Goal: Entertainment & Leisure: Browse casually

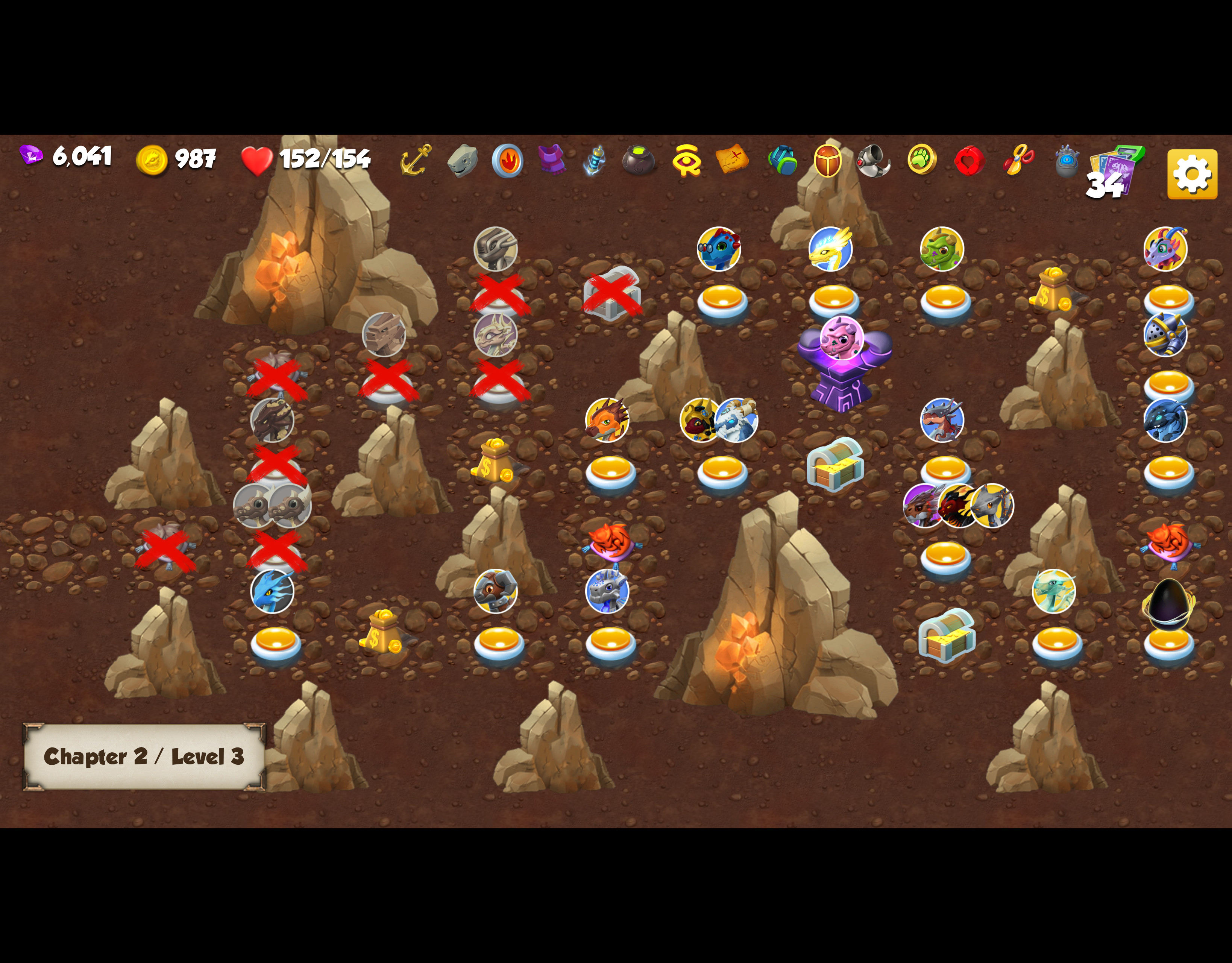
click at [734, 265] on img at bounding box center [720, 249] width 45 height 45
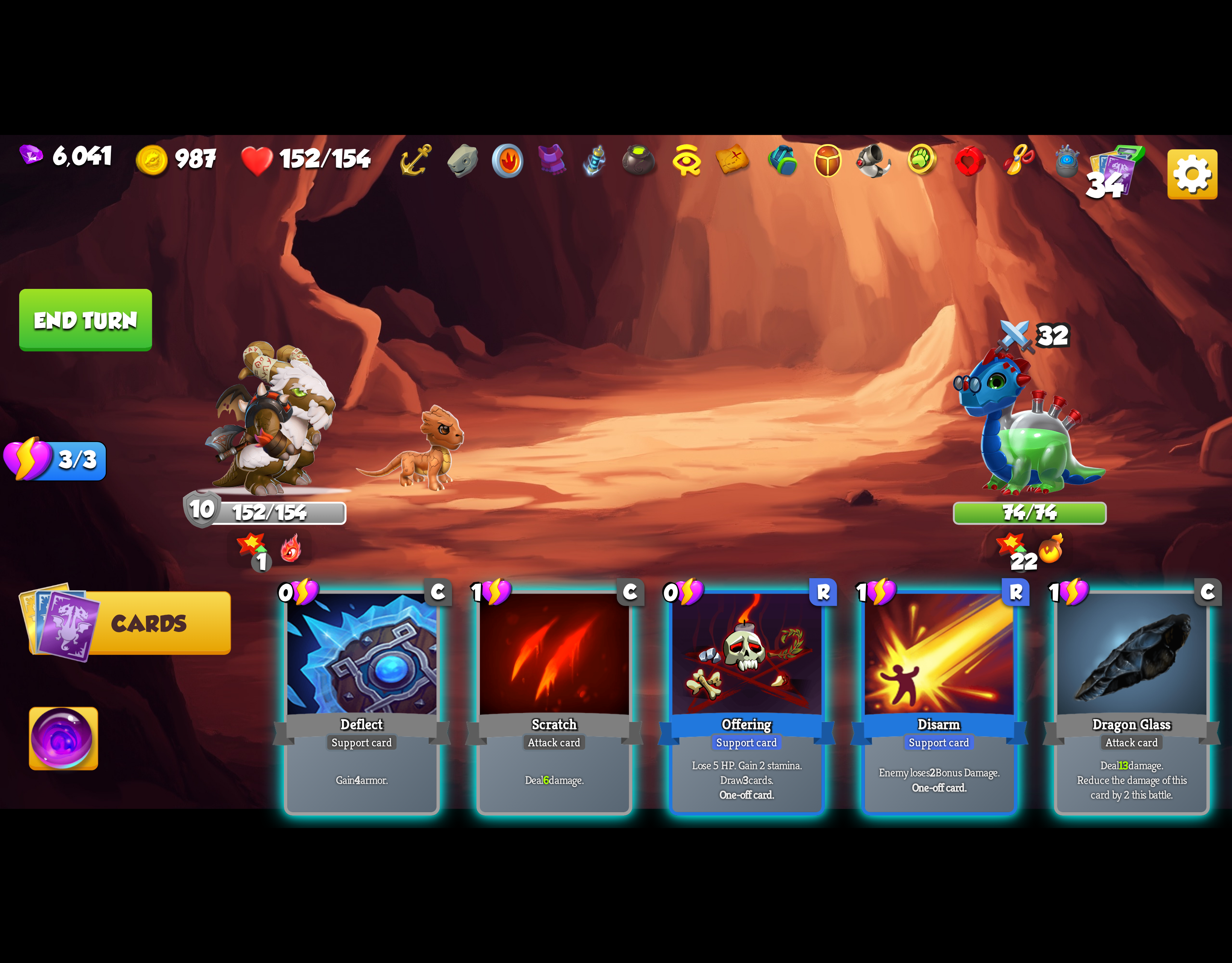
click at [1201, 179] on img at bounding box center [1193, 174] width 50 height 50
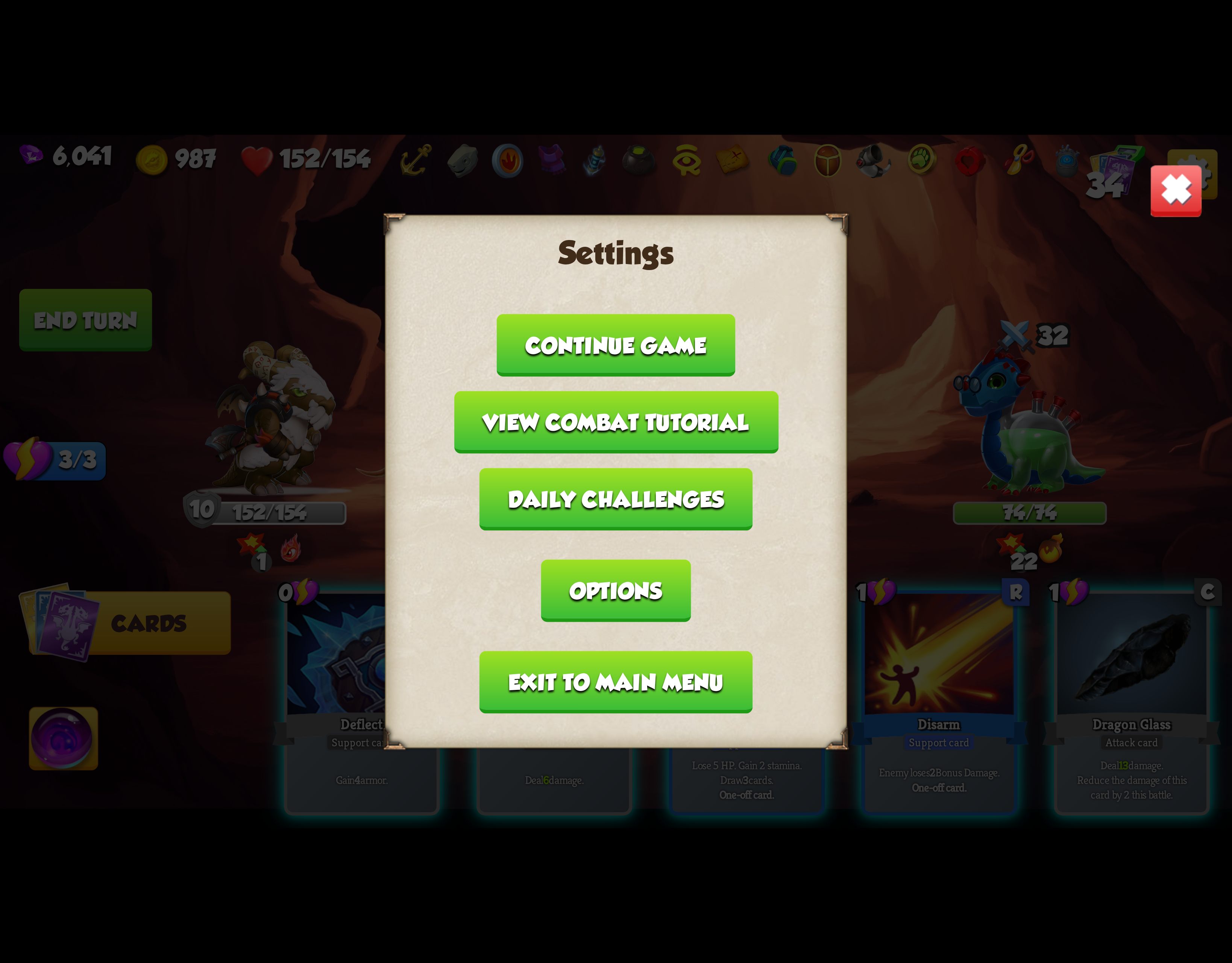
click at [673, 651] on button "Exit to main menu" at bounding box center [616, 682] width 273 height 62
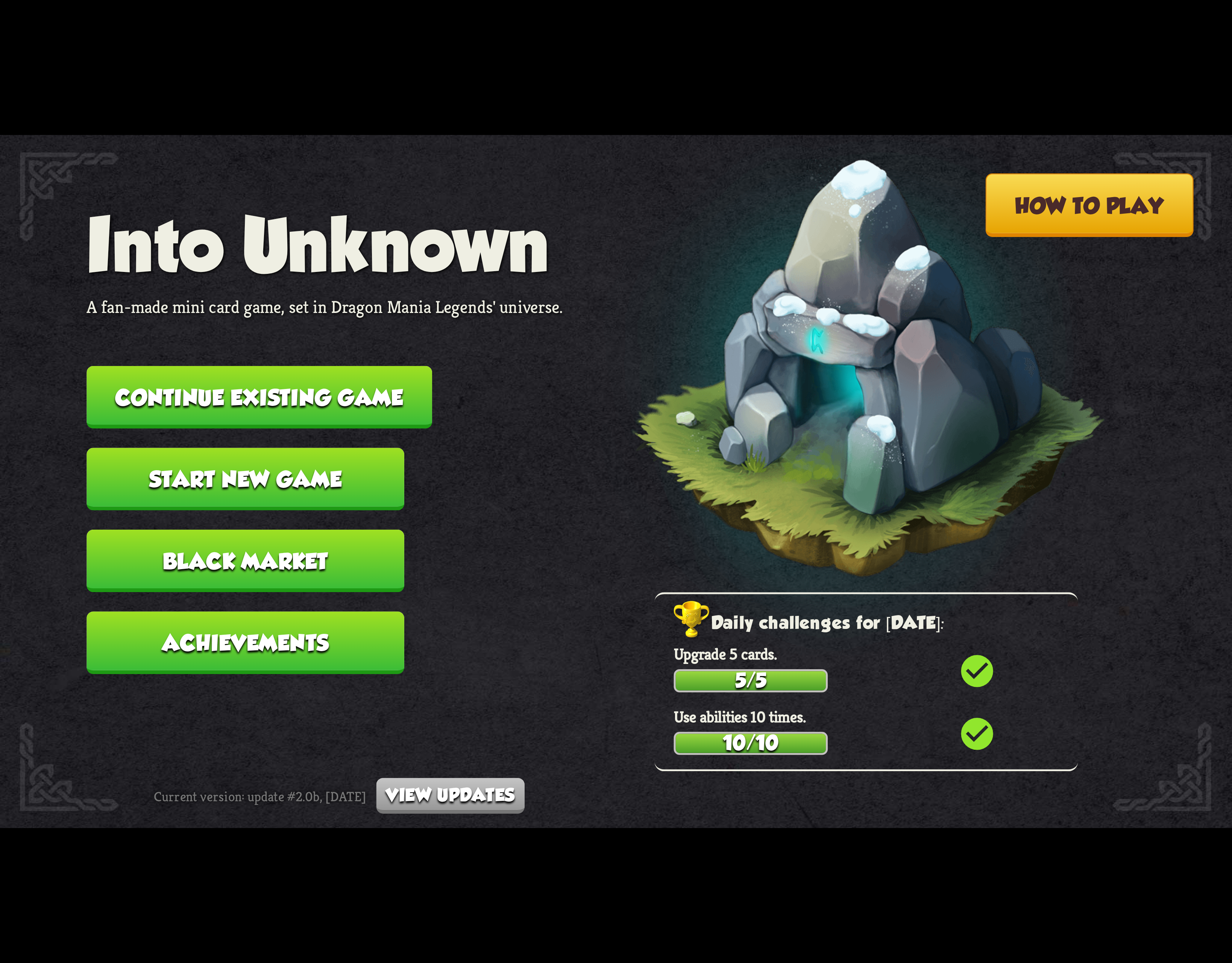
click at [421, 409] on nav "Into Unknown A fan-made mini card game, set in Dragon Mania Legends' universe. …" at bounding box center [324, 448] width 476 height 491
click at [409, 411] on button "Continue existing game" at bounding box center [259, 397] width 346 height 62
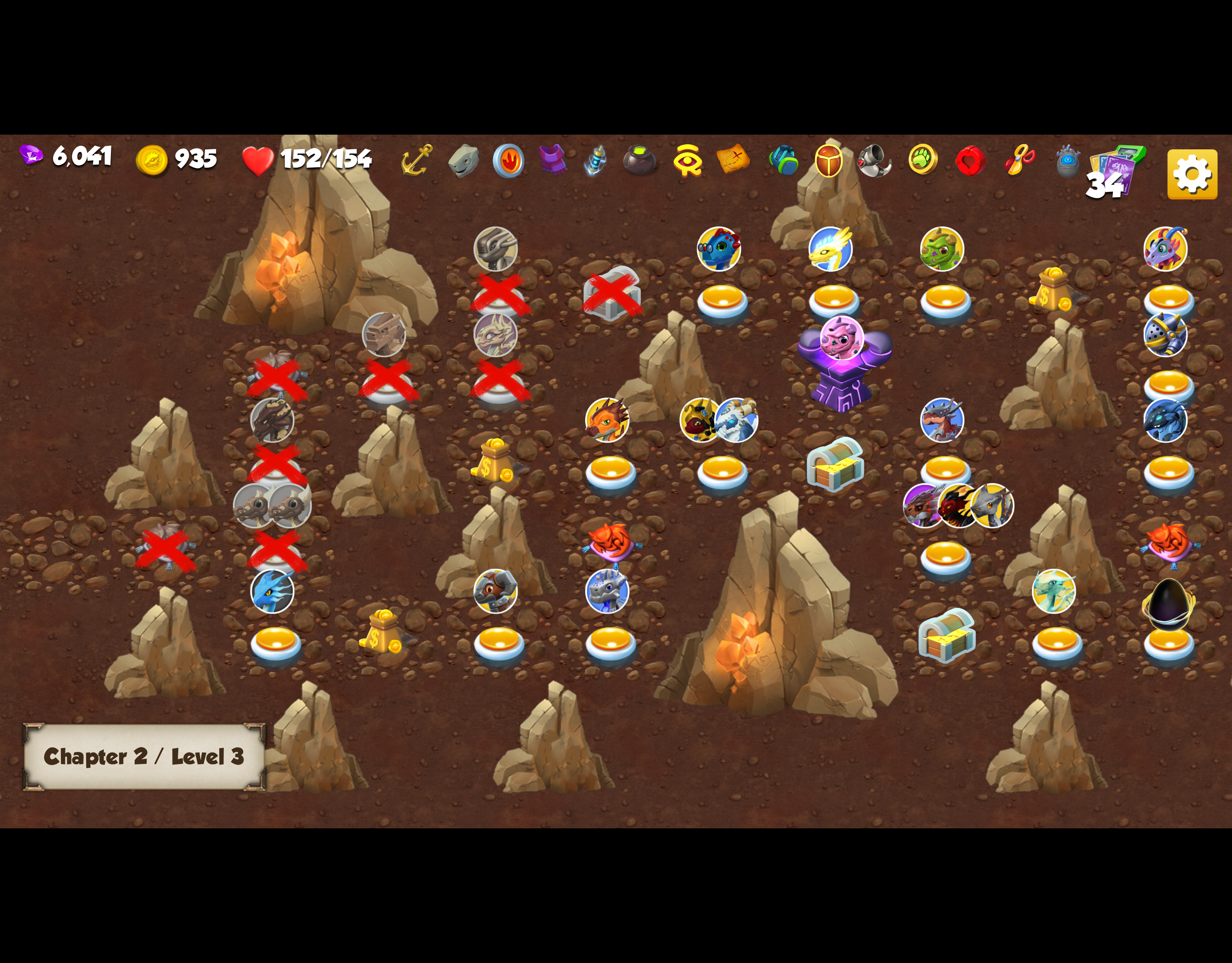
drag, startPoint x: 930, startPoint y: 326, endPoint x: 856, endPoint y: 333, distance: 74.3
click at [856, 333] on div at bounding box center [762, 493] width 1525 height 720
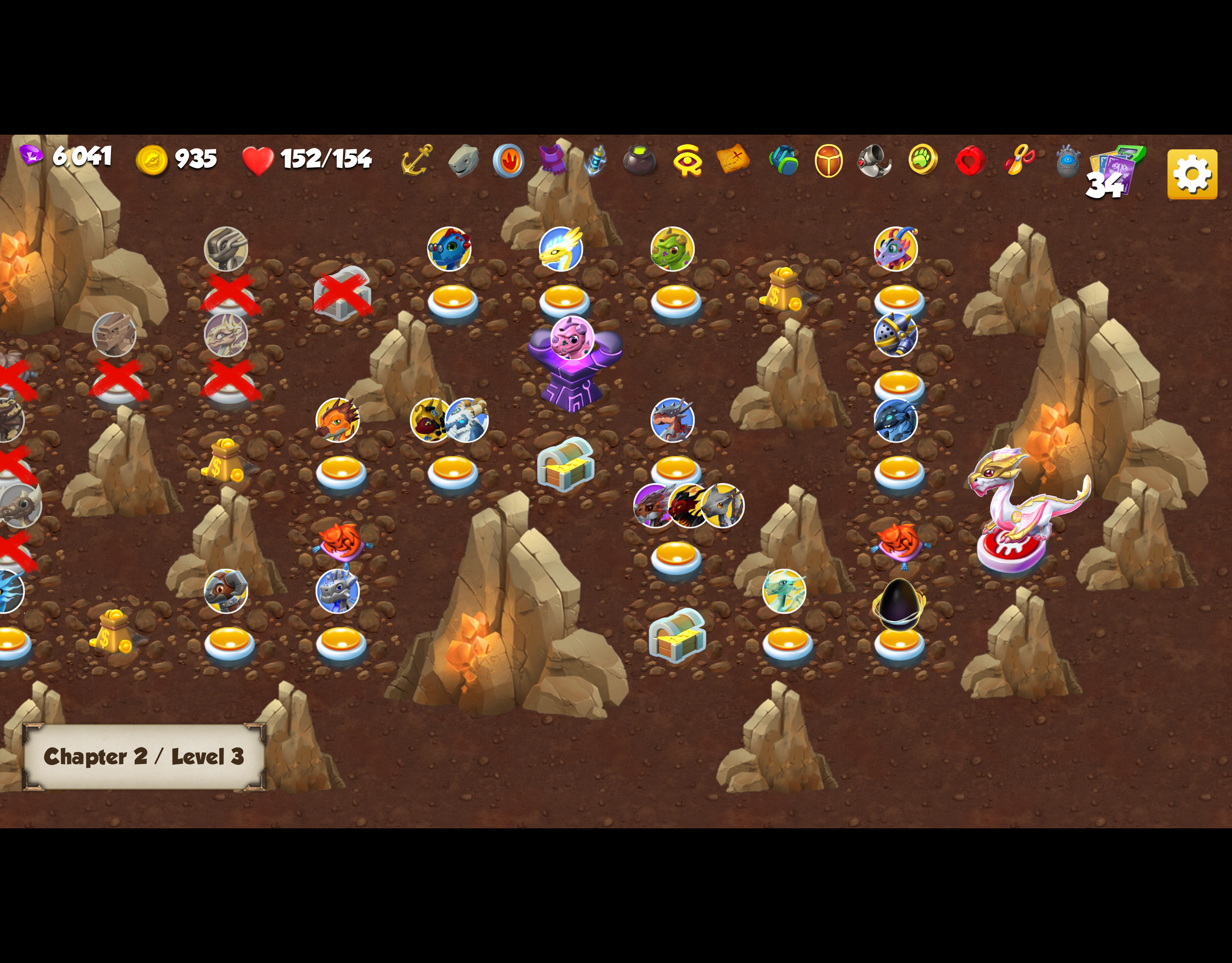
scroll to position [0, 114]
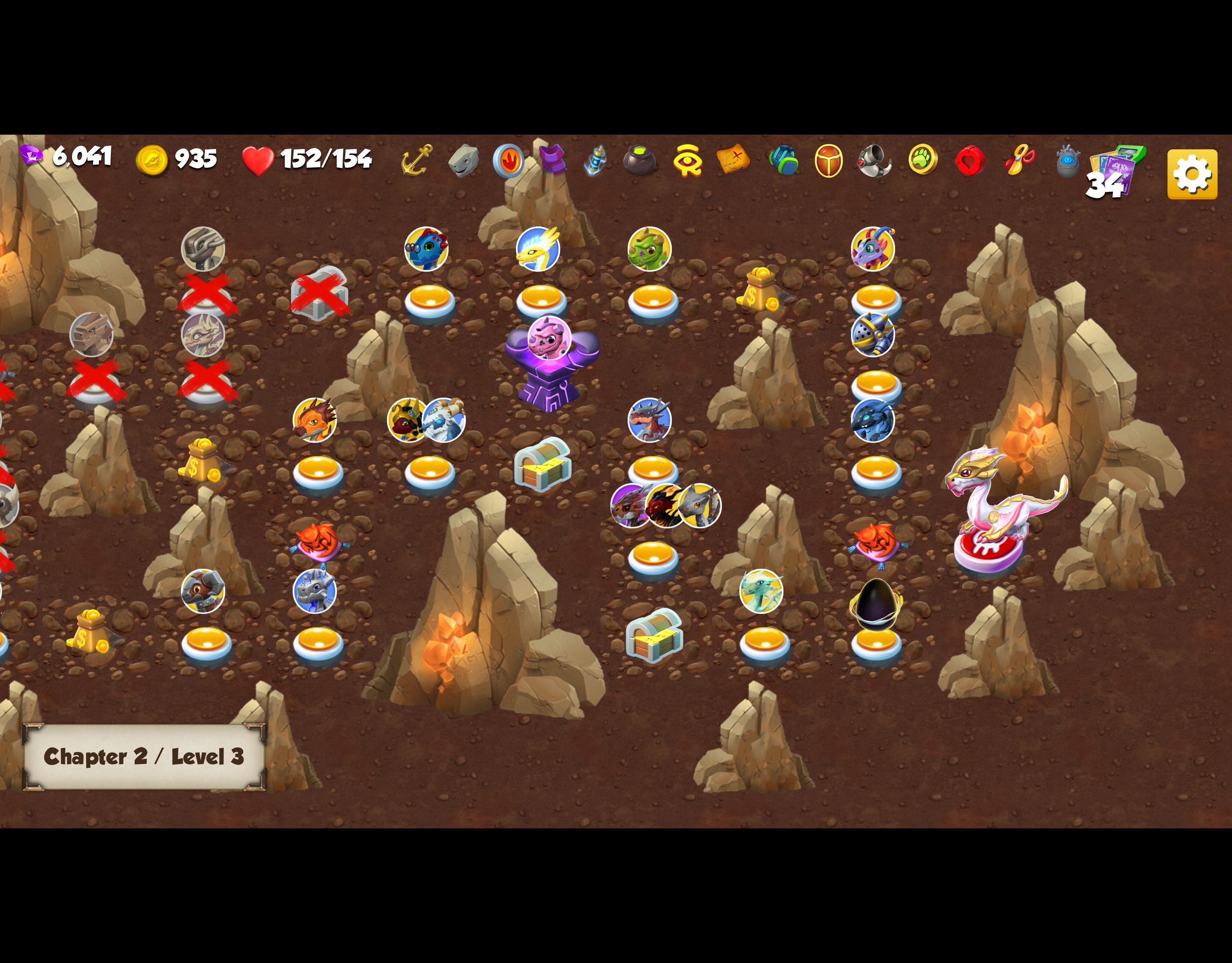
click at [456, 309] on img at bounding box center [431, 306] width 61 height 45
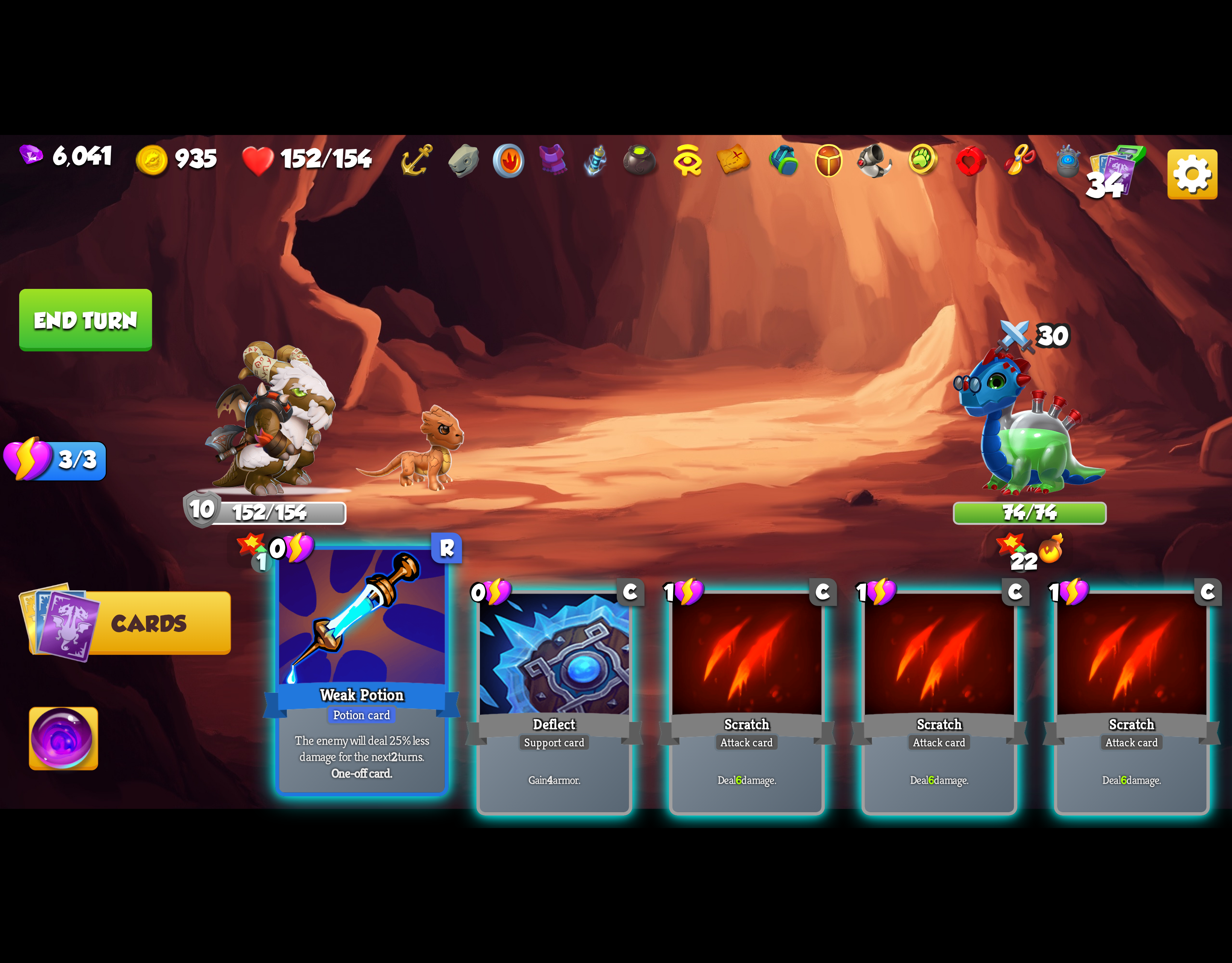
click at [394, 686] on div "Weak Potion" at bounding box center [361, 701] width 199 height 45
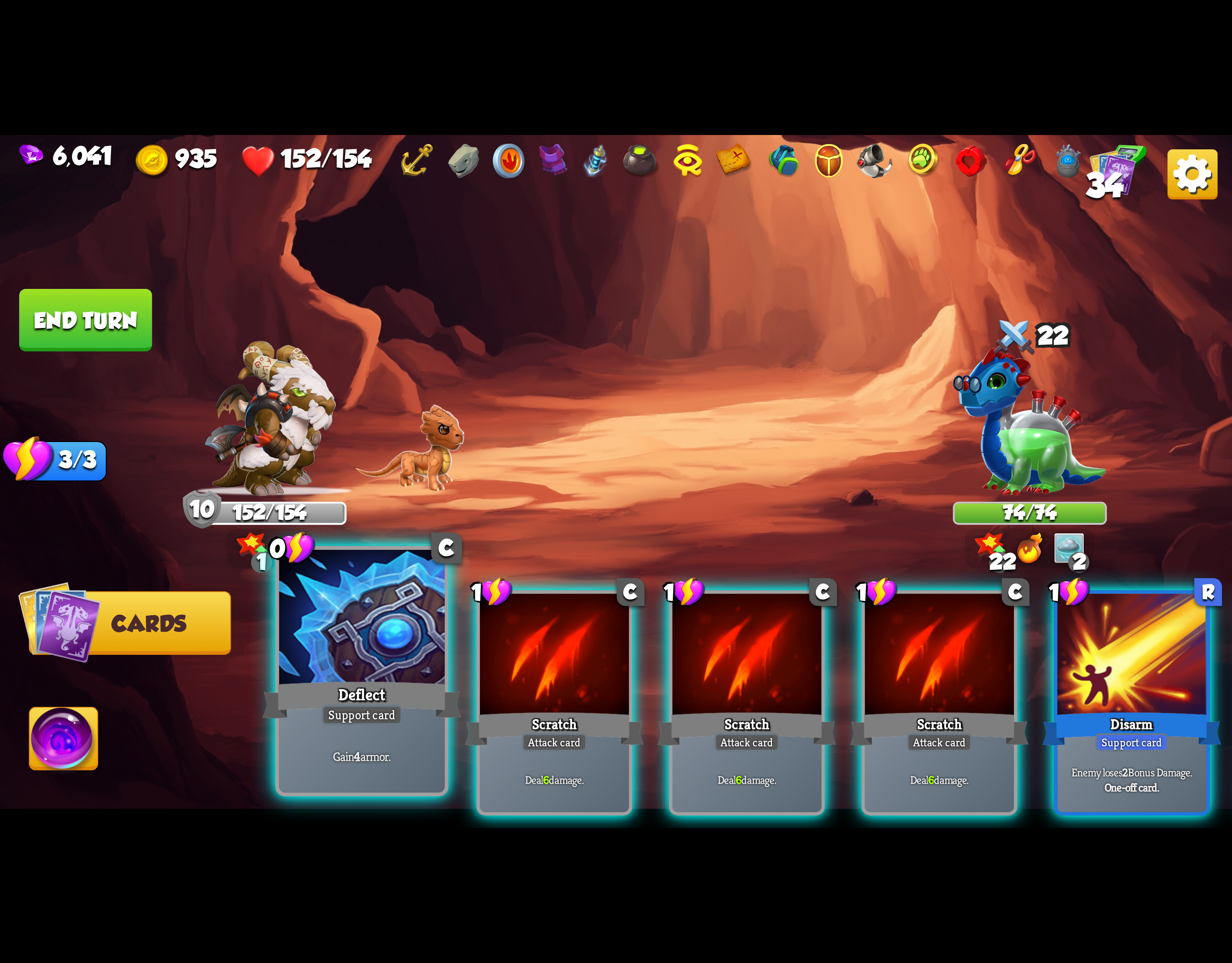
click at [411, 689] on div "Deflect" at bounding box center [361, 701] width 199 height 45
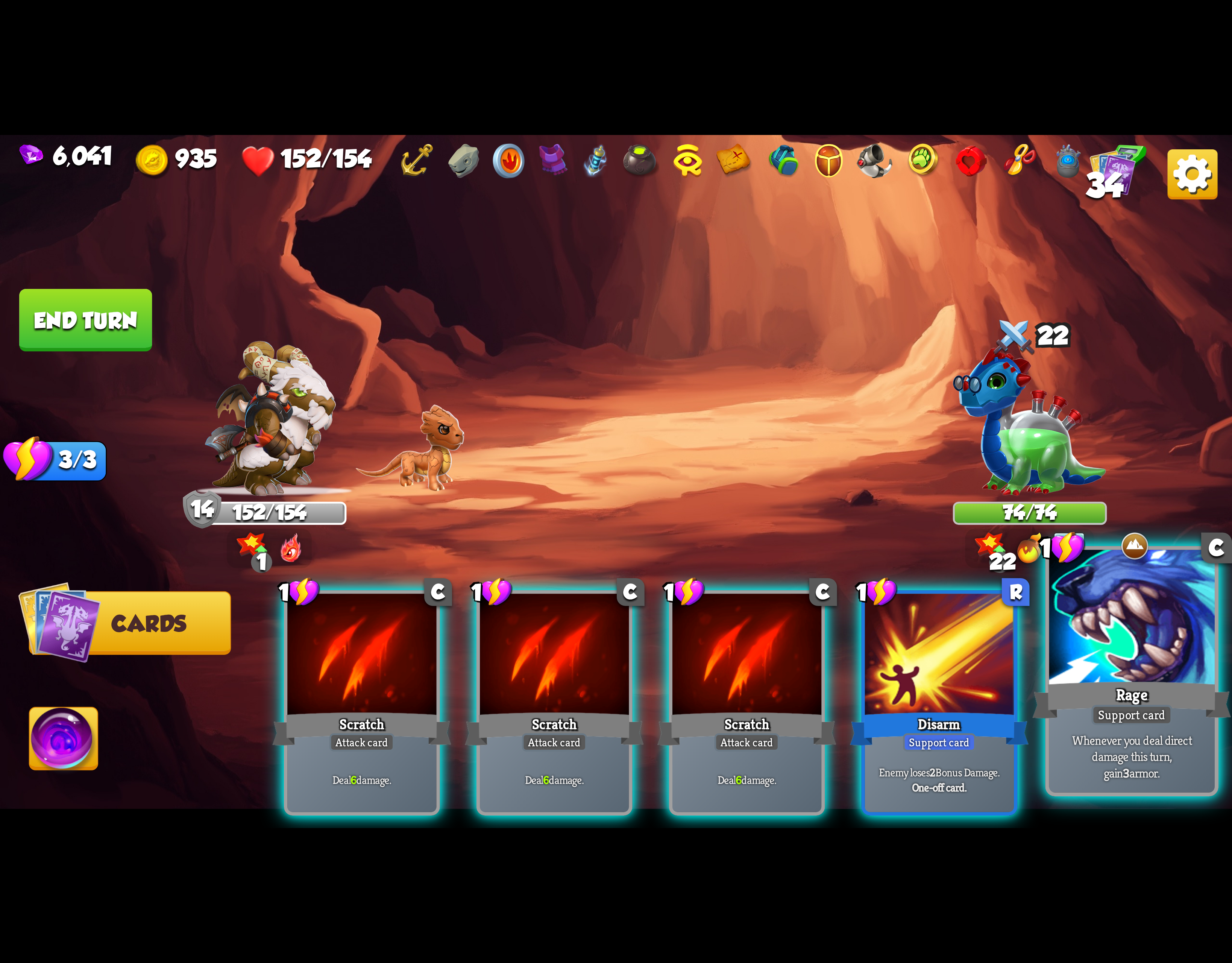
click at [1140, 665] on div at bounding box center [1131, 619] width 165 height 140
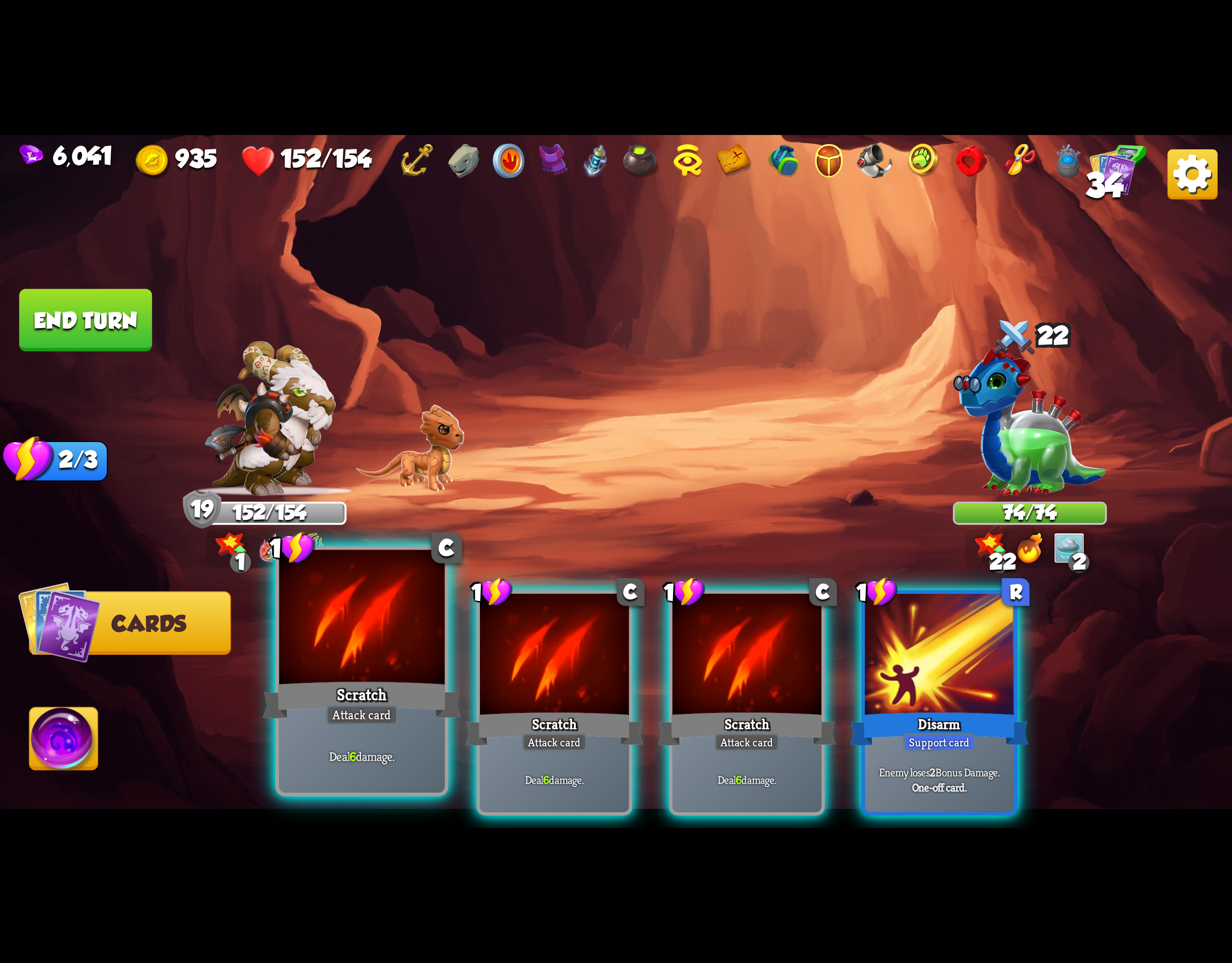
click at [393, 653] on div at bounding box center [361, 619] width 165 height 140
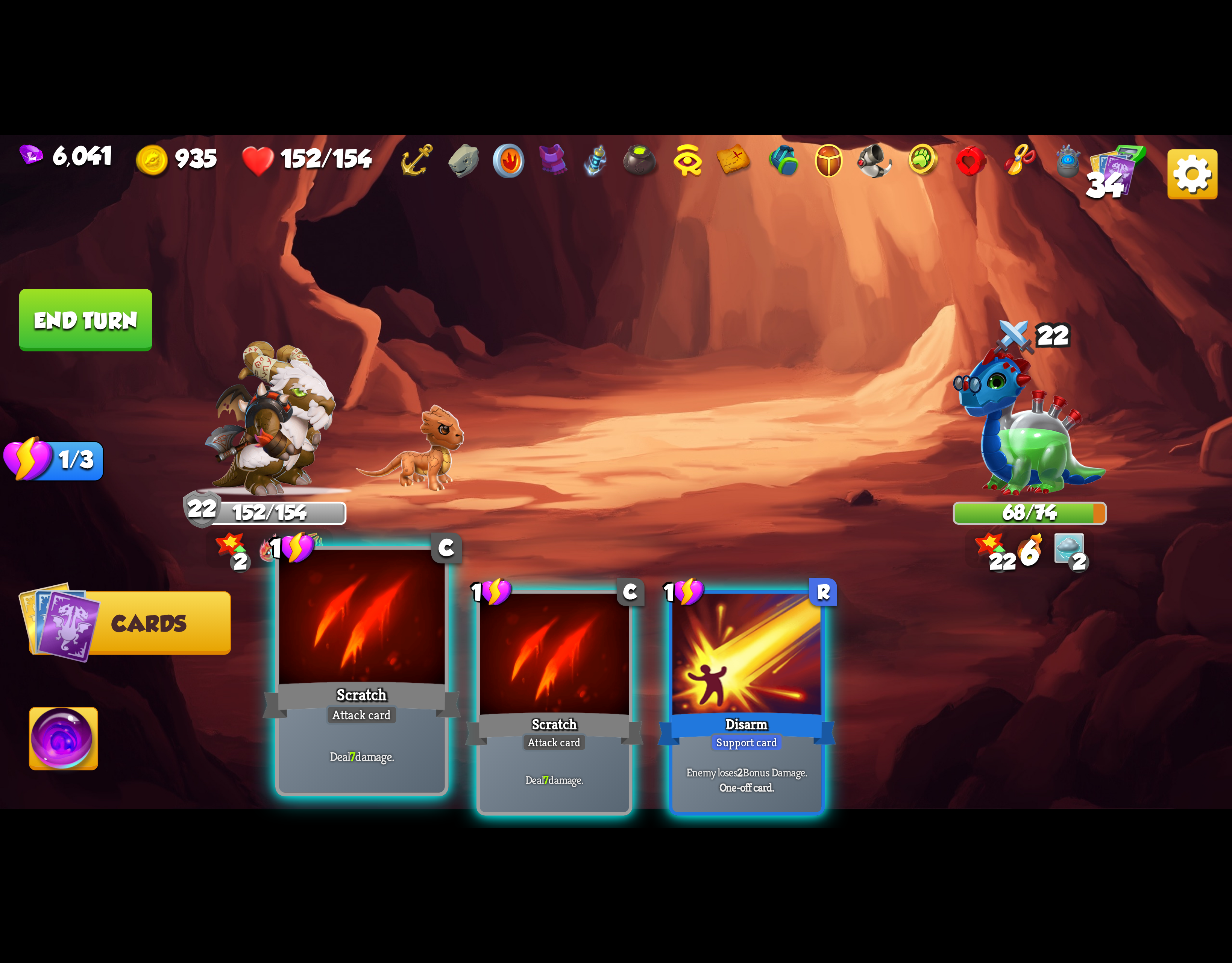
click at [381, 659] on div at bounding box center [361, 619] width 165 height 140
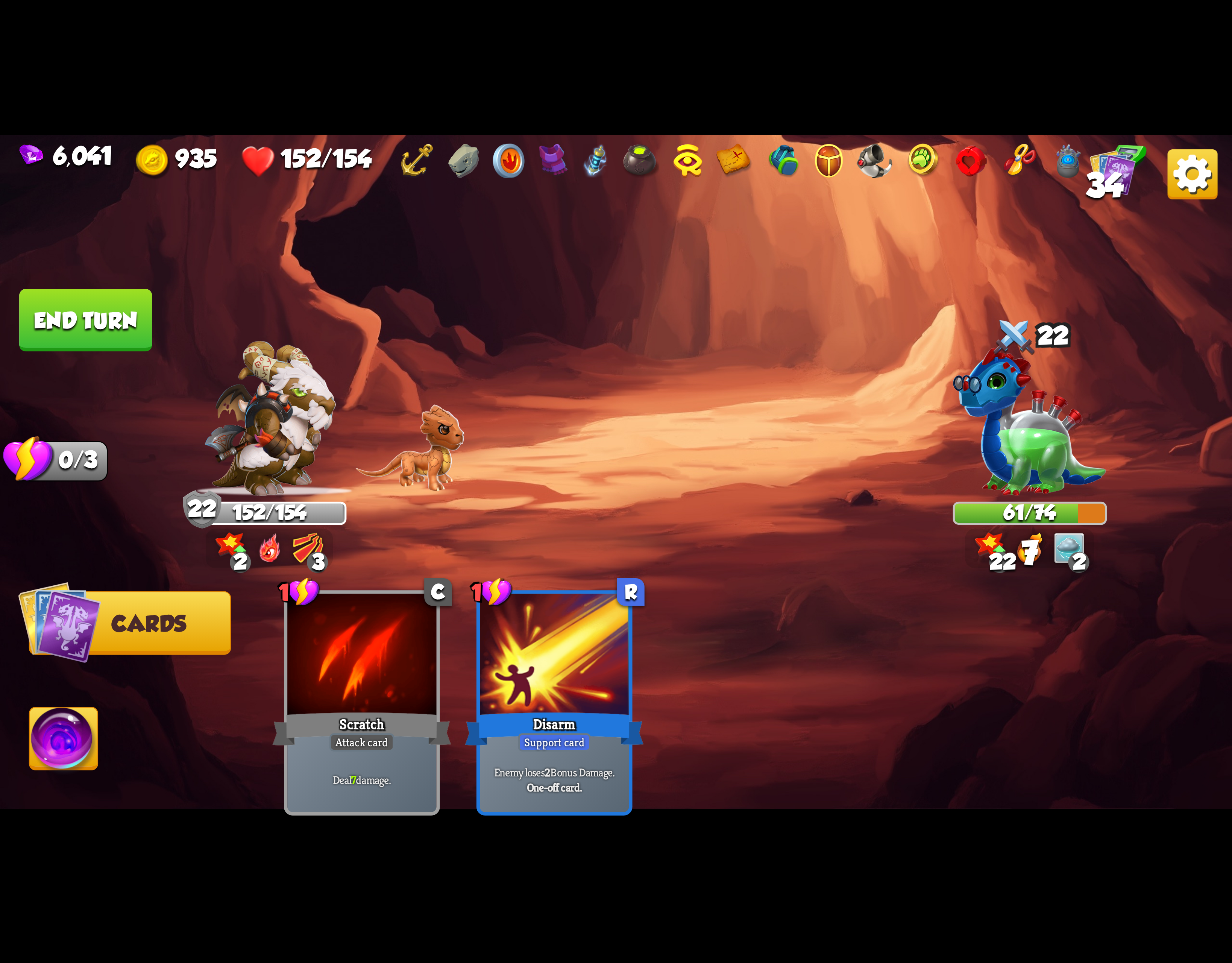
click at [87, 748] on img at bounding box center [64, 742] width 69 height 69
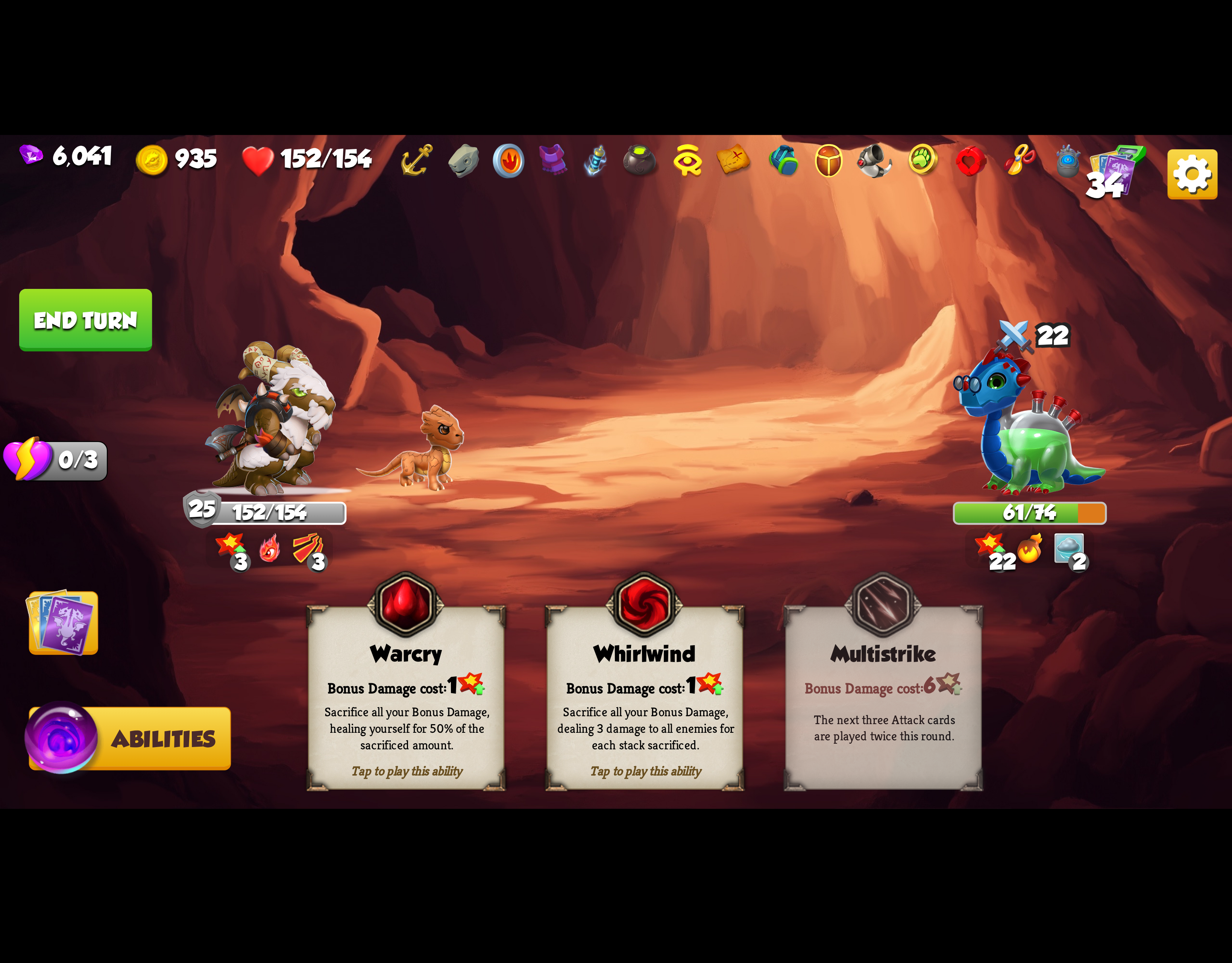
click at [586, 650] on div "Whirlwind" at bounding box center [645, 654] width 195 height 26
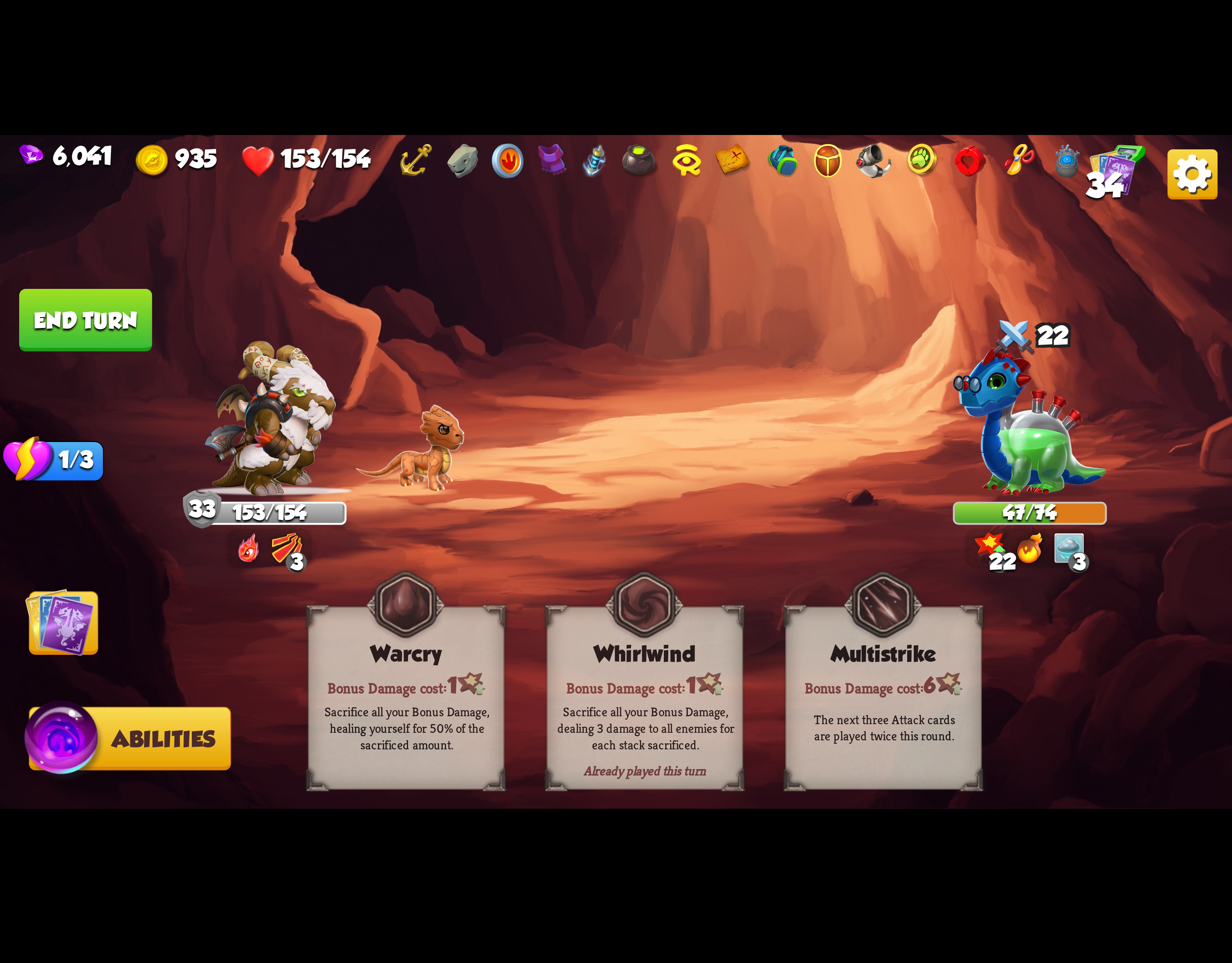
drag, startPoint x: 98, startPoint y: 321, endPoint x: 98, endPoint y: 358, distance: 37.0
click at [98, 357] on div "Select an enemy to attack... You don't have enough stamina to play that card...…" at bounding box center [616, 481] width 1232 height 693
drag, startPoint x: 68, startPoint y: 633, endPoint x: 85, endPoint y: 637, distance: 17.5
click at [68, 633] on img at bounding box center [60, 622] width 69 height 69
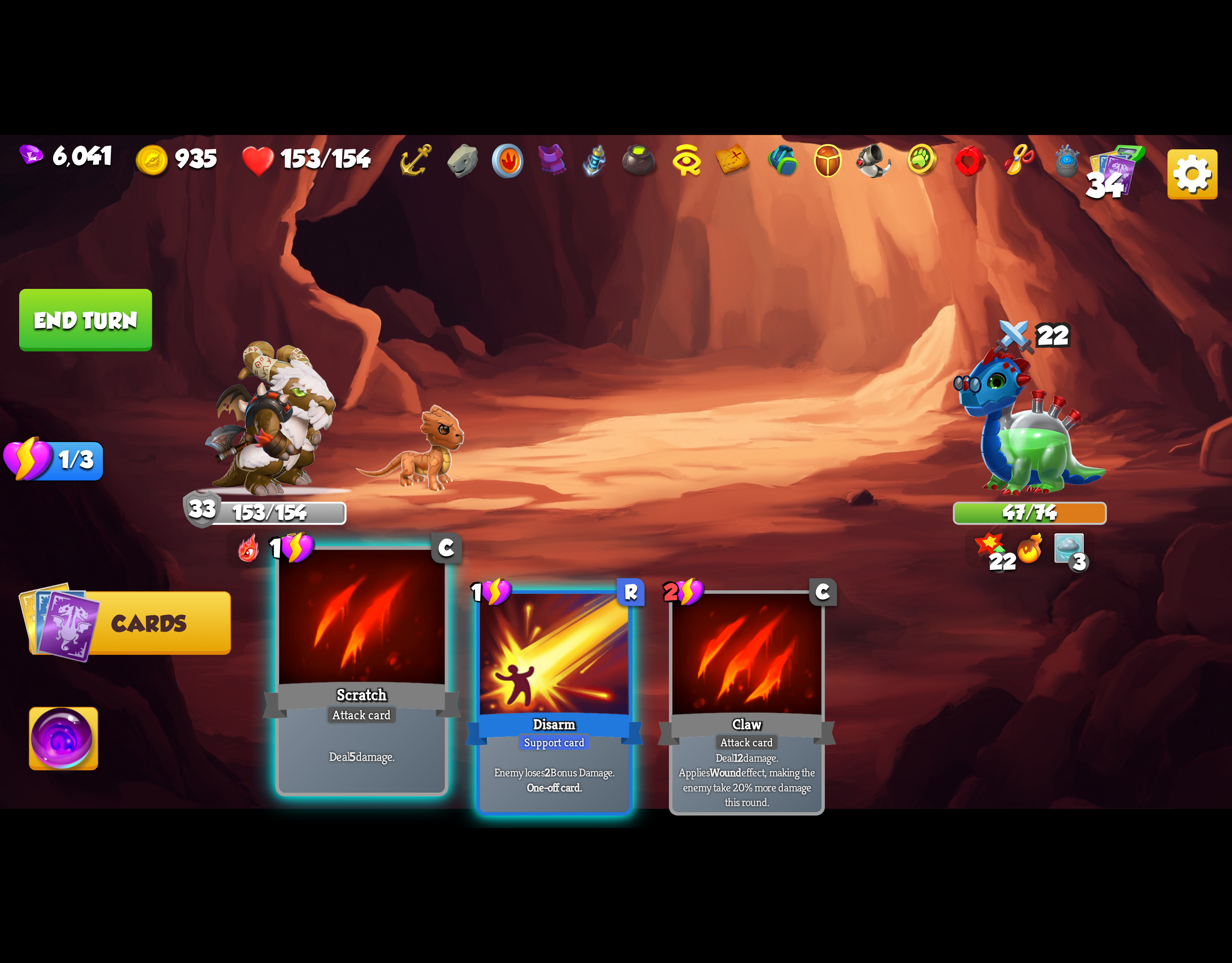
click at [353, 635] on div at bounding box center [361, 619] width 165 height 140
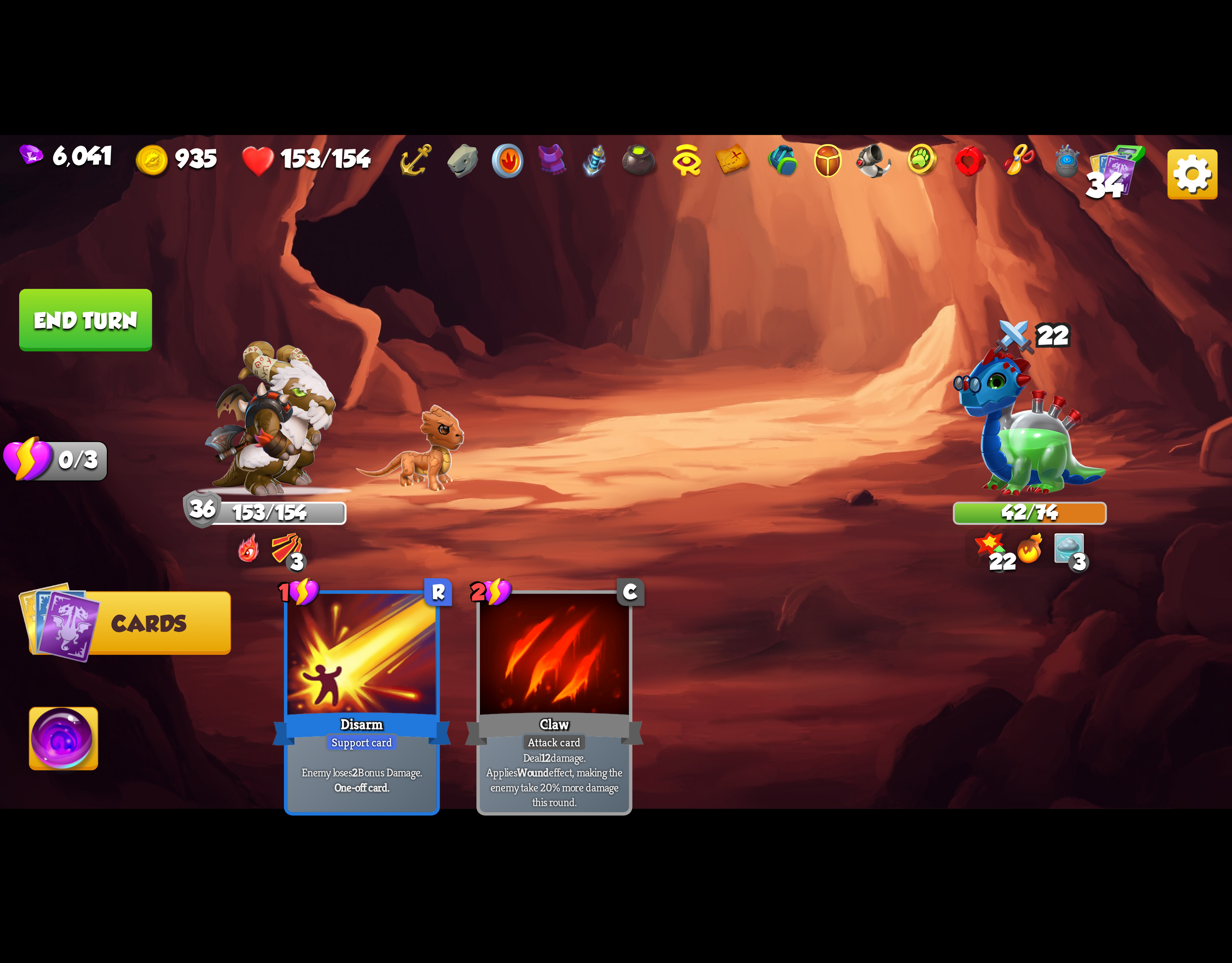
click at [119, 328] on button "End turn" at bounding box center [85, 320] width 132 height 62
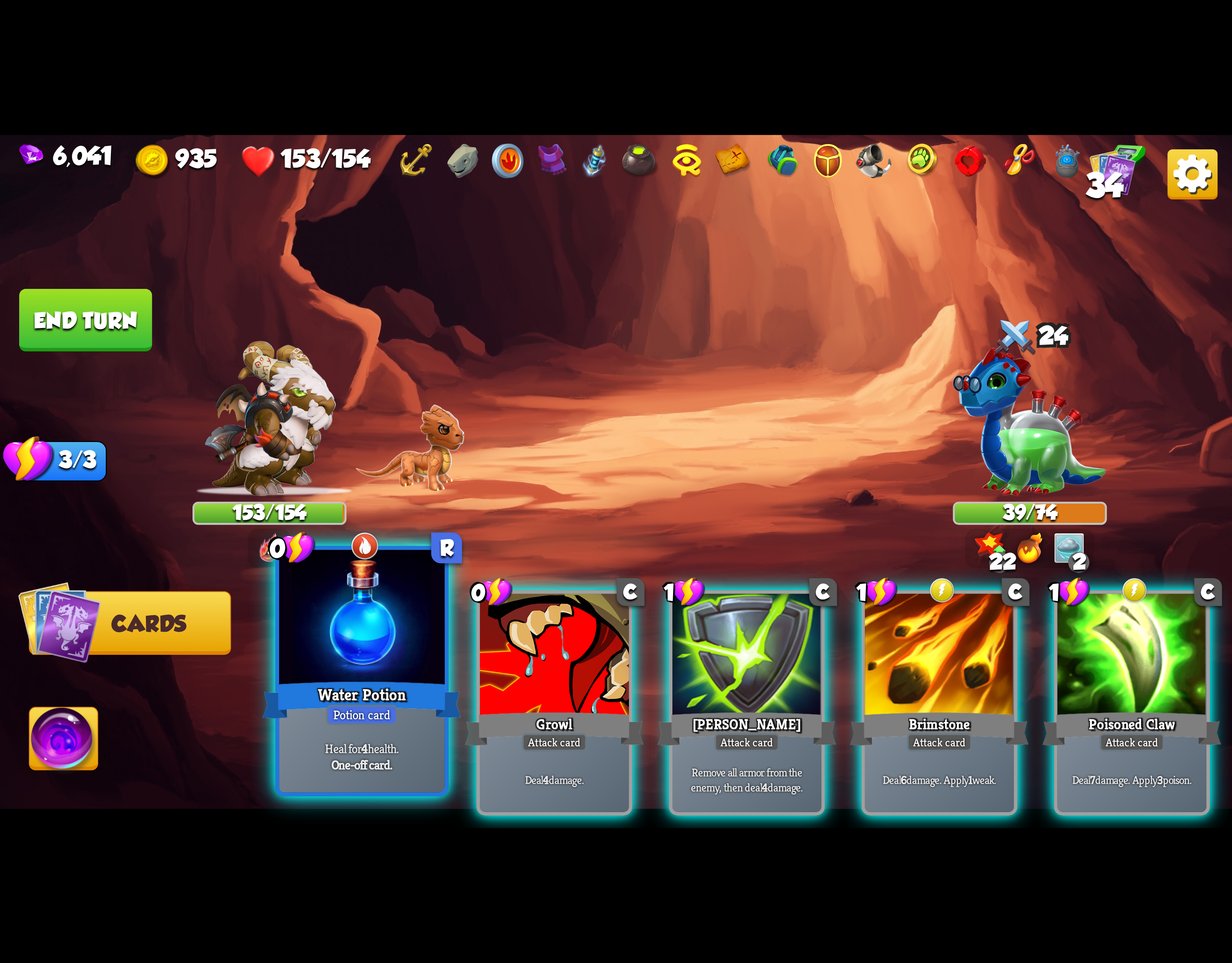
click at [379, 678] on div "Water Potion" at bounding box center [361, 701] width 199 height 45
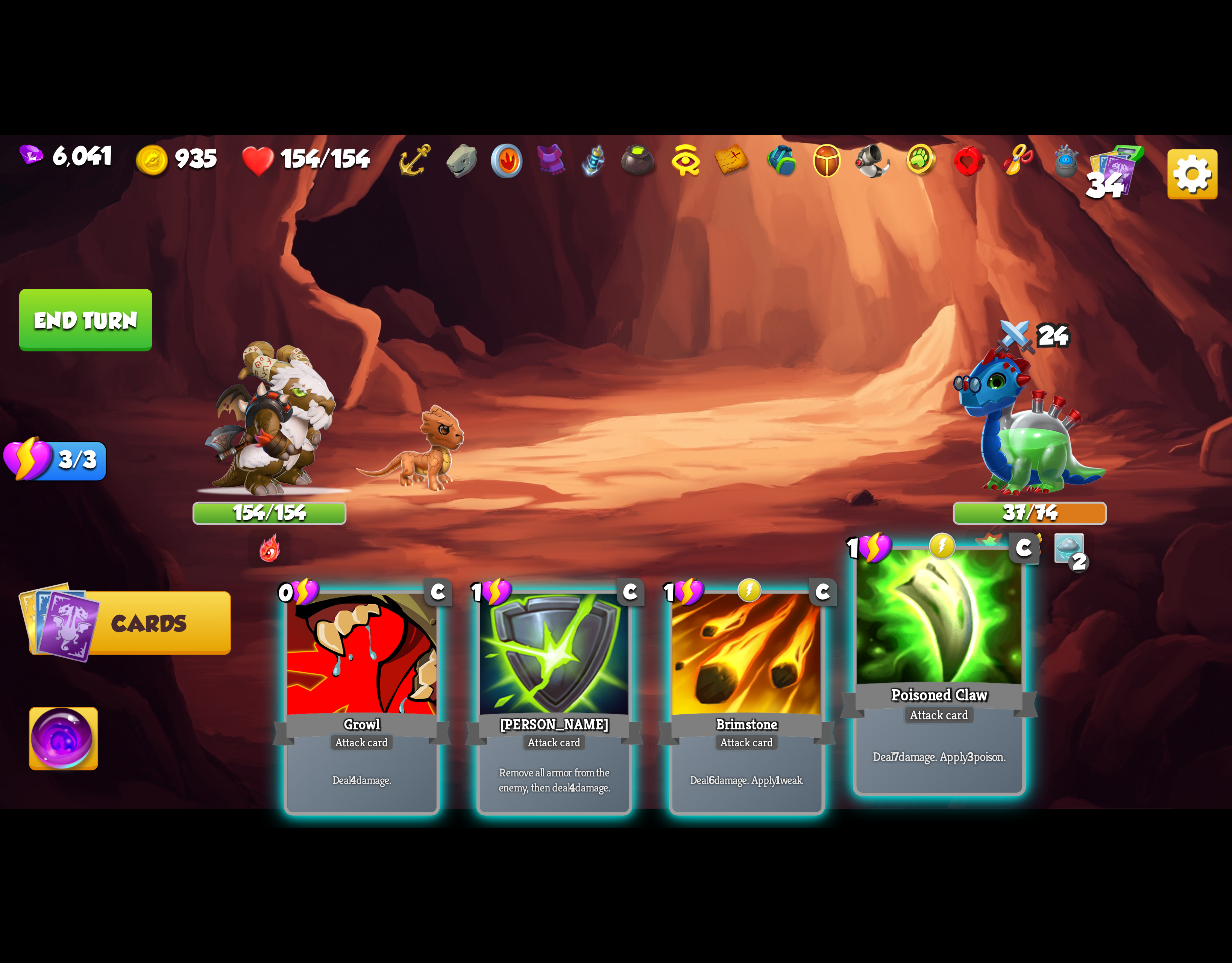
click at [918, 656] on div at bounding box center [939, 619] width 165 height 140
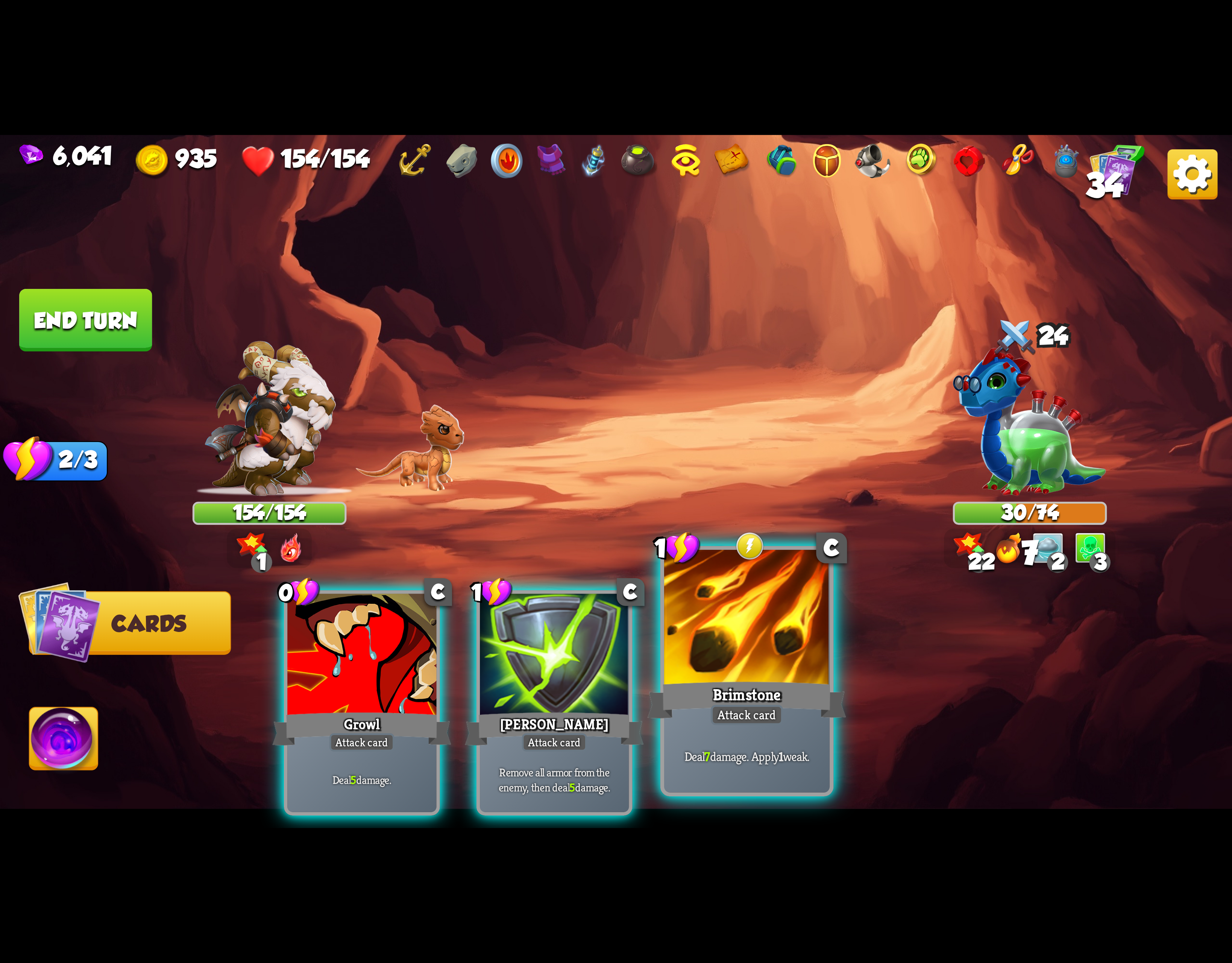
click at [776, 662] on div at bounding box center [747, 619] width 165 height 140
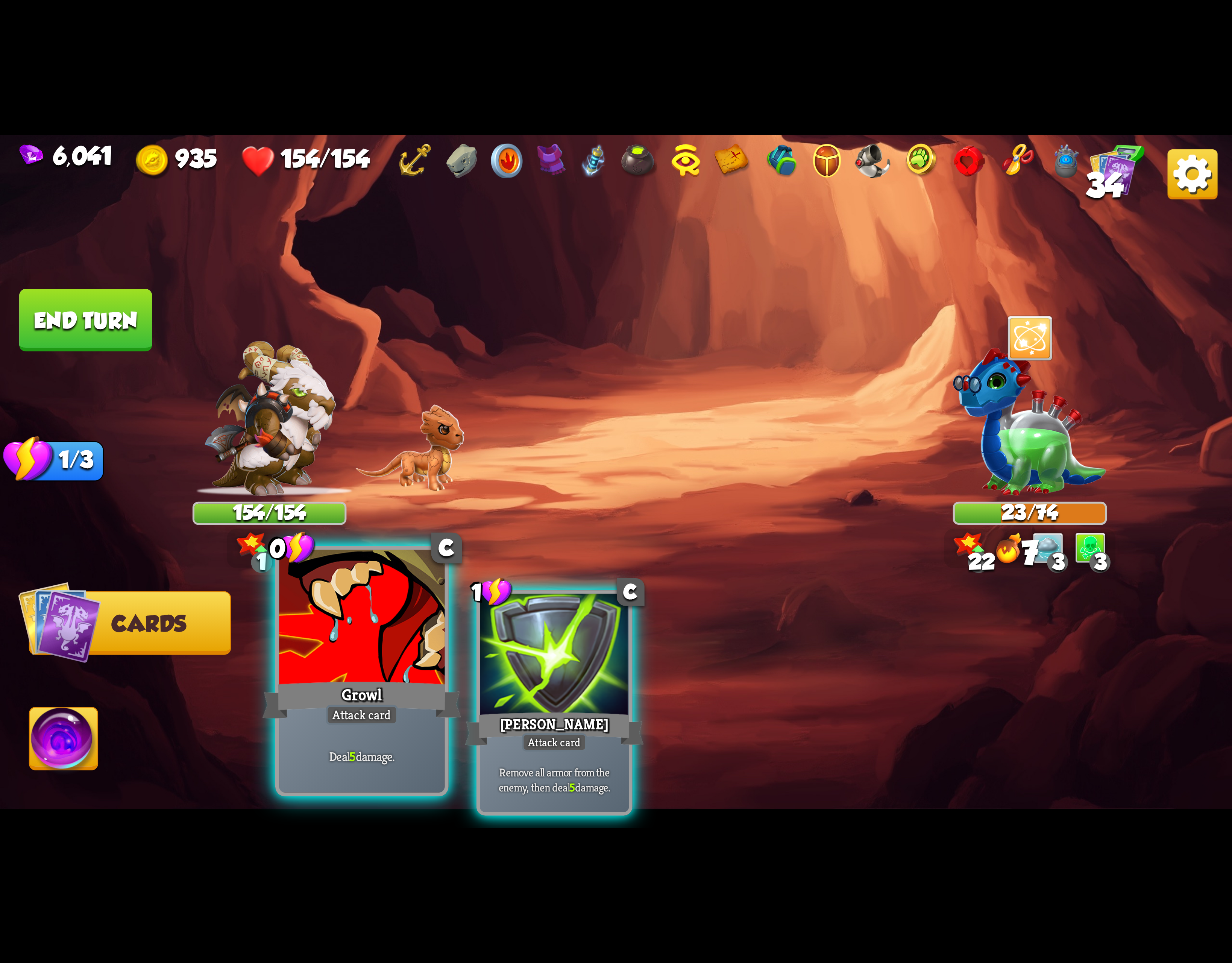
click at [397, 680] on div "Growl" at bounding box center [361, 701] width 199 height 45
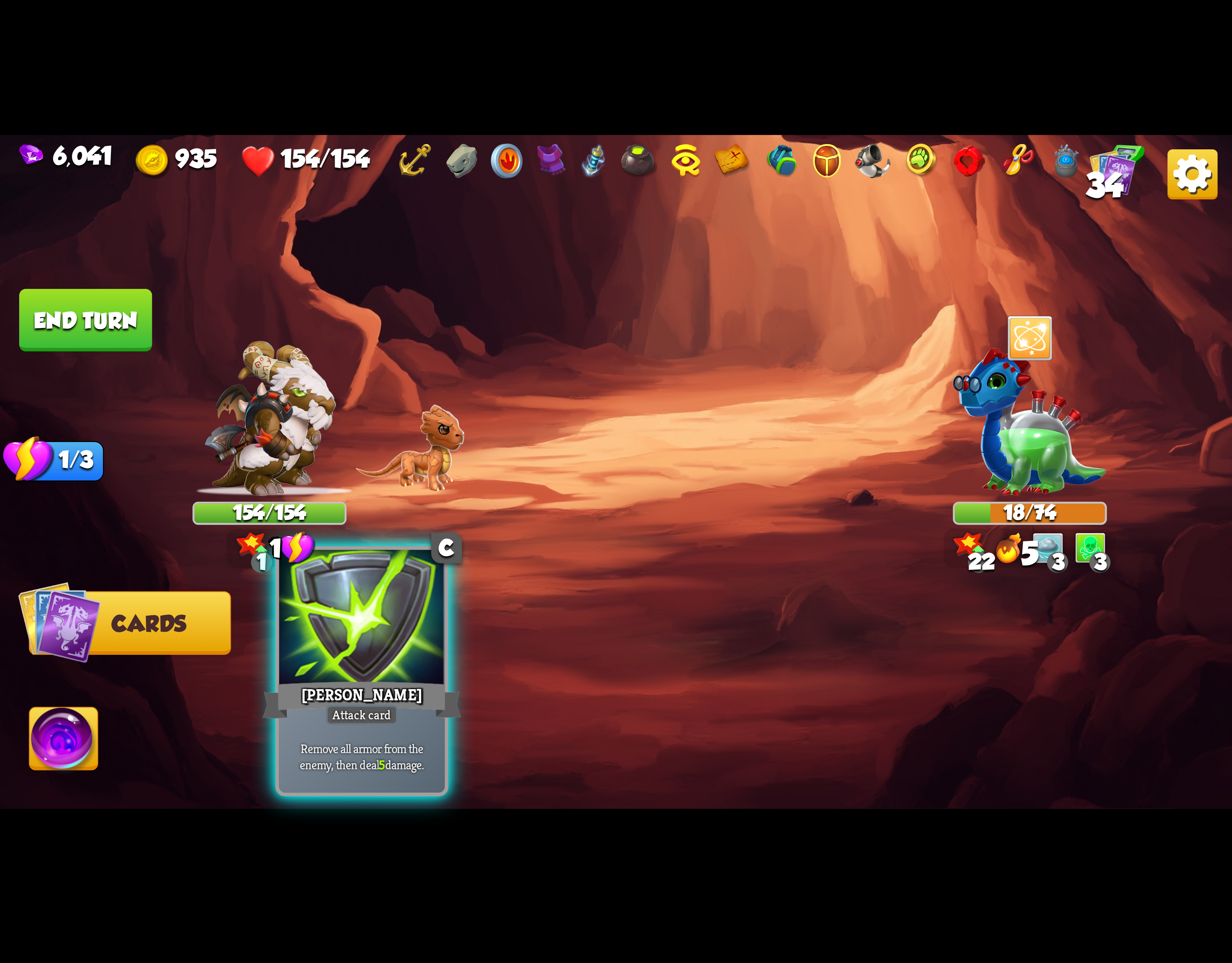
click at [375, 678] on div "[PERSON_NAME]" at bounding box center [361, 701] width 199 height 45
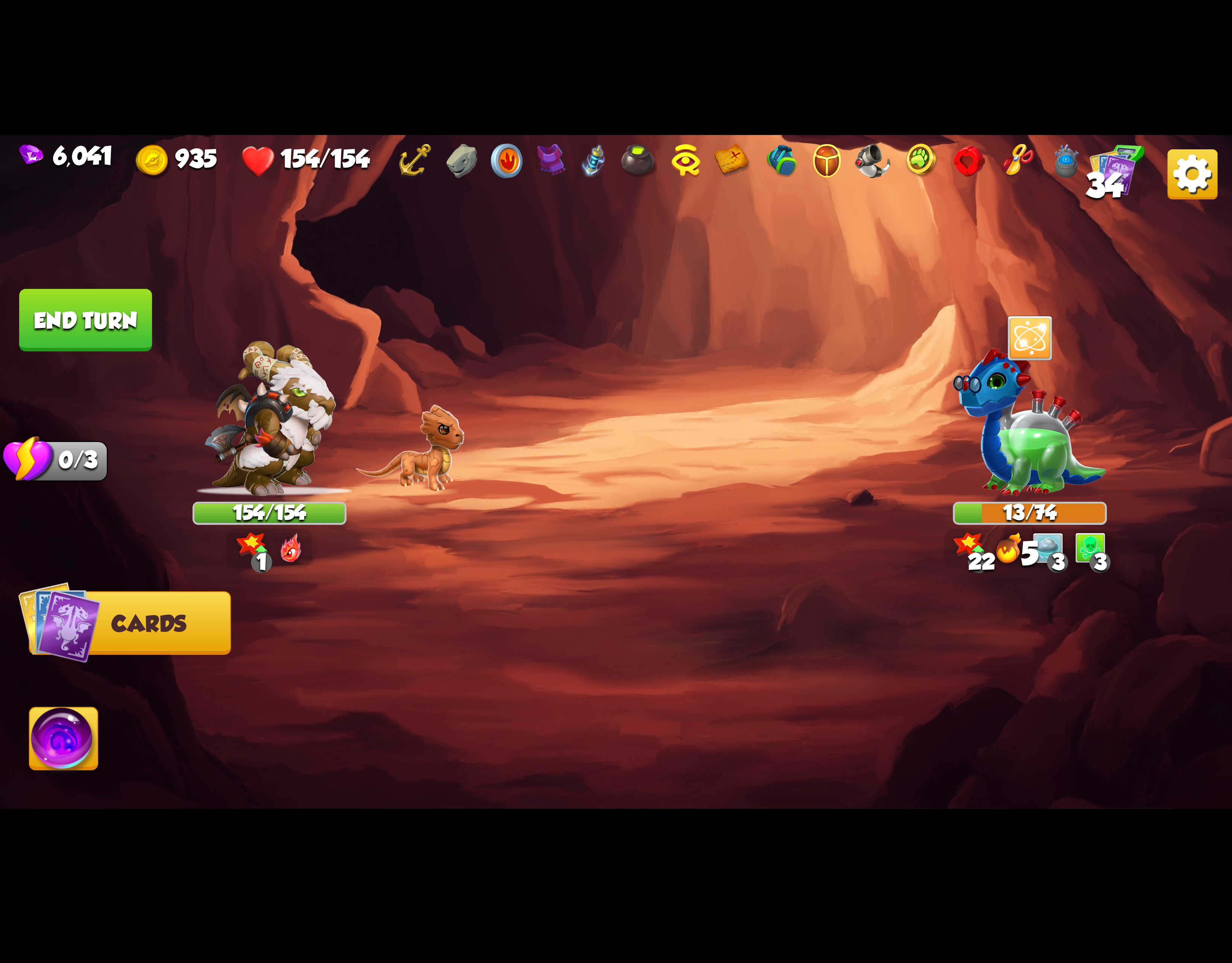
click at [71, 703] on img at bounding box center [616, 481] width 1232 height 693
click at [57, 707] on button "Abilities" at bounding box center [63, 739] width 69 height 64
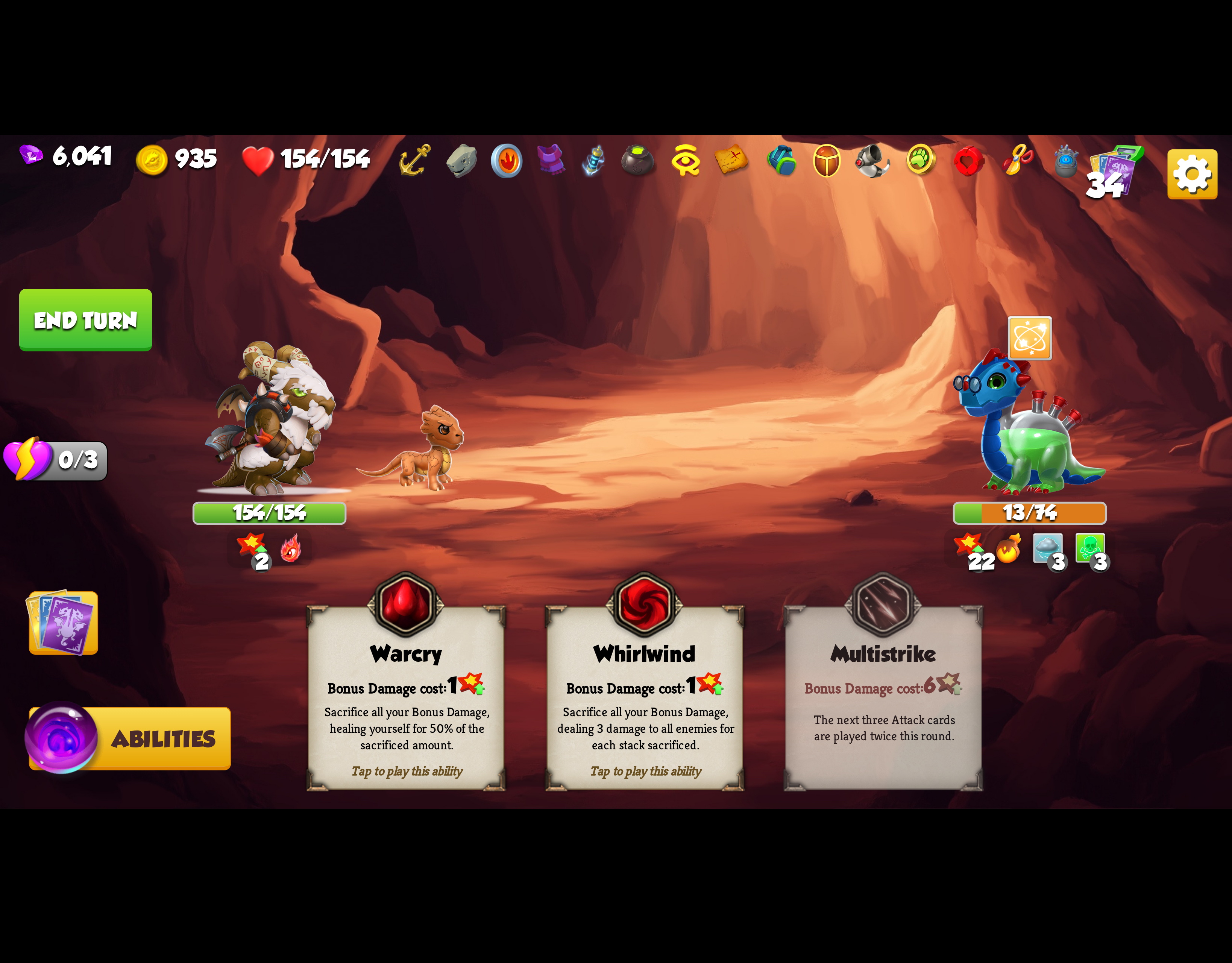
click at [642, 661] on div "Whirlwind" at bounding box center [645, 654] width 195 height 26
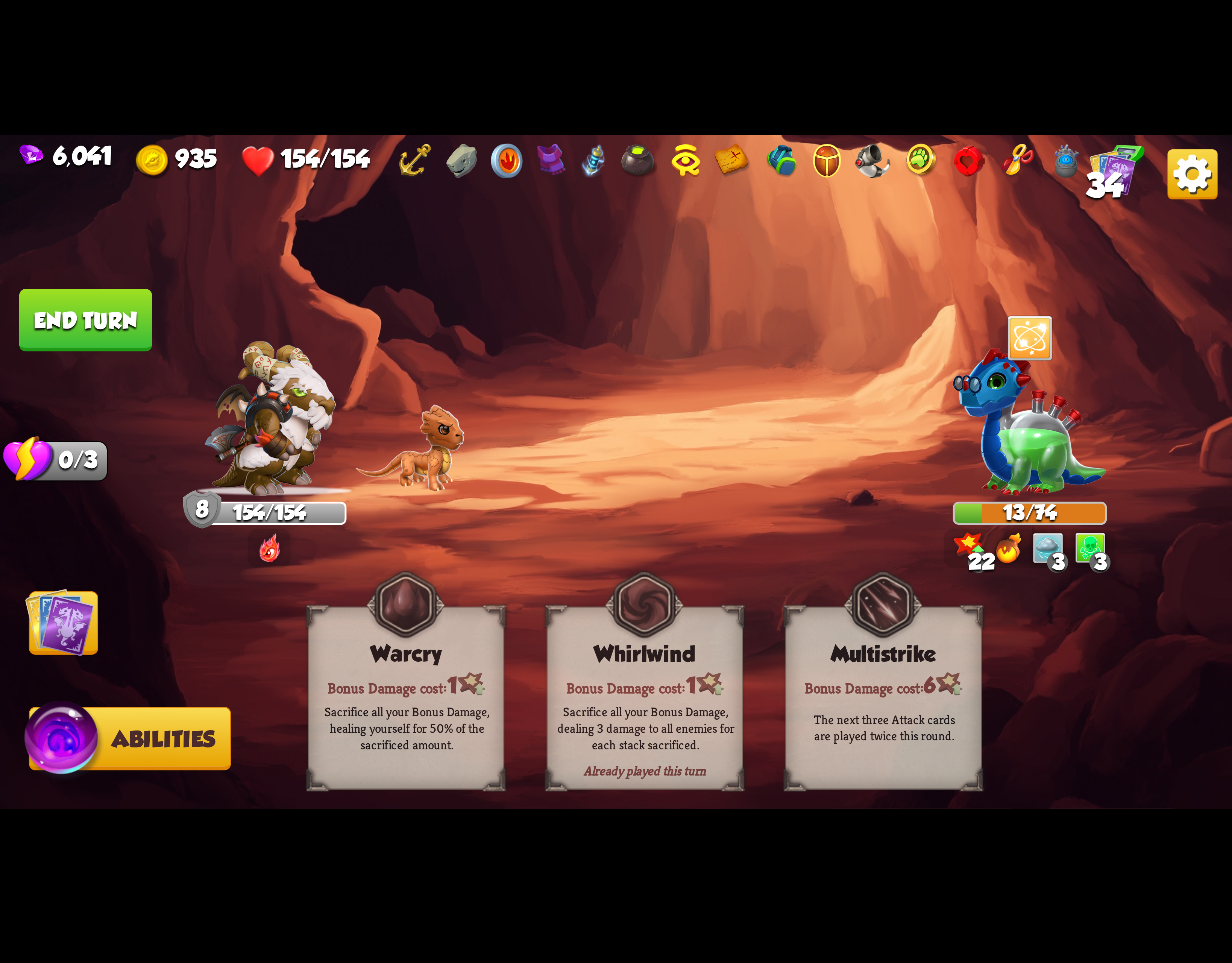
click at [63, 635] on img at bounding box center [60, 622] width 69 height 69
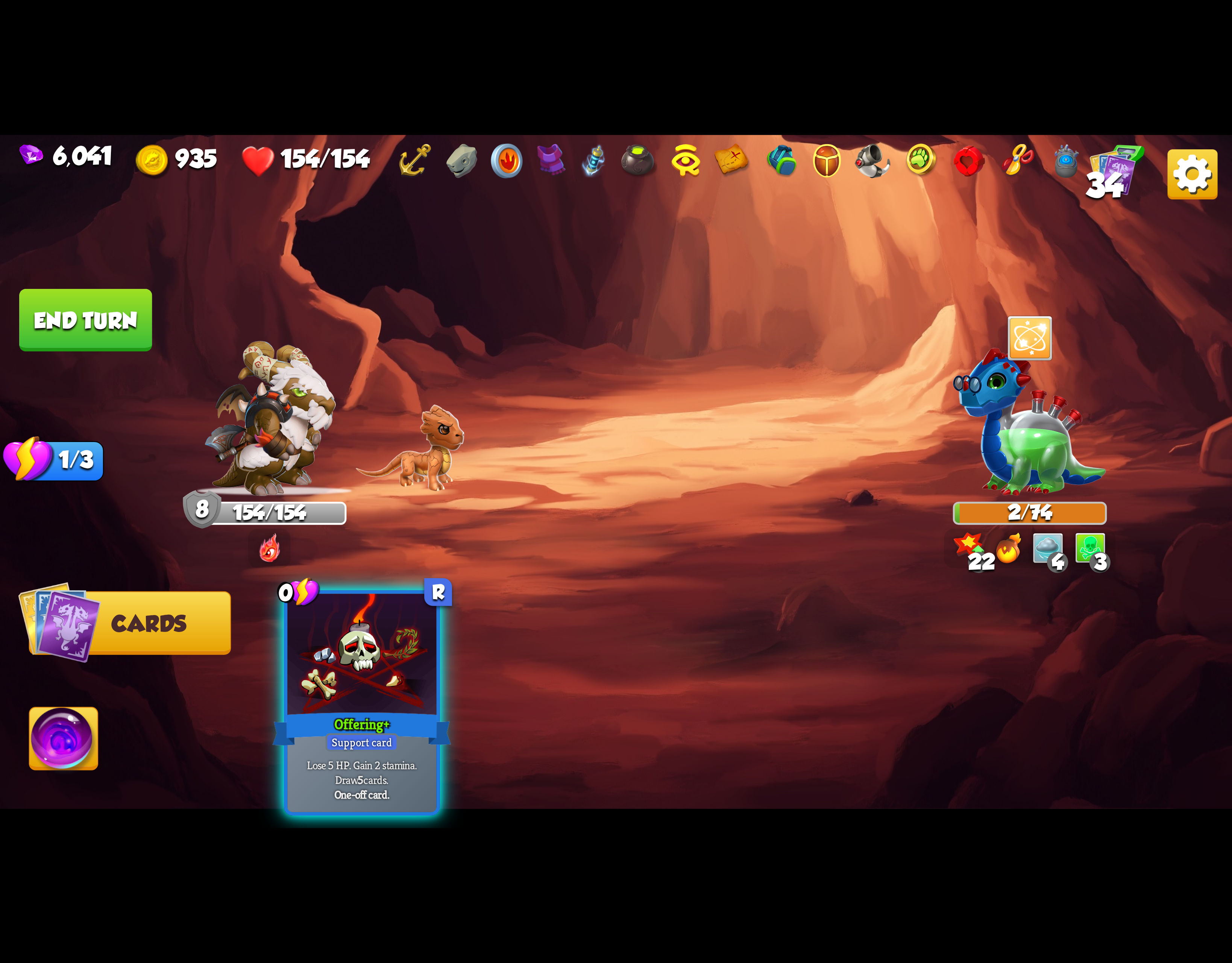
click at [98, 319] on button "End turn" at bounding box center [85, 320] width 132 height 62
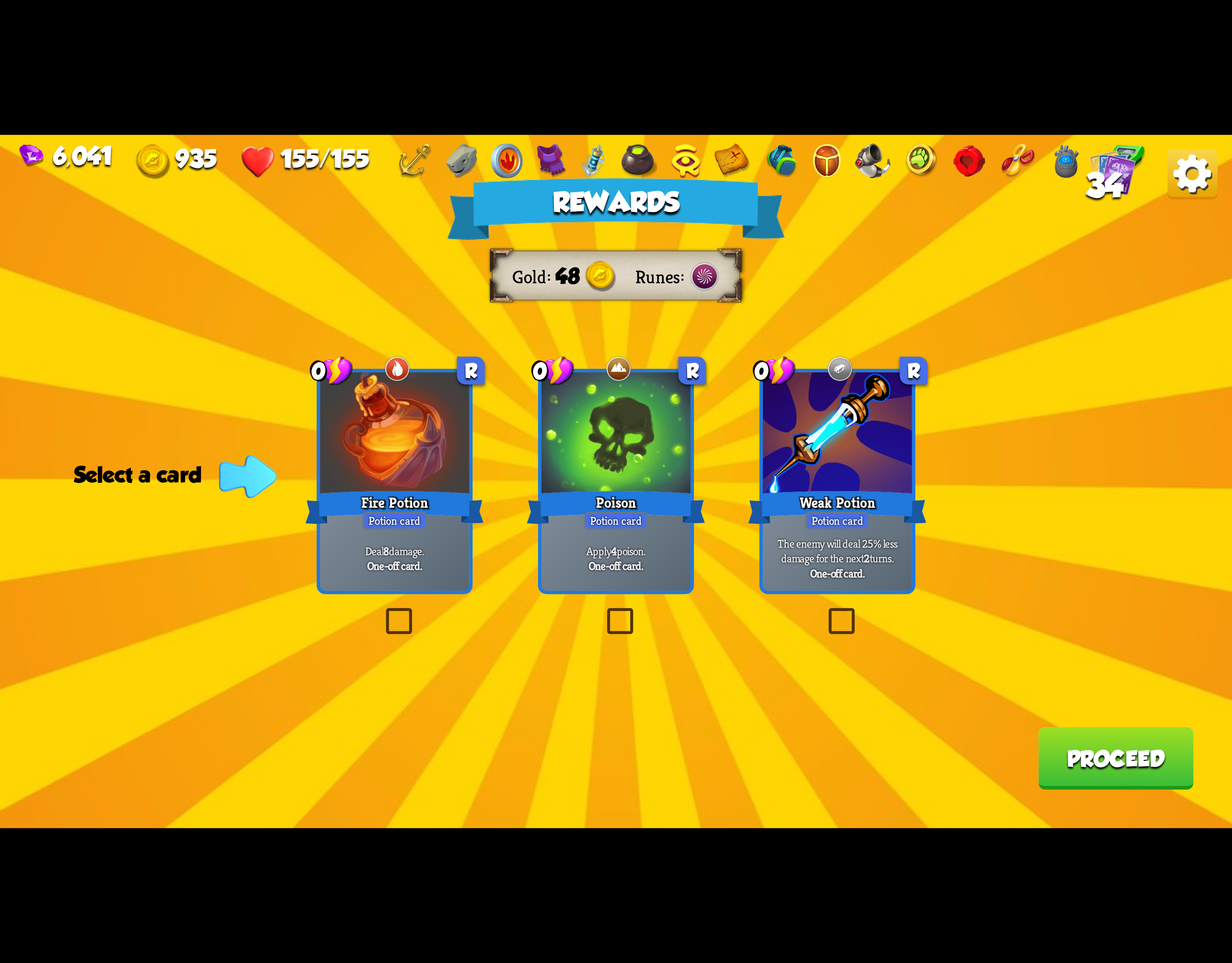
click at [618, 468] on div at bounding box center [616, 435] width 149 height 125
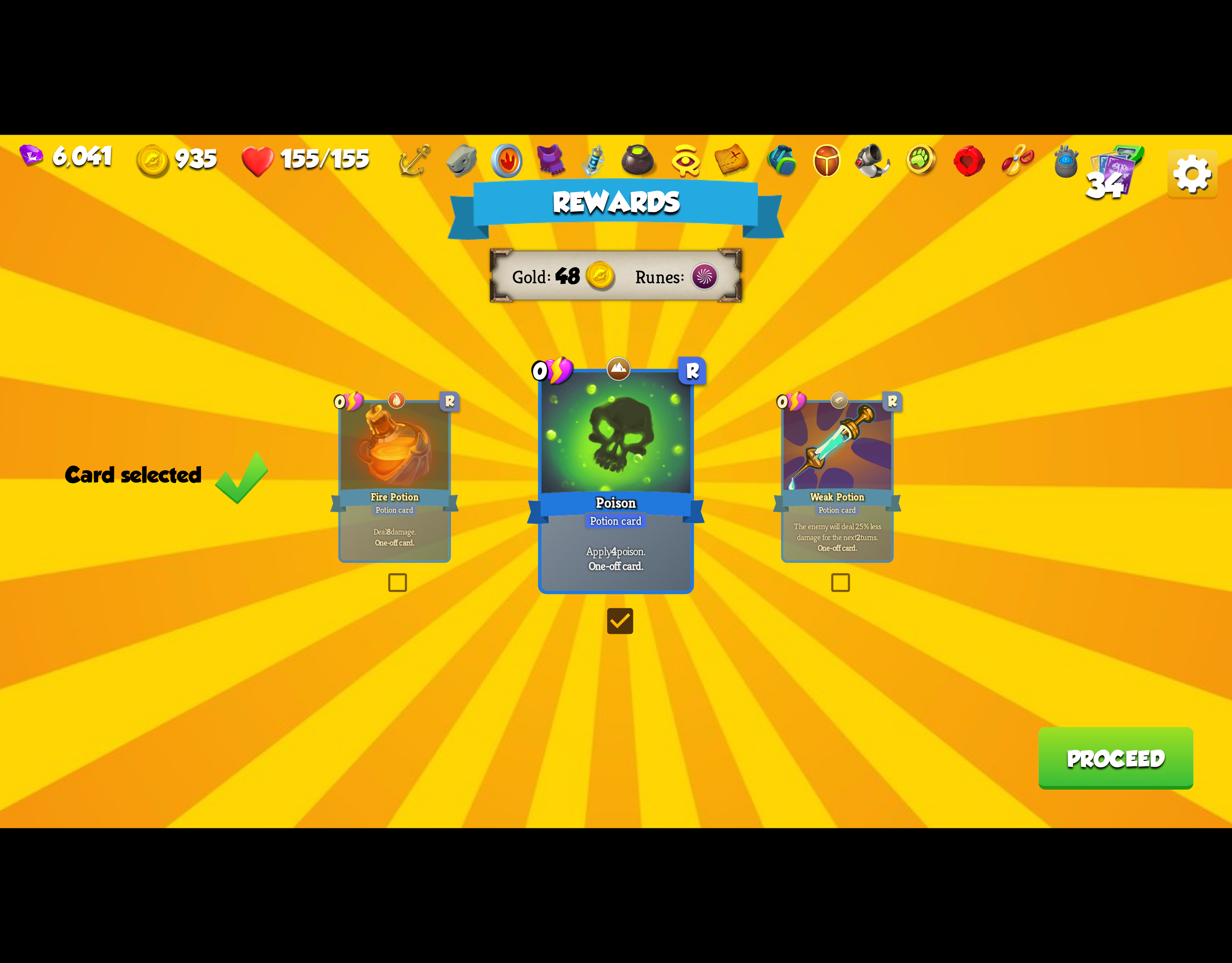
drag, startPoint x: 807, startPoint y: 533, endPoint x: 773, endPoint y: 540, distance: 34.7
click at [805, 533] on p "The enemy will deal 25% less damage for the next 2 turns." at bounding box center [838, 531] width 102 height 22
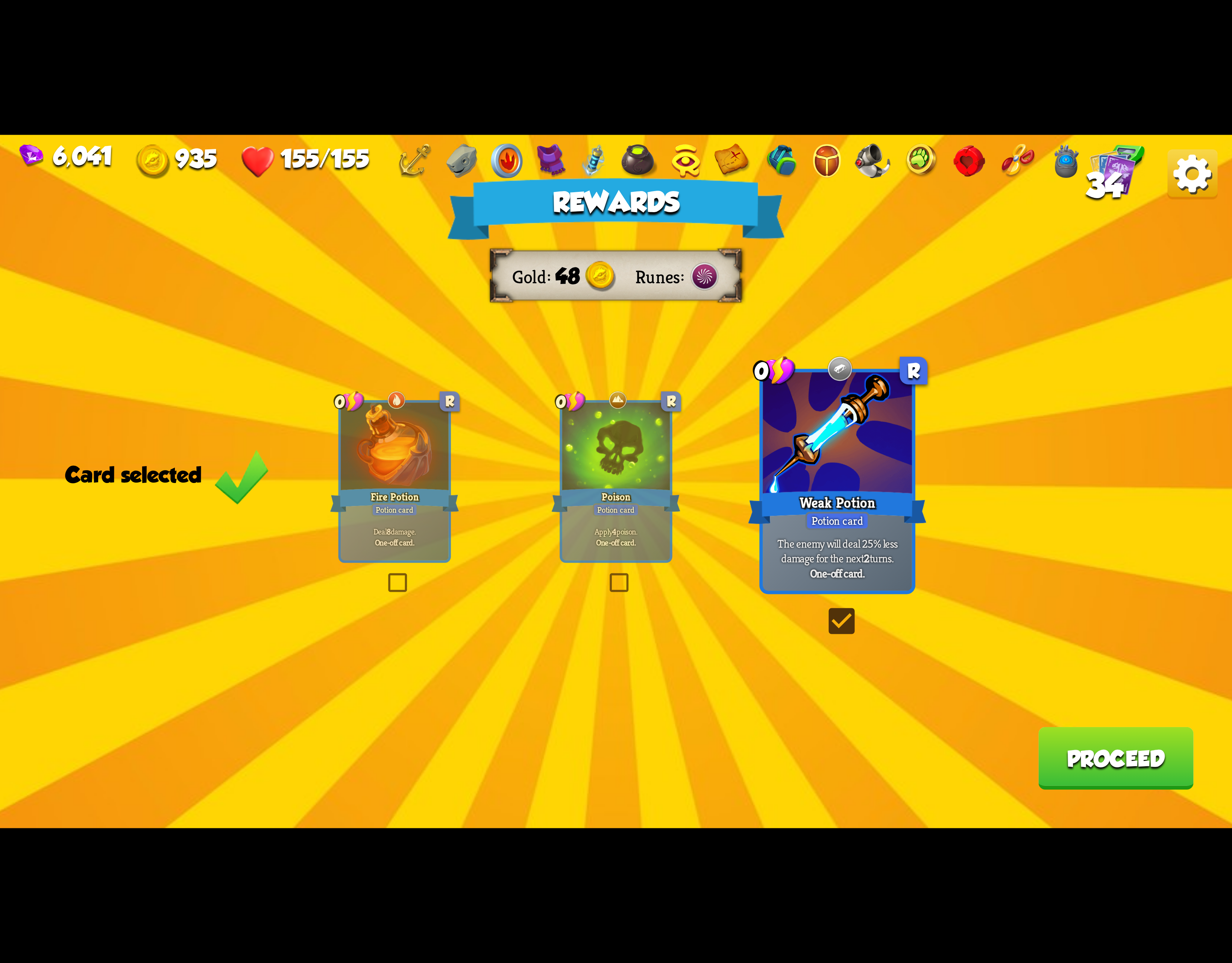
click at [615, 495] on div "Poison" at bounding box center [616, 500] width 129 height 29
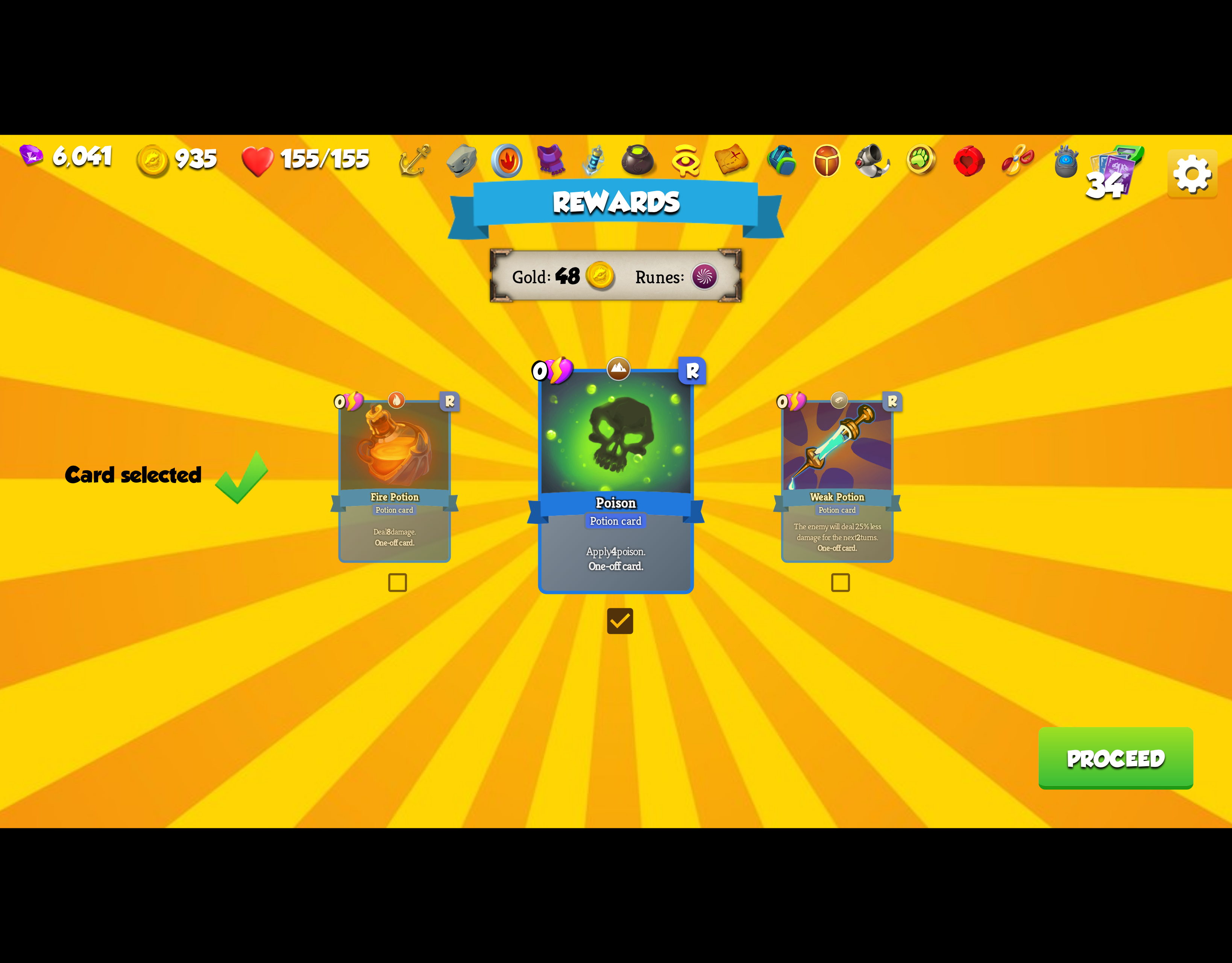
click at [389, 481] on div at bounding box center [394, 448] width 108 height 91
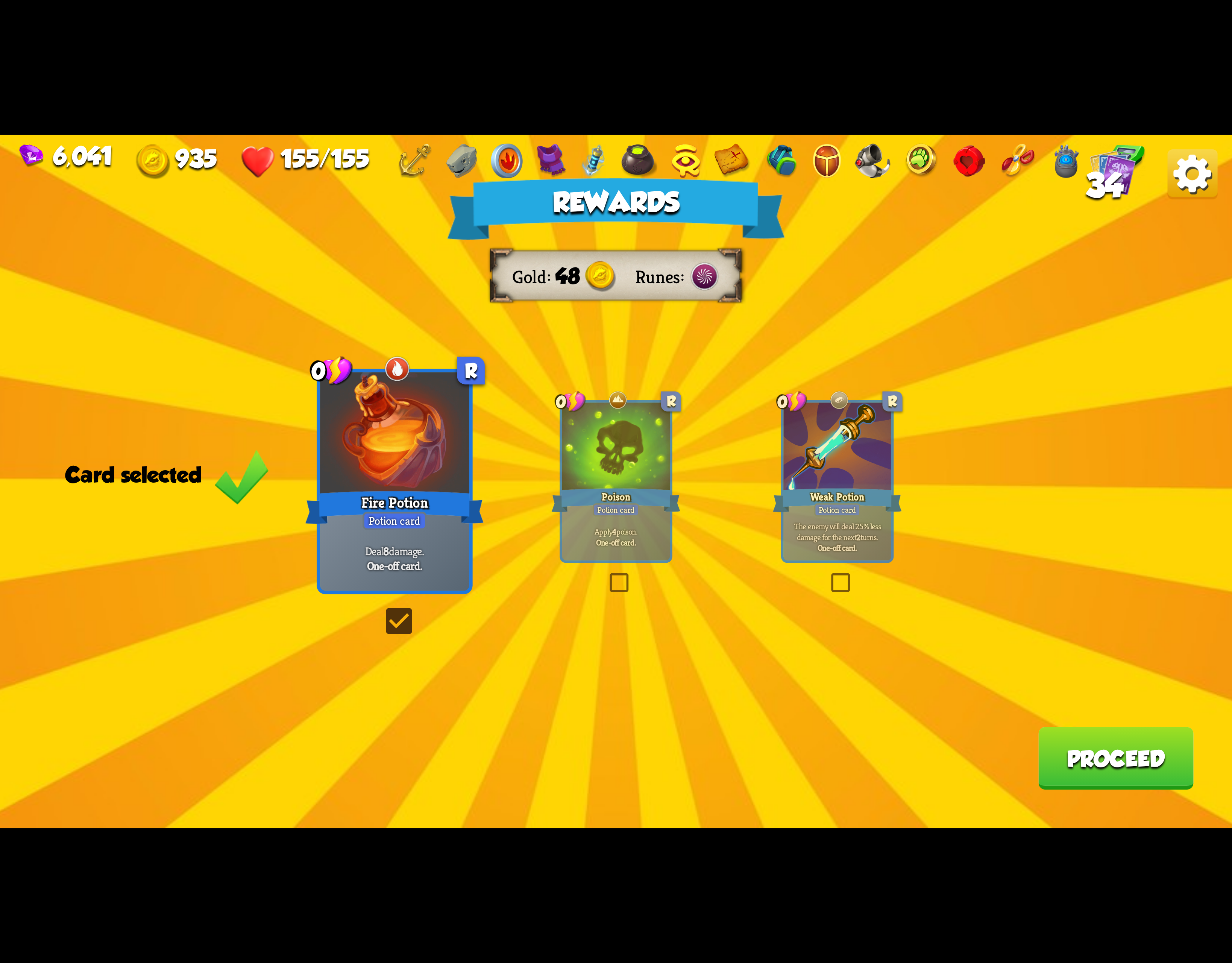
click at [661, 523] on div "Apply 4 poison. One-off card." at bounding box center [616, 537] width 108 height 47
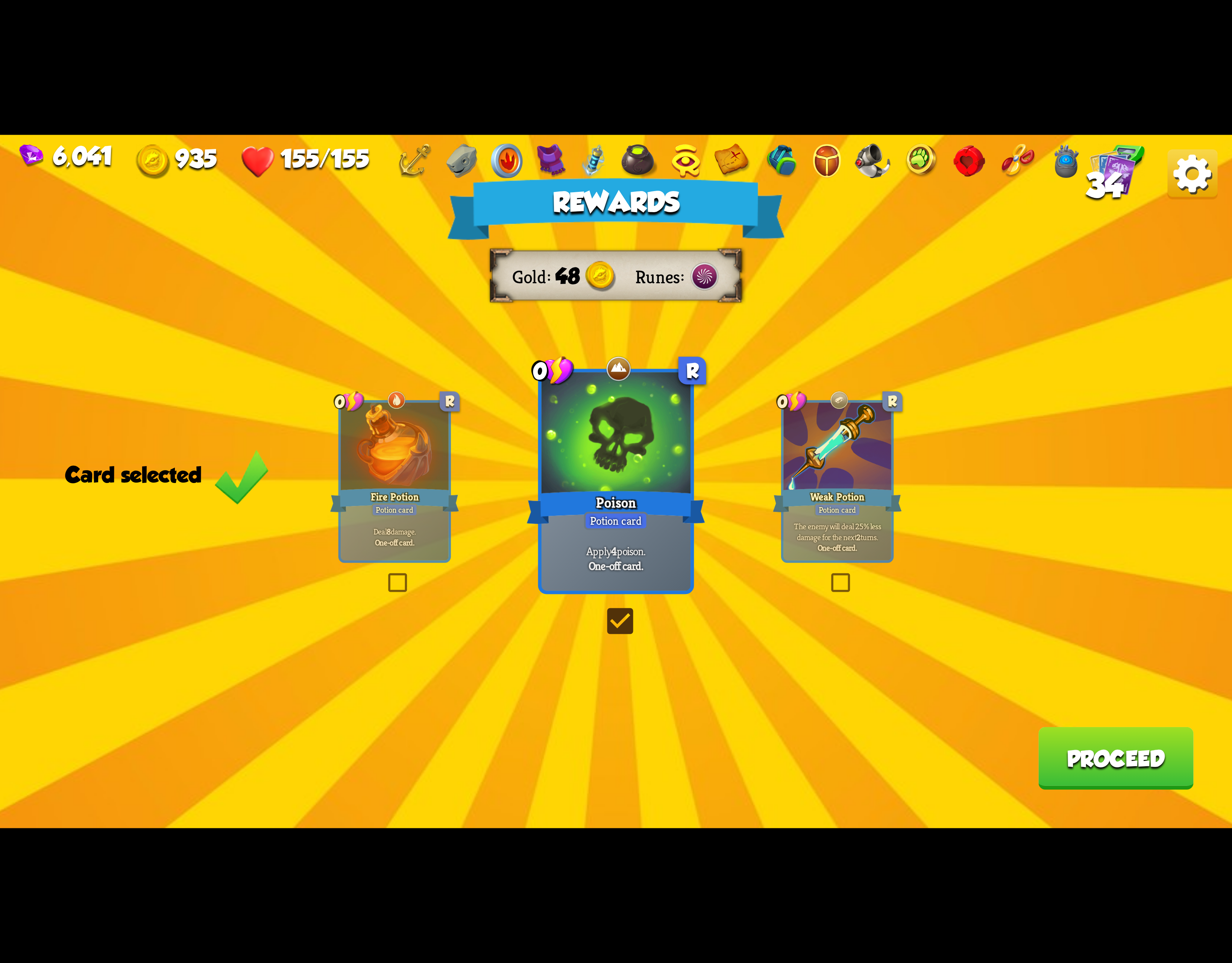
click at [849, 489] on div "Weak Potion" at bounding box center [838, 500] width 129 height 29
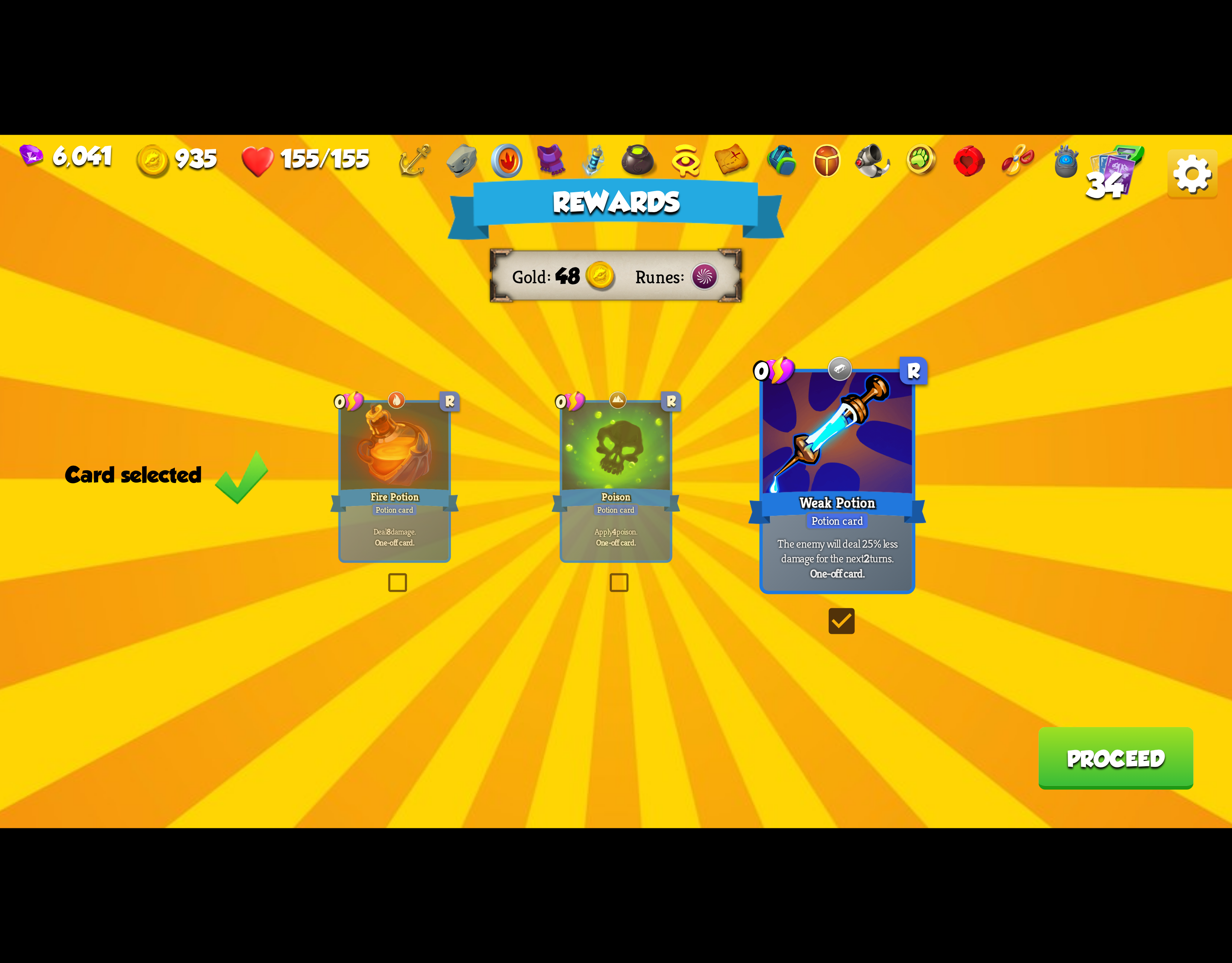
click at [642, 471] on div at bounding box center [616, 448] width 108 height 91
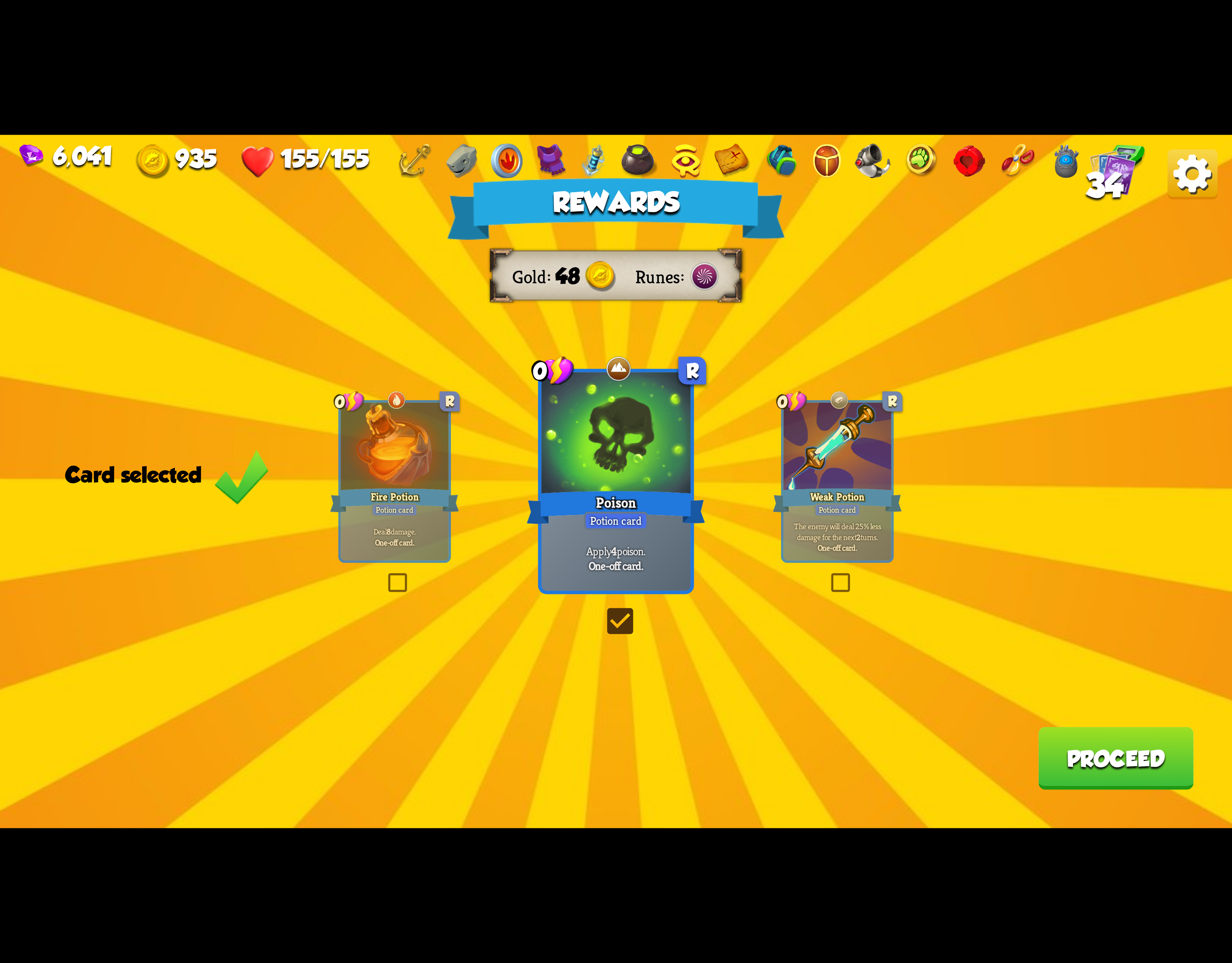
click at [824, 496] on div "Weak Potion" at bounding box center [838, 500] width 129 height 29
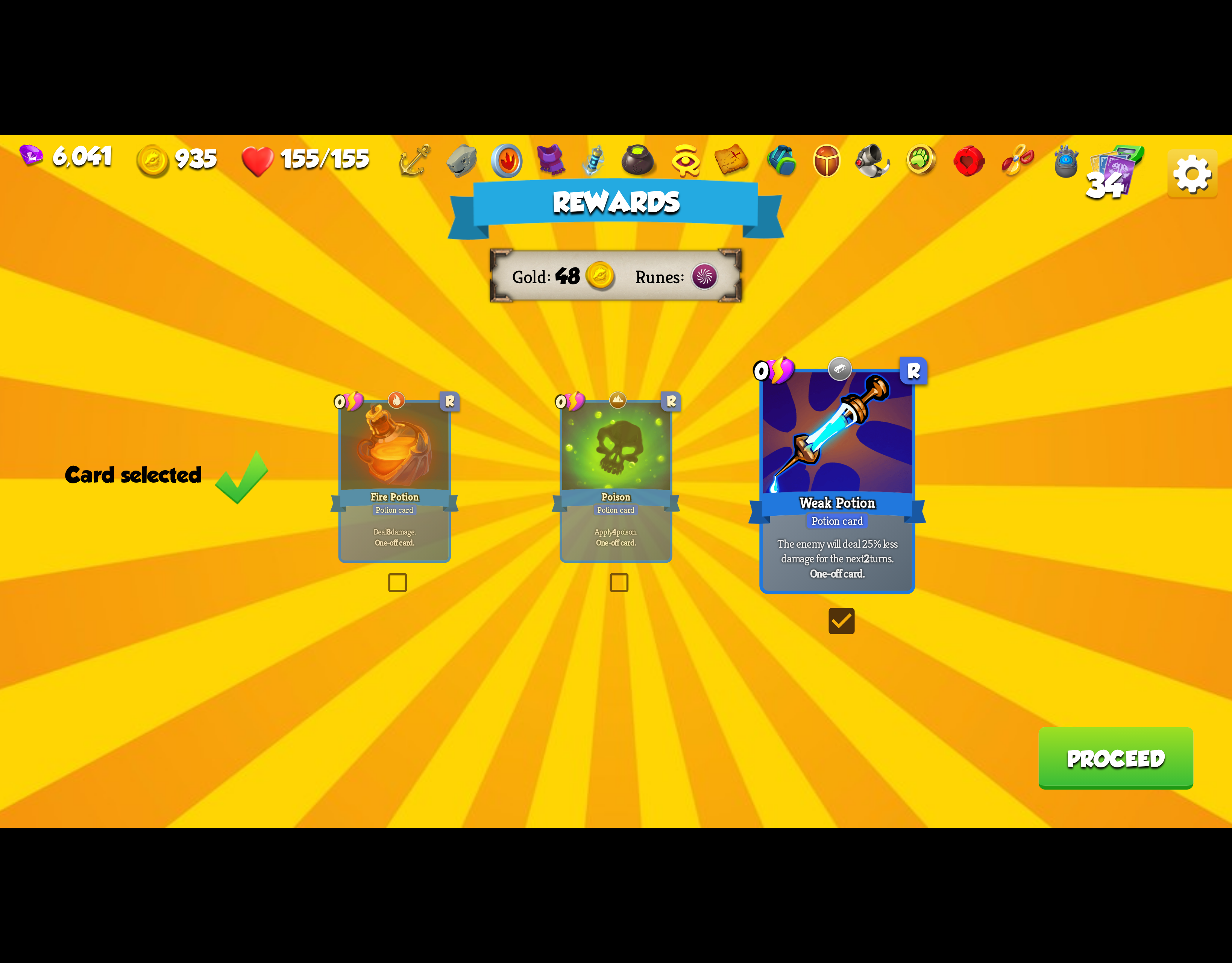
click at [650, 489] on div "Poison" at bounding box center [616, 500] width 129 height 29
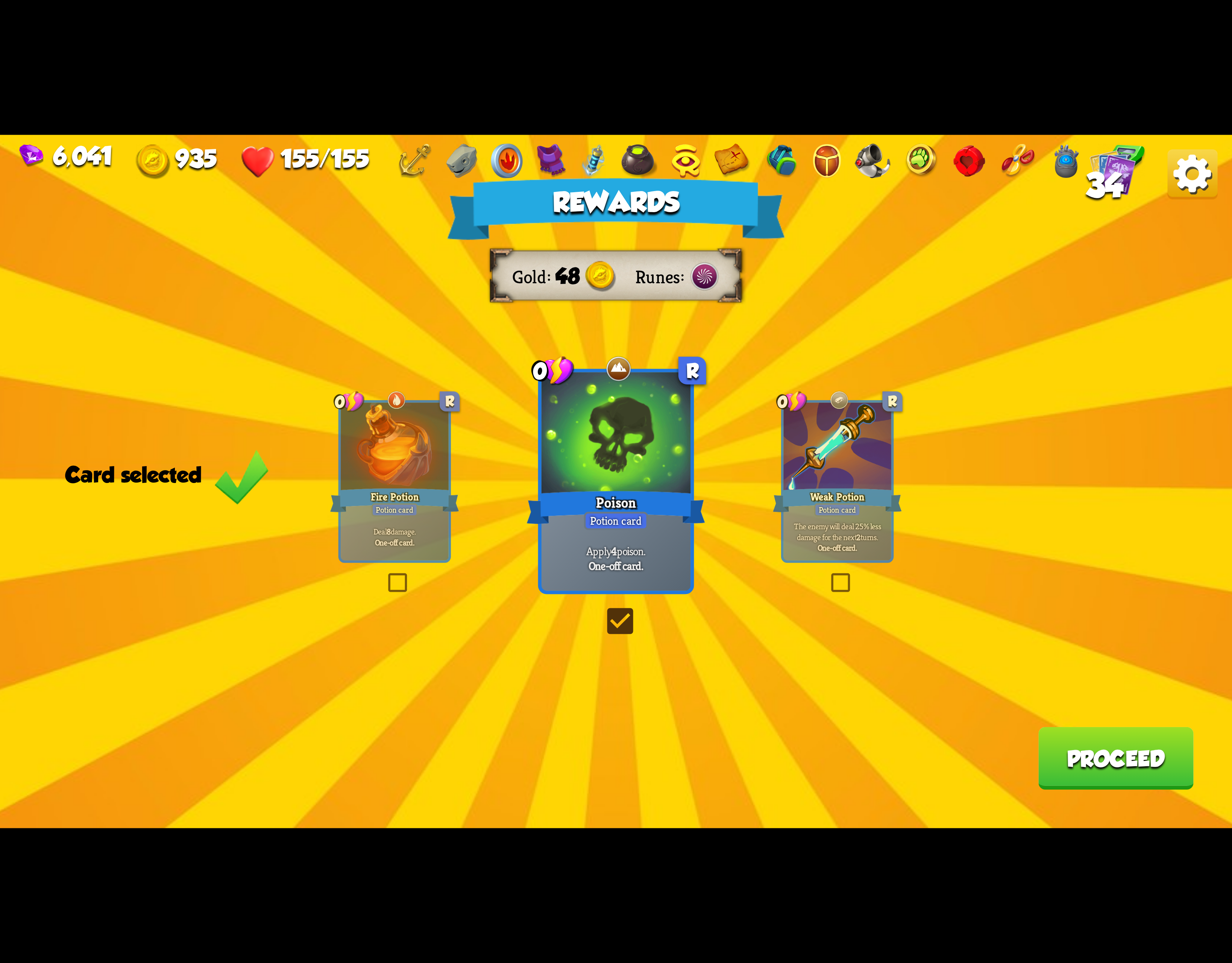
drag, startPoint x: 810, startPoint y: 511, endPoint x: 850, endPoint y: 516, distance: 40.3
click at [812, 511] on div "Weak Potion" at bounding box center [838, 500] width 129 height 29
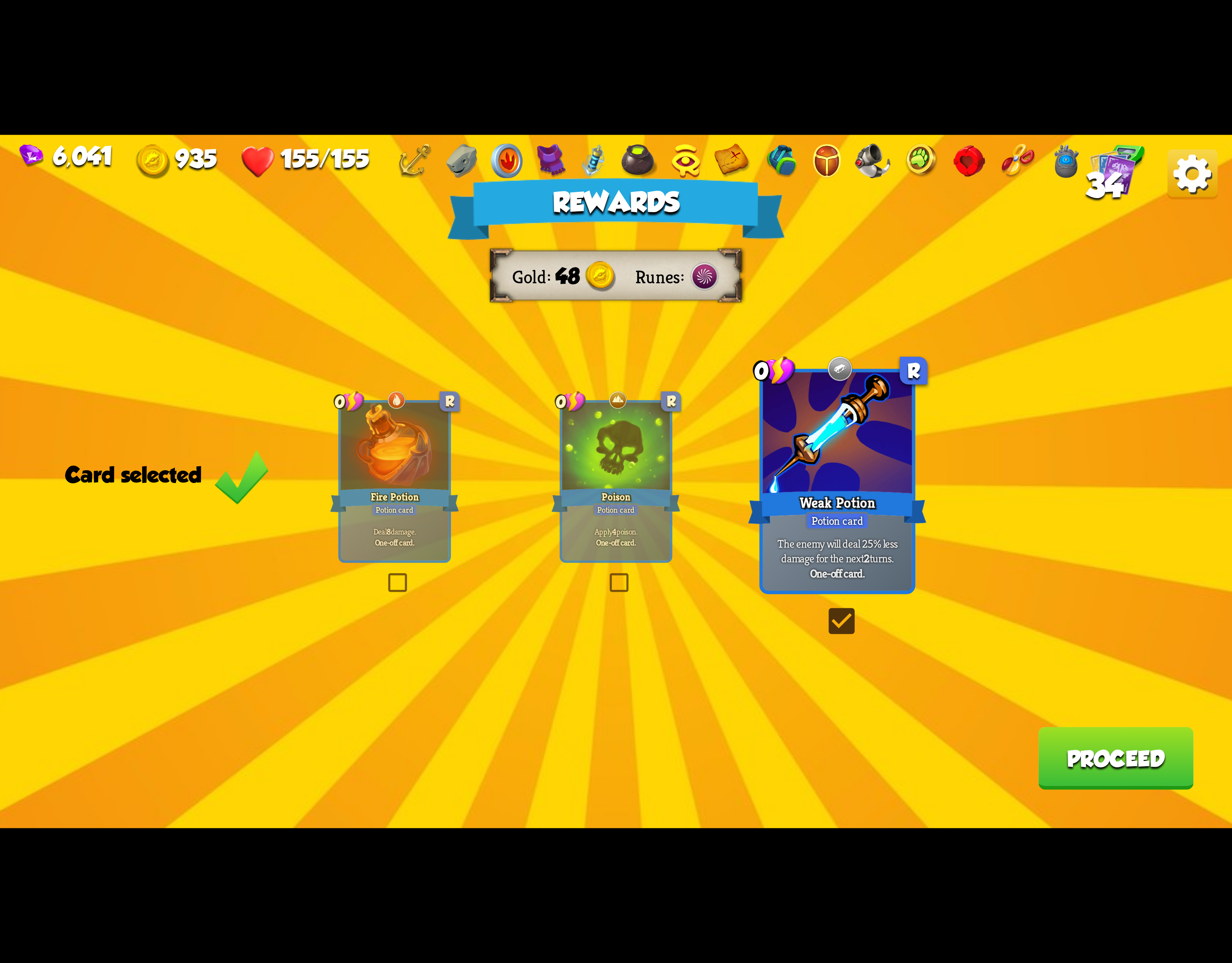
drag, startPoint x: 620, startPoint y: 486, endPoint x: 752, endPoint y: 492, distance: 132.1
click at [622, 486] on div at bounding box center [616, 448] width 108 height 91
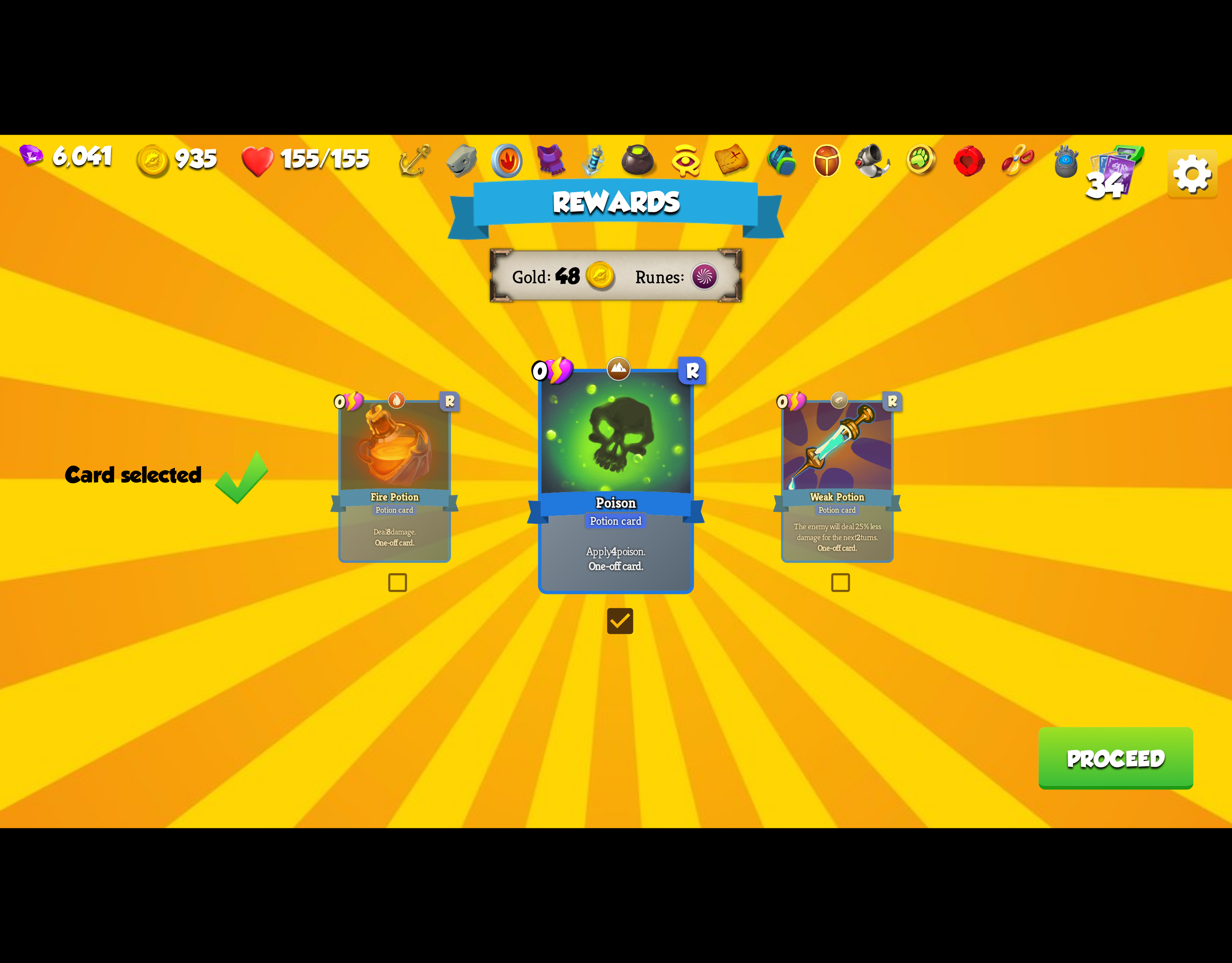
click at [861, 508] on div "Potion card" at bounding box center [838, 510] width 46 height 14
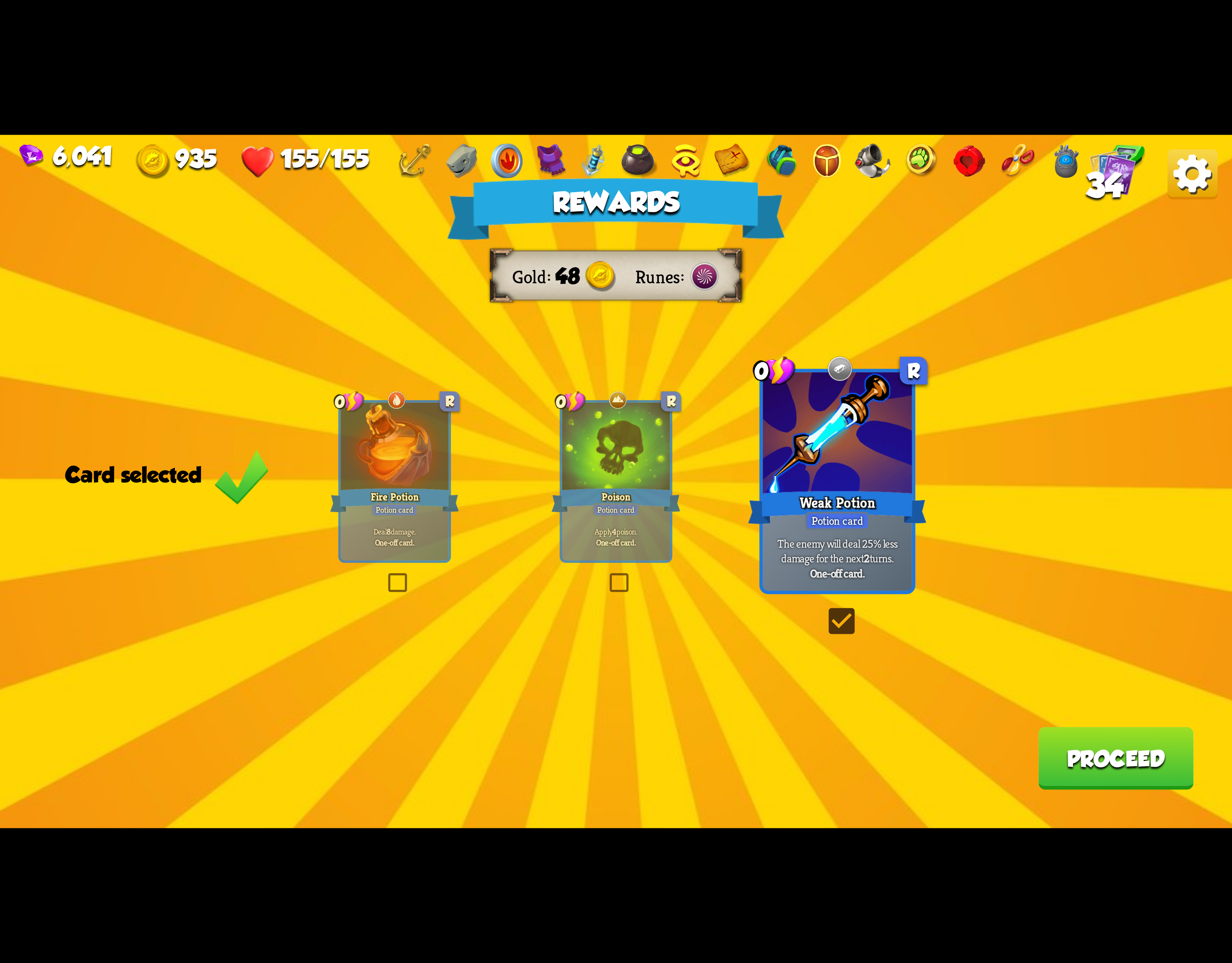
drag, startPoint x: 622, startPoint y: 494, endPoint x: 629, endPoint y: 492, distance: 7.3
click at [623, 494] on div "Poison" at bounding box center [616, 500] width 129 height 29
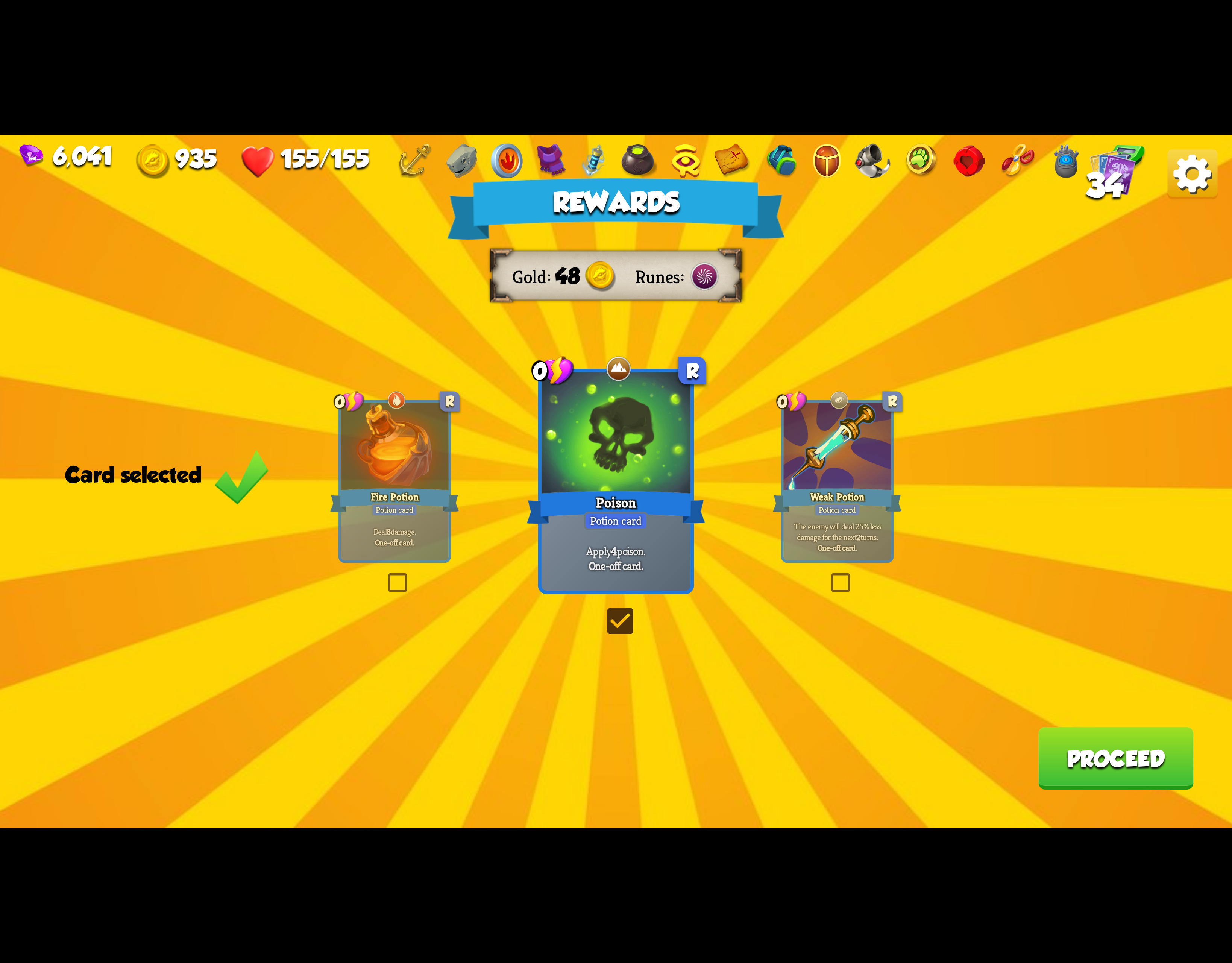
click at [1084, 737] on button "Proceed" at bounding box center [1116, 758] width 156 height 62
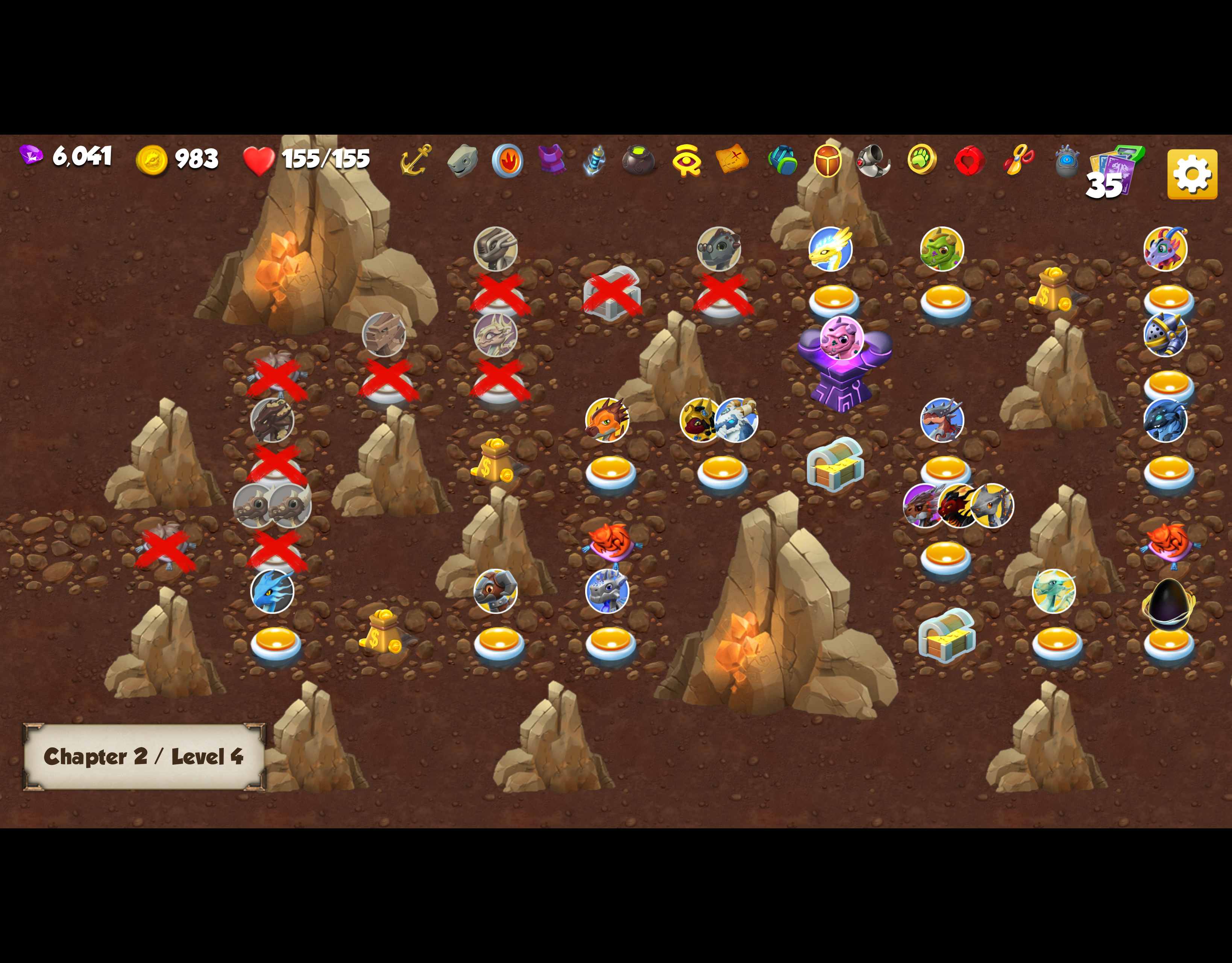
click at [831, 287] on img at bounding box center [835, 306] width 61 height 45
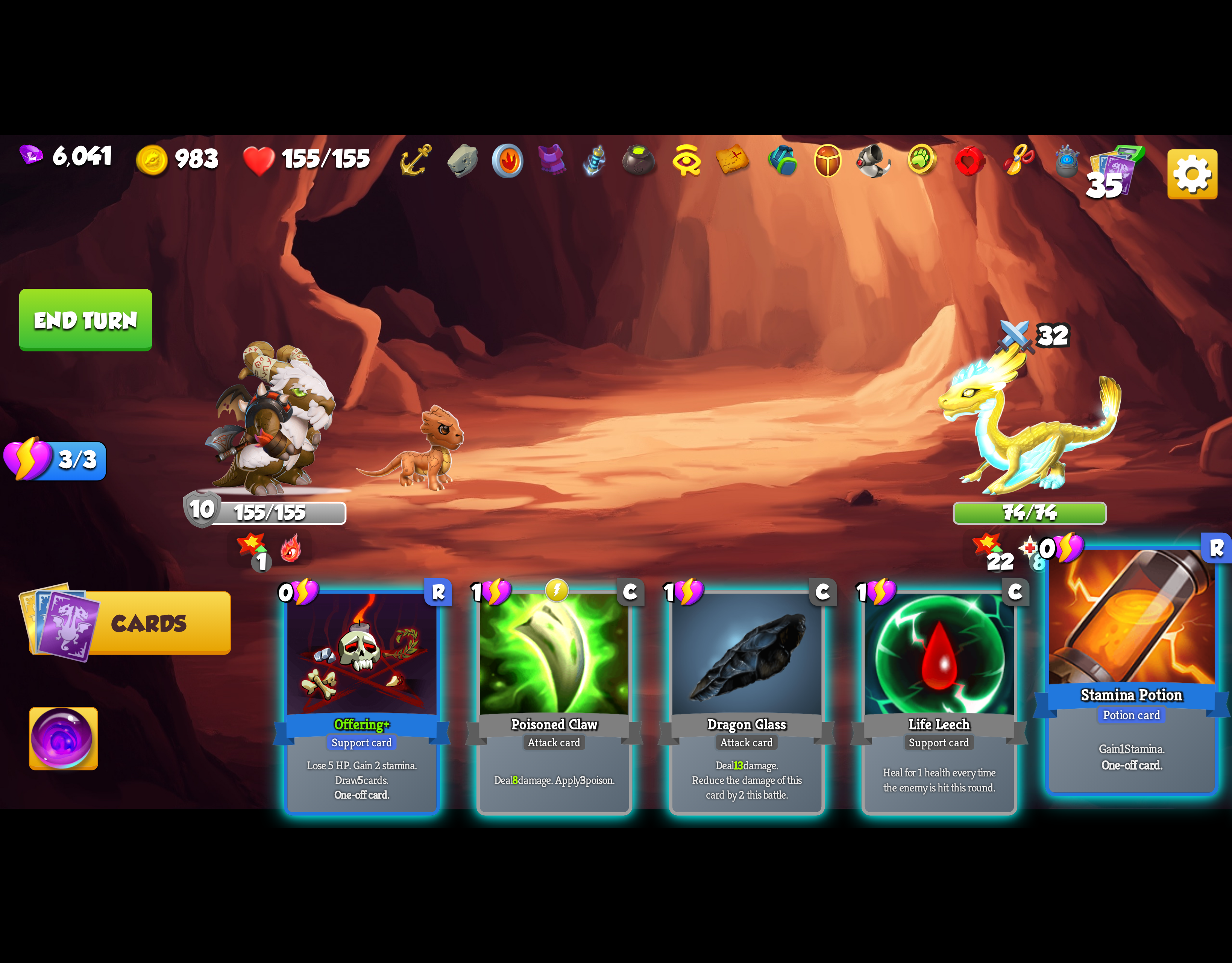
click at [1108, 698] on div "Stamina Potion" at bounding box center [1132, 701] width 199 height 45
click at [1092, 736] on div "Gain 1 Stamina. One-off card." at bounding box center [1131, 756] width 165 height 73
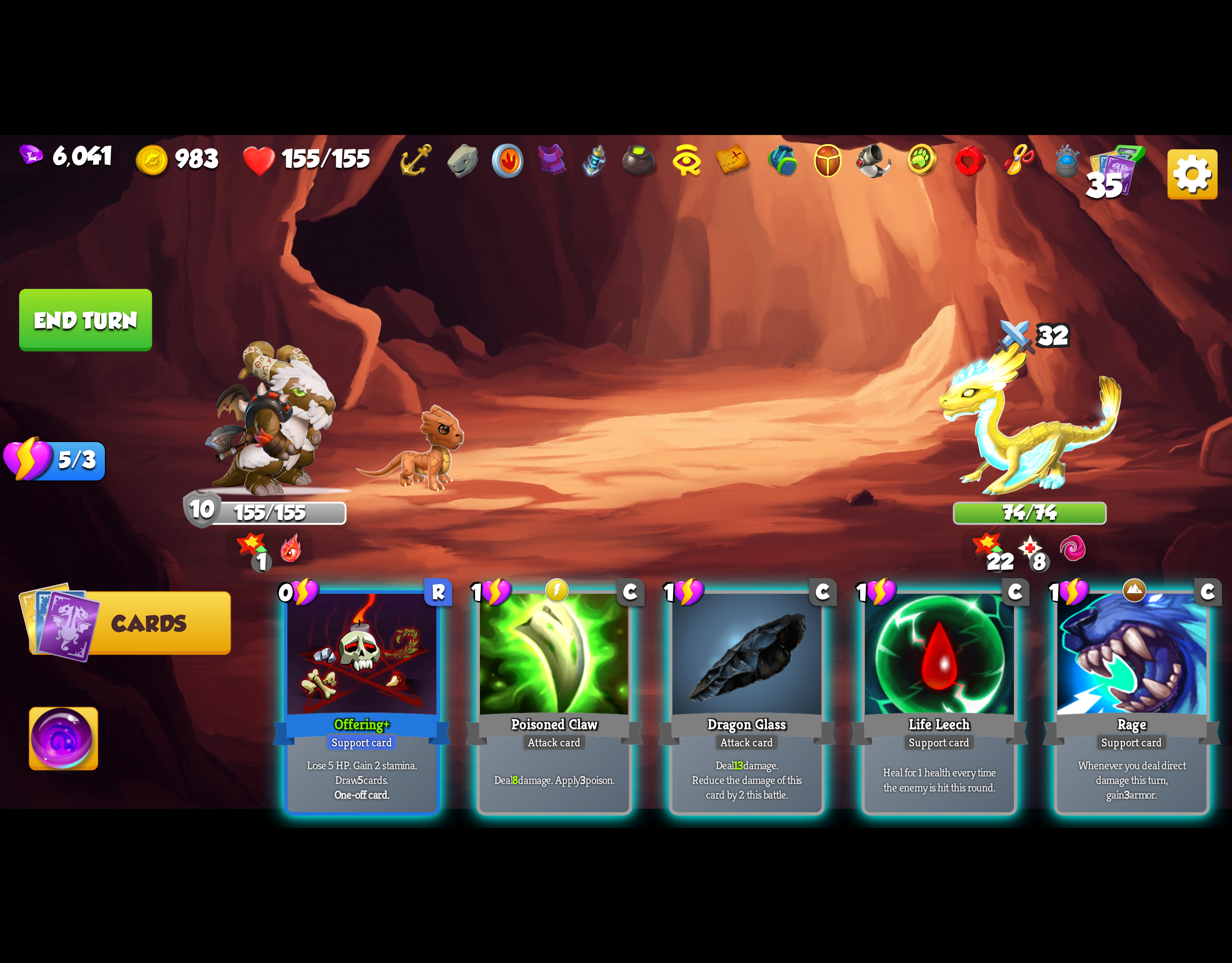
click at [365, 622] on div at bounding box center [361, 656] width 149 height 125
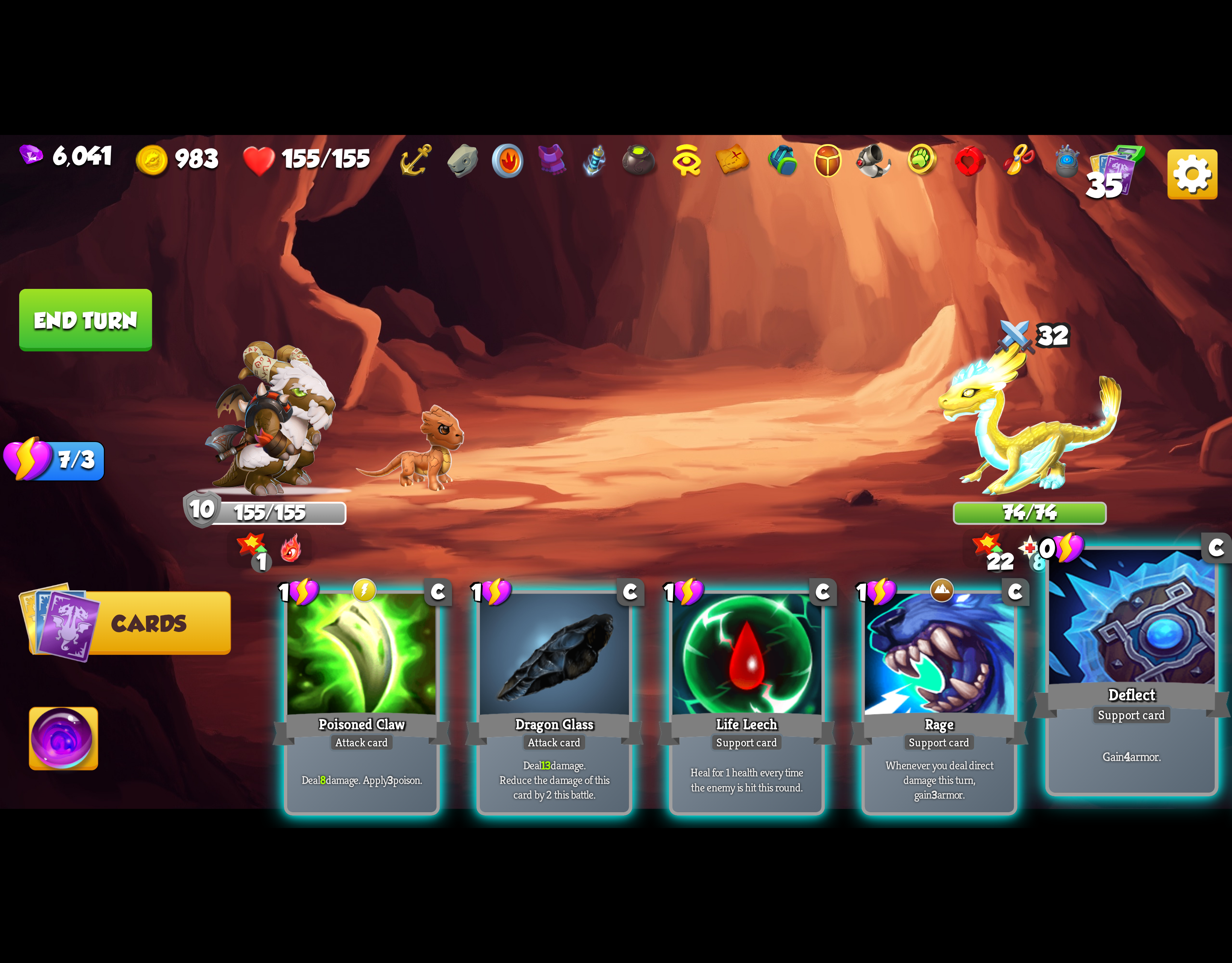
click at [1123, 673] on div at bounding box center [1131, 619] width 165 height 140
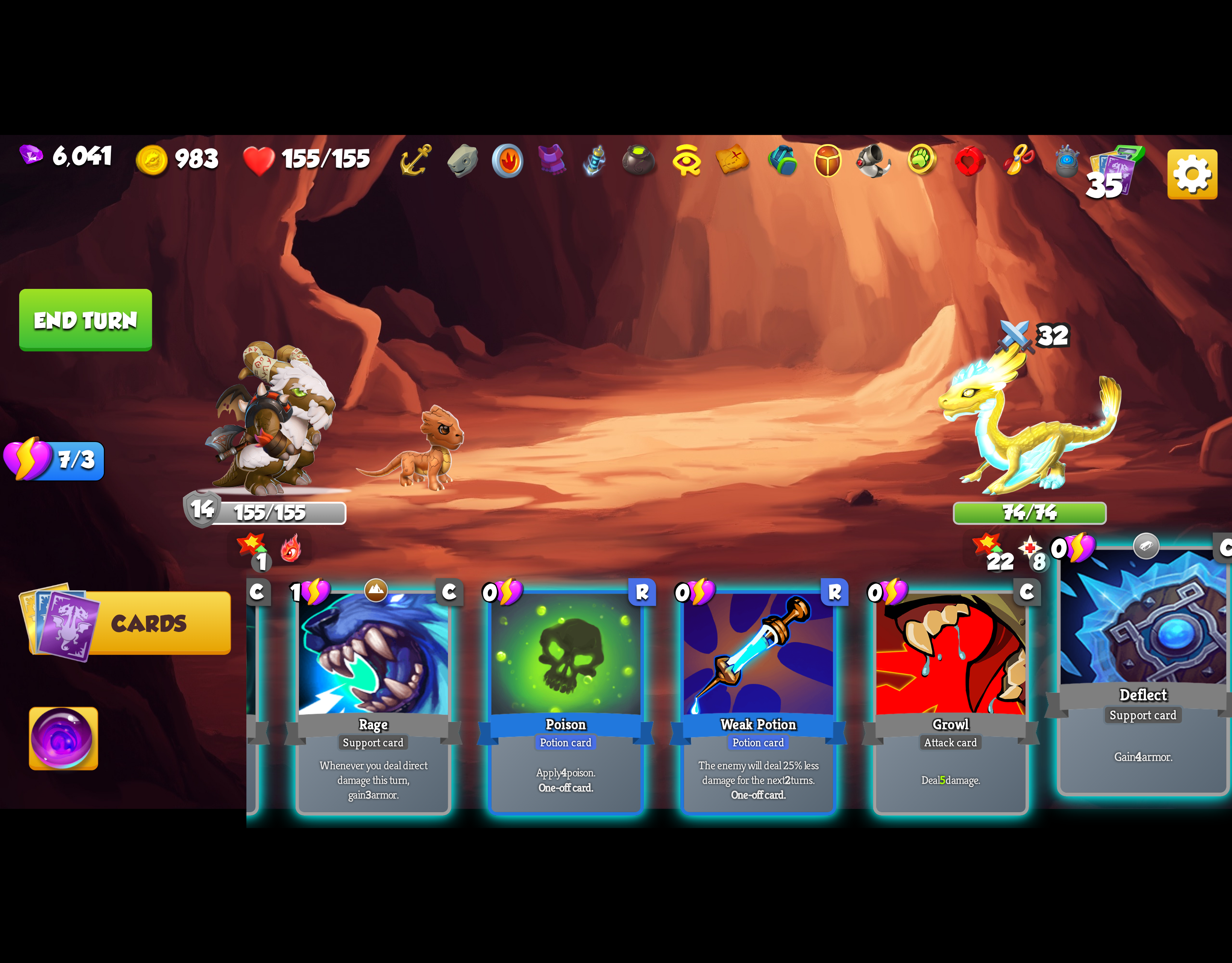
click at [1172, 678] on div "Deflect" at bounding box center [1143, 701] width 199 height 45
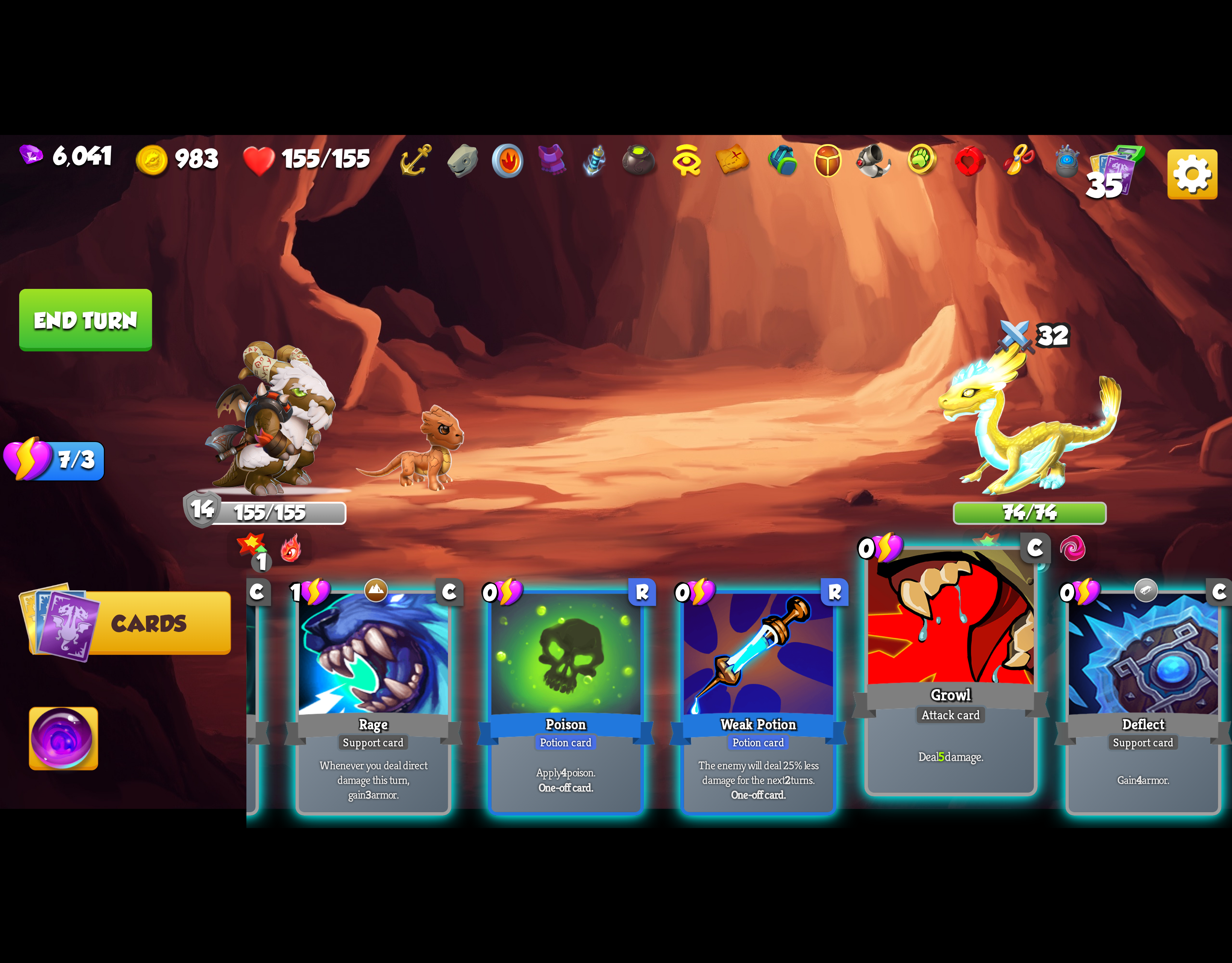
scroll to position [0, 146]
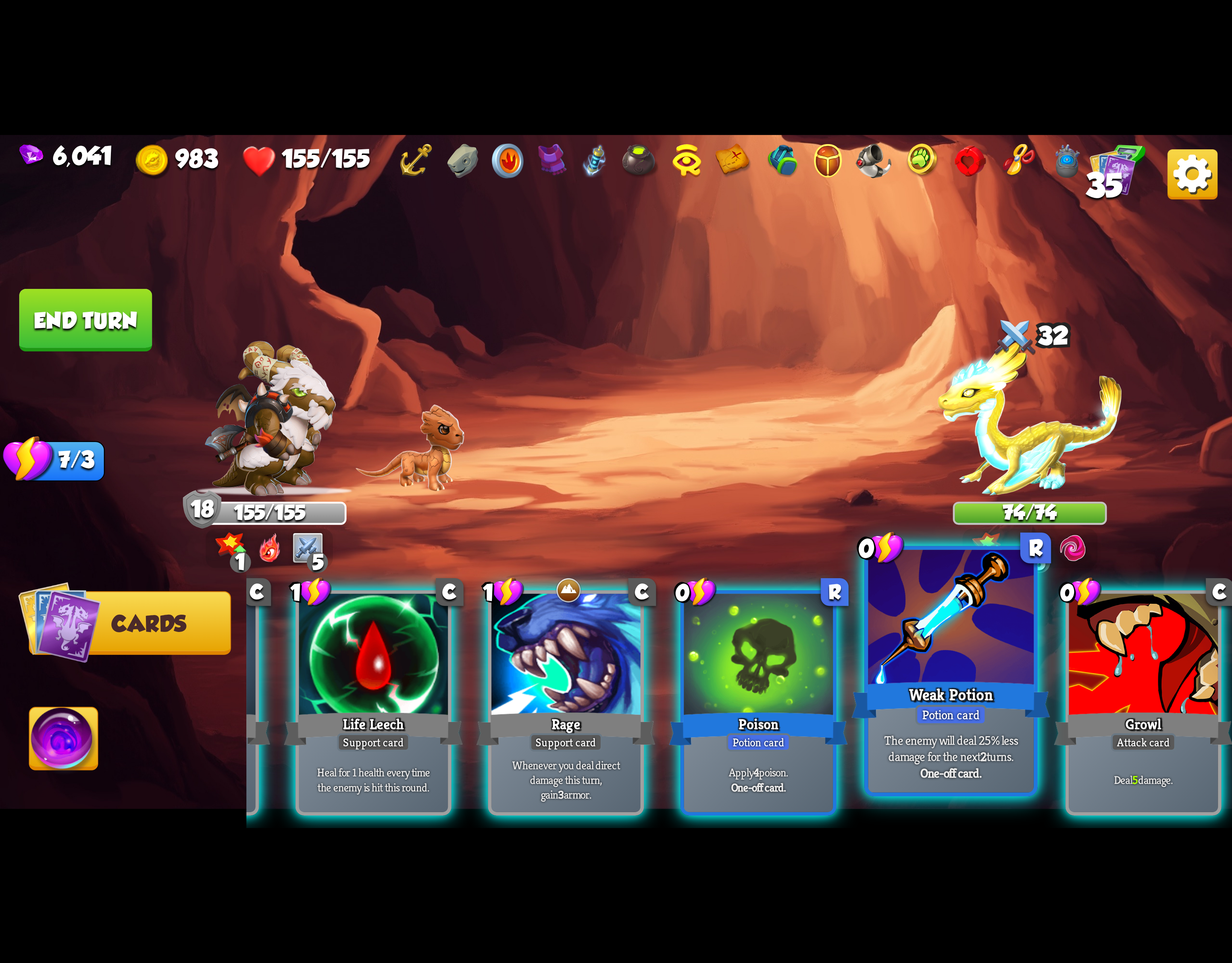
click at [965, 697] on div "Weak Potion" at bounding box center [951, 701] width 199 height 45
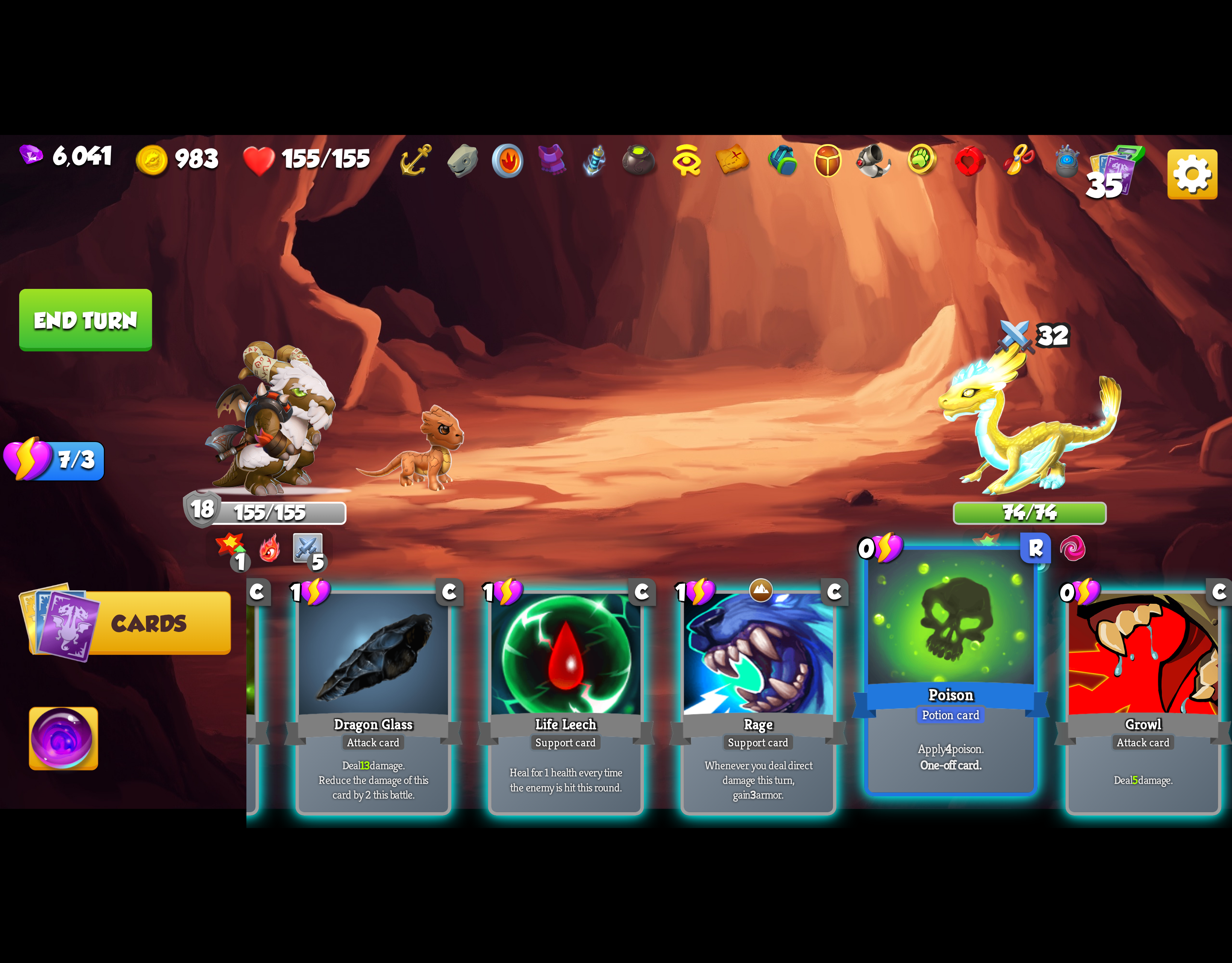
click at [941, 700] on div "Poison" at bounding box center [951, 701] width 199 height 45
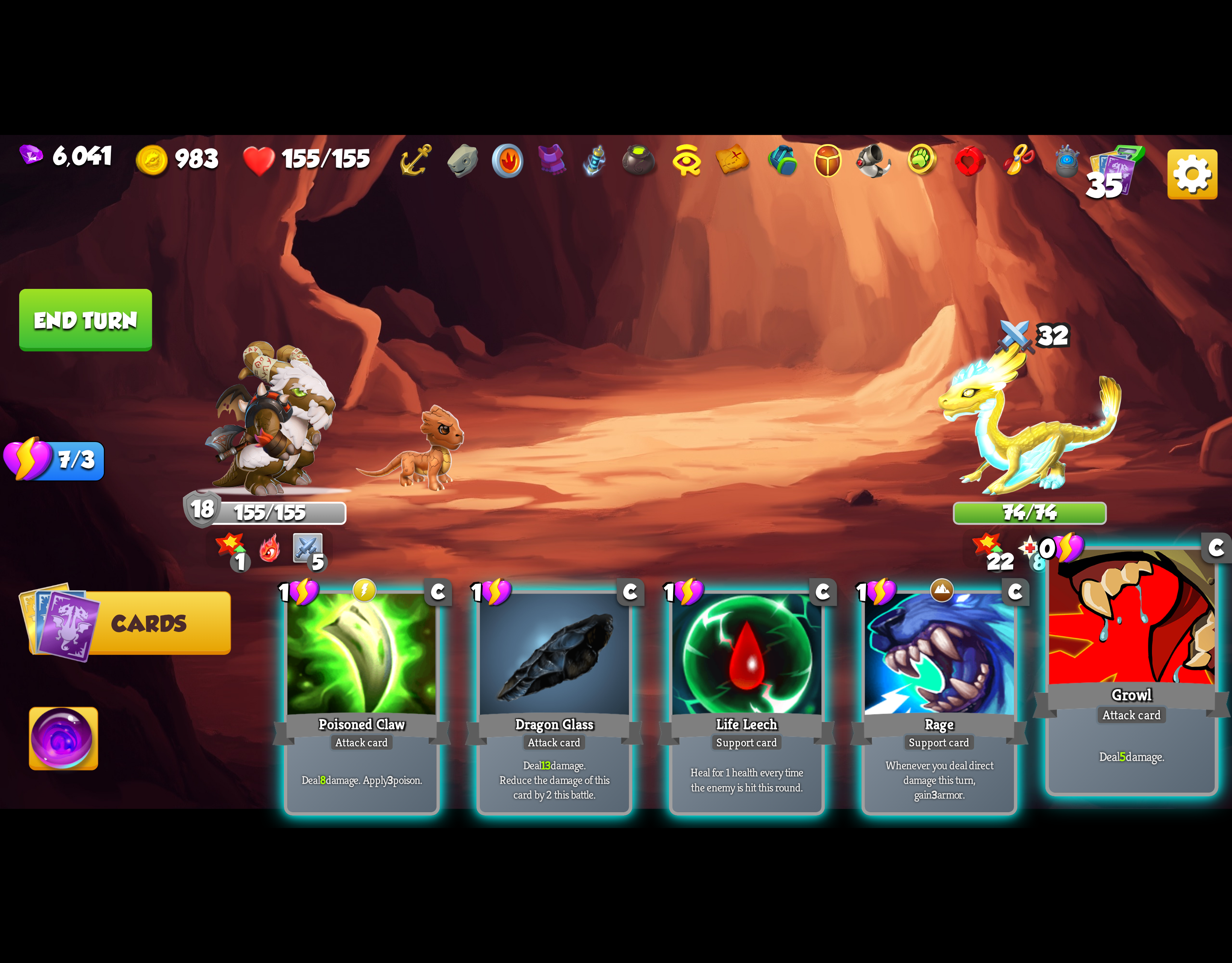
scroll to position [0, 0]
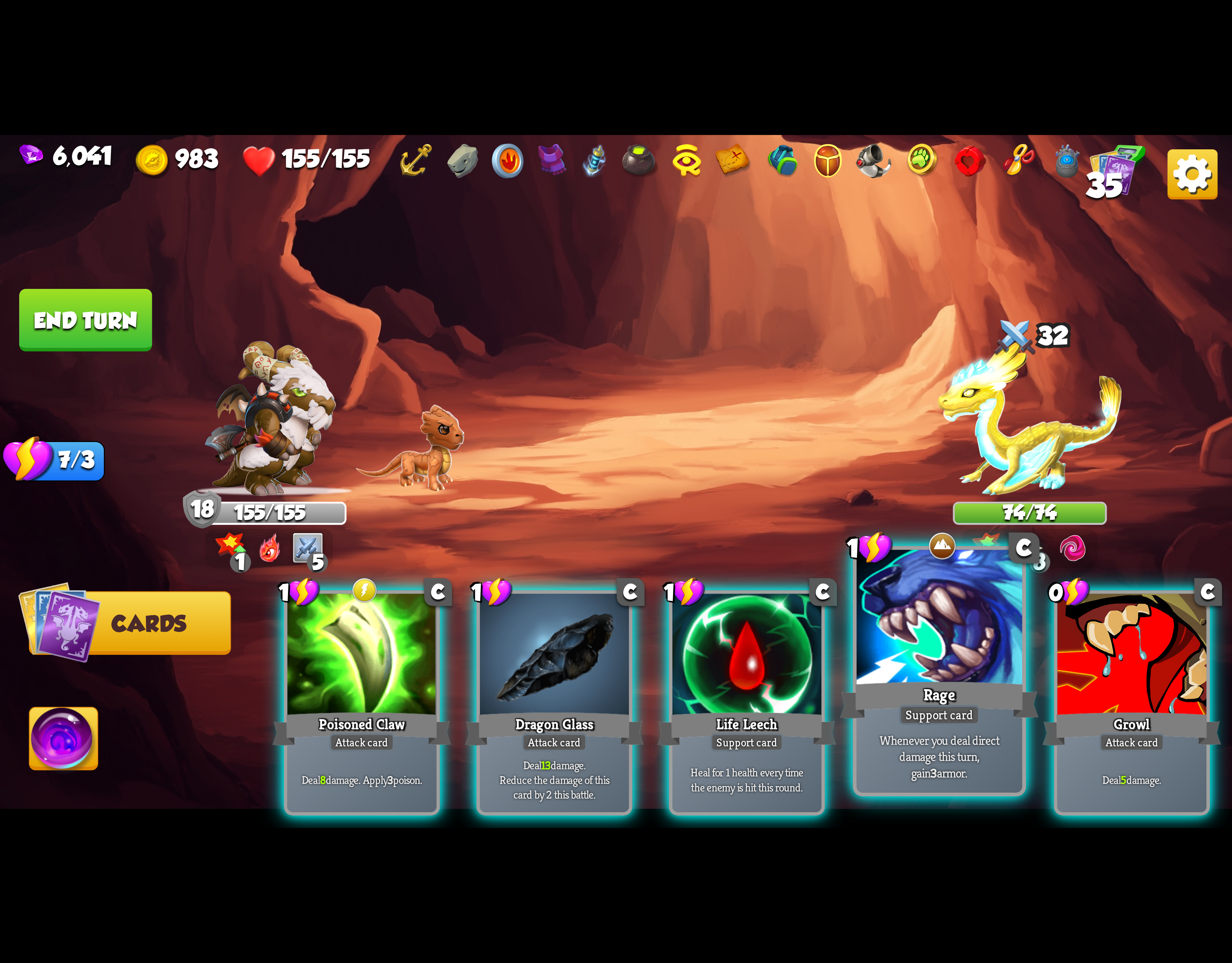
click at [962, 707] on div "Support card" at bounding box center [939, 714] width 81 height 20
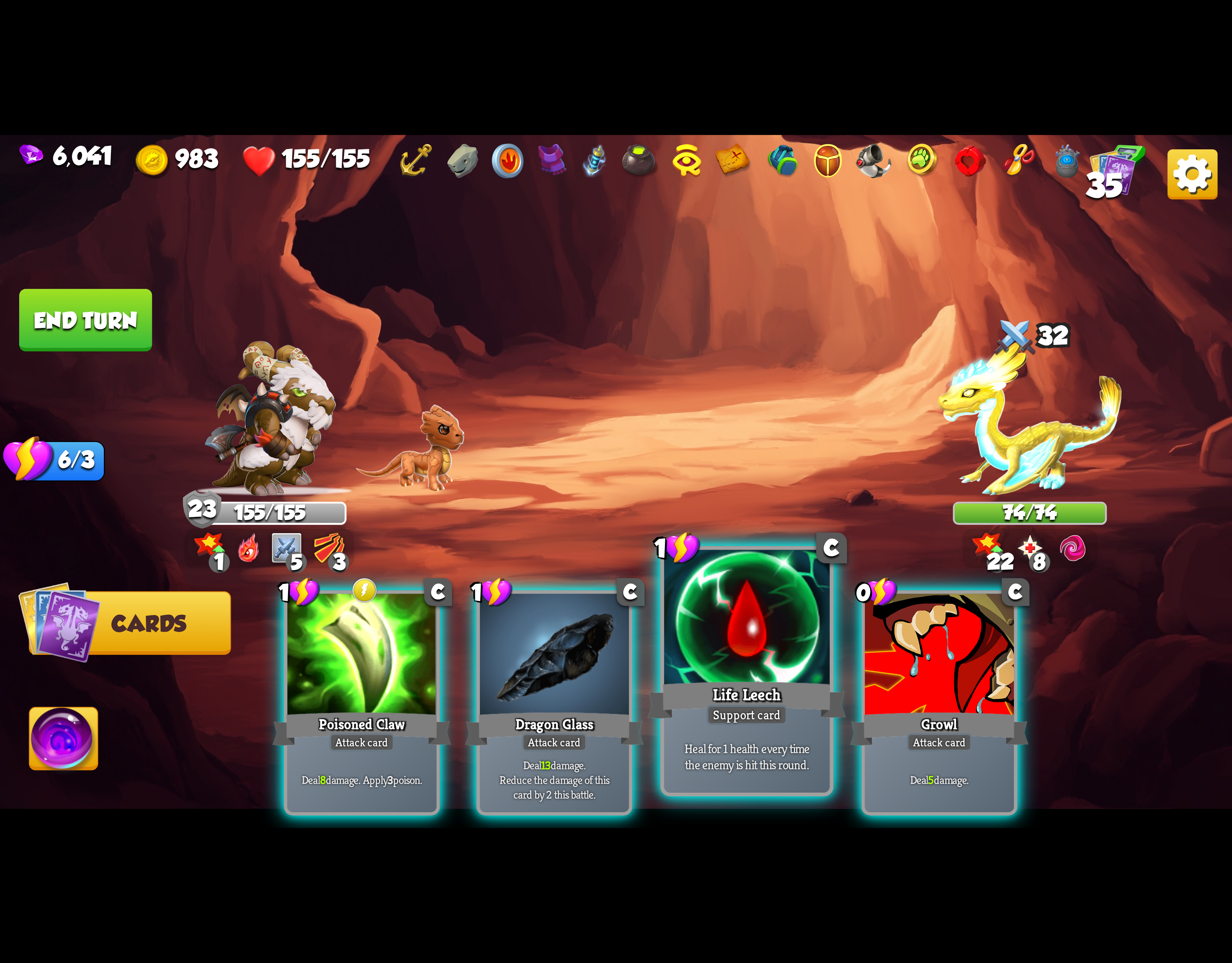
click at [795, 698] on div "Life Leech" at bounding box center [747, 701] width 199 height 45
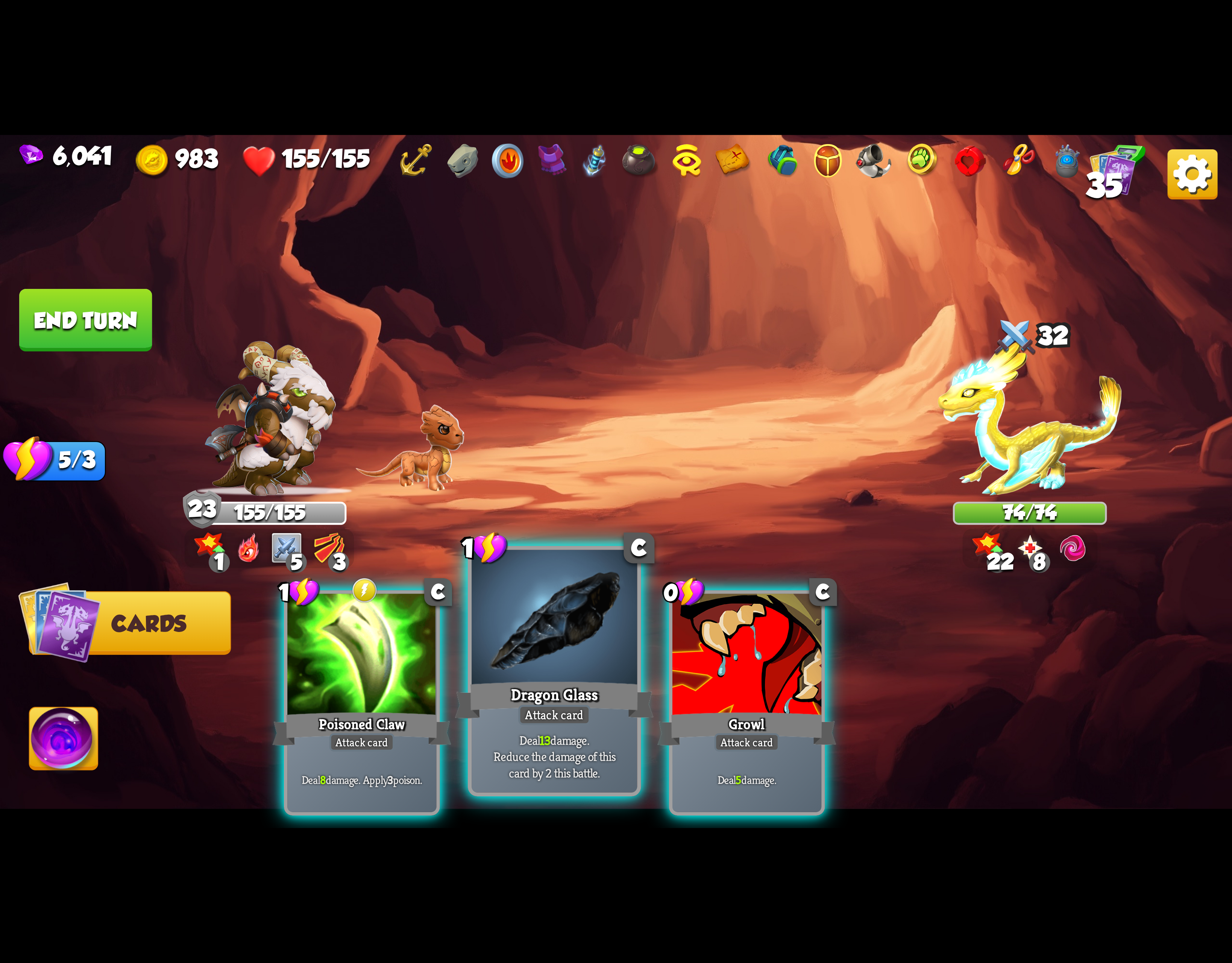
drag, startPoint x: 685, startPoint y: 676, endPoint x: 533, endPoint y: 669, distance: 152.2
click at [680, 676] on div at bounding box center [747, 656] width 149 height 125
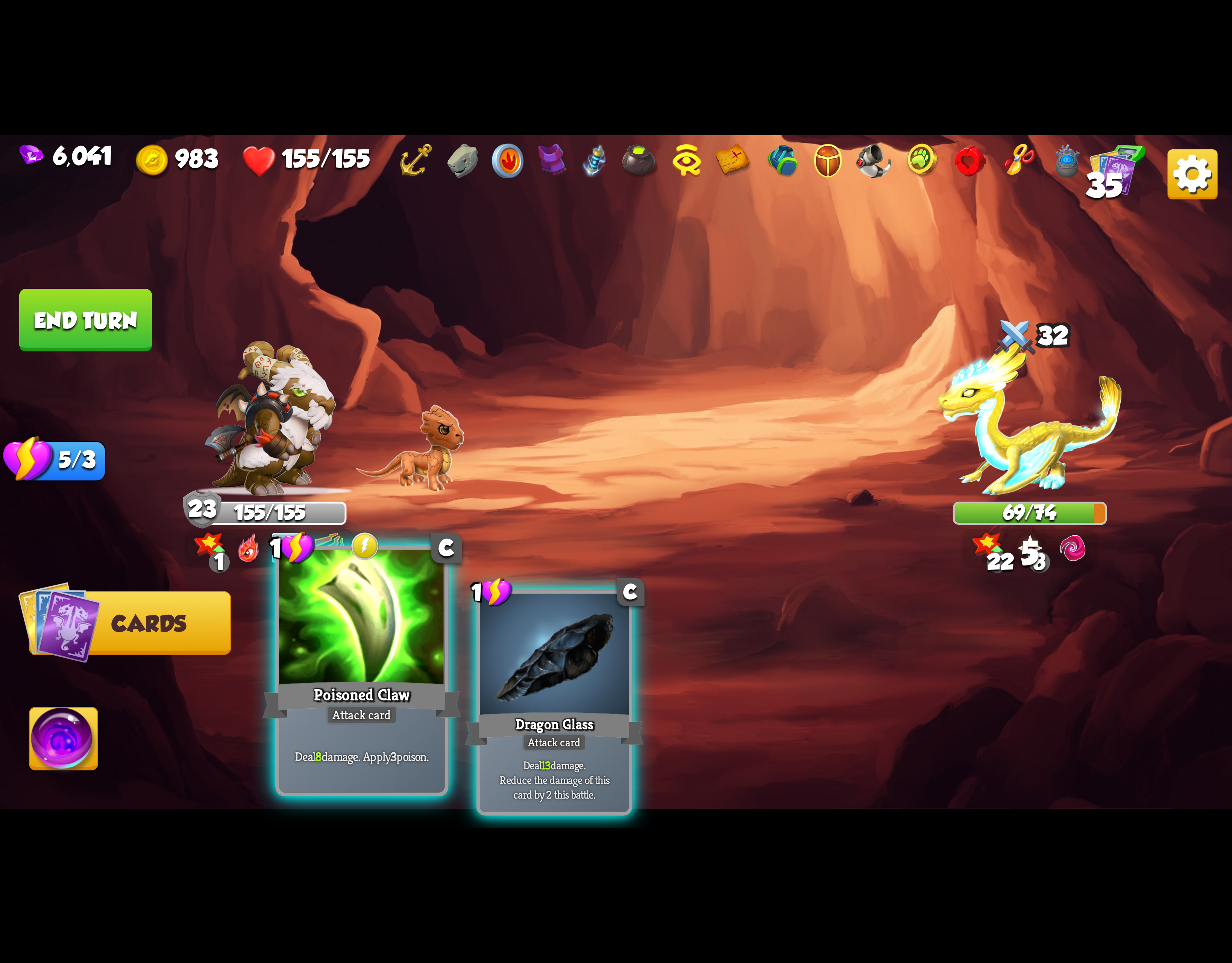
click at [369, 664] on div at bounding box center [361, 619] width 165 height 140
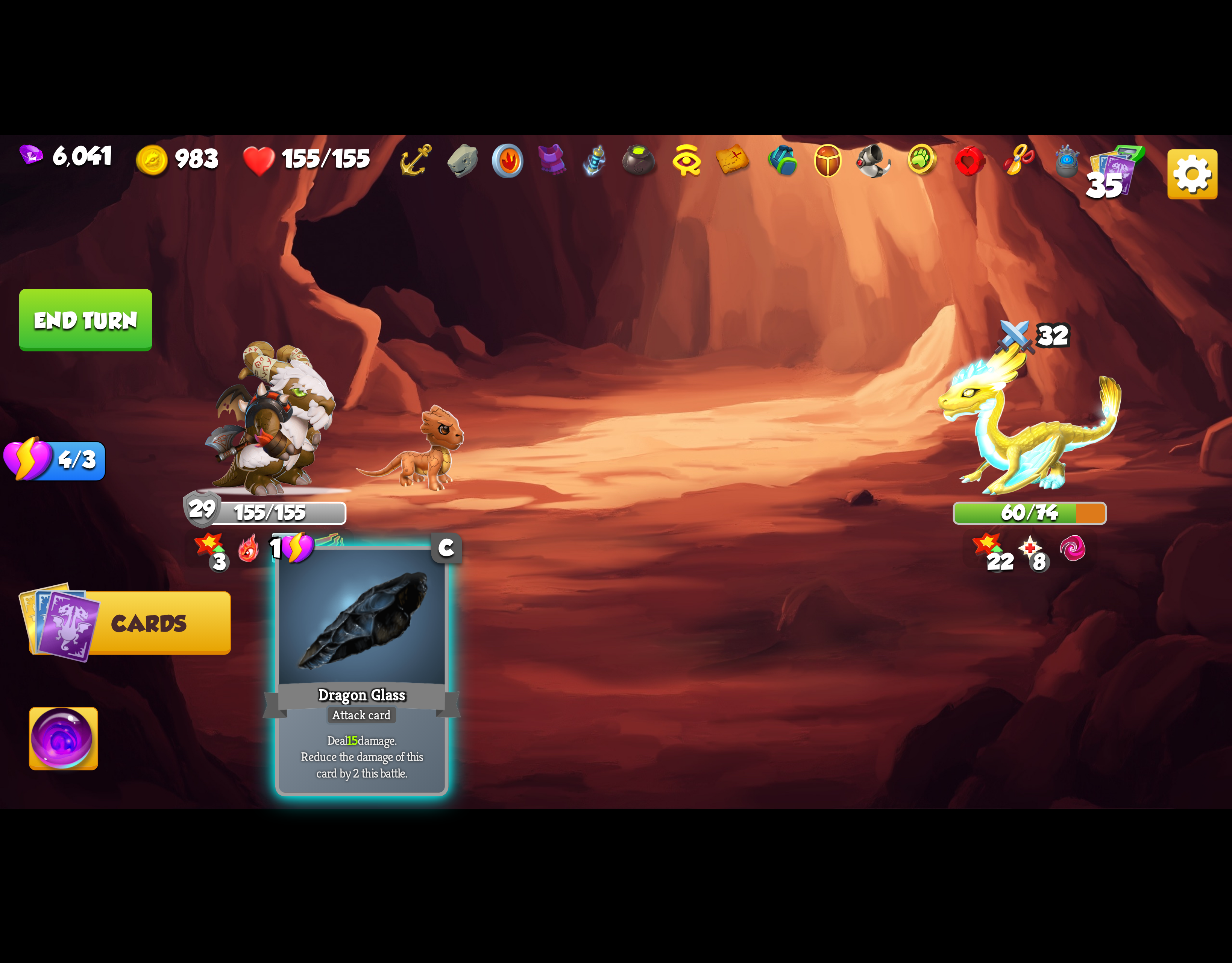
click at [307, 671] on div at bounding box center [361, 619] width 165 height 140
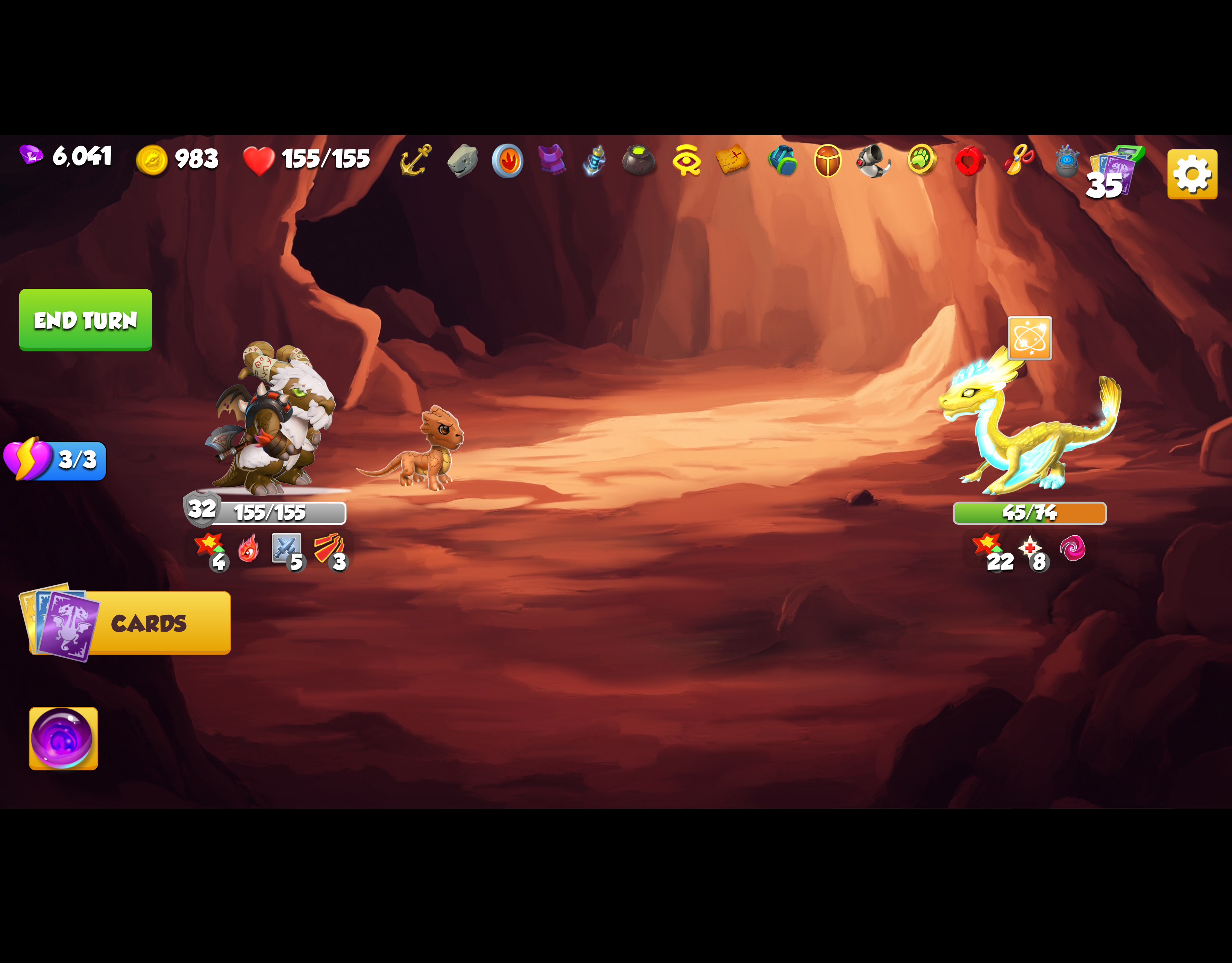
click at [75, 793] on img at bounding box center [616, 481] width 1232 height 693
click at [73, 779] on img at bounding box center [616, 481] width 1232 height 693
click at [61, 739] on img at bounding box center [64, 742] width 69 height 69
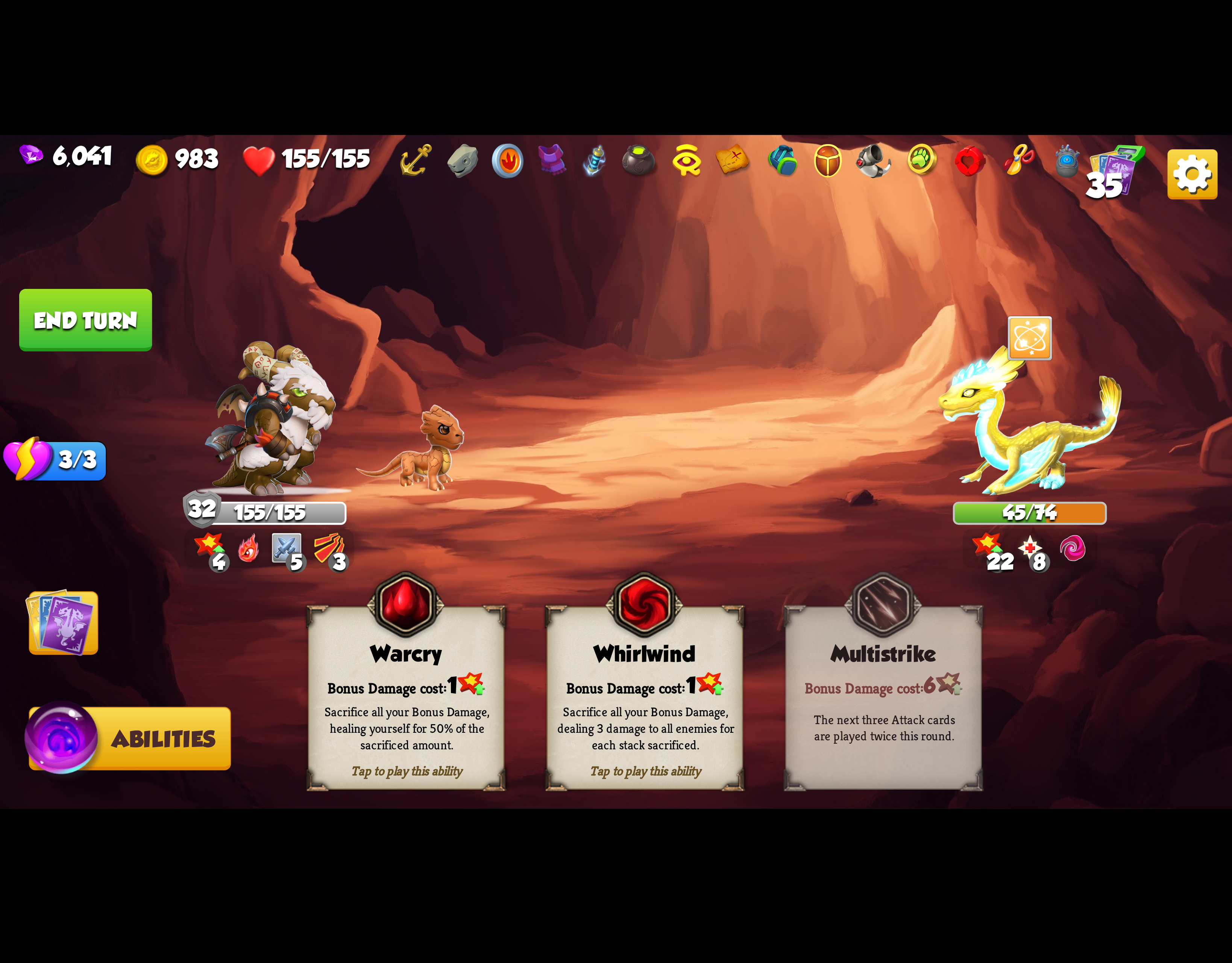
click at [692, 659] on div "Whirlwind" at bounding box center [645, 654] width 195 height 26
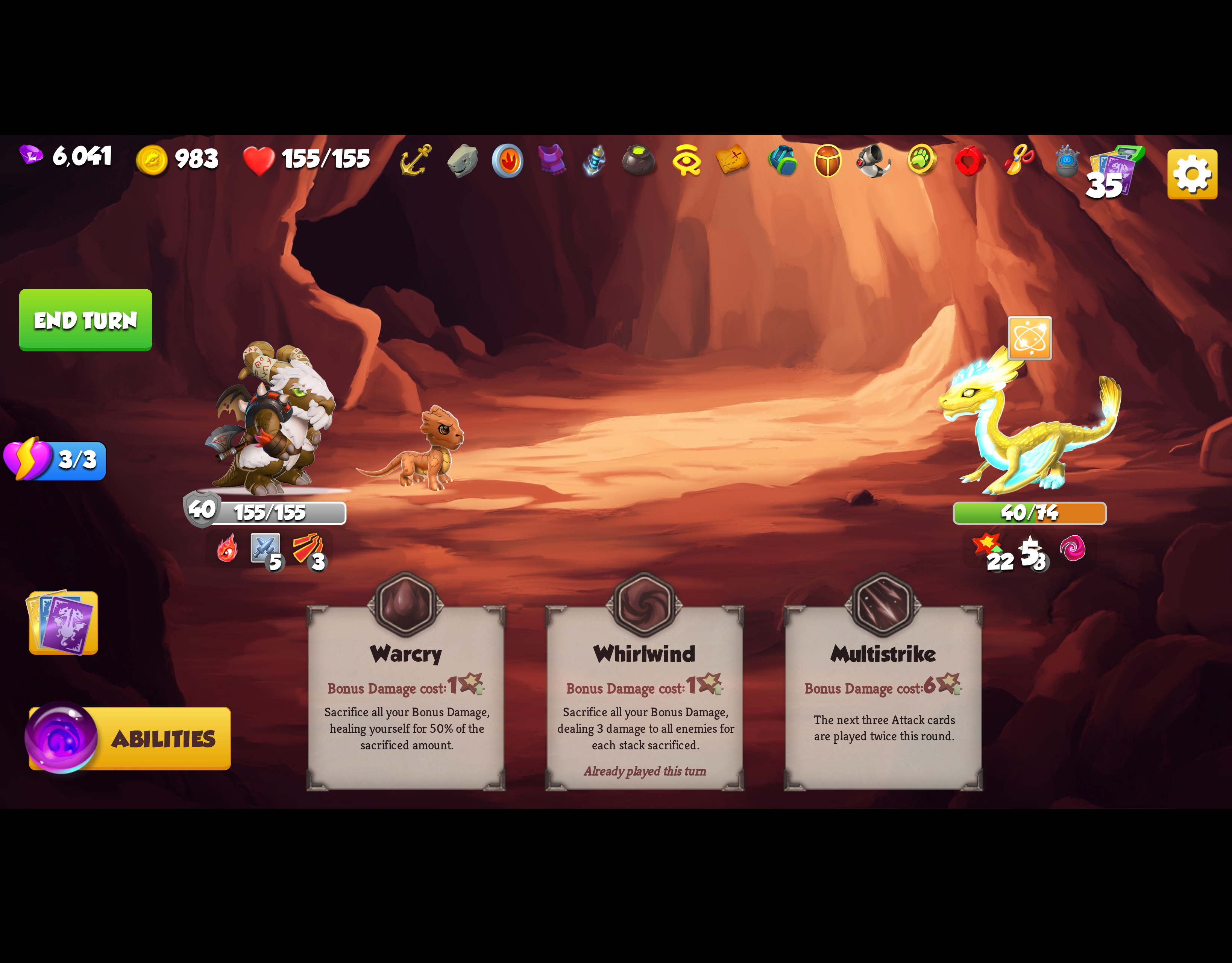
click at [77, 622] on img at bounding box center [60, 622] width 69 height 69
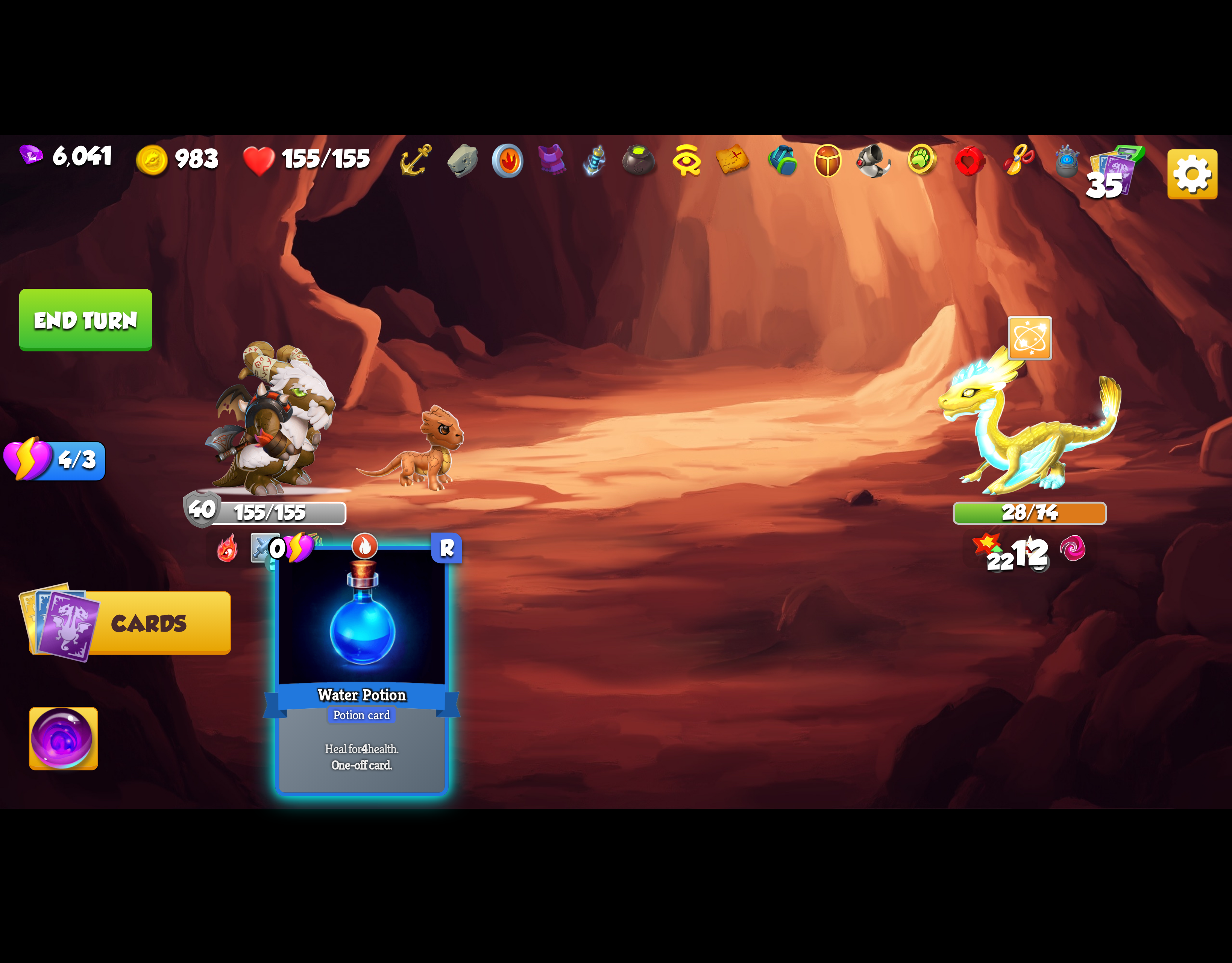
click at [372, 657] on div at bounding box center [361, 619] width 165 height 140
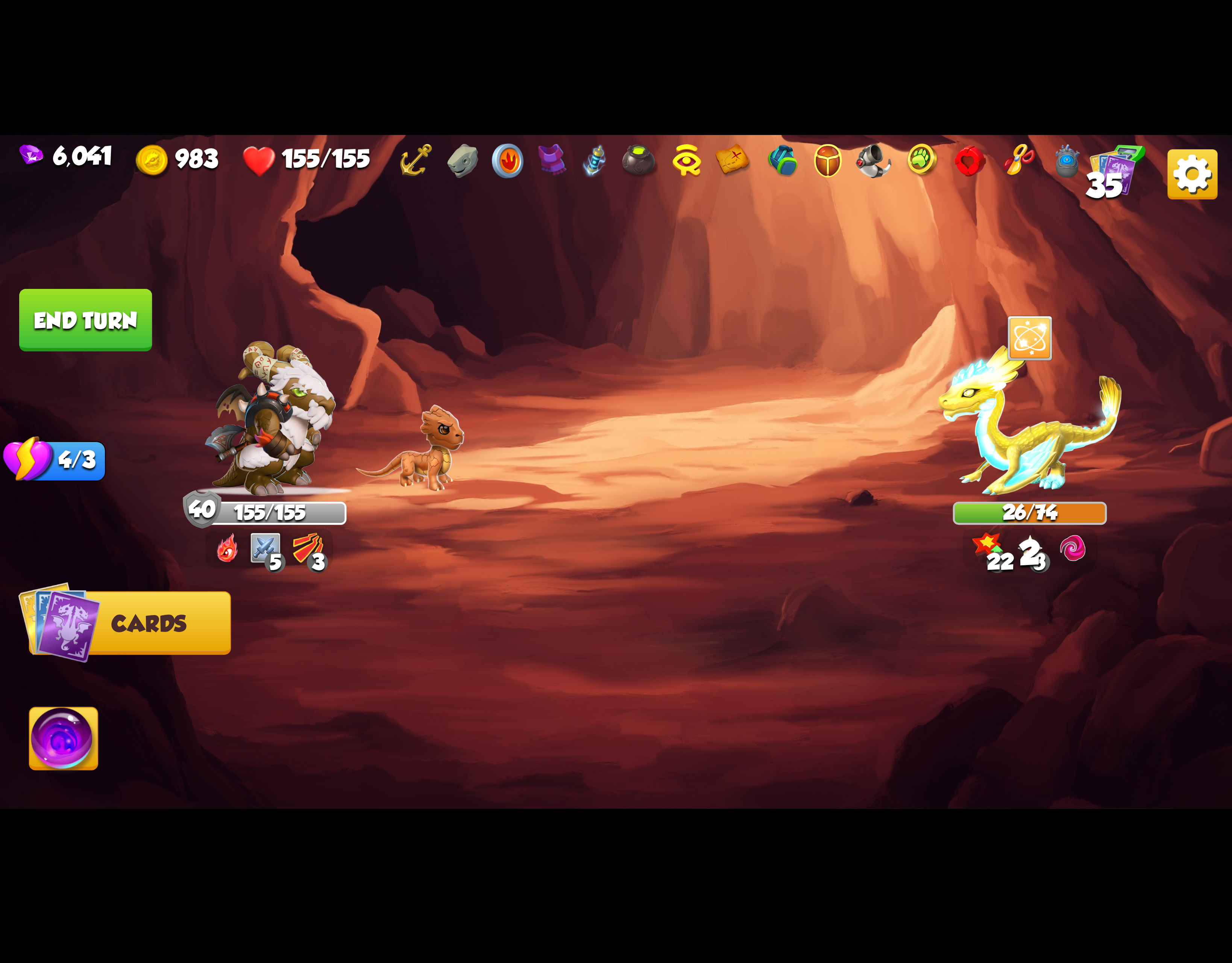
click at [125, 338] on button "End turn" at bounding box center [85, 320] width 132 height 62
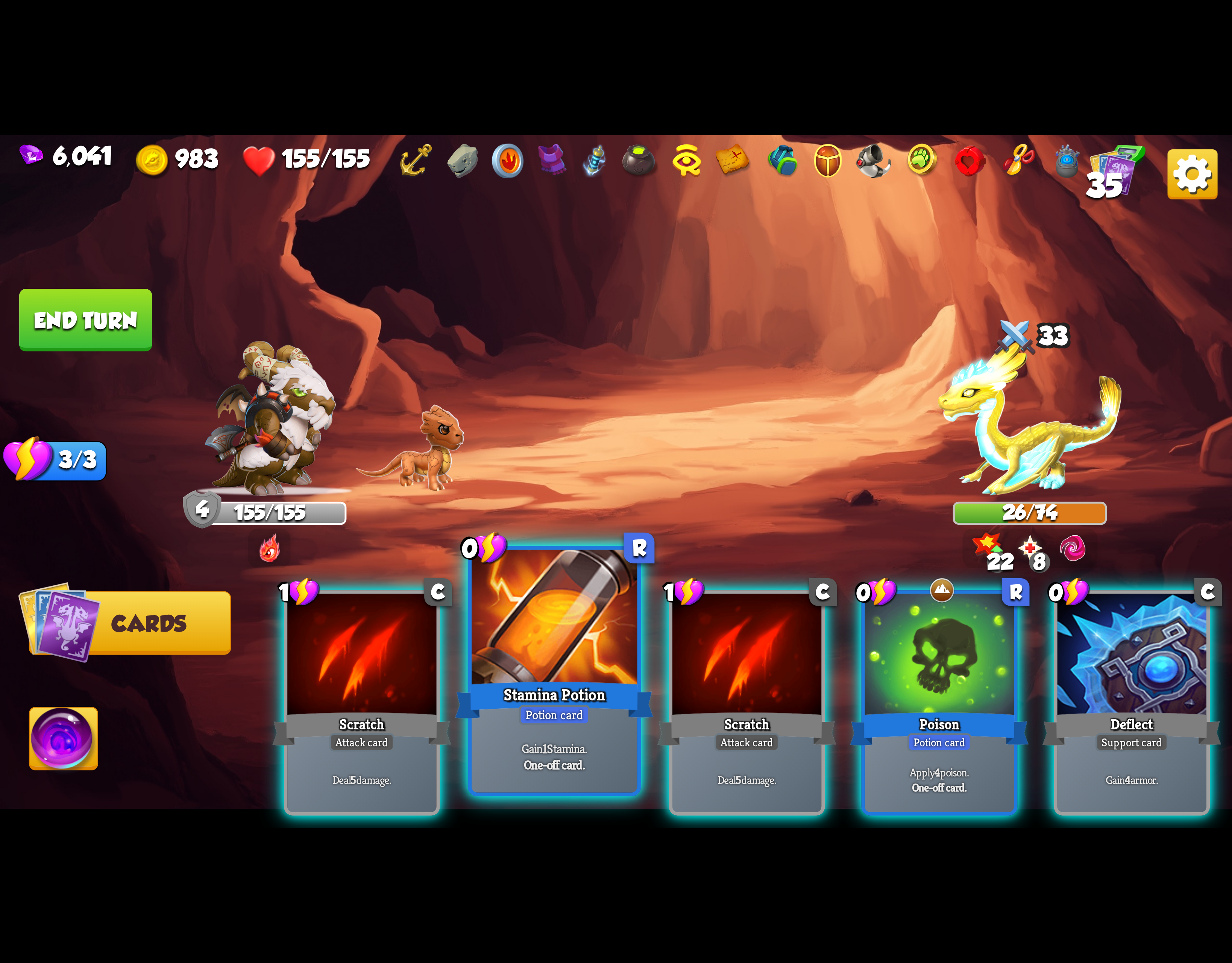
click at [518, 647] on div at bounding box center [554, 619] width 165 height 140
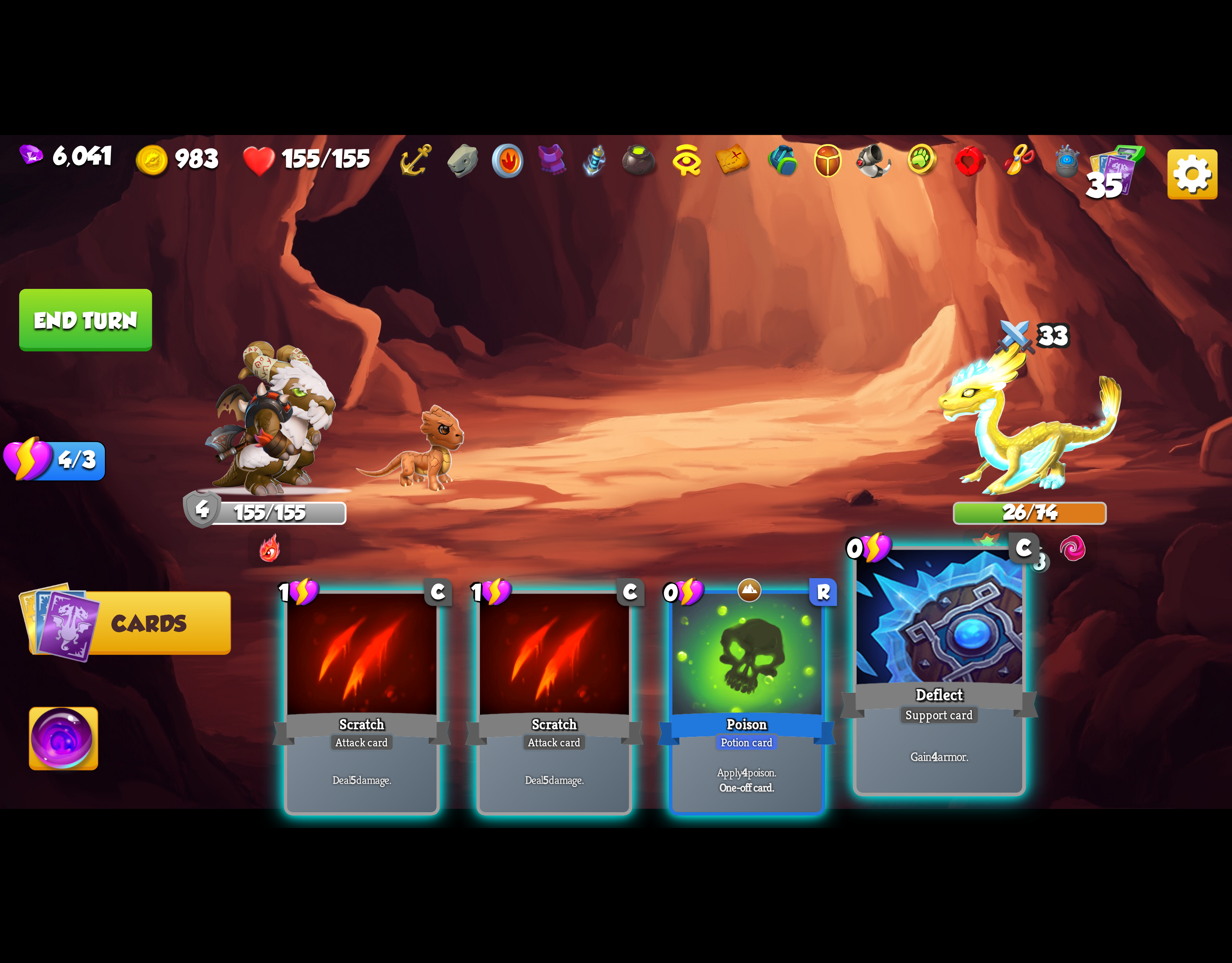
click at [890, 661] on div at bounding box center [939, 619] width 165 height 140
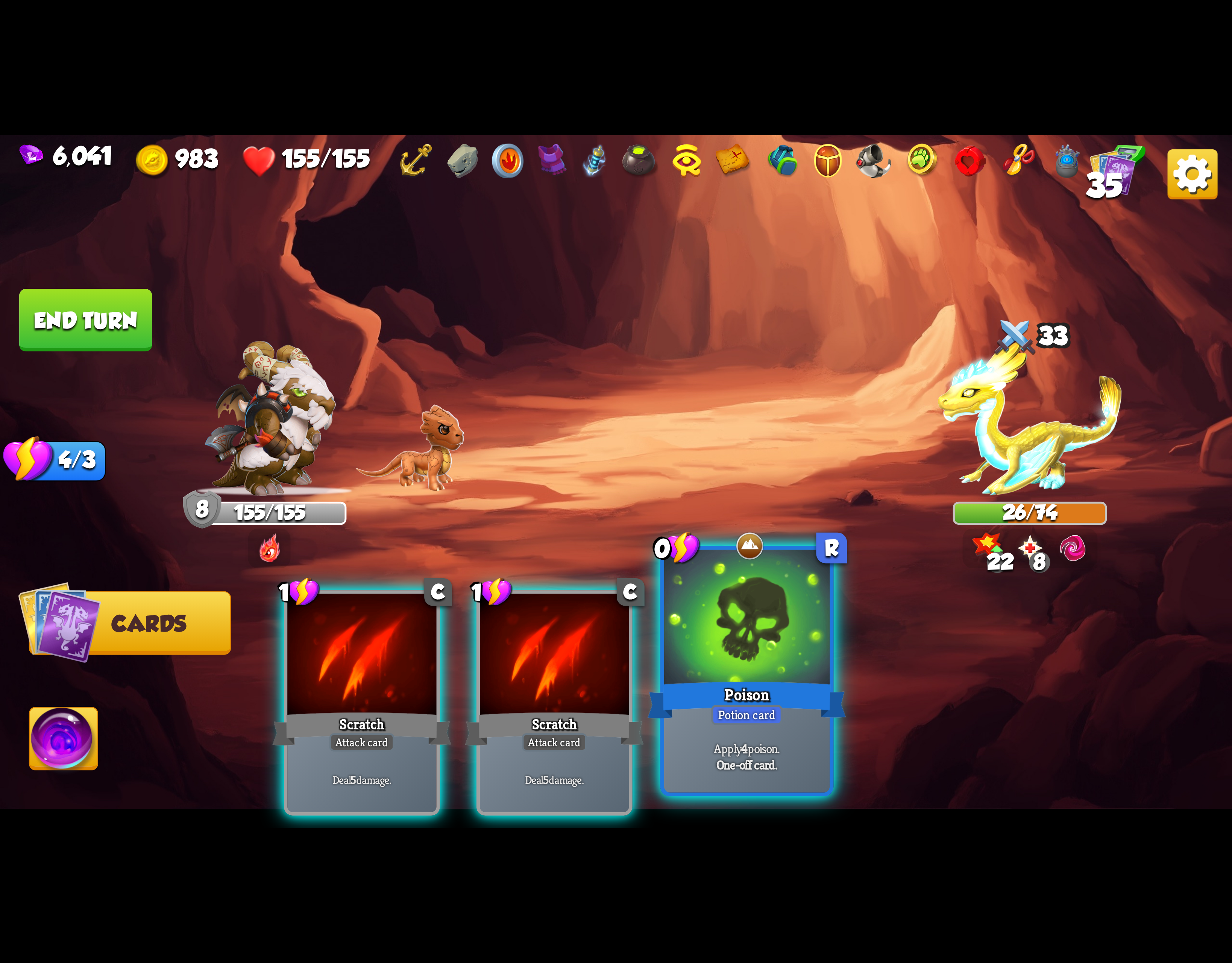
click at [713, 665] on div at bounding box center [747, 619] width 165 height 140
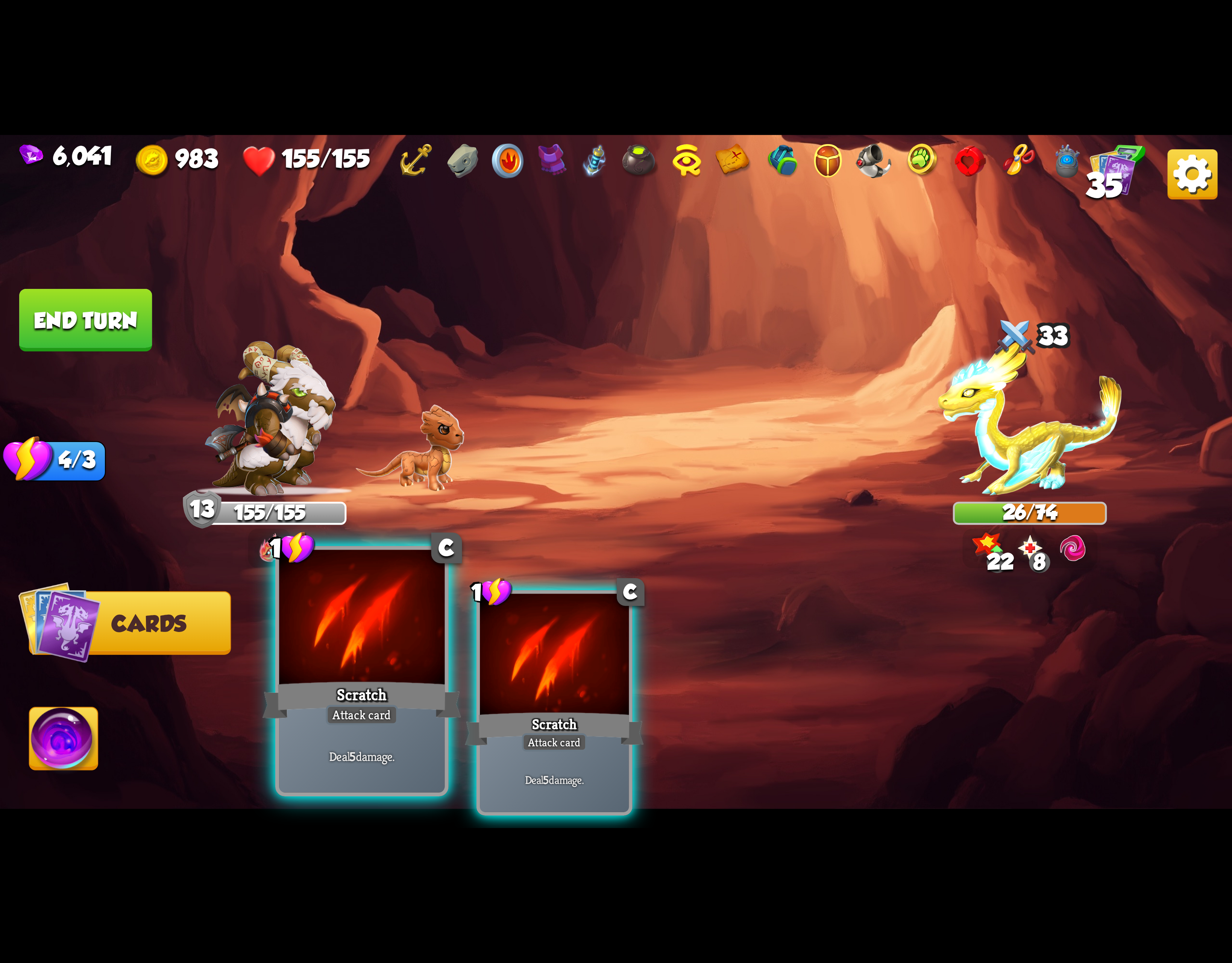
click at [382, 656] on div at bounding box center [361, 619] width 165 height 140
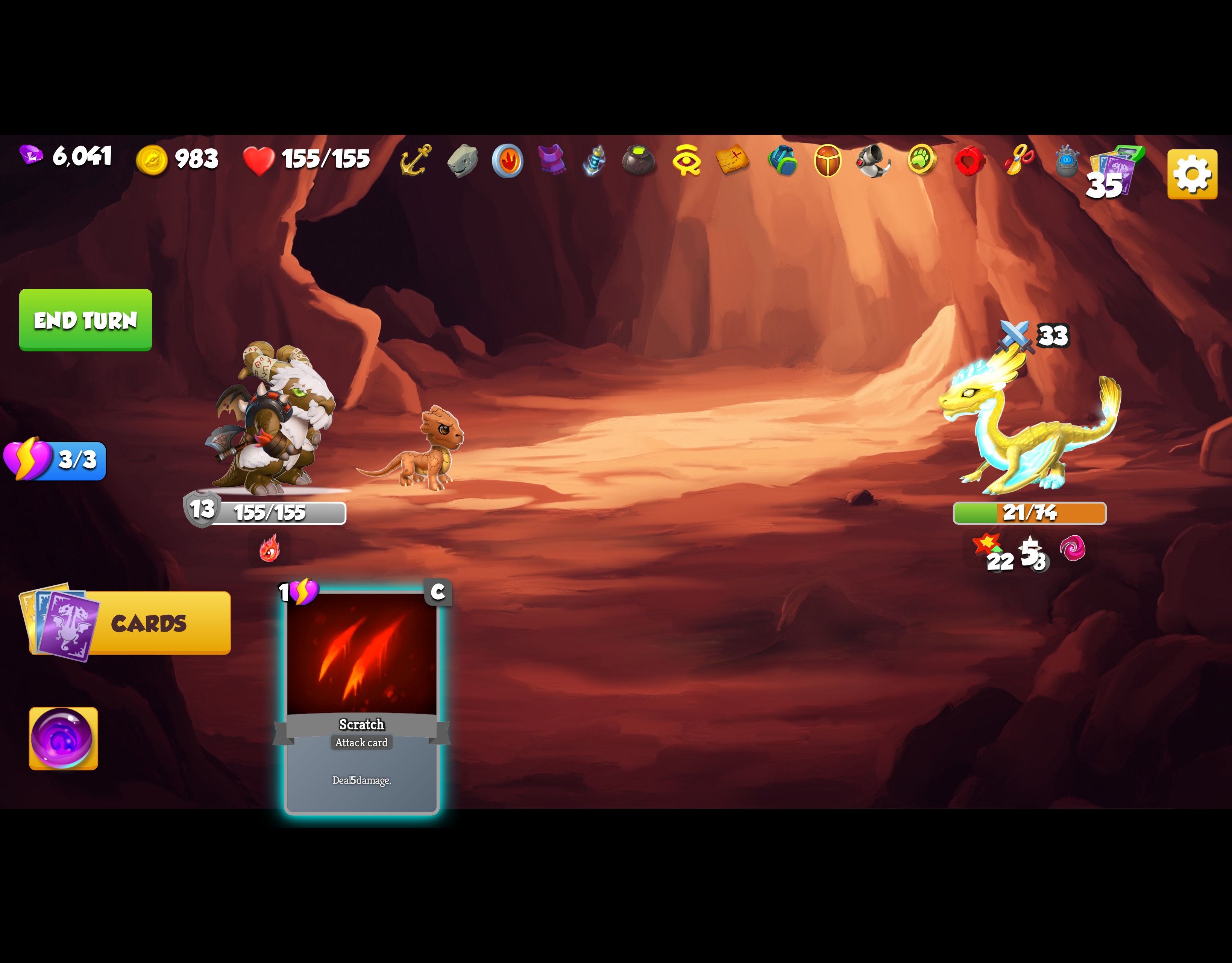
click at [382, 656] on div at bounding box center [361, 656] width 149 height 125
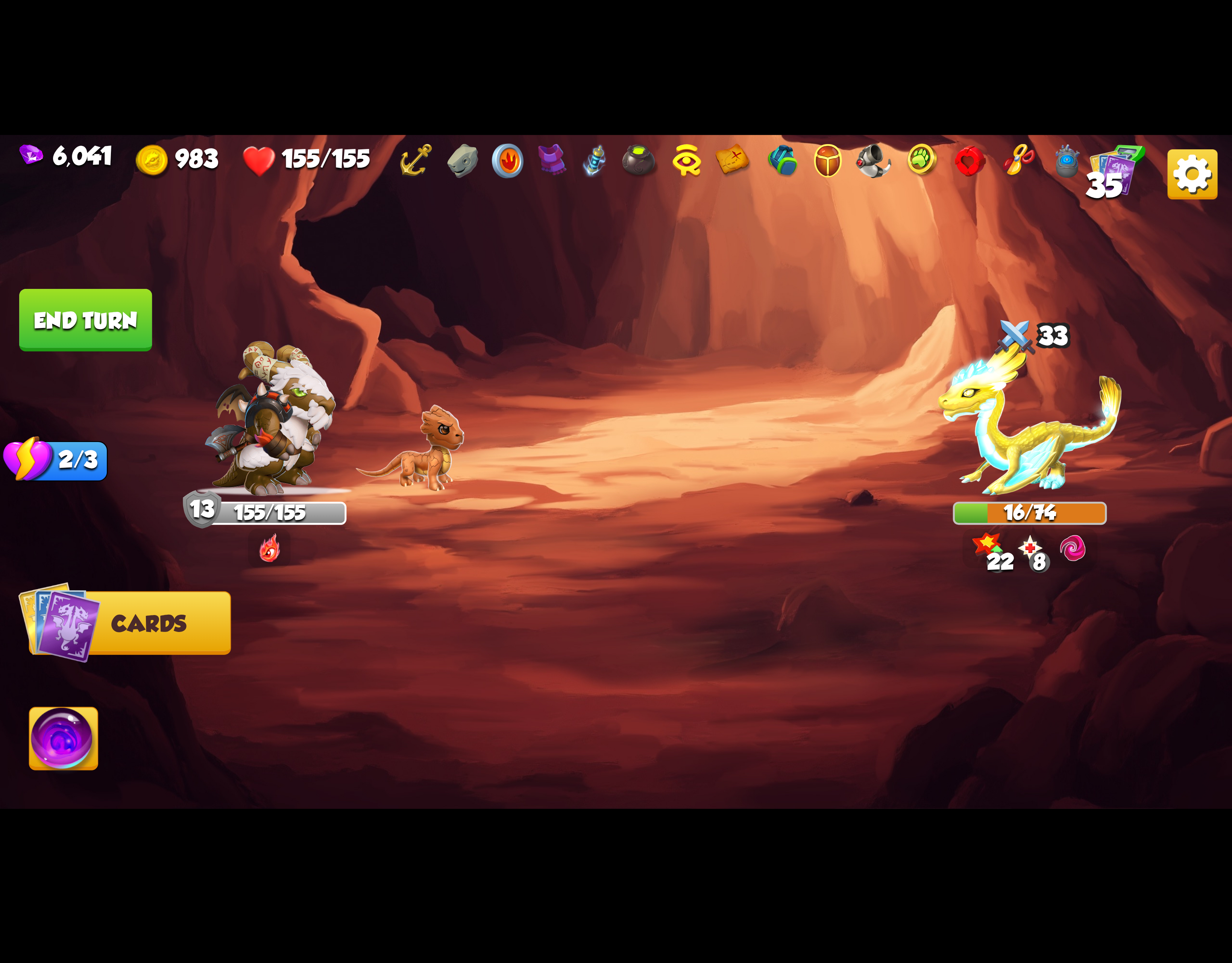
click at [42, 744] on img at bounding box center [64, 742] width 69 height 69
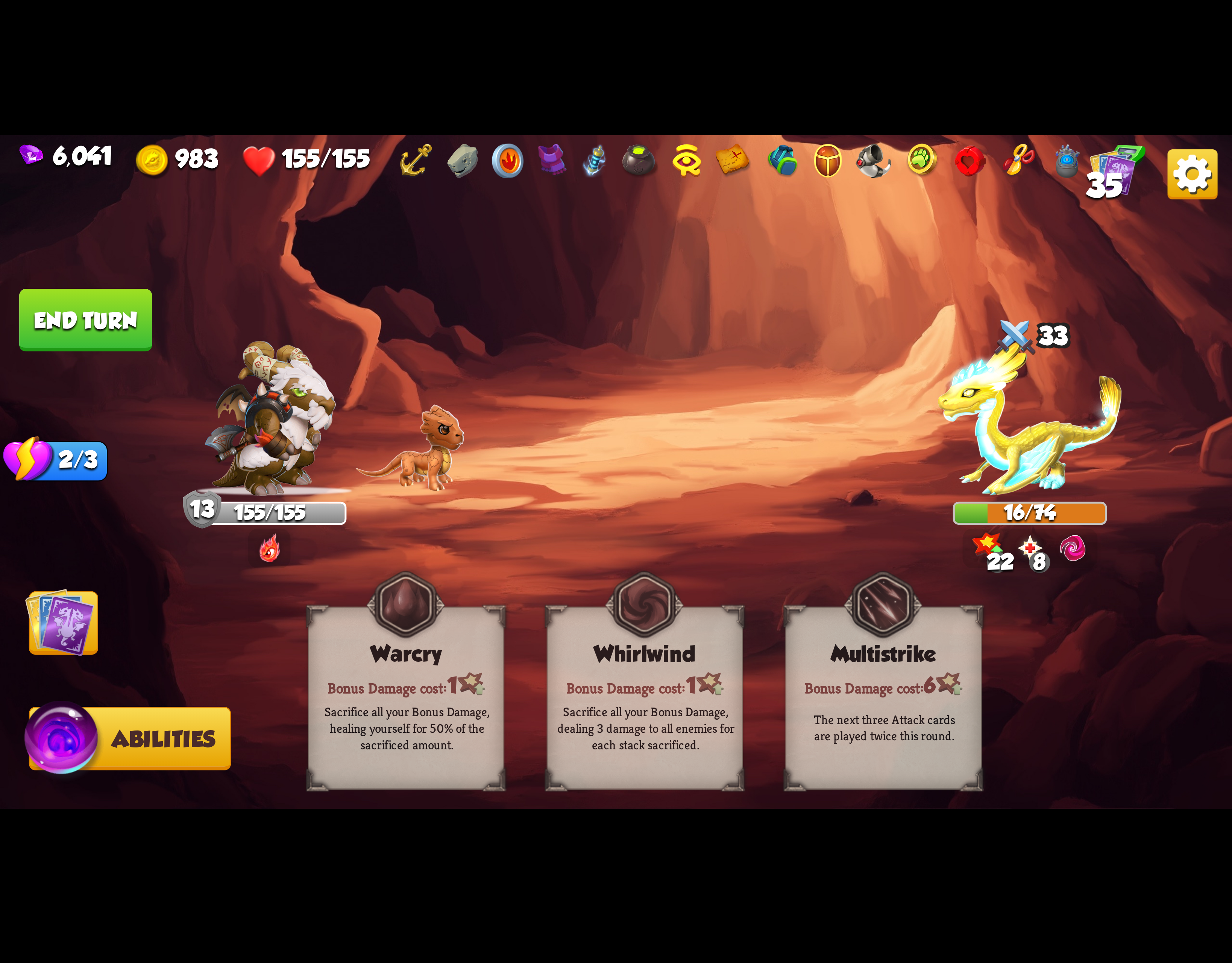
drag, startPoint x: 109, startPoint y: 318, endPoint x: 98, endPoint y: 525, distance: 207.3
click at [110, 325] on button "End turn" at bounding box center [85, 320] width 132 height 62
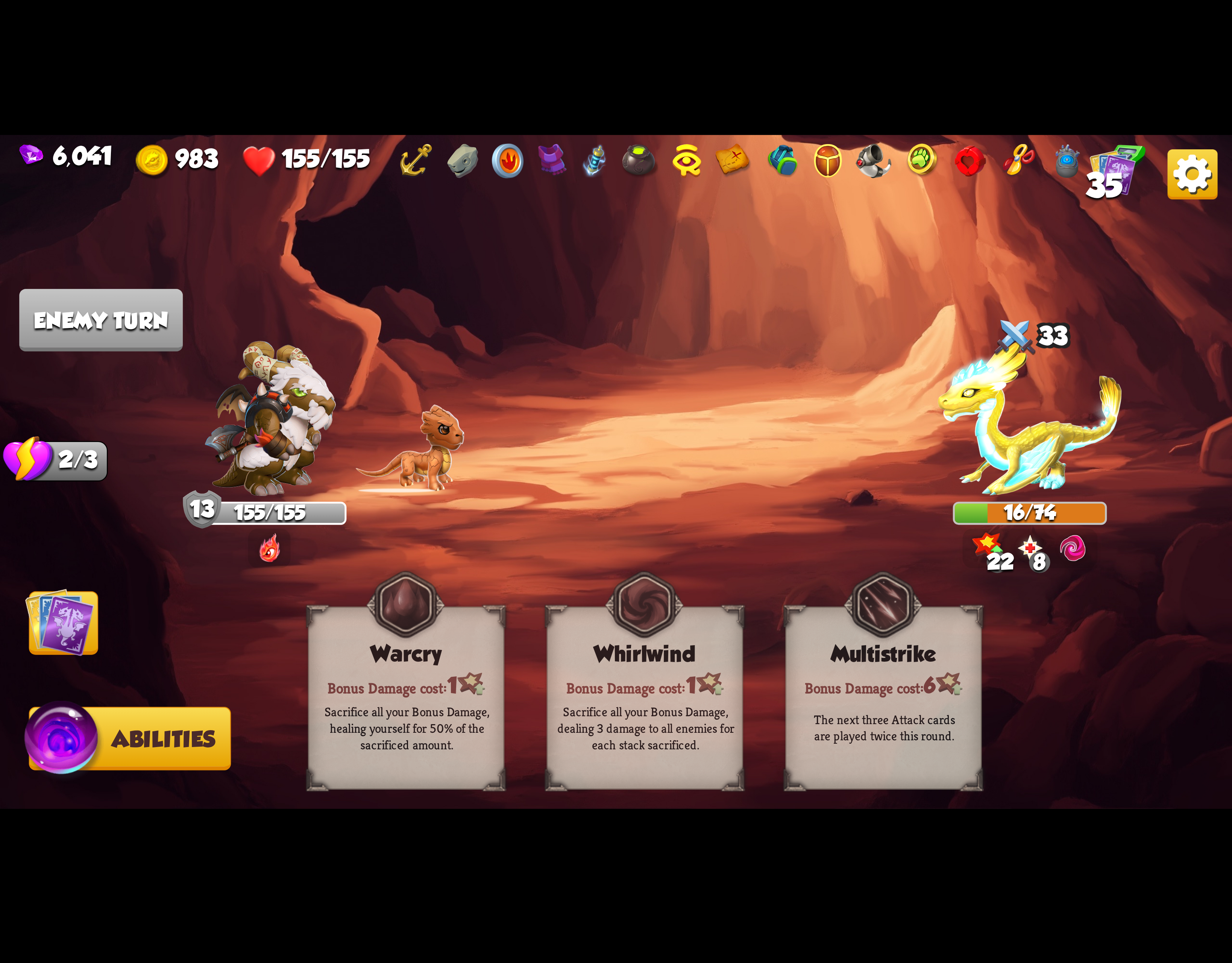
click at [69, 623] on img at bounding box center [60, 622] width 69 height 69
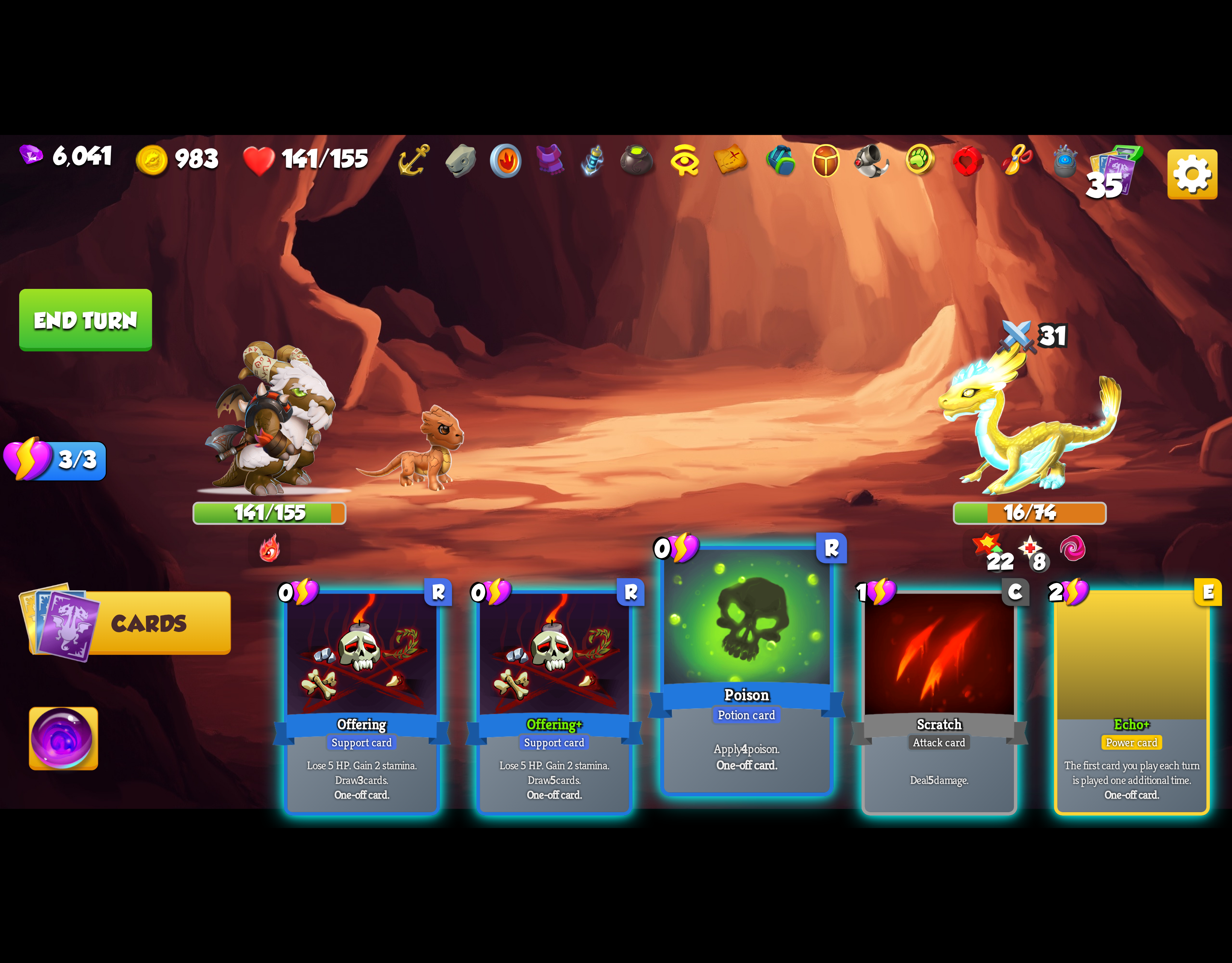
click at [749, 704] on div "Potion card" at bounding box center [747, 714] width 71 height 20
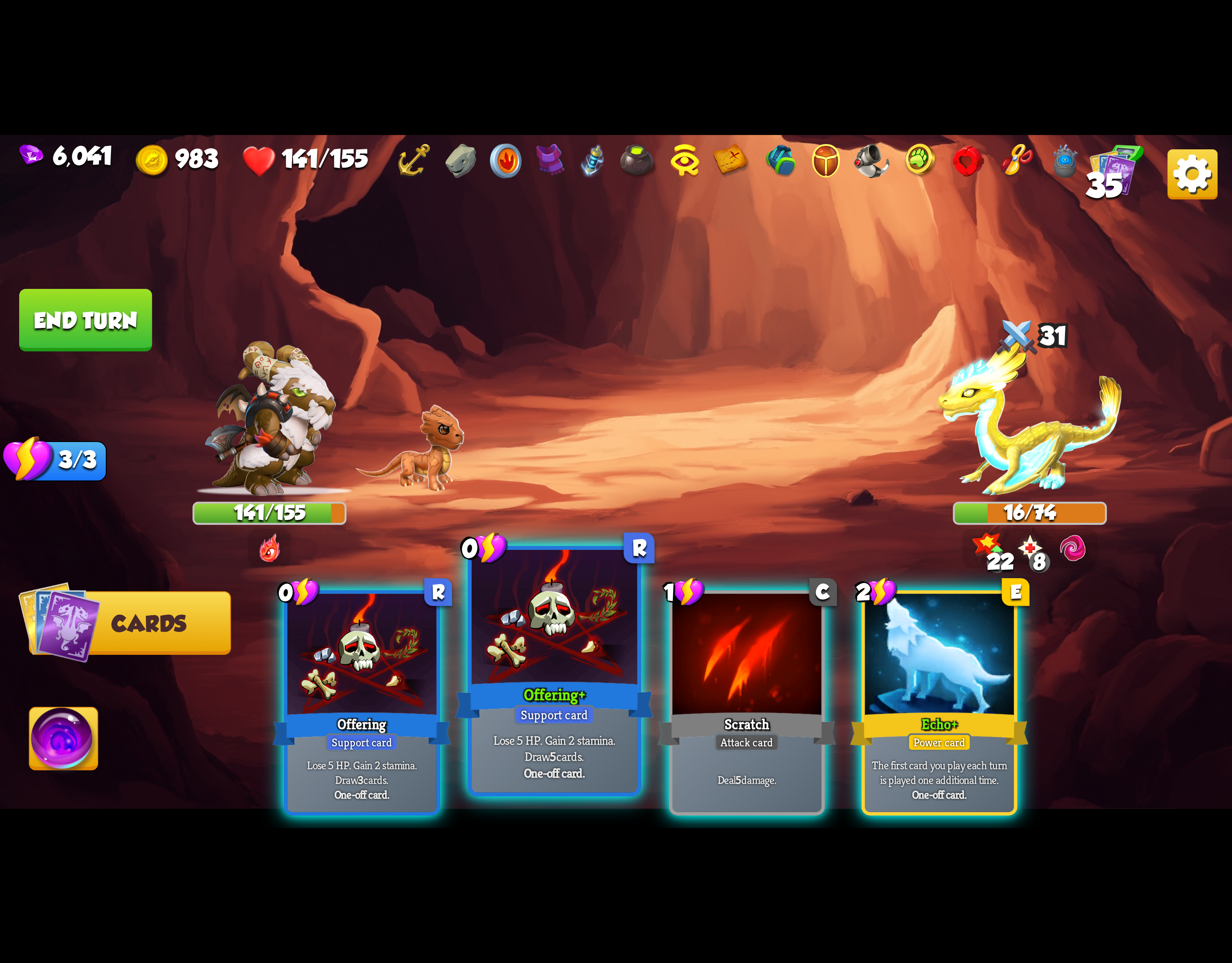
click at [551, 668] on div at bounding box center [554, 619] width 165 height 140
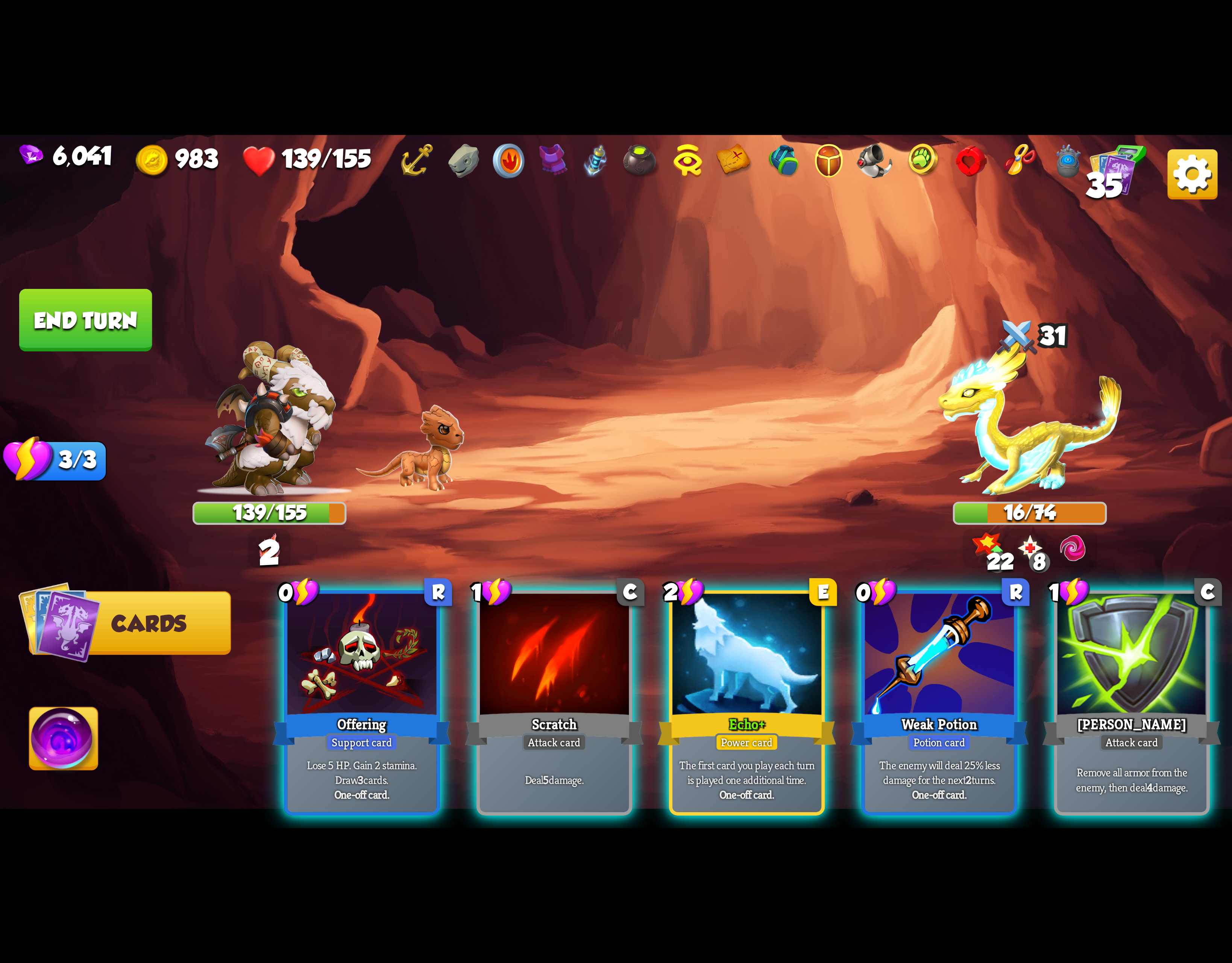
click at [984, 709] on div "Weak Potion" at bounding box center [939, 729] width 179 height 40
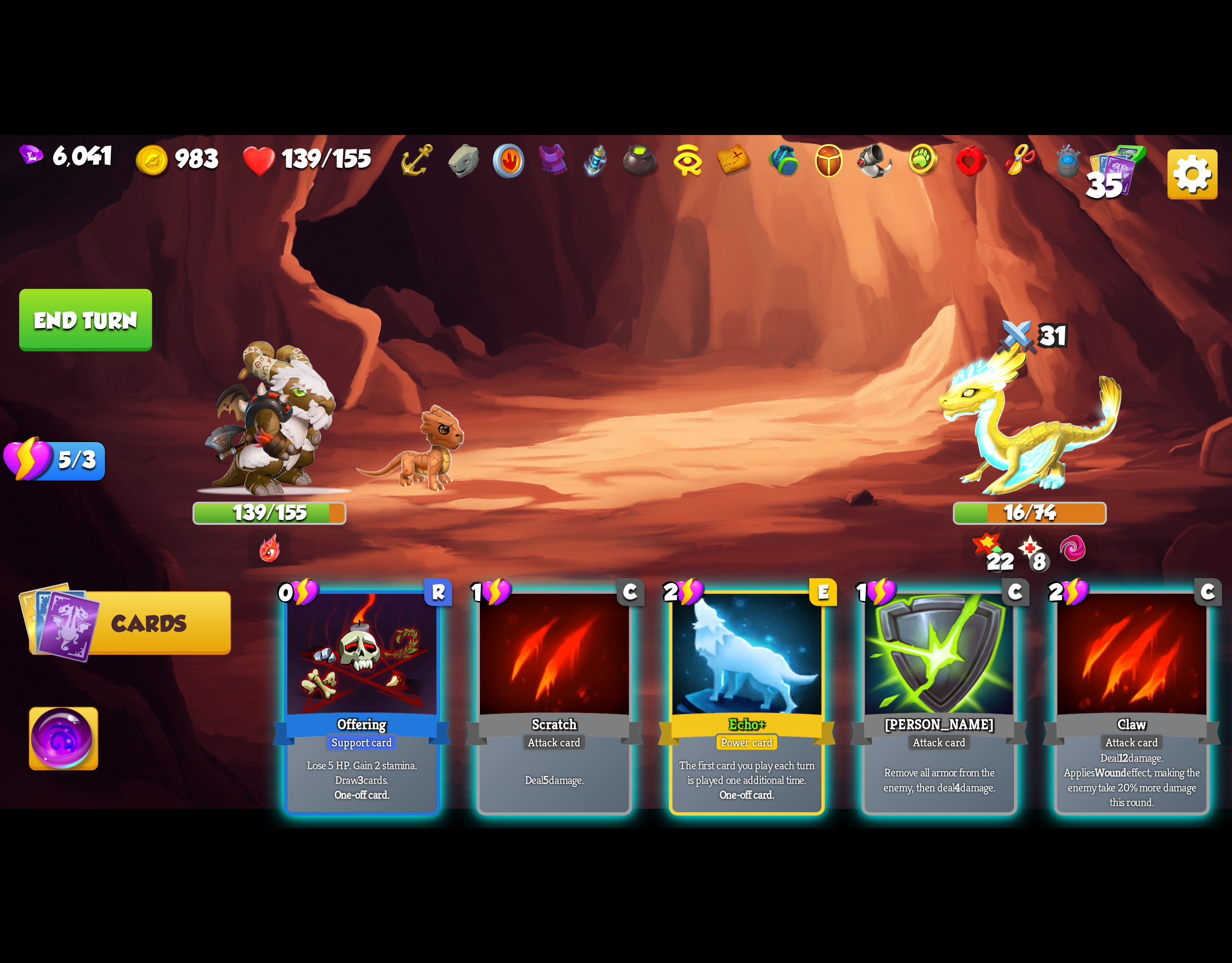
scroll to position [0, 146]
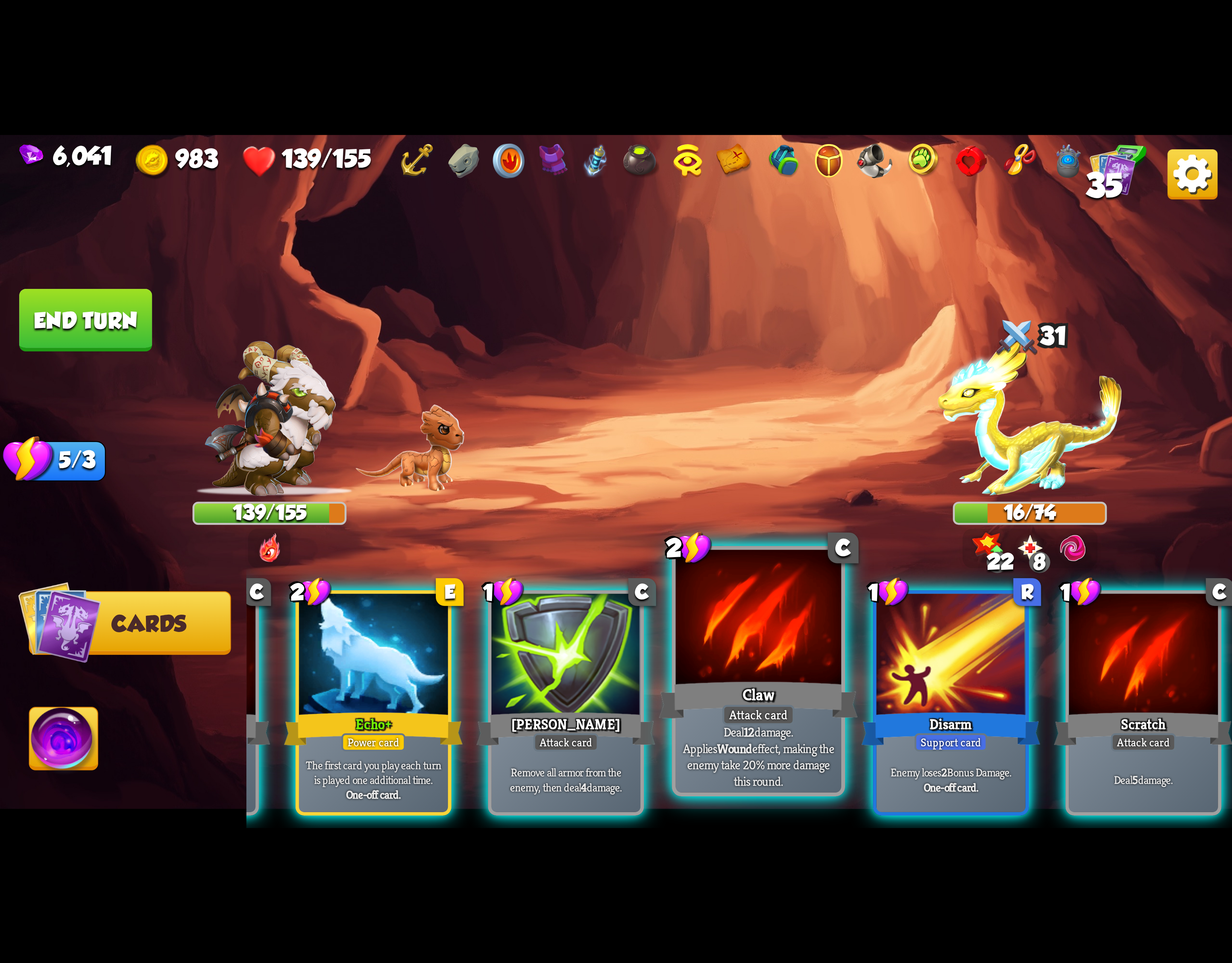
click at [769, 710] on div "Attack card" at bounding box center [759, 714] width 73 height 20
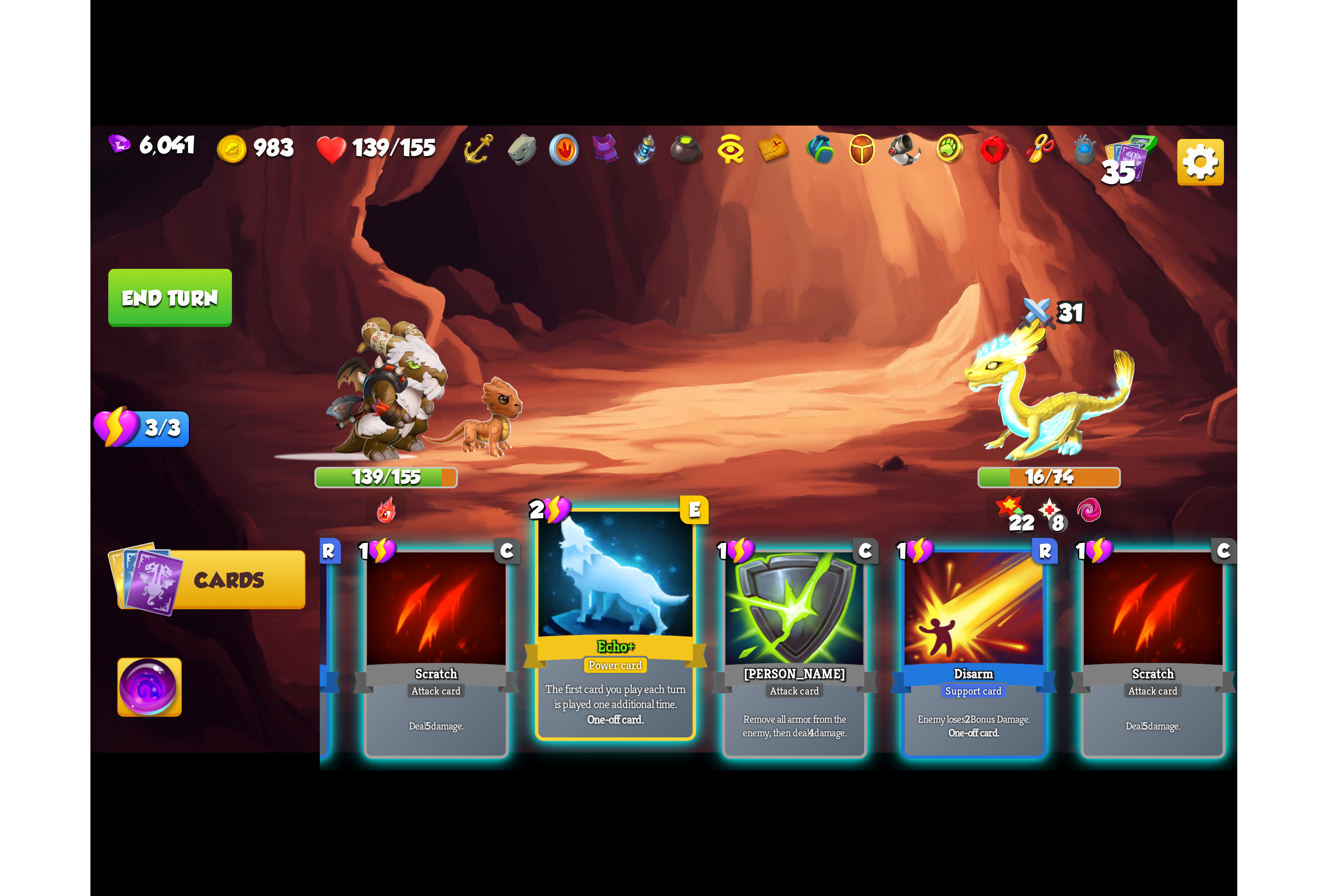
scroll to position [0, 67]
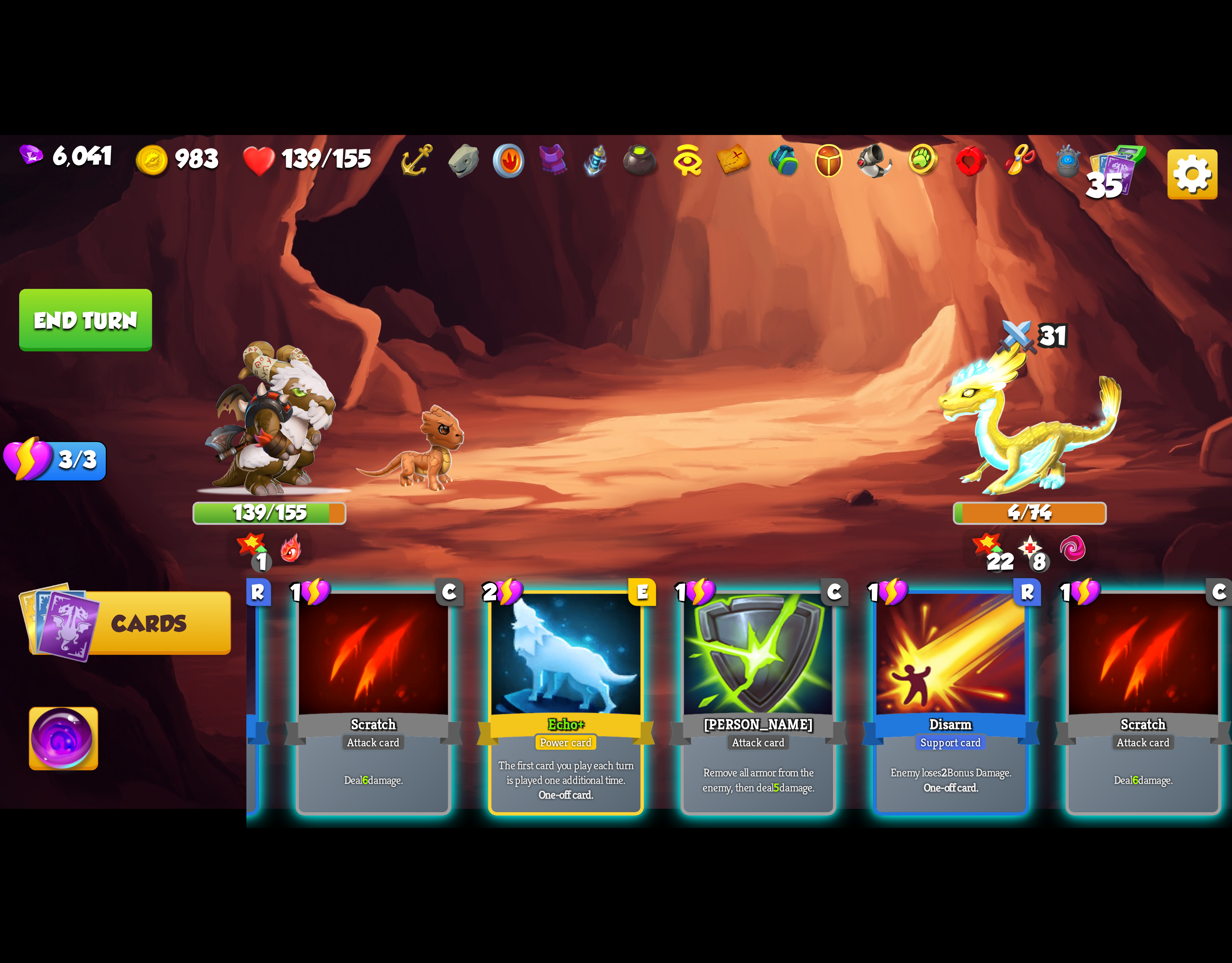
click at [83, 744] on img at bounding box center [64, 742] width 69 height 69
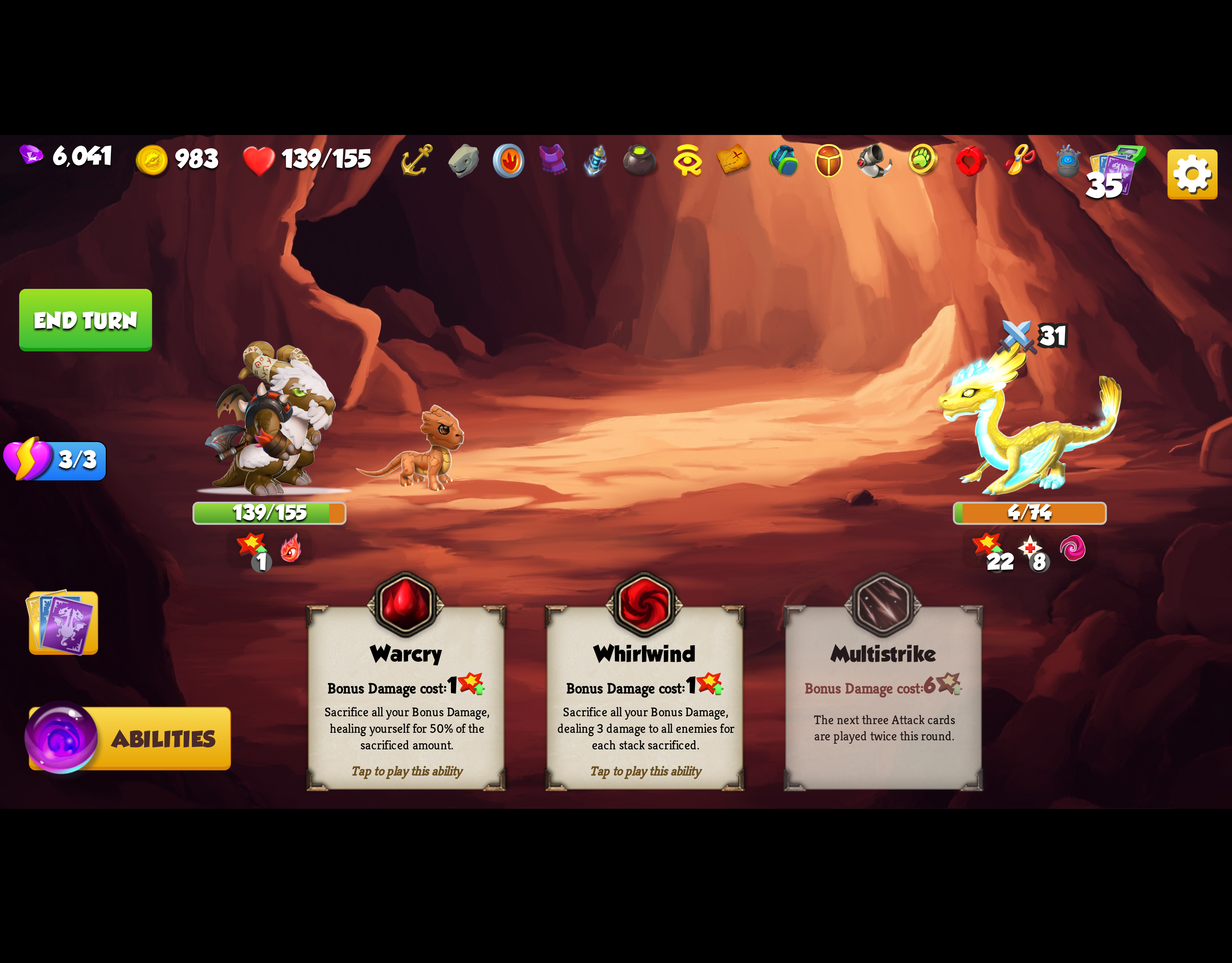
click at [440, 695] on div "Sacrifice all your Bonus Damage, healing yourself for 50% of the sacrificed amo…" at bounding box center [408, 728] width 196 height 77
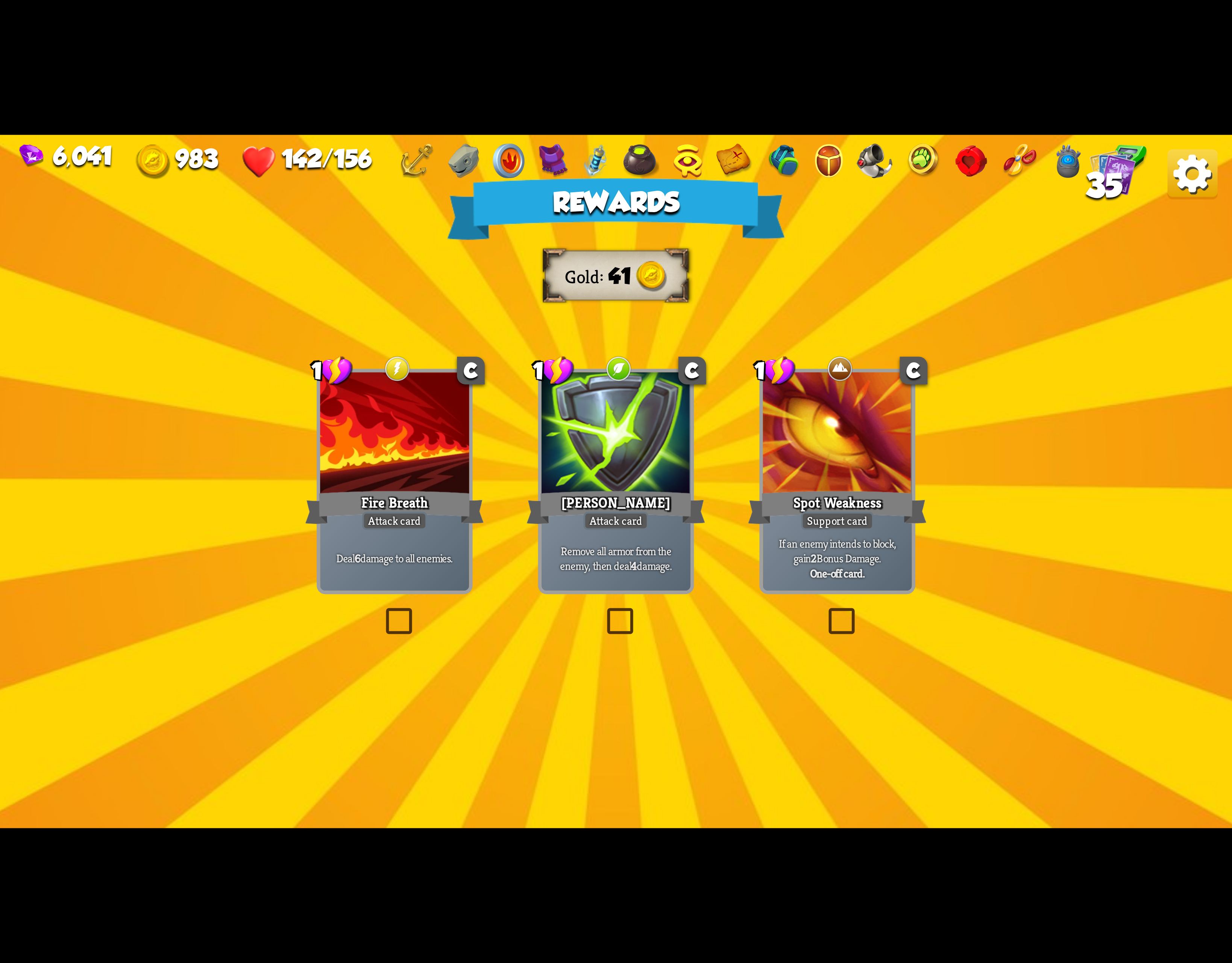
click at [424, 486] on div at bounding box center [394, 435] width 149 height 125
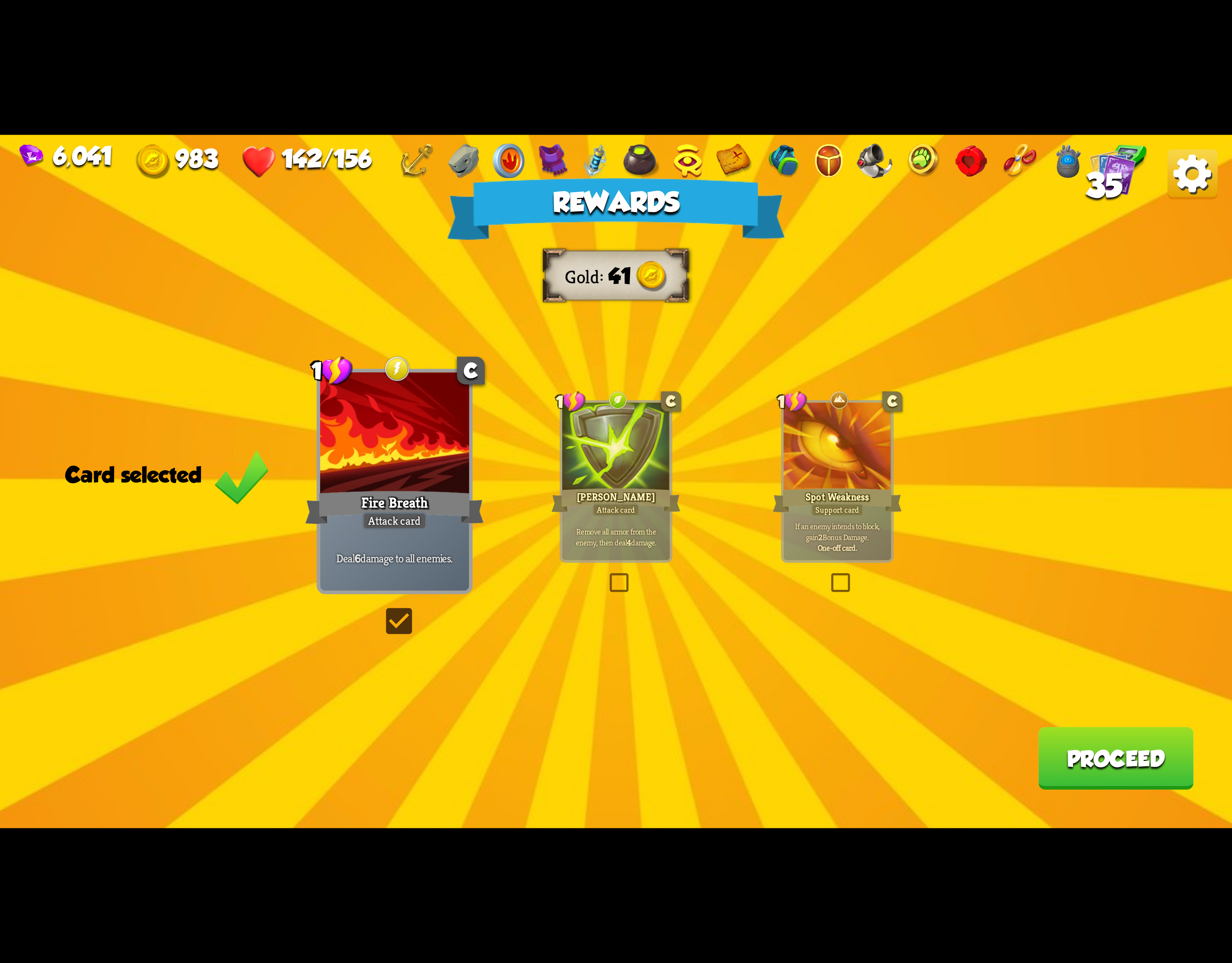
click at [1131, 757] on button "Proceed" at bounding box center [1116, 758] width 156 height 62
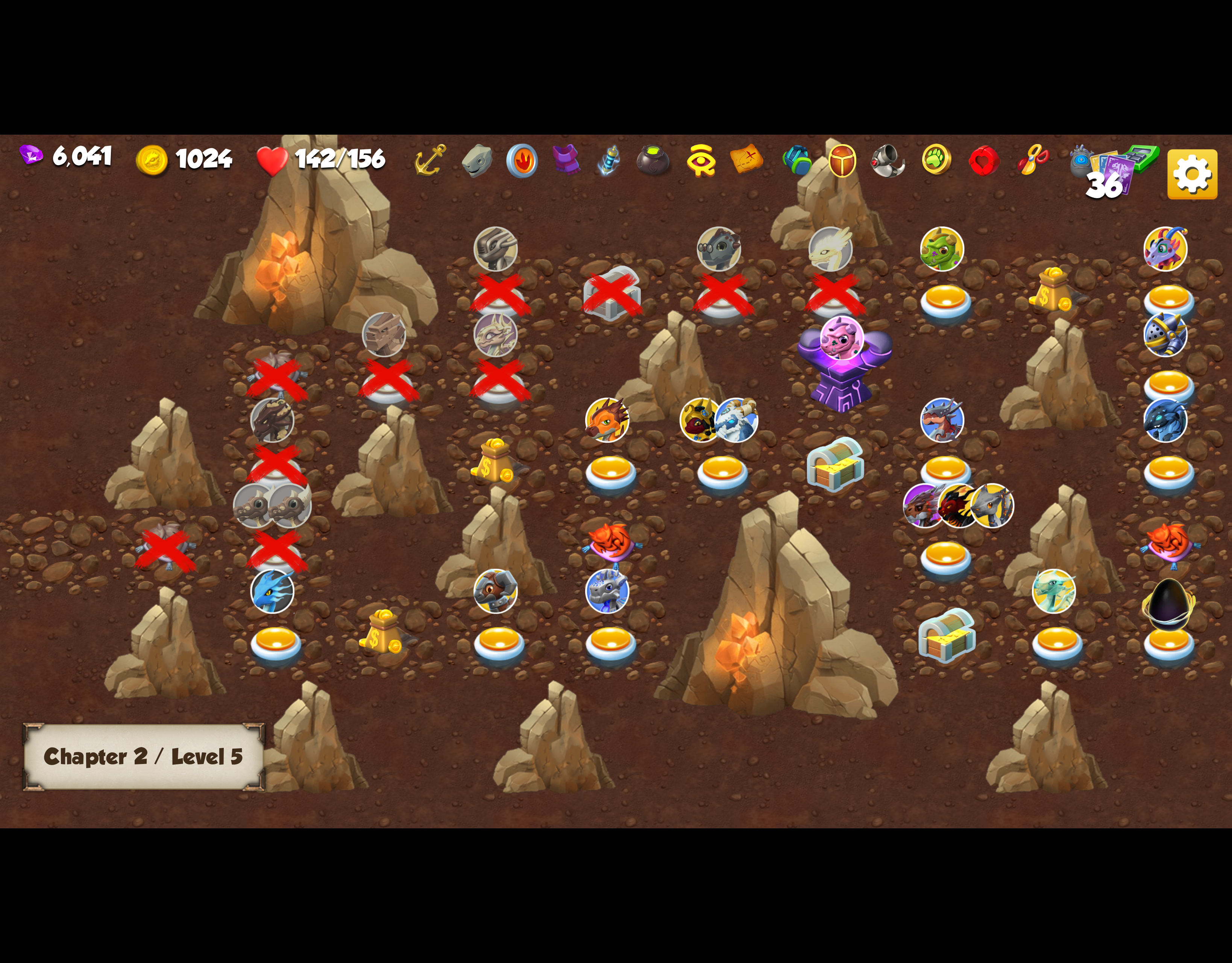
click at [934, 270] on div at bounding box center [950, 295] width 112 height 85
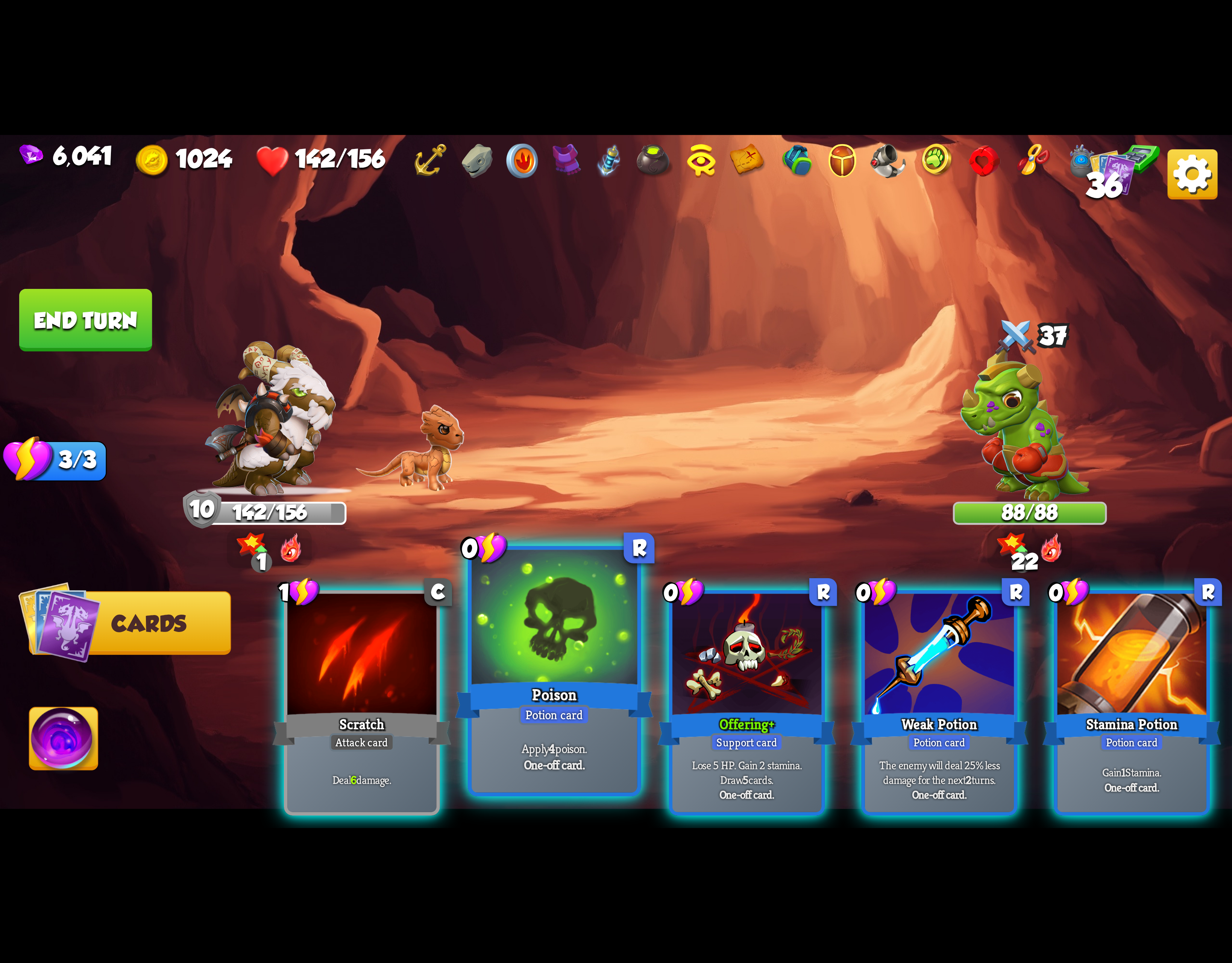
click at [590, 669] on div at bounding box center [554, 619] width 165 height 140
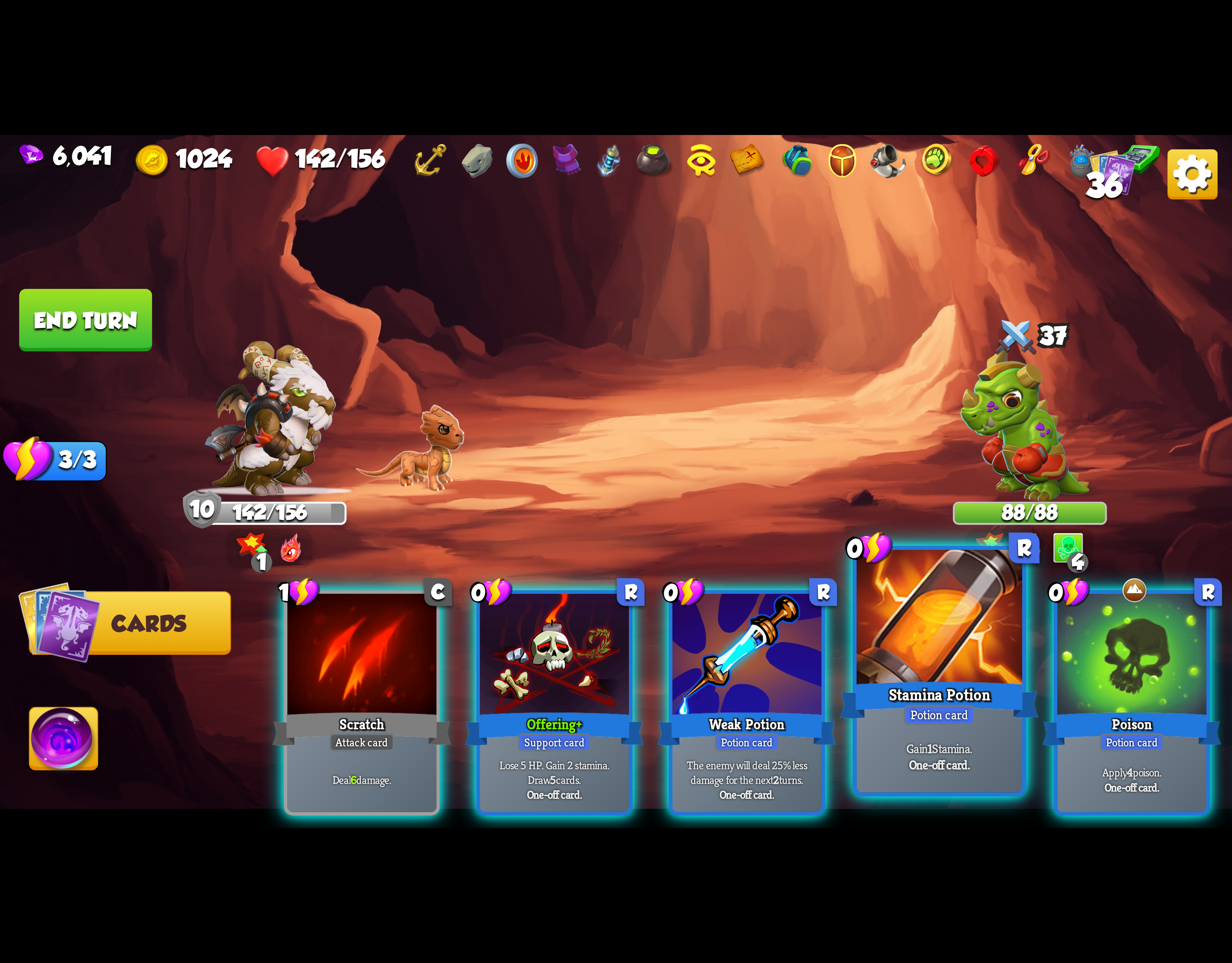
click at [977, 641] on div at bounding box center [939, 619] width 165 height 140
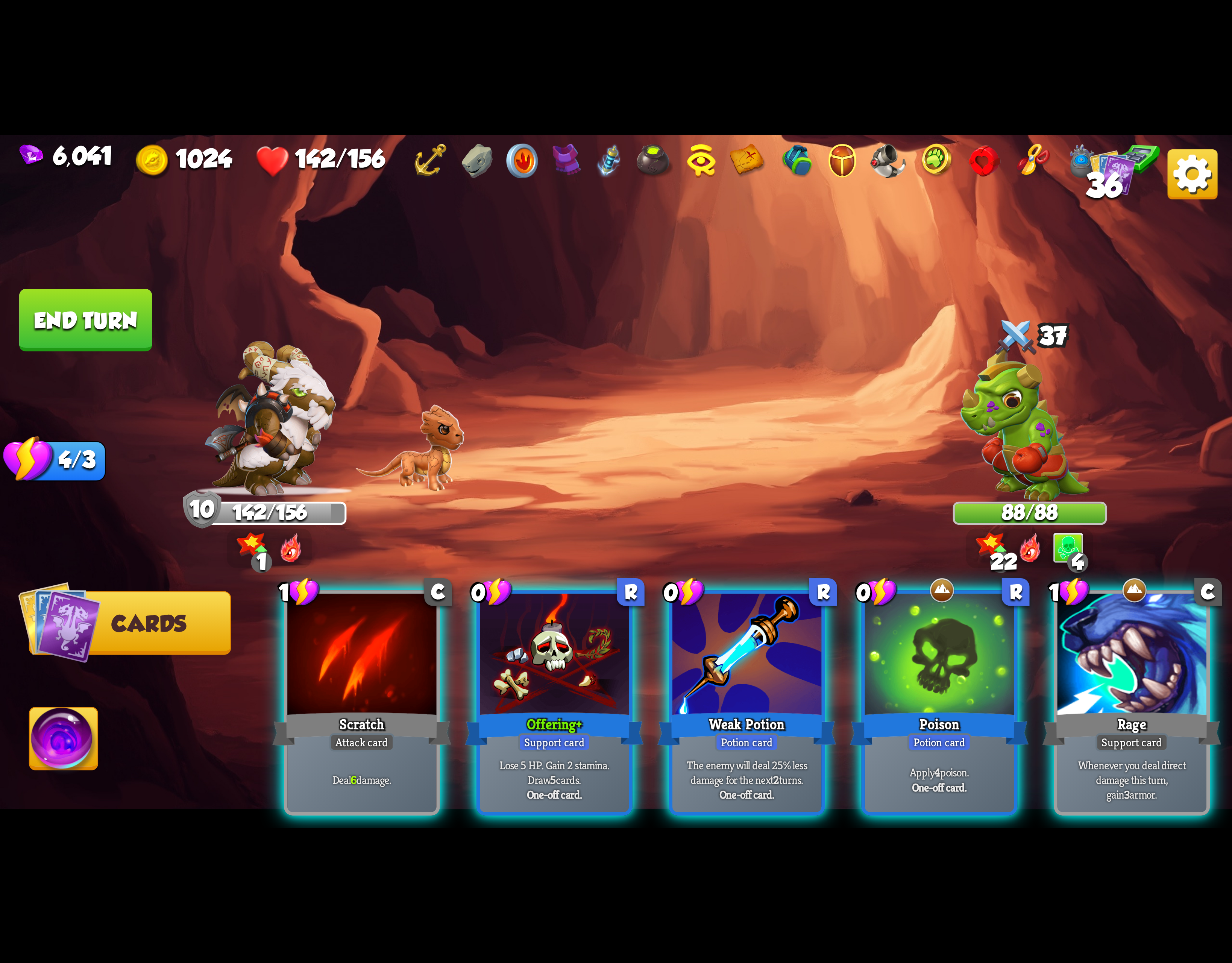
click at [1014, 560] on div "22 4" at bounding box center [1030, 548] width 128 height 40
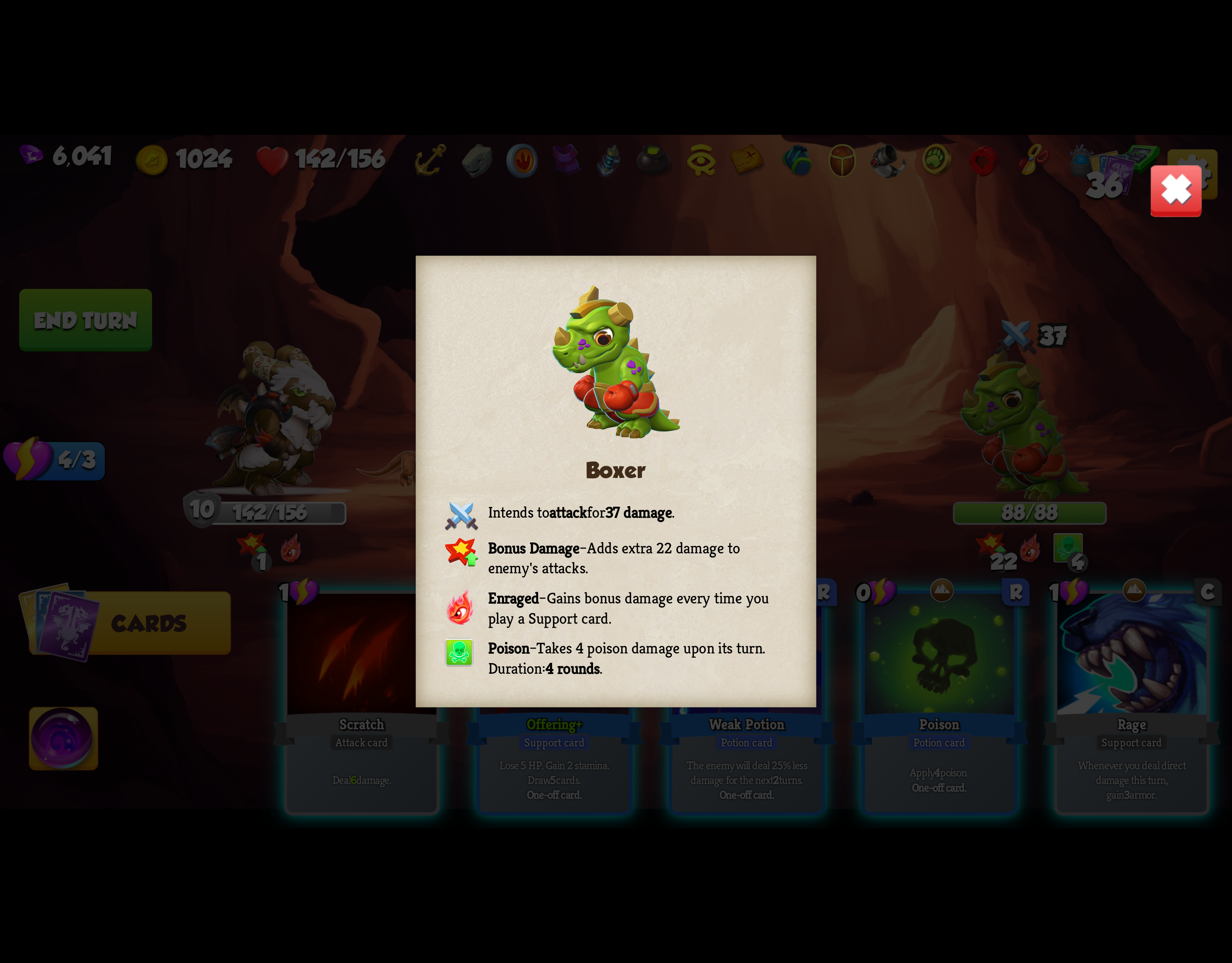
click at [1189, 200] on img at bounding box center [1176, 190] width 53 height 53
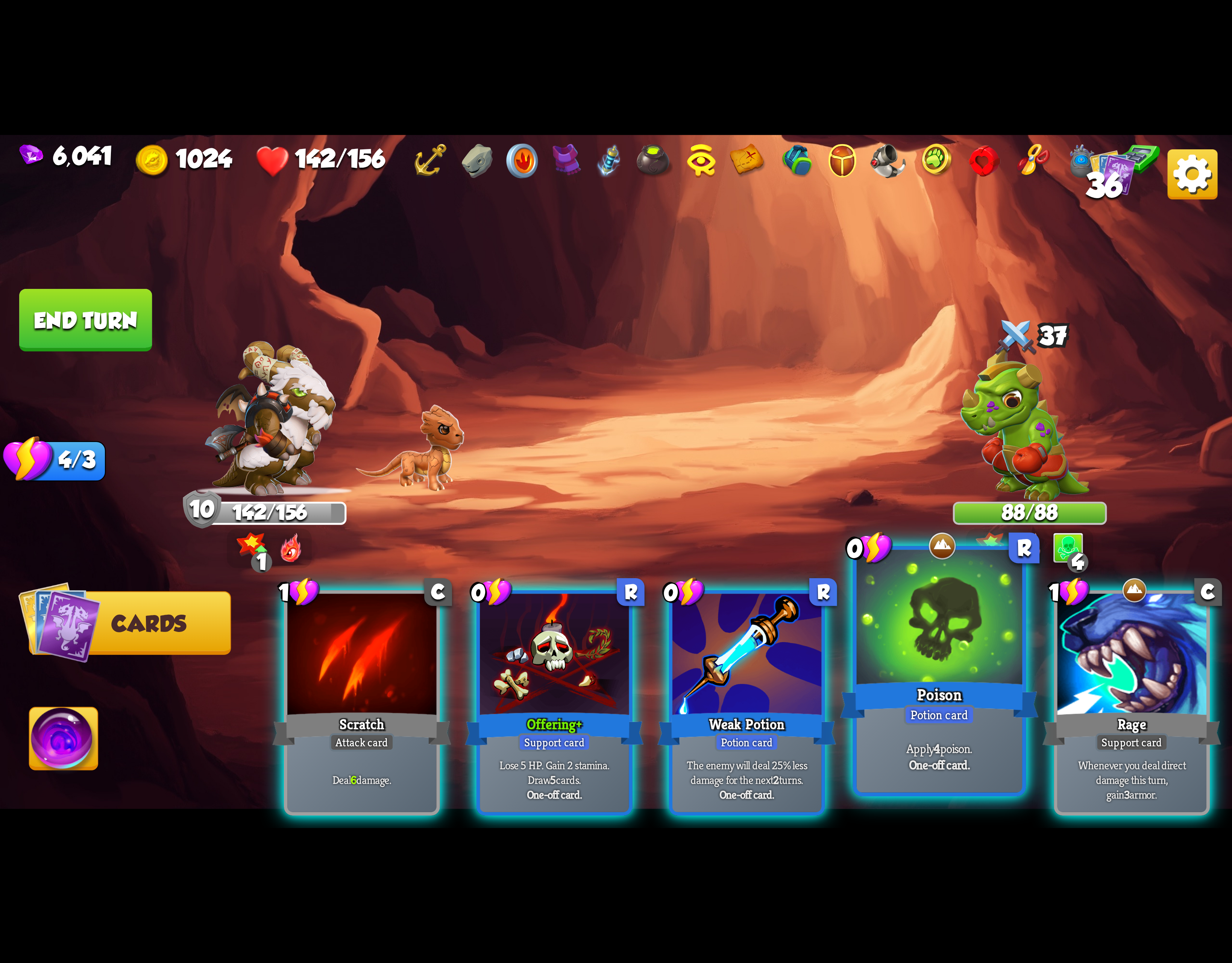
click at [962, 691] on div "Poison" at bounding box center [939, 701] width 199 height 45
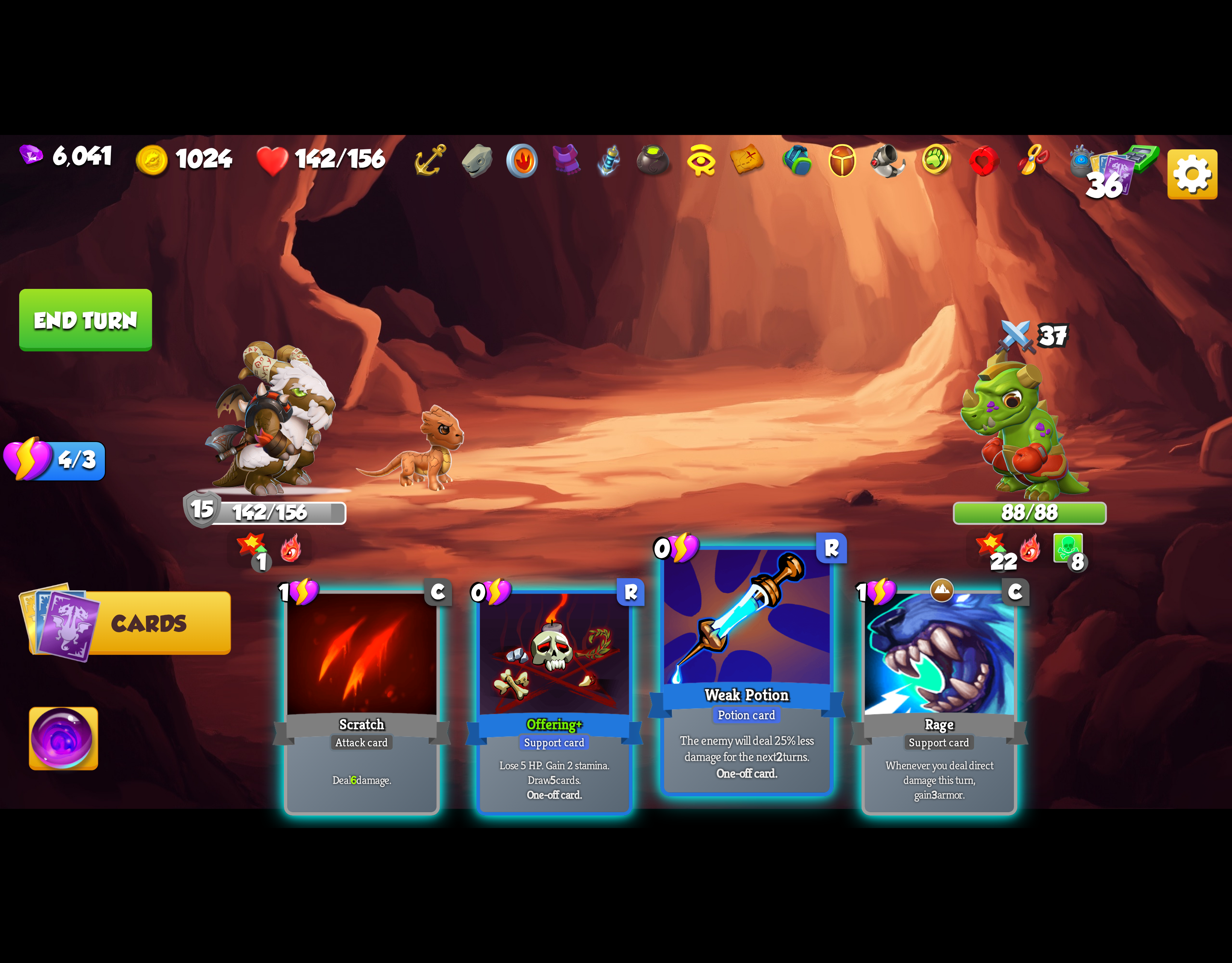
click at [724, 668] on div at bounding box center [747, 619] width 165 height 140
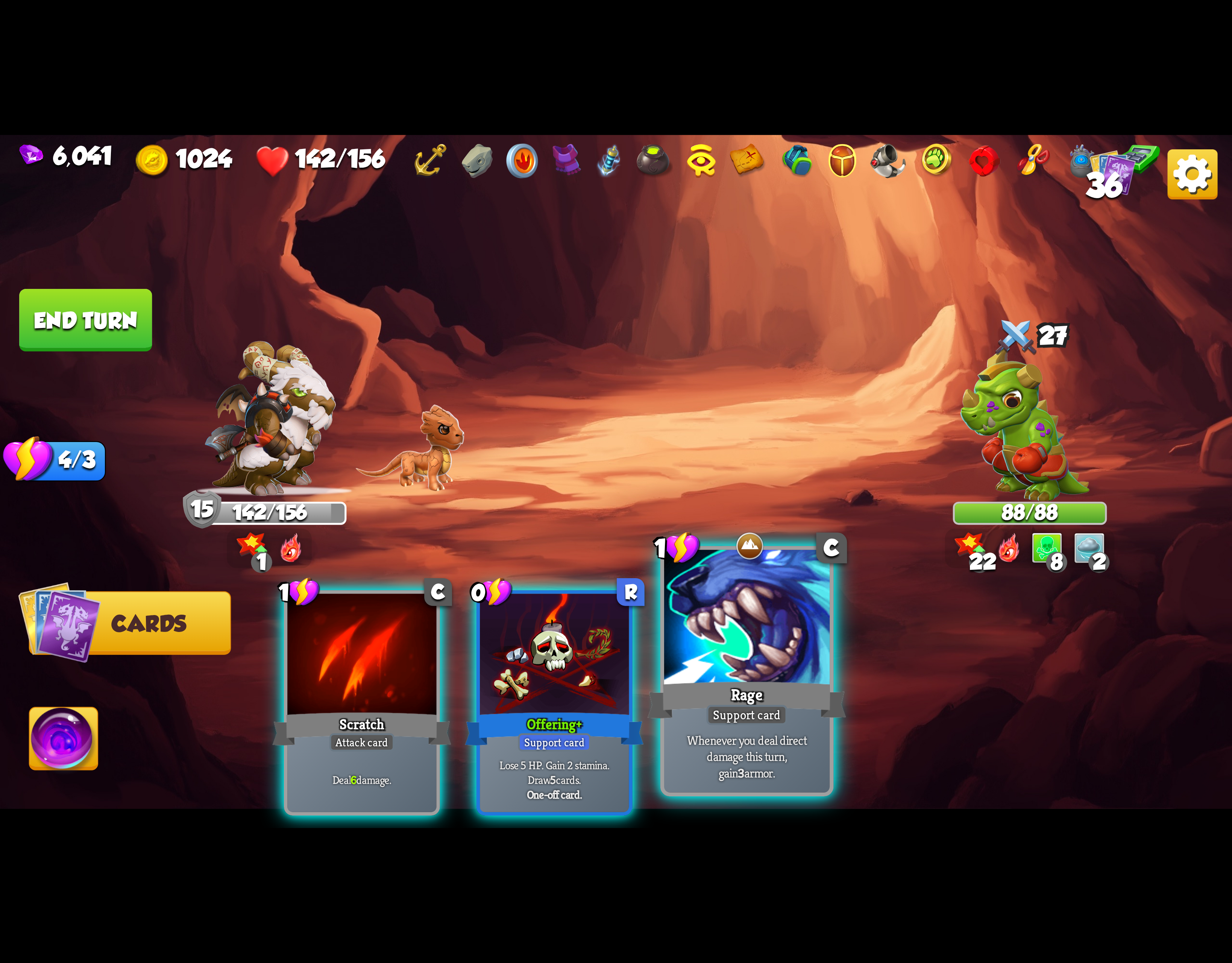
click at [793, 661] on div at bounding box center [747, 619] width 165 height 140
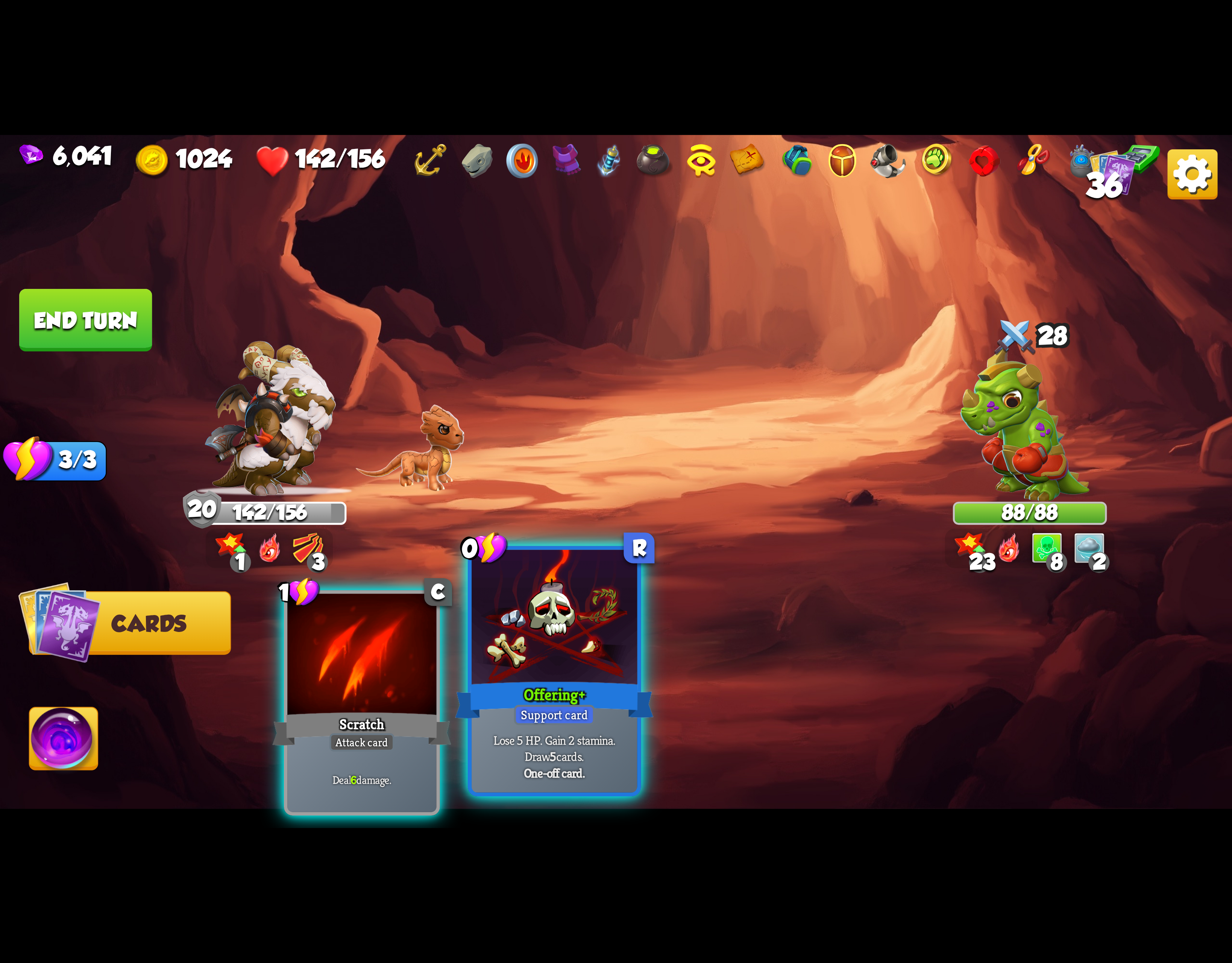
click at [543, 657] on div at bounding box center [554, 619] width 165 height 140
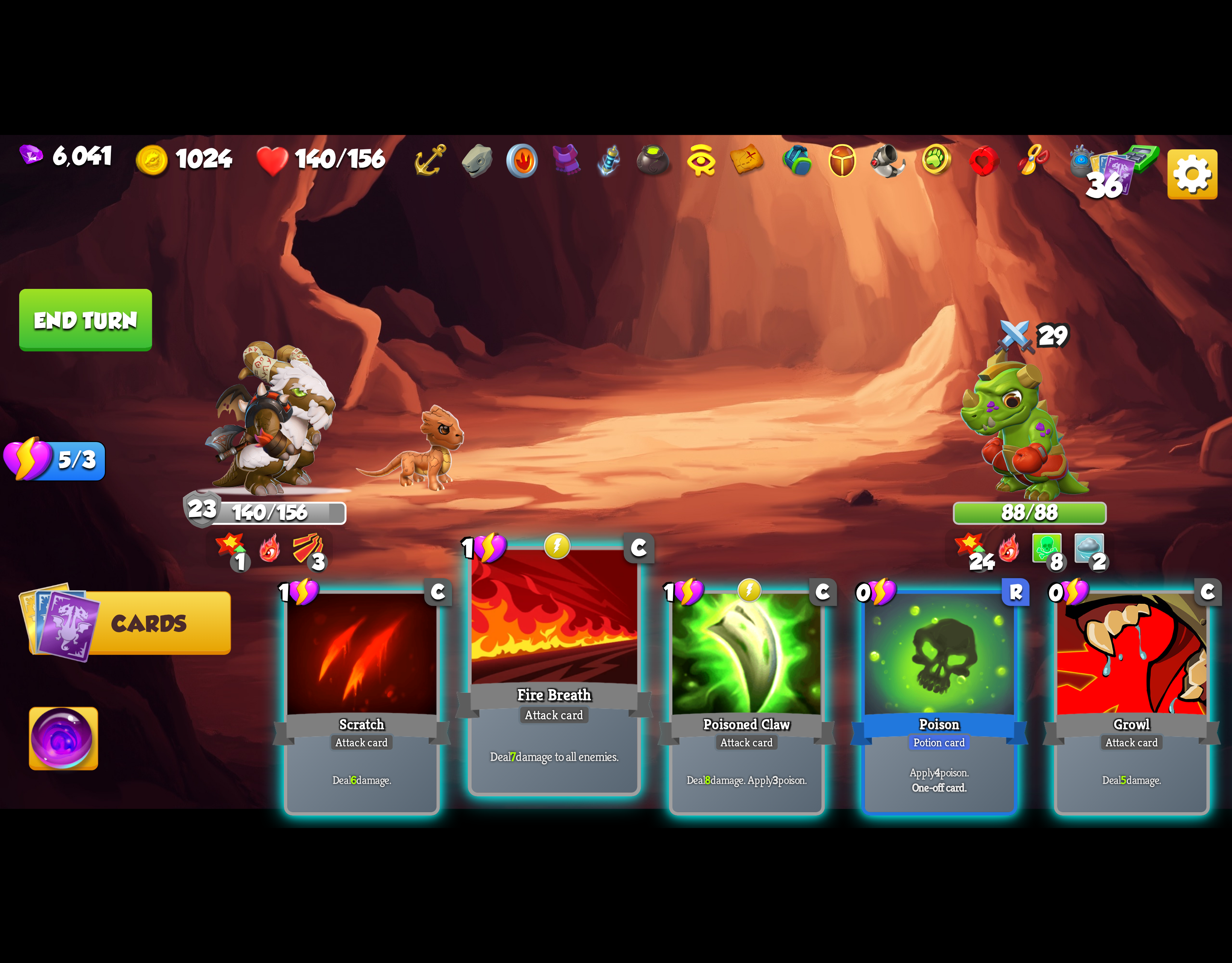
click at [523, 661] on div at bounding box center [554, 619] width 165 height 140
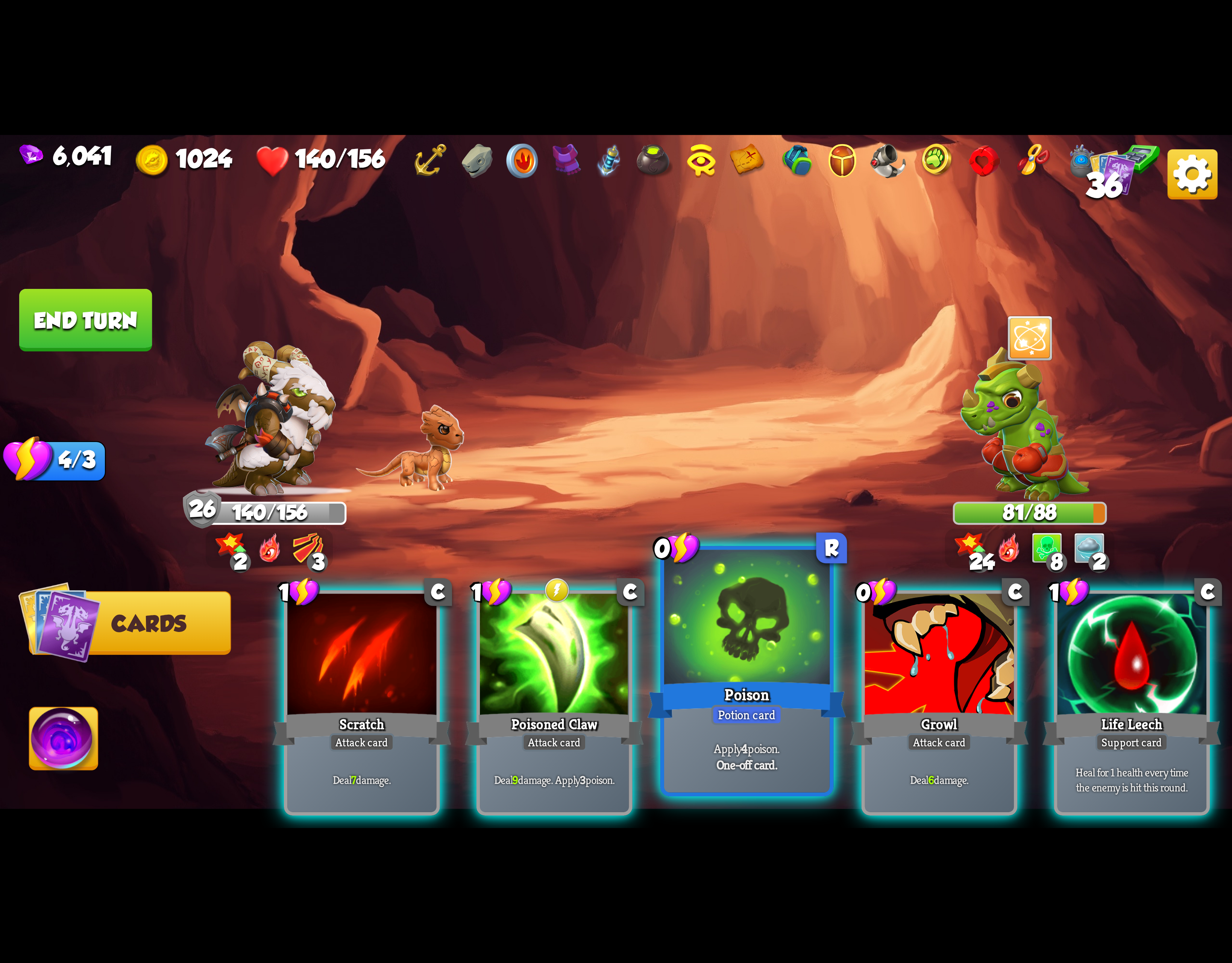
click at [773, 671] on div at bounding box center [747, 619] width 165 height 140
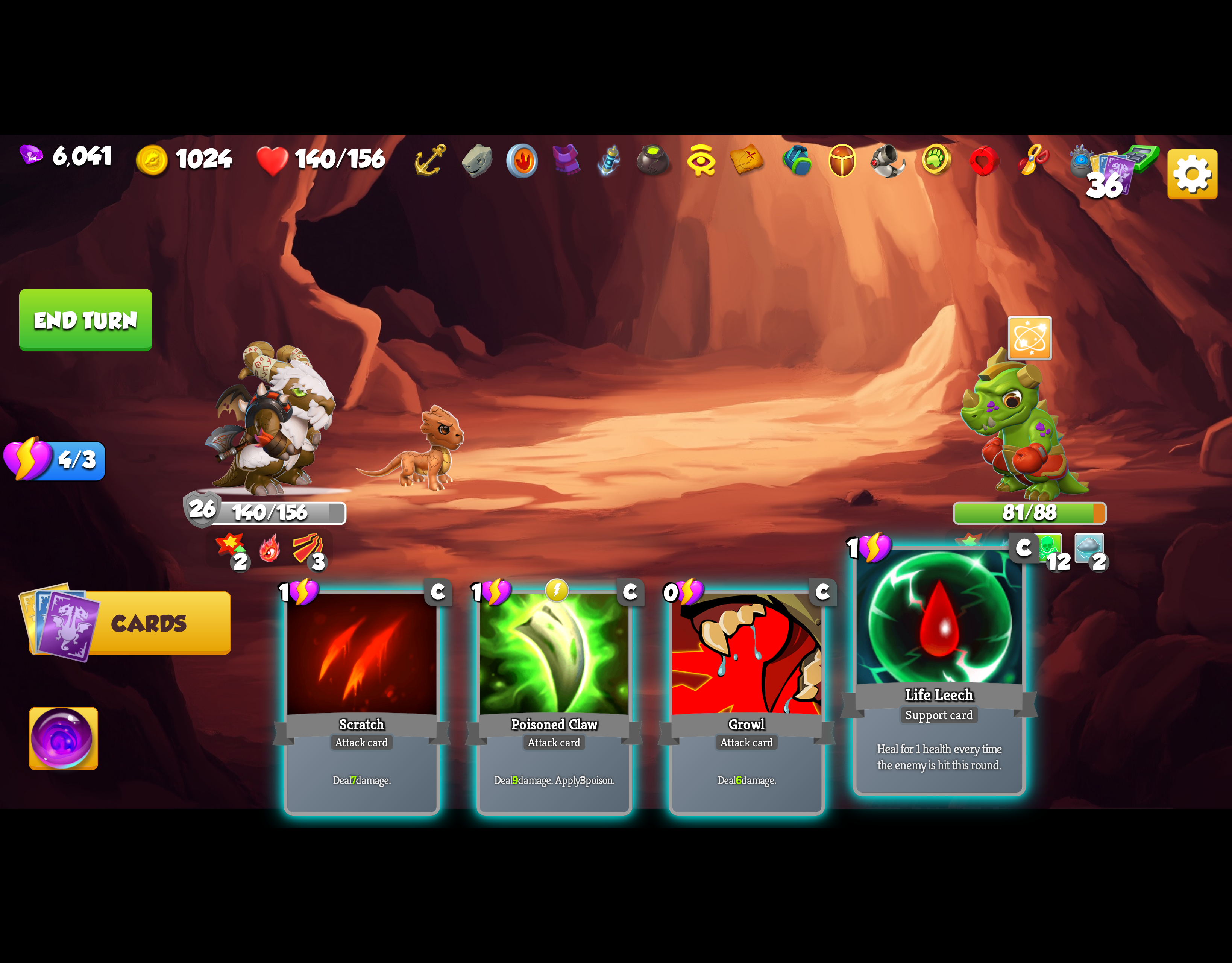
click at [978, 669] on div at bounding box center [939, 619] width 165 height 140
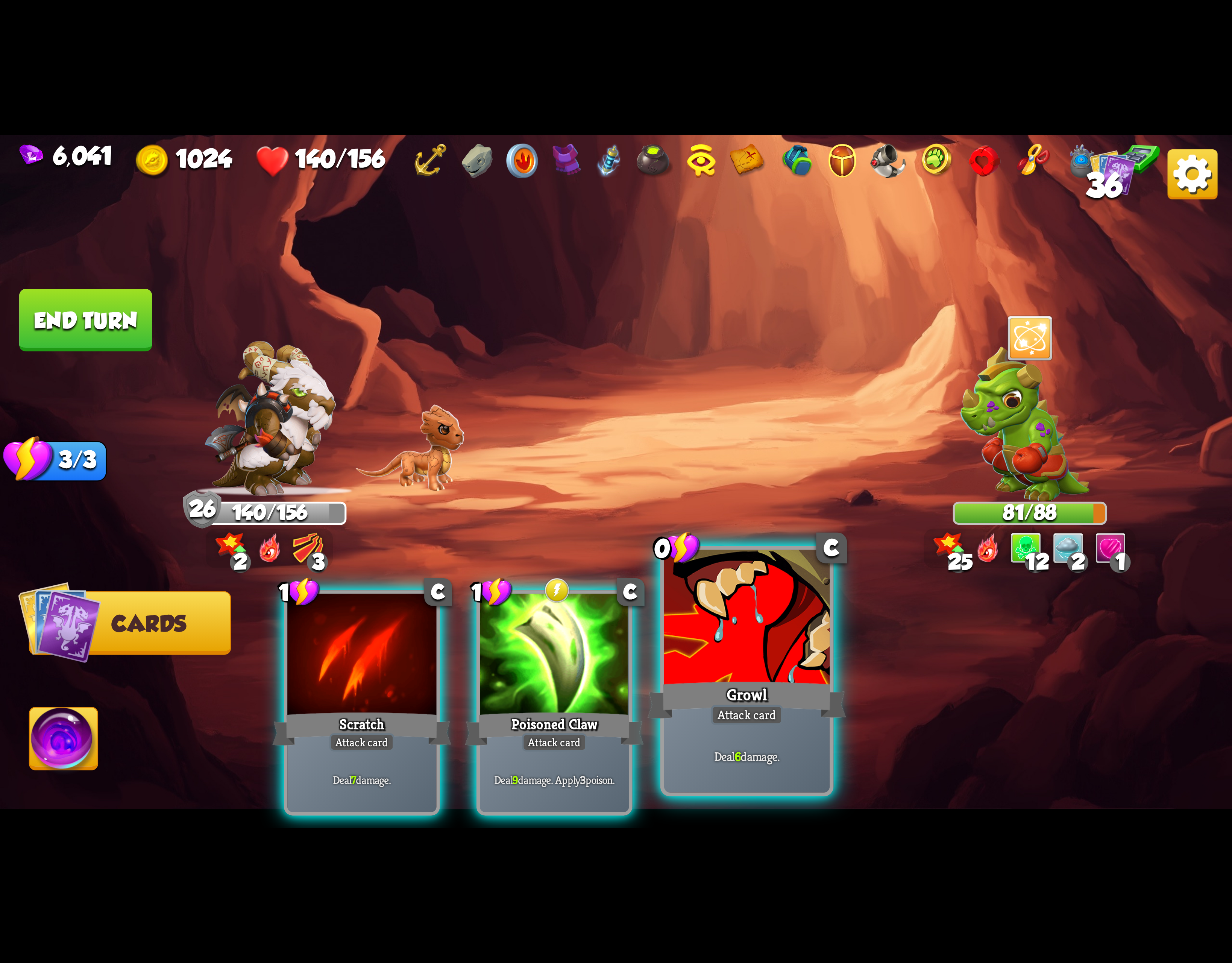
click at [773, 665] on div at bounding box center [747, 619] width 165 height 140
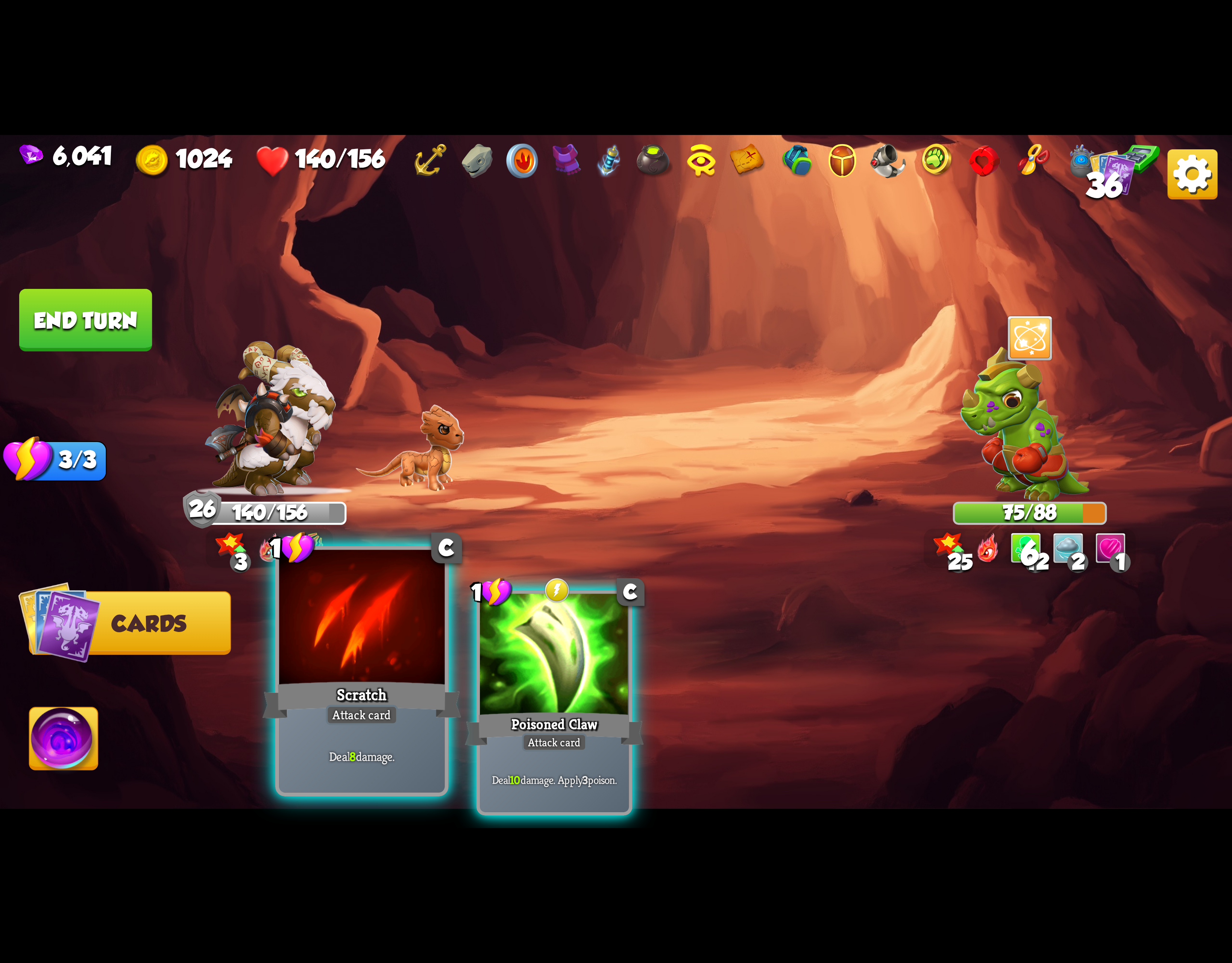
click at [357, 665] on div at bounding box center [361, 619] width 165 height 140
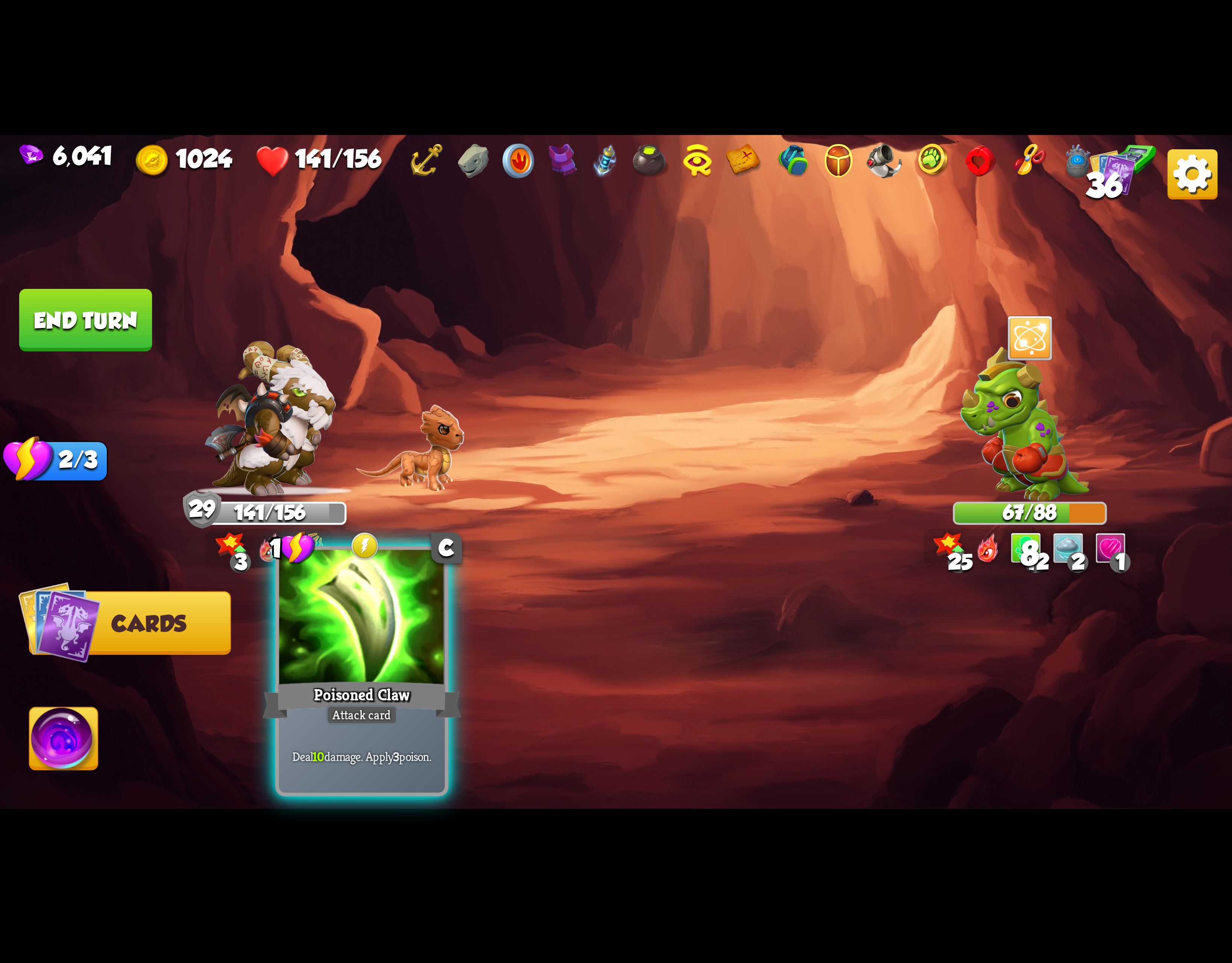
click at [360, 665] on div at bounding box center [361, 619] width 165 height 140
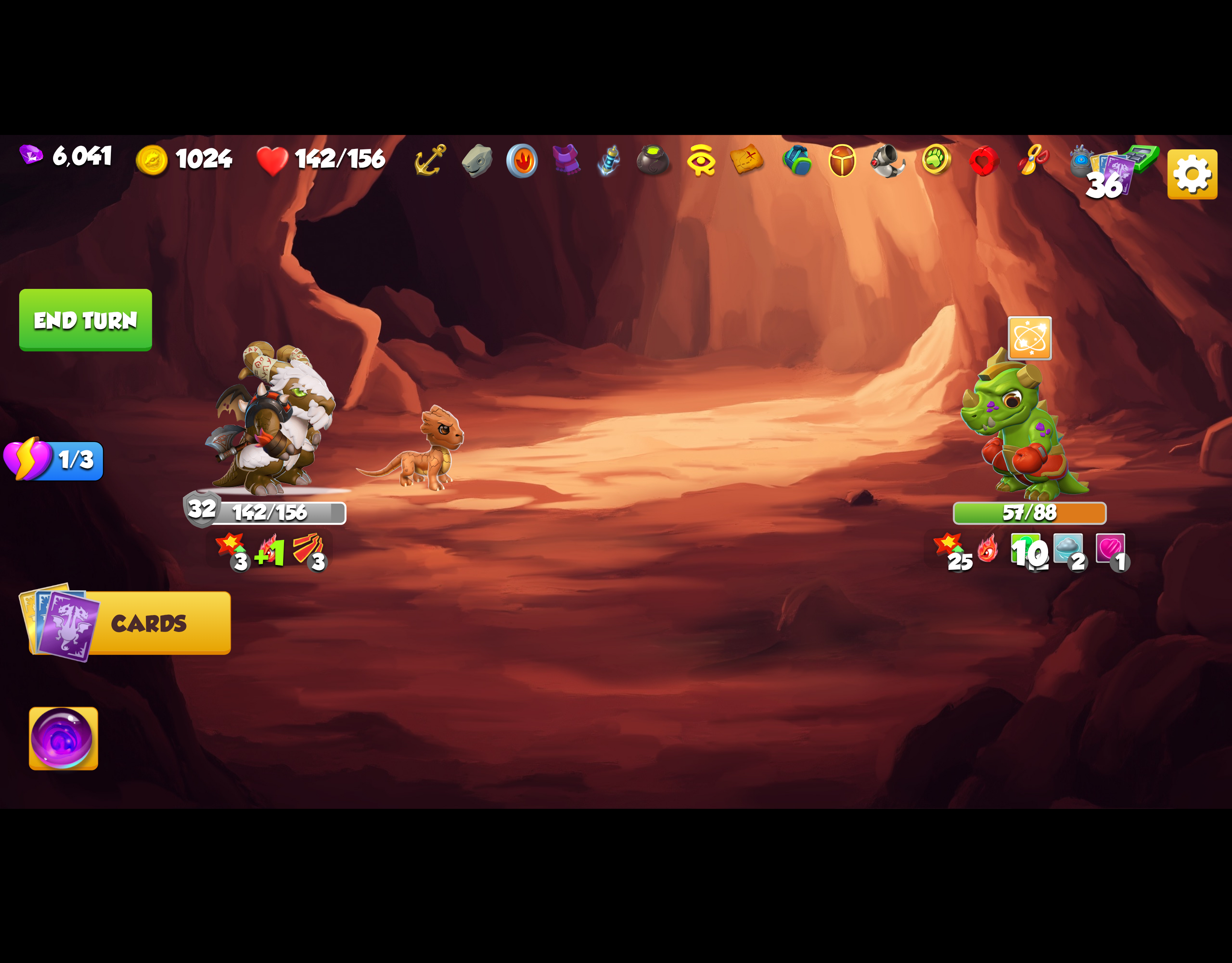
click at [60, 727] on img at bounding box center [64, 742] width 69 height 69
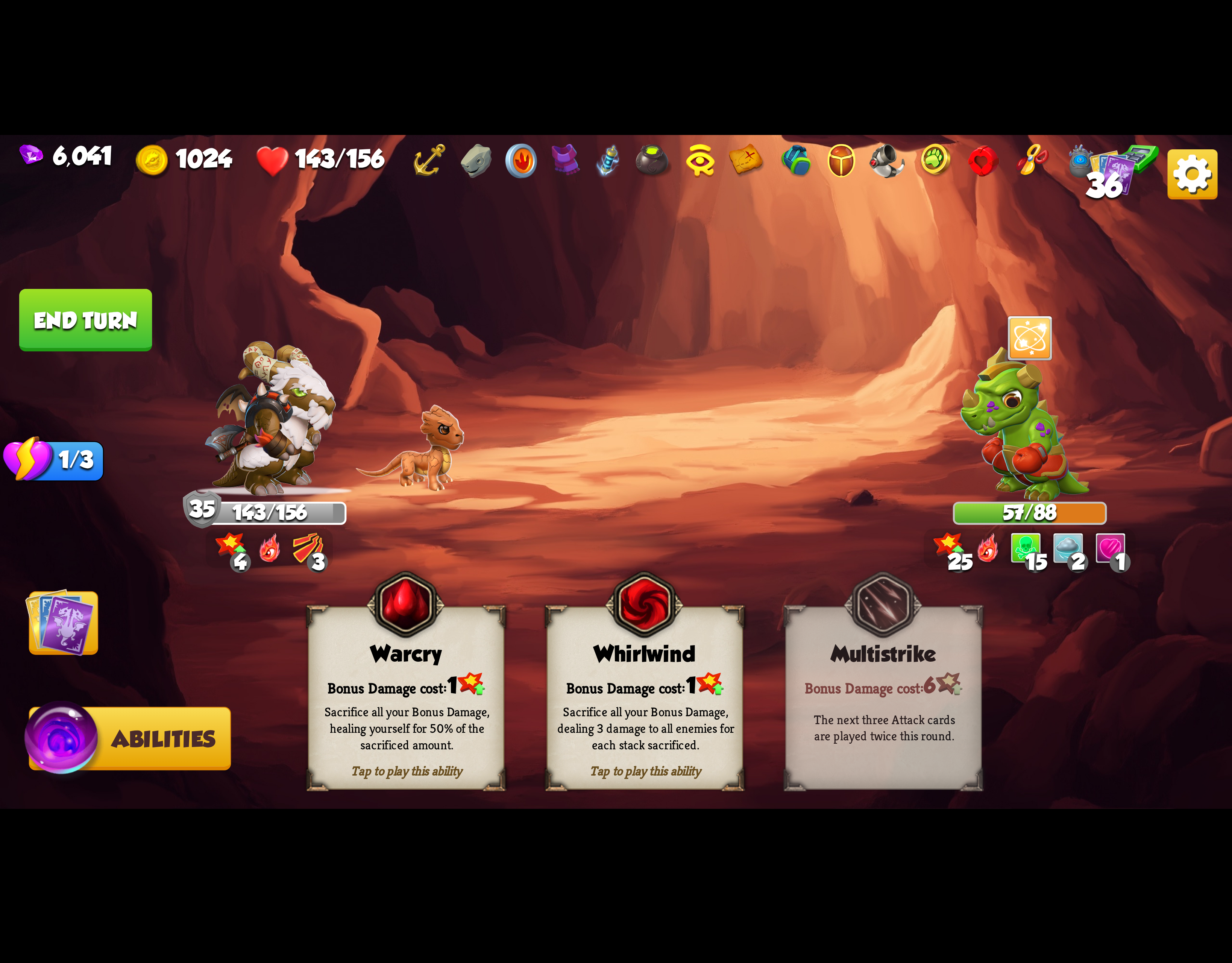
click at [372, 668] on div "Tap to play this ability Warcry Bonus Damage cost: 1 Sacrifice all your Bonus D…" at bounding box center [406, 697] width 196 height 183
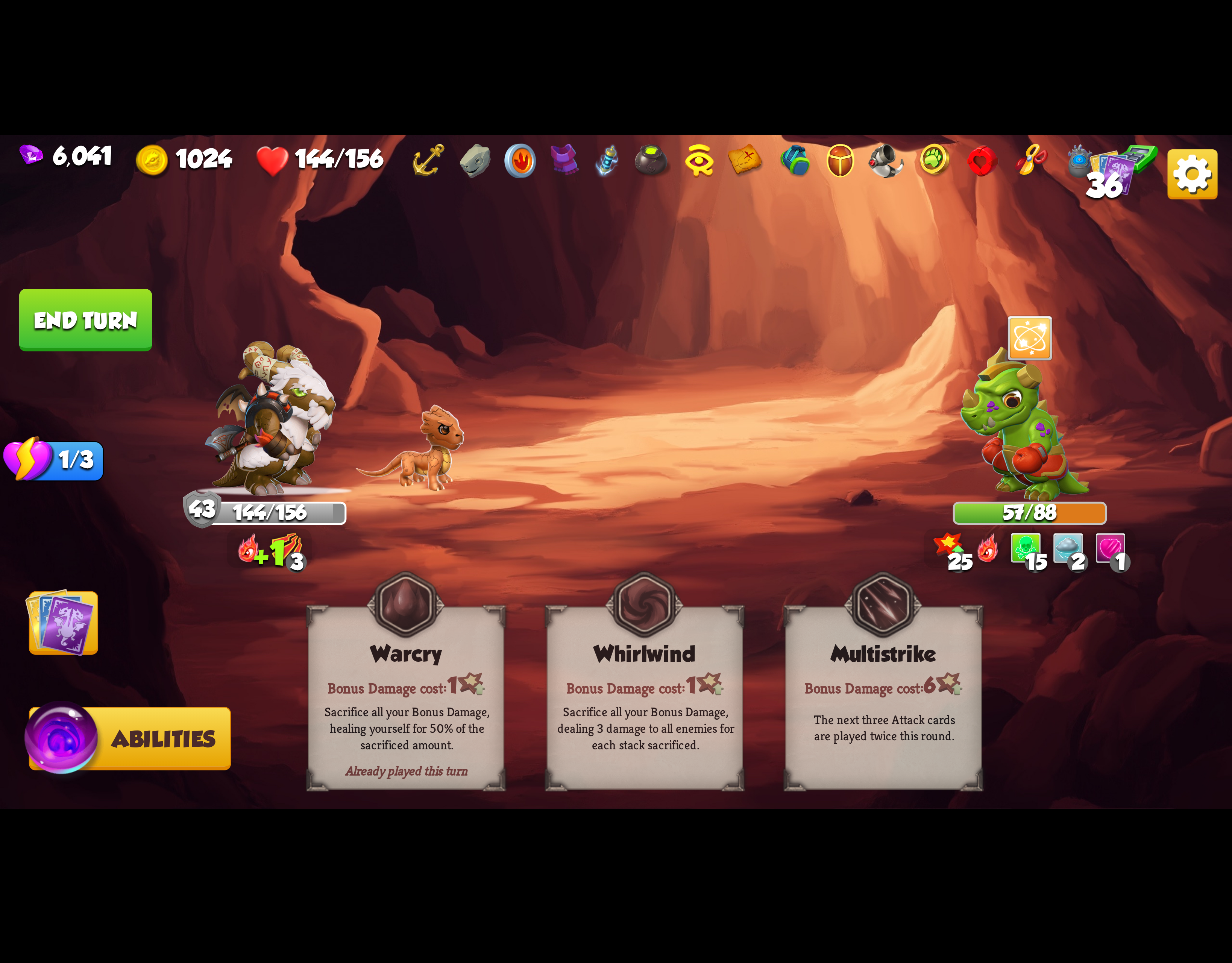
click at [90, 645] on img at bounding box center [60, 622] width 69 height 69
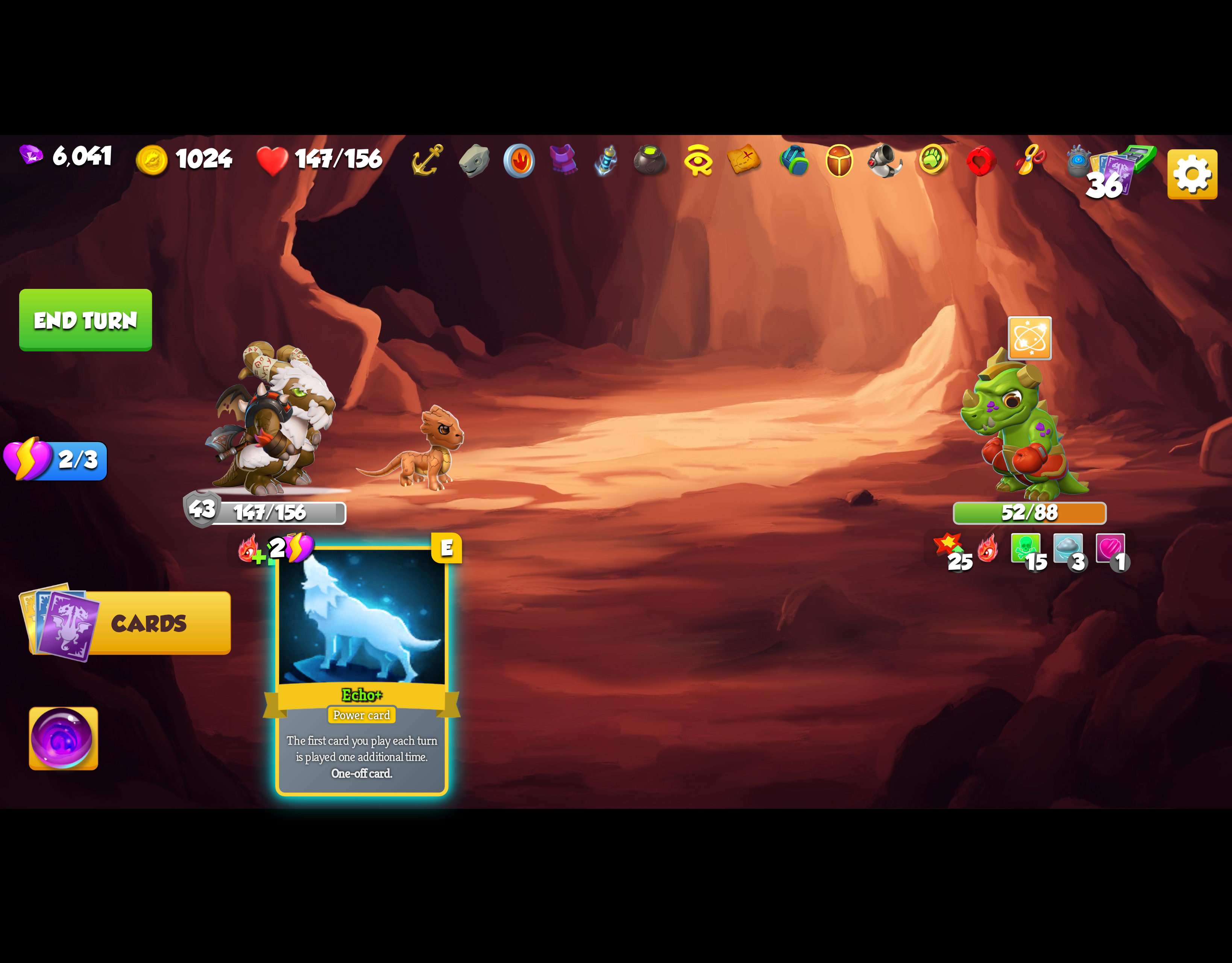
click at [328, 697] on div "Echo+" at bounding box center [361, 701] width 199 height 45
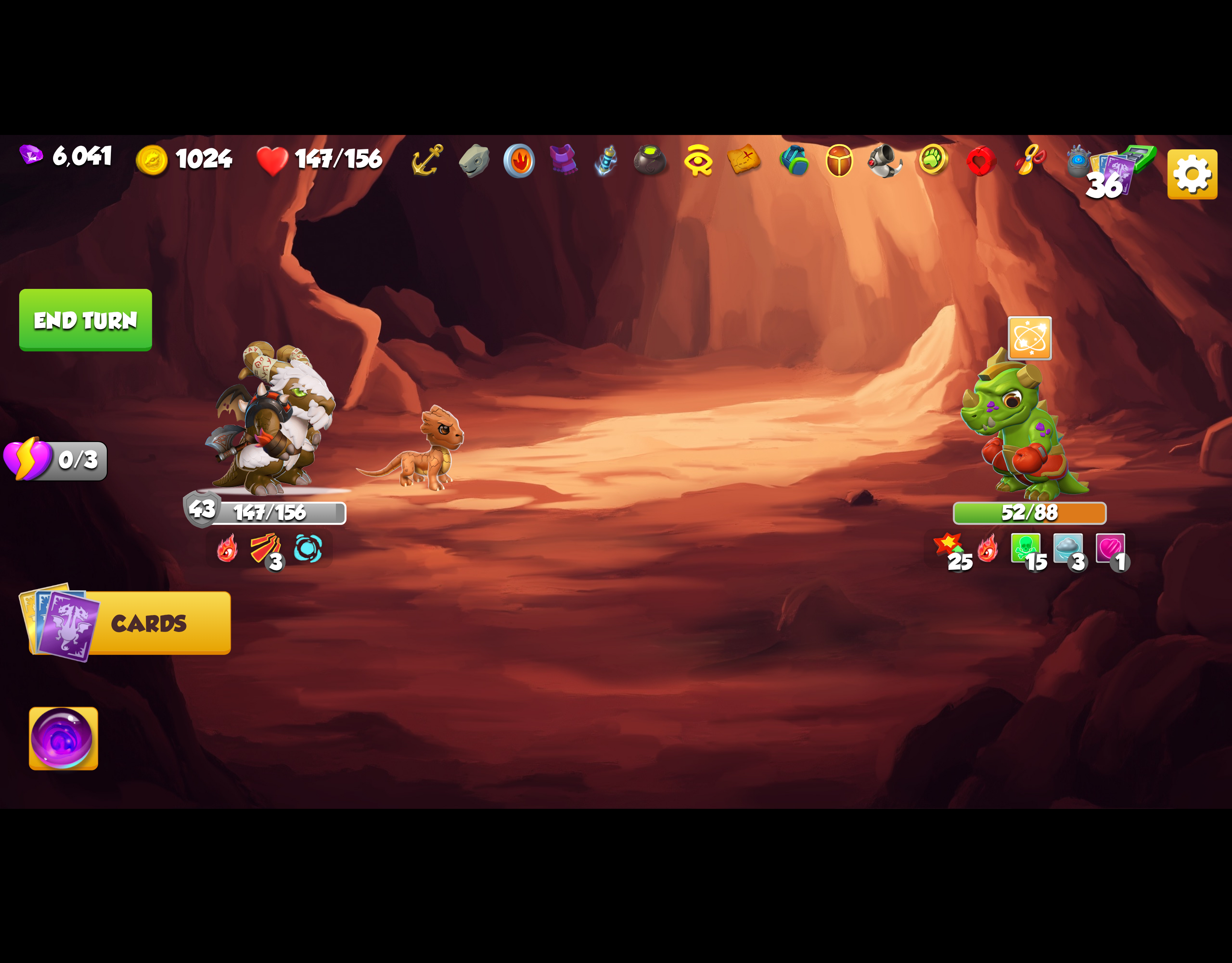
click at [109, 310] on button "End turn" at bounding box center [85, 320] width 132 height 62
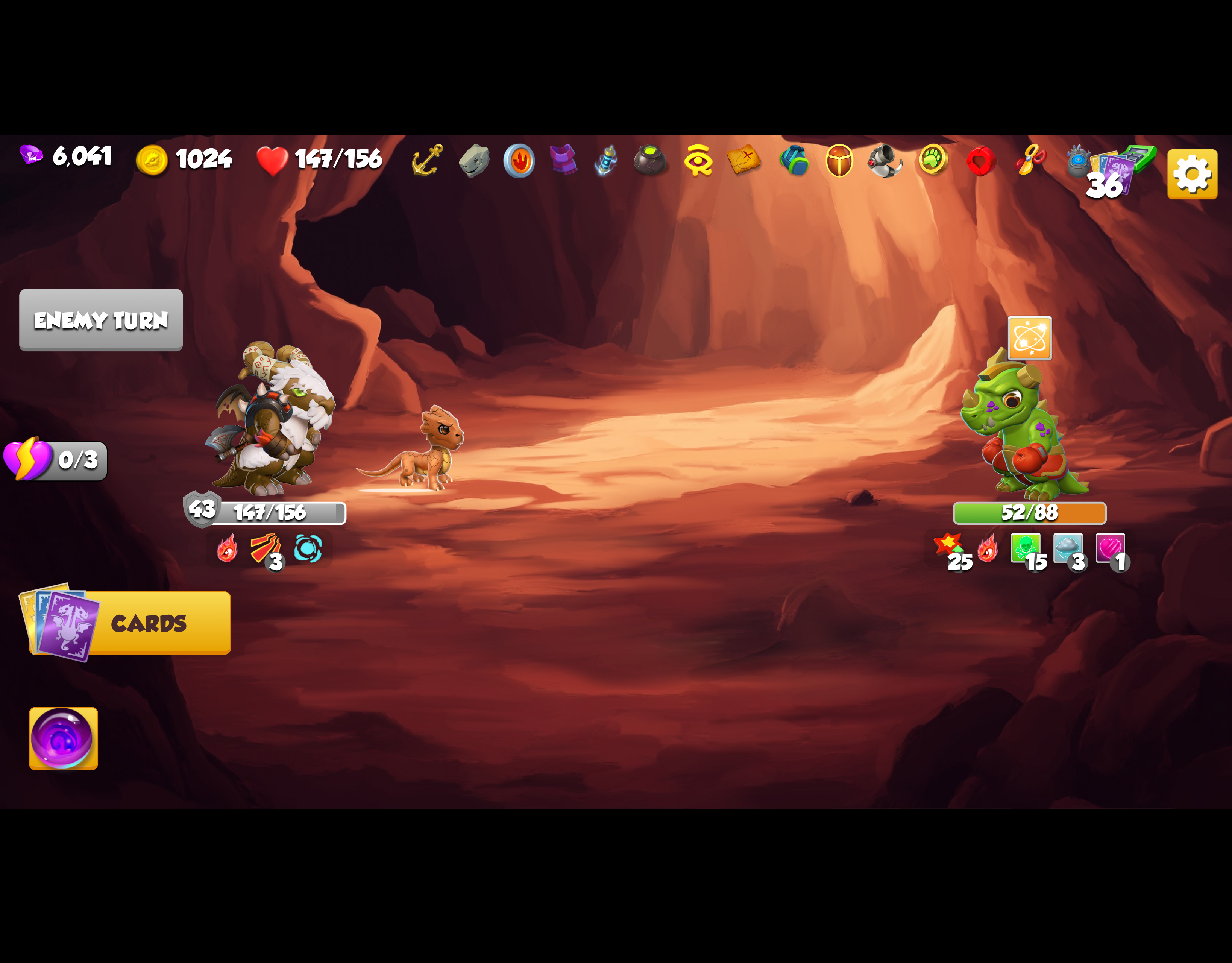
drag, startPoint x: 289, startPoint y: 573, endPoint x: 295, endPoint y: 567, distance: 8.5
click at [289, 572] on div at bounding box center [740, 674] width 986 height 308
click at [316, 557] on img at bounding box center [308, 548] width 31 height 31
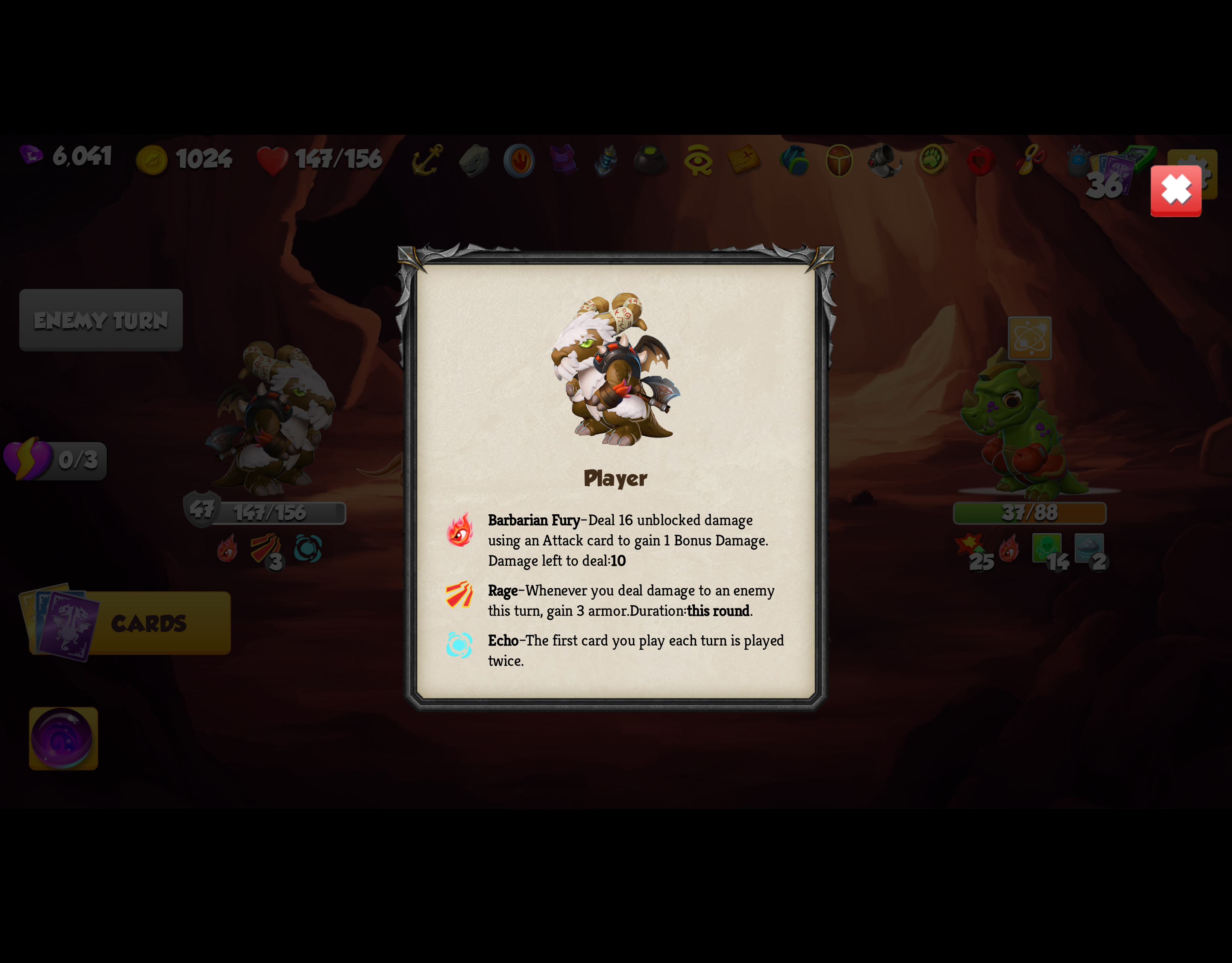
click at [1177, 204] on img at bounding box center [1176, 190] width 53 height 53
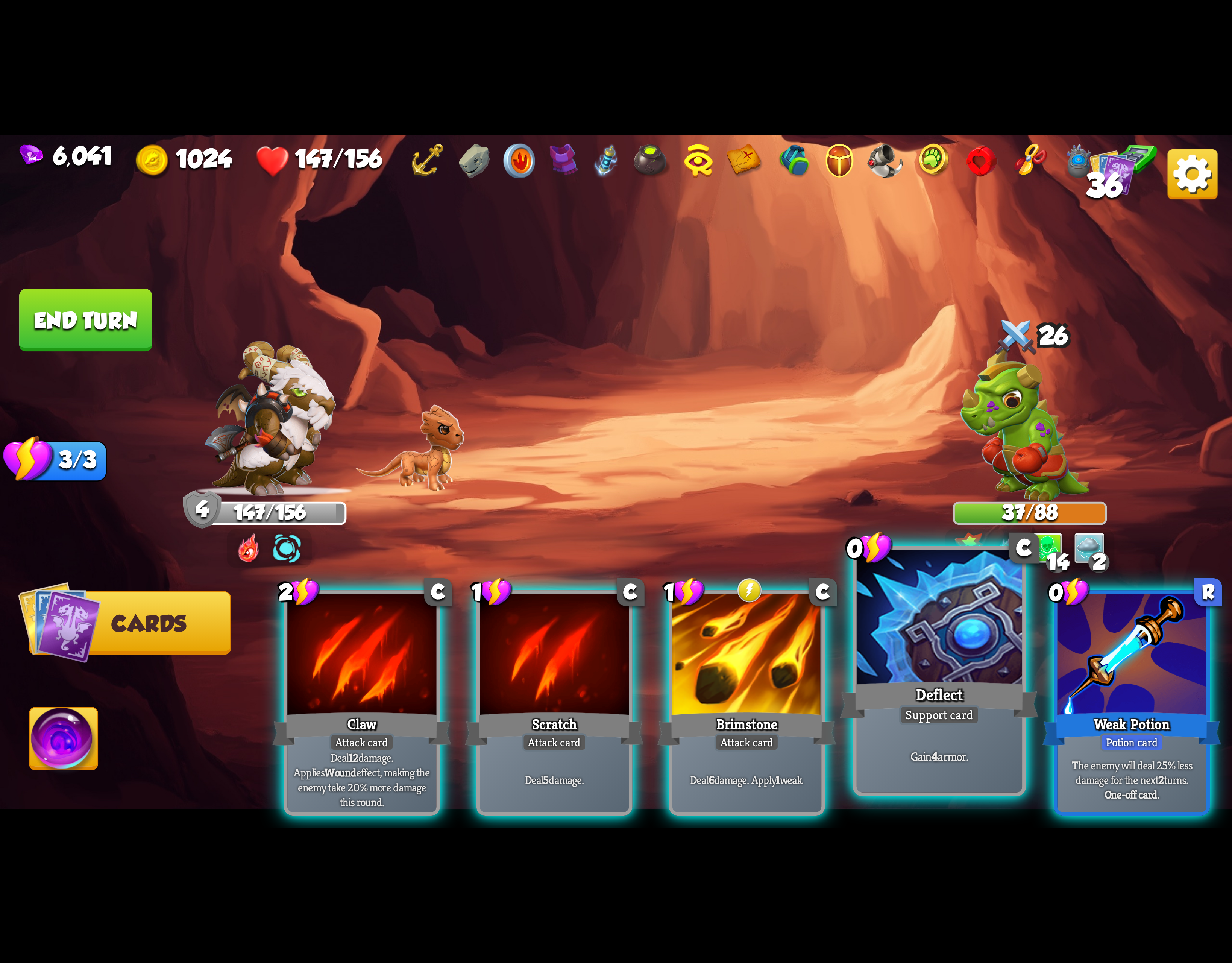
click at [919, 647] on div at bounding box center [939, 619] width 165 height 140
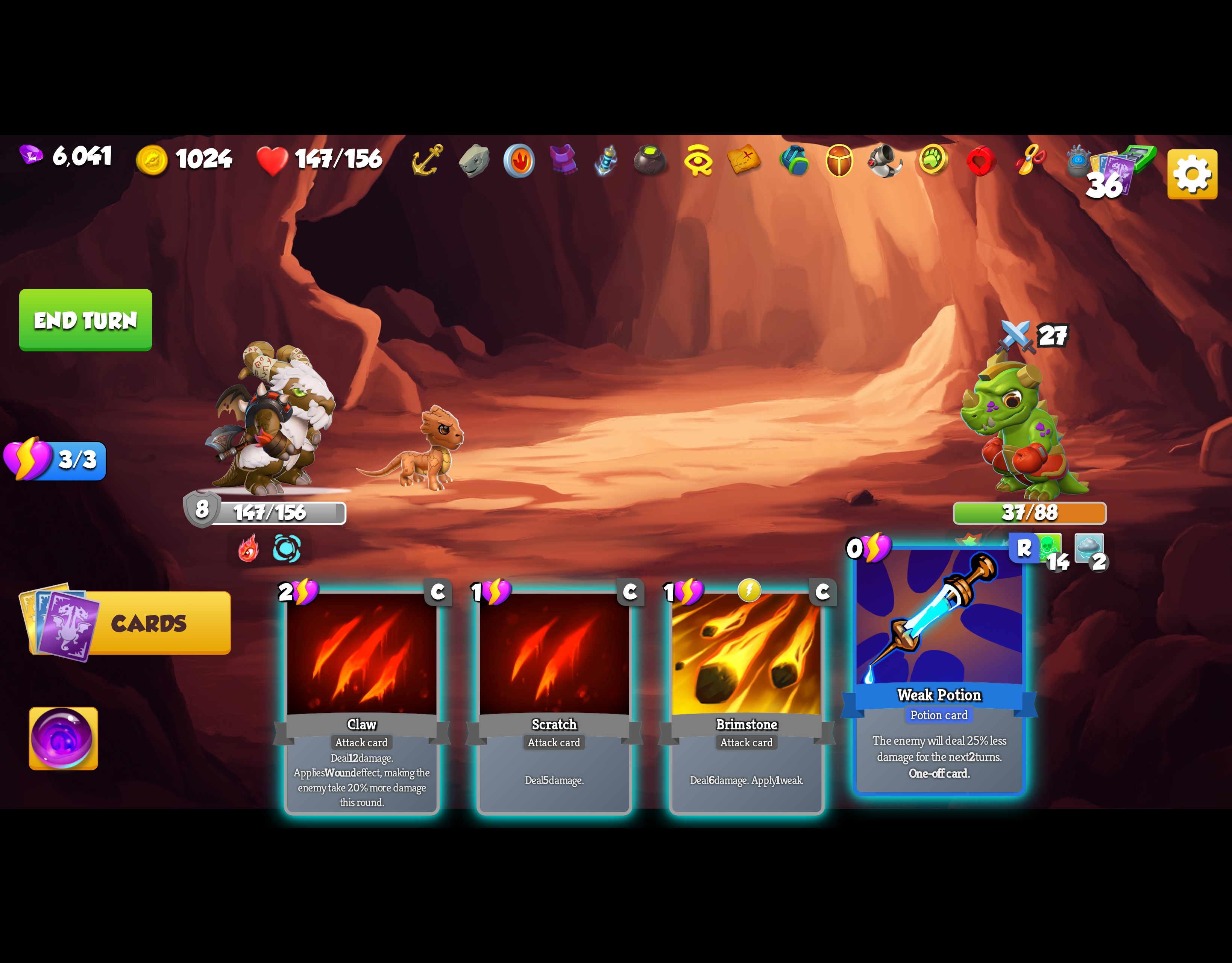
click at [936, 644] on div at bounding box center [939, 619] width 165 height 140
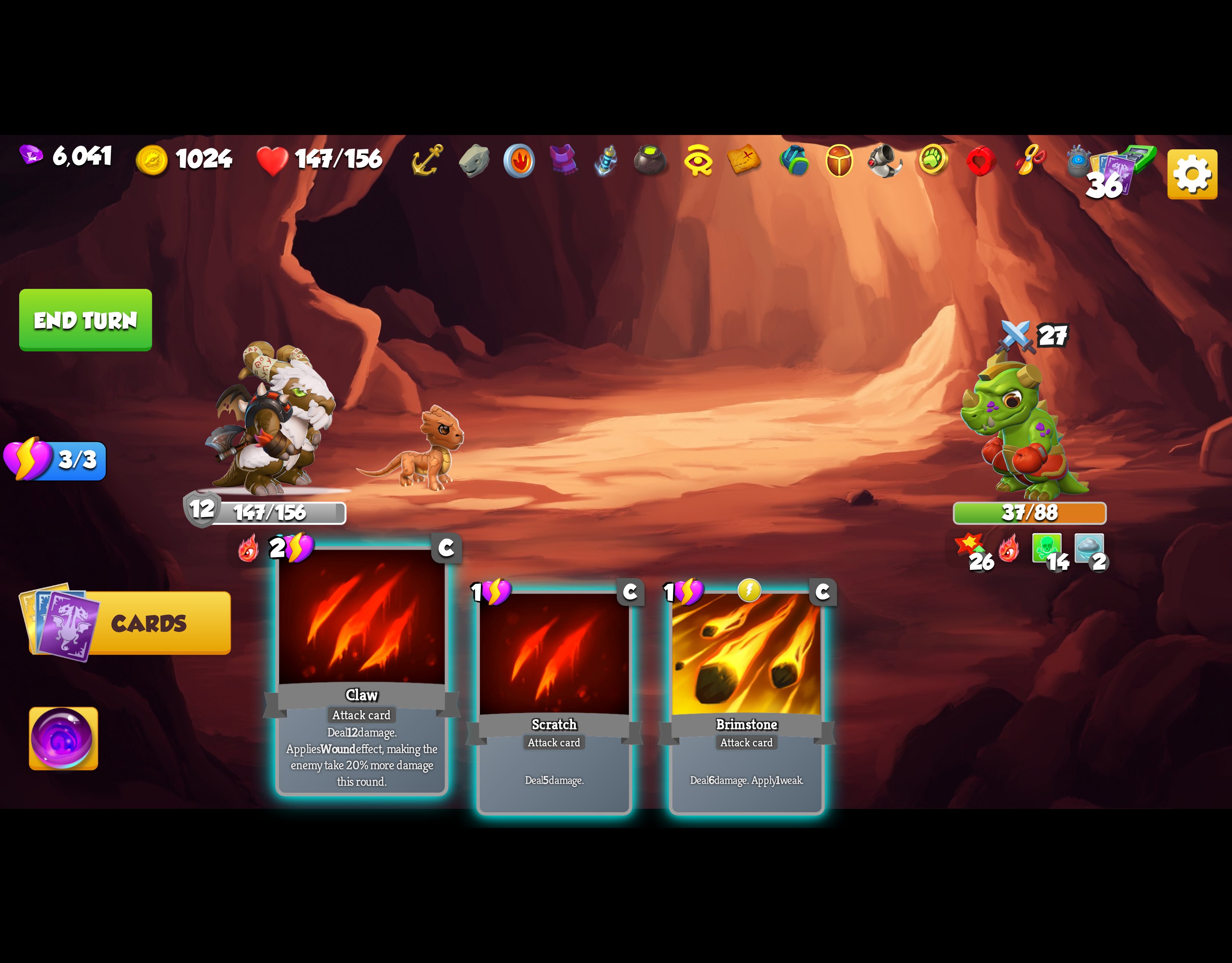
click at [325, 622] on div at bounding box center [361, 619] width 165 height 140
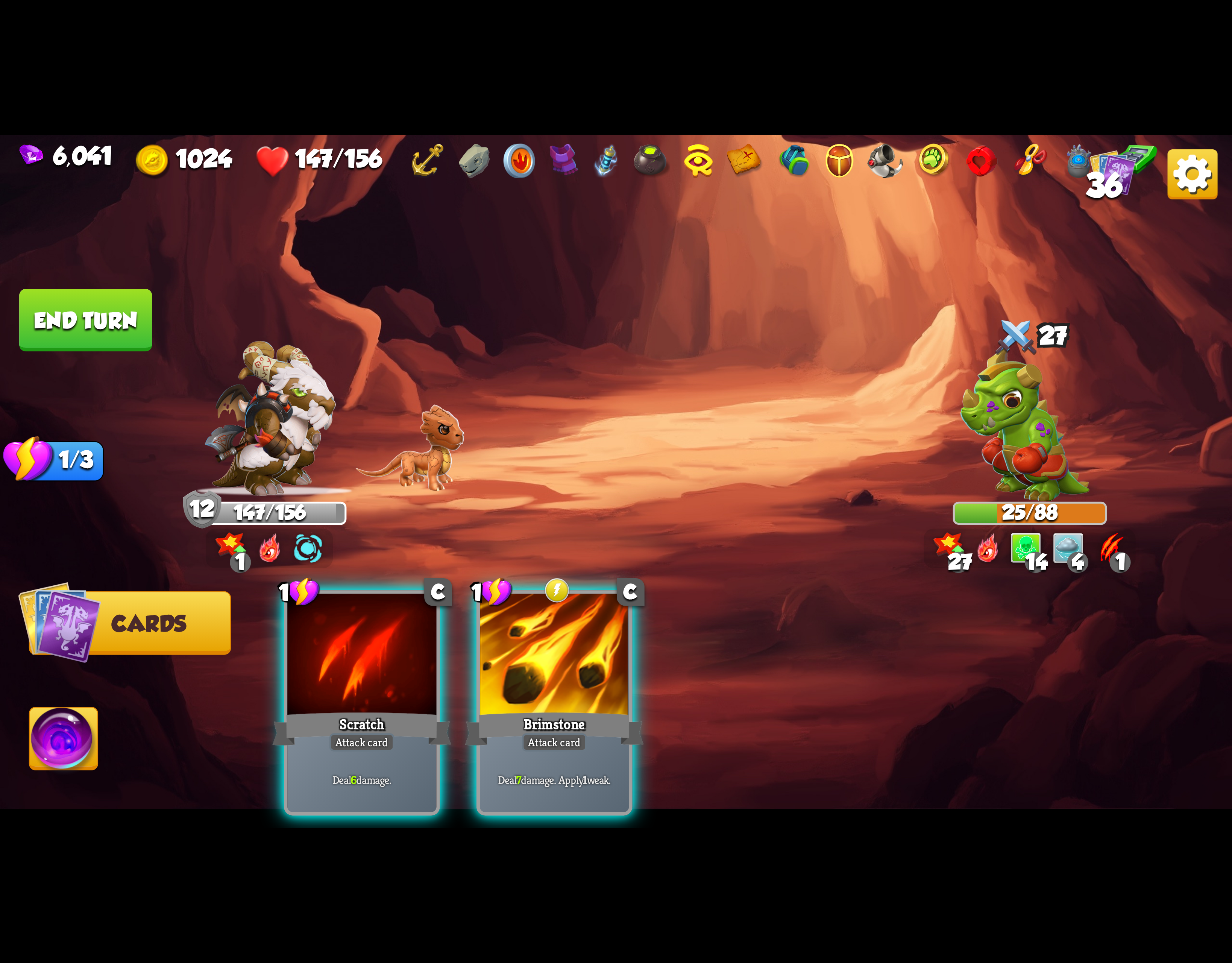
drag, startPoint x: 523, startPoint y: 632, endPoint x: 534, endPoint y: 630, distance: 11.2
click at [528, 632] on div at bounding box center [555, 656] width 149 height 125
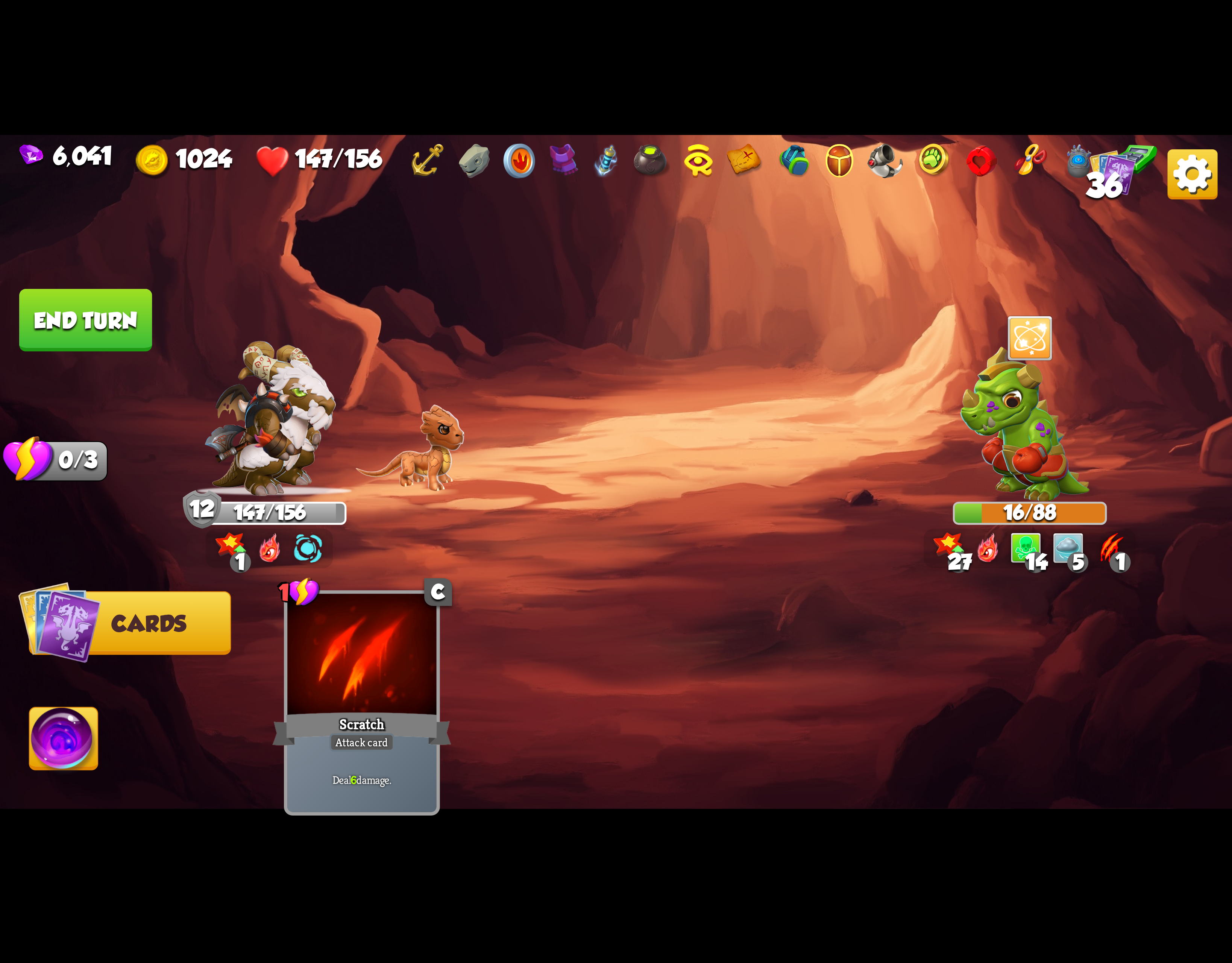
click at [71, 715] on img at bounding box center [64, 742] width 69 height 69
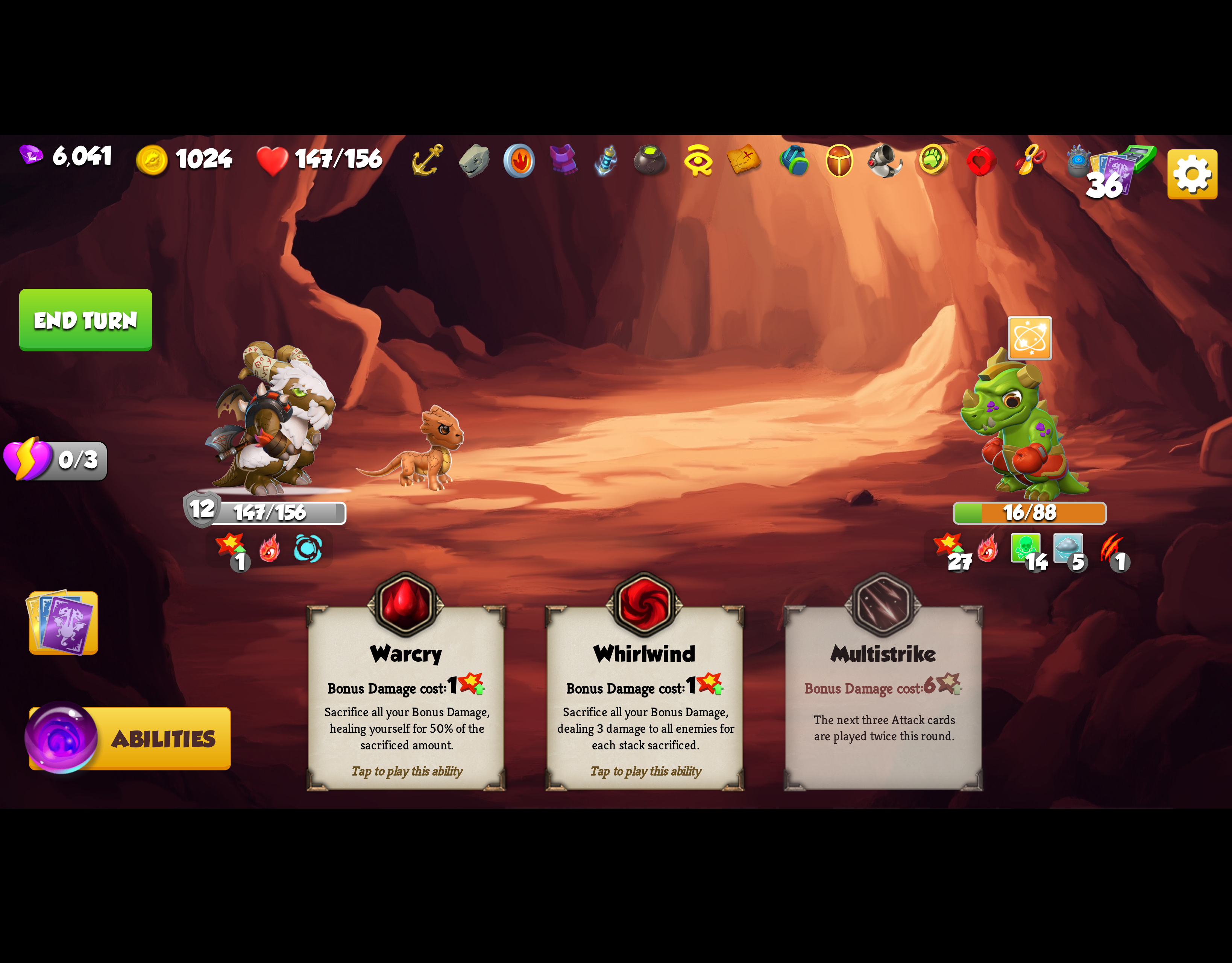
click at [647, 656] on div "Whirlwind" at bounding box center [645, 654] width 195 height 26
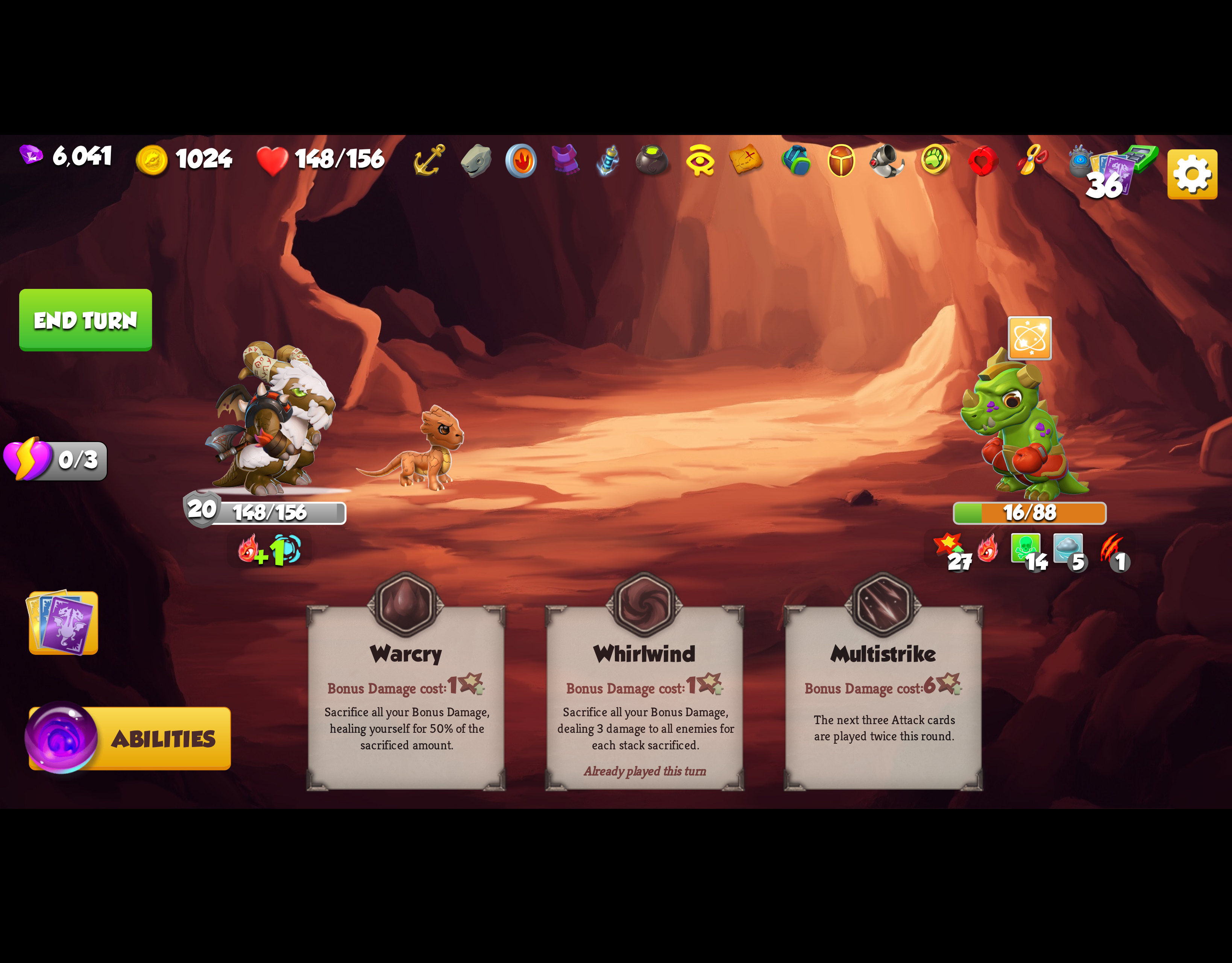
click at [65, 618] on img at bounding box center [60, 622] width 69 height 69
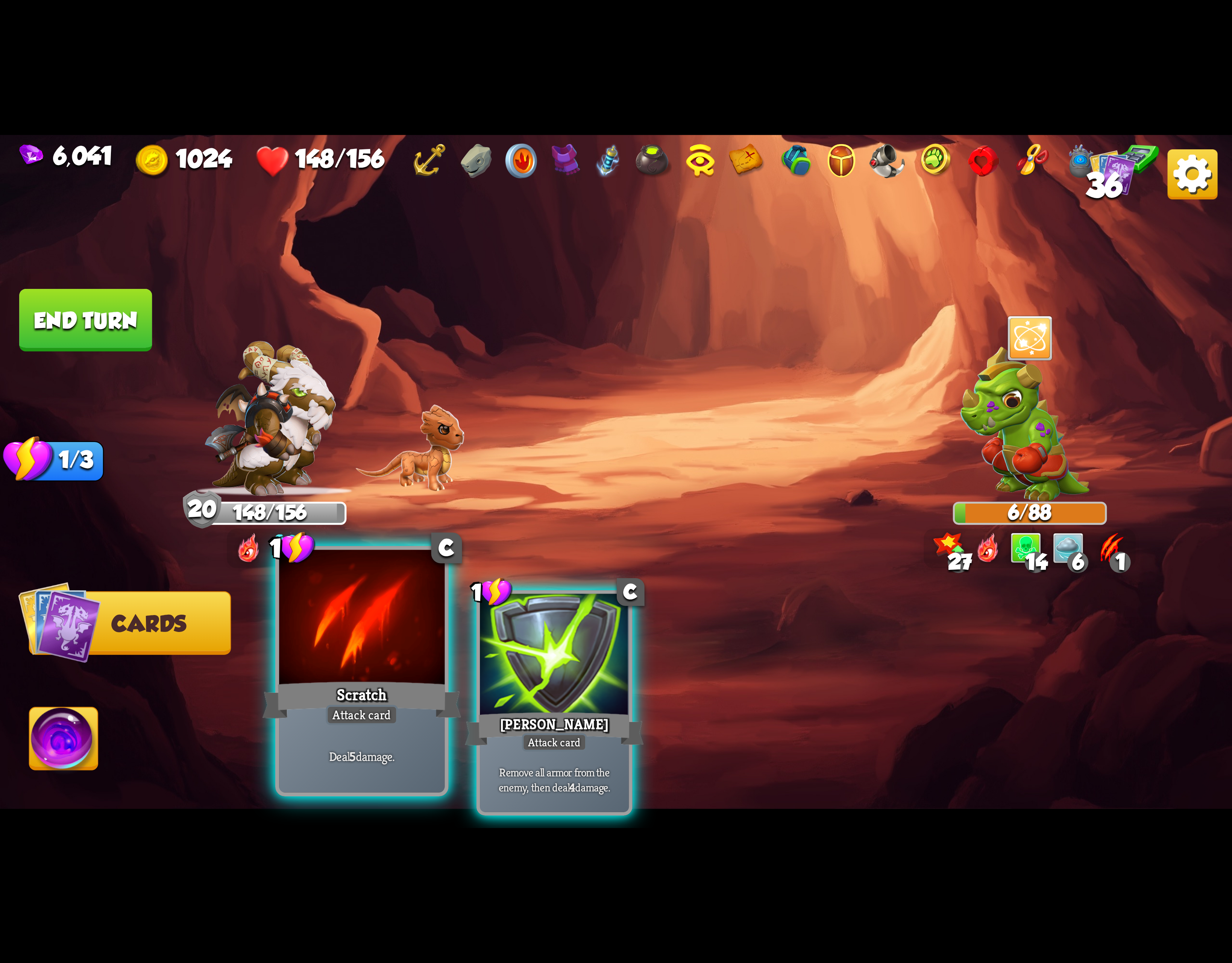
drag, startPoint x: 105, startPoint y: 331, endPoint x: 385, endPoint y: 622, distance: 403.8
click at [474, 527] on div "Select an enemy to attack... You don't have enough stamina to play that card...…" at bounding box center [616, 481] width 1232 height 693
click at [384, 633] on div at bounding box center [361, 619] width 165 height 140
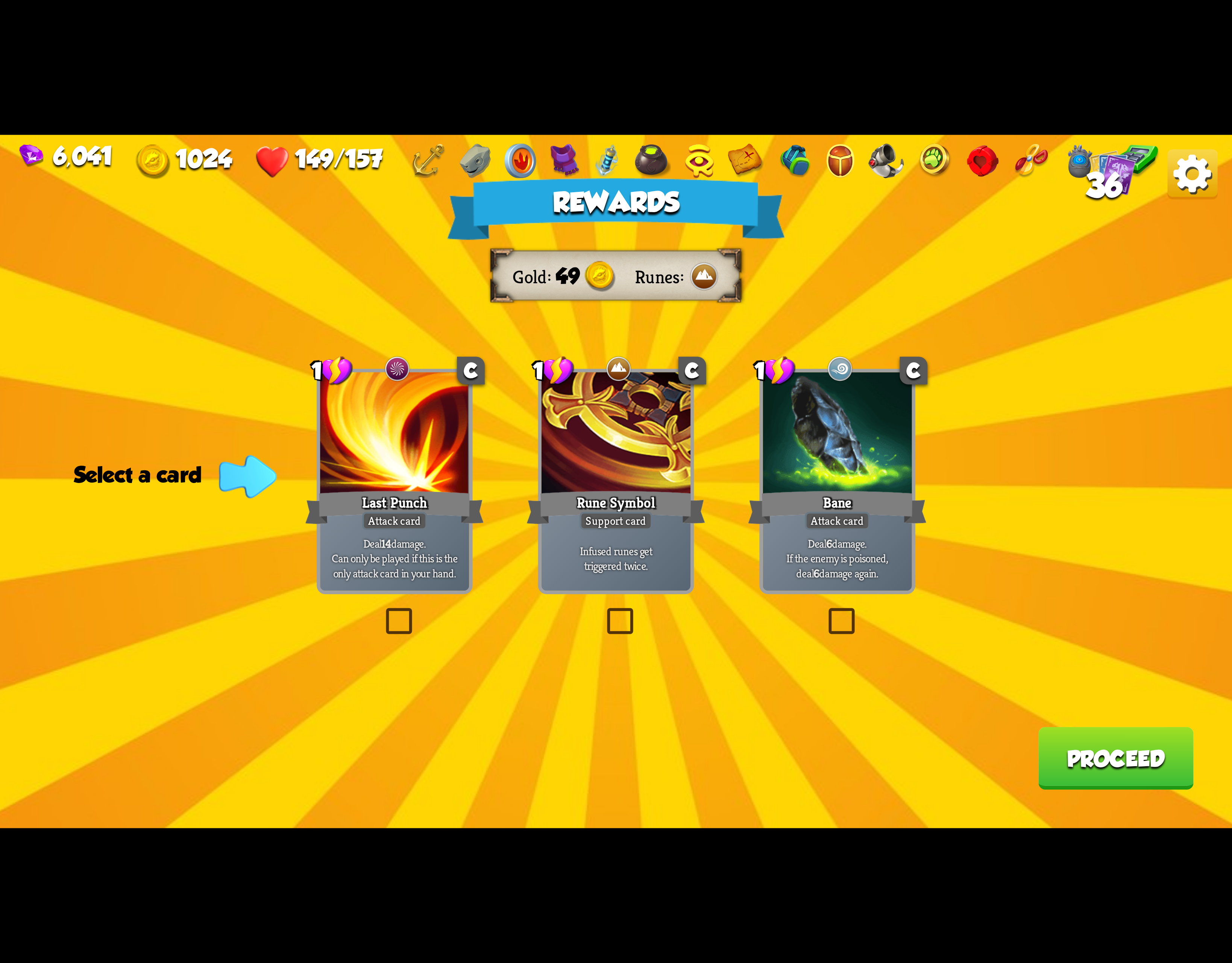
drag, startPoint x: 879, startPoint y: 460, endPoint x: 963, endPoint y: 456, distance: 84.1
click at [963, 456] on div "Rewards Gold 49 Runes Select a card 1 C Last Punch Attack card Deal 14 damage. …" at bounding box center [616, 481] width 1232 height 693
click at [841, 469] on div at bounding box center [838, 435] width 149 height 125
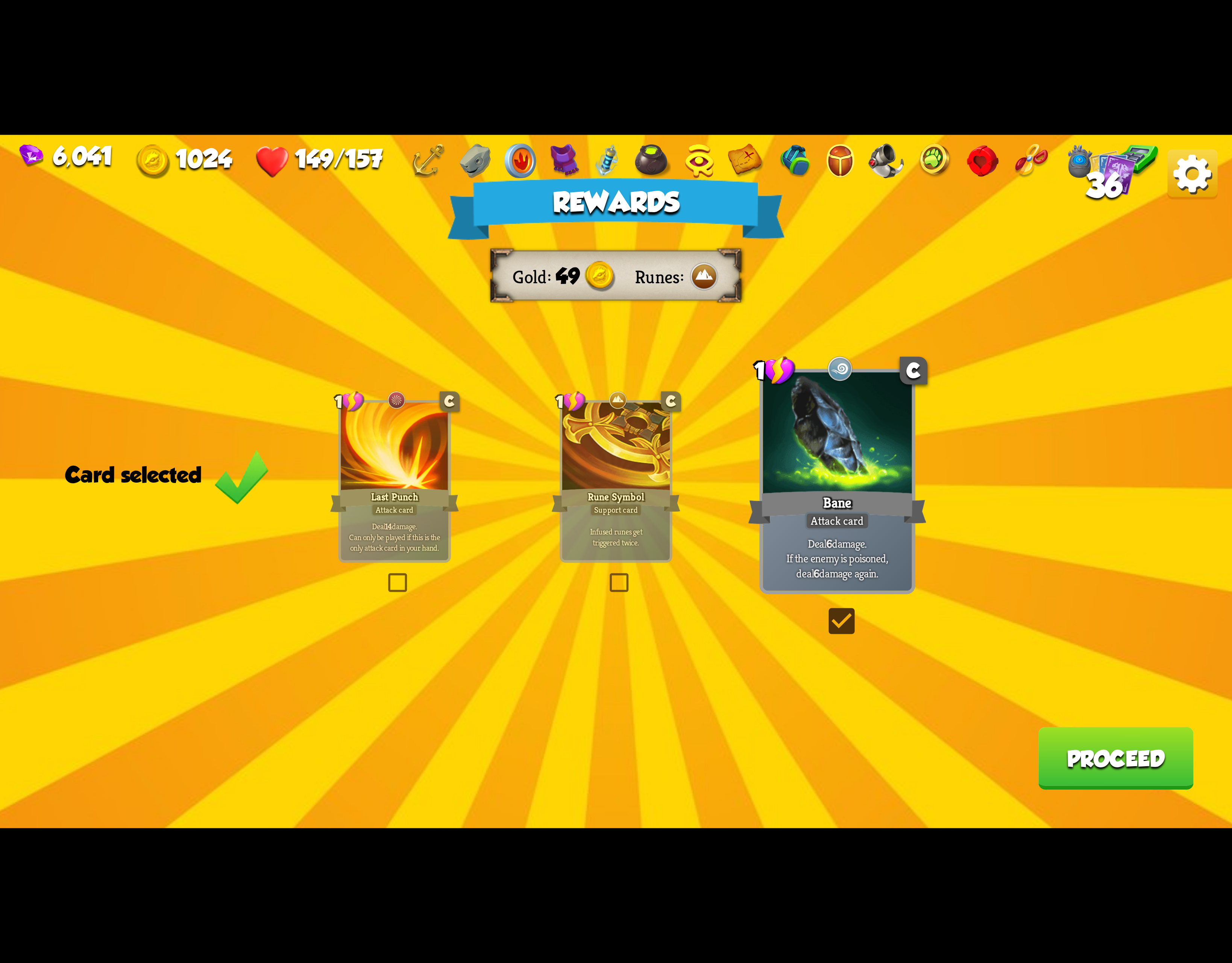
click at [1111, 744] on button "Proceed" at bounding box center [1116, 758] width 156 height 62
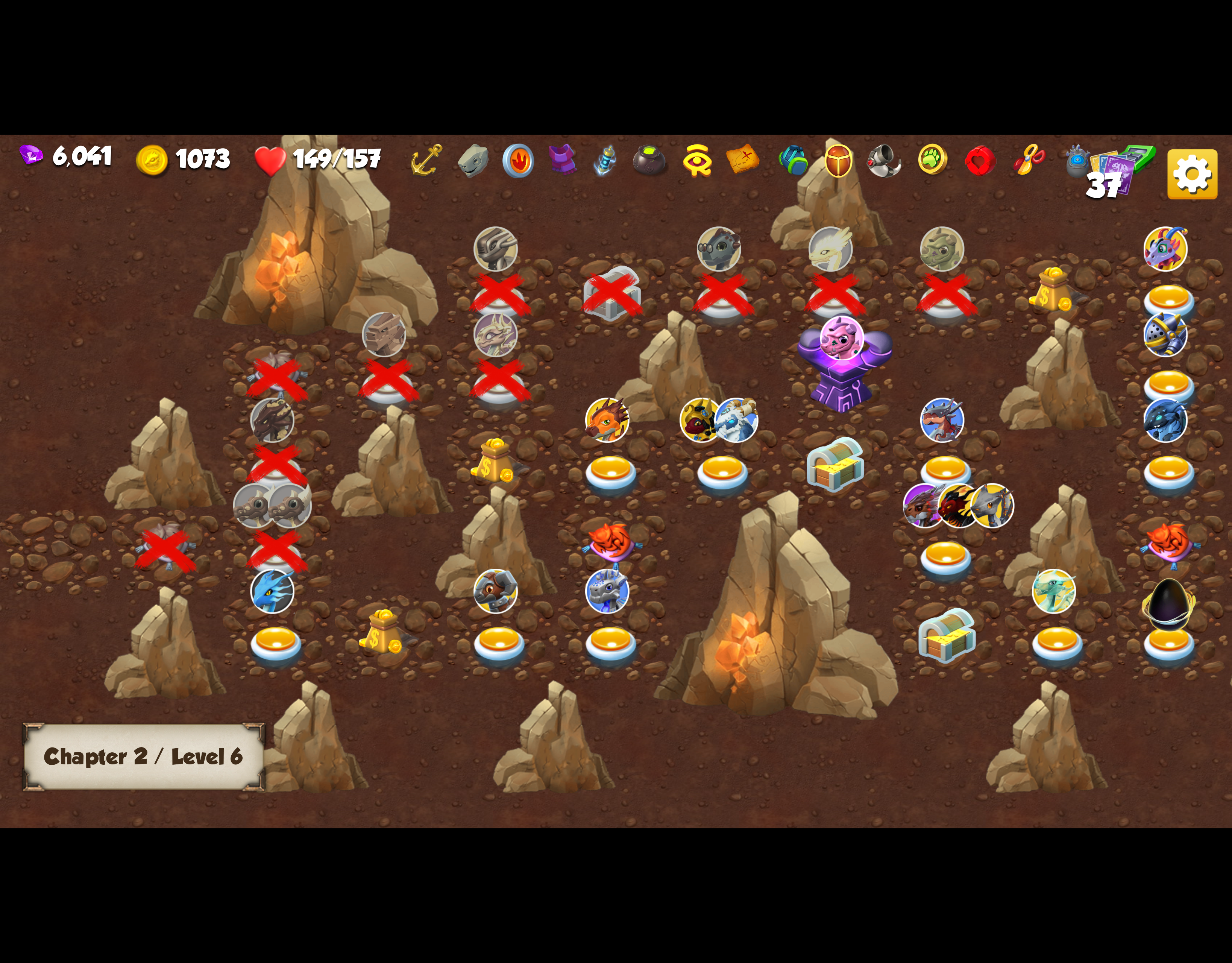
click at [1048, 292] on img at bounding box center [1058, 290] width 61 height 47
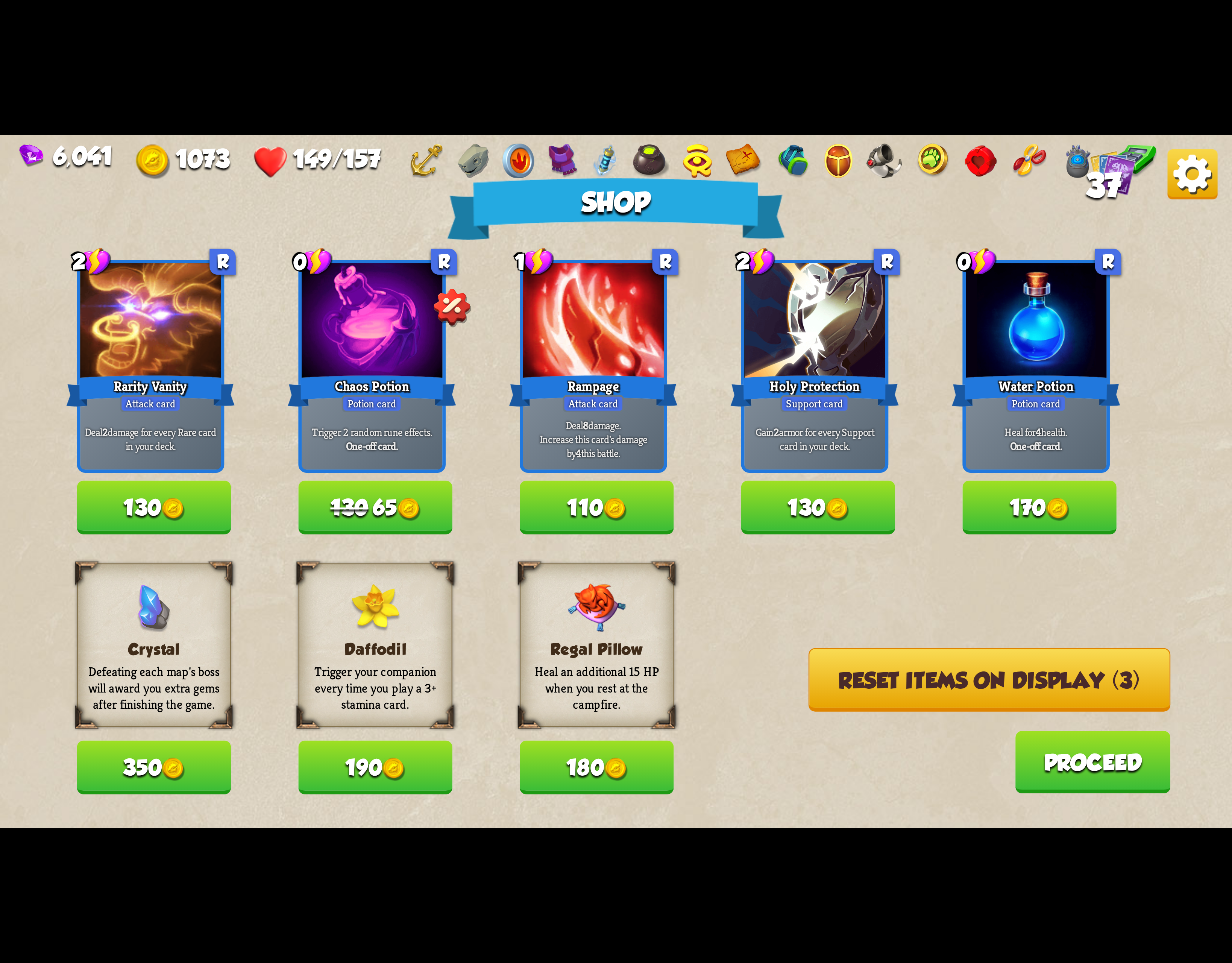
click at [1028, 503] on button "170" at bounding box center [1039, 507] width 154 height 53
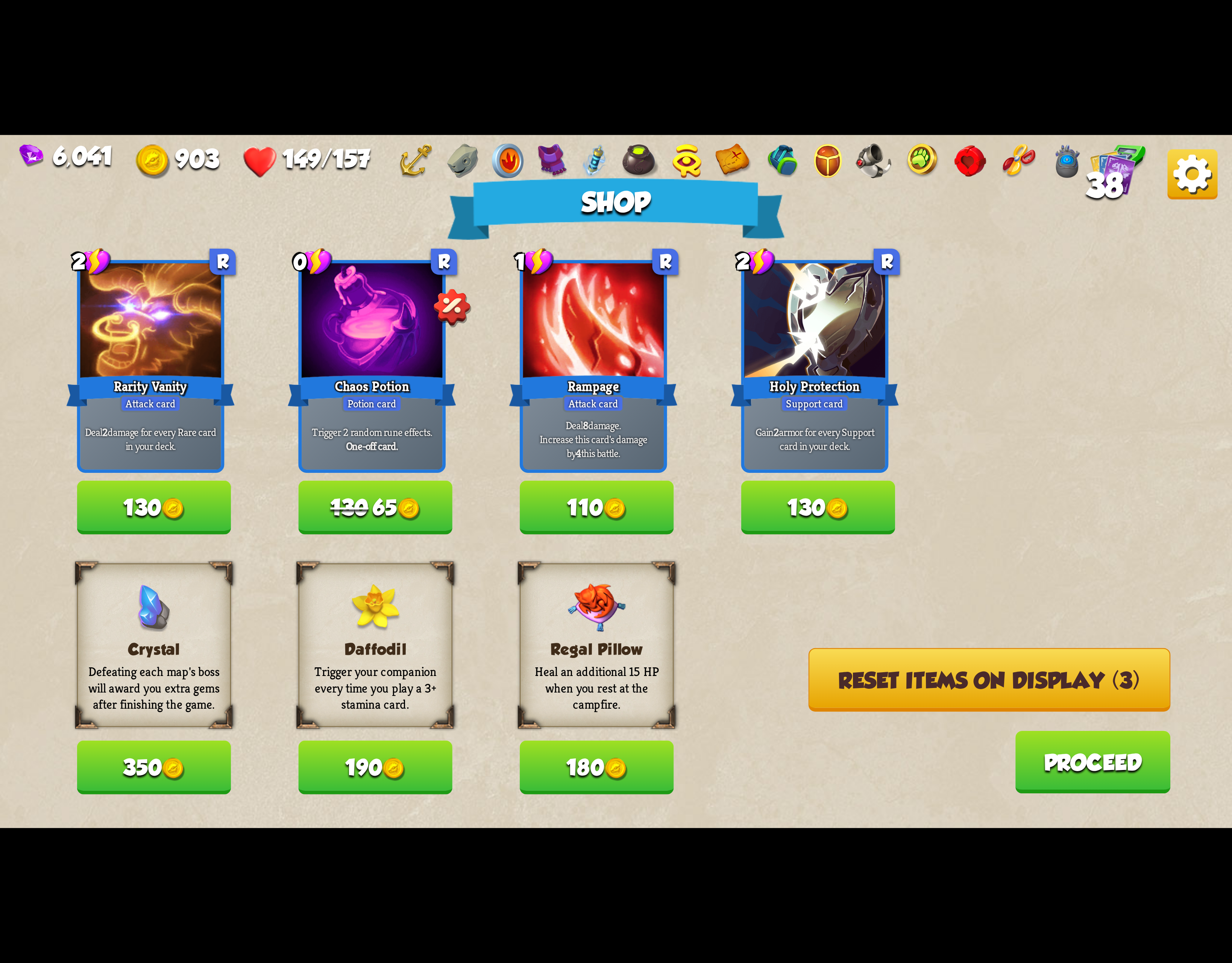
click at [401, 504] on img at bounding box center [409, 509] width 23 height 23
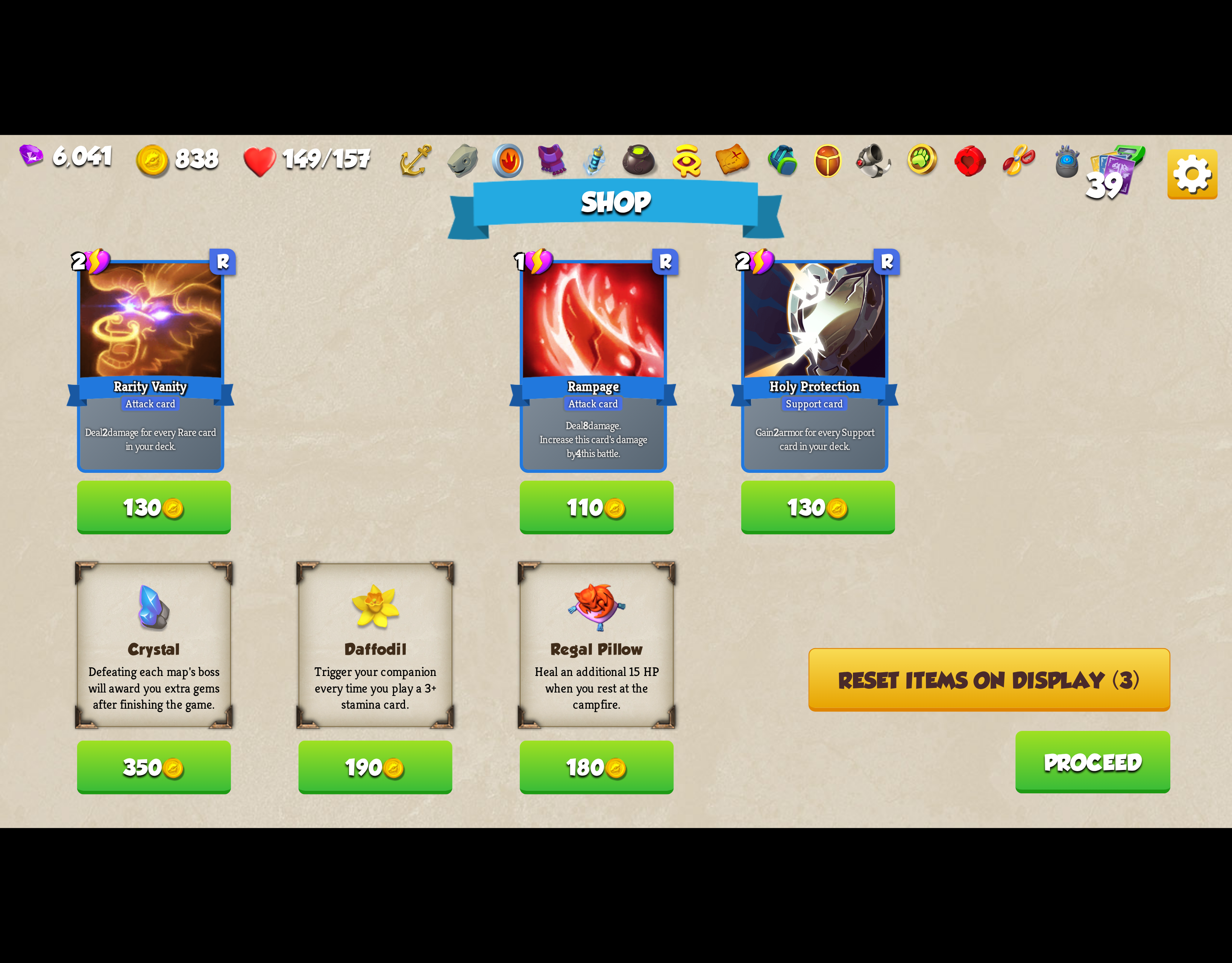
click at [907, 669] on button "Reset items on display (3)" at bounding box center [990, 680] width 362 height 64
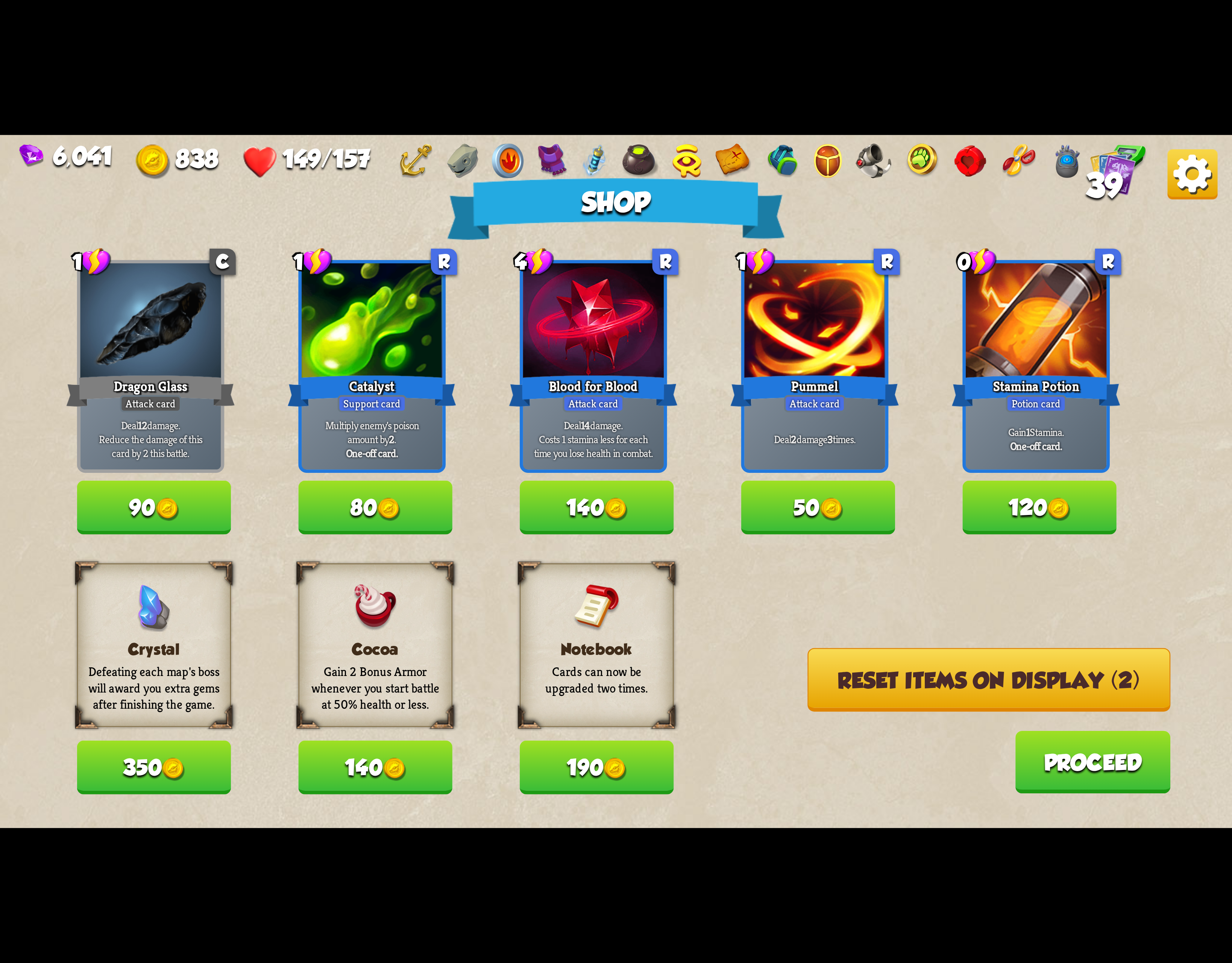
click at [1035, 494] on button "120" at bounding box center [1039, 507] width 154 height 53
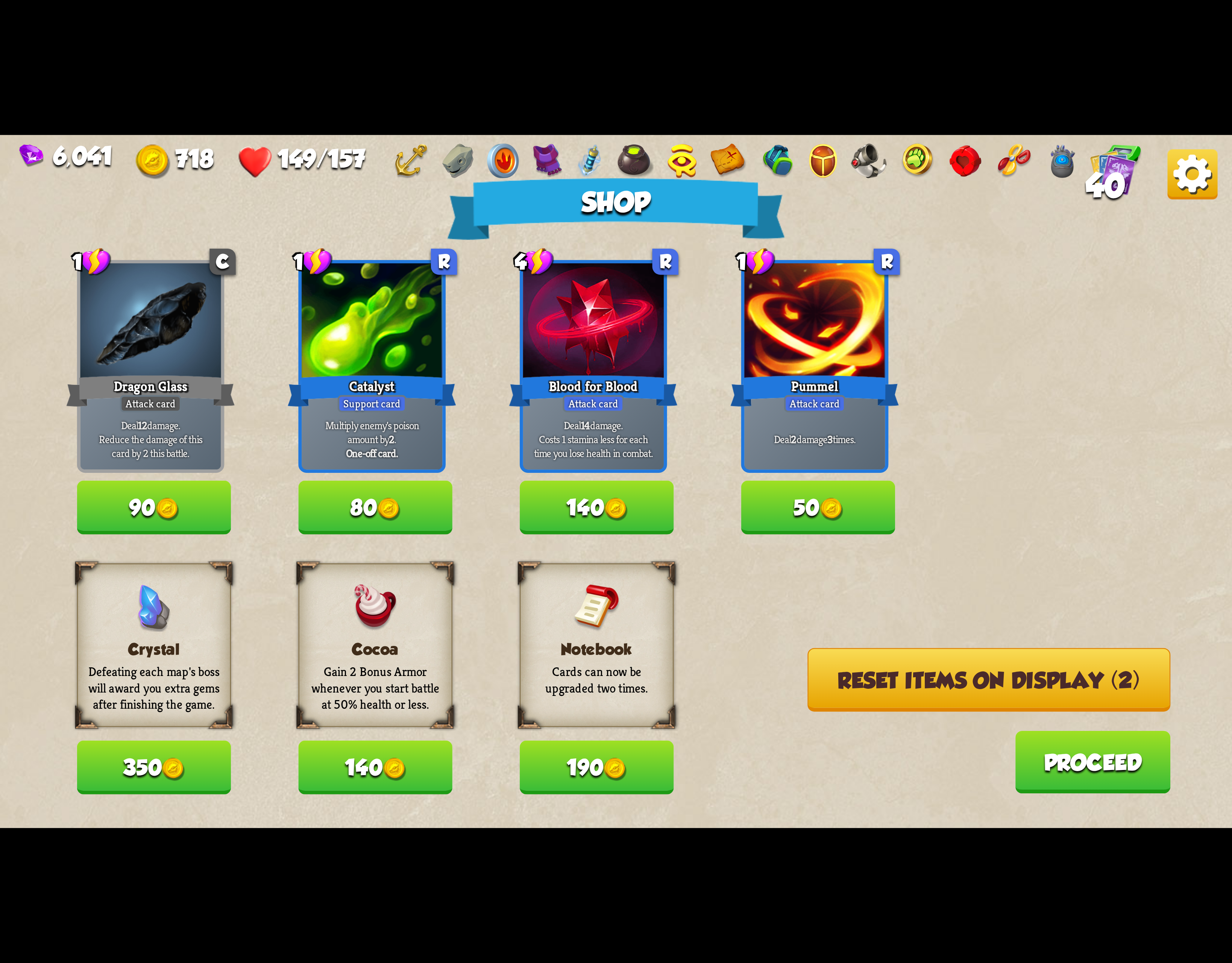
click at [895, 683] on button "Reset items on display (2)" at bounding box center [989, 680] width 363 height 64
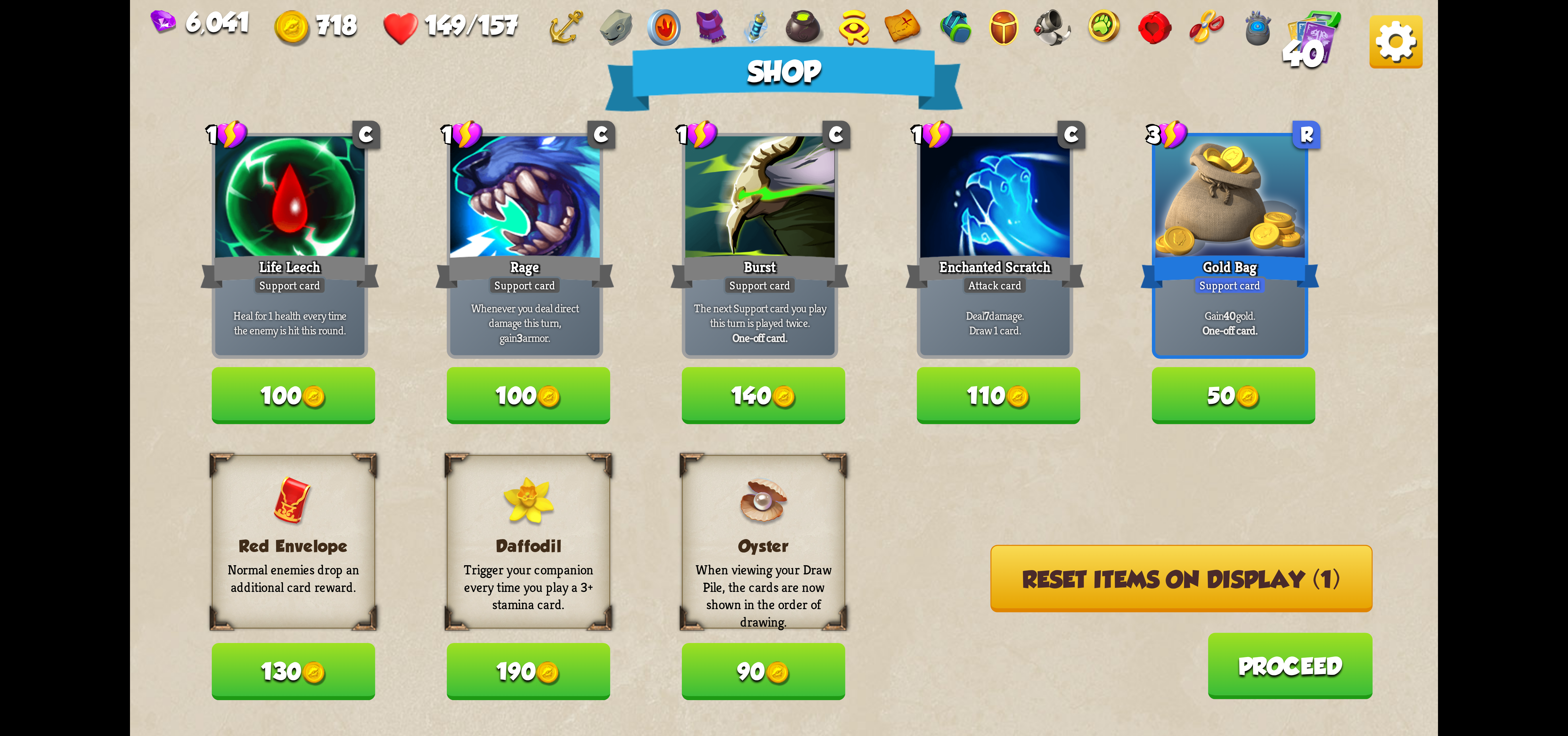
click at [940, 584] on button "Reset items on display (1)" at bounding box center [1181, 578] width 382 height 68
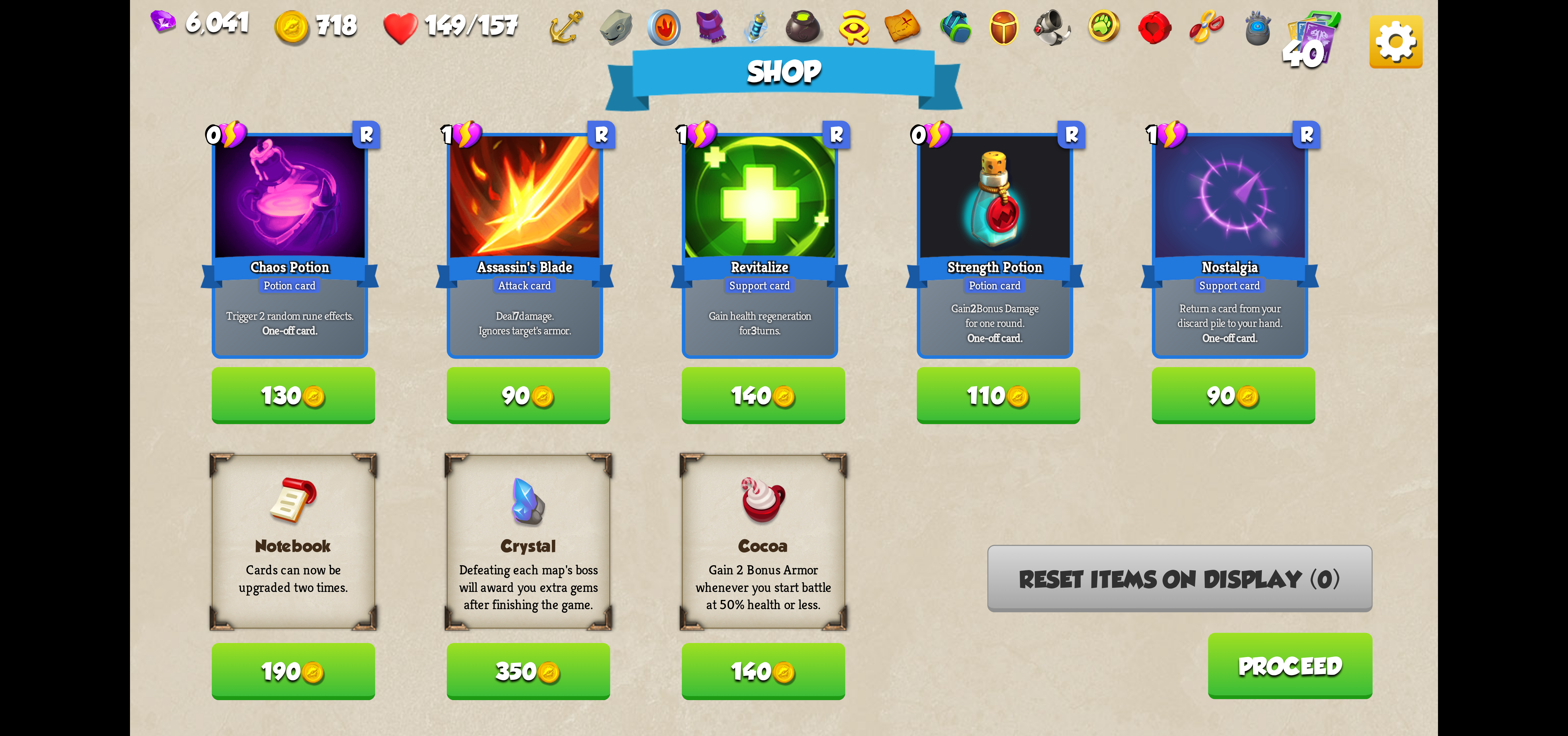
click at [940, 401] on img at bounding box center [1018, 398] width 24 height 24
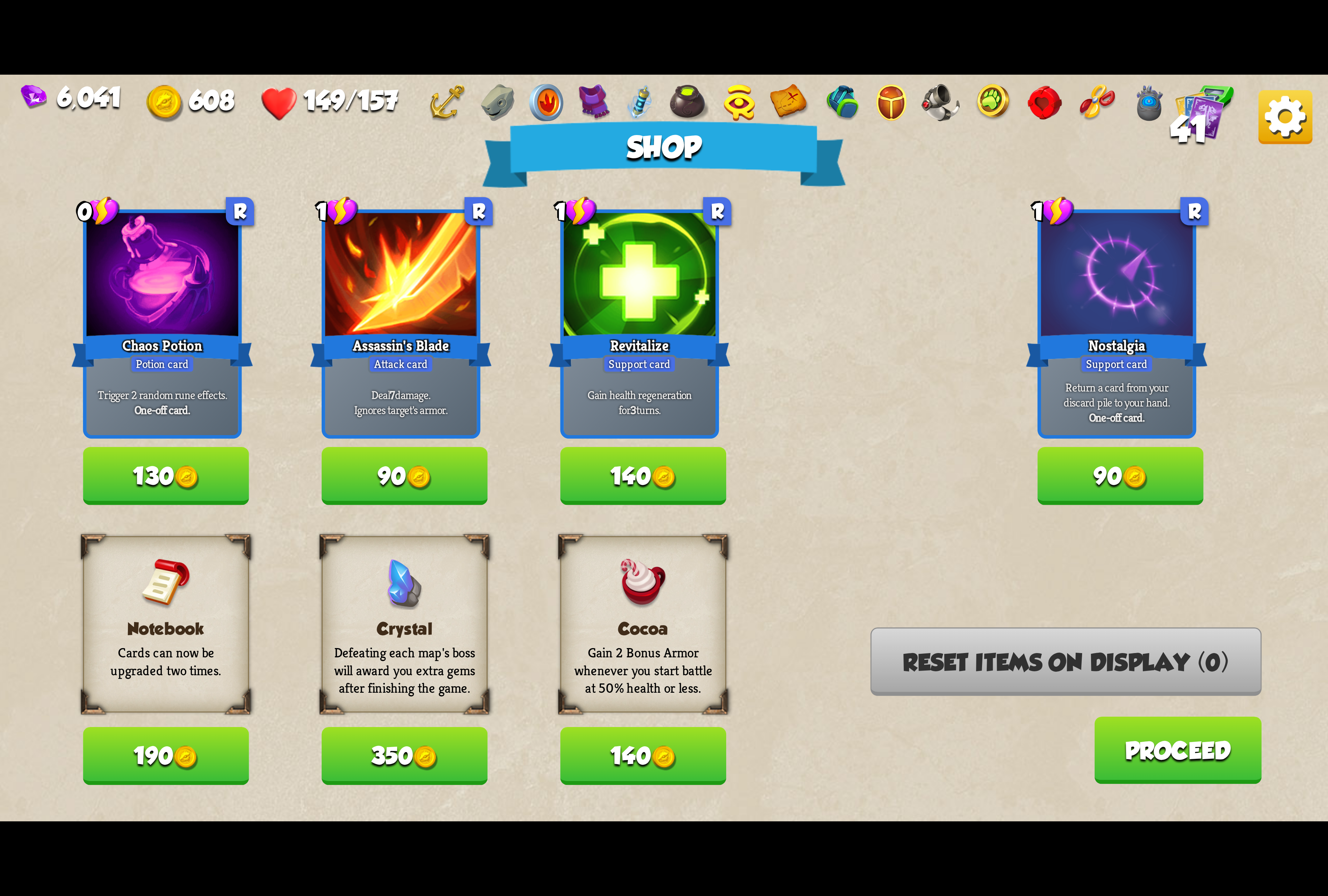
click at [1170, 116] on div "6,041 608 149/157 41" at bounding box center [664, 101] width 1328 height 52
click at [1170, 131] on img at bounding box center [1285, 117] width 54 height 54
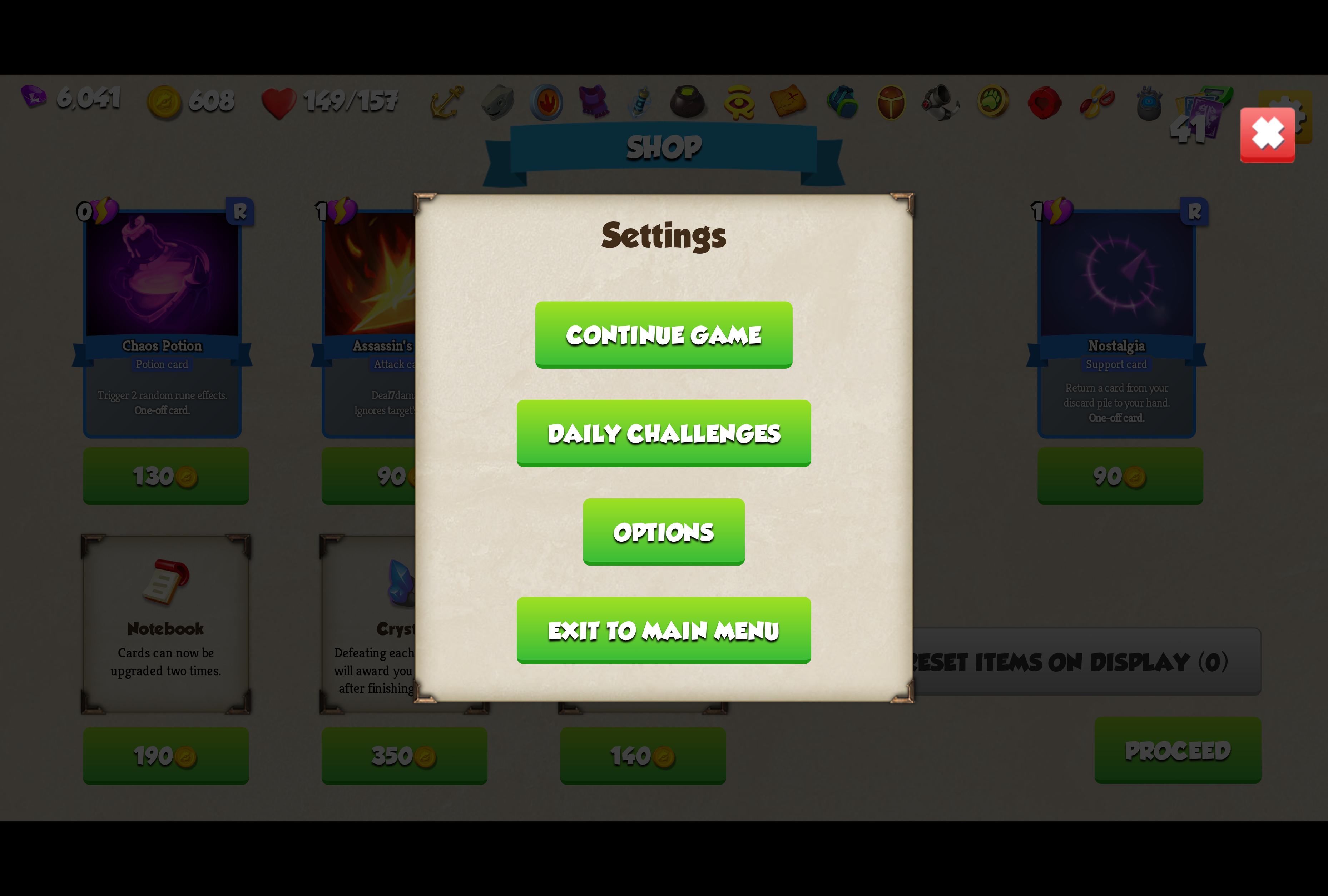
click at [744, 499] on button "Options" at bounding box center [663, 532] width 161 height 67
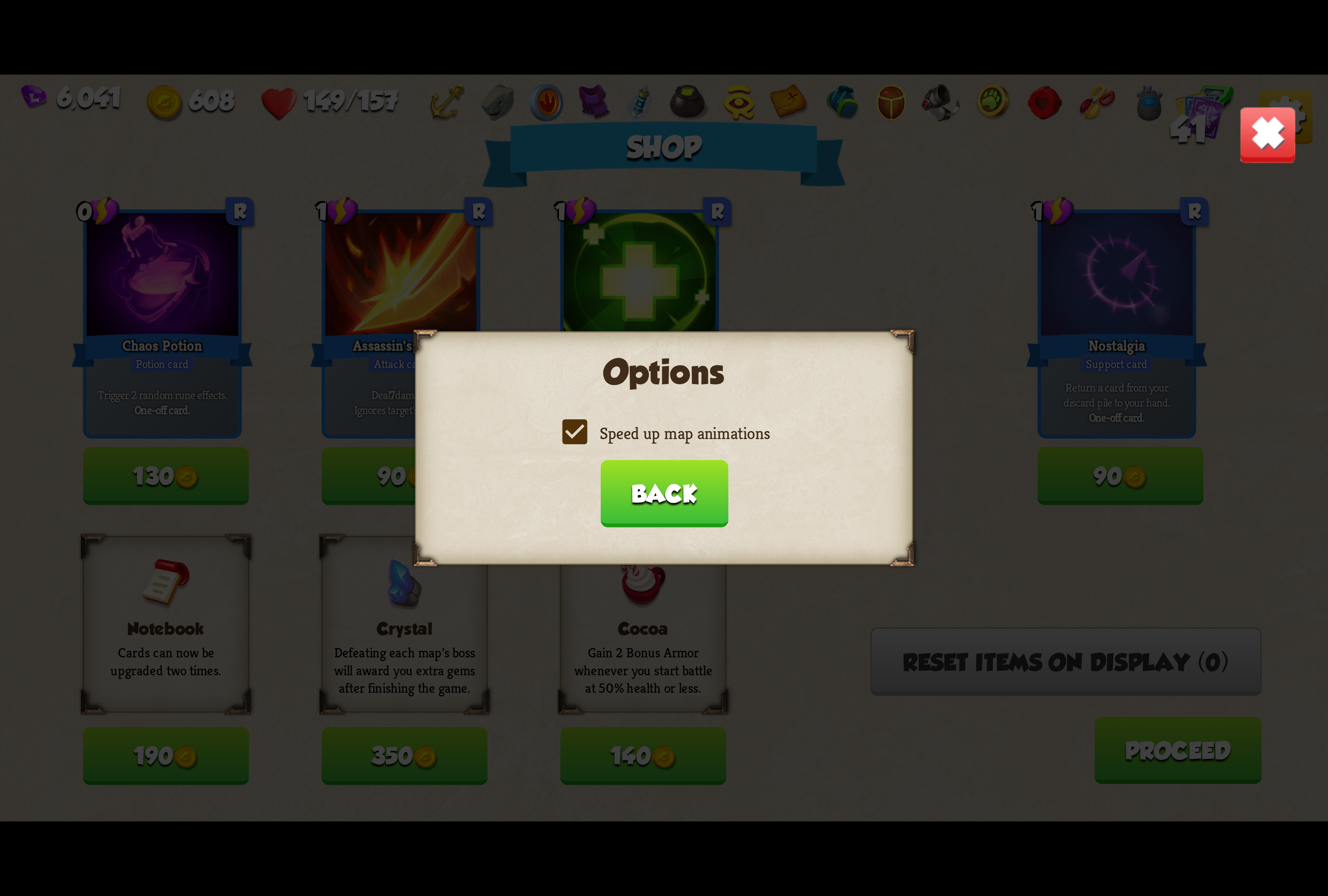
click at [696, 444] on label "Speed up map animations" at bounding box center [663, 434] width 211 height 22
click at [0, 0] on input "Speed up map animations" at bounding box center [0, 0] width 0 height 0
click at [696, 444] on label "Speed up map animations" at bounding box center [663, 434] width 211 height 22
click at [0, 0] on input "Speed up map animations" at bounding box center [0, 0] width 0 height 0
click at [696, 444] on label "Speed up map animations" at bounding box center [663, 434] width 211 height 22
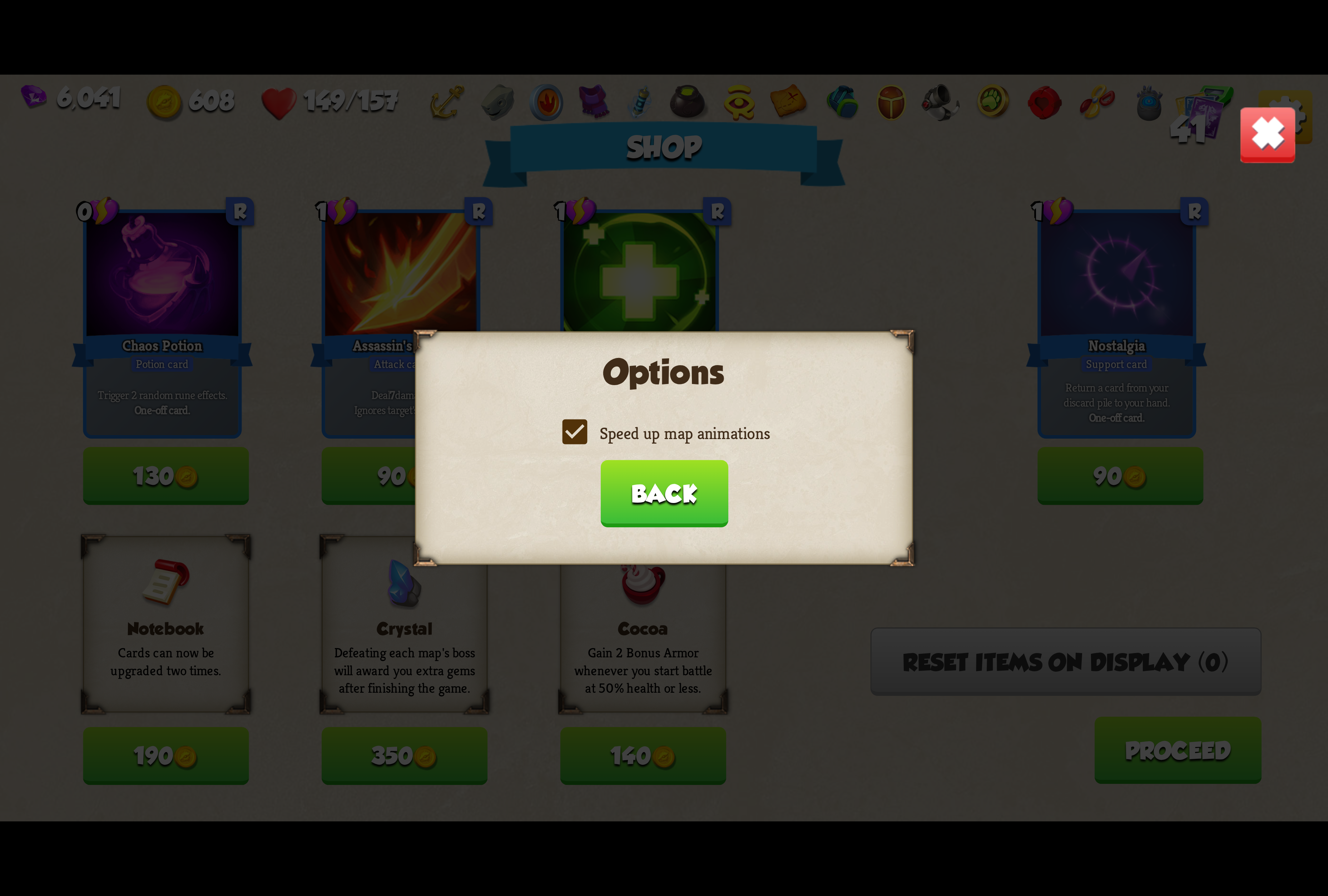
click at [0, 0] on input "Speed up map animations" at bounding box center [0, 0] width 0 height 0
click at [696, 444] on label "Speed up map animations" at bounding box center [663, 434] width 211 height 22
click at [0, 0] on input "Speed up map animations" at bounding box center [0, 0] width 0 height 0
click at [681, 482] on button "Back" at bounding box center [664, 493] width 127 height 67
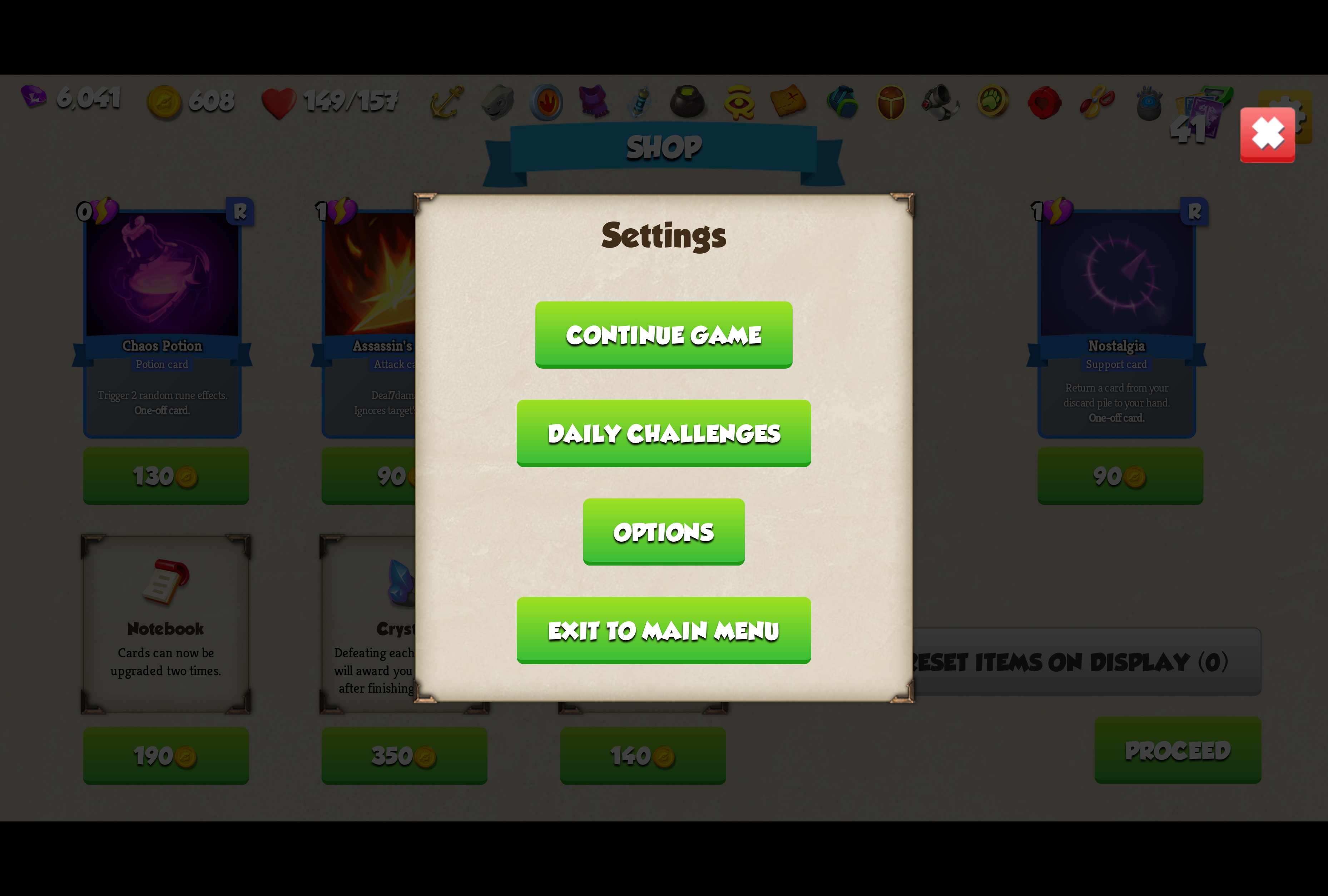
click at [628, 597] on button "Exit to main menu" at bounding box center [664, 631] width 294 height 67
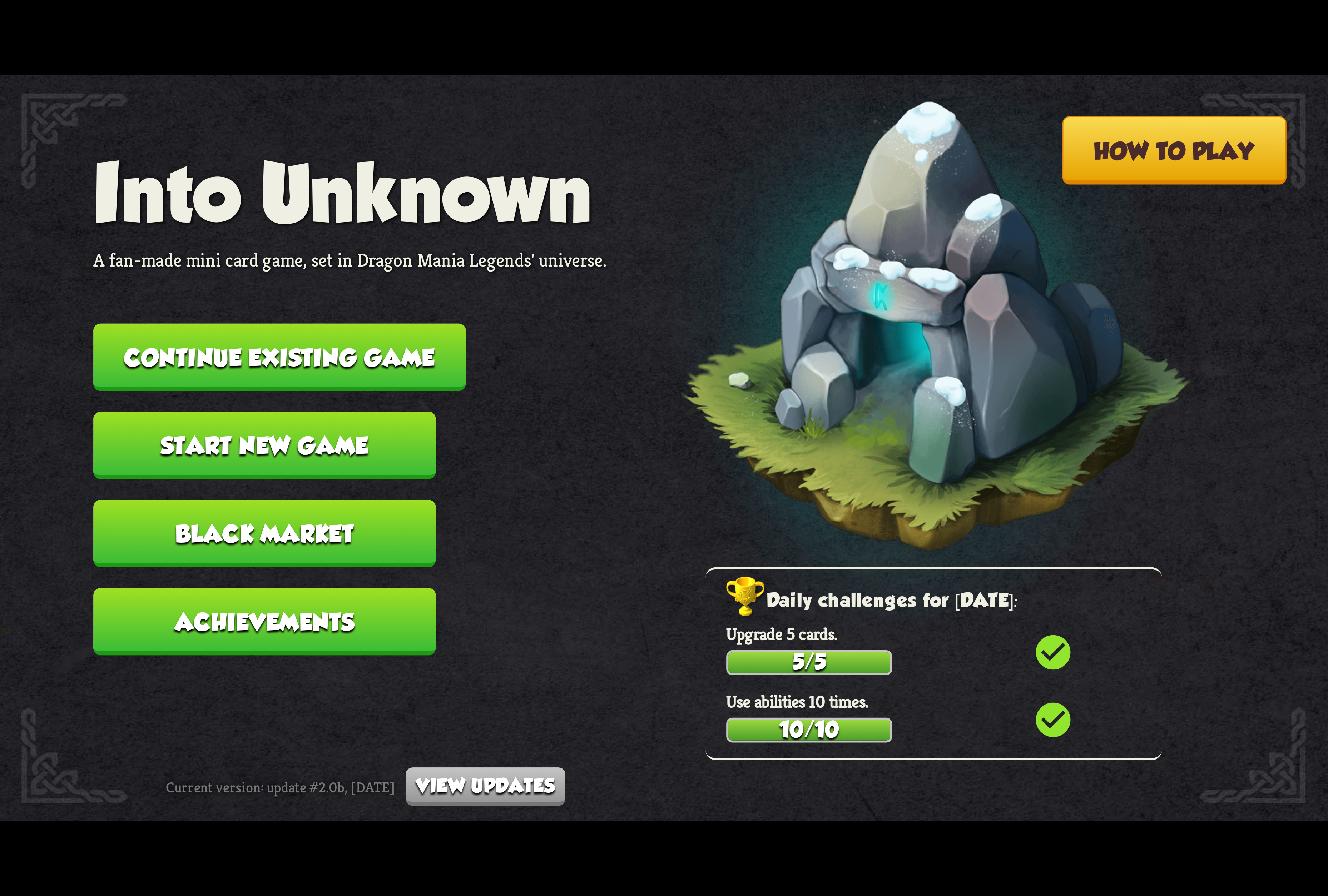
click at [392, 370] on button "Continue existing game" at bounding box center [279, 357] width 372 height 67
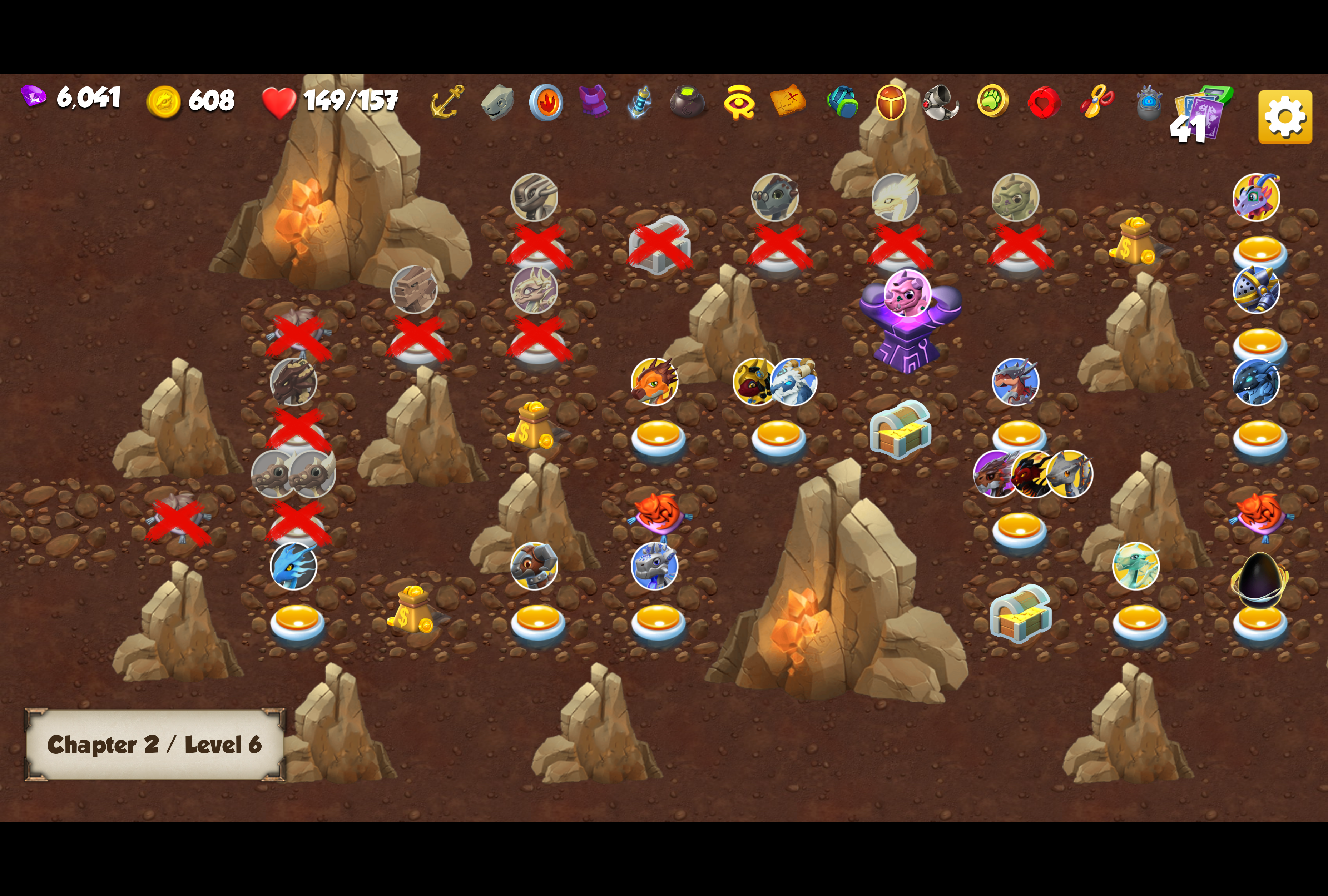
click at [951, 333] on div at bounding box center [902, 340] width 121 height 92
click at [852, 337] on div at bounding box center [902, 340] width 121 height 92
click at [1023, 312] on div at bounding box center [822, 461] width 1643 height 776
click at [1044, 202] on div at bounding box center [1023, 202] width 121 height 0
click at [1083, 252] on div at bounding box center [1143, 248] width 121 height 92
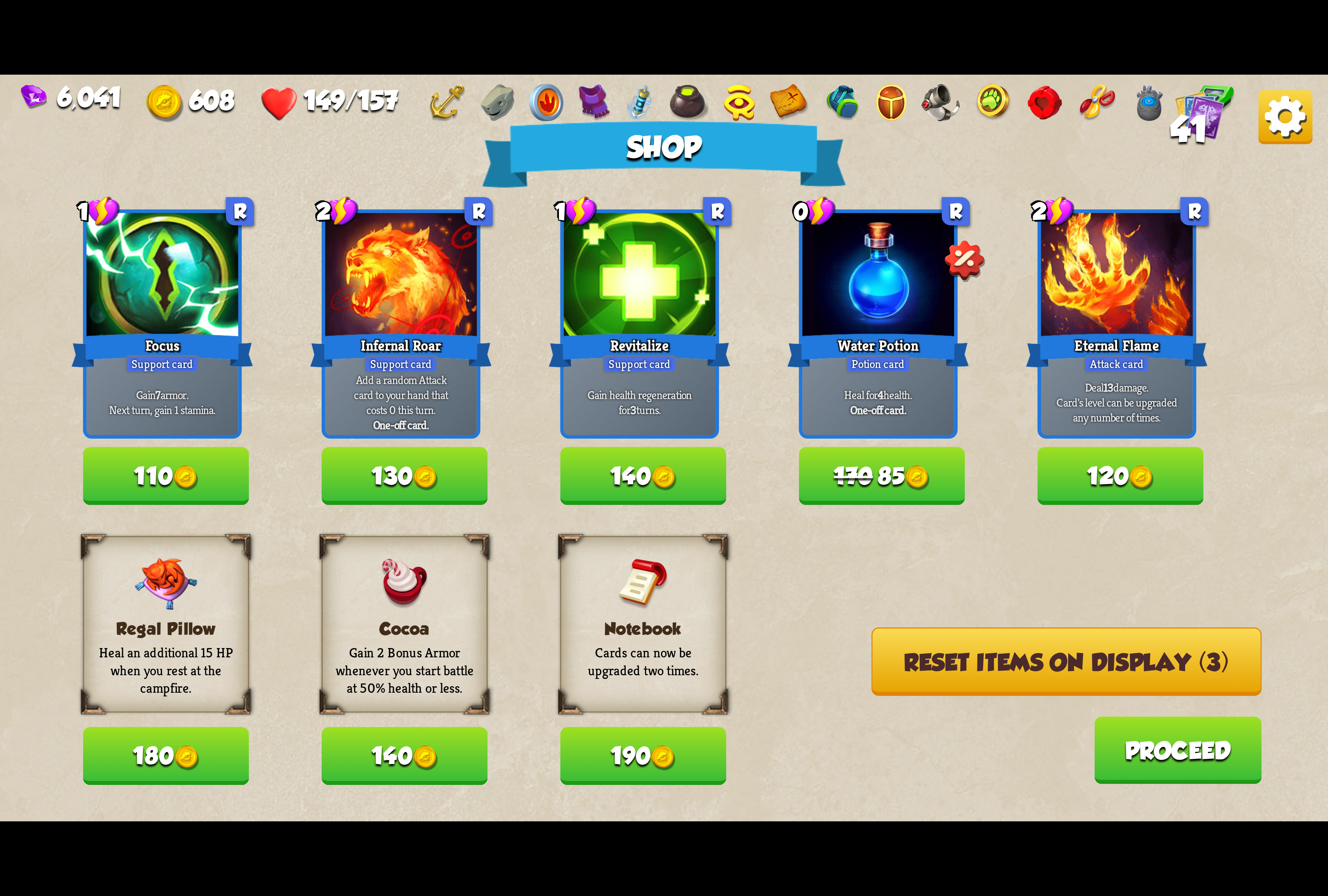
drag, startPoint x: 1110, startPoint y: 239, endPoint x: 1094, endPoint y: 243, distance: 16.5
click at [1104, 240] on div at bounding box center [1117, 277] width 152 height 128
click at [899, 484] on button "170 85" at bounding box center [882, 476] width 166 height 58
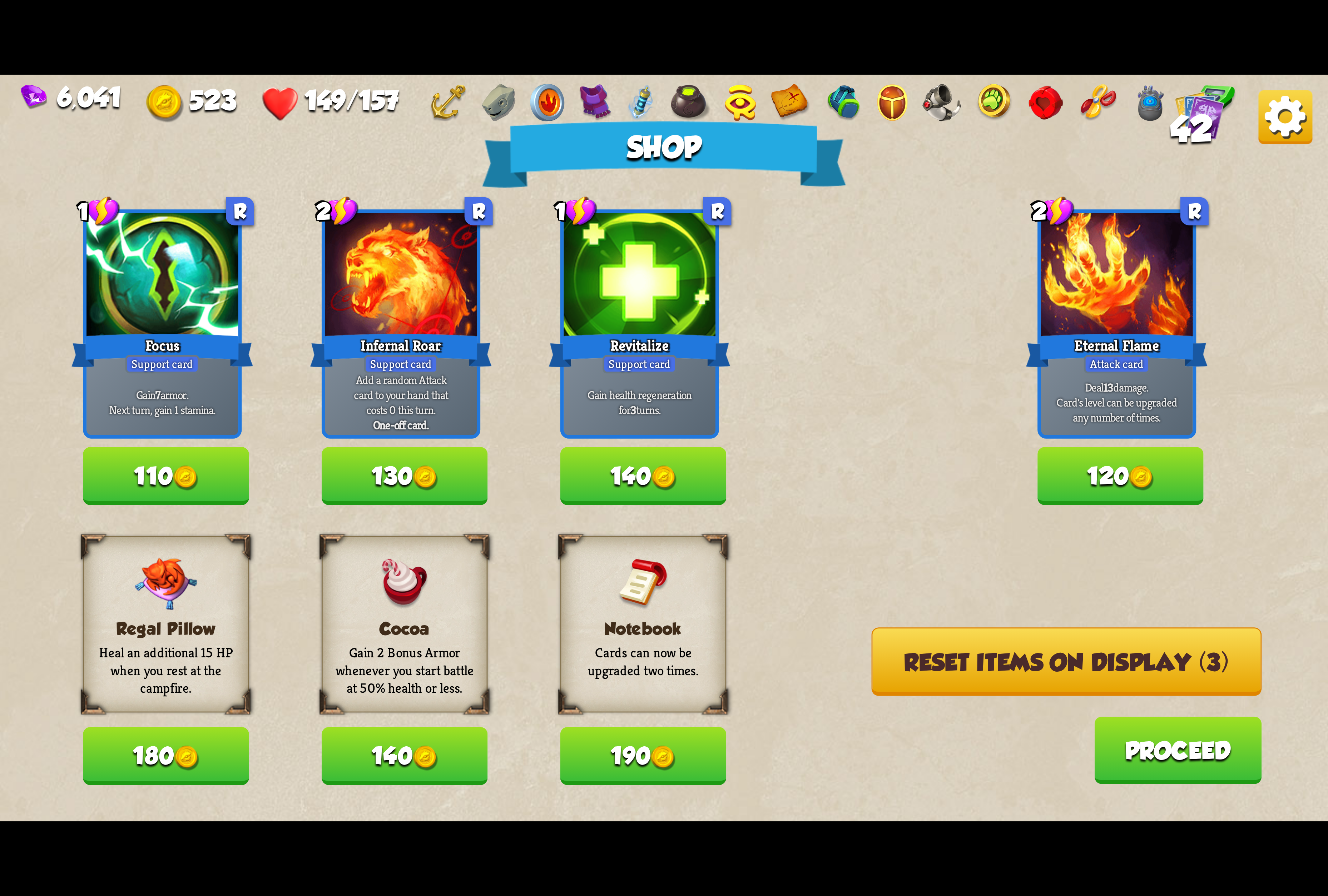
drag, startPoint x: 609, startPoint y: 736, endPoint x: 623, endPoint y: 736, distance: 14.0
click at [615, 736] on button "190" at bounding box center [643, 757] width 166 height 58
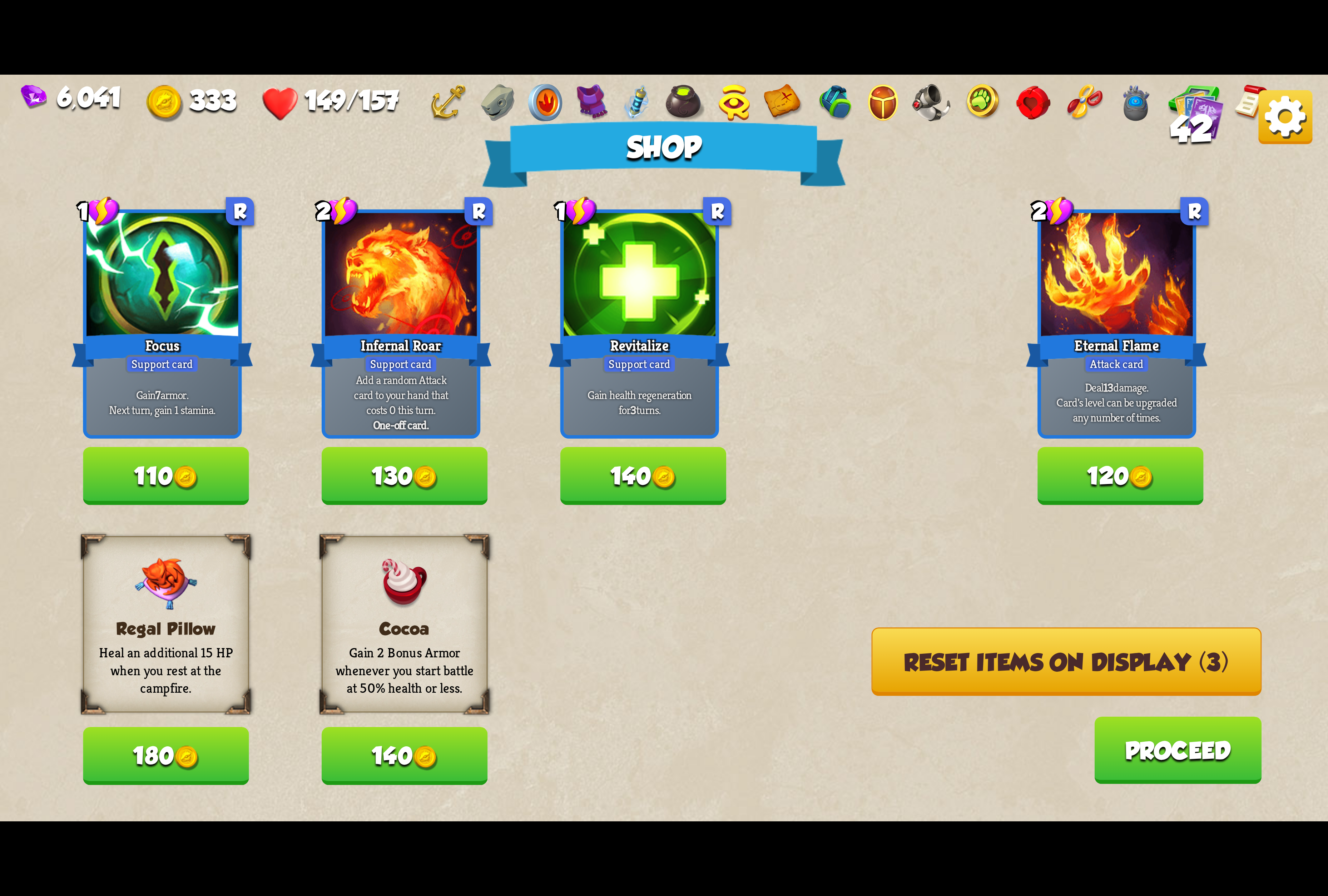
click at [939, 666] on button "Reset items on display (3)" at bounding box center [1066, 662] width 390 height 69
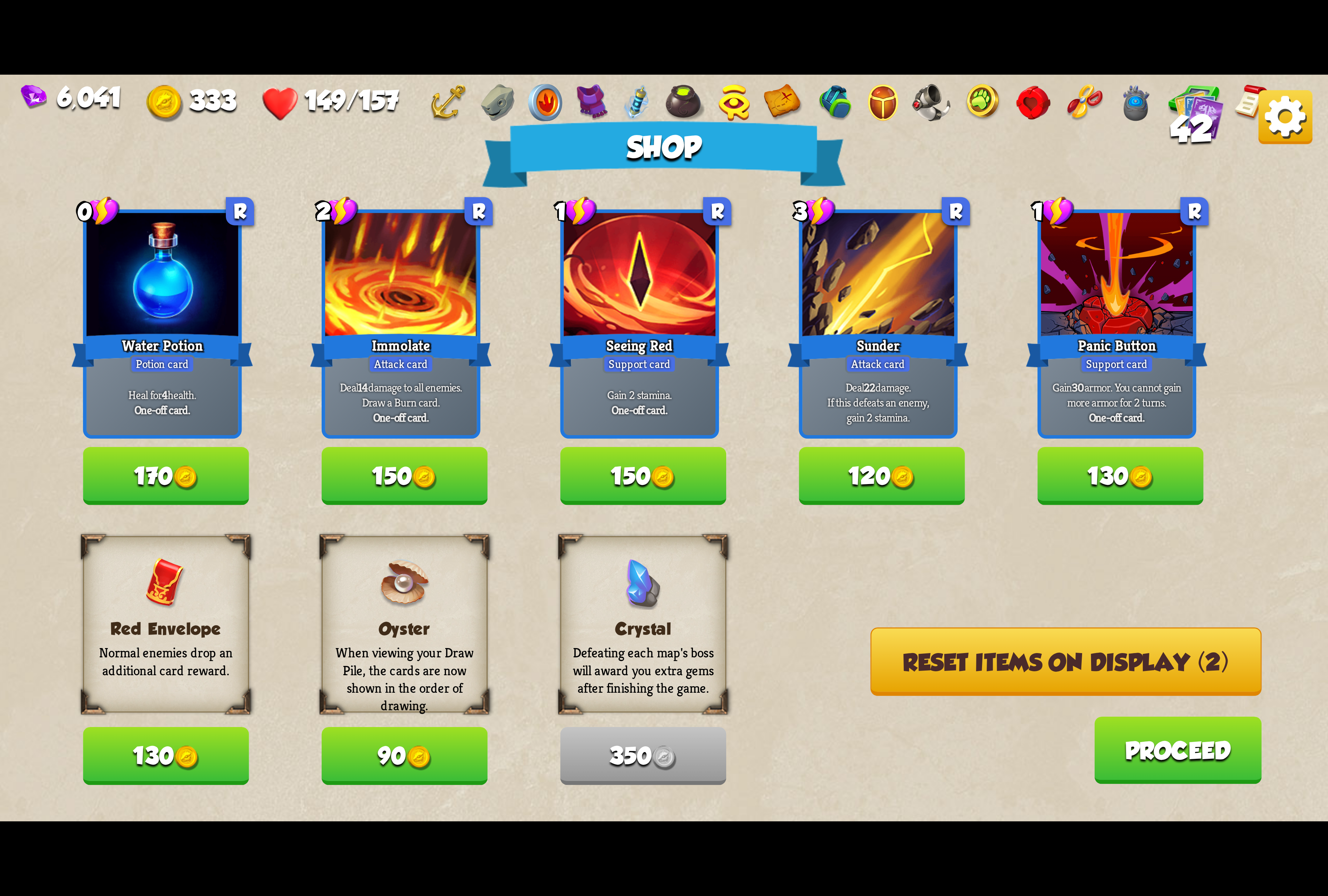
click at [152, 478] on button "170" at bounding box center [165, 476] width 166 height 58
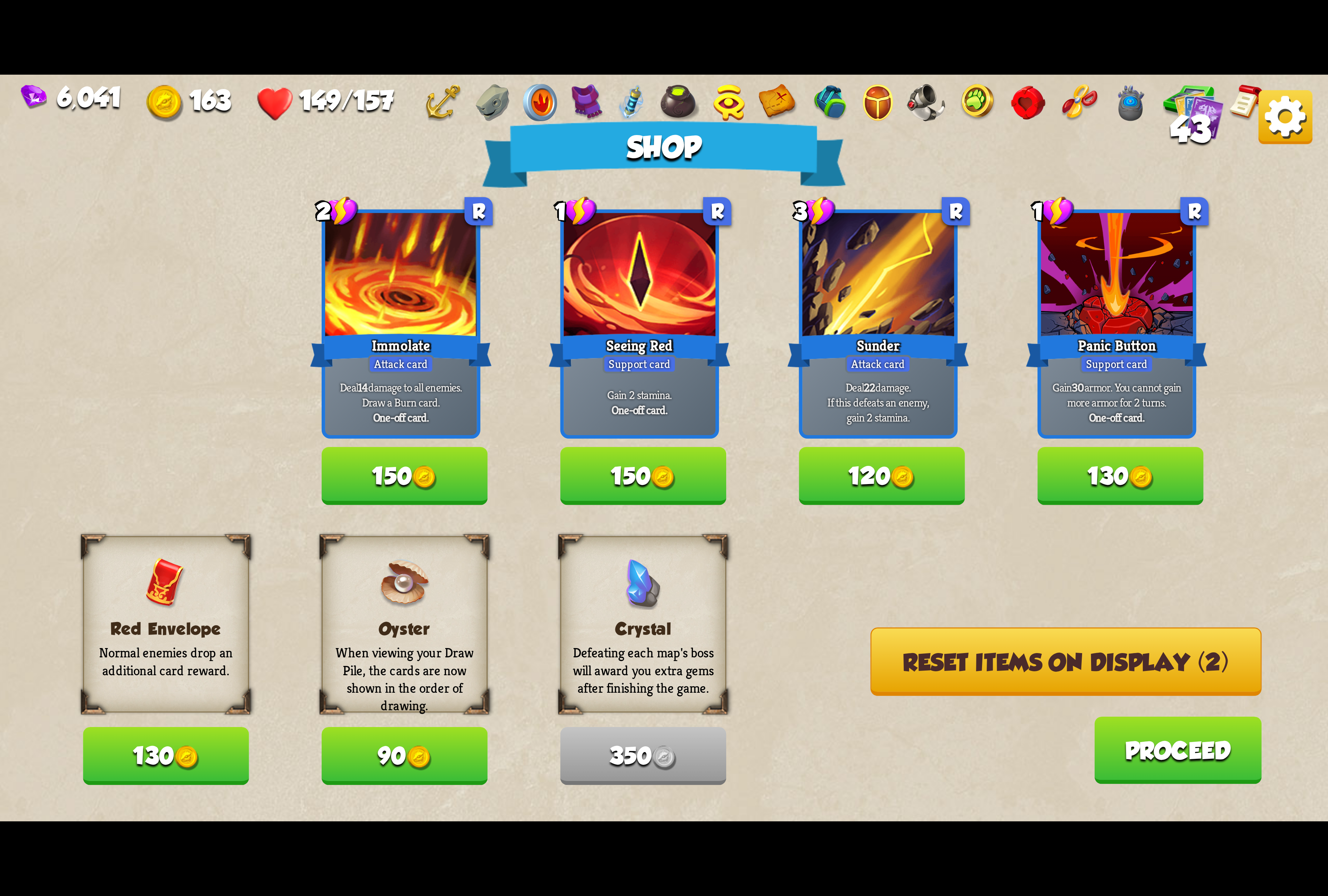
click at [957, 652] on button "Reset items on display (2)" at bounding box center [1066, 662] width 391 height 69
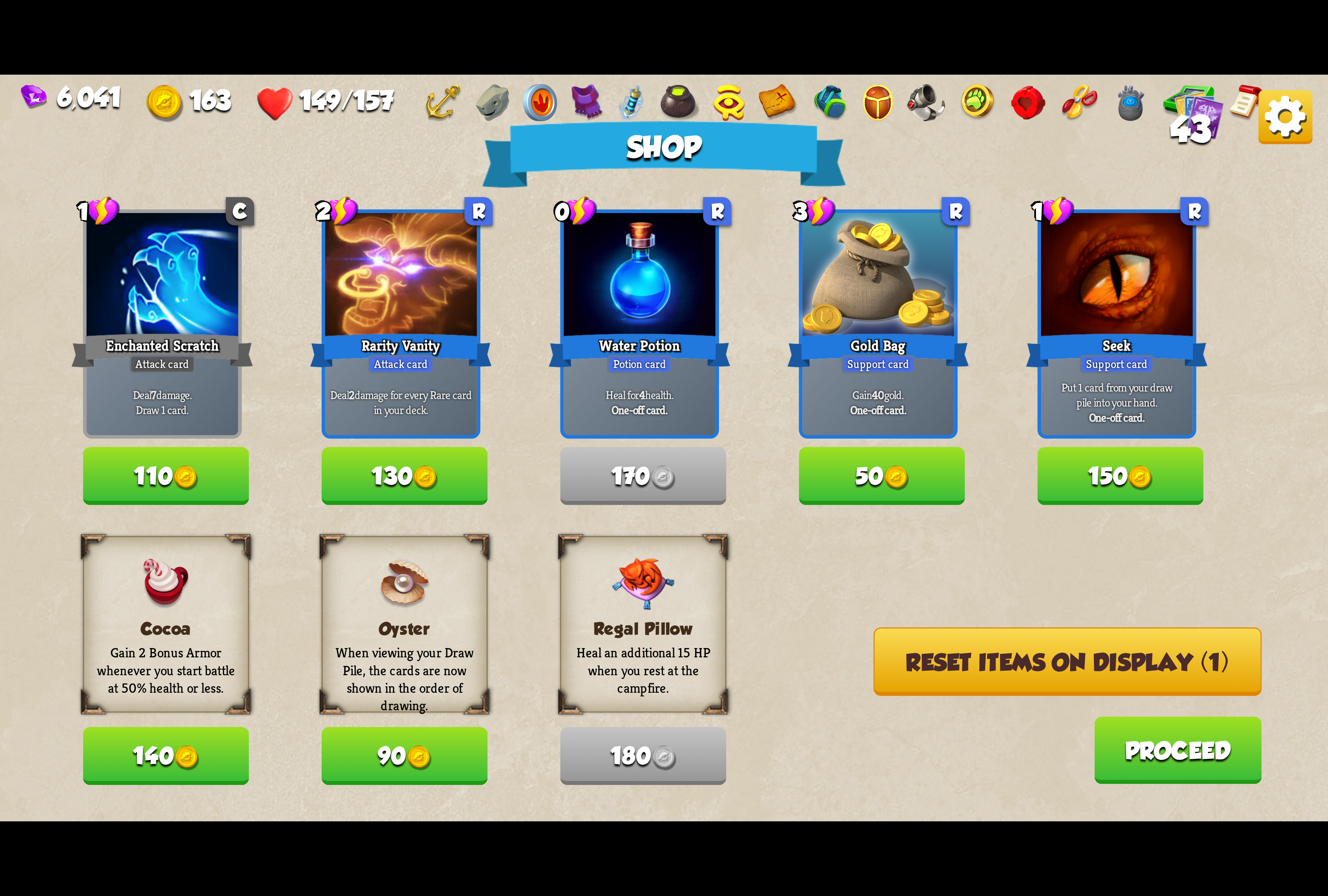
click at [1023, 656] on button "Reset items on display (1)" at bounding box center [1067, 662] width 388 height 69
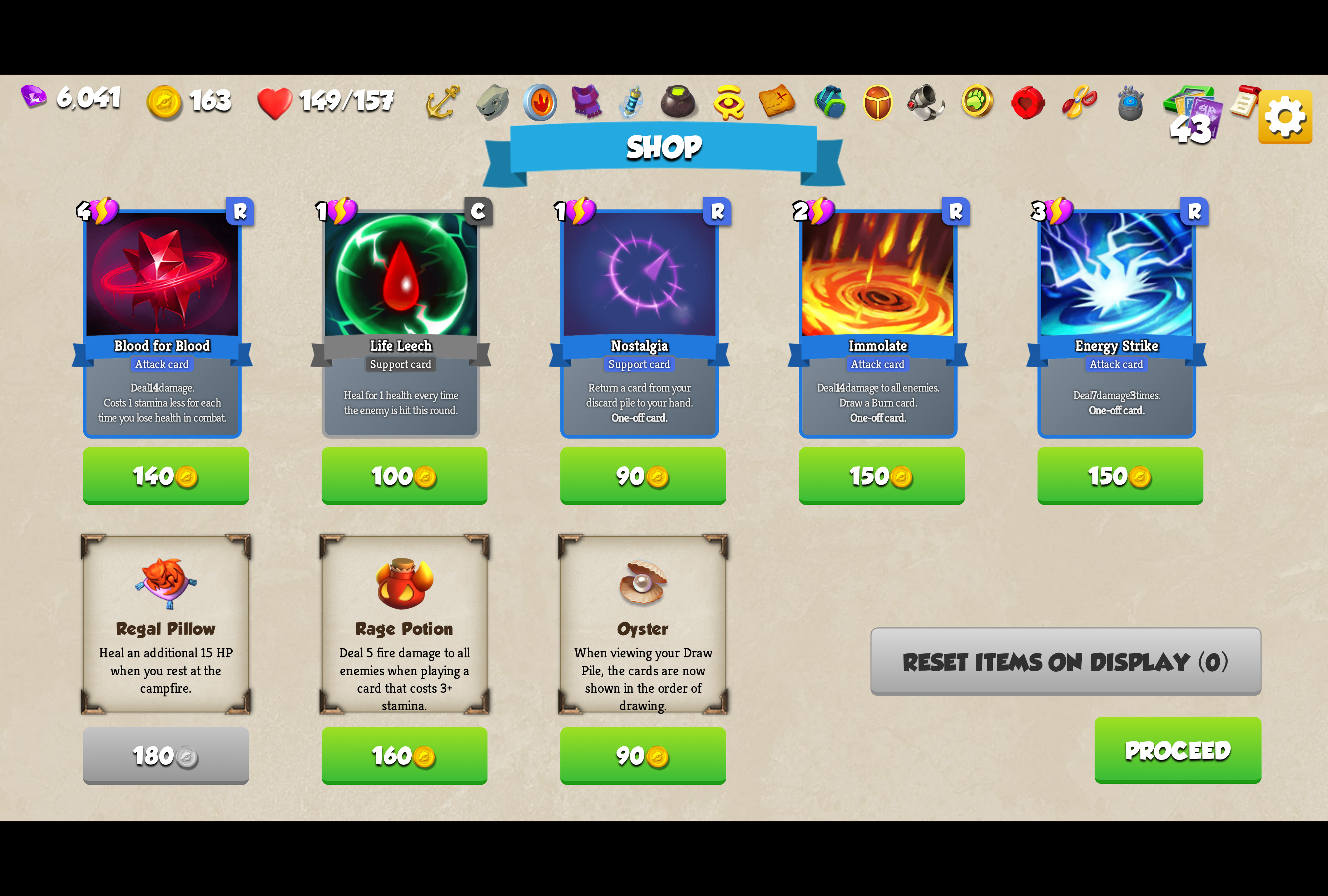
click at [1170, 117] on img at bounding box center [1285, 117] width 54 height 54
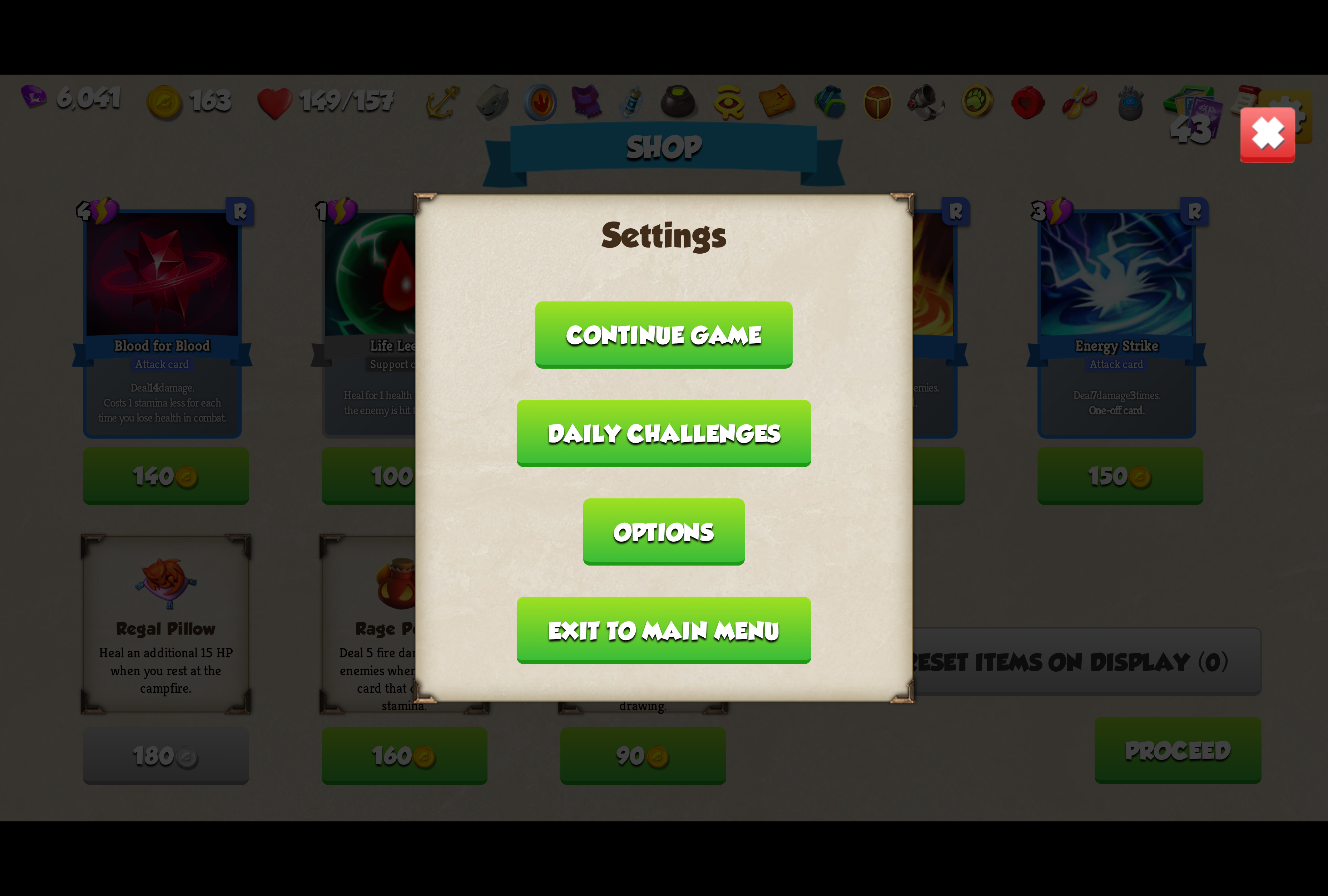
drag, startPoint x: 819, startPoint y: 479, endPoint x: 788, endPoint y: 479, distance: 31.0
click at [744, 499] on button "Options" at bounding box center [663, 532] width 161 height 67
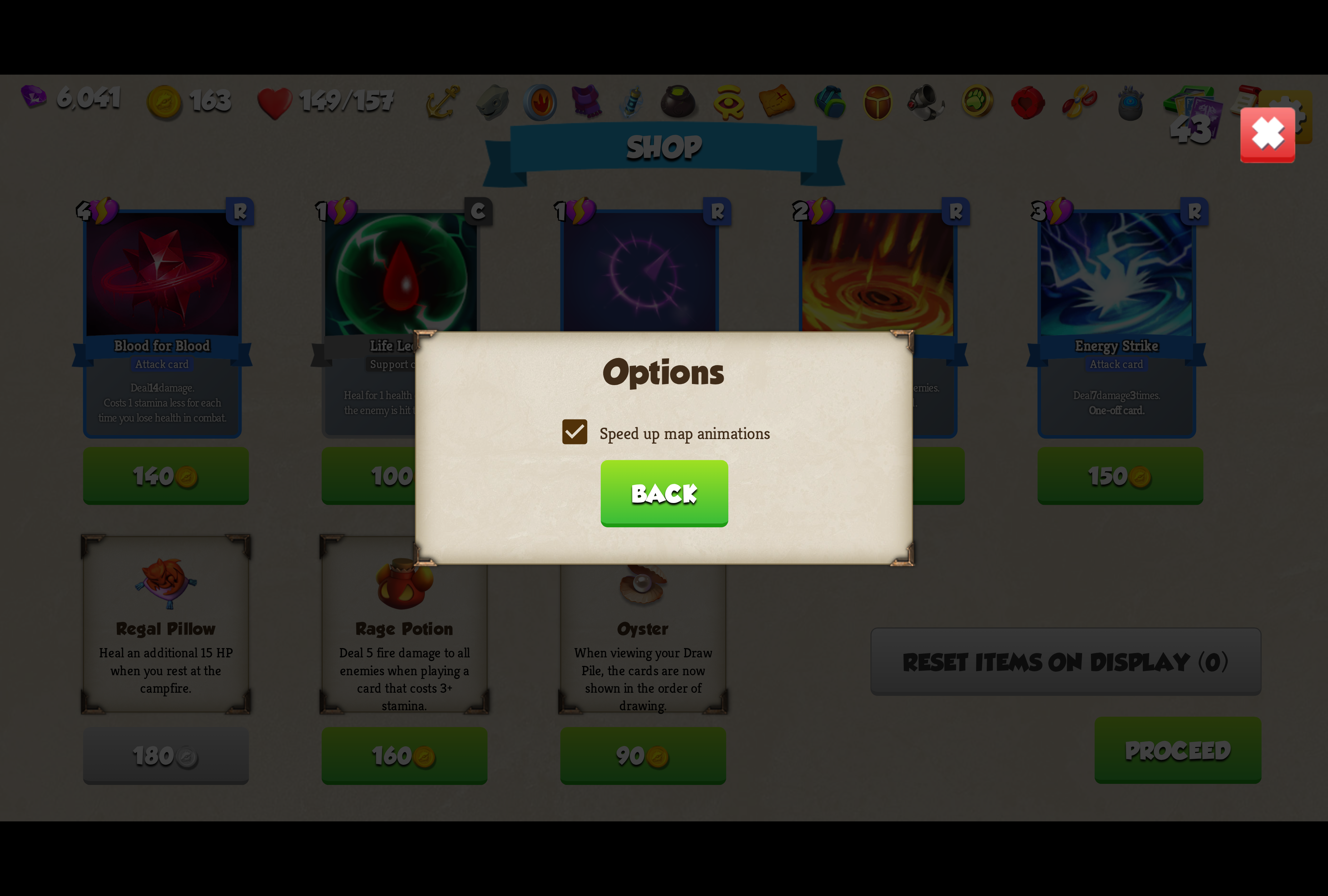
click at [644, 439] on label "Speed up map animations" at bounding box center [663, 434] width 211 height 22
click at [0, 0] on input "Speed up map animations" at bounding box center [0, 0] width 0 height 0
click at [644, 439] on label "Speed up map animations" at bounding box center [663, 434] width 211 height 22
click at [0, 0] on input "Speed up map animations" at bounding box center [0, 0] width 0 height 0
click at [656, 482] on button "Back" at bounding box center [664, 493] width 127 height 67
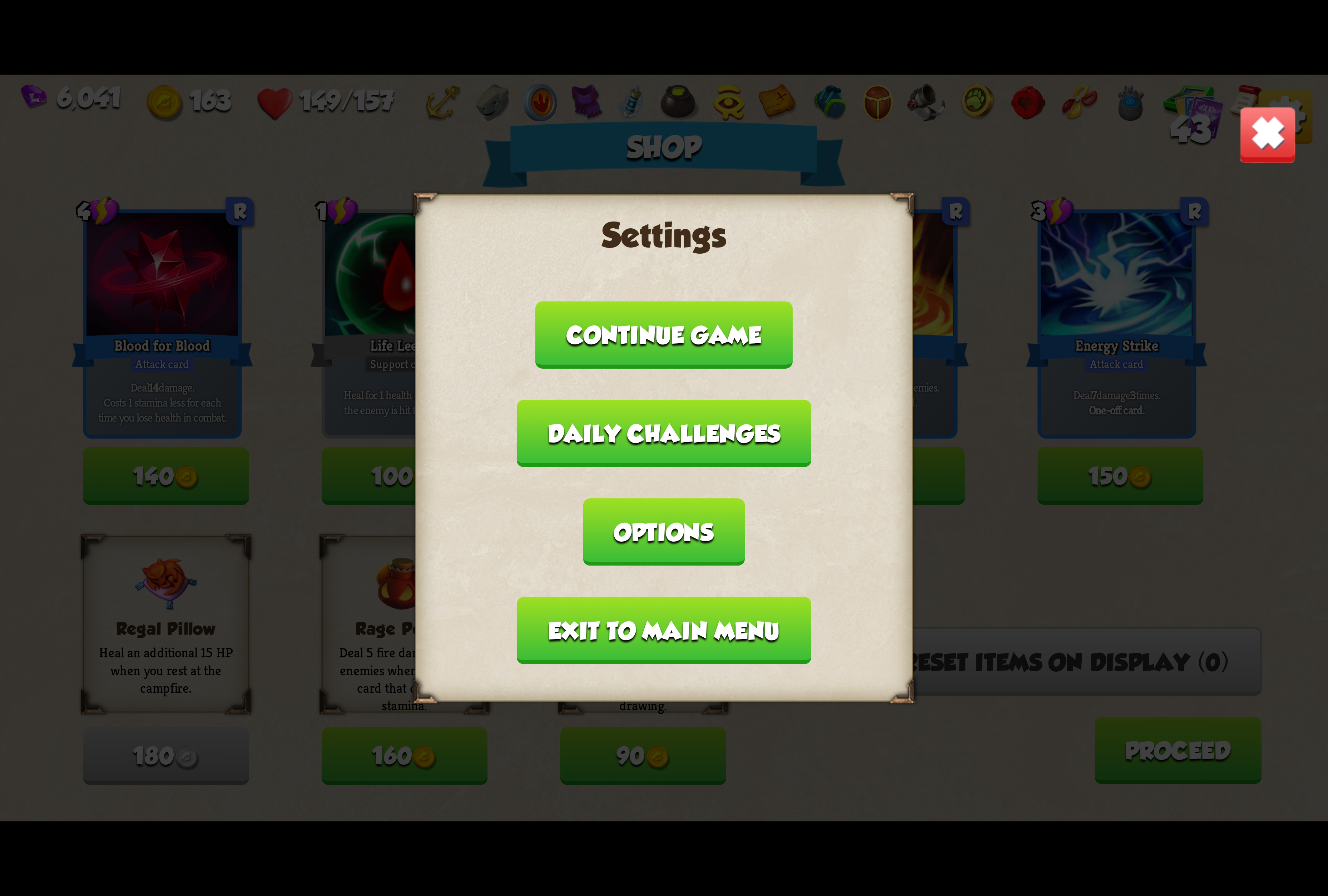
click at [646, 597] on button "Exit to main menu" at bounding box center [664, 631] width 294 height 67
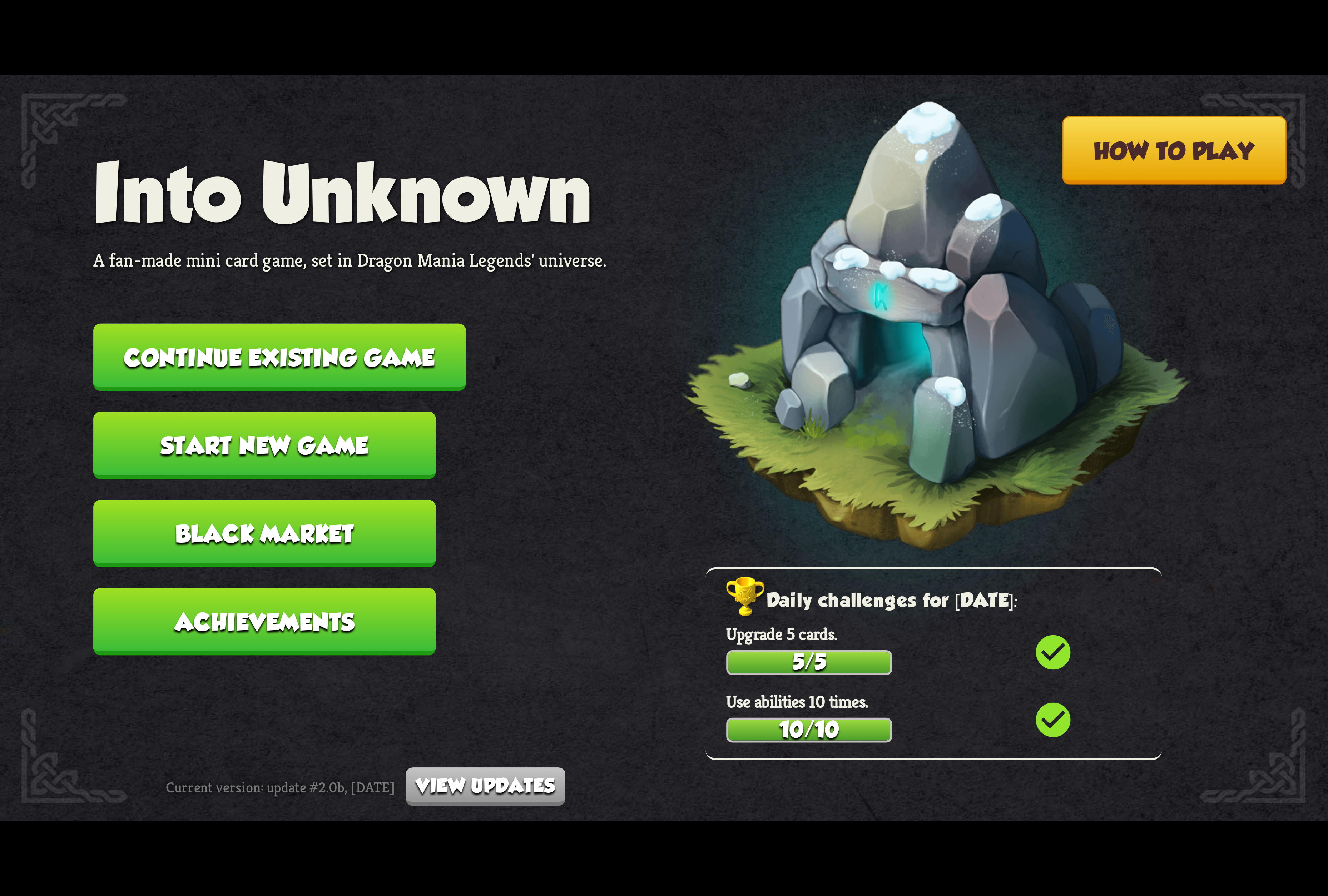
click at [397, 349] on button "Continue existing game" at bounding box center [279, 357] width 372 height 67
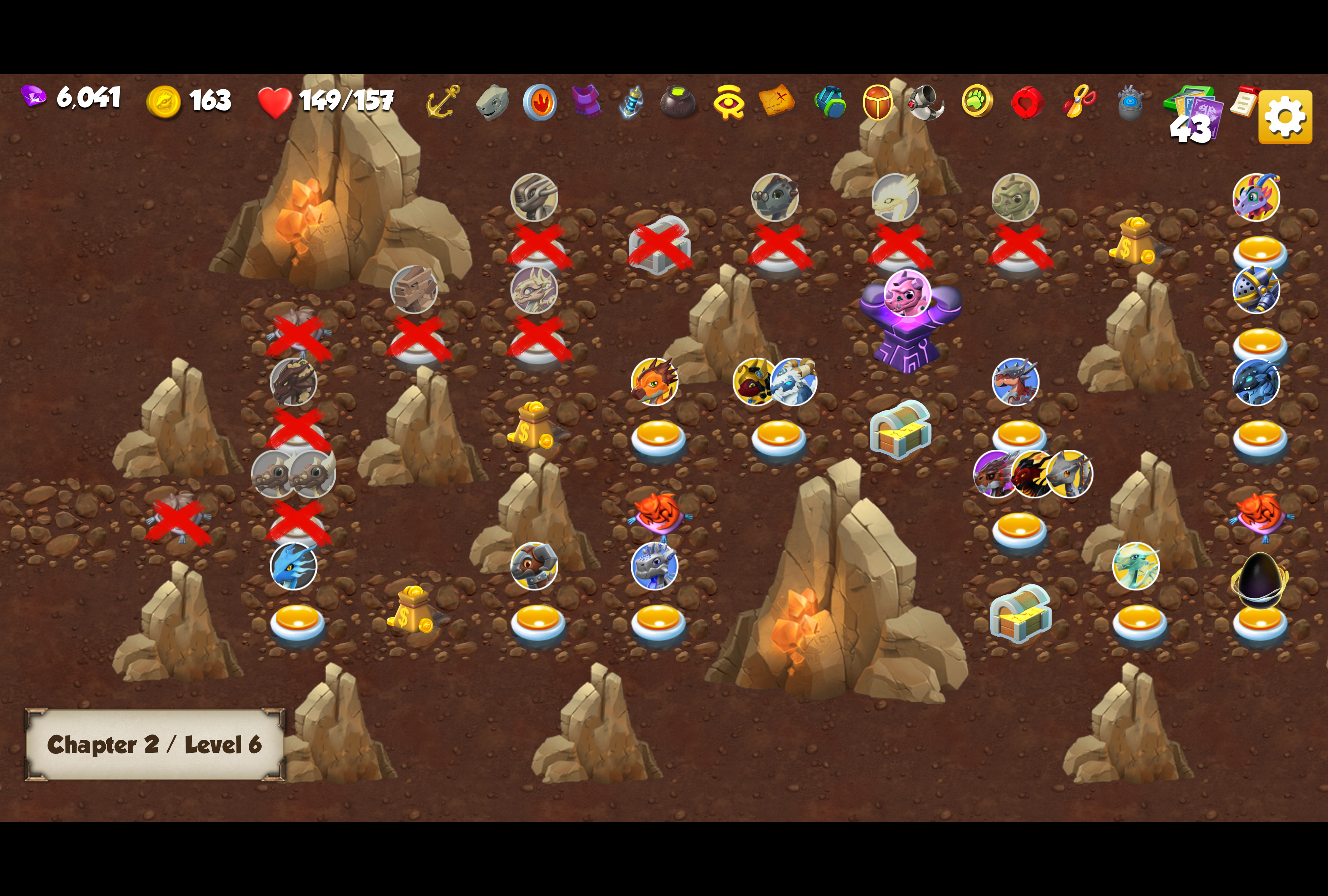
click at [1142, 247] on img at bounding box center [1142, 241] width 67 height 51
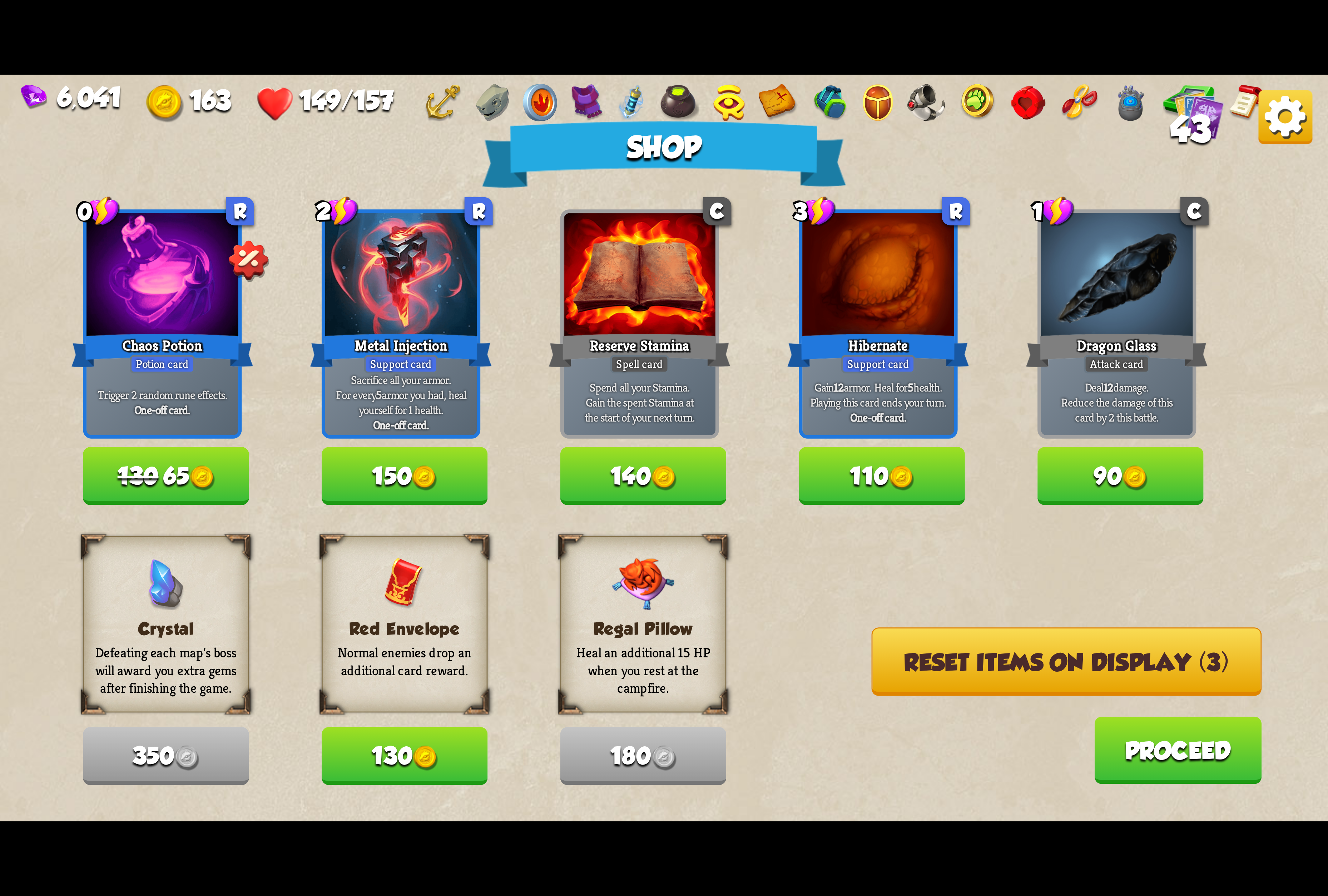
click at [1079, 659] on button "Reset items on display (3)" at bounding box center [1066, 662] width 390 height 69
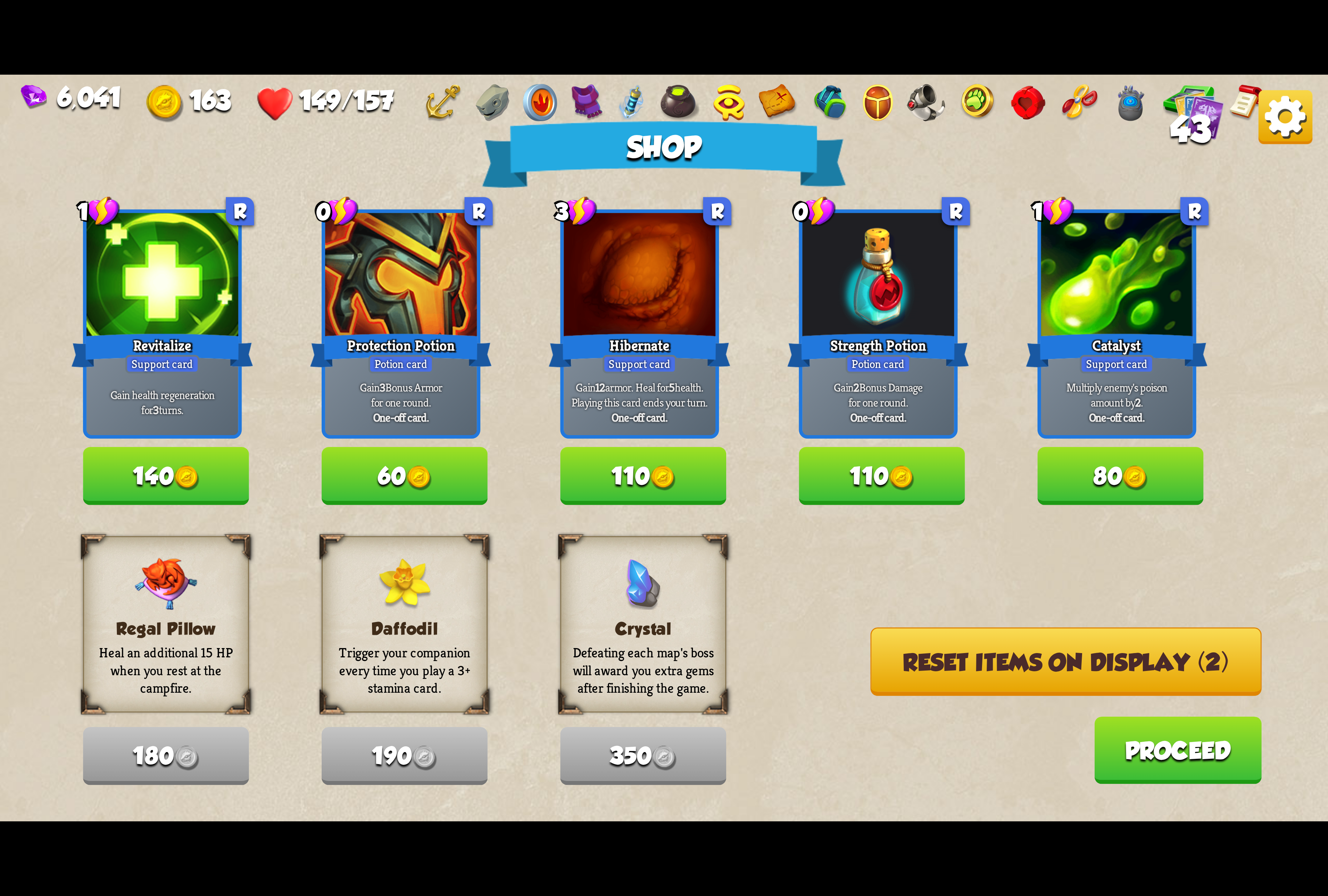
click at [899, 475] on img at bounding box center [900, 478] width 25 height 25
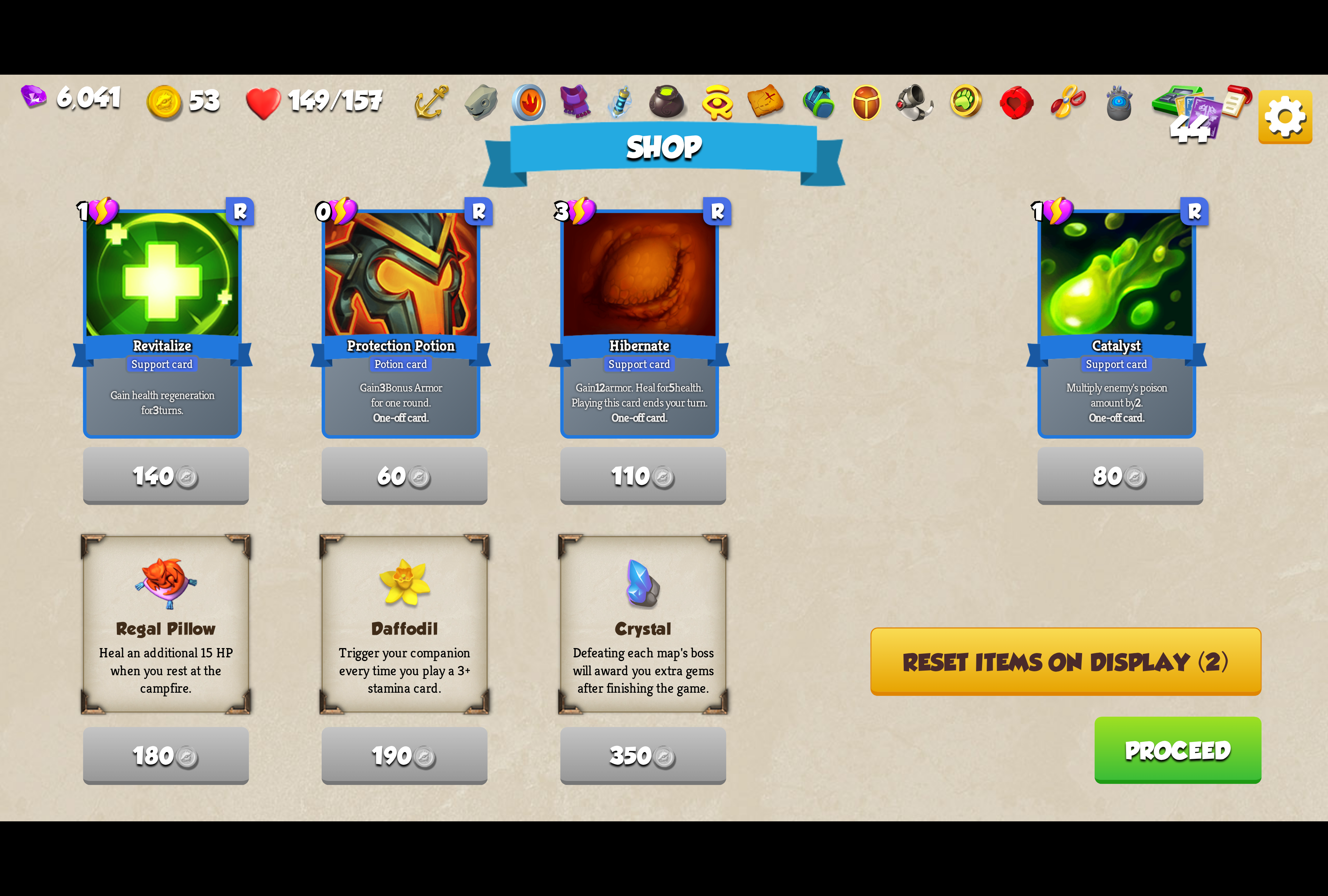
click at [1020, 660] on button "Reset items on display (2)" at bounding box center [1066, 662] width 391 height 69
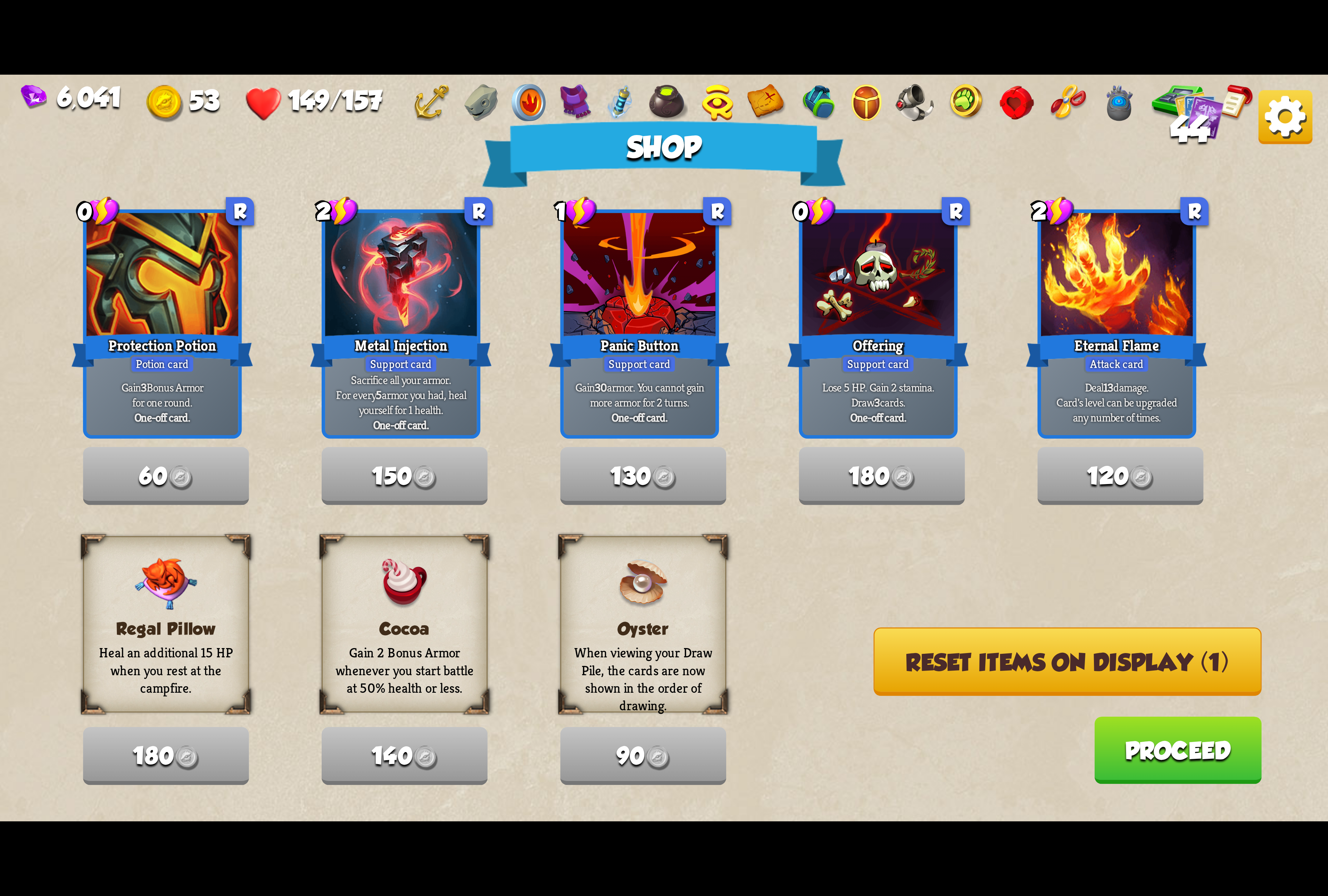
click at [1018, 660] on button "Reset items on display (1)" at bounding box center [1067, 662] width 388 height 69
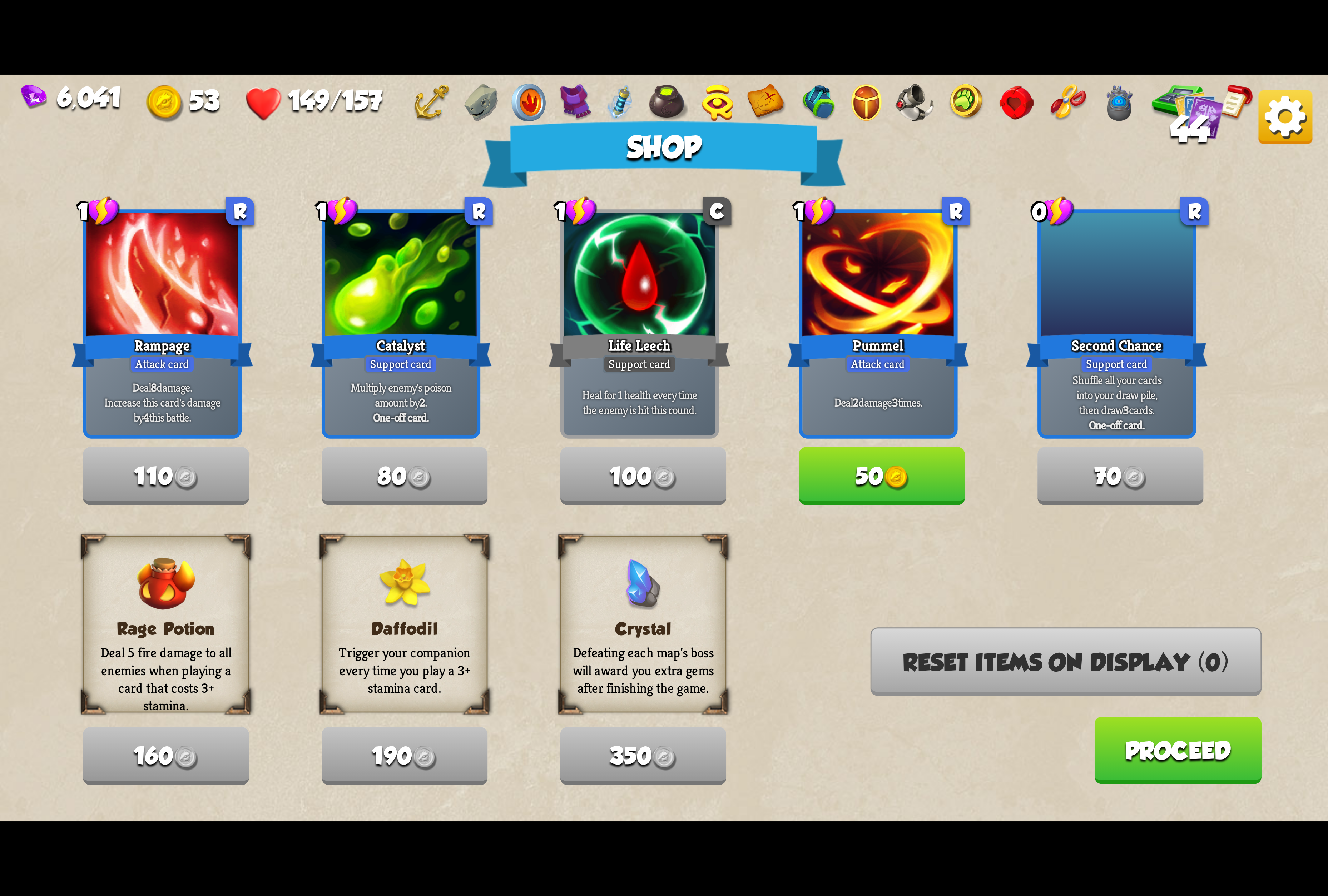
click at [1170, 124] on img at bounding box center [1285, 117] width 54 height 54
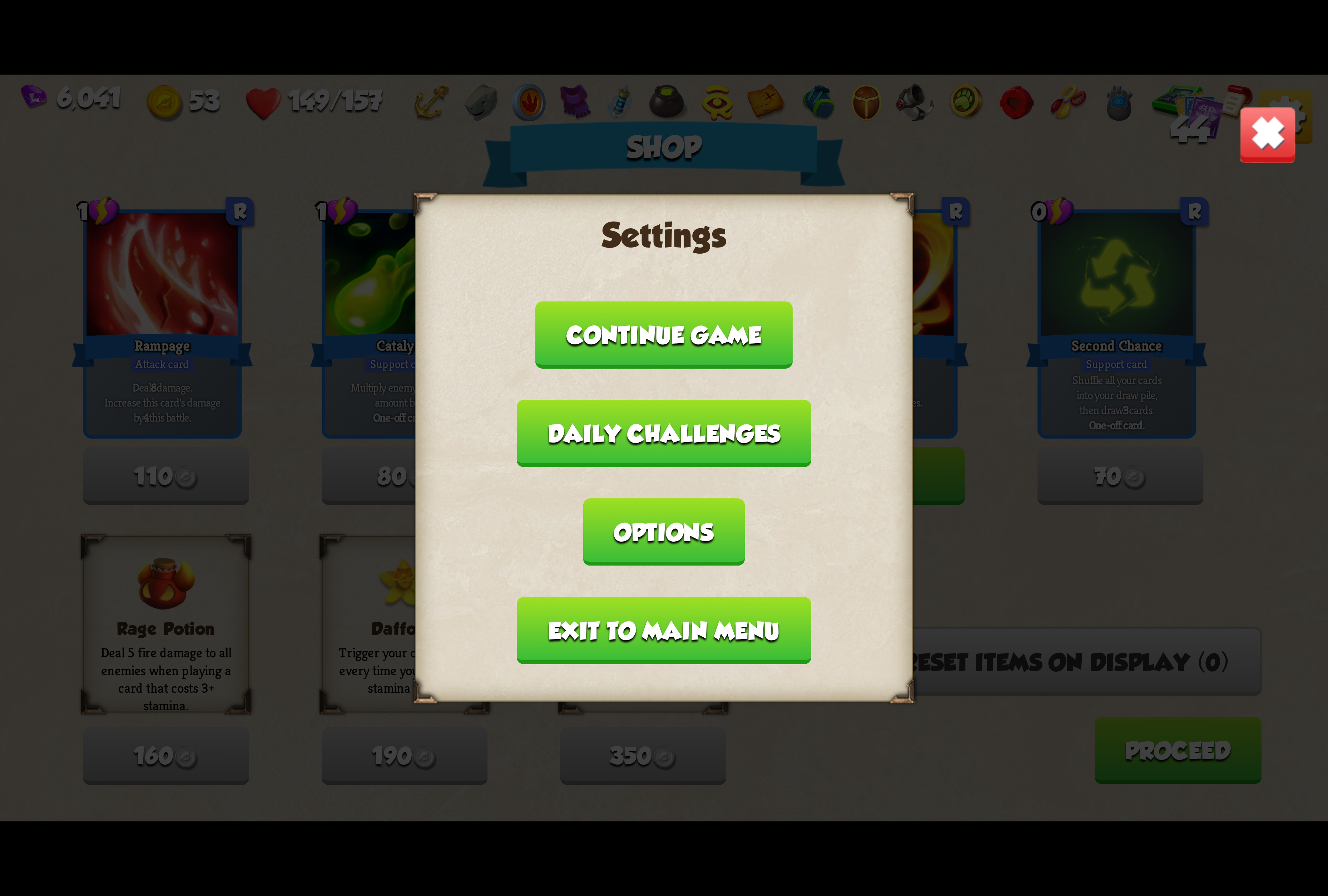
click at [744, 499] on button "Options" at bounding box center [663, 532] width 161 height 67
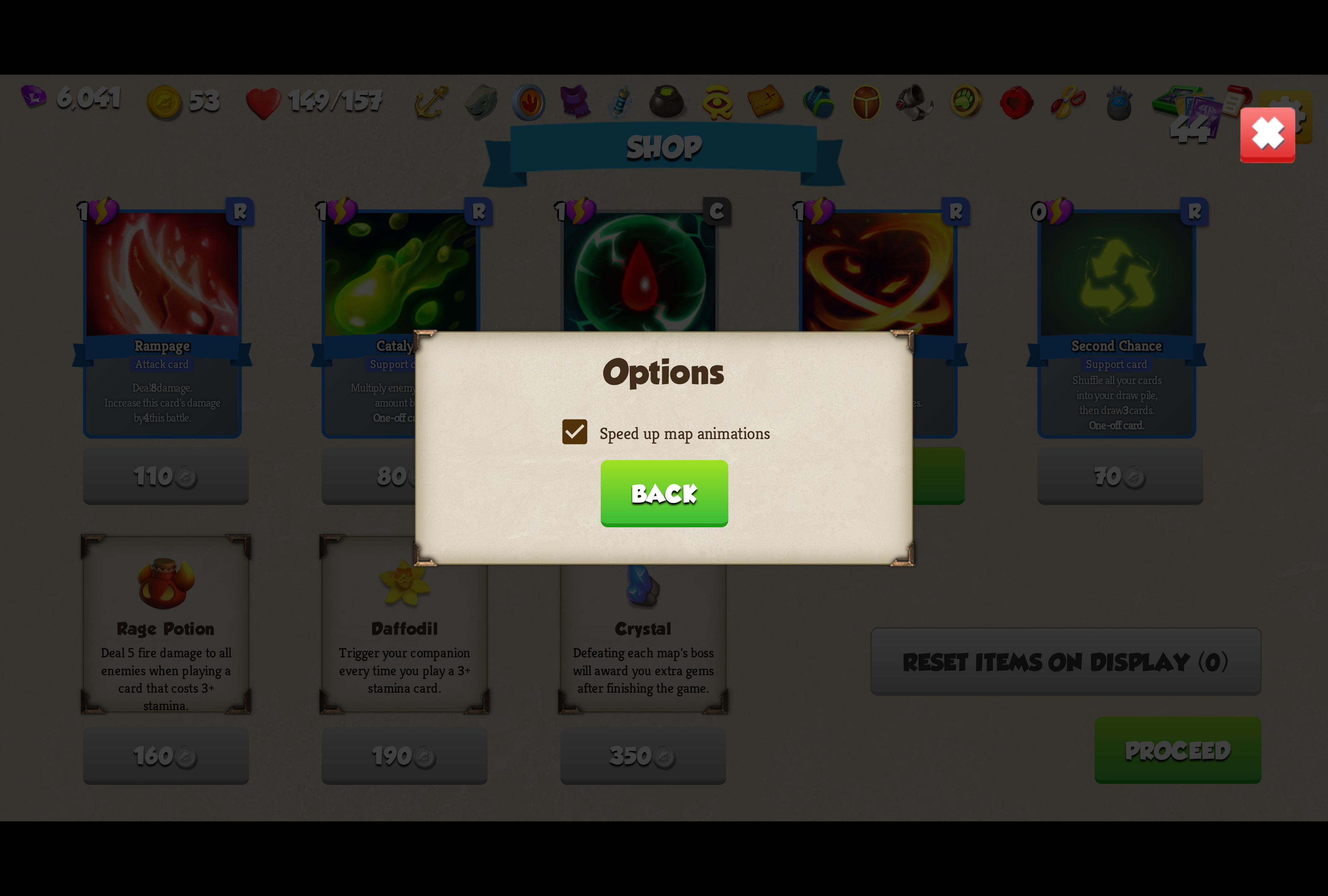
click at [625, 443] on label "Speed up map animations" at bounding box center [663, 434] width 211 height 22
click at [0, 0] on input "Speed up map animations" at bounding box center [0, 0] width 0 height 0
click at [625, 443] on label "Speed up map animations" at bounding box center [663, 434] width 211 height 22
click at [0, 0] on input "Speed up map animations" at bounding box center [0, 0] width 0 height 0
click at [641, 478] on button "Back" at bounding box center [664, 493] width 127 height 67
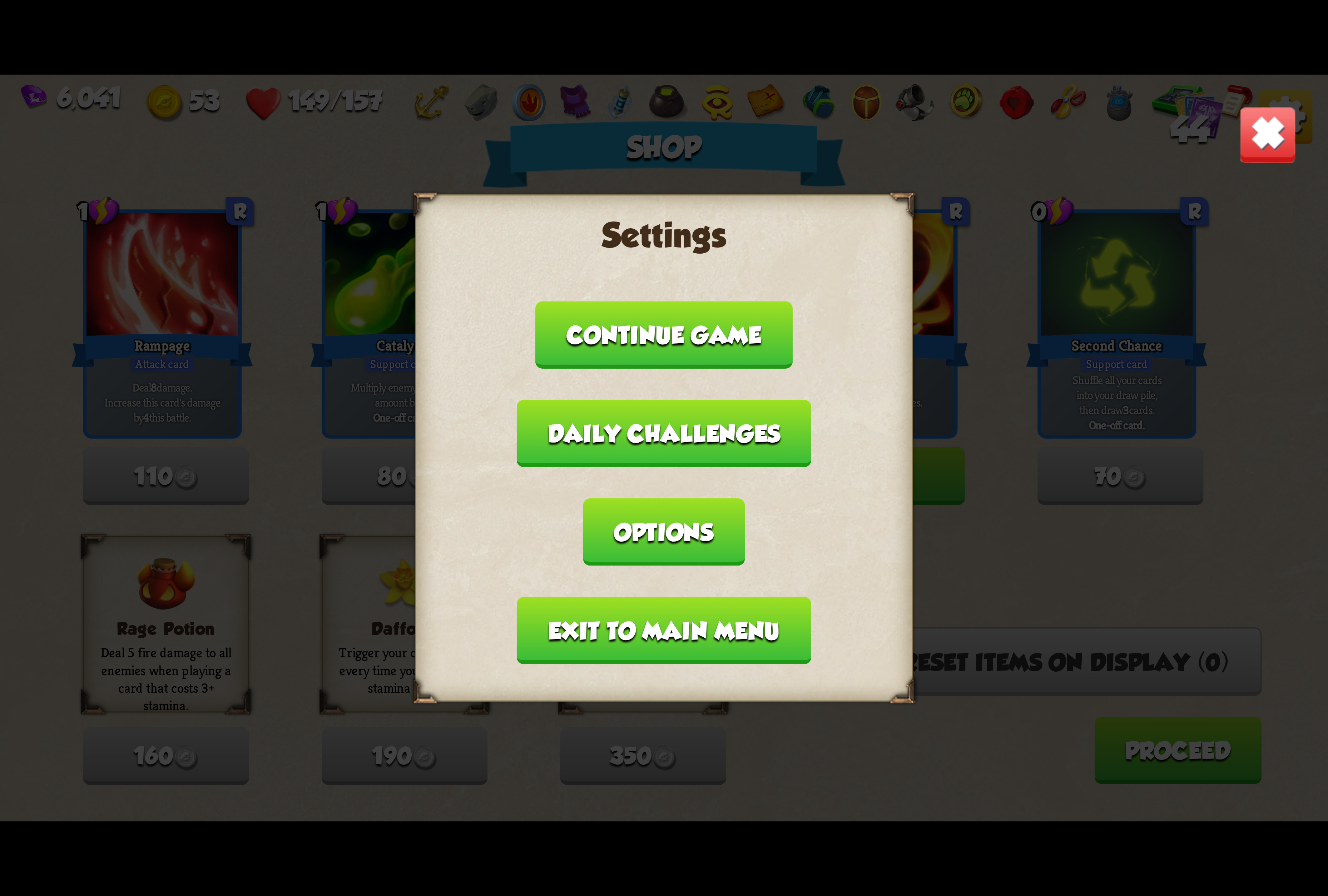
click at [666, 597] on button "Exit to main menu" at bounding box center [664, 631] width 294 height 67
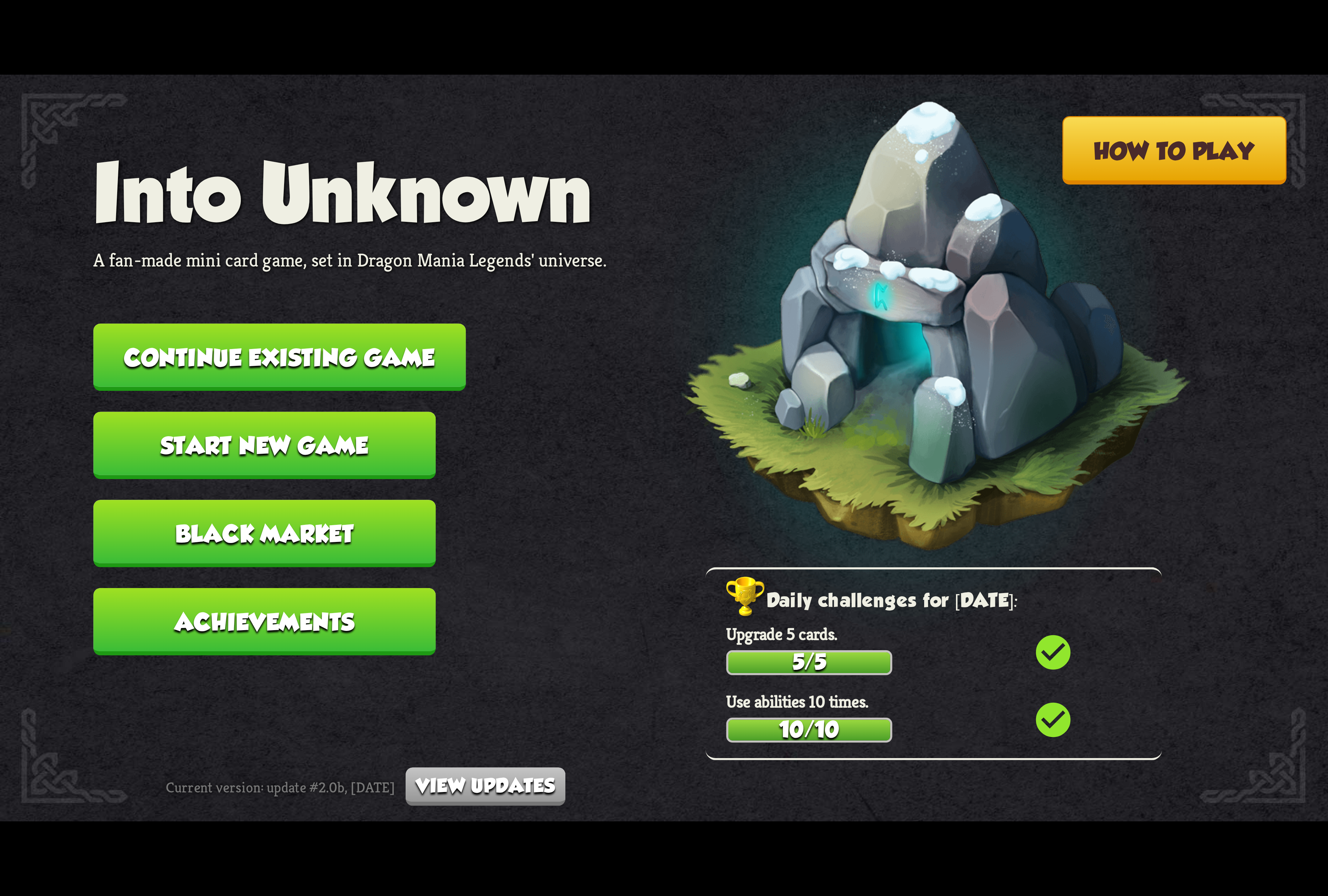
click at [334, 342] on button "Continue existing game" at bounding box center [279, 357] width 372 height 67
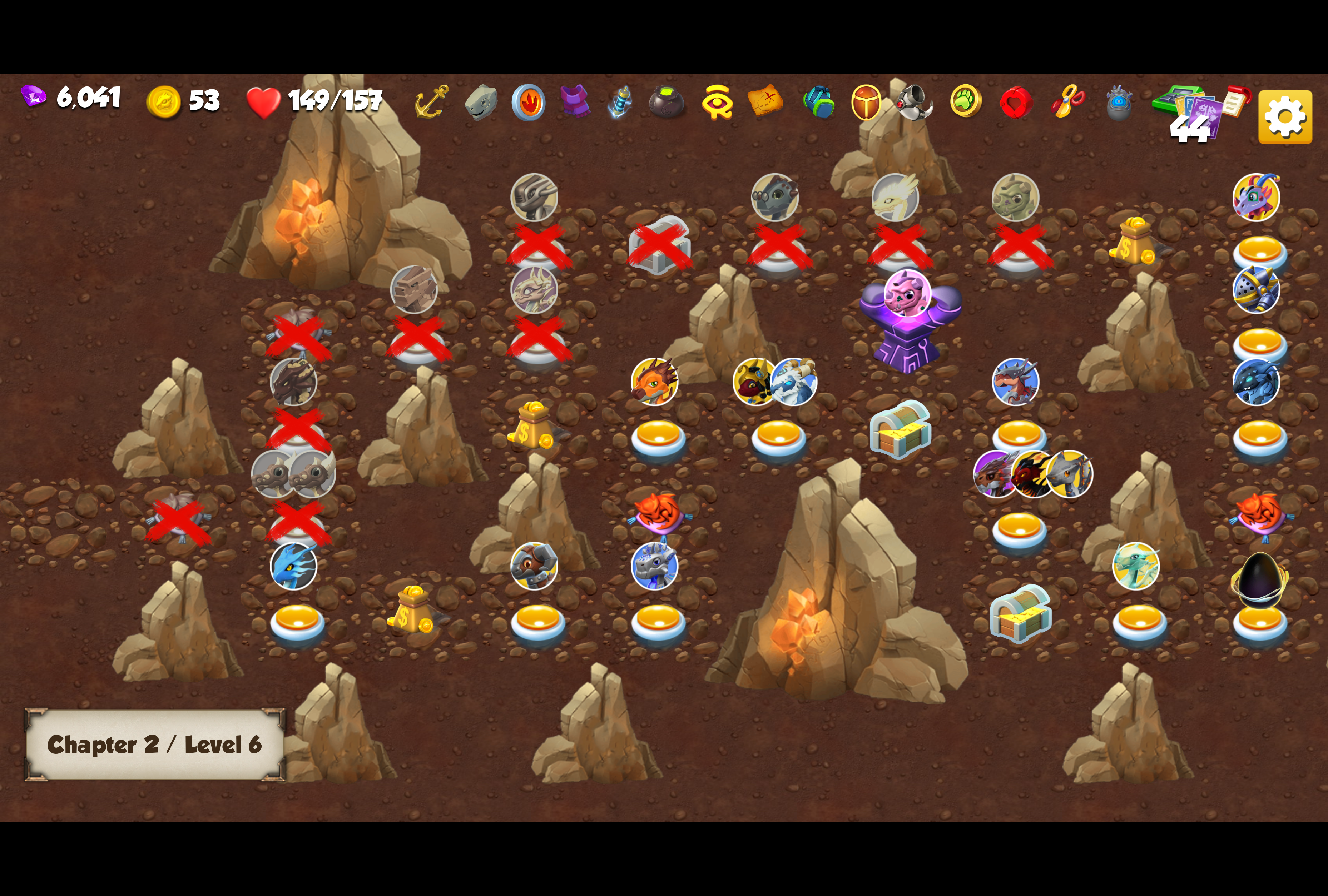
click at [1141, 237] on div at bounding box center [1143, 248] width 121 height 92
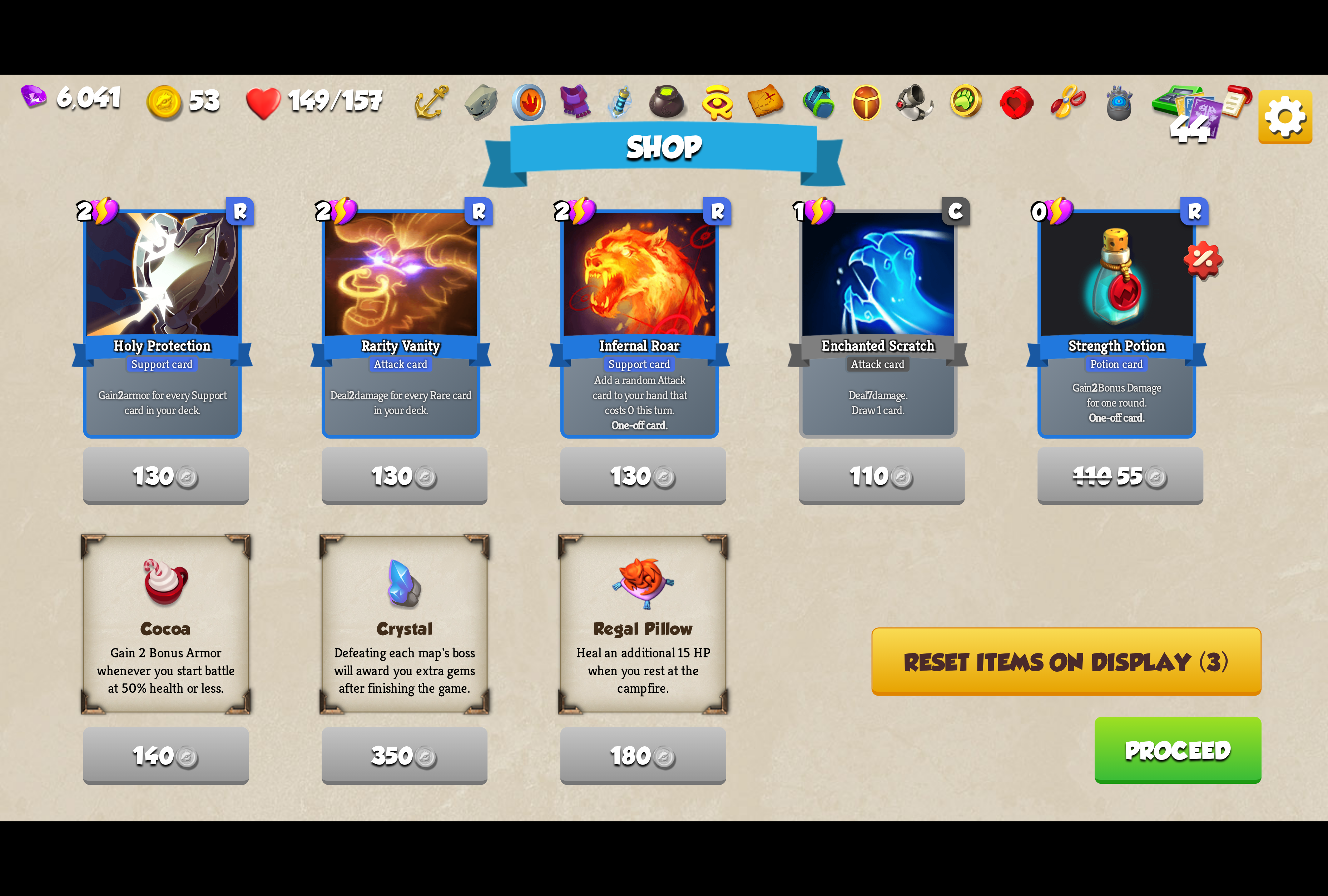
click at [1046, 668] on button "Reset items on display (3)" at bounding box center [1066, 662] width 390 height 69
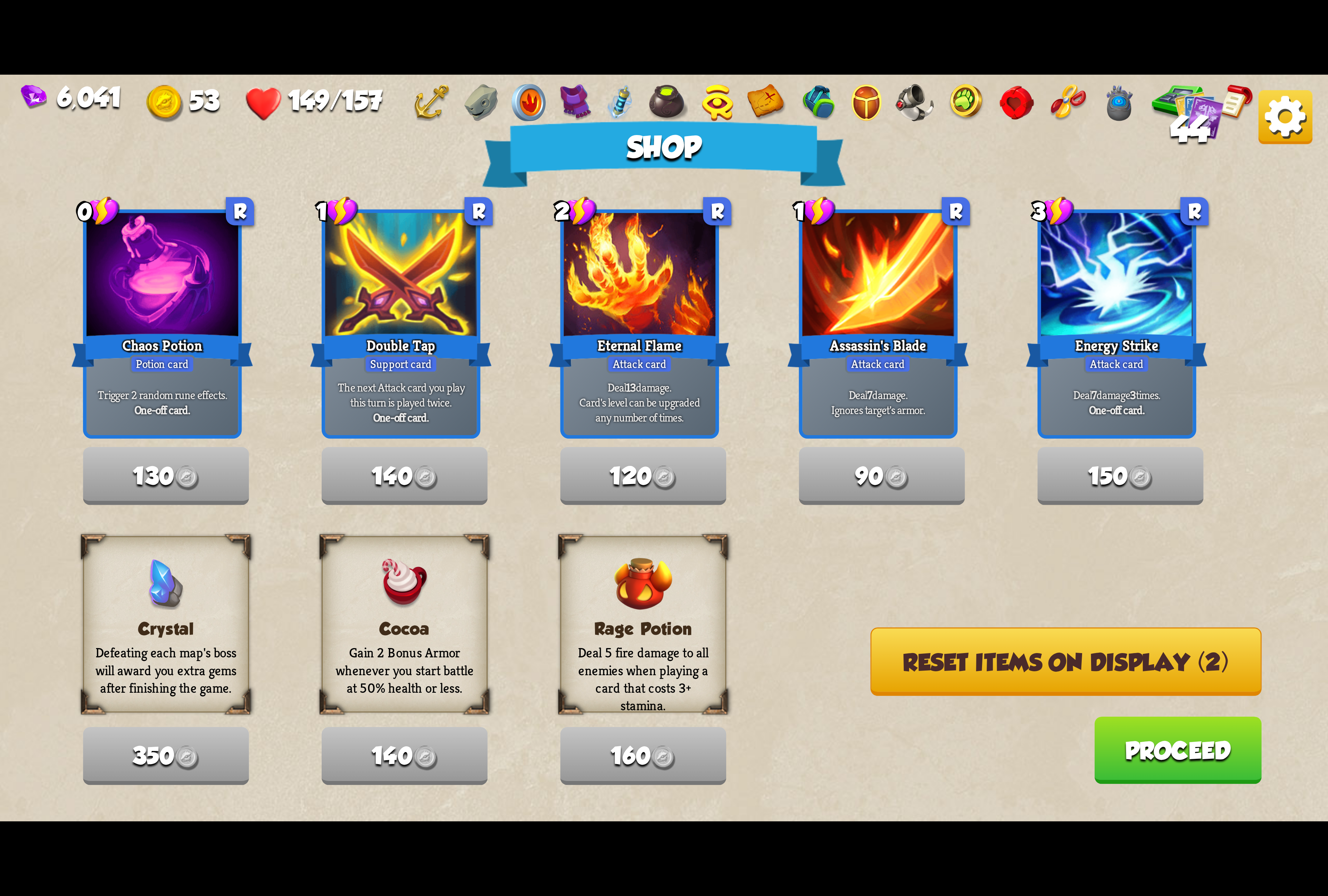
click at [1046, 668] on button "Reset items on display (2)" at bounding box center [1066, 662] width 391 height 69
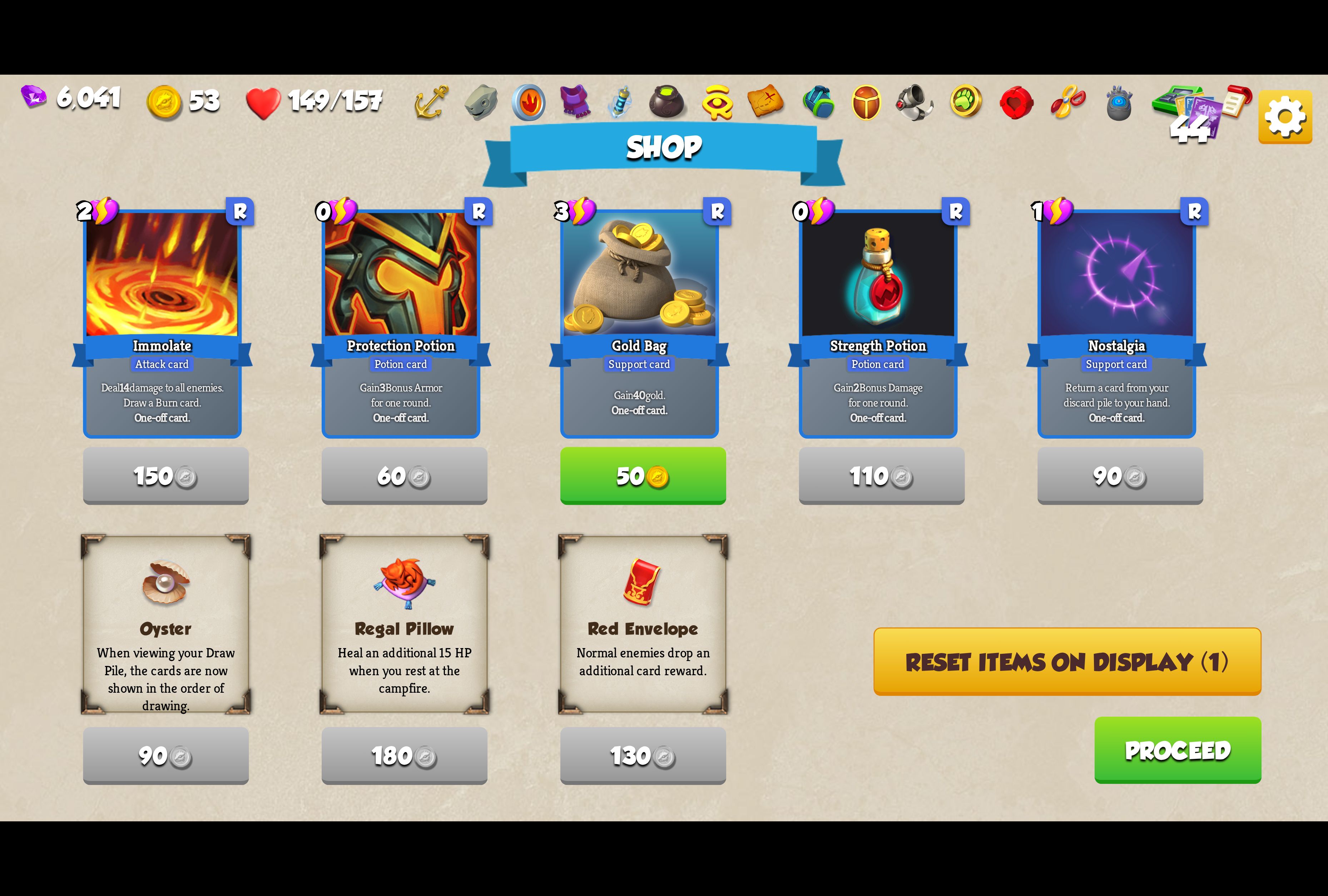
click at [941, 644] on button "Reset items on display (1)" at bounding box center [1067, 662] width 388 height 69
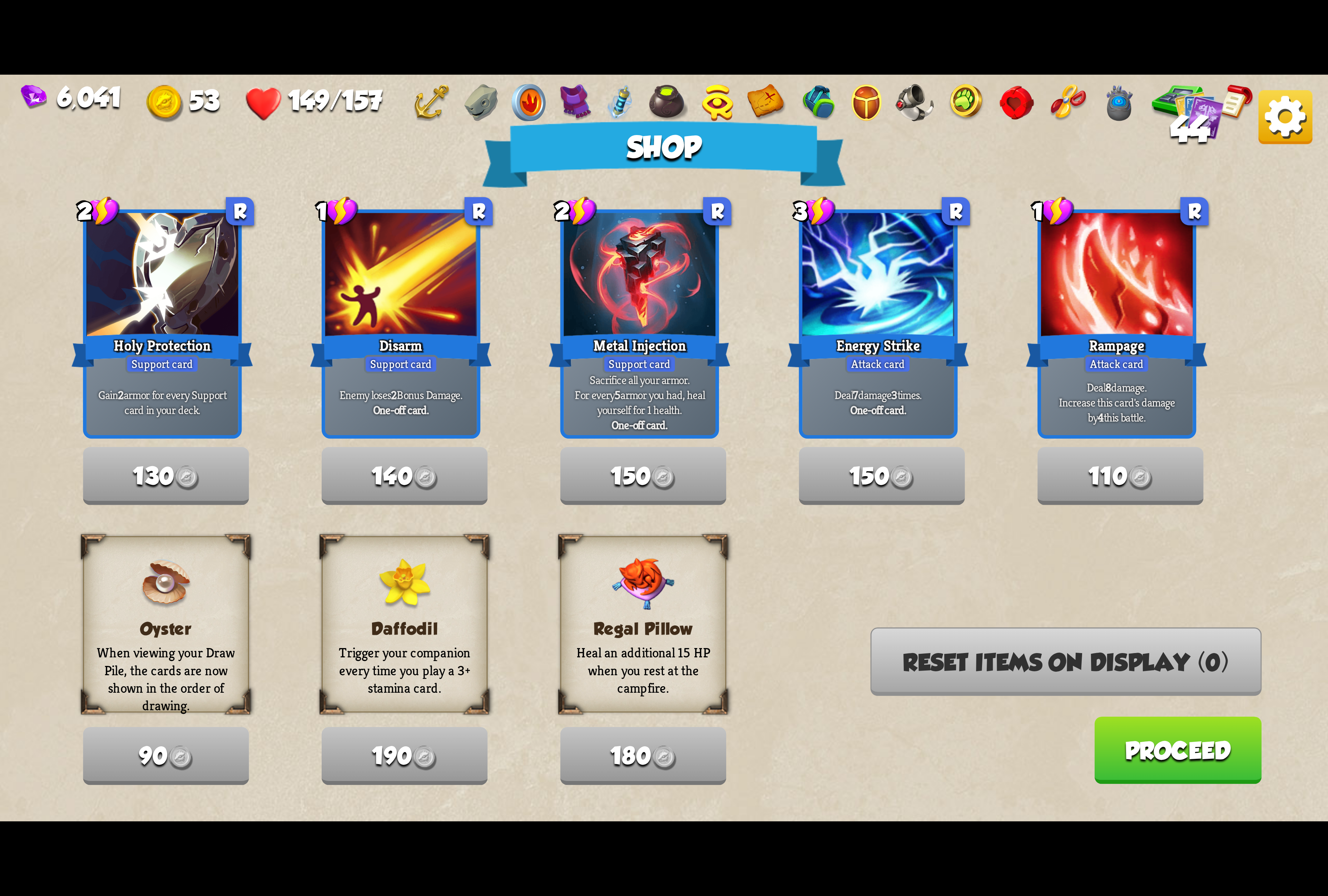
click at [1164, 750] on button "Proceed" at bounding box center [1177, 750] width 168 height 67
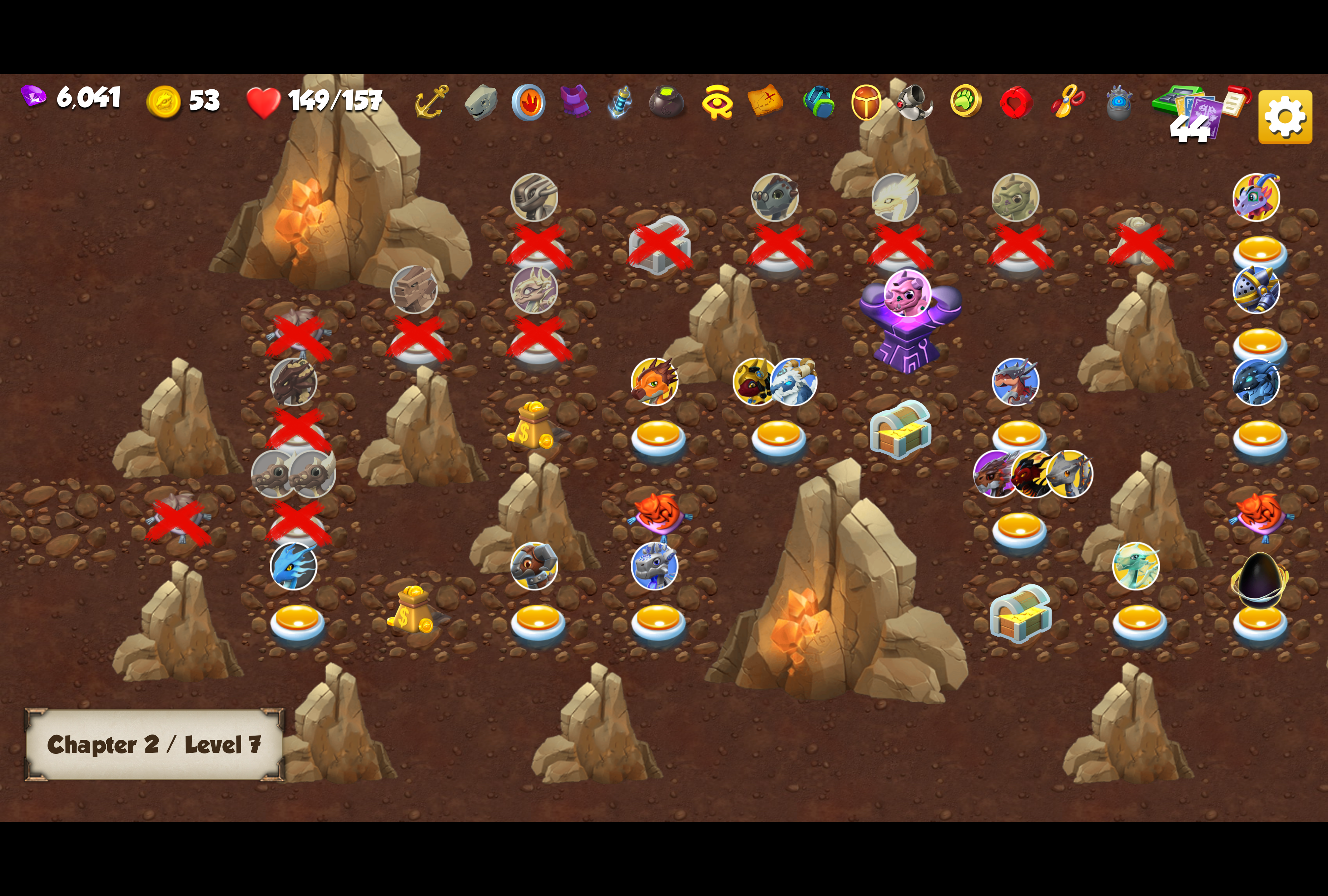
click at [1170, 253] on img at bounding box center [1261, 260] width 67 height 49
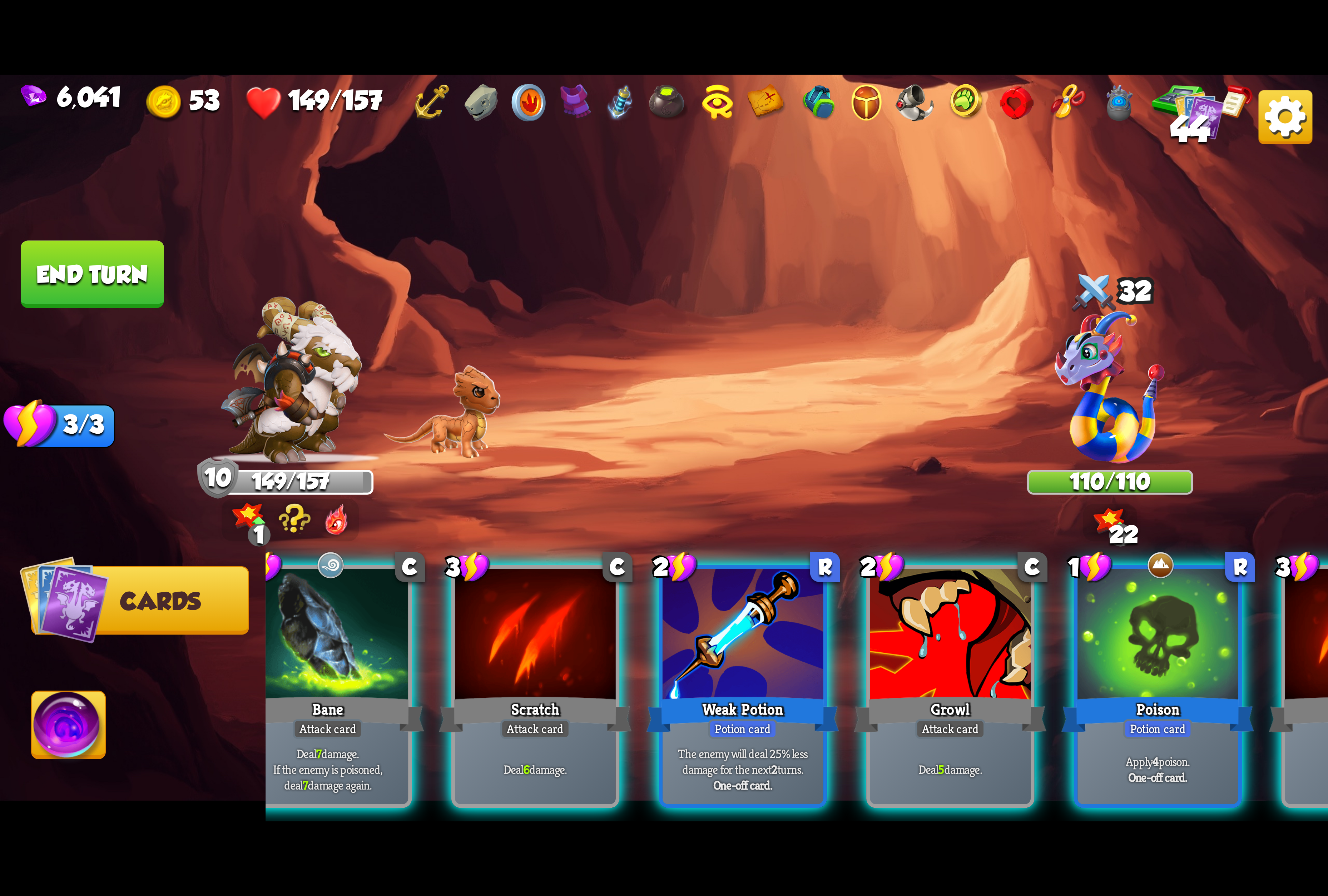
scroll to position [0, 0]
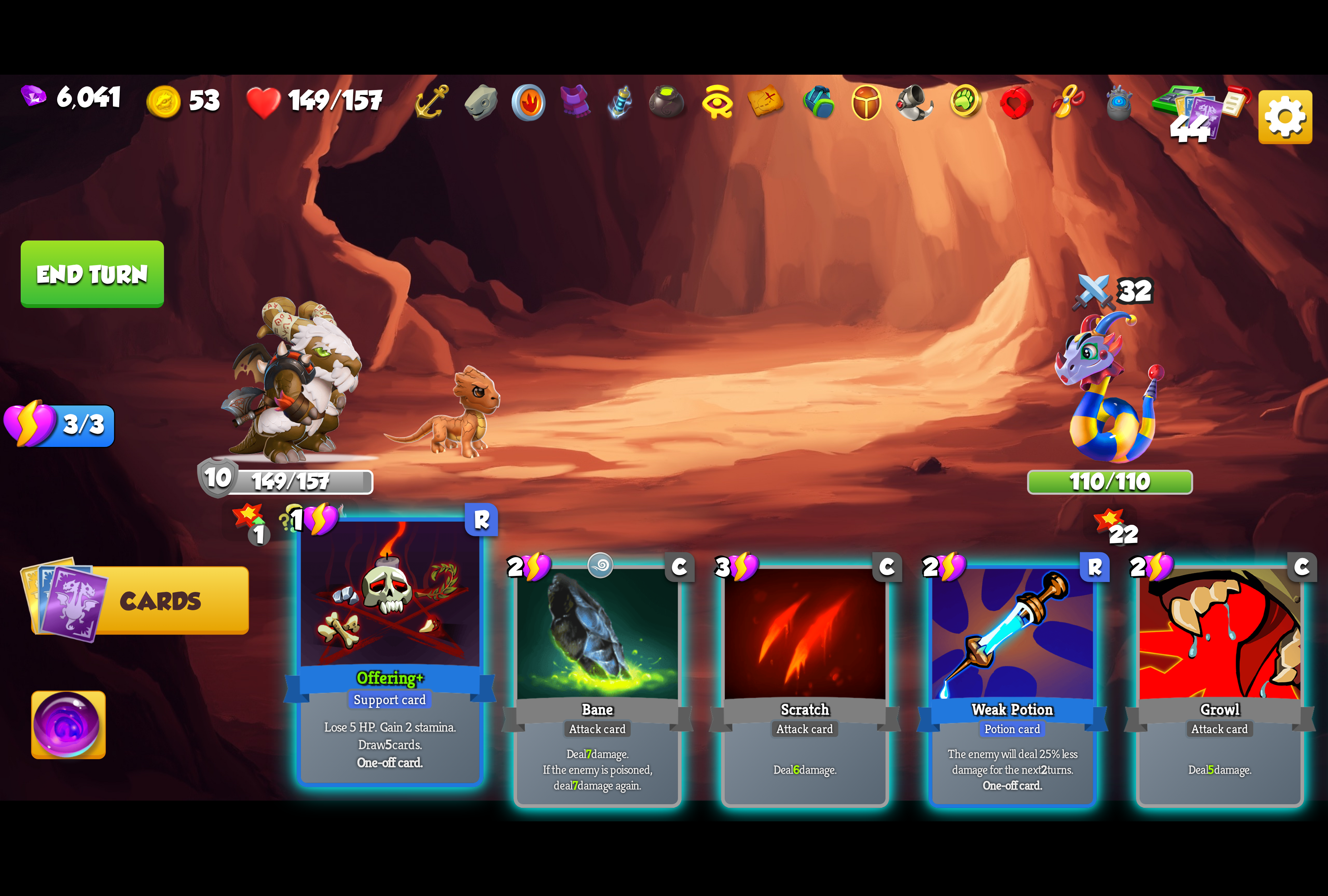
click at [332, 688] on div "Offering+" at bounding box center [390, 683] width 214 height 48
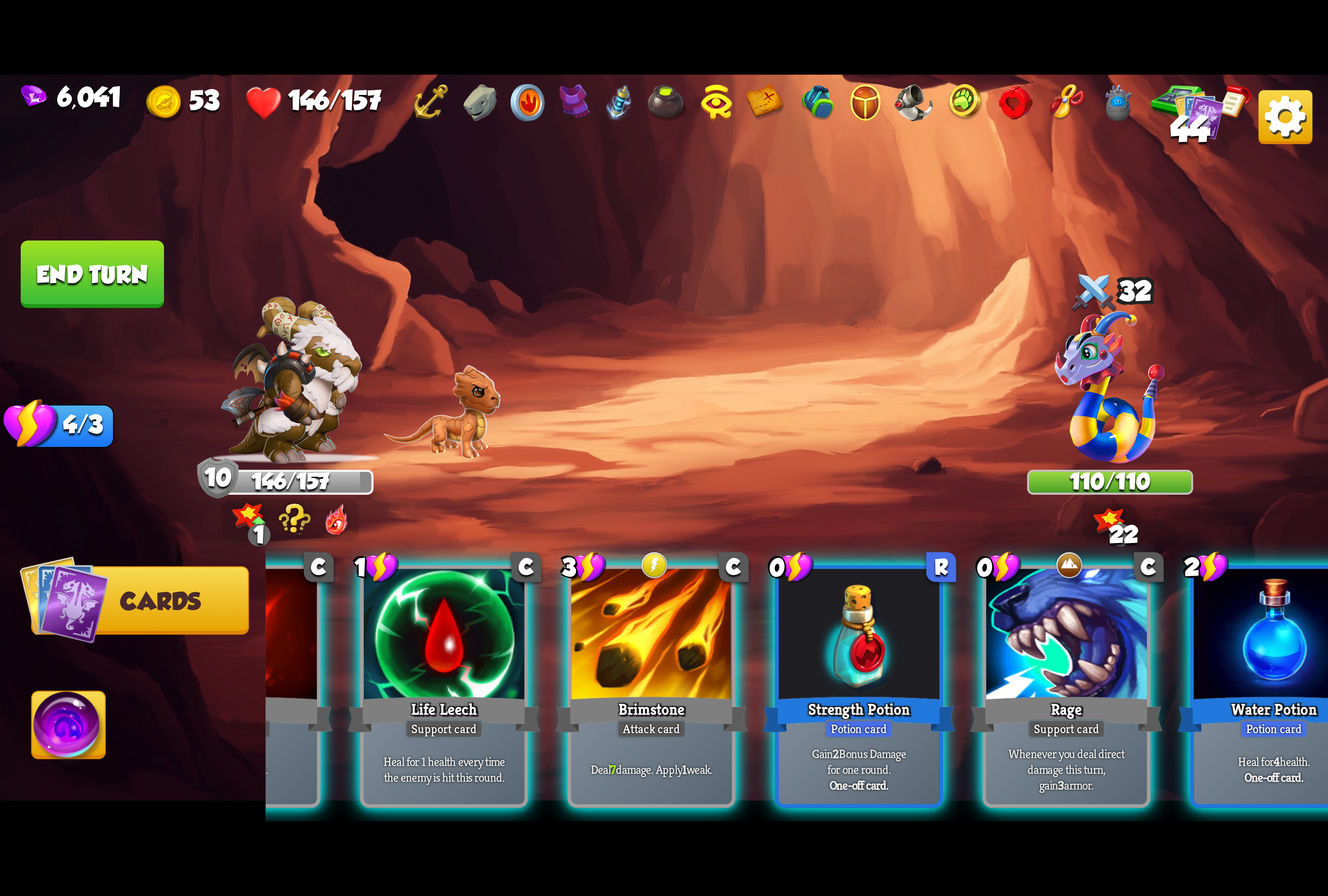
scroll to position [0, 424]
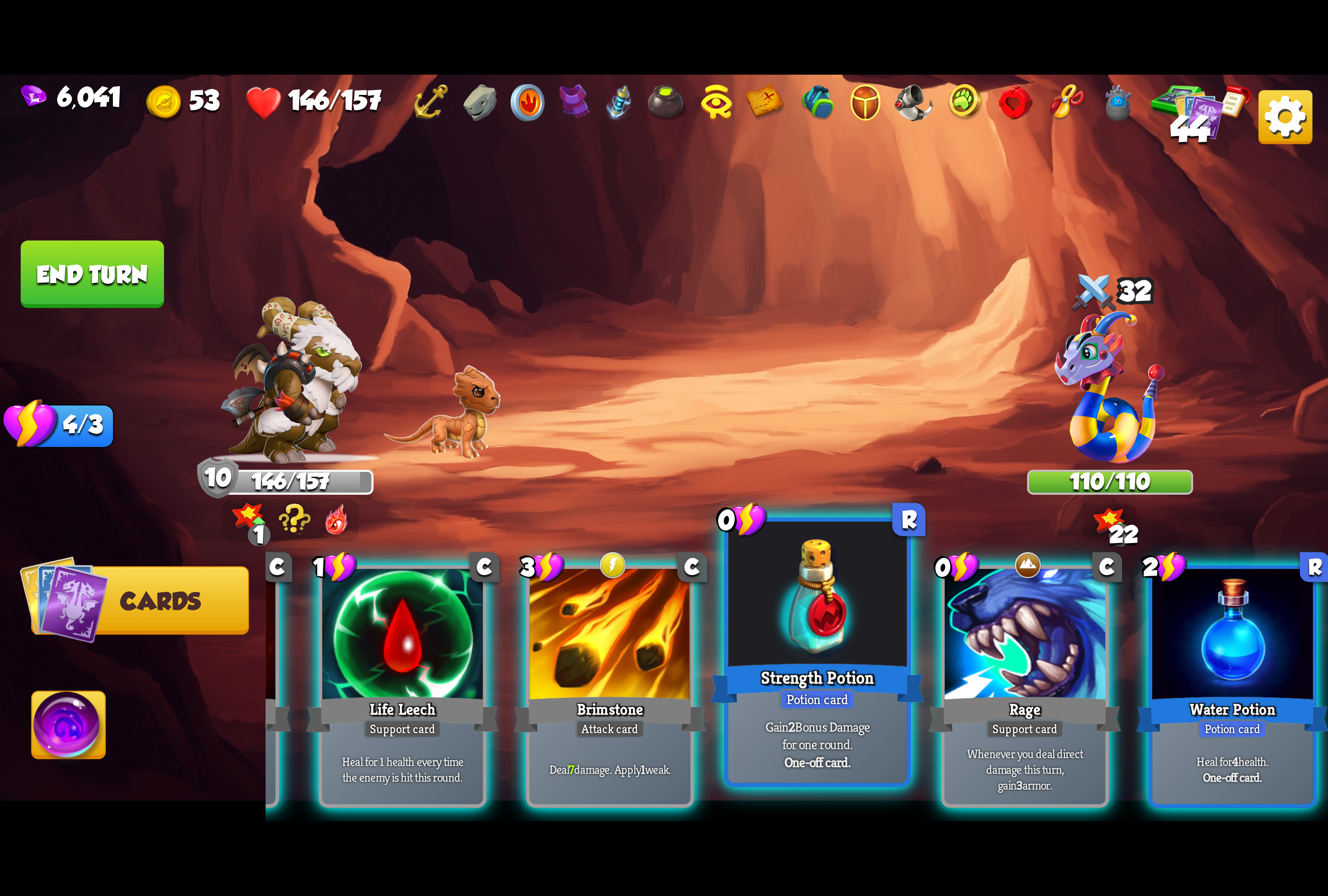
click at [820, 666] on div "Strength Potion" at bounding box center [817, 683] width 214 height 48
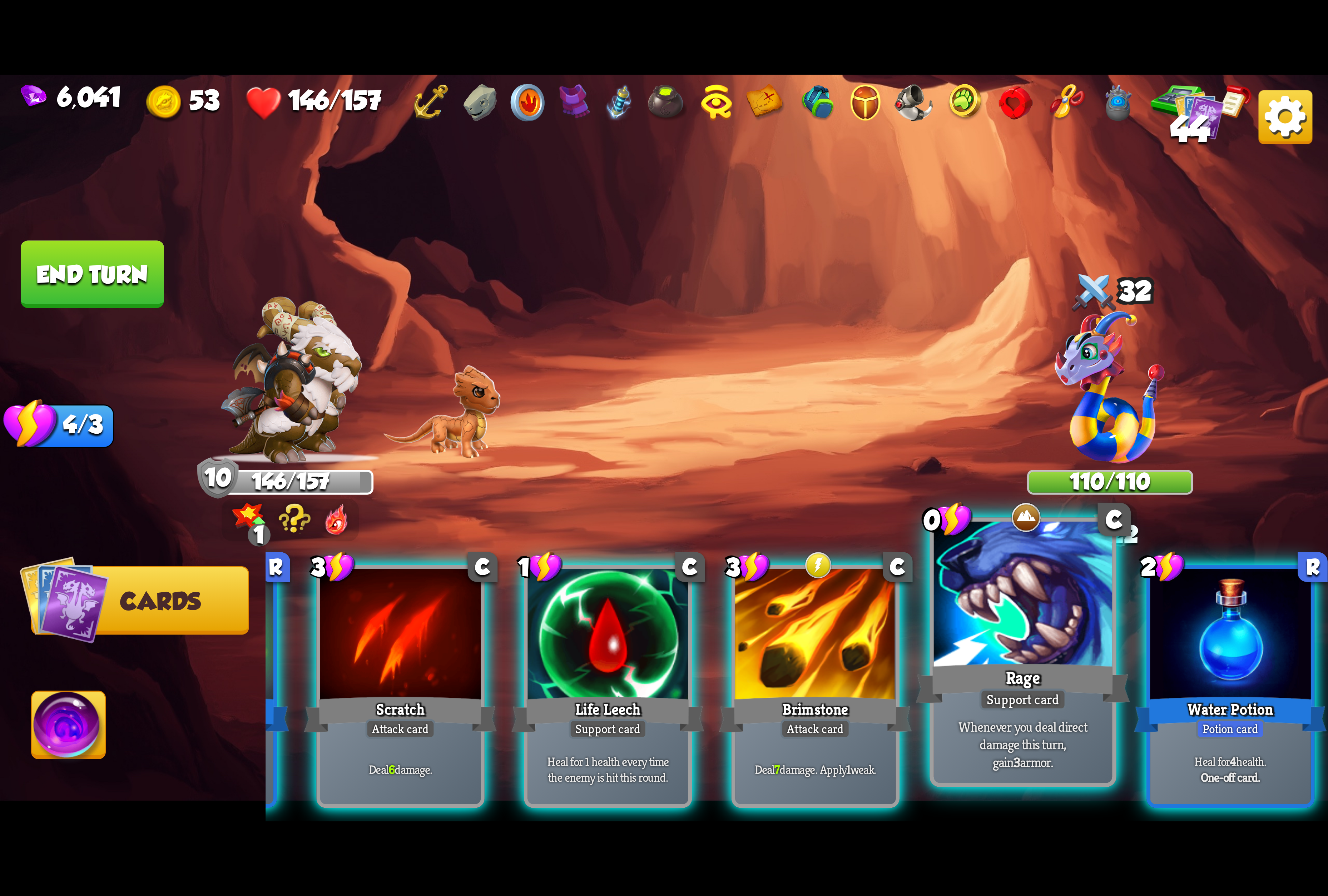
scroll to position [0, 353]
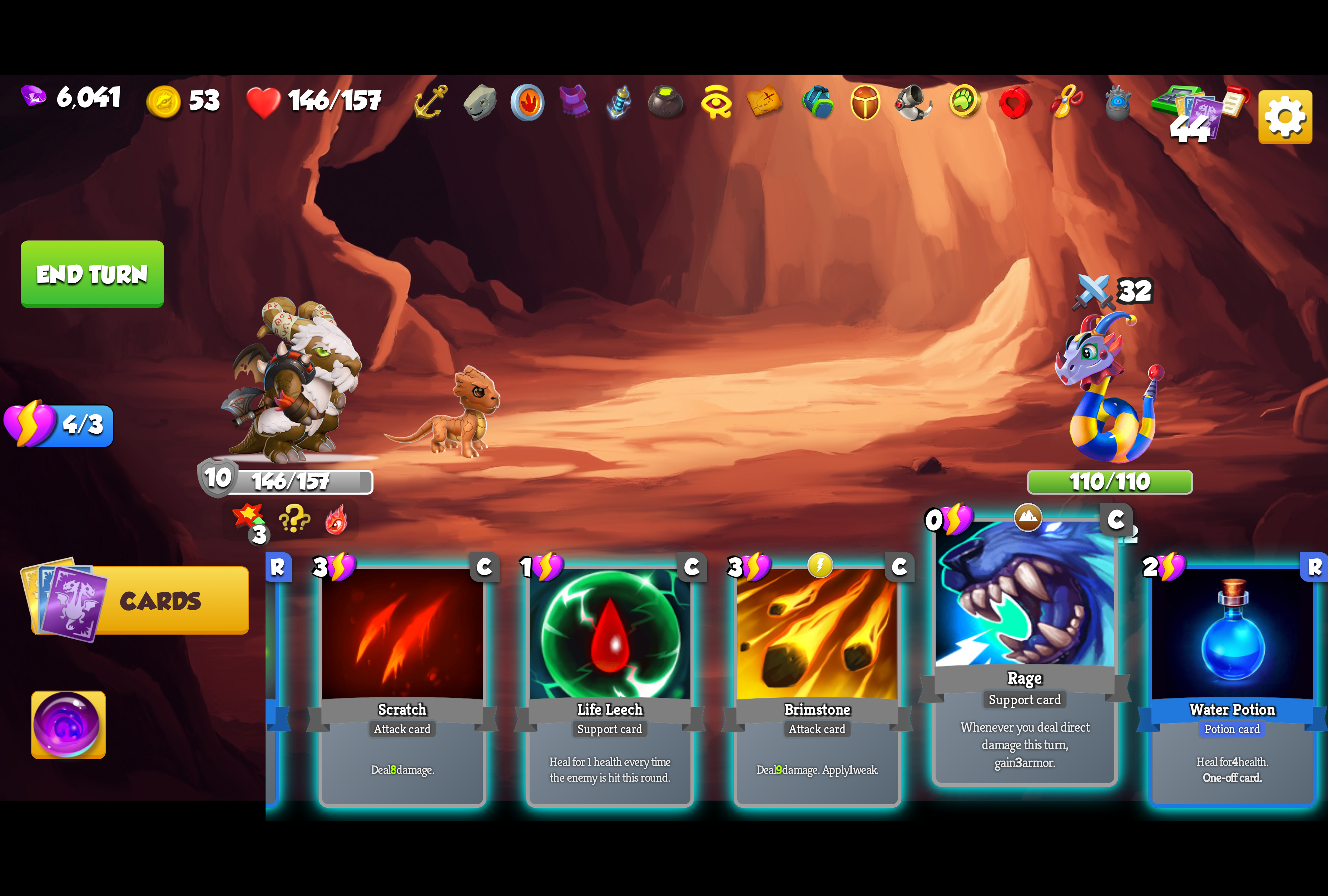
click at [1033, 700] on div "Support card" at bounding box center [1025, 700] width 87 height 22
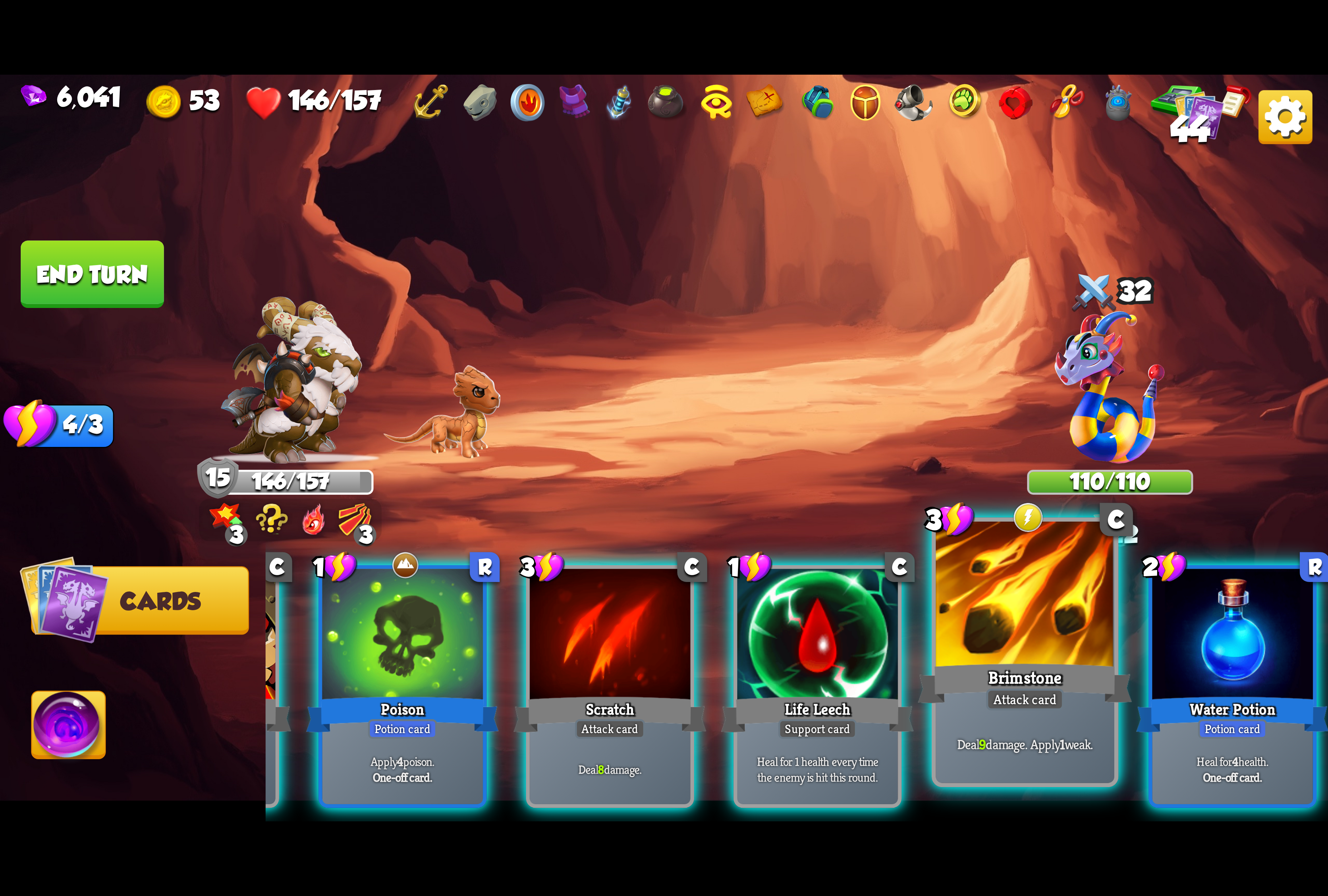
click at [1019, 707] on div "Attack card" at bounding box center [1025, 700] width 78 height 22
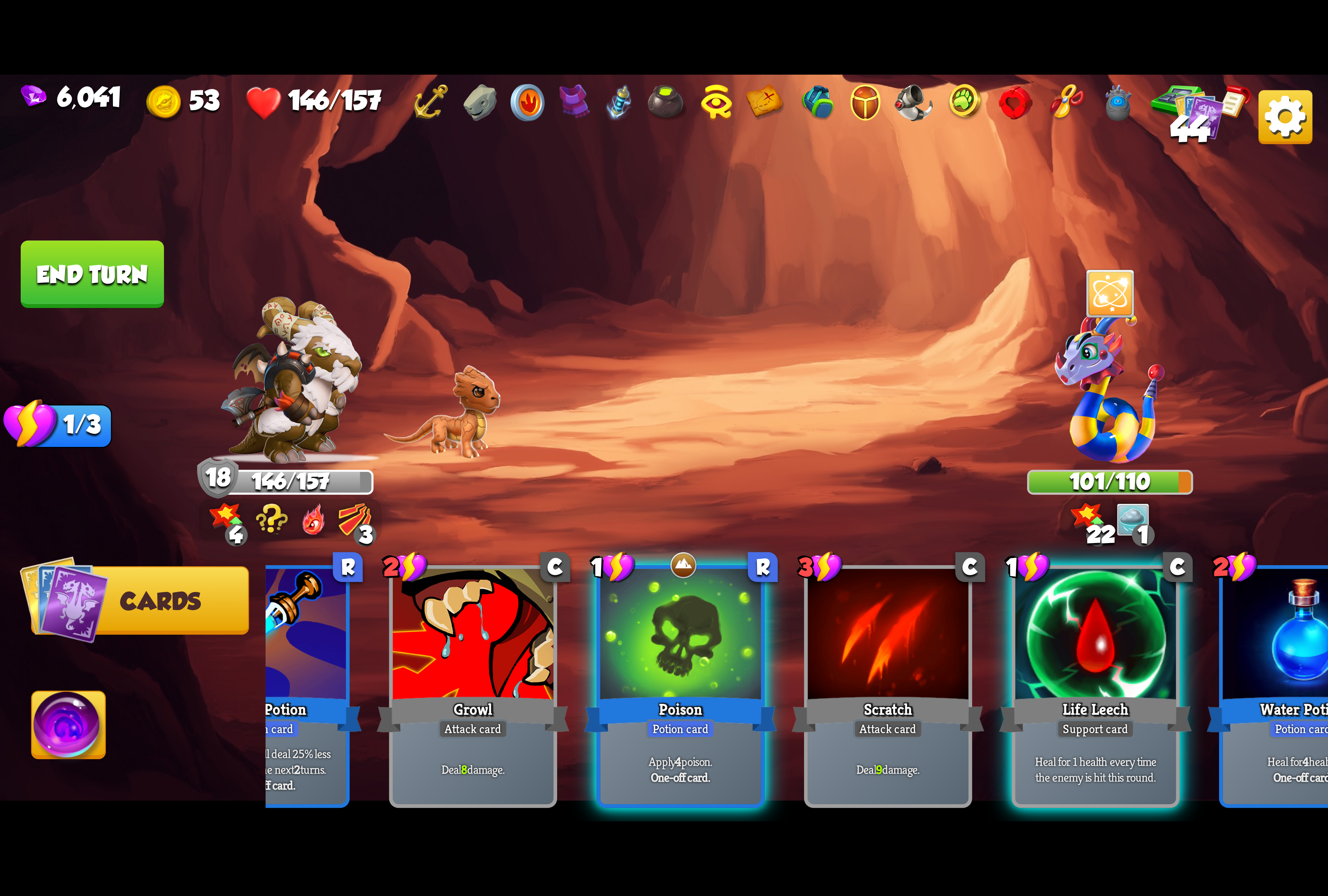
scroll to position [0, 210]
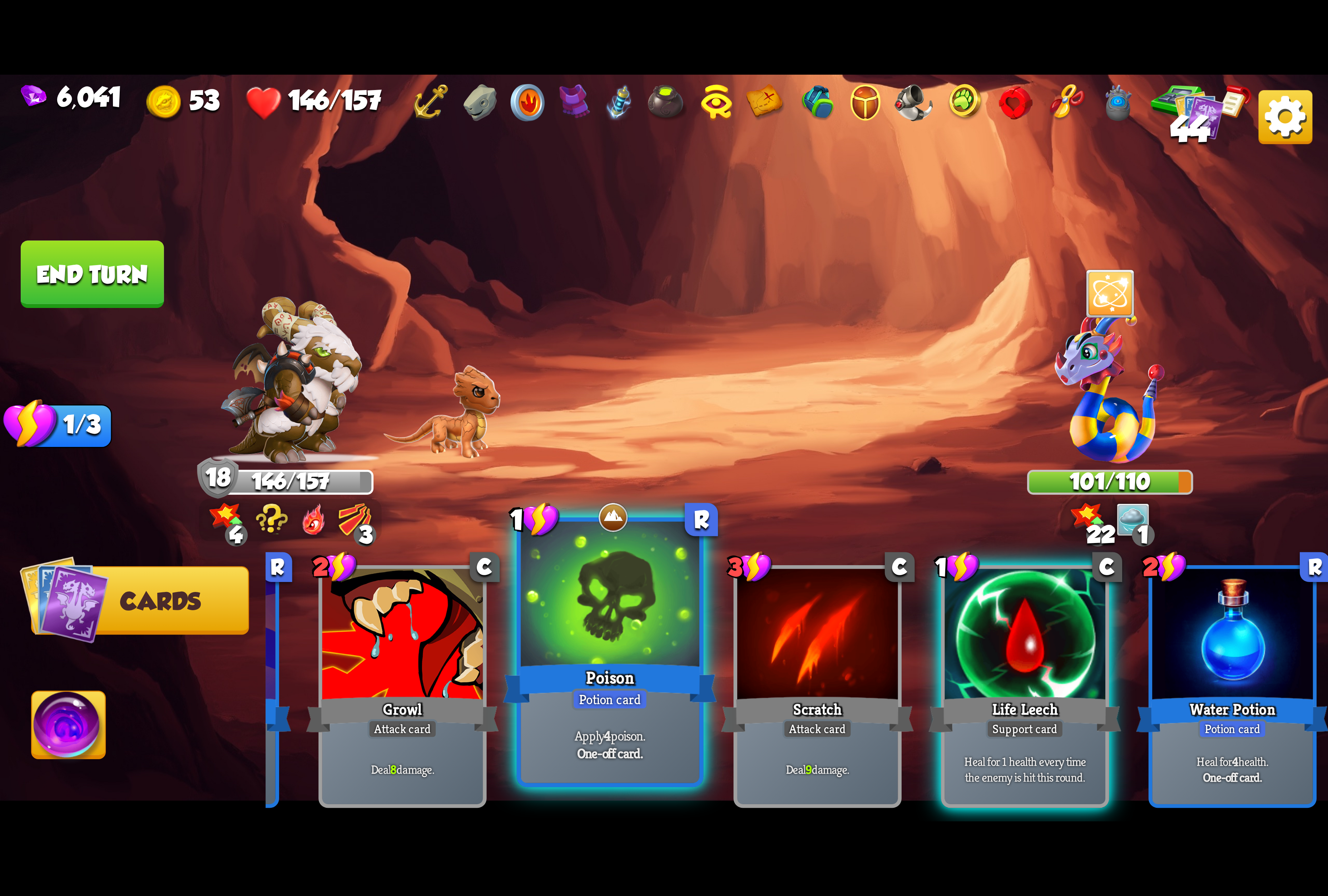
click at [655, 646] on div at bounding box center [609, 597] width 178 height 150
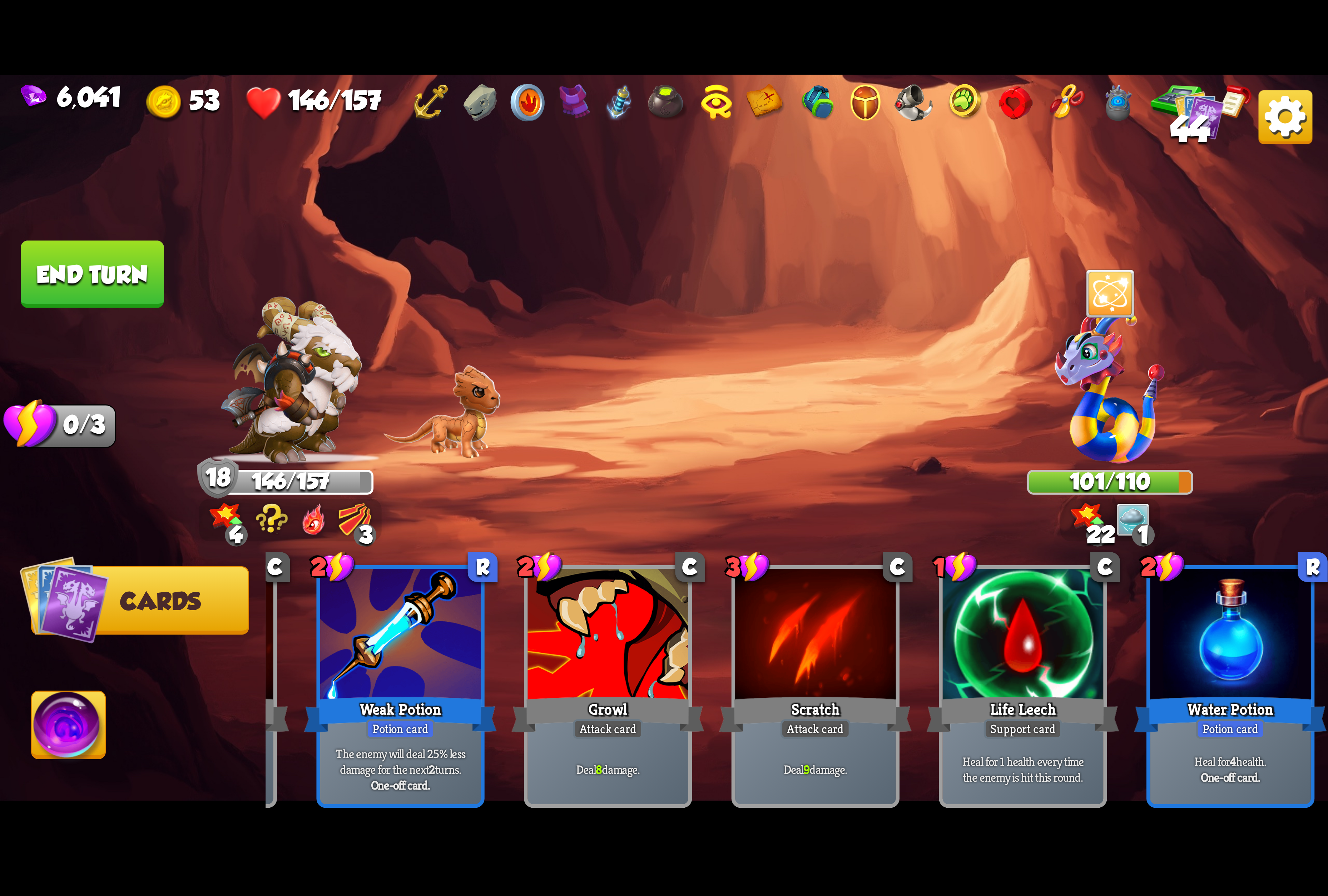
scroll to position [0, 139]
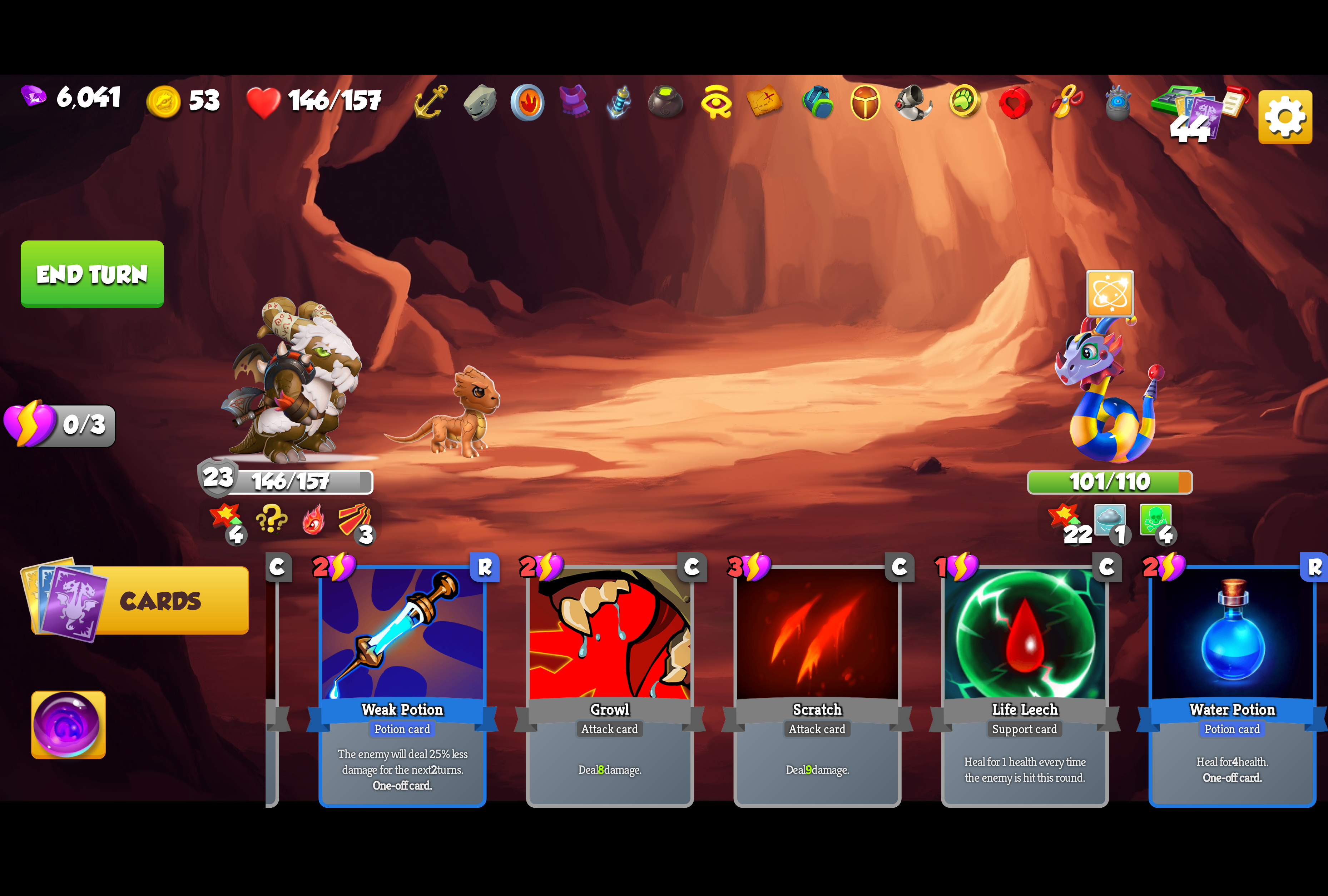
click at [89, 719] on img at bounding box center [68, 729] width 74 height 75
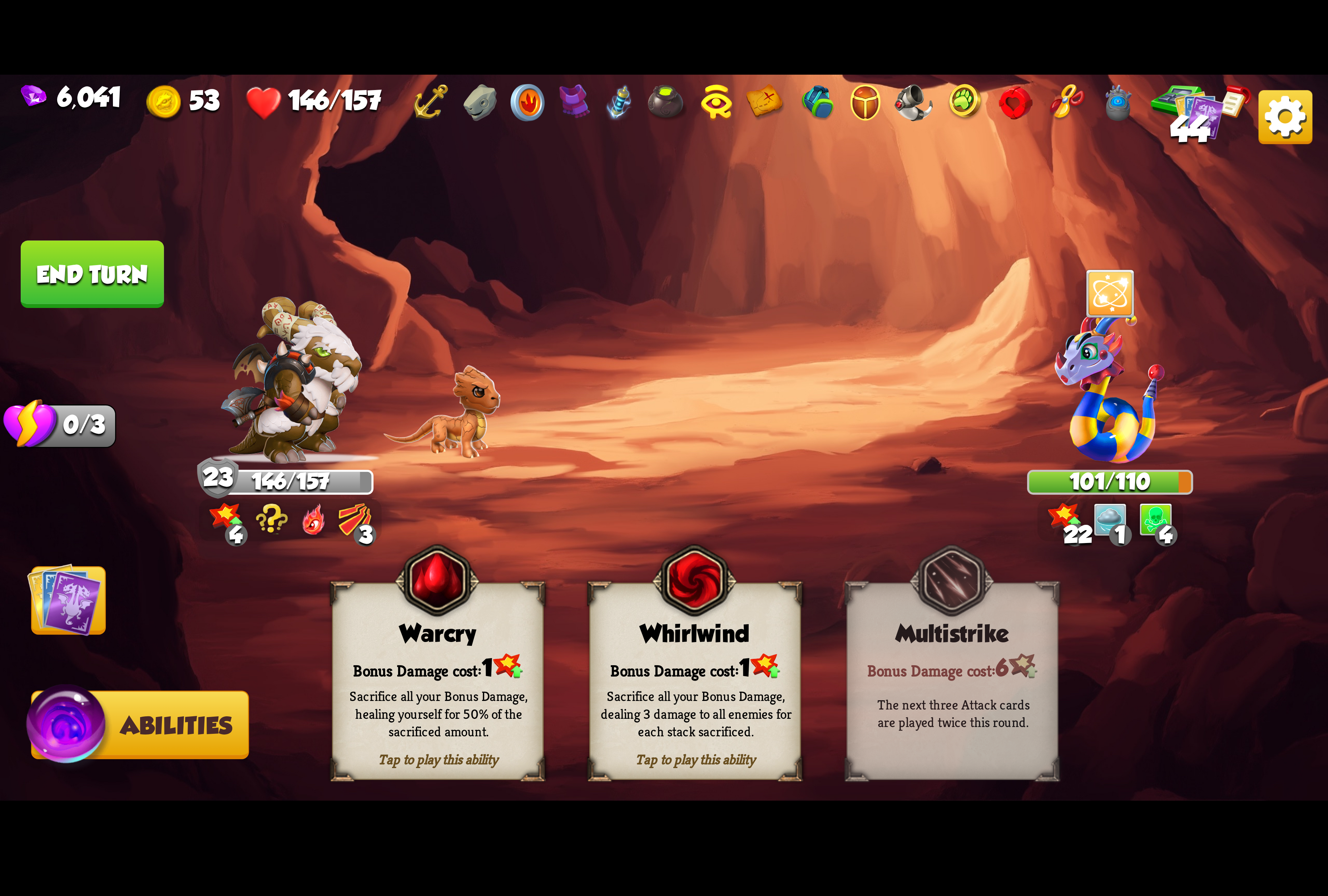
click at [89, 594] on img at bounding box center [64, 600] width 75 height 75
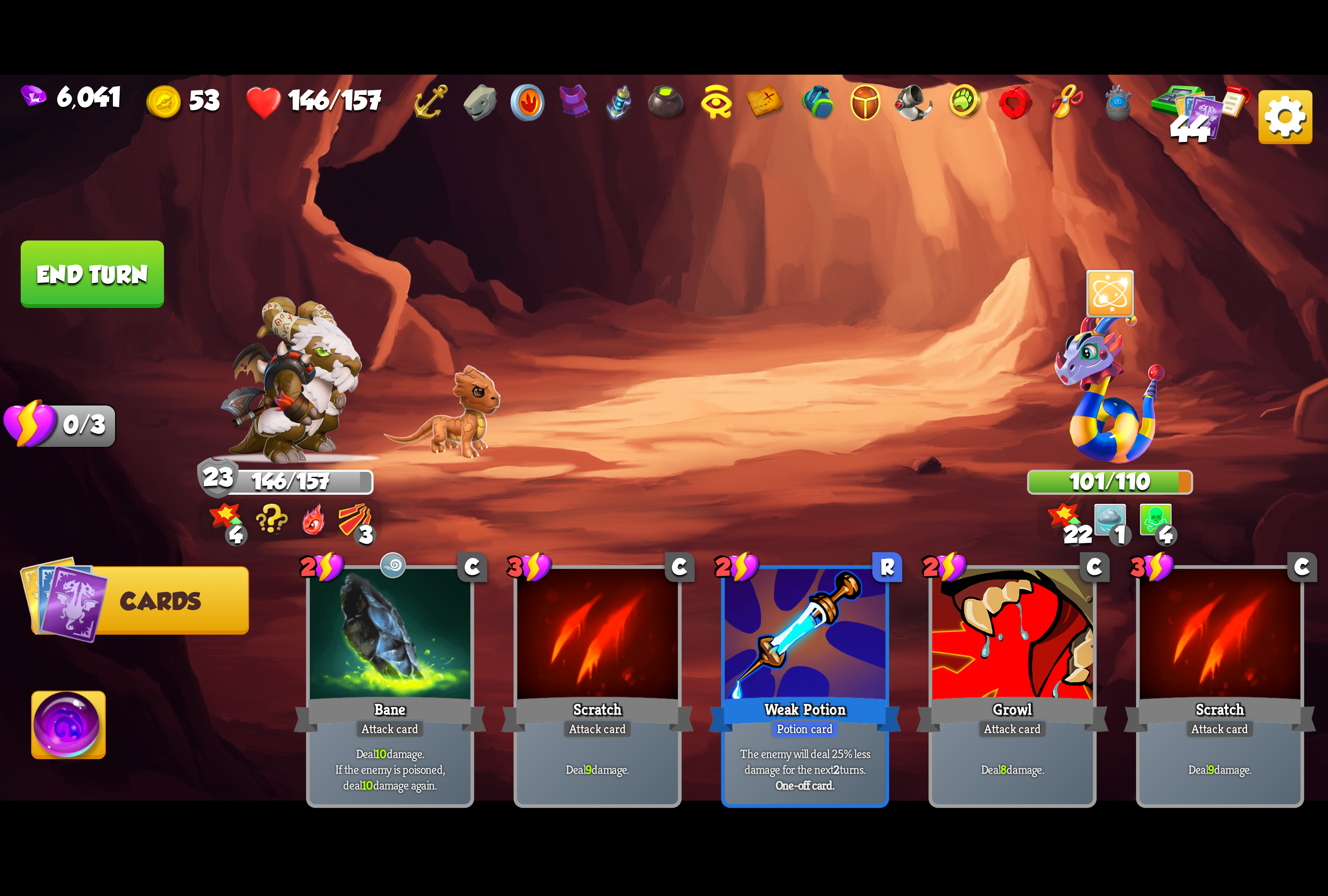
click at [99, 287] on button "End turn" at bounding box center [92, 274] width 143 height 67
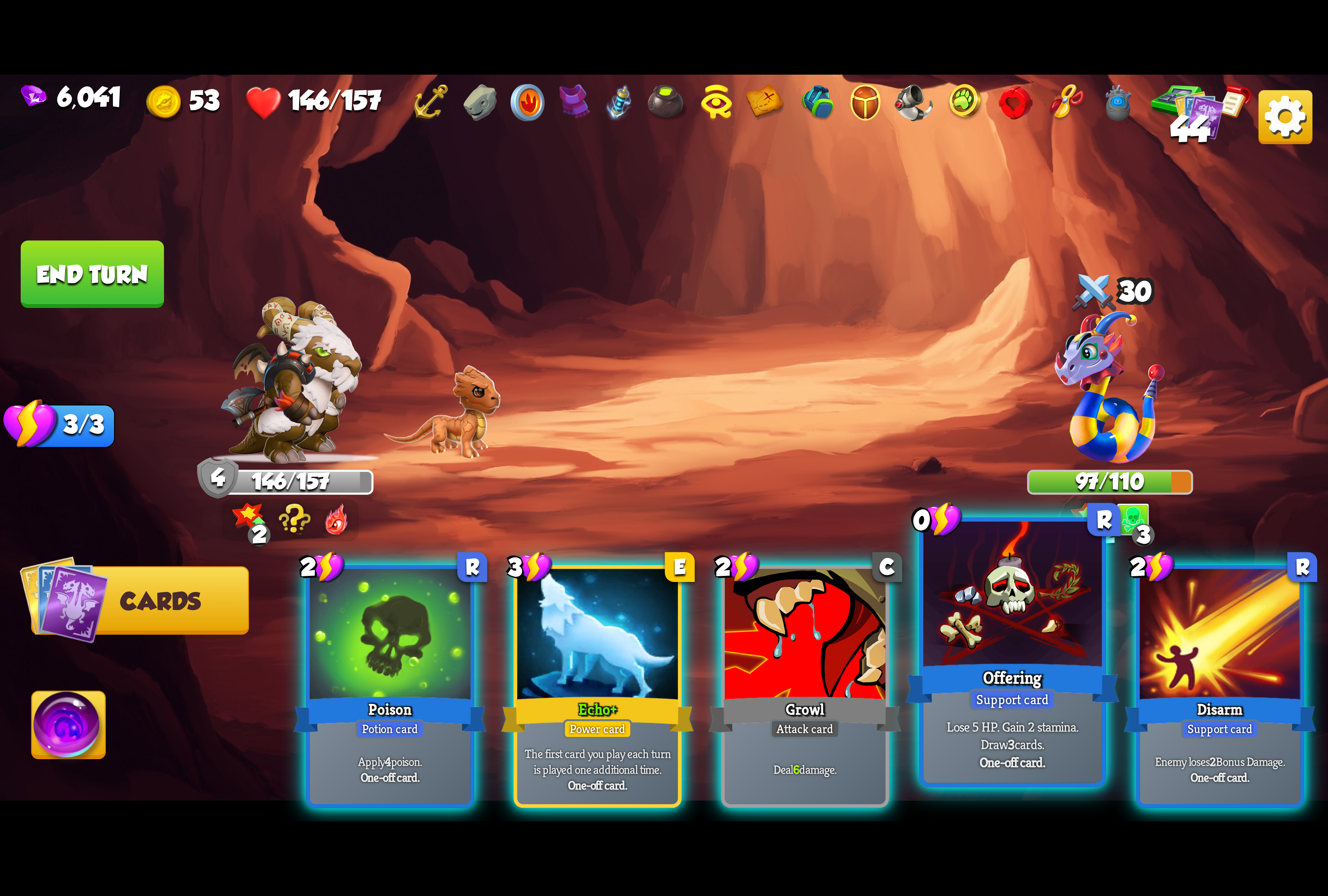
click at [1049, 682] on div "Offering" at bounding box center [1013, 683] width 214 height 48
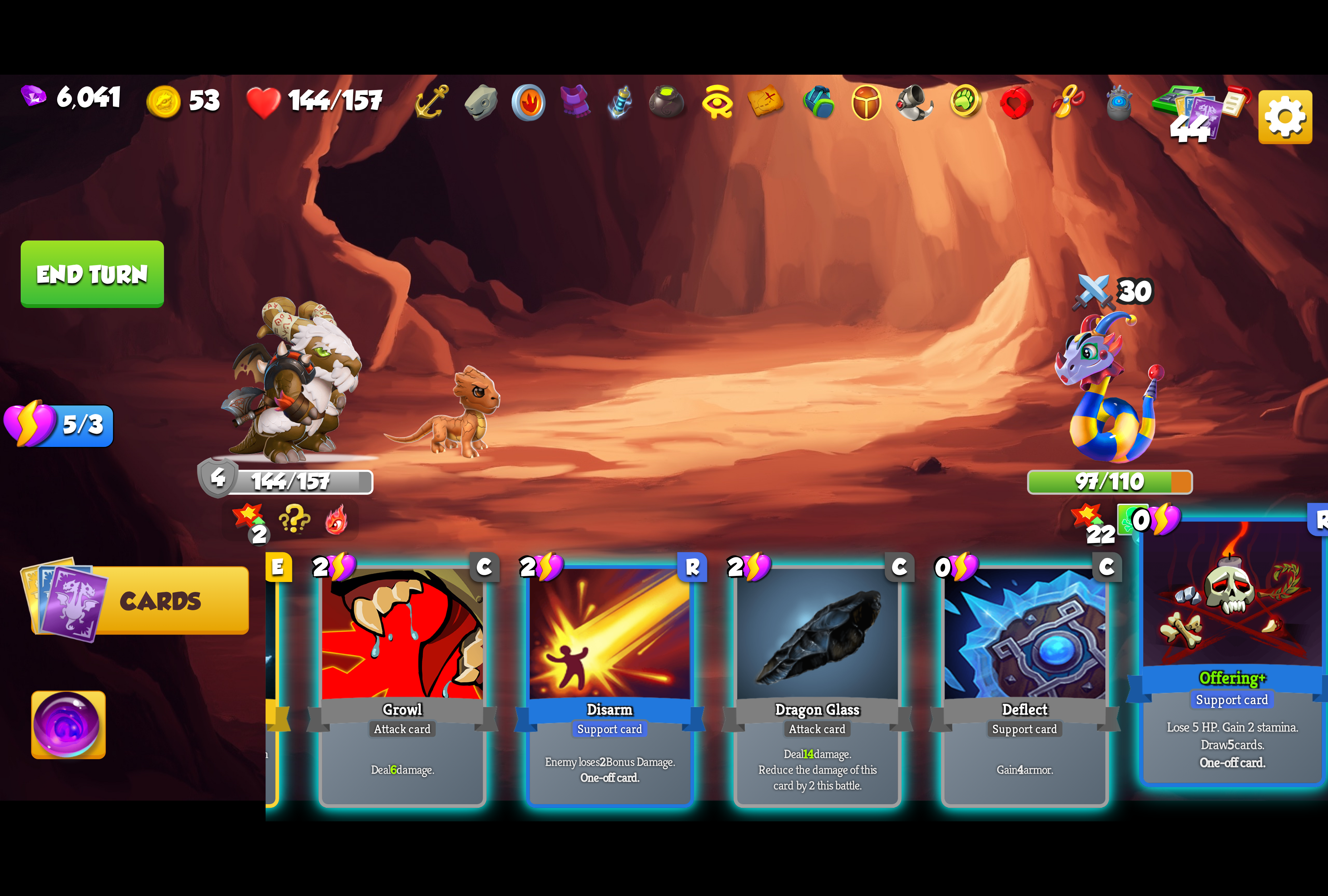
click at [1170, 689] on div "Support card" at bounding box center [1232, 700] width 87 height 22
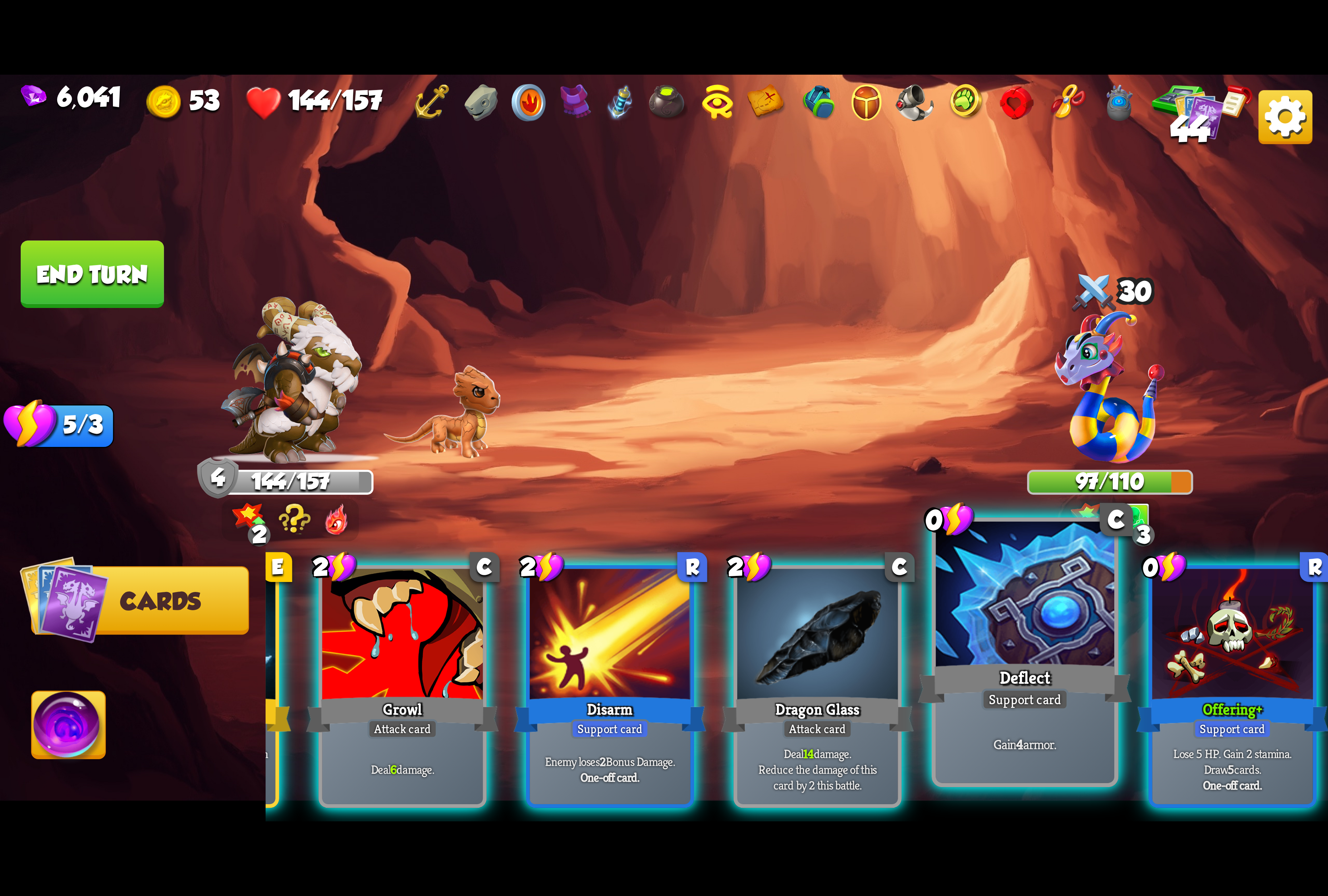
scroll to position [0, 67]
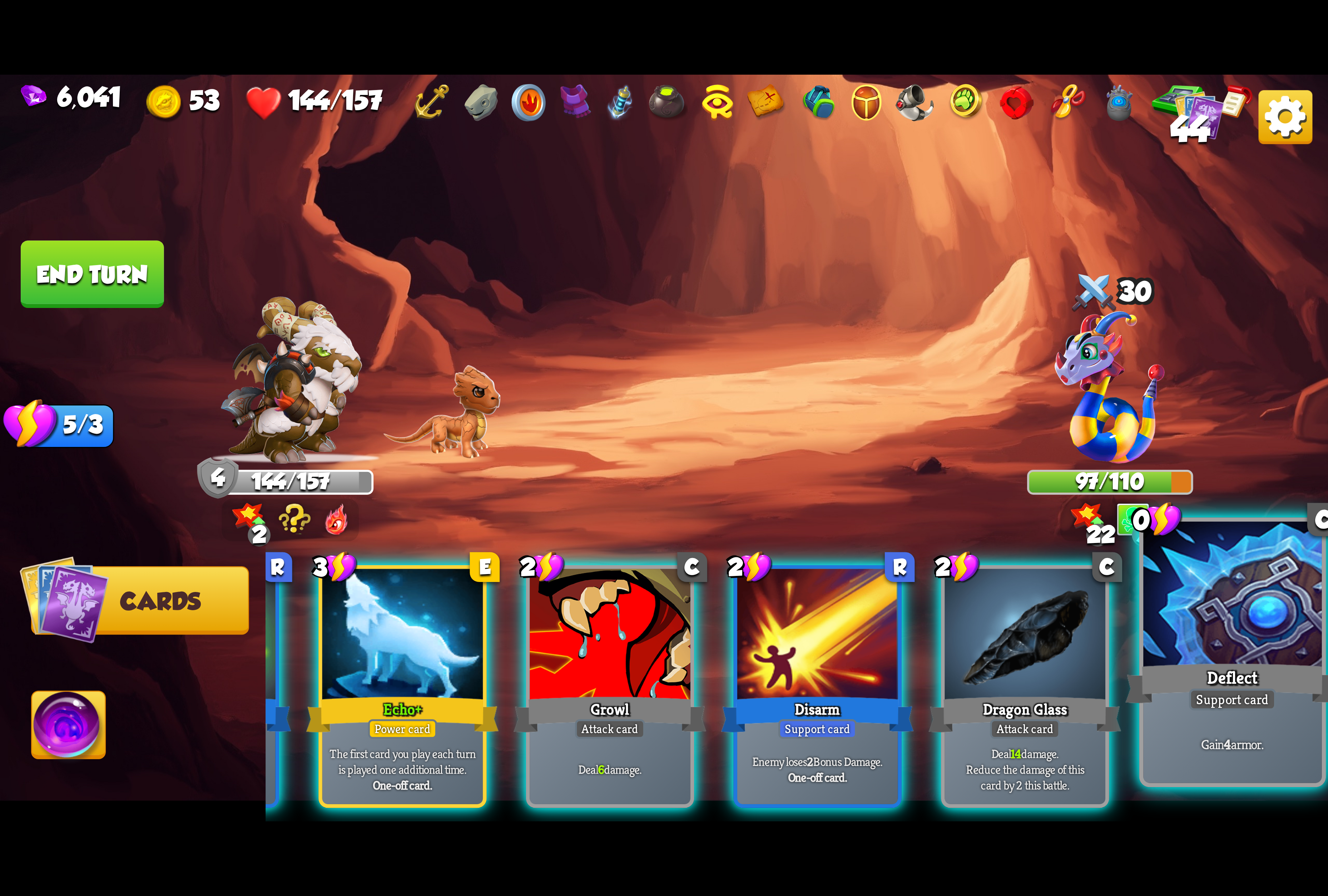
click at [1170, 713] on div "Gain 4 armor." at bounding box center [1232, 744] width 178 height 78
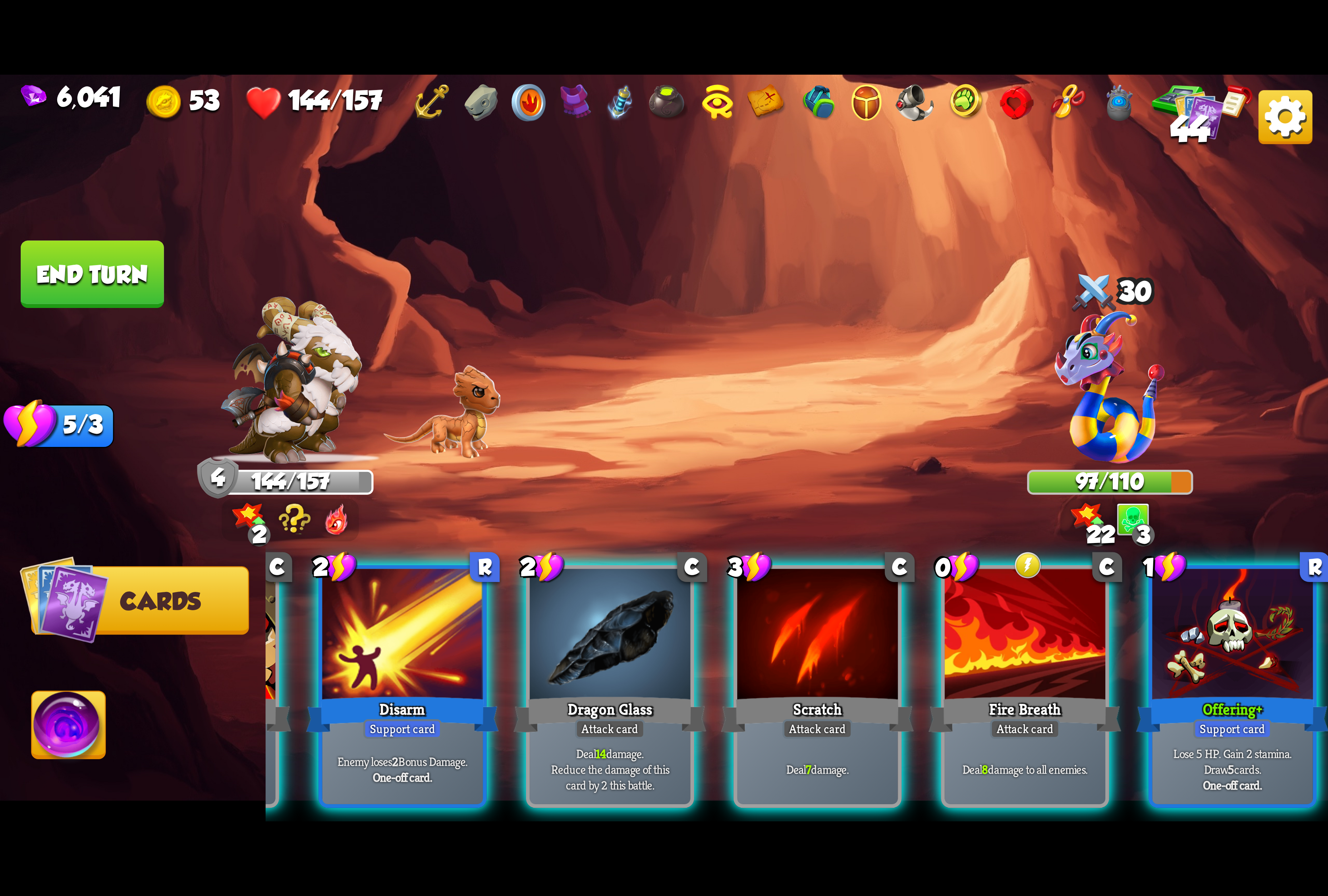
scroll to position [0, 353]
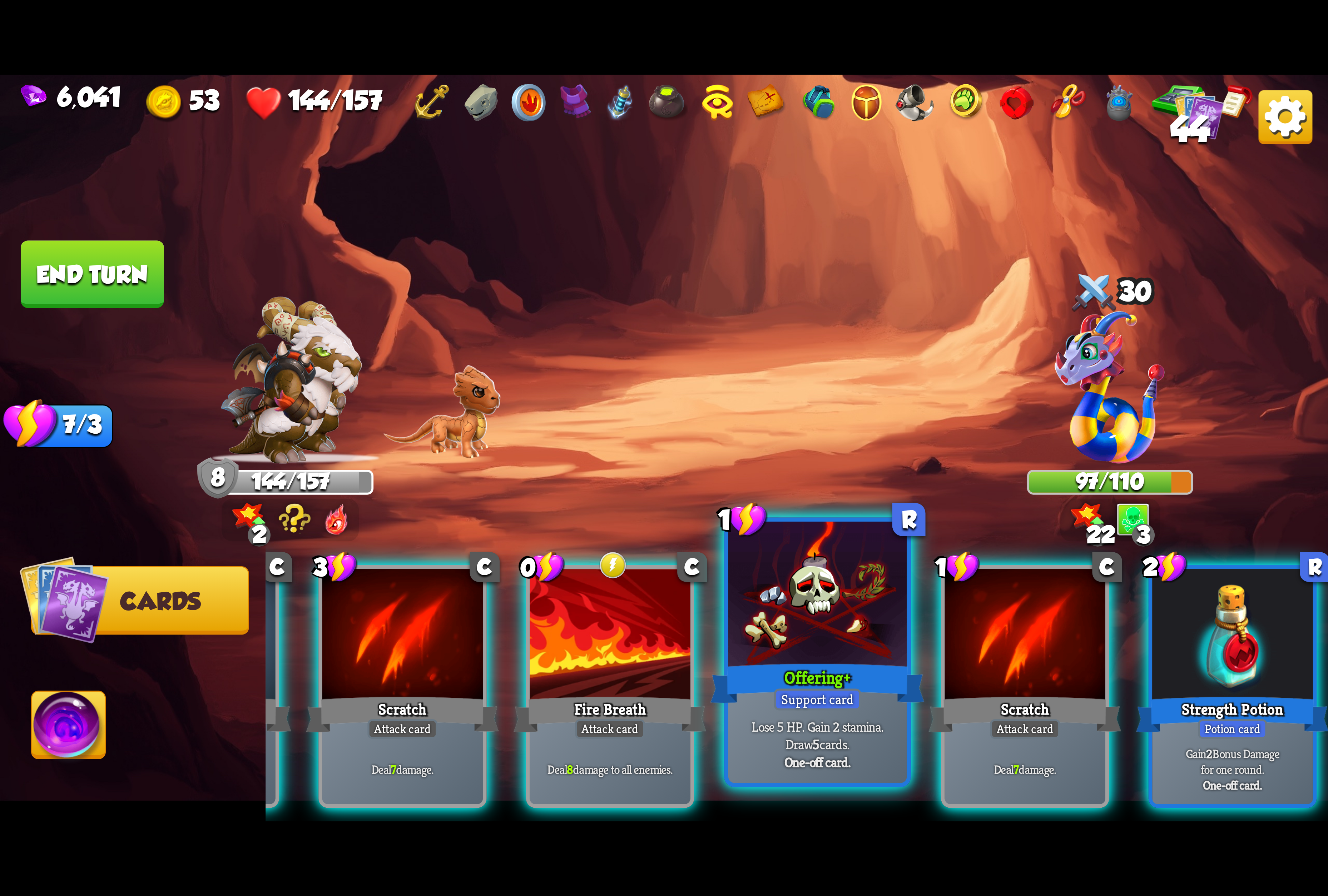
click at [818, 657] on div at bounding box center [817, 597] width 178 height 150
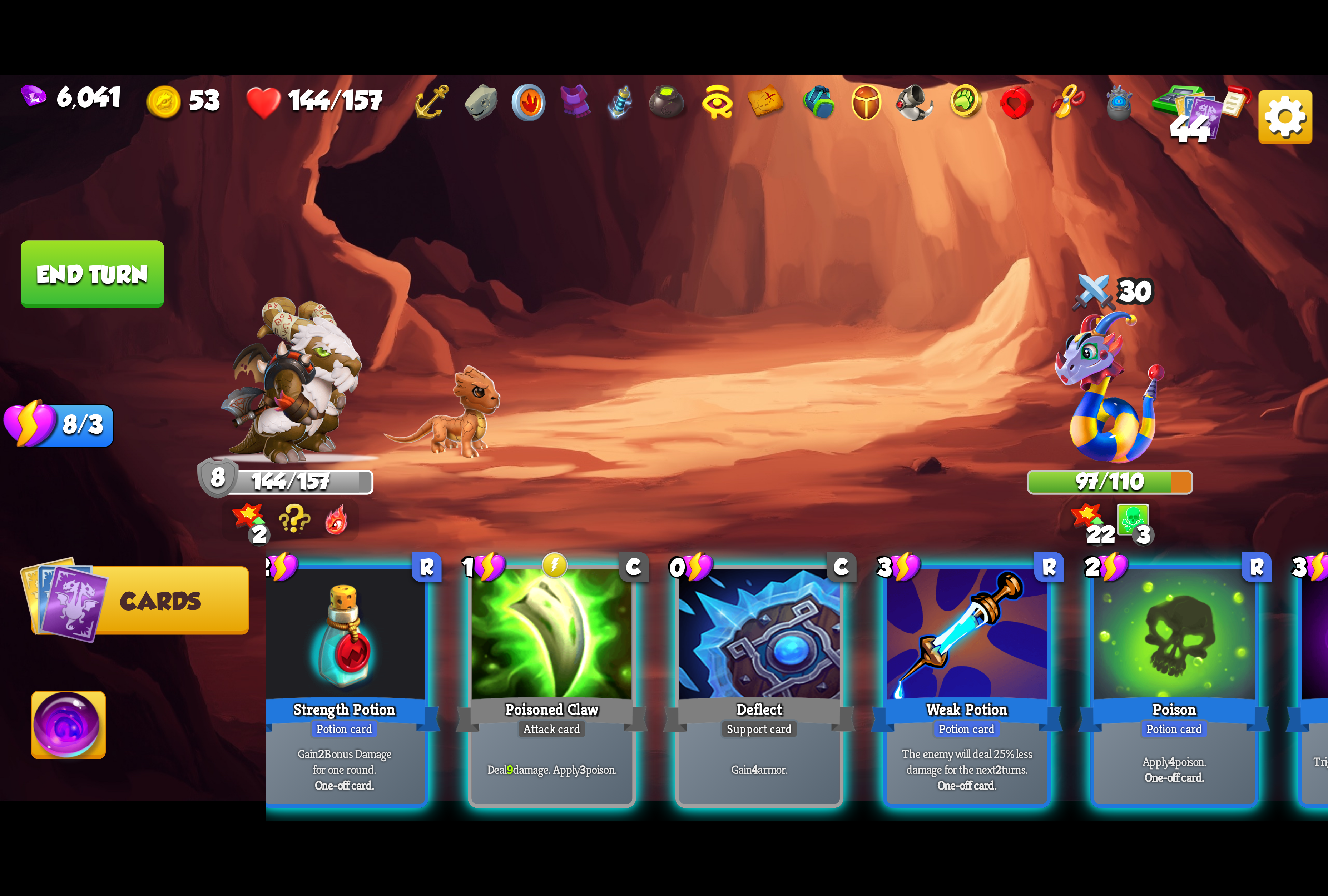
click at [556, 649] on div at bounding box center [552, 637] width 161 height 136
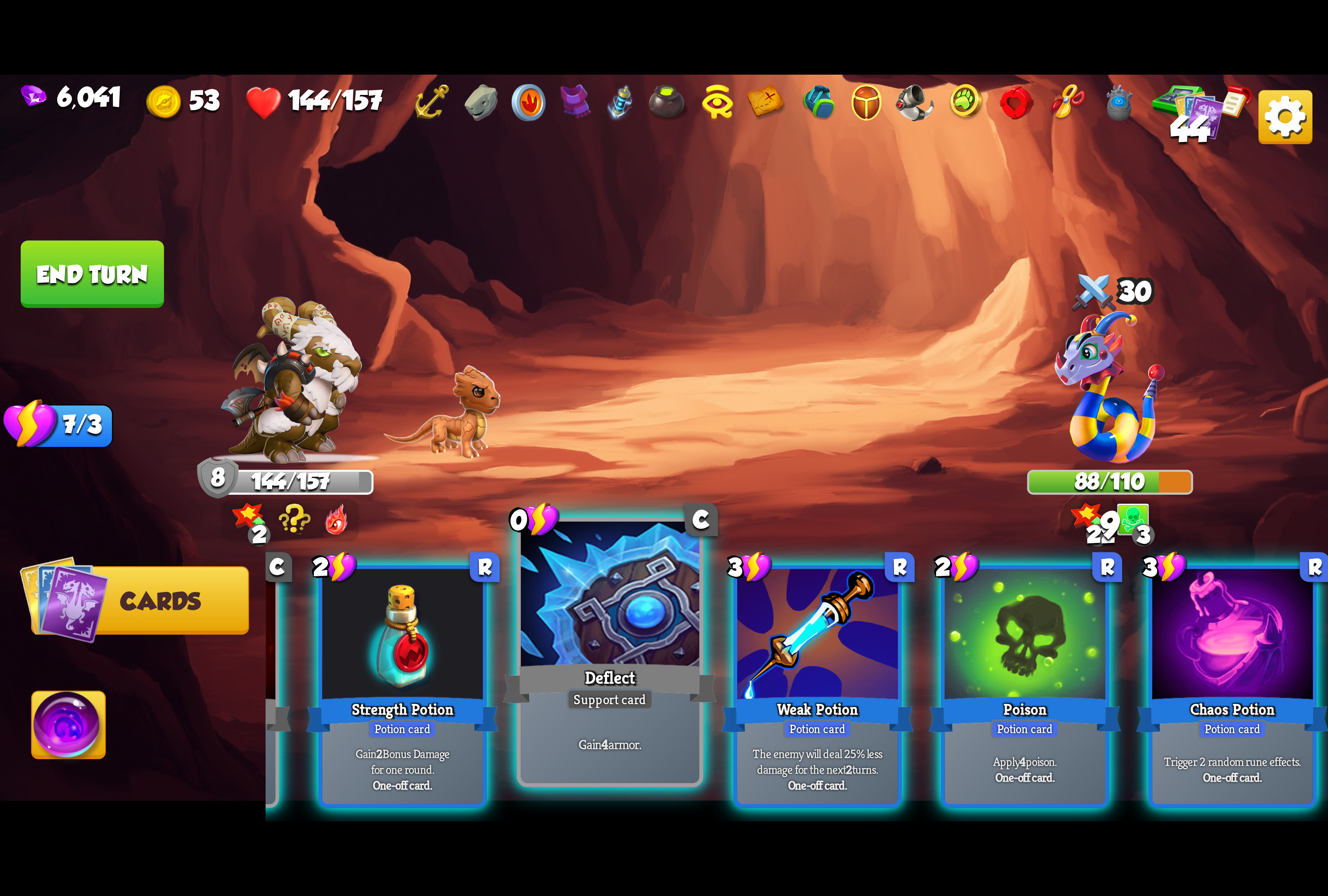
click at [609, 662] on div "Deflect" at bounding box center [609, 683] width 214 height 48
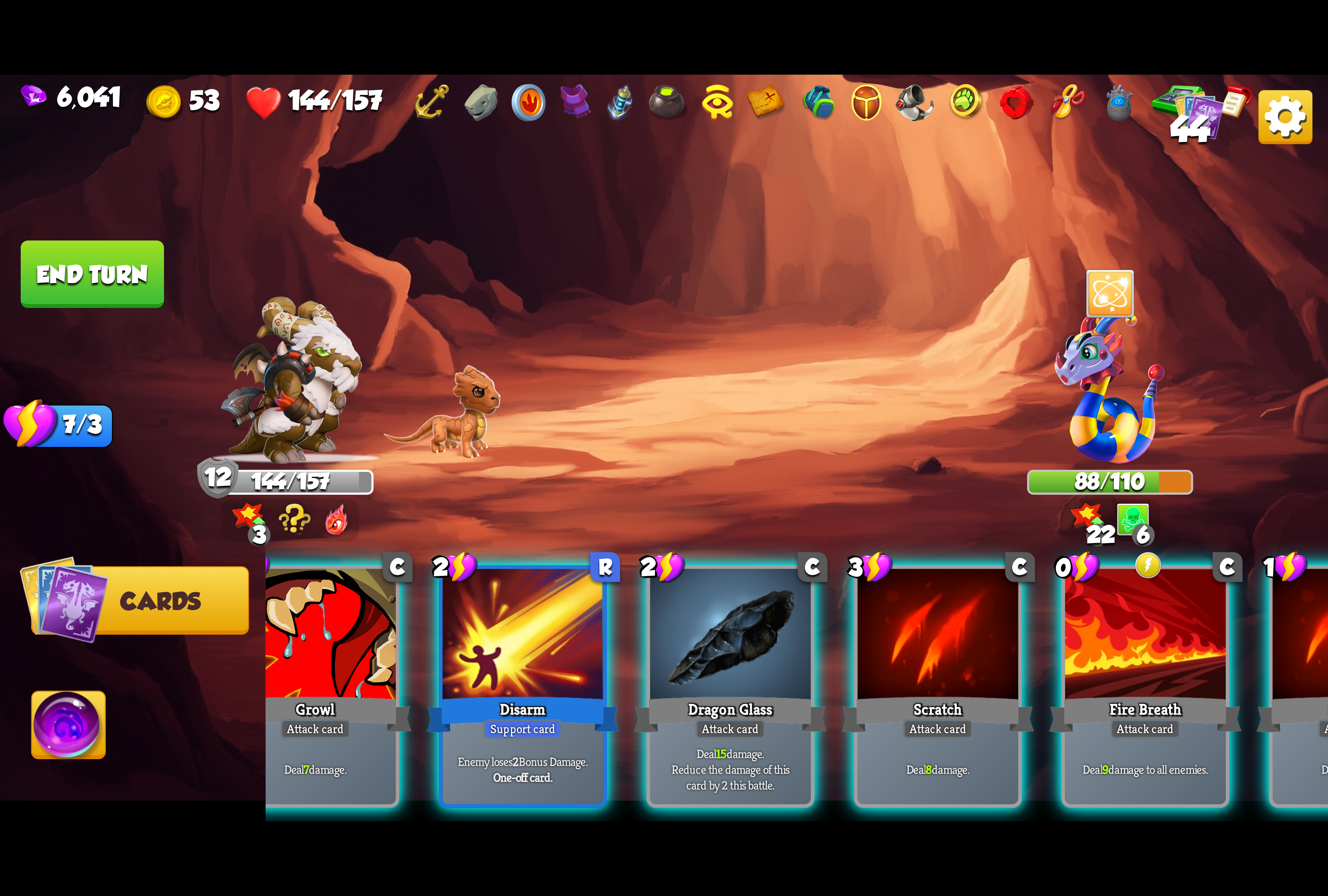
scroll to position [0, 163]
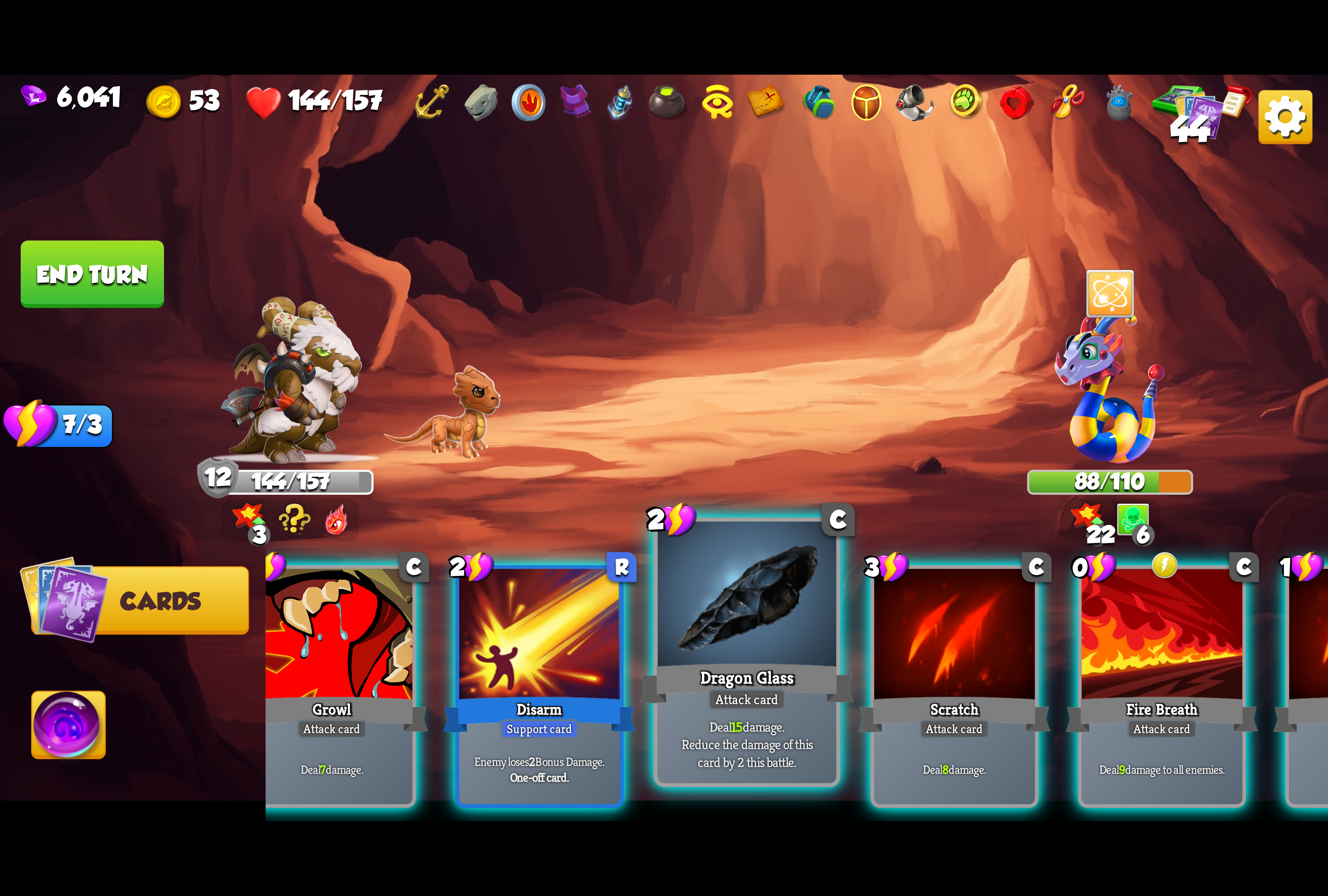
click at [749, 607] on div at bounding box center [747, 597] width 178 height 150
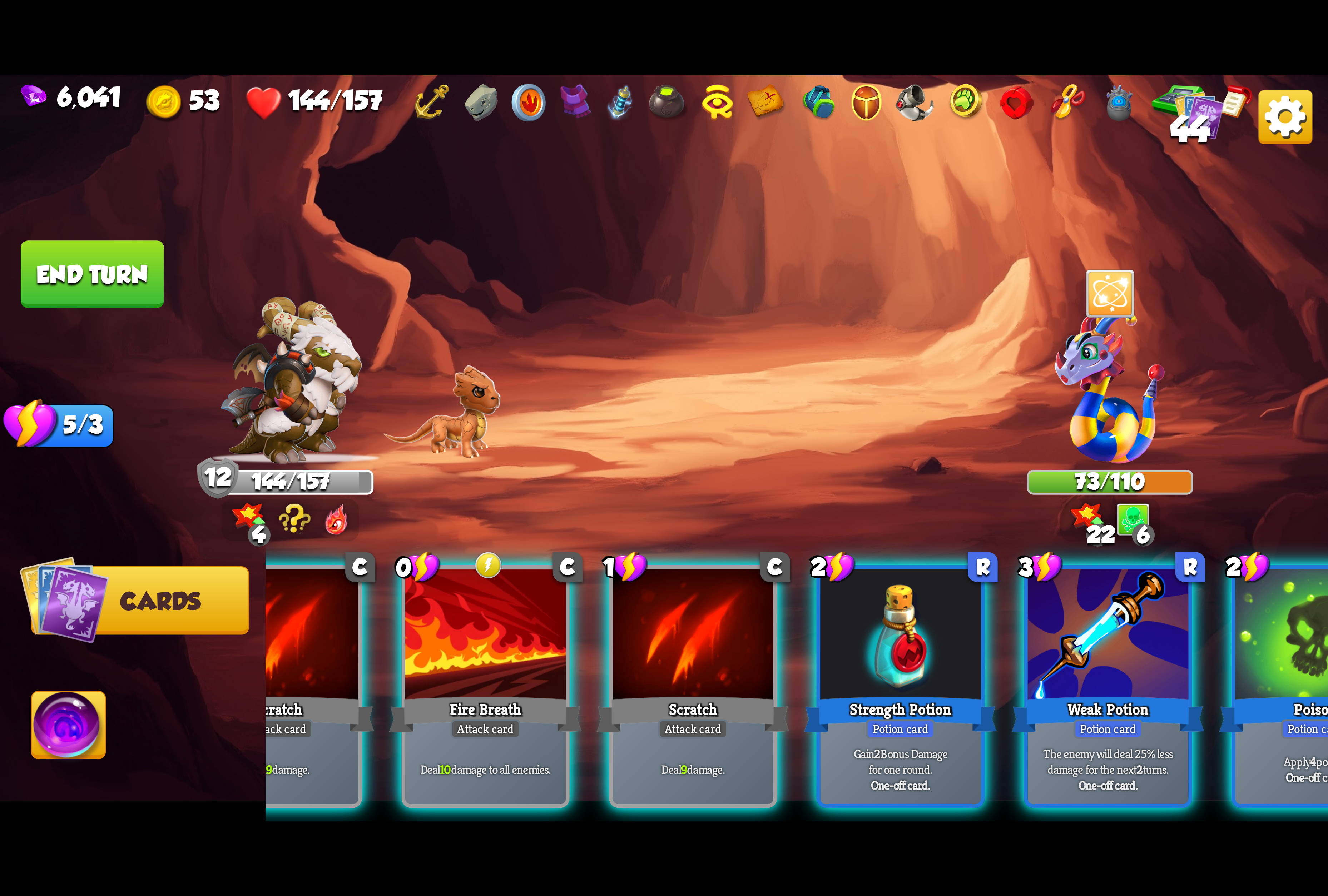
scroll to position [0, 242]
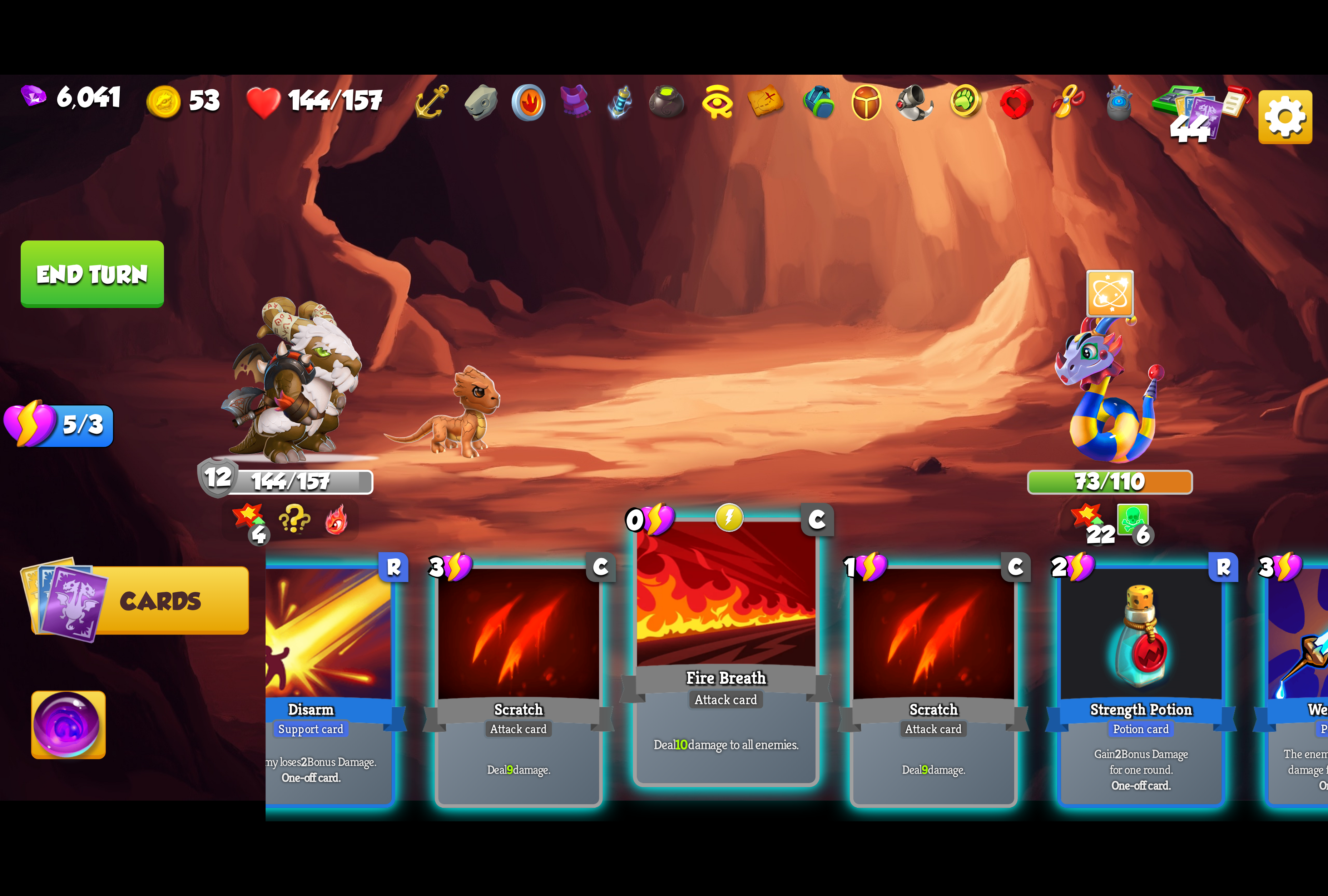
click at [760, 642] on div at bounding box center [726, 597] width 178 height 150
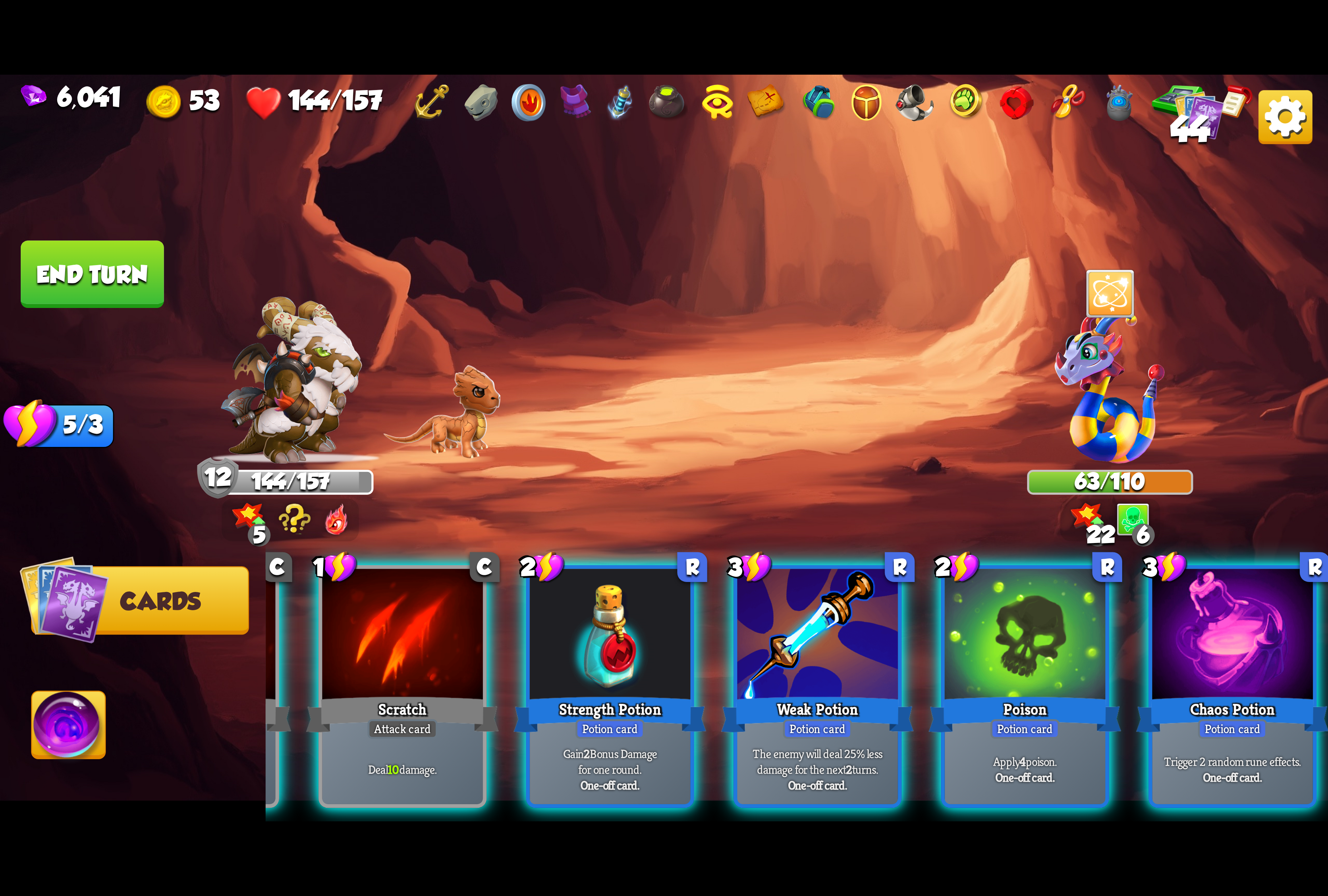
scroll to position [0, 0]
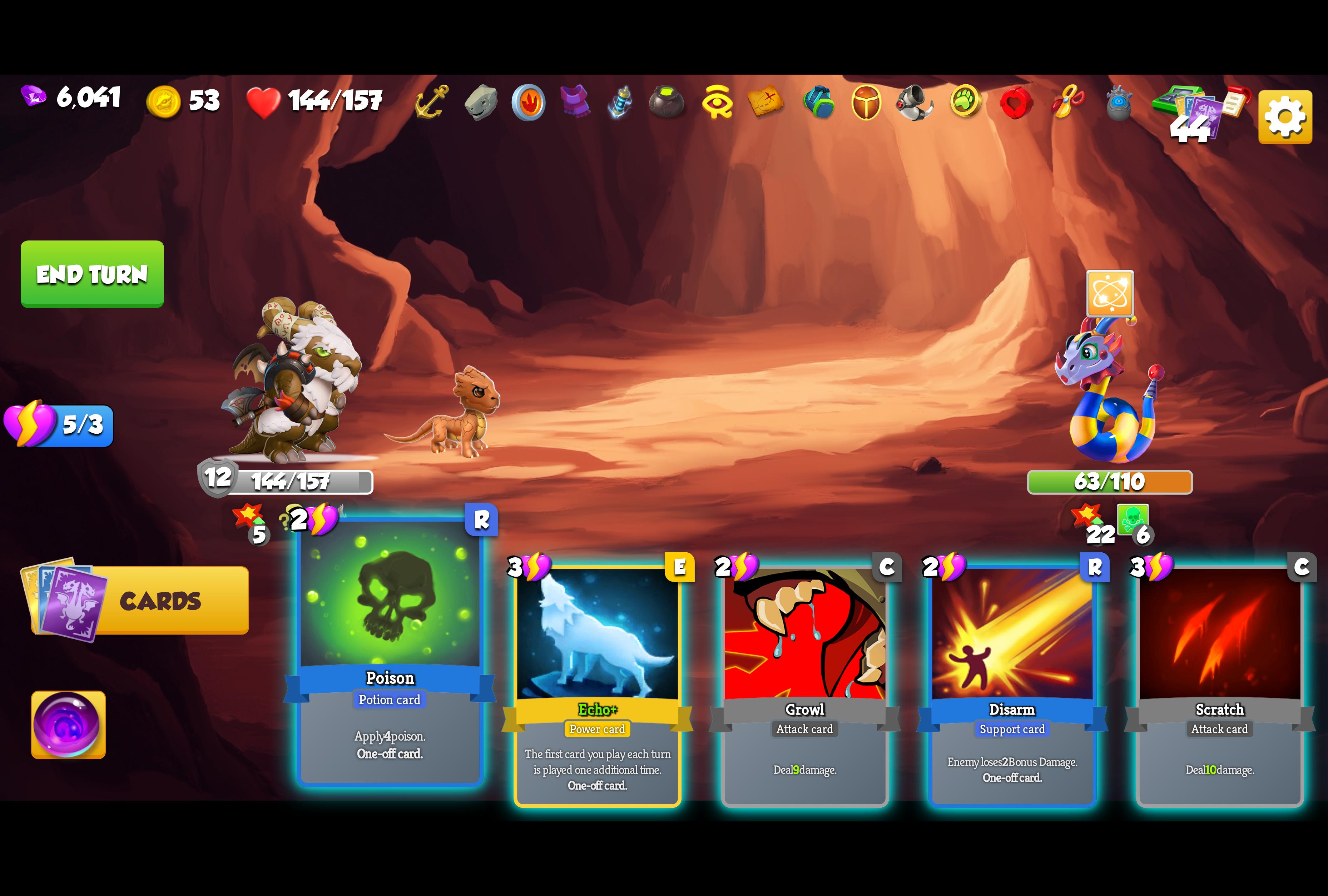
click at [360, 647] on div at bounding box center [390, 597] width 178 height 150
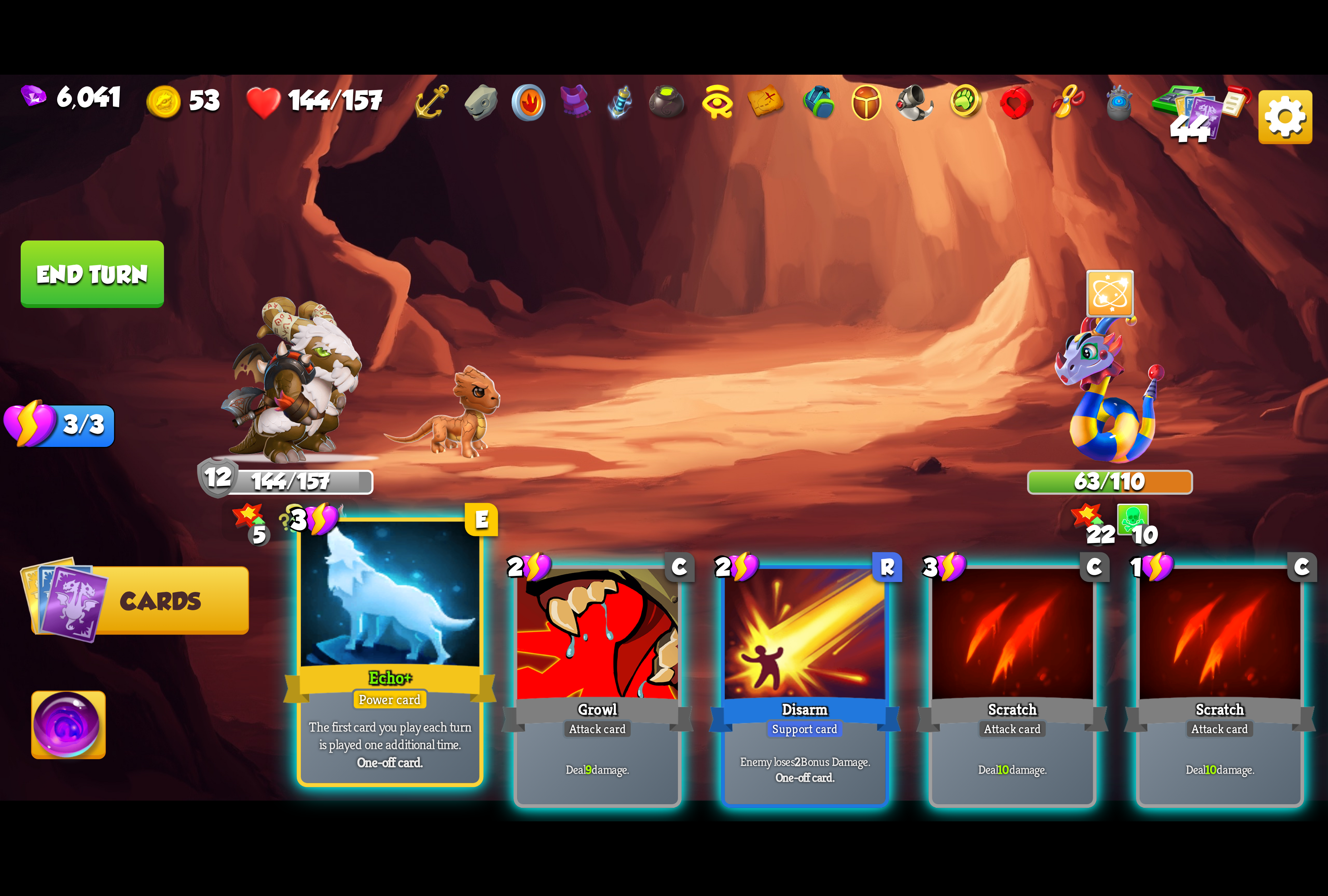
click at [426, 678] on div "Echo+" at bounding box center [390, 683] width 214 height 48
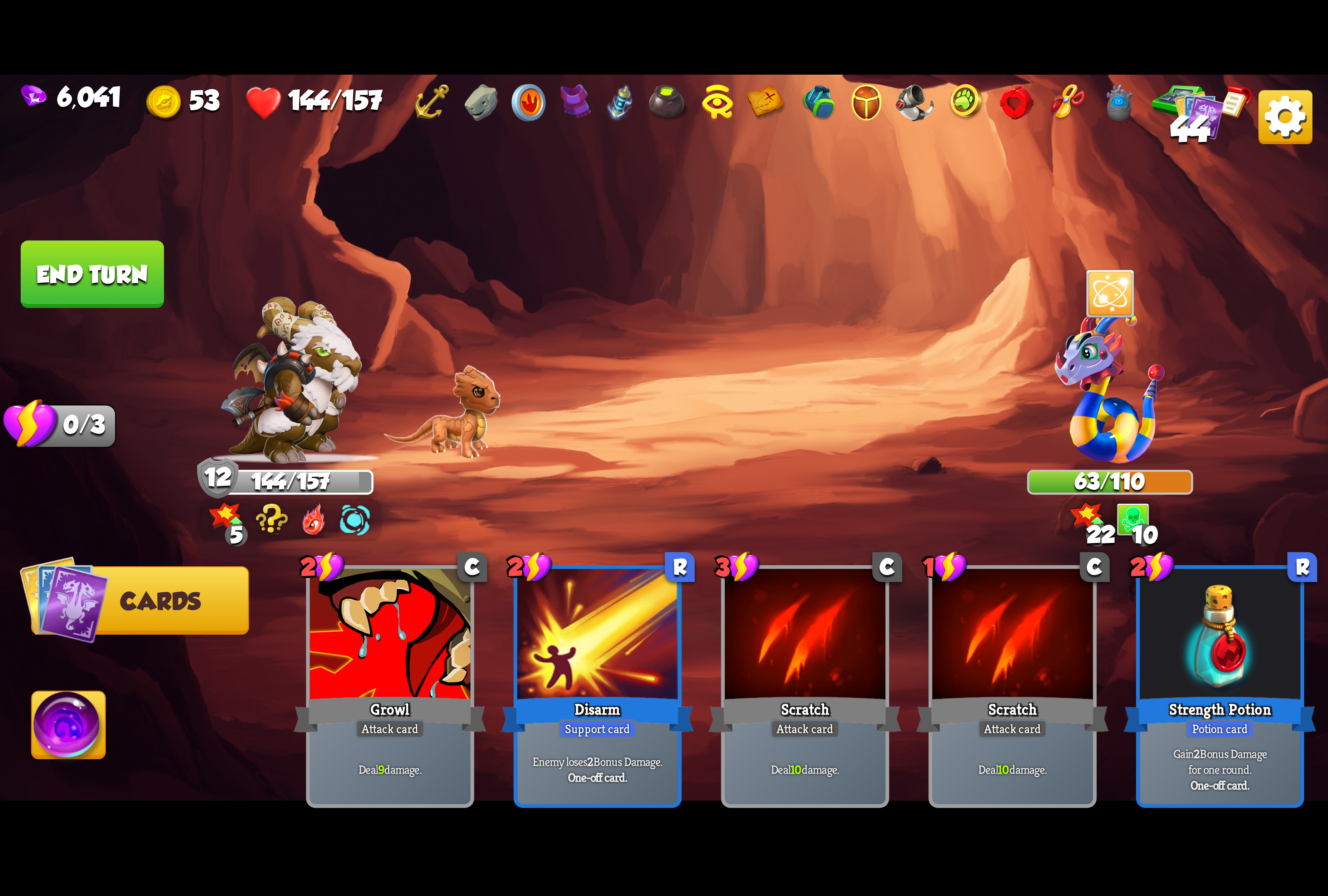
click at [52, 725] on img at bounding box center [68, 729] width 74 height 75
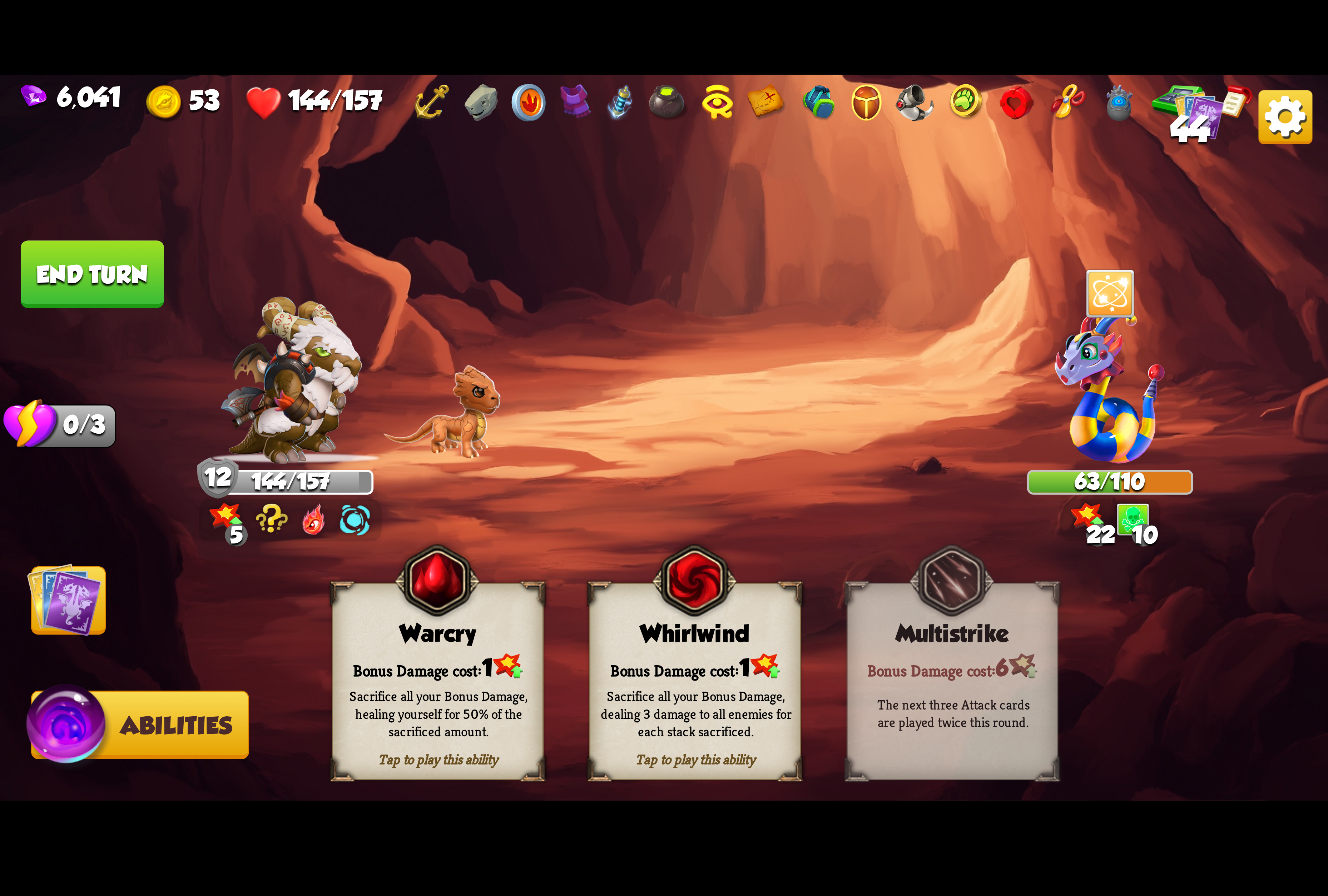
click at [668, 668] on div "Bonus Damage cost: 1" at bounding box center [695, 666] width 209 height 30
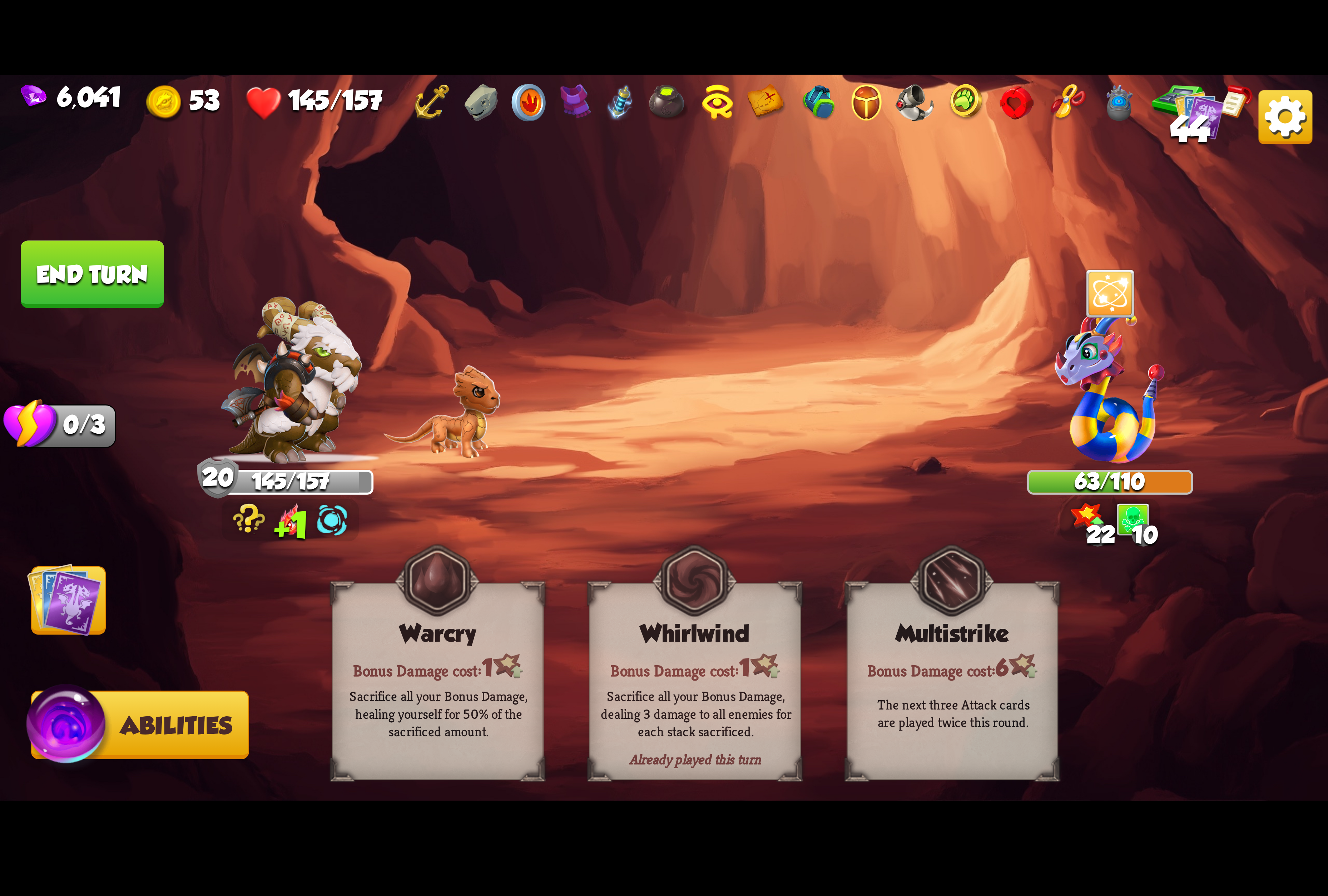
click at [56, 596] on img at bounding box center [64, 600] width 75 height 75
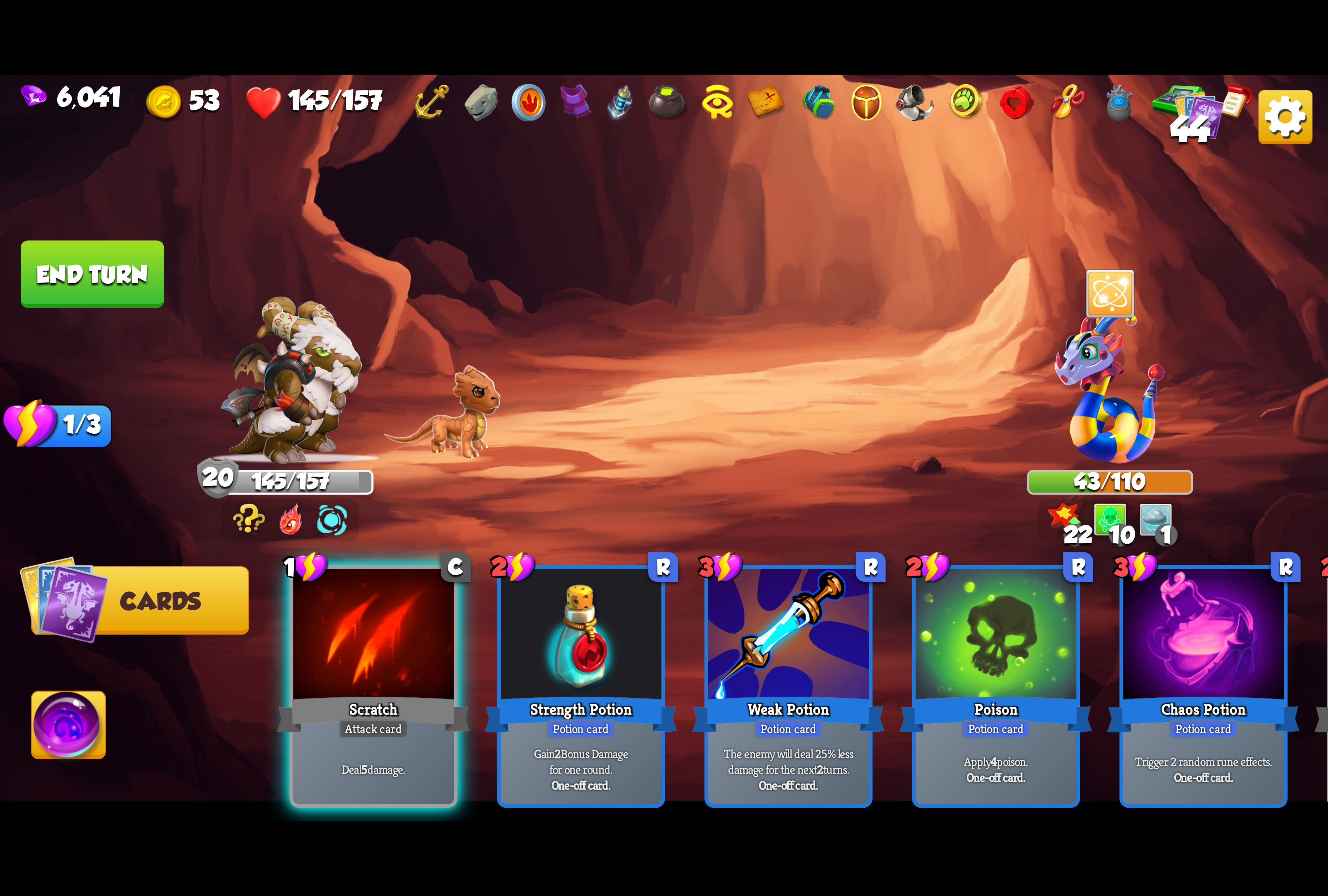
scroll to position [0, 282]
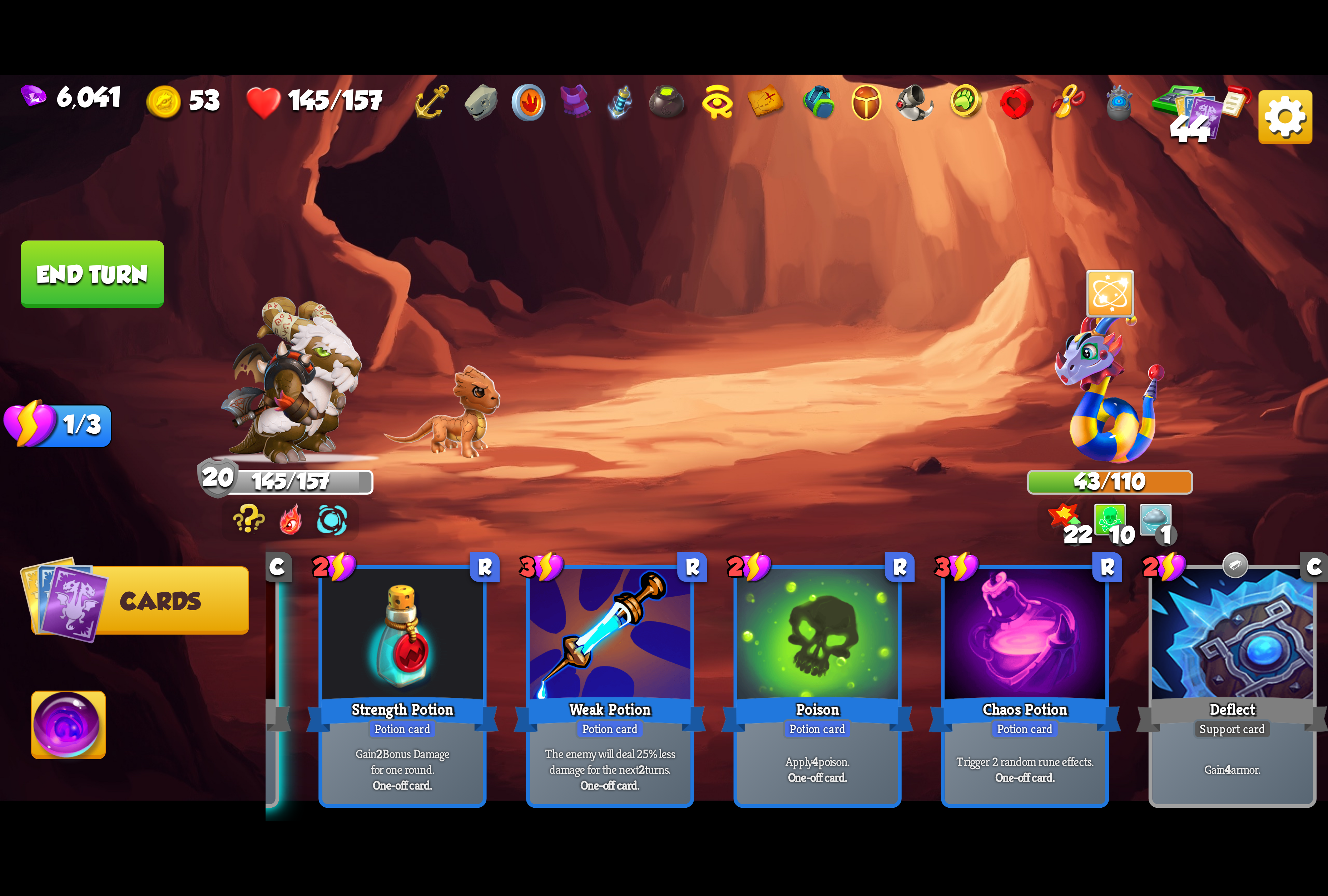
click at [66, 290] on button "End turn" at bounding box center [92, 274] width 143 height 67
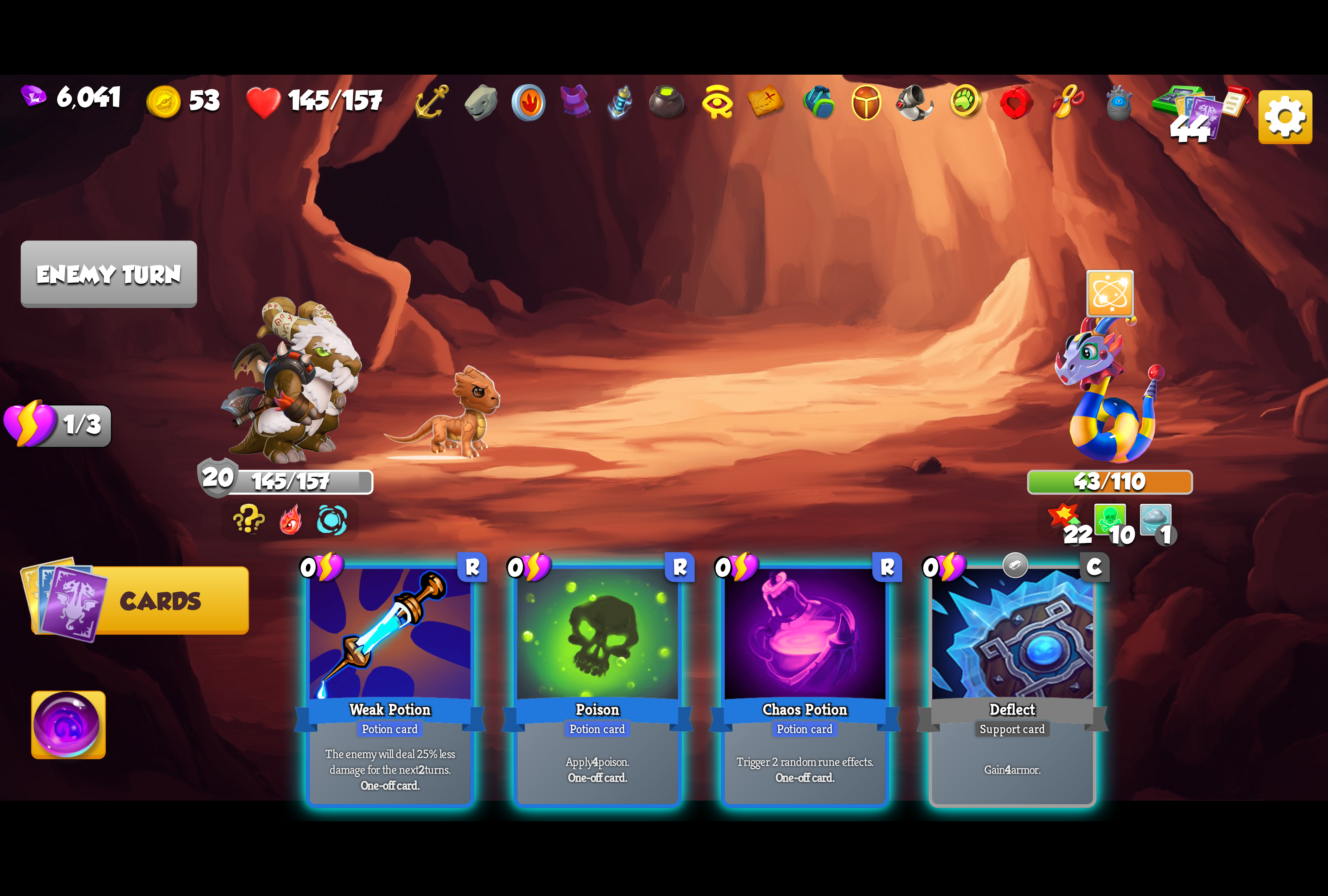
scroll to position [0, 0]
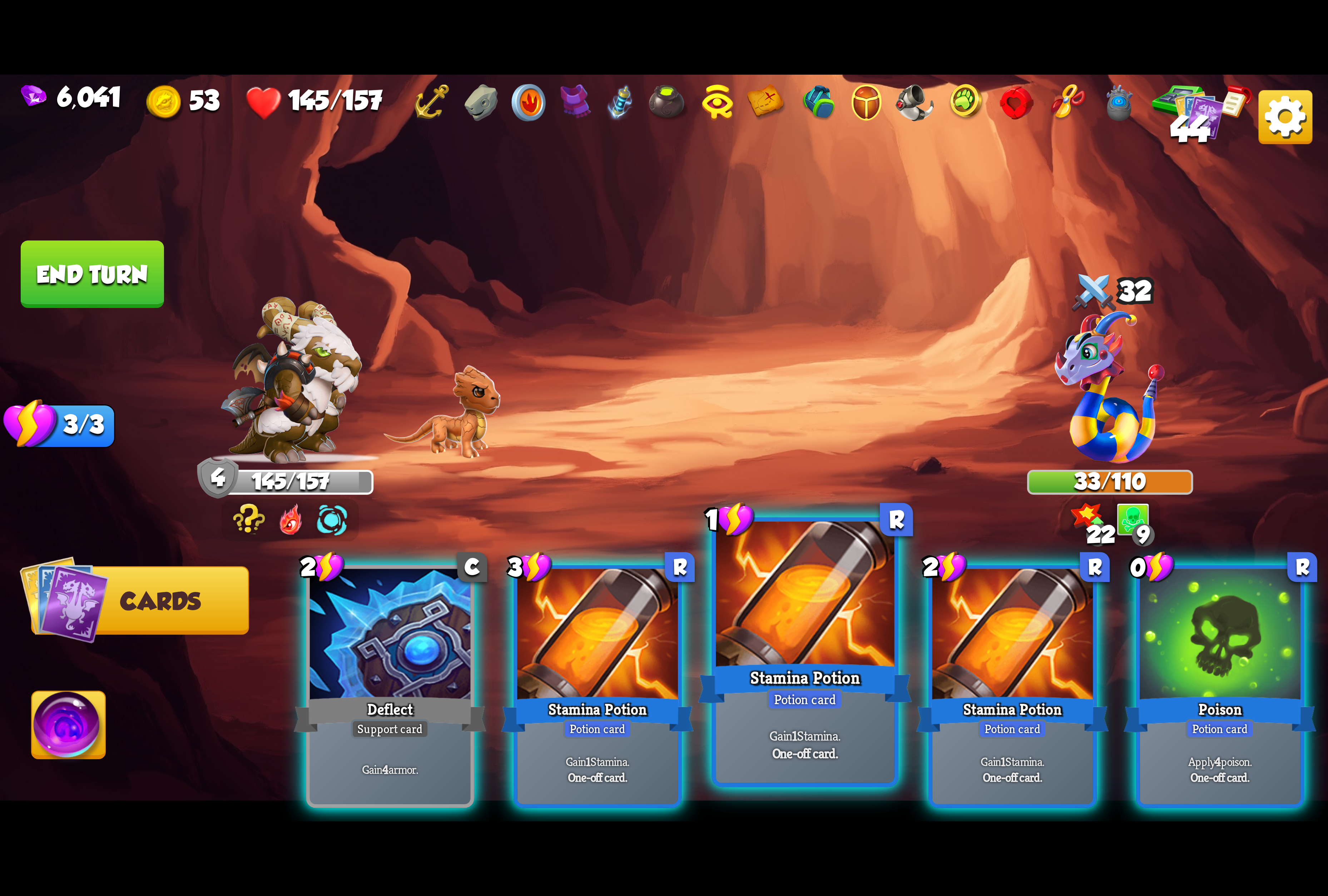
click at [852, 694] on div "Stamina Potion" at bounding box center [805, 683] width 214 height 48
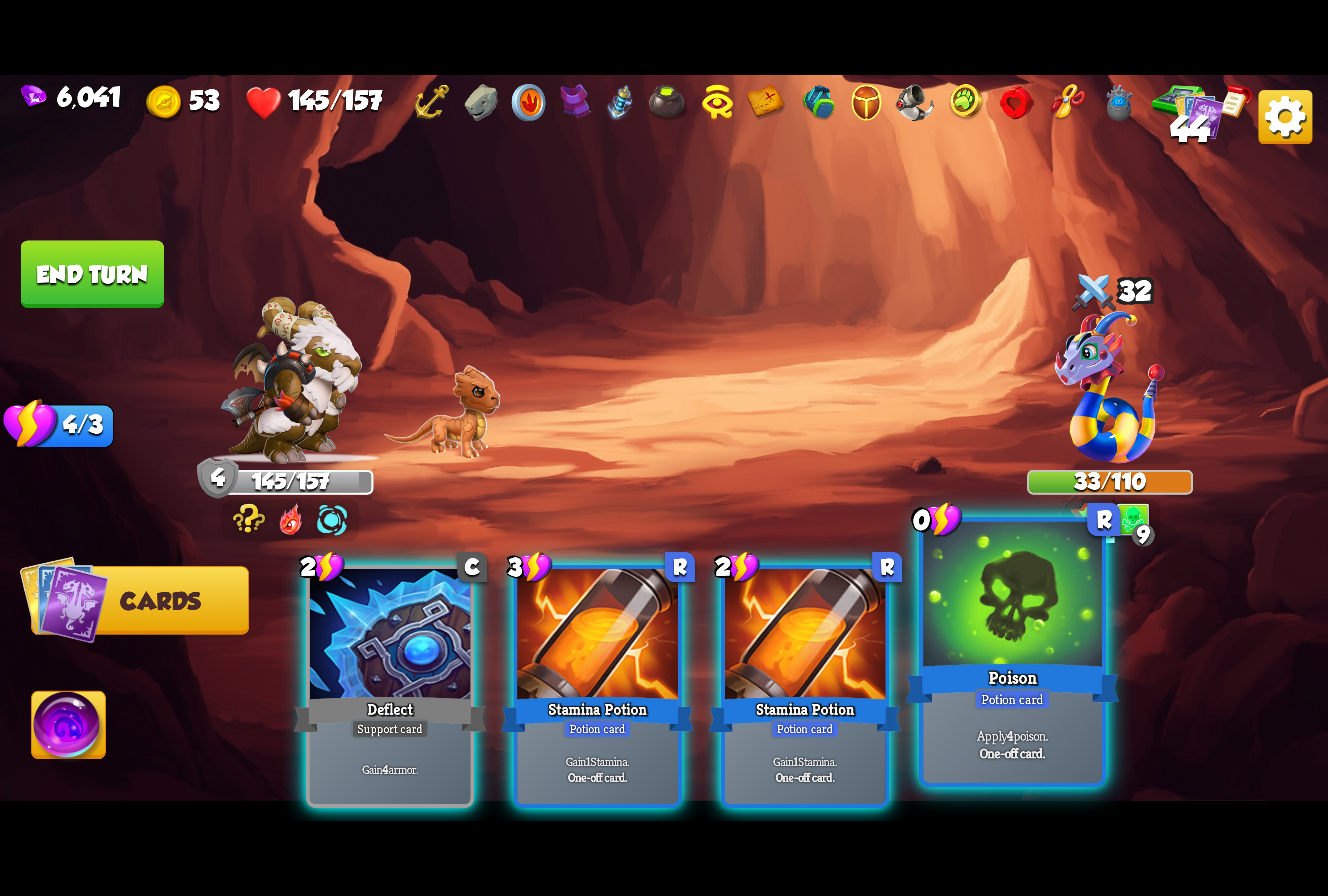
click at [1001, 668] on div "Poison" at bounding box center [1013, 683] width 214 height 48
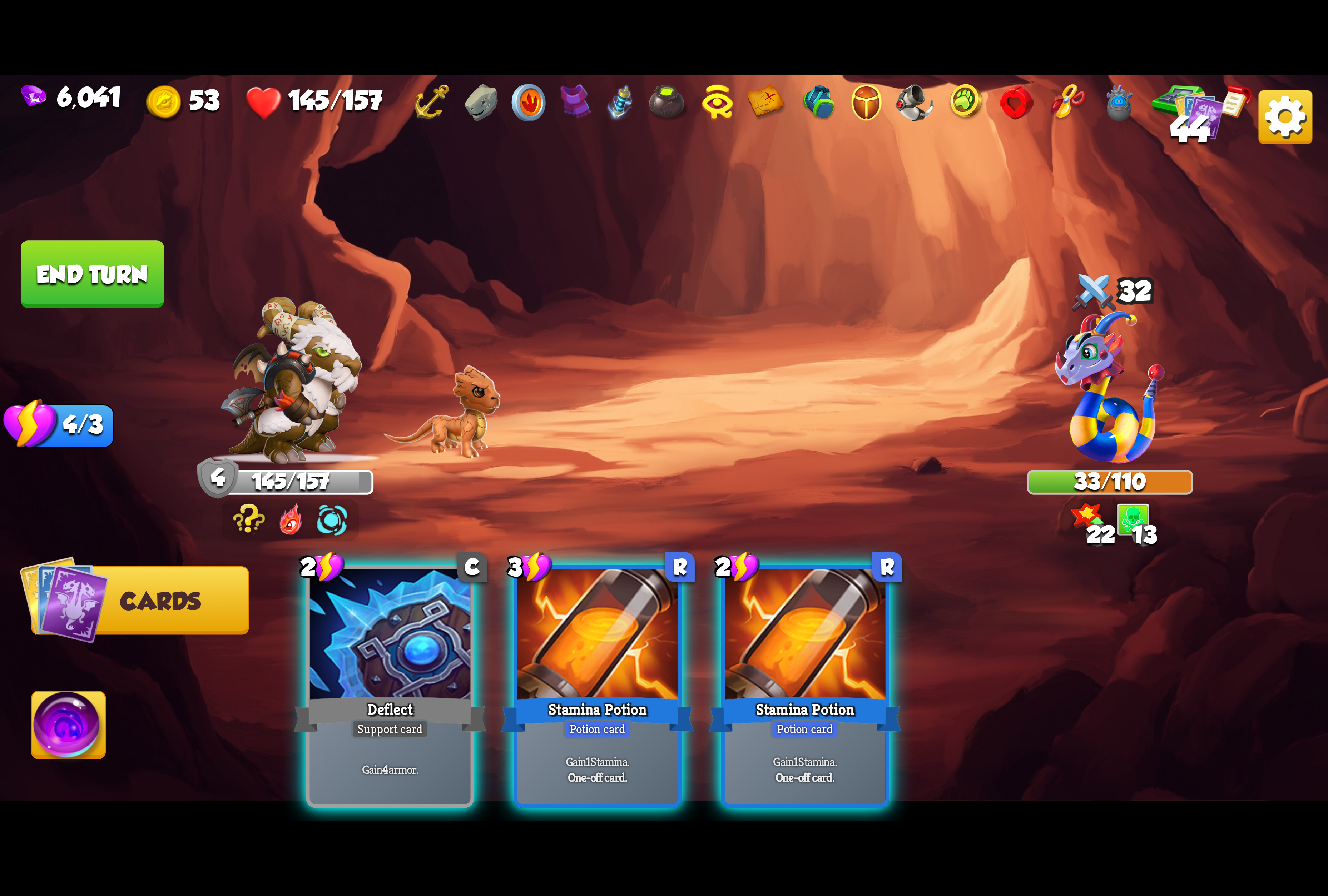
drag, startPoint x: 792, startPoint y: 646, endPoint x: 657, endPoint y: 434, distance: 251.3
click at [747, 390] on div "Select an enemy to attack... You don't have enough stamina to play that card...…" at bounding box center [664, 448] width 1328 height 747
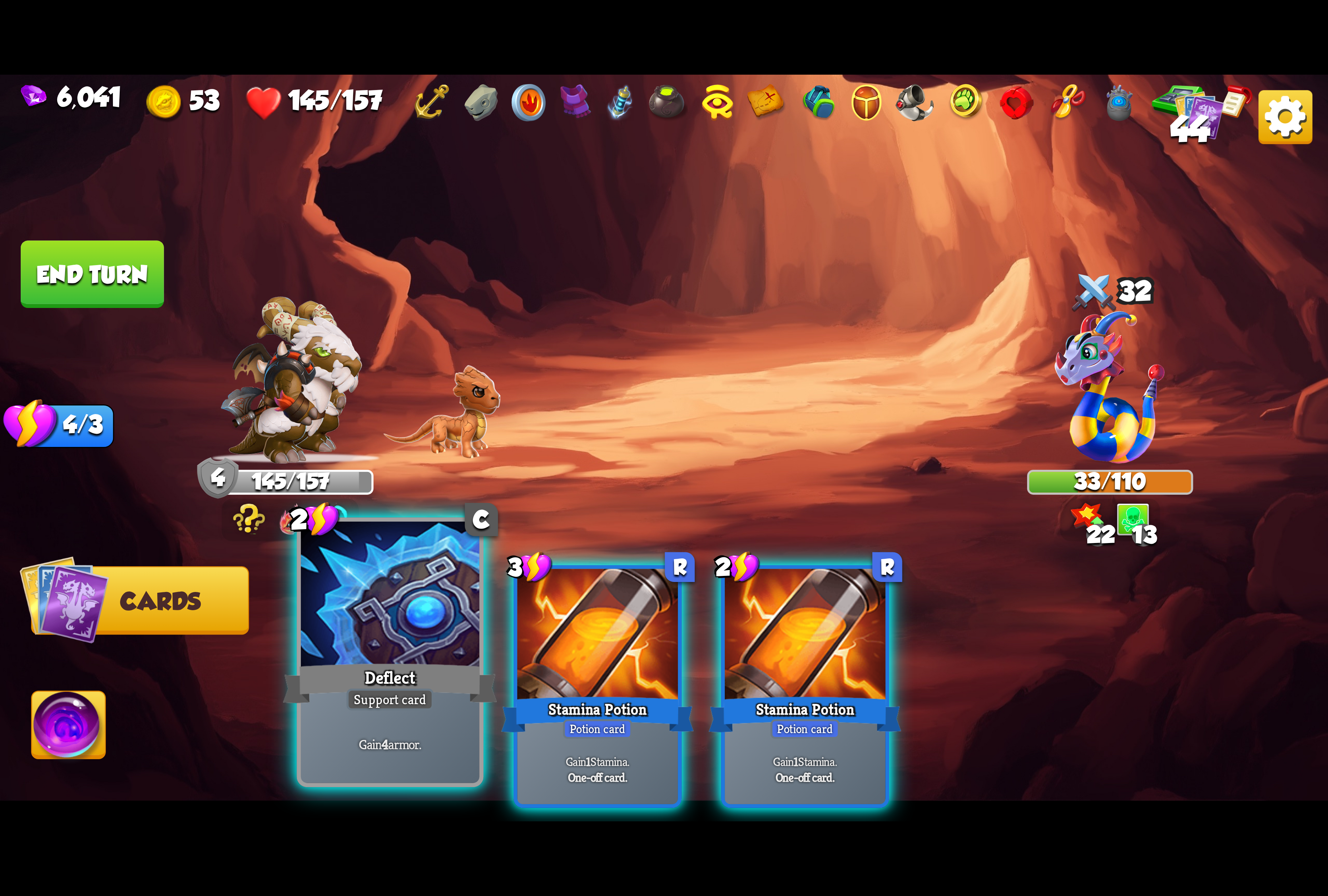
click at [403, 610] on div at bounding box center [390, 597] width 178 height 150
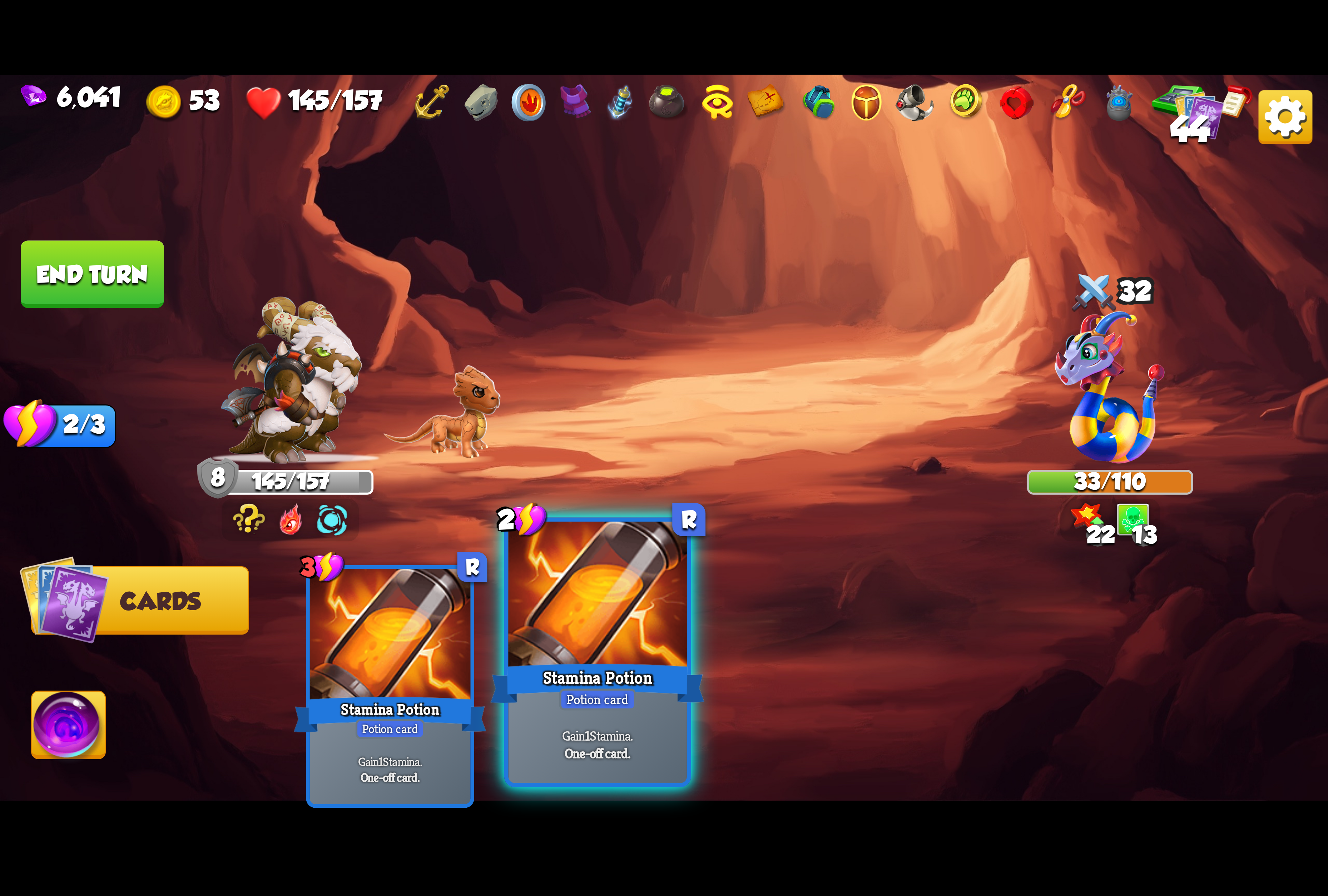
click at [565, 670] on div "Stamina Potion" at bounding box center [597, 683] width 214 height 48
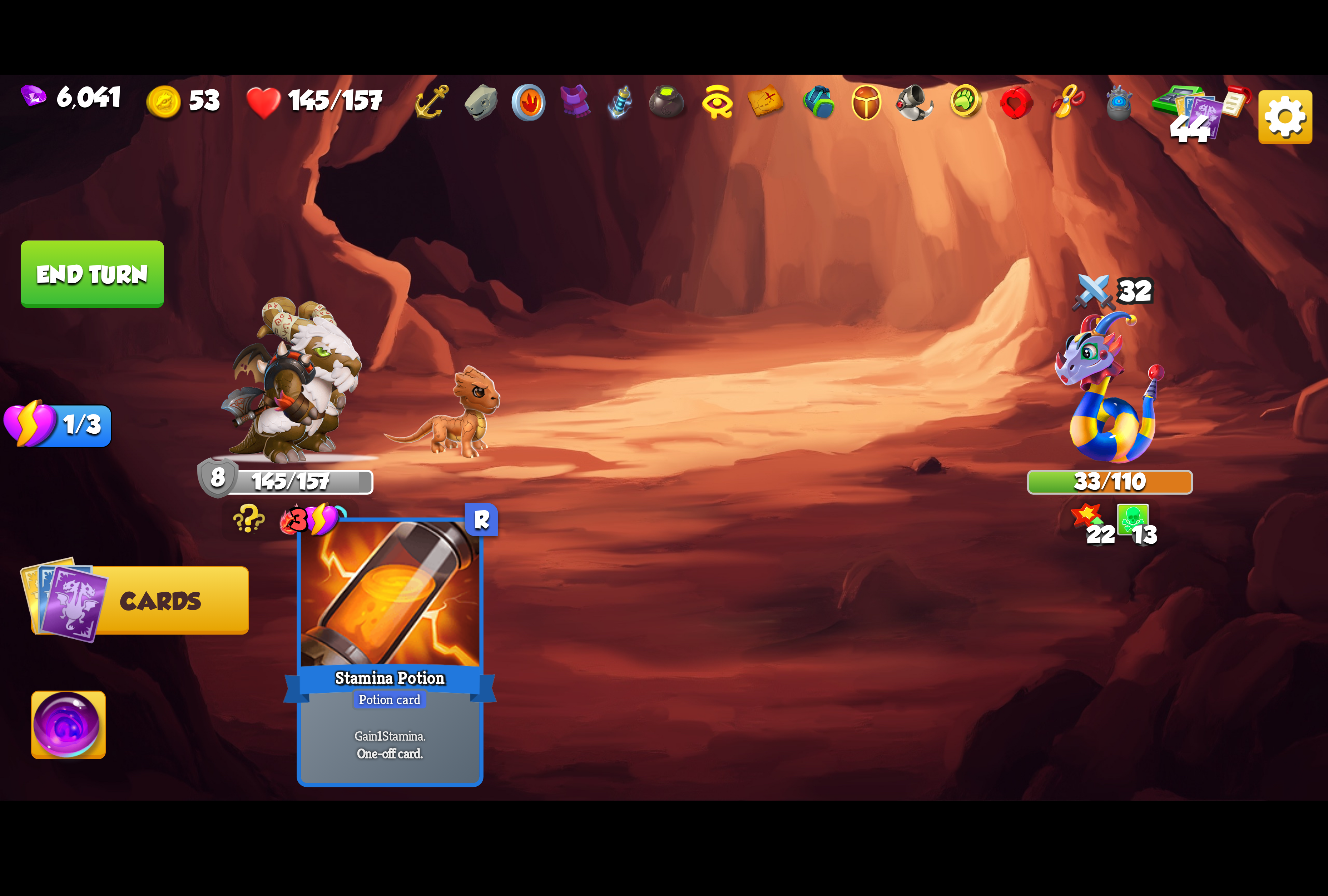
click at [336, 669] on div "Stamina Potion" at bounding box center [390, 683] width 214 height 48
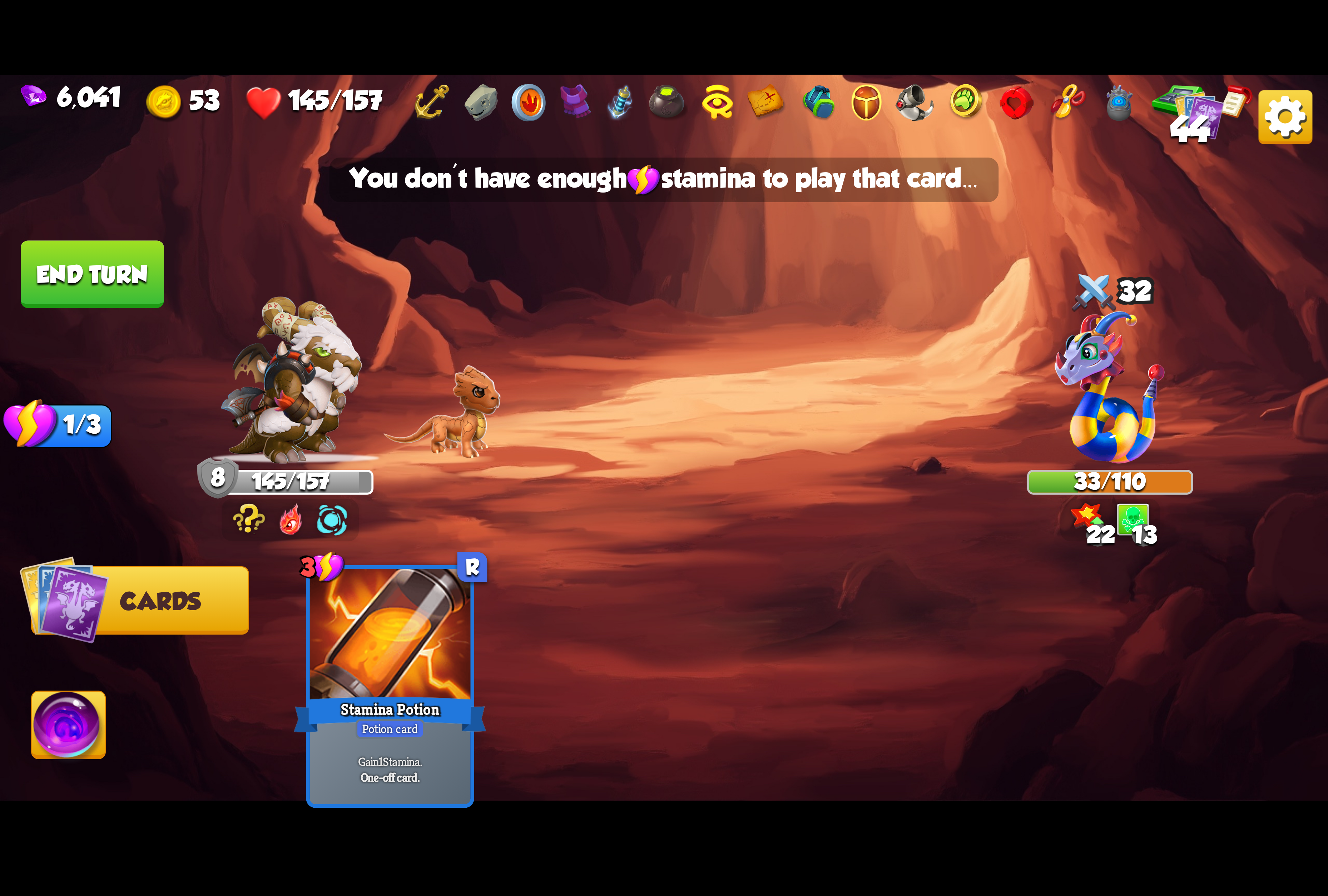
click at [76, 244] on button "End turn" at bounding box center [92, 274] width 143 height 67
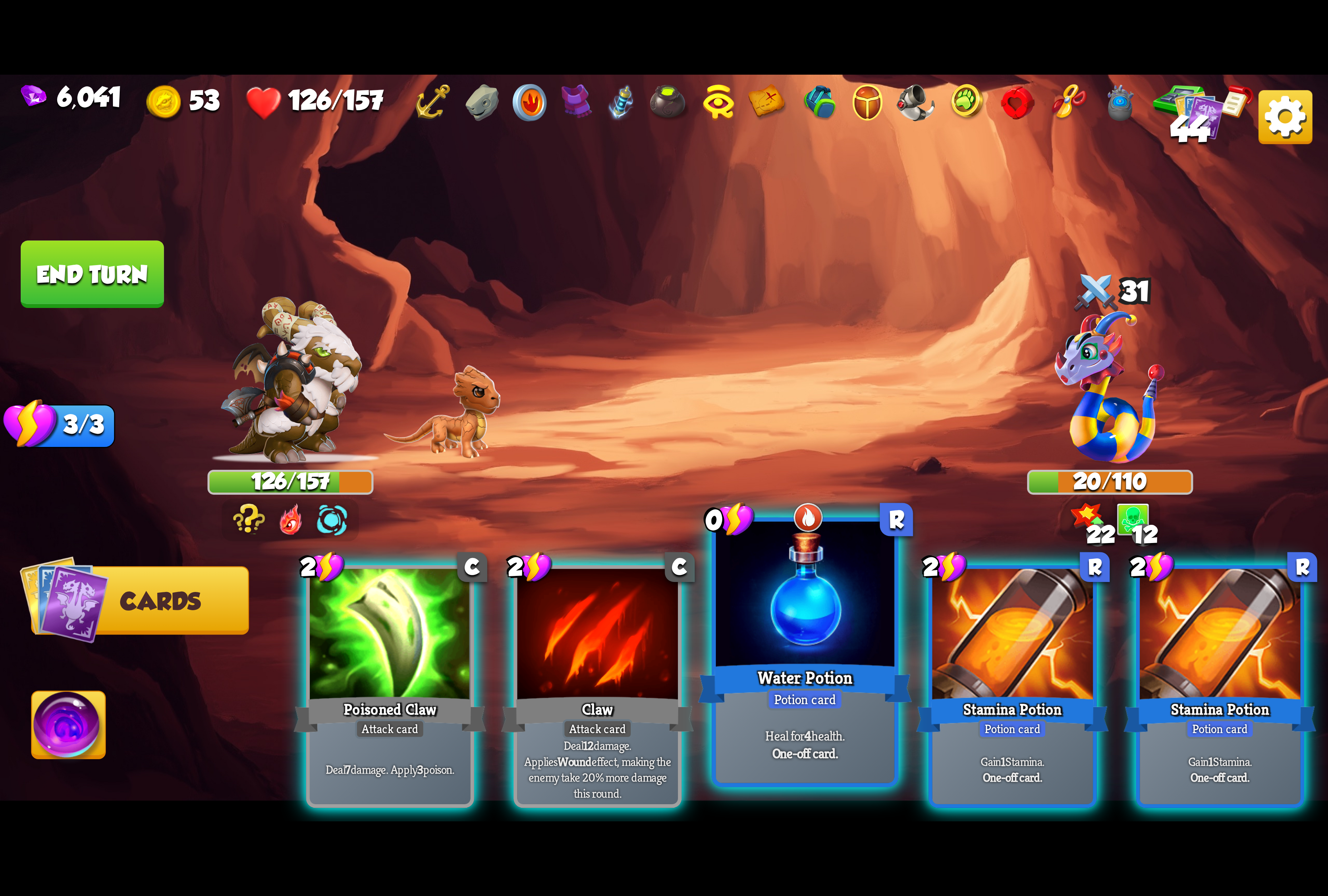
click at [781, 647] on div at bounding box center [804, 597] width 178 height 150
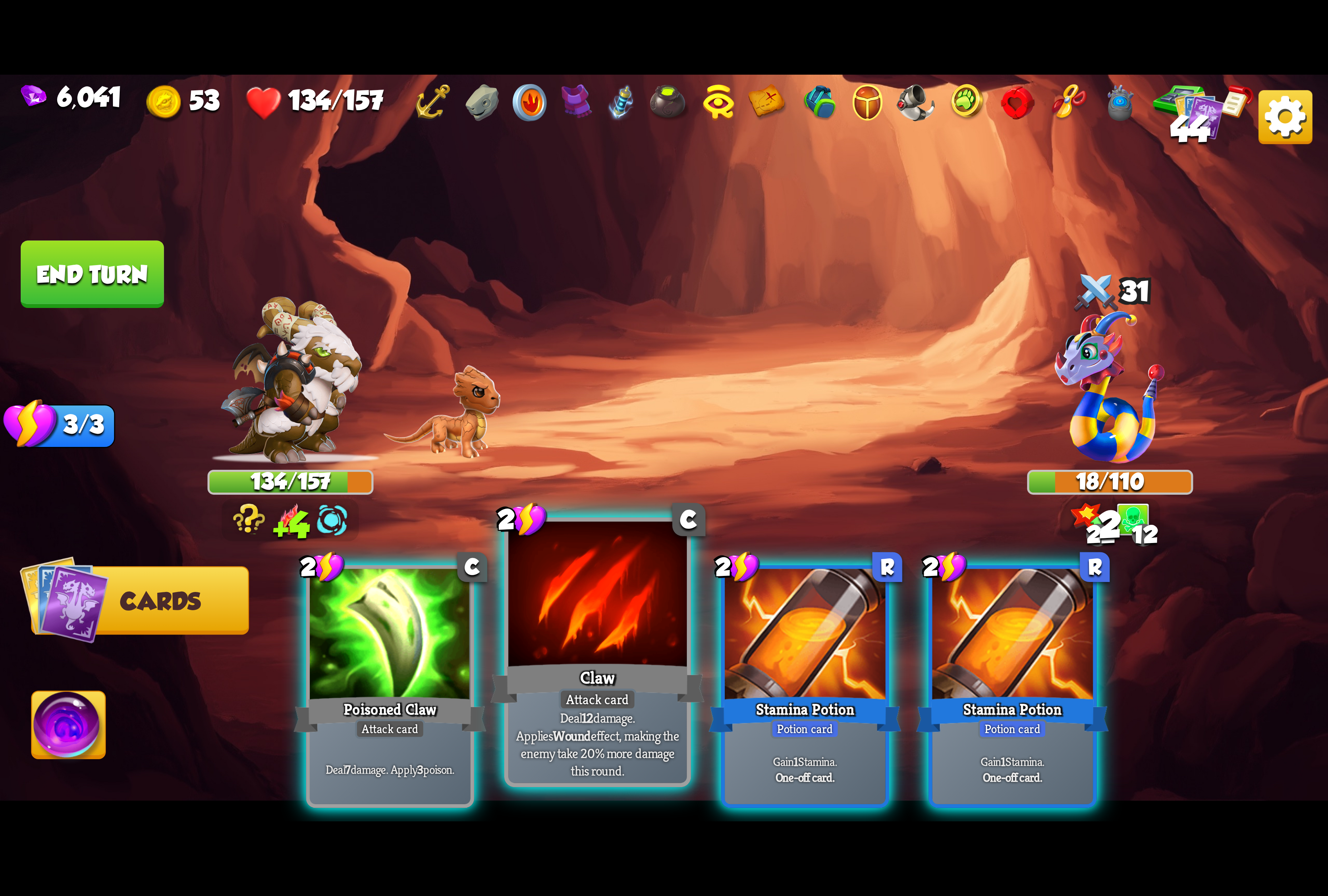
click at [586, 622] on div at bounding box center [597, 597] width 178 height 150
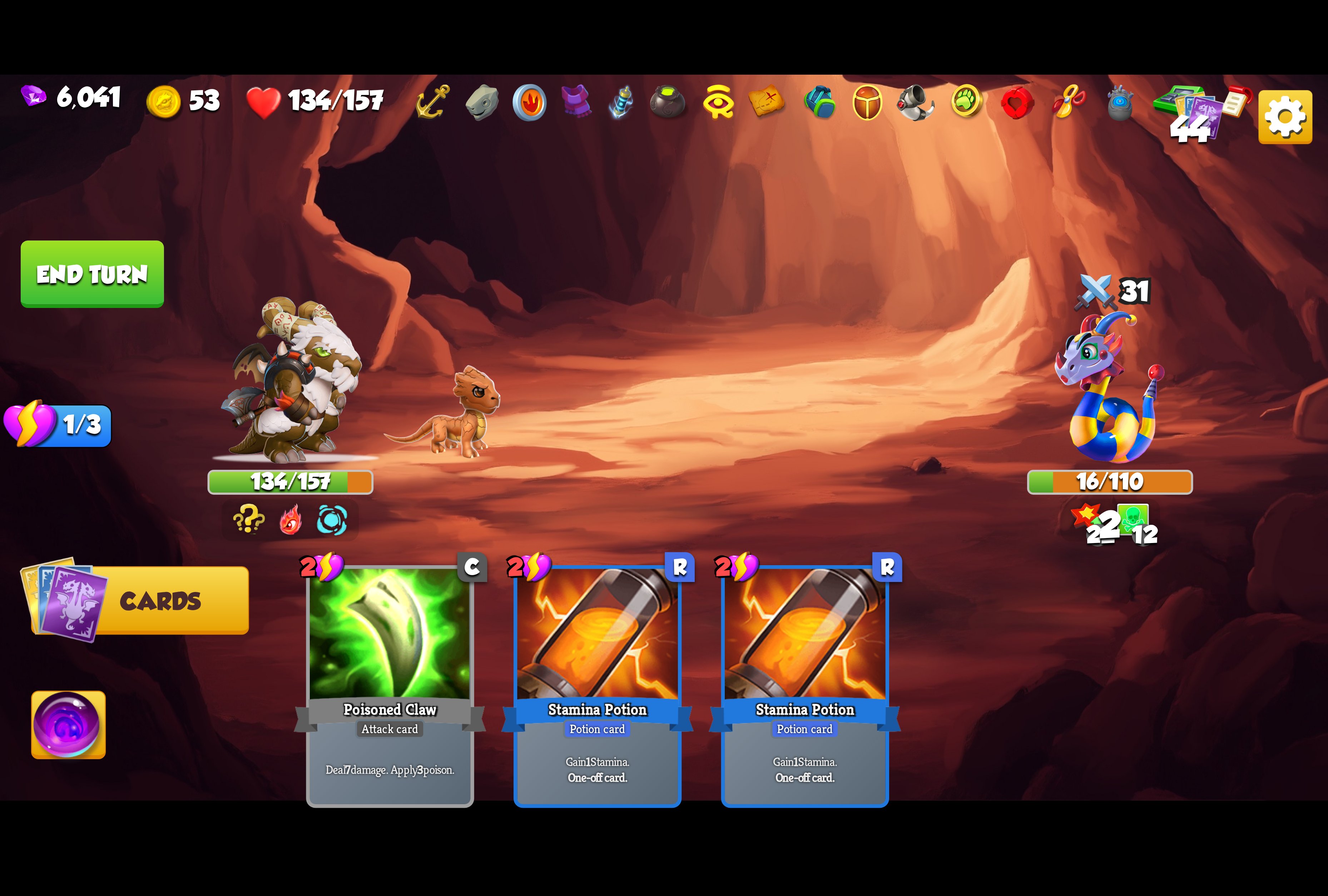
click at [33, 702] on button "Abilities" at bounding box center [68, 725] width 75 height 69
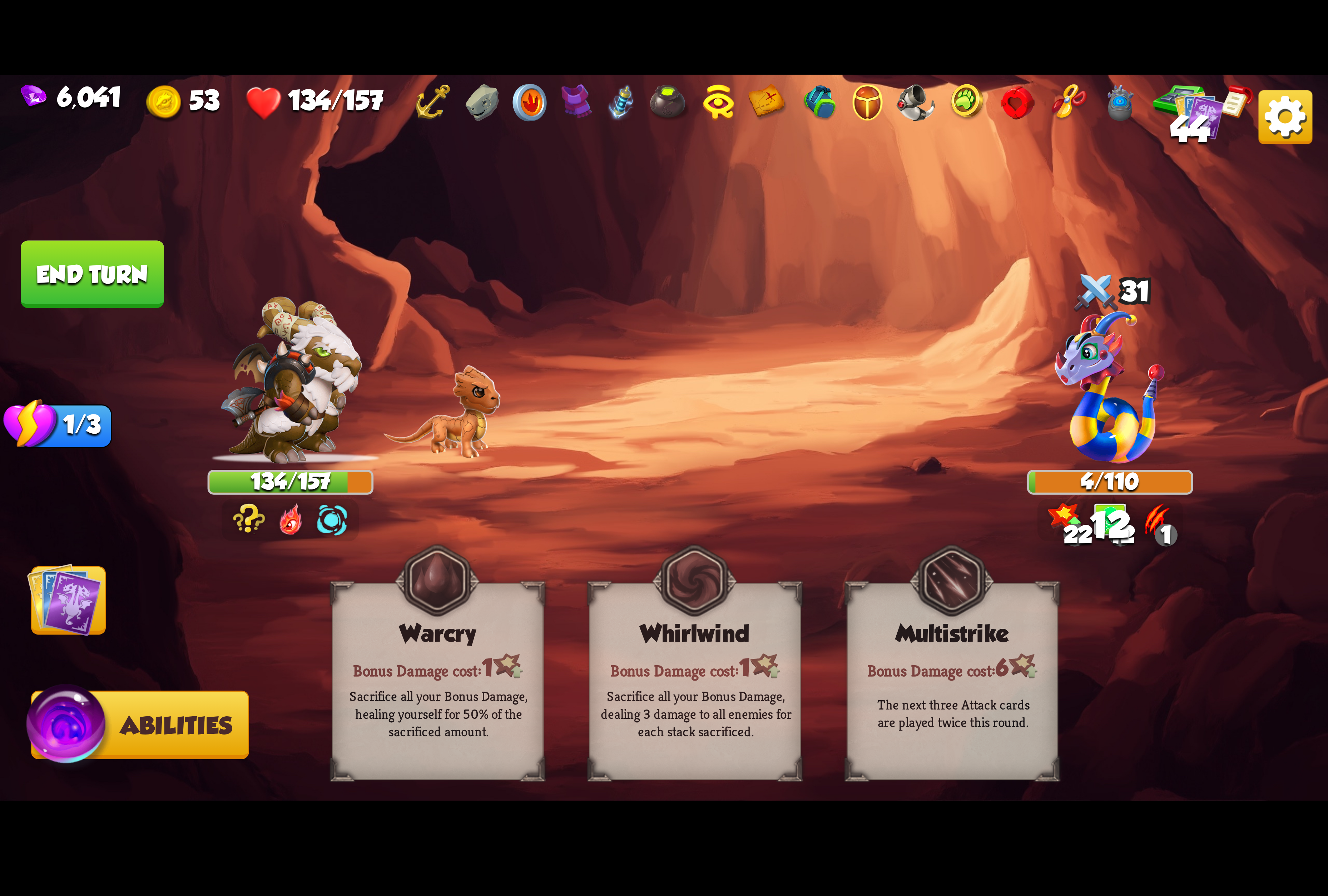
click at [87, 589] on img at bounding box center [64, 600] width 75 height 75
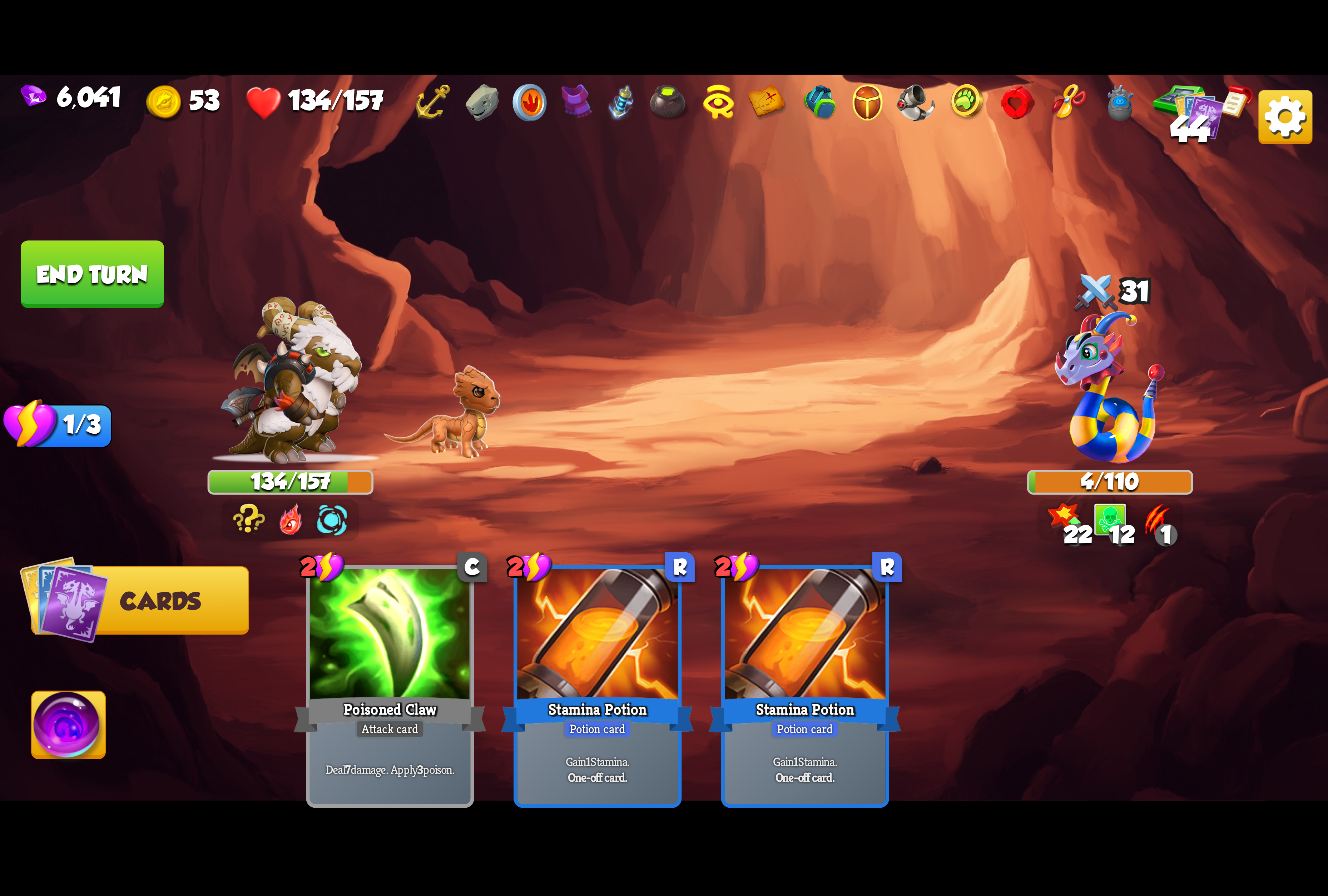
click at [86, 283] on button "End turn" at bounding box center [92, 274] width 143 height 67
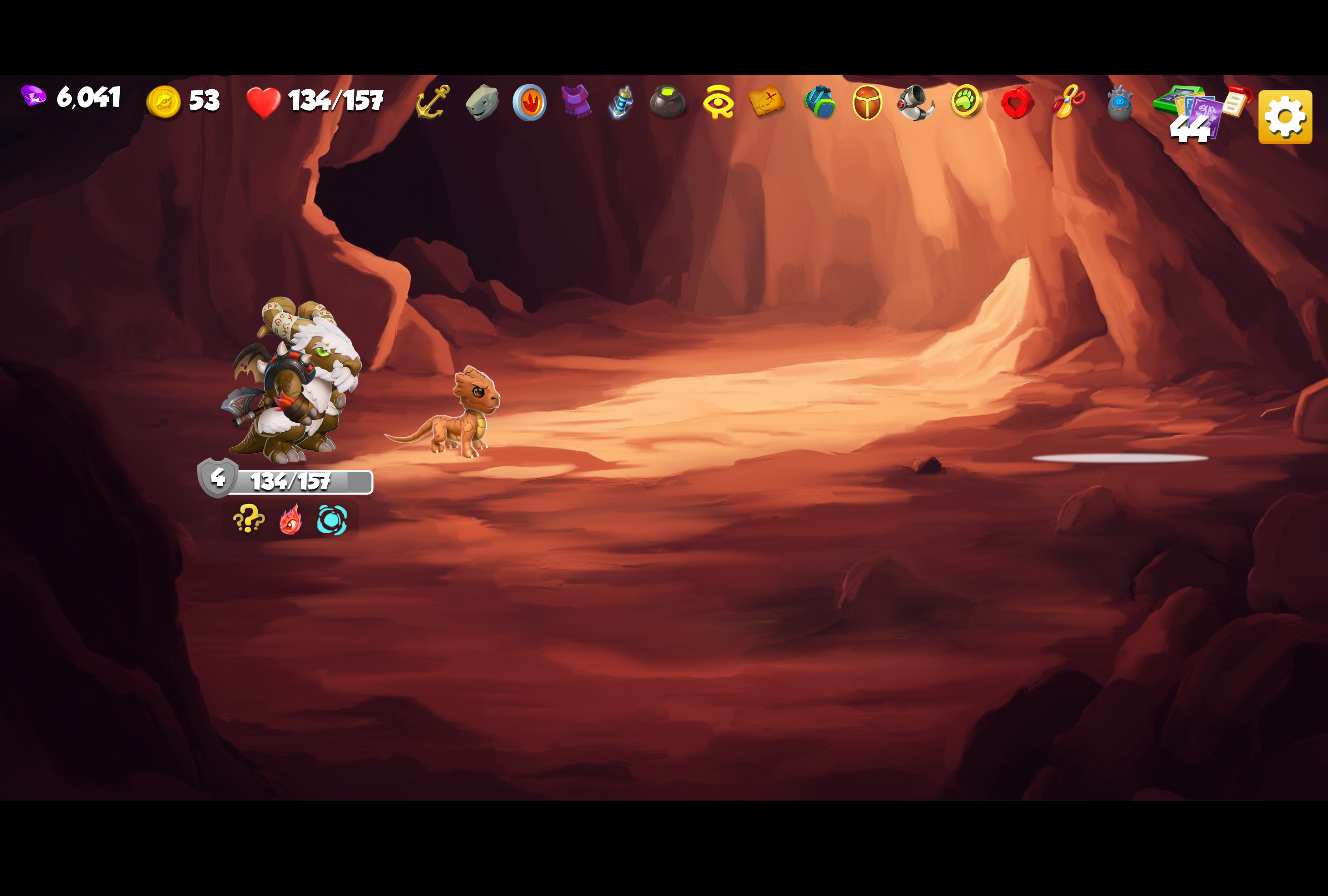
click at [1170, 124] on span "44" at bounding box center [1190, 129] width 39 height 40
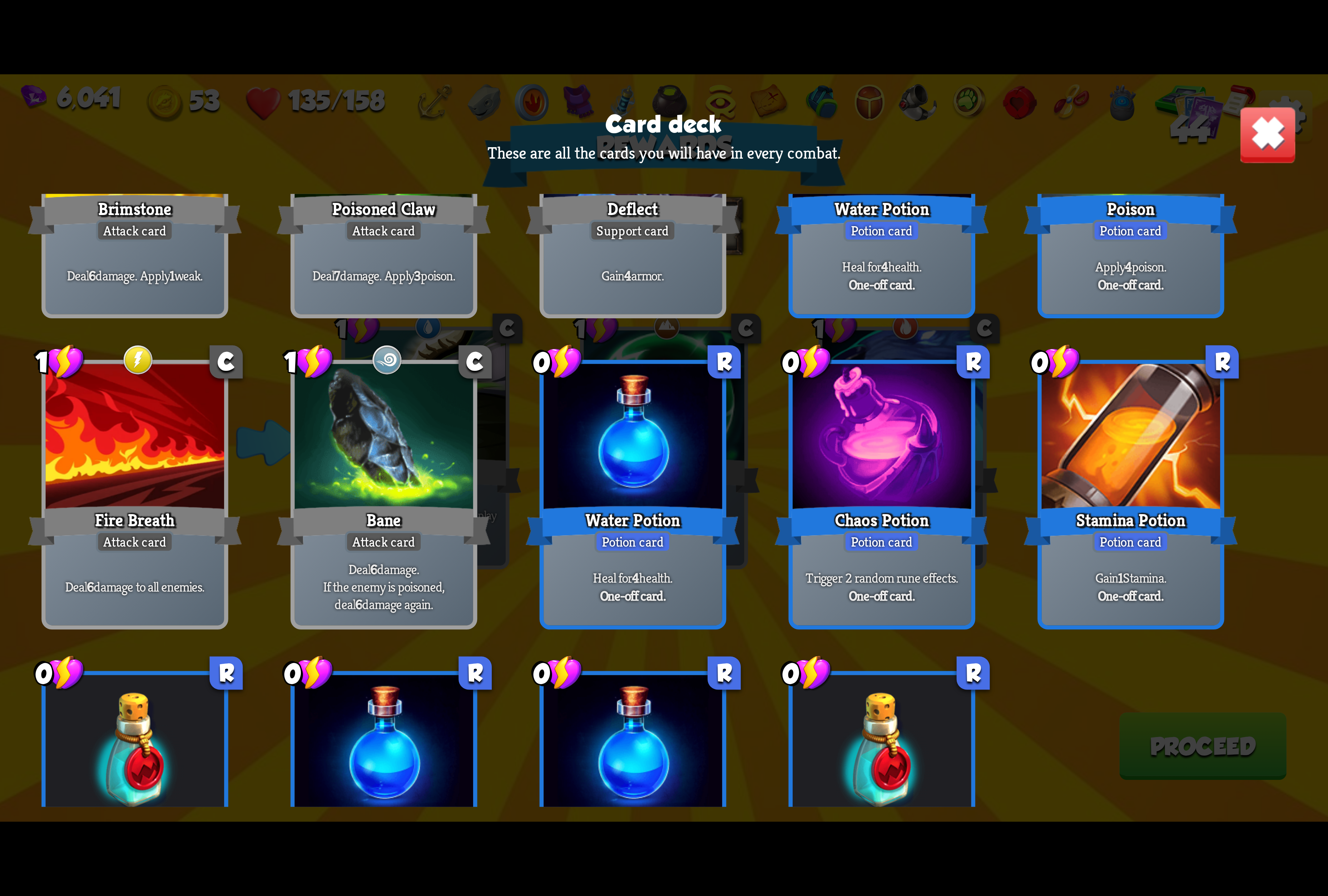
scroll to position [760, 0]
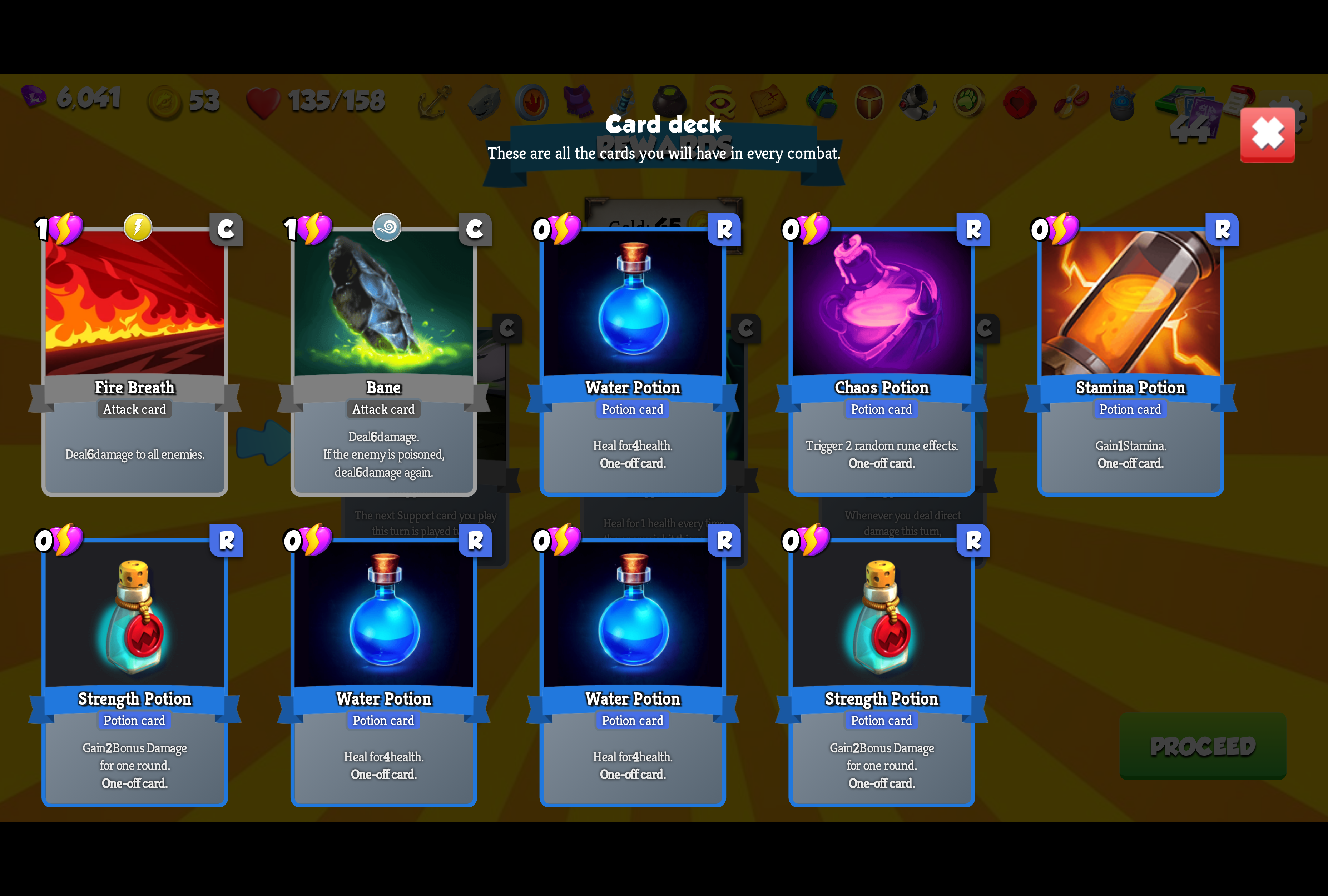
click at [1170, 136] on img at bounding box center [1267, 135] width 58 height 58
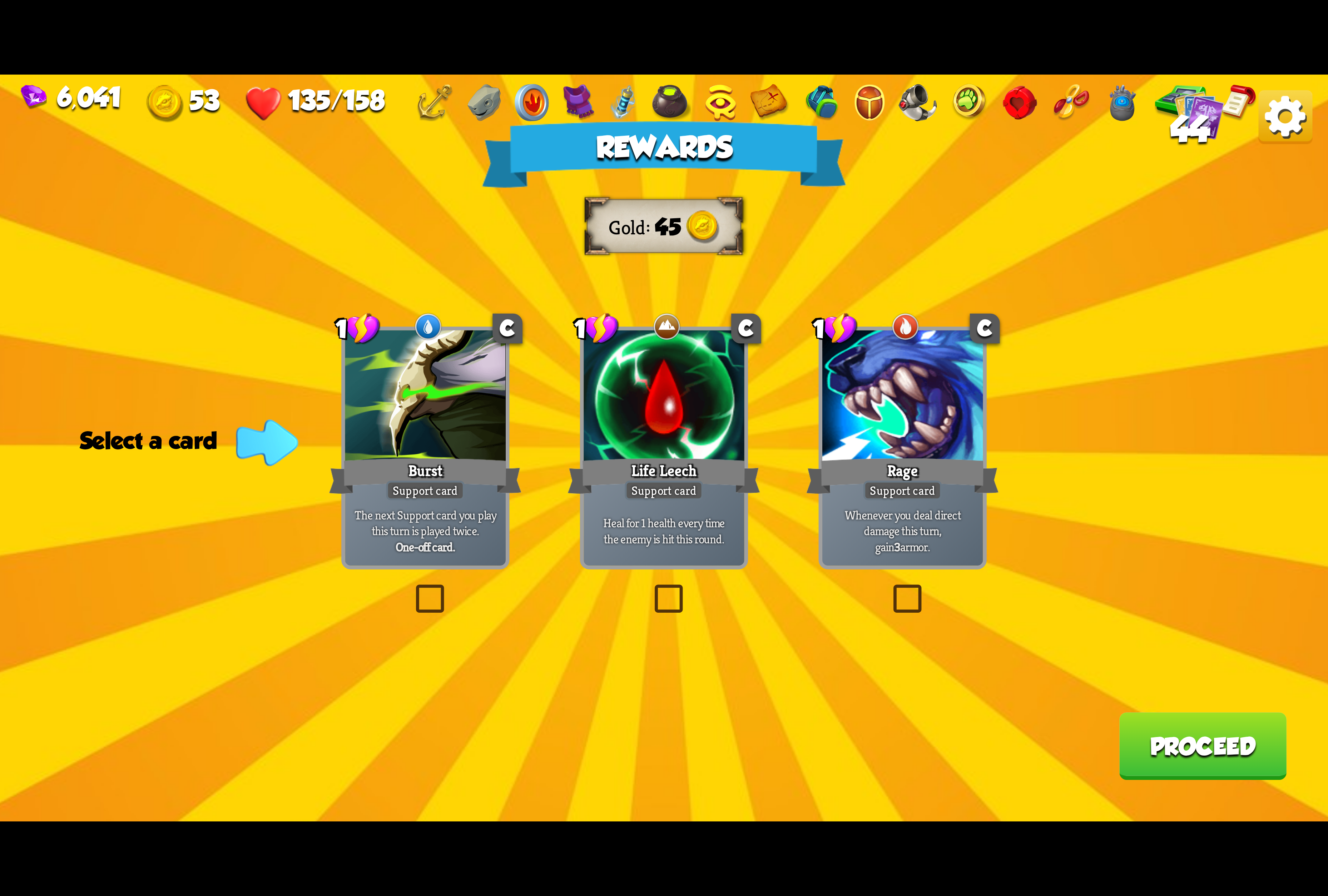
click at [660, 409] on div at bounding box center [664, 398] width 161 height 136
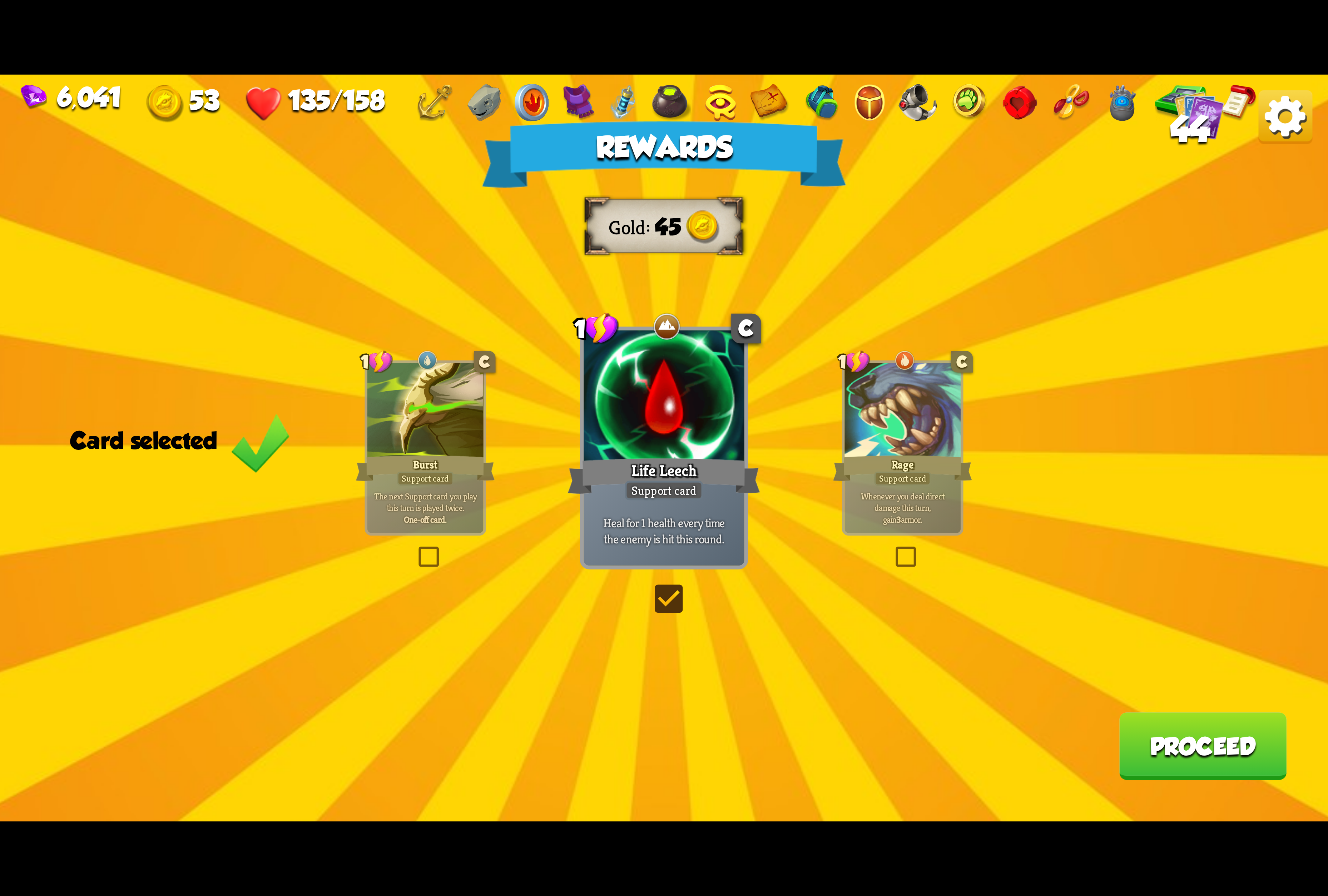
click at [1170, 742] on button "Proceed" at bounding box center [1202, 746] width 168 height 67
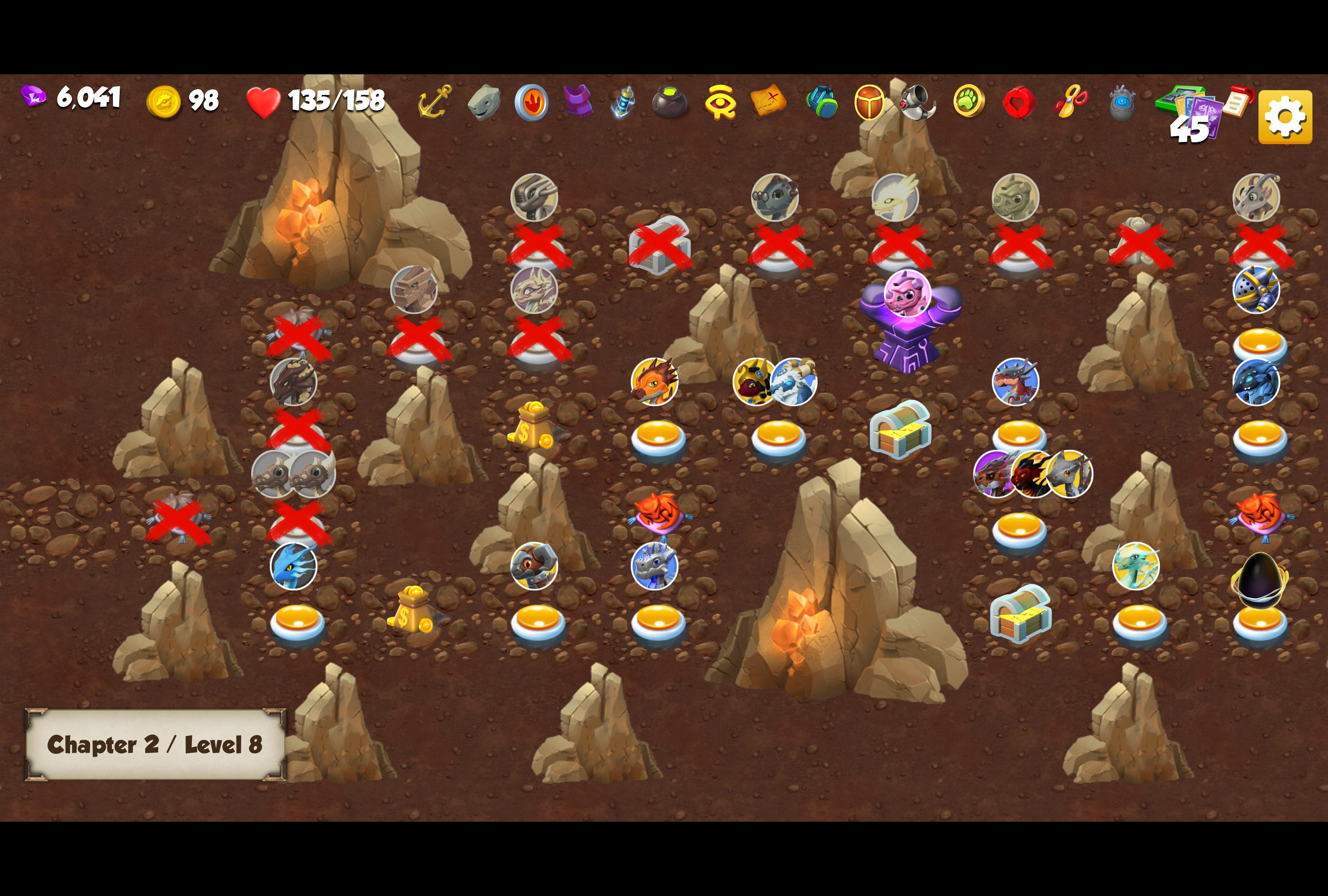
click at [1170, 333] on img at bounding box center [1261, 352] width 67 height 49
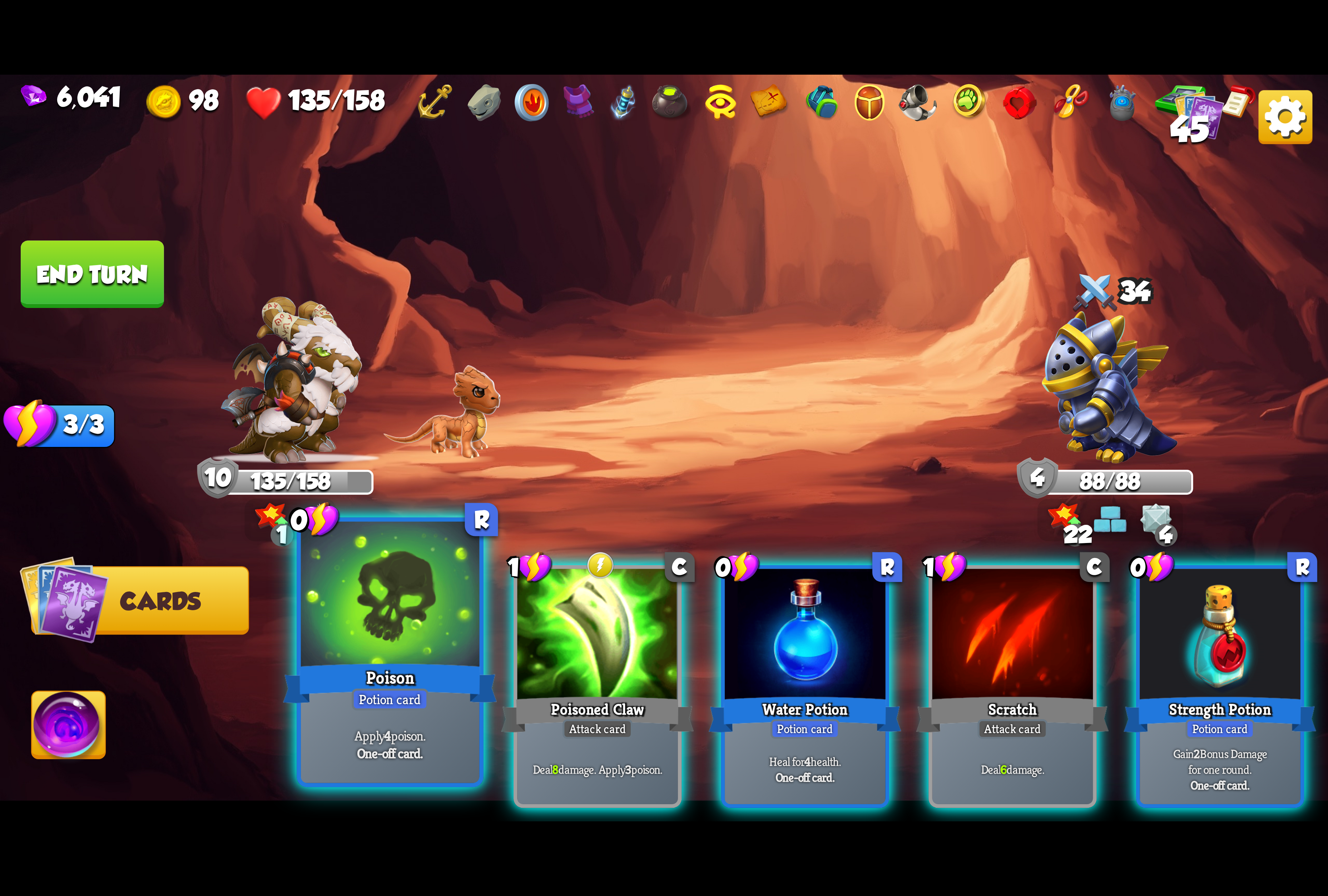
drag, startPoint x: 399, startPoint y: 602, endPoint x: 534, endPoint y: 602, distance: 135.0
click at [400, 602] on div at bounding box center [390, 597] width 178 height 150
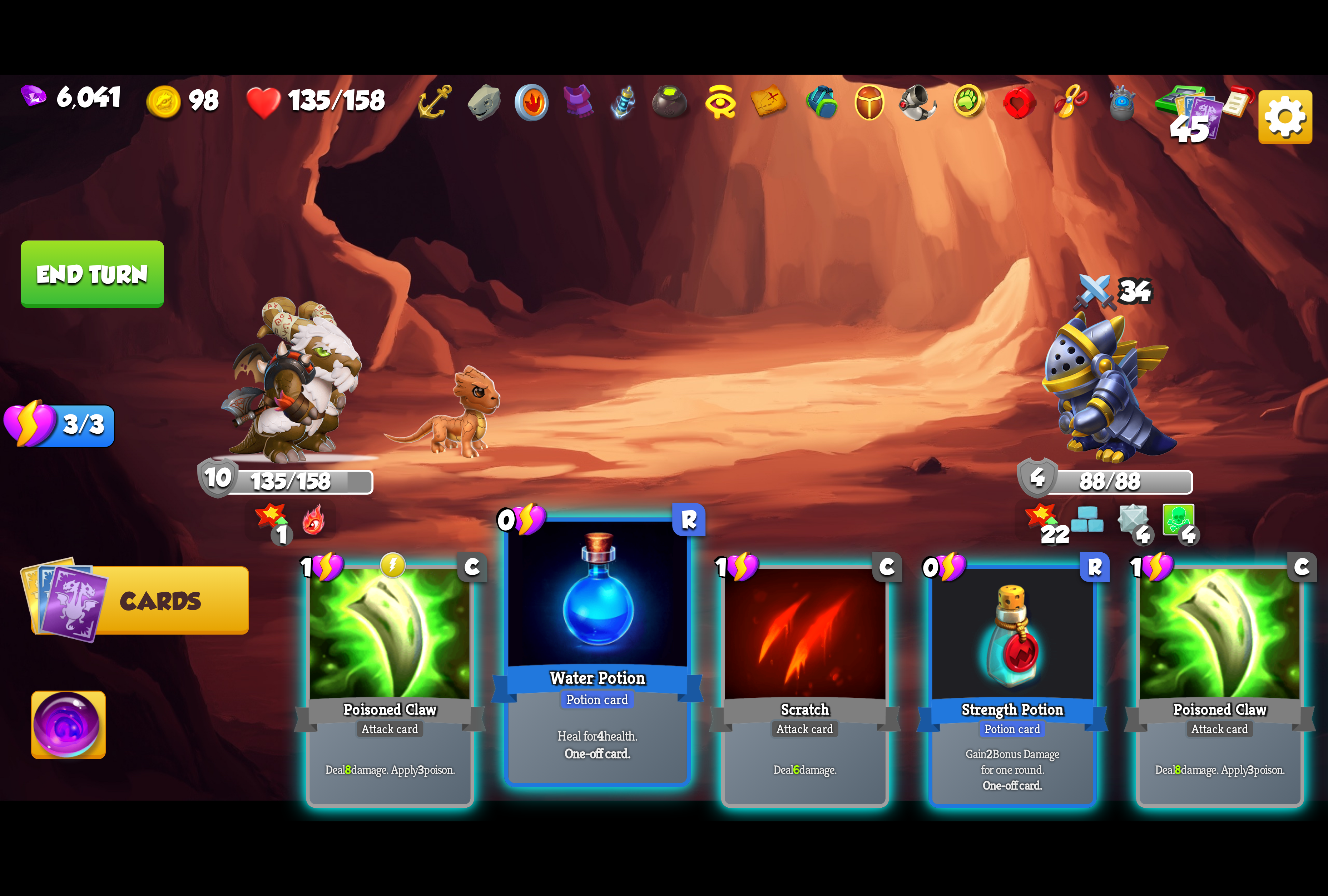
click at [634, 628] on div at bounding box center [597, 597] width 178 height 150
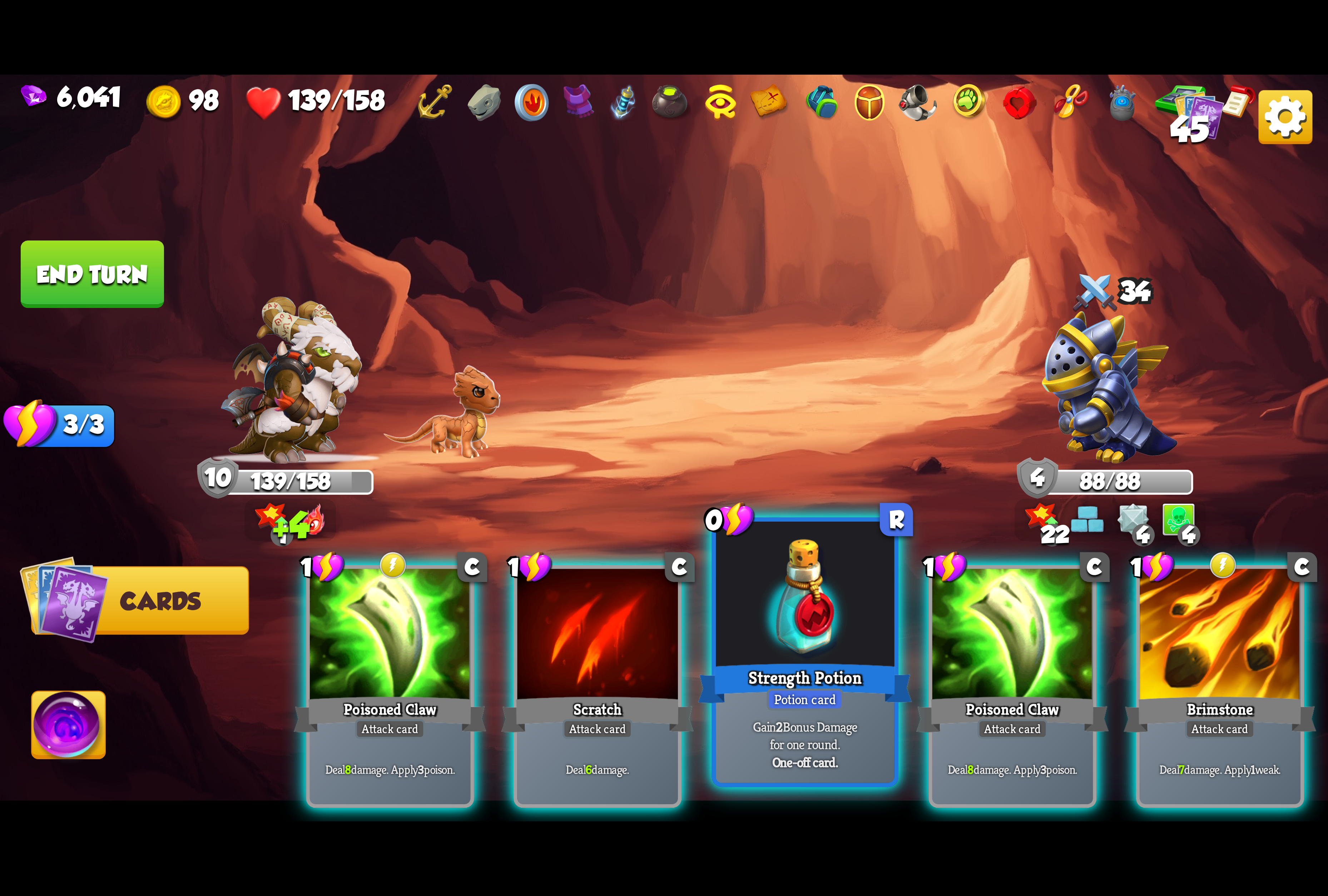
click at [845, 644] on div at bounding box center [804, 597] width 178 height 150
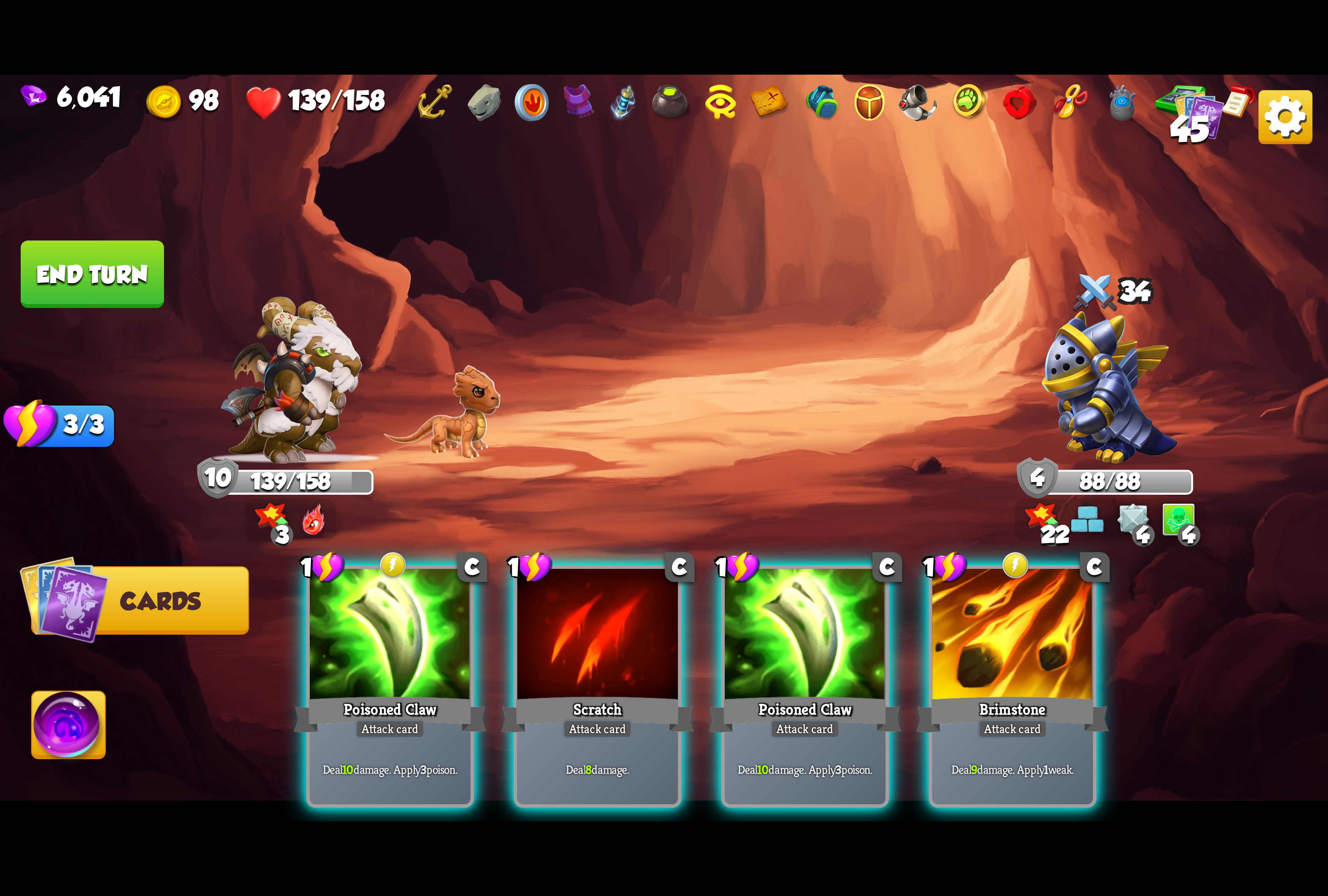
drag, startPoint x: 989, startPoint y: 594, endPoint x: 949, endPoint y: 592, distance: 40.0
click at [979, 594] on div at bounding box center [1013, 637] width 161 height 136
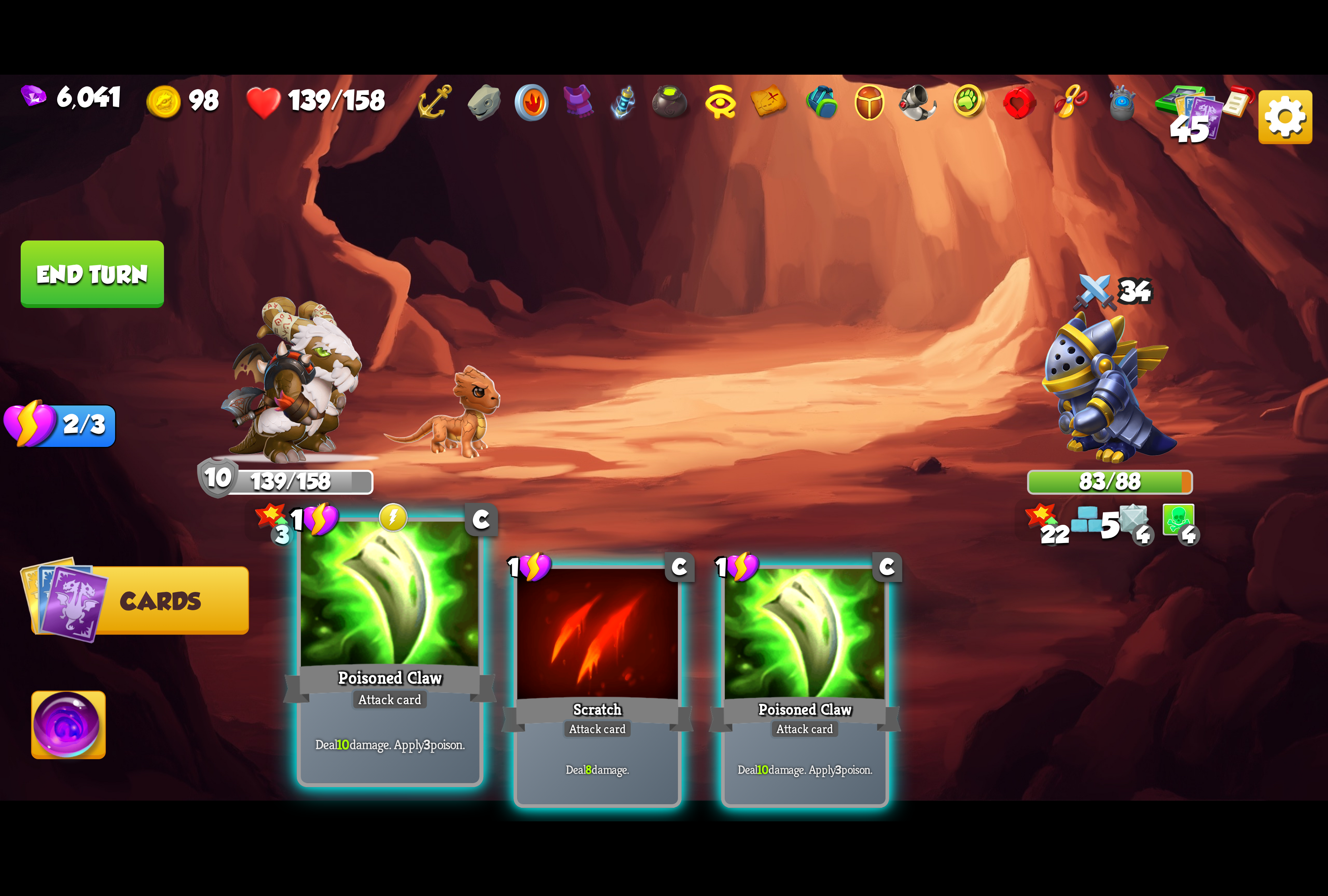
click at [403, 597] on div at bounding box center [390, 597] width 178 height 150
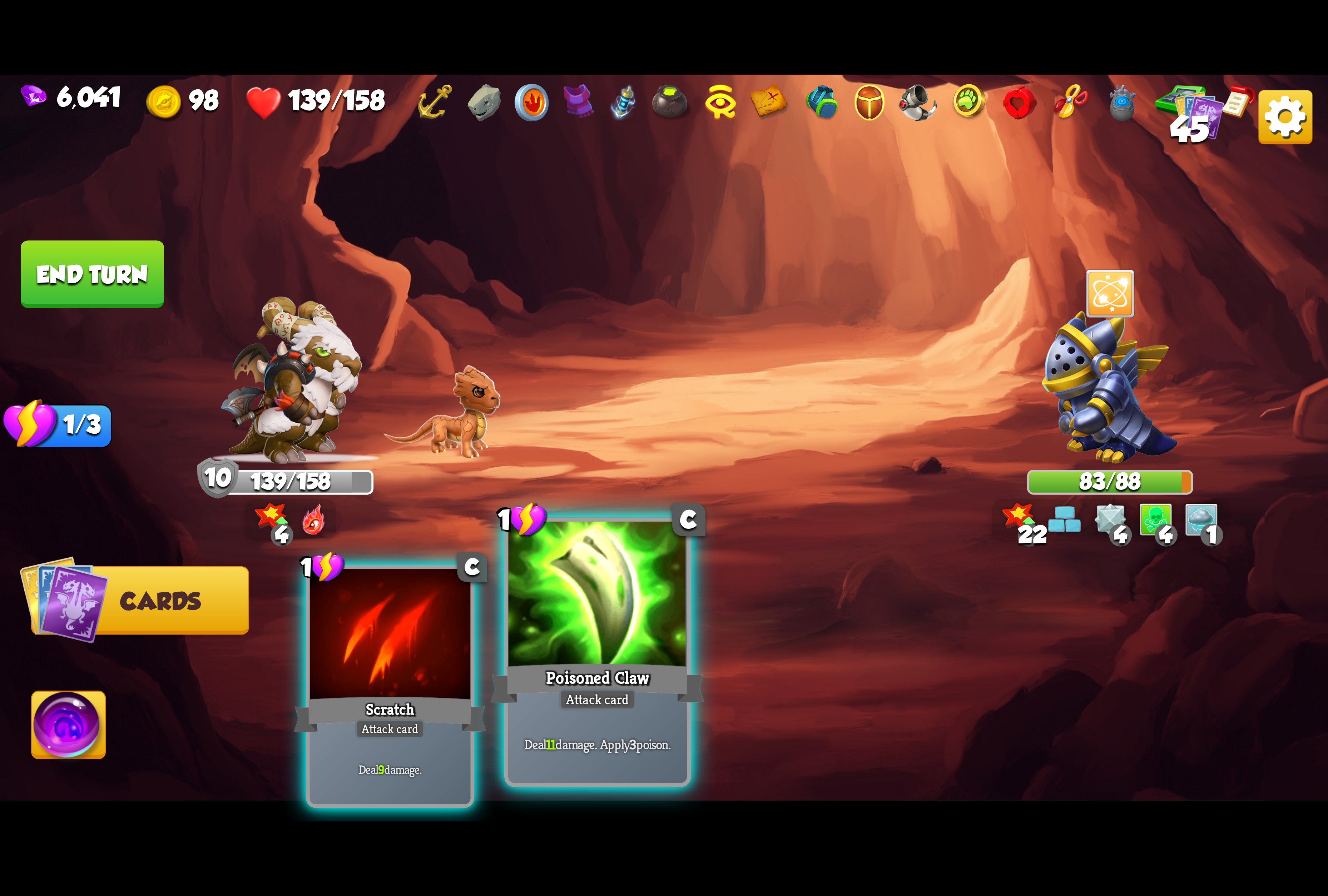
click at [600, 618] on div at bounding box center [597, 597] width 178 height 150
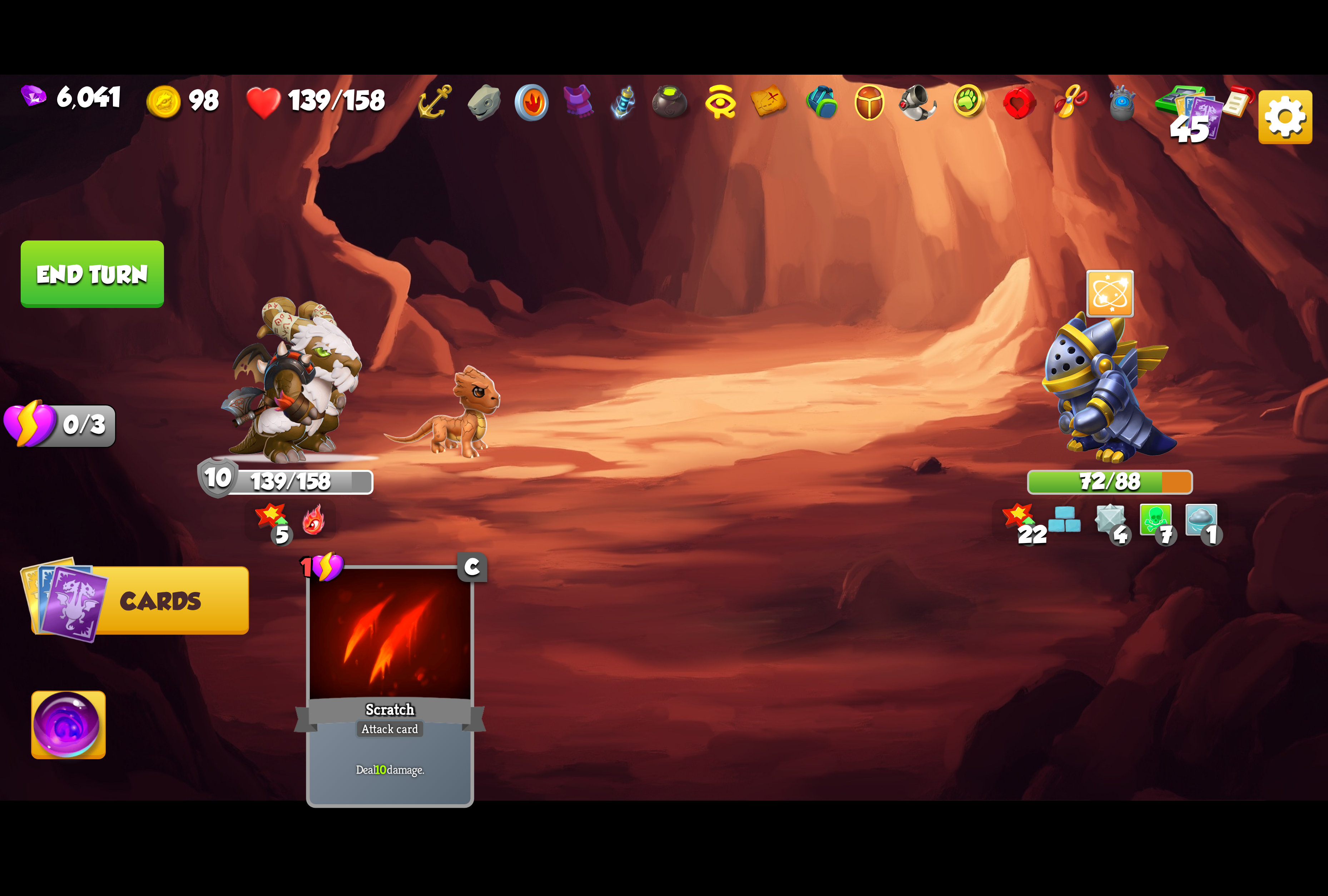
click at [84, 735] on img at bounding box center [68, 729] width 74 height 75
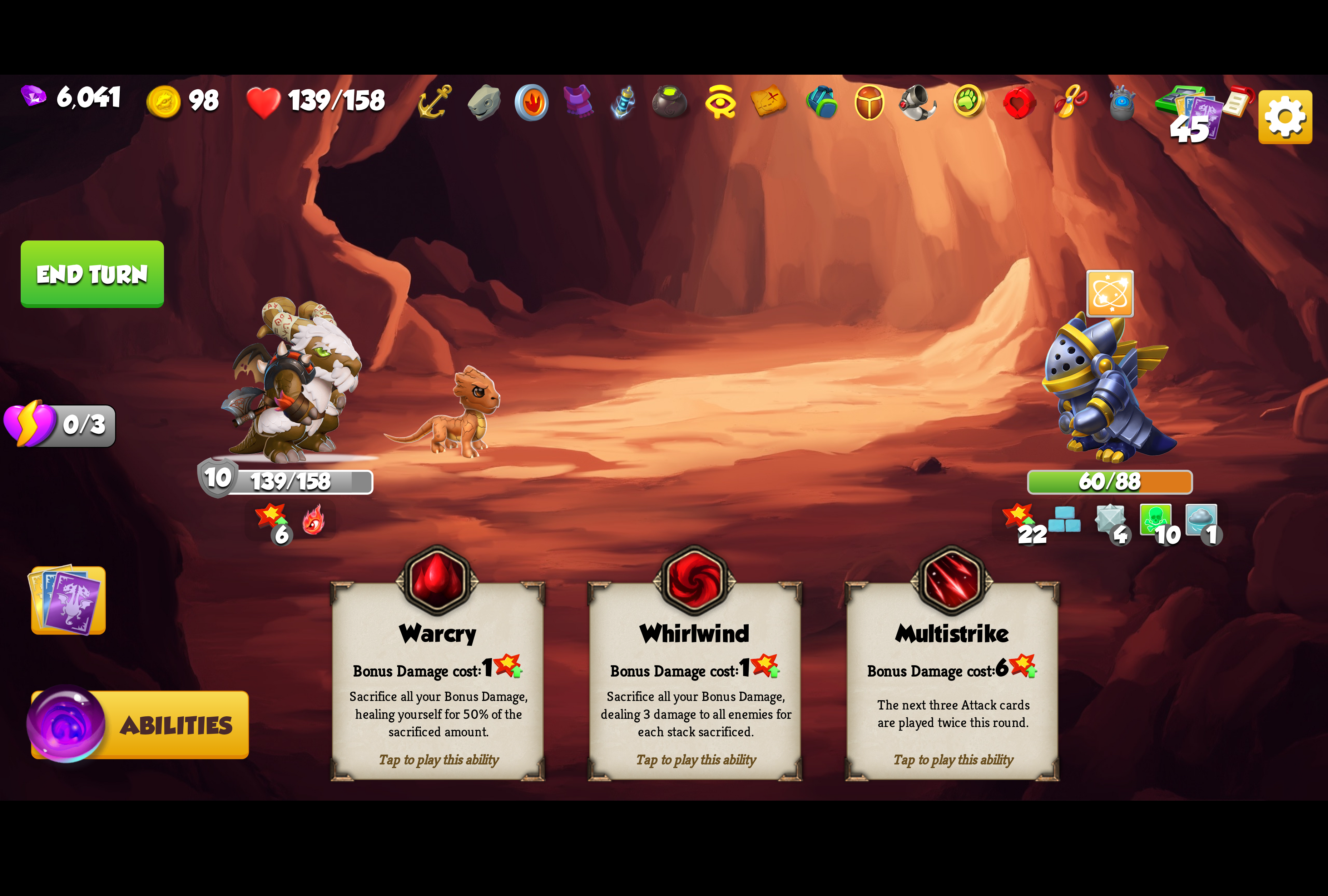
click at [67, 572] on img at bounding box center [64, 600] width 75 height 75
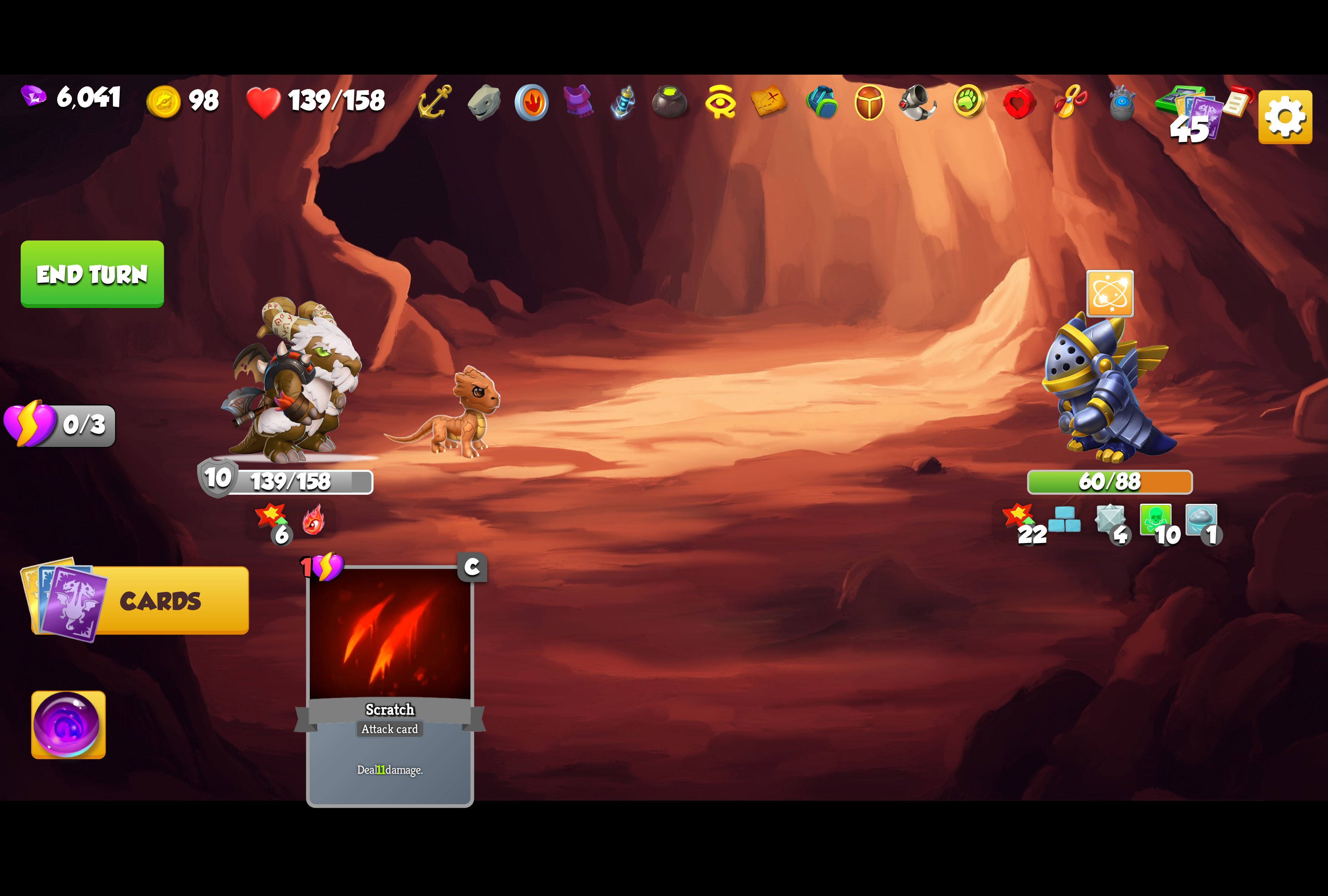
click at [66, 716] on img at bounding box center [68, 729] width 74 height 75
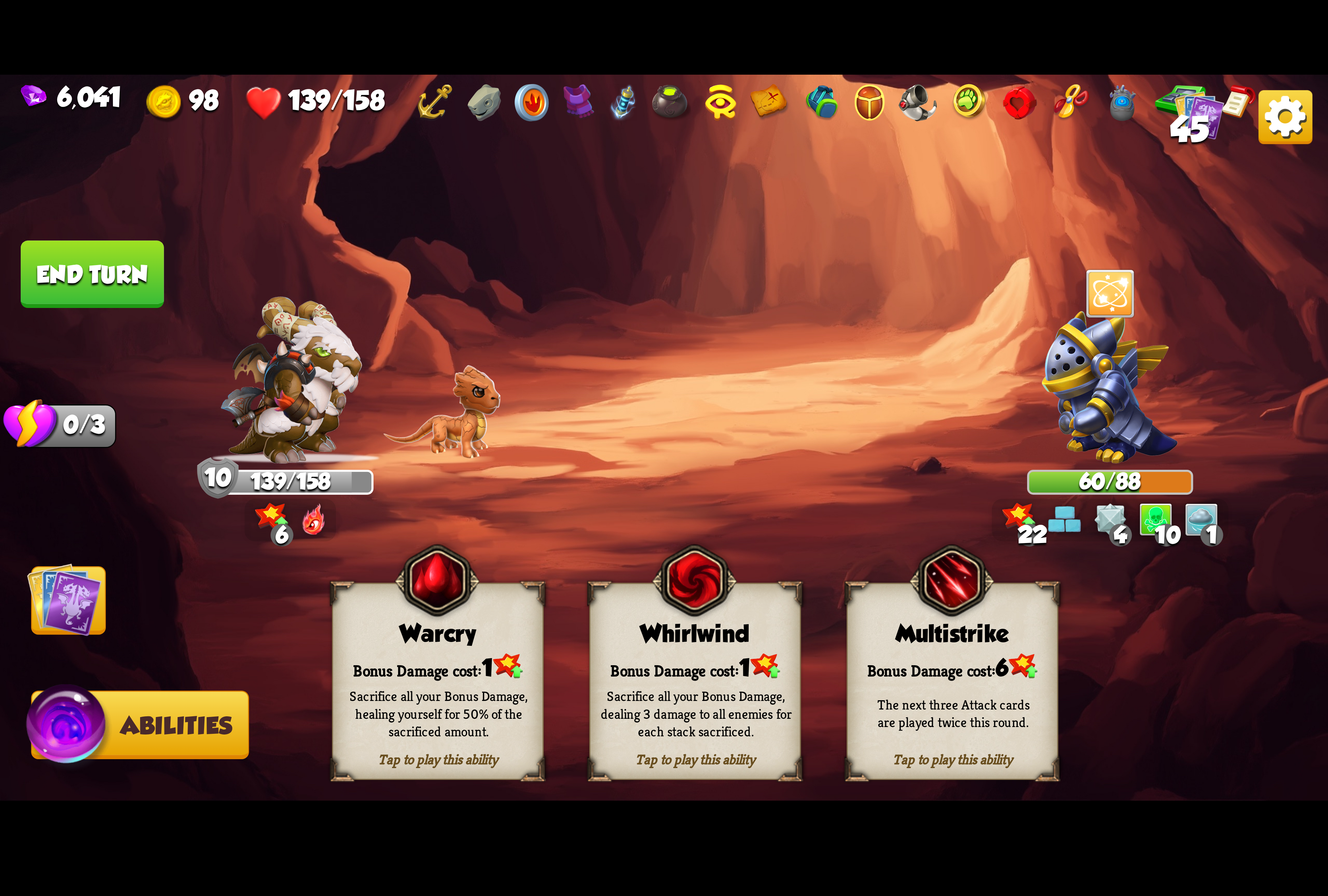
click at [691, 653] on div "Tap to play this ability Whirlwind Bonus Damage cost: 1 Sacrifice all your Bonu…" at bounding box center [694, 681] width 211 height 197
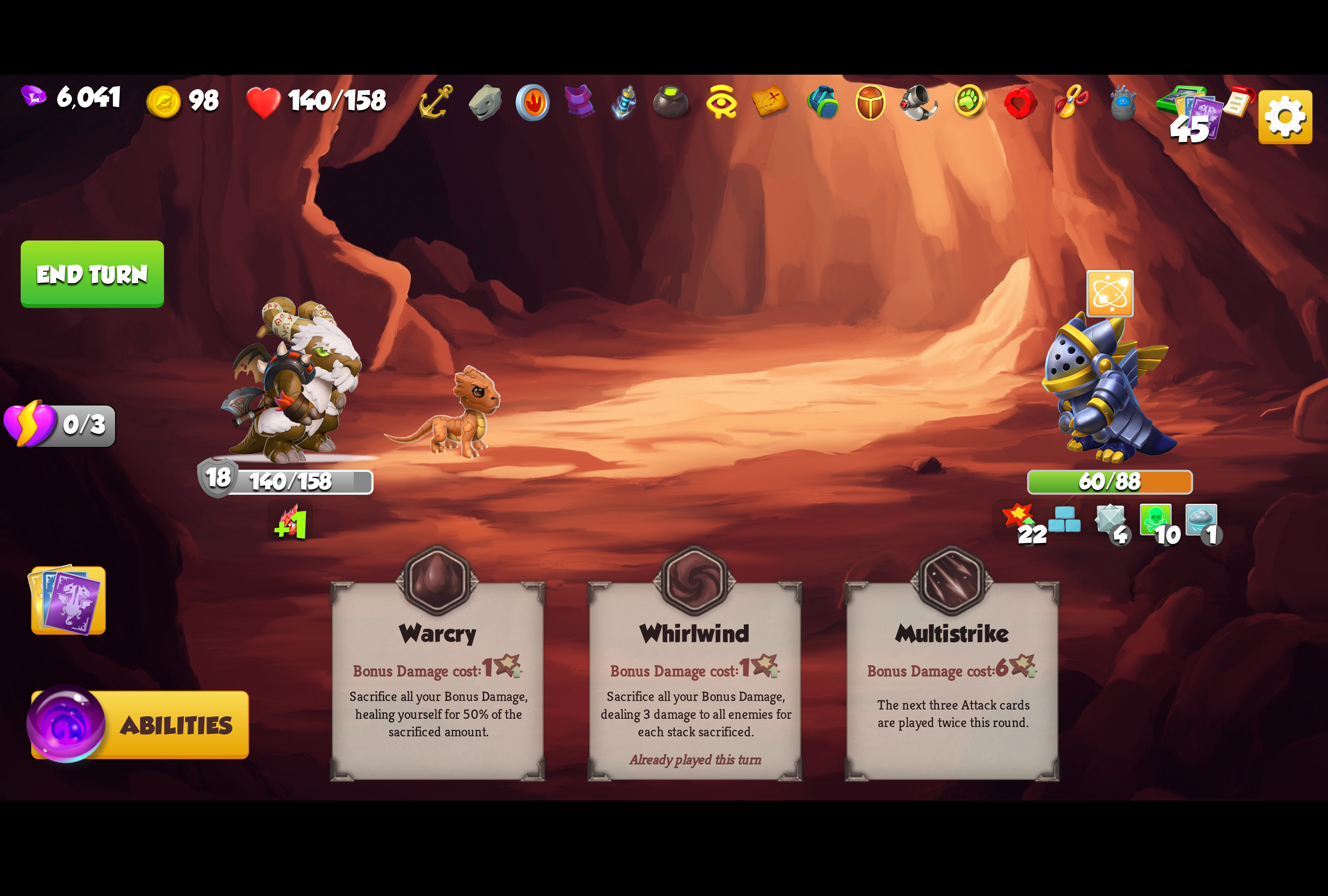
click at [64, 586] on img at bounding box center [64, 600] width 75 height 75
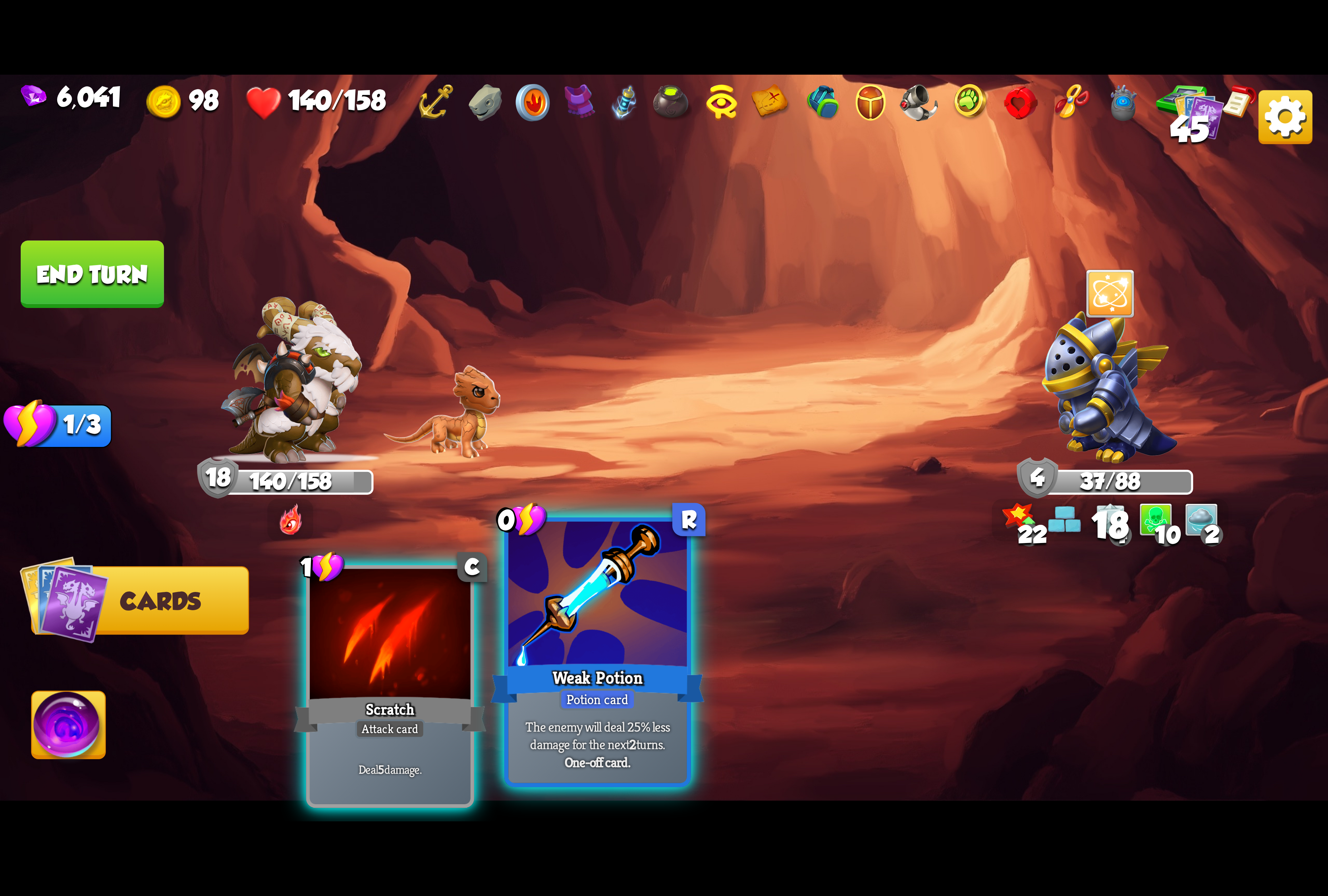
click at [520, 613] on div at bounding box center [597, 597] width 178 height 150
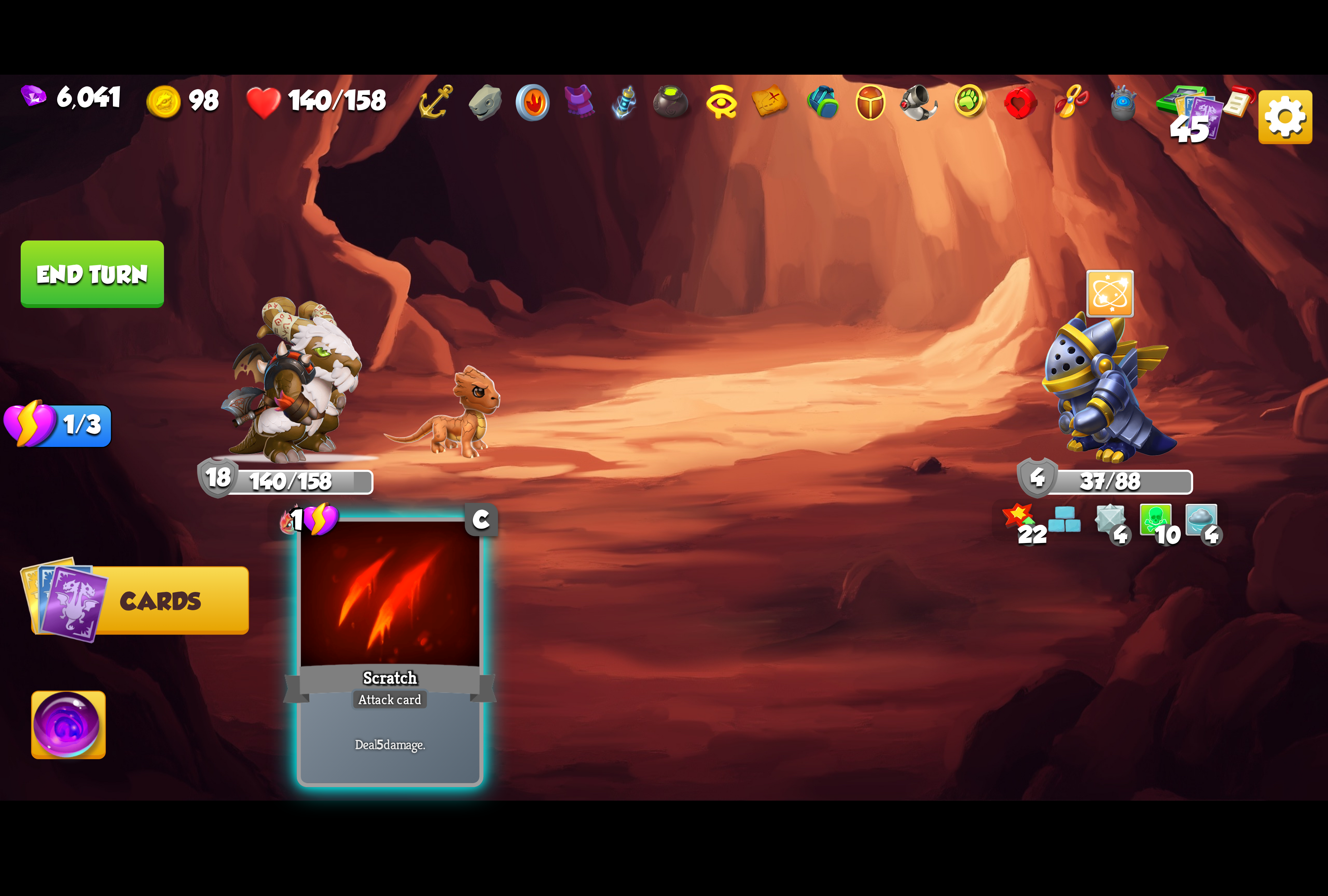
click at [436, 610] on div at bounding box center [390, 597] width 178 height 150
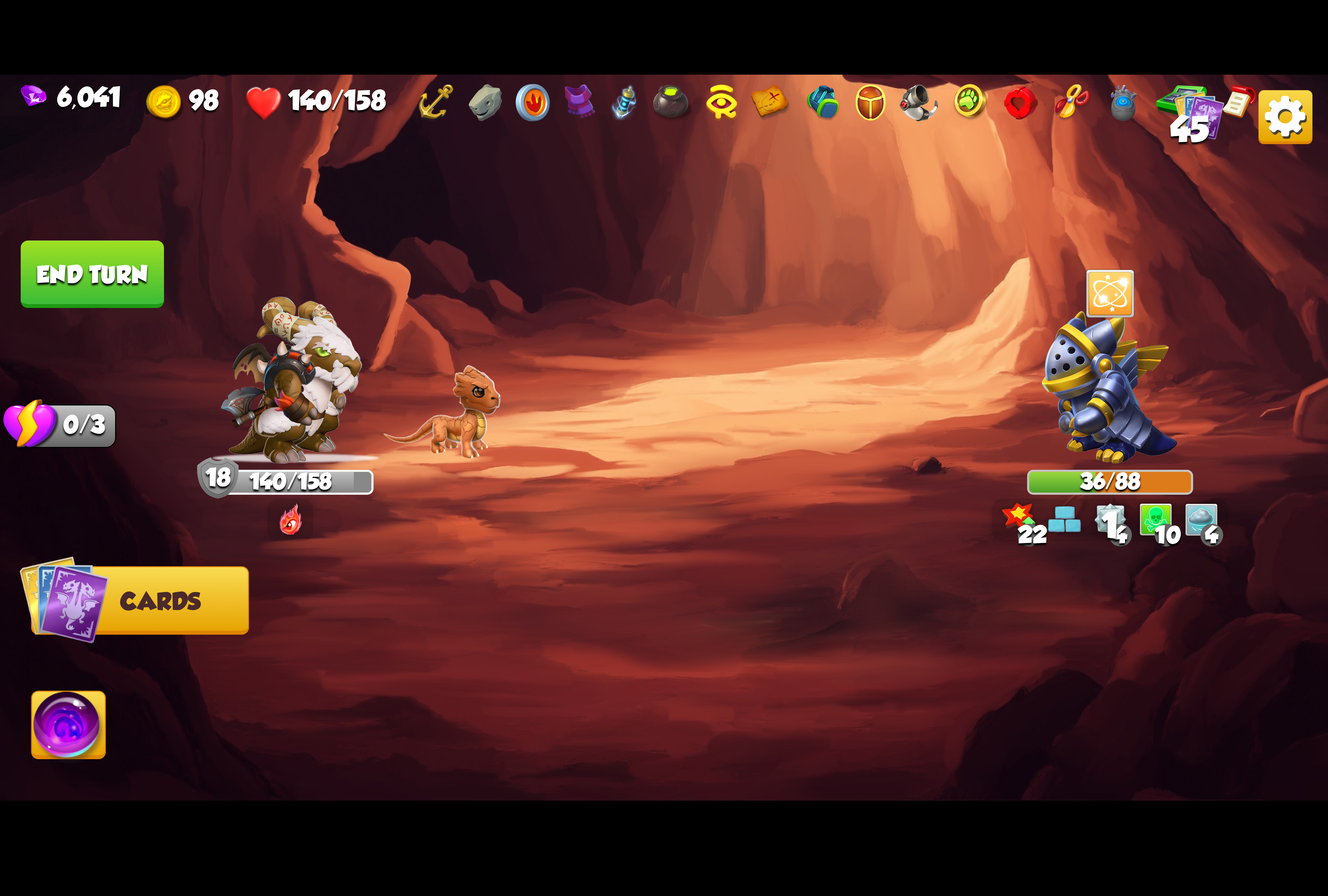
click at [96, 270] on button "End turn" at bounding box center [92, 274] width 143 height 67
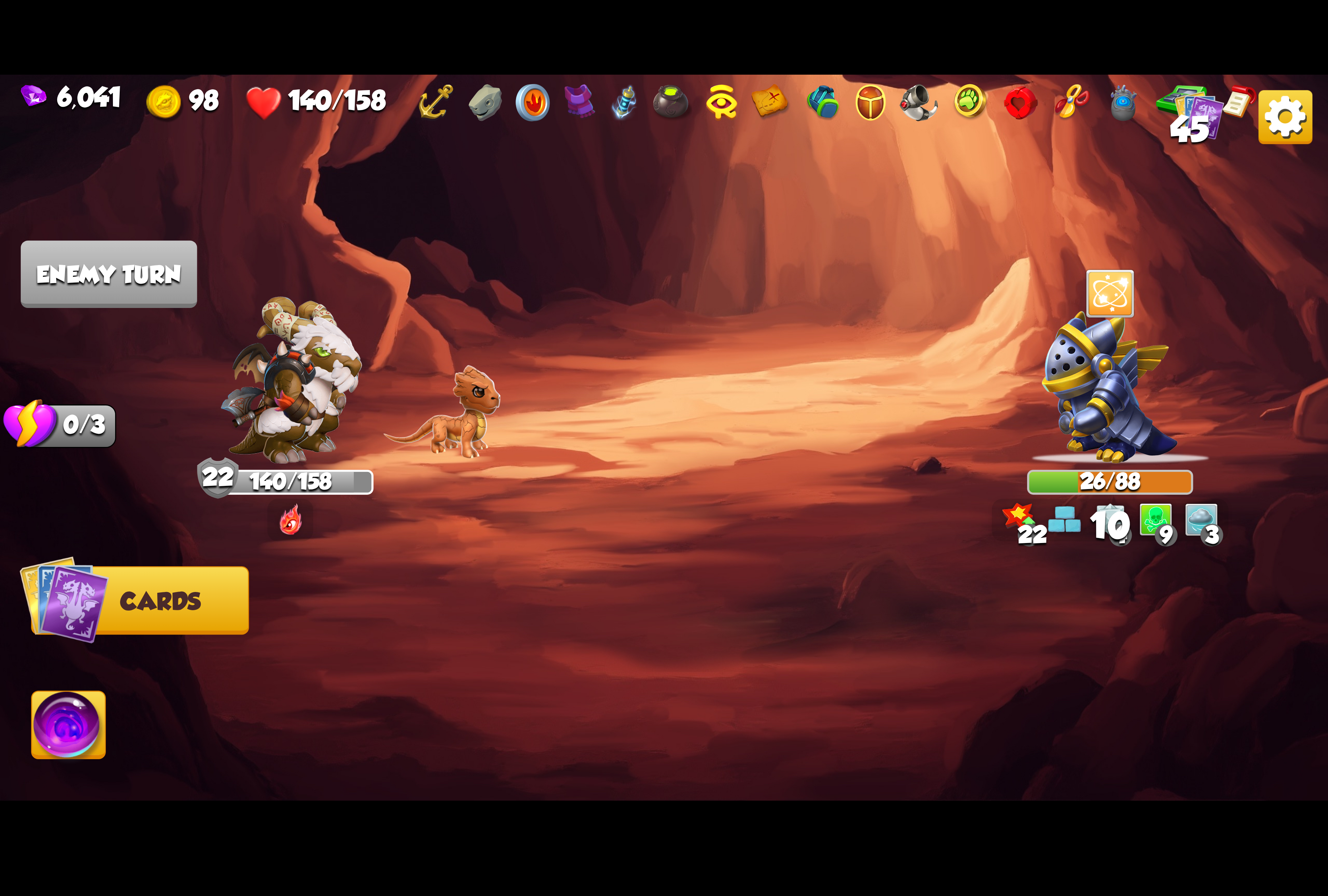
click at [1139, 531] on img at bounding box center [1156, 520] width 33 height 33
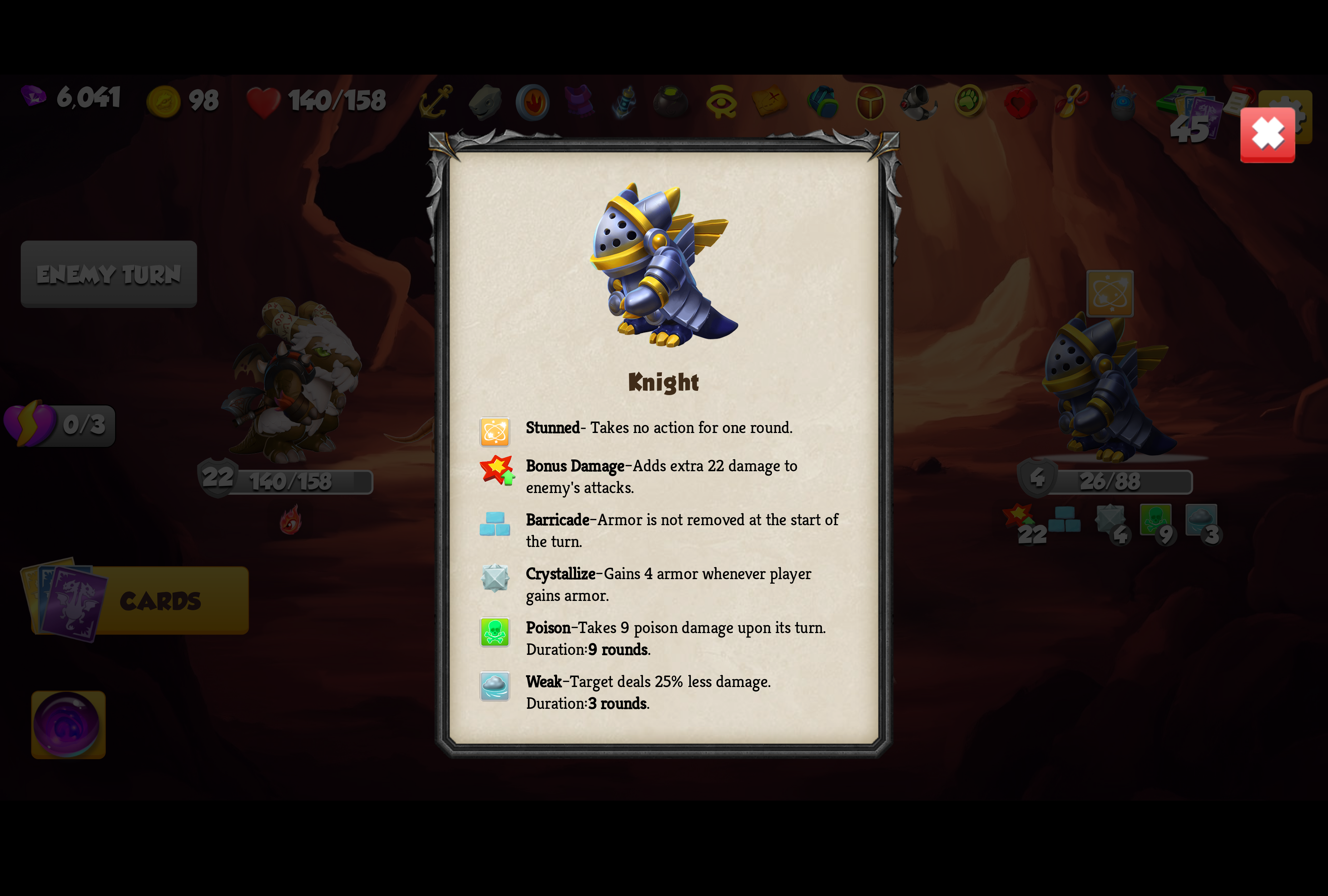
click at [1170, 150] on img at bounding box center [1267, 135] width 58 height 58
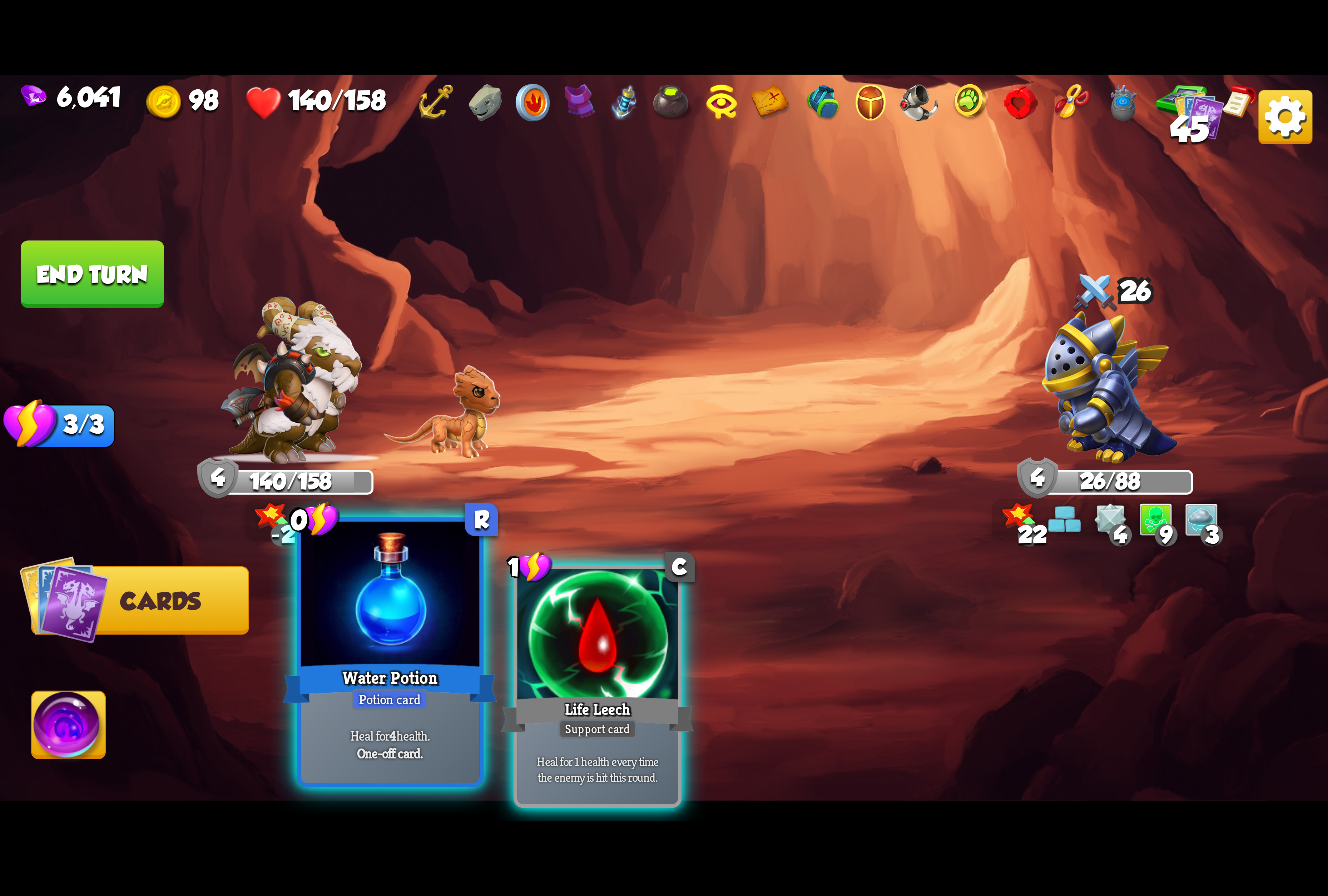
click at [355, 650] on div at bounding box center [390, 597] width 178 height 150
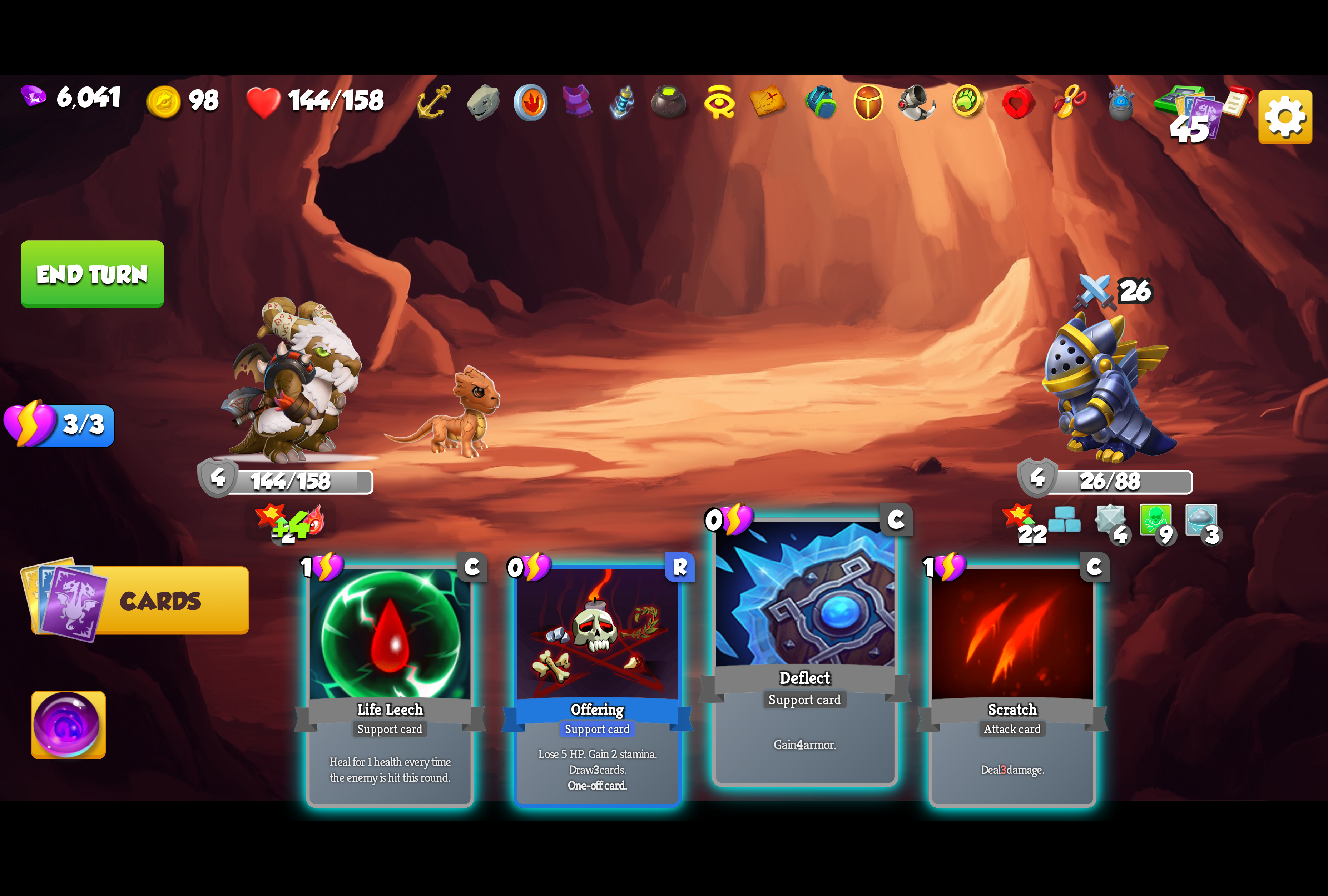
click at [810, 653] on div at bounding box center [804, 597] width 178 height 150
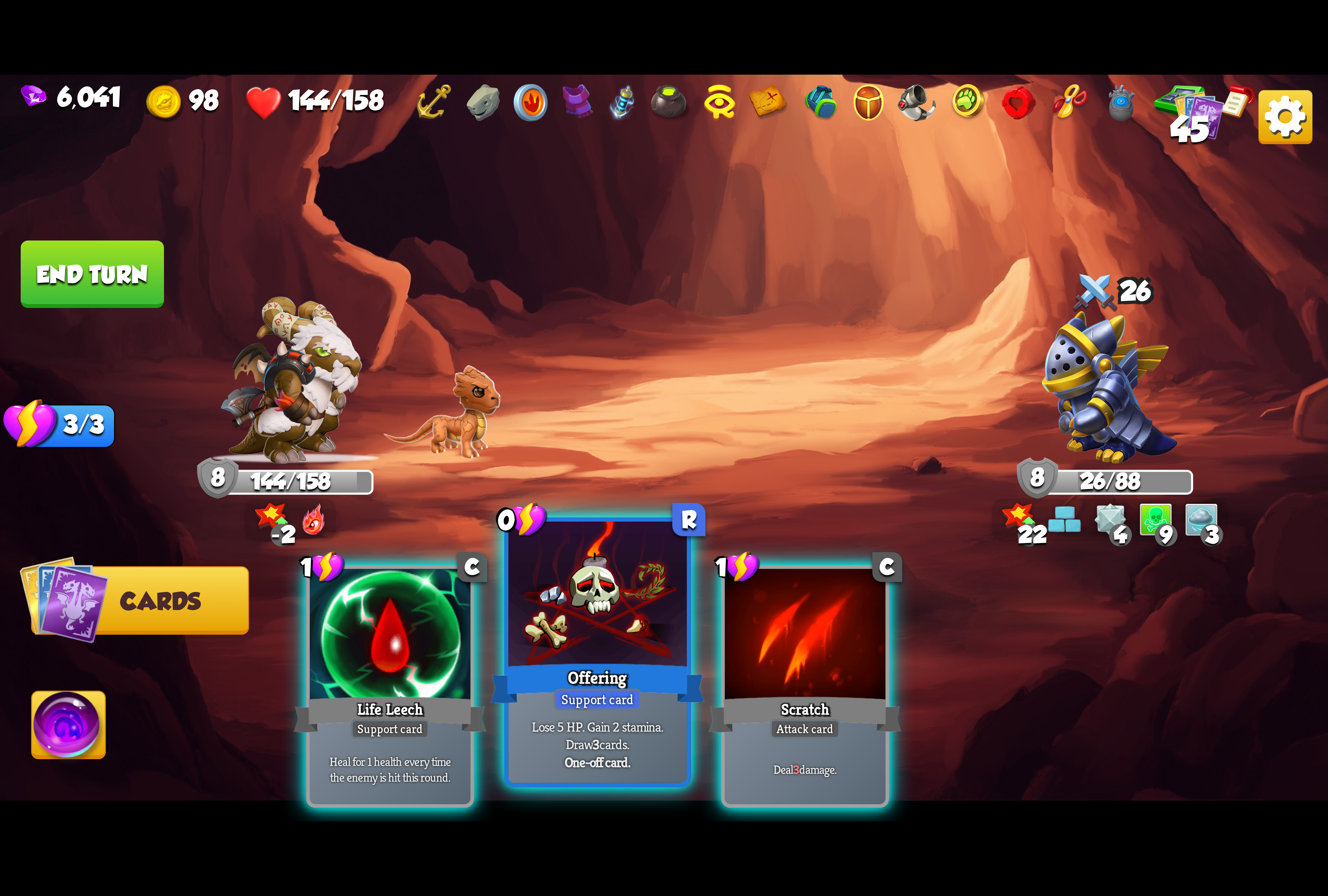
click at [599, 623] on div at bounding box center [597, 597] width 178 height 150
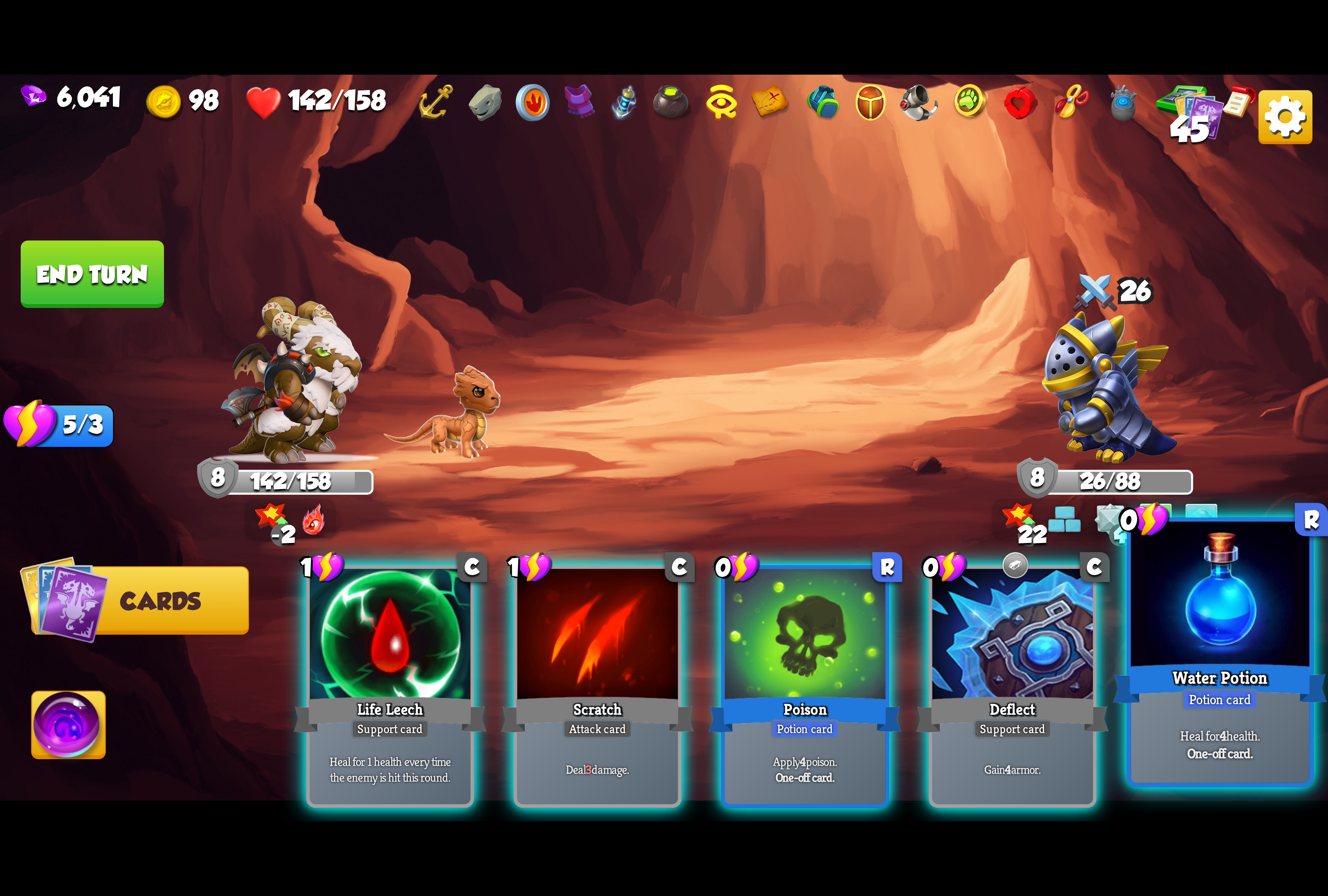
click at [1170, 609] on div at bounding box center [1220, 597] width 178 height 150
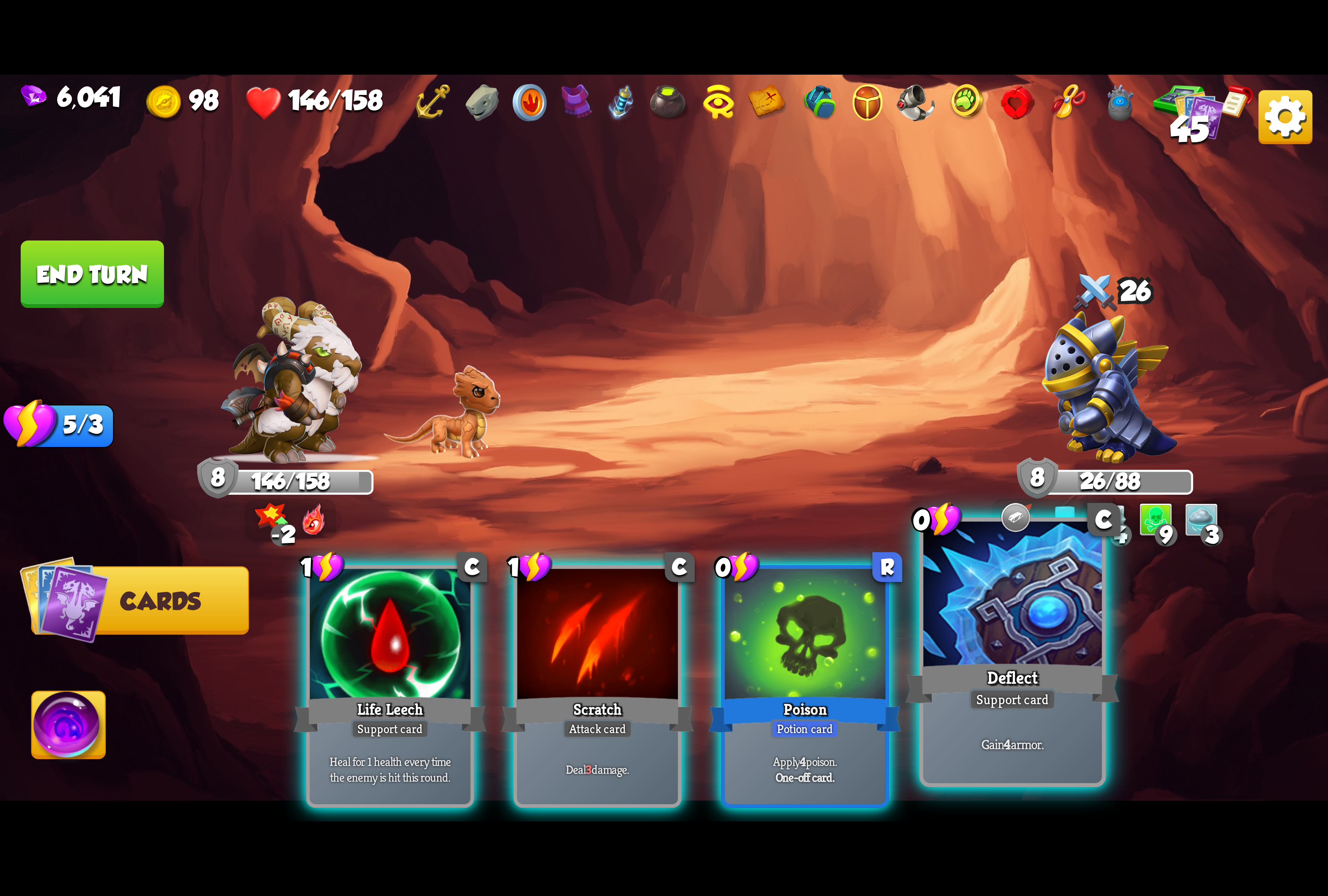
click at [988, 644] on div at bounding box center [1012, 597] width 178 height 150
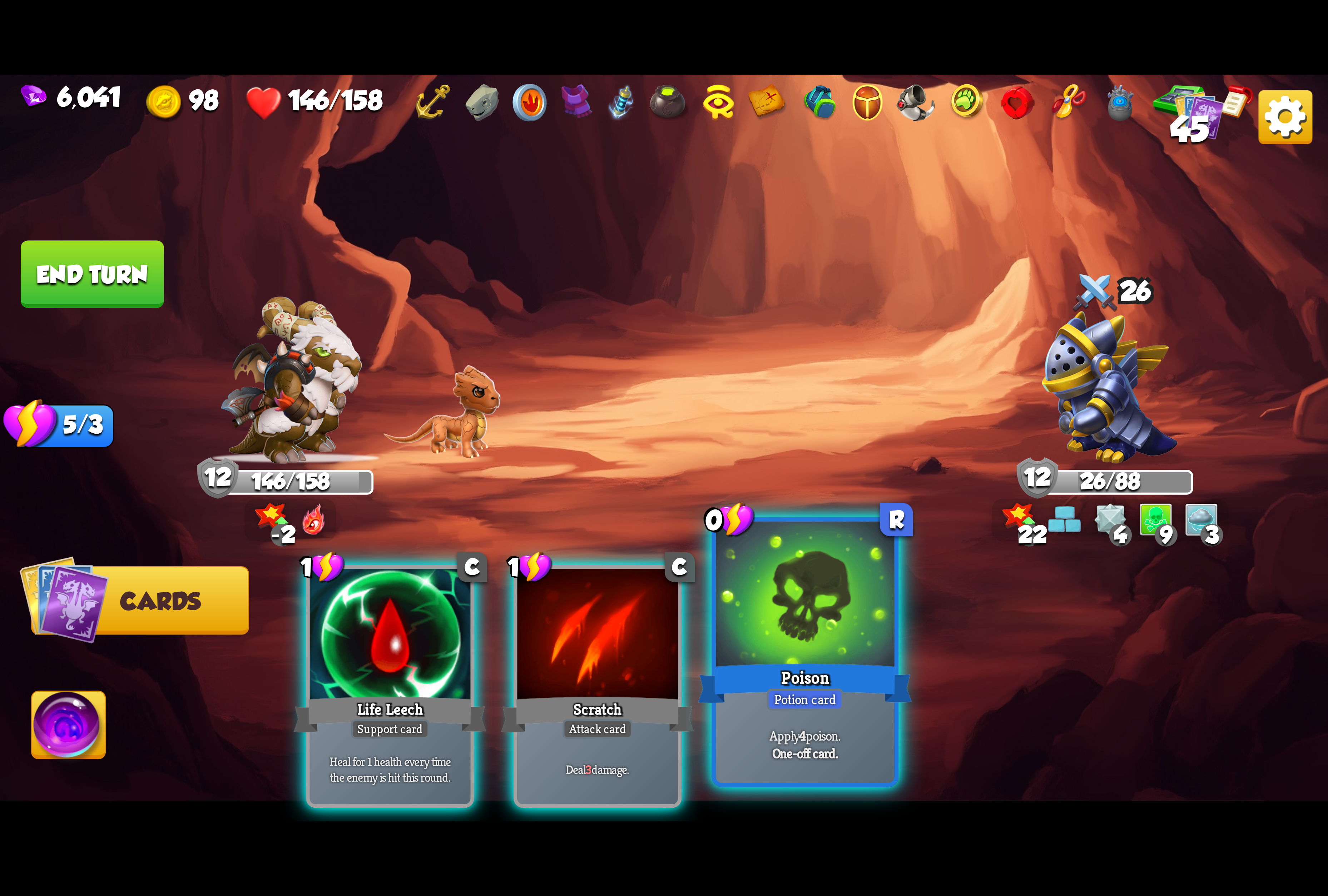
click at [826, 603] on div at bounding box center [804, 597] width 178 height 150
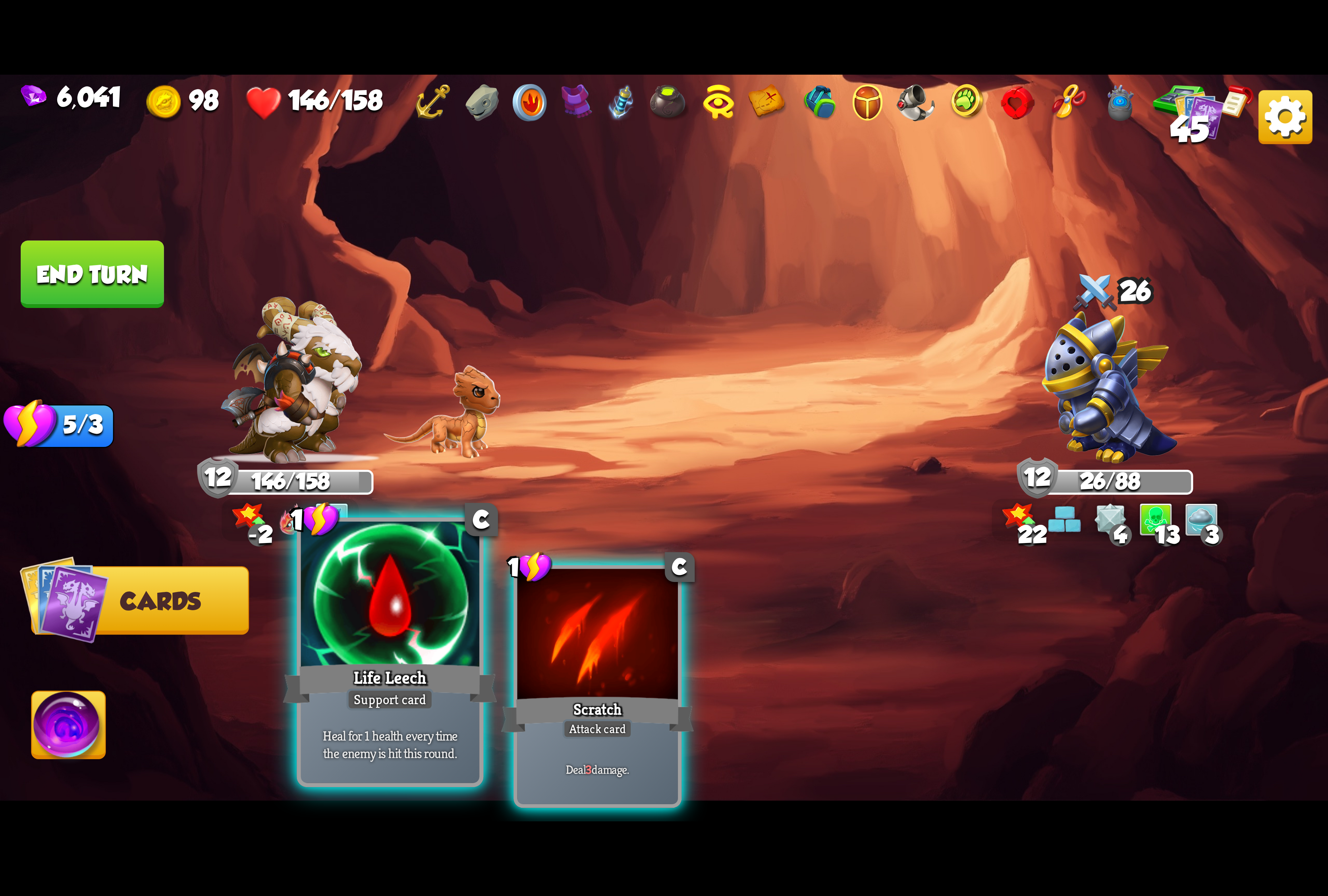
click at [434, 613] on div at bounding box center [390, 597] width 178 height 150
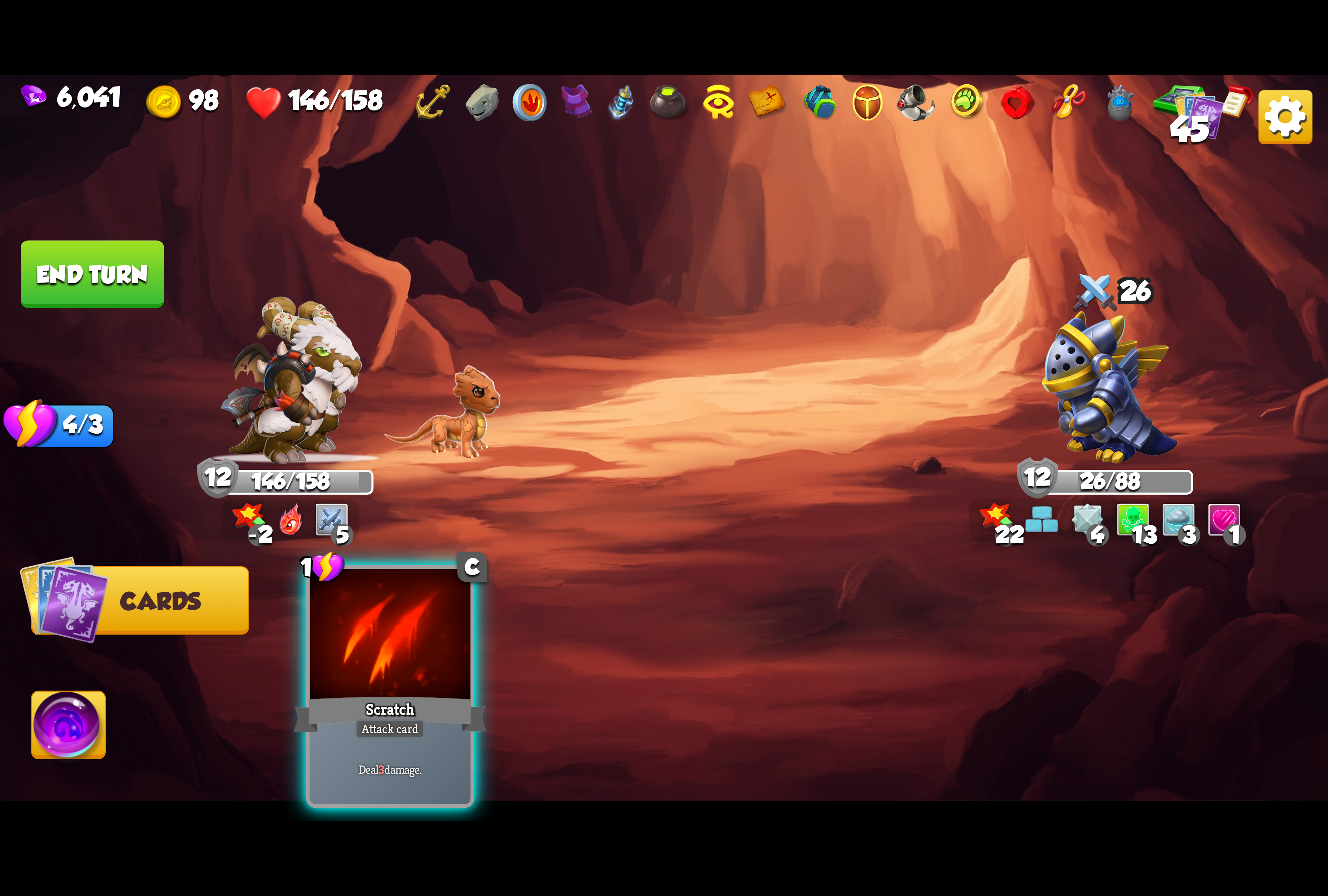
click at [365, 631] on div at bounding box center [390, 637] width 161 height 136
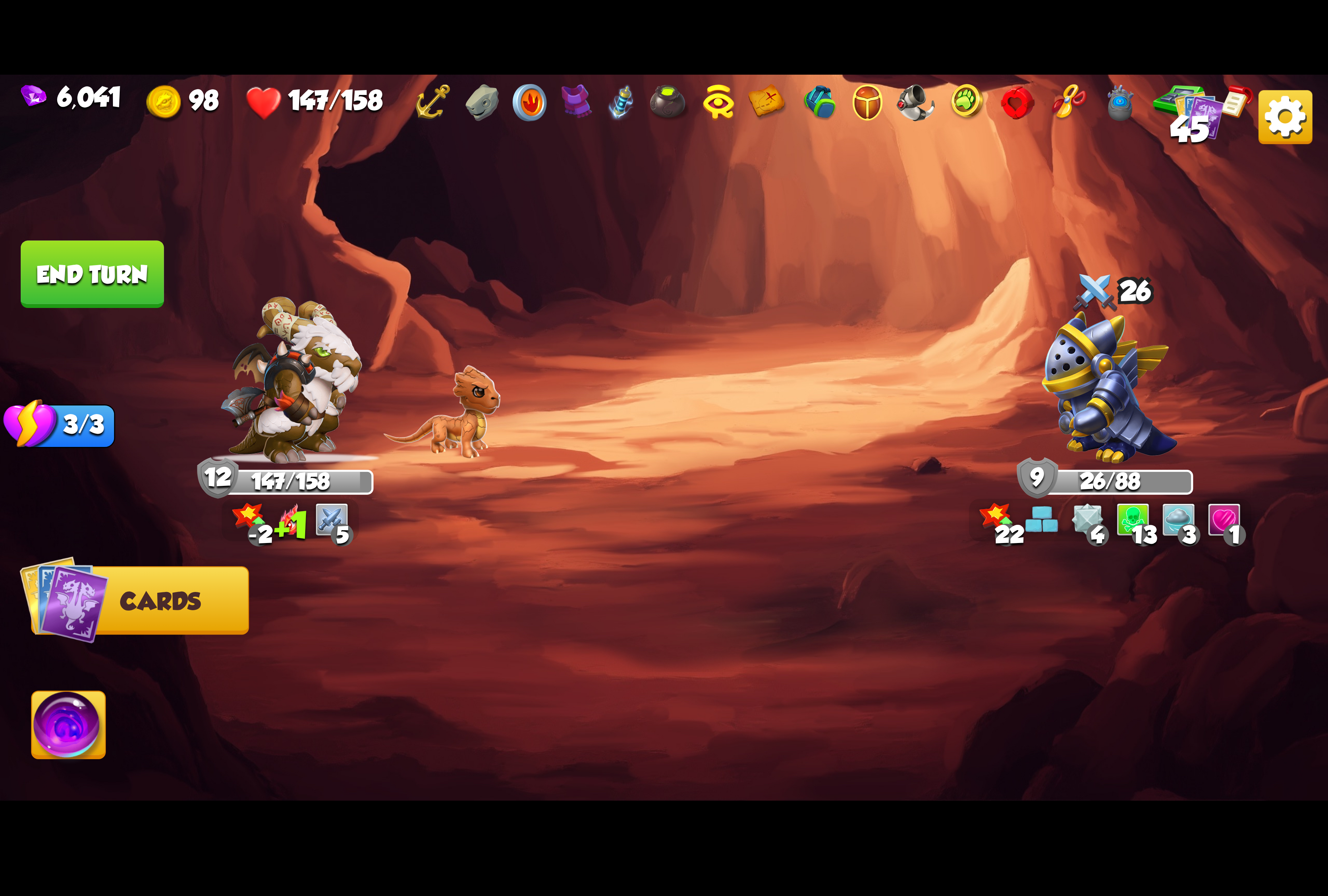
click at [119, 306] on button "End turn" at bounding box center [92, 274] width 143 height 67
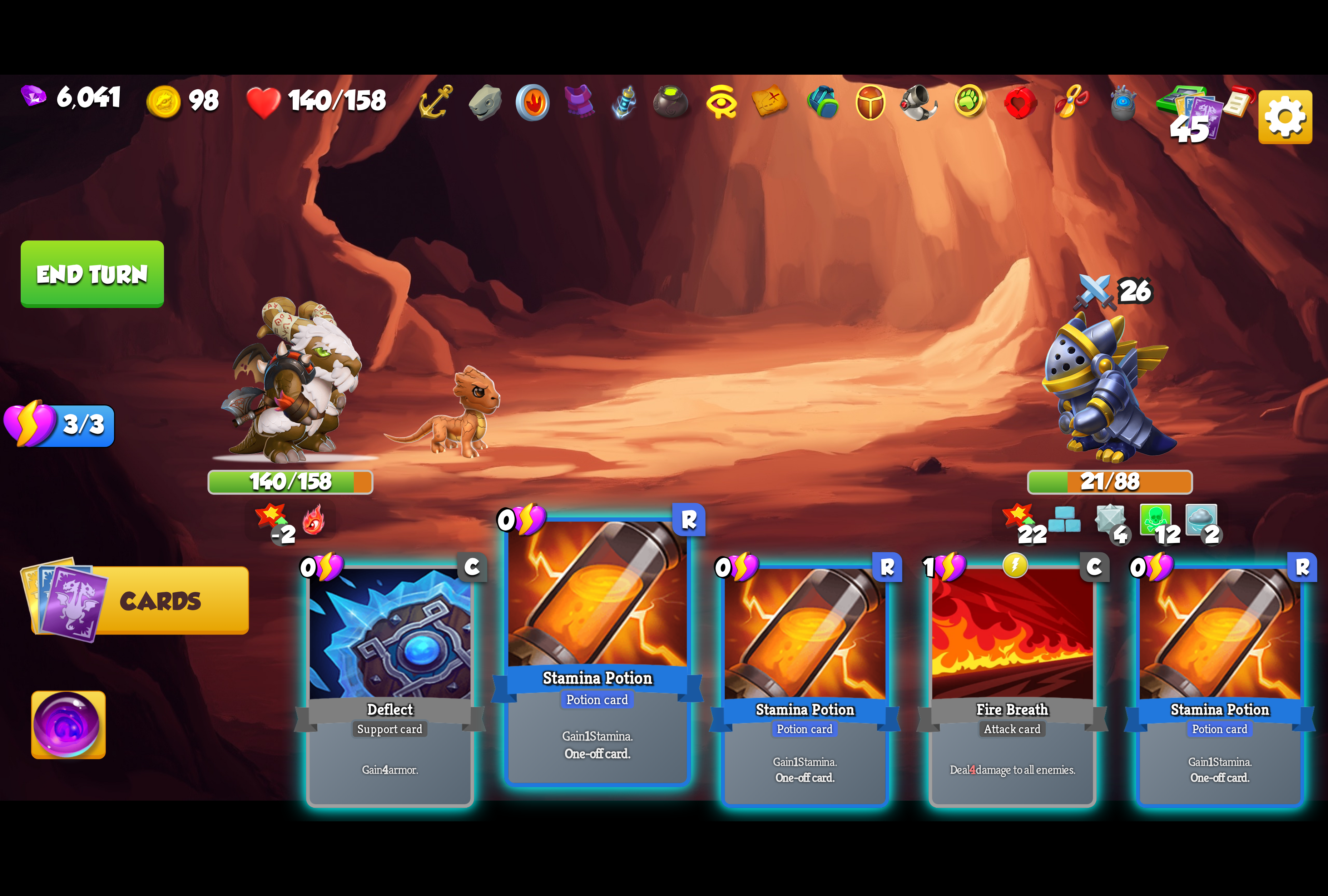
click at [620, 642] on div at bounding box center [597, 597] width 178 height 150
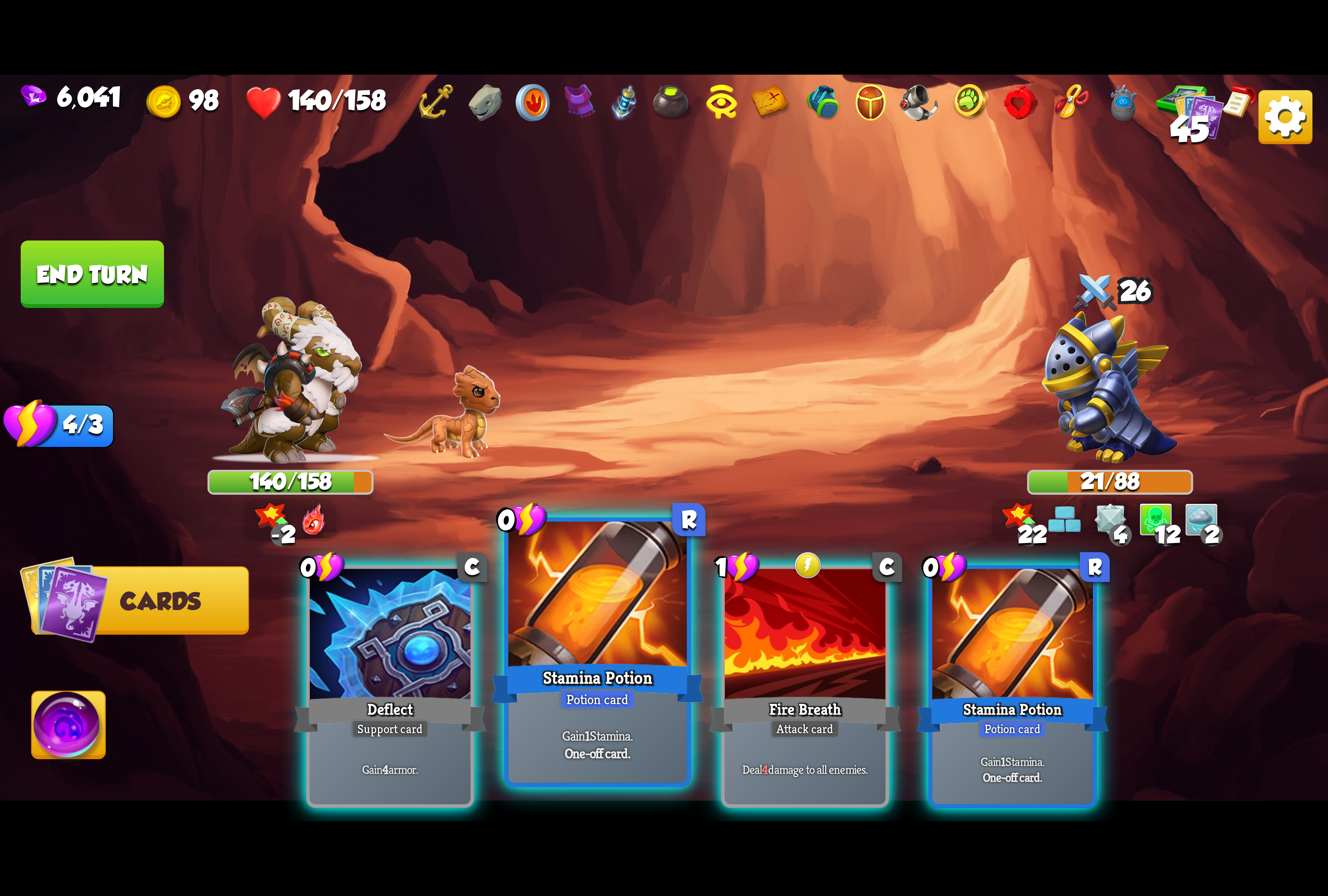
click at [596, 649] on div at bounding box center [597, 597] width 178 height 150
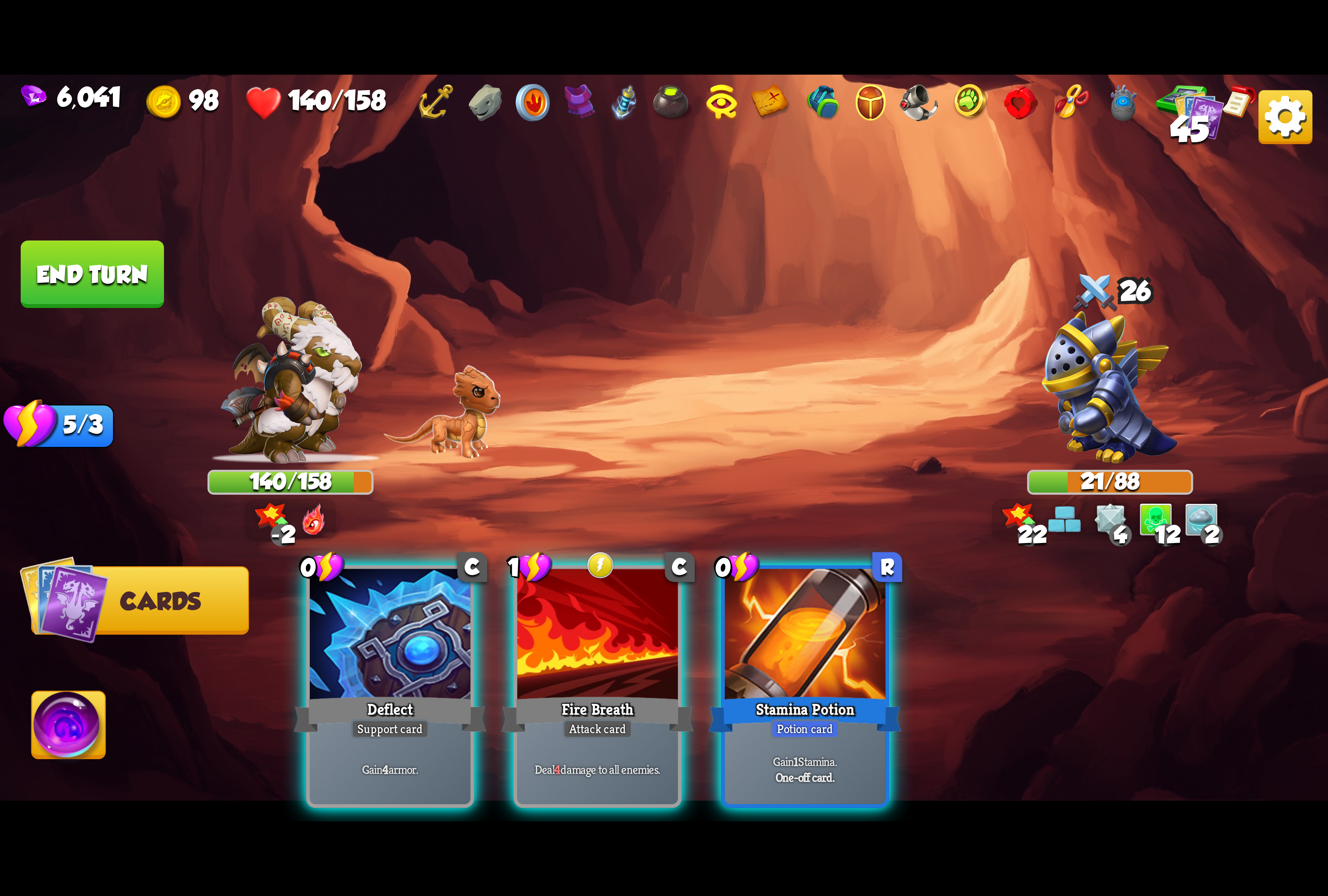
drag, startPoint x: 786, startPoint y: 649, endPoint x: 760, endPoint y: 653, distance: 26.3
click at [785, 649] on div at bounding box center [805, 637] width 161 height 136
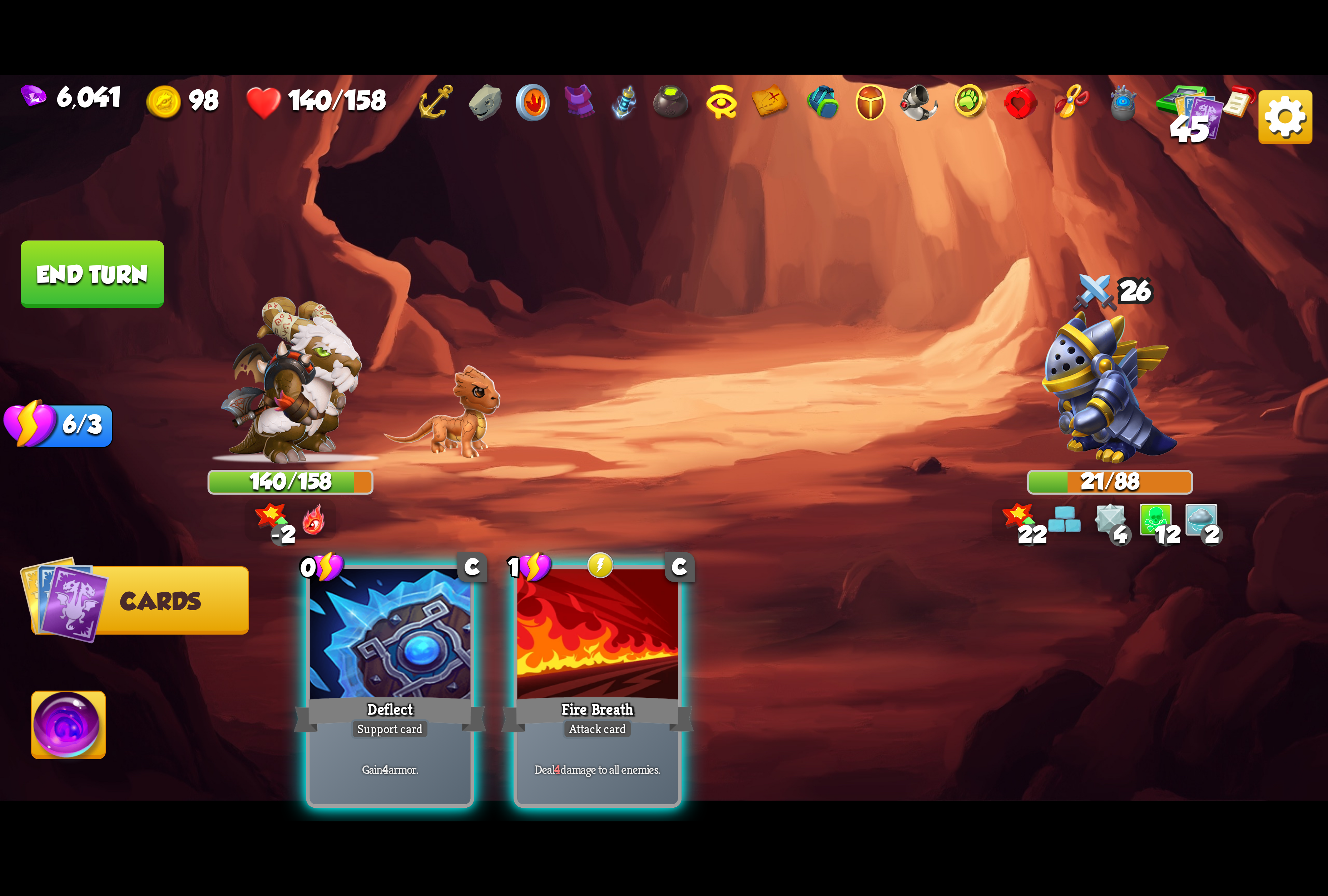
drag, startPoint x: 452, startPoint y: 642, endPoint x: 615, endPoint y: 487, distance: 224.9
click at [613, 453] on div "Select an enemy to attack... You don't have enough stamina to play that card...…" at bounding box center [664, 448] width 1328 height 747
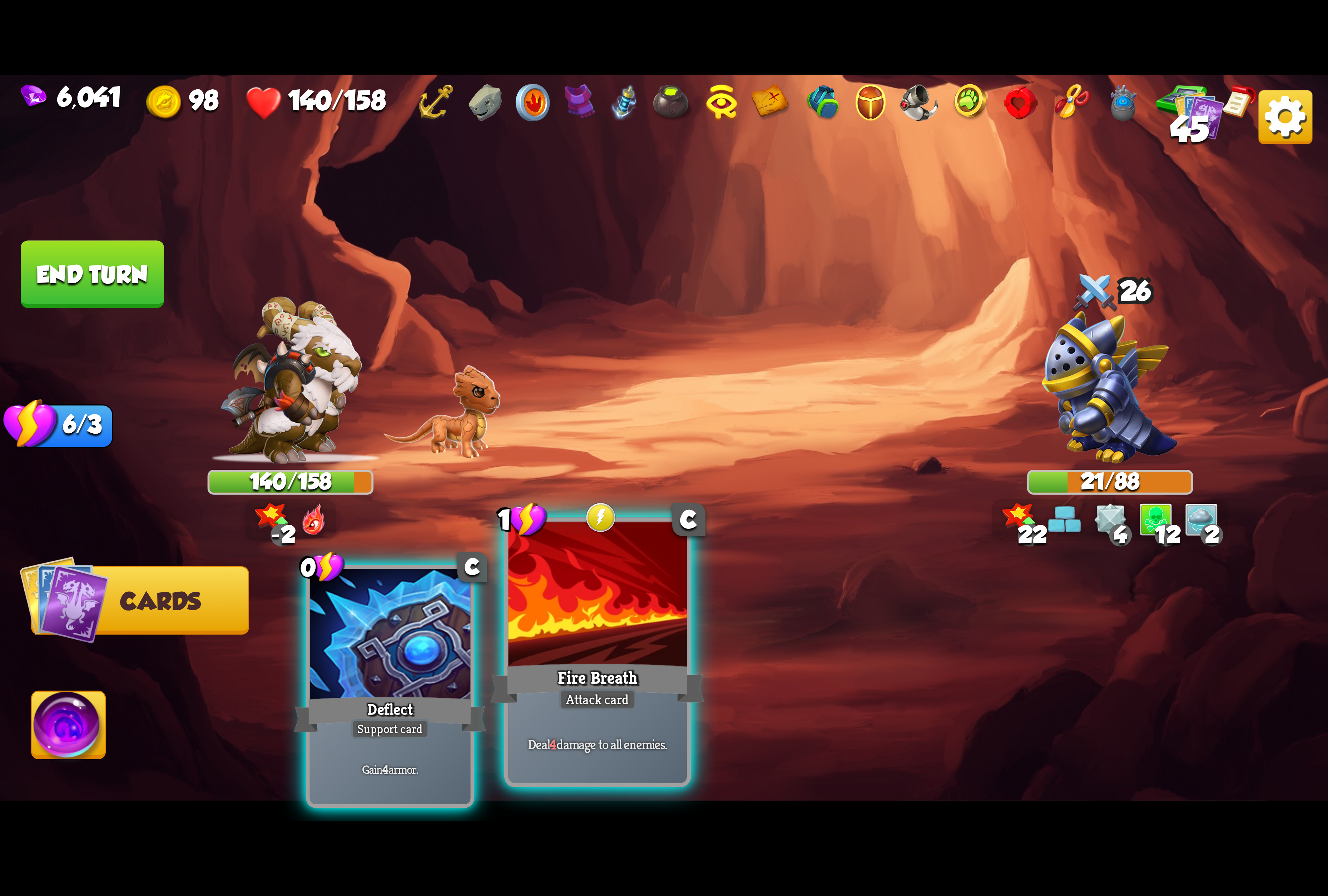
click at [609, 605] on div at bounding box center [597, 597] width 178 height 150
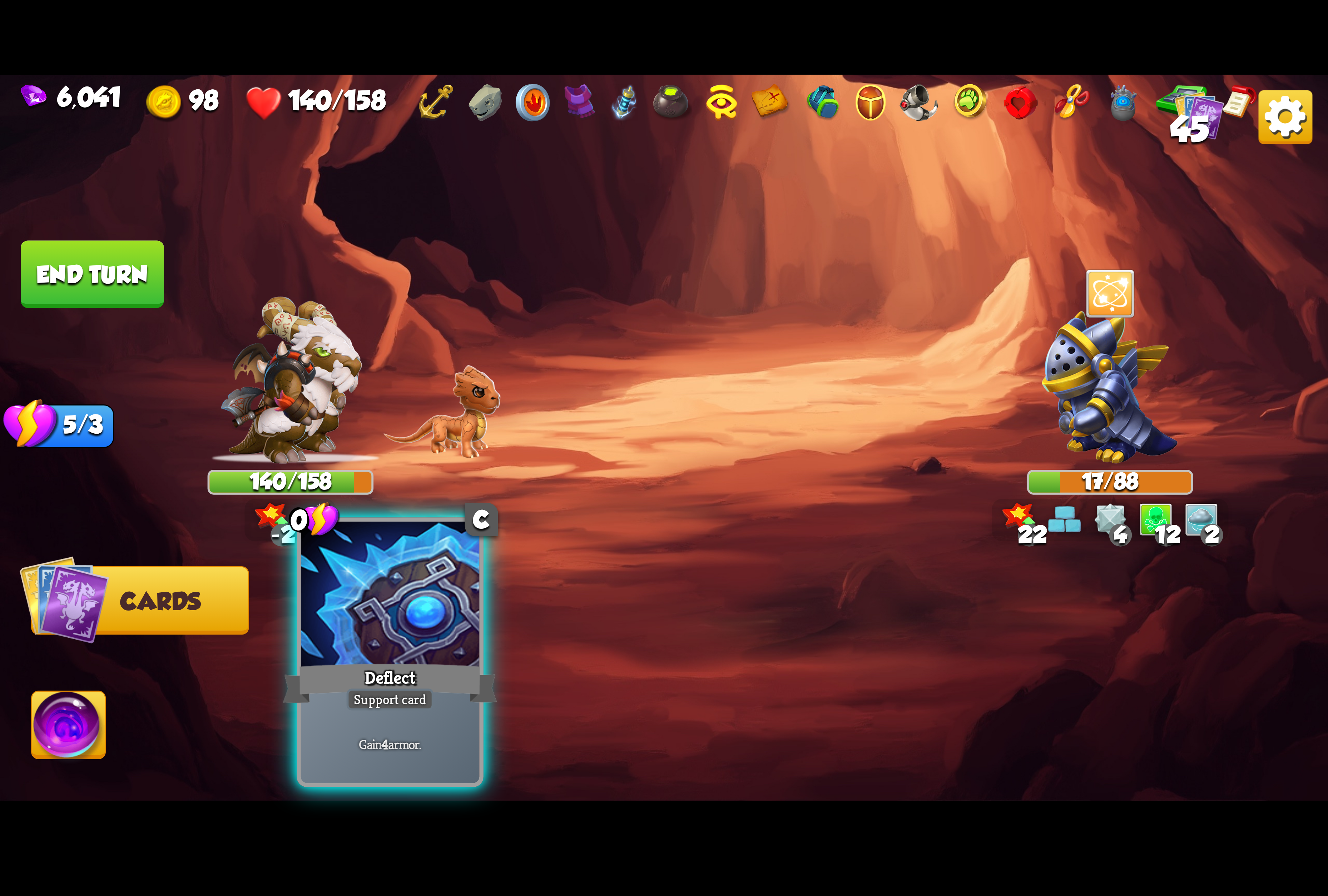
click at [452, 639] on div at bounding box center [390, 597] width 178 height 150
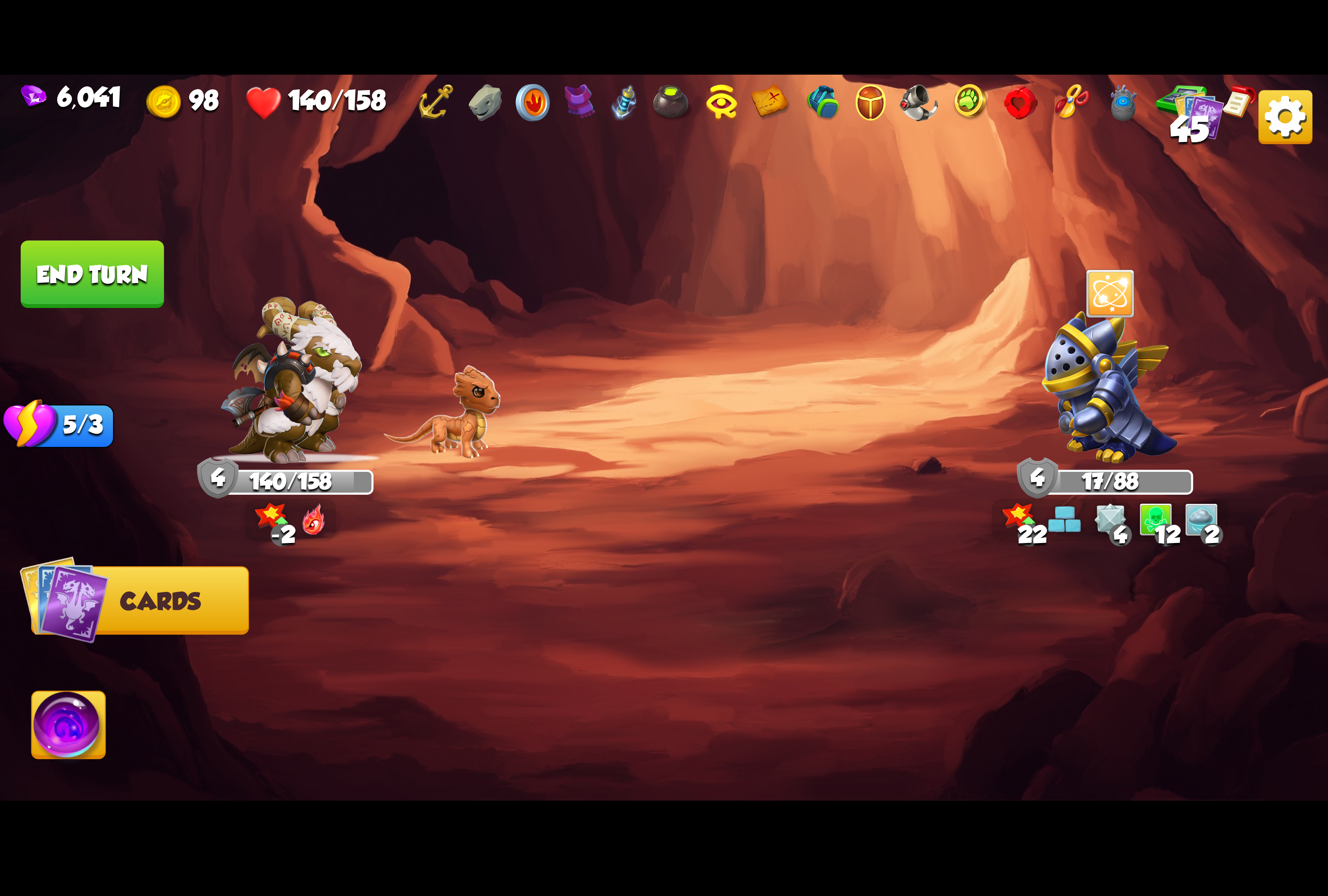
click at [60, 722] on img at bounding box center [68, 729] width 74 height 75
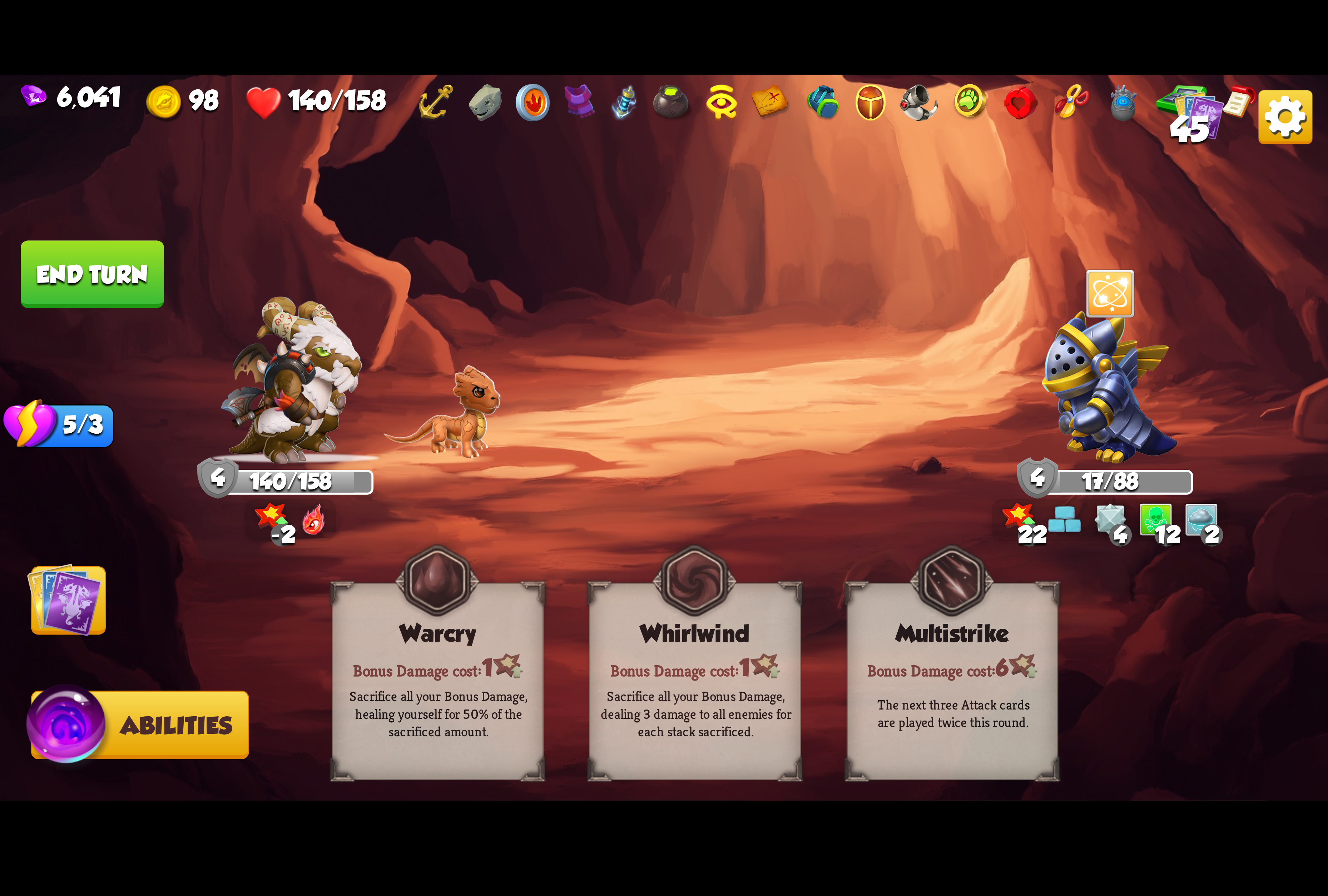
click at [76, 625] on img at bounding box center [64, 600] width 75 height 75
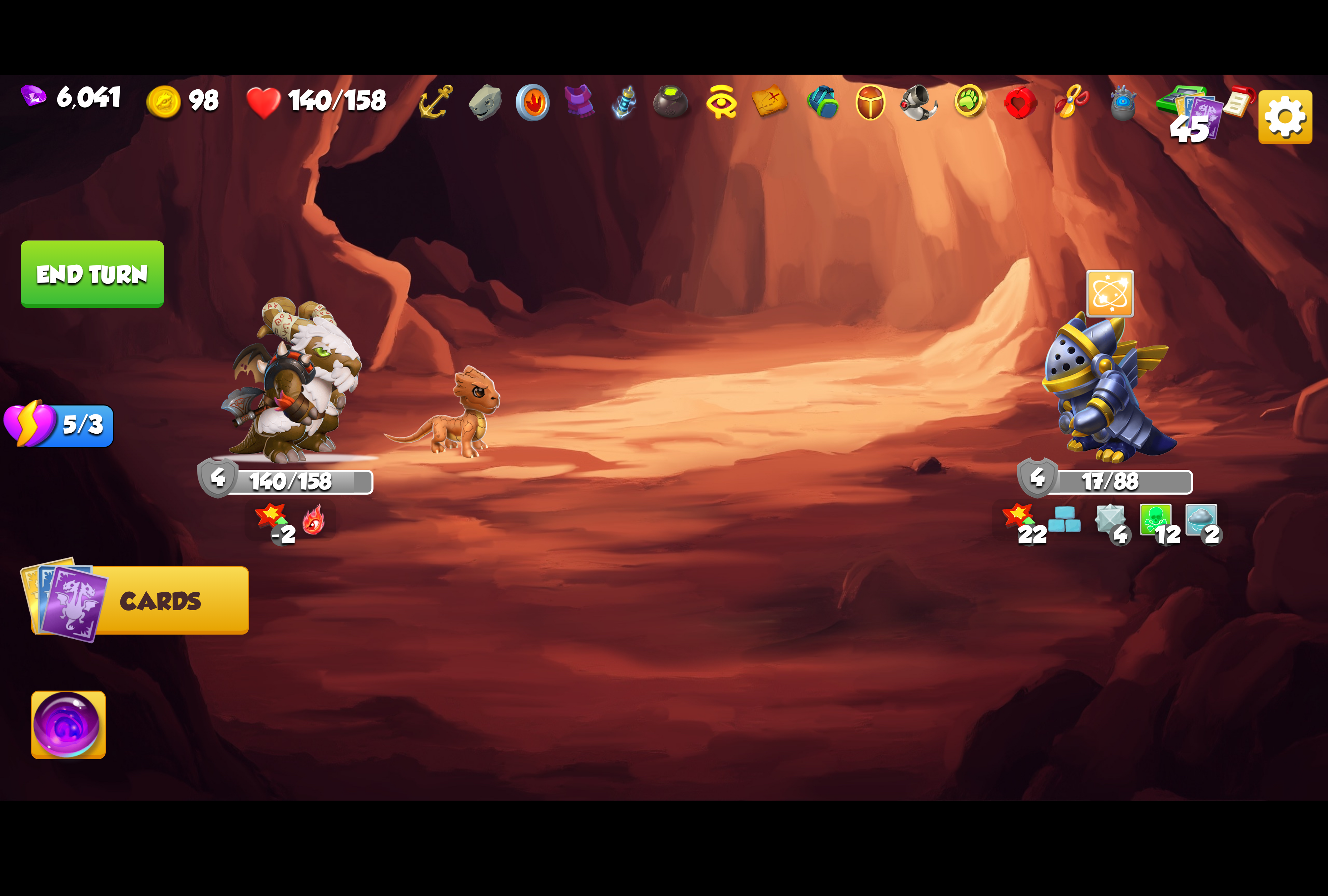
click at [110, 296] on button "End turn" at bounding box center [92, 274] width 143 height 67
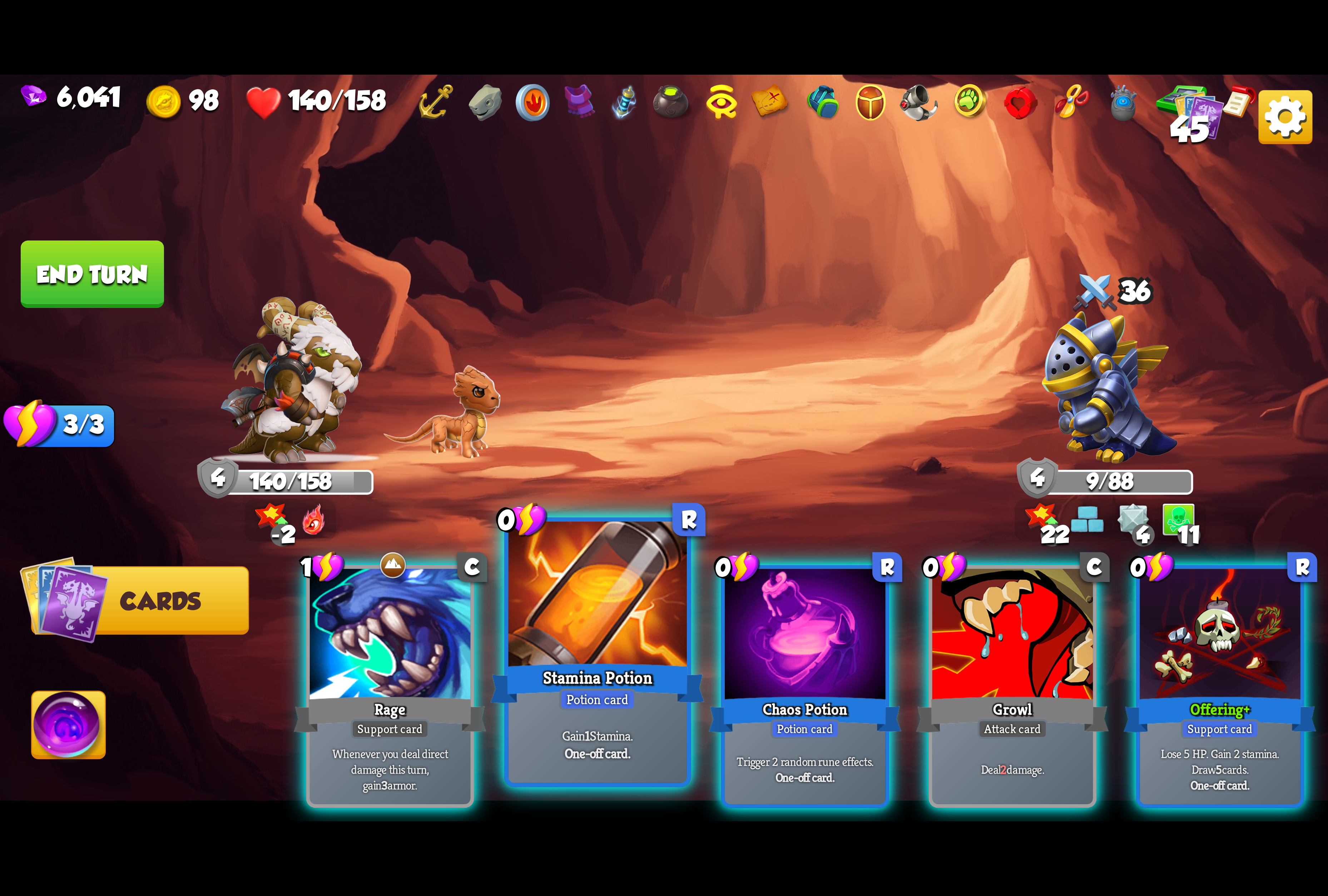
click at [592, 638] on div at bounding box center [597, 597] width 178 height 150
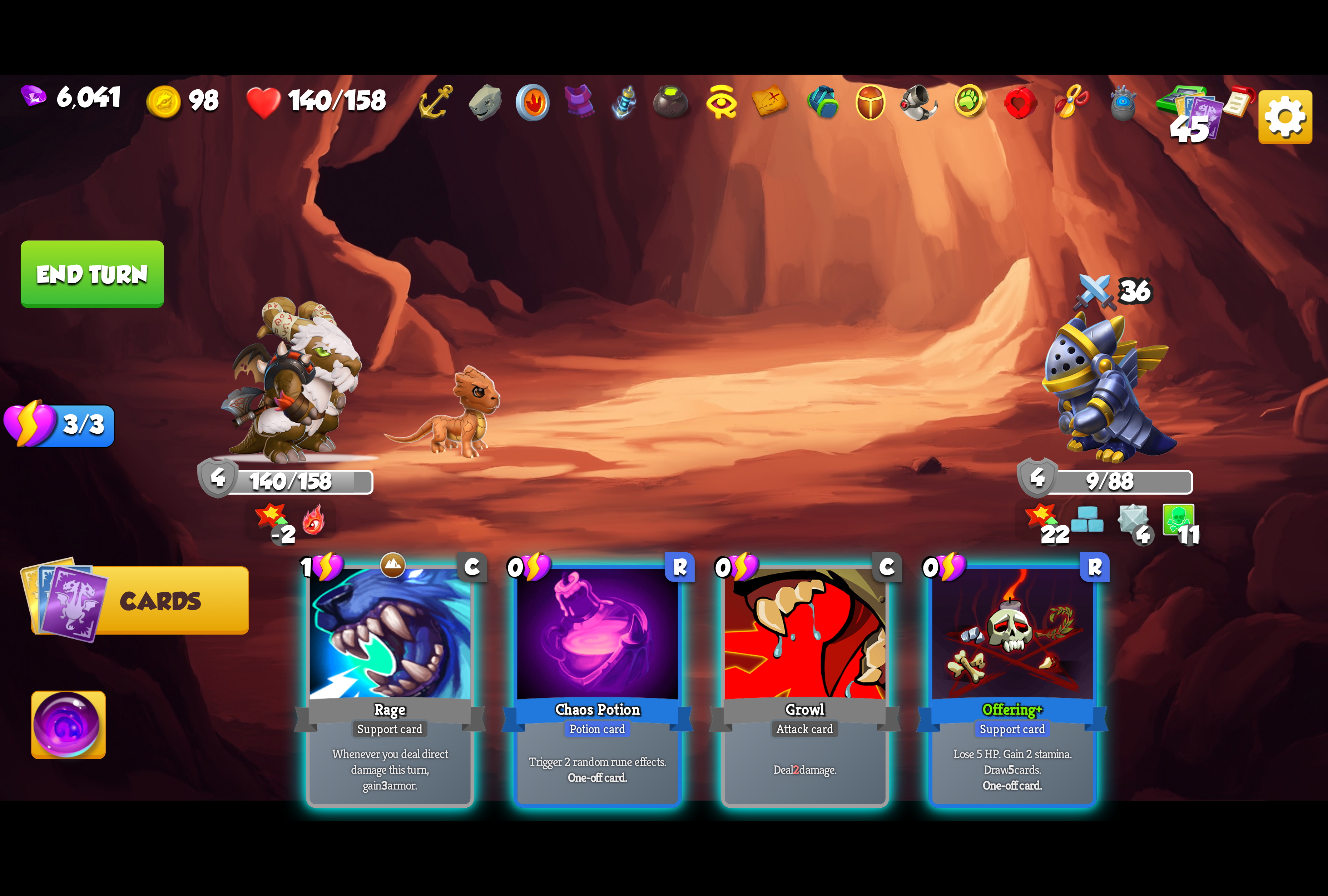
click at [592, 638] on div at bounding box center [597, 637] width 161 height 136
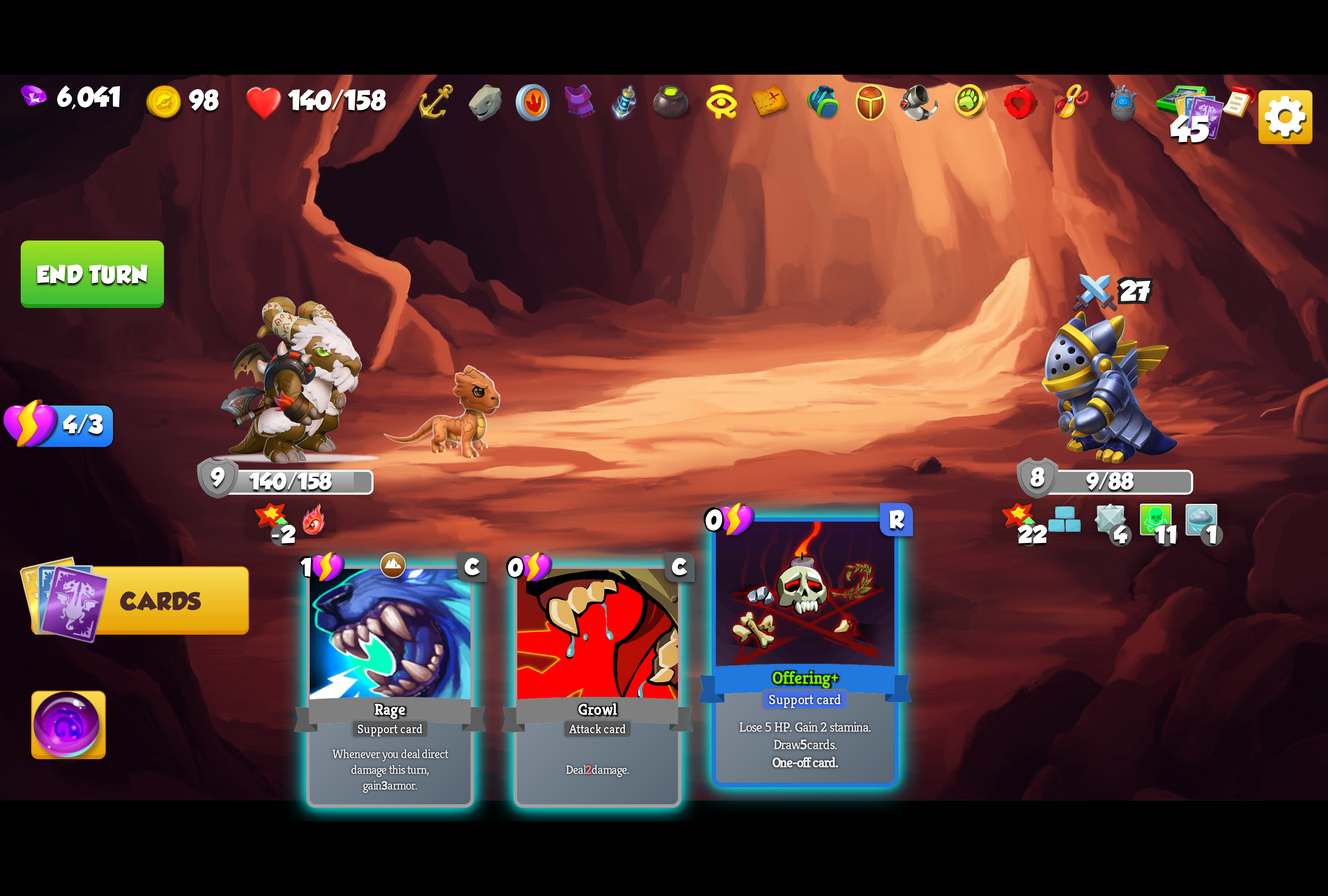
click at [738, 618] on div at bounding box center [804, 597] width 178 height 150
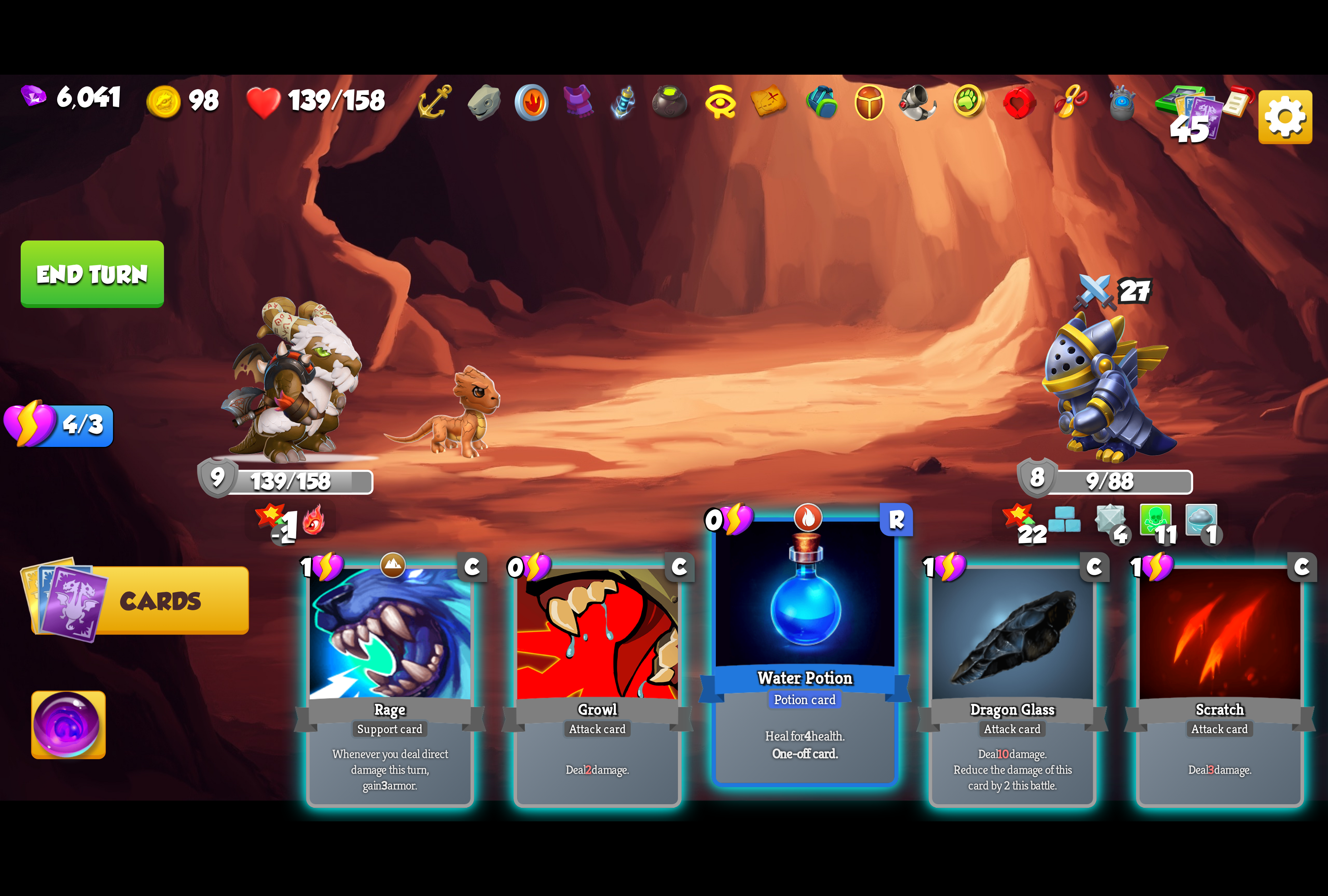
click at [800, 626] on div at bounding box center [804, 597] width 178 height 150
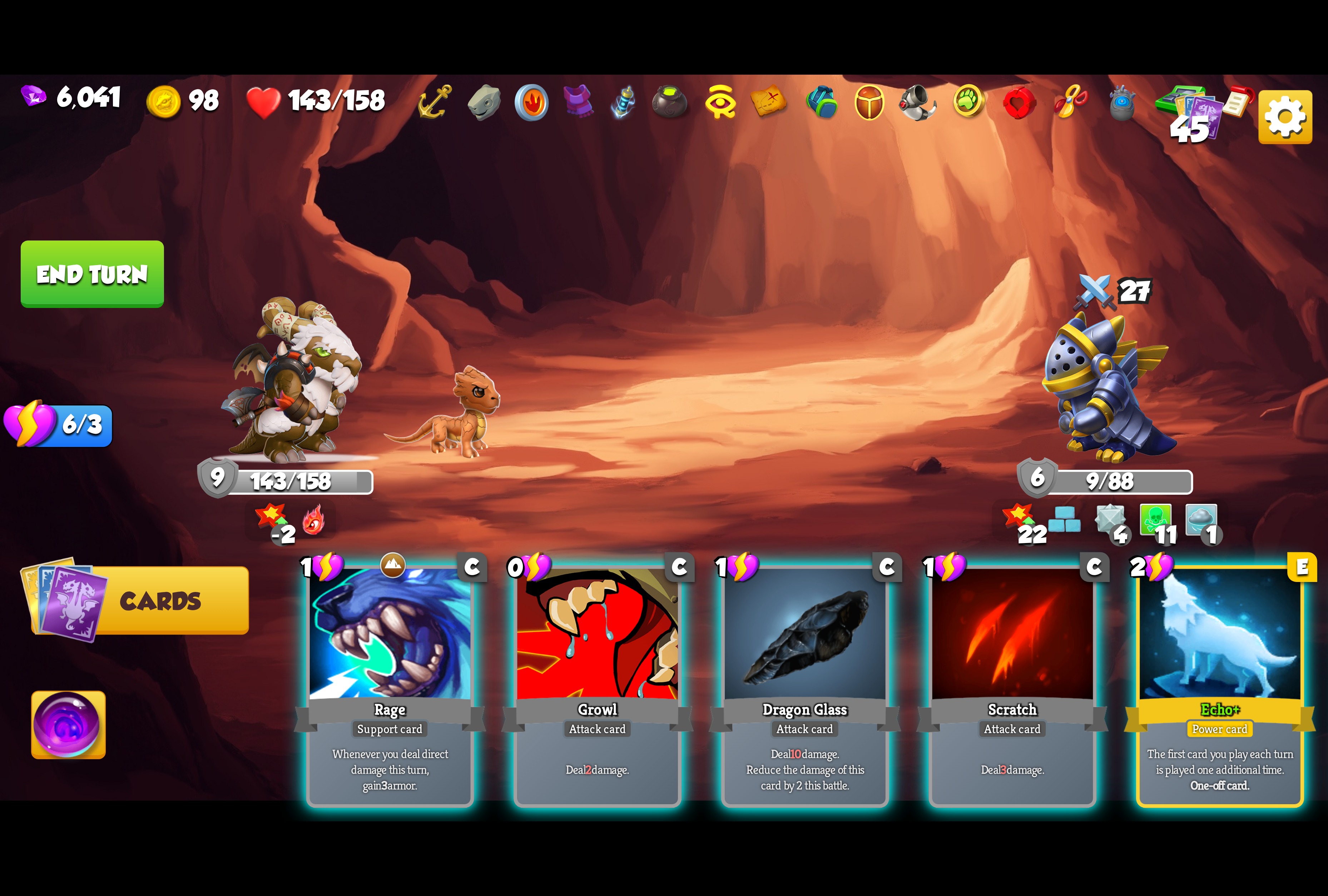
drag, startPoint x: 846, startPoint y: 623, endPoint x: 796, endPoint y: 633, distance: 51.0
click at [847, 623] on div at bounding box center [805, 637] width 161 height 136
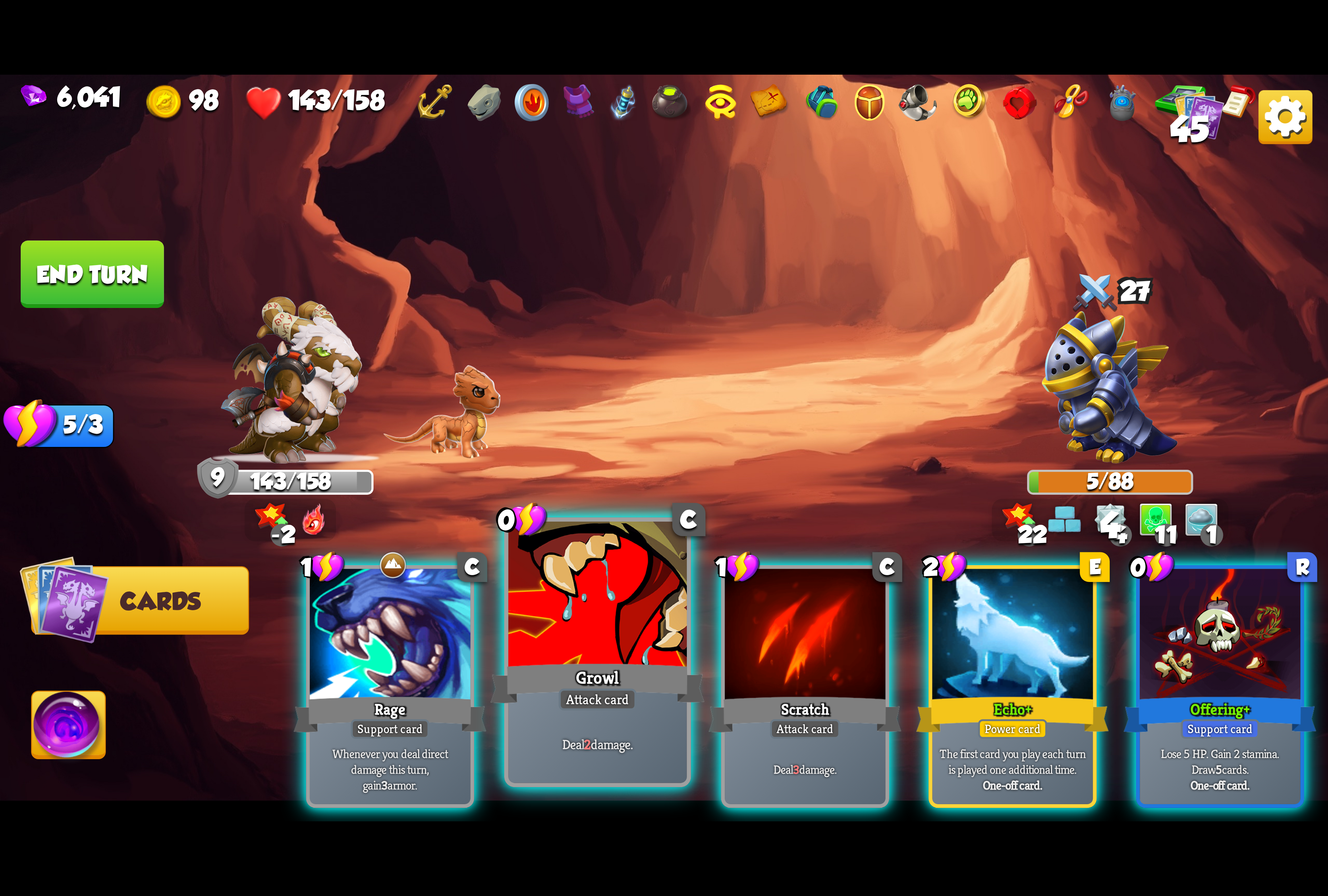
click at [650, 633] on div at bounding box center [597, 597] width 178 height 150
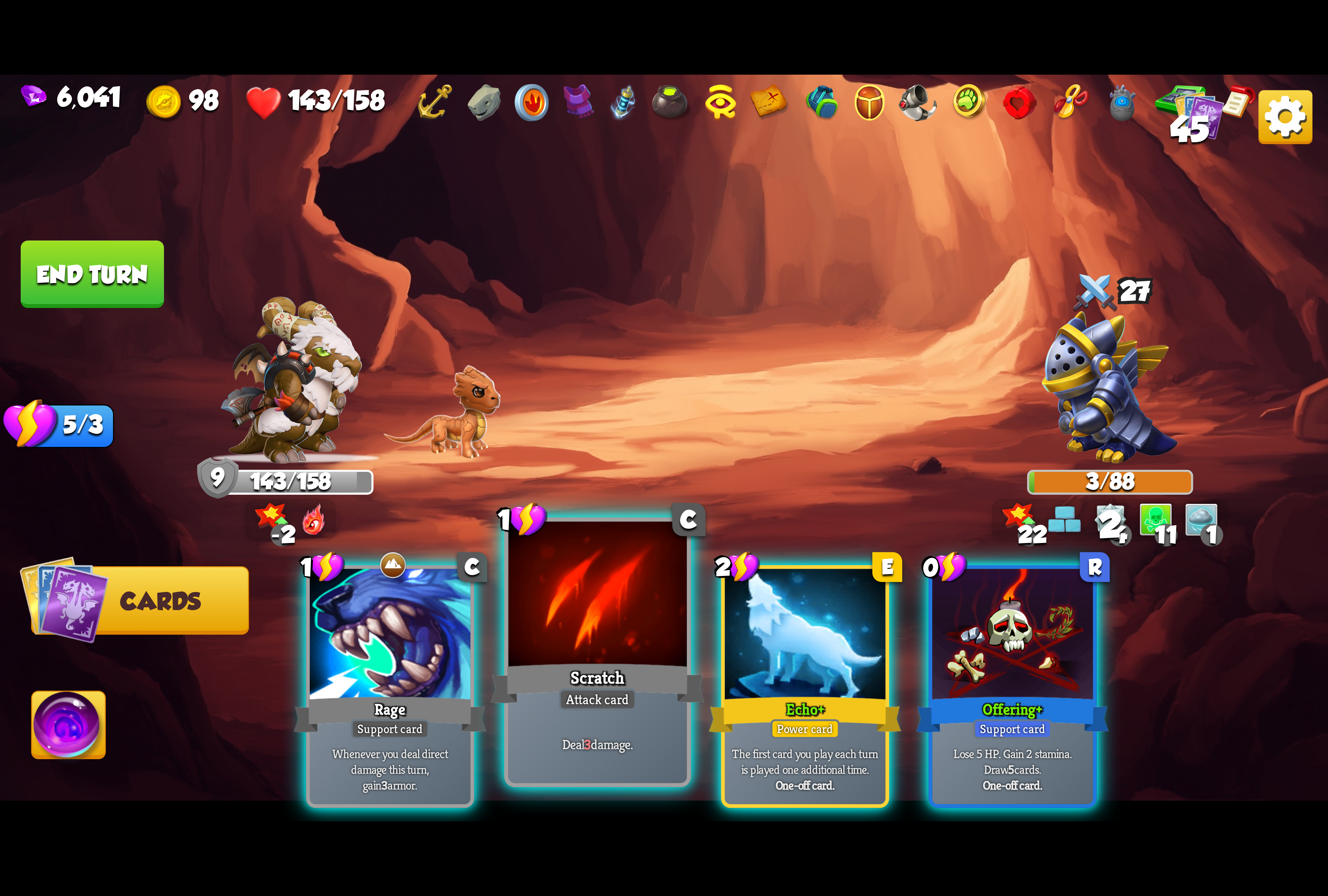
click at [629, 618] on div at bounding box center [597, 597] width 178 height 150
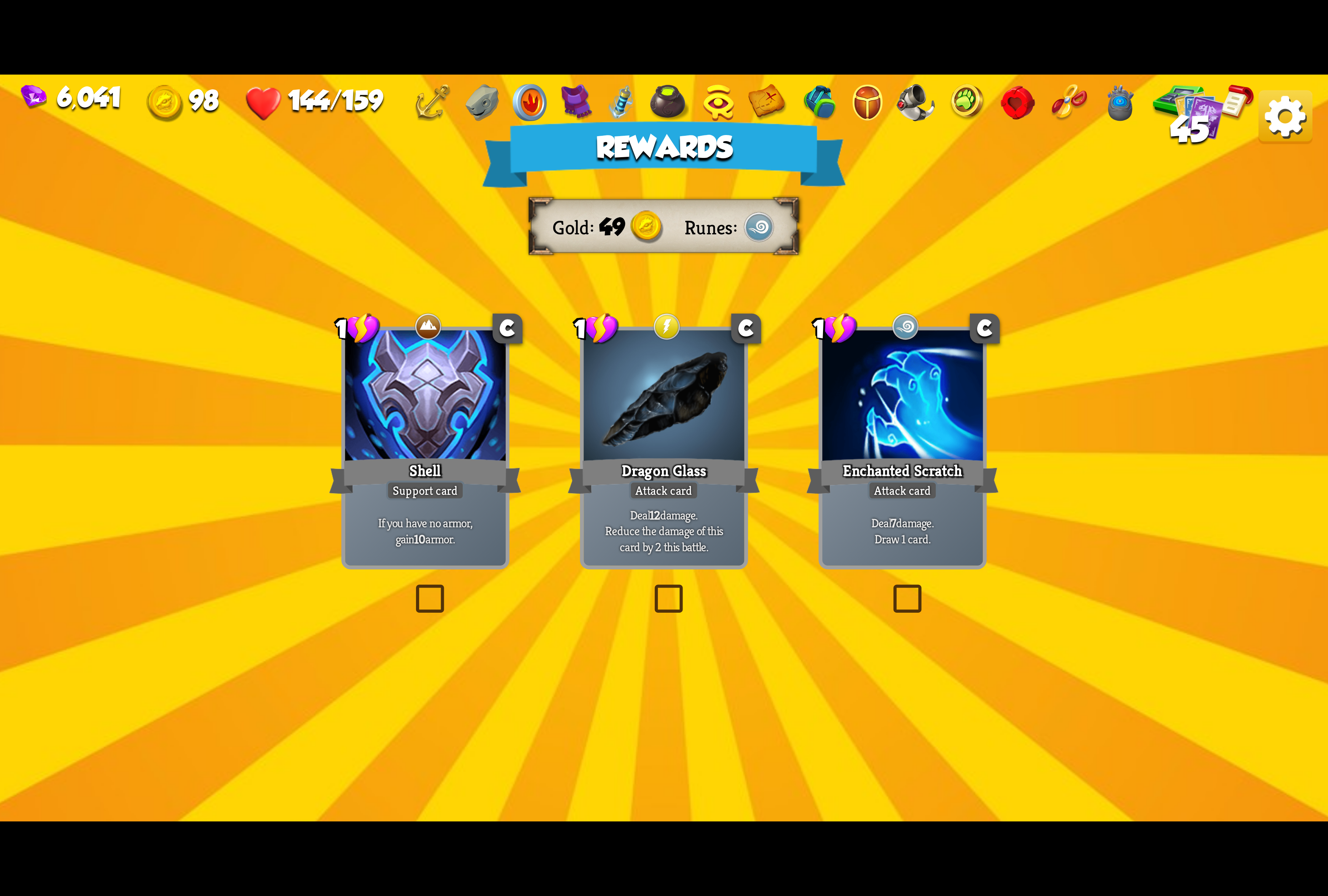
click at [689, 487] on div "Attack card" at bounding box center [664, 490] width 70 height 20
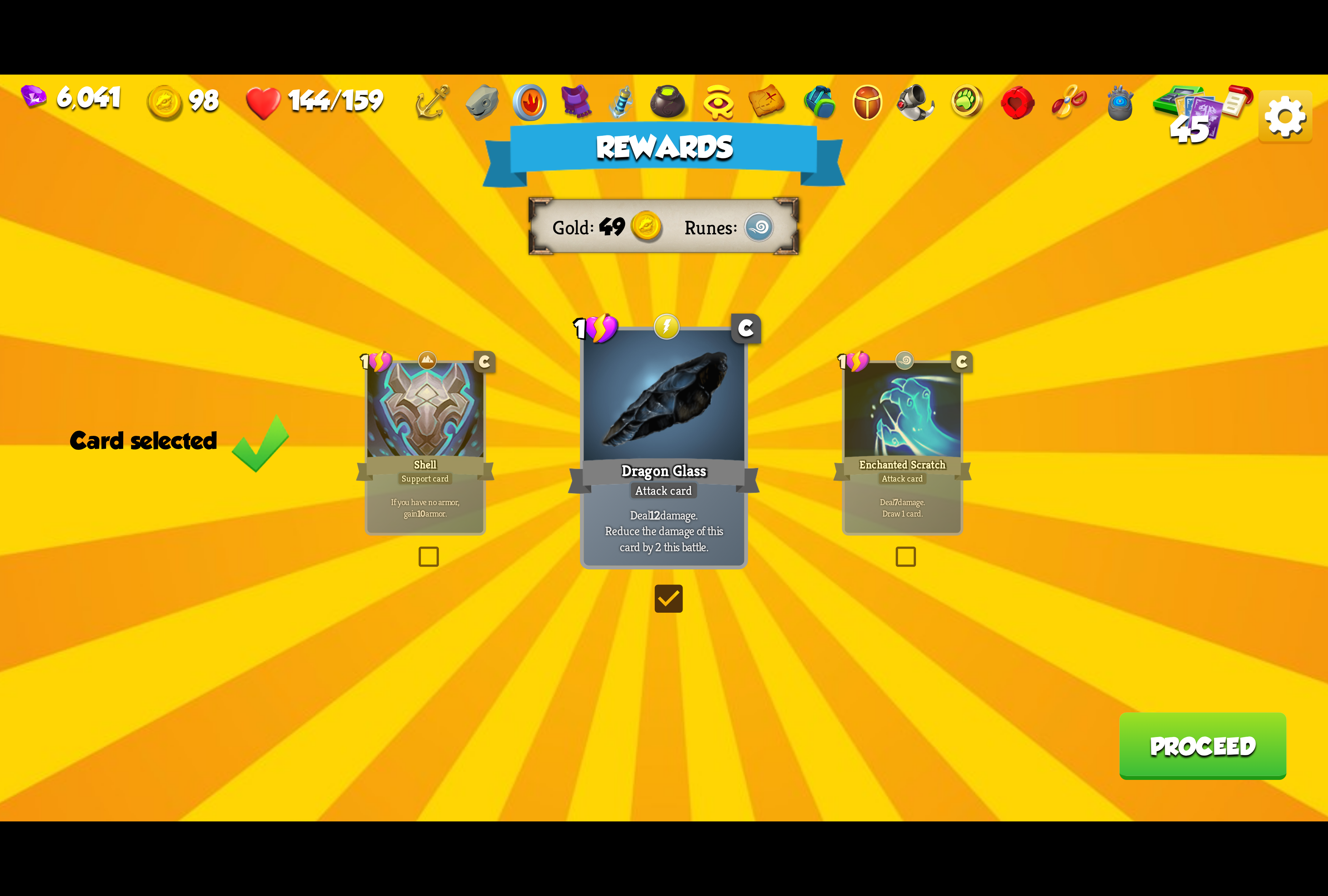
click at [1170, 729] on button "Proceed" at bounding box center [1202, 746] width 168 height 67
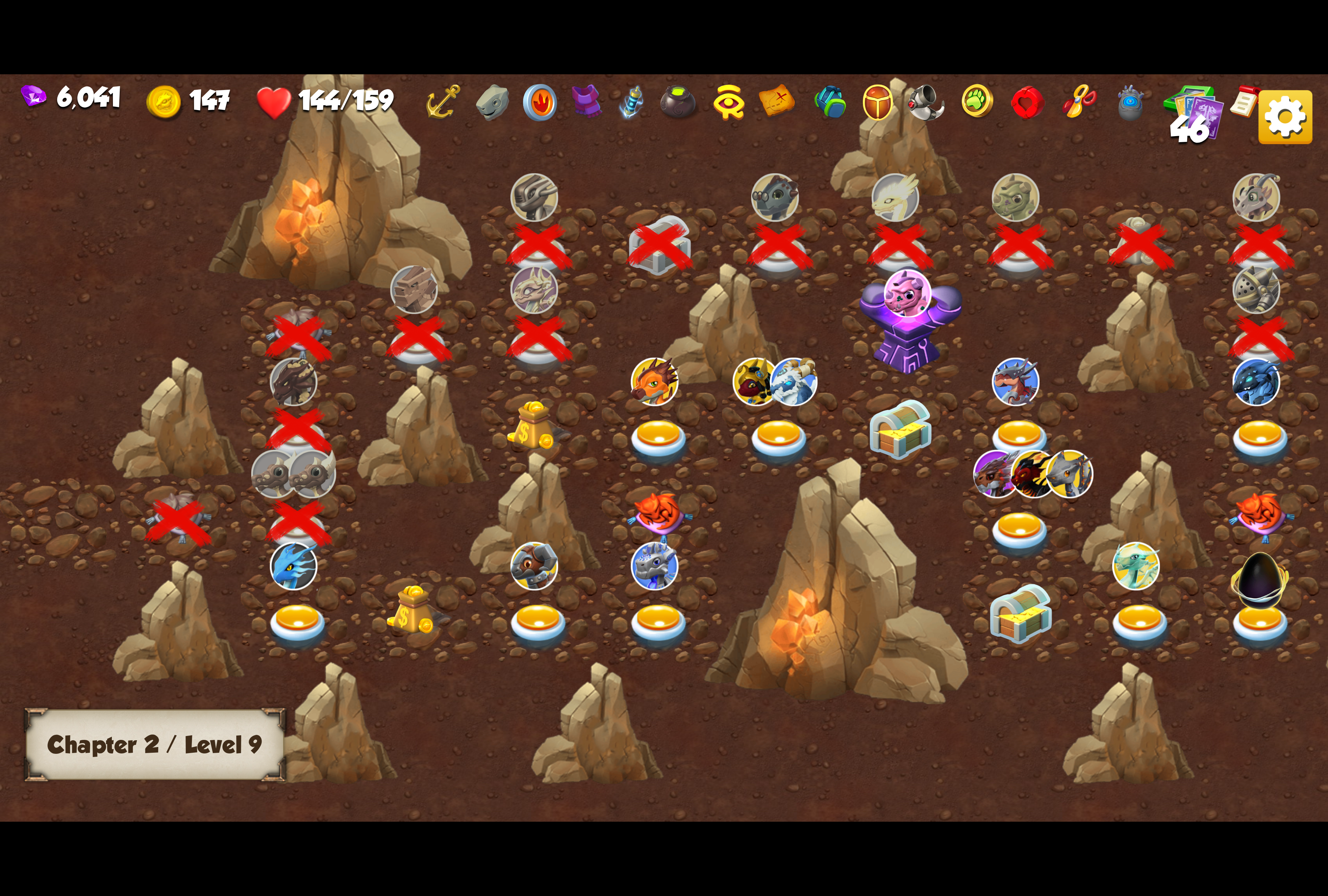
click at [1170, 425] on img at bounding box center [1261, 444] width 67 height 49
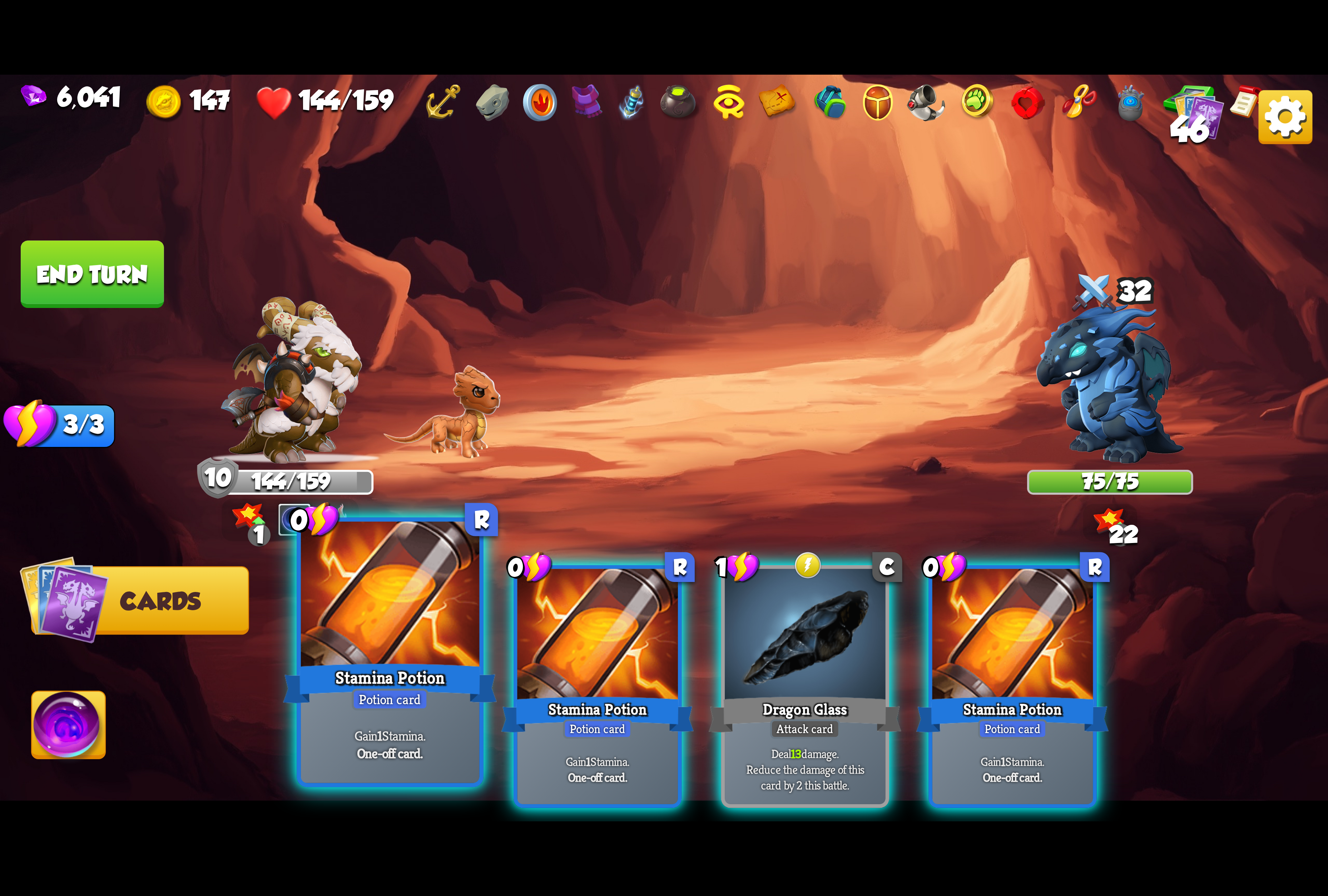
click at [459, 626] on div at bounding box center [390, 597] width 178 height 150
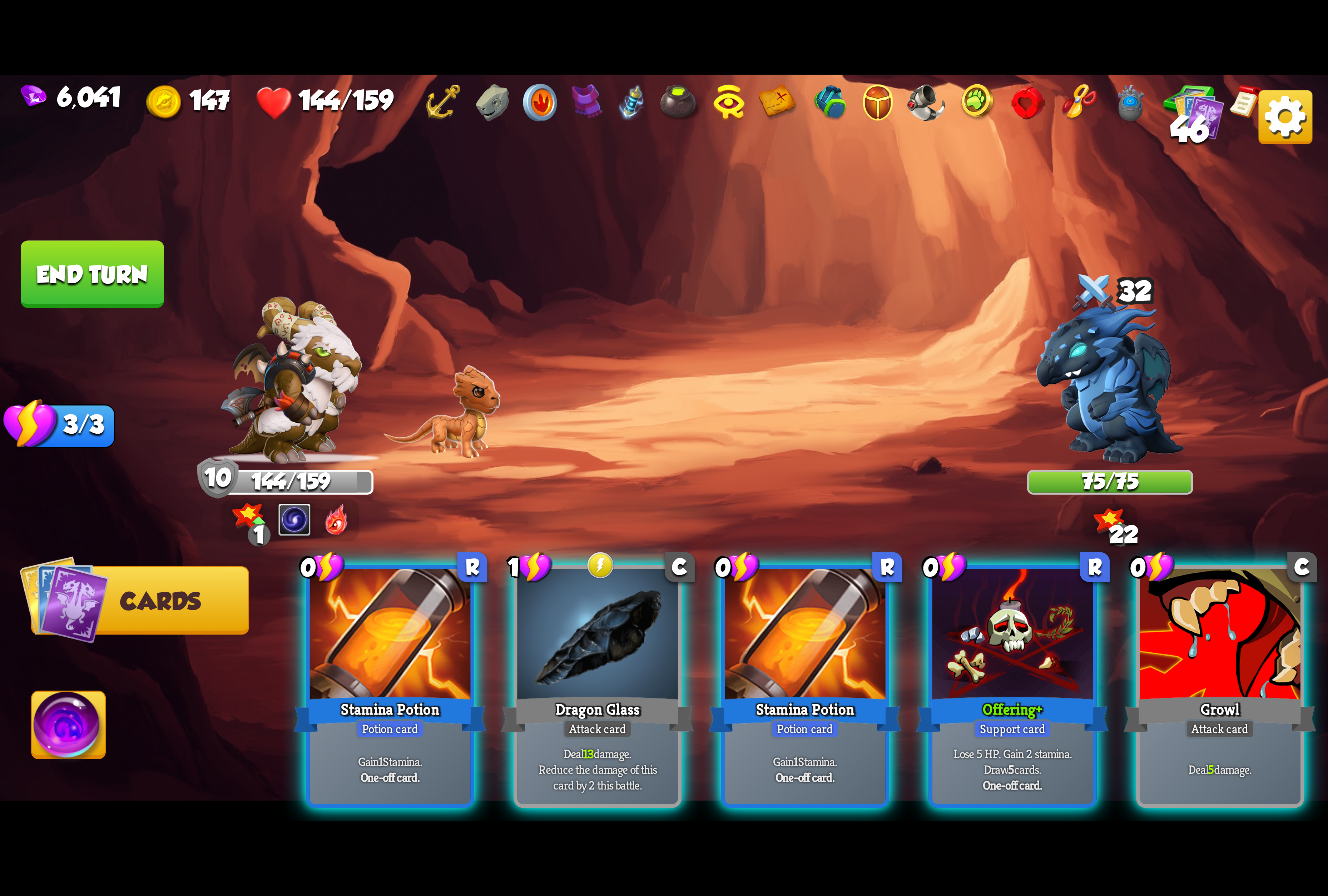
click at [350, 644] on div at bounding box center [390, 637] width 161 height 136
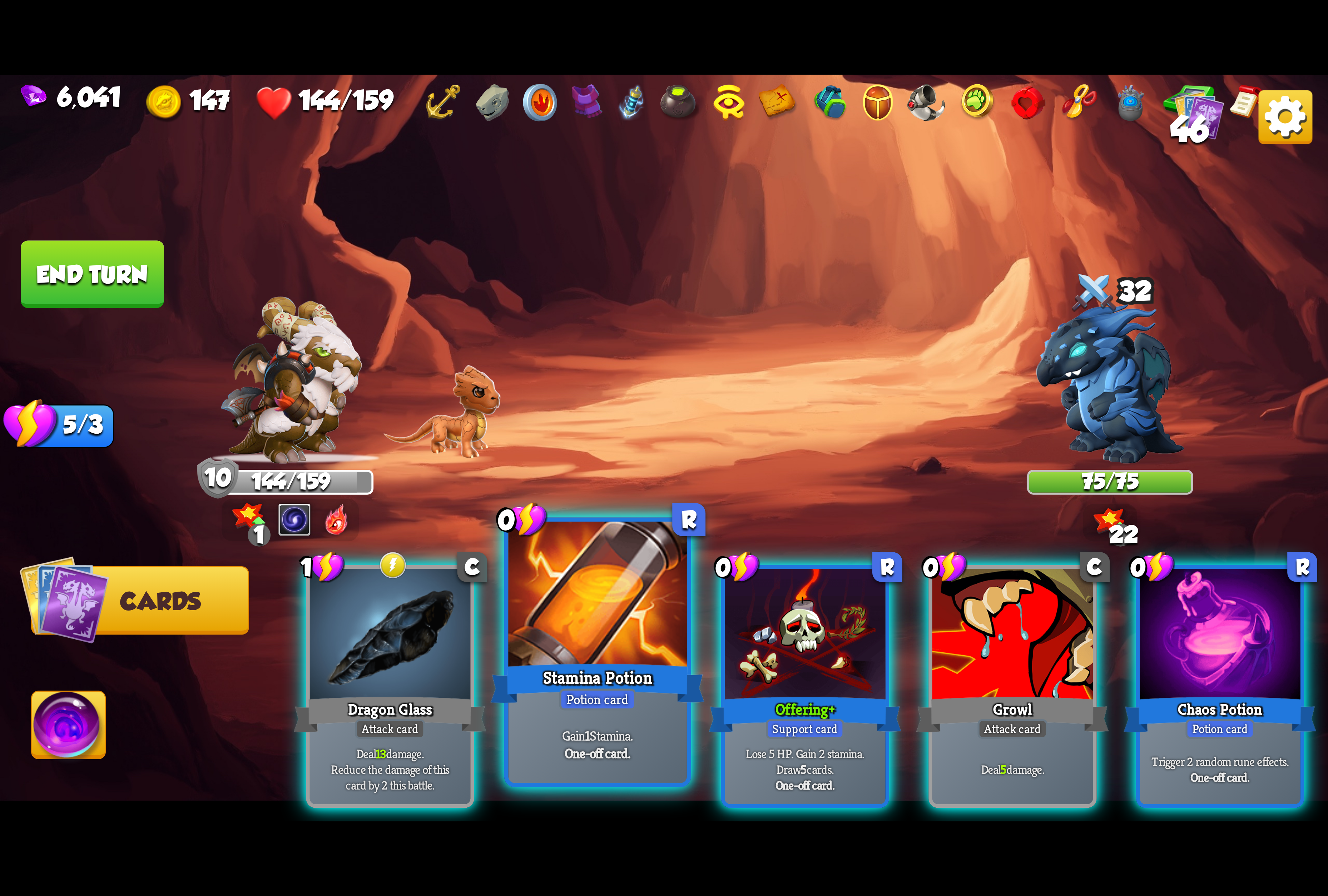
click at [637, 632] on div at bounding box center [597, 597] width 178 height 150
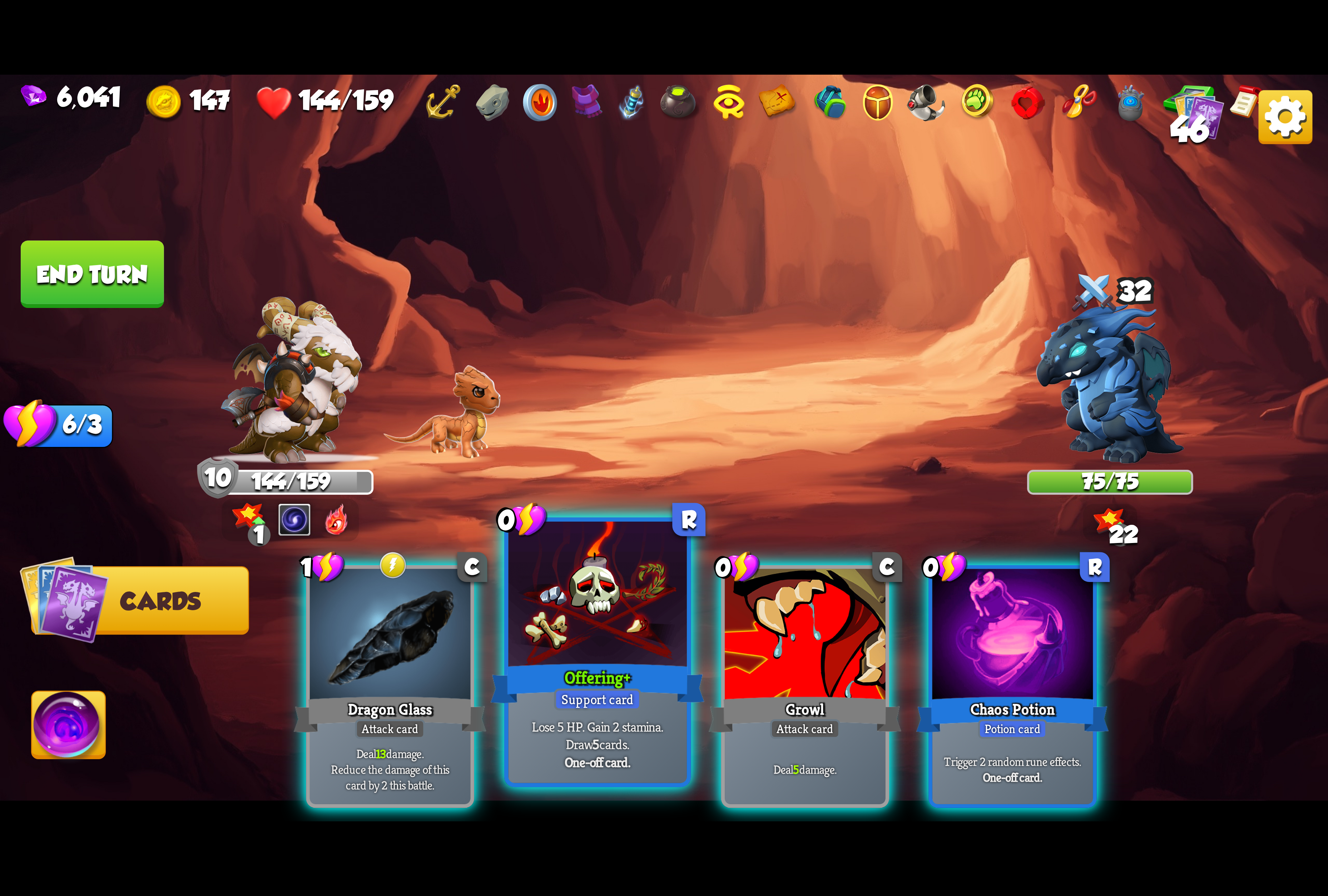
click at [615, 644] on div at bounding box center [597, 597] width 178 height 150
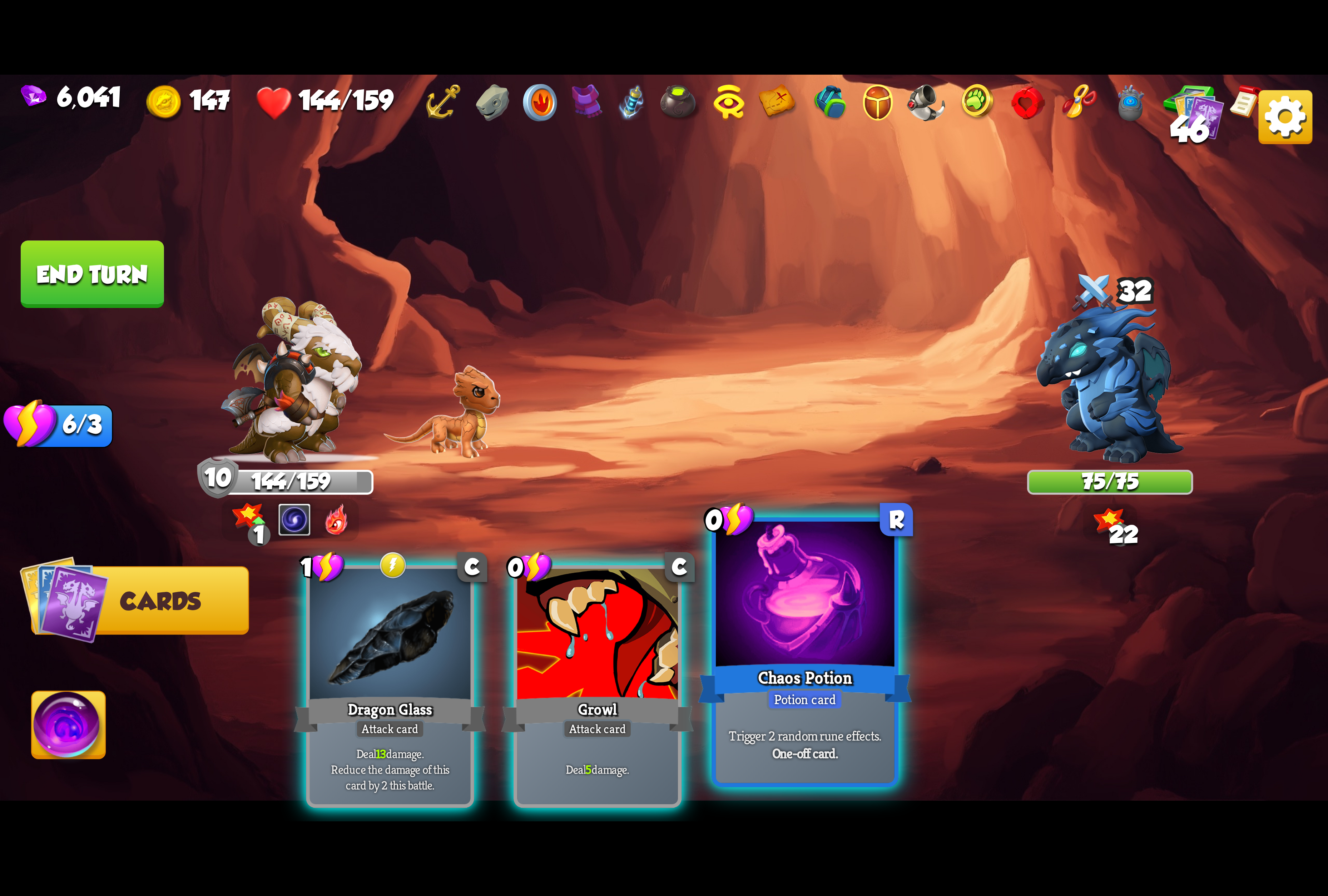
click at [845, 639] on div at bounding box center [804, 597] width 178 height 150
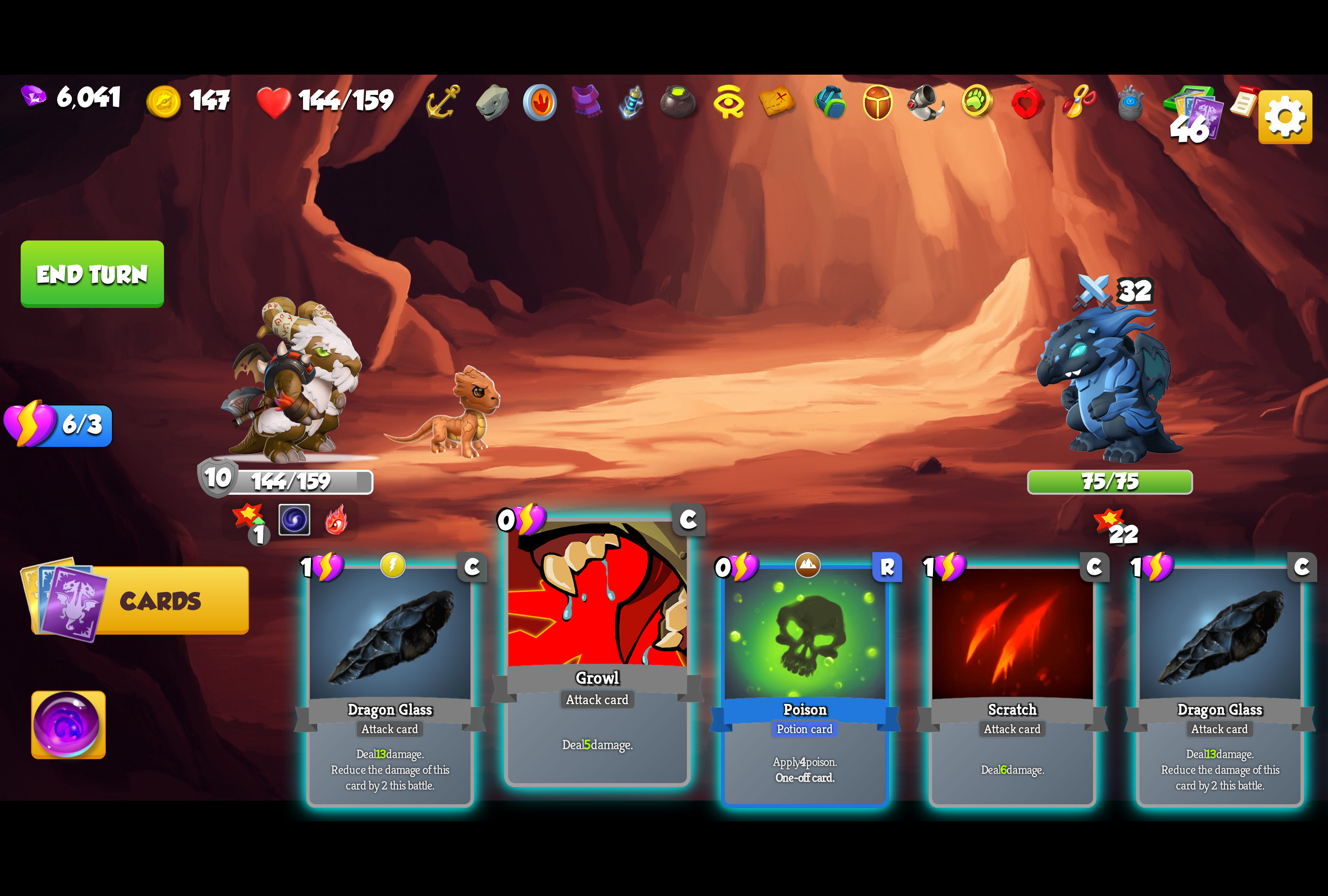
click at [619, 642] on div at bounding box center [597, 597] width 178 height 150
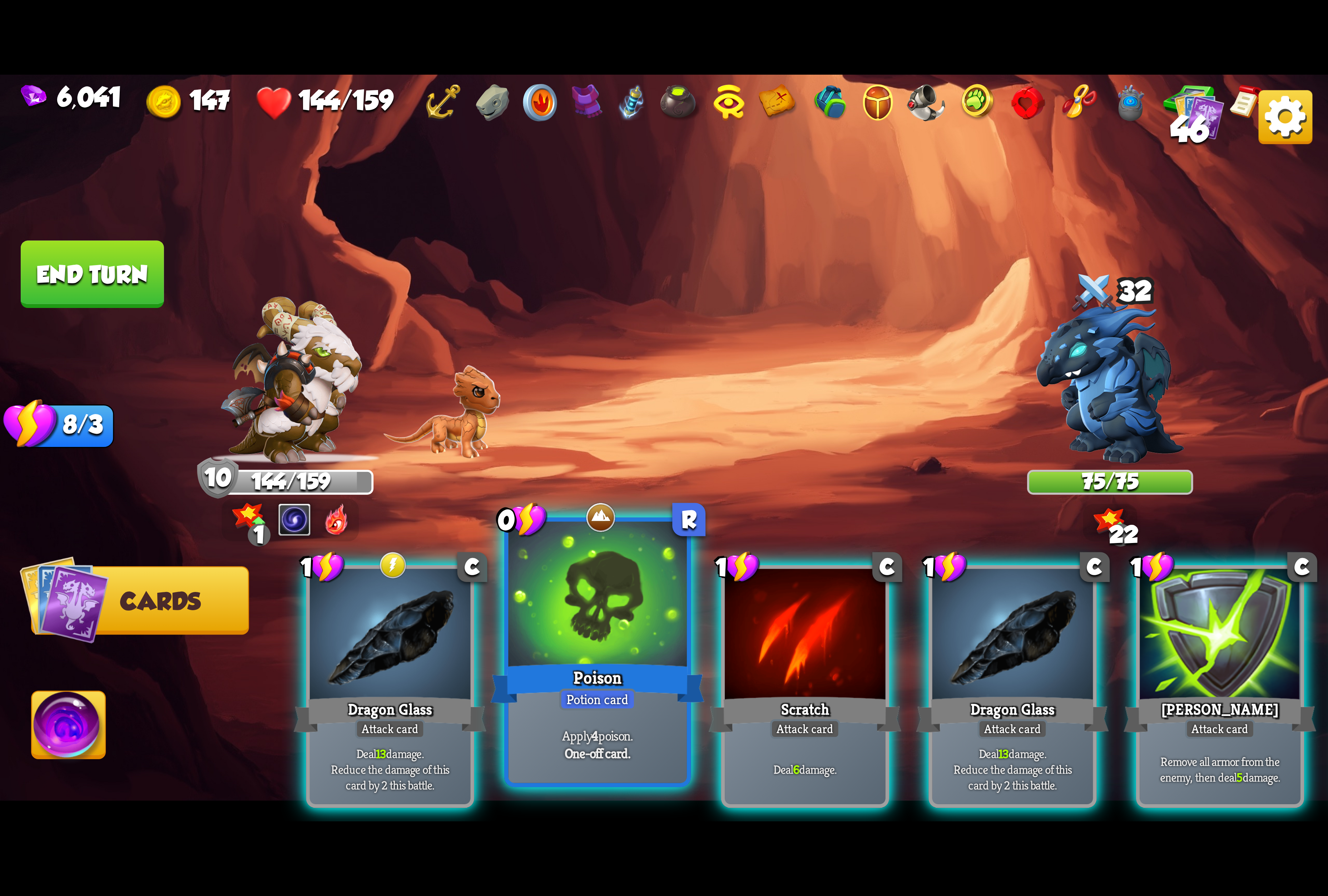
click at [625, 642] on div at bounding box center [597, 597] width 178 height 150
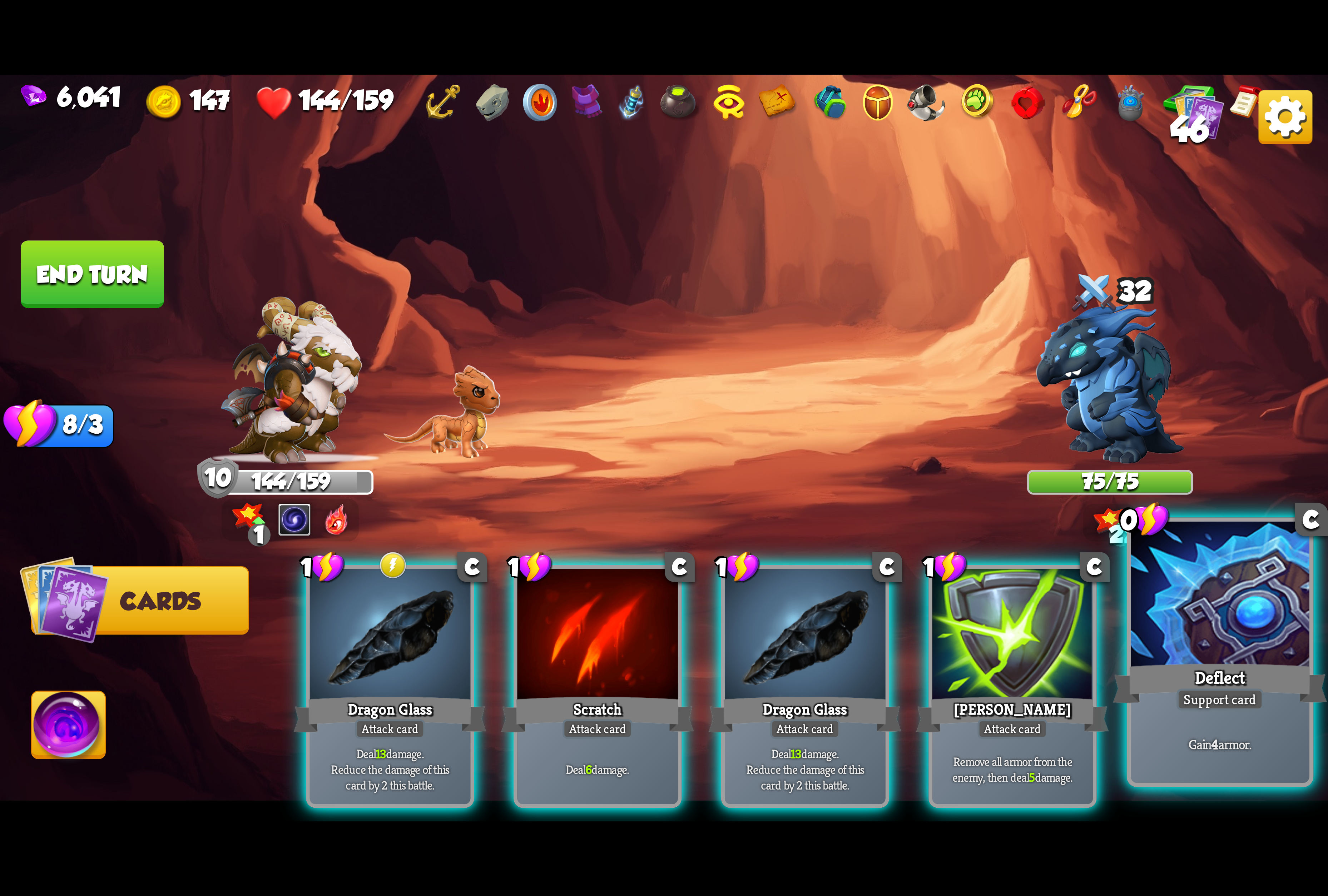
click at [1170, 678] on div "Deflect" at bounding box center [1220, 683] width 214 height 48
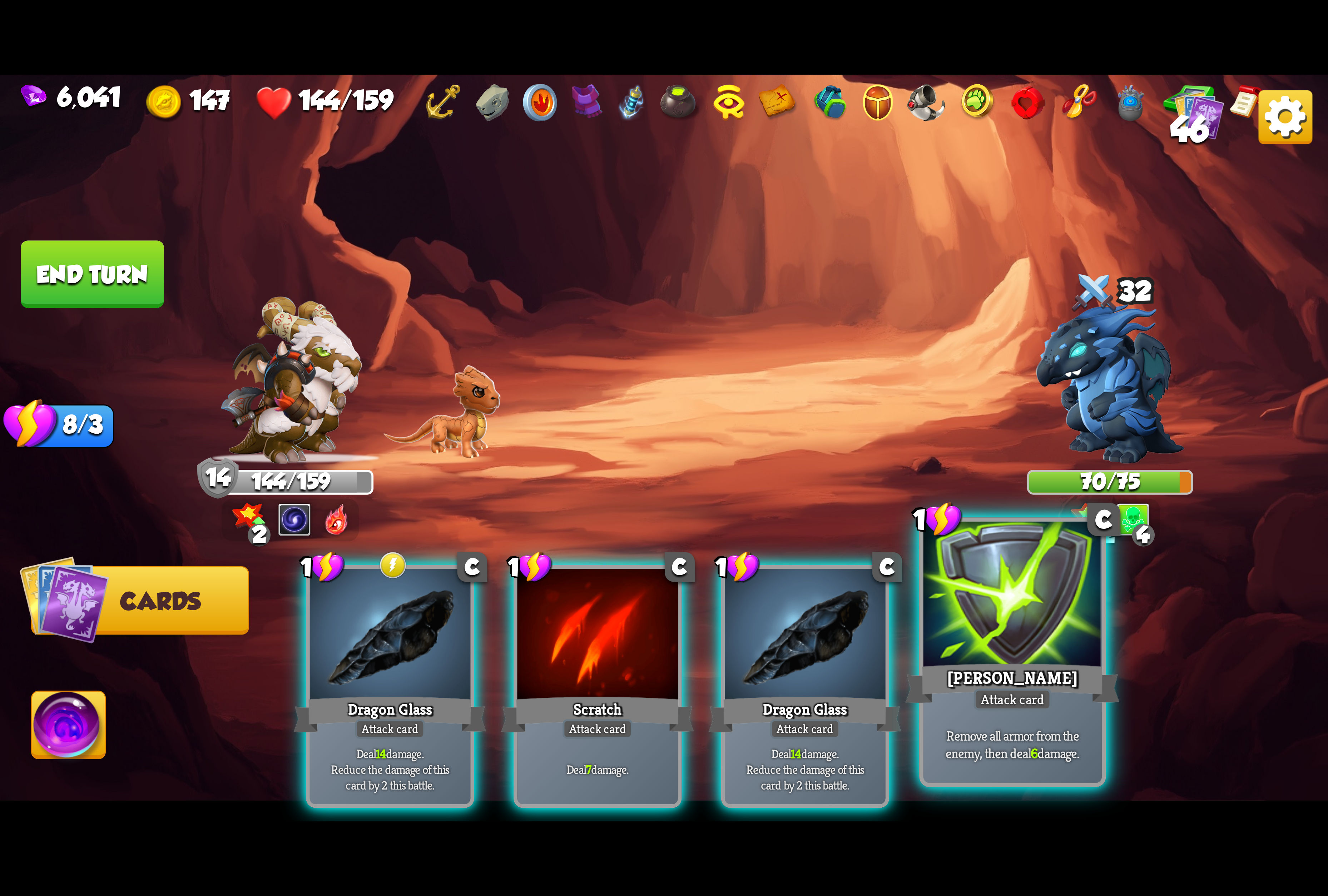
click at [995, 665] on div "[PERSON_NAME]" at bounding box center [1013, 683] width 214 height 48
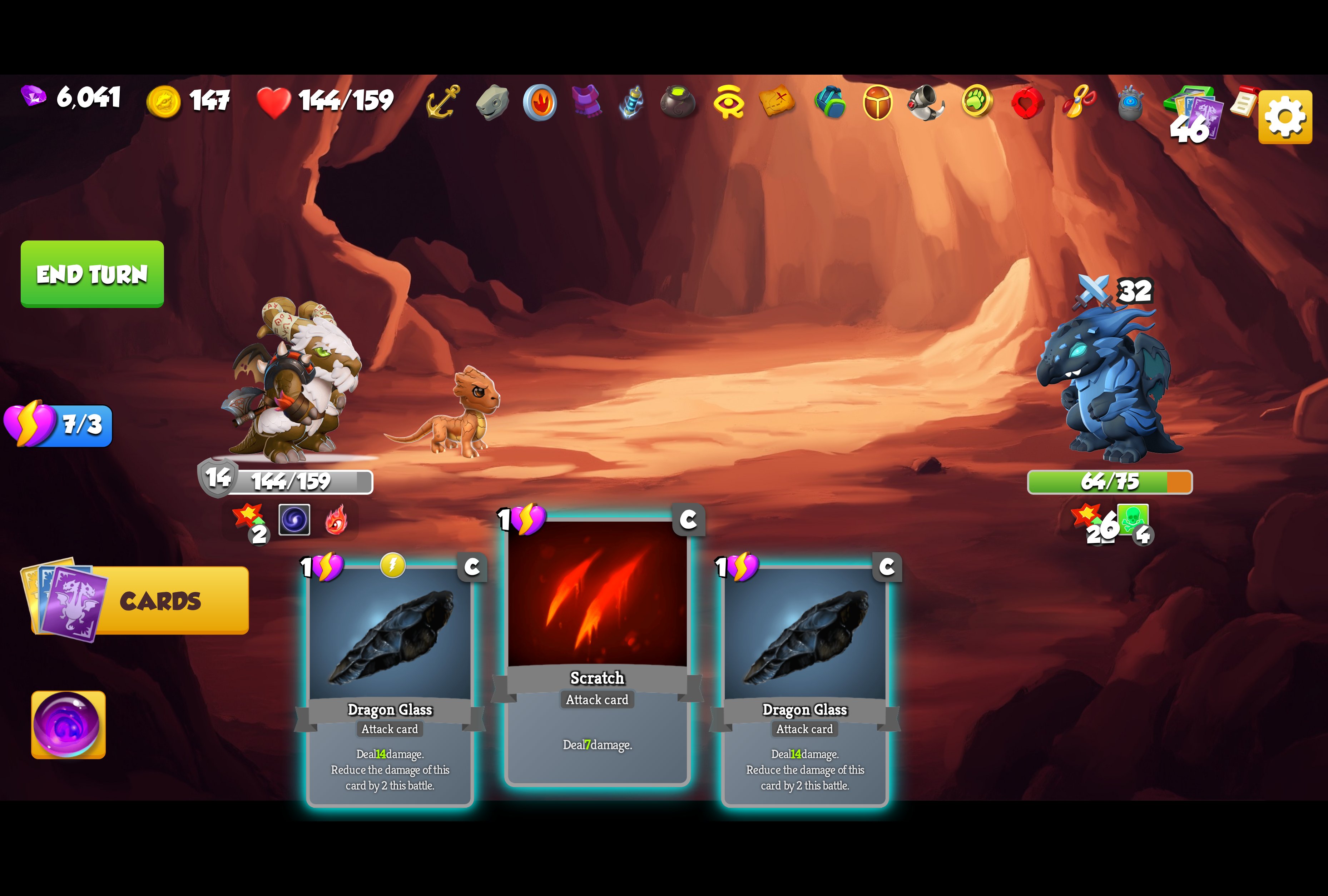
click at [644, 650] on div at bounding box center [597, 597] width 178 height 150
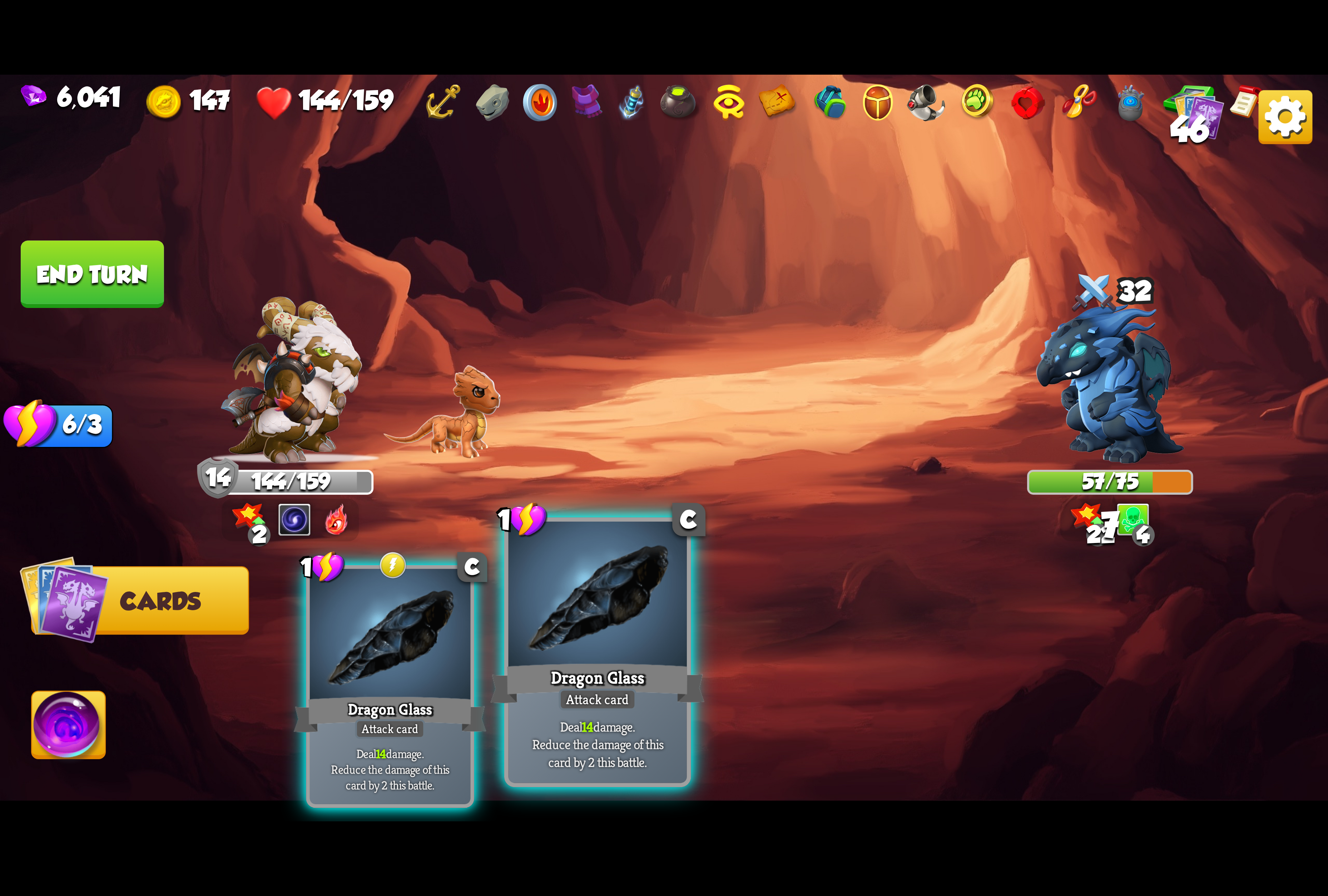
click at [634, 650] on div at bounding box center [597, 597] width 178 height 150
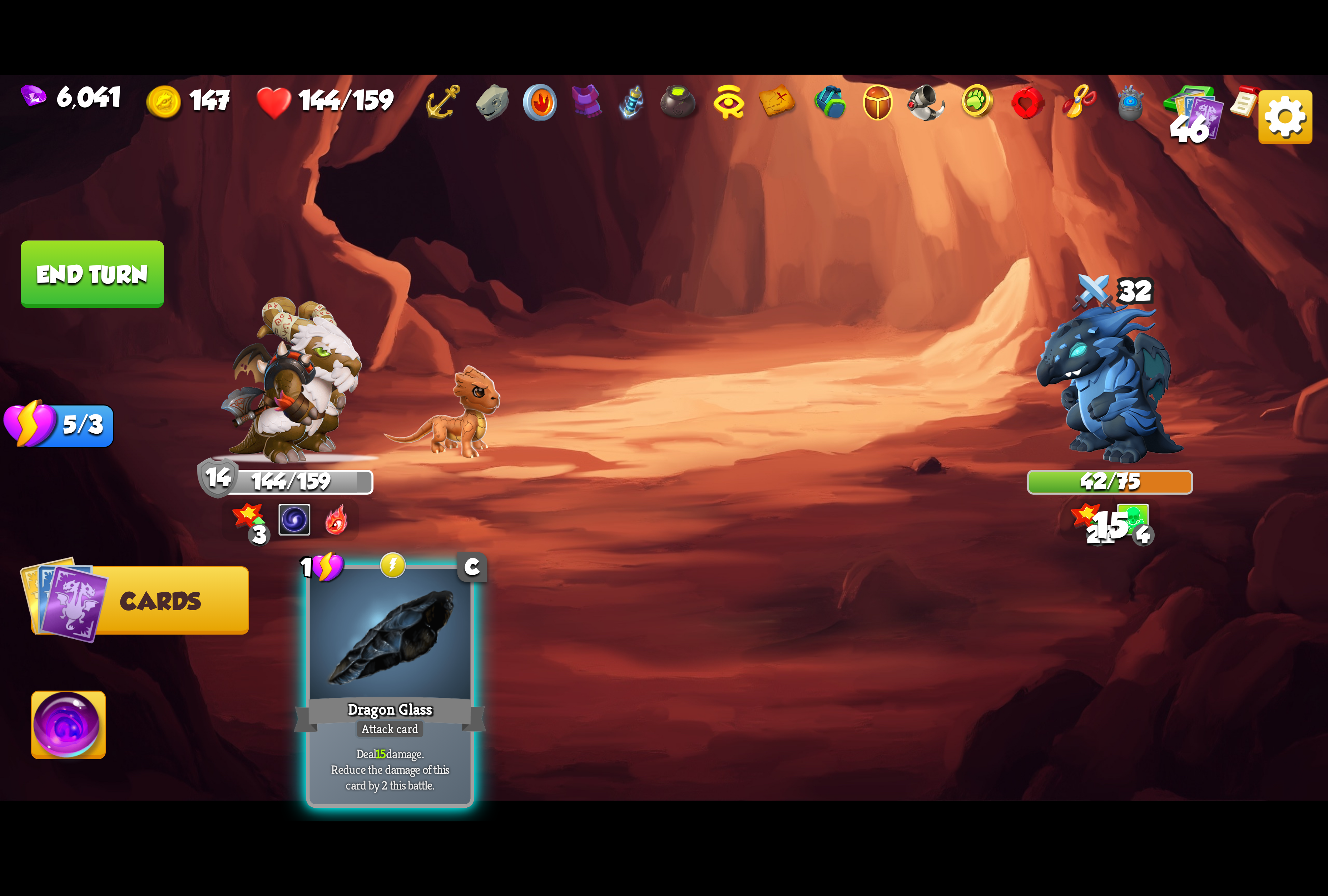
click at [465, 629] on div at bounding box center [390, 637] width 161 height 136
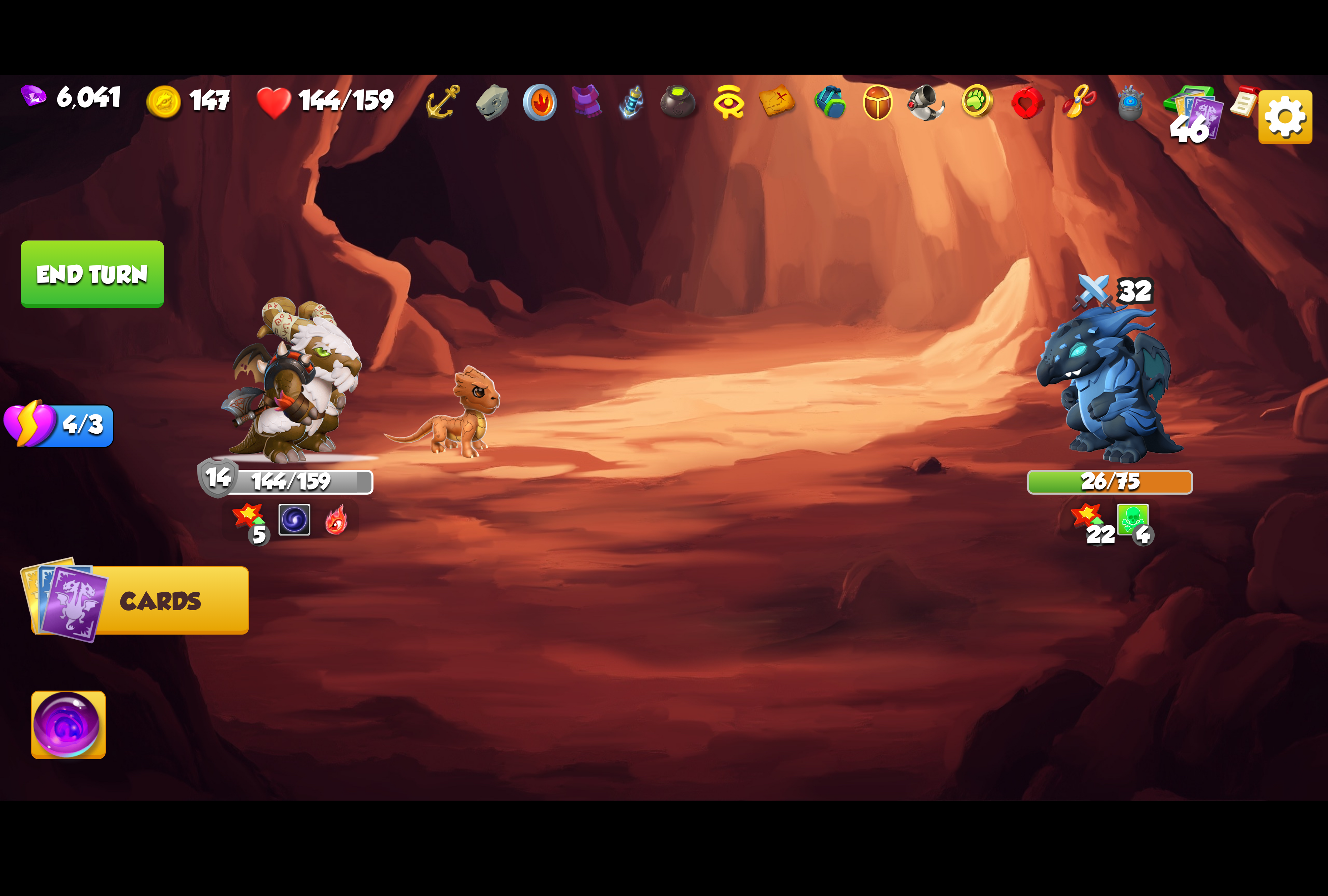
click at [84, 716] on img at bounding box center [68, 729] width 74 height 75
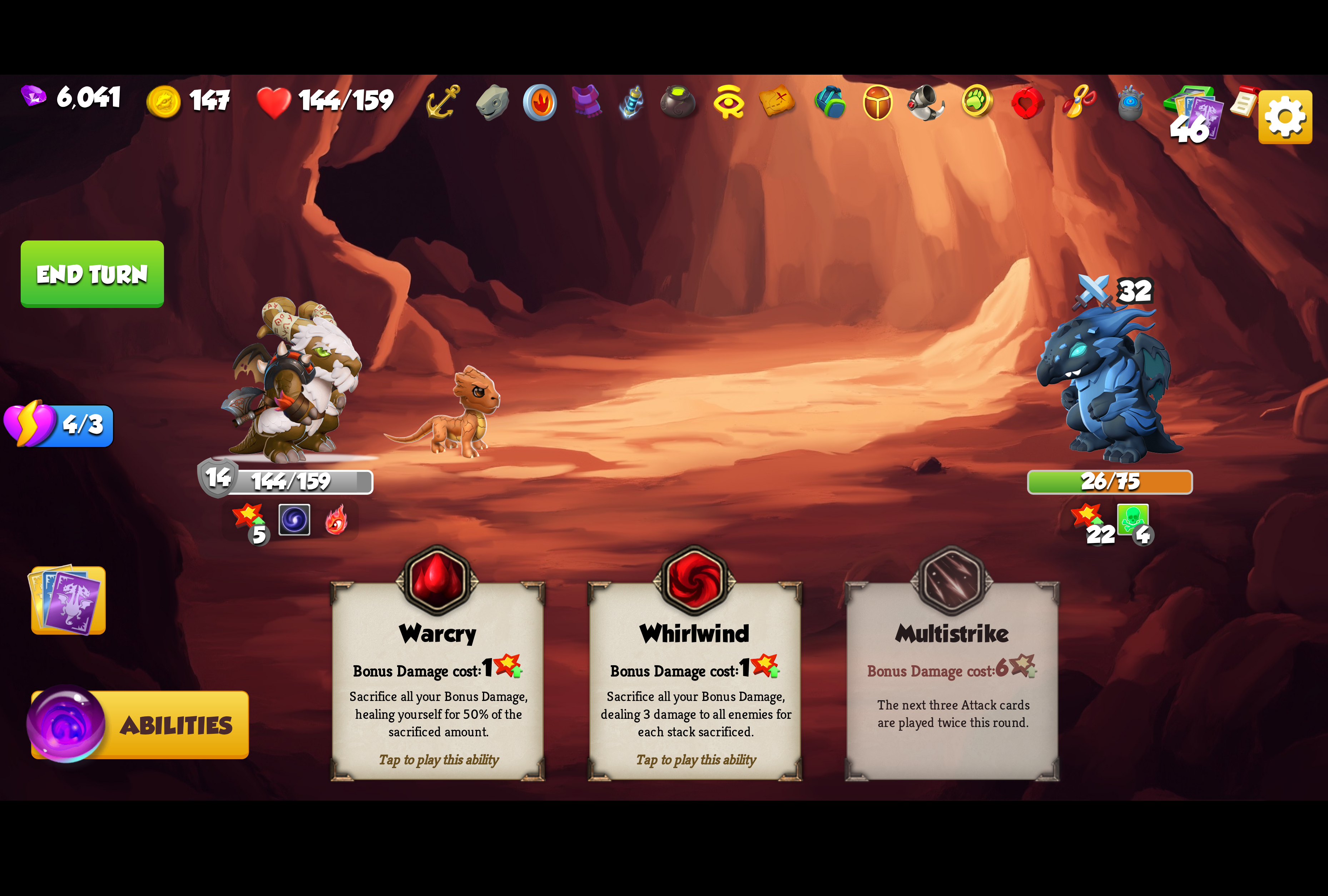
click at [102, 583] on img at bounding box center [64, 600] width 75 height 75
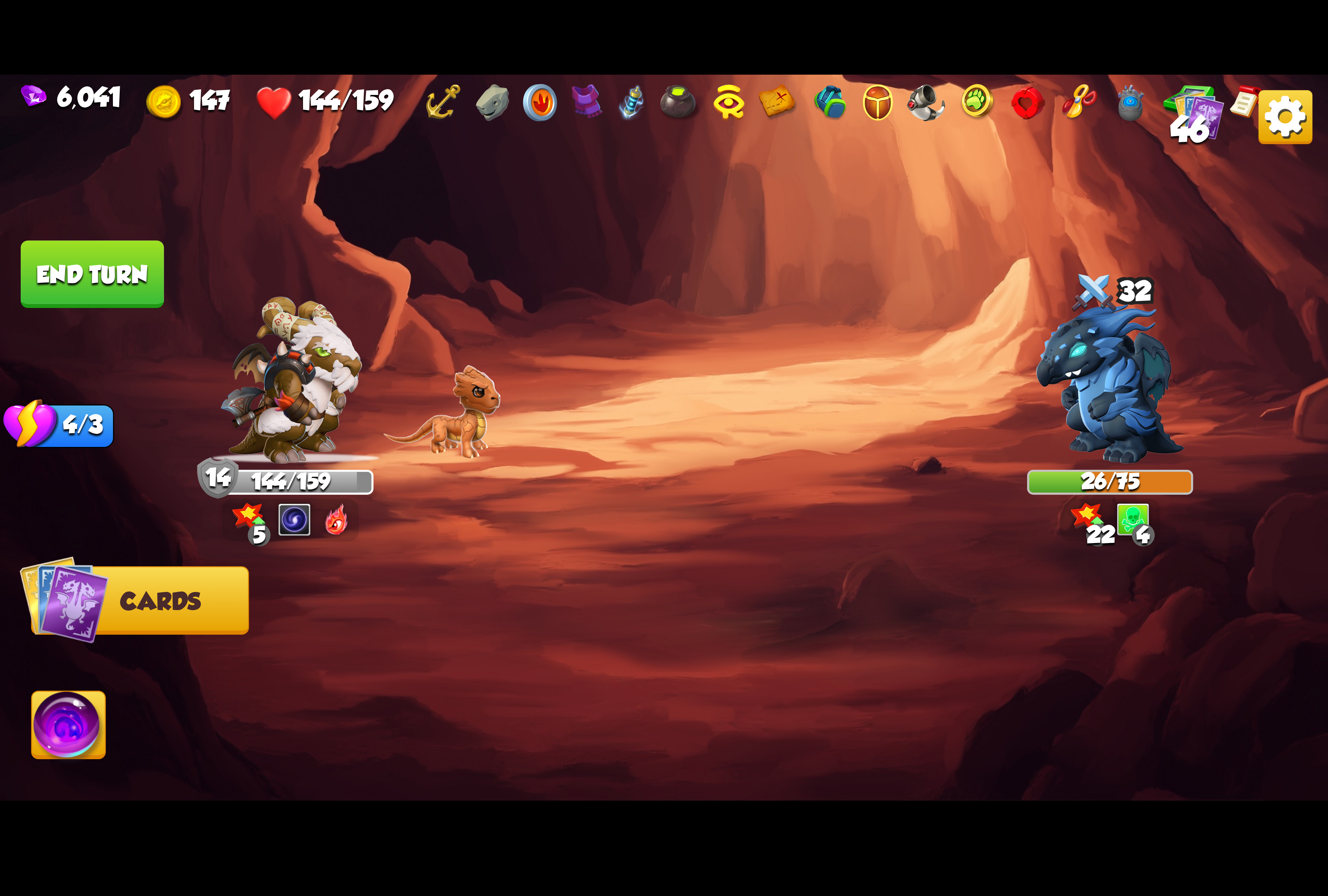
click at [58, 728] on img at bounding box center [68, 729] width 74 height 75
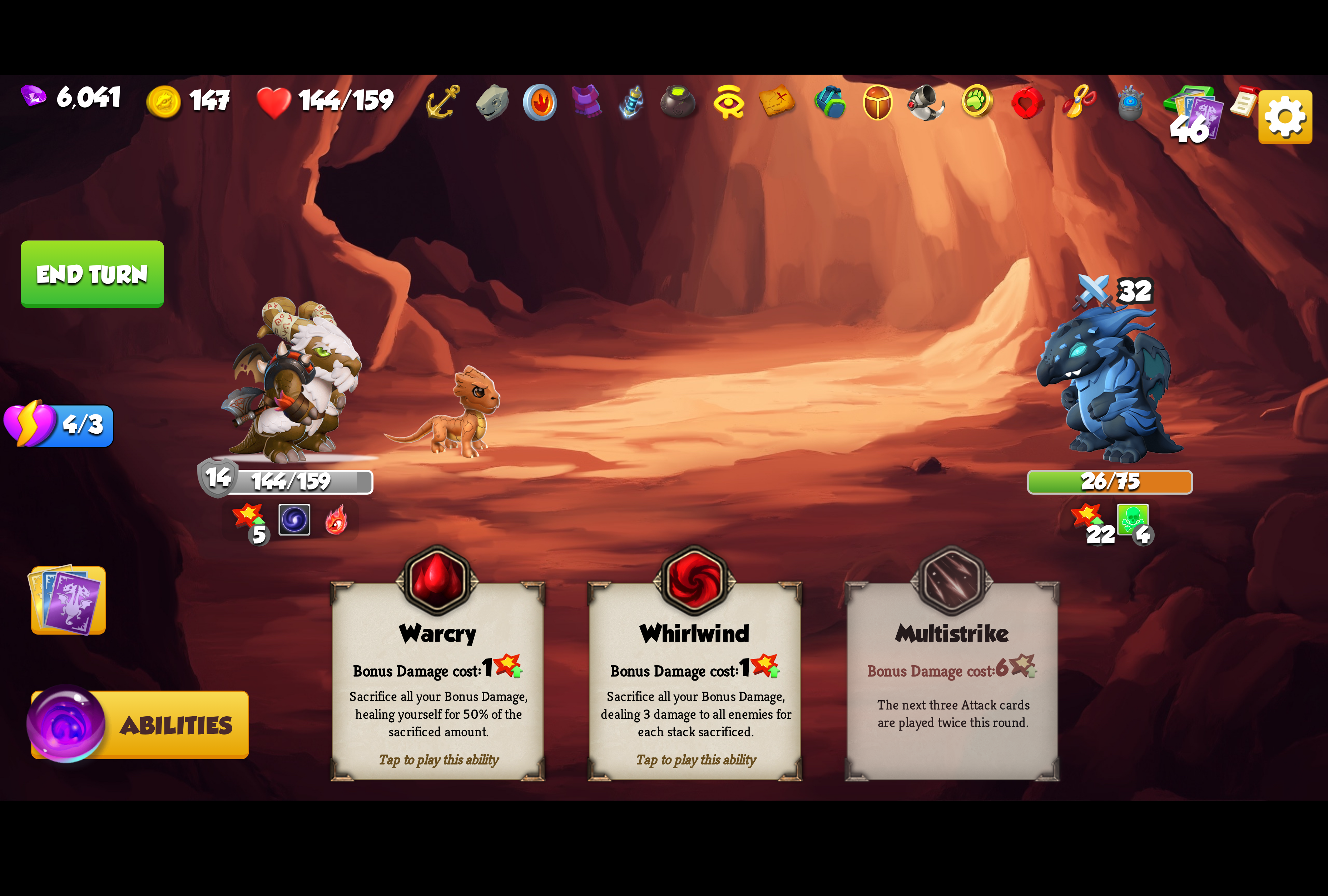
click at [81, 603] on img at bounding box center [64, 600] width 75 height 75
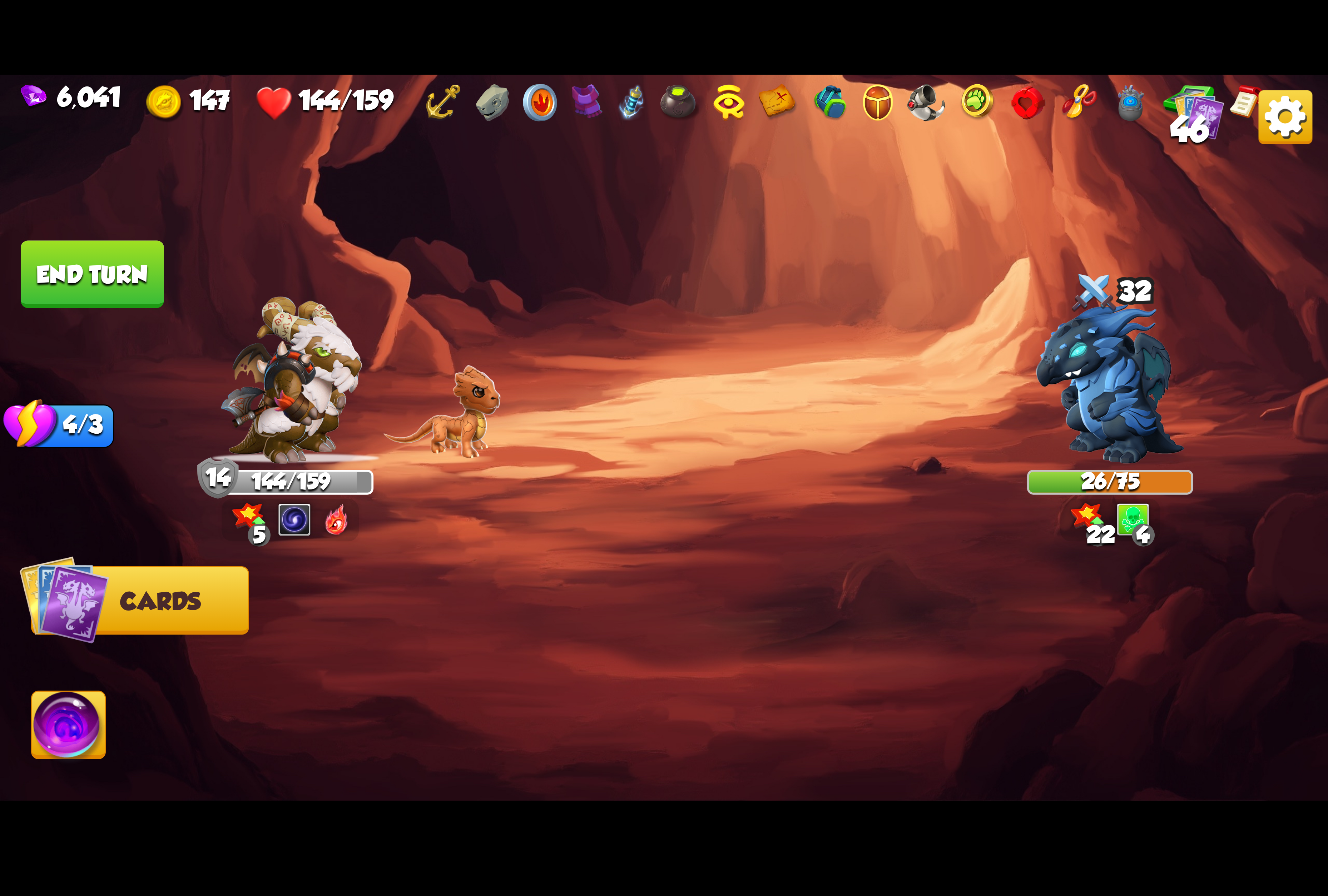
click at [71, 300] on button "End turn" at bounding box center [92, 274] width 143 height 67
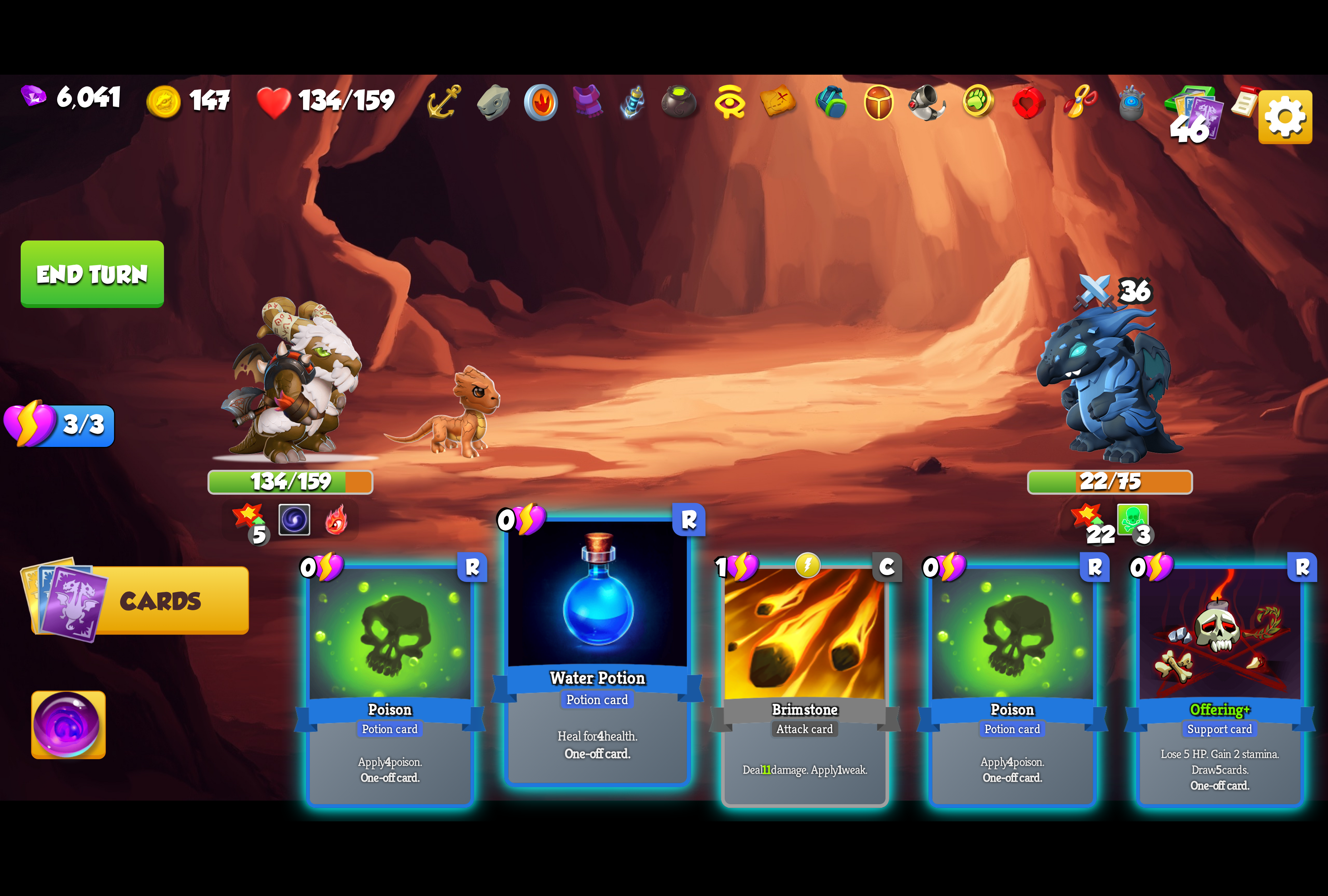
click at [544, 597] on div at bounding box center [597, 597] width 178 height 150
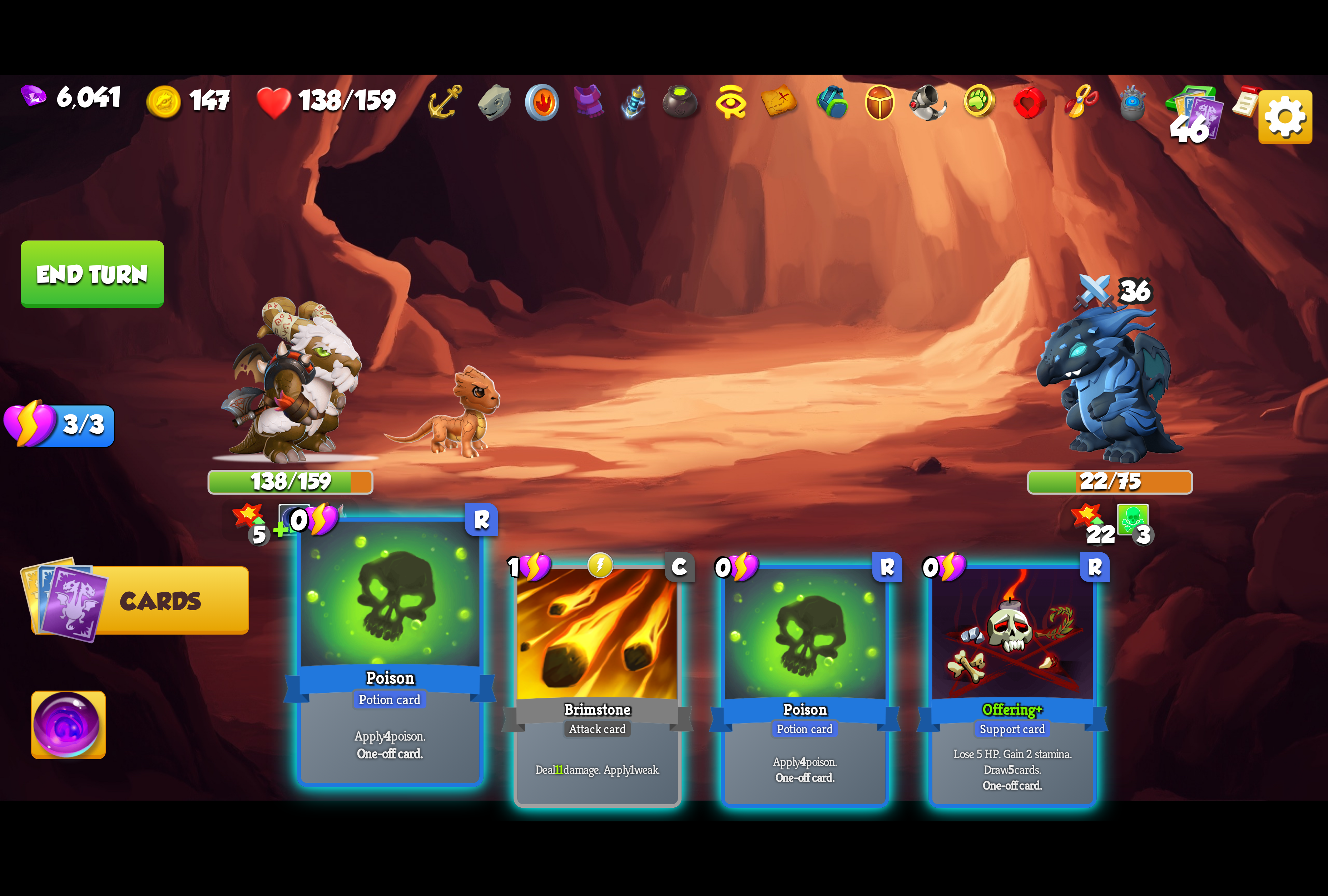
click at [421, 603] on div at bounding box center [390, 597] width 178 height 150
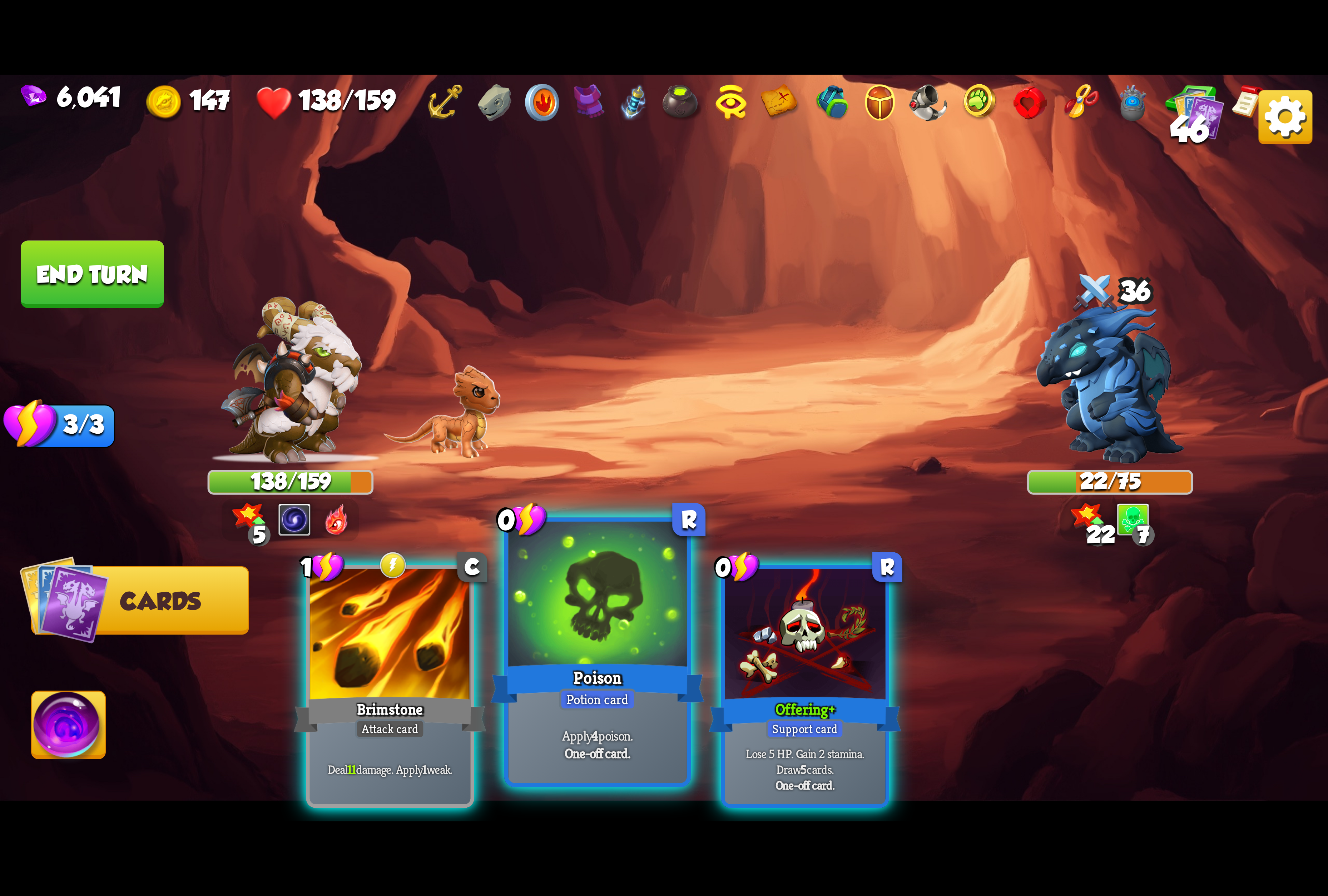
click at [637, 606] on div at bounding box center [597, 597] width 178 height 150
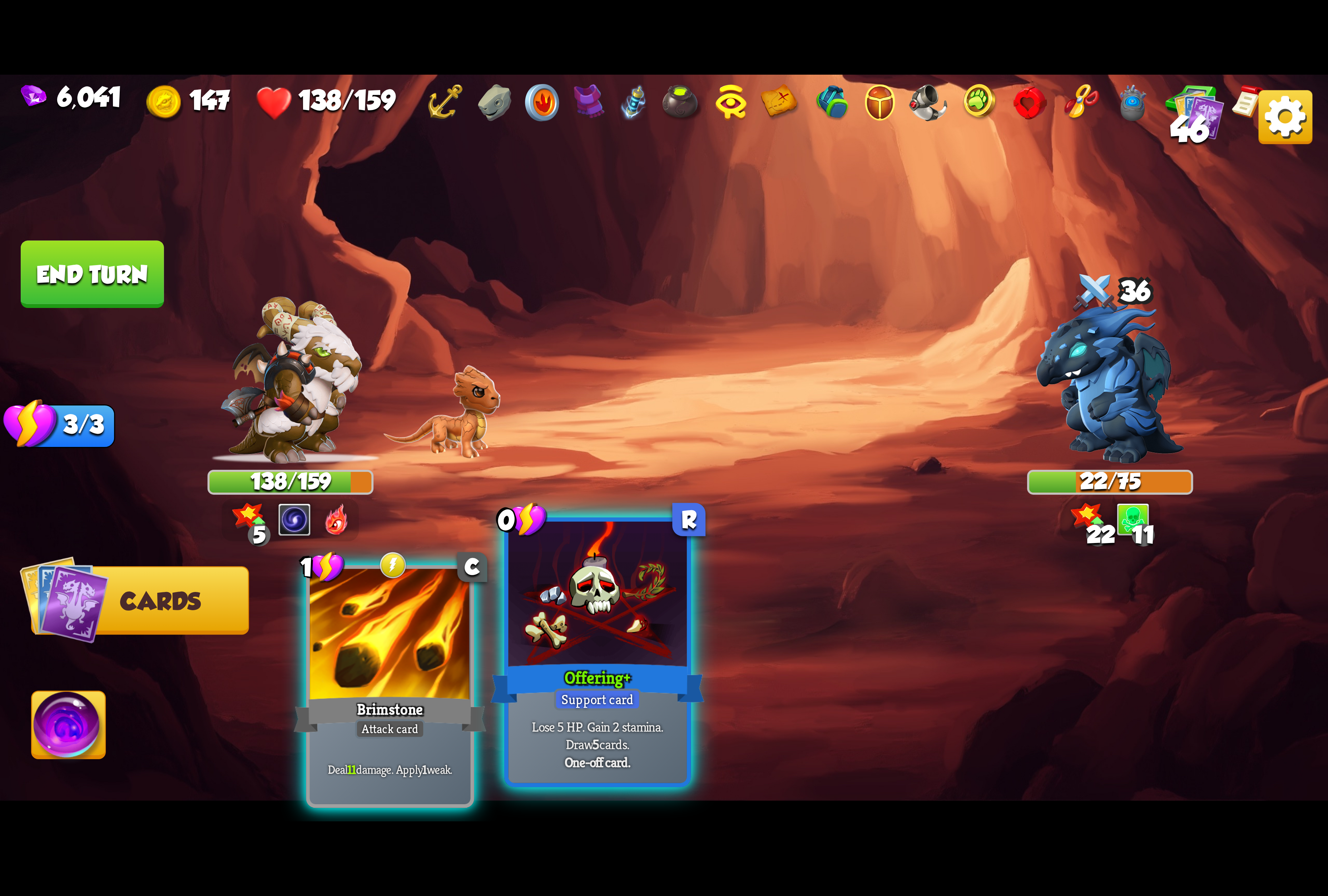
click at [547, 600] on div at bounding box center [597, 597] width 178 height 150
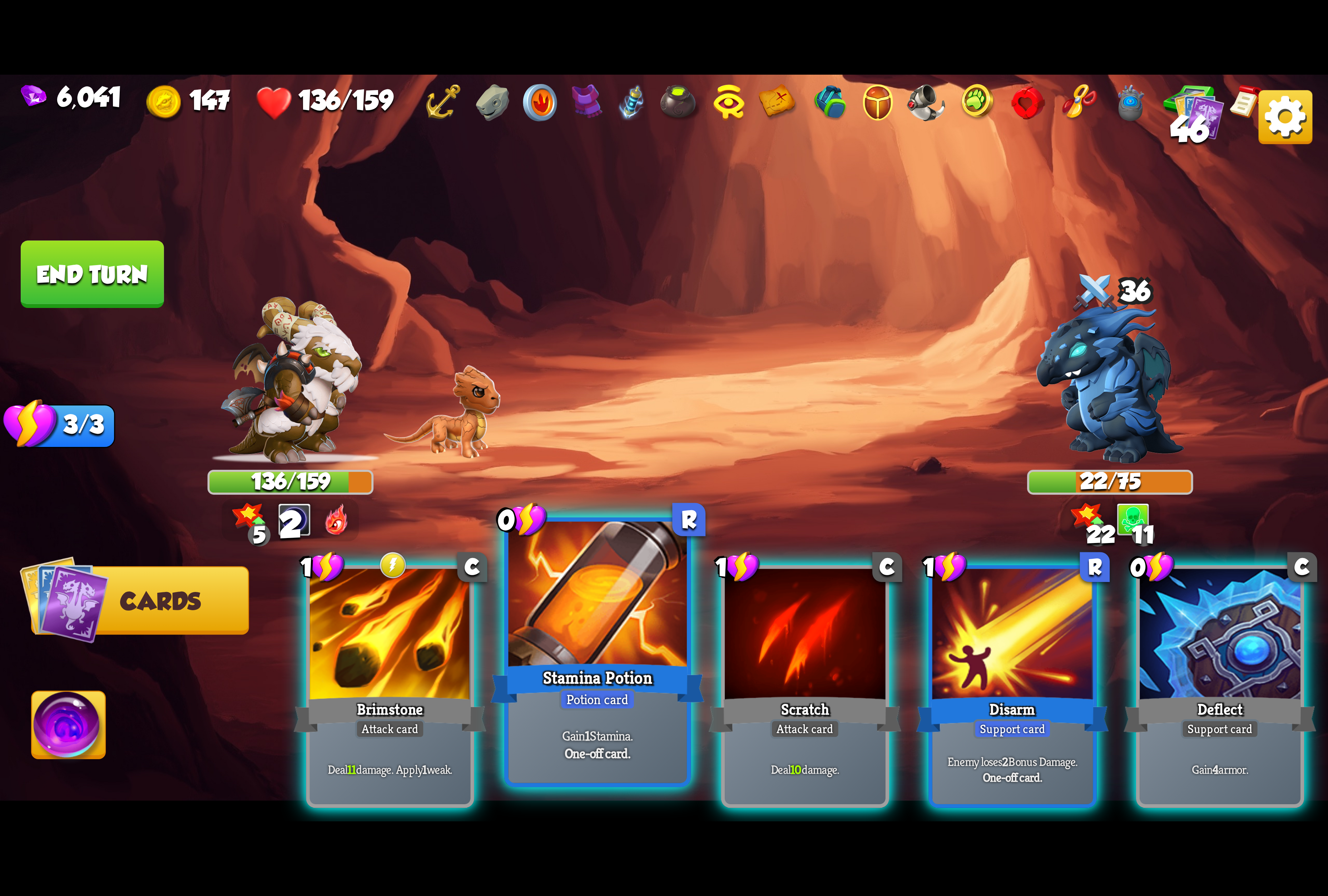
click at [613, 669] on div "Stamina Potion" at bounding box center [597, 683] width 214 height 48
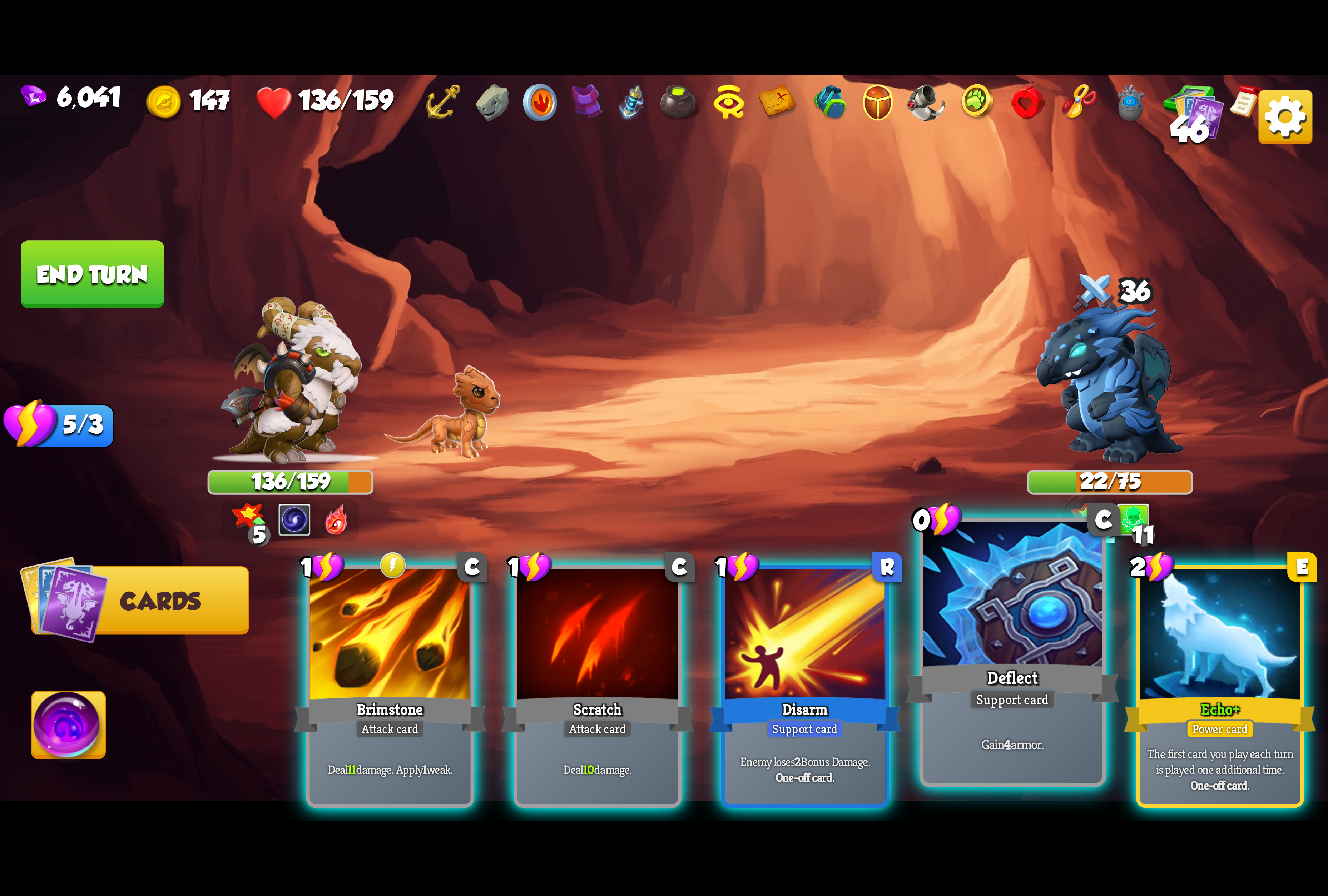
click at [999, 633] on div at bounding box center [1012, 597] width 178 height 150
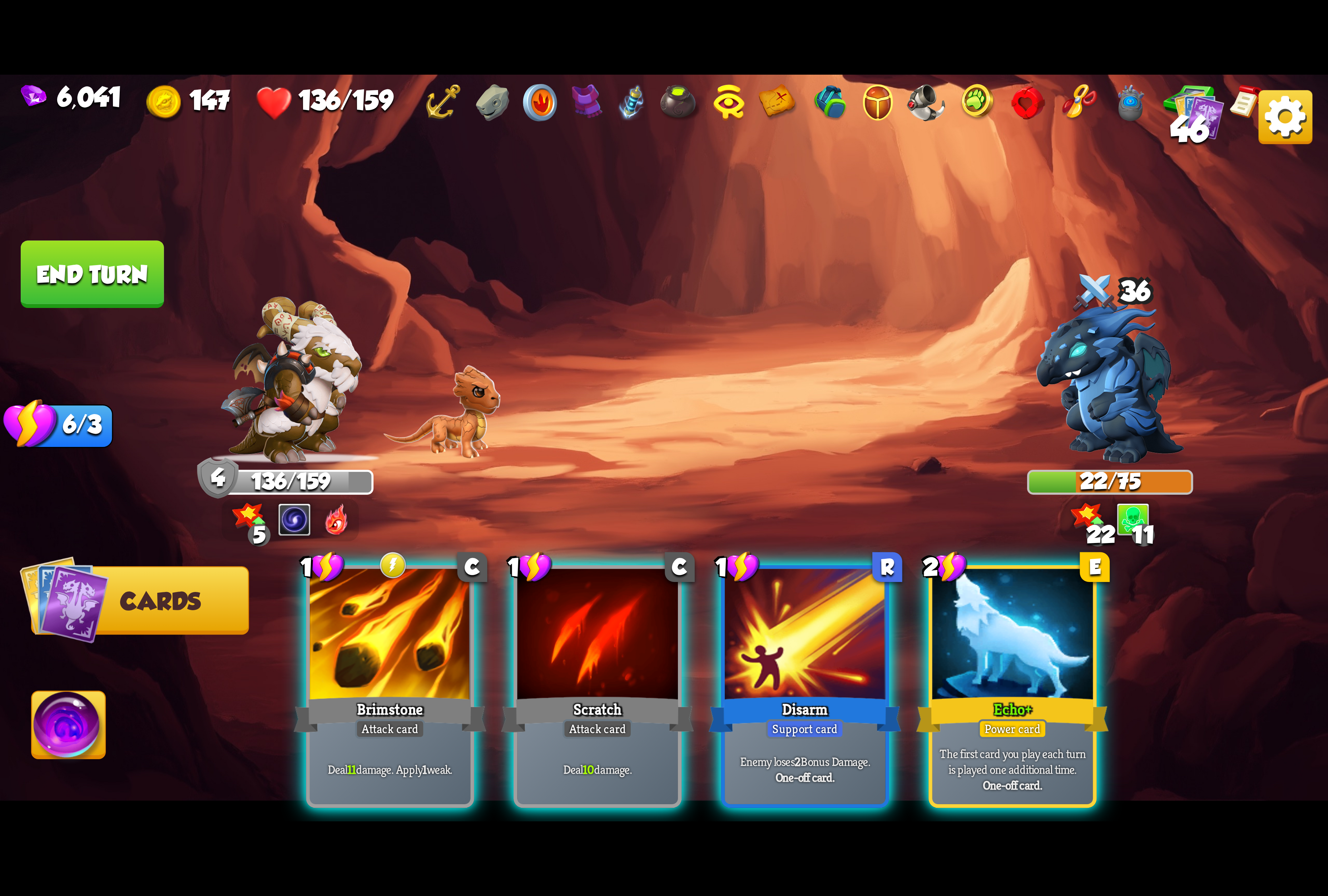
drag, startPoint x: 973, startPoint y: 631, endPoint x: 779, endPoint y: 486, distance: 242.2
click at [862, 481] on div "Select an enemy to attack... You don't have enough stamina to play that card...…" at bounding box center [664, 448] width 1328 height 747
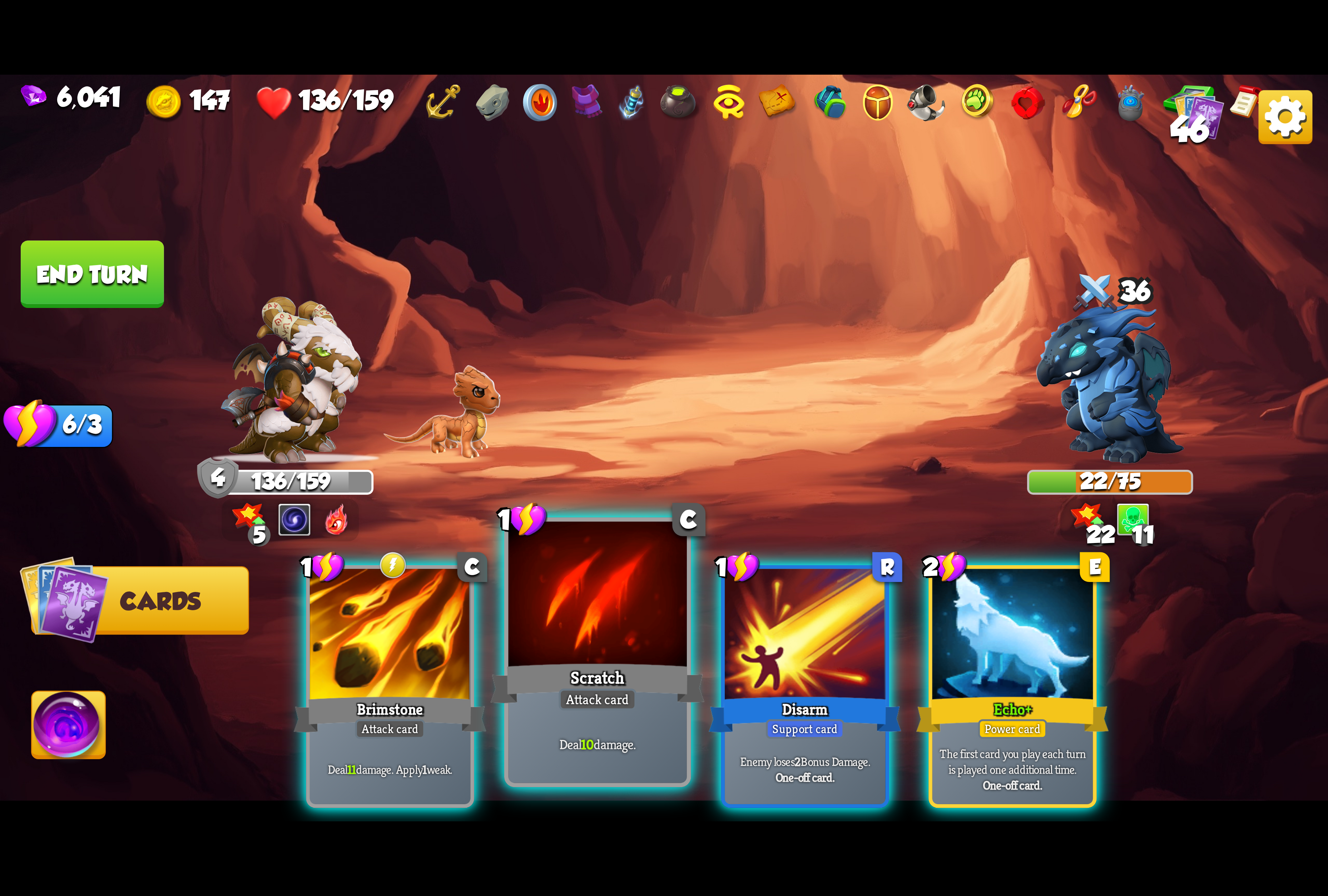
click at [597, 600] on div at bounding box center [597, 597] width 178 height 150
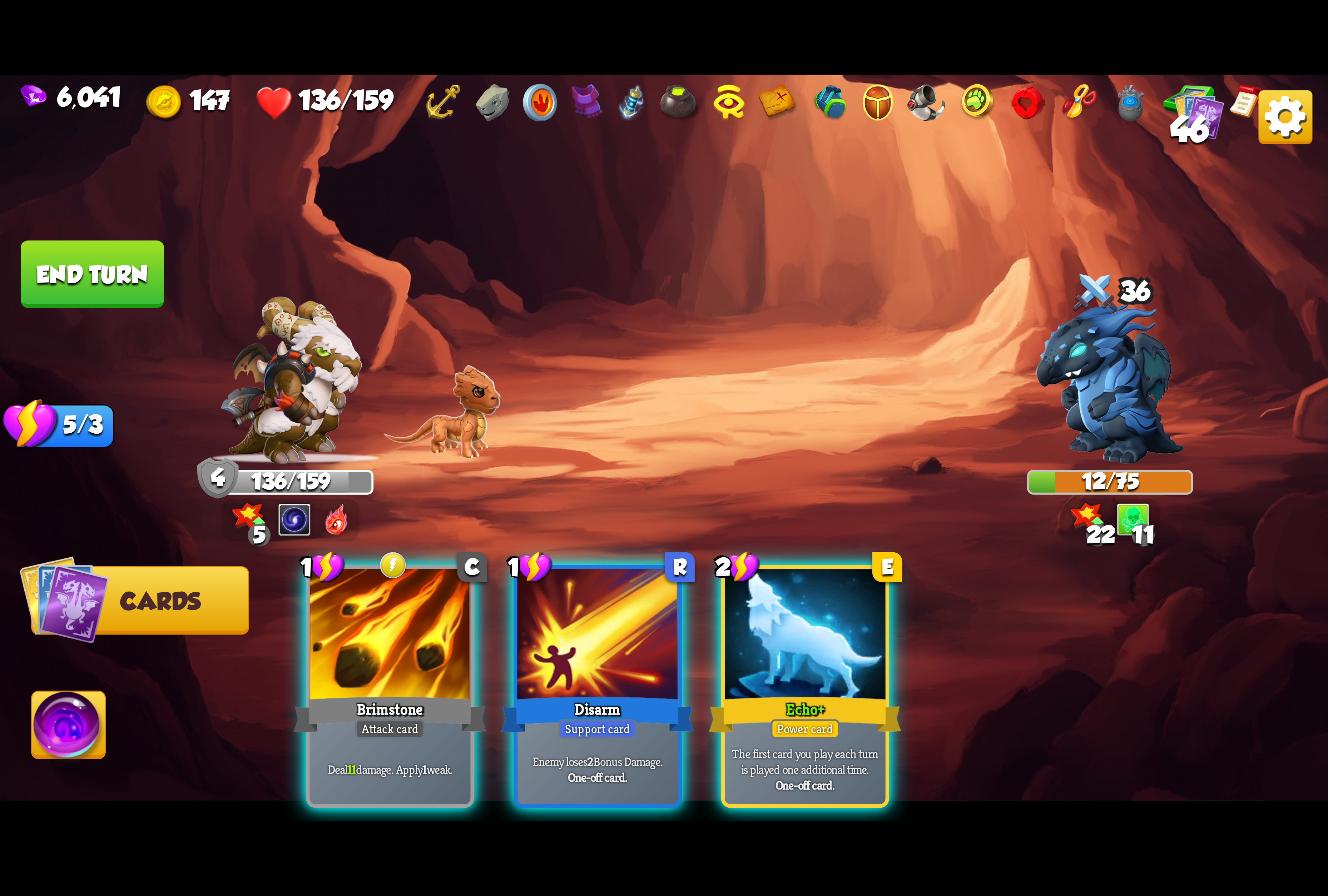
click at [74, 702] on img at bounding box center [68, 729] width 74 height 75
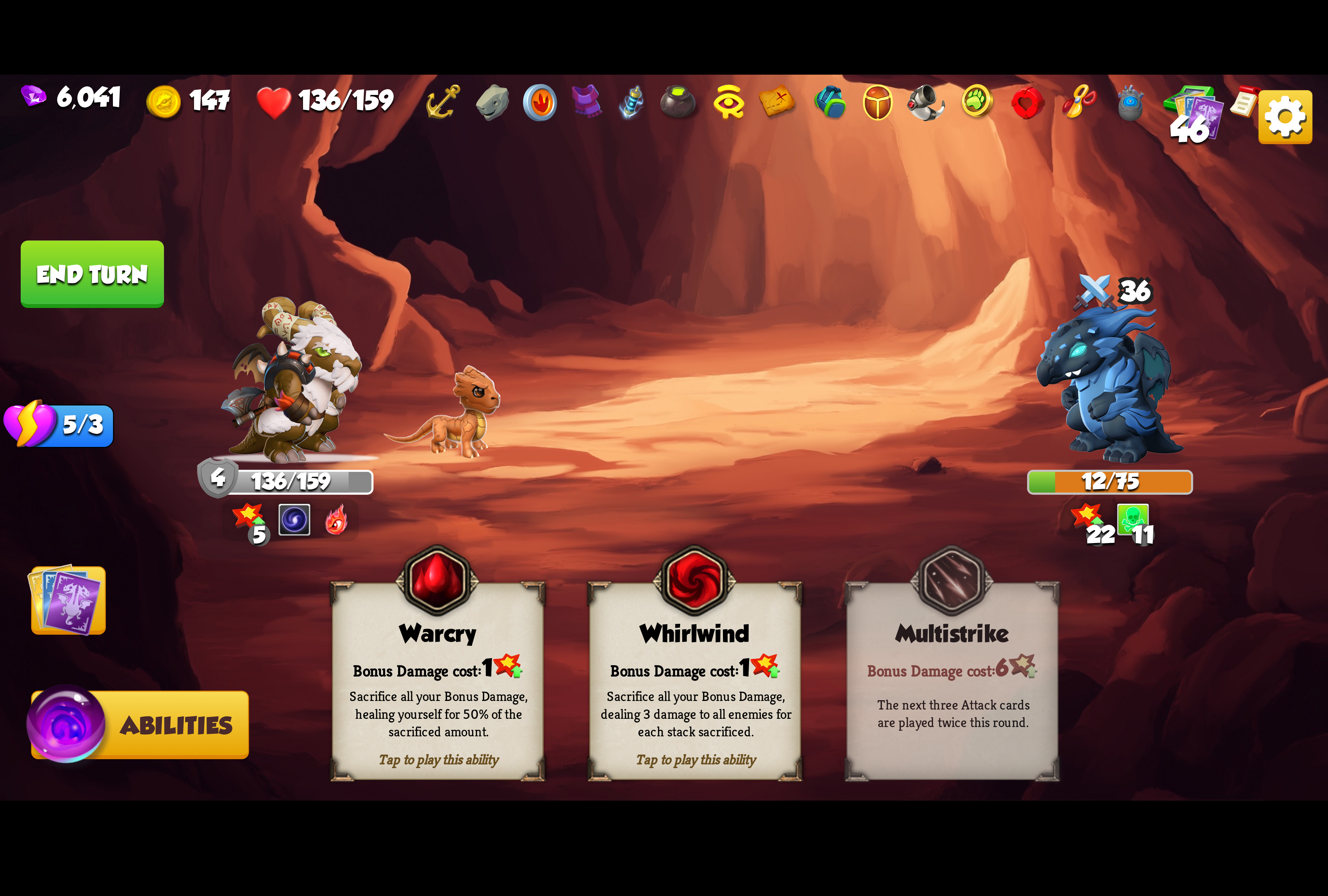
click at [407, 644] on div "Warcry" at bounding box center [437, 633] width 209 height 27
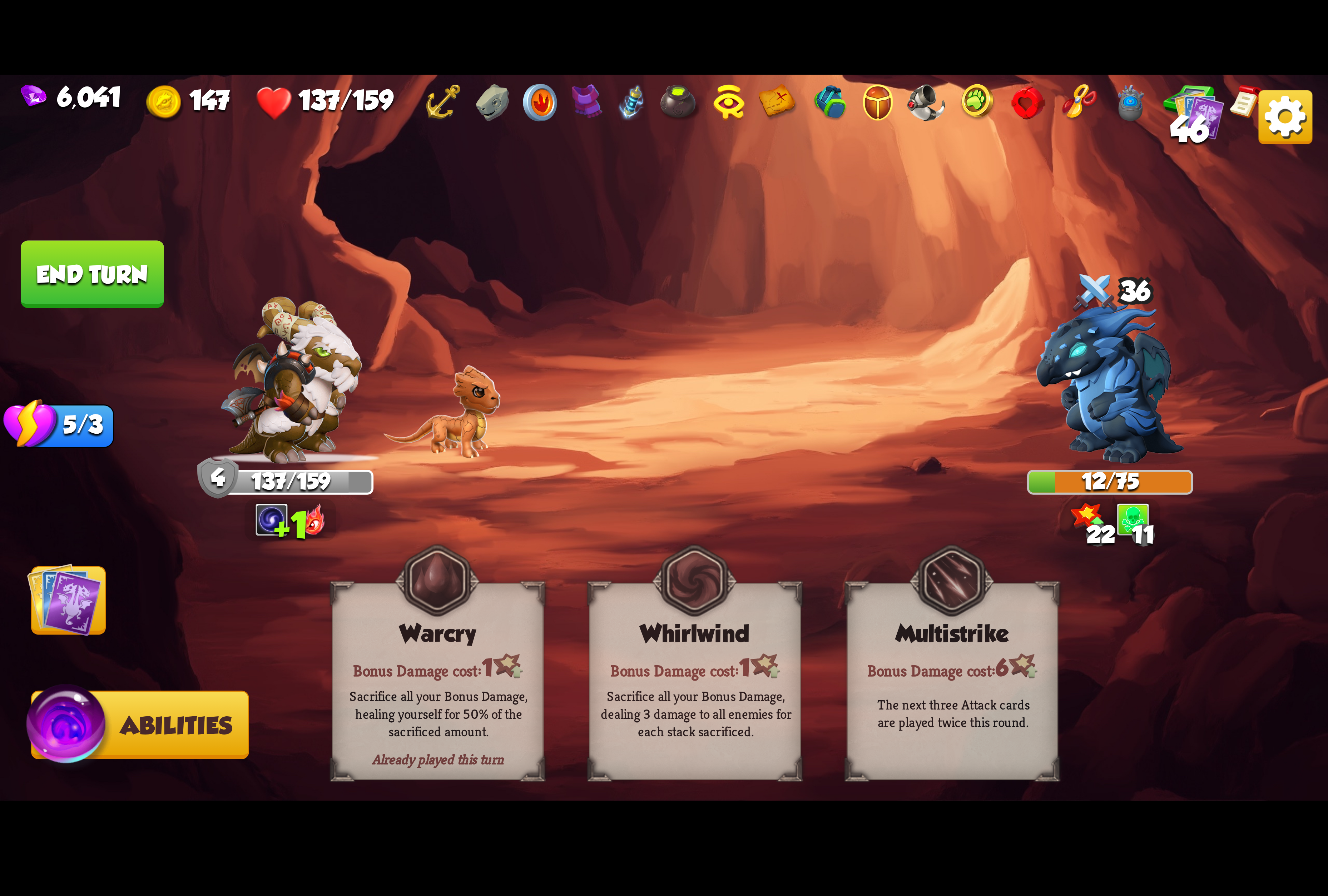
click at [106, 597] on span "Cards" at bounding box center [72, 601] width 80 height 27
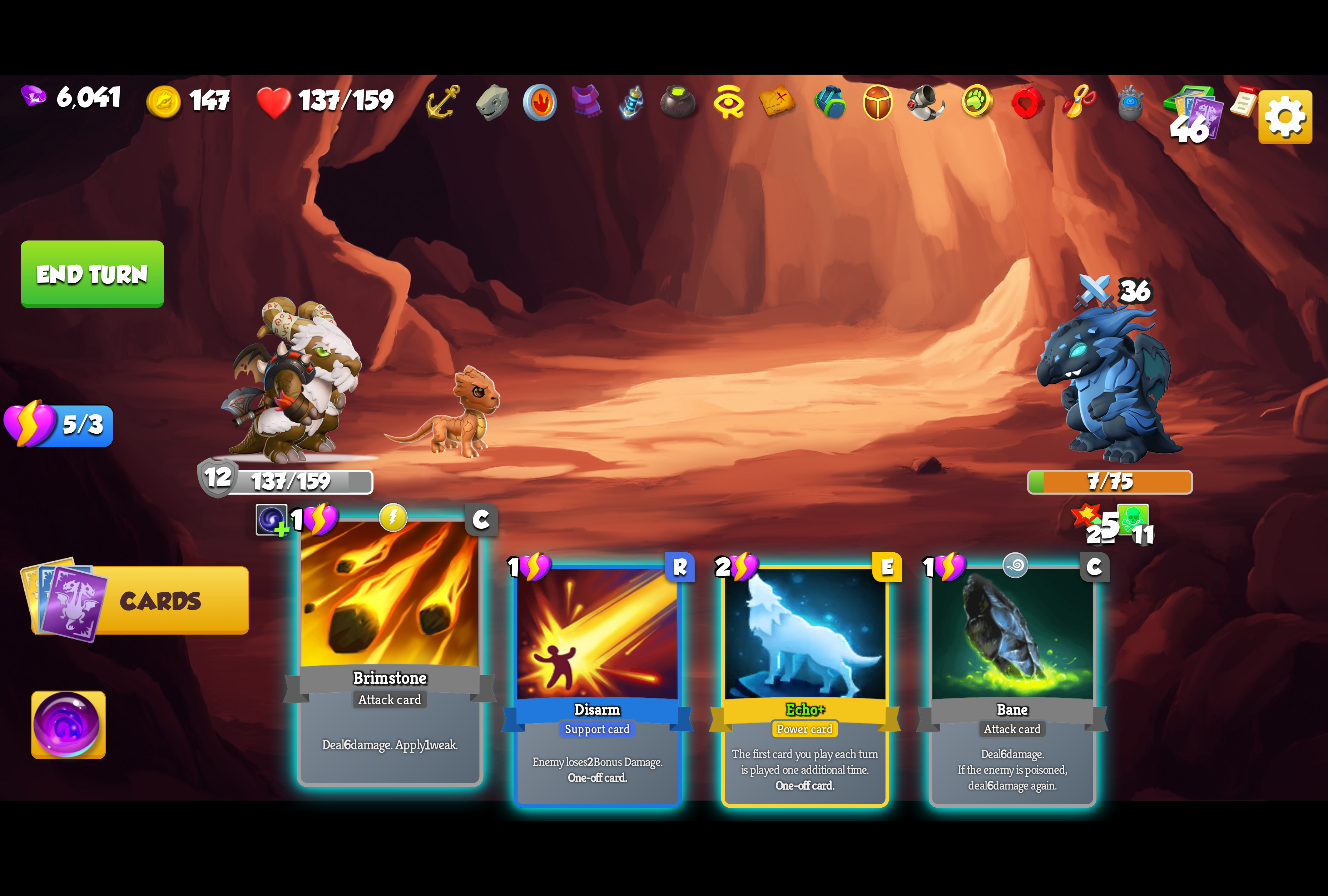
click at [409, 622] on div at bounding box center [390, 597] width 178 height 150
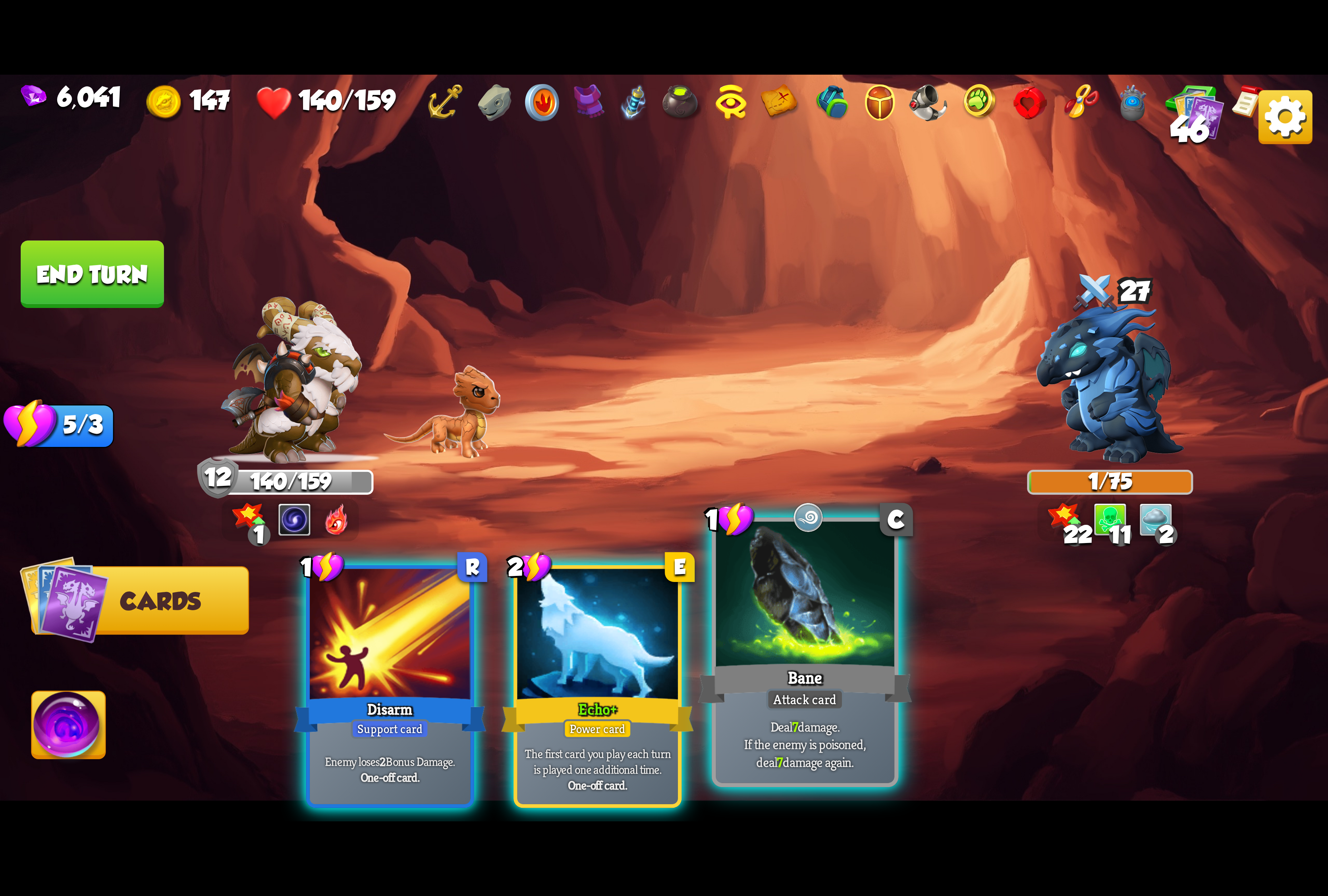
click at [757, 609] on div at bounding box center [804, 597] width 178 height 150
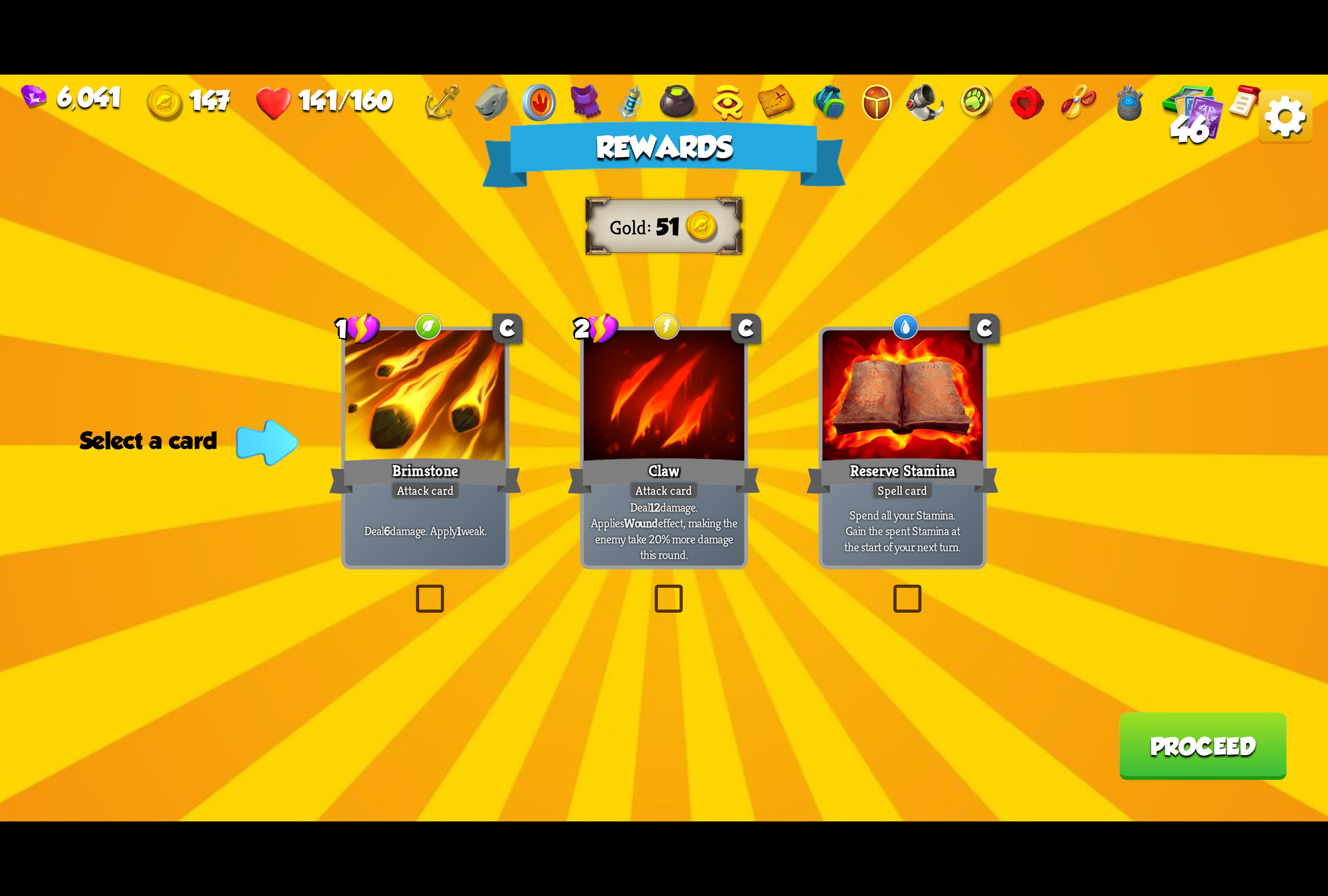
drag, startPoint x: 443, startPoint y: 406, endPoint x: 1318, endPoint y: 576, distance: 891.4
click at [449, 406] on div at bounding box center [425, 398] width 161 height 136
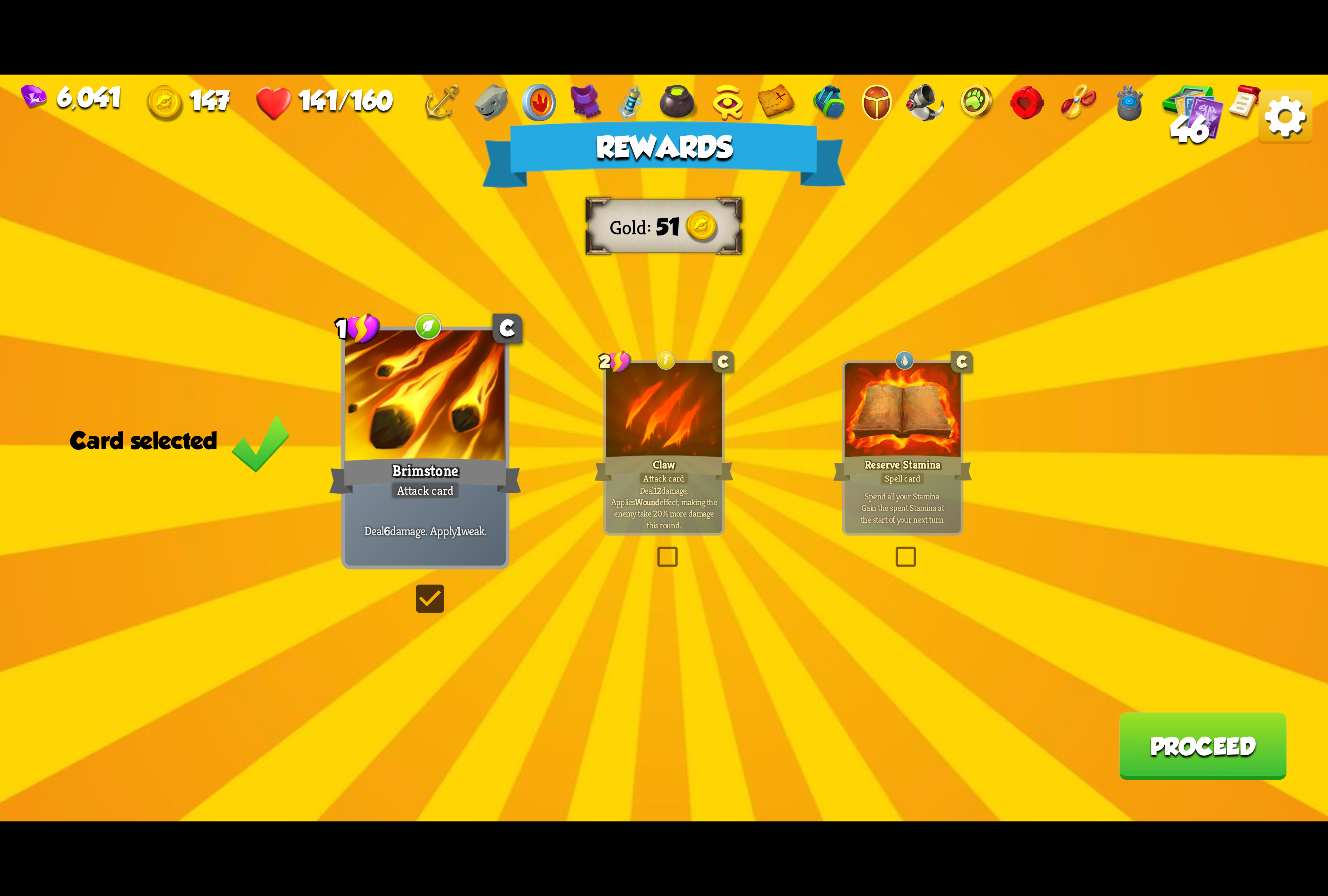
click at [1162, 763] on button "Proceed" at bounding box center [1202, 746] width 168 height 67
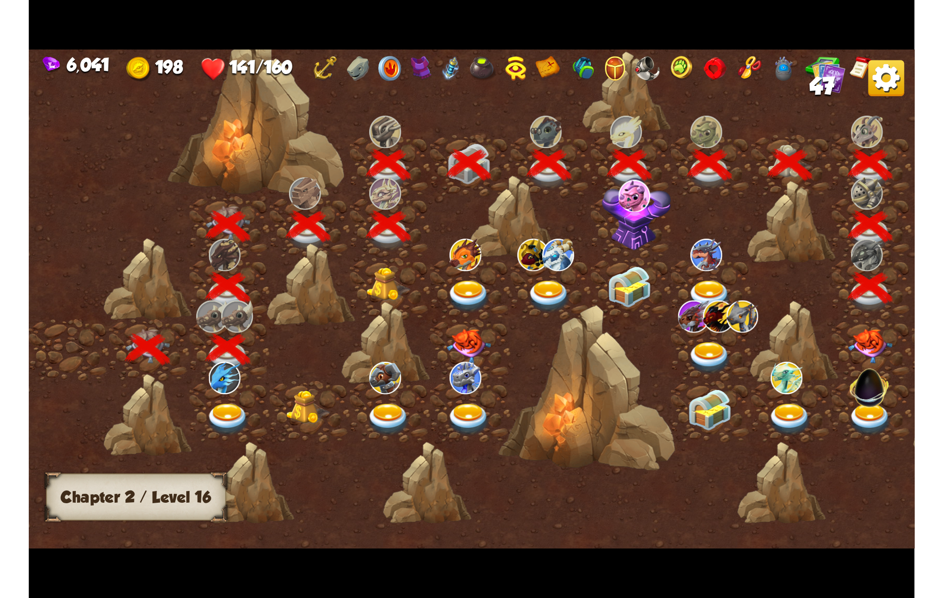
scroll to position [0, 143]
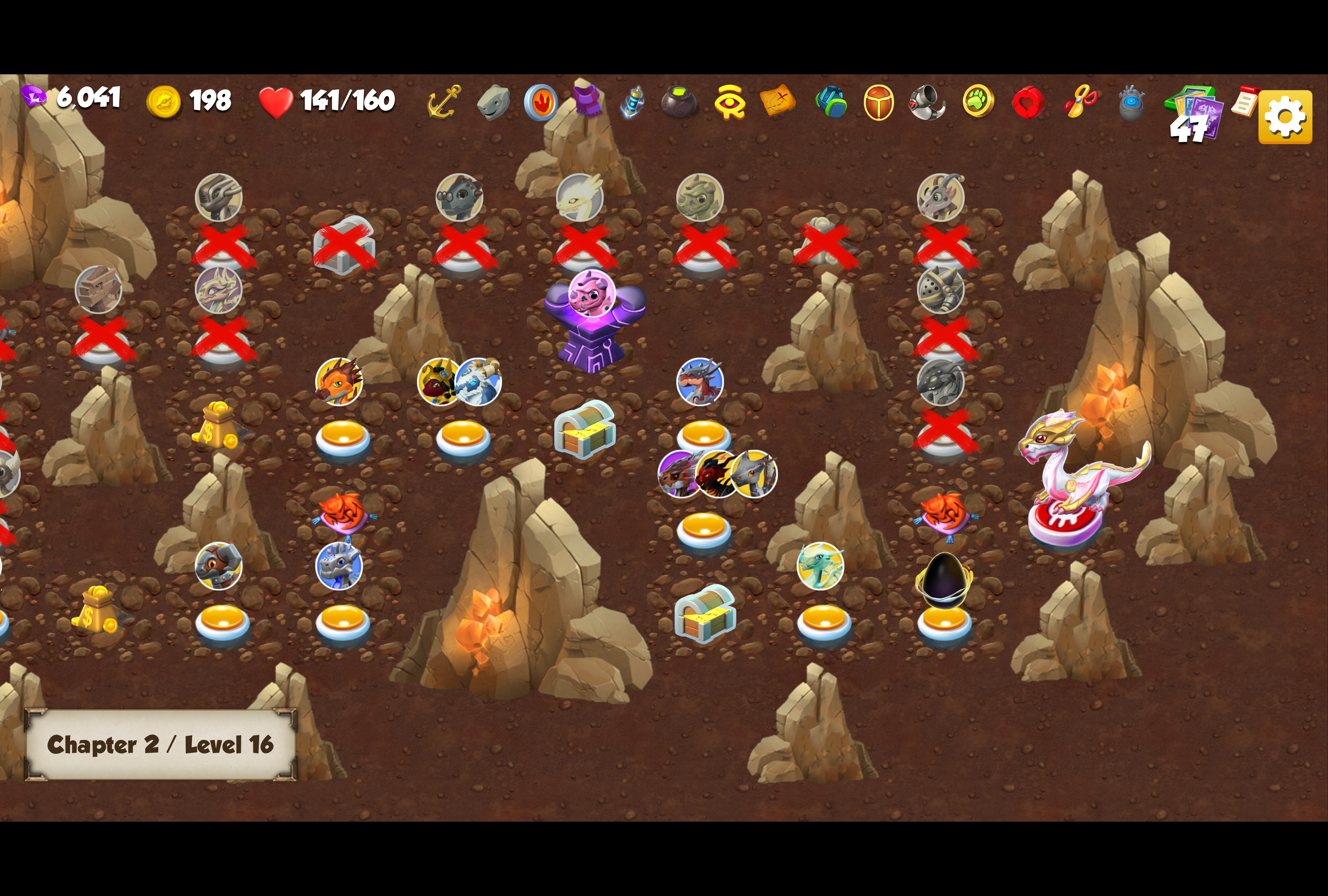
click at [946, 516] on img at bounding box center [947, 518] width 67 height 52
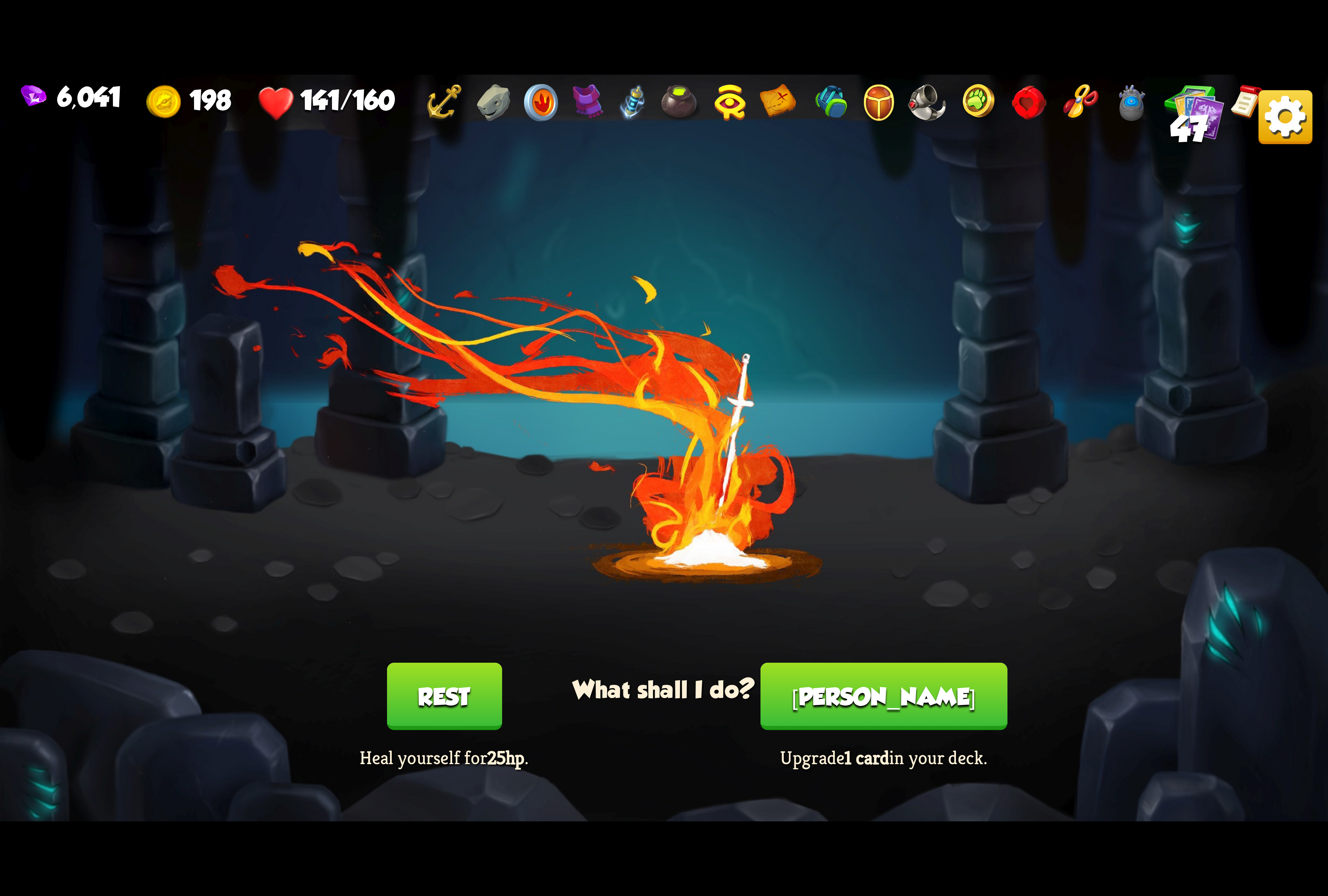
click at [875, 696] on button "[PERSON_NAME]" at bounding box center [884, 697] width 247 height 67
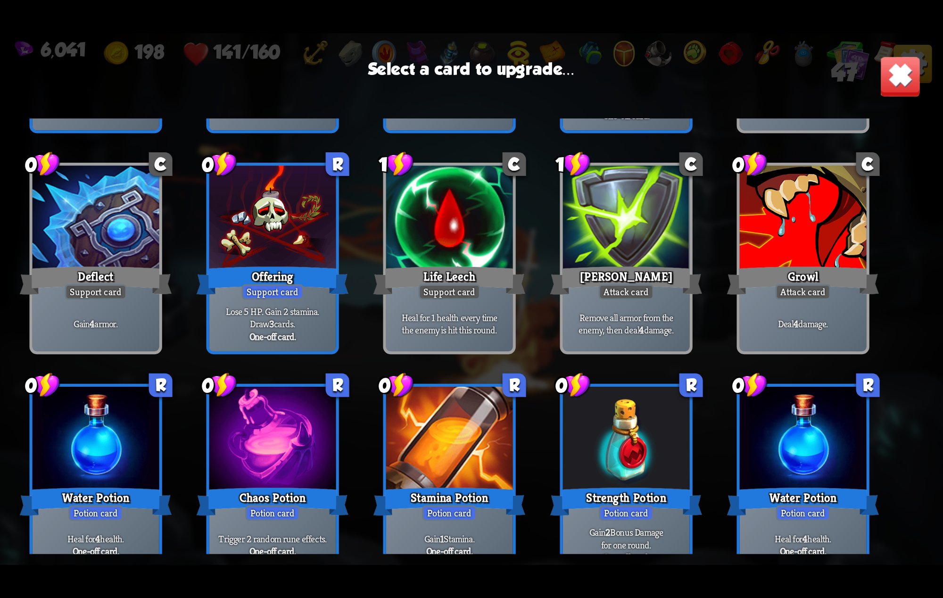
scroll to position [720, 0]
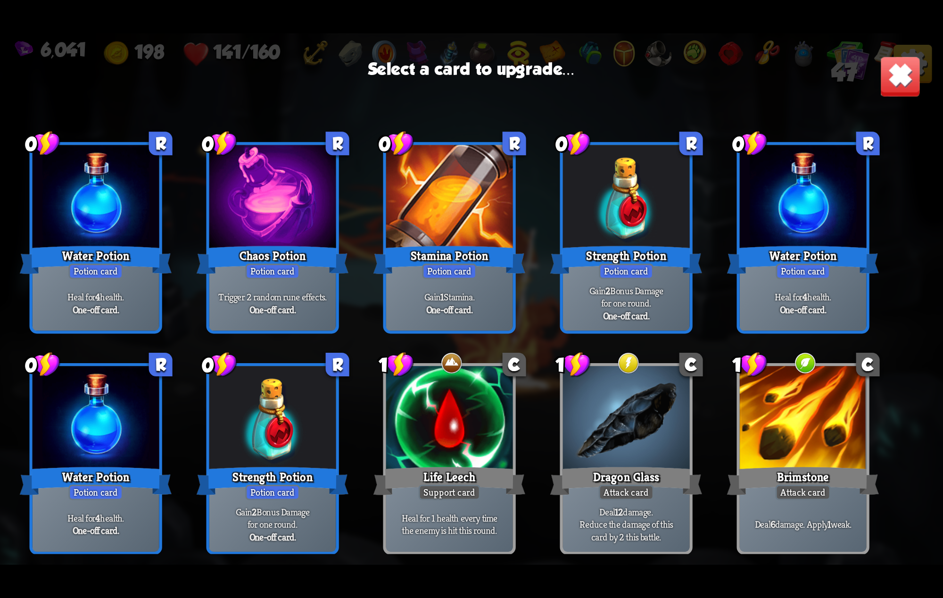
click at [96, 236] on div at bounding box center [96, 198] width 127 height 107
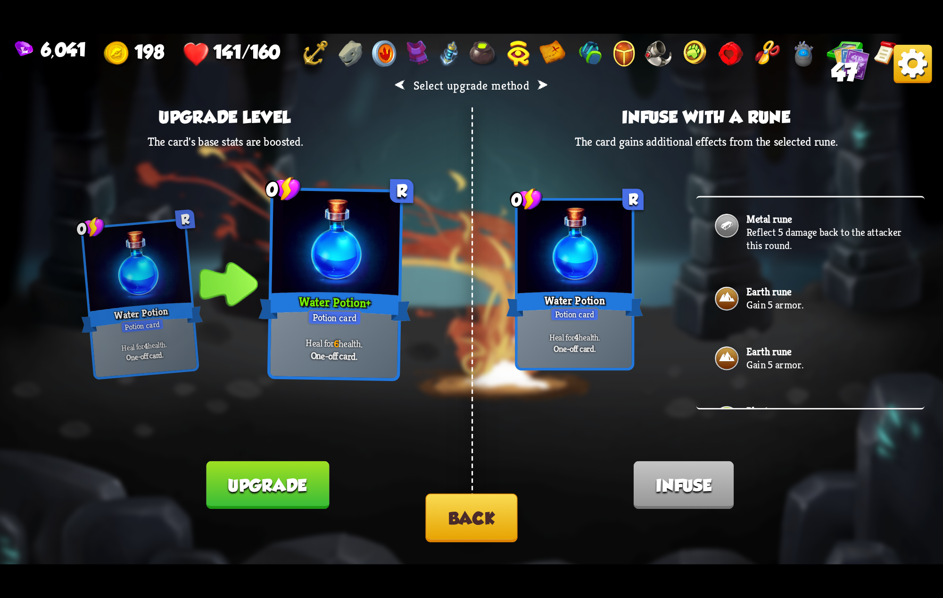
drag, startPoint x: 294, startPoint y: 481, endPoint x: 536, endPoint y: 245, distance: 337.4
click at [332, 438] on div "⮜ Select upgrade method ⮞ Upgrade level The card's base stats are boosted. 0 R …" at bounding box center [471, 299] width 943 height 530
click at [281, 451] on div "⮜ Select upgrade method ⮞ Upgrade level The card's base stats are boosted. 0 R …" at bounding box center [471, 299] width 943 height 530
drag, startPoint x: 264, startPoint y: 487, endPoint x: 396, endPoint y: 430, distance: 143.6
click at [272, 487] on button "Upgrade" at bounding box center [267, 485] width 123 height 48
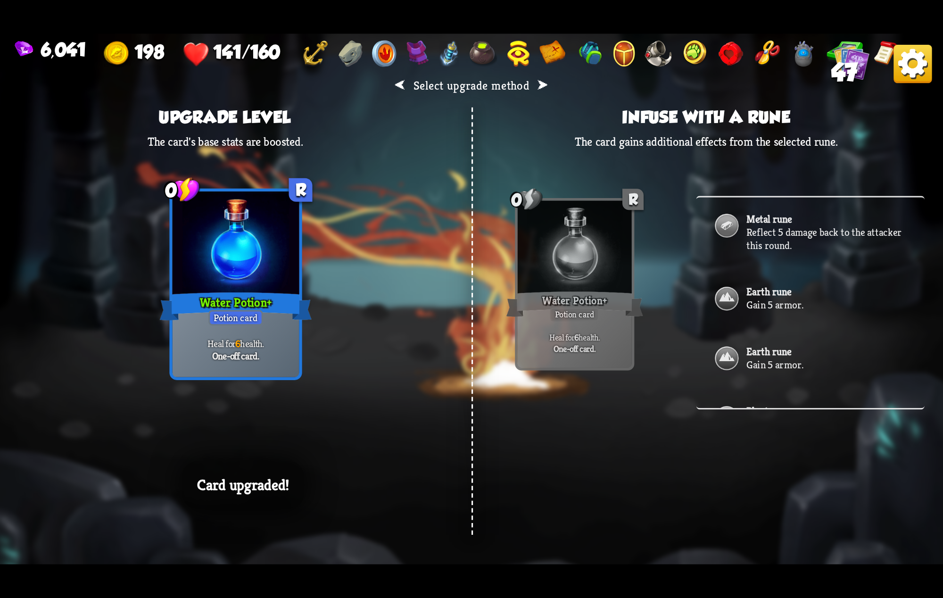
click at [905, 70] on img at bounding box center [912, 64] width 38 height 38
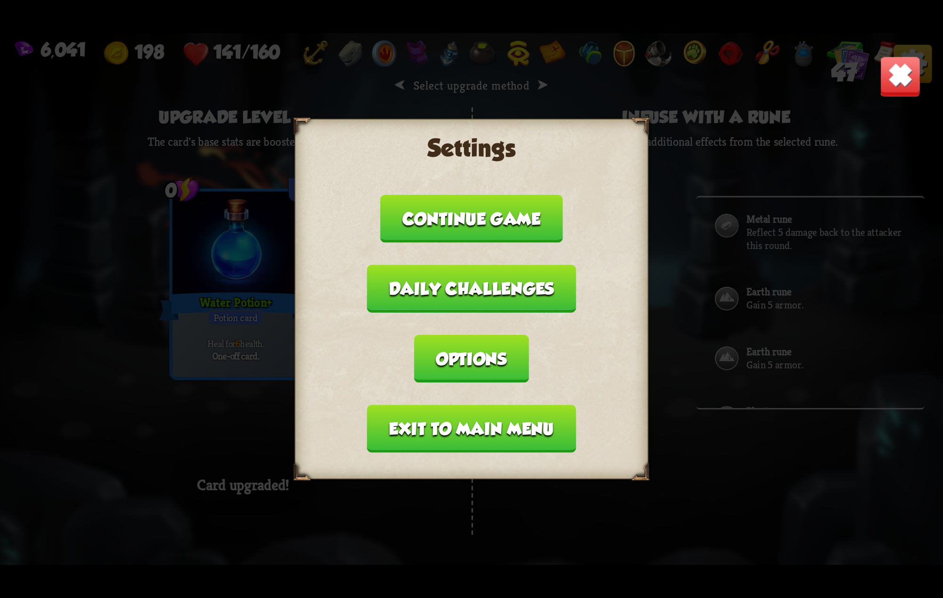
click at [529, 335] on button "Options" at bounding box center [471, 359] width 115 height 48
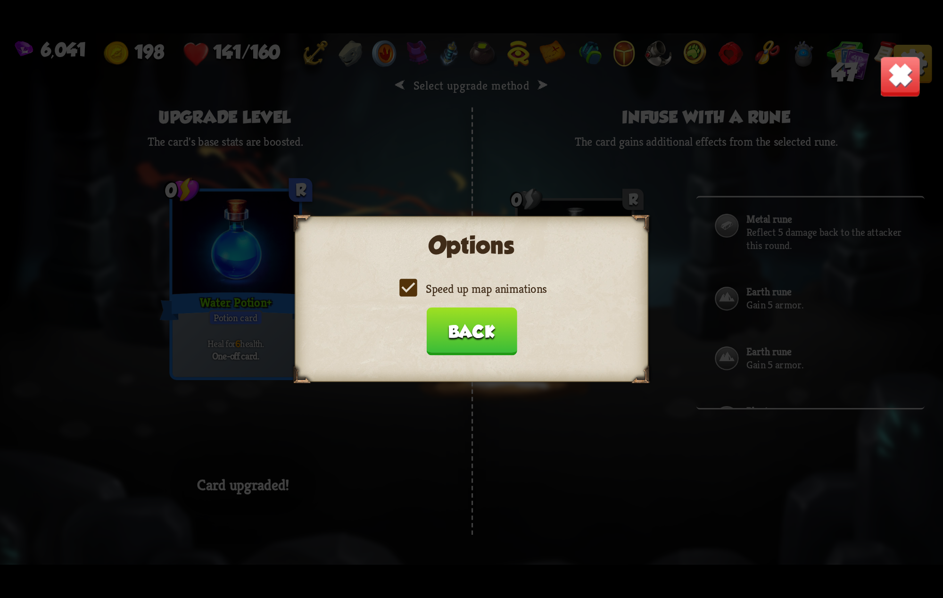
drag, startPoint x: 505, startPoint y: 294, endPoint x: 504, endPoint y: 289, distance: 6.0
click at [504, 294] on label "Speed up map animations" at bounding box center [471, 289] width 150 height 16
click at [0, 0] on input "Speed up map animations" at bounding box center [0, 0] width 0 height 0
drag, startPoint x: 504, startPoint y: 289, endPoint x: 488, endPoint y: 305, distance: 22.7
click at [500, 294] on label "Speed up map animations" at bounding box center [471, 289] width 150 height 16
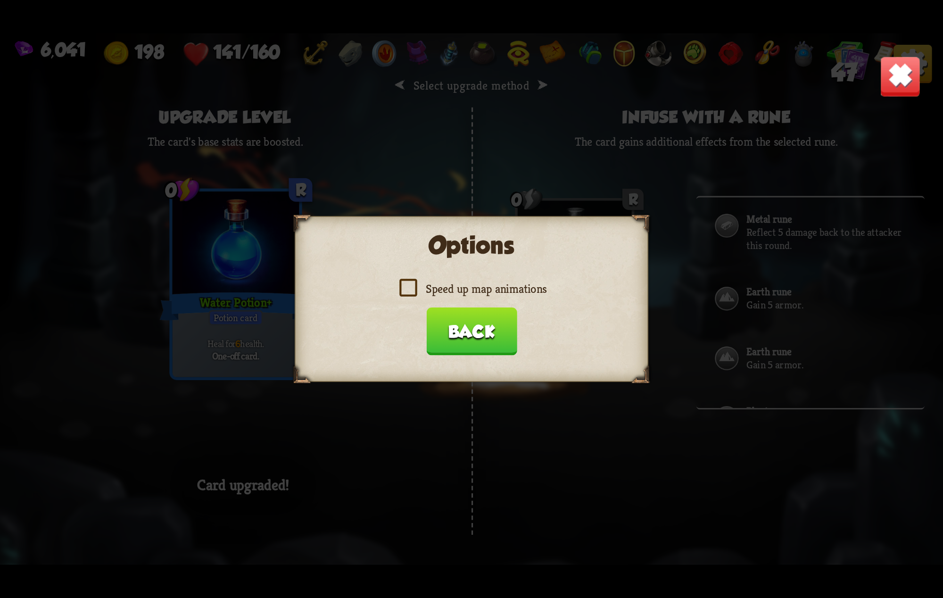
click at [0, 0] on input "Speed up map animations" at bounding box center [0, 0] width 0 height 0
click at [488, 307] on div "Options Speed up map animations Back" at bounding box center [472, 299] width 354 height 166
click at [483, 336] on button "Back" at bounding box center [471, 331] width 91 height 48
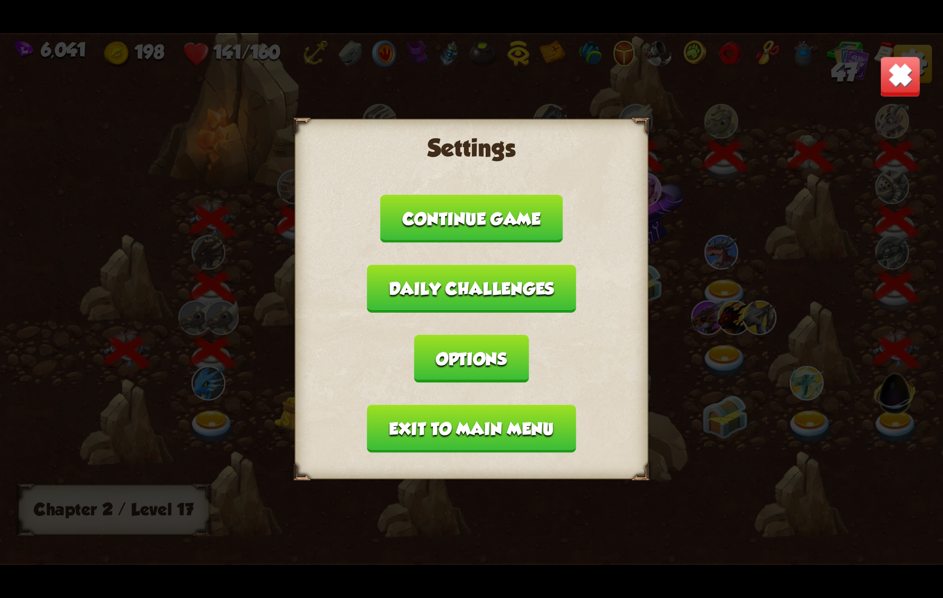
scroll to position [0, 143]
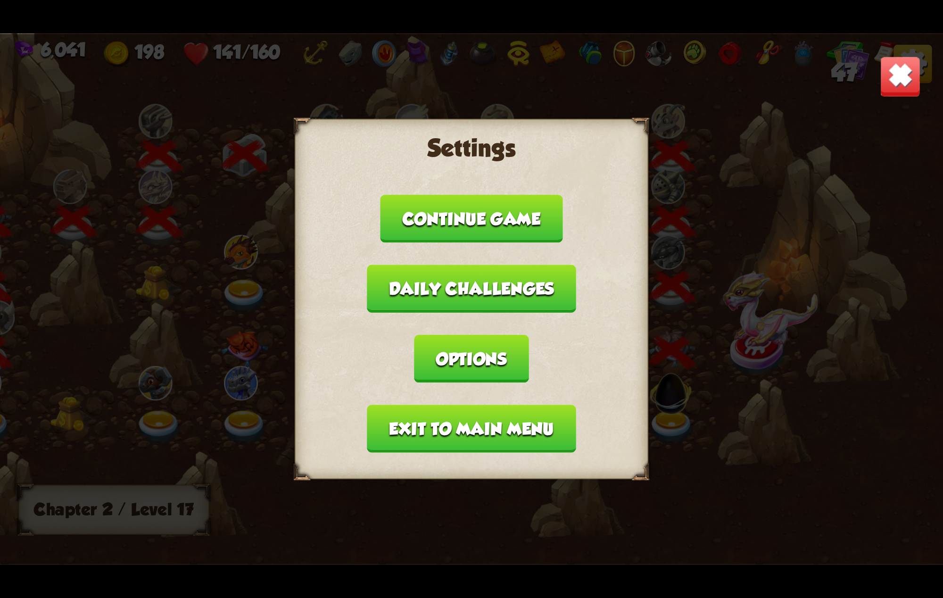
click at [445, 405] on button "Exit to main menu" at bounding box center [471, 429] width 209 height 48
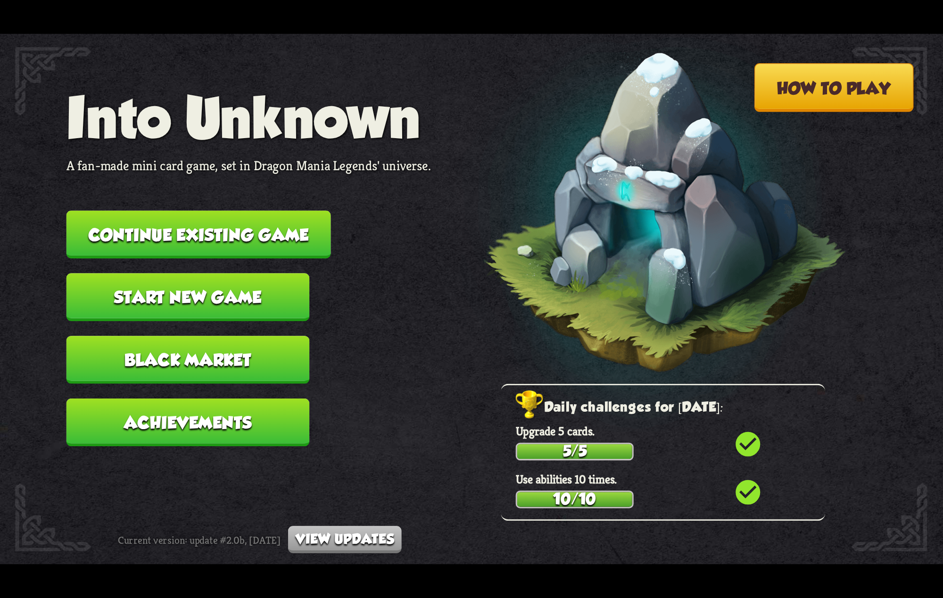
click at [431, 394] on nav "Into Unknown A fan-made mini card game, set in Dragon Mania Legends' universe. …" at bounding box center [248, 273] width 364 height 376
click at [166, 239] on button "Continue existing game" at bounding box center [198, 235] width 264 height 48
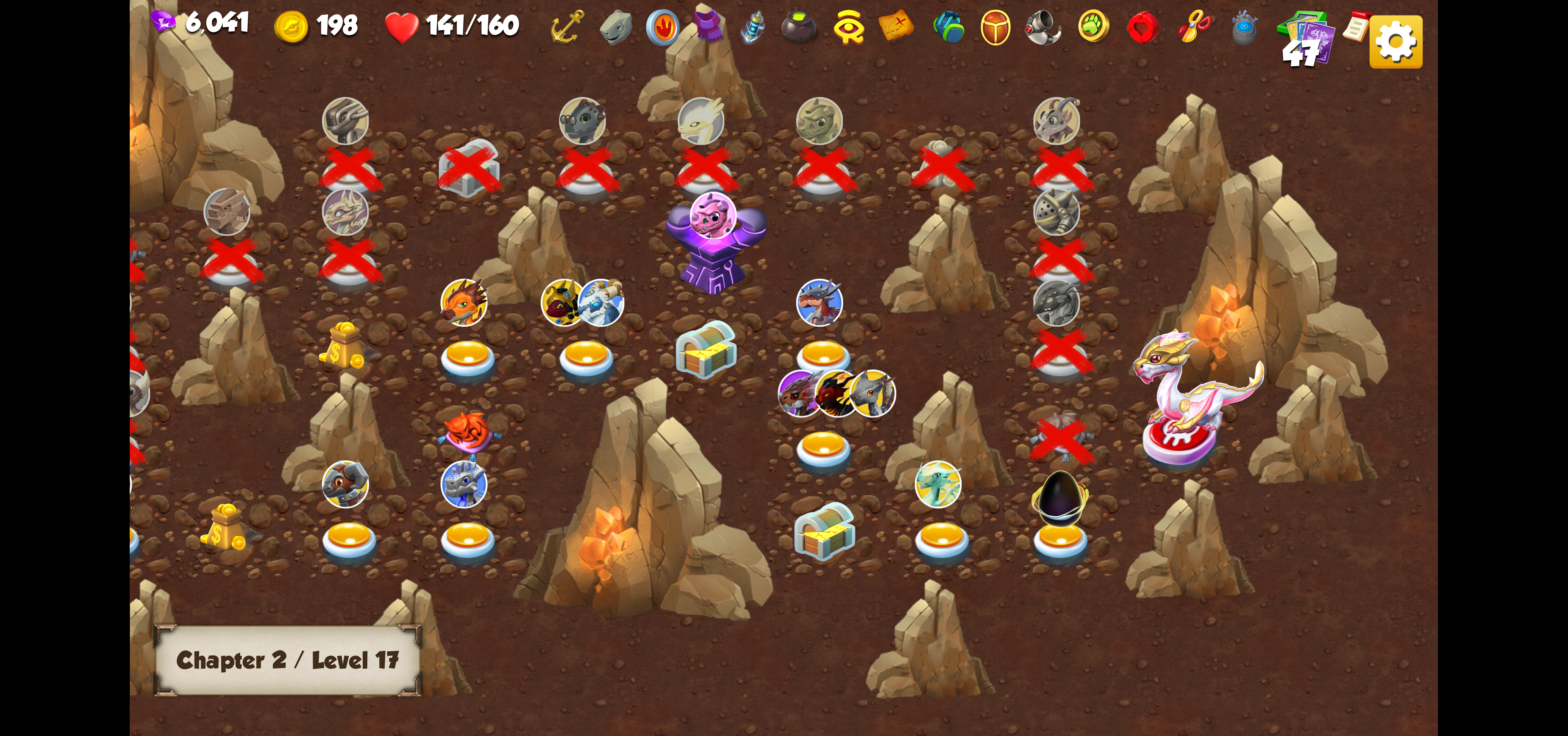
click at [940, 412] on img at bounding box center [1199, 381] width 131 height 105
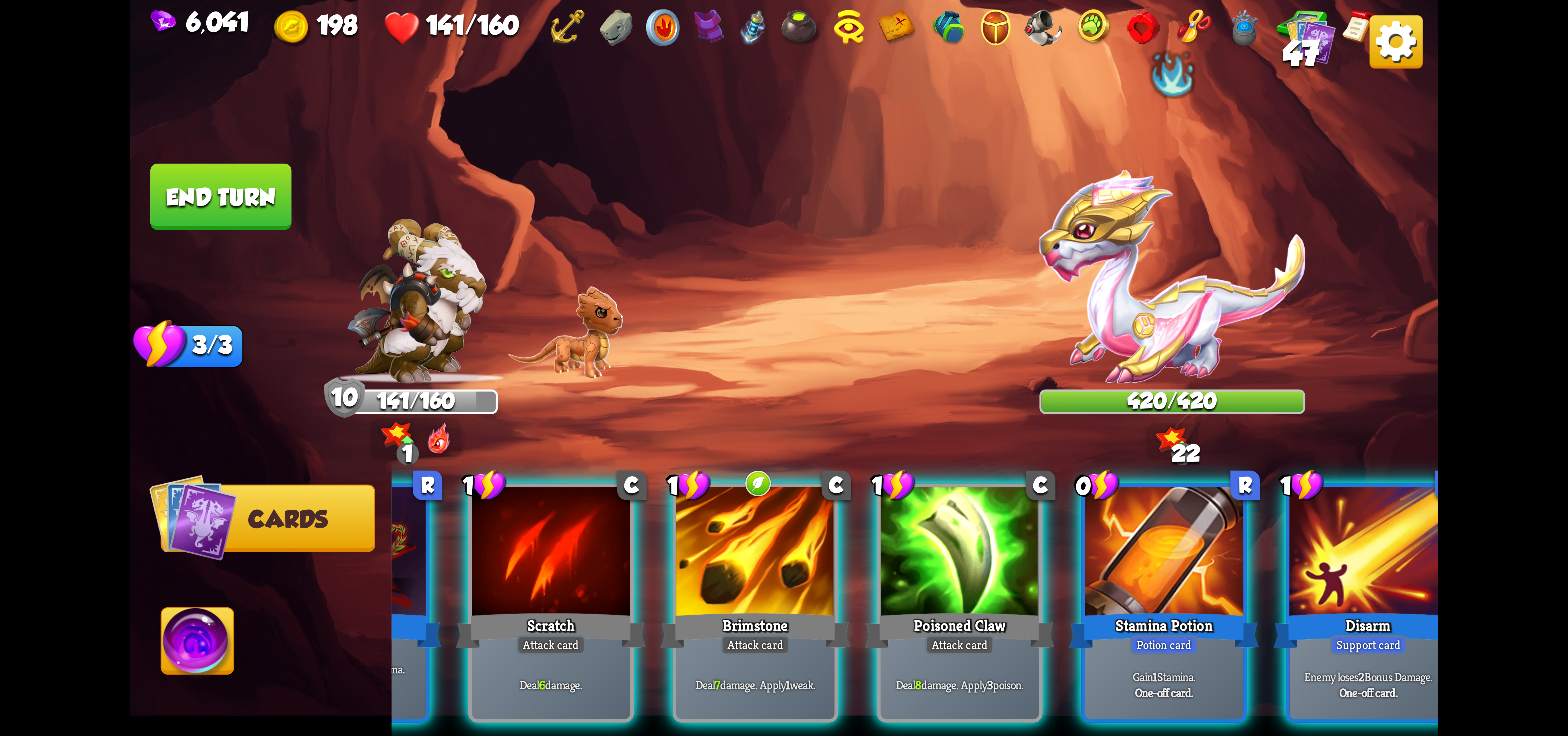
scroll to position [0, 111]
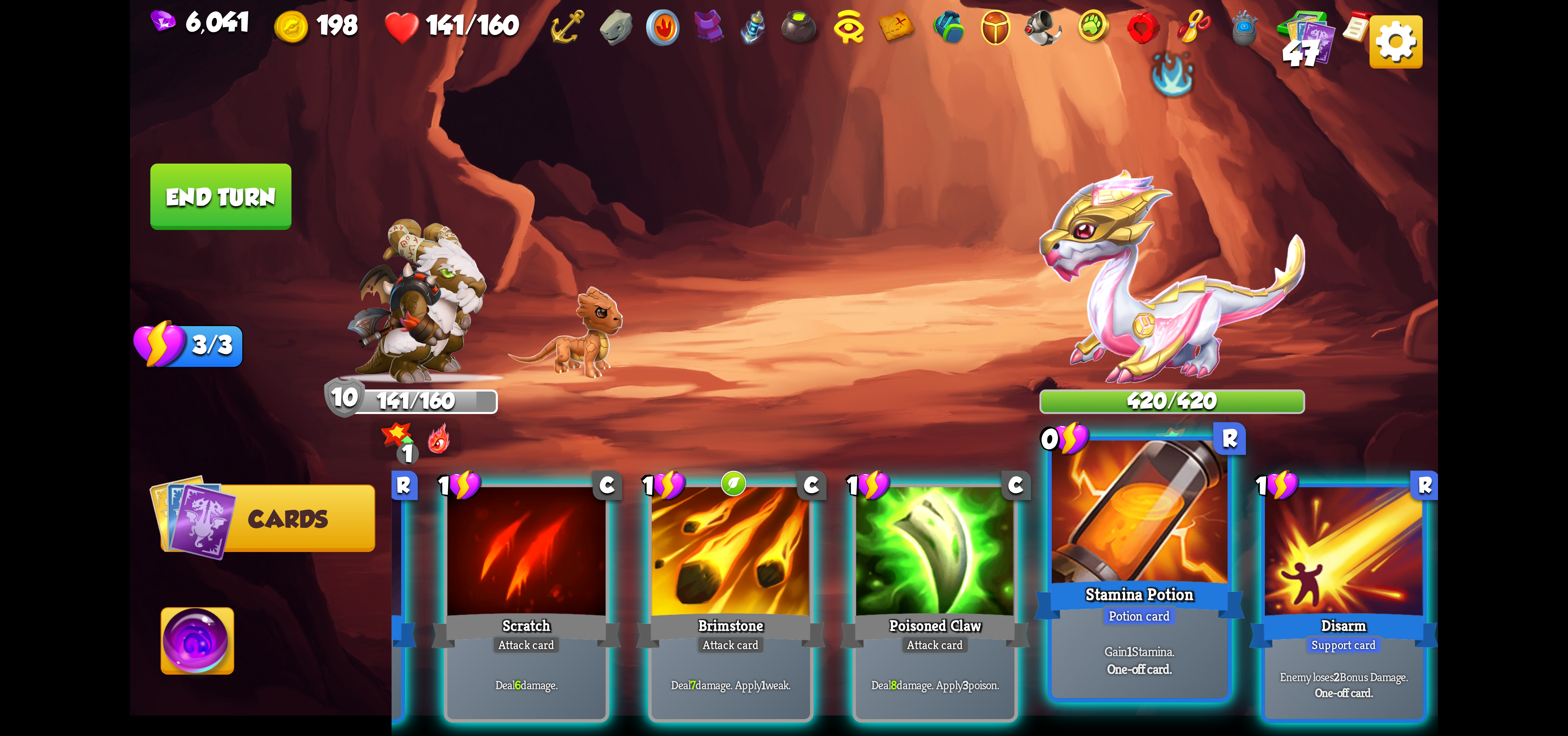
click at [940, 568] on div at bounding box center [1139, 514] width 176 height 148
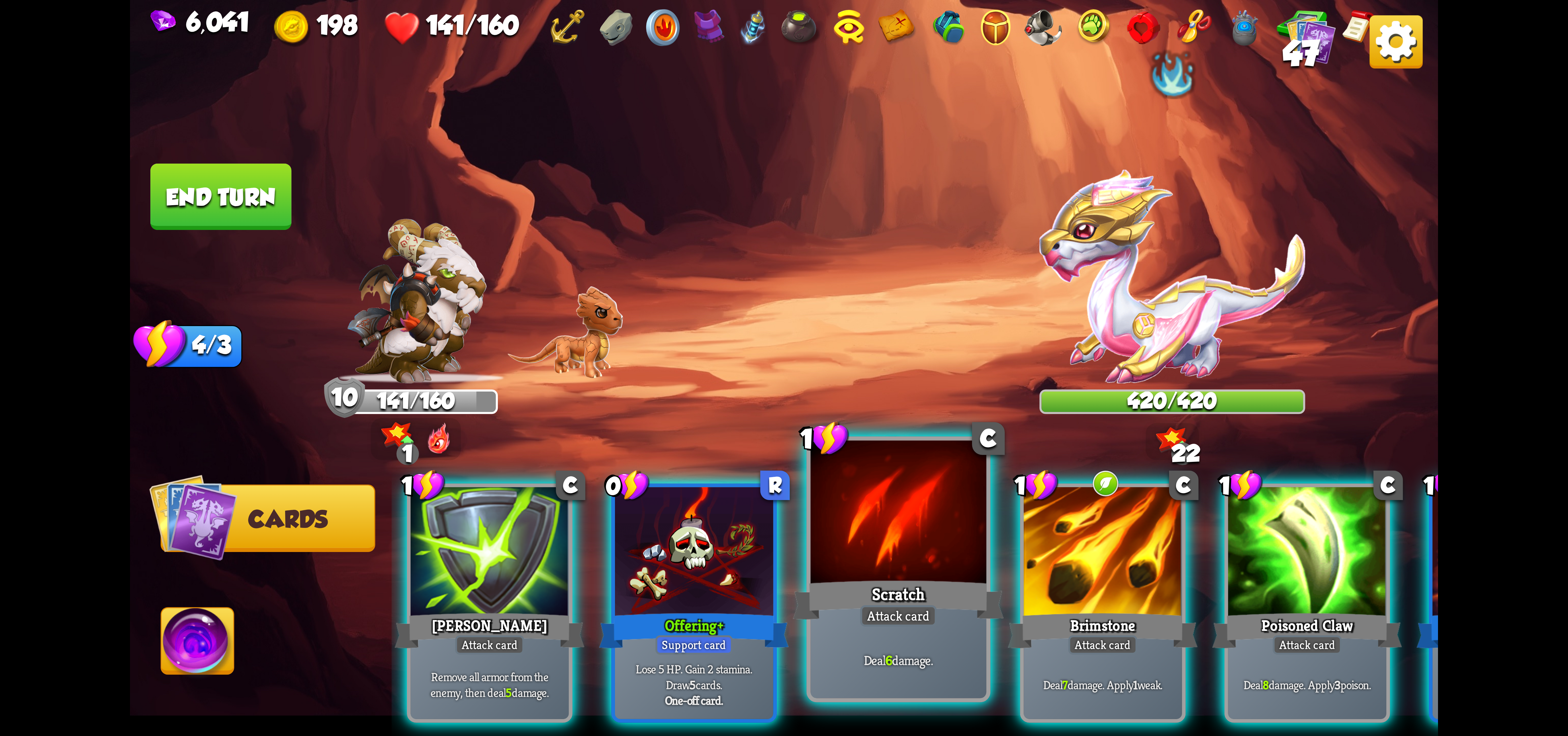
scroll to position [0, 12]
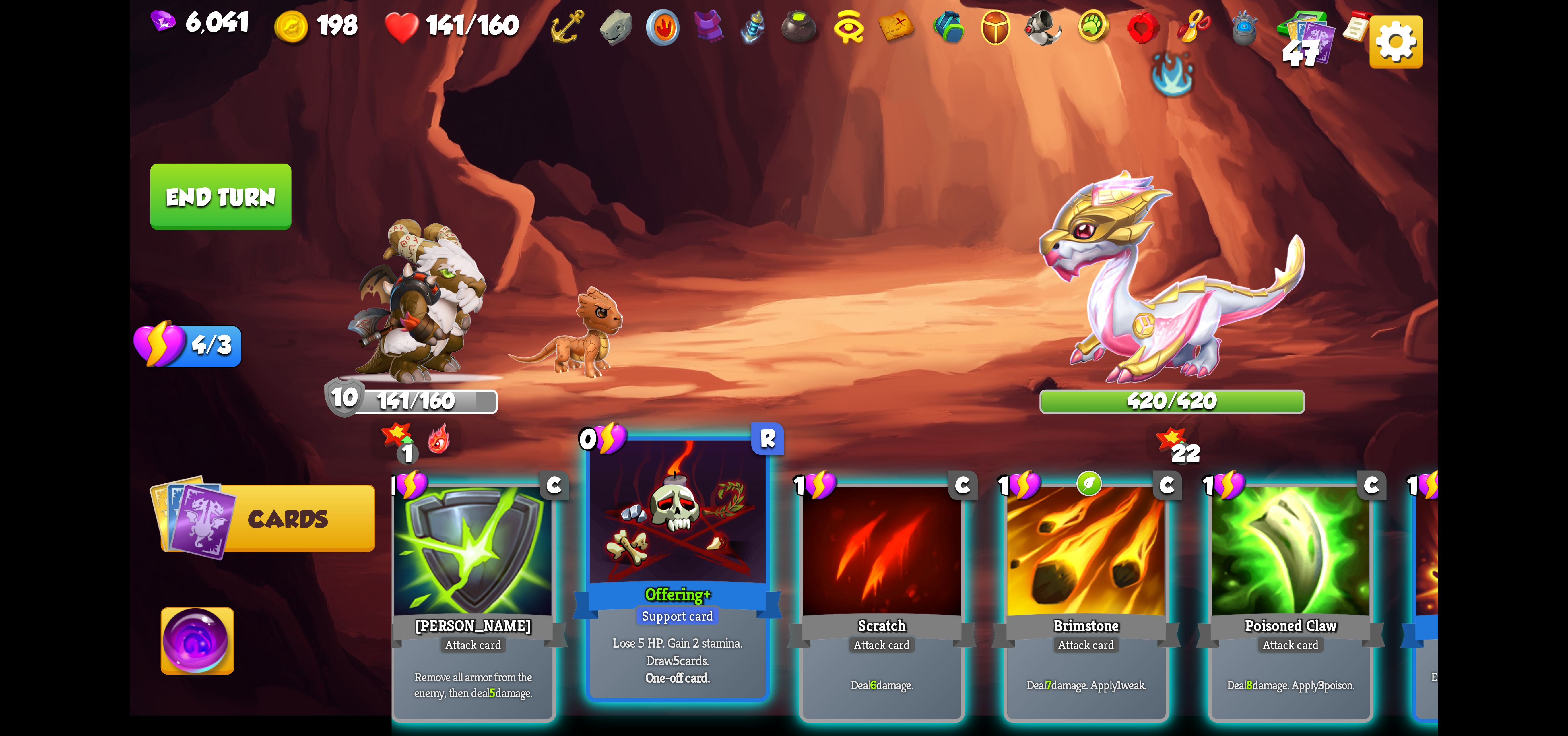
click at [675, 563] on div at bounding box center [677, 514] width 176 height 148
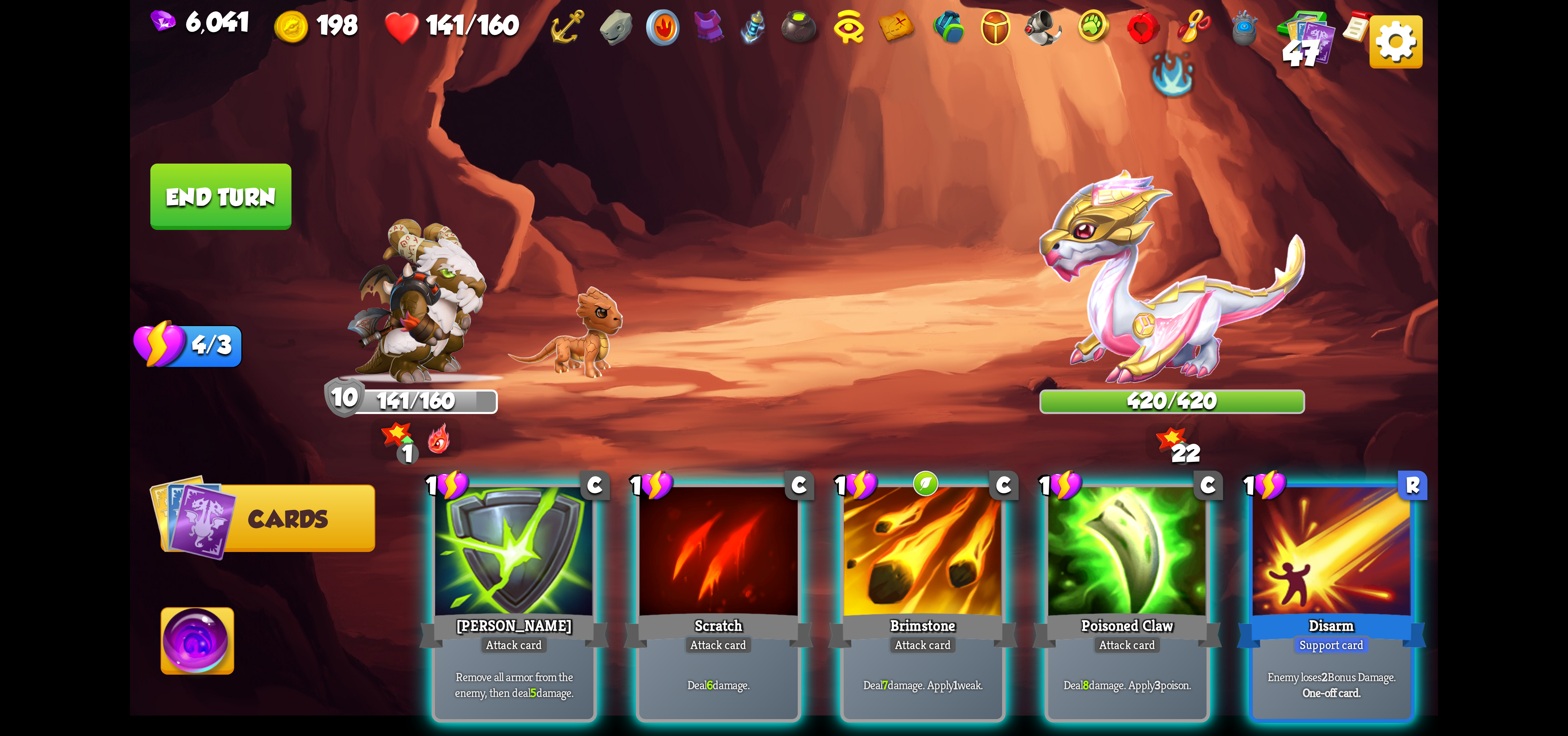
scroll to position [0, 0]
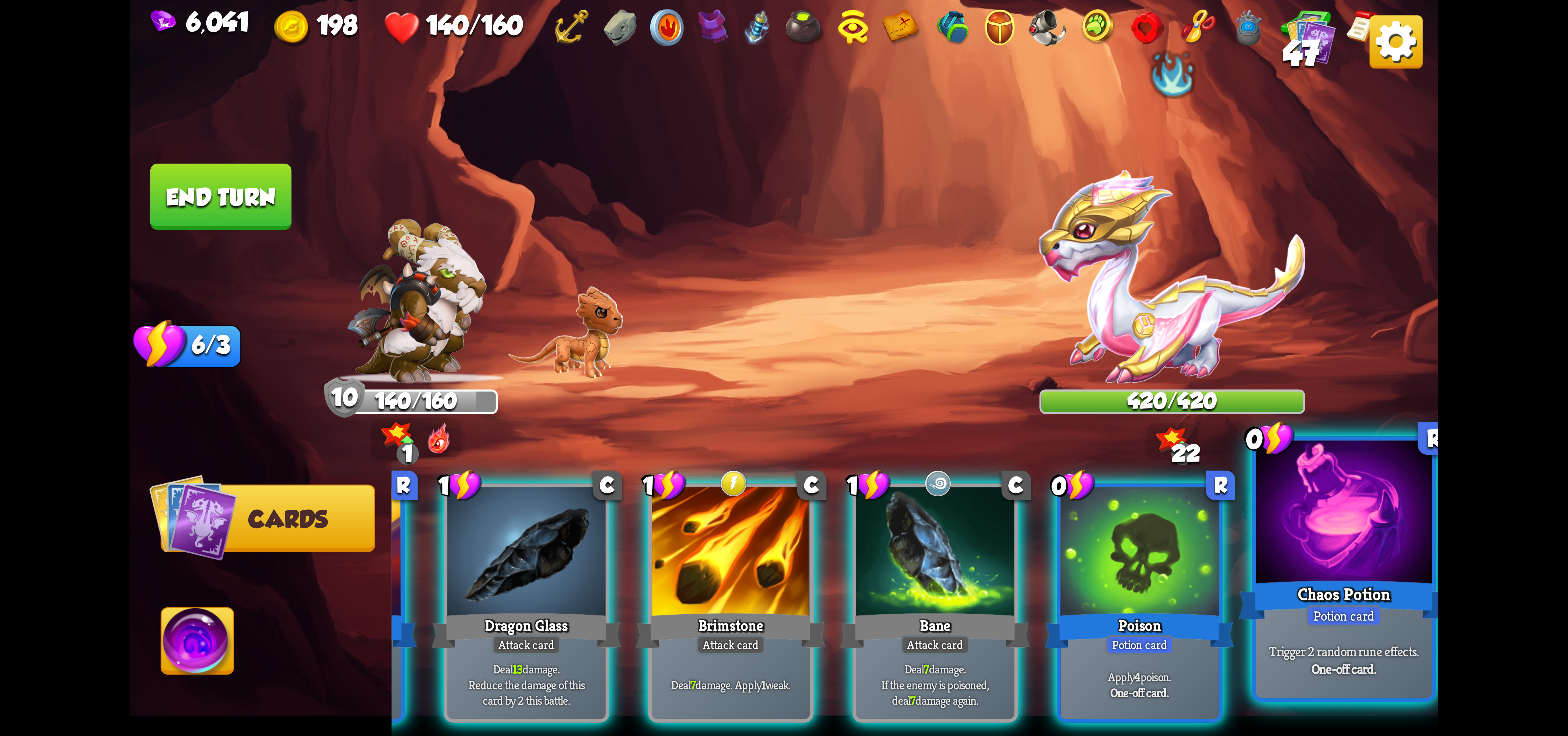
click at [940, 591] on div "Chaos Potion" at bounding box center [1344, 600] width 211 height 47
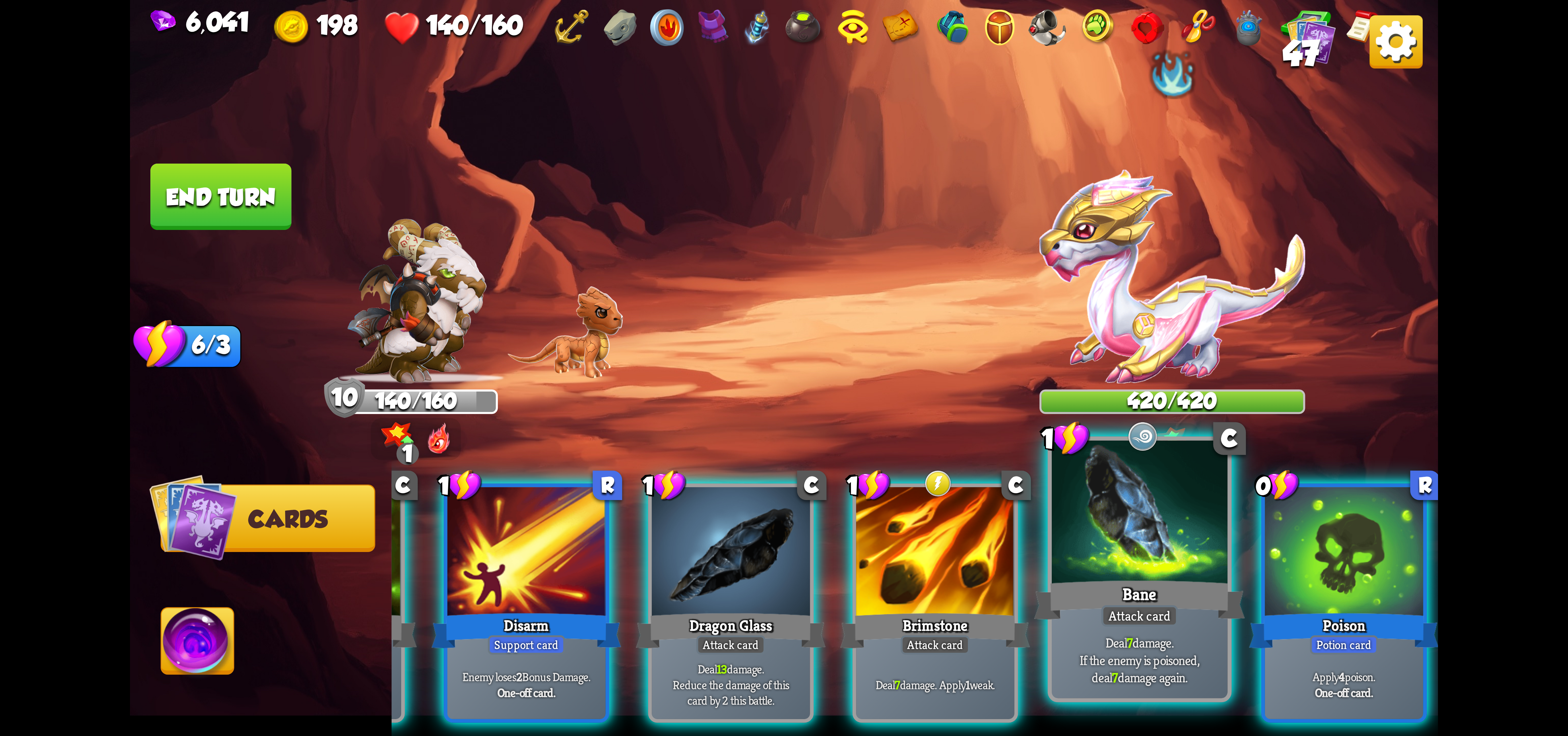
drag, startPoint x: 1325, startPoint y: 578, endPoint x: 1295, endPoint y: 582, distance: 30.3
click at [940, 609] on div "Poison" at bounding box center [1344, 630] width 190 height 42
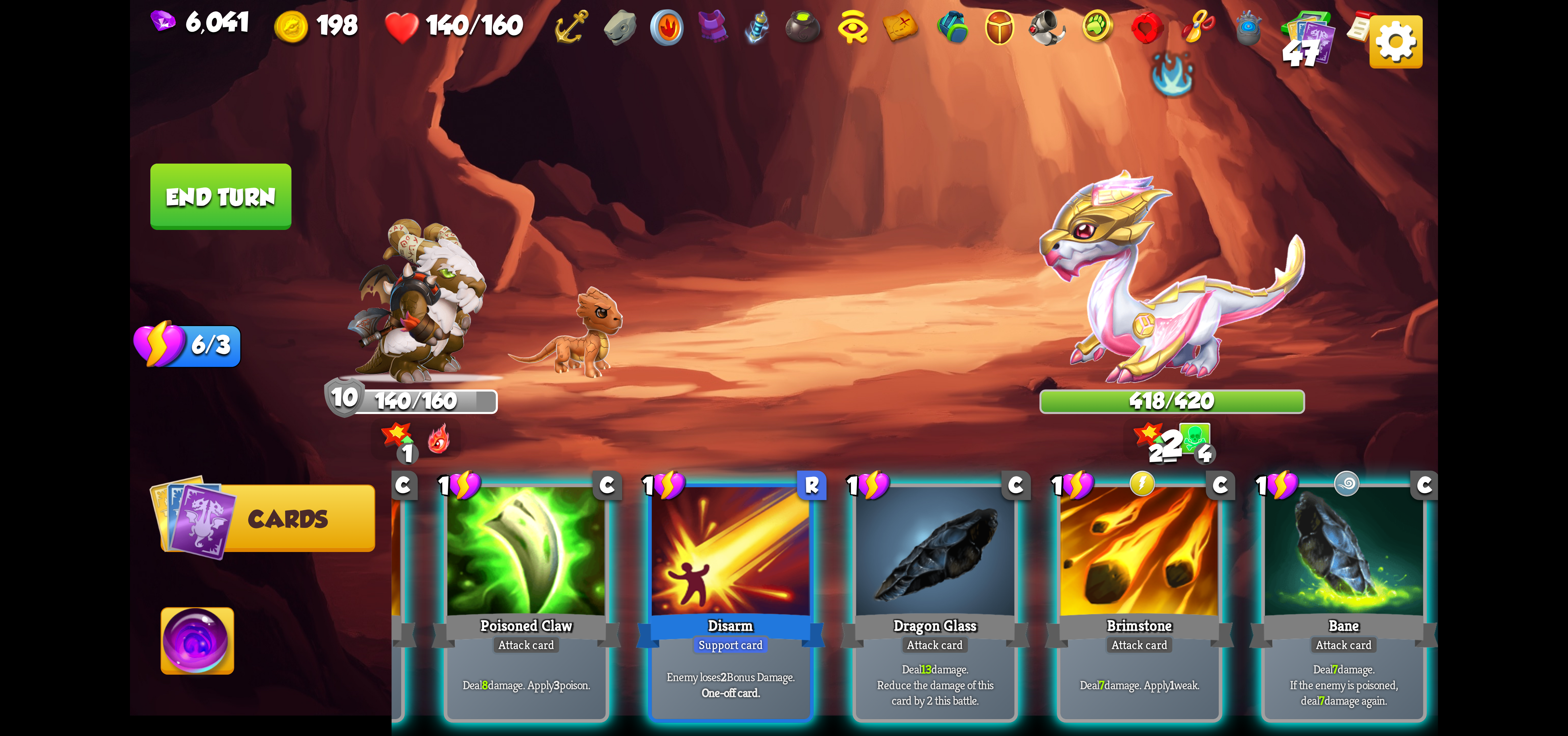
click at [940, 578] on div "1 C Brimstone Attack card Deal 7 damage. Apply 1 weak." at bounding box center [1139, 603] width 166 height 239
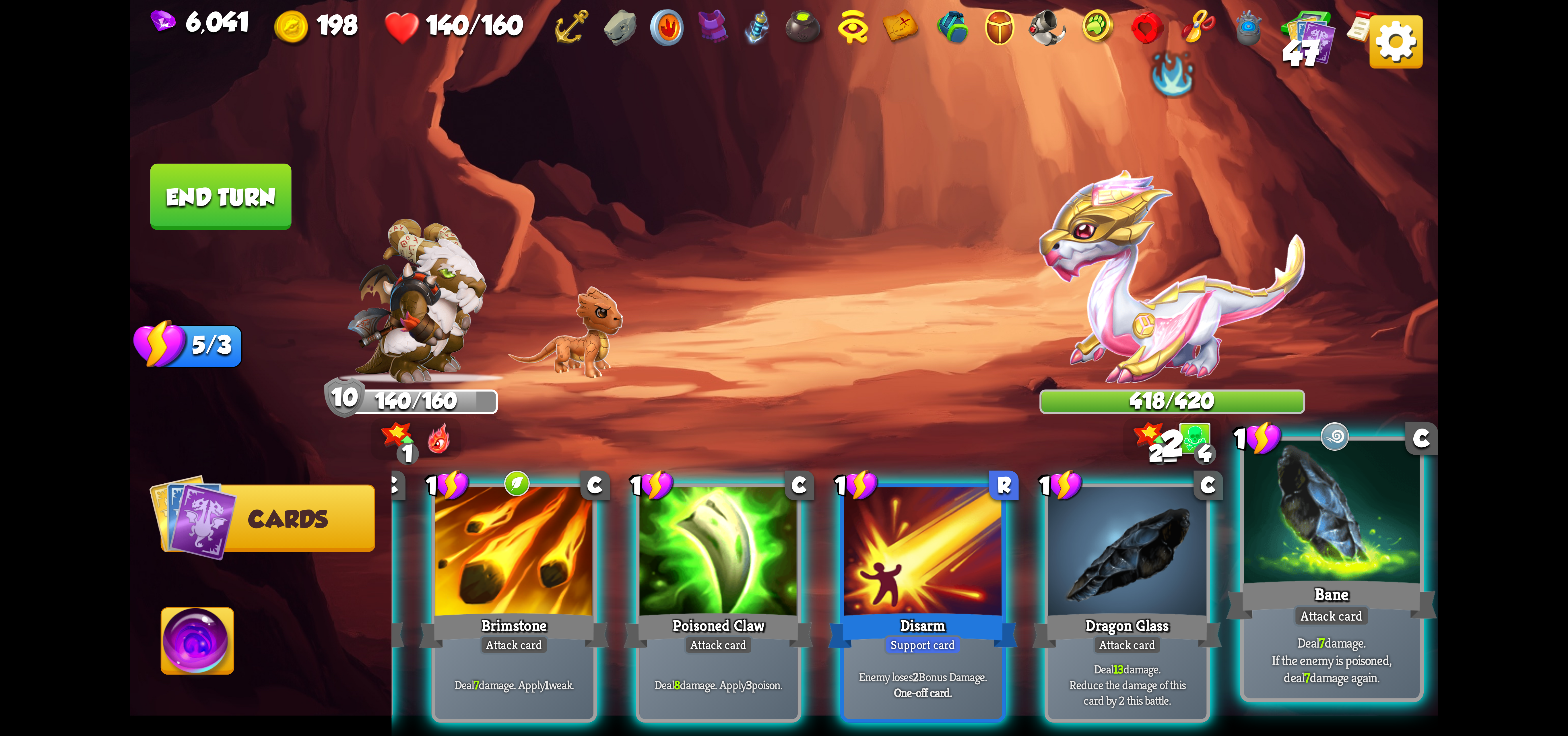
scroll to position [0, 111]
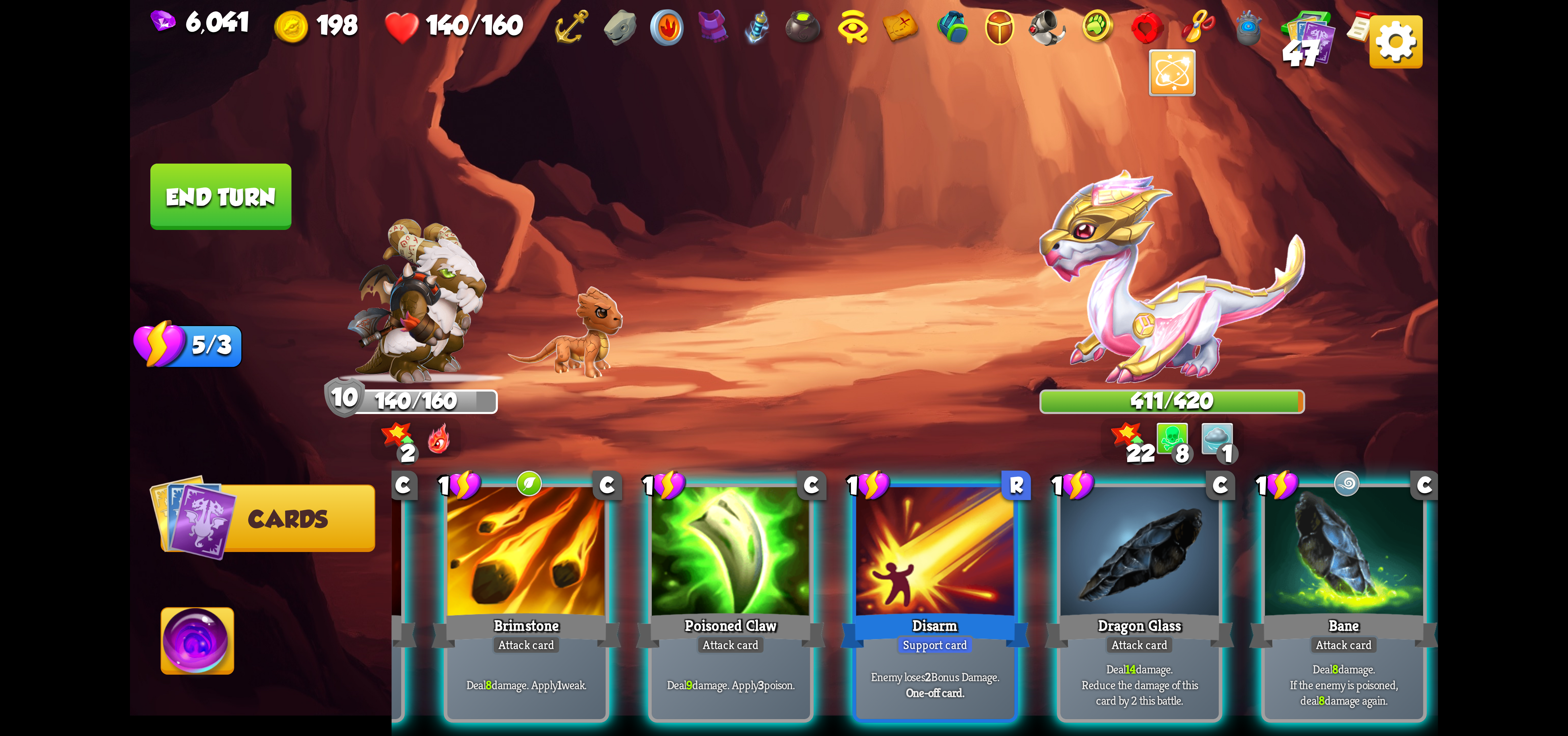
drag, startPoint x: 1328, startPoint y: 595, endPoint x: 1344, endPoint y: 381, distance: 214.6
click at [940, 381] on div "Select an enemy to attack... You don't have enough stamina to play that card...…" at bounding box center [784, 368] width 1308 height 736
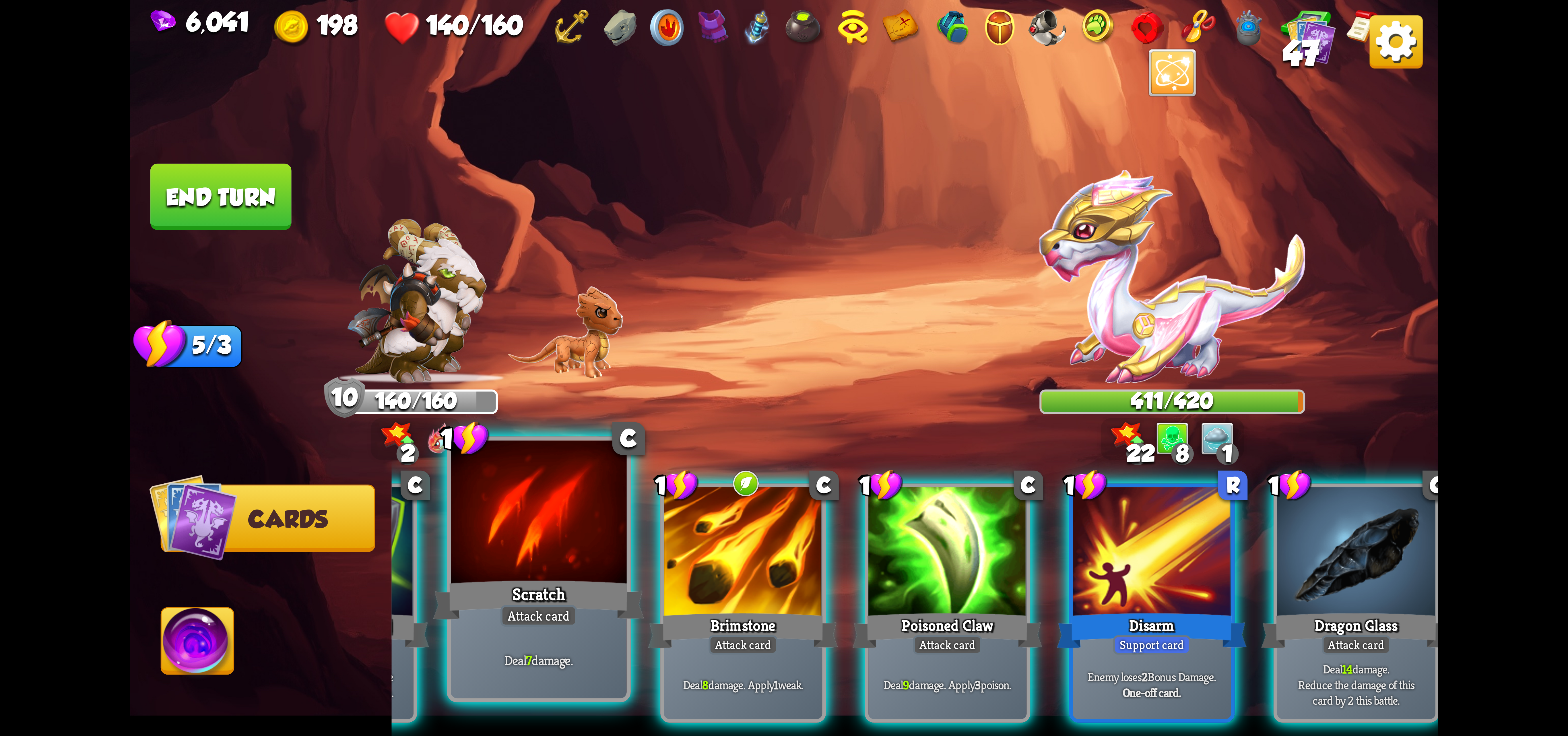
scroll to position [0, 44]
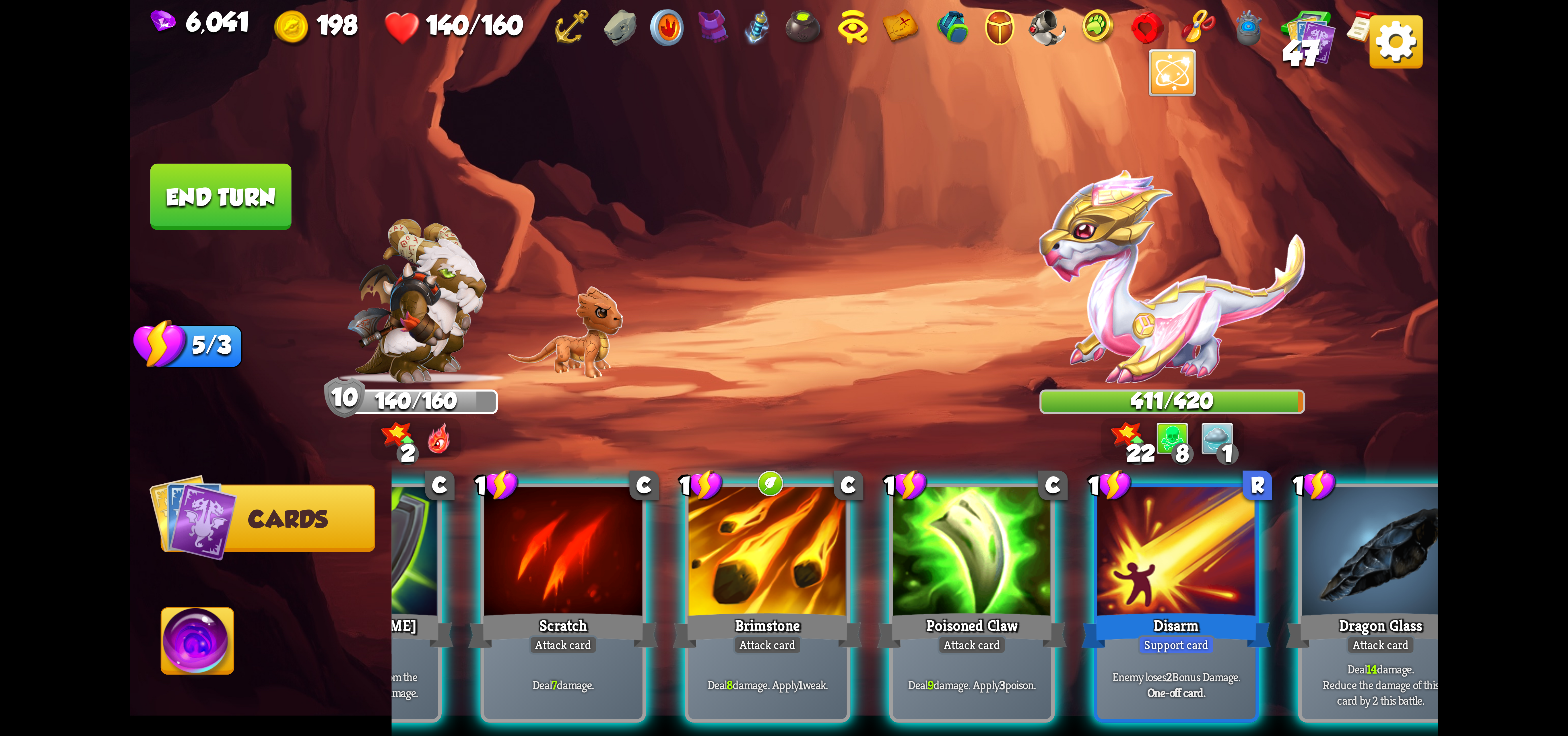
click at [606, 557] on div at bounding box center [563, 553] width 158 height 133
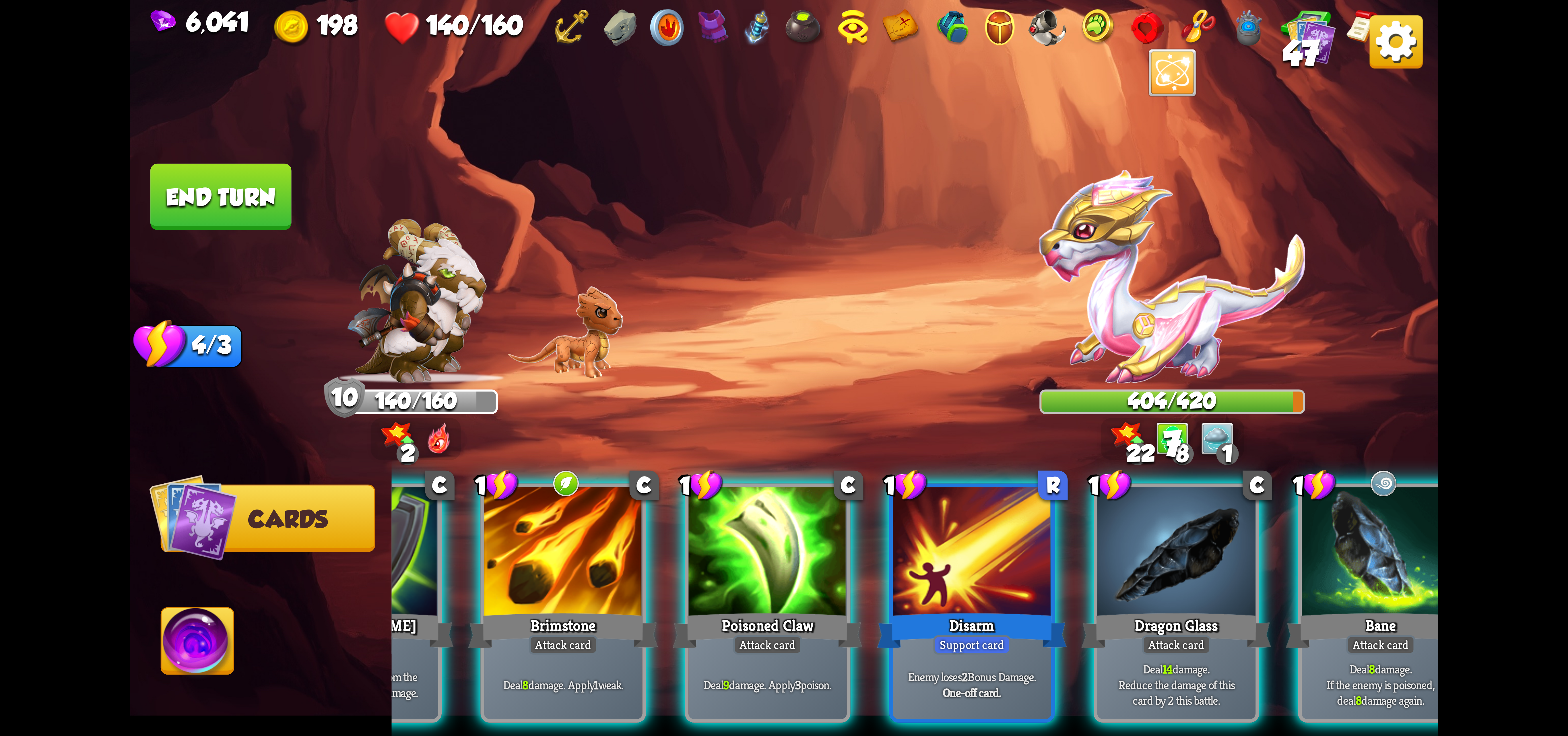
click at [590, 559] on div at bounding box center [563, 553] width 158 height 133
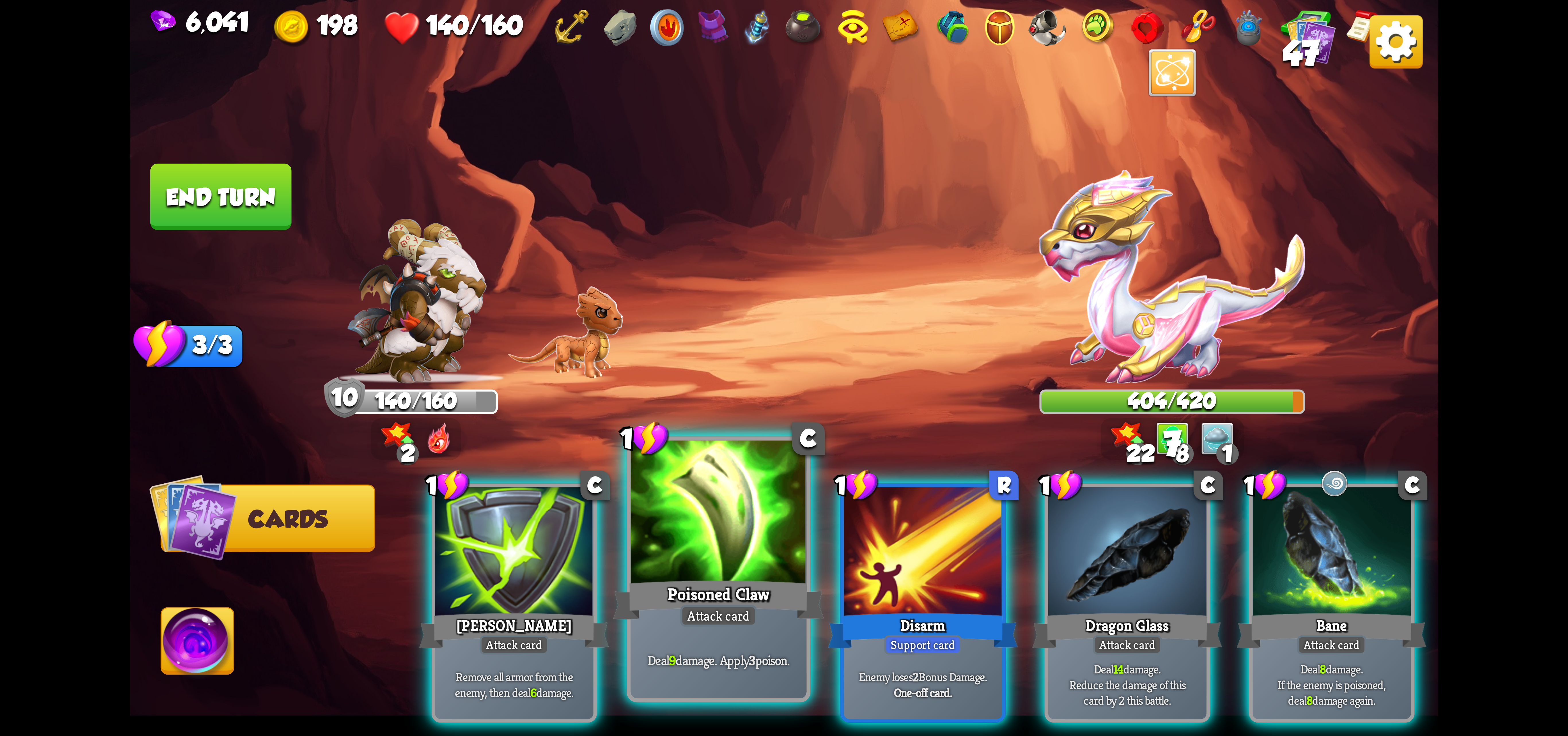
scroll to position [0, 0]
click at [729, 565] on div at bounding box center [718, 514] width 176 height 148
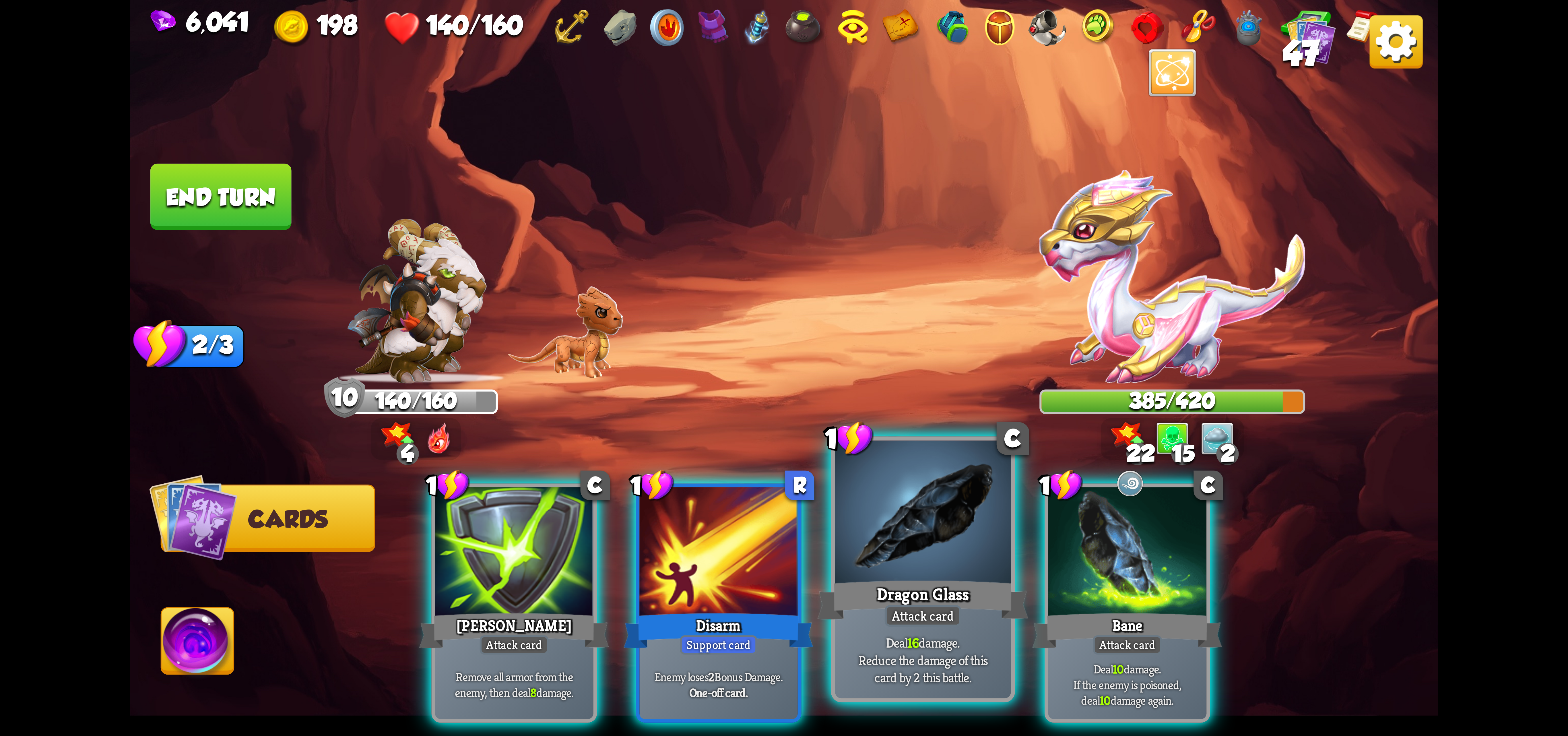
click at [940, 530] on div at bounding box center [923, 514] width 176 height 148
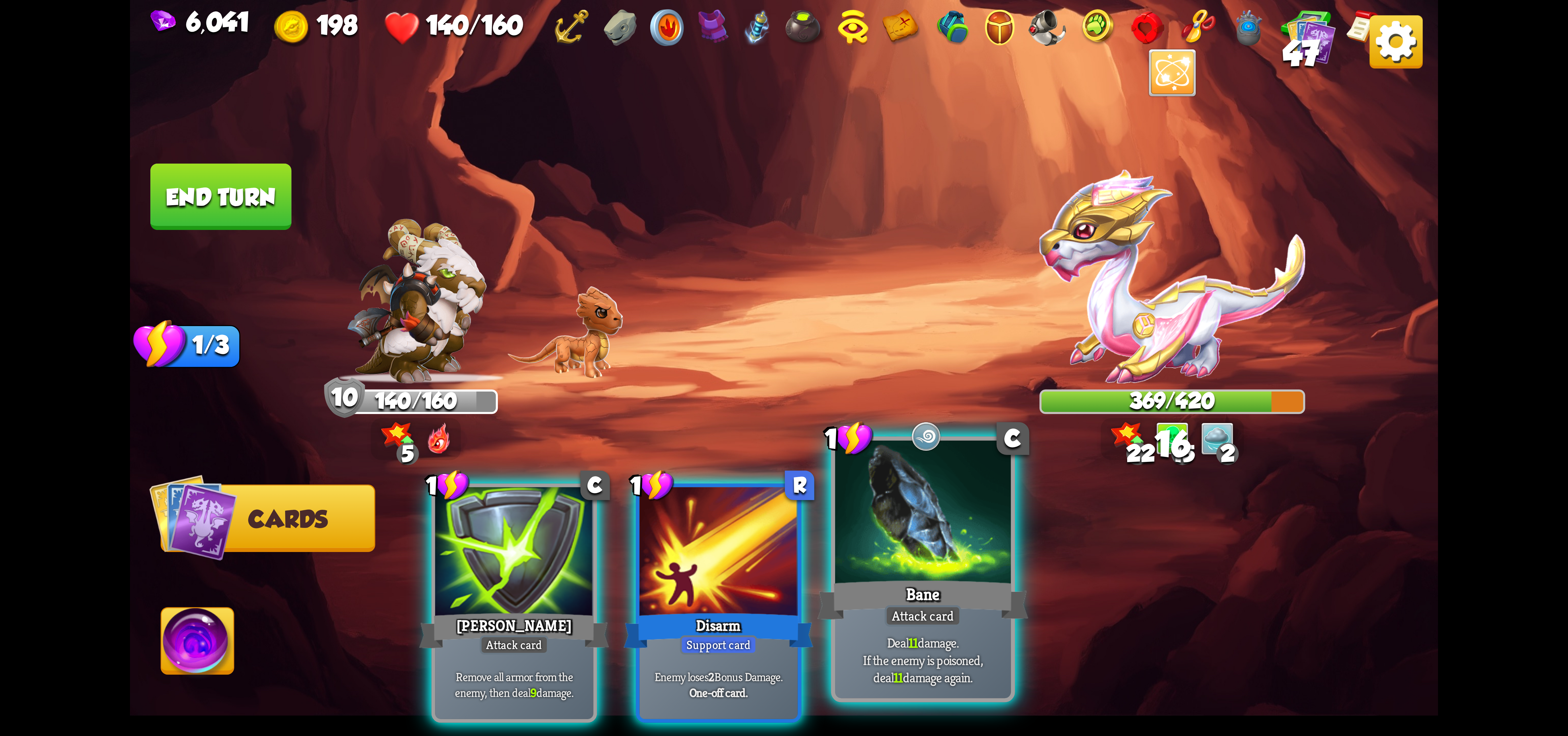
click at [940, 535] on div at bounding box center [923, 514] width 176 height 148
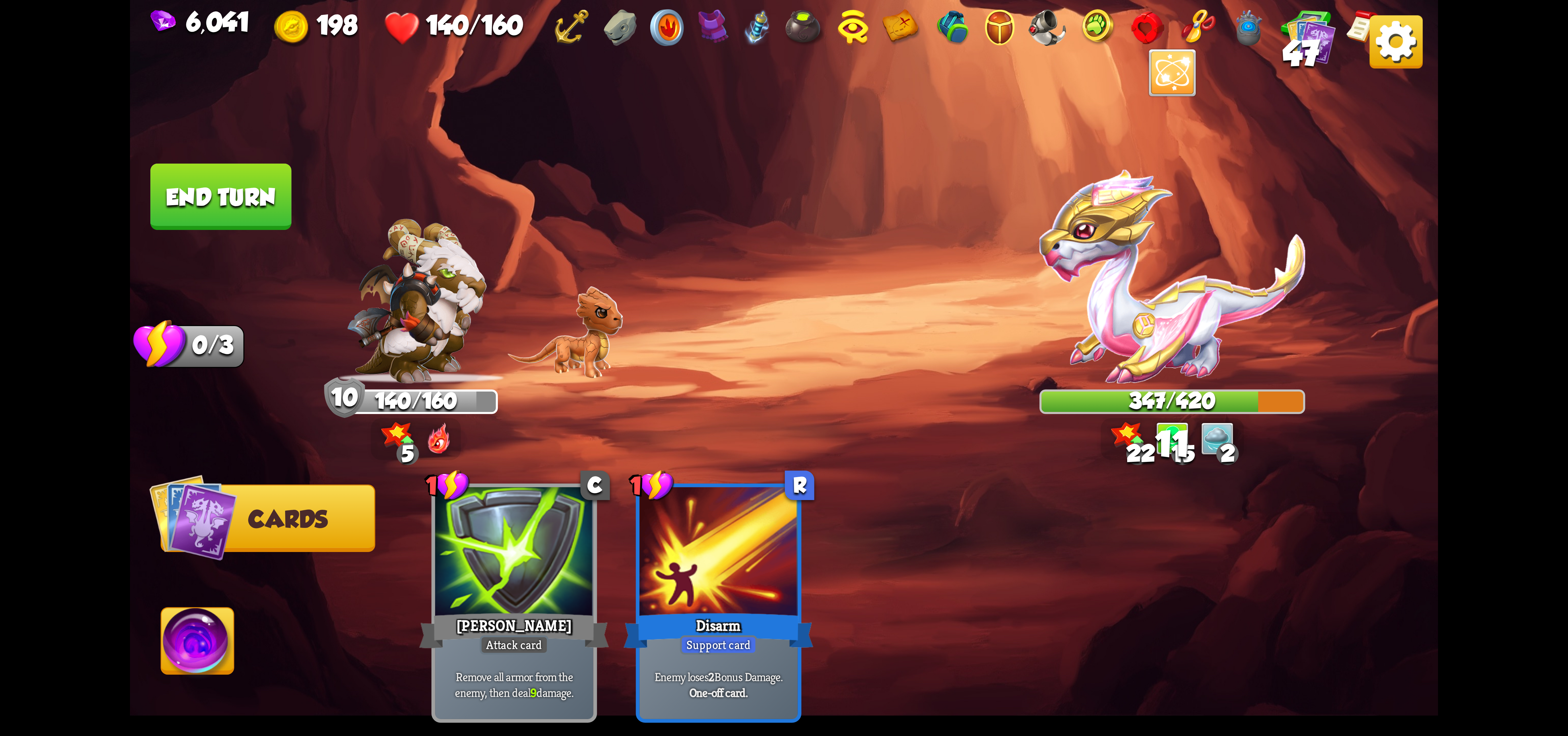
click at [208, 618] on img at bounding box center [197, 645] width 72 height 74
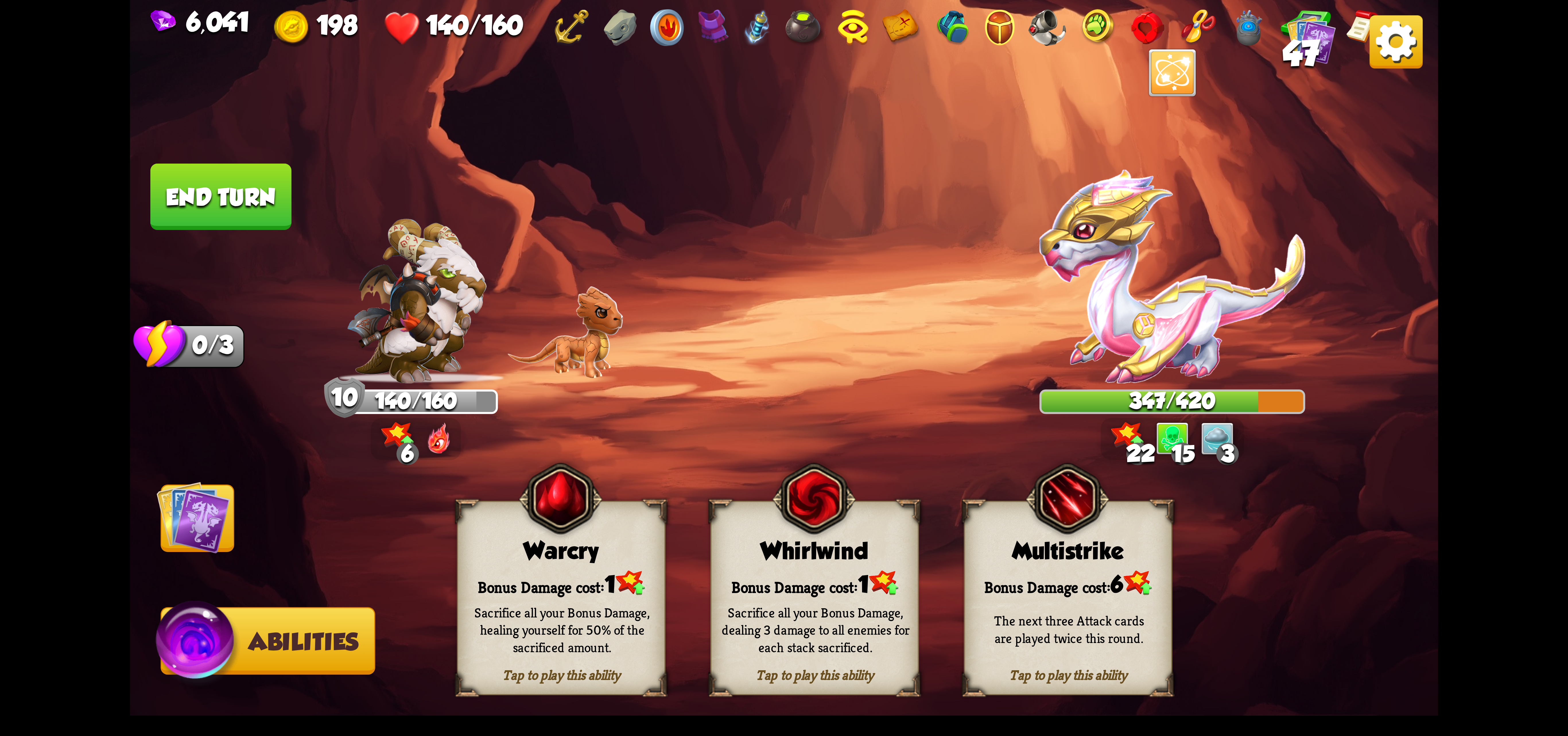
click at [591, 573] on div "Bonus Damage cost: 1" at bounding box center [561, 583] width 206 height 30
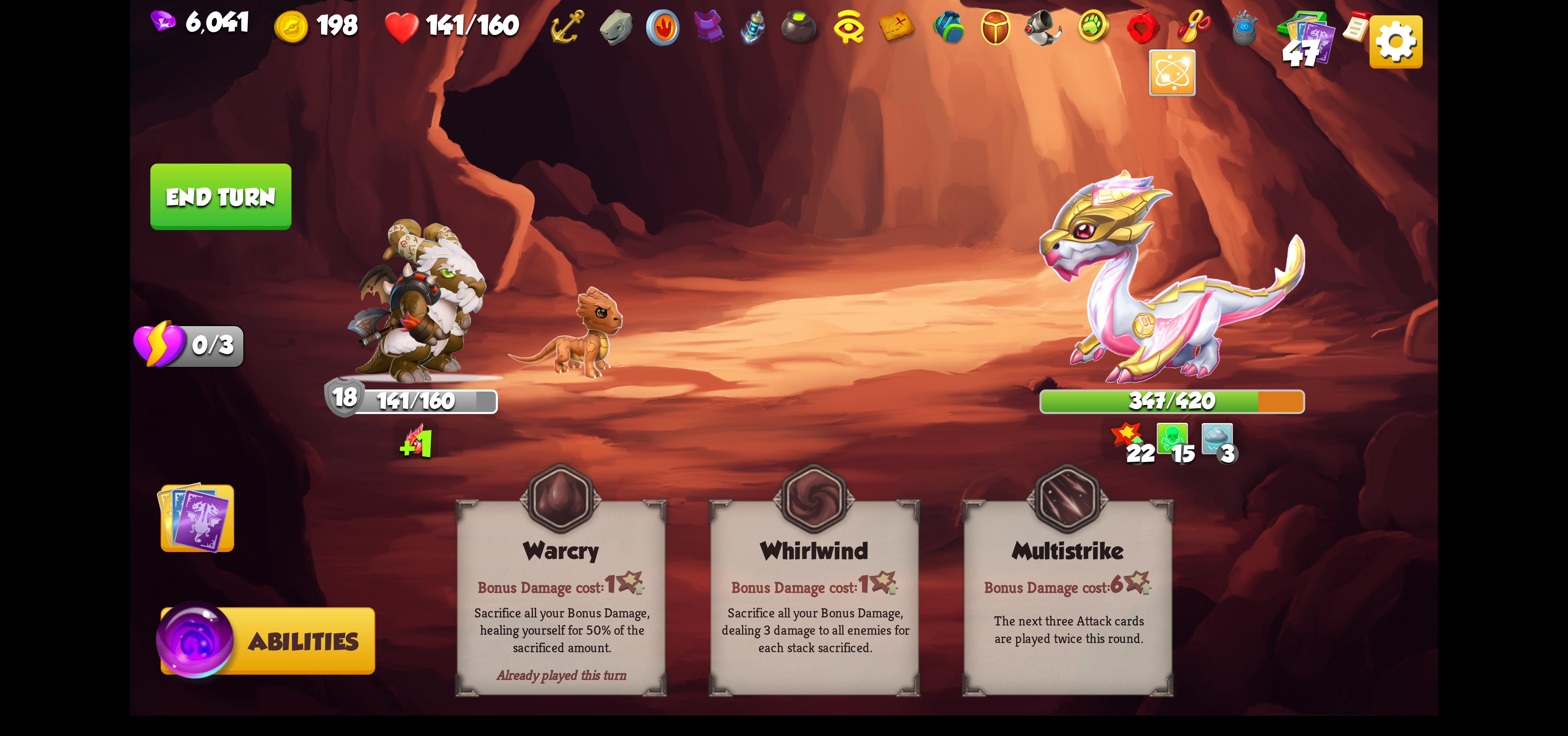
click at [230, 504] on img at bounding box center [193, 517] width 74 height 74
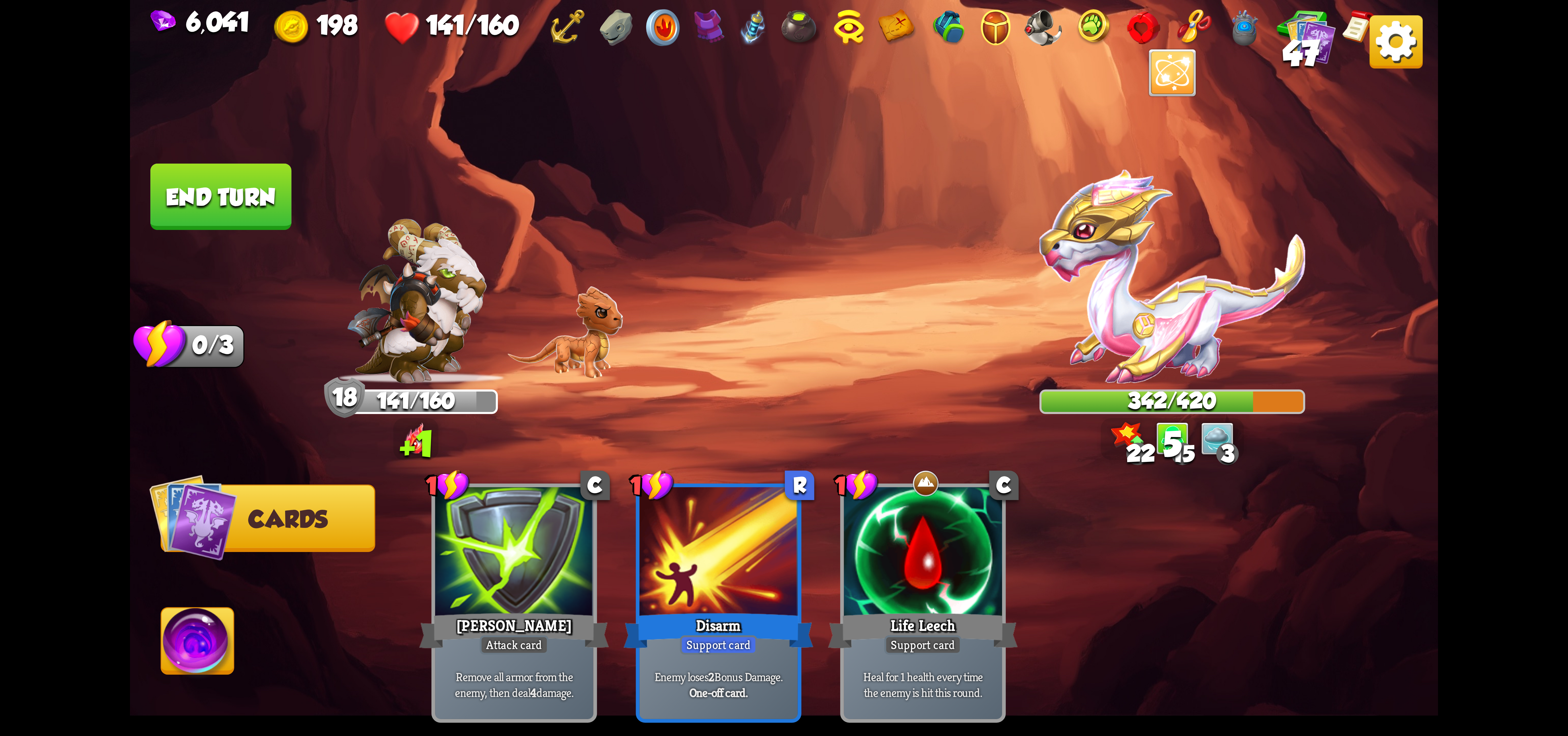
click at [286, 210] on button "End turn" at bounding box center [220, 197] width 141 height 66
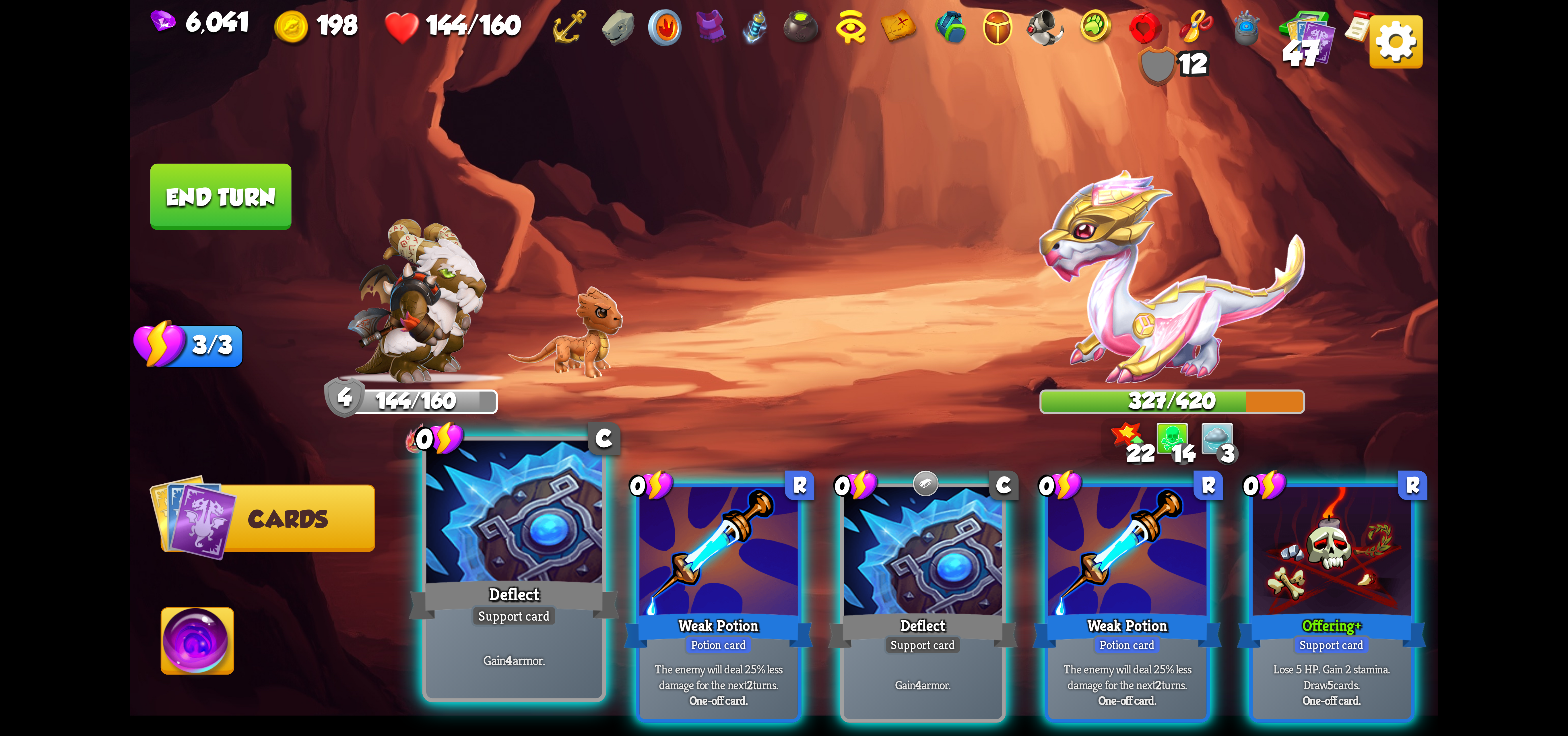
click at [542, 536] on div at bounding box center [514, 514] width 176 height 148
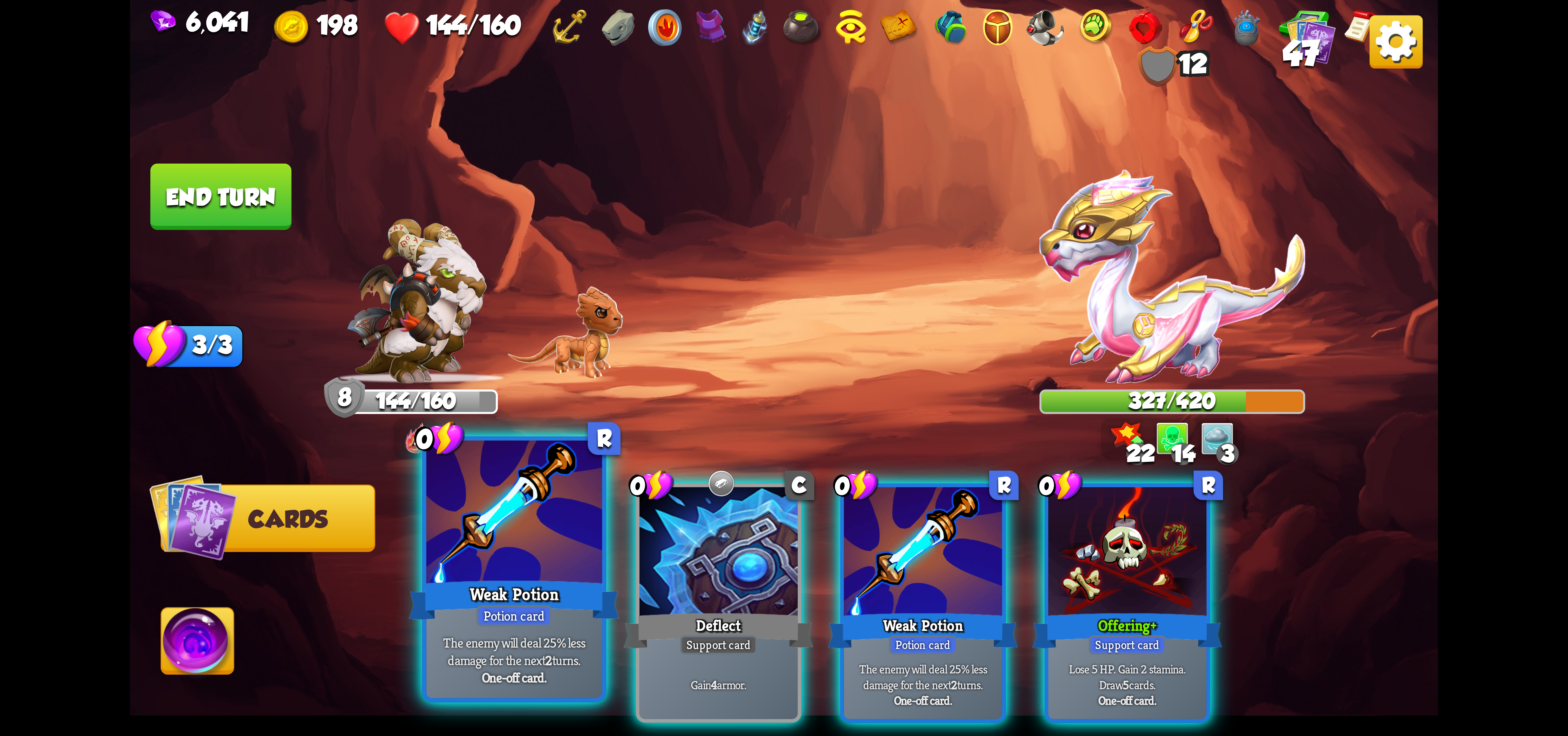
click at [512, 552] on div at bounding box center [514, 514] width 176 height 148
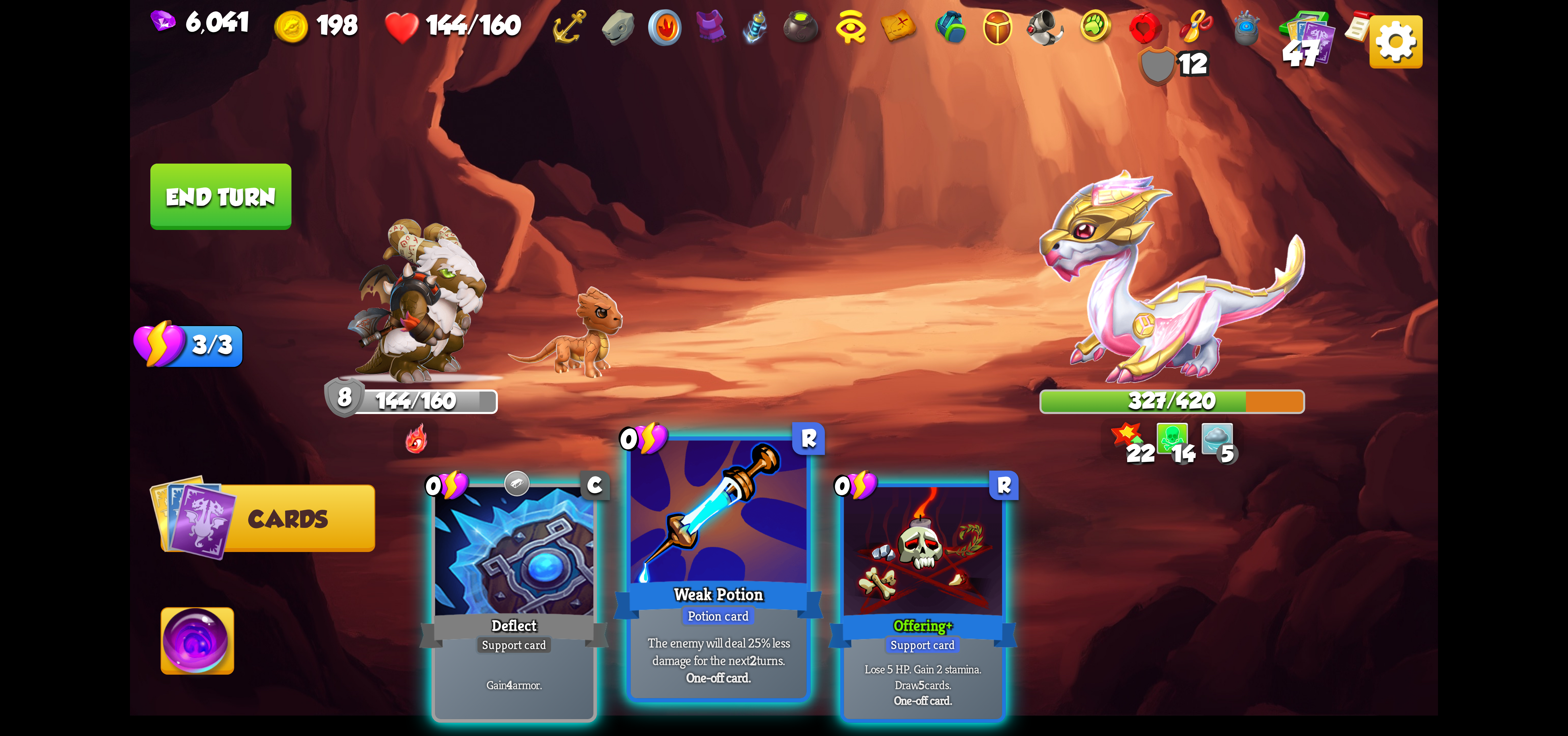
click at [696, 550] on div at bounding box center [718, 514] width 176 height 148
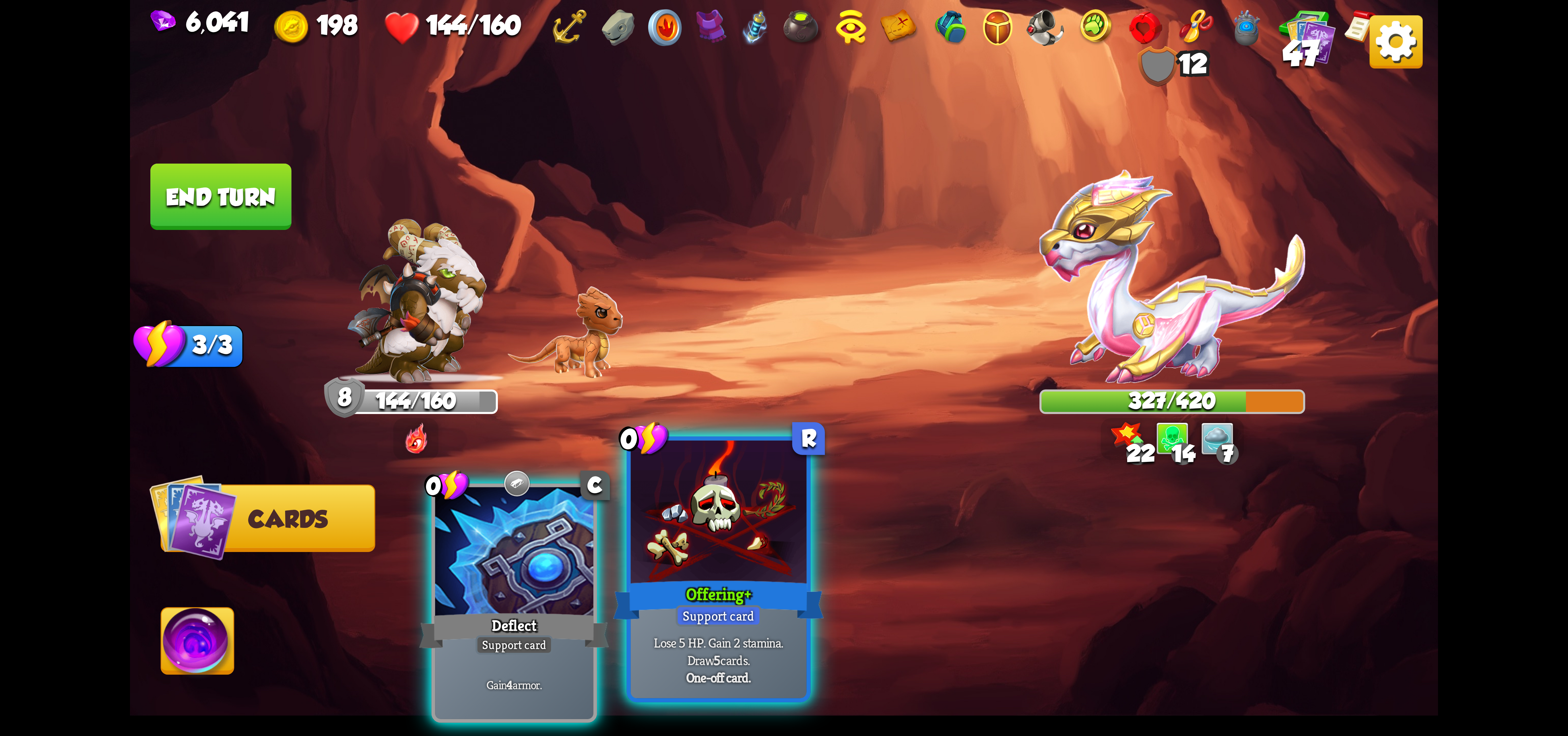
click at [737, 547] on div at bounding box center [718, 514] width 176 height 148
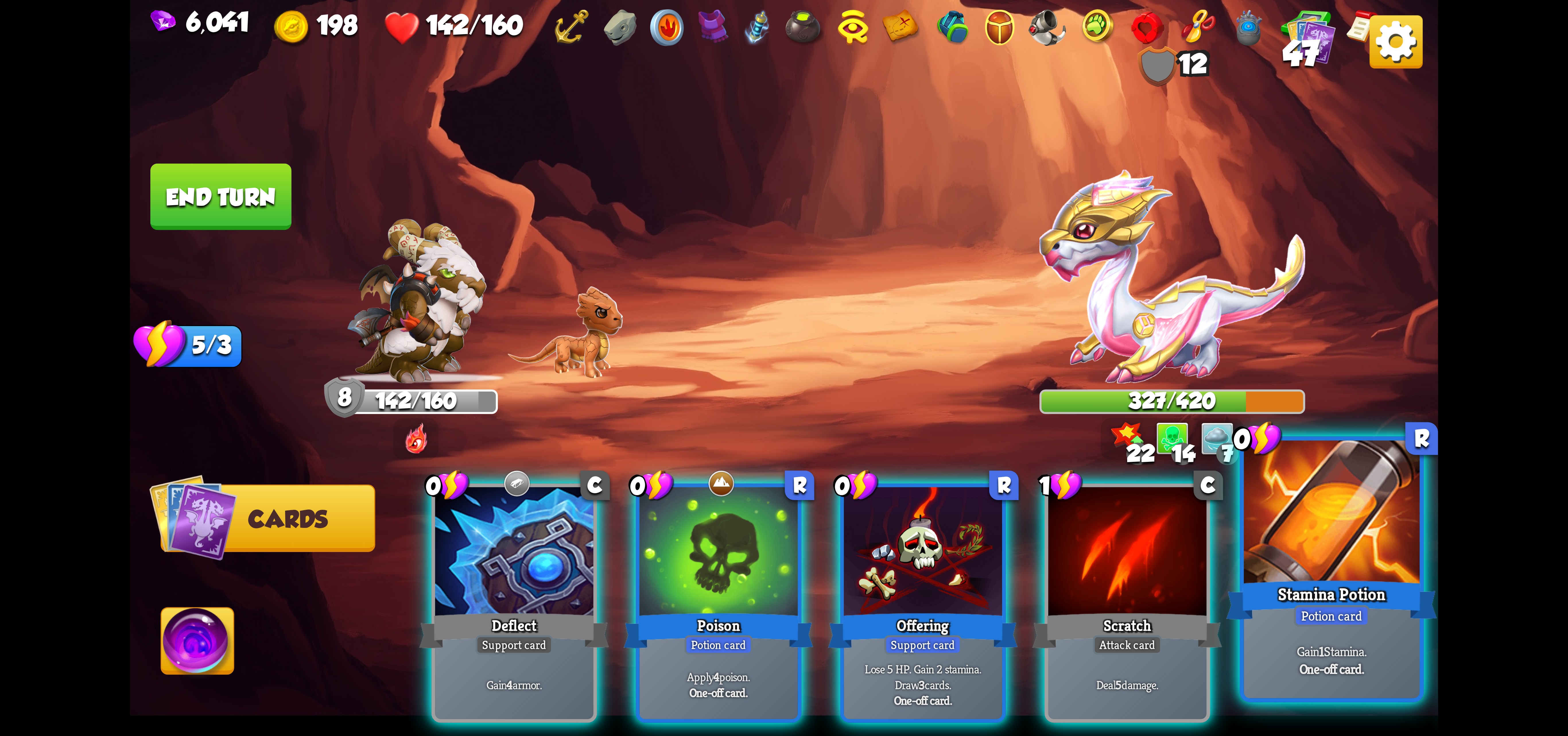
click at [940, 596] on div "Stamina Potion" at bounding box center [1332, 600] width 211 height 47
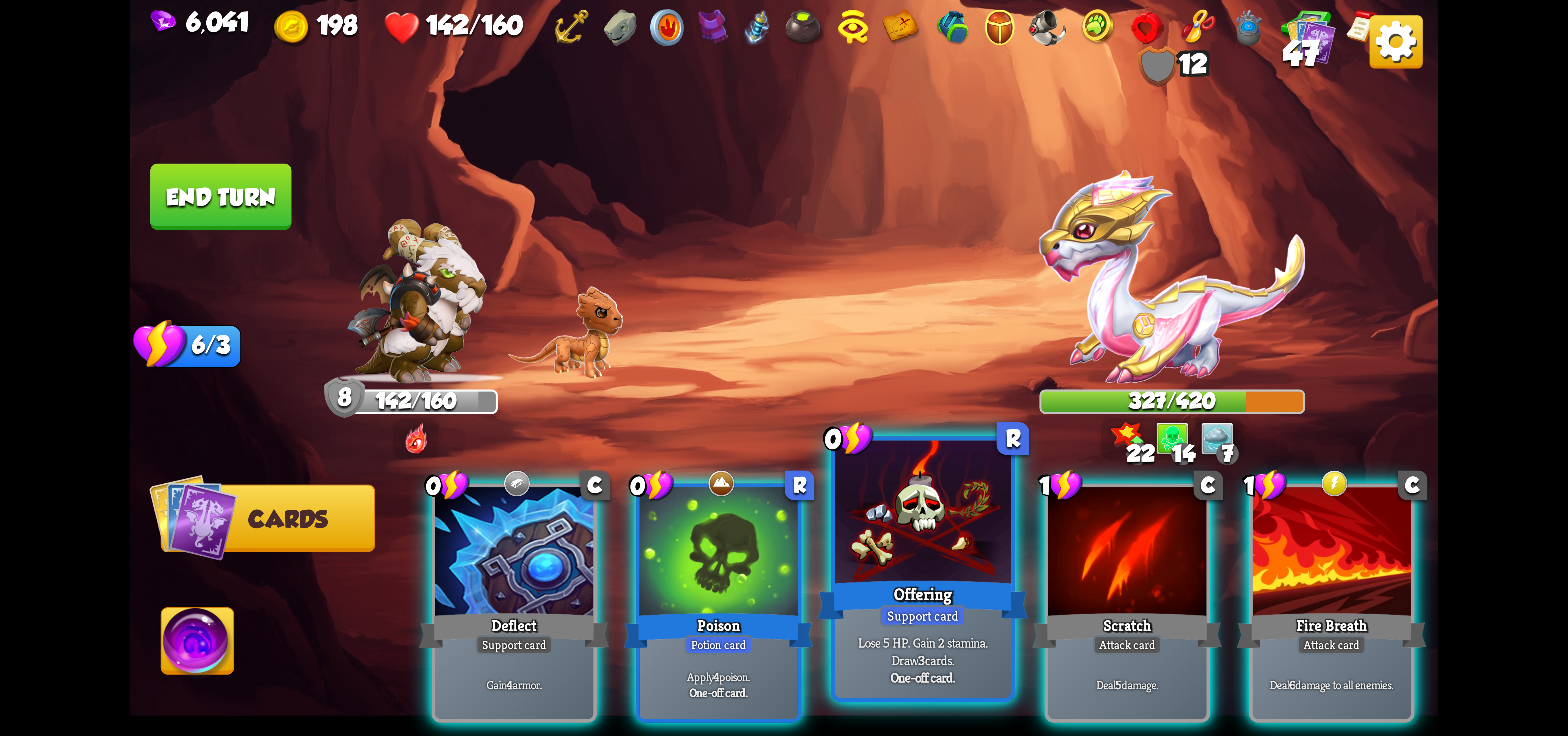
click at [940, 557] on div at bounding box center [923, 514] width 176 height 148
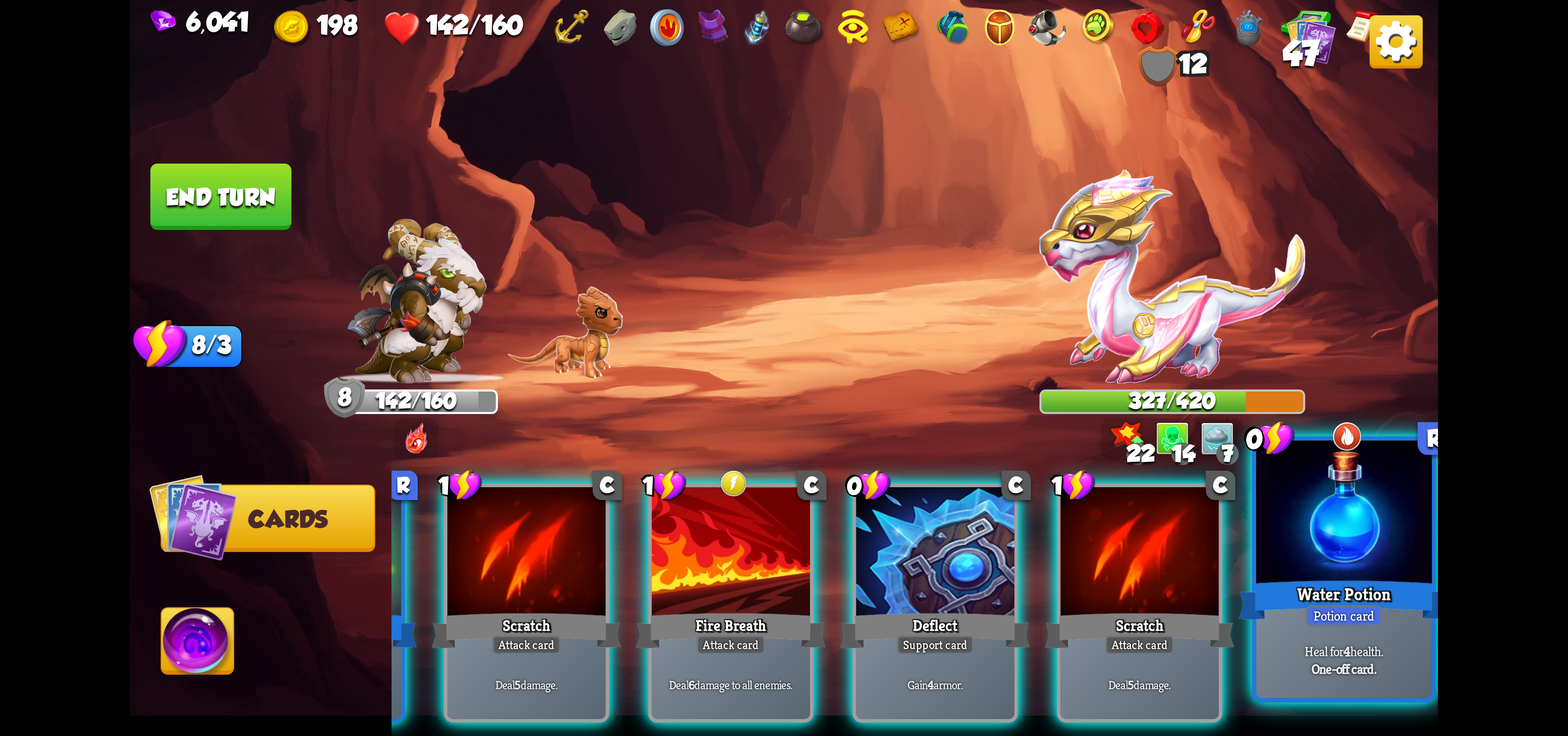
click at [940, 617] on div "Potion card" at bounding box center [1344, 615] width 75 height 21
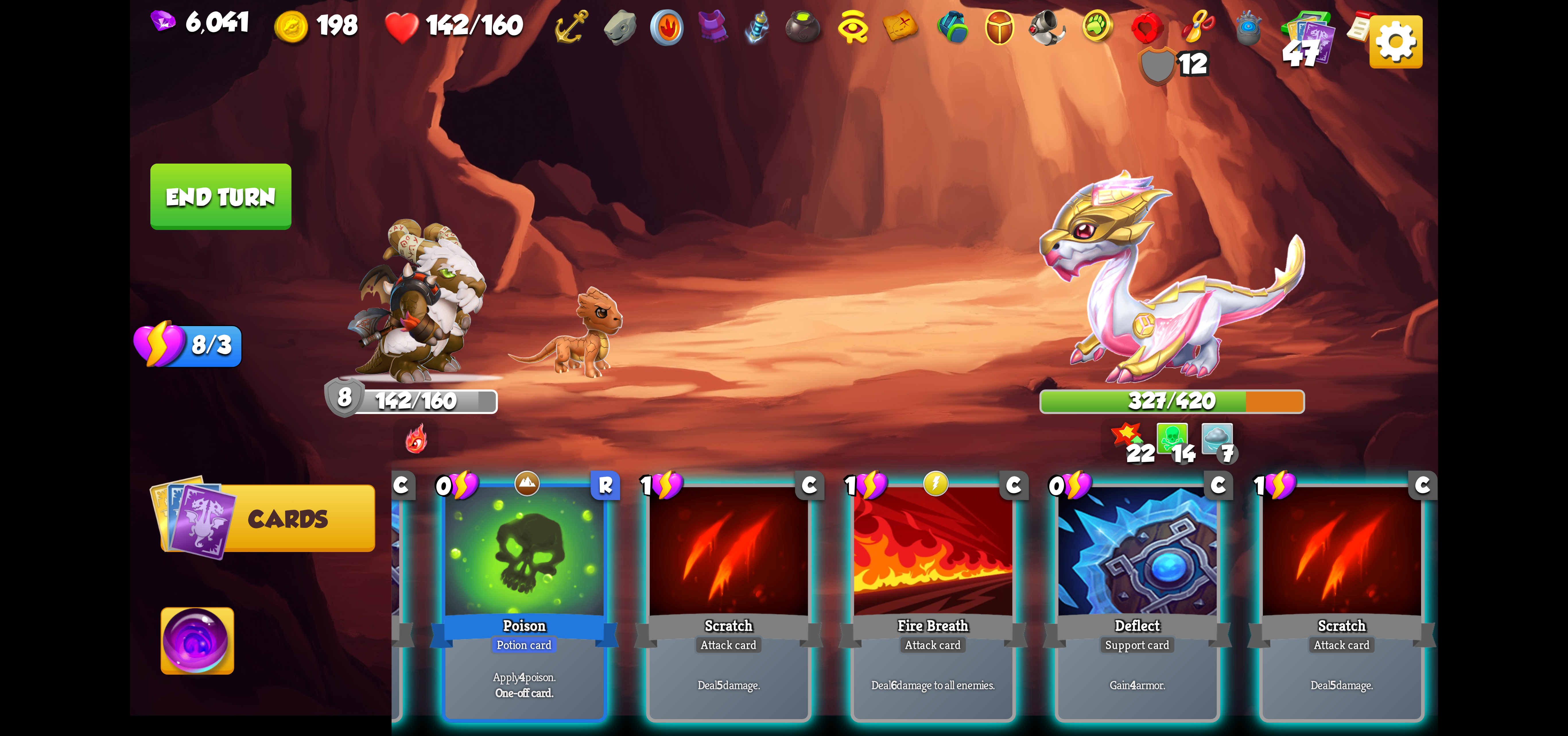
scroll to position [0, 54]
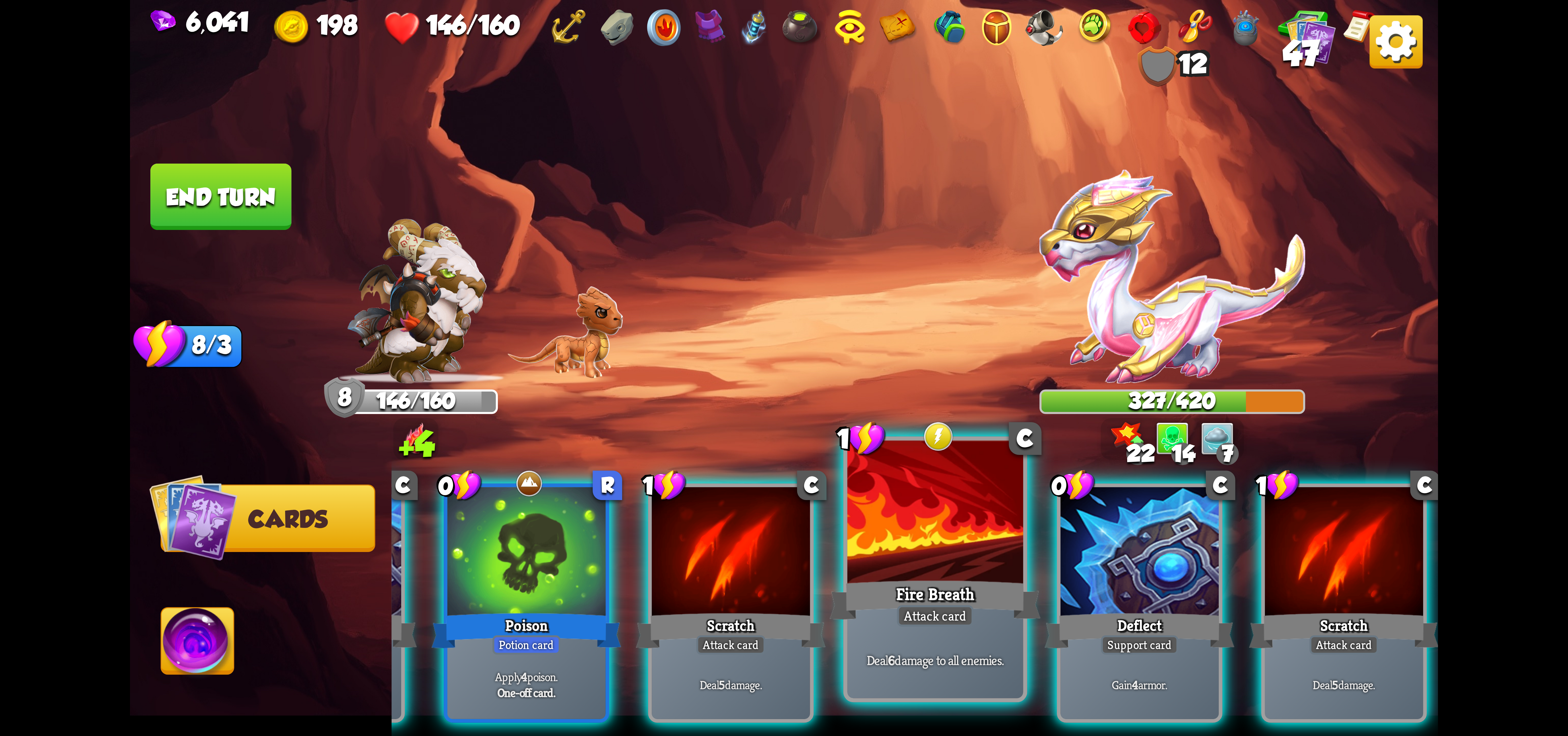
click at [940, 586] on div "Fire Breath" at bounding box center [935, 600] width 211 height 47
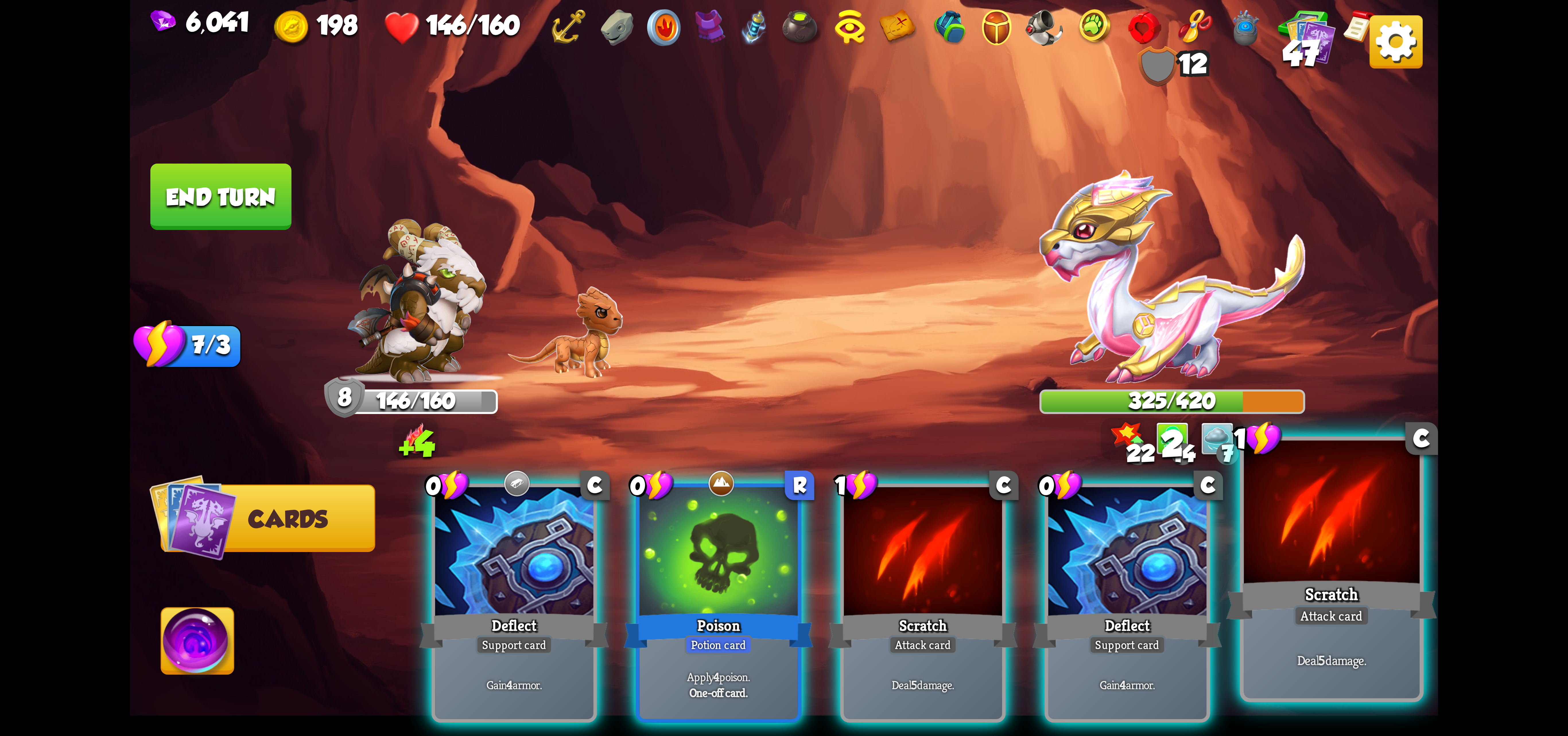
scroll to position [0, 0]
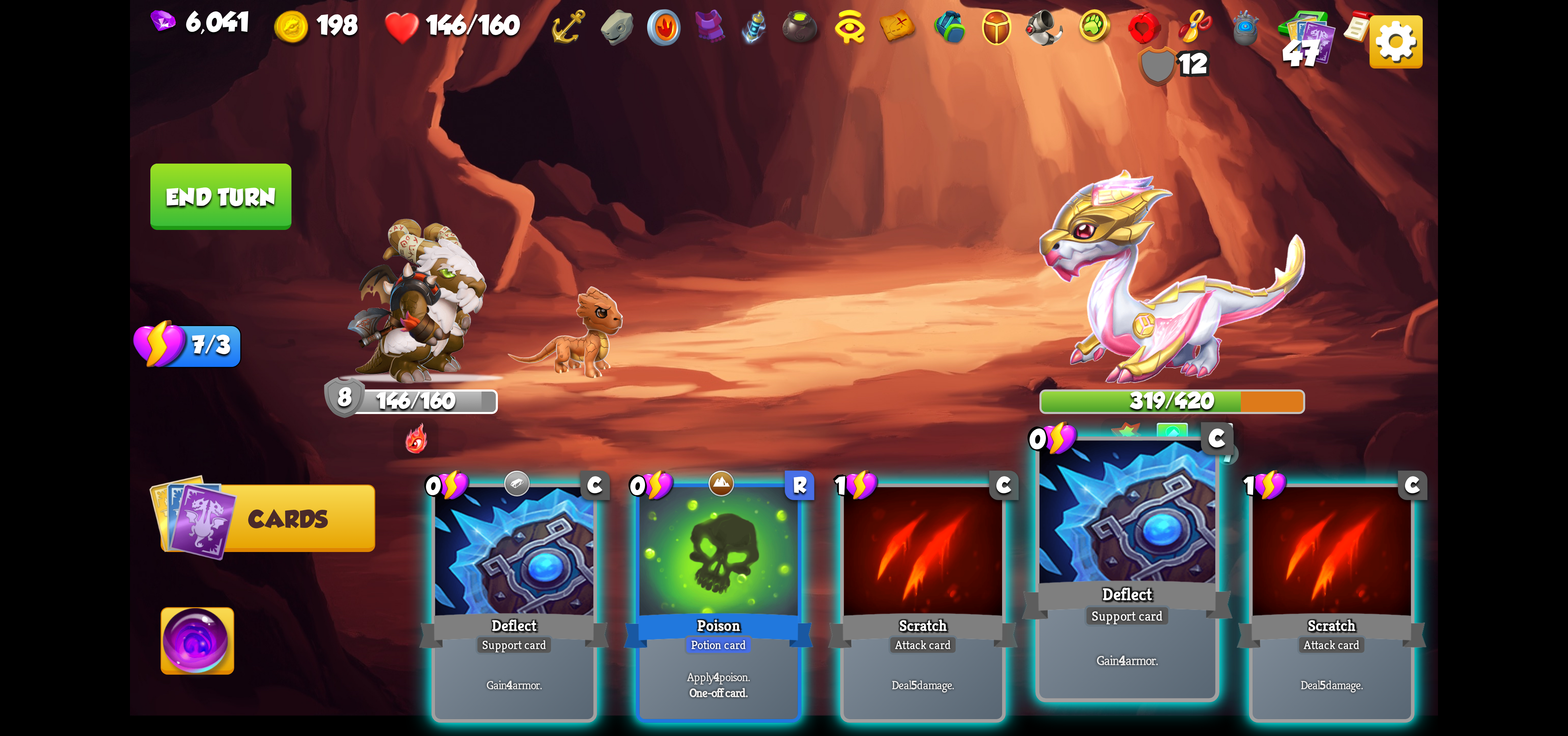
click at [940, 572] on div at bounding box center [1127, 514] width 176 height 148
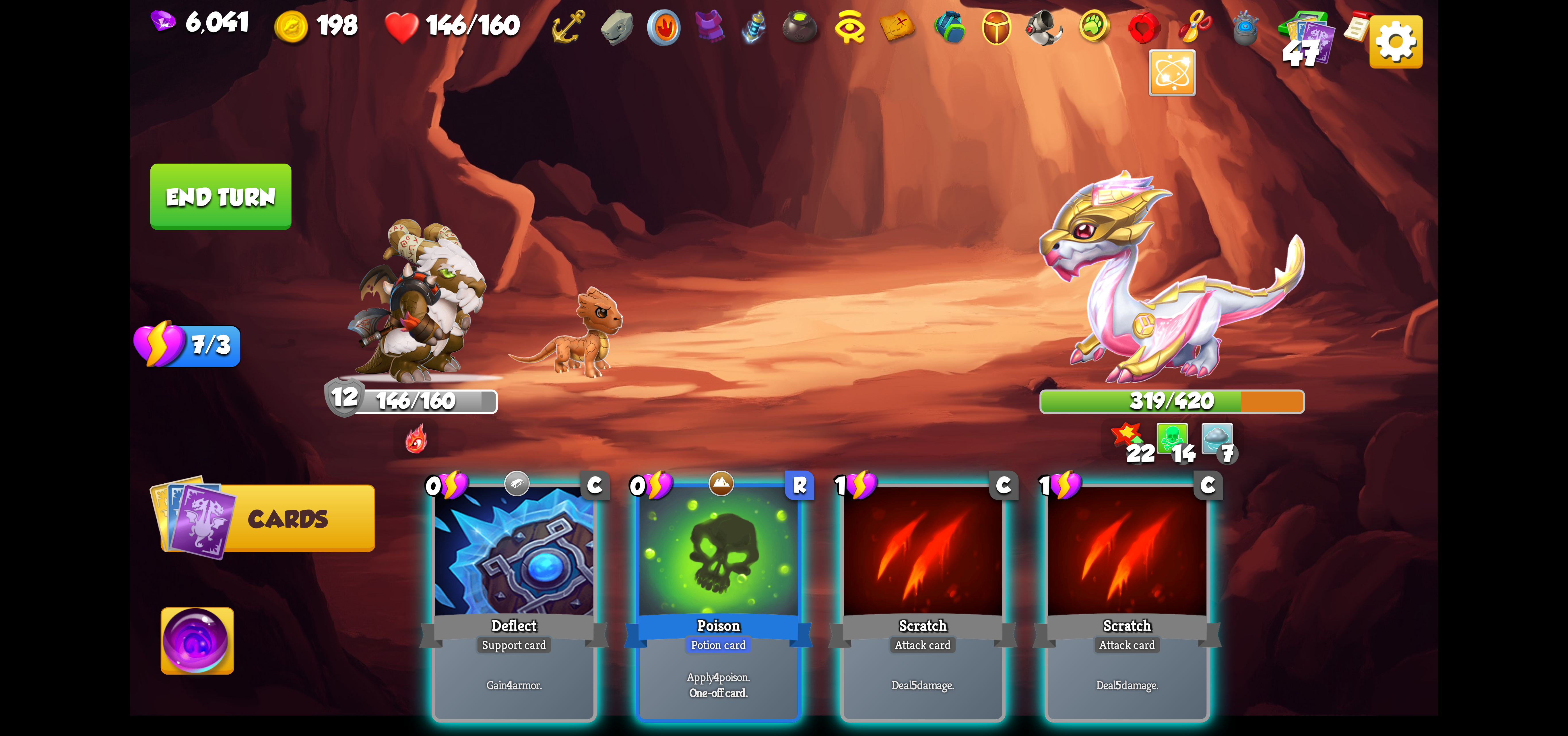
drag, startPoint x: 578, startPoint y: 529, endPoint x: 581, endPoint y: 524, distance: 5.8
click at [578, 526] on div at bounding box center [514, 553] width 158 height 133
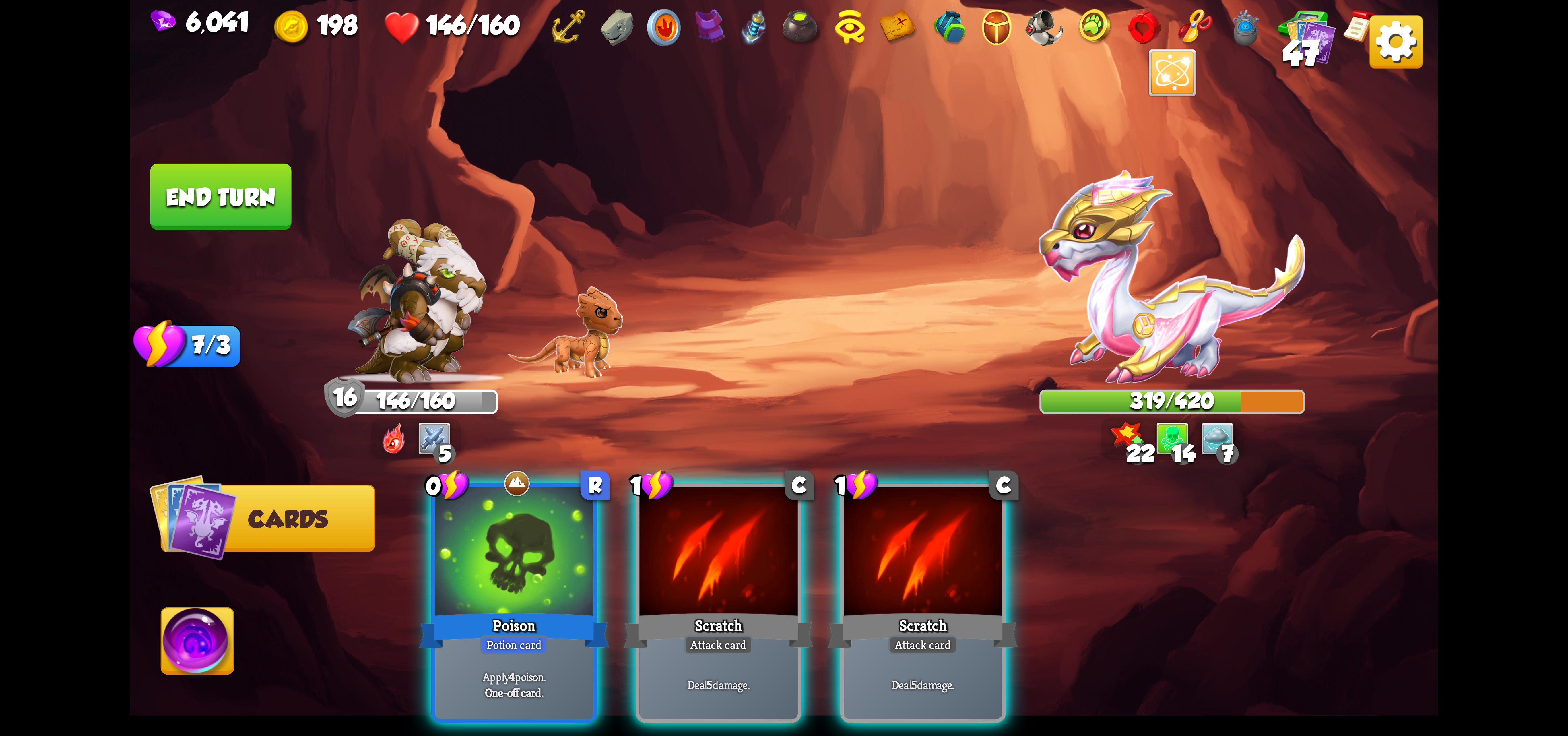
drag, startPoint x: 567, startPoint y: 529, endPoint x: 556, endPoint y: 548, distance: 22.0
click at [556, 548] on div at bounding box center [514, 553] width 158 height 133
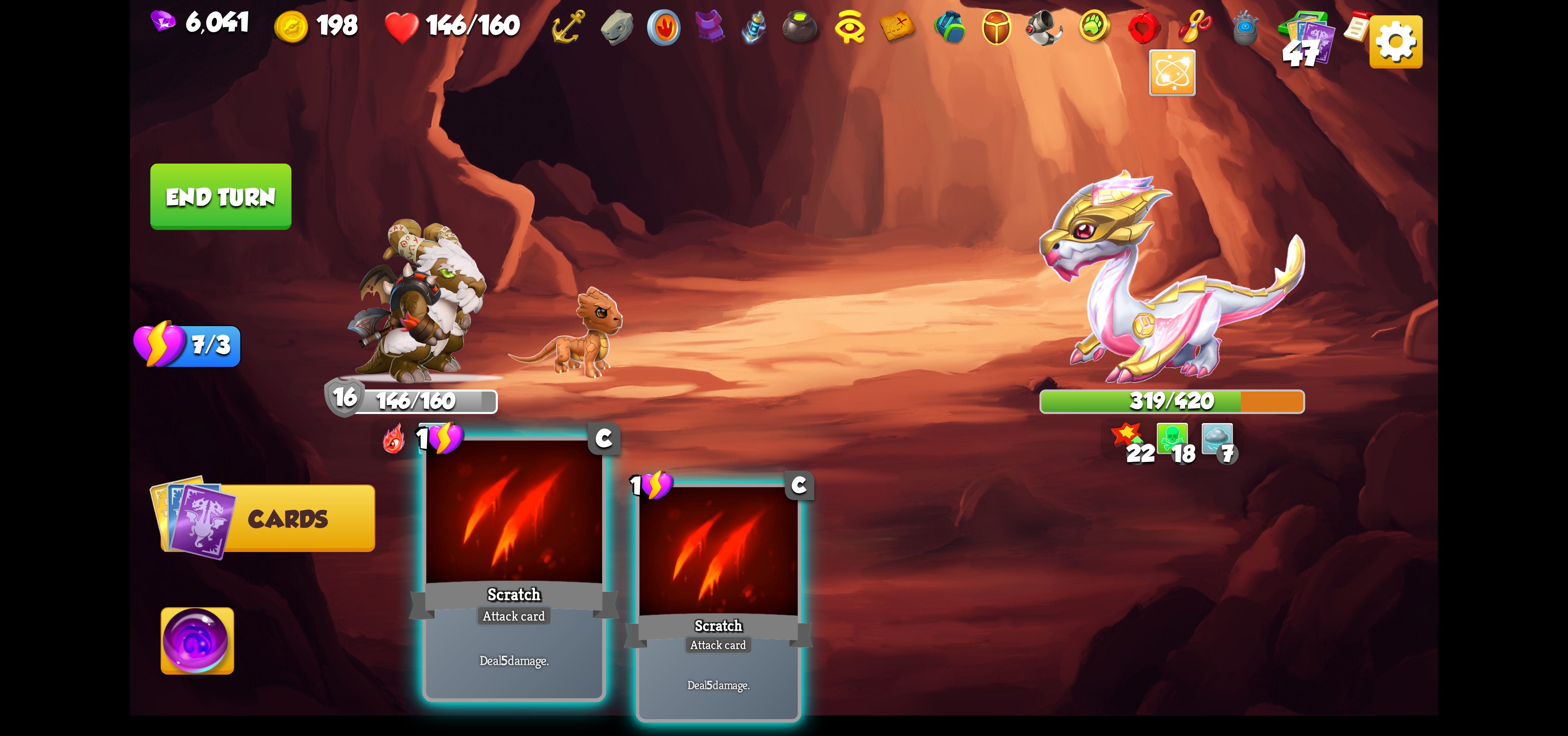
click at [561, 548] on div at bounding box center [514, 514] width 176 height 148
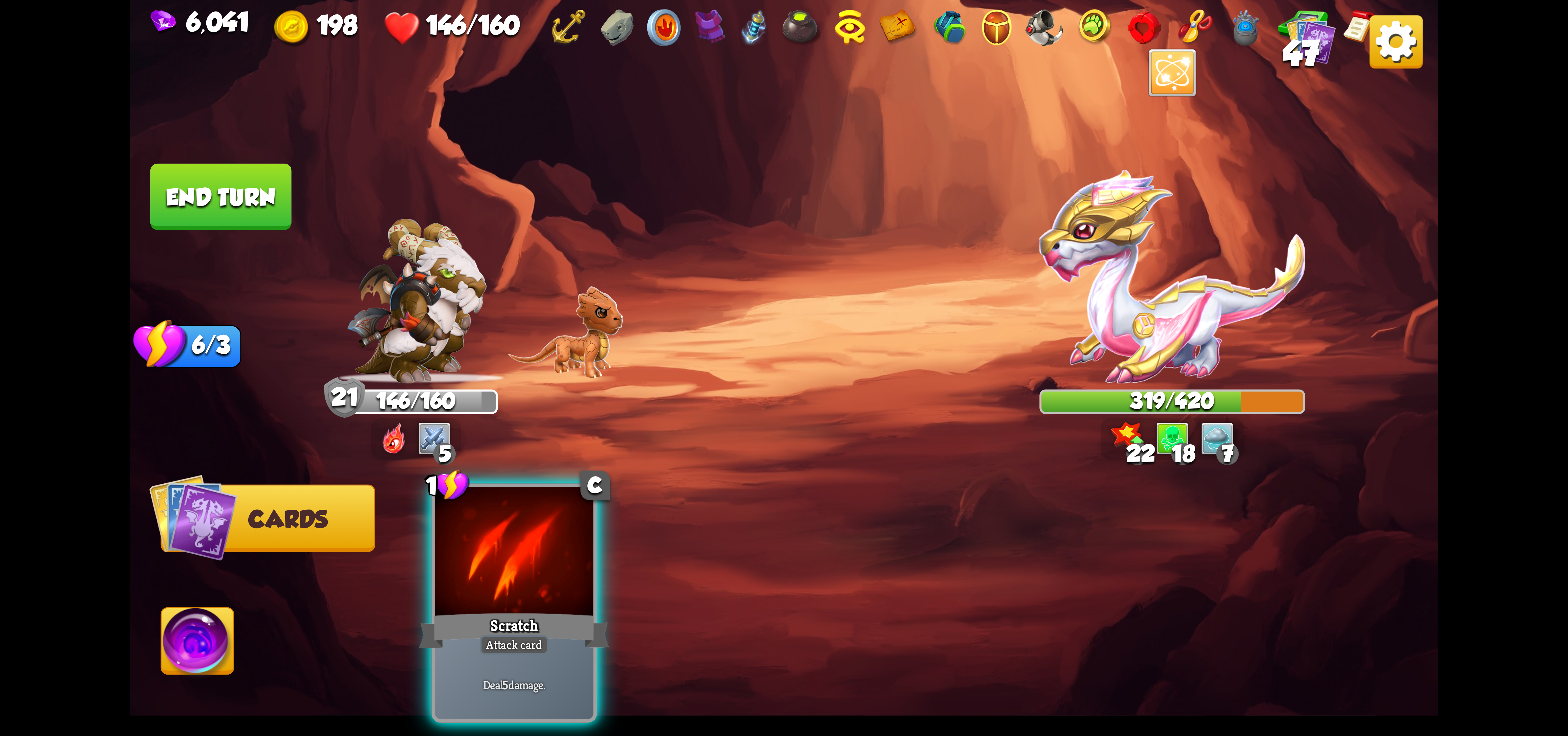
click at [568, 548] on div at bounding box center [514, 553] width 158 height 133
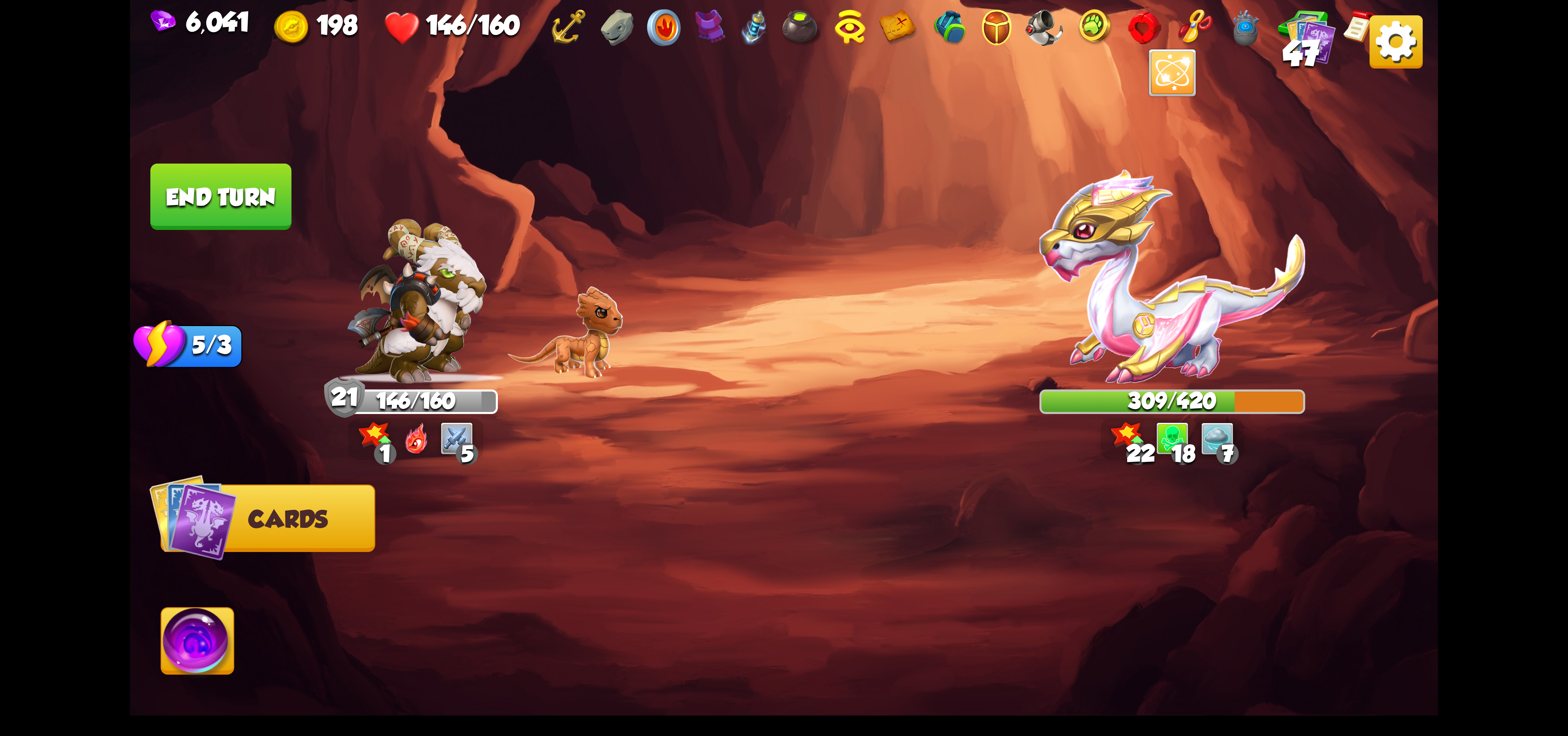
click at [227, 627] on img at bounding box center [197, 645] width 72 height 74
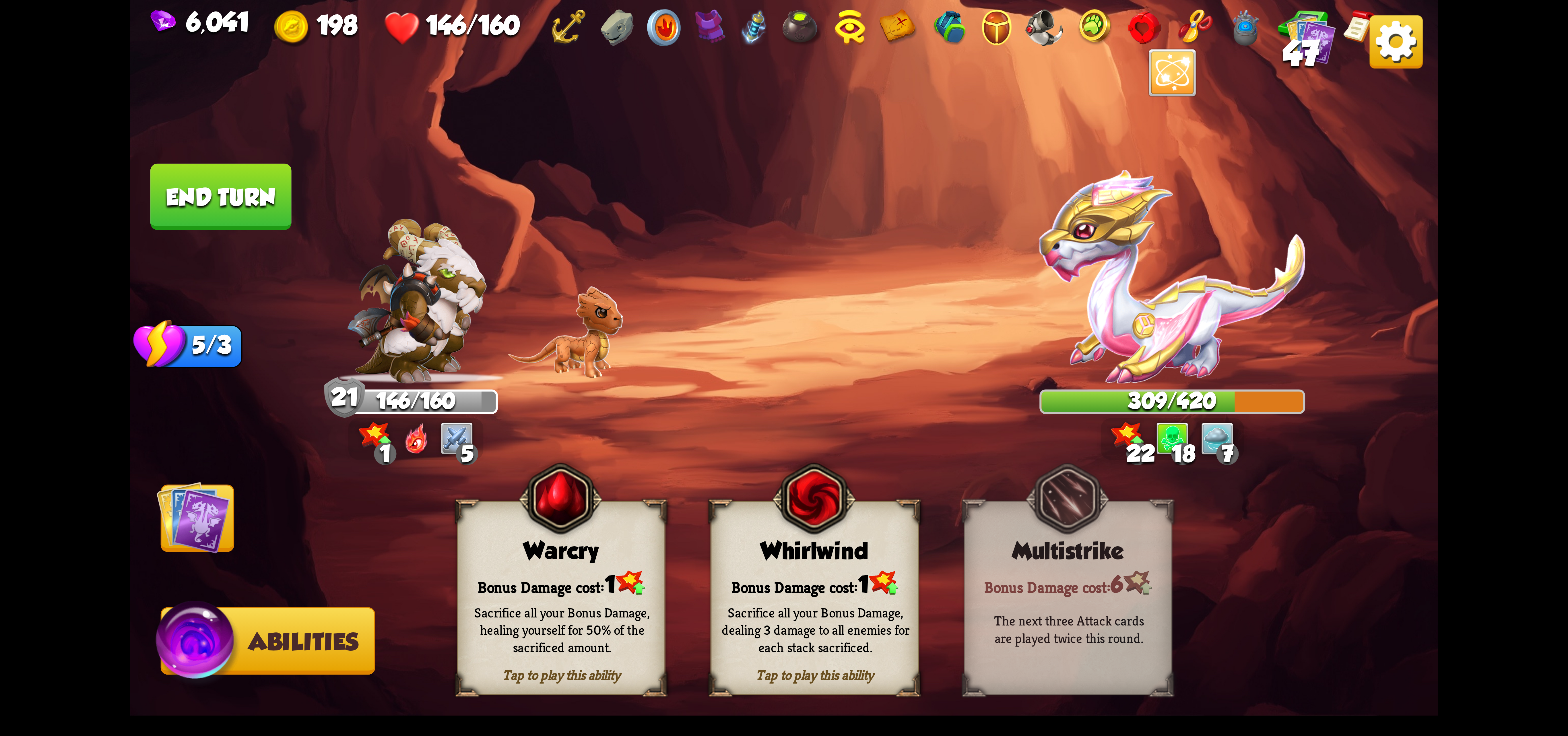
click at [817, 522] on img at bounding box center [814, 499] width 84 height 86
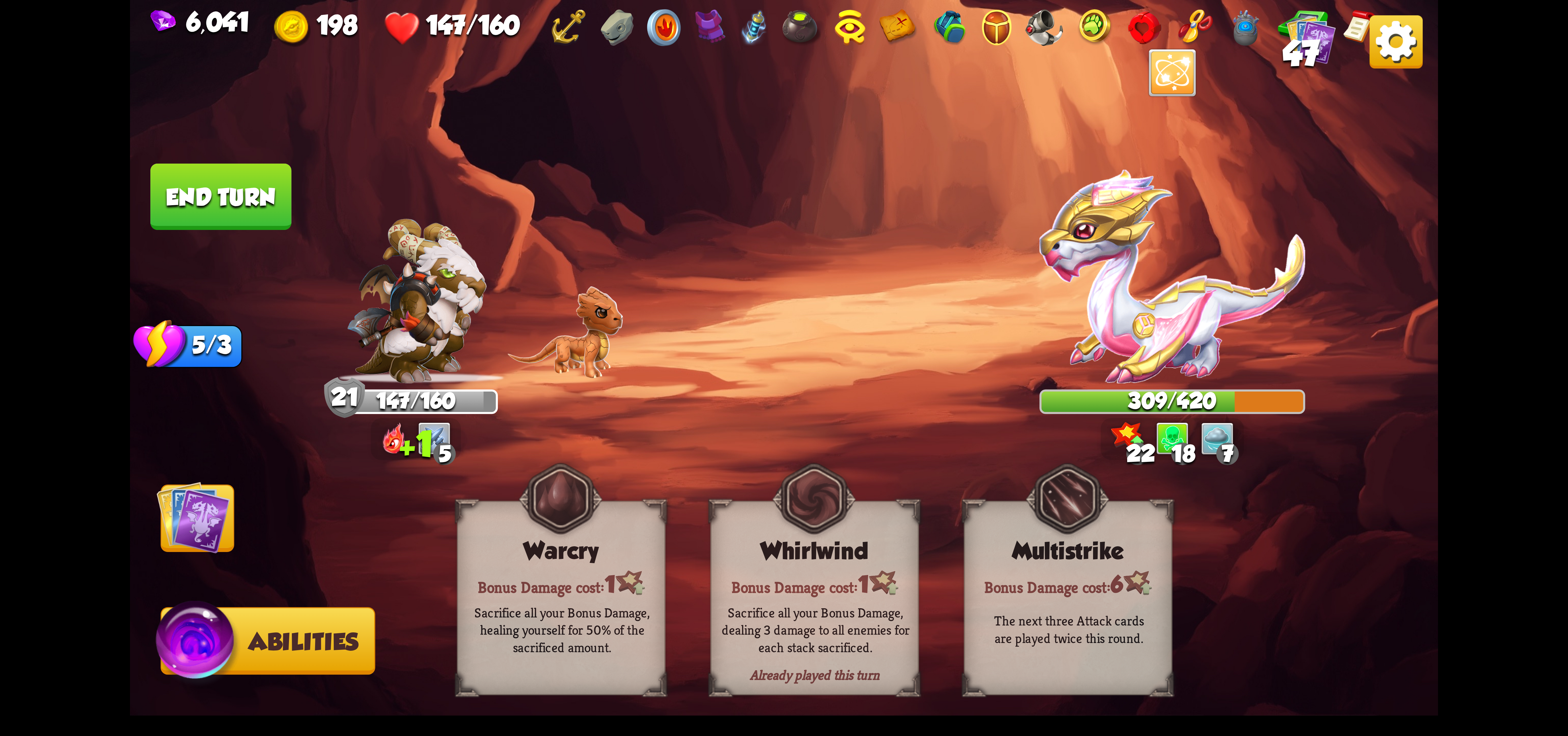
click at [220, 499] on img at bounding box center [193, 517] width 74 height 74
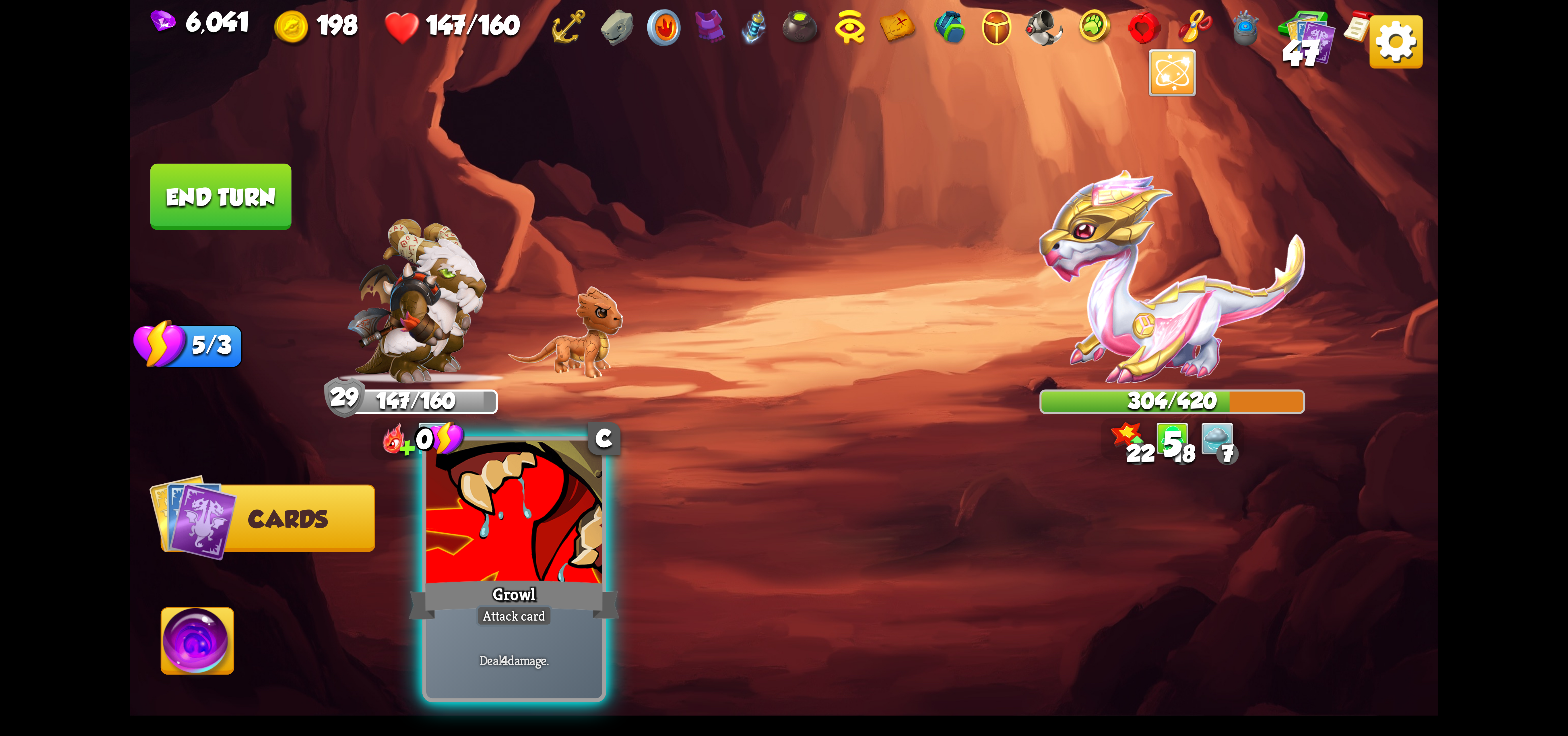
click at [562, 539] on div at bounding box center [514, 514] width 176 height 148
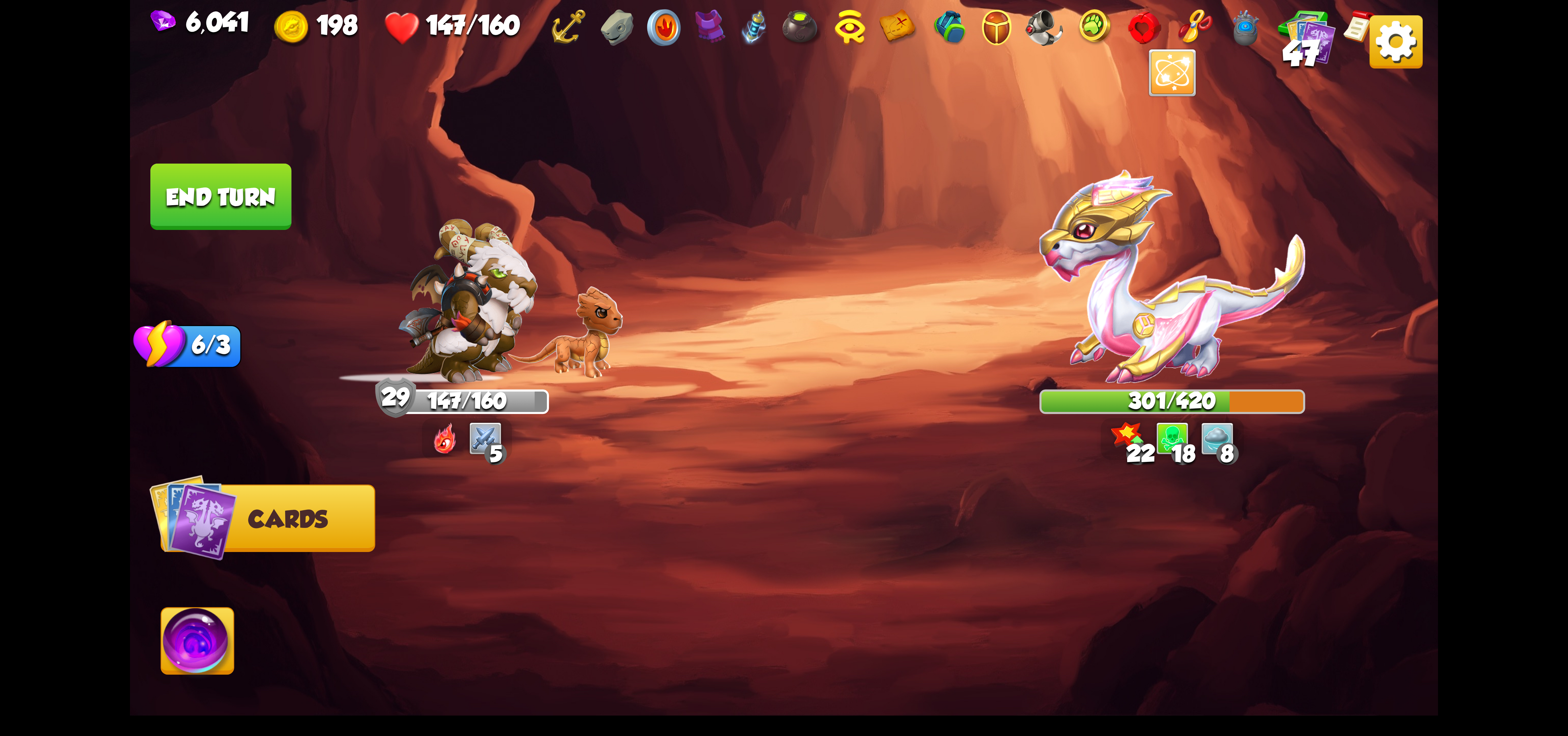
click at [258, 198] on button "End turn" at bounding box center [220, 197] width 141 height 66
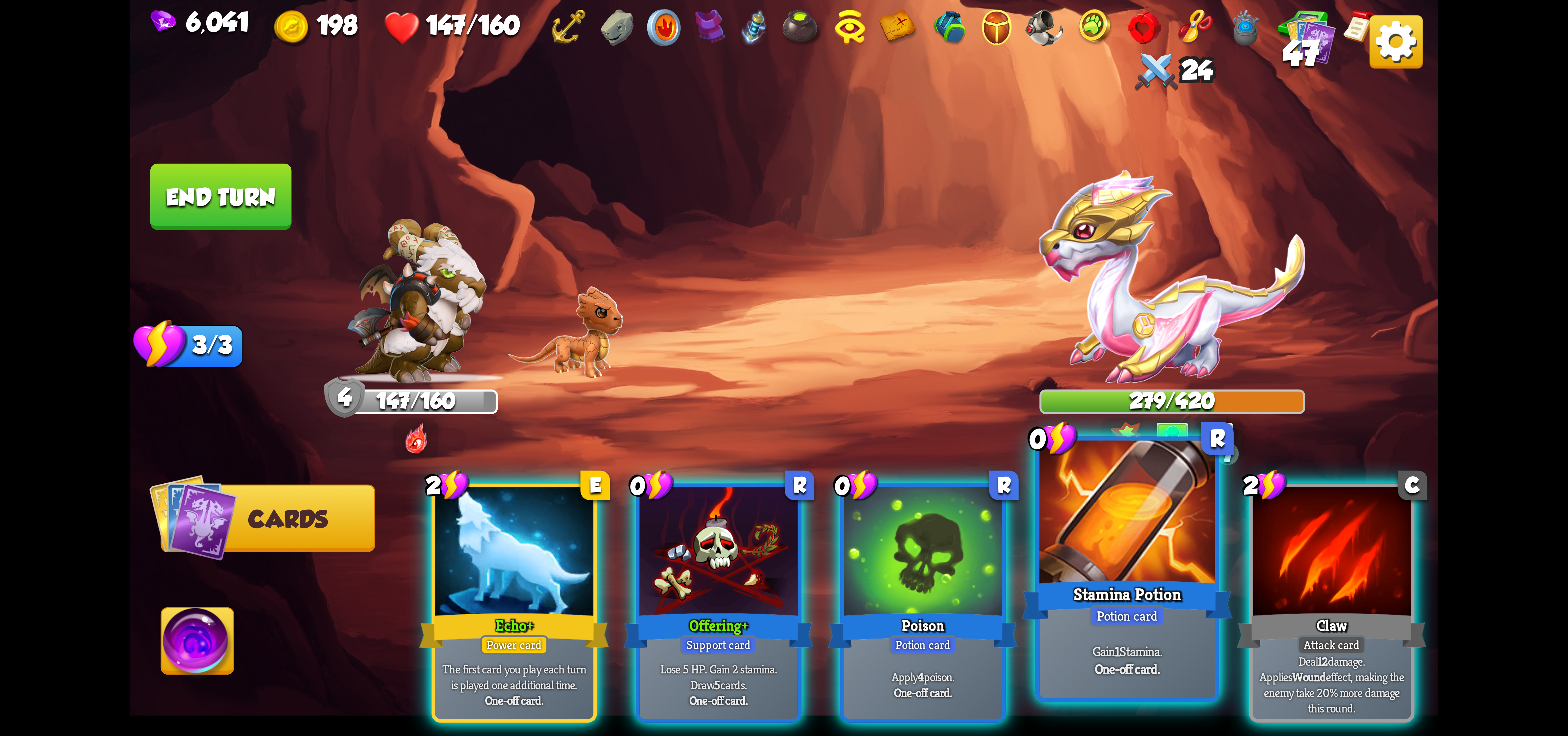
click at [940, 551] on div at bounding box center [1127, 514] width 176 height 148
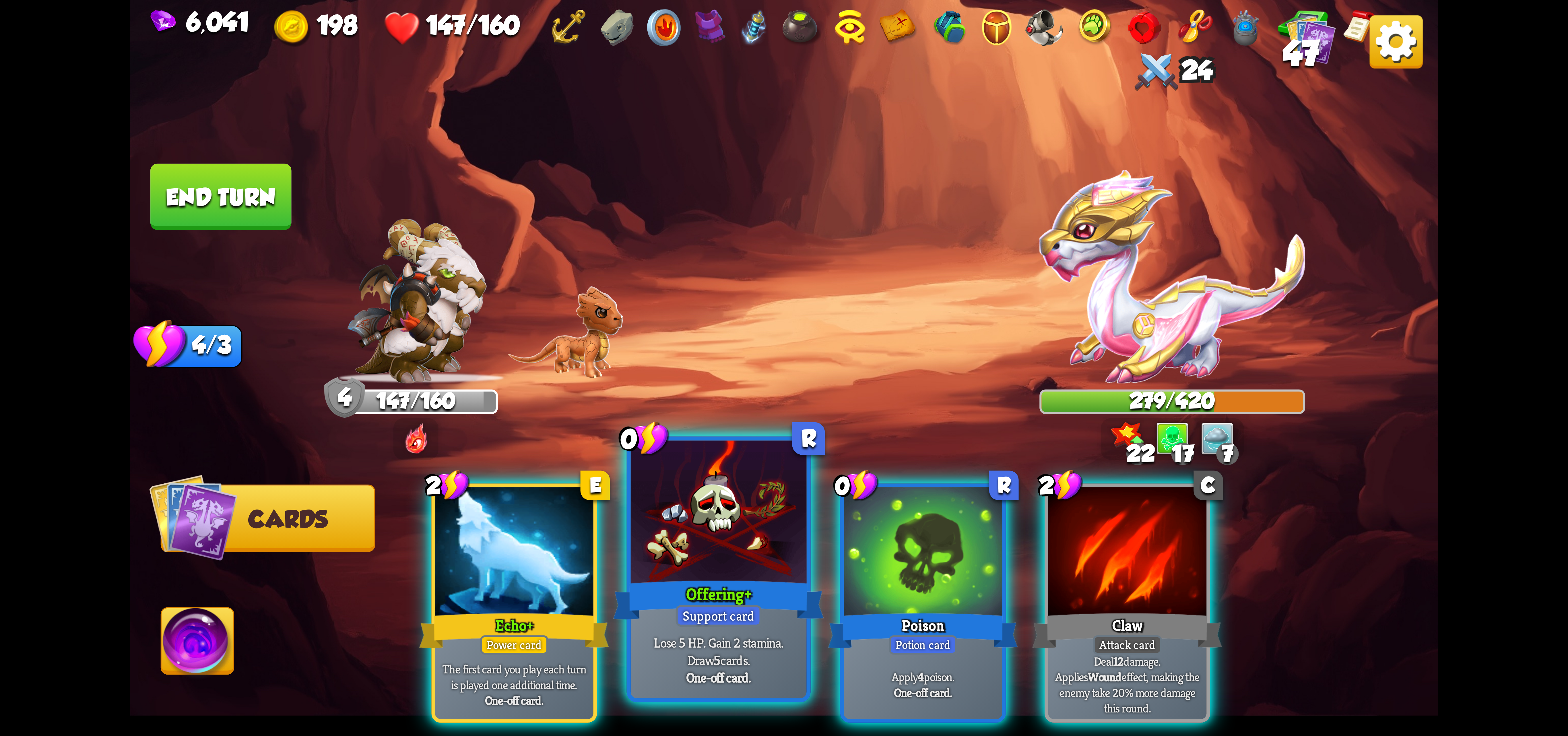
click at [721, 558] on div at bounding box center [718, 514] width 176 height 148
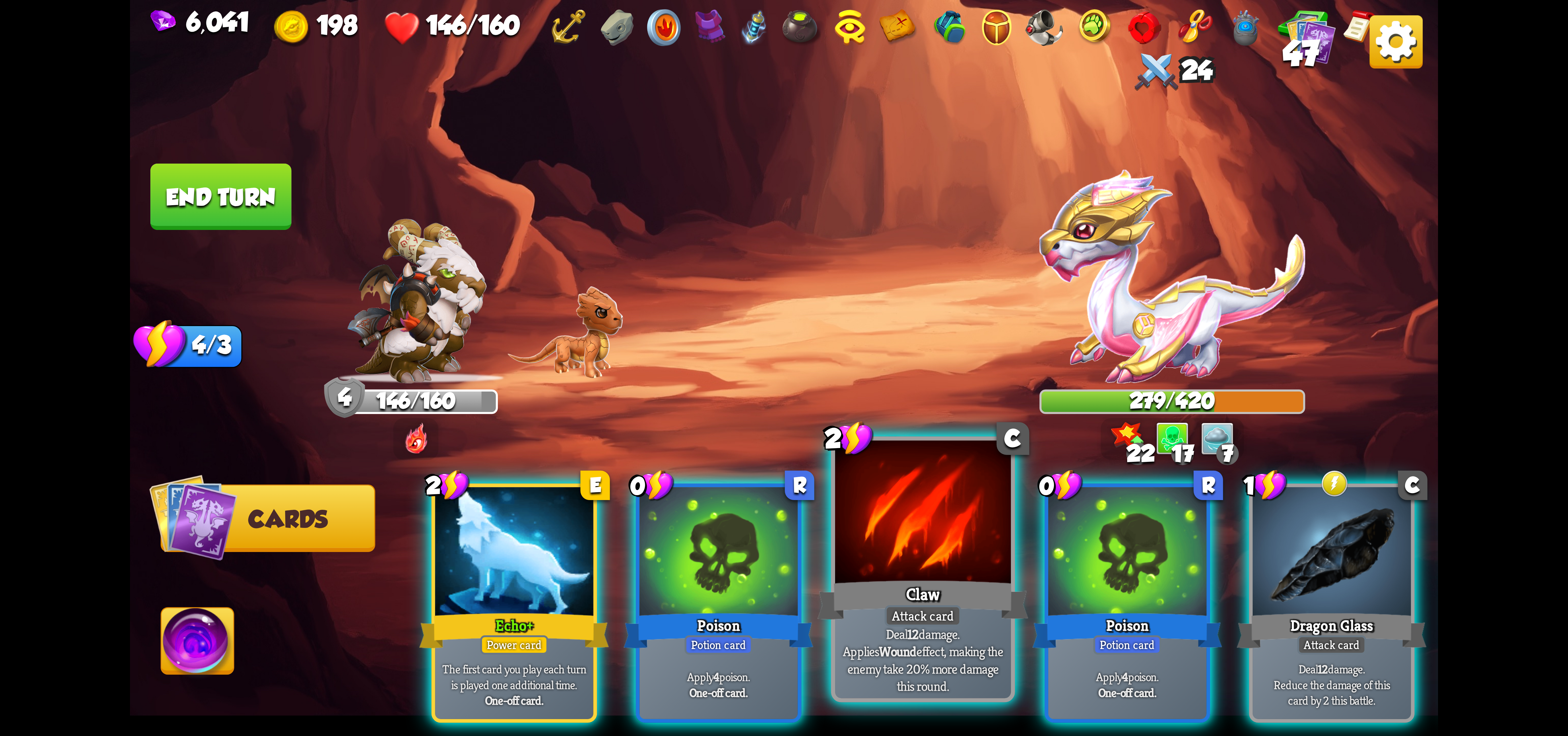
drag, startPoint x: 1165, startPoint y: 570, endPoint x: 955, endPoint y: 556, distance: 210.5
click at [940, 572] on div at bounding box center [1127, 553] width 158 height 133
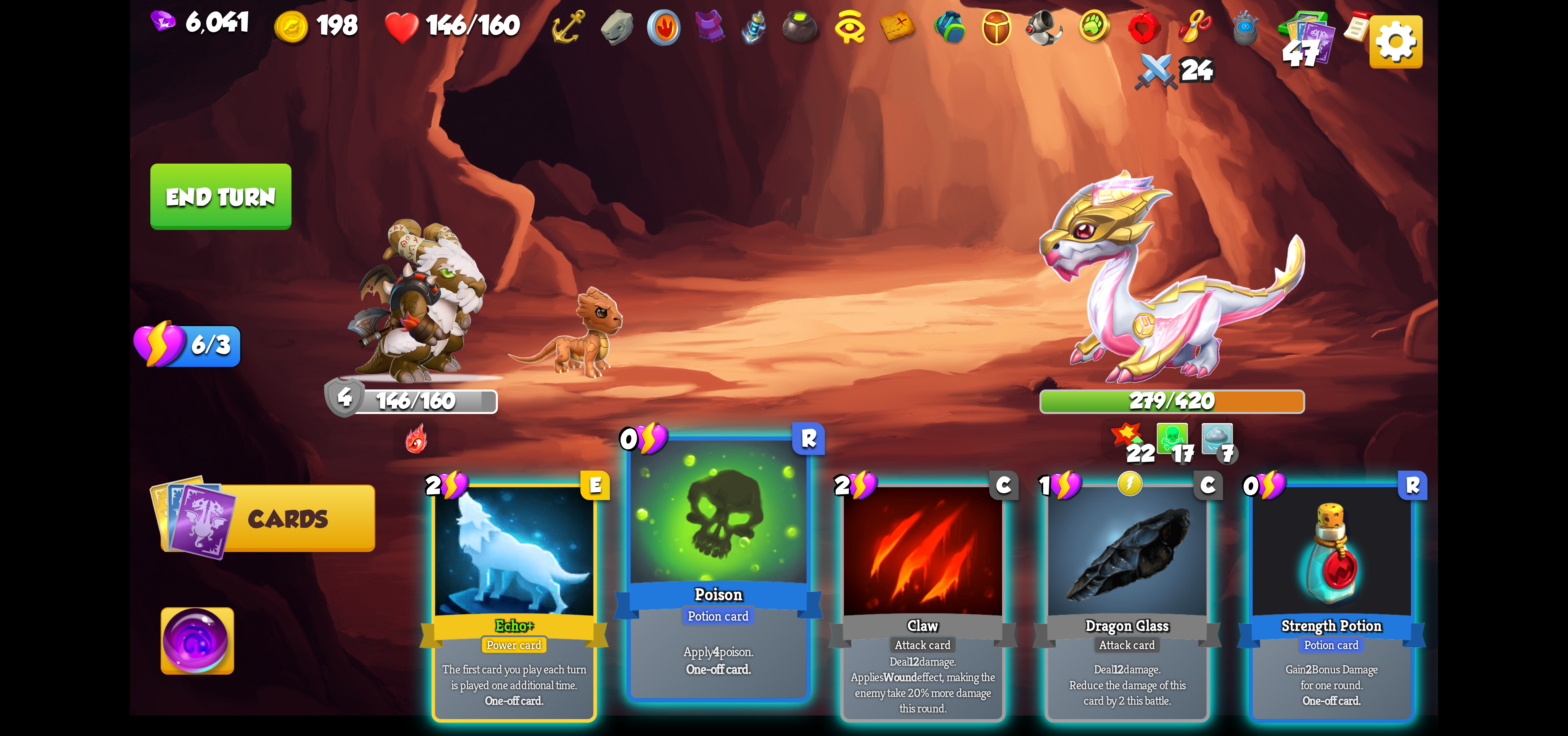
click at [735, 535] on div at bounding box center [718, 514] width 176 height 148
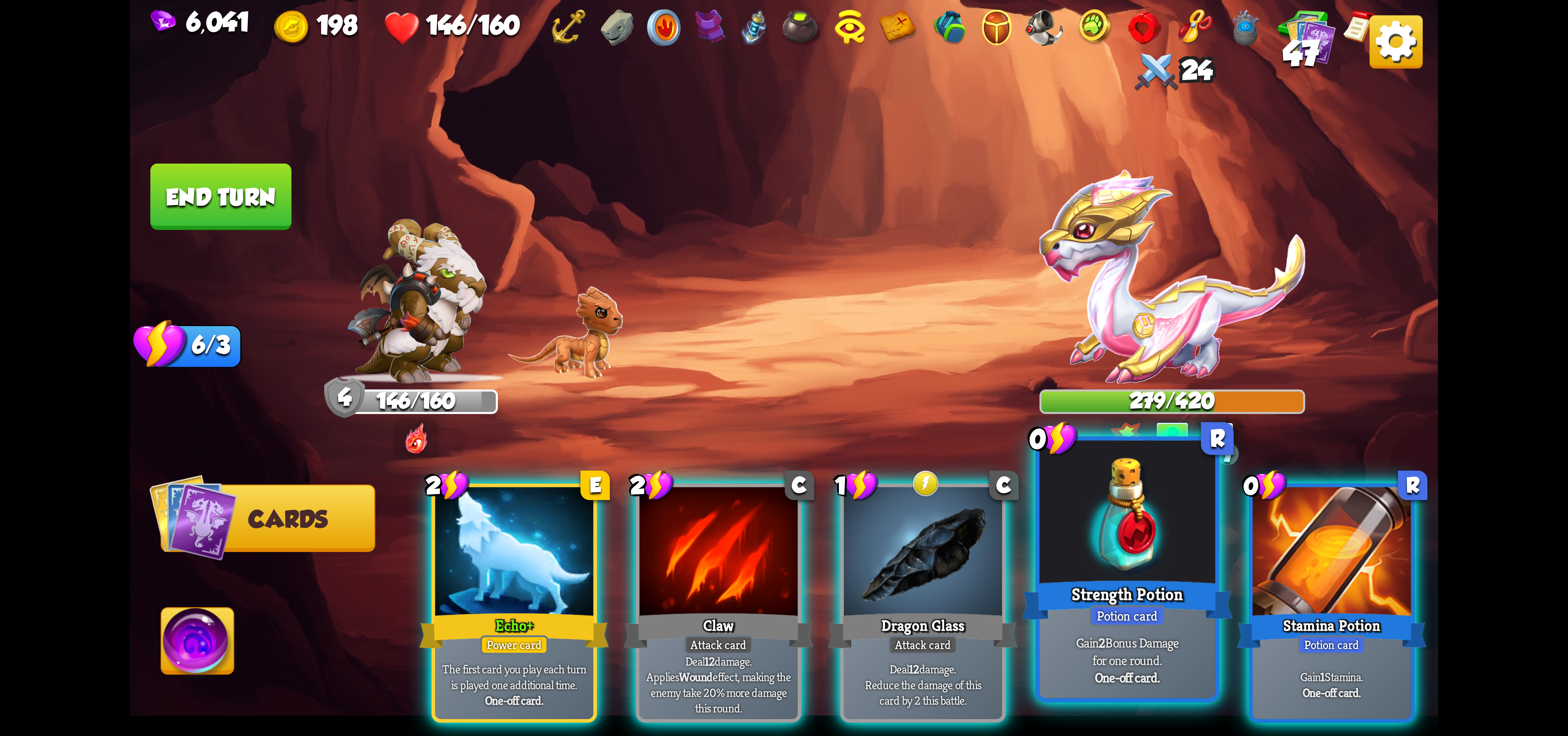
click at [940, 568] on div at bounding box center [1127, 514] width 176 height 148
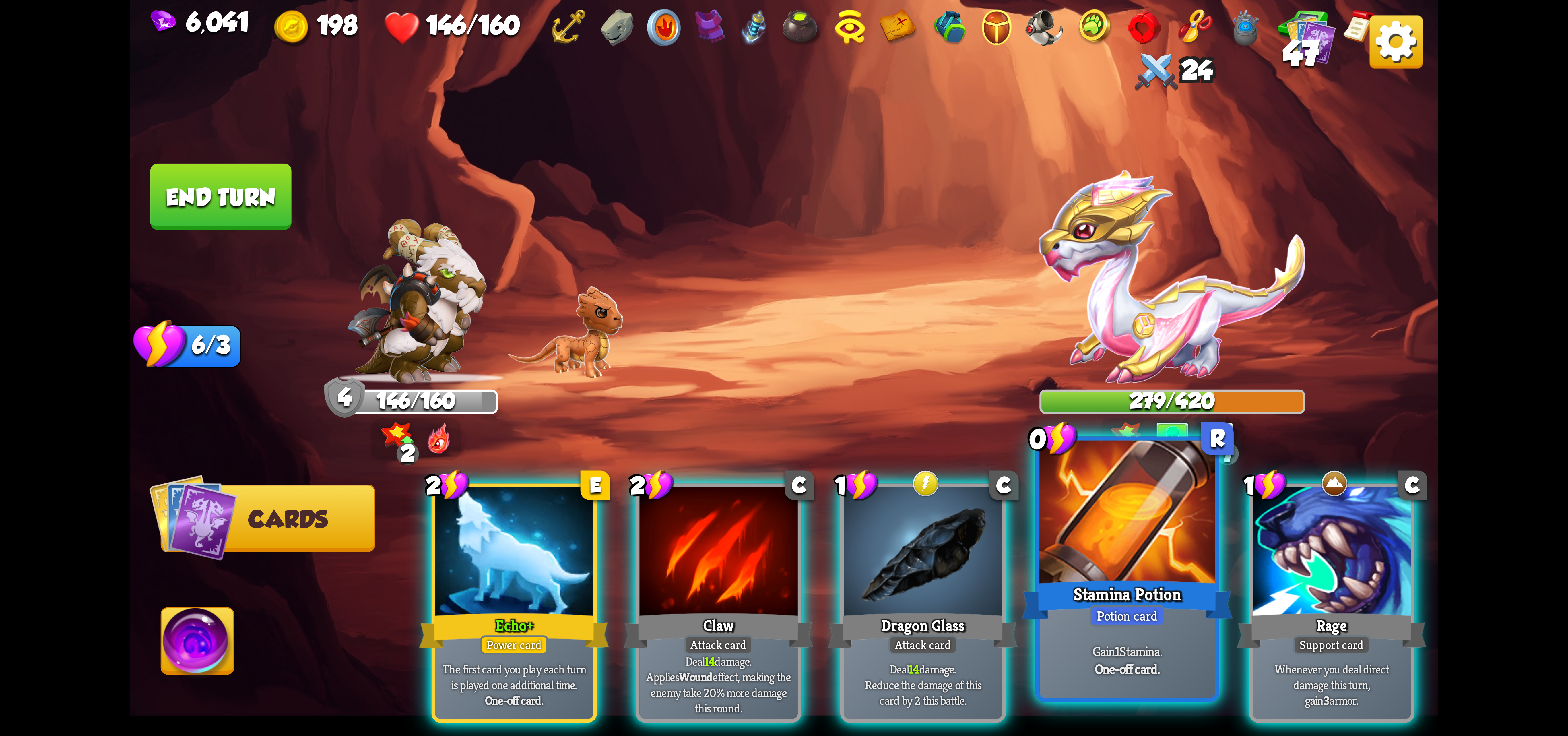
click at [940, 563] on div at bounding box center [1127, 514] width 176 height 148
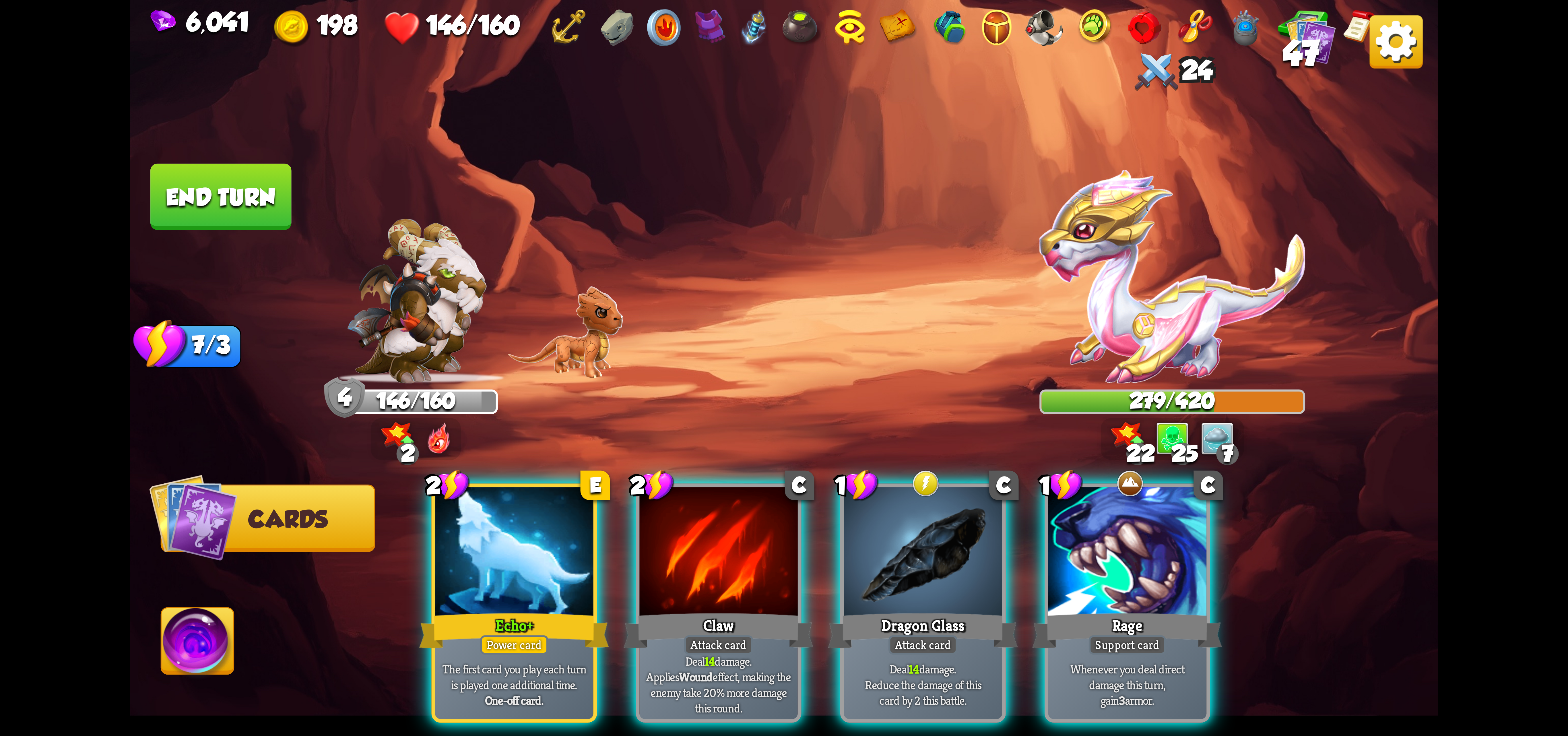
drag, startPoint x: 1135, startPoint y: 543, endPoint x: 1129, endPoint y: 527, distance: 17.1
click at [940, 538] on div at bounding box center [1127, 553] width 158 height 133
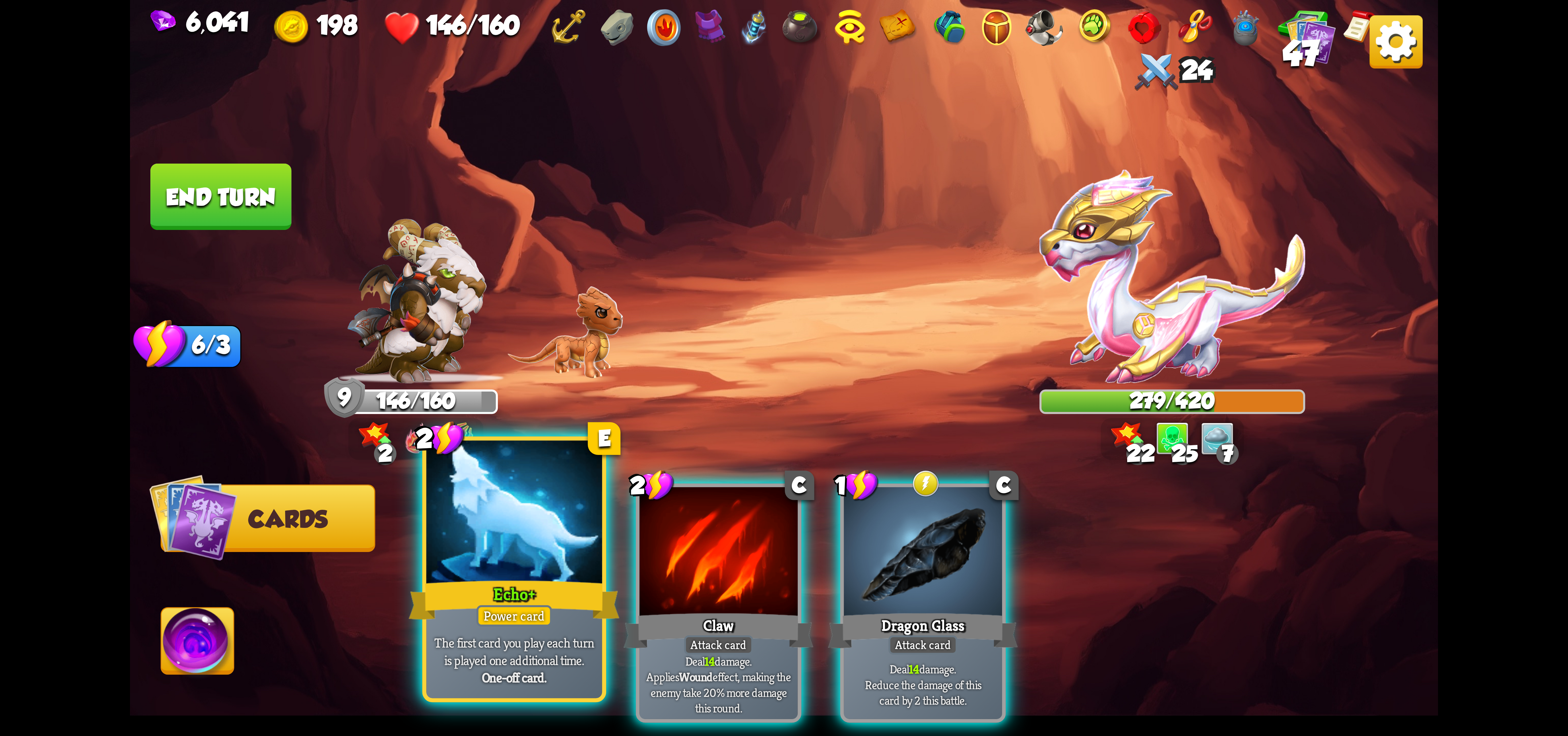
click at [544, 545] on div at bounding box center [514, 514] width 176 height 148
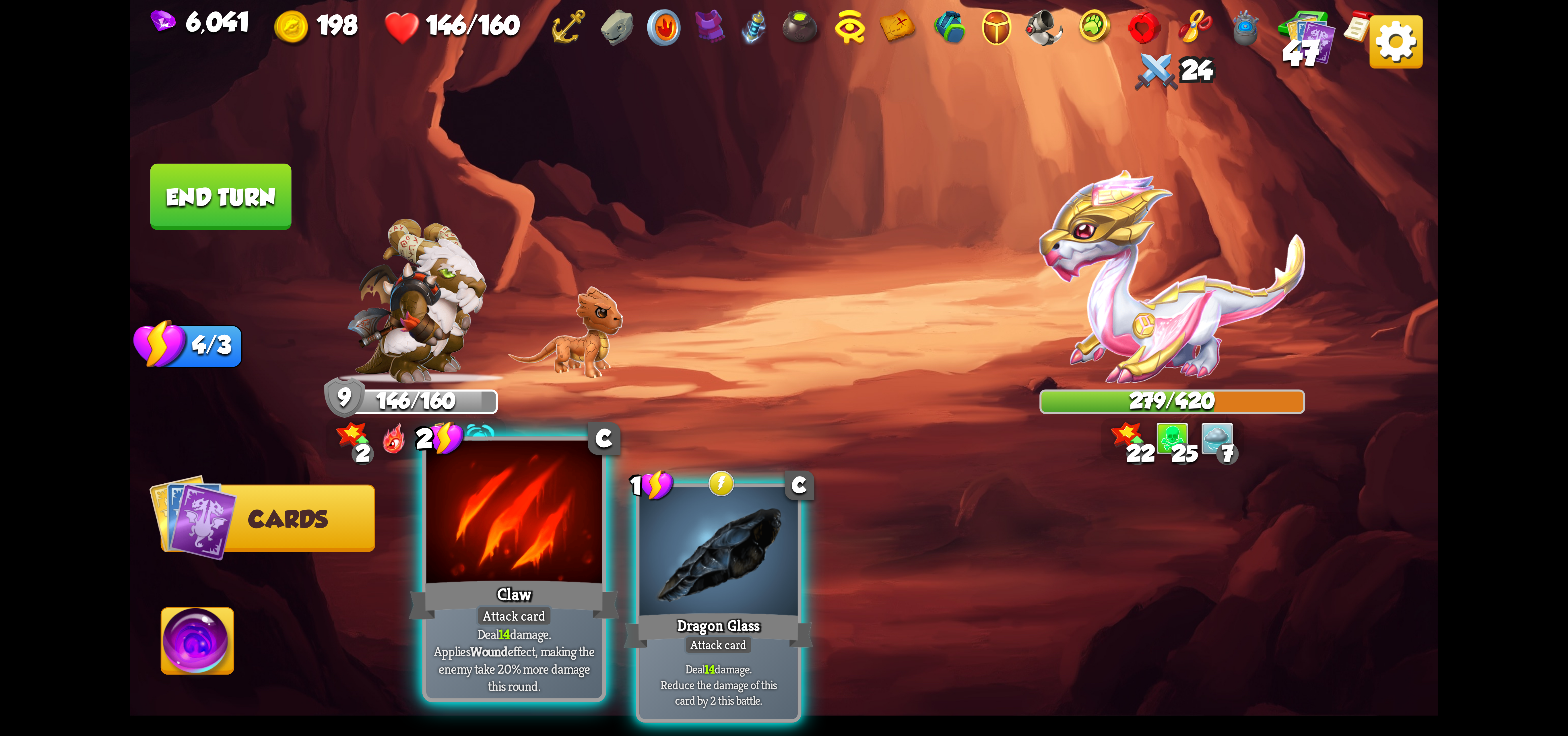
click at [555, 547] on div at bounding box center [514, 514] width 176 height 148
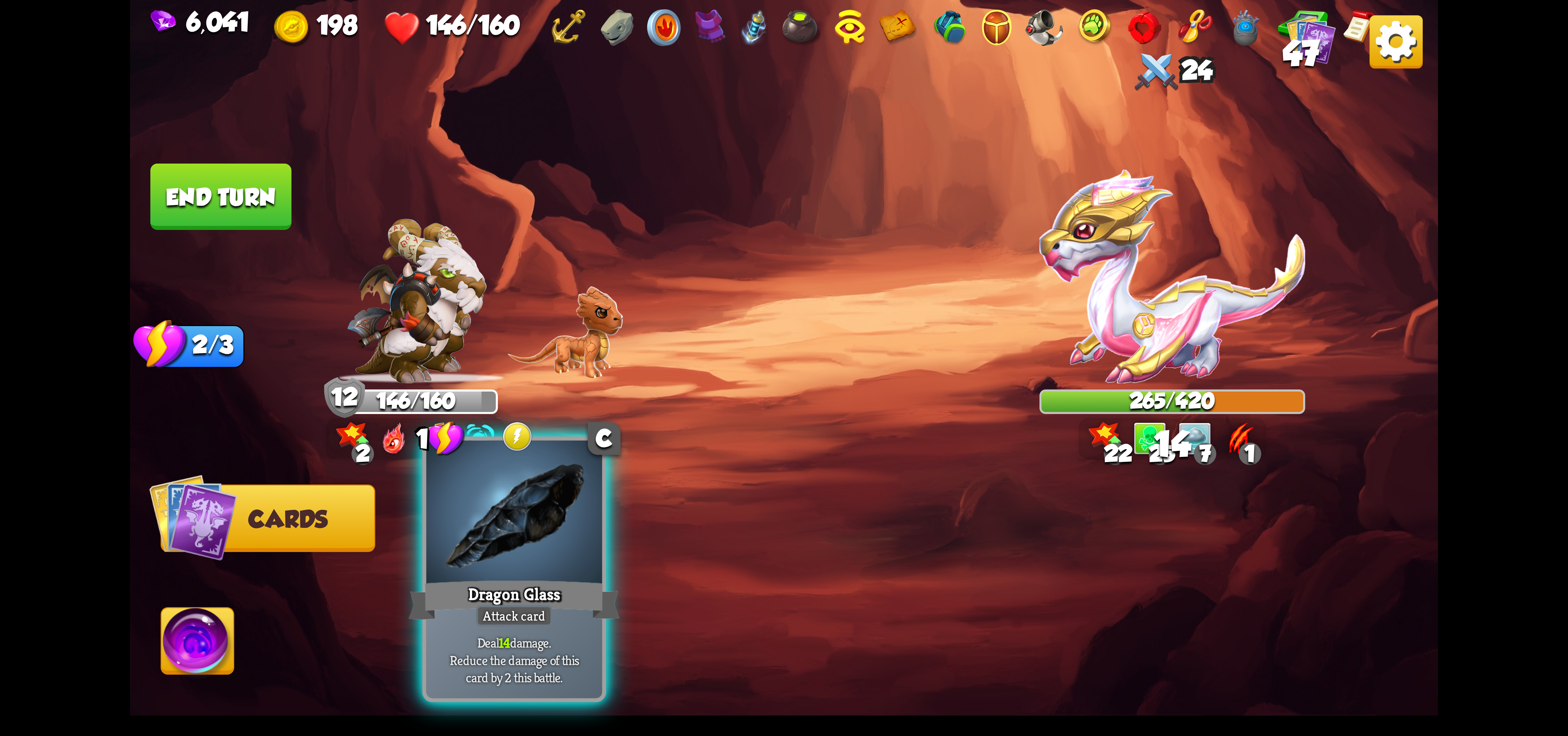
click at [520, 544] on div at bounding box center [514, 514] width 176 height 148
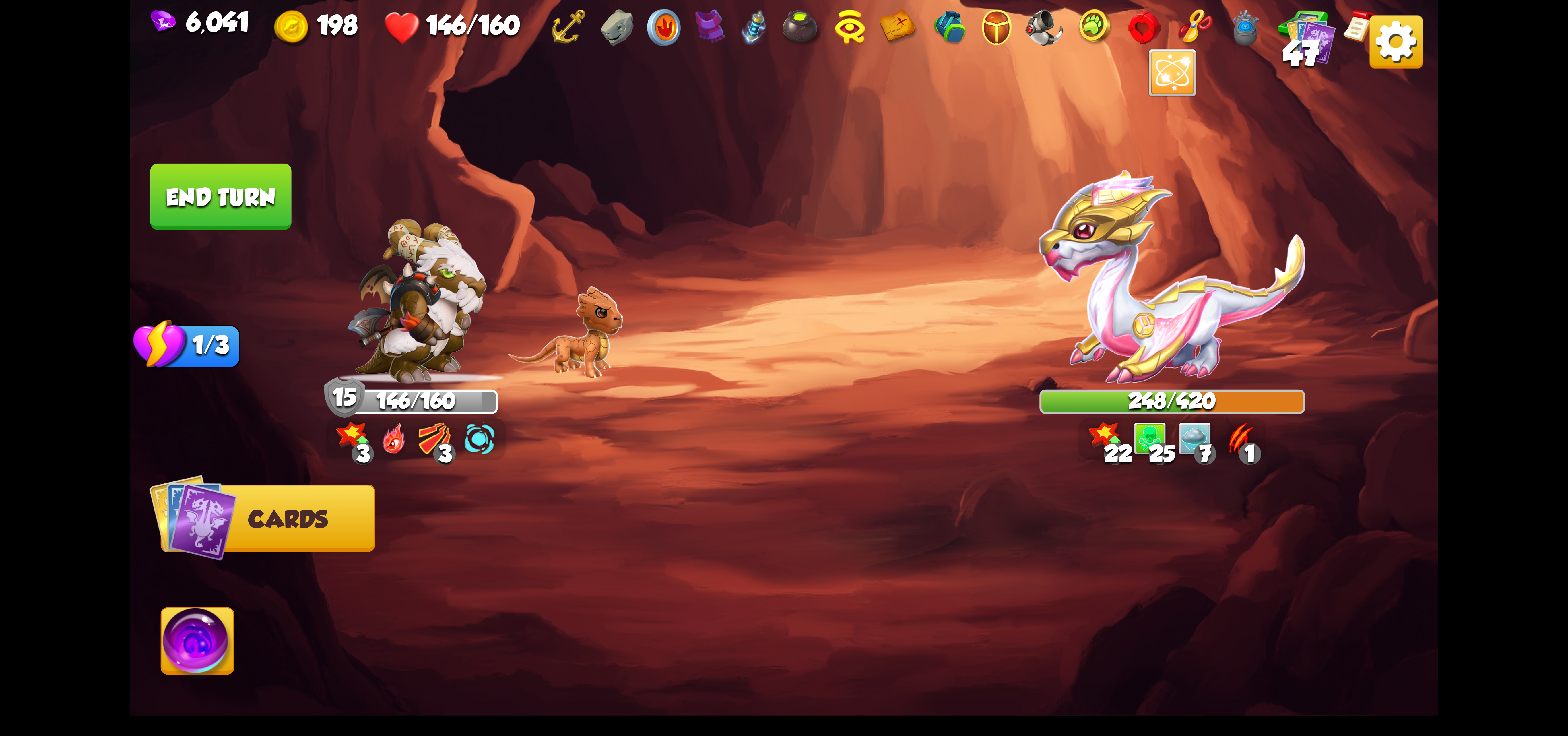
click at [248, 215] on button "End turn" at bounding box center [220, 197] width 141 height 66
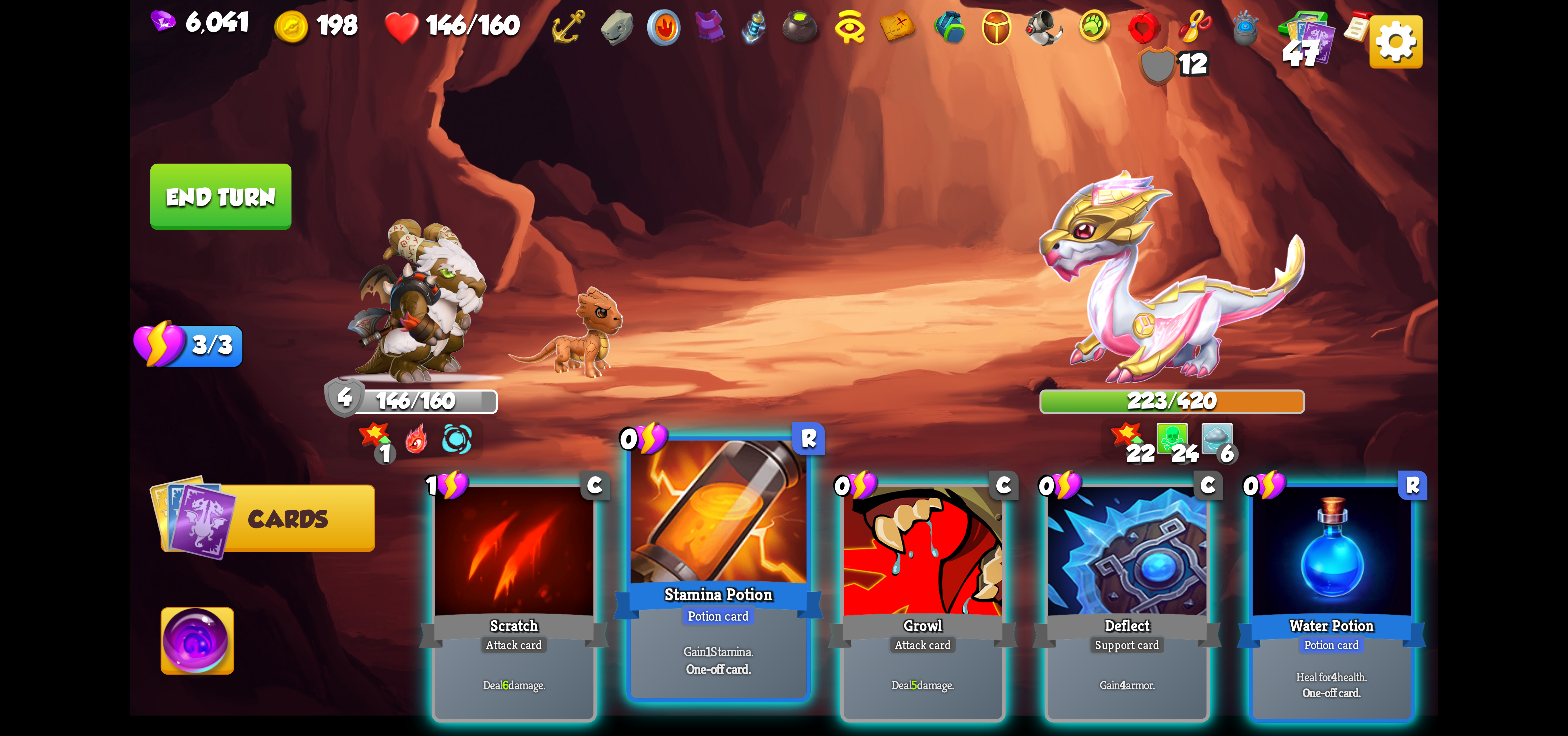
click at [766, 547] on div at bounding box center [718, 514] width 176 height 148
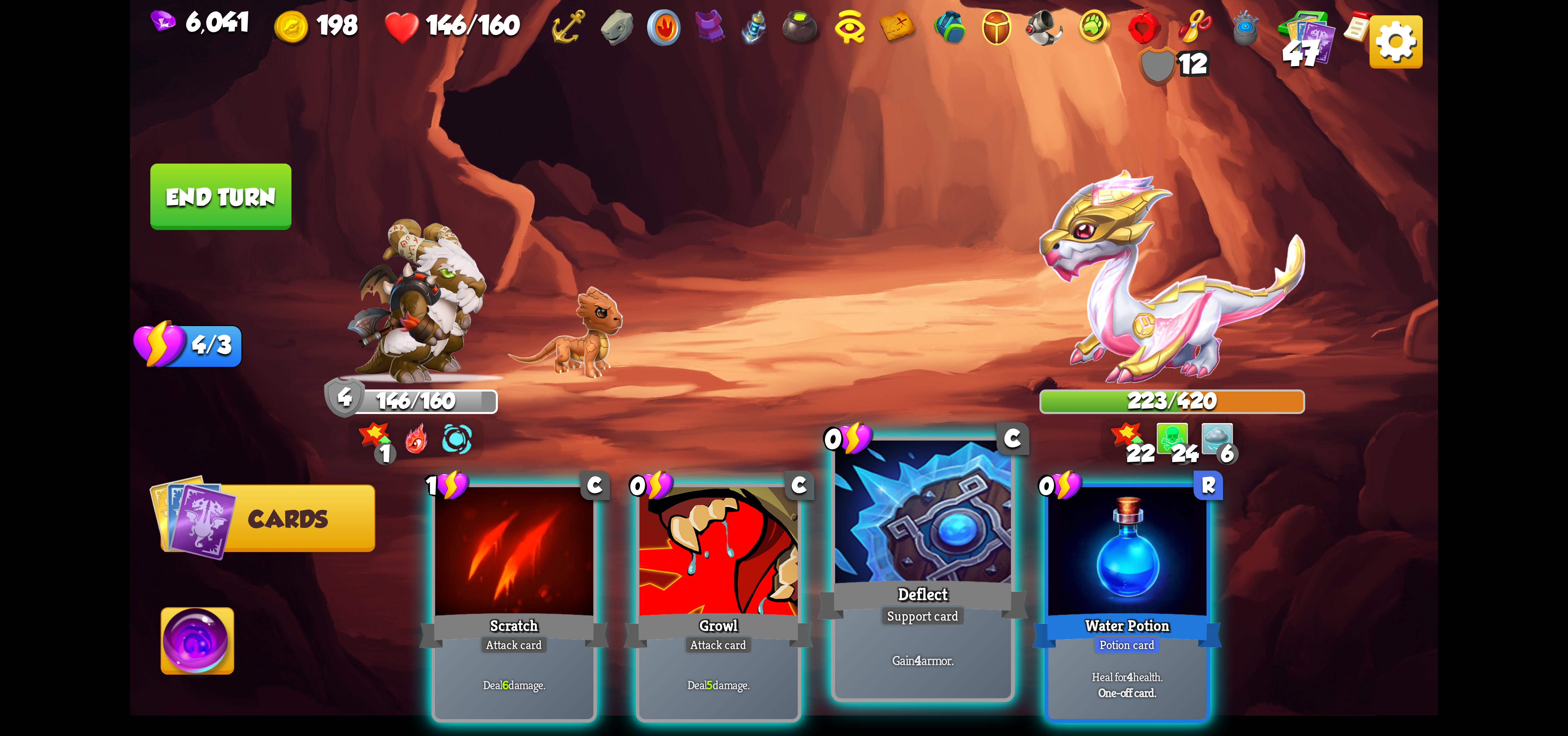
click at [940, 573] on div at bounding box center [923, 514] width 176 height 148
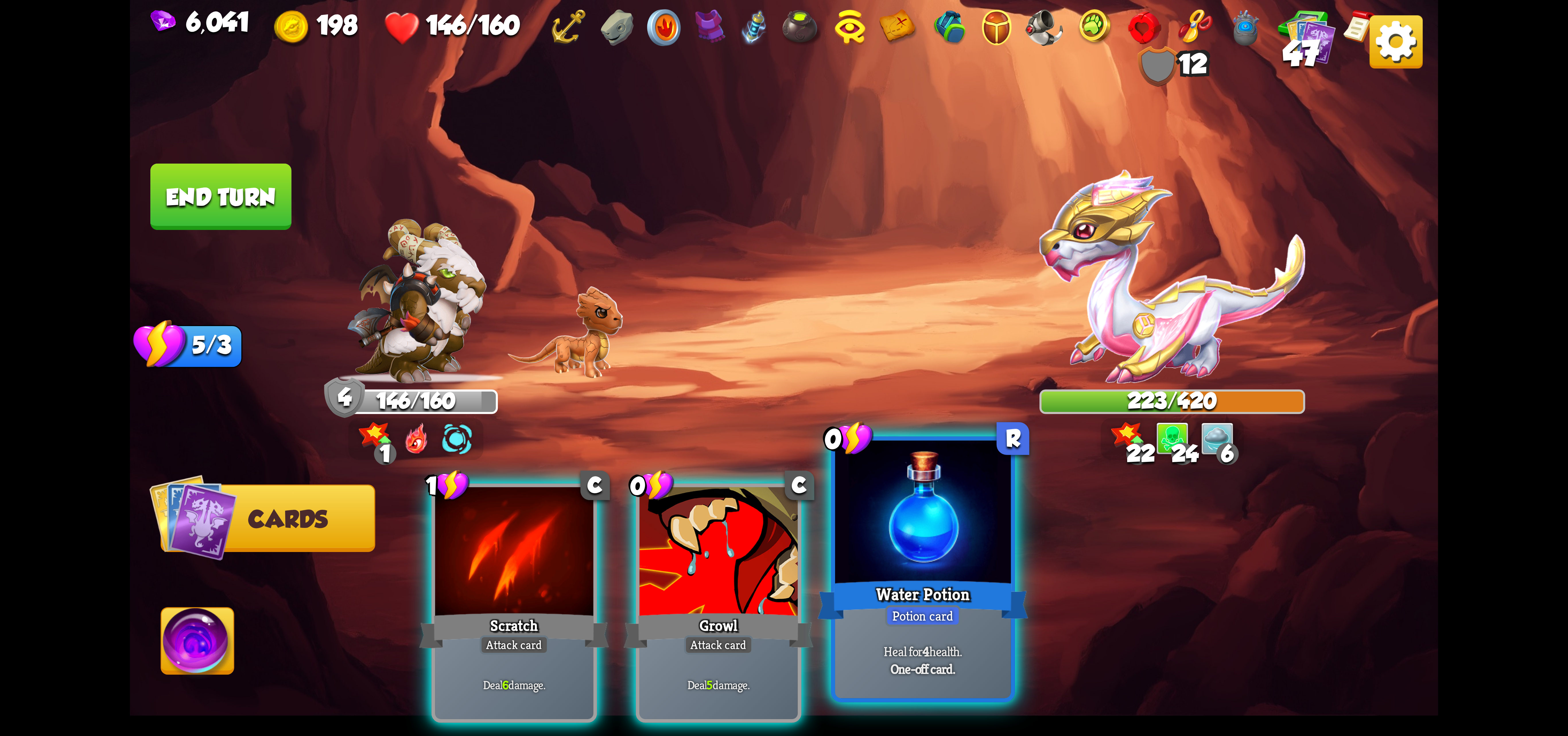
click at [940, 572] on div at bounding box center [923, 514] width 176 height 148
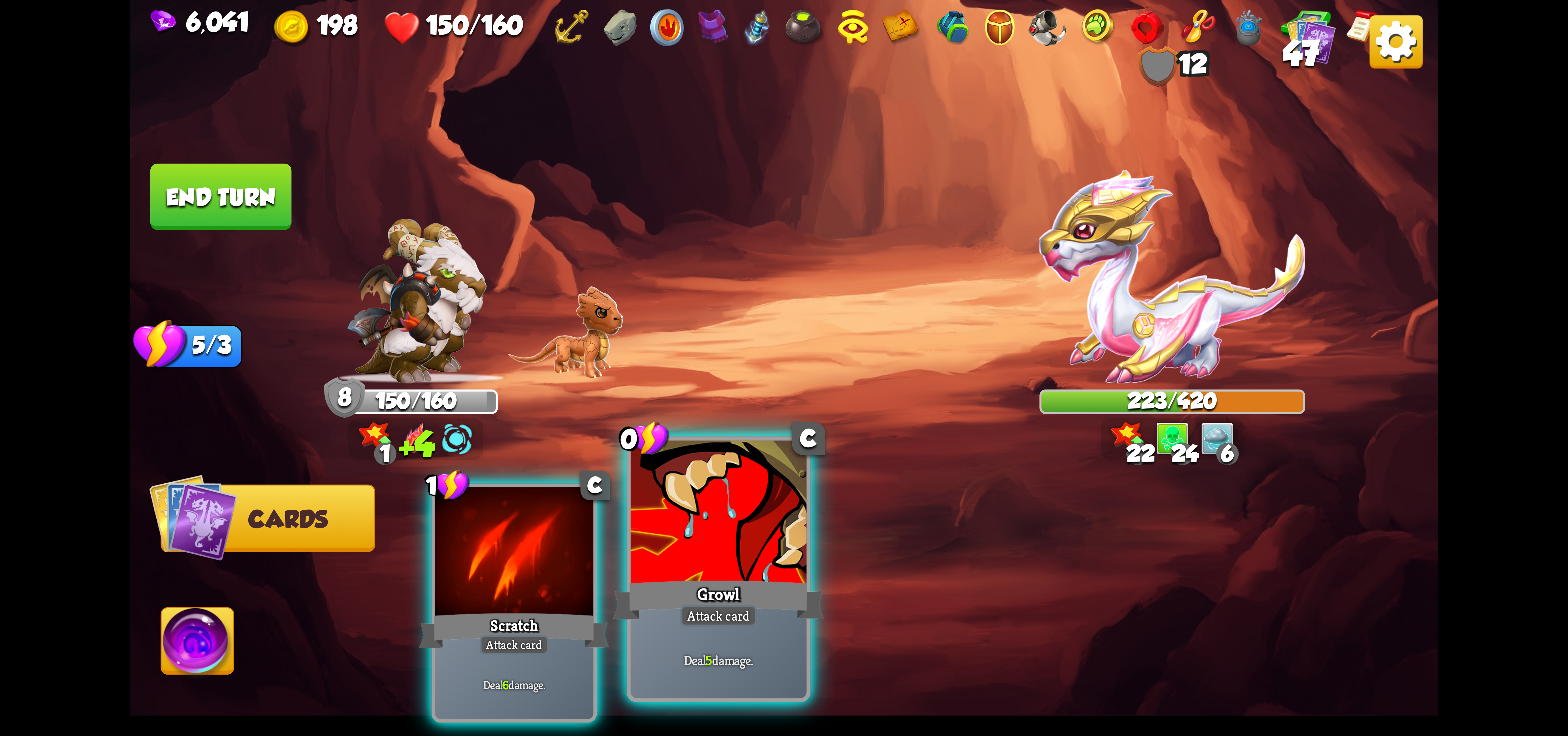
drag, startPoint x: 590, startPoint y: 533, endPoint x: 595, endPoint y: 535, distance: 5.4
click at [592, 533] on div at bounding box center [514, 553] width 158 height 133
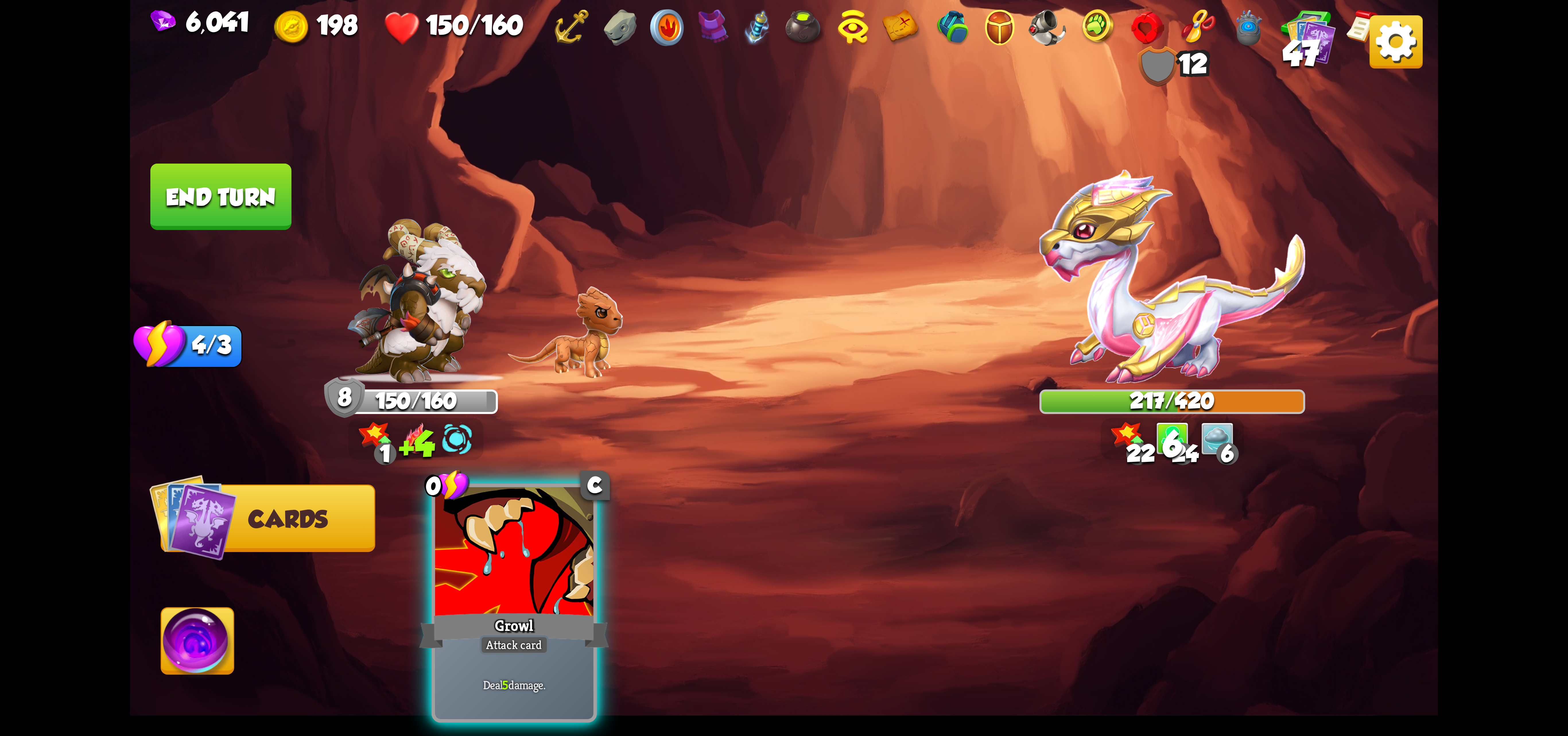
drag, startPoint x: 578, startPoint y: 538, endPoint x: 555, endPoint y: 556, distance: 29.2
click at [576, 543] on div at bounding box center [514, 553] width 158 height 133
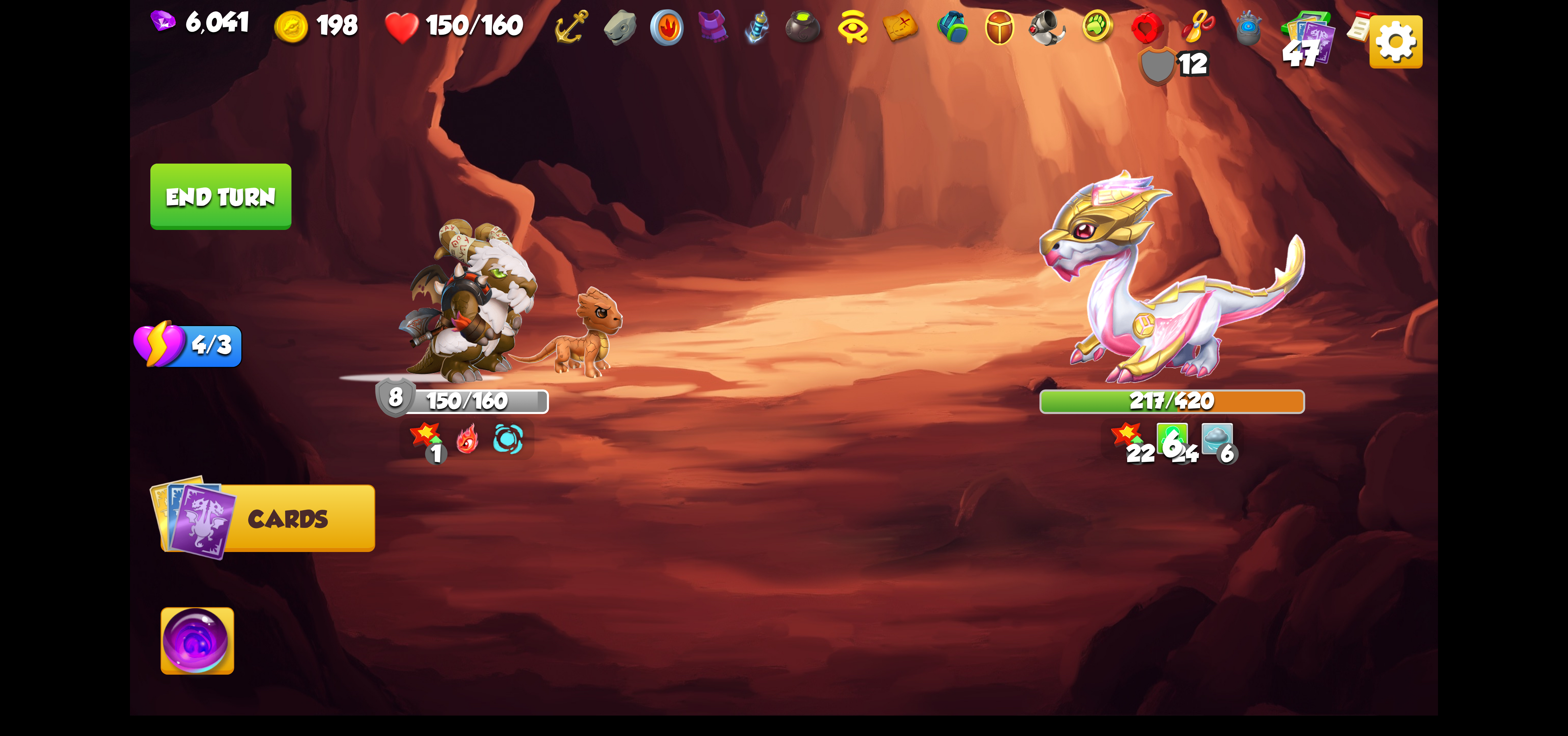
click at [220, 658] on img at bounding box center [197, 645] width 72 height 74
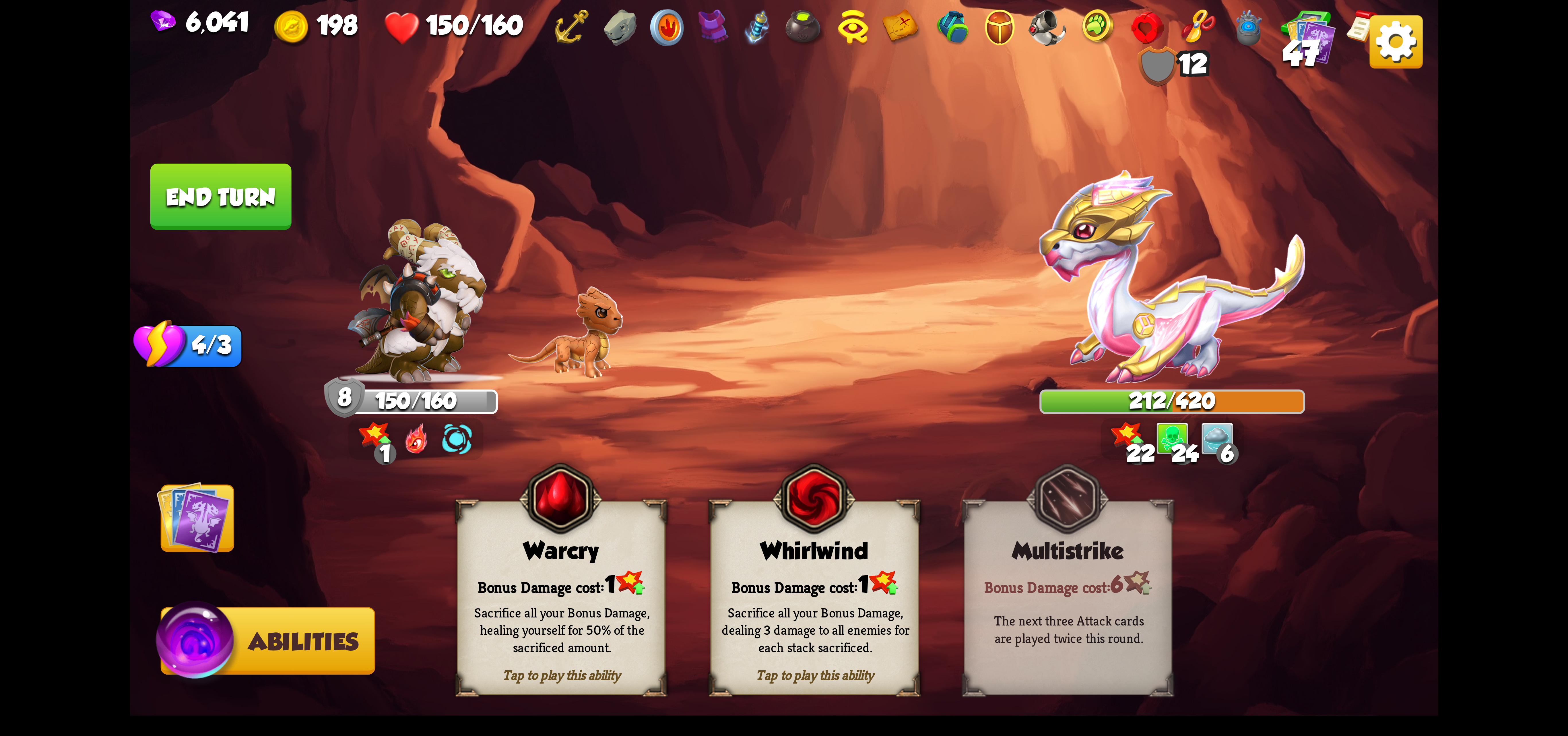
click at [819, 551] on div "Whirlwind" at bounding box center [814, 551] width 206 height 27
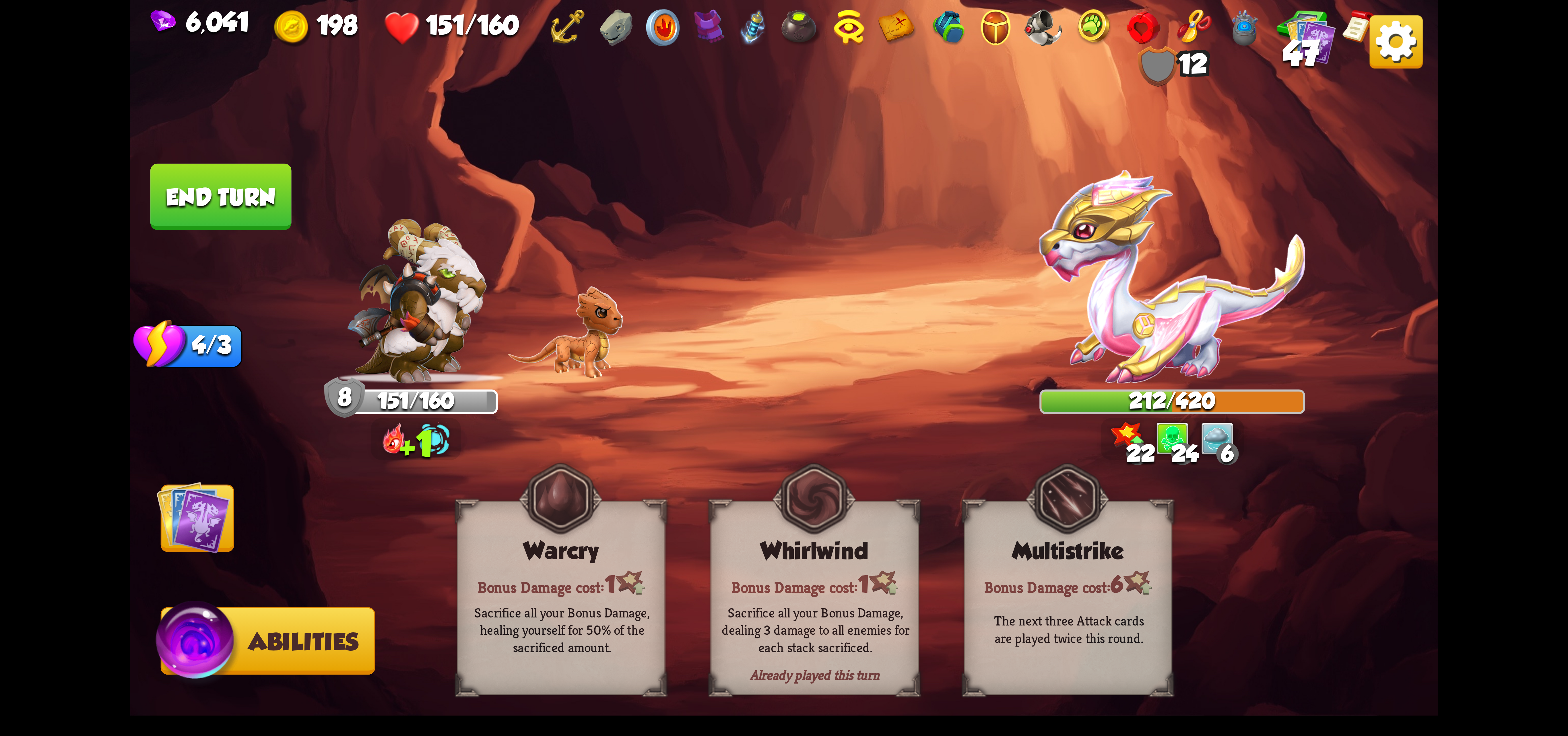
click at [212, 508] on img at bounding box center [193, 517] width 74 height 74
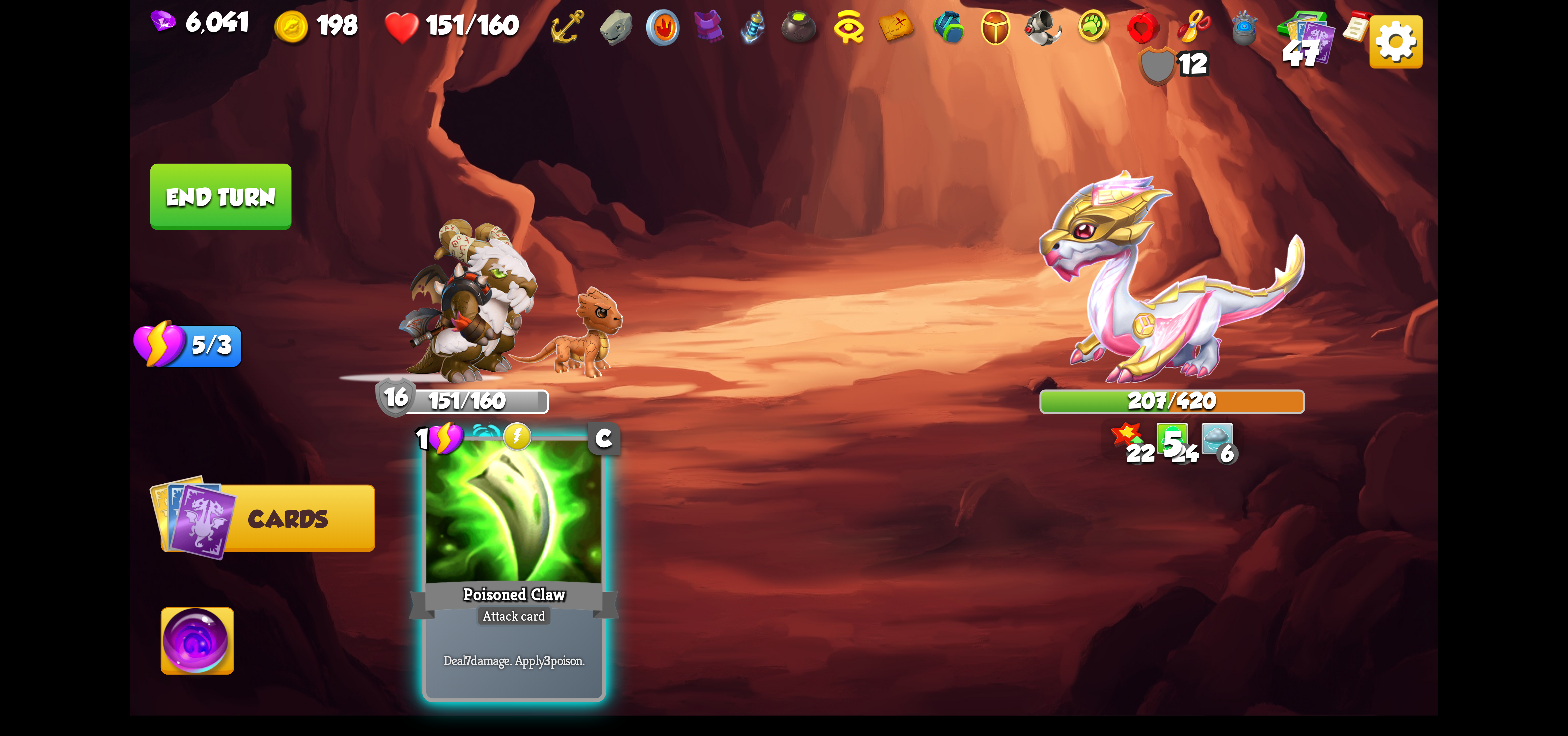
click at [531, 551] on div at bounding box center [514, 514] width 176 height 148
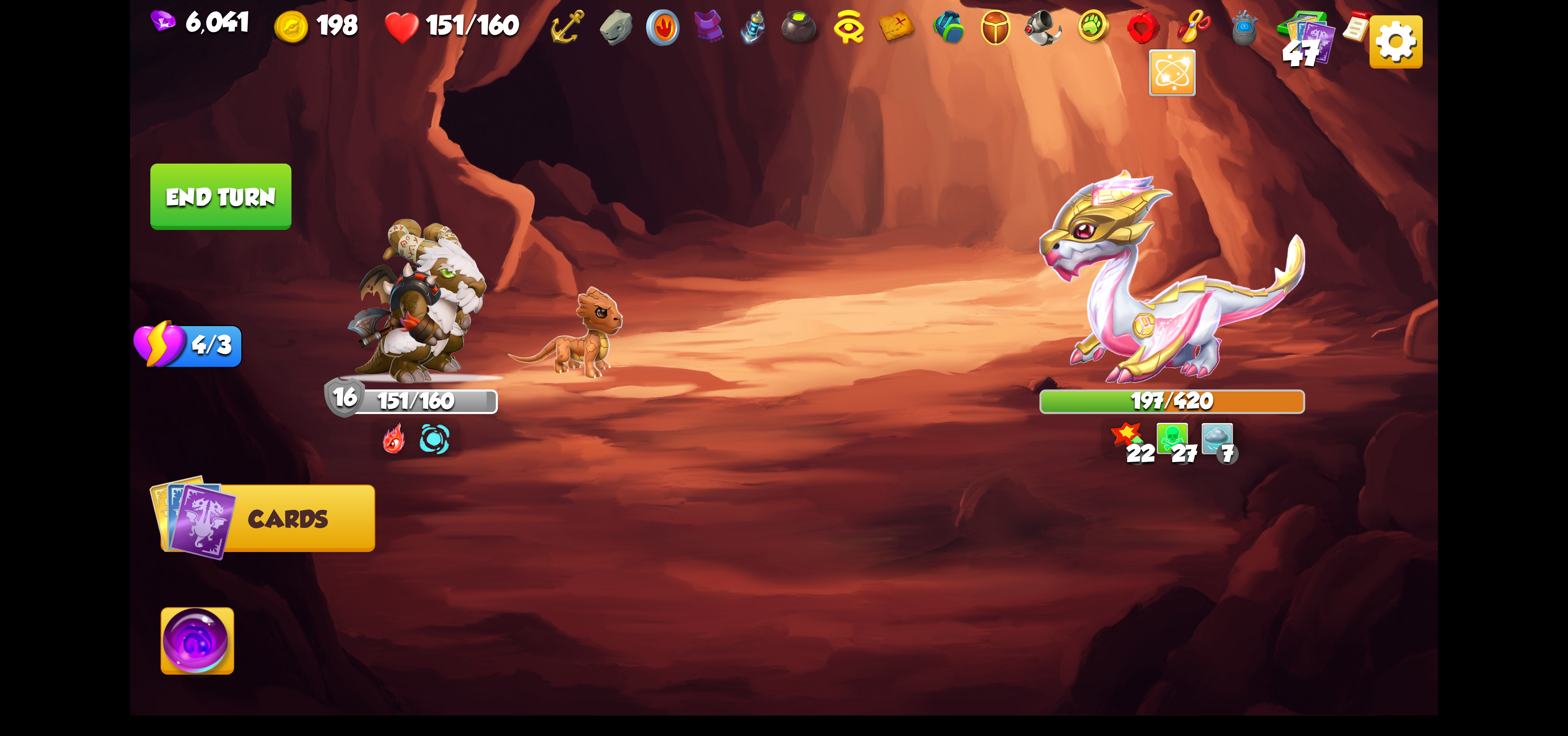
click at [263, 194] on button "End turn" at bounding box center [220, 197] width 141 height 66
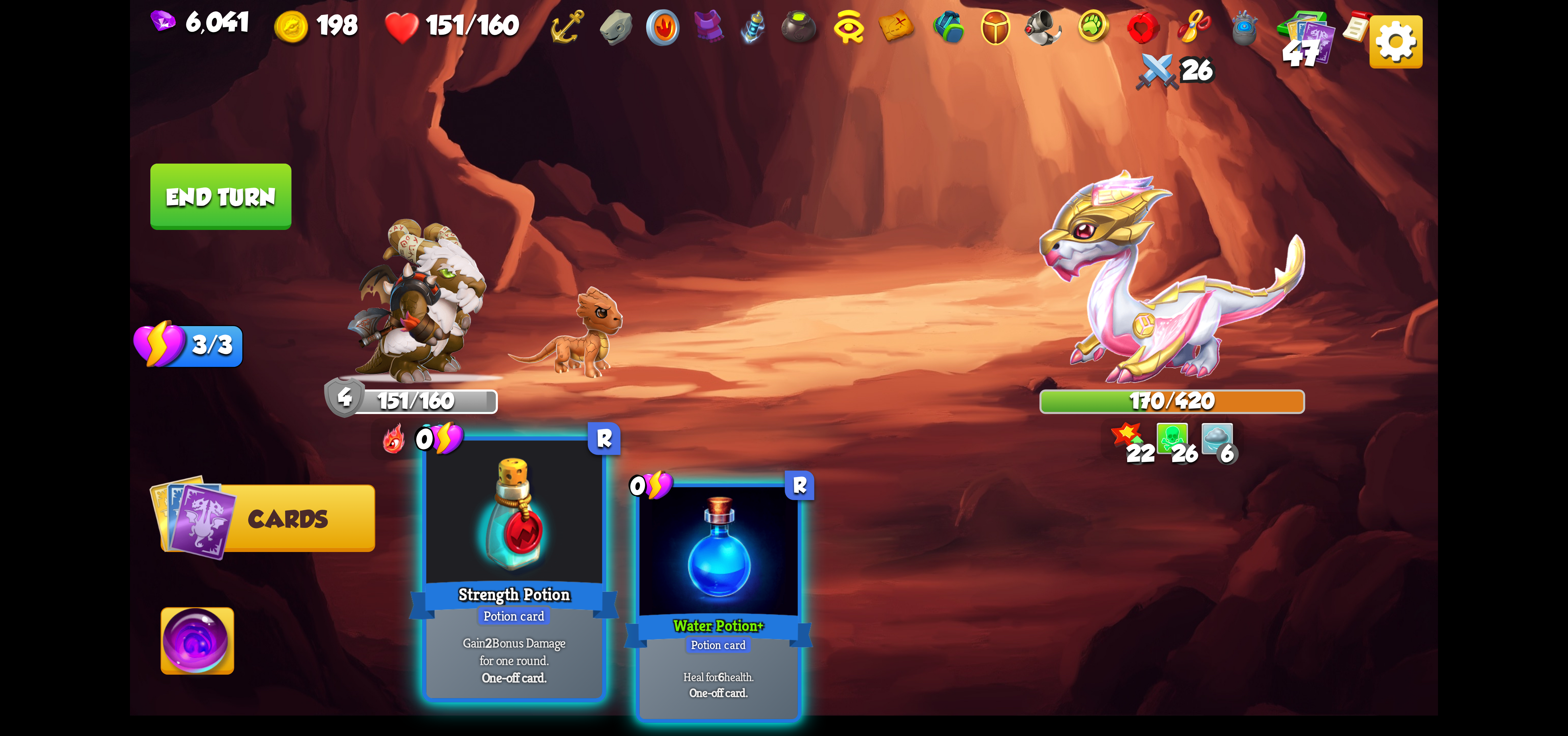
click at [521, 600] on div "Strength Potion" at bounding box center [514, 600] width 211 height 47
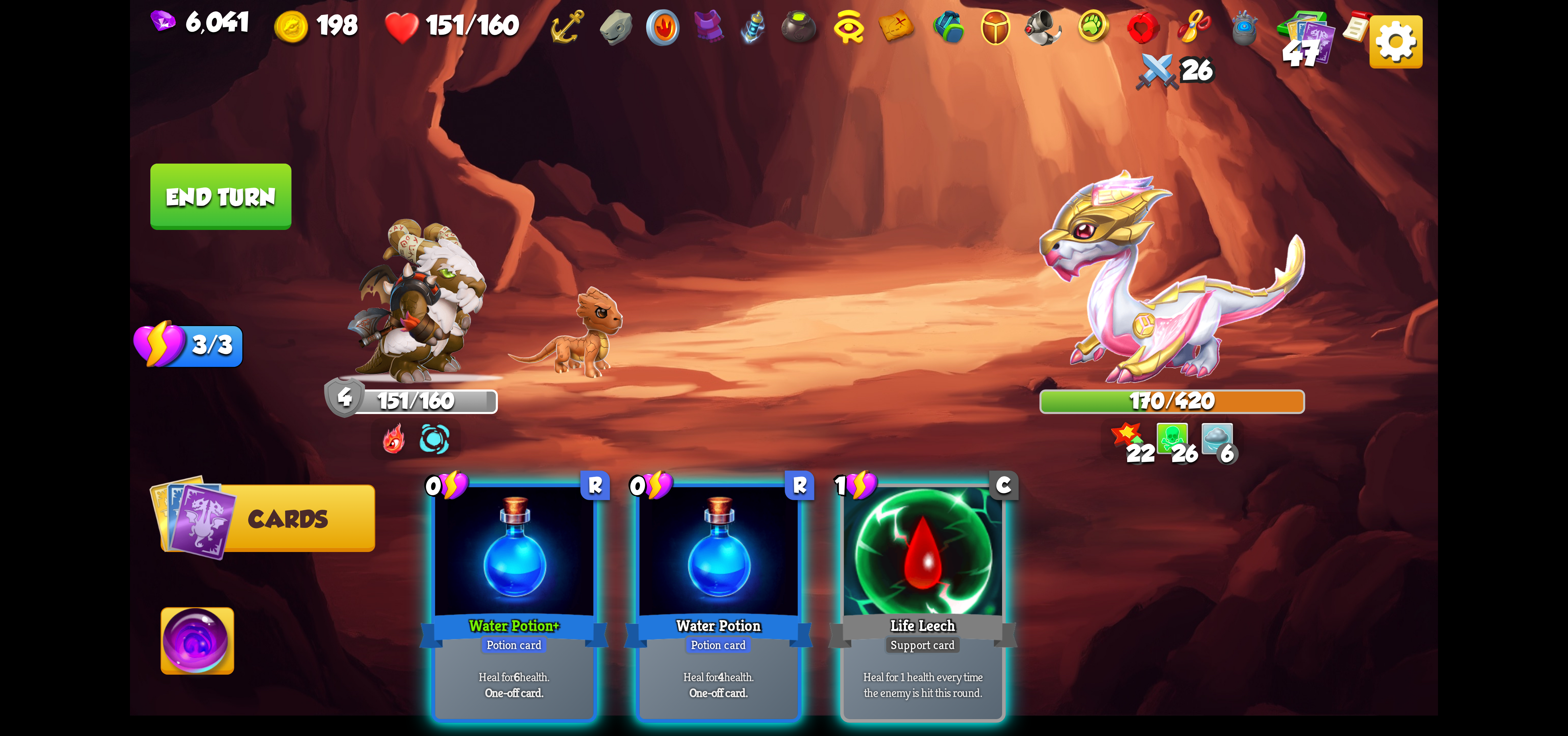
click at [521, 609] on div "Water Potion+" at bounding box center [514, 630] width 190 height 42
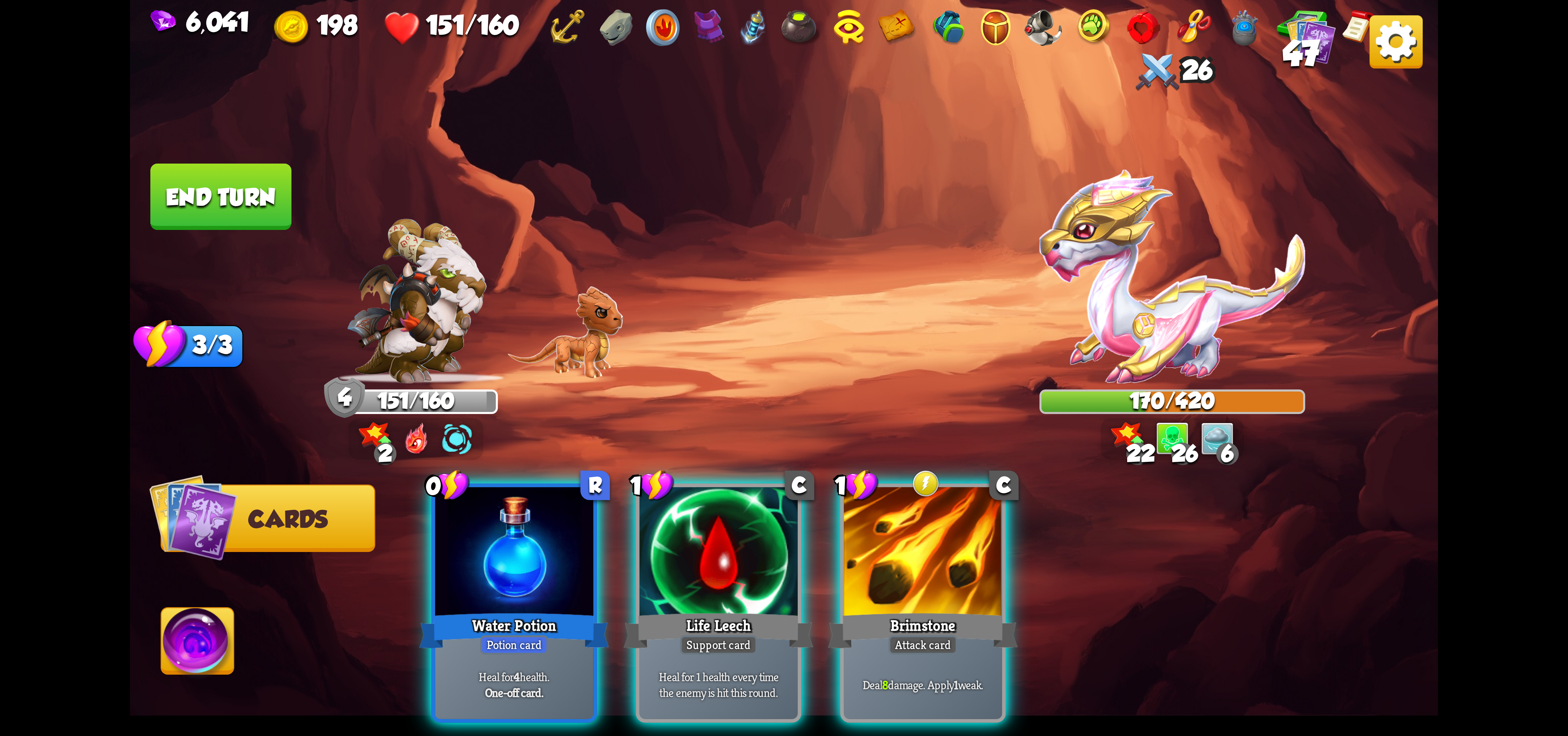
click at [520, 609] on div "Water Potion" at bounding box center [514, 630] width 190 height 42
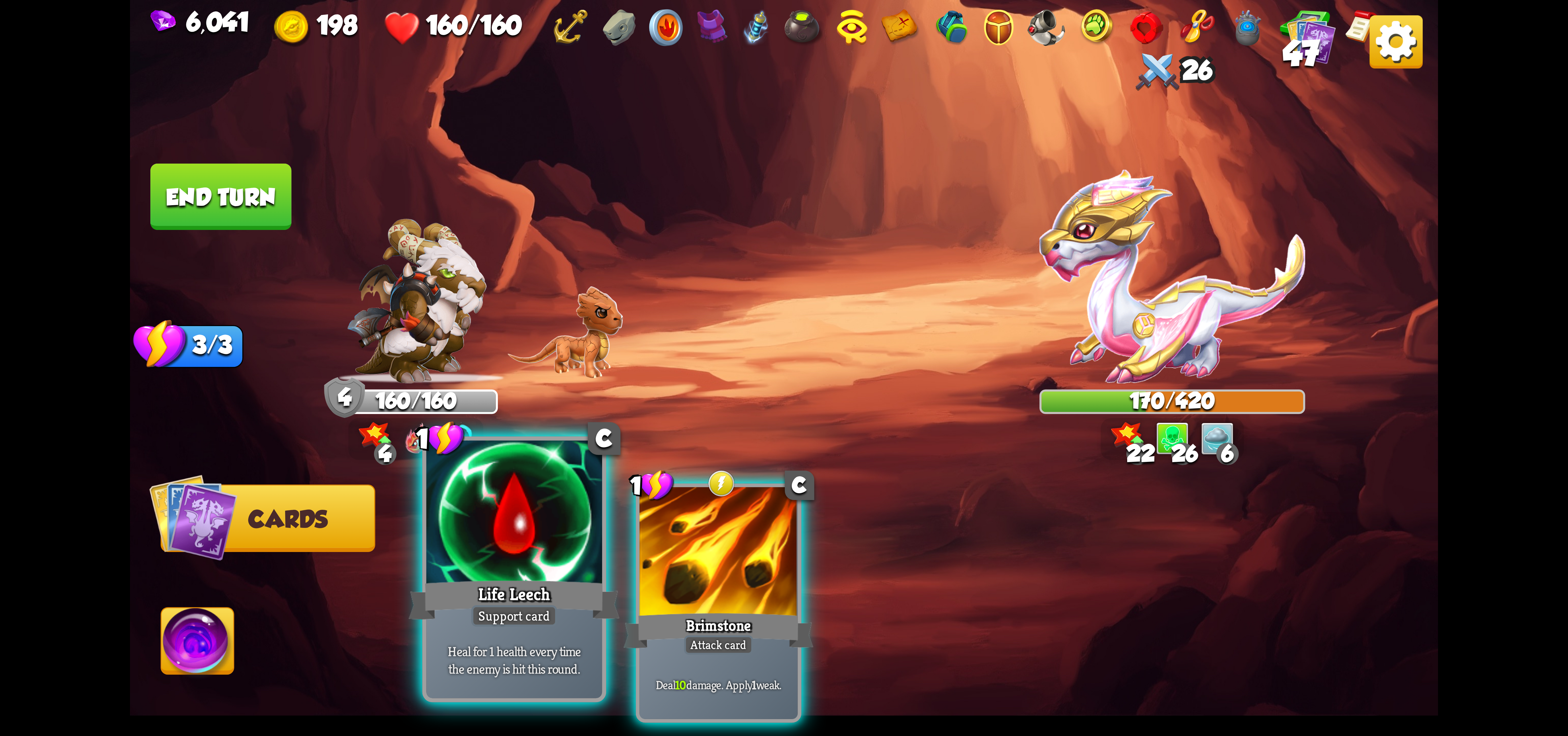
click at [578, 591] on div "Life Leech" at bounding box center [514, 600] width 211 height 47
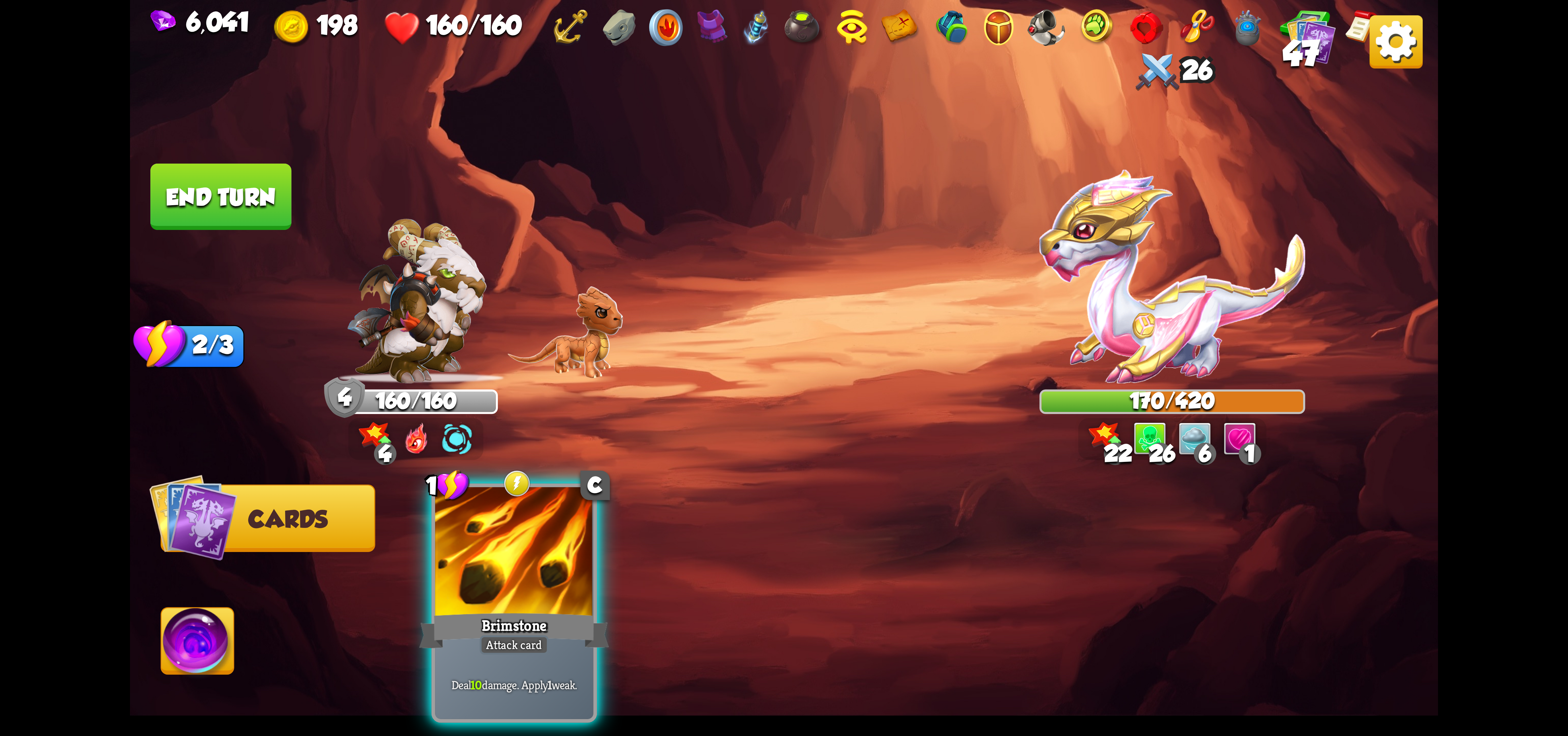
click at [541, 609] on div "Brimstone" at bounding box center [514, 630] width 190 height 42
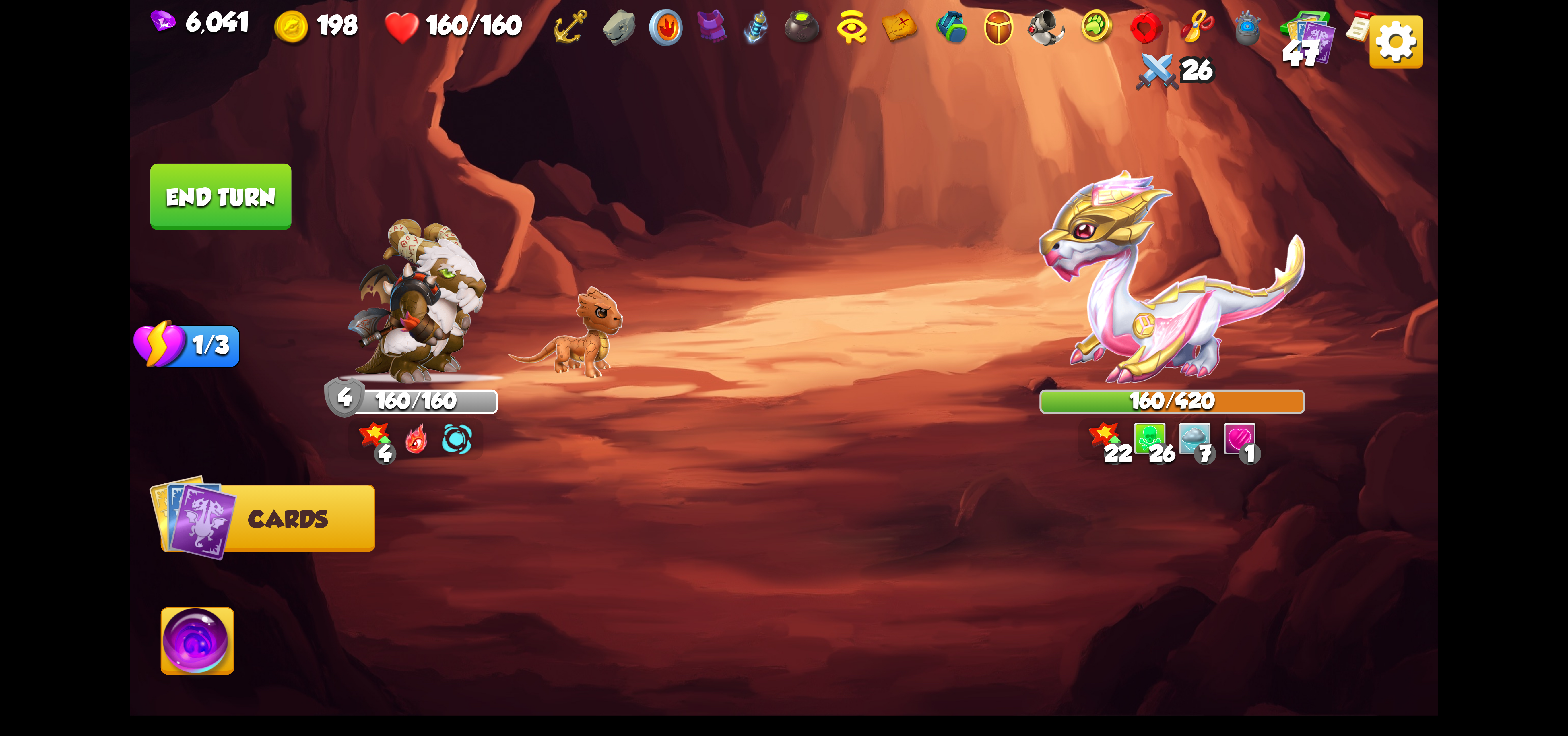
click at [211, 629] on img at bounding box center [197, 645] width 72 height 74
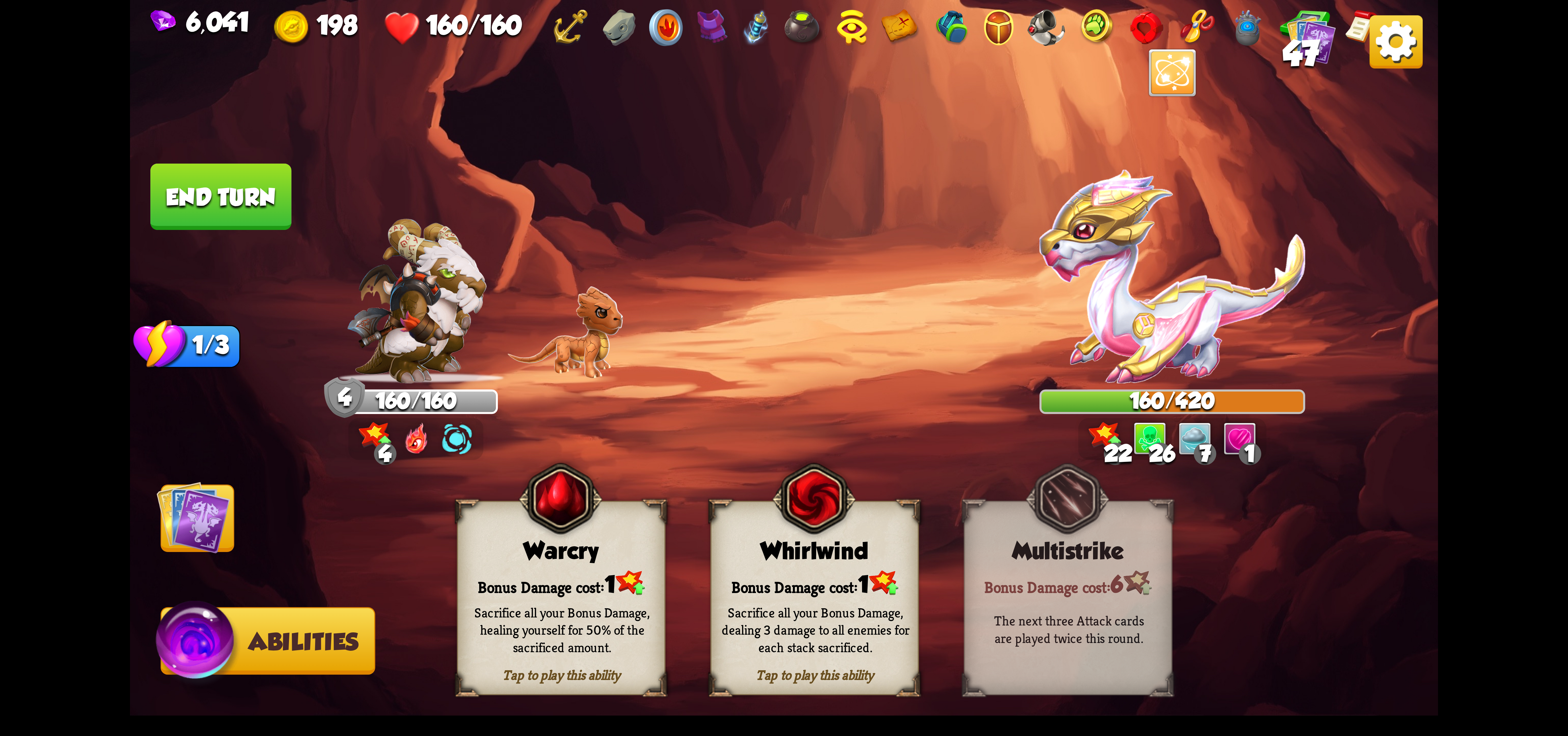
click at [838, 528] on img at bounding box center [814, 499] width 84 height 86
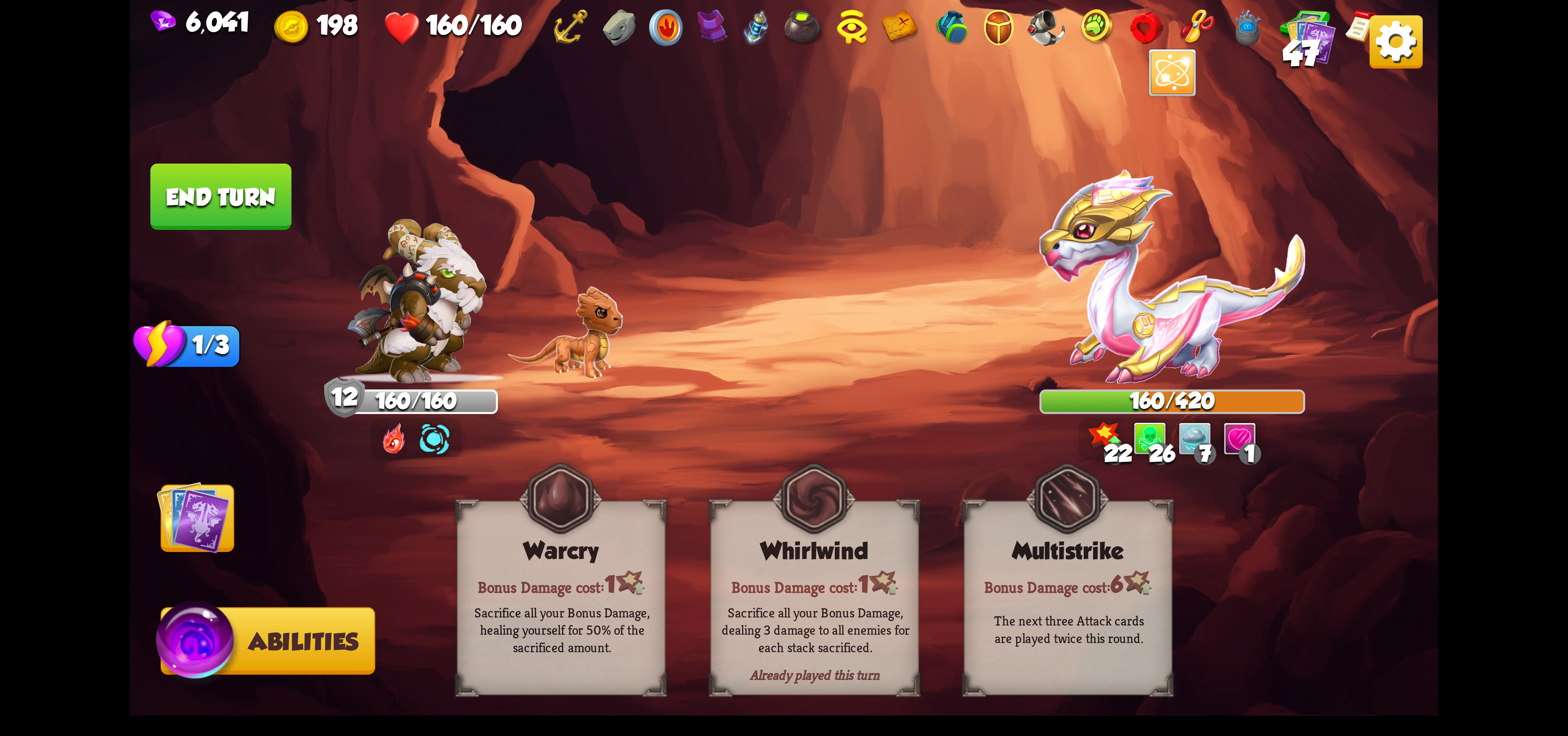
click at [214, 512] on img at bounding box center [193, 517] width 74 height 74
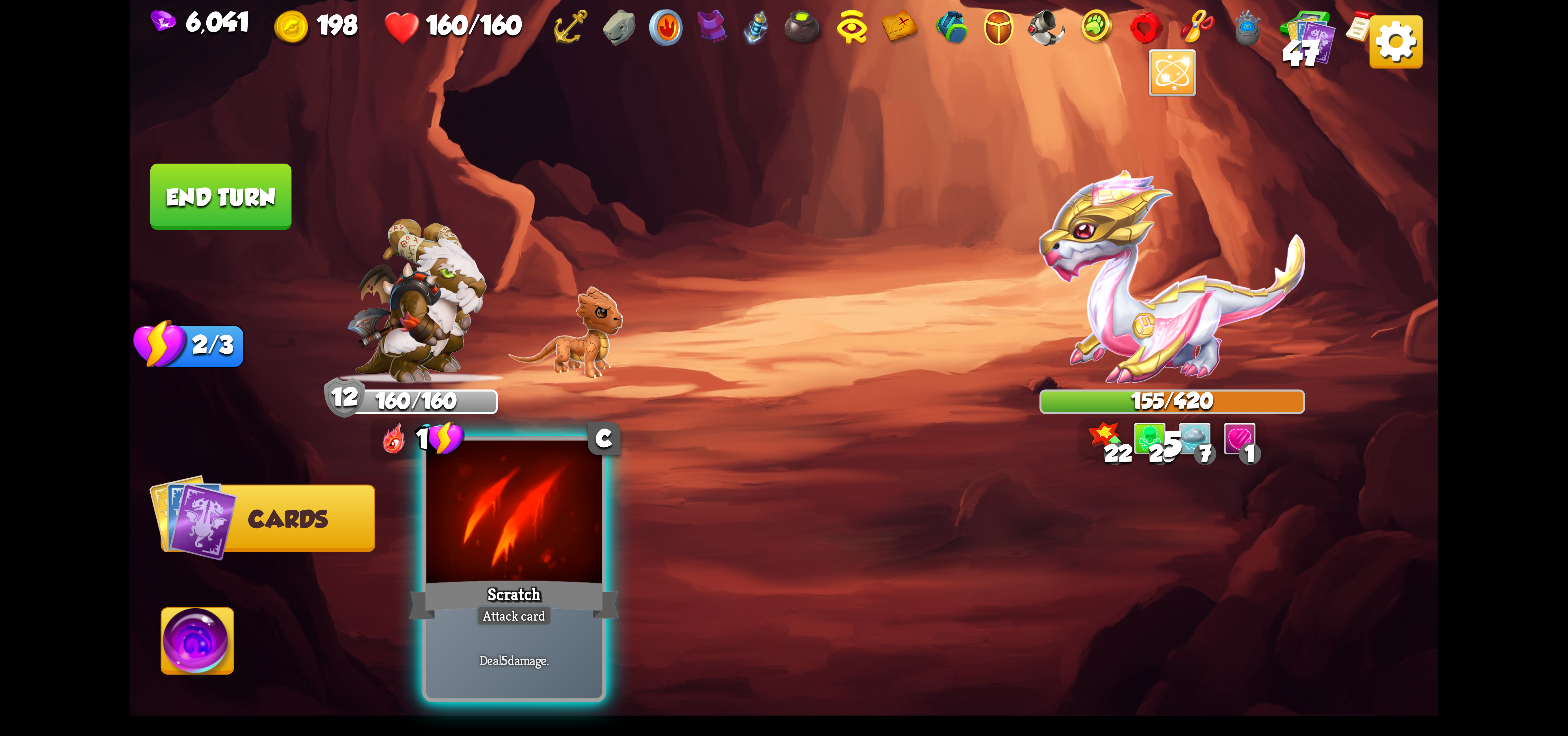
click at [551, 575] on div at bounding box center [514, 514] width 176 height 148
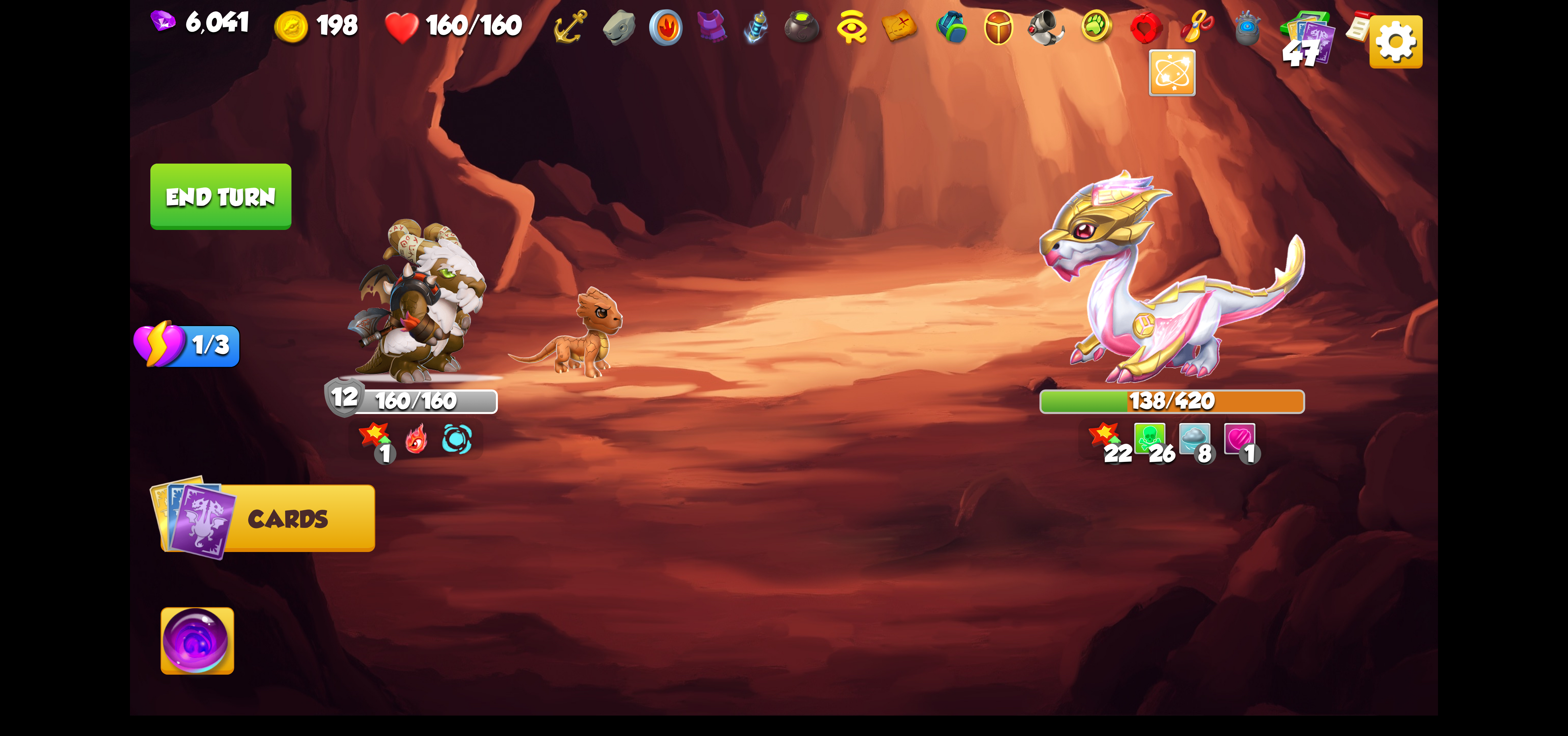
click at [179, 629] on img at bounding box center [197, 645] width 72 height 74
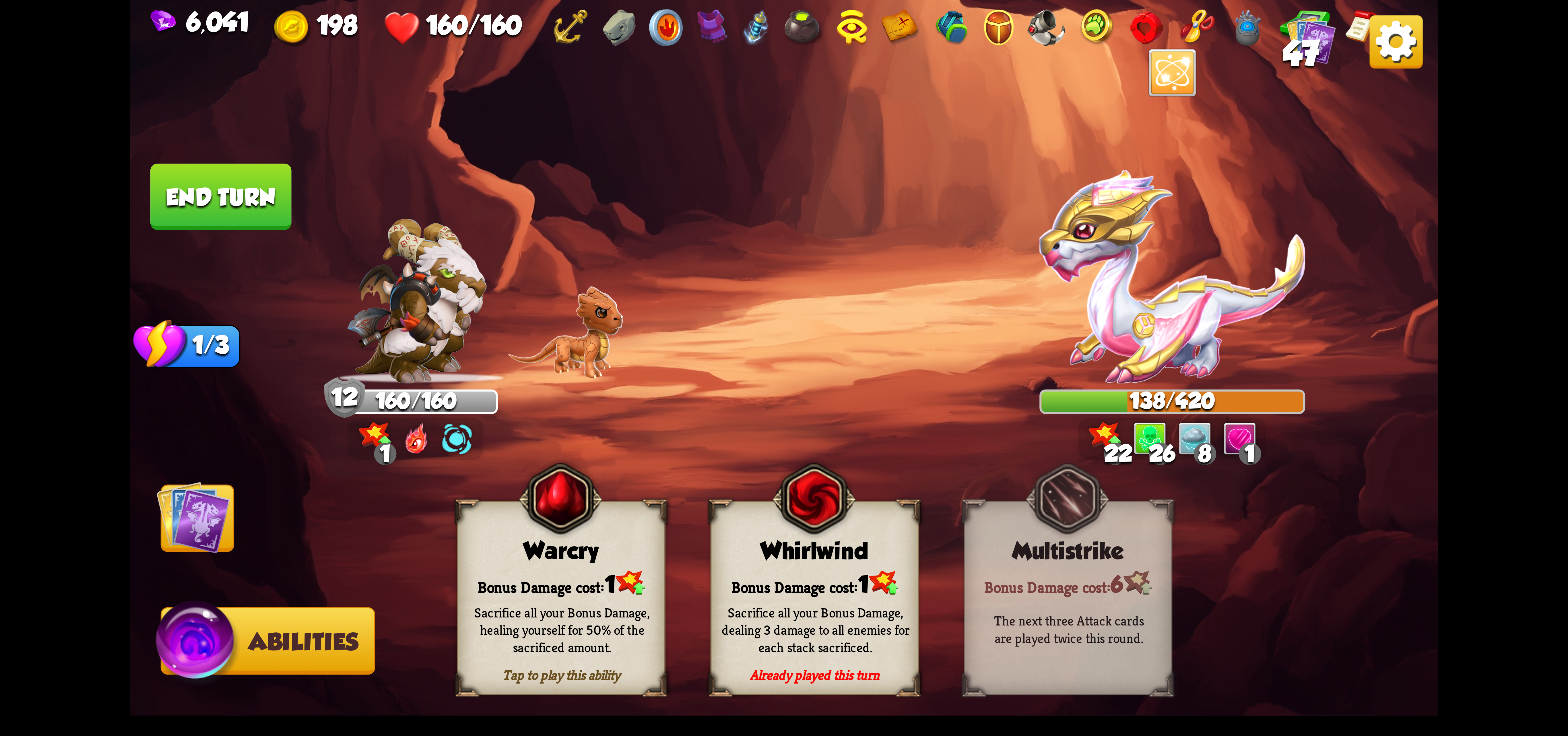
click at [604, 563] on div "Warcry" at bounding box center [561, 551] width 206 height 27
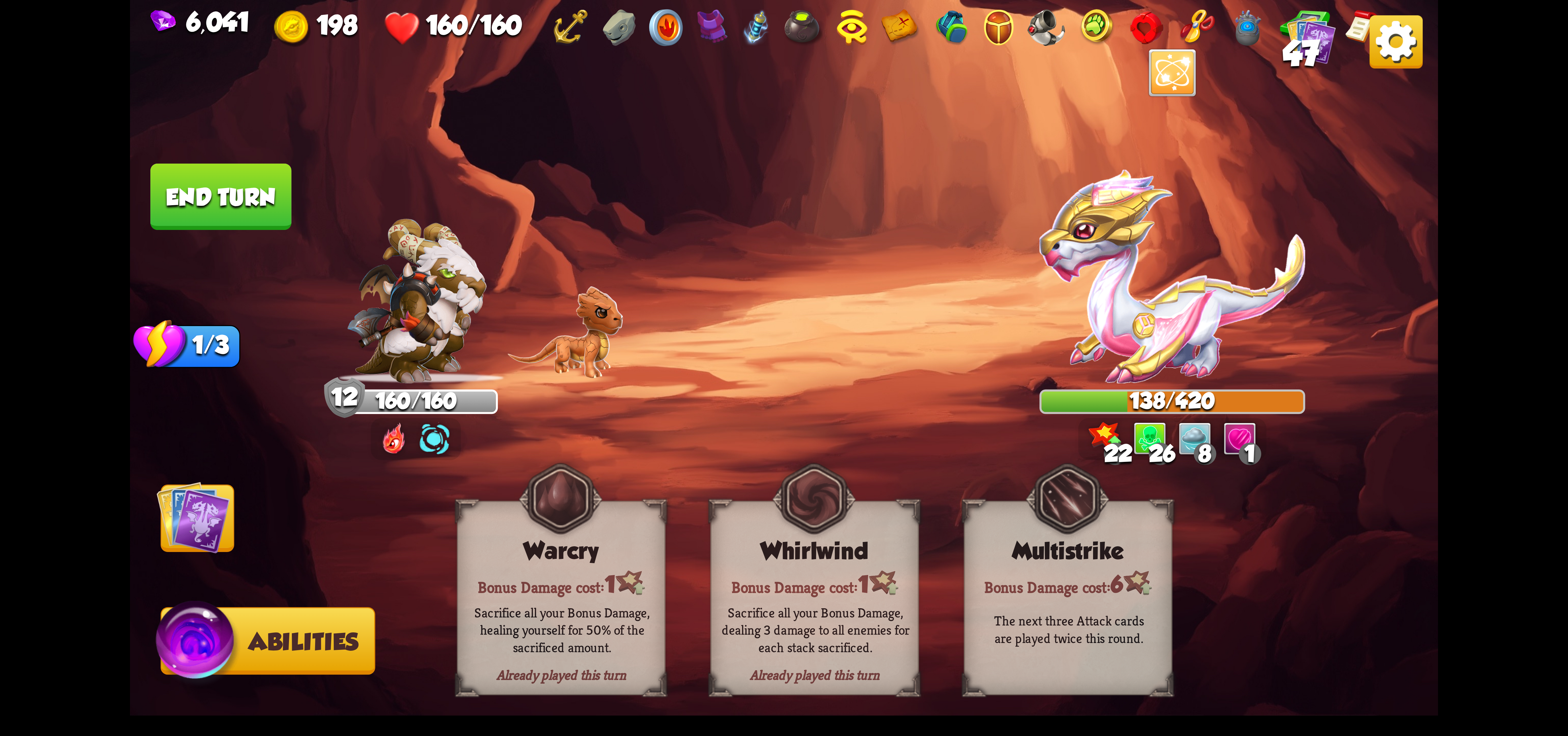
click at [202, 527] on img at bounding box center [193, 517] width 74 height 74
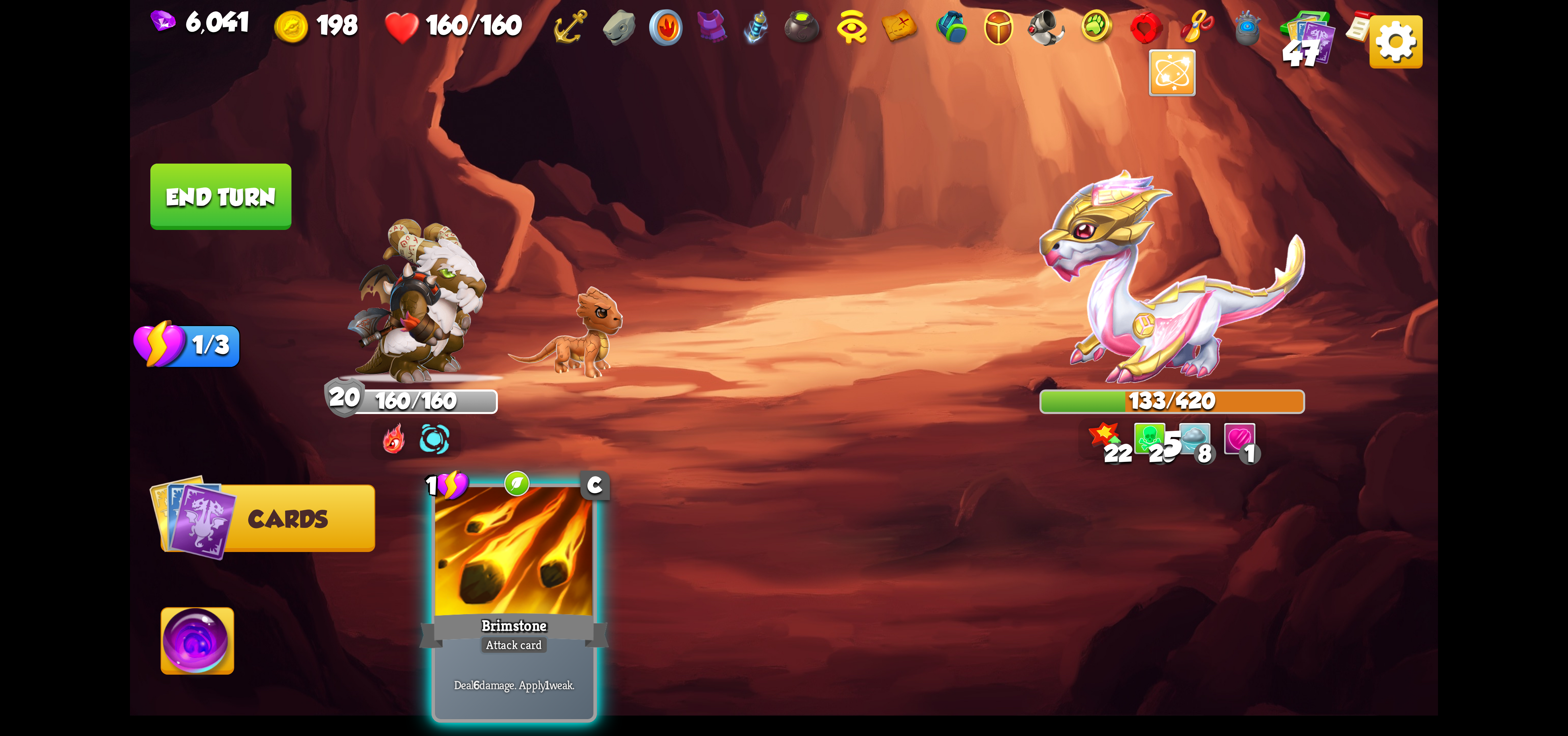
click at [496, 533] on div at bounding box center [514, 553] width 158 height 133
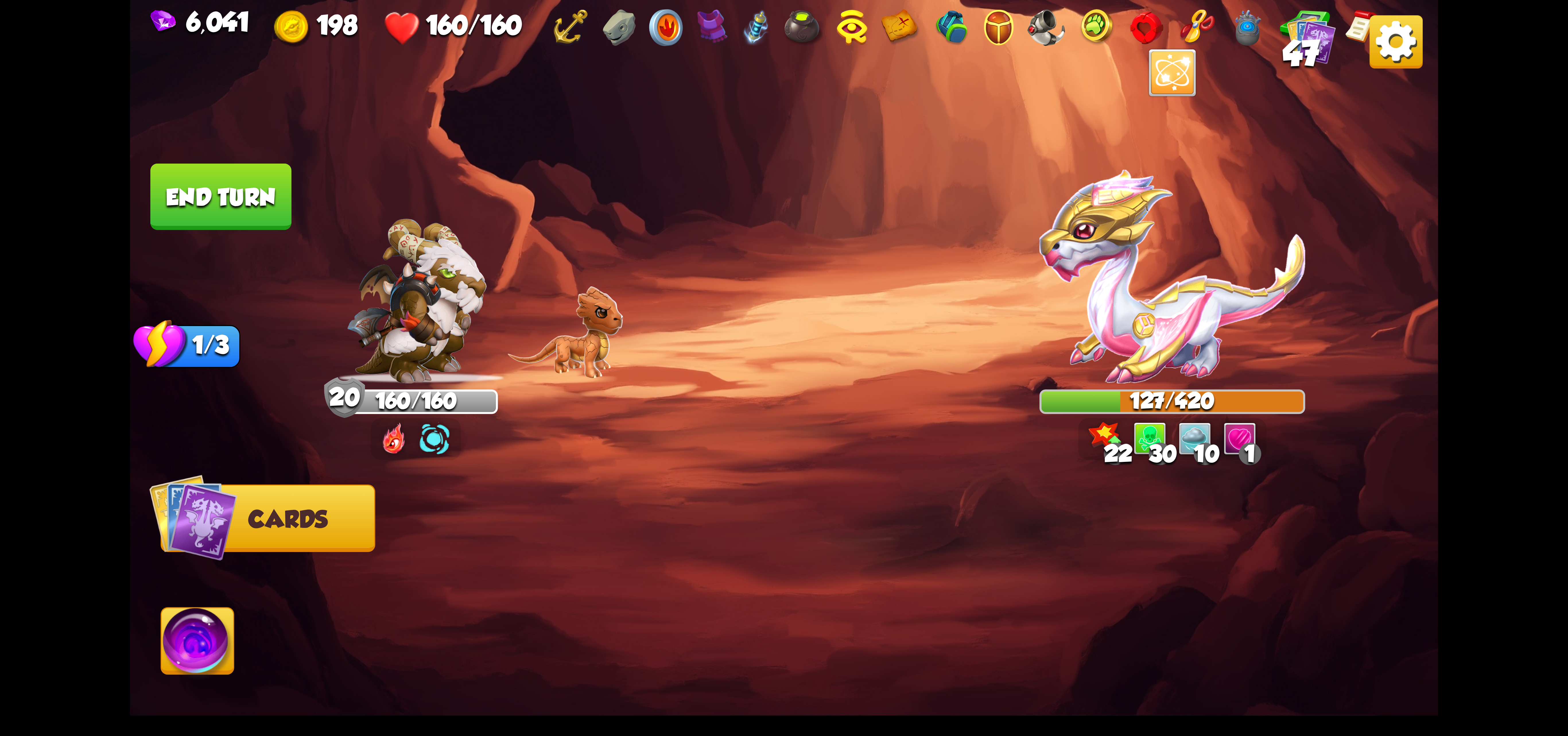
click at [273, 211] on button "End turn" at bounding box center [220, 197] width 141 height 66
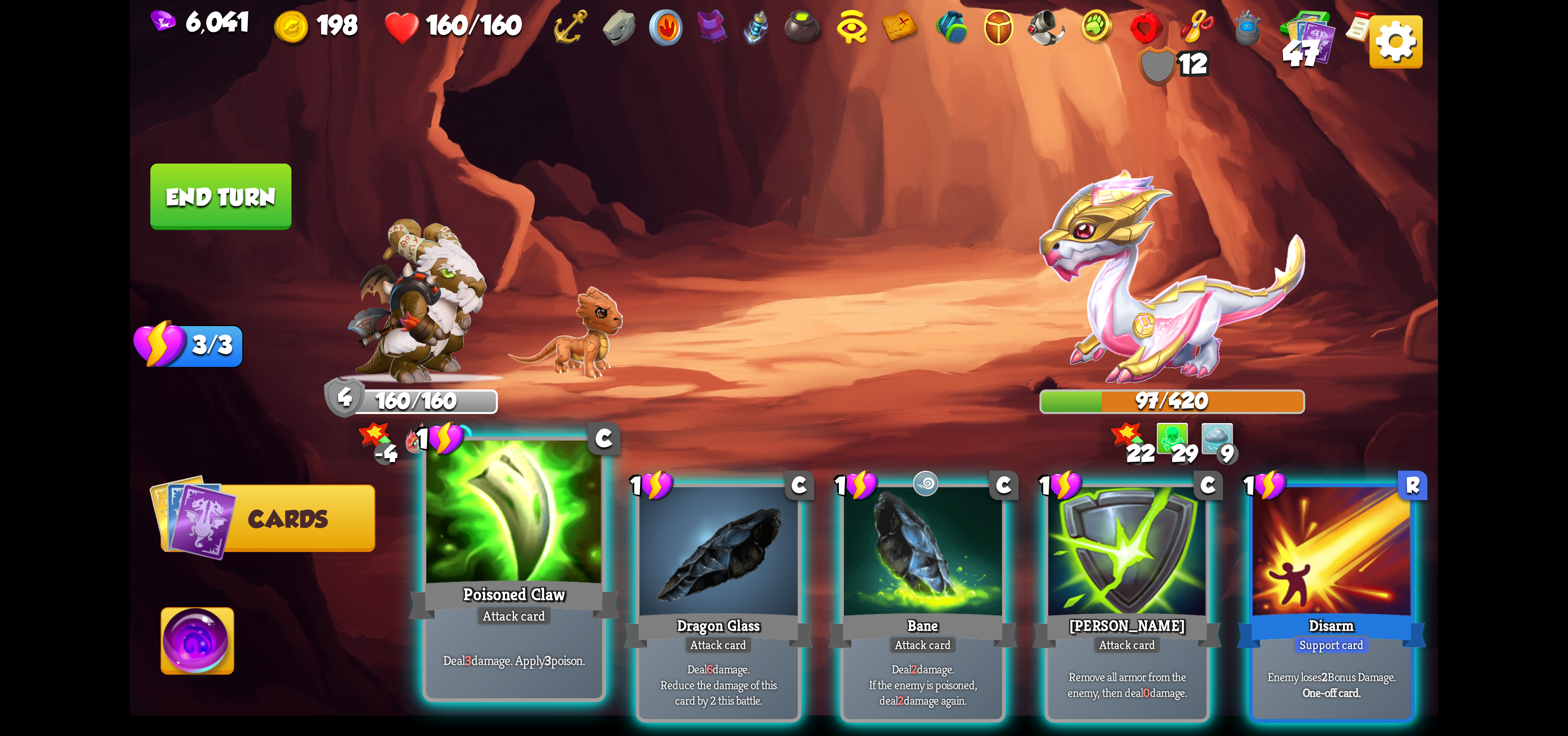
click at [527, 482] on div at bounding box center [514, 514] width 176 height 148
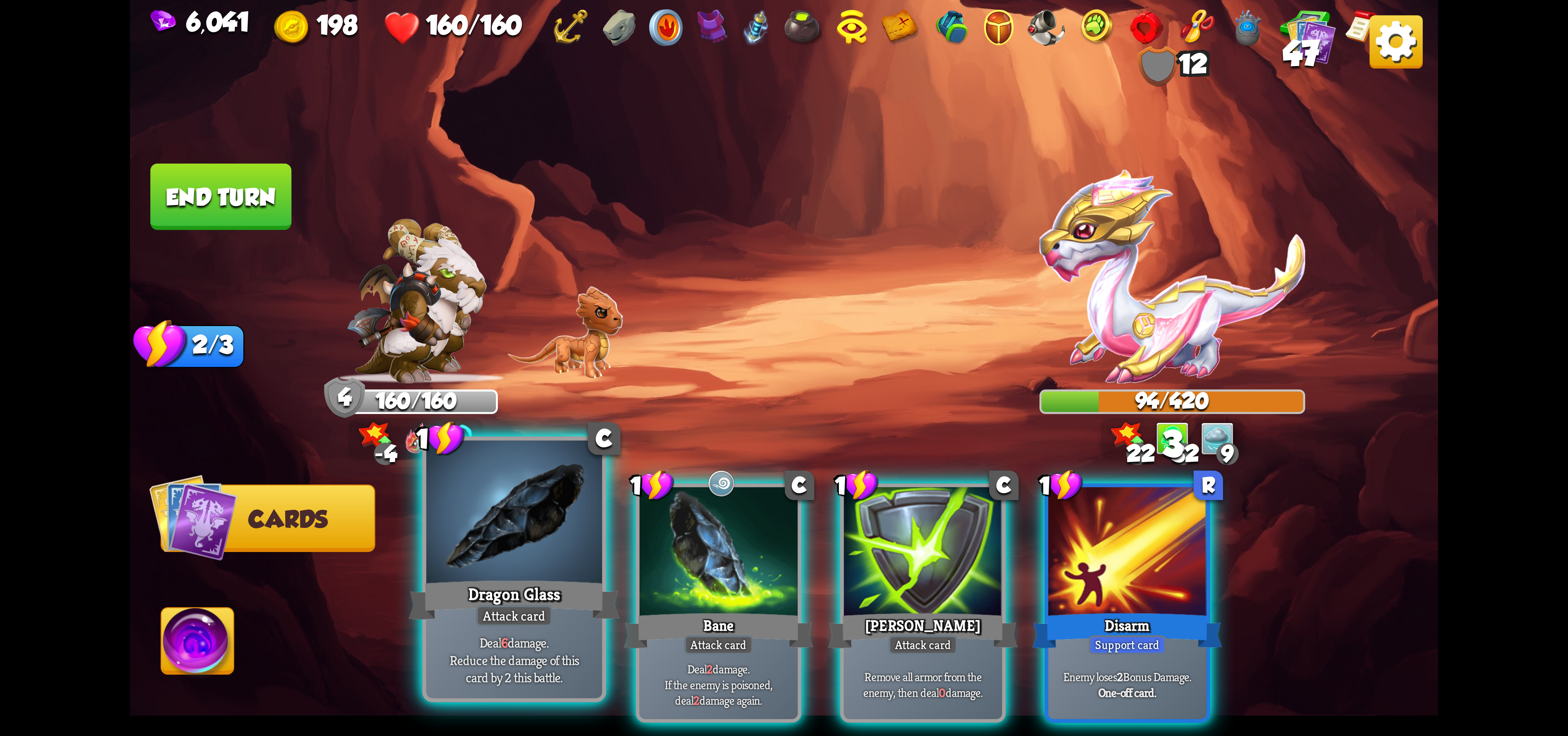
click at [541, 496] on div at bounding box center [514, 514] width 176 height 148
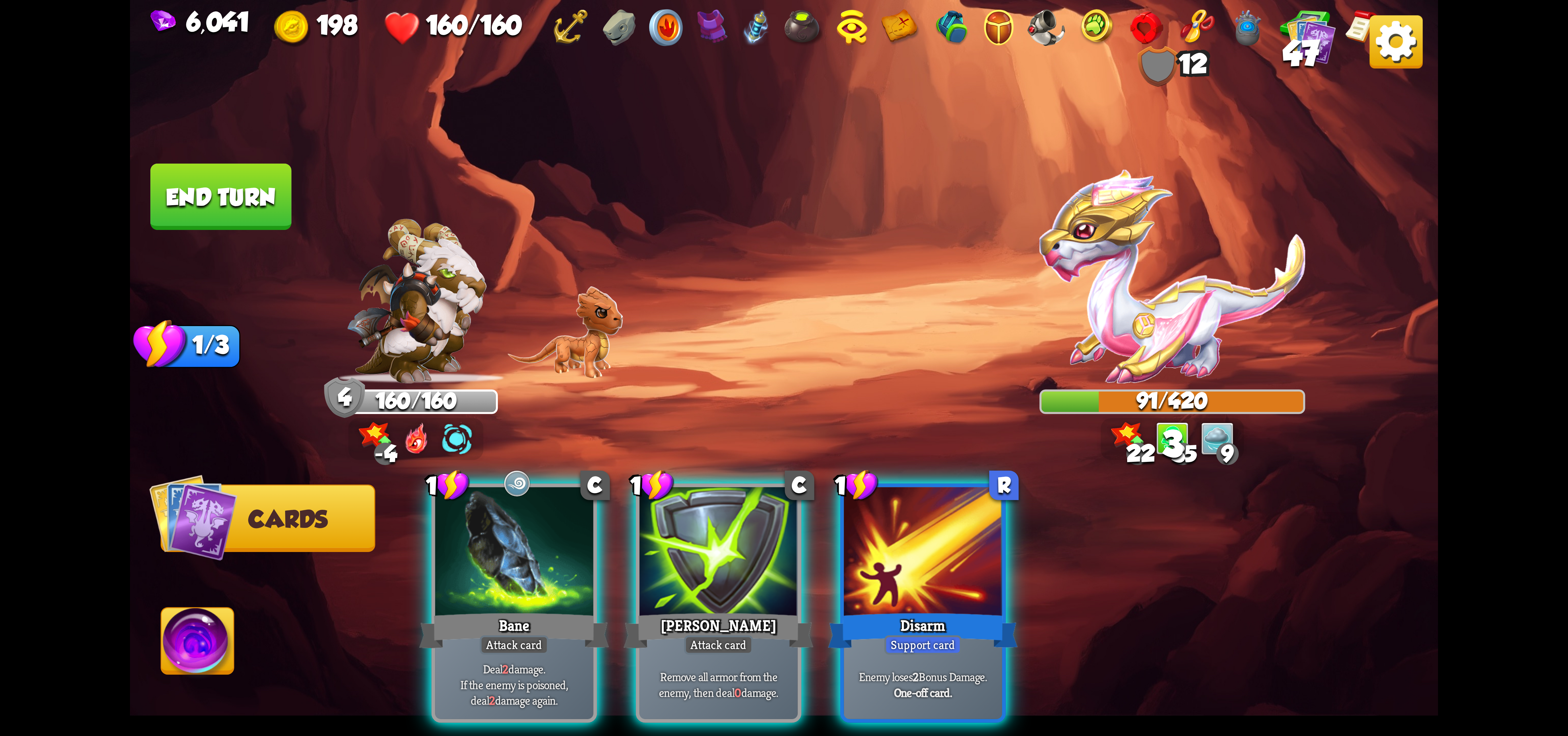
click at [541, 496] on div at bounding box center [514, 553] width 158 height 133
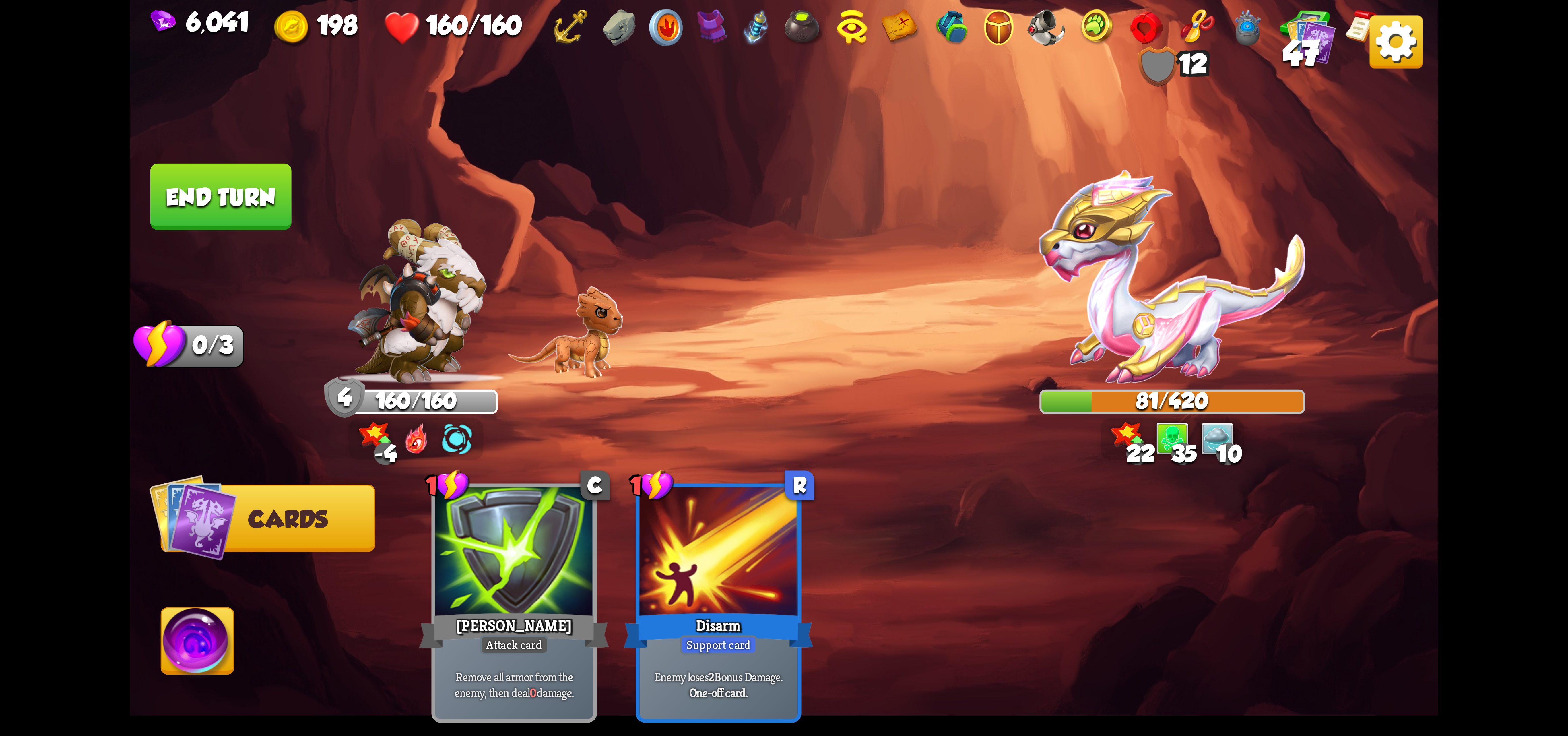
click at [255, 214] on button "End turn" at bounding box center [220, 197] width 141 height 66
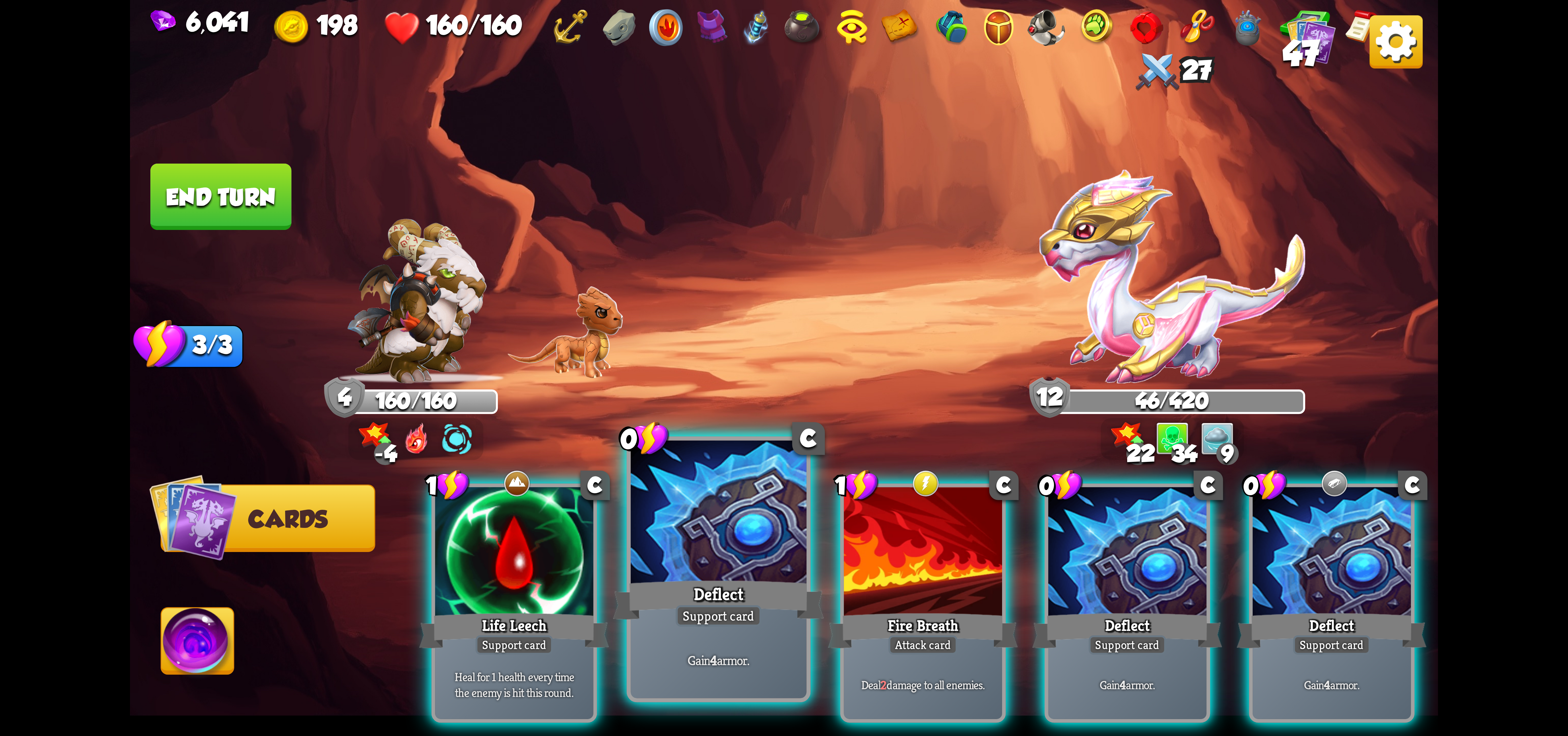
click at [710, 521] on div at bounding box center [718, 514] width 176 height 148
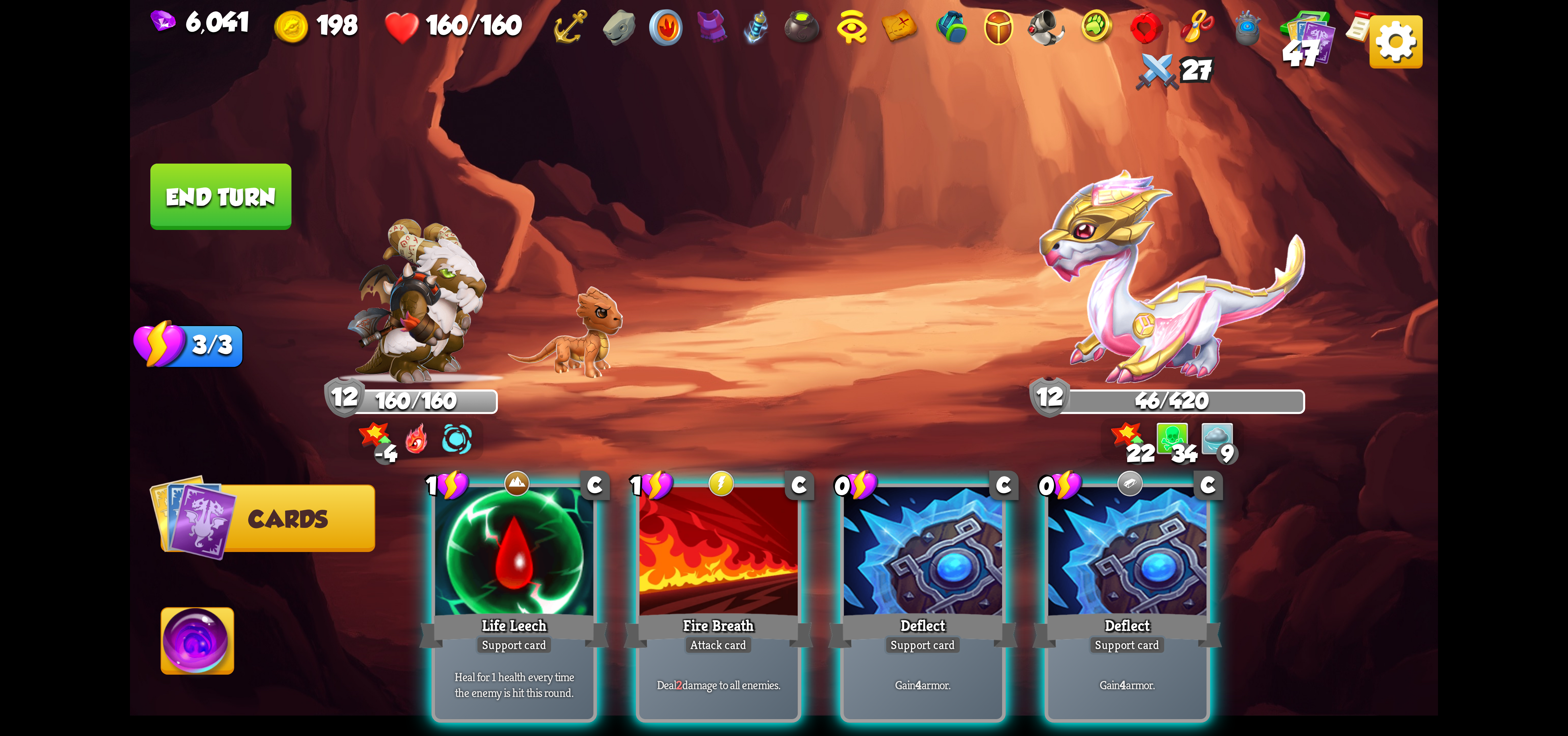
drag, startPoint x: 963, startPoint y: 510, endPoint x: 972, endPoint y: 513, distance: 9.5
click at [940, 512] on div at bounding box center [923, 553] width 158 height 133
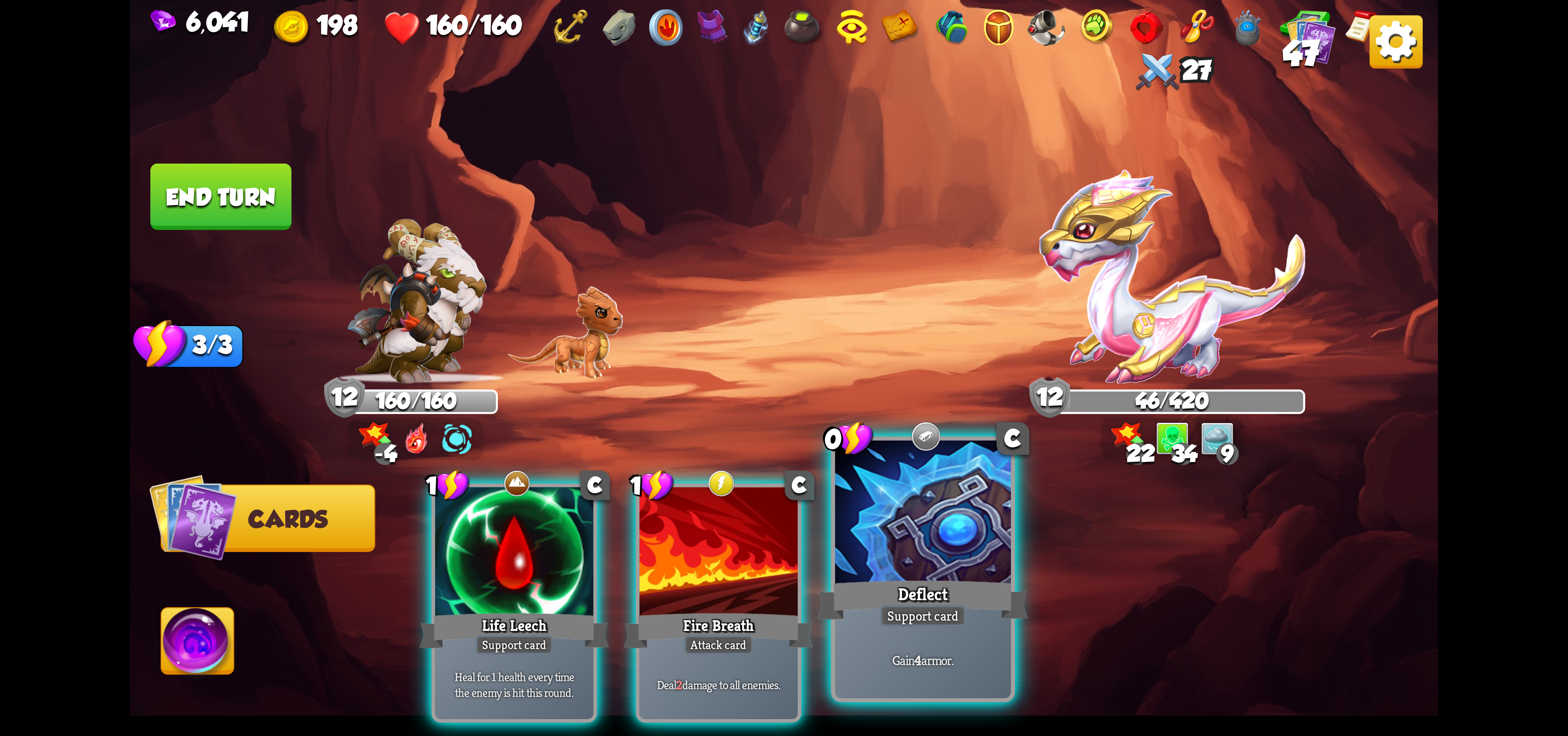
click at [940, 513] on div at bounding box center [923, 514] width 176 height 148
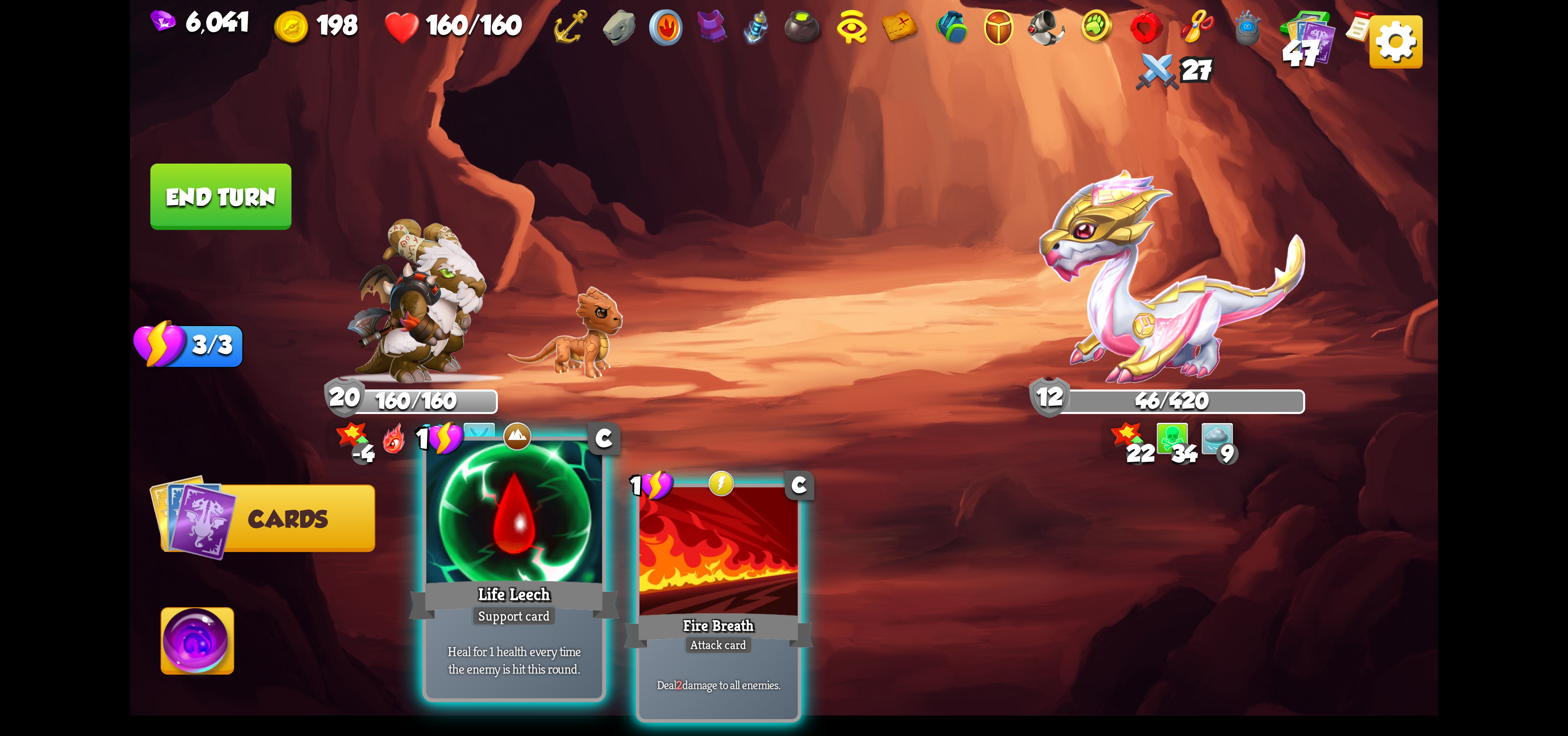
click at [575, 514] on div at bounding box center [514, 514] width 176 height 148
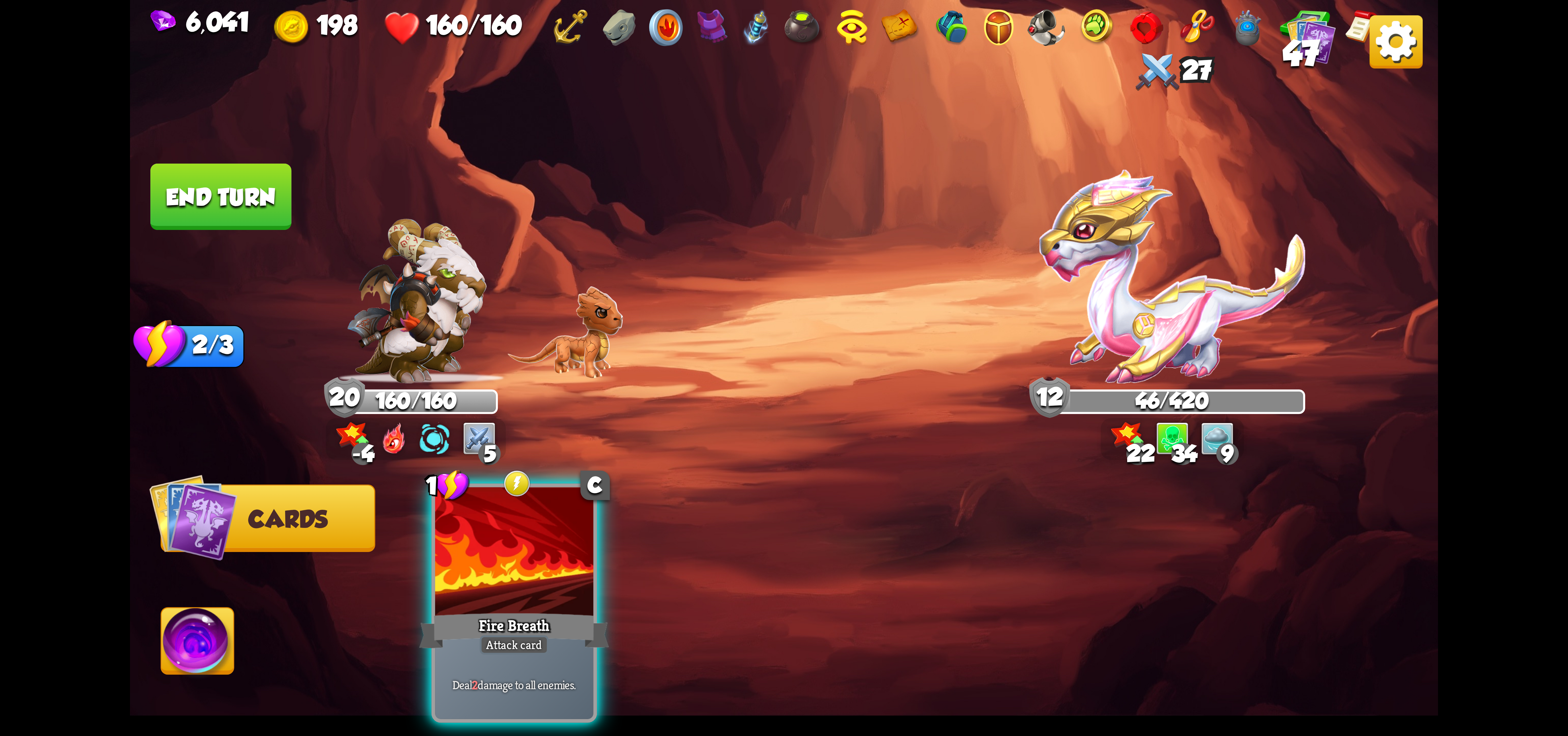
click at [575, 514] on div at bounding box center [514, 553] width 158 height 133
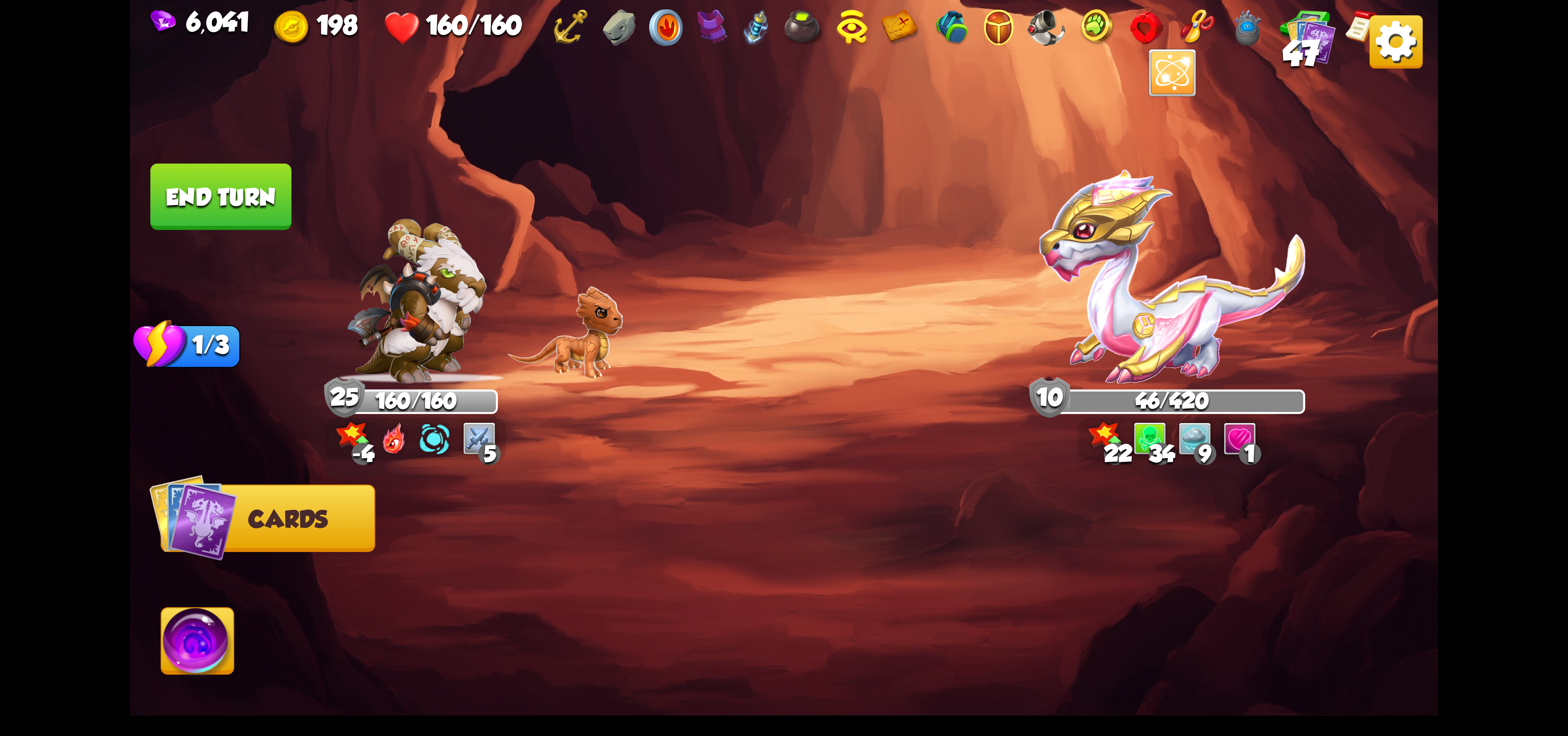
click at [268, 205] on button "End turn" at bounding box center [220, 197] width 141 height 66
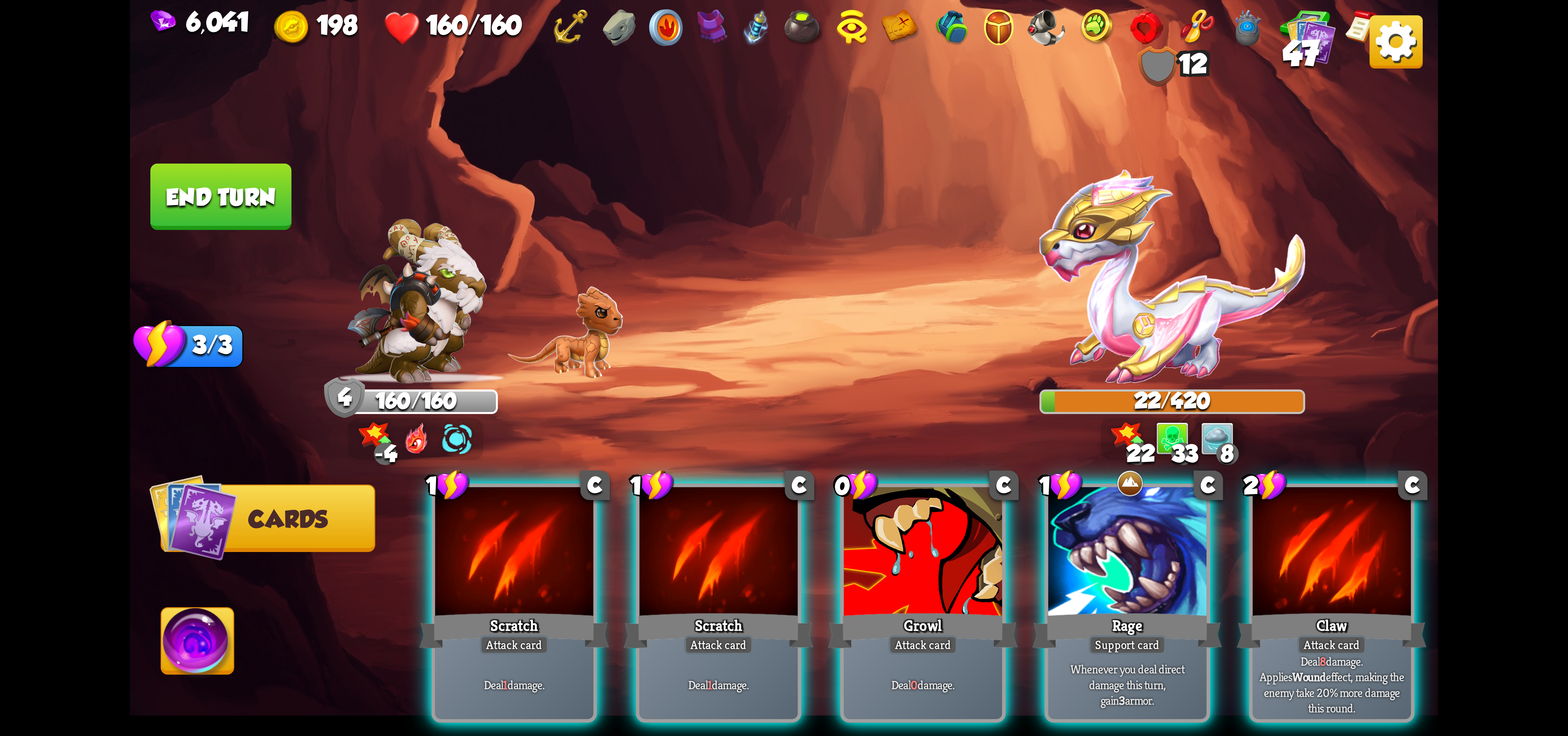
click at [940, 555] on div at bounding box center [1332, 553] width 158 height 133
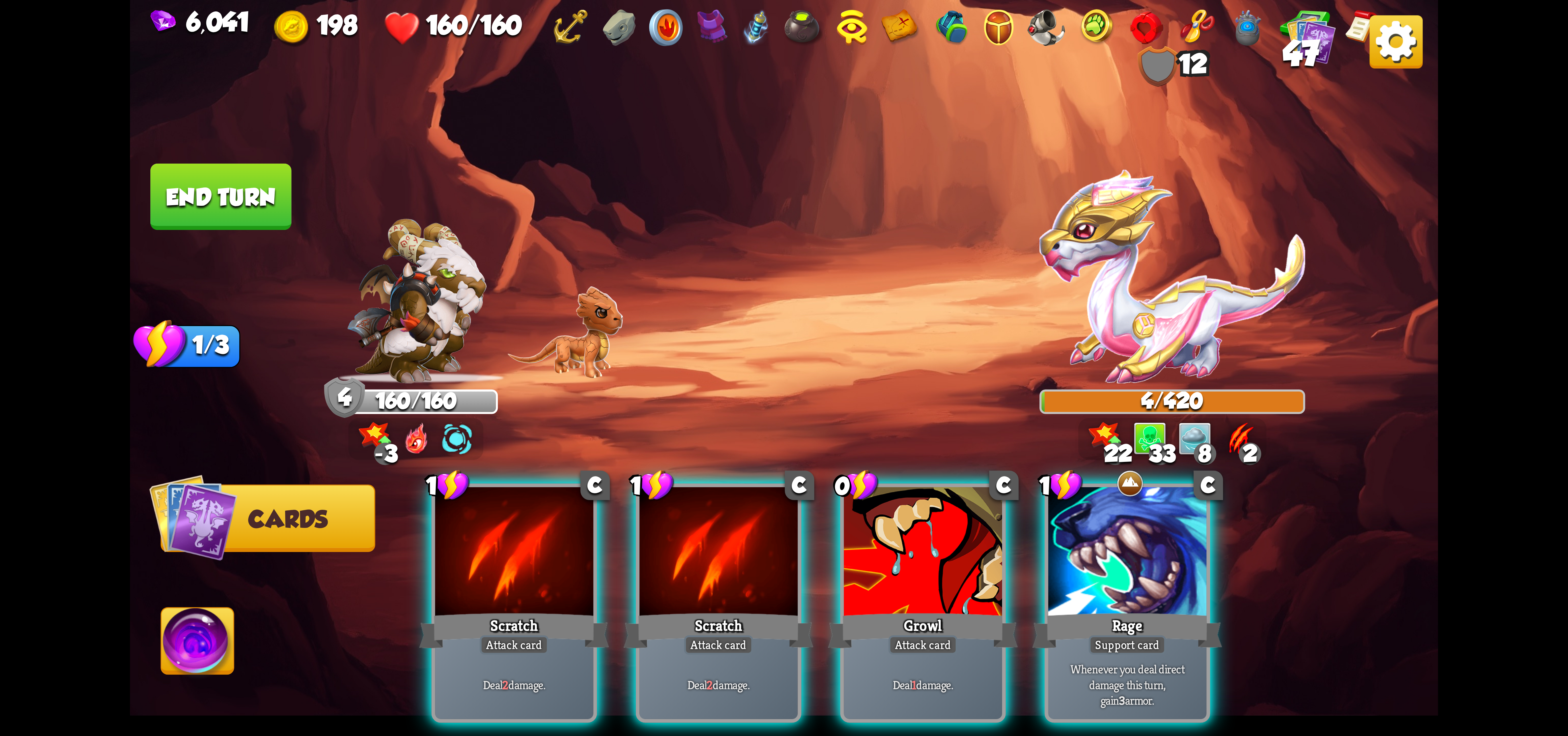
drag, startPoint x: 775, startPoint y: 552, endPoint x: 859, endPoint y: 395, distance: 178.1
click at [909, 365] on div "Select an enemy to attack... You don't have enough stamina to play that card...…" at bounding box center [784, 368] width 1308 height 736
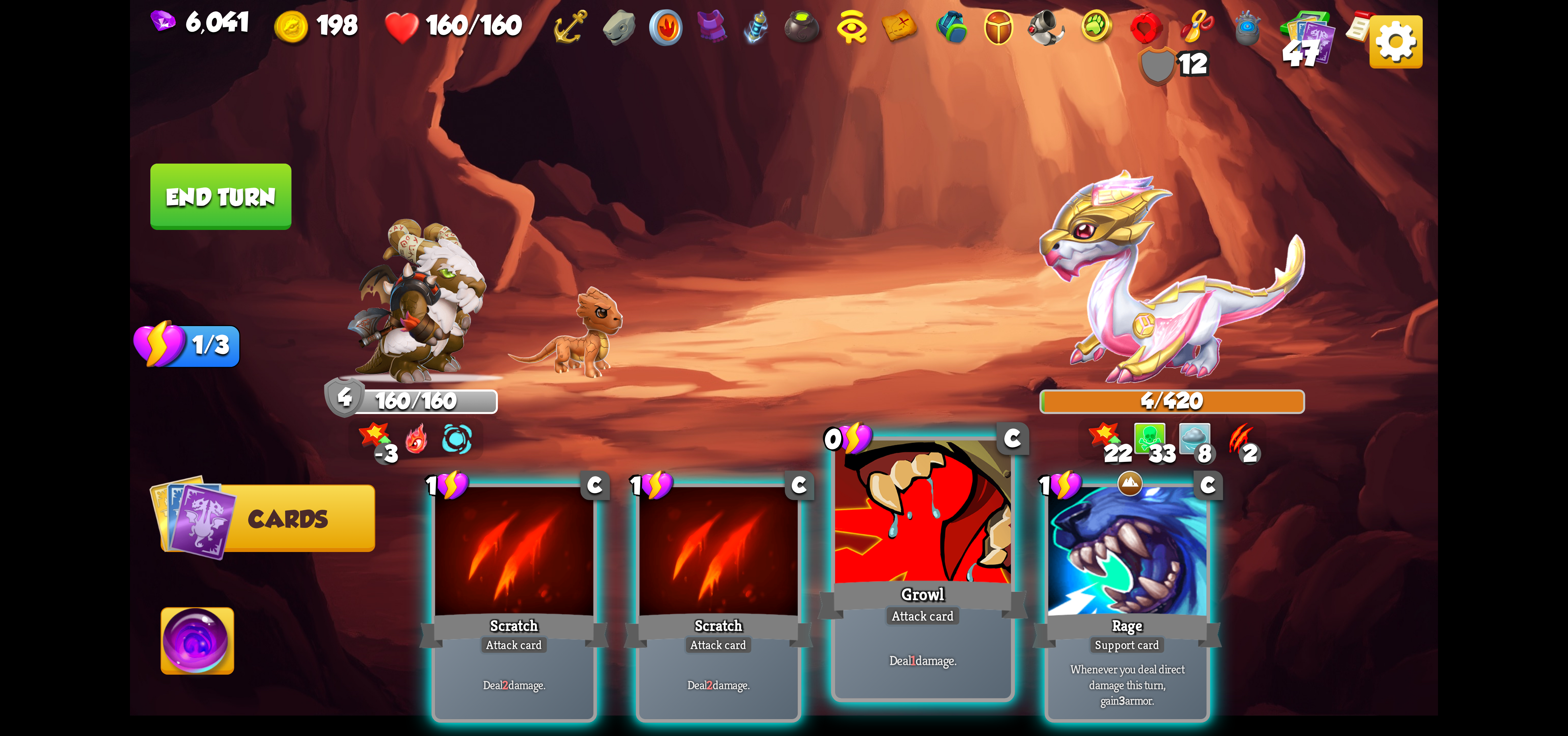
click at [914, 543] on div at bounding box center [923, 514] width 176 height 148
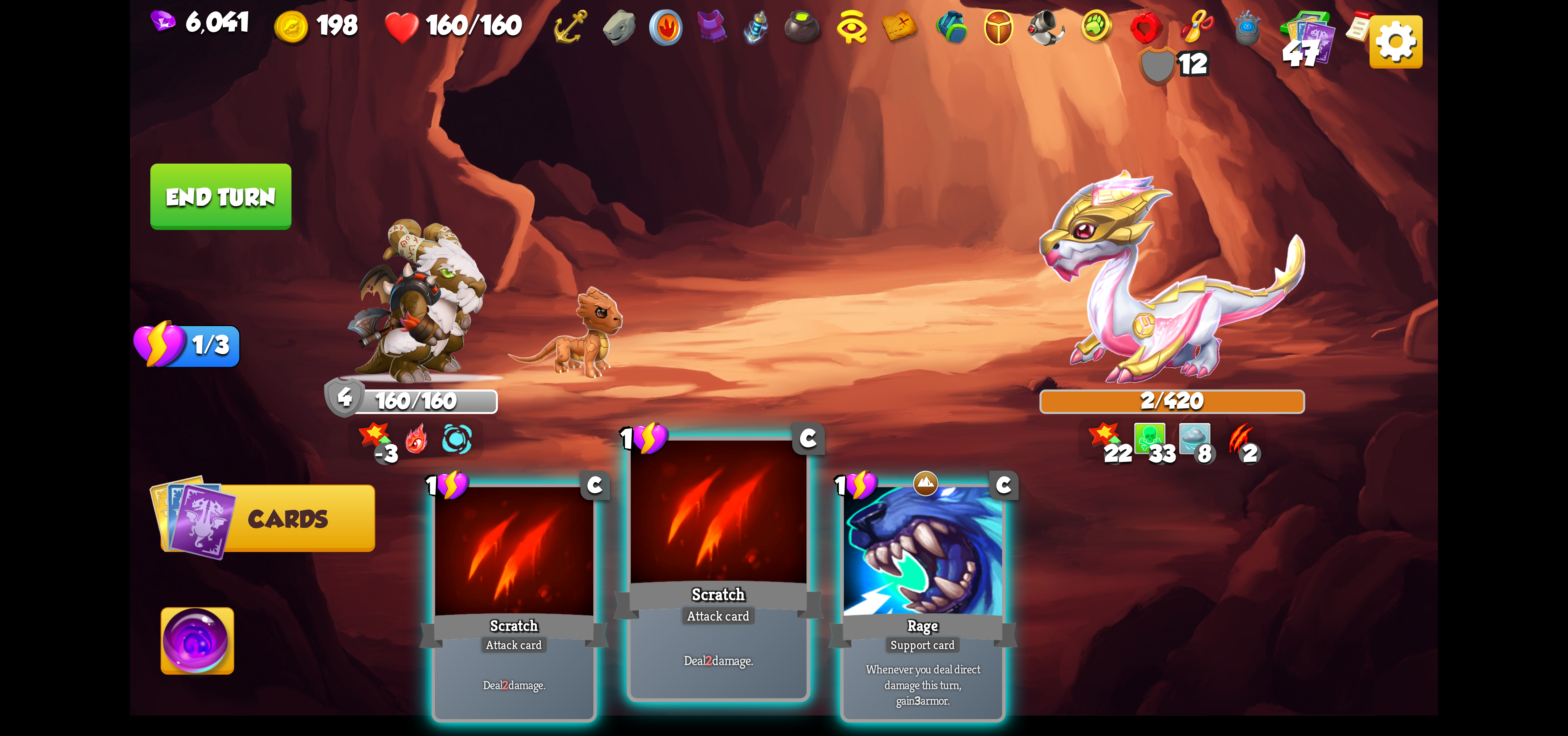
click at [761, 547] on div at bounding box center [718, 514] width 176 height 148
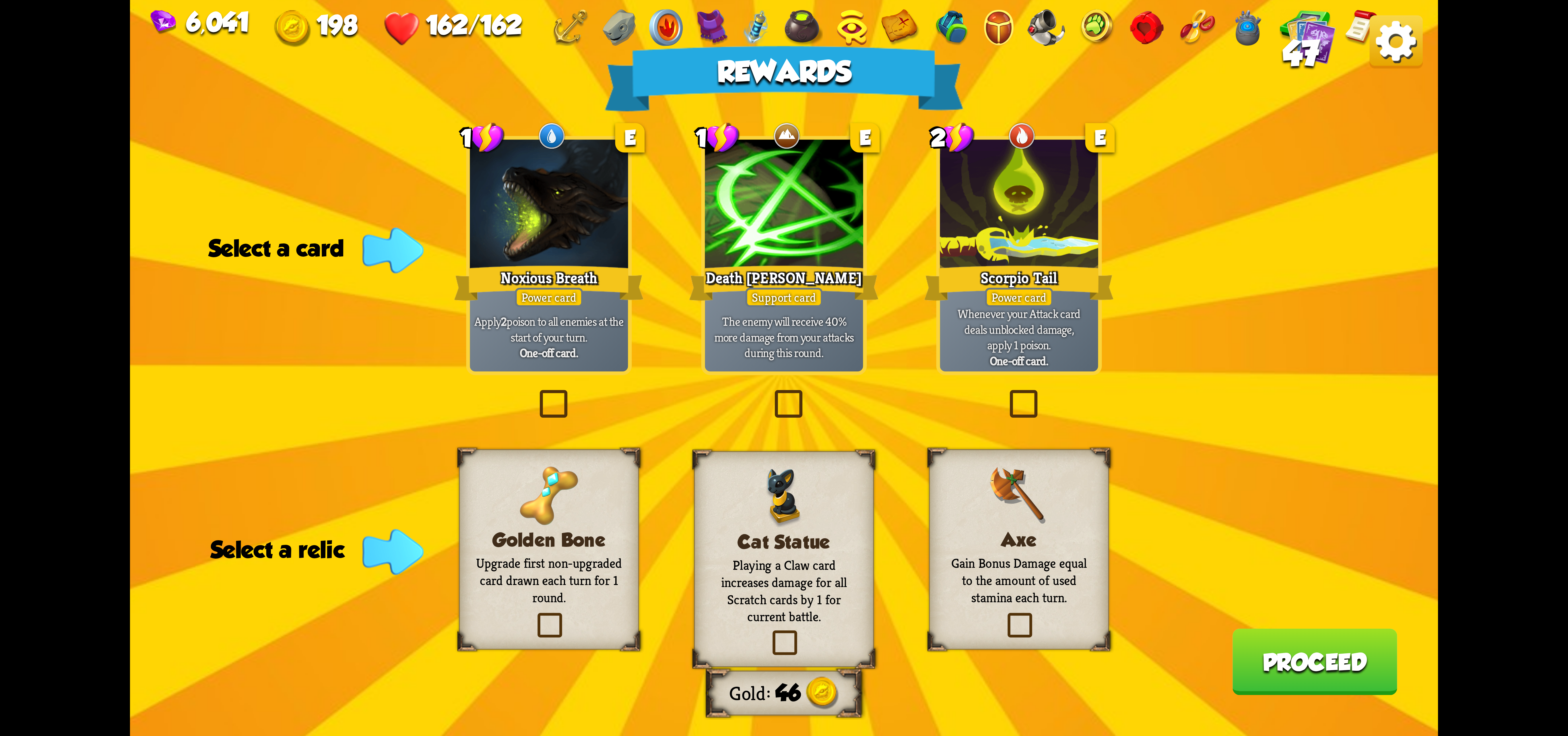
click at [940, 215] on div at bounding box center [1019, 206] width 158 height 133
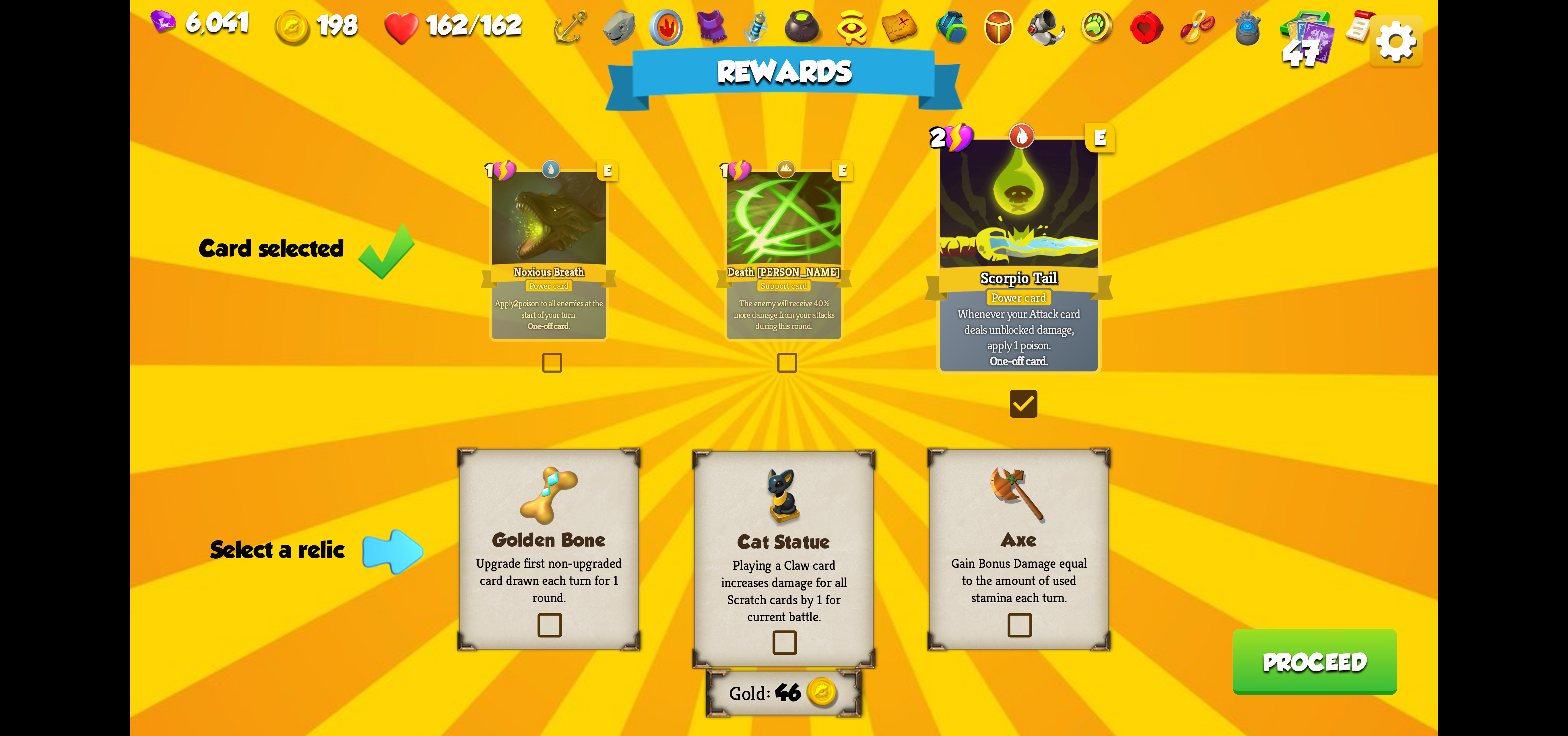
click at [940, 215] on div at bounding box center [1019, 206] width 158 height 133
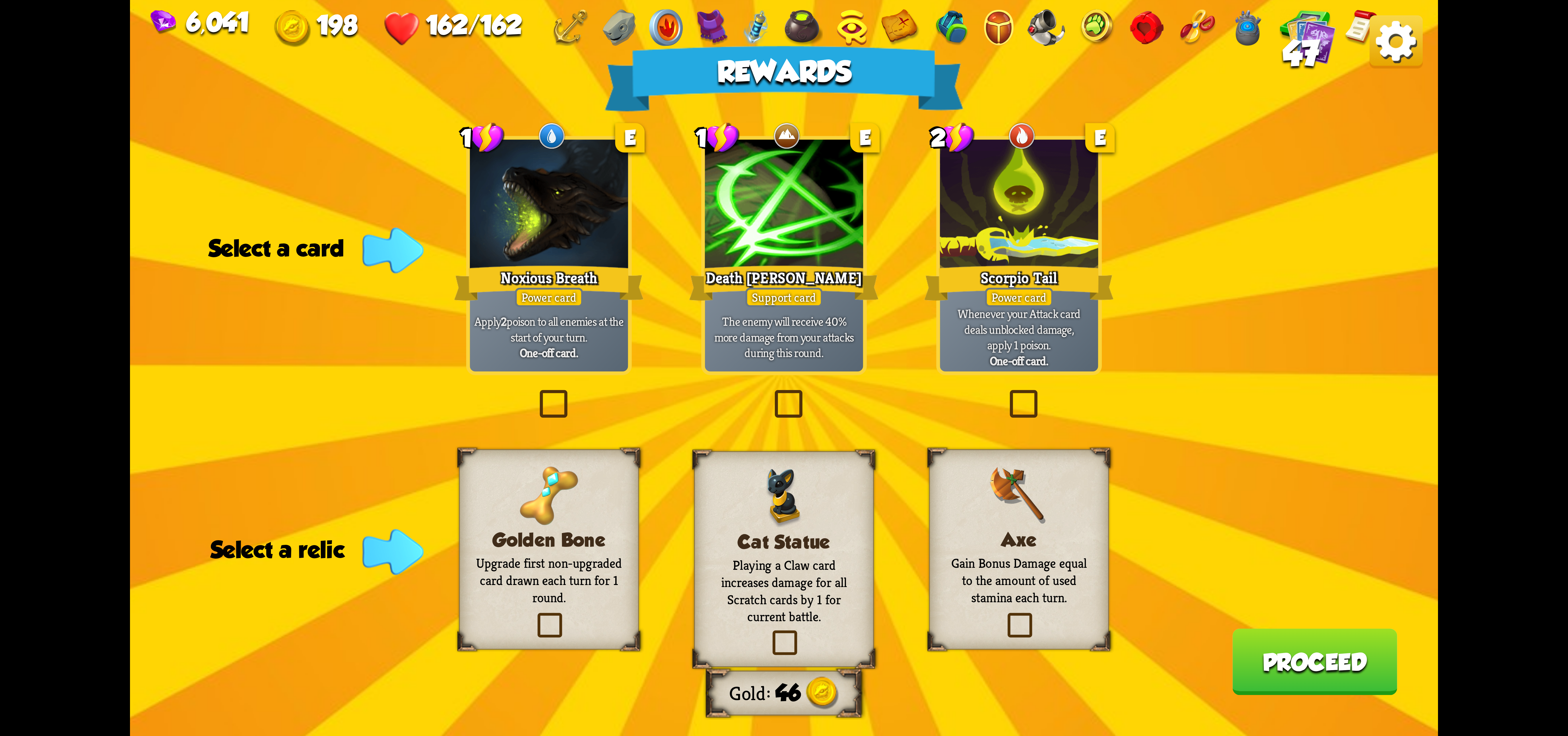
click at [940, 215] on div at bounding box center [1019, 206] width 158 height 133
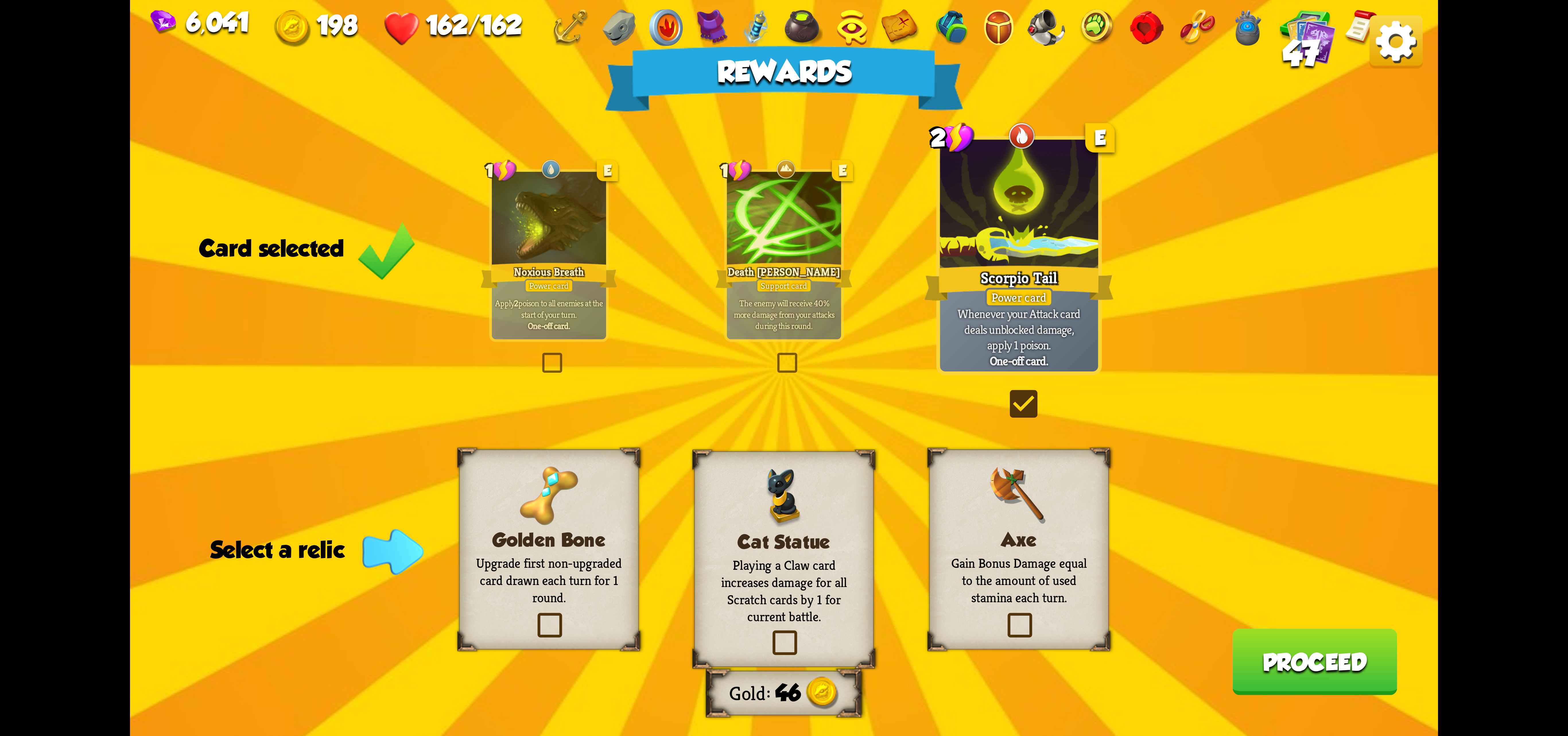
click at [940, 616] on label at bounding box center [1004, 616] width 0 height 0
click at [0, 0] on input "checkbox" at bounding box center [0, 0] width 0 height 0
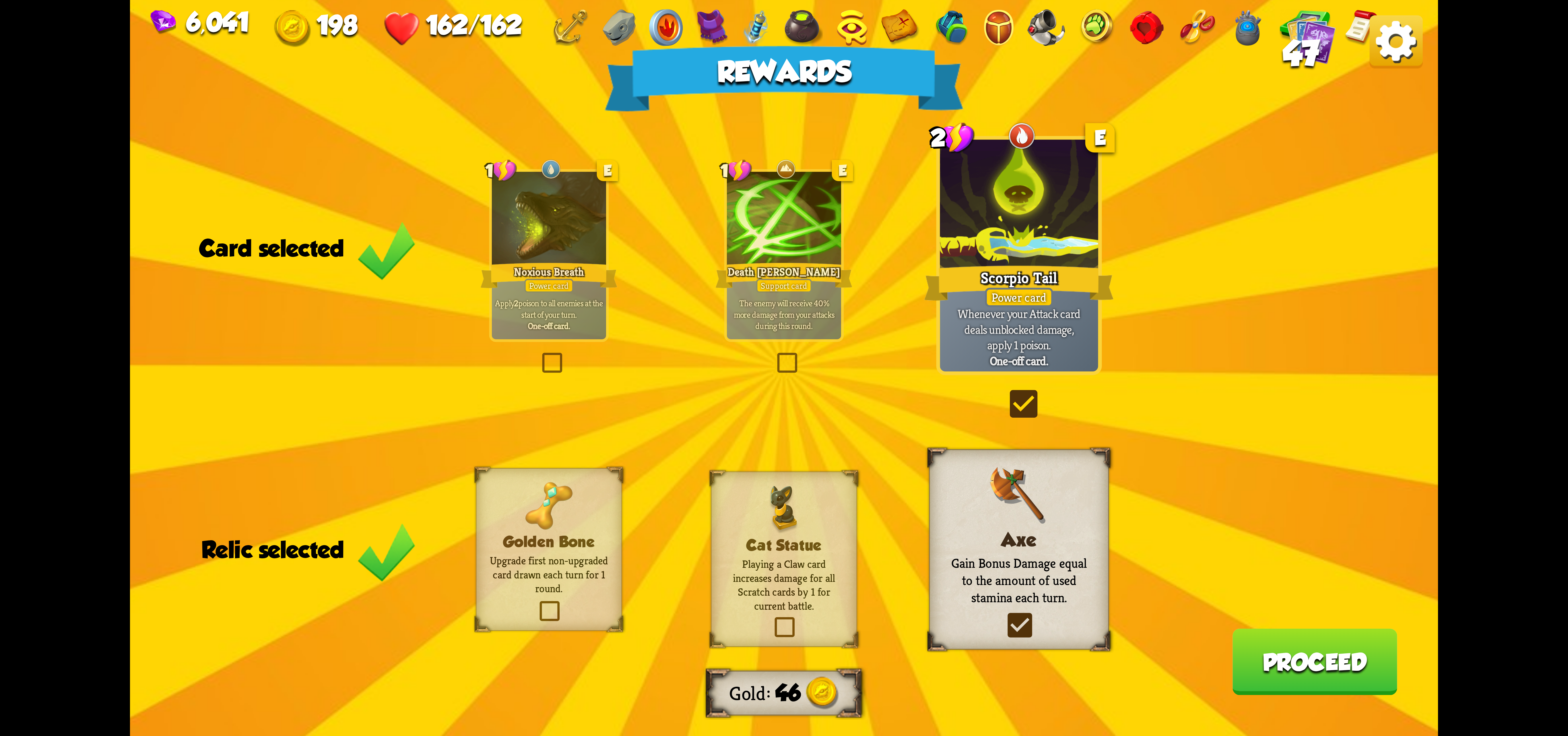
click at [561, 548] on h3 "Golden Bone" at bounding box center [549, 541] width 118 height 17
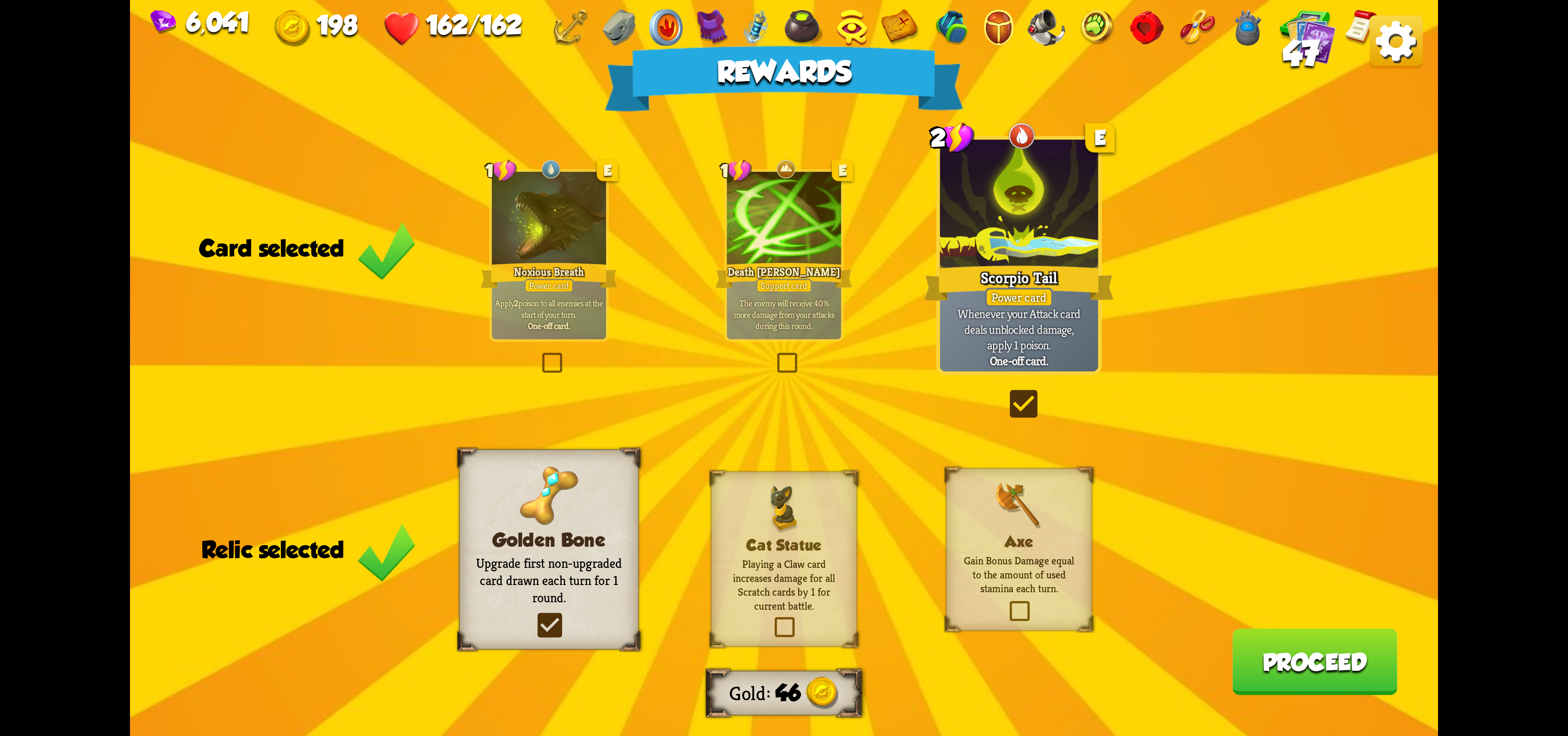
click at [940, 553] on p "Gain Bonus Damage equal to the amount of used stamina each turn." at bounding box center [1019, 574] width 118 height 42
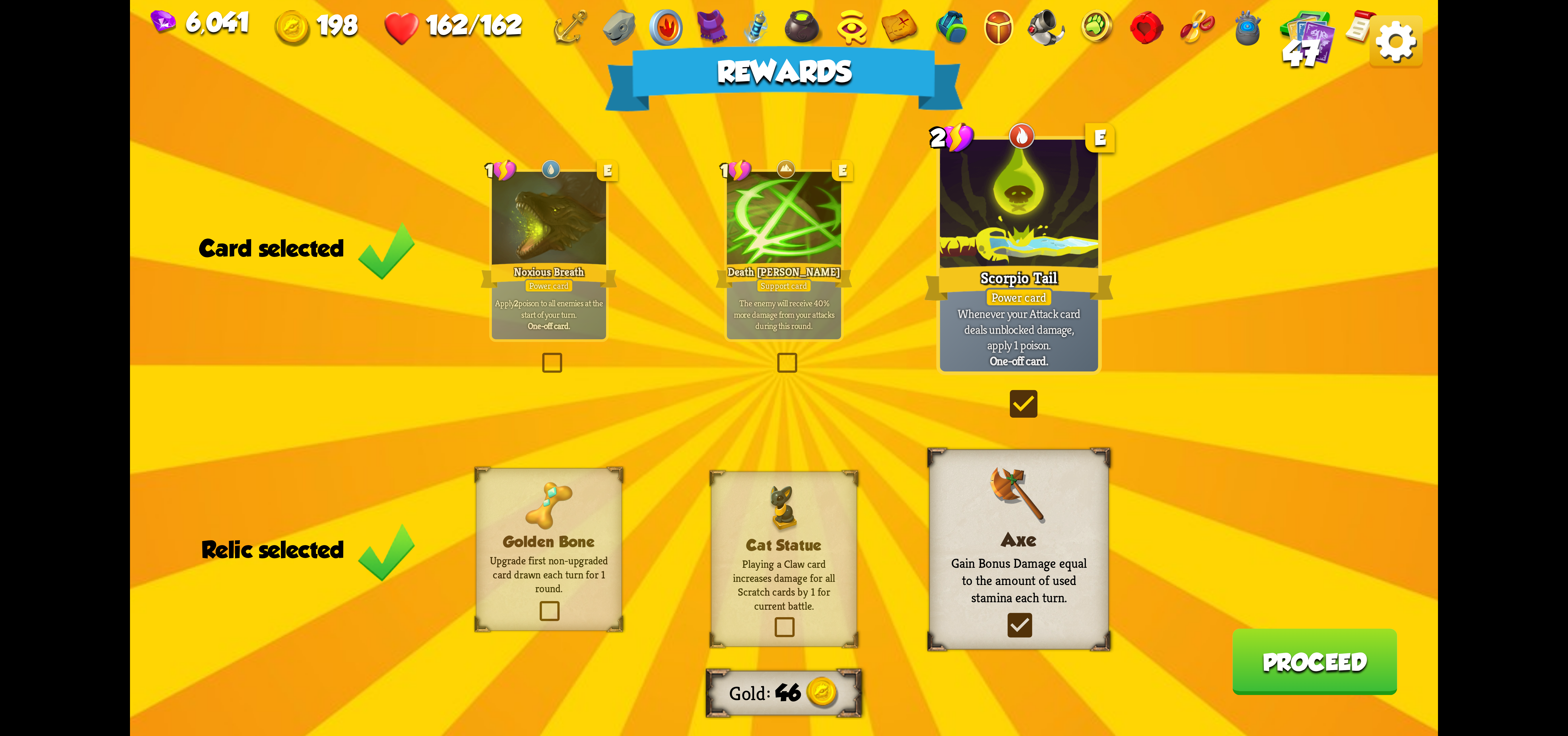
click at [573, 265] on div "Noxious Breath" at bounding box center [548, 275] width 137 height 30
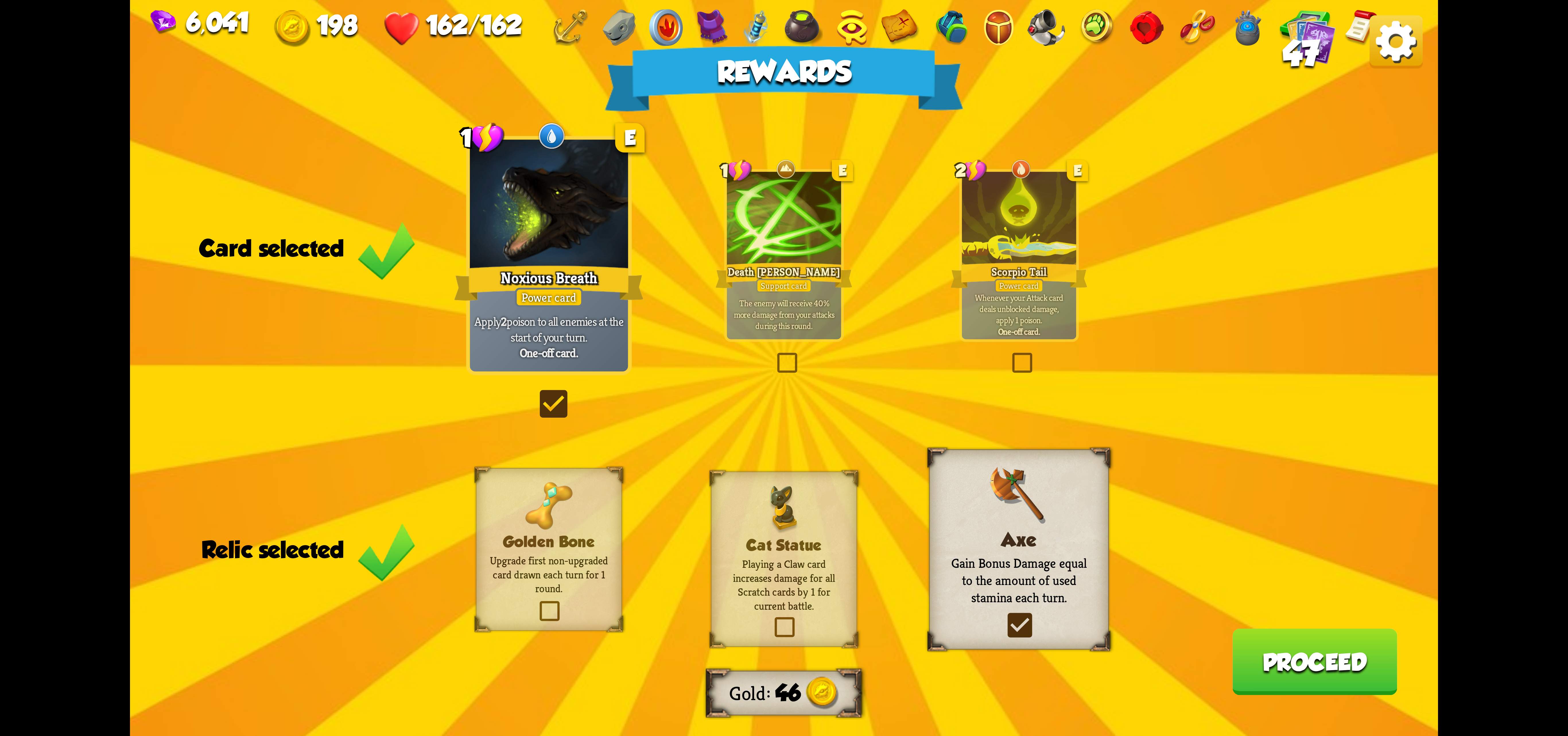
click at [605, 553] on p "Upgrade first non-upgraded card drawn each turn for 1 round." at bounding box center [549, 574] width 118 height 42
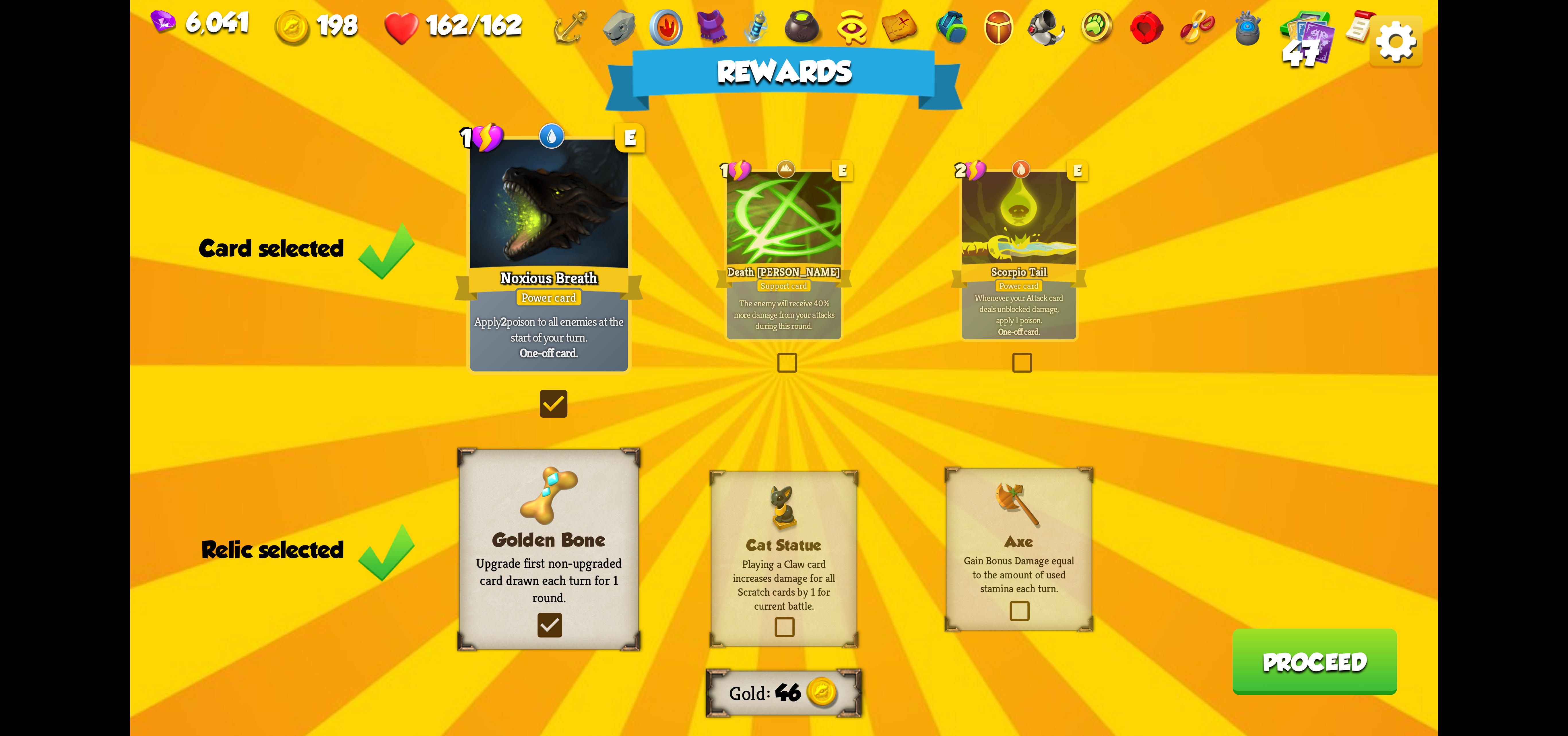
click at [940, 329] on b "One-off card." at bounding box center [1019, 331] width 42 height 11
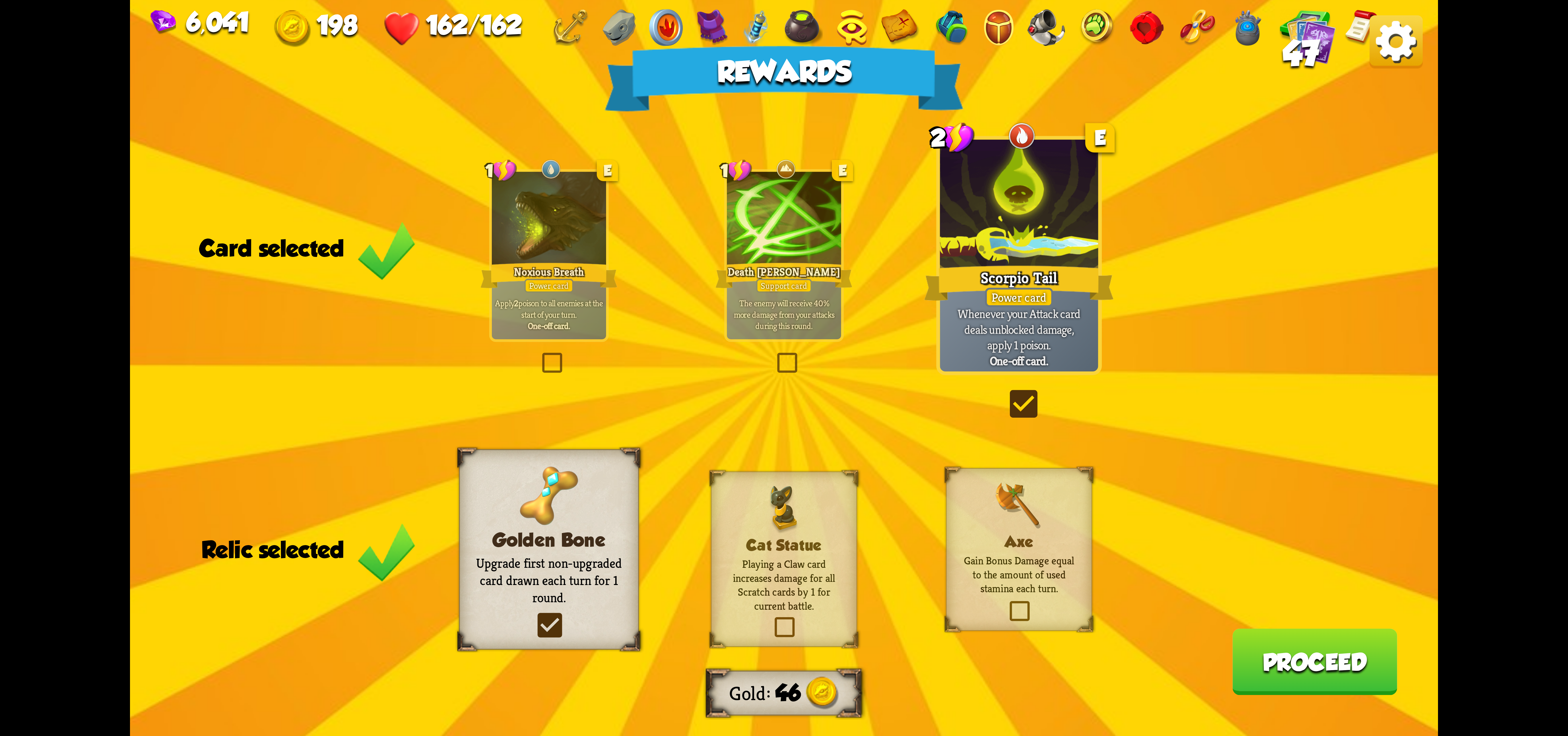
click at [940, 578] on div "Axe Gain Bonus Damage equal to the amount of used stamina each turn." at bounding box center [1019, 549] width 146 height 163
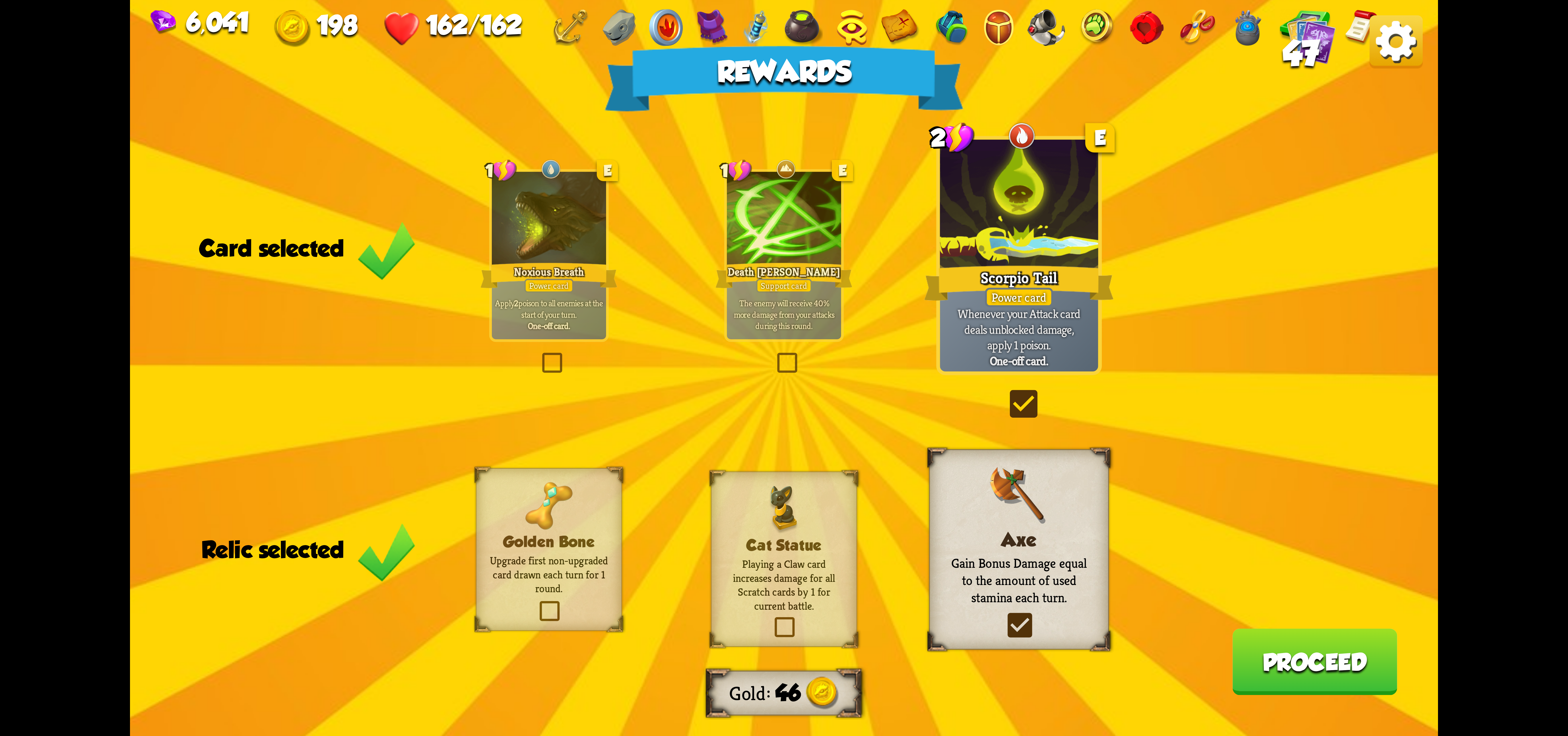
click at [573, 517] on div "Golden Bone Upgrade first non-upgraded card drawn each turn for 1 round." at bounding box center [549, 549] width 146 height 163
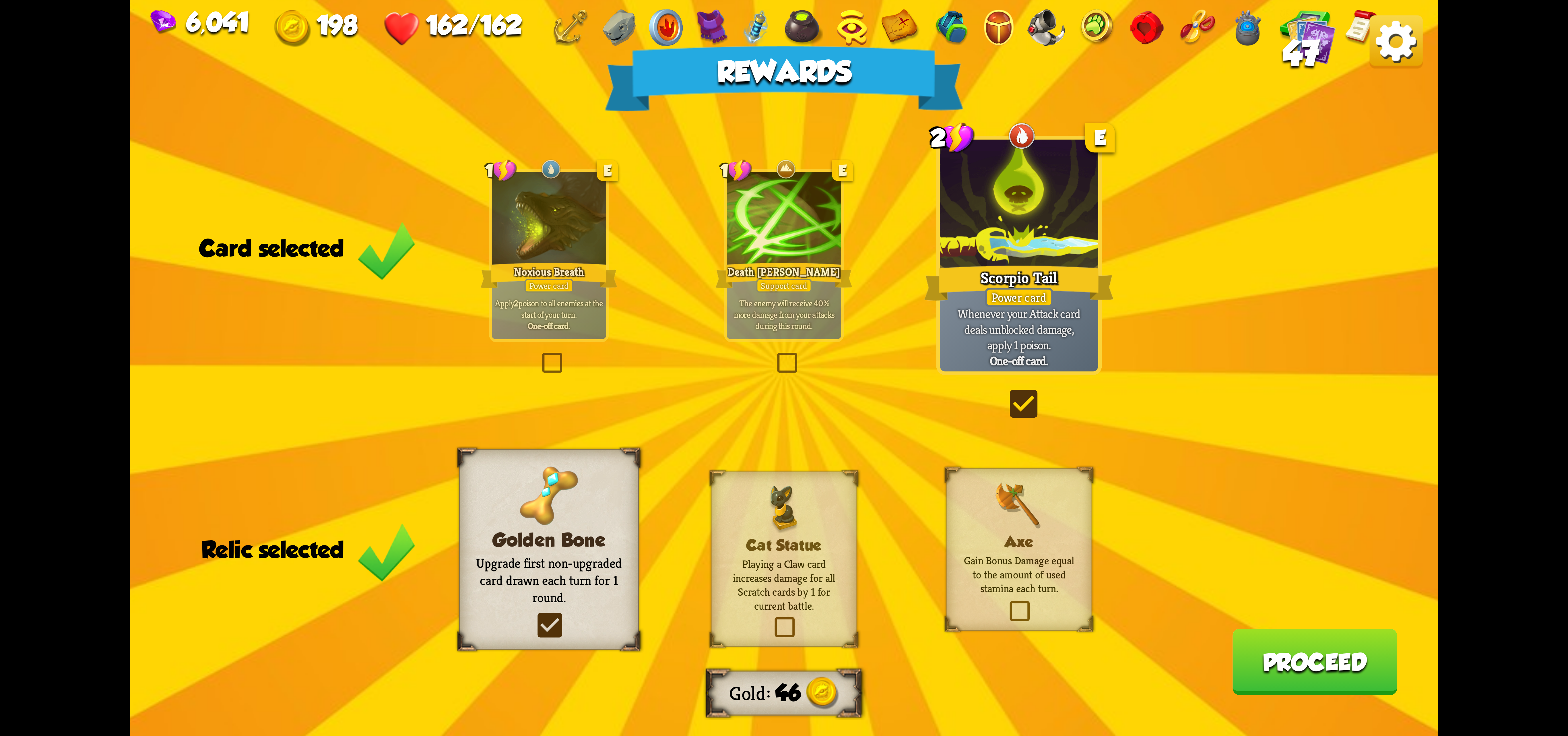
drag, startPoint x: 1312, startPoint y: 679, endPoint x: 1309, endPoint y: 679, distance: 3.0
click at [940, 679] on button "Proceed" at bounding box center [1314, 661] width 165 height 66
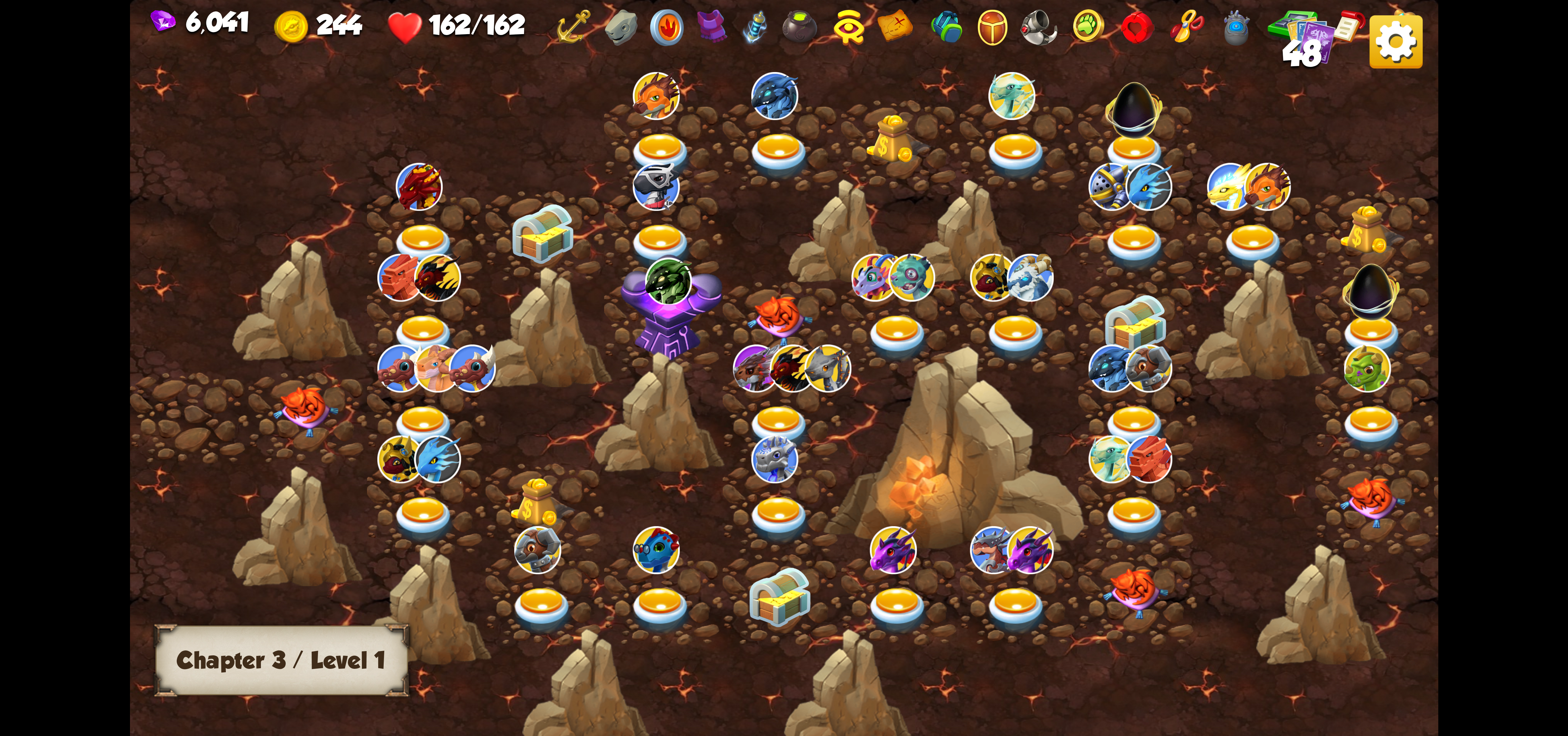
scroll to position [0, 87]
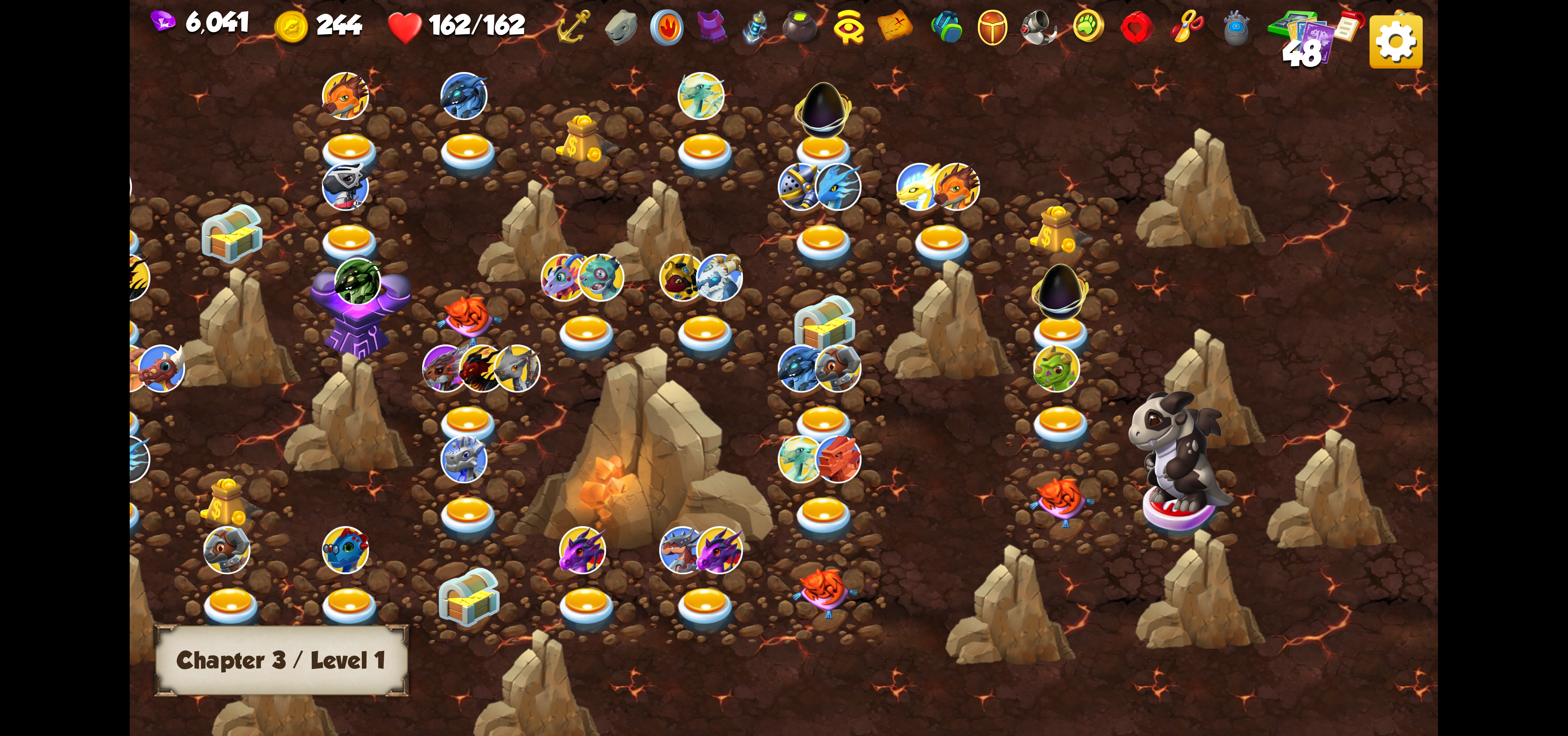
click at [940, 480] on div at bounding box center [1182, 508] width 119 height 91
drag, startPoint x: 1174, startPoint y: 480, endPoint x: 1218, endPoint y: 404, distance: 87.8
click at [940, 404] on div at bounding box center [628, 380] width 1619 height 764
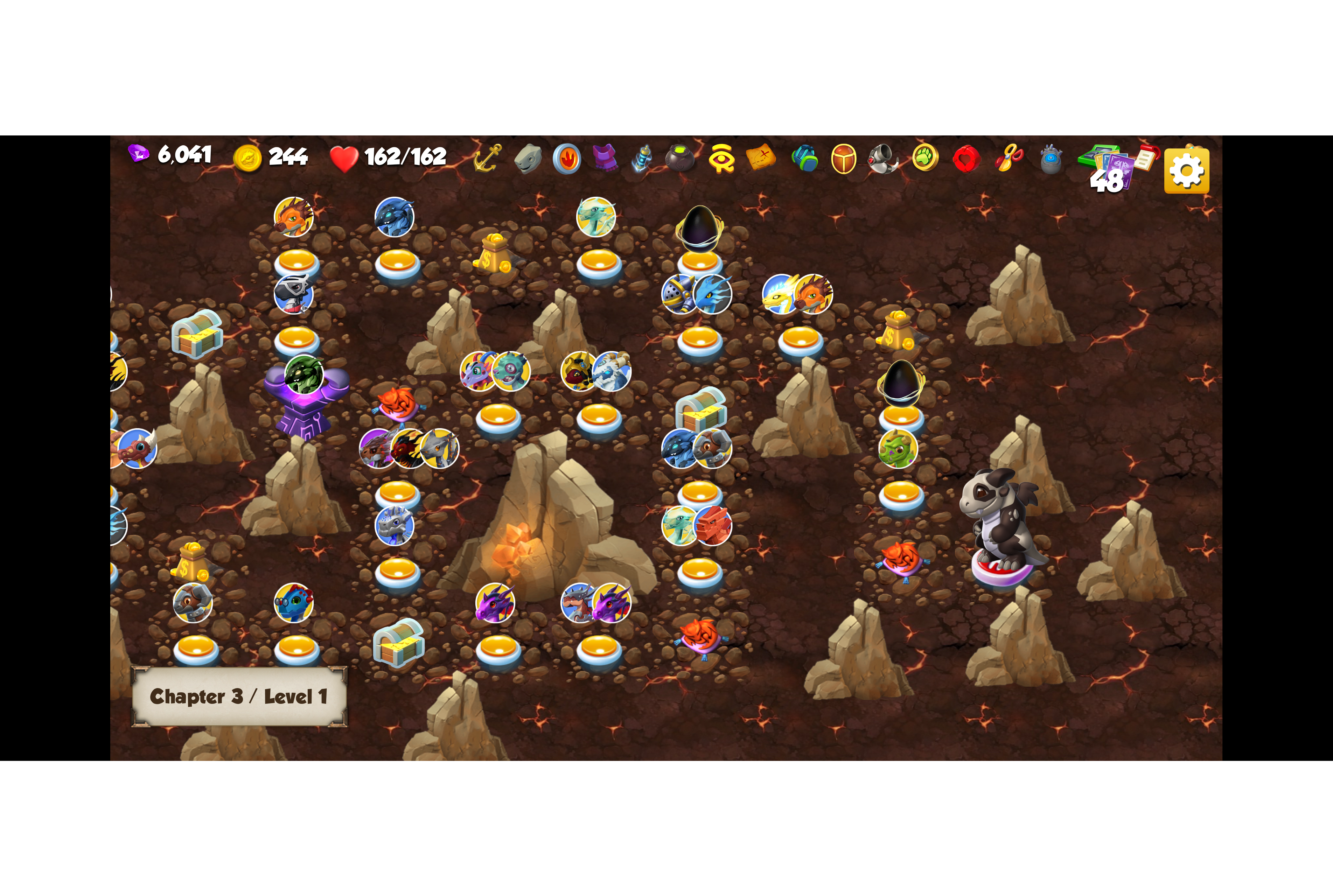
scroll to position [0, 0]
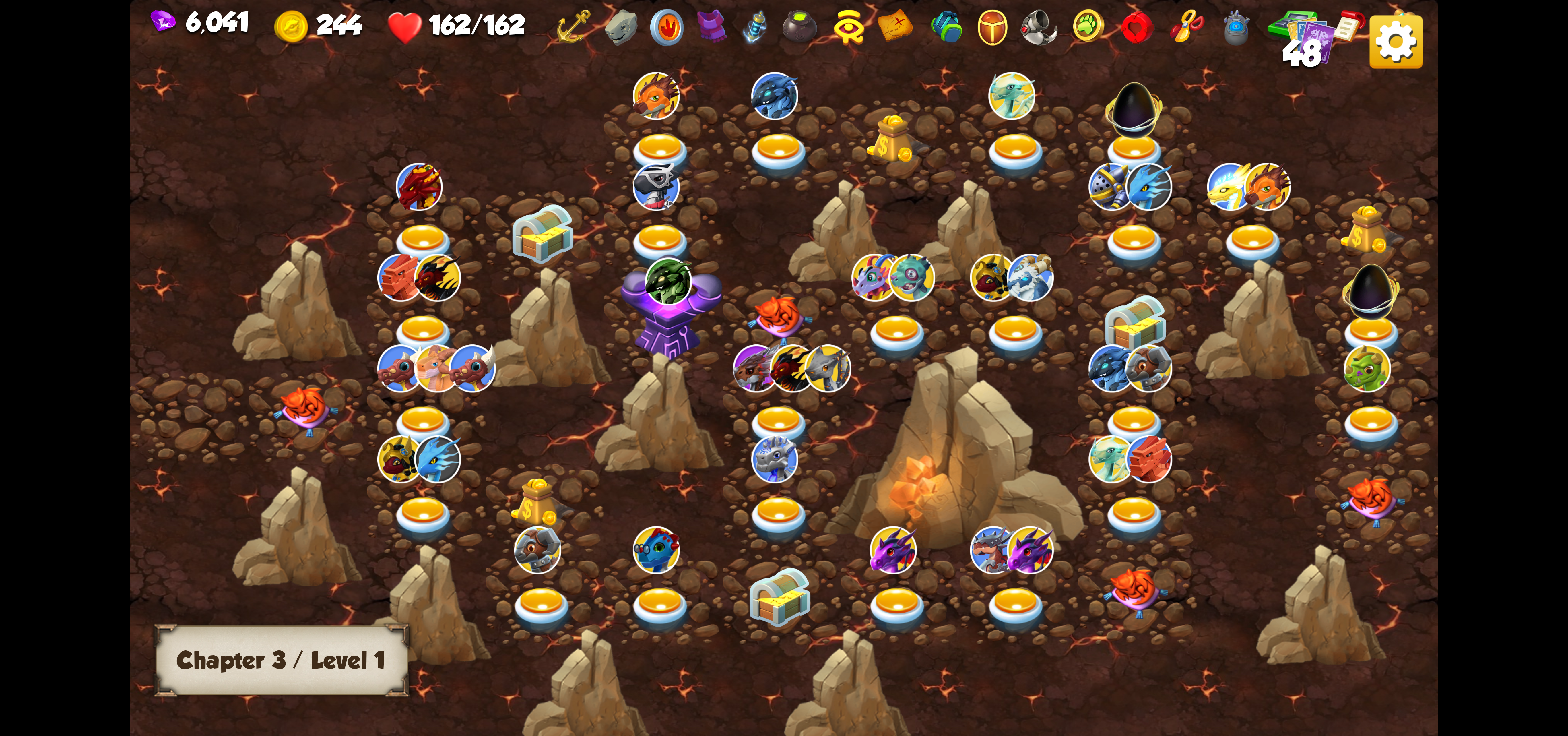
drag, startPoint x: 8, startPoint y: 297, endPoint x: 24, endPoint y: 267, distance: 34.0
click at [10, 294] on div "6,041 244 162/162 48 Chapter III Chapter 3 / Level 1" at bounding box center [784, 368] width 1568 height 736
drag, startPoint x: 35, startPoint y: 245, endPoint x: 294, endPoint y: 236, distance: 259.2
click at [240, 230] on div "6,041 244 162/162 48 Chapter III Chapter 3 / Level 1" at bounding box center [784, 368] width 1568 height 736
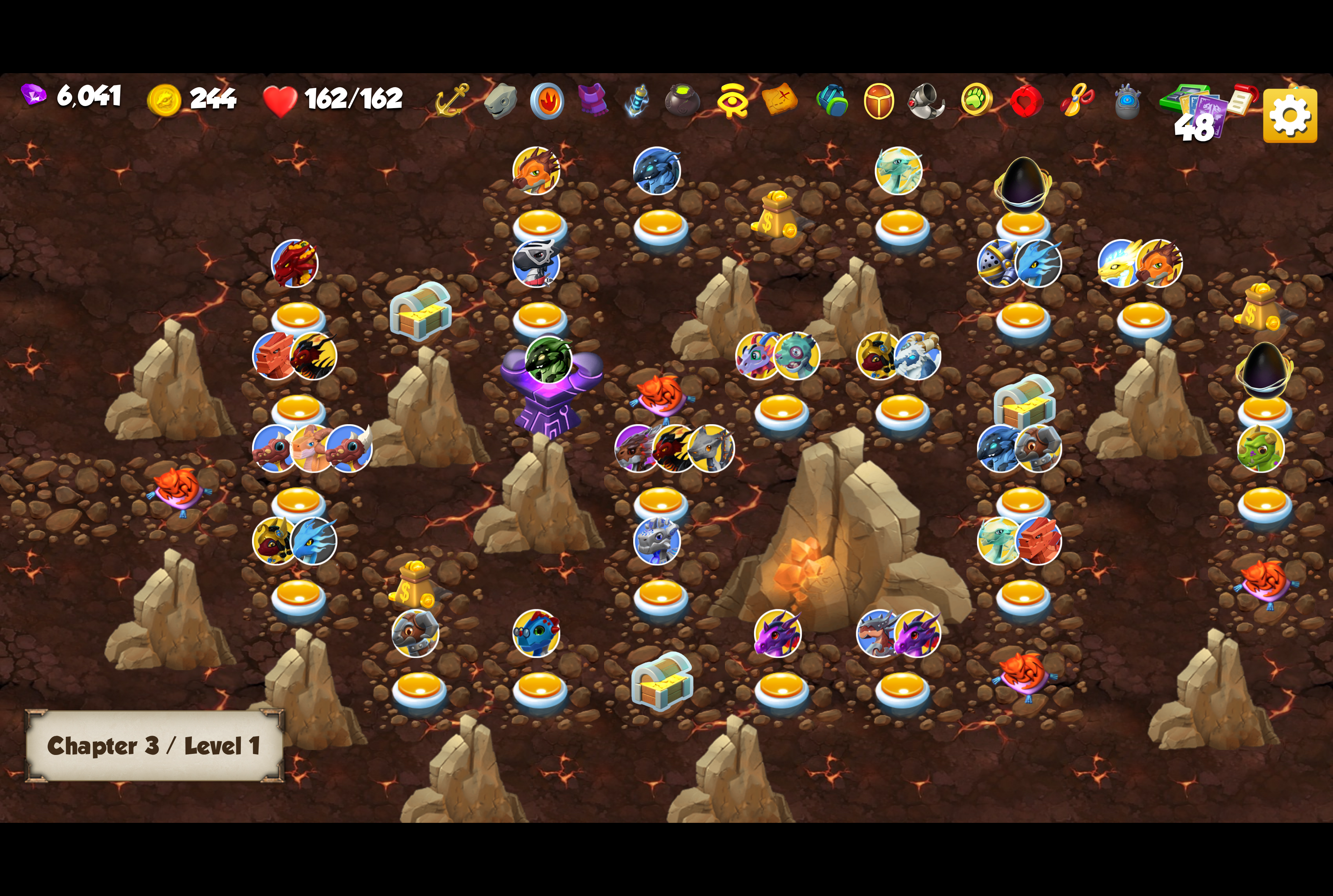
click at [944, 339] on div at bounding box center [824, 460] width 1649 height 779
click at [185, 487] on img at bounding box center [180, 493] width 67 height 52
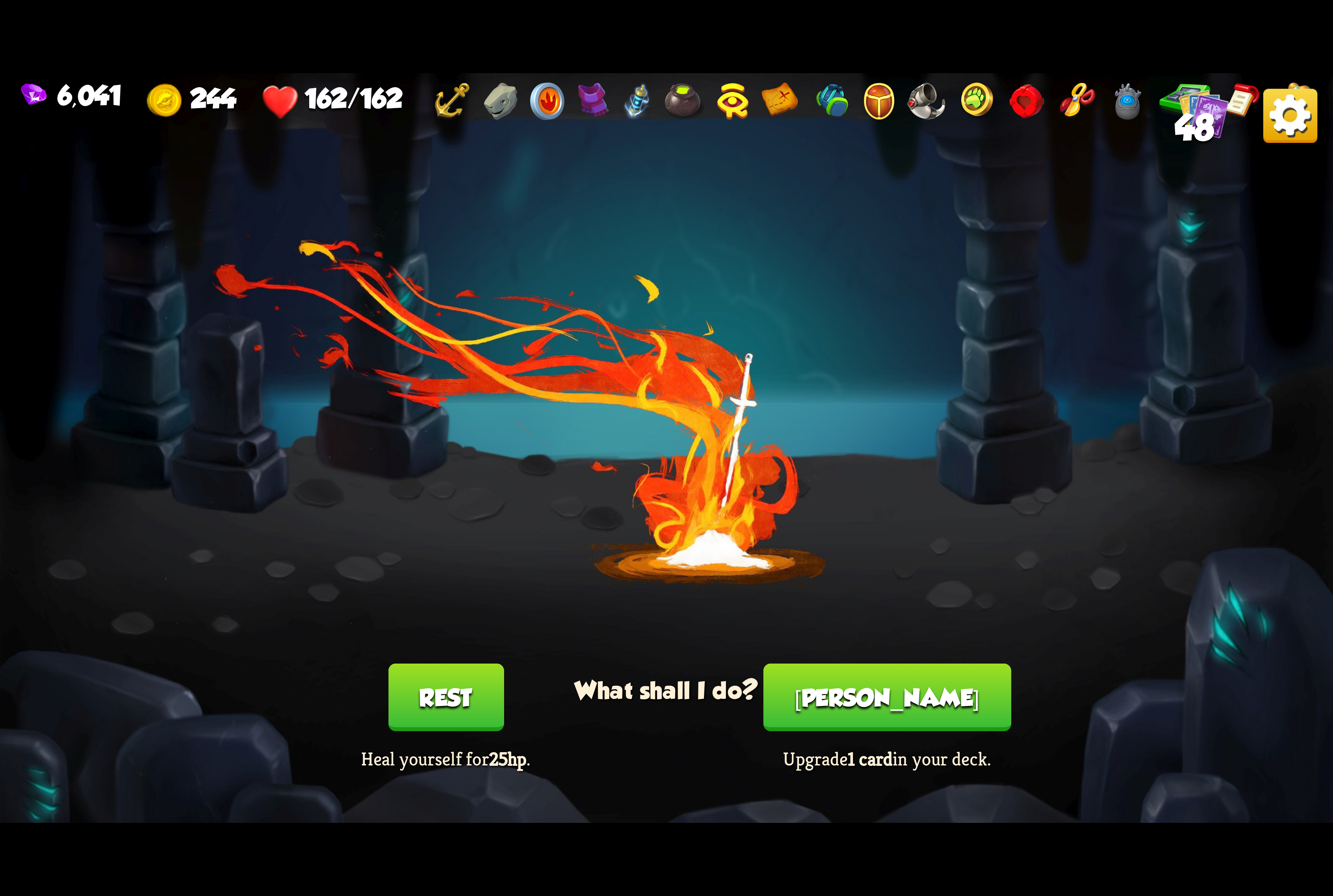
click at [882, 692] on button "[PERSON_NAME]" at bounding box center [887, 697] width 248 height 68
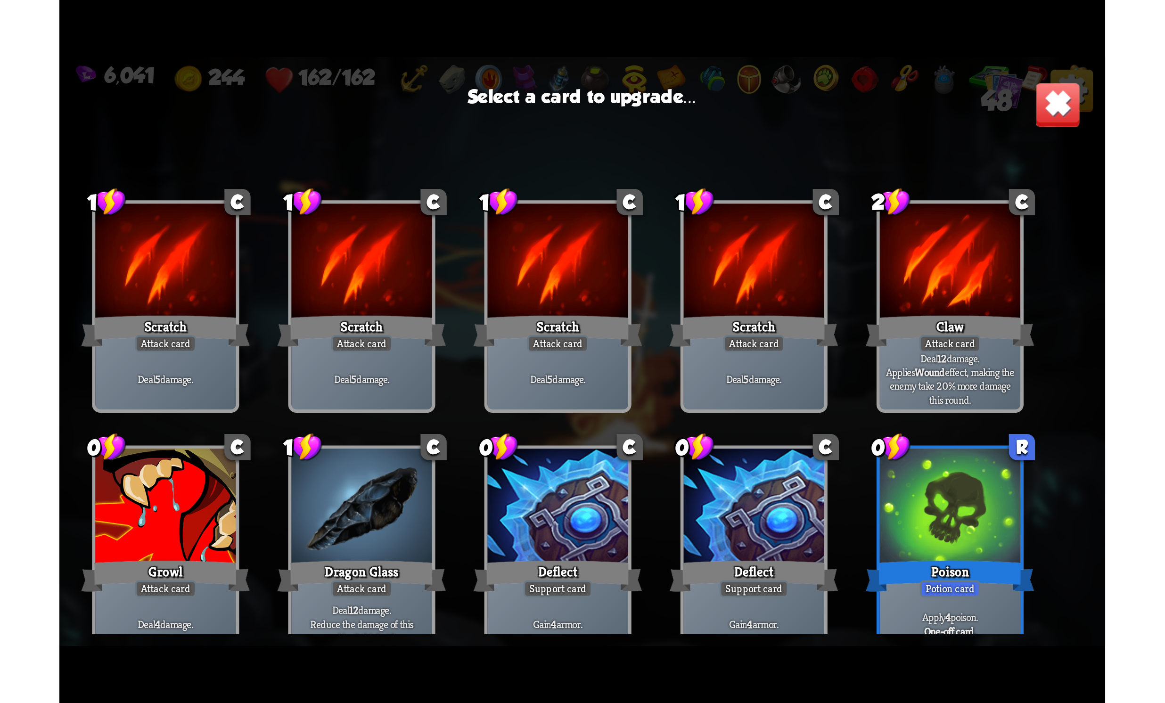
scroll to position [720, 0]
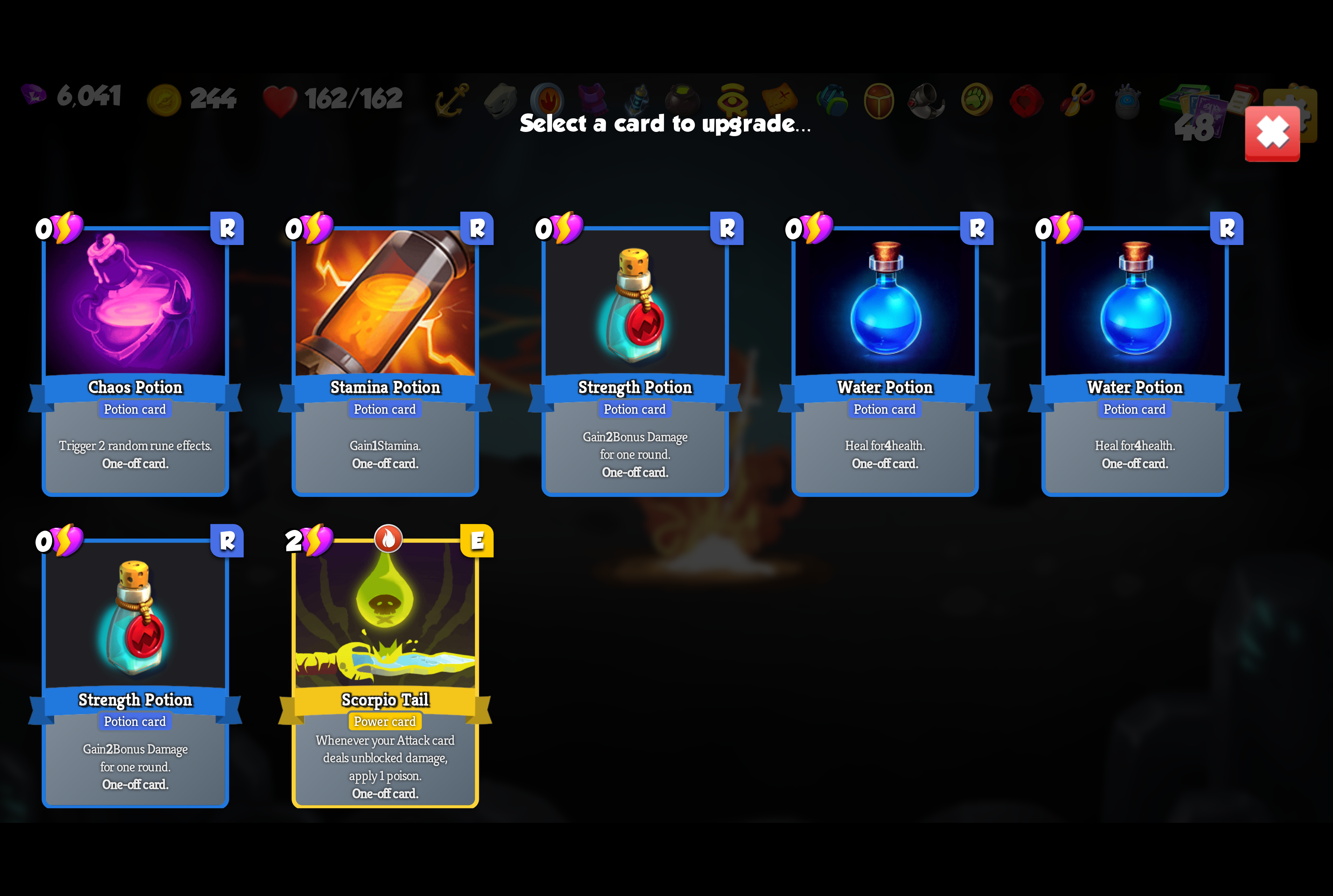
click at [435, 690] on div "Scorpio Tail" at bounding box center [385, 705] width 215 height 48
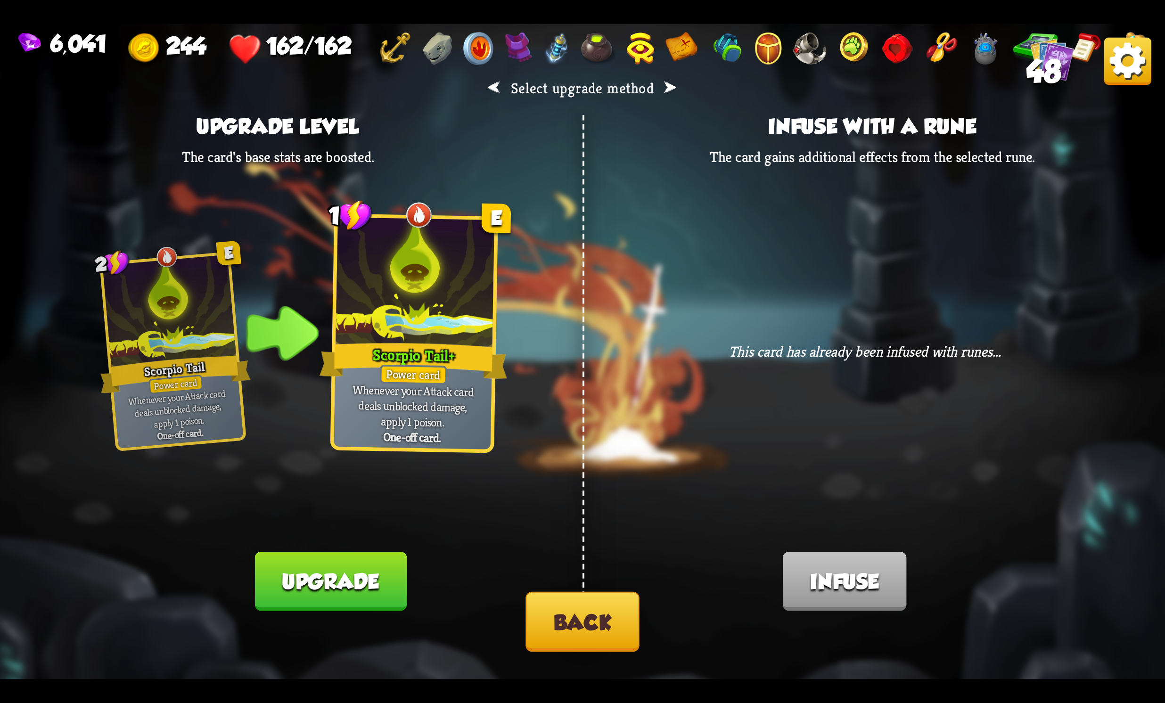
click at [794, 260] on div "⮜ Select upgrade method ⮞ Upgrade level The card's base stats are boosted. 2 E …" at bounding box center [582, 352] width 1165 height 656
drag, startPoint x: 326, startPoint y: 577, endPoint x: 758, endPoint y: 432, distance: 455.6
click at [370, 541] on div "⮜ Select upgrade method ⮞ Upgrade level The card's base stats are boosted. 2 E …" at bounding box center [582, 352] width 1165 height 656
drag, startPoint x: 326, startPoint y: 579, endPoint x: 1156, endPoint y: 313, distance: 871.3
click at [404, 500] on div "⮜ Select upgrade method ⮞ Upgrade level The card's base stats are boosted. 2 E …" at bounding box center [582, 352] width 1165 height 656
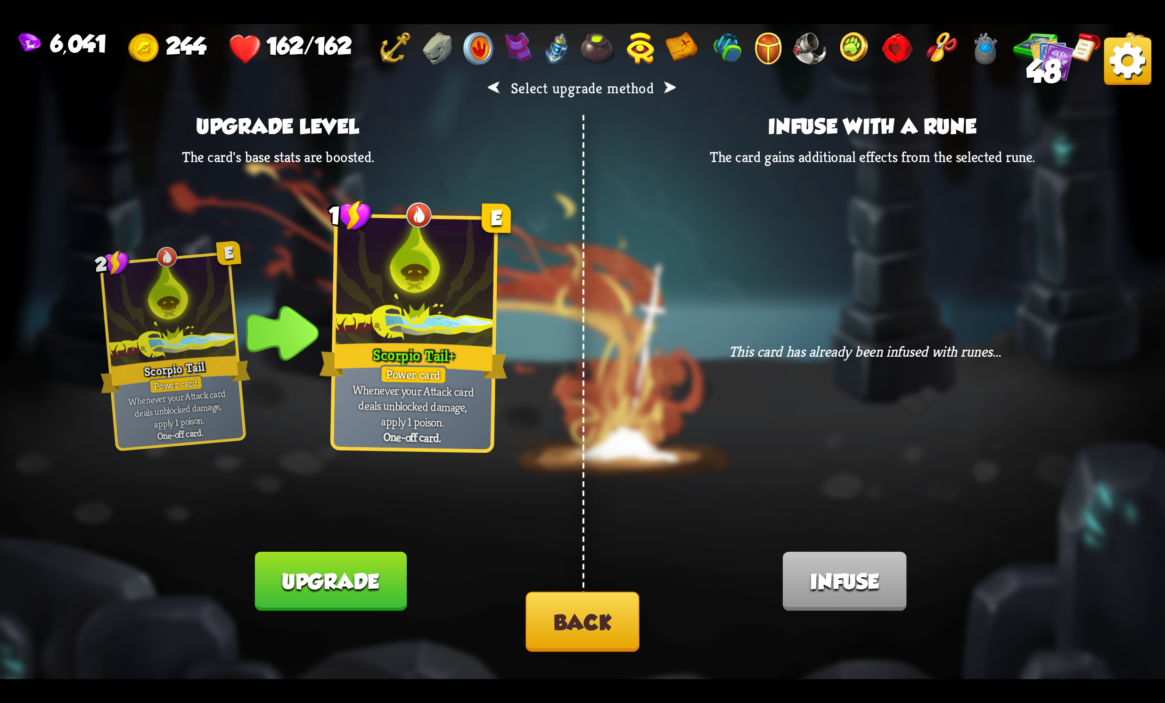
click at [332, 575] on button "Upgrade" at bounding box center [331, 581] width 152 height 59
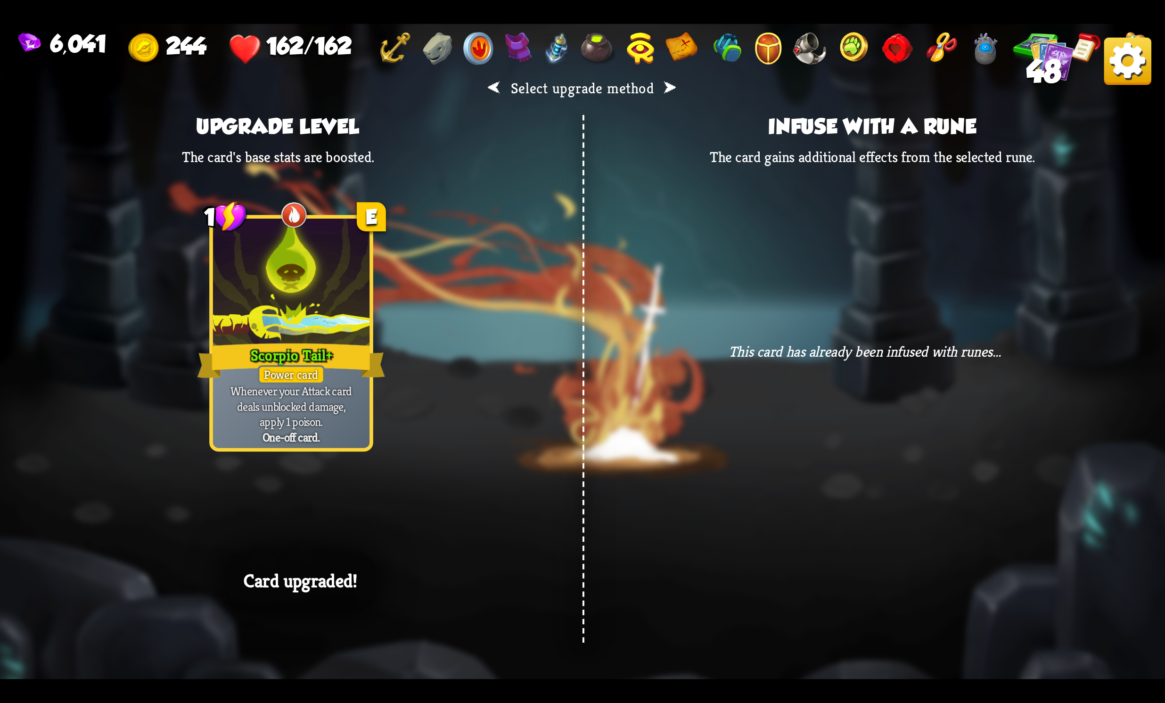
click at [1124, 64] on img at bounding box center [1128, 61] width 47 height 47
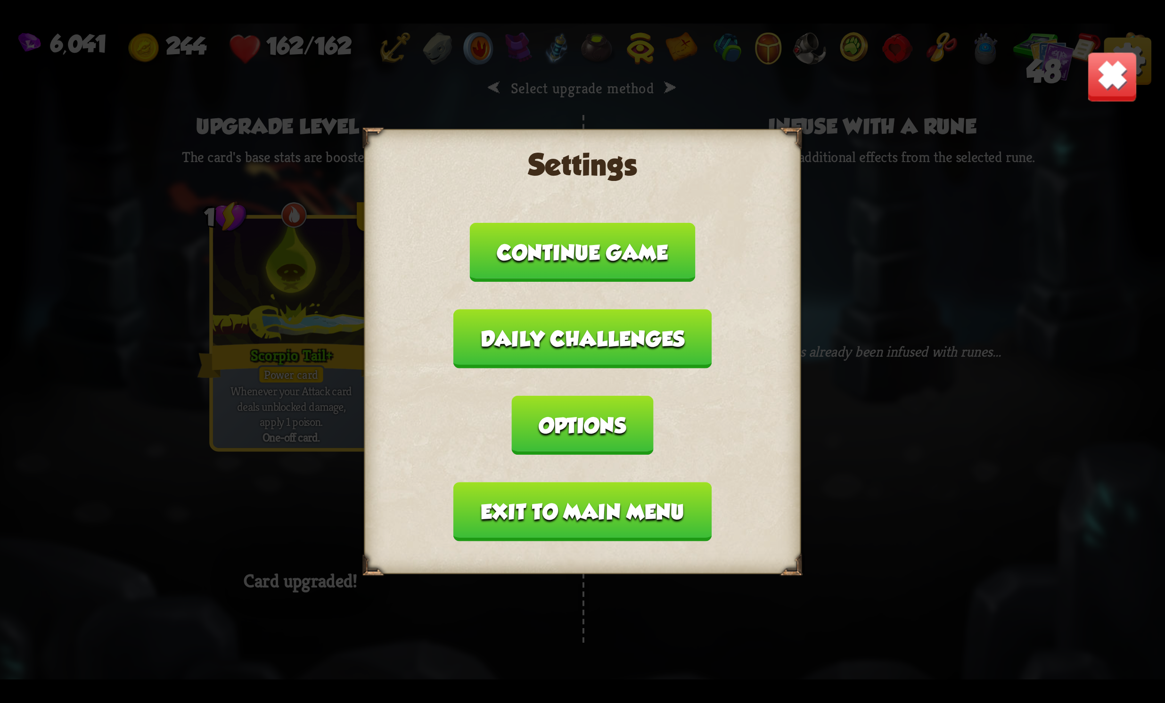
click at [653, 396] on button "Options" at bounding box center [582, 425] width 141 height 59
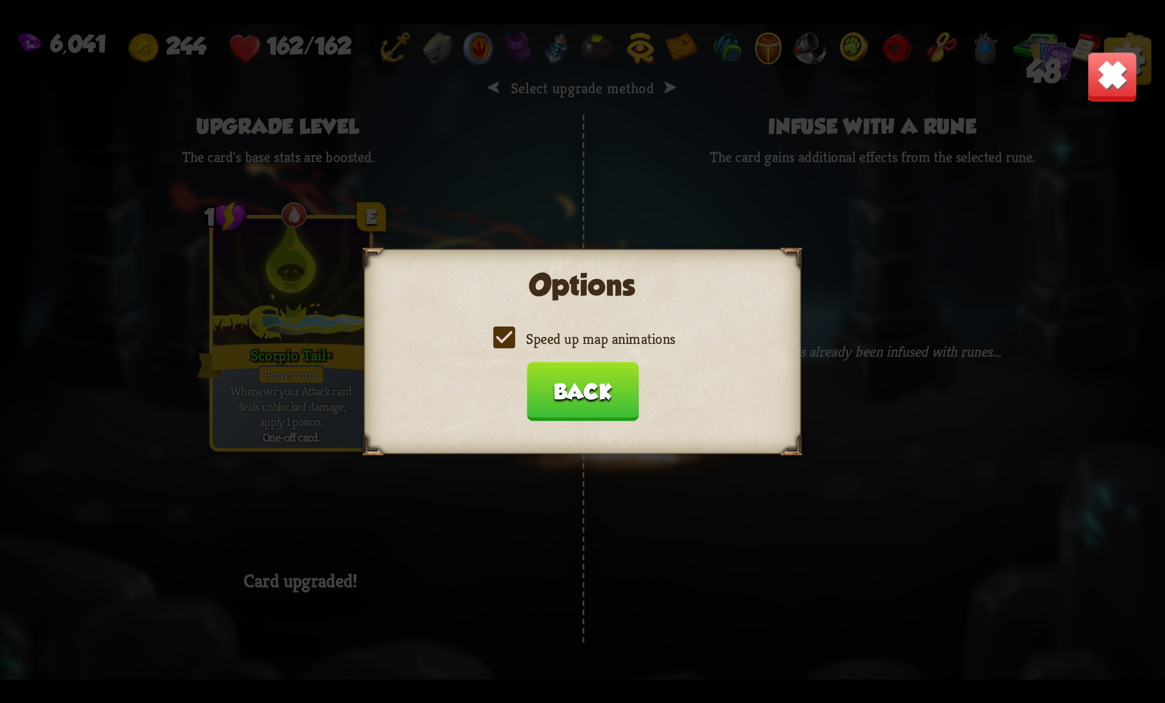
click at [609, 330] on div "Options Speed up map animations Back" at bounding box center [582, 351] width 437 height 205
click at [603, 332] on div "Options Speed up map animations Back" at bounding box center [582, 351] width 437 height 205
drag, startPoint x: 602, startPoint y: 332, endPoint x: 590, endPoint y: 339, distance: 13.6
click at [592, 338] on div "Speed up map animations" at bounding box center [582, 339] width 399 height 19
click at [588, 339] on label "Speed up map animations" at bounding box center [583, 339] width 186 height 19
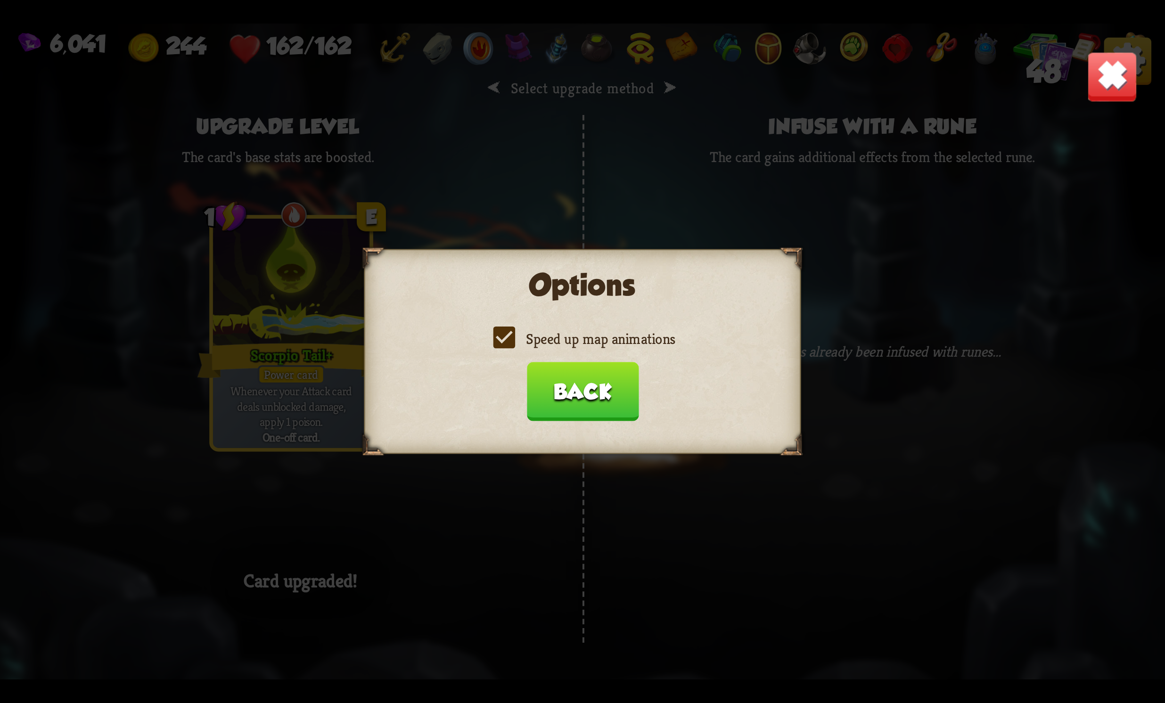
click at [0, 0] on input "Speed up map animations" at bounding box center [0, 0] width 0 height 0
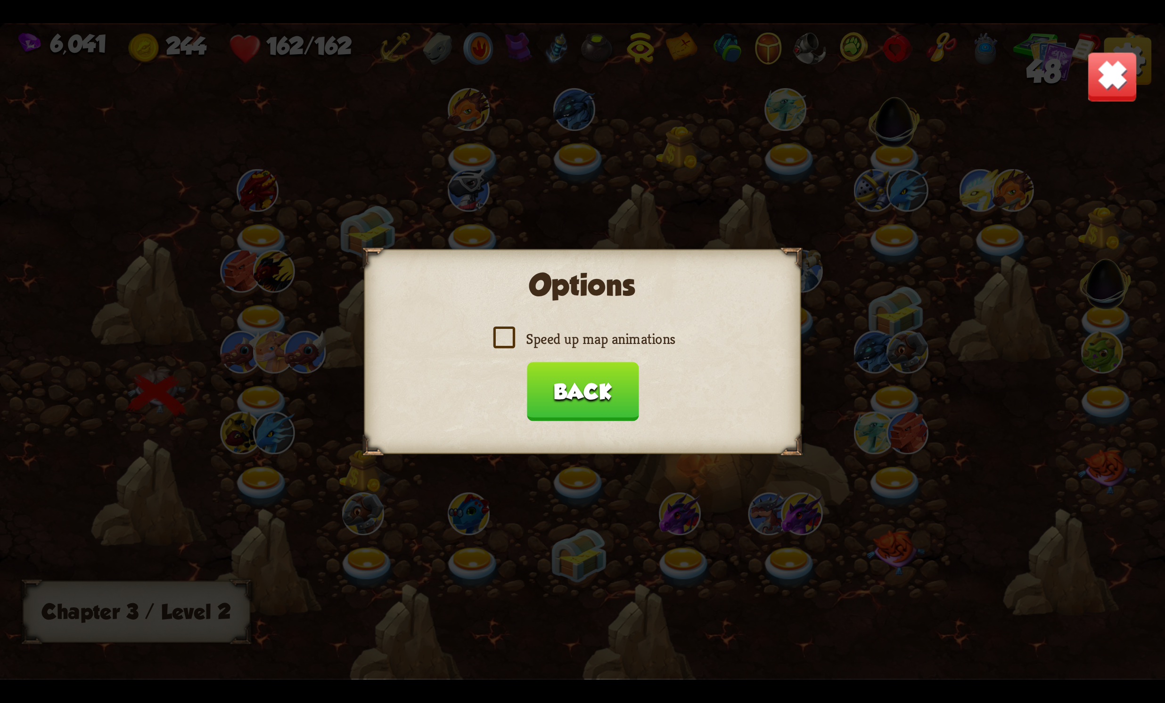
click at [573, 373] on button "Back" at bounding box center [583, 391] width 112 height 59
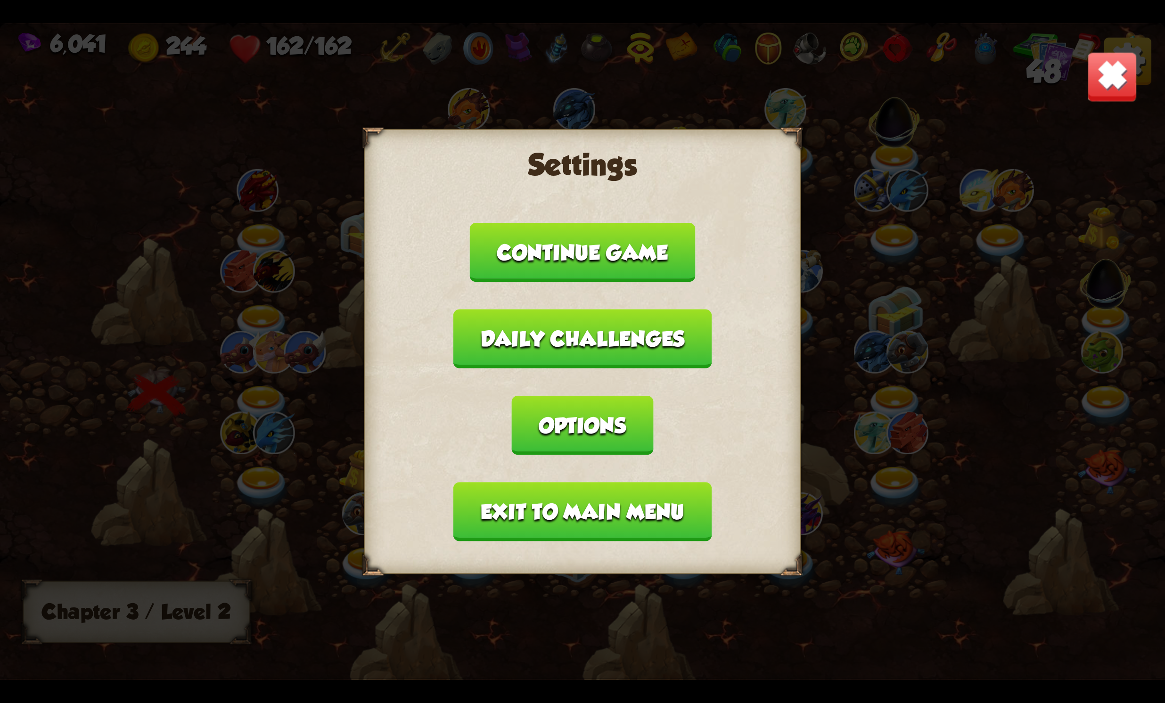
drag, startPoint x: 568, startPoint y: 426, endPoint x: 560, endPoint y: 449, distance: 23.9
click at [566, 432] on div "Settings Continue game Daily challenges Options Exit to main menu" at bounding box center [582, 351] width 437 height 445
click at [560, 482] on button "Exit to main menu" at bounding box center [583, 511] width 258 height 59
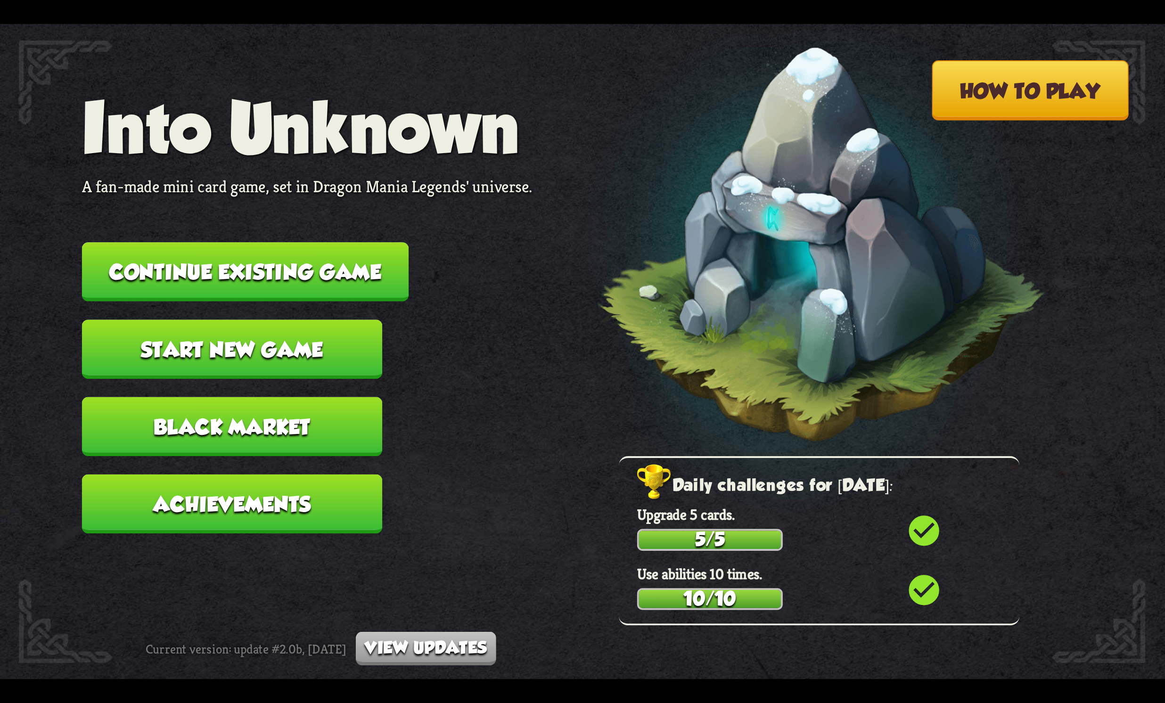
click at [230, 285] on button "Continue existing game" at bounding box center [245, 271] width 327 height 59
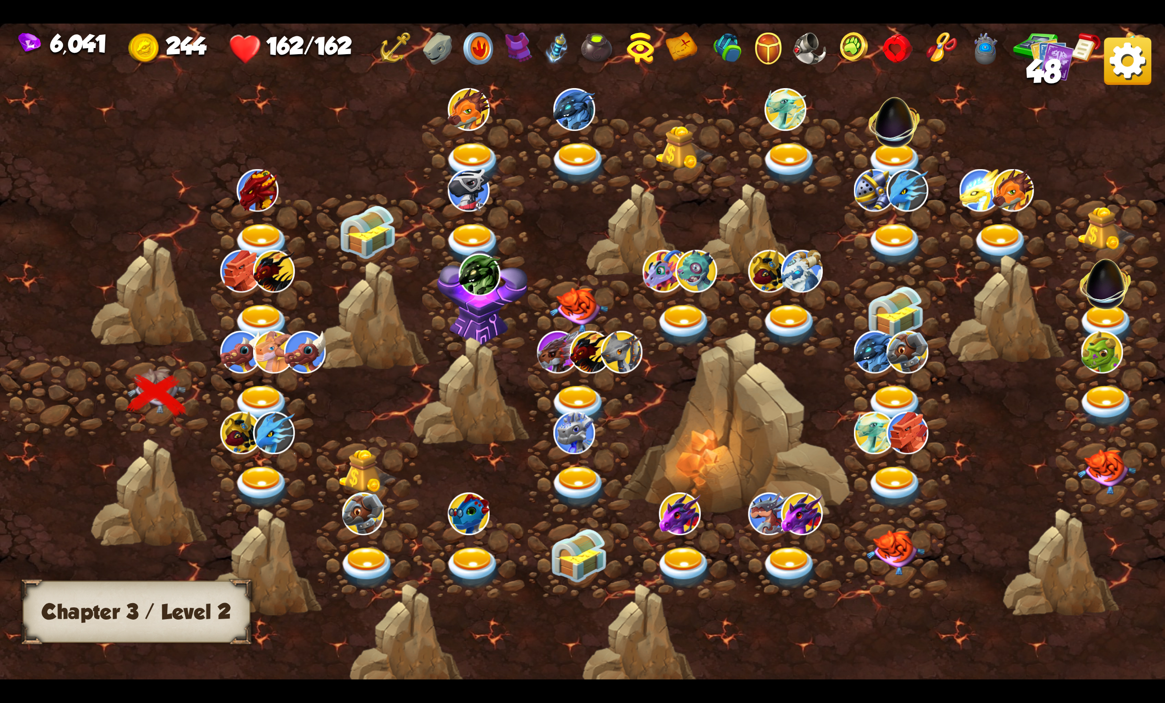
click at [249, 386] on img at bounding box center [262, 407] width 58 height 43
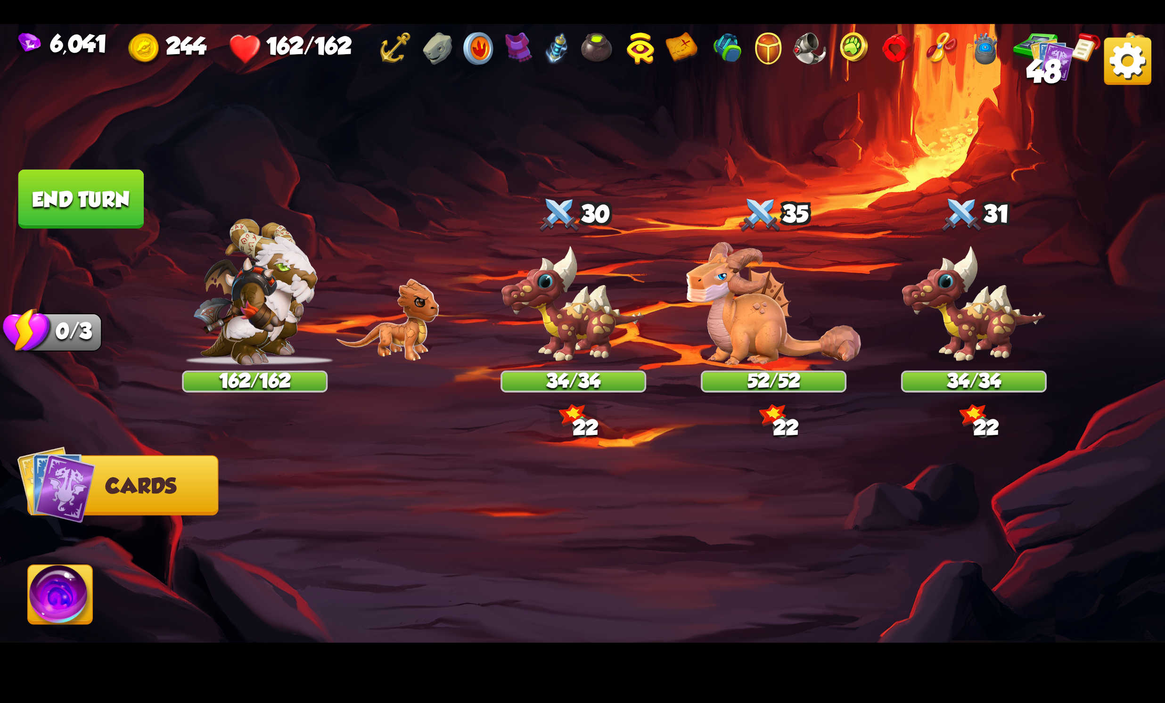
click at [1060, 92] on img at bounding box center [582, 352] width 1165 height 656
drag, startPoint x: 1060, startPoint y: 81, endPoint x: 1054, endPoint y: 81, distance: 5.7
click at [1054, 81] on span "48" at bounding box center [1044, 71] width 34 height 35
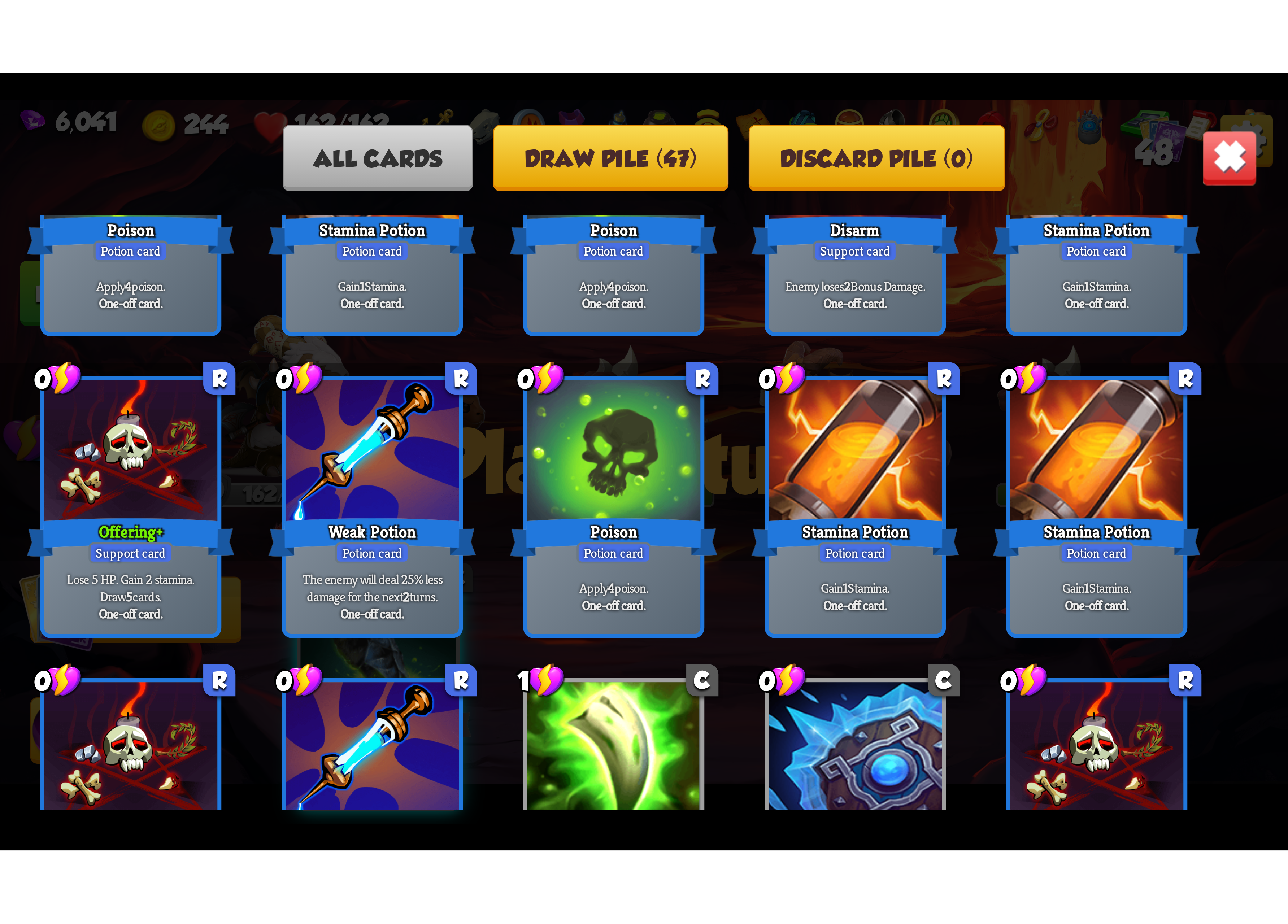
scroll to position [866, 0]
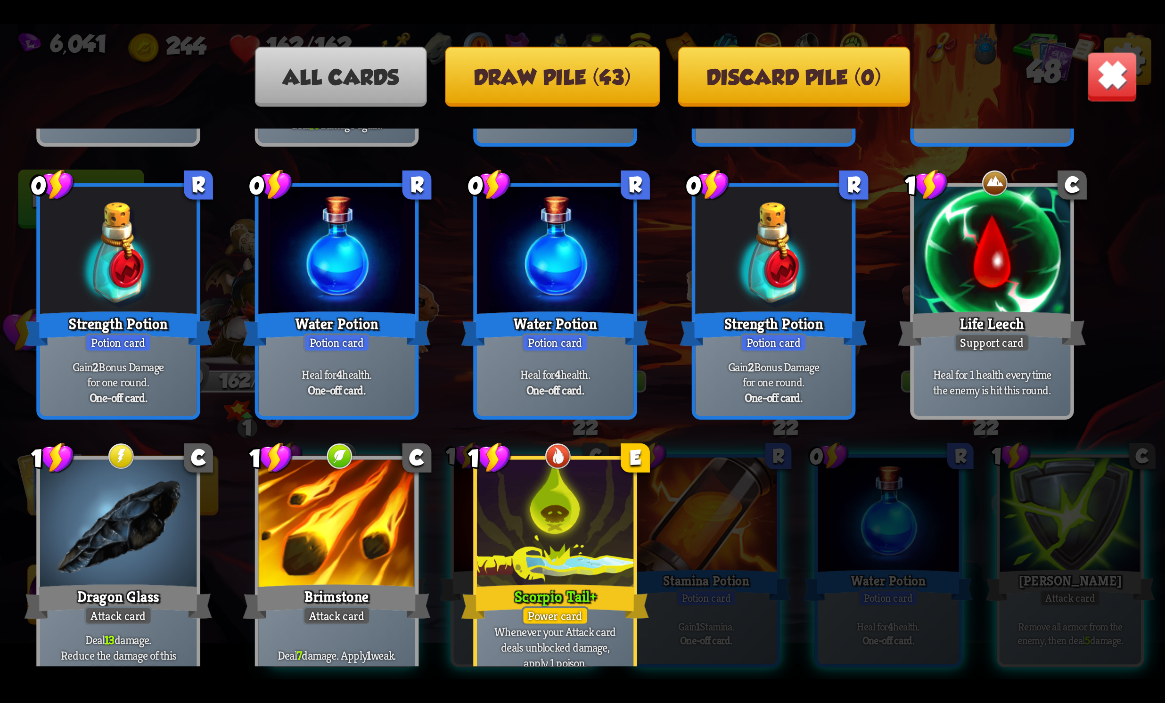
click at [1103, 72] on img at bounding box center [1112, 76] width 51 height 51
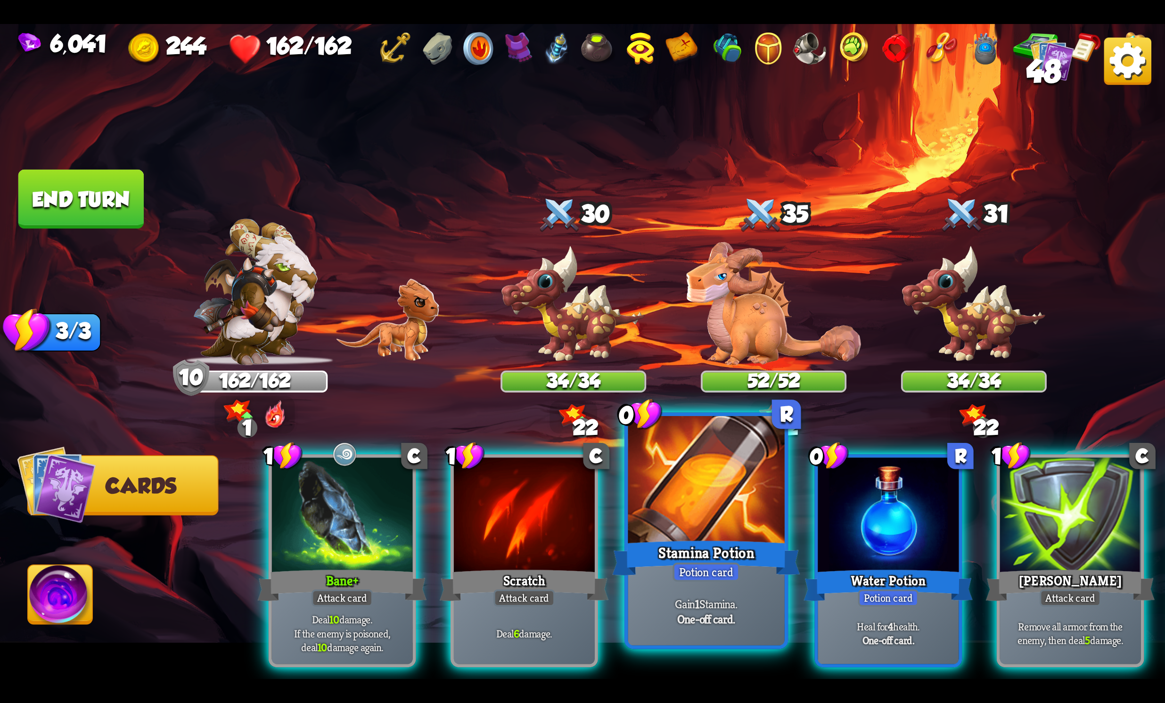
click at [754, 490] on div at bounding box center [706, 482] width 157 height 132
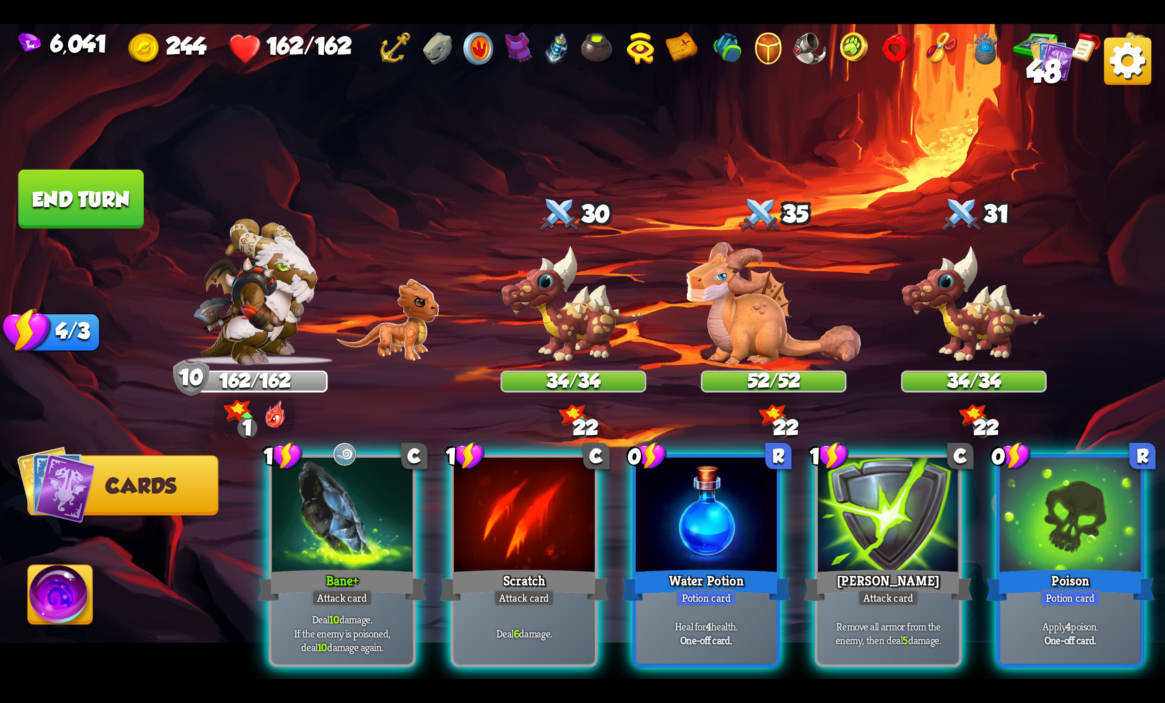
click at [754, 490] on div at bounding box center [706, 517] width 141 height 119
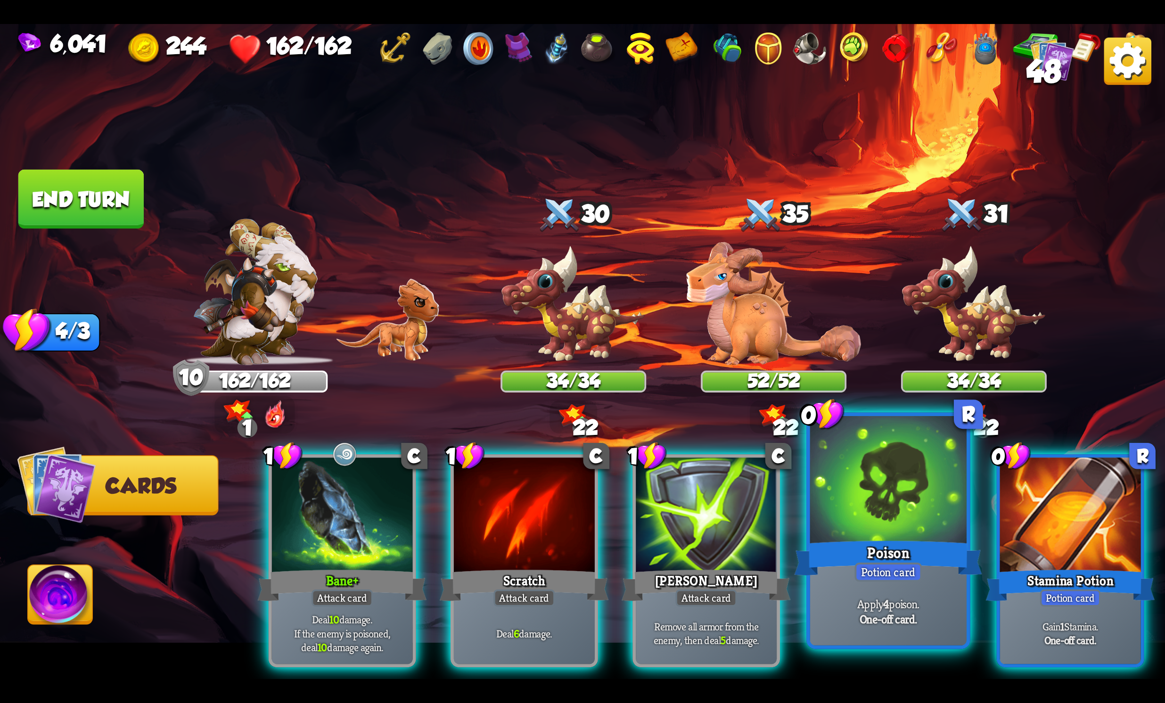
click at [884, 498] on div at bounding box center [888, 482] width 157 height 132
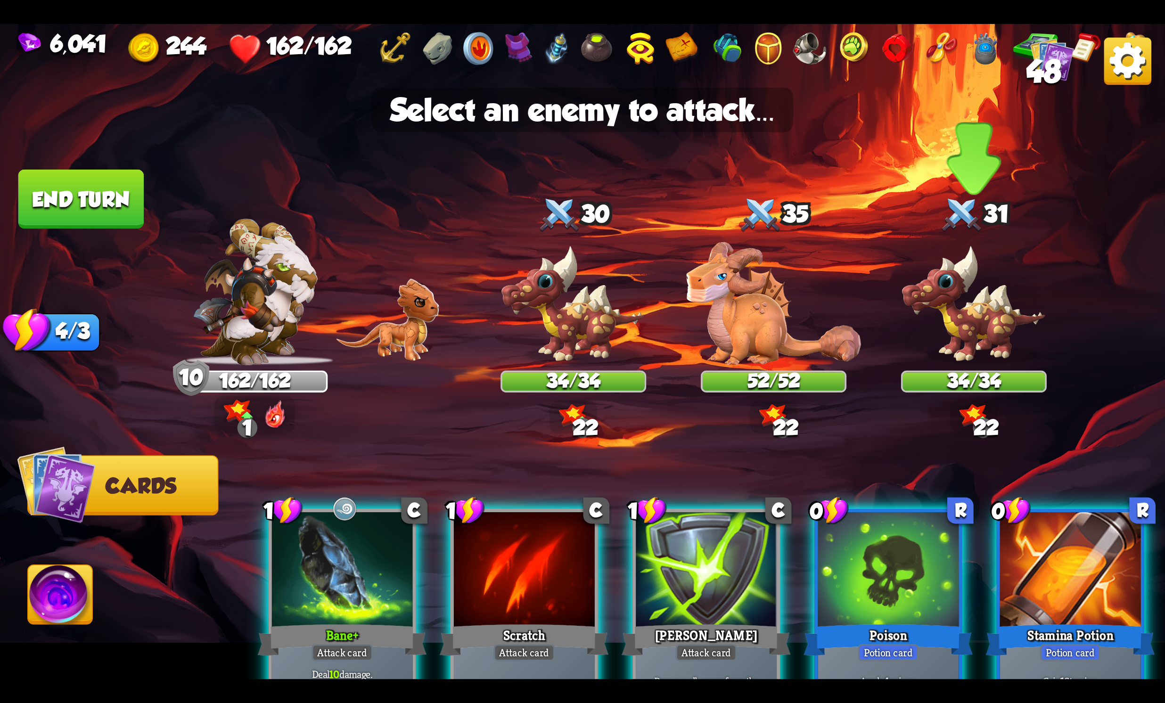
click at [939, 273] on img at bounding box center [974, 305] width 146 height 120
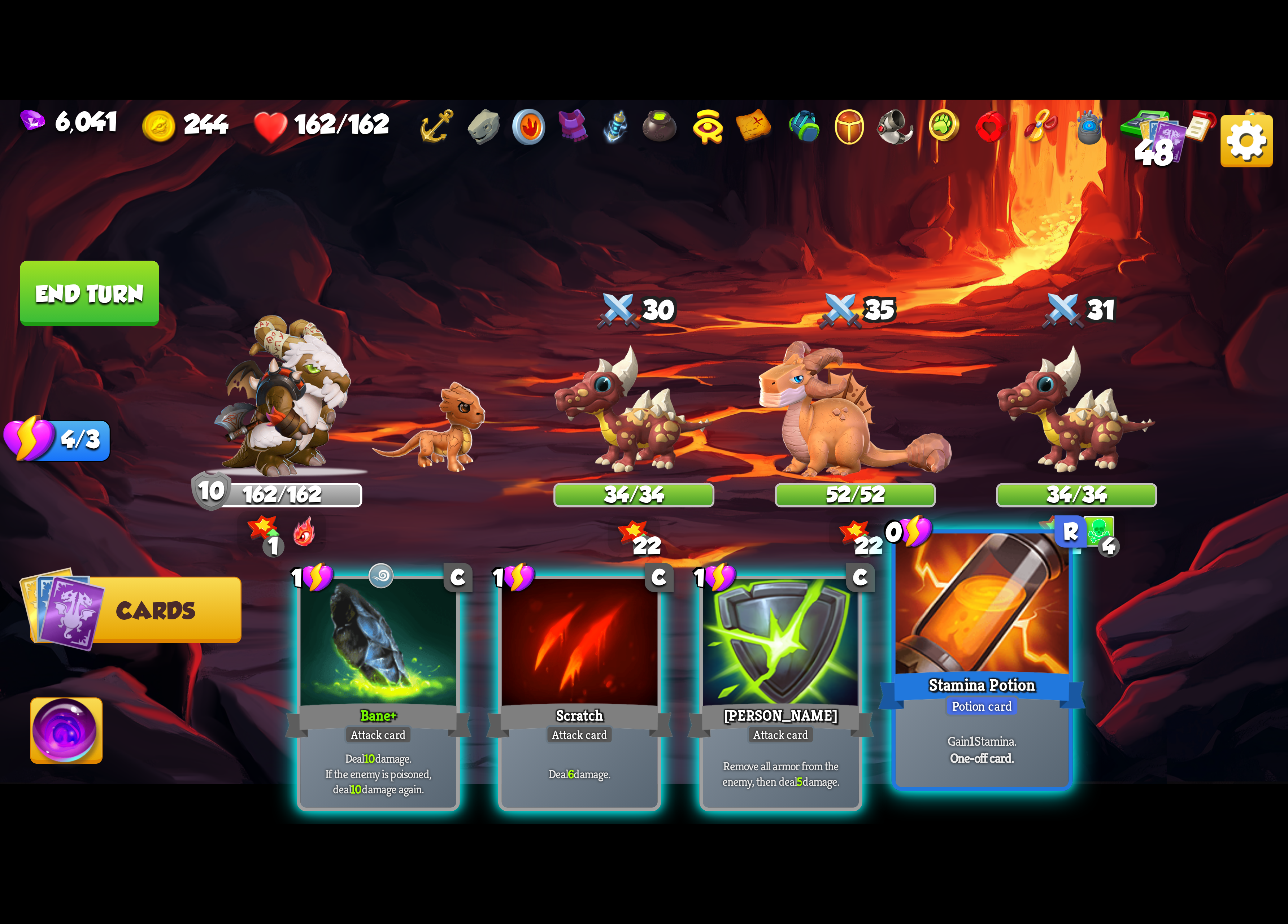
click at [995, 695] on div "Potion card" at bounding box center [982, 706] width 74 height 21
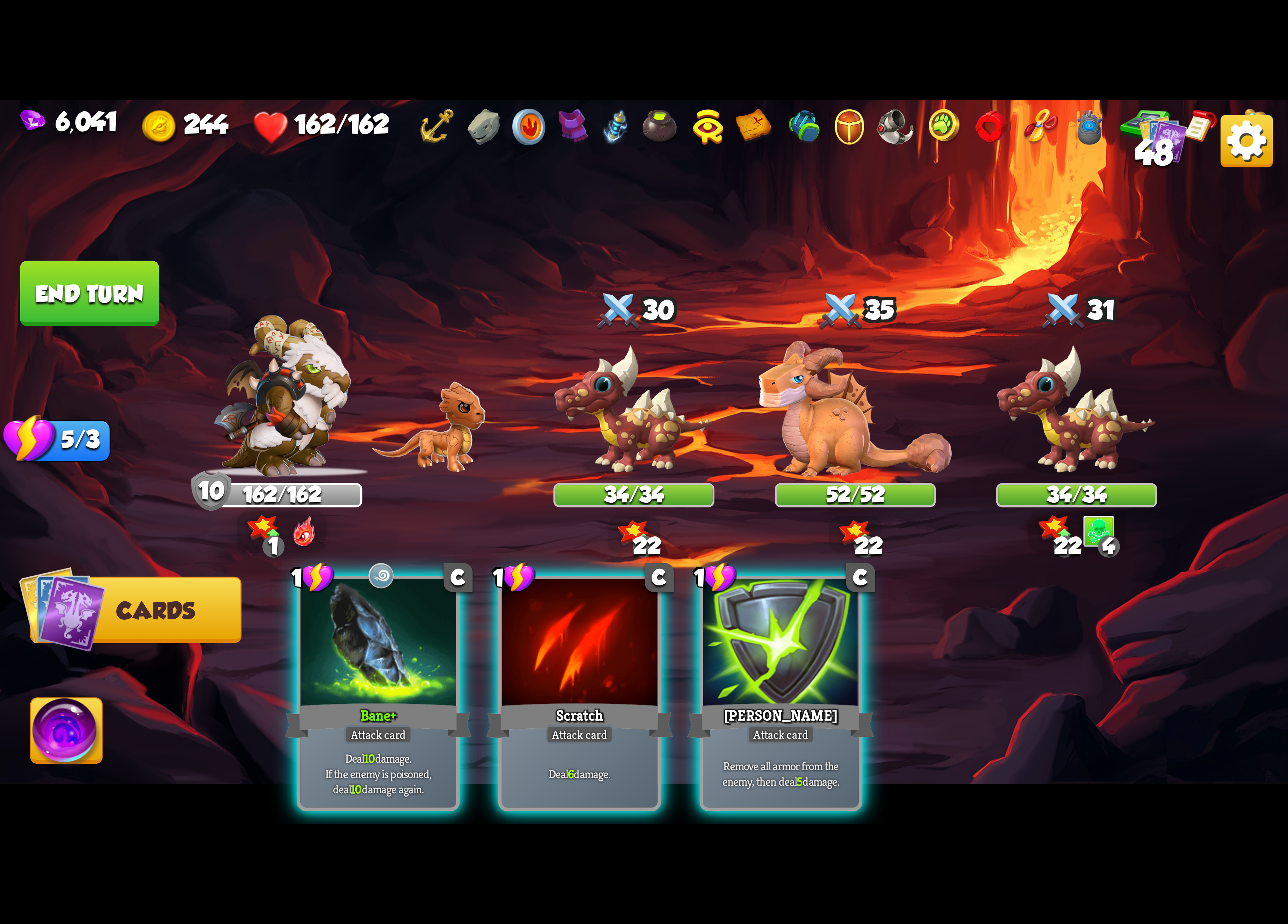
drag, startPoint x: 313, startPoint y: 663, endPoint x: 1086, endPoint y: 381, distance: 822.8
click at [315, 663] on div at bounding box center [378, 645] width 156 height 132
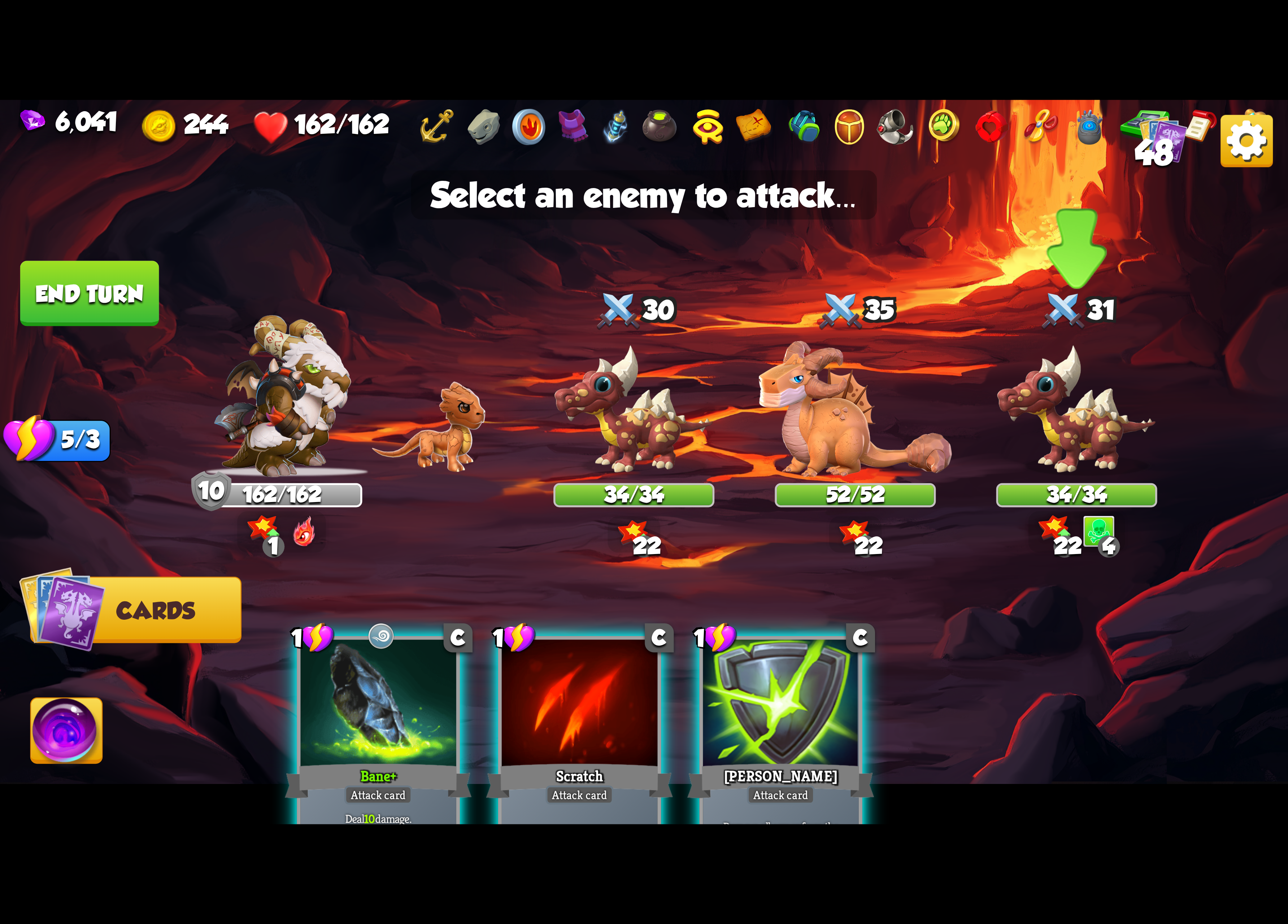
click at [1103, 390] on img at bounding box center [1077, 410] width 161 height 133
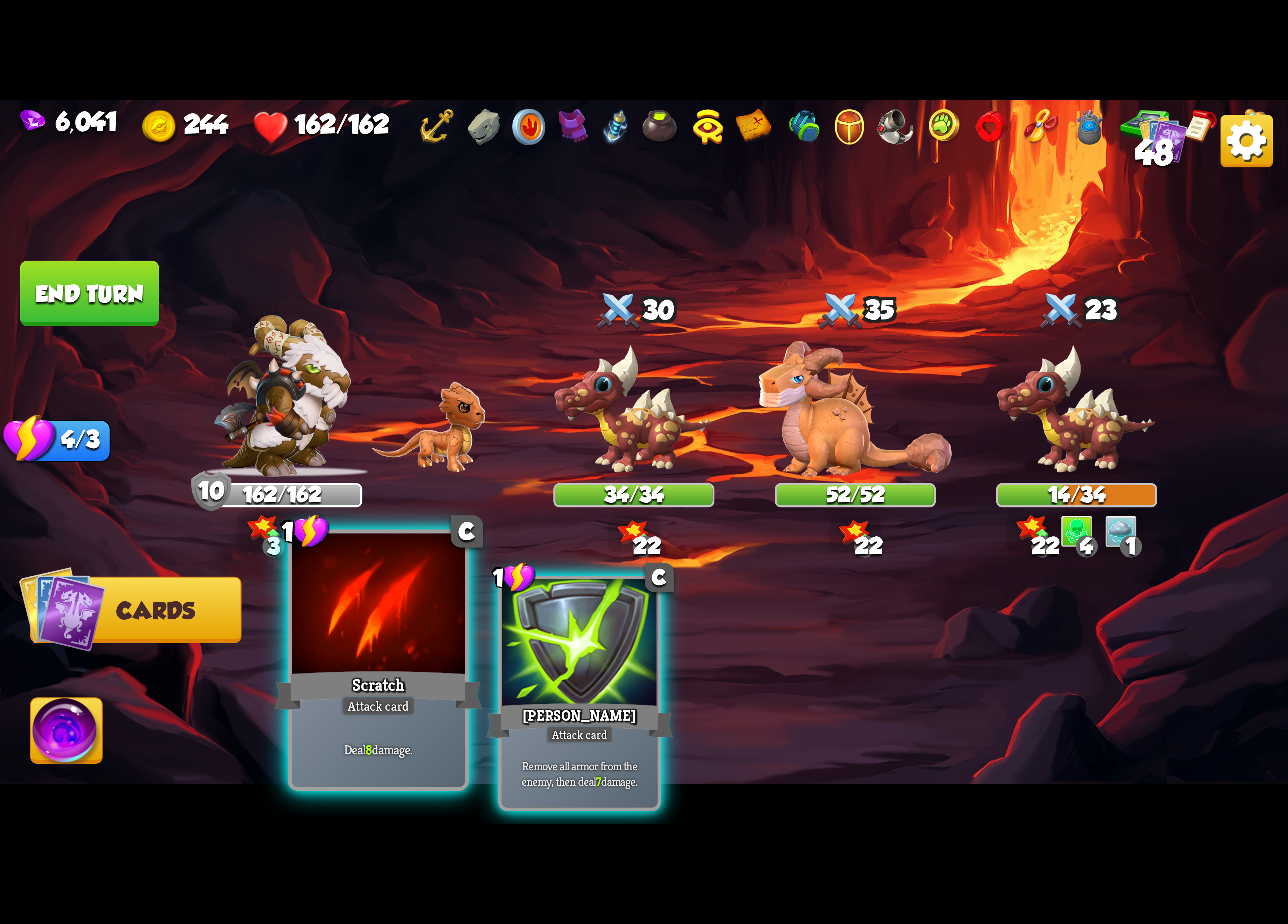
click at [398, 657] on div at bounding box center [378, 606] width 173 height 145
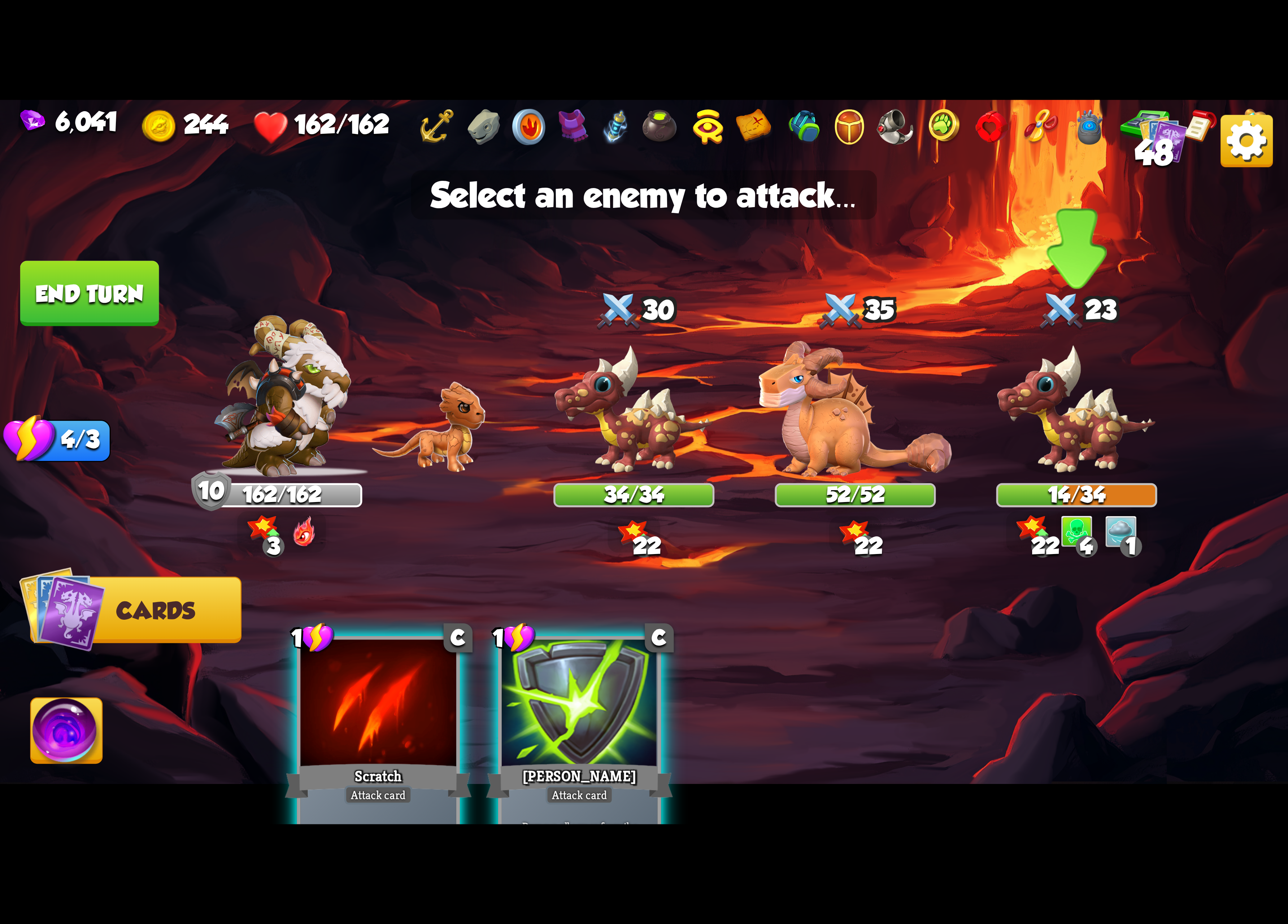
click at [1021, 349] on img at bounding box center [1077, 410] width 161 height 133
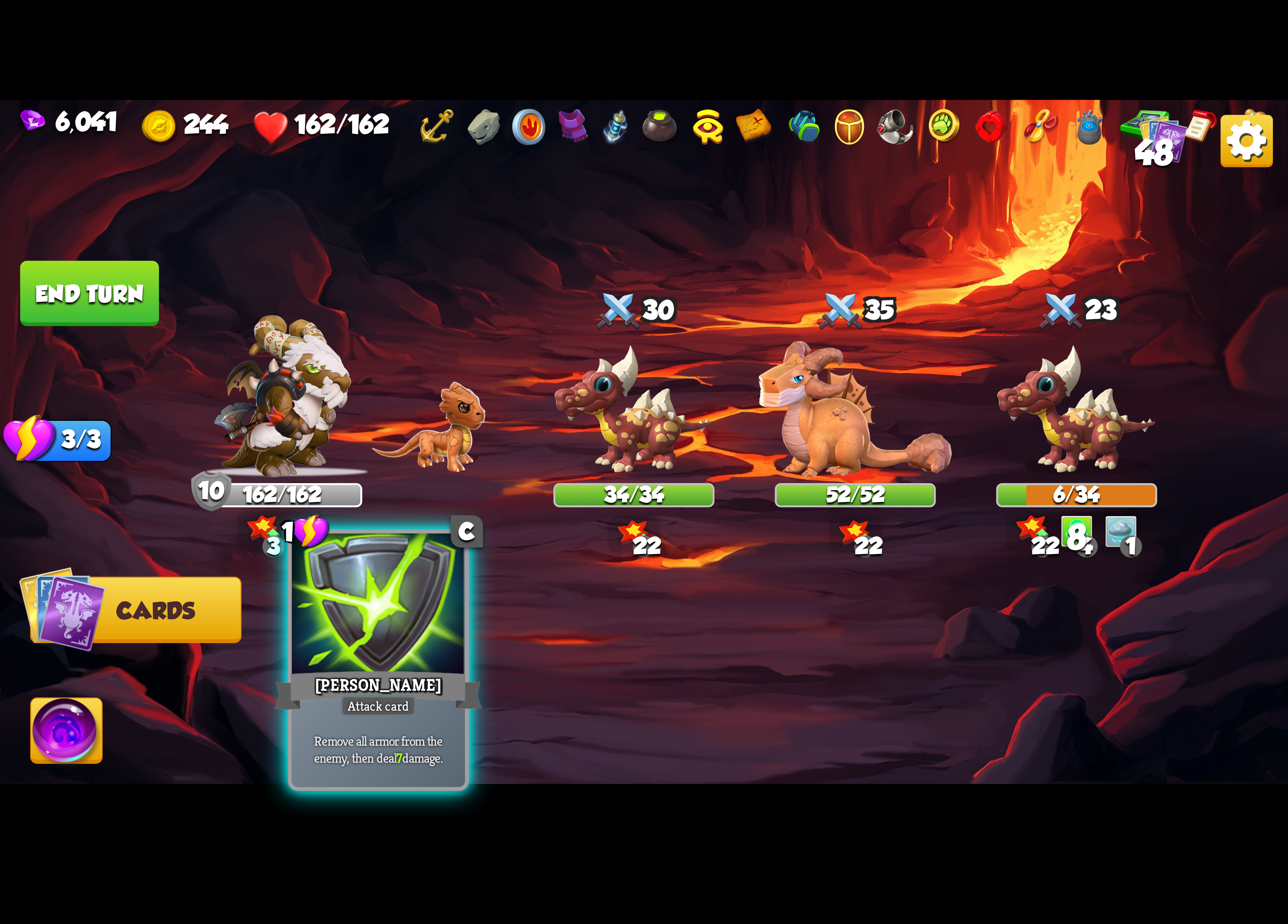
click at [380, 638] on div at bounding box center [378, 606] width 173 height 145
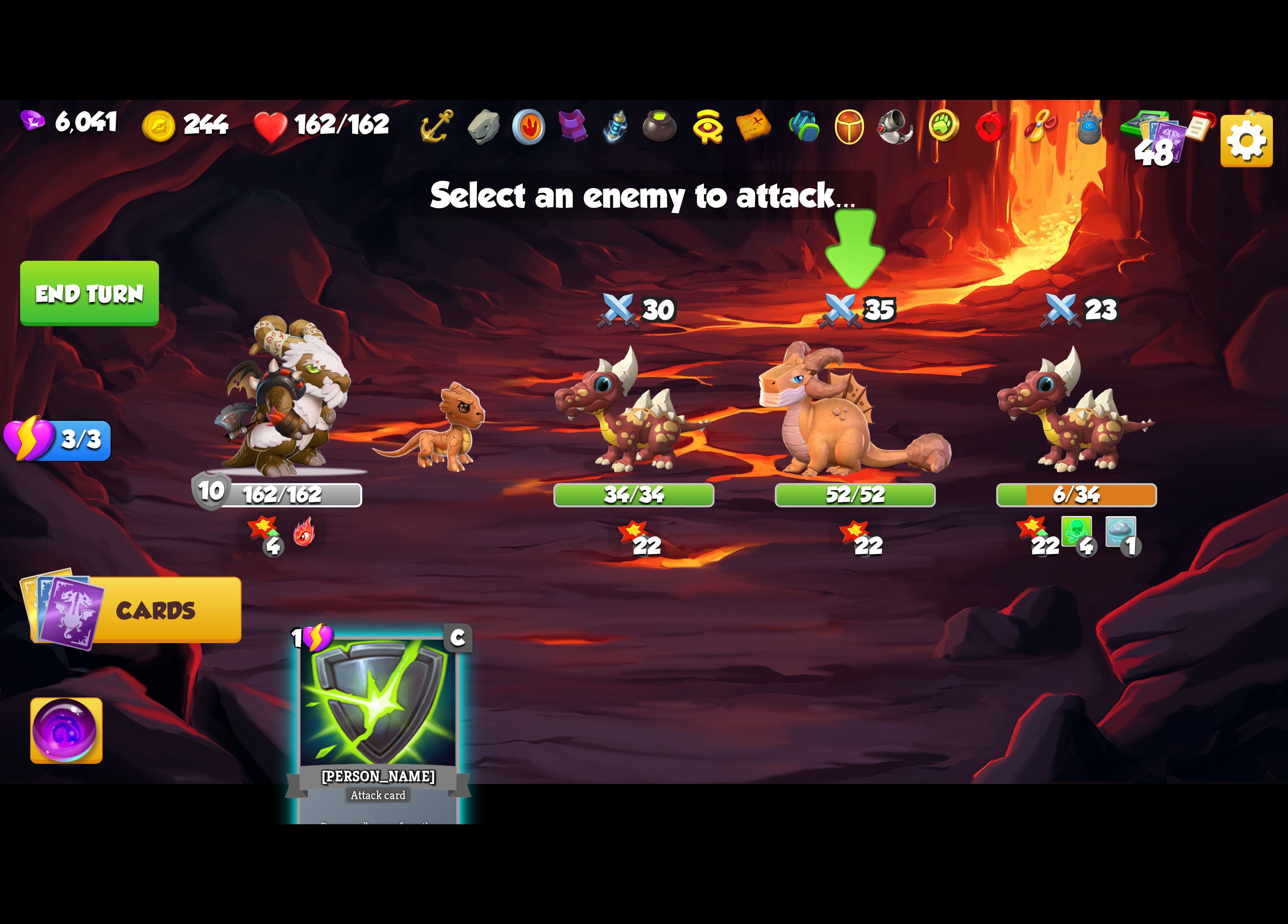
click at [861, 433] on div at bounding box center [855, 406] width 161 height 141
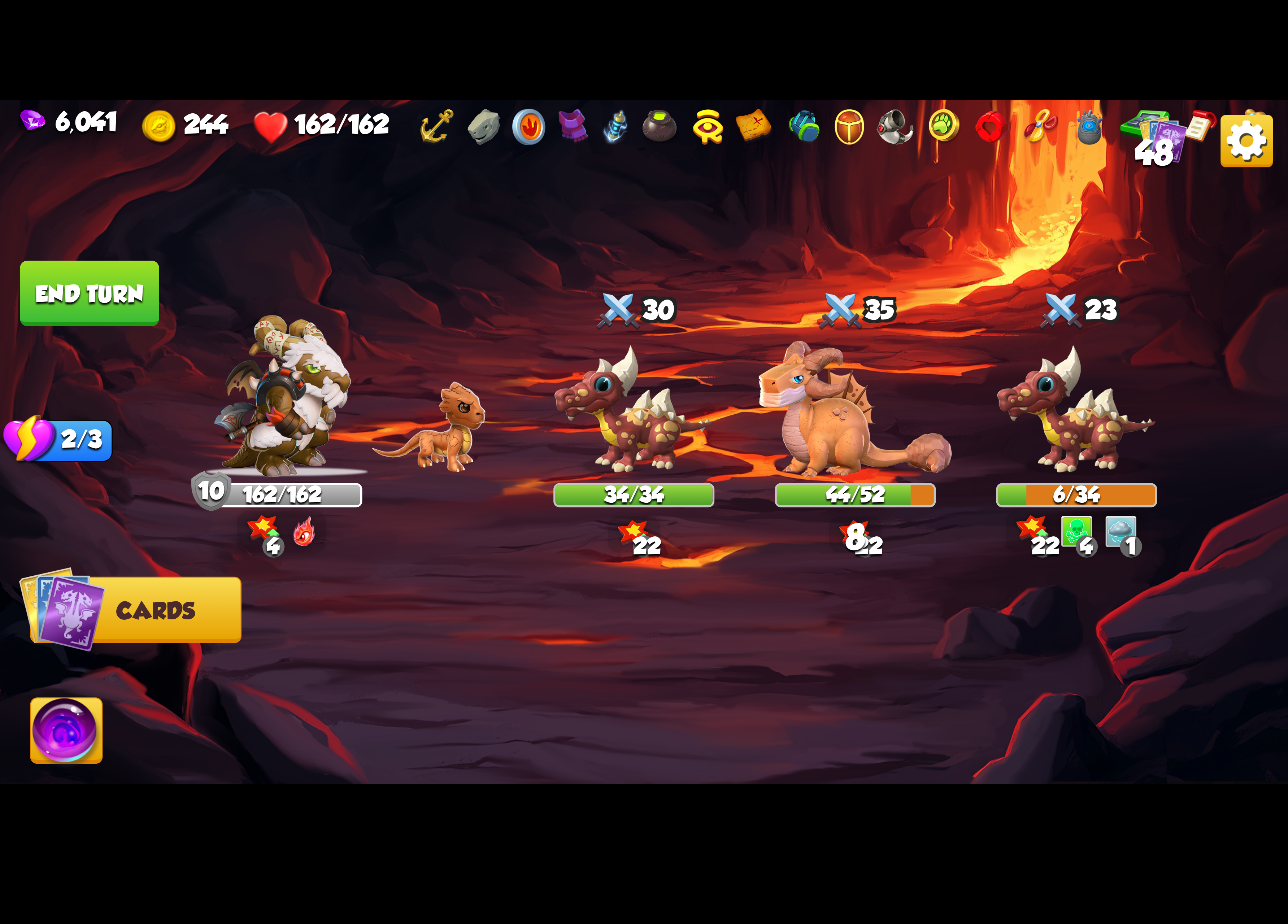
click at [62, 720] on img at bounding box center [67, 734] width 71 height 73
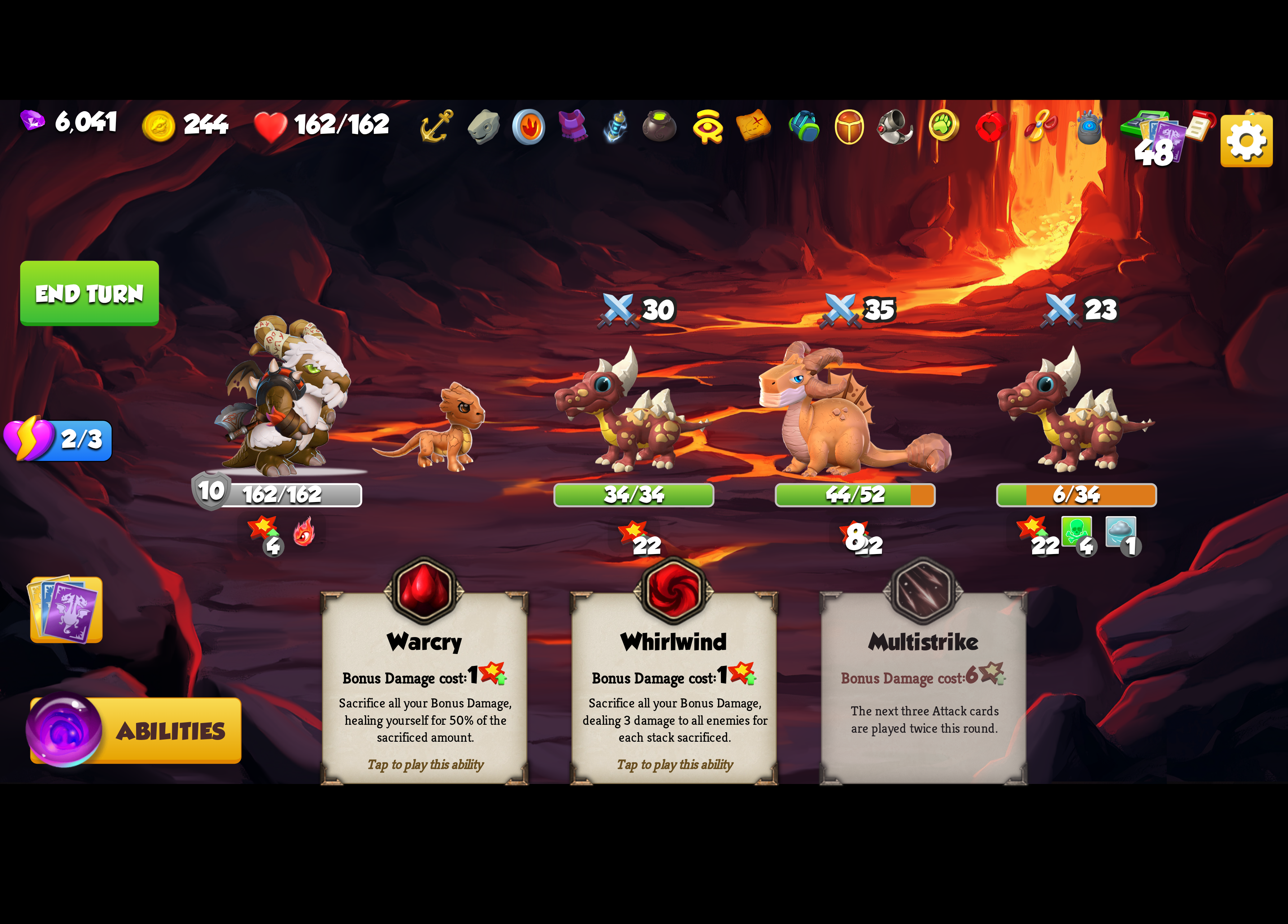
click at [634, 651] on div "Whirlwind" at bounding box center [674, 642] width 203 height 26
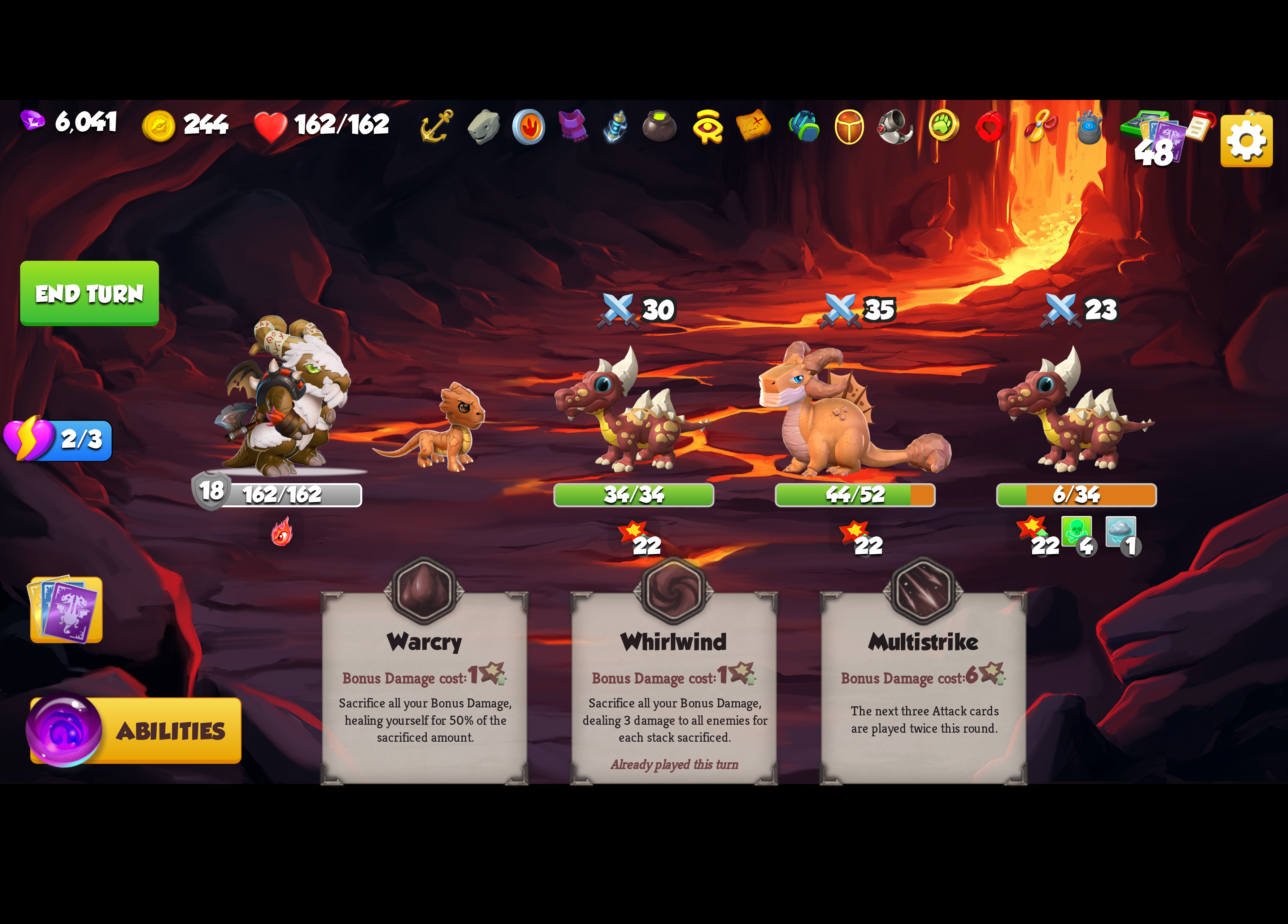
click at [54, 603] on img at bounding box center [62, 609] width 73 height 73
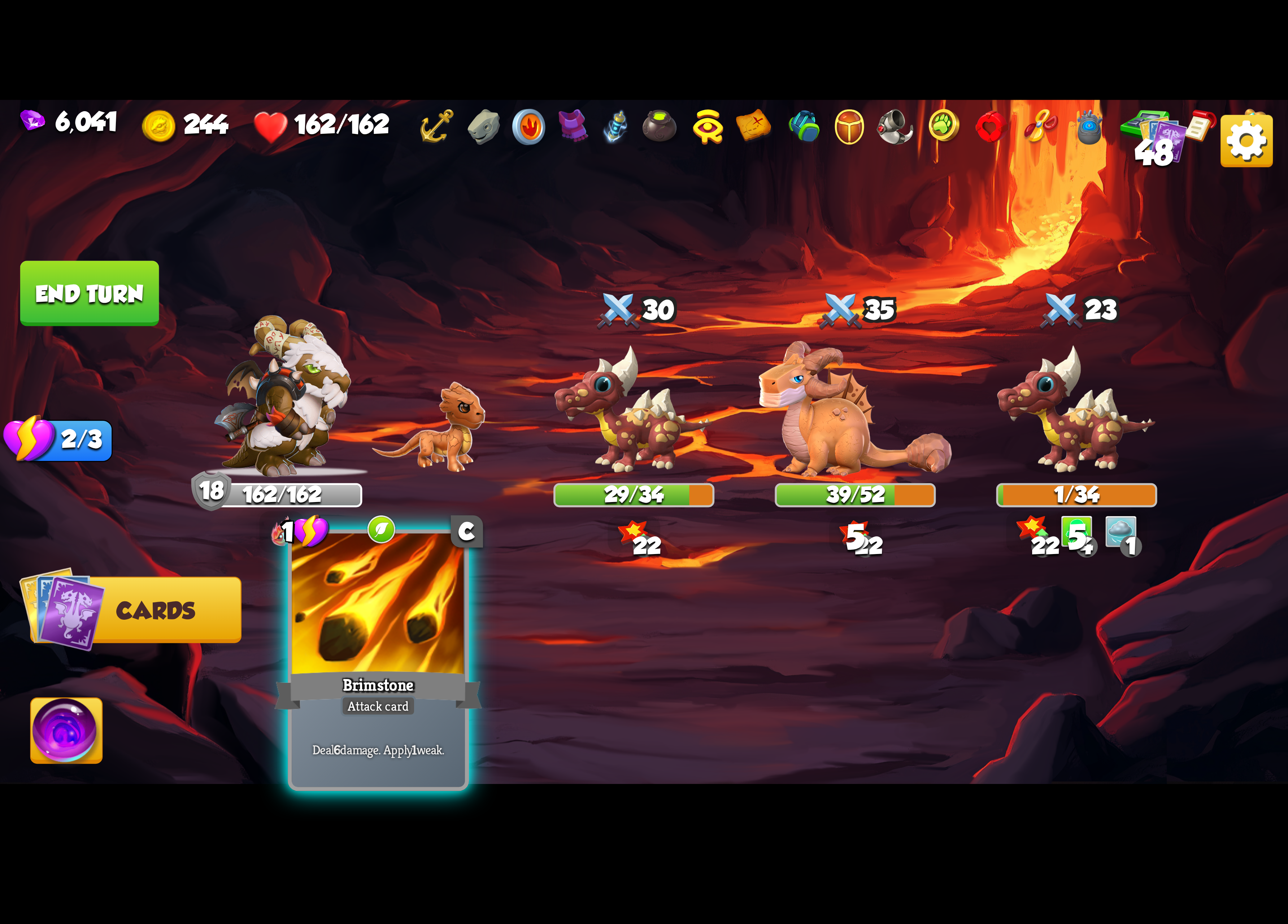
click at [377, 605] on div at bounding box center [378, 606] width 173 height 145
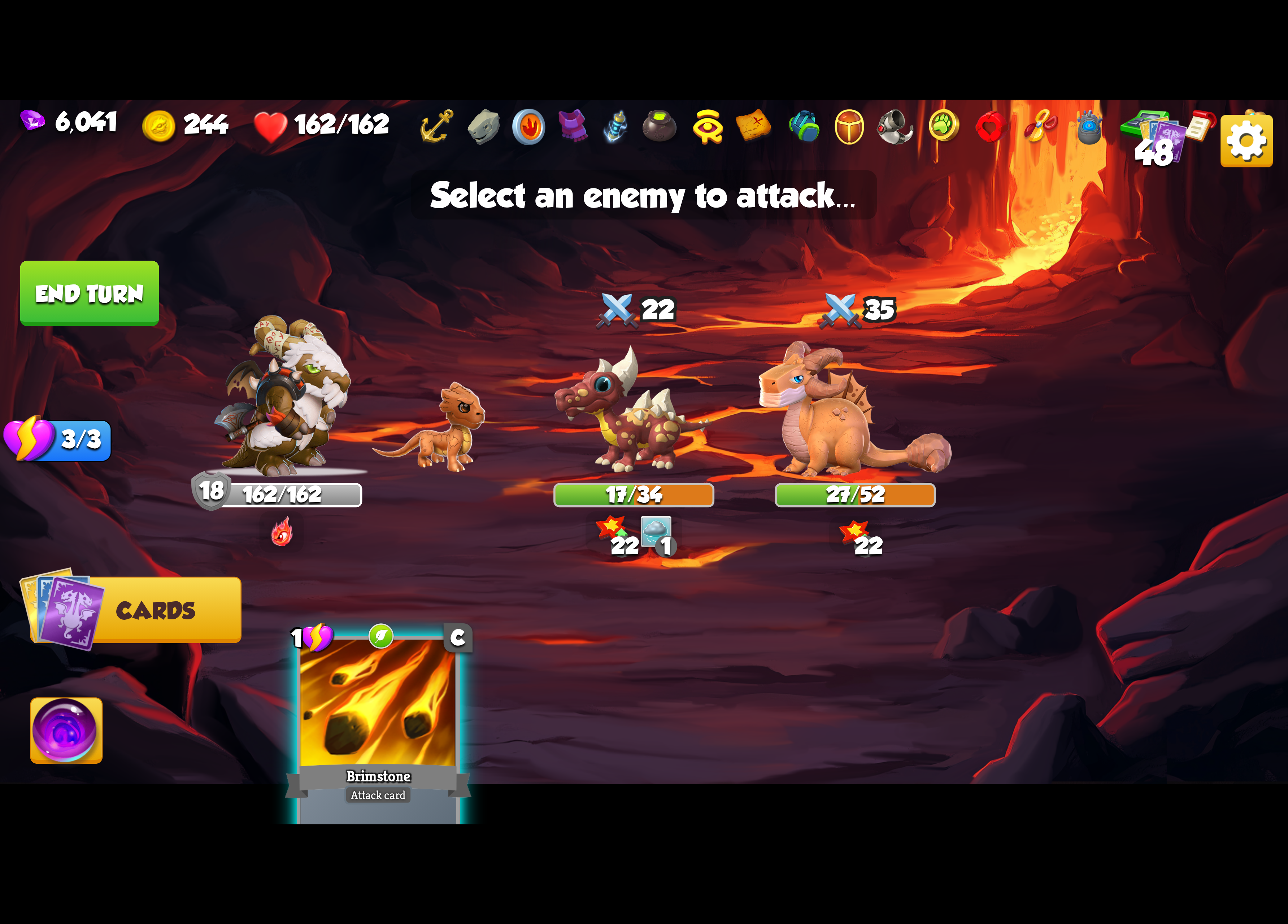
click at [351, 730] on div at bounding box center [378, 705] width 156 height 132
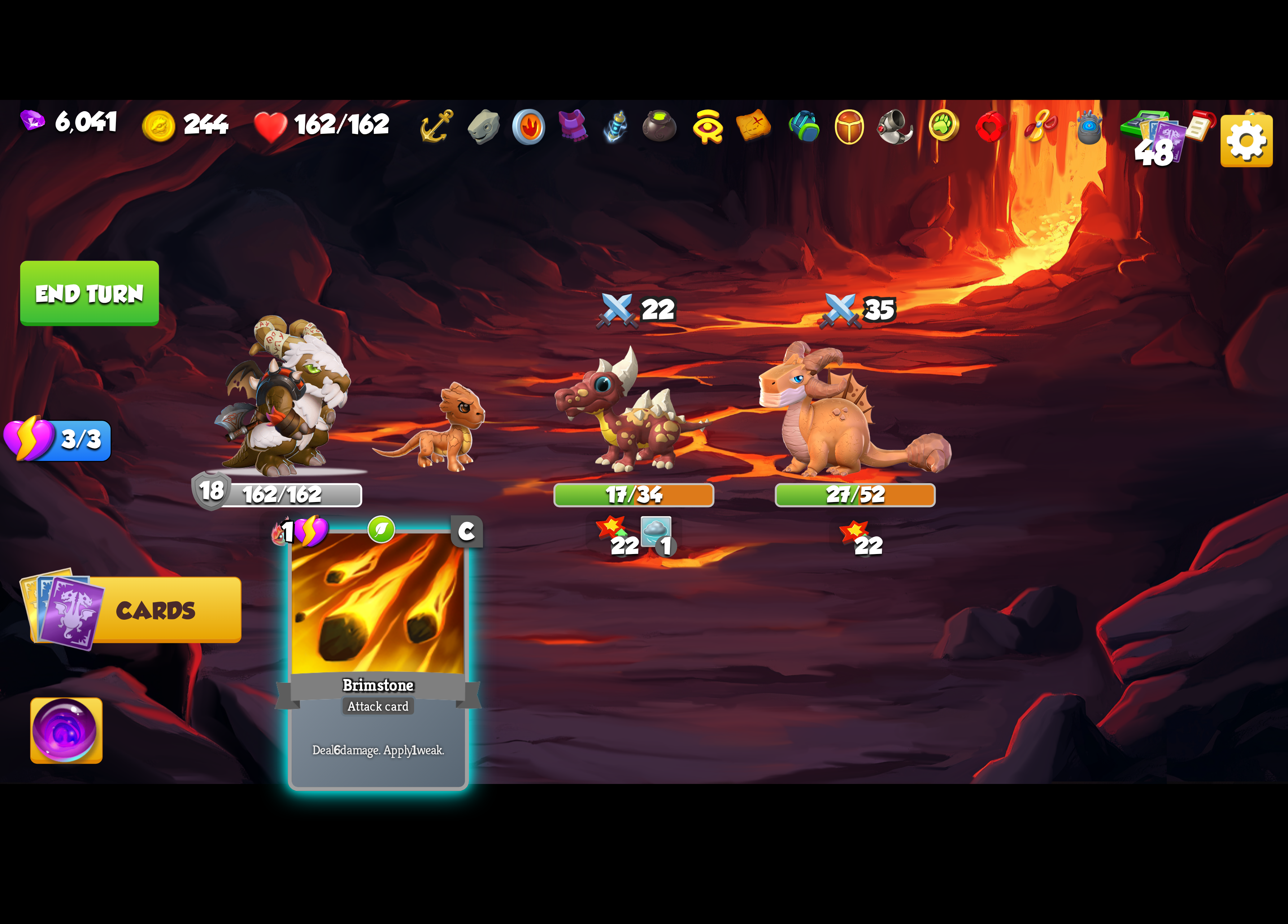
click at [380, 680] on div "Brimstone" at bounding box center [378, 691] width 208 height 46
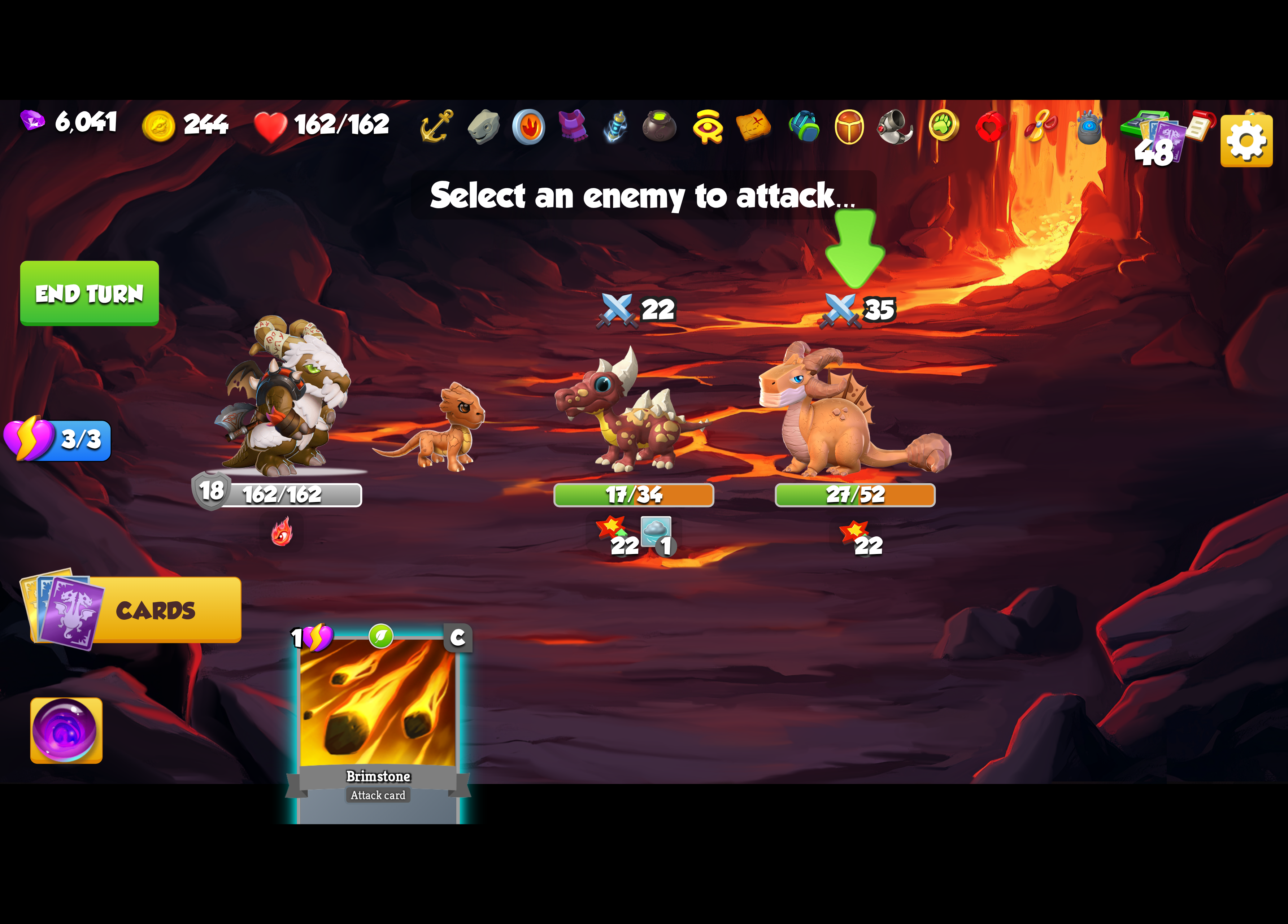
click at [830, 416] on div at bounding box center [855, 406] width 161 height 141
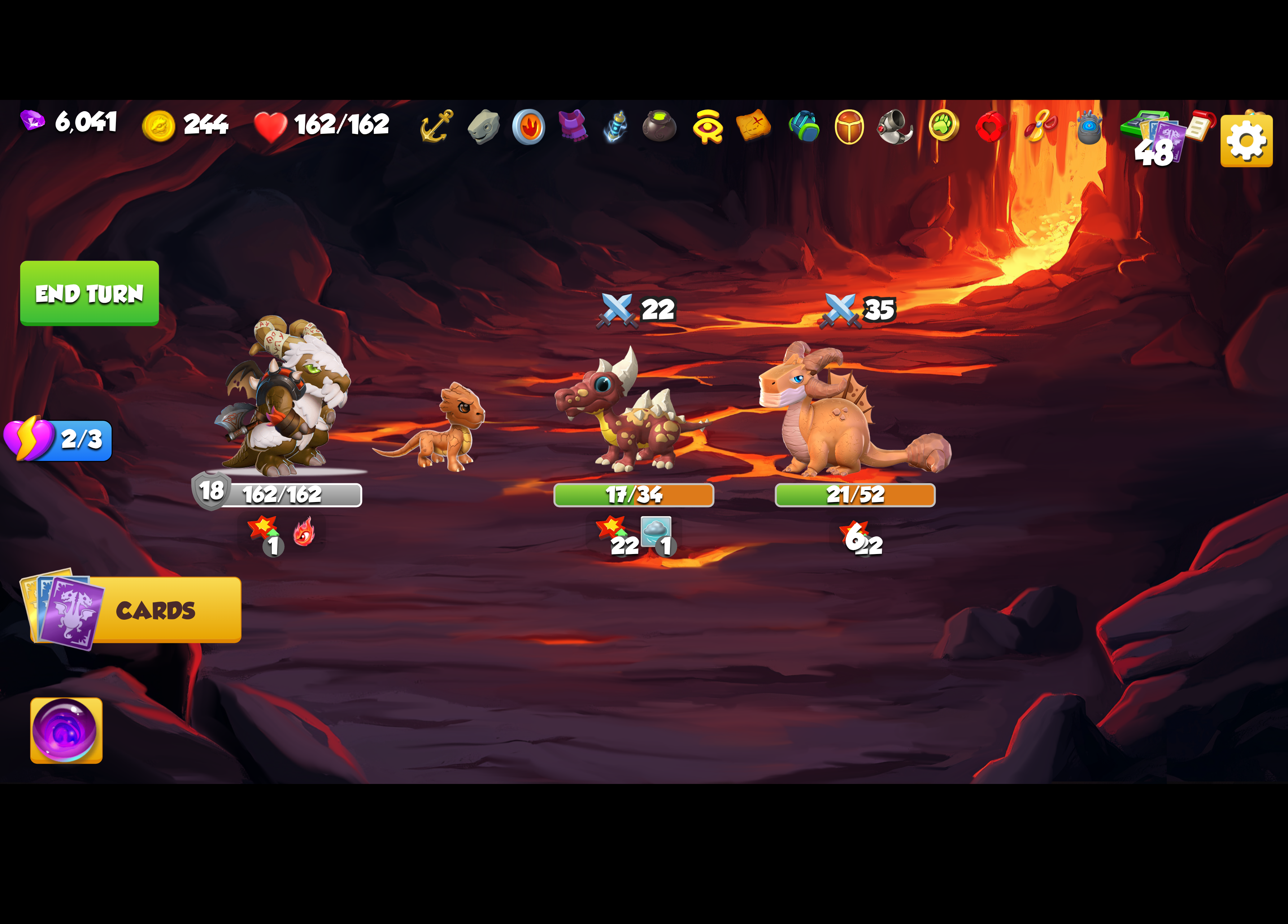
click at [47, 745] on img at bounding box center [67, 734] width 71 height 73
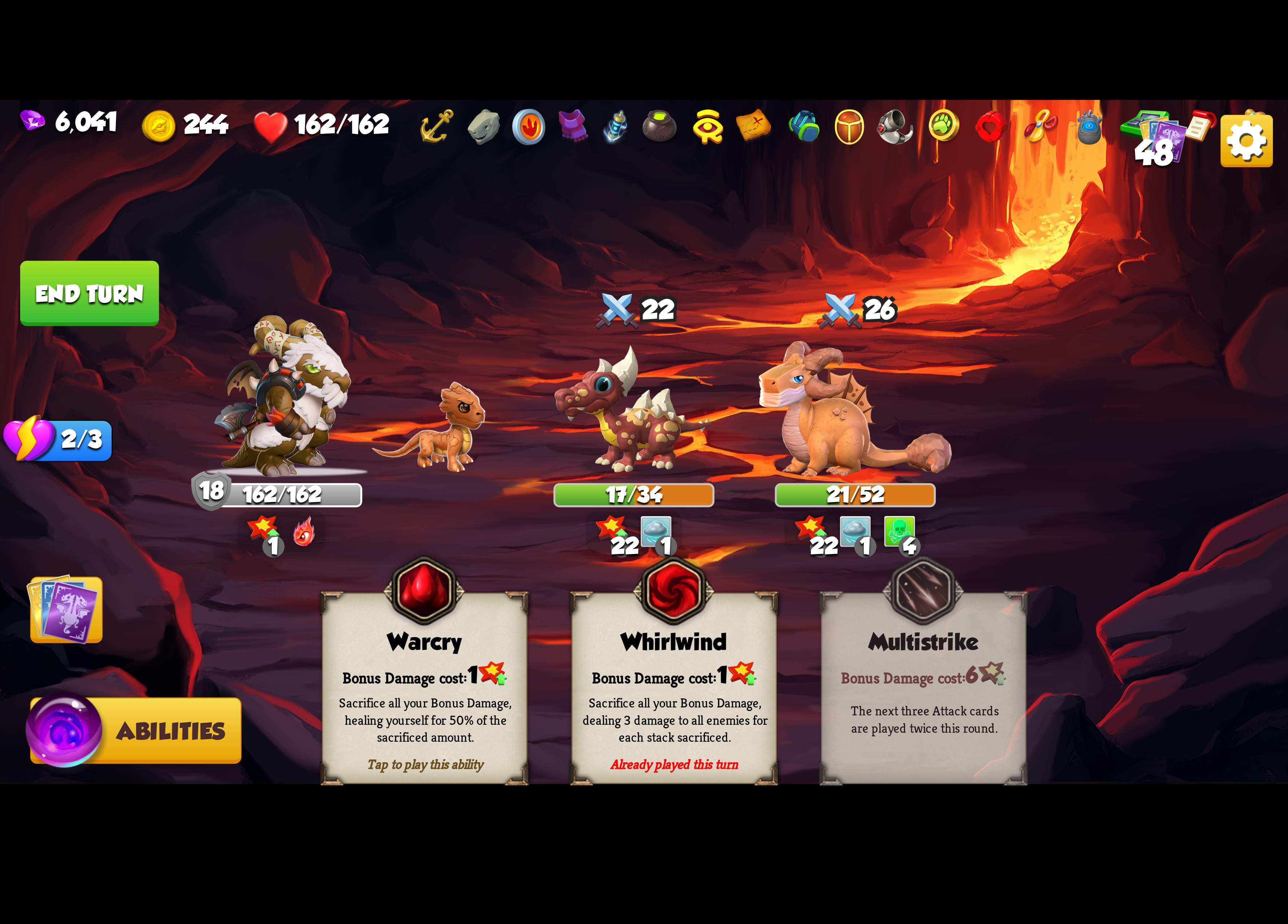
click at [487, 658] on div "Tap to play this ability Warcry Bonus Damage cost: 1 Sacrifice all your Bonus D…" at bounding box center [425, 688] width 205 height 191
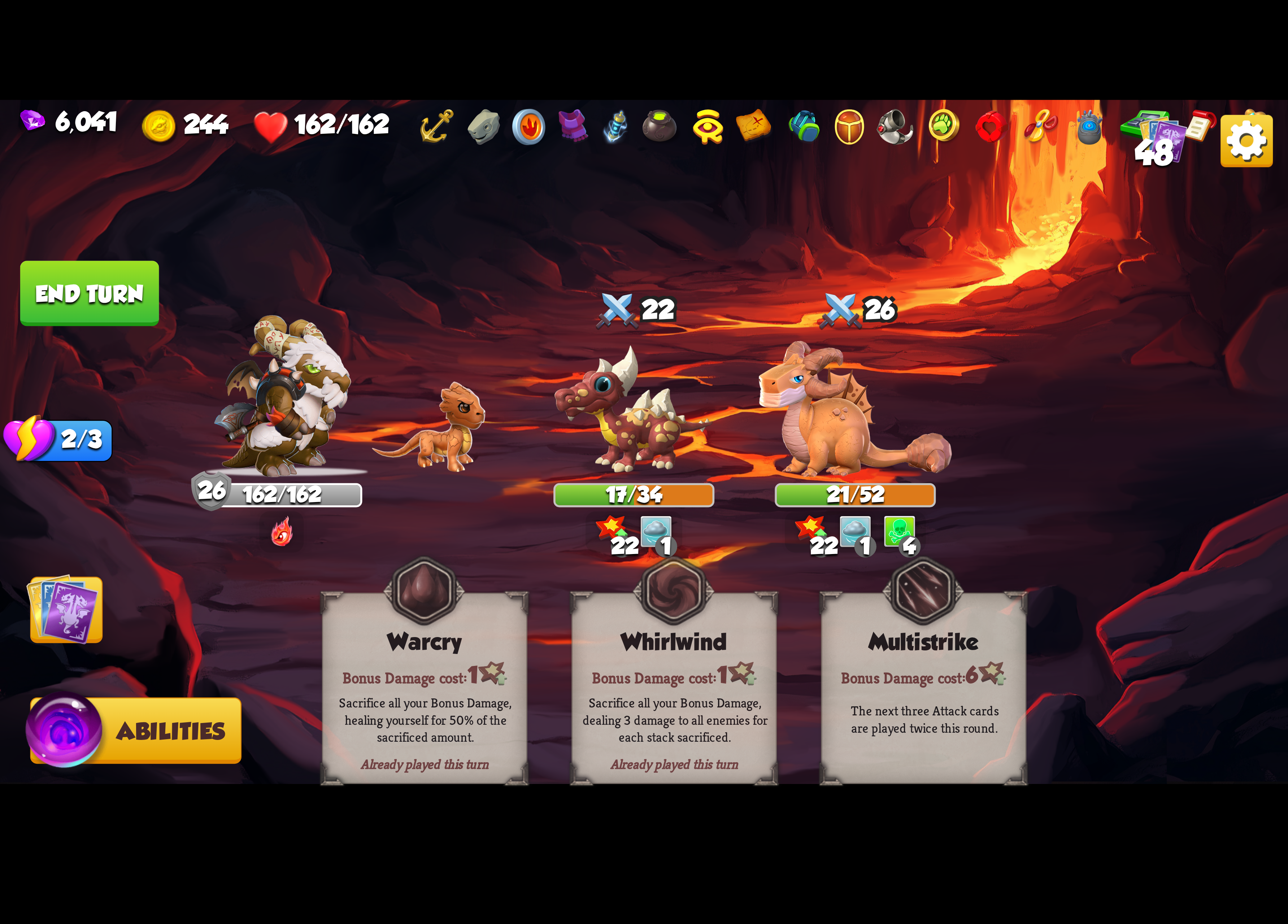
click at [85, 626] on img at bounding box center [62, 609] width 73 height 73
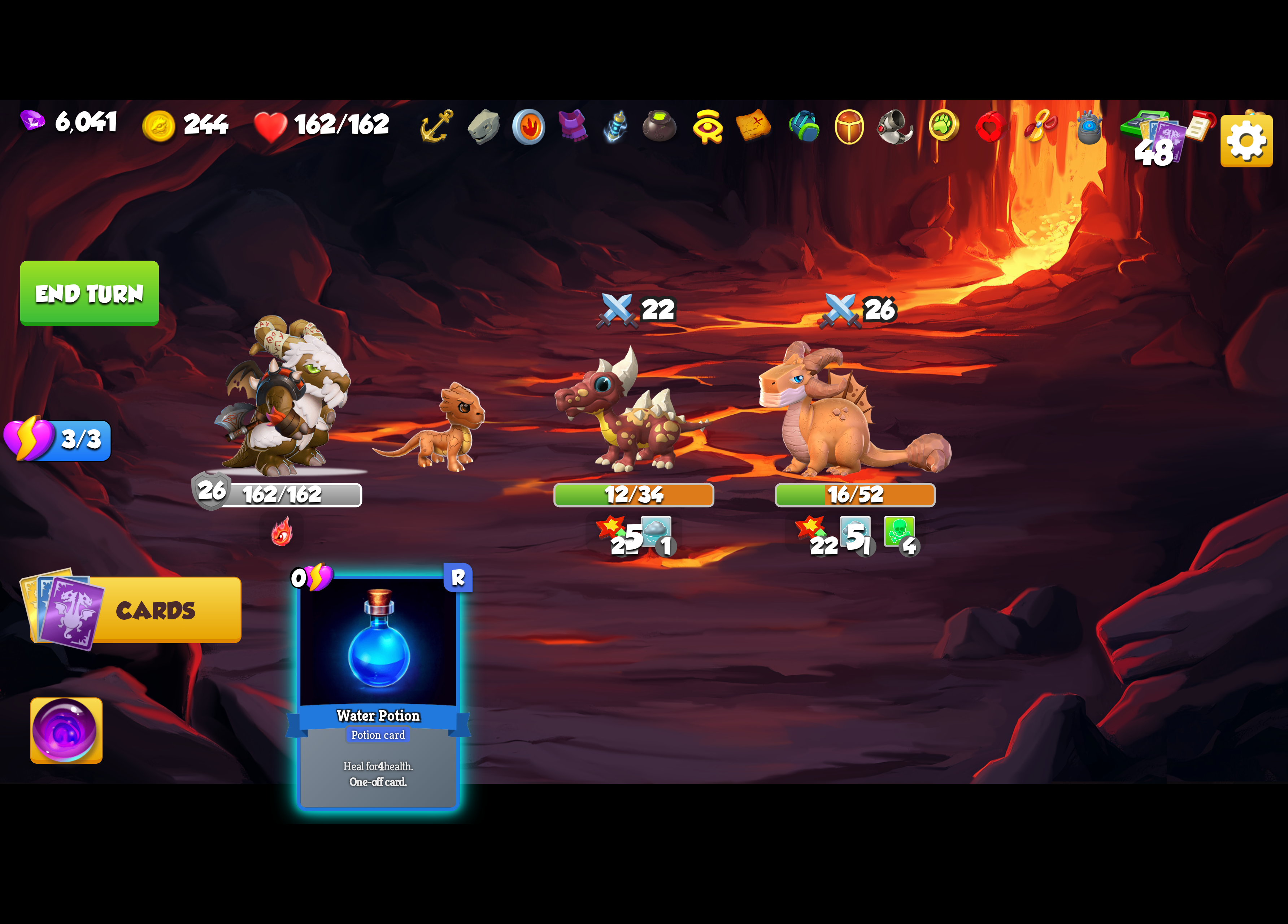
drag, startPoint x: 371, startPoint y: 635, endPoint x: 462, endPoint y: 600, distance: 97.5
click at [606, 564] on div "0 R Water Potion Potion card Heal for 4 health. One-off card." at bounding box center [773, 663] width 1031 height 322
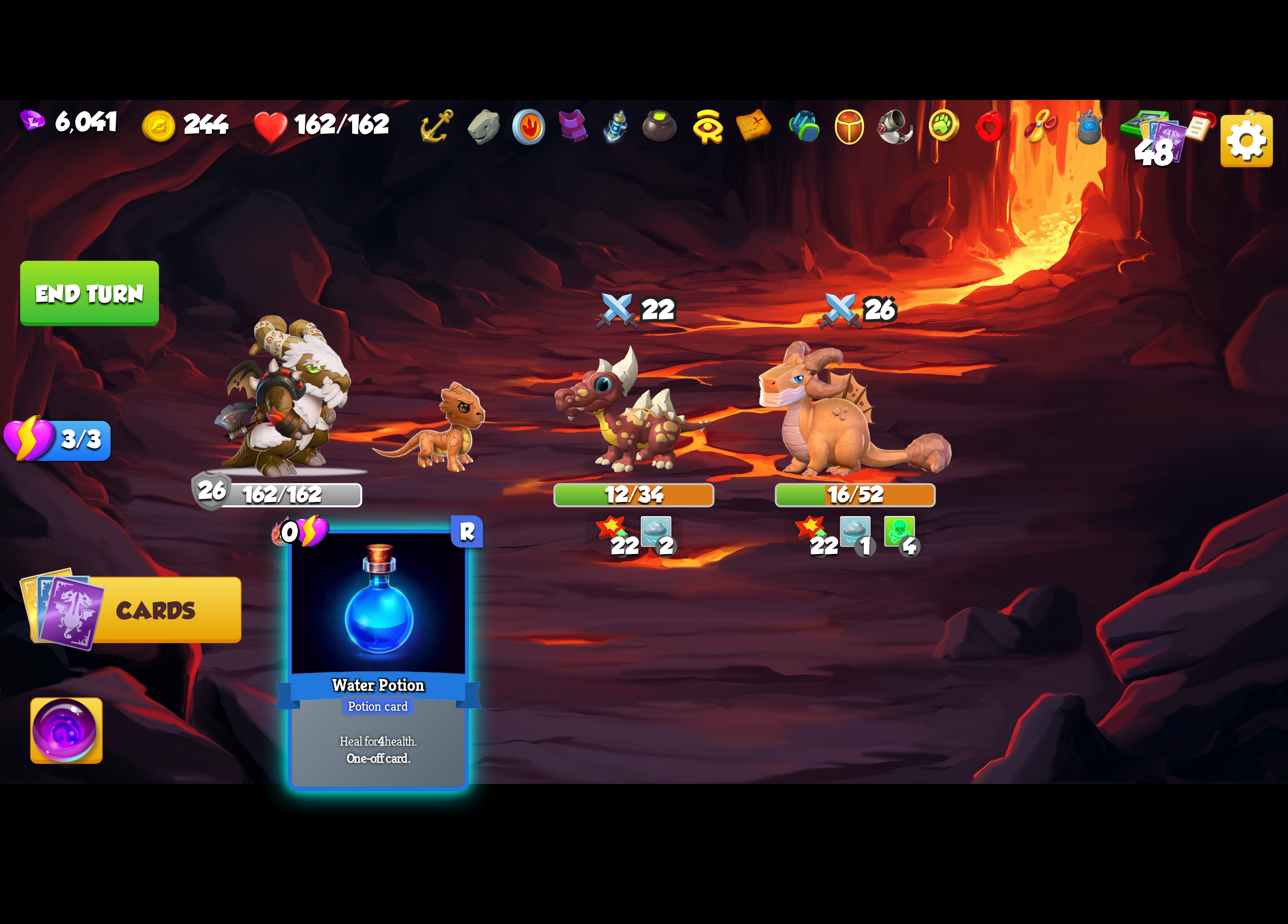
click at [393, 616] on div at bounding box center [378, 606] width 173 height 145
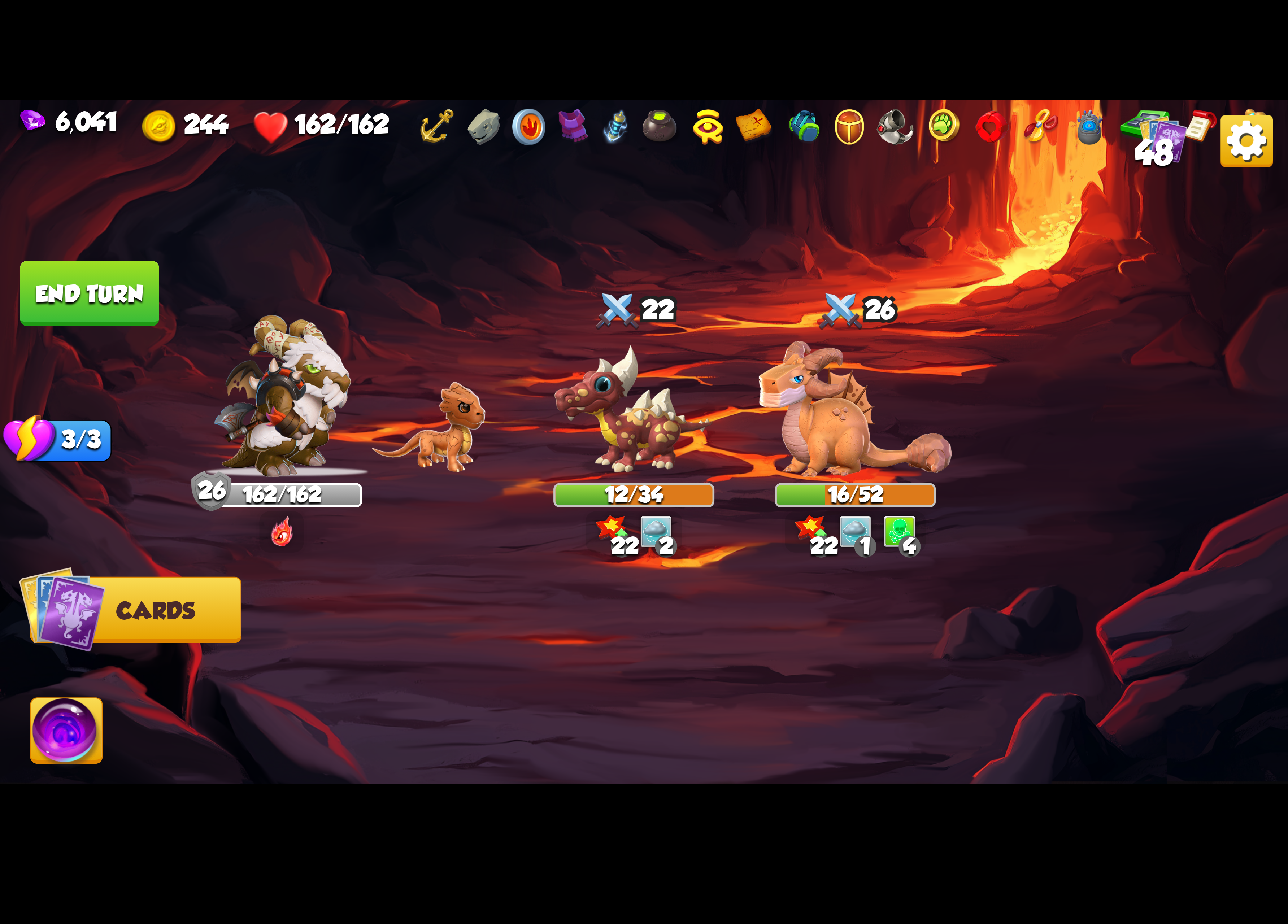
click at [1182, 145] on img at bounding box center [1247, 141] width 52 height 52
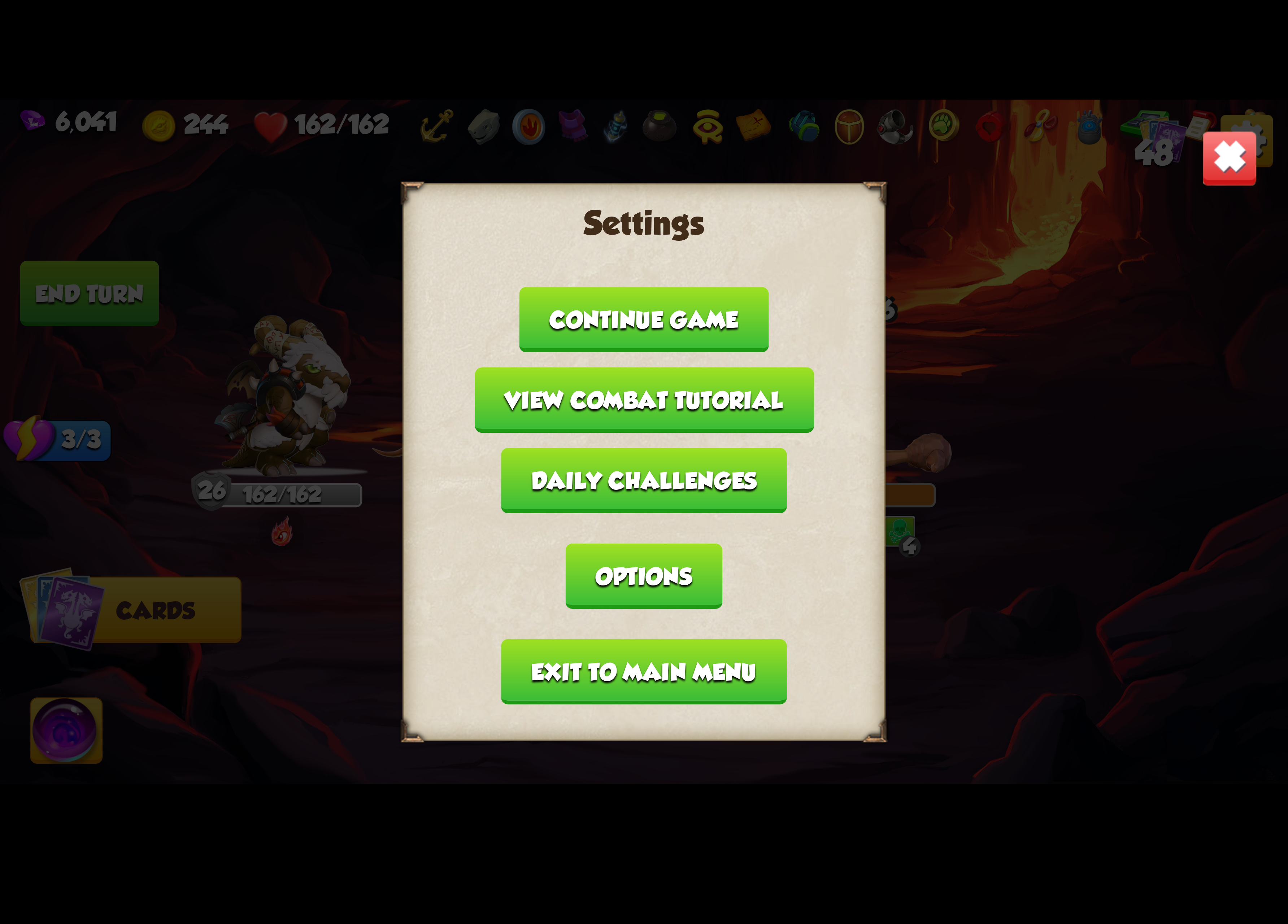
click at [714, 639] on button "Exit to main menu" at bounding box center [644, 671] width 285 height 65
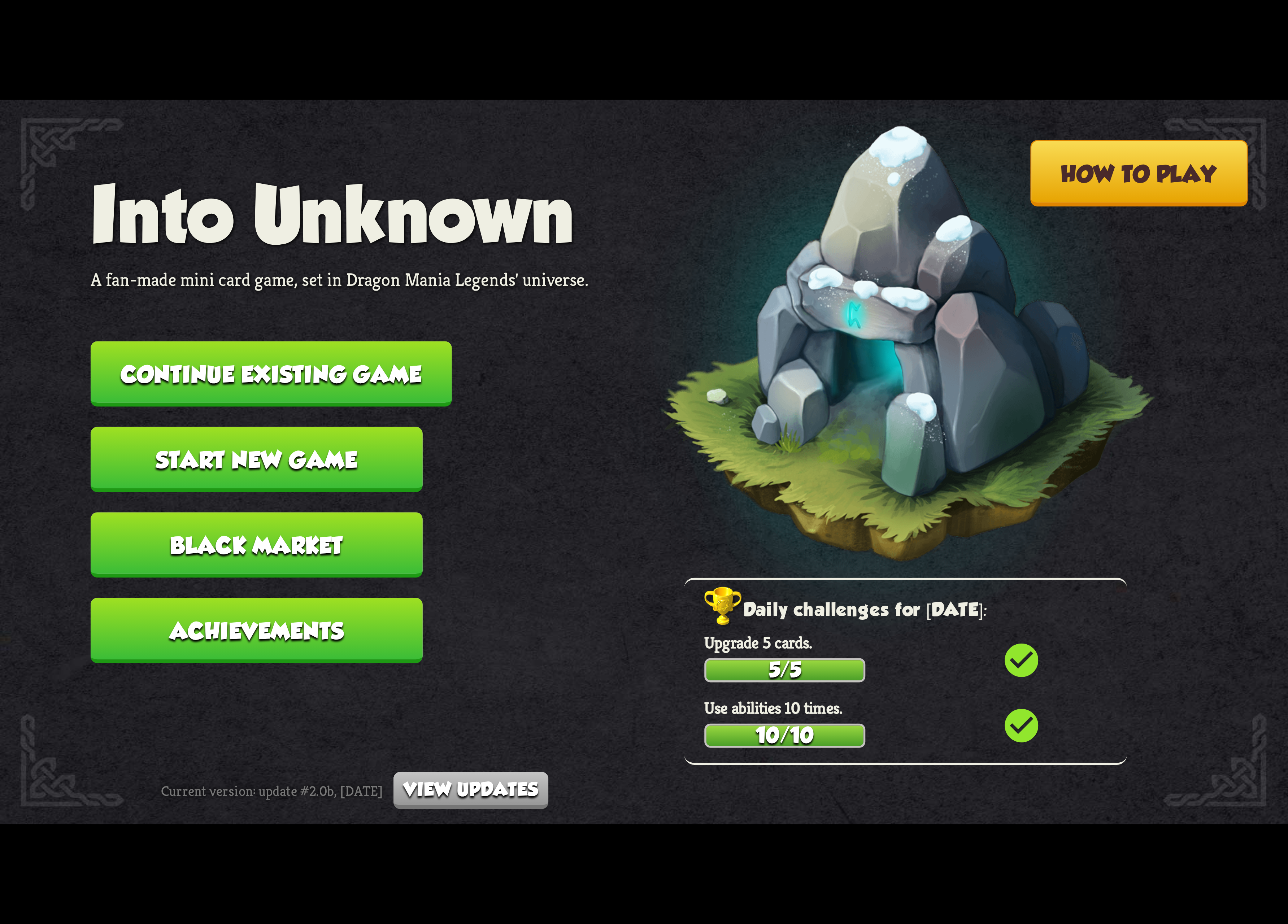
click at [321, 375] on button "Continue existing game" at bounding box center [271, 374] width 361 height 65
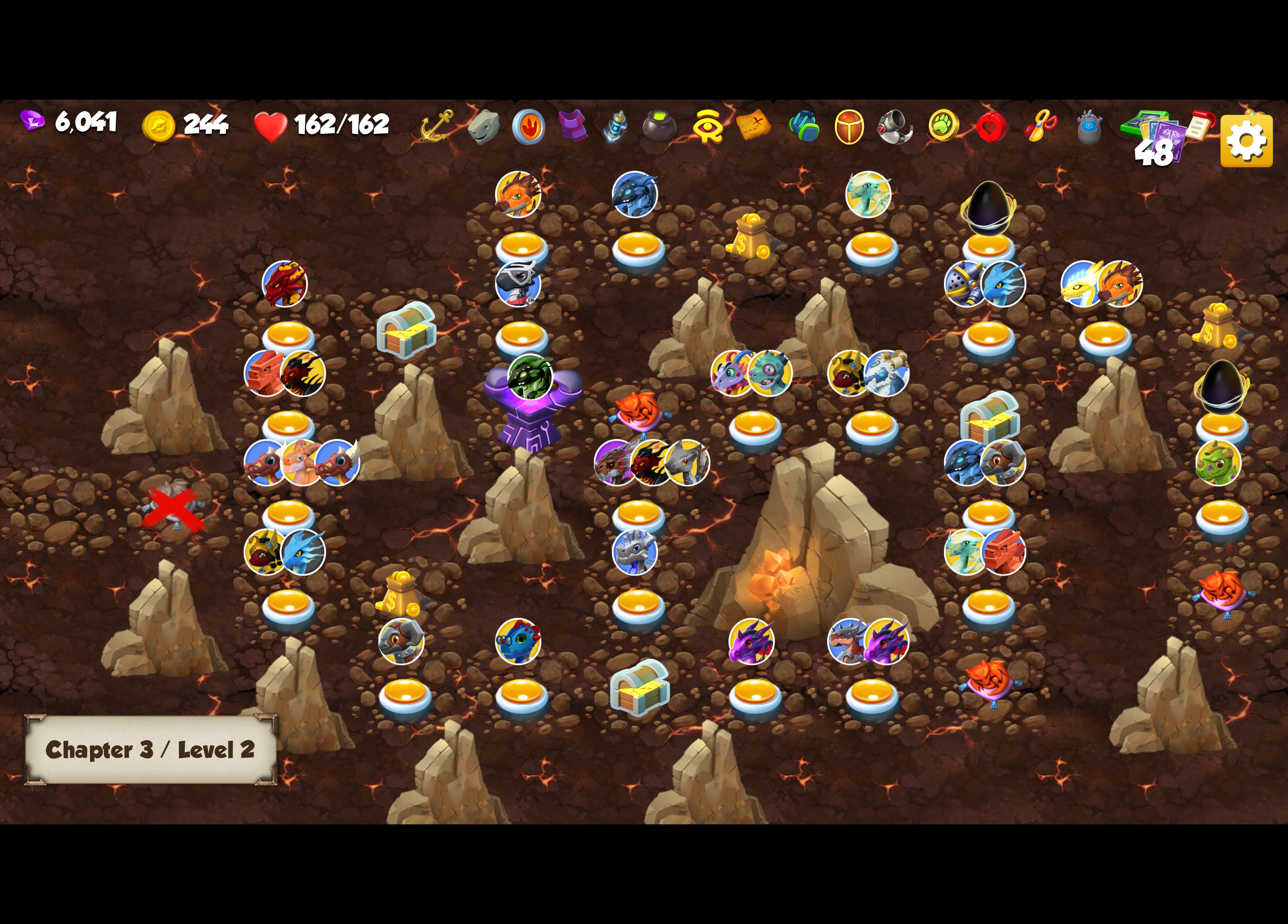
click at [287, 511] on img at bounding box center [290, 523] width 64 height 47
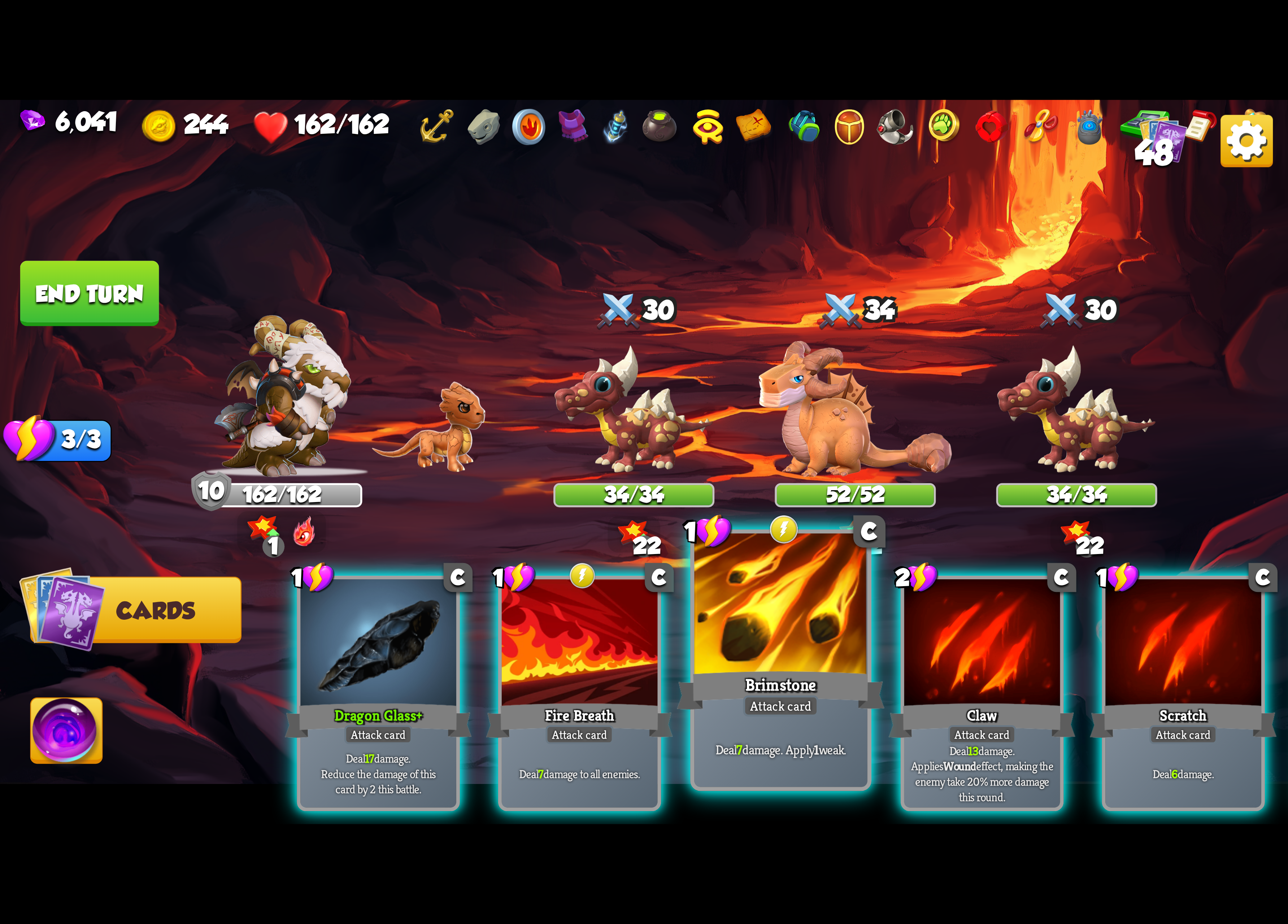
click at [745, 612] on div at bounding box center [781, 606] width 173 height 145
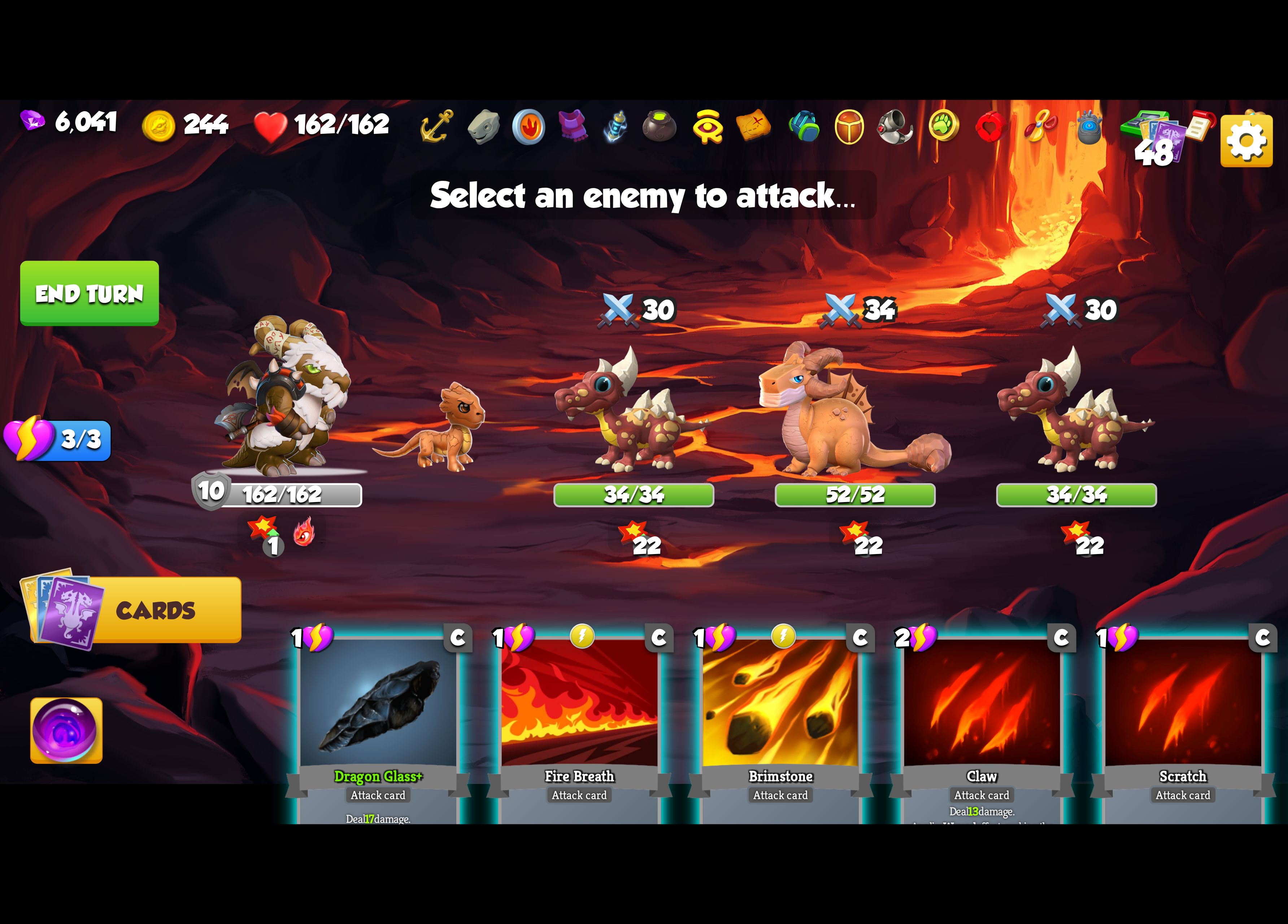
click at [790, 703] on div at bounding box center [781, 705] width 156 height 132
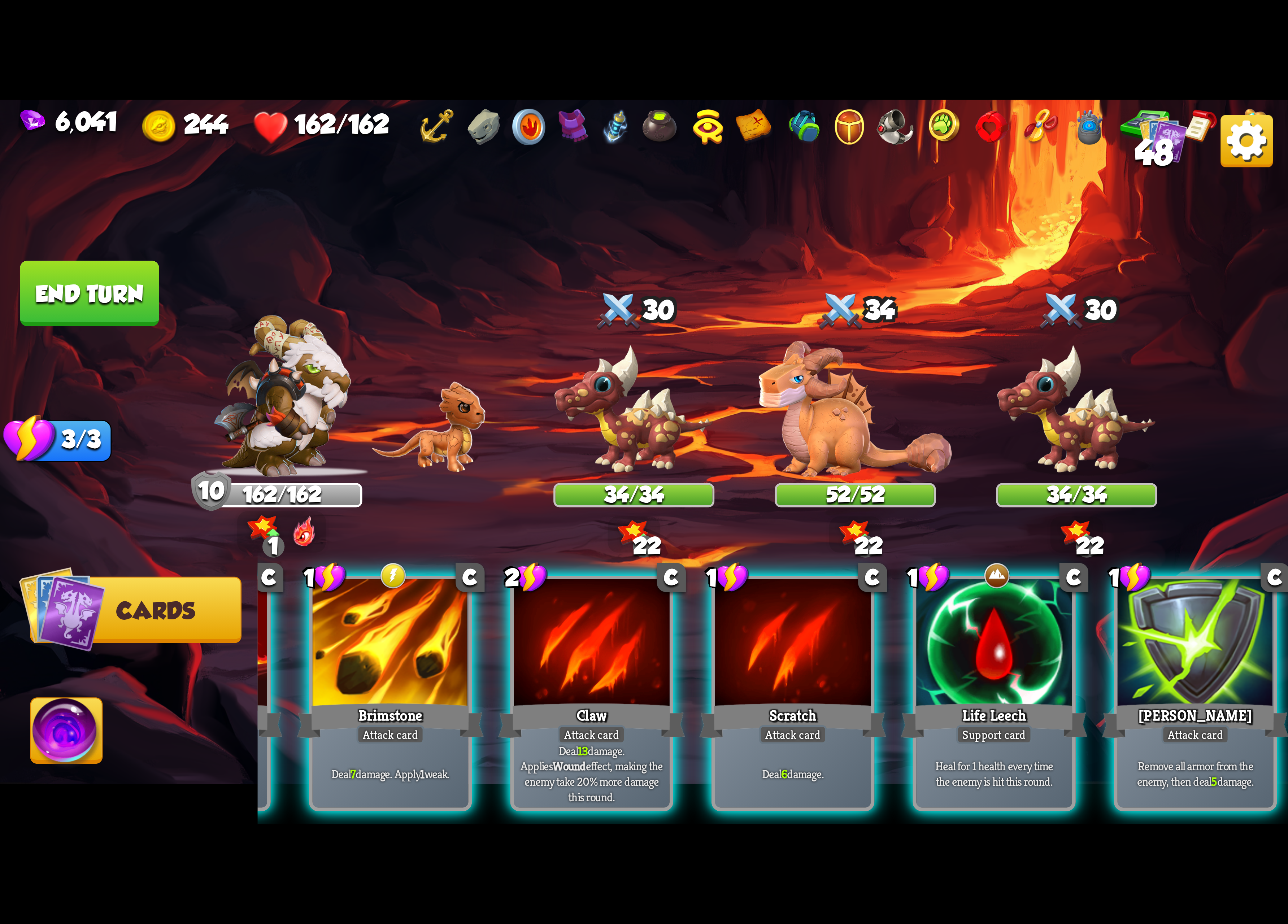
scroll to position [0, 0]
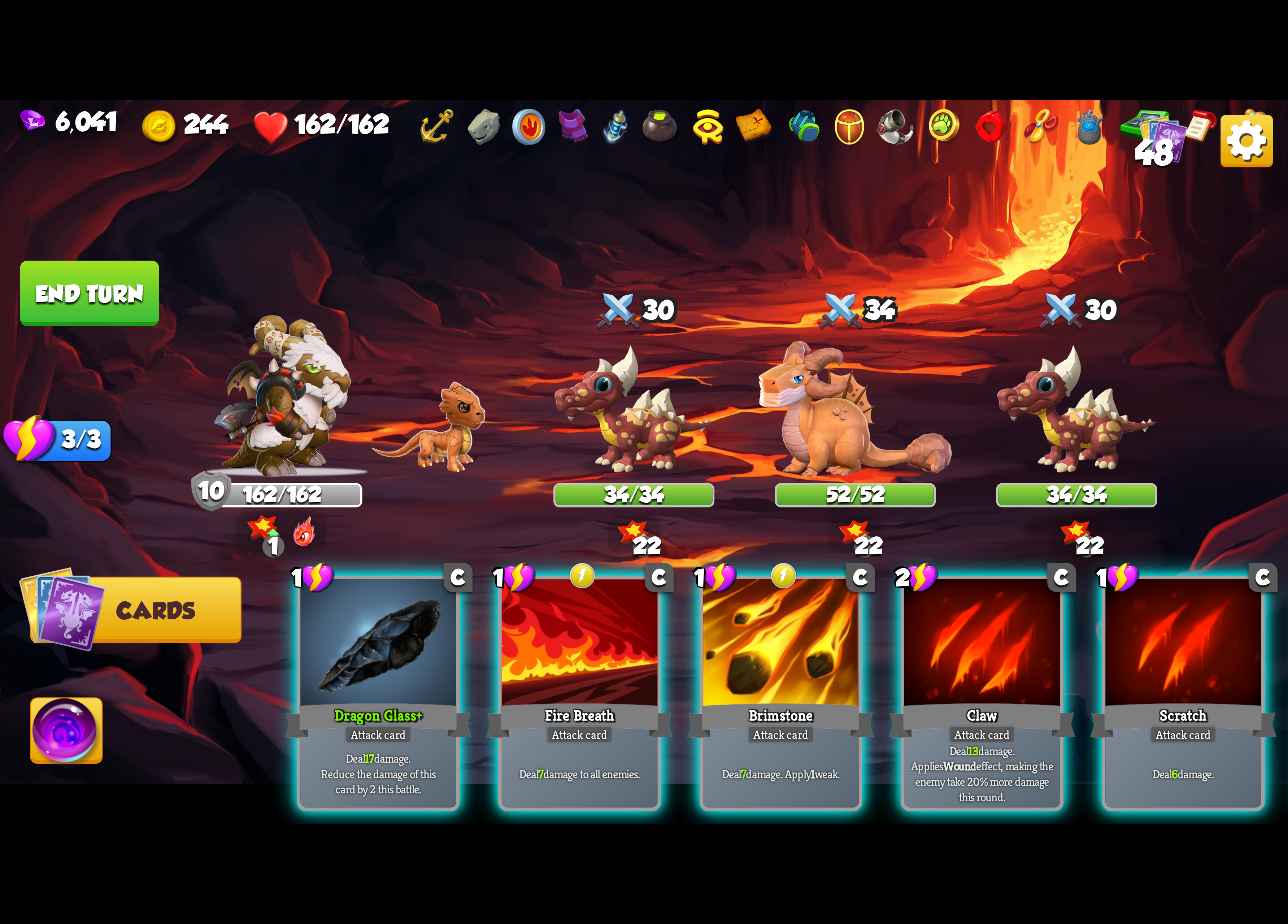
drag, startPoint x: 616, startPoint y: 654, endPoint x: 605, endPoint y: 658, distance: 11.7
click at [610, 654] on div at bounding box center [580, 645] width 156 height 132
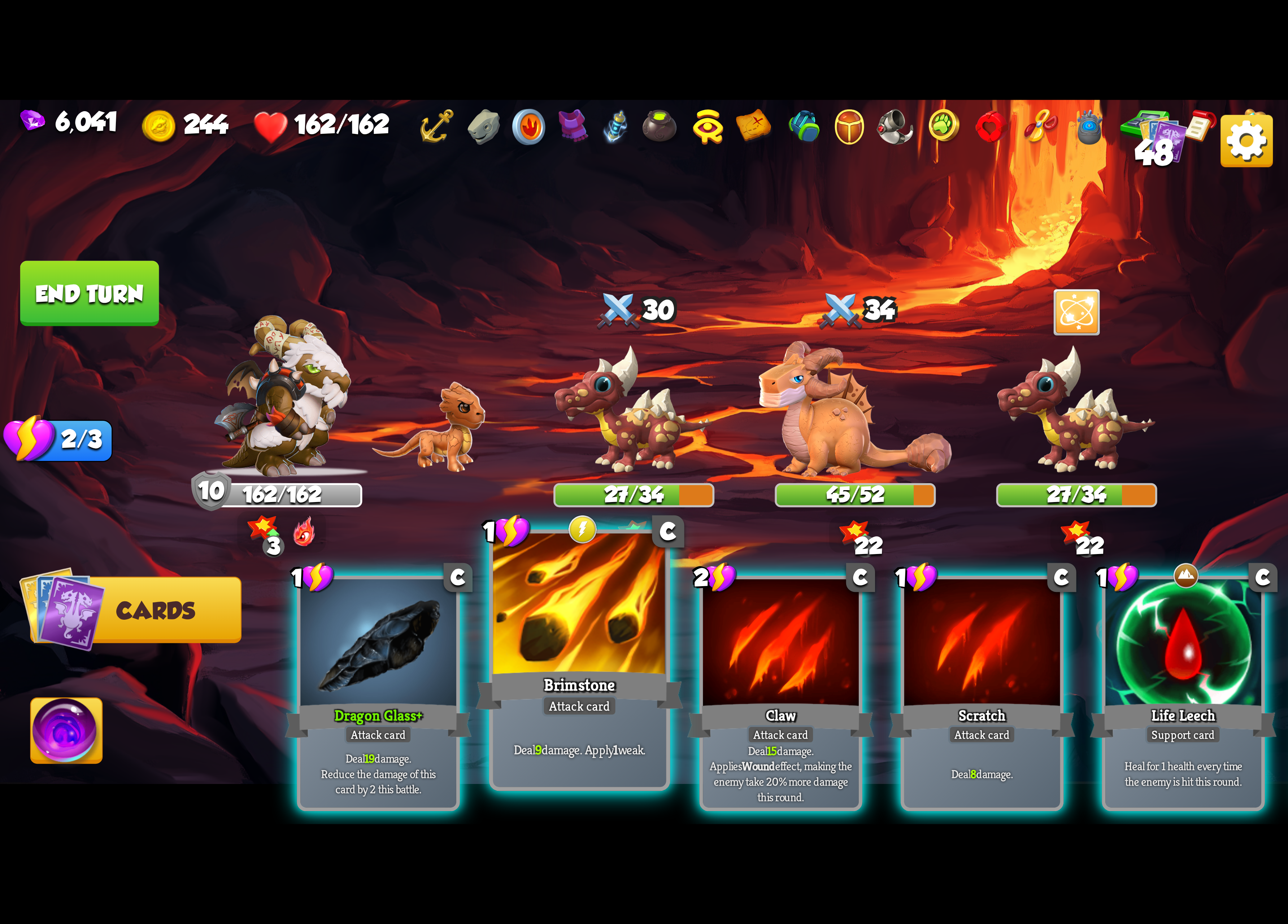
click at [623, 642] on div at bounding box center [580, 606] width 173 height 145
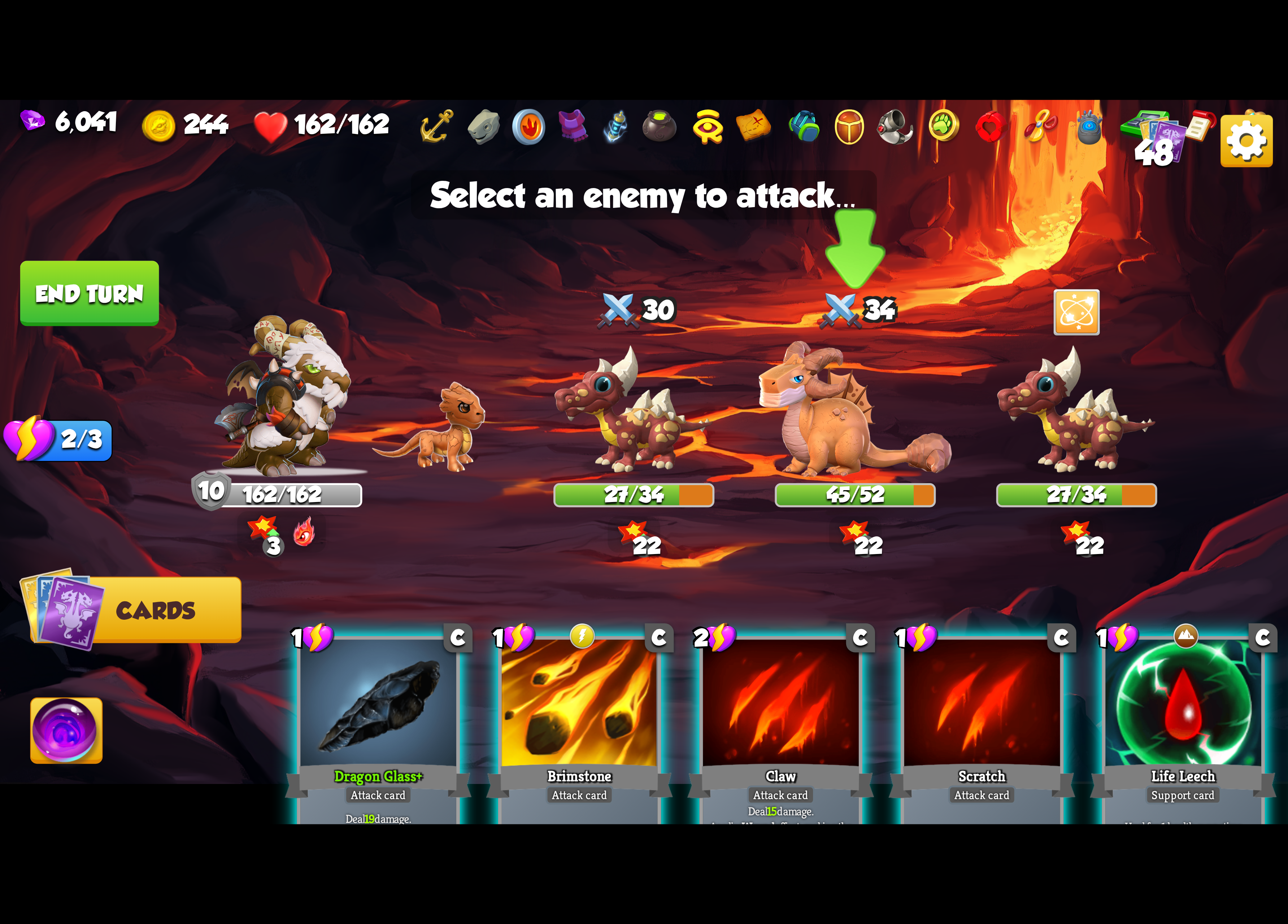
click at [872, 423] on div at bounding box center [855, 406] width 161 height 141
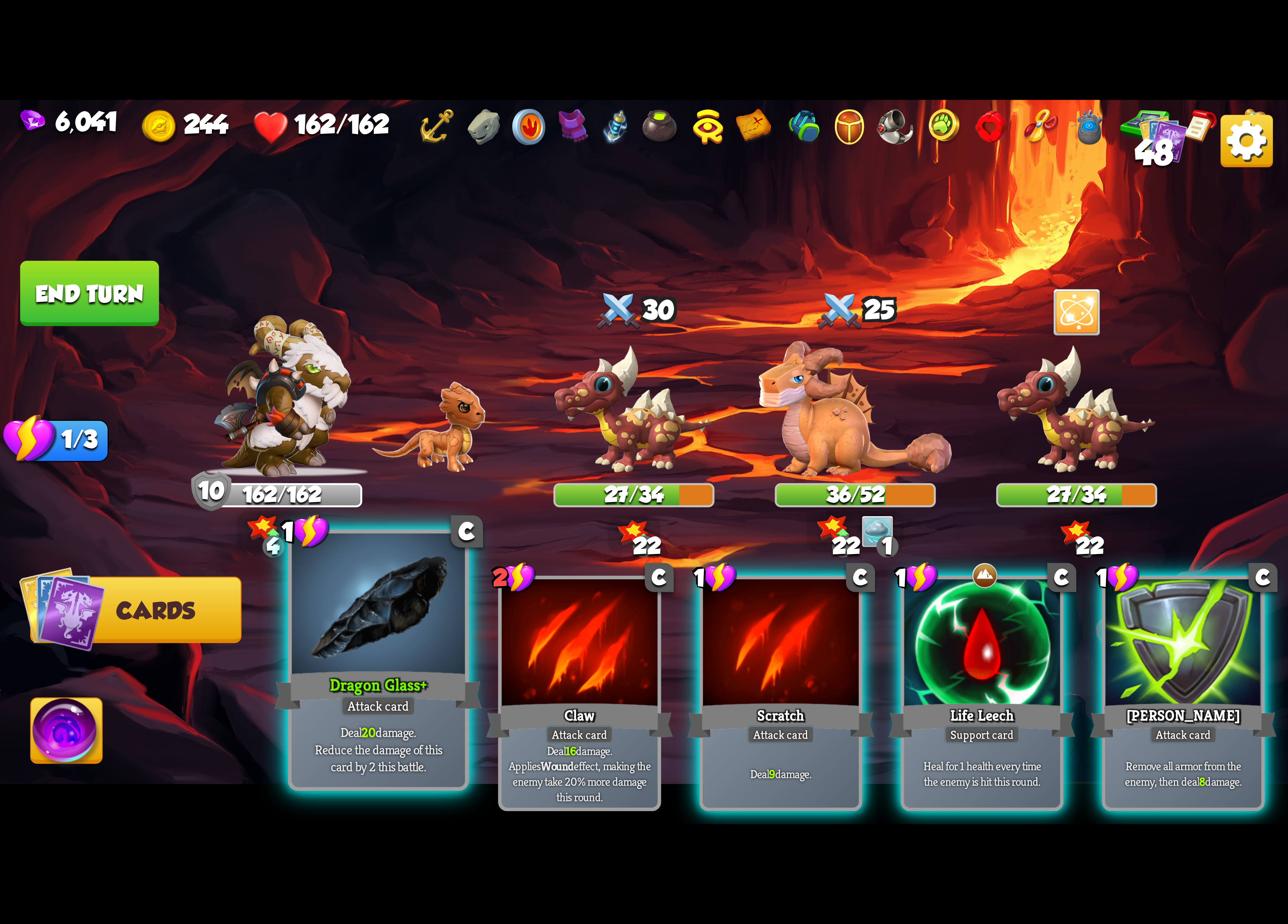
click at [410, 664] on div at bounding box center [378, 606] width 173 height 145
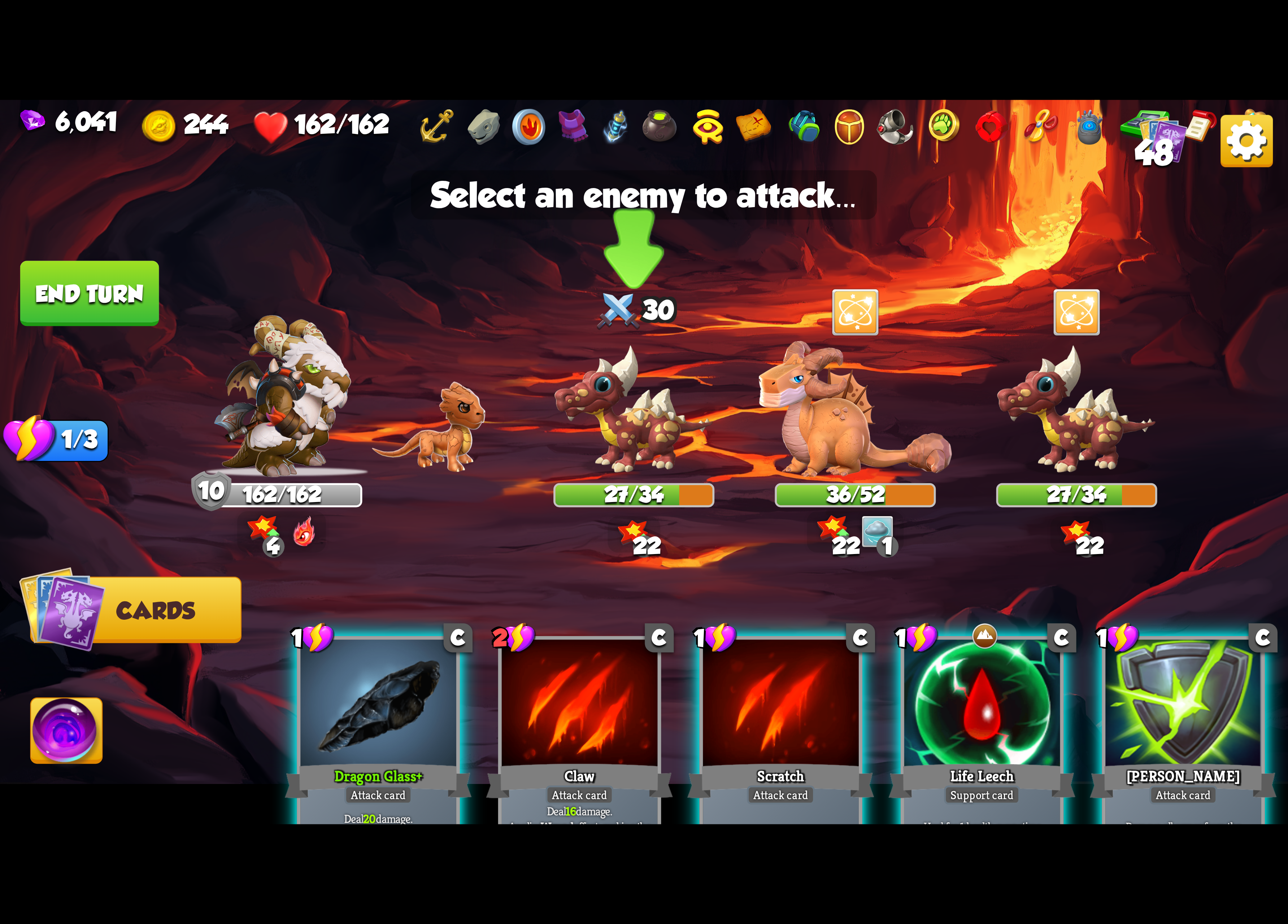
click at [651, 429] on img at bounding box center [634, 410] width 161 height 133
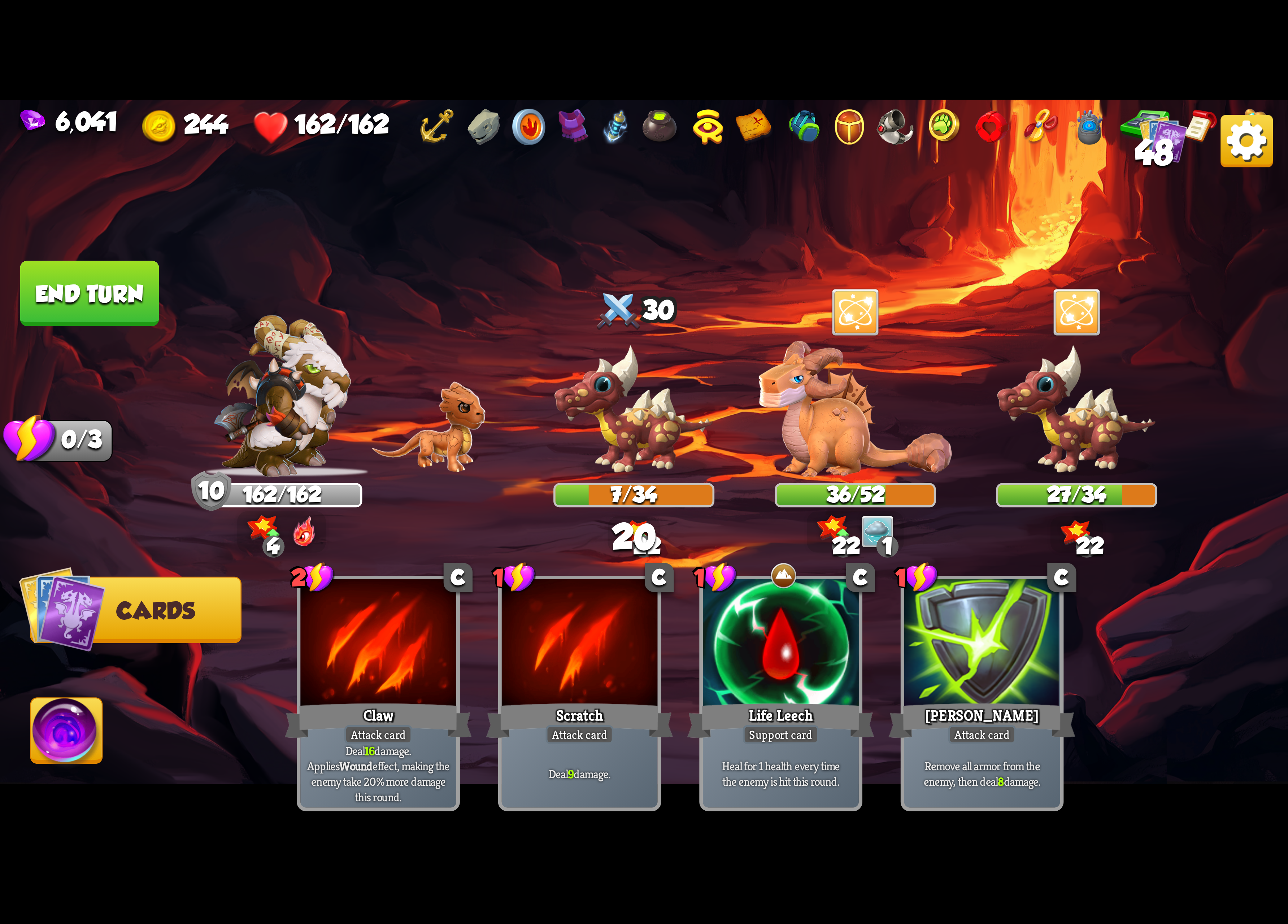
click at [44, 730] on img at bounding box center [67, 734] width 71 height 73
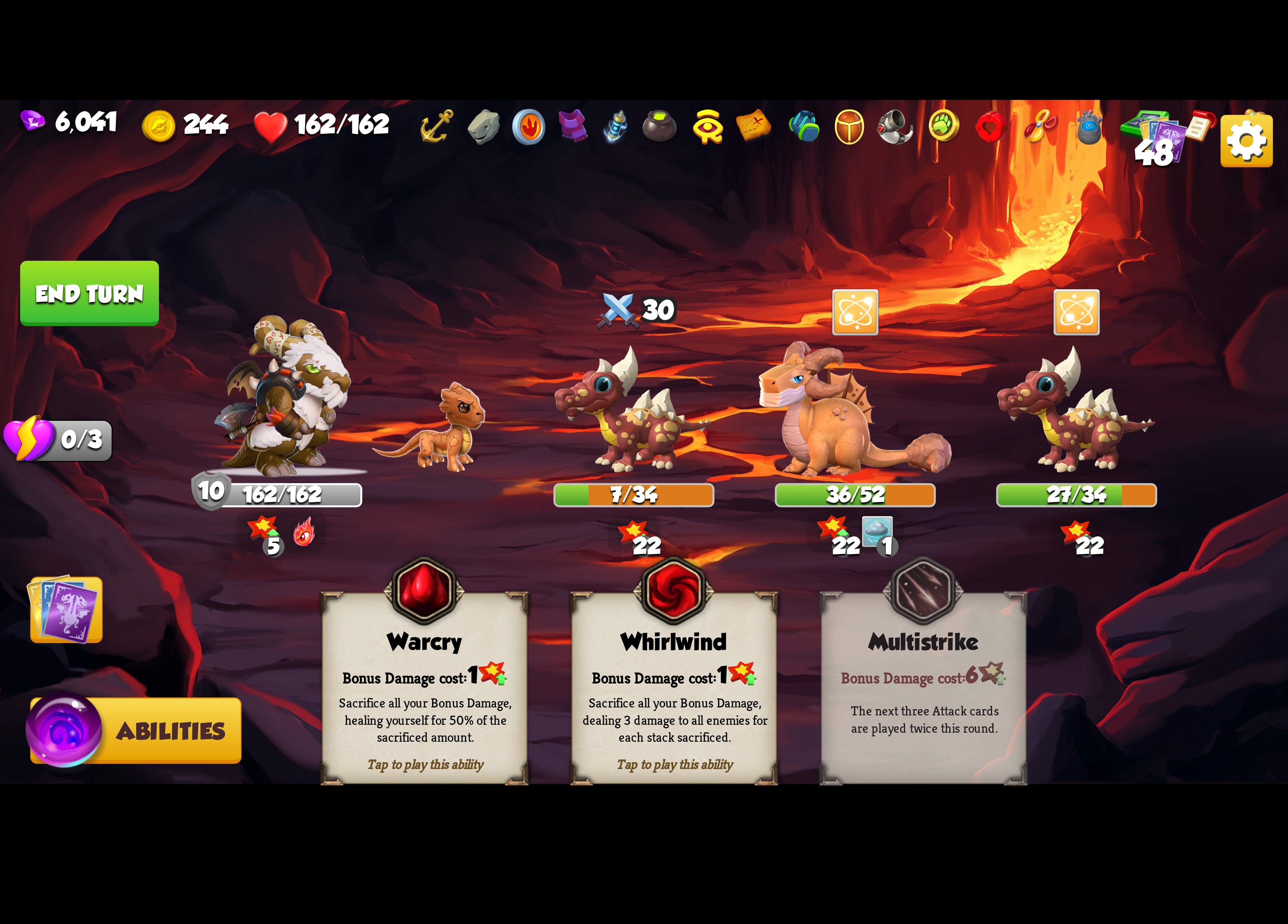
click at [618, 611] on div "Tap to play this ability Whirlwind Bonus Damage cost: 1 Sacrifice all your Bonu…" at bounding box center [674, 688] width 205 height 191
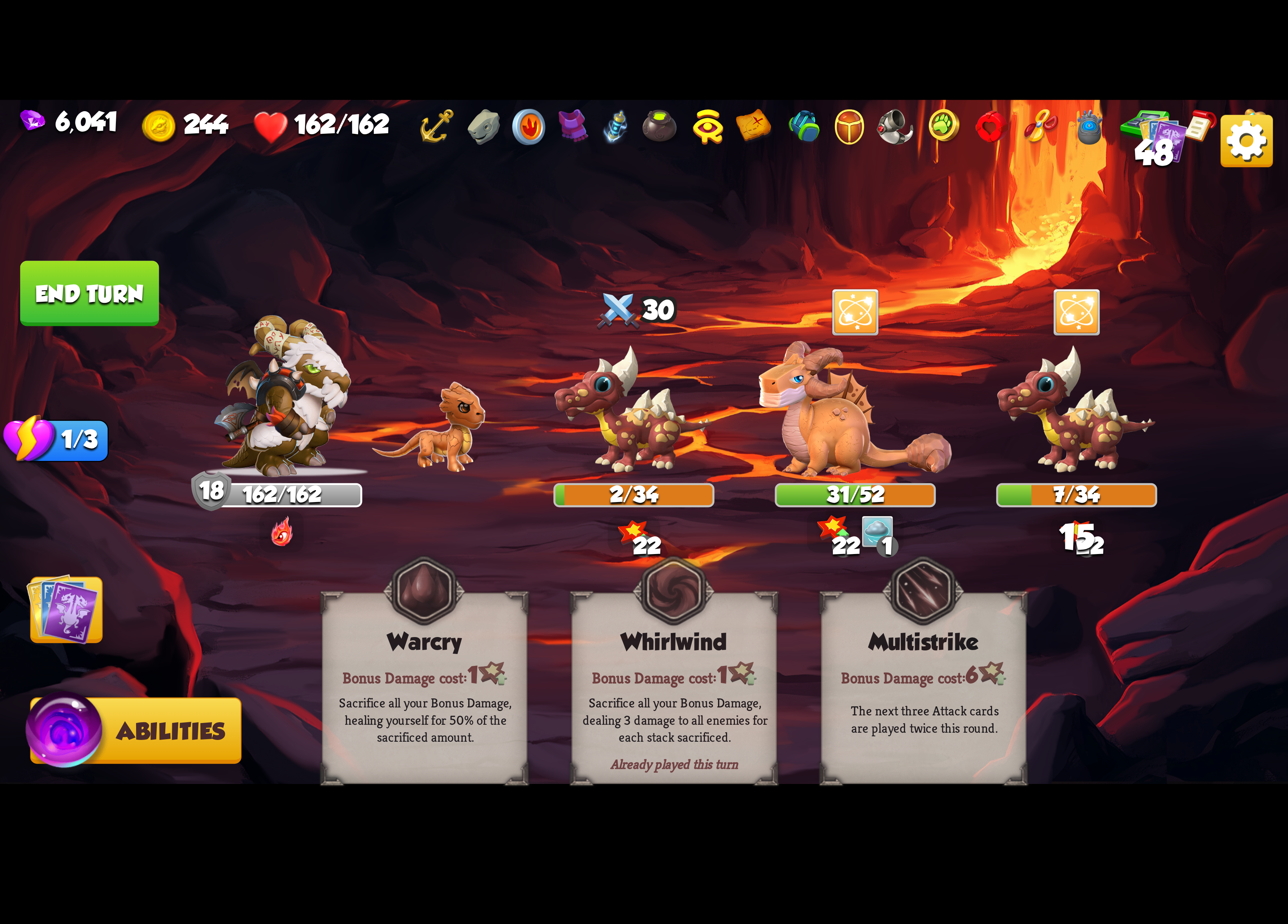
drag, startPoint x: 88, startPoint y: 605, endPoint x: 100, endPoint y: 605, distance: 12.0
click at [90, 605] on img at bounding box center [62, 609] width 73 height 73
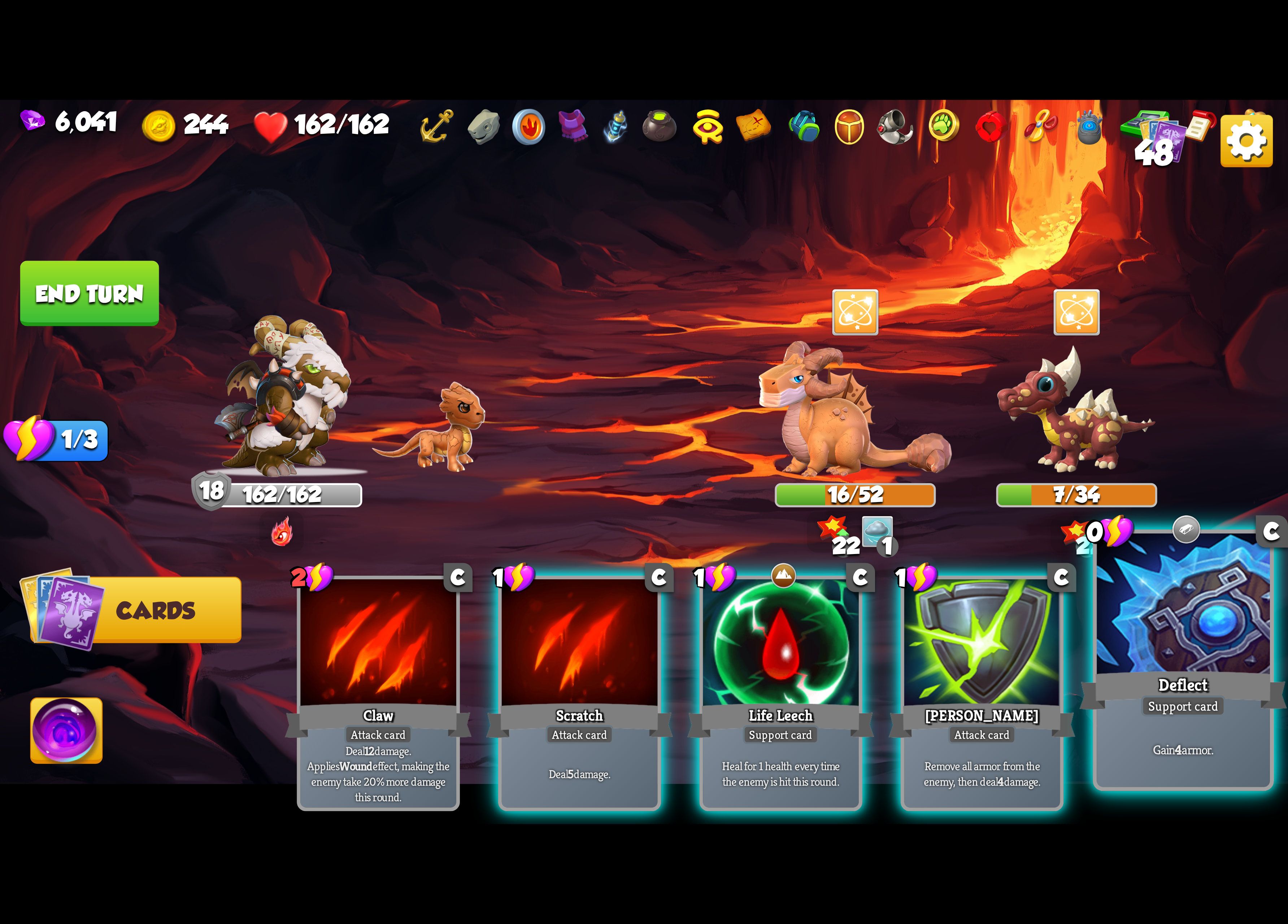
click at [1161, 641] on div at bounding box center [1183, 606] width 173 height 145
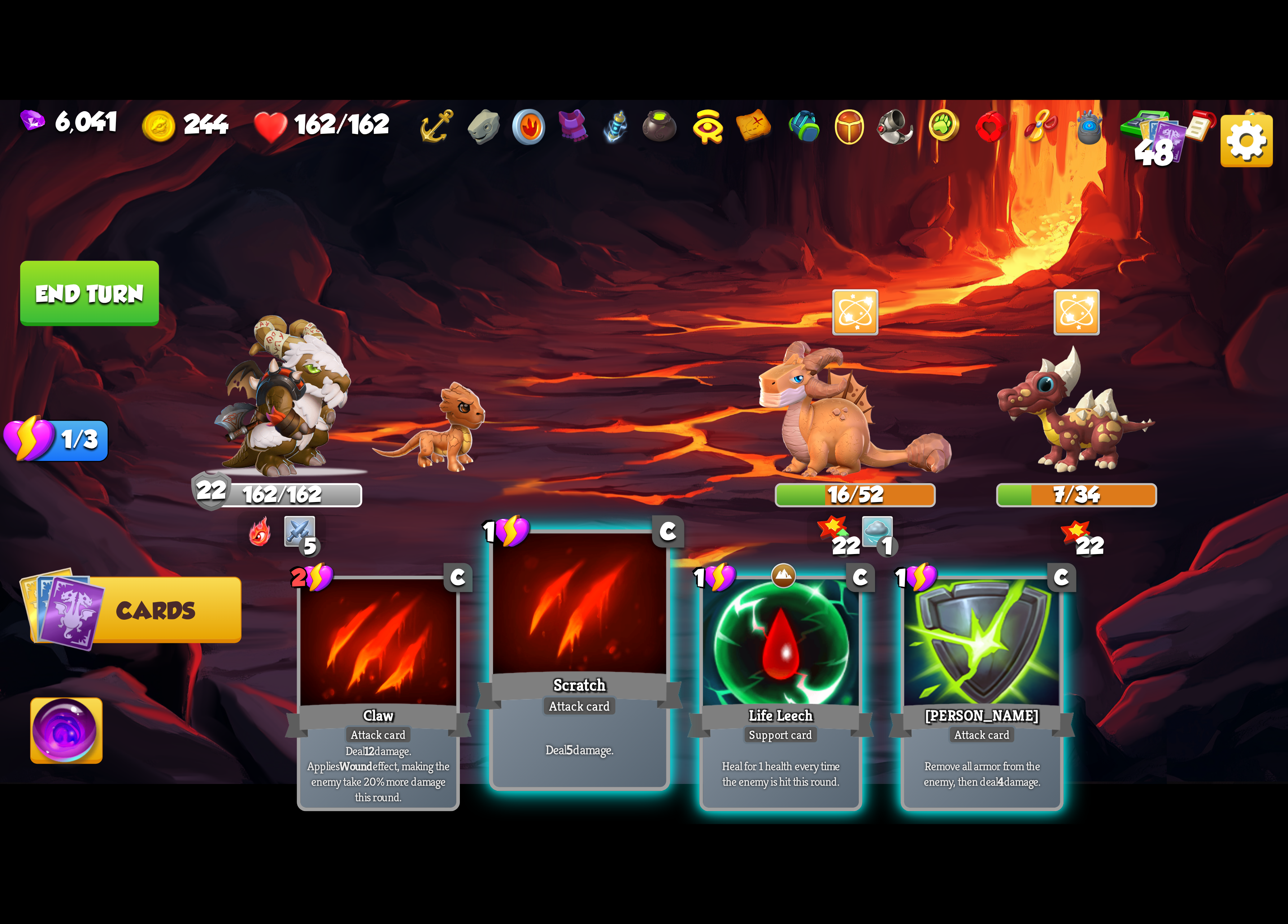
click at [598, 652] on div at bounding box center [580, 606] width 173 height 145
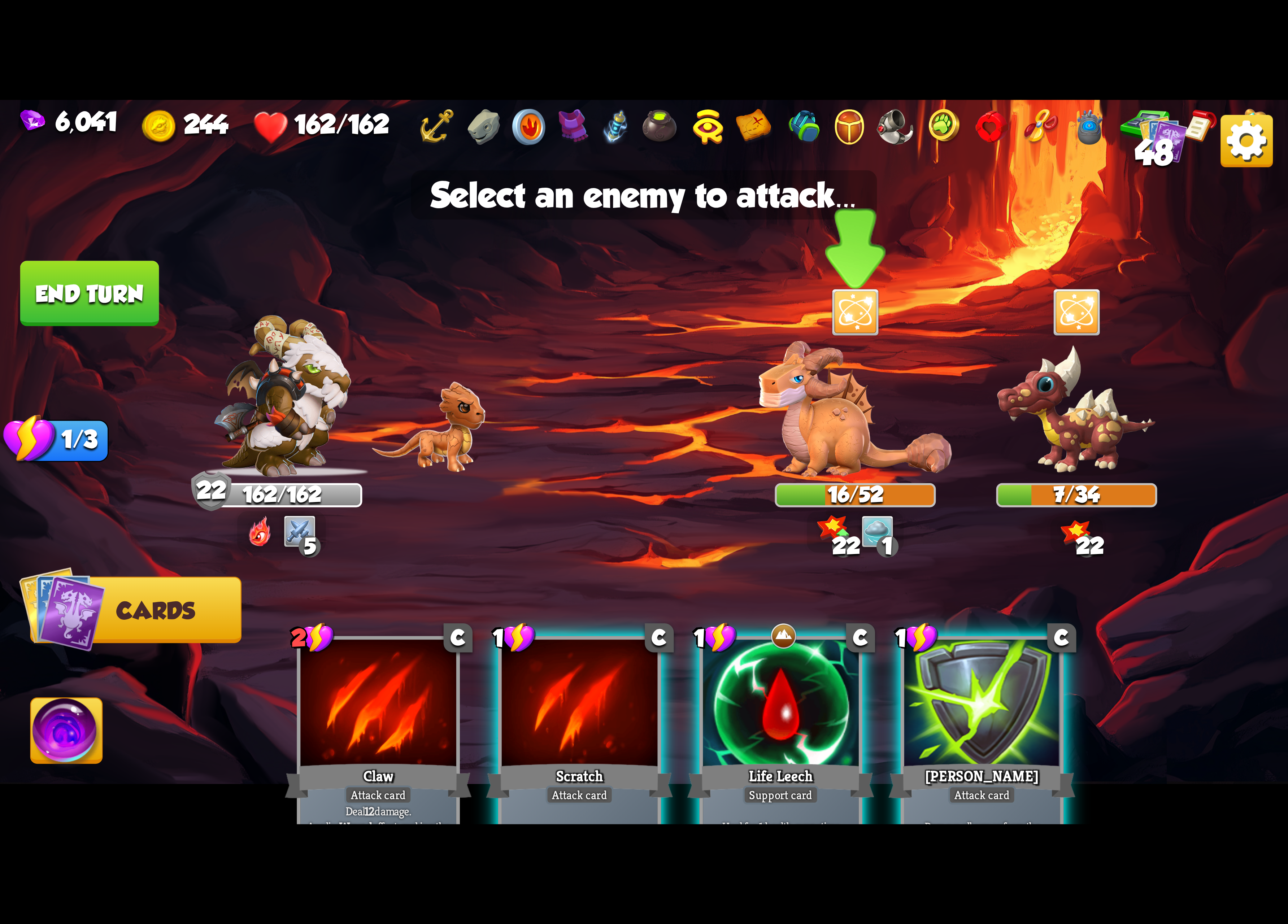
click at [868, 442] on div at bounding box center [855, 406] width 161 height 141
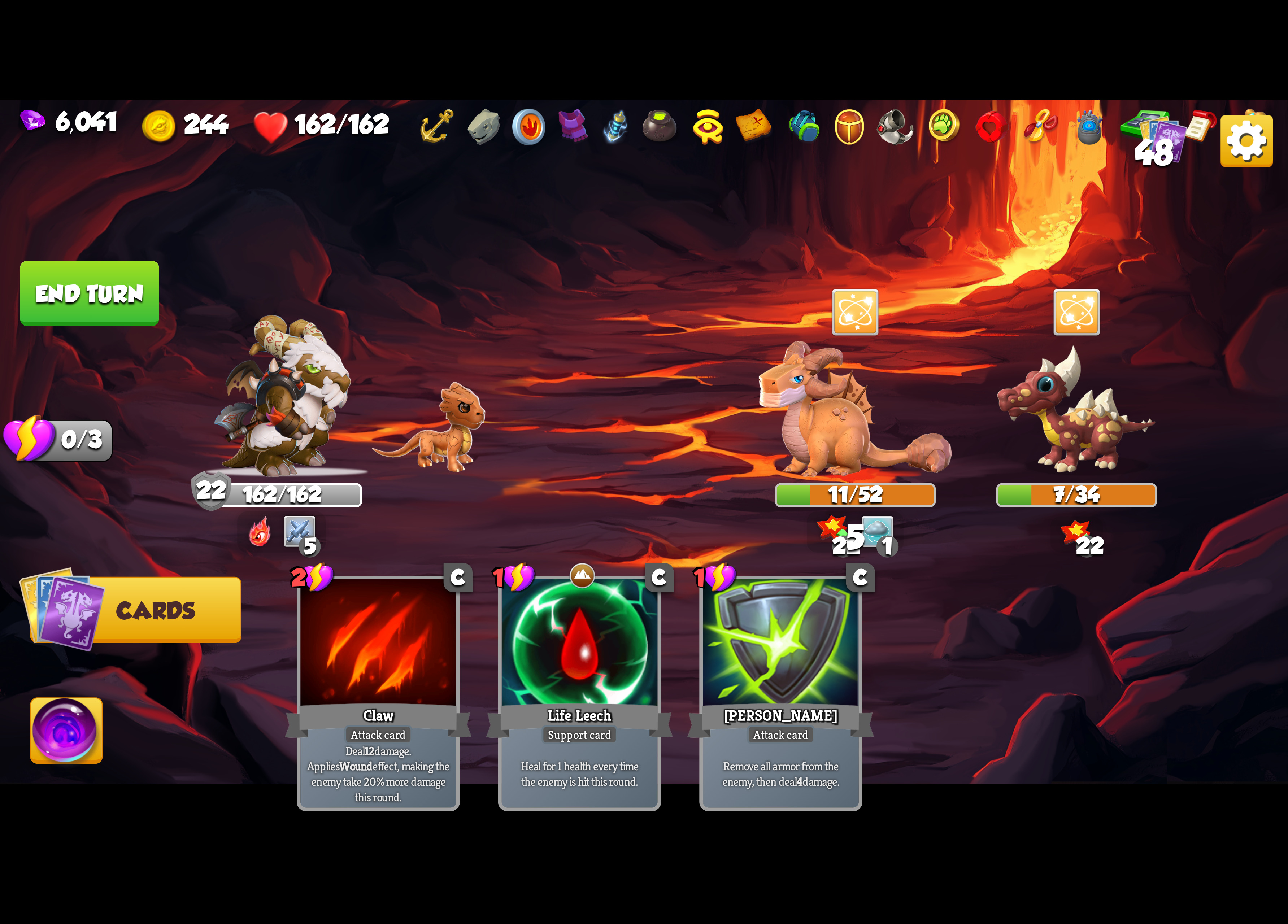
click at [150, 306] on button "End turn" at bounding box center [90, 293] width 139 height 65
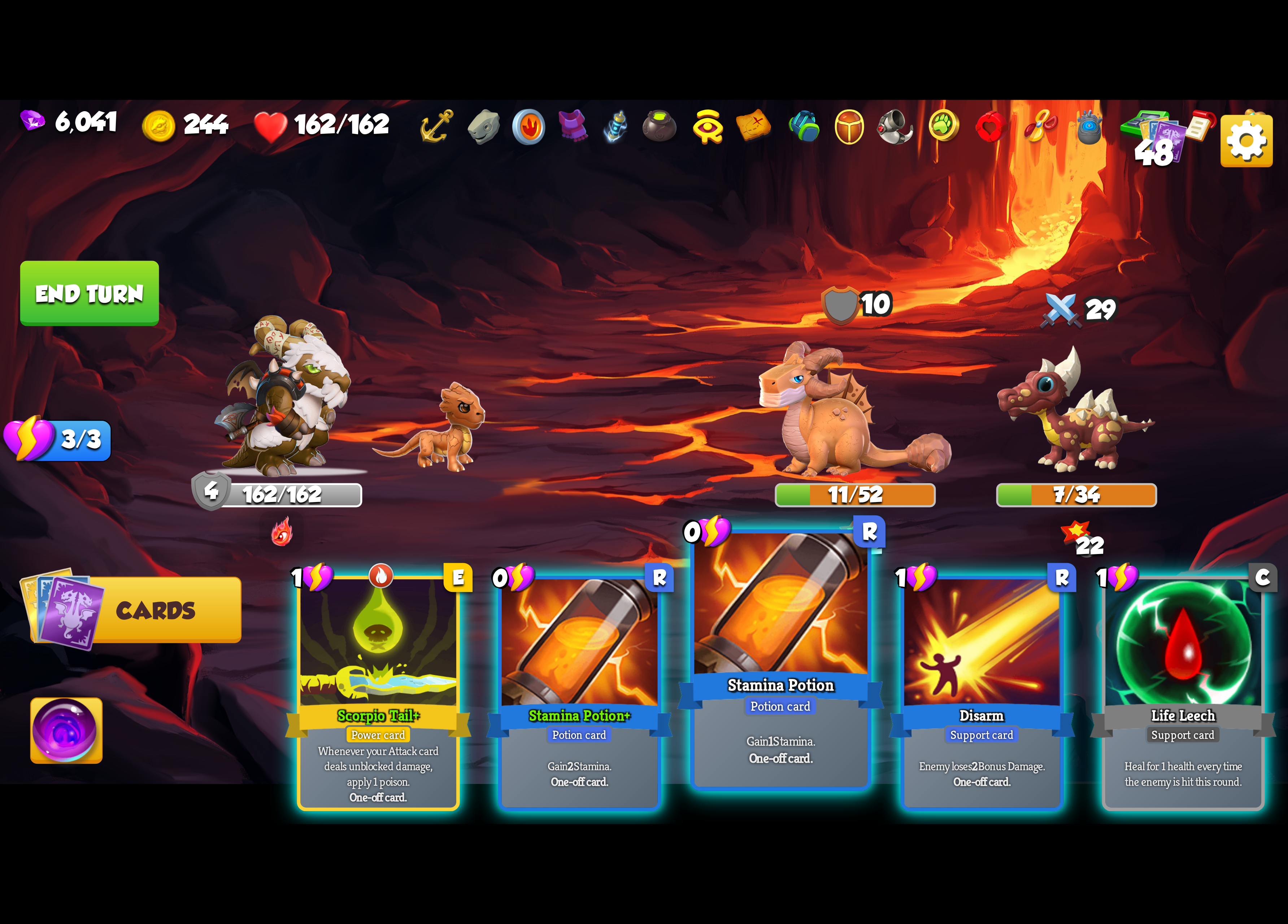
drag, startPoint x: 611, startPoint y: 713, endPoint x: 613, endPoint y: 696, distance: 17.1
click at [613, 712] on div "0 R Stamina Potion+ Potion card Gain 2 Stamina. One-off card." at bounding box center [580, 693] width 163 height 235
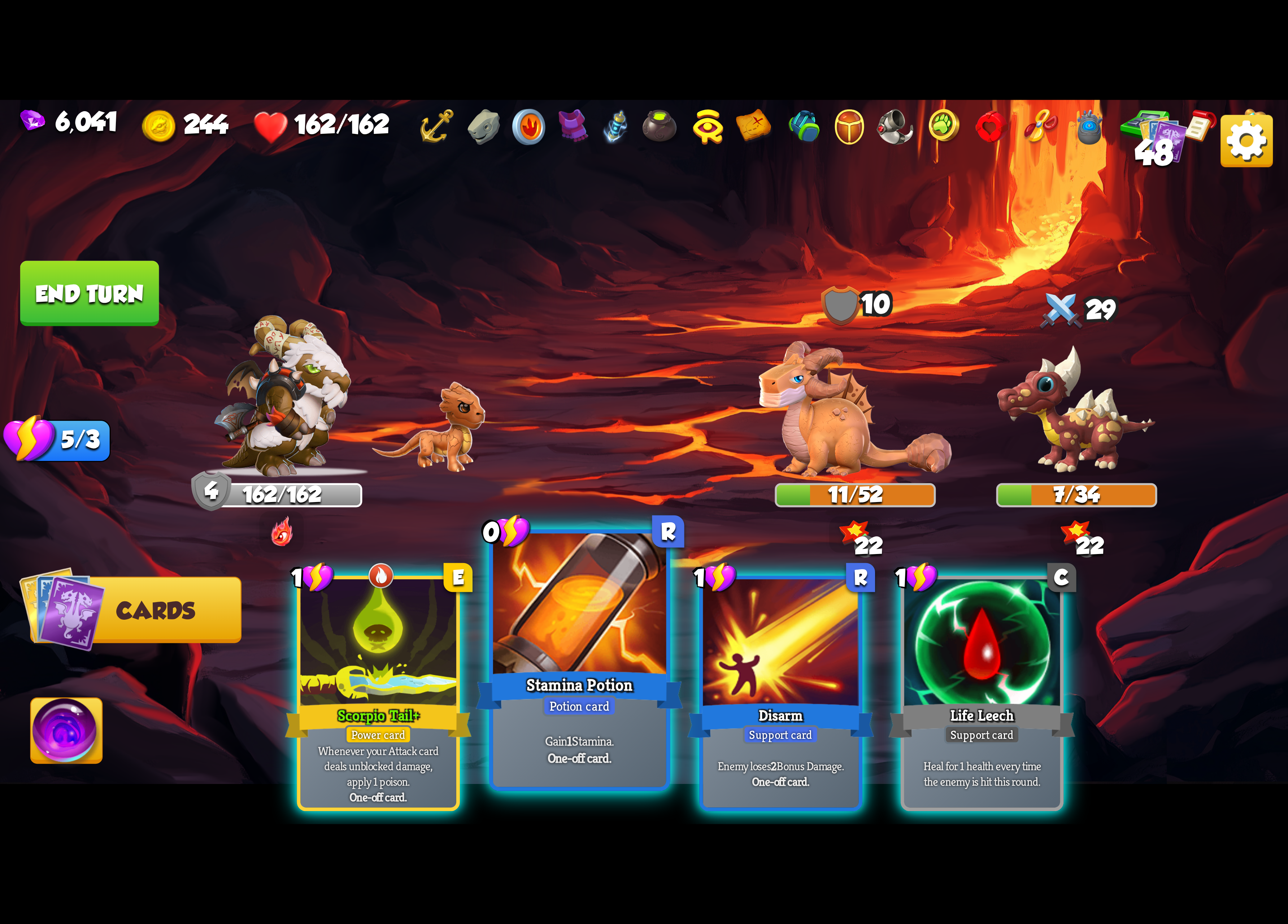
click at [613, 661] on div at bounding box center [580, 606] width 173 height 145
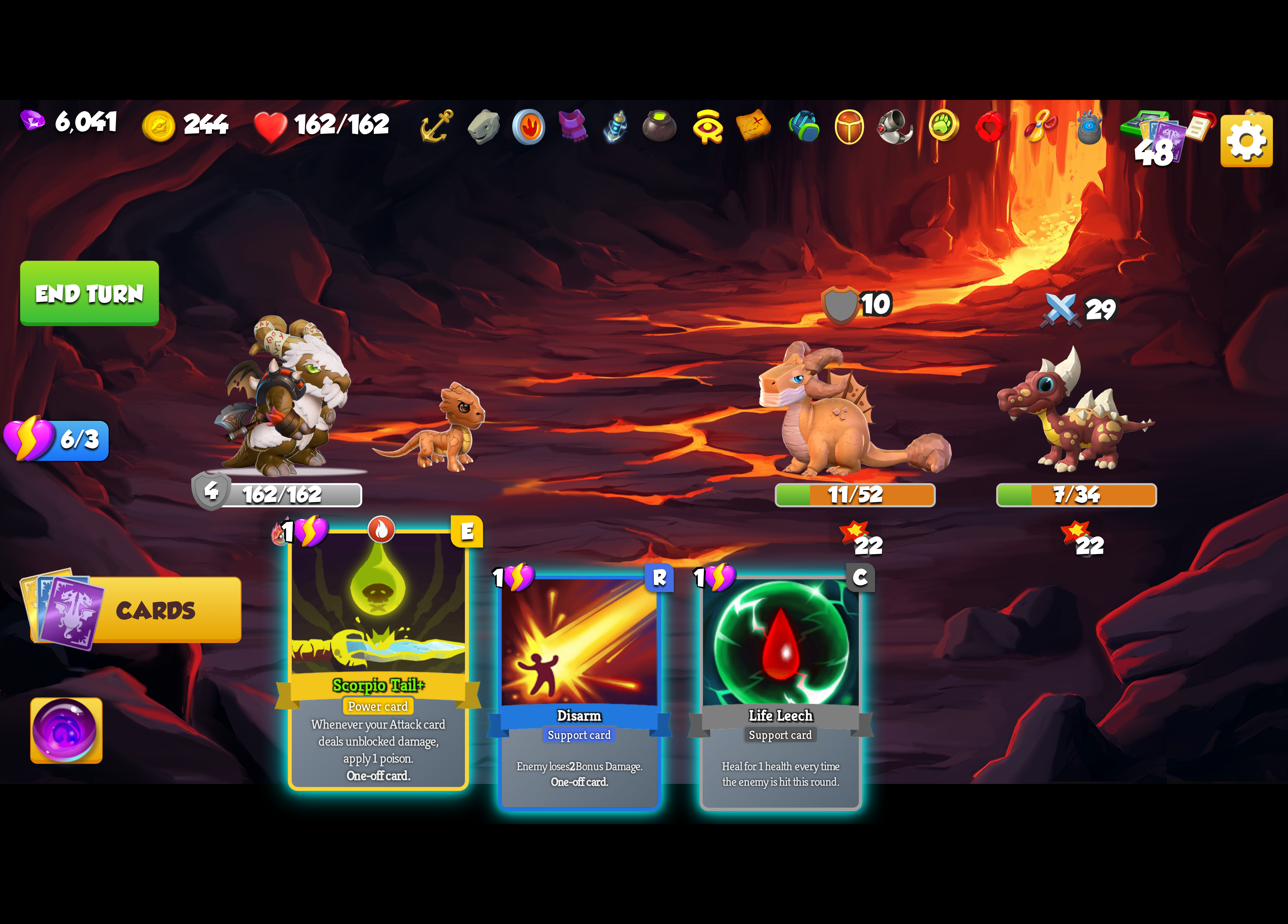
click at [429, 582] on div at bounding box center [378, 606] width 173 height 145
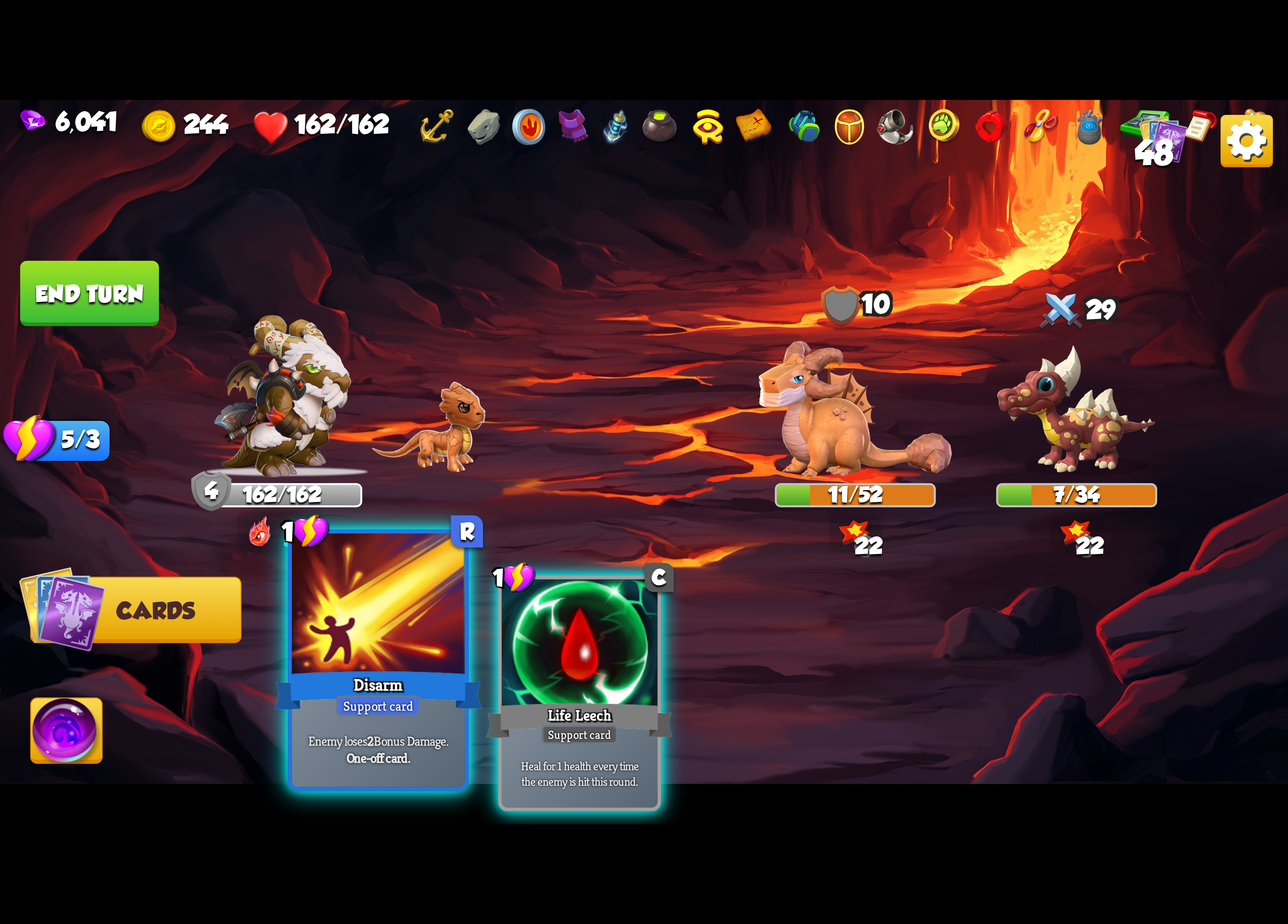
click at [341, 612] on div at bounding box center [378, 606] width 173 height 145
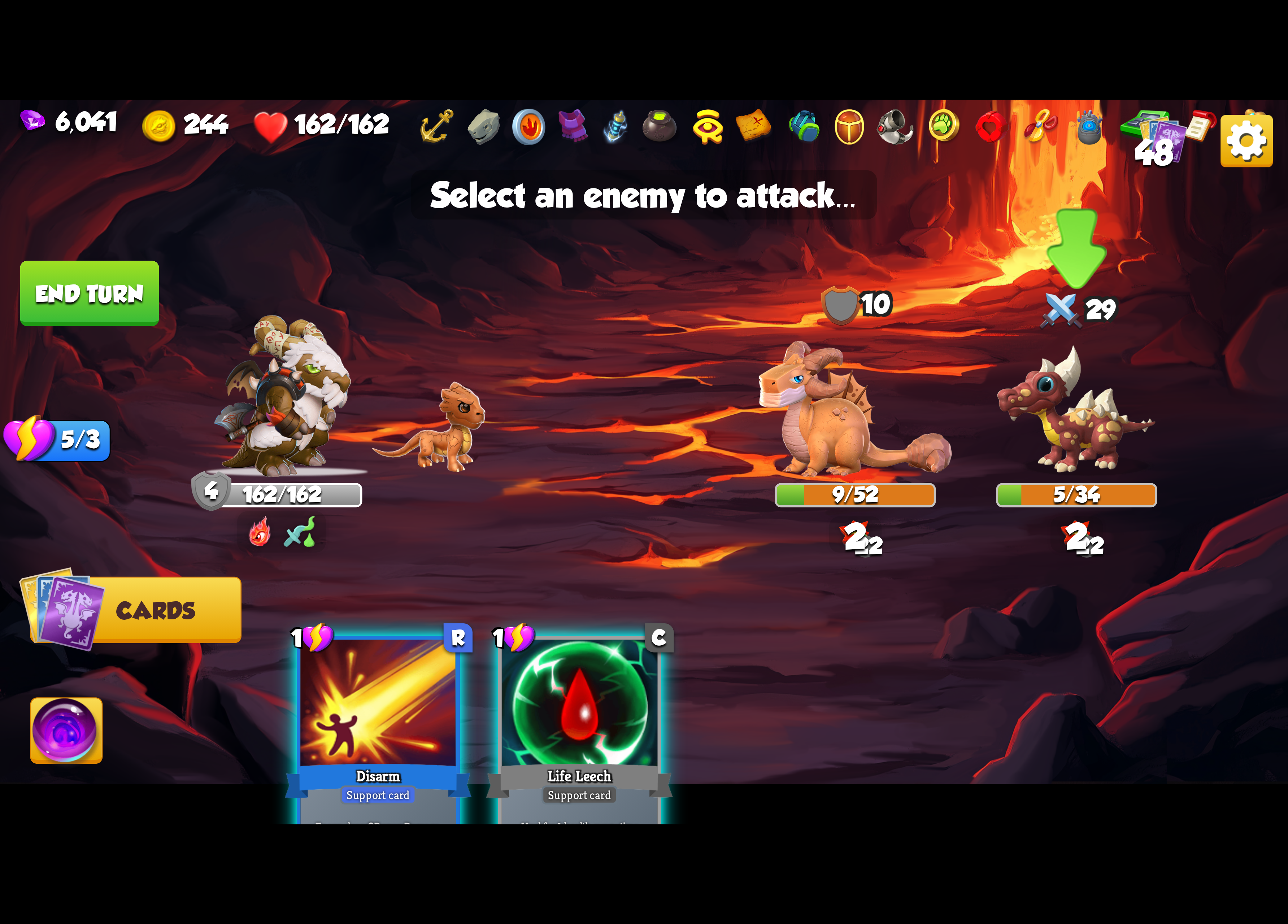
click at [1064, 453] on img at bounding box center [1077, 410] width 161 height 133
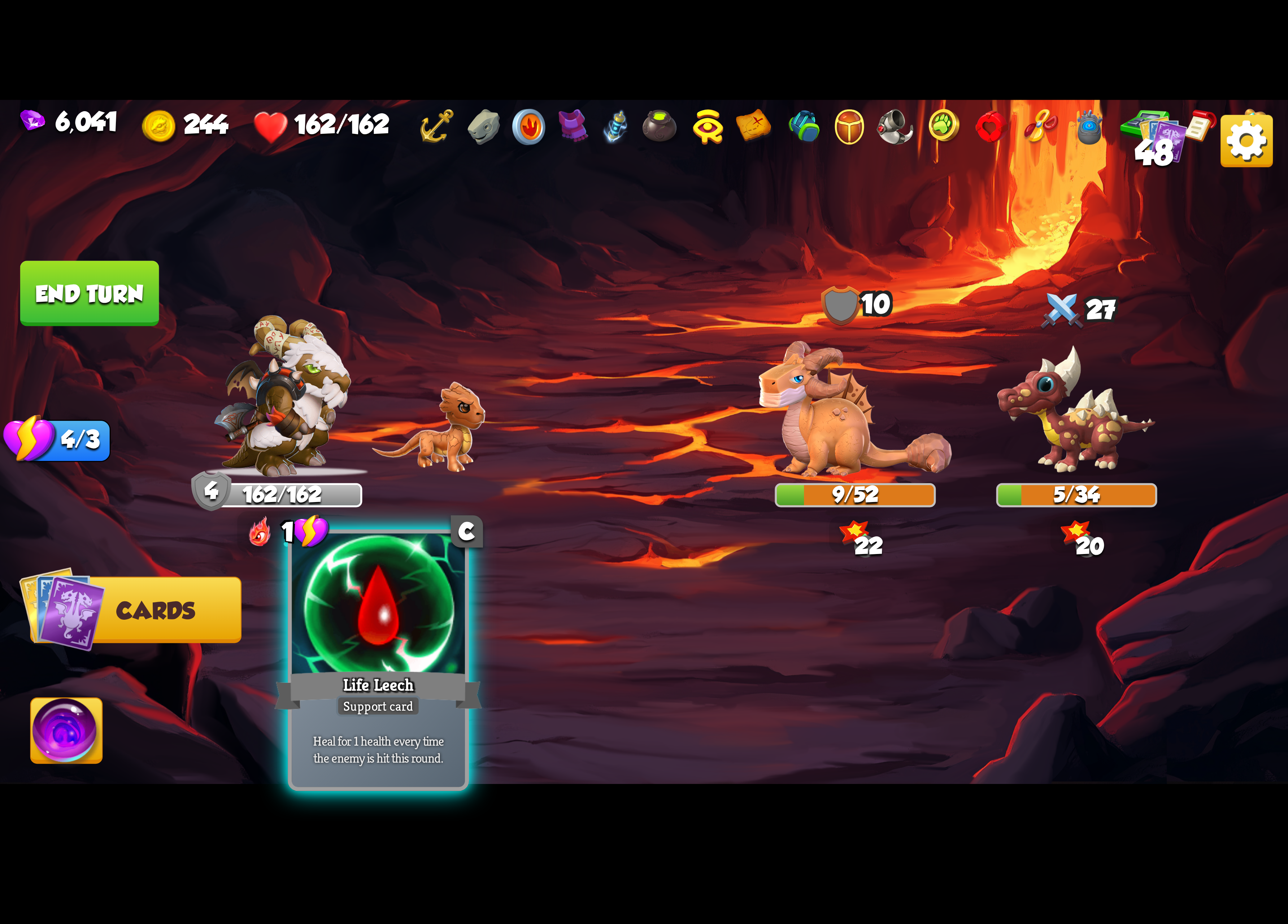
click at [397, 612] on div at bounding box center [378, 606] width 173 height 145
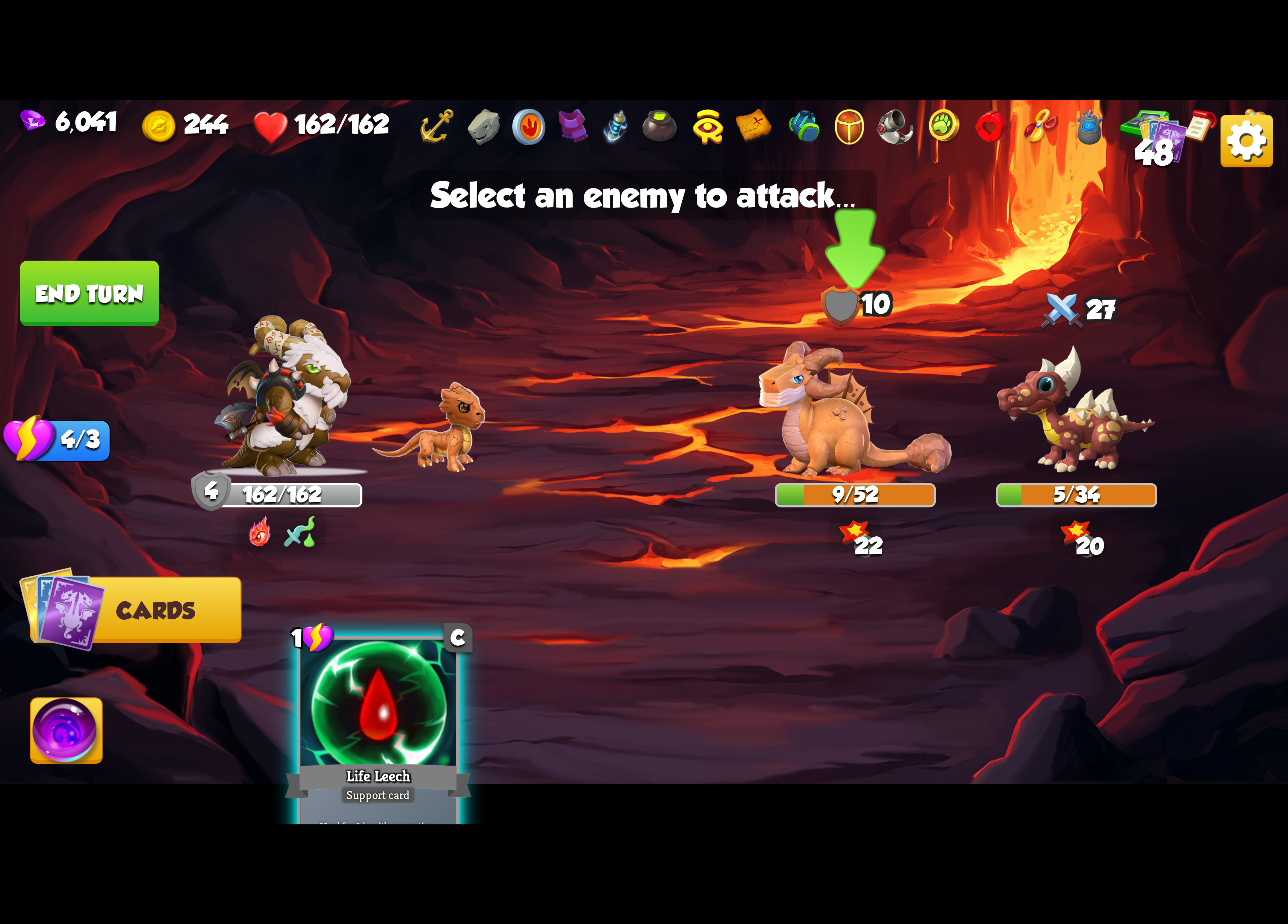
drag, startPoint x: 800, startPoint y: 437, endPoint x: 789, endPoint y: 426, distance: 15.6
click at [799, 435] on img at bounding box center [855, 410] width 193 height 136
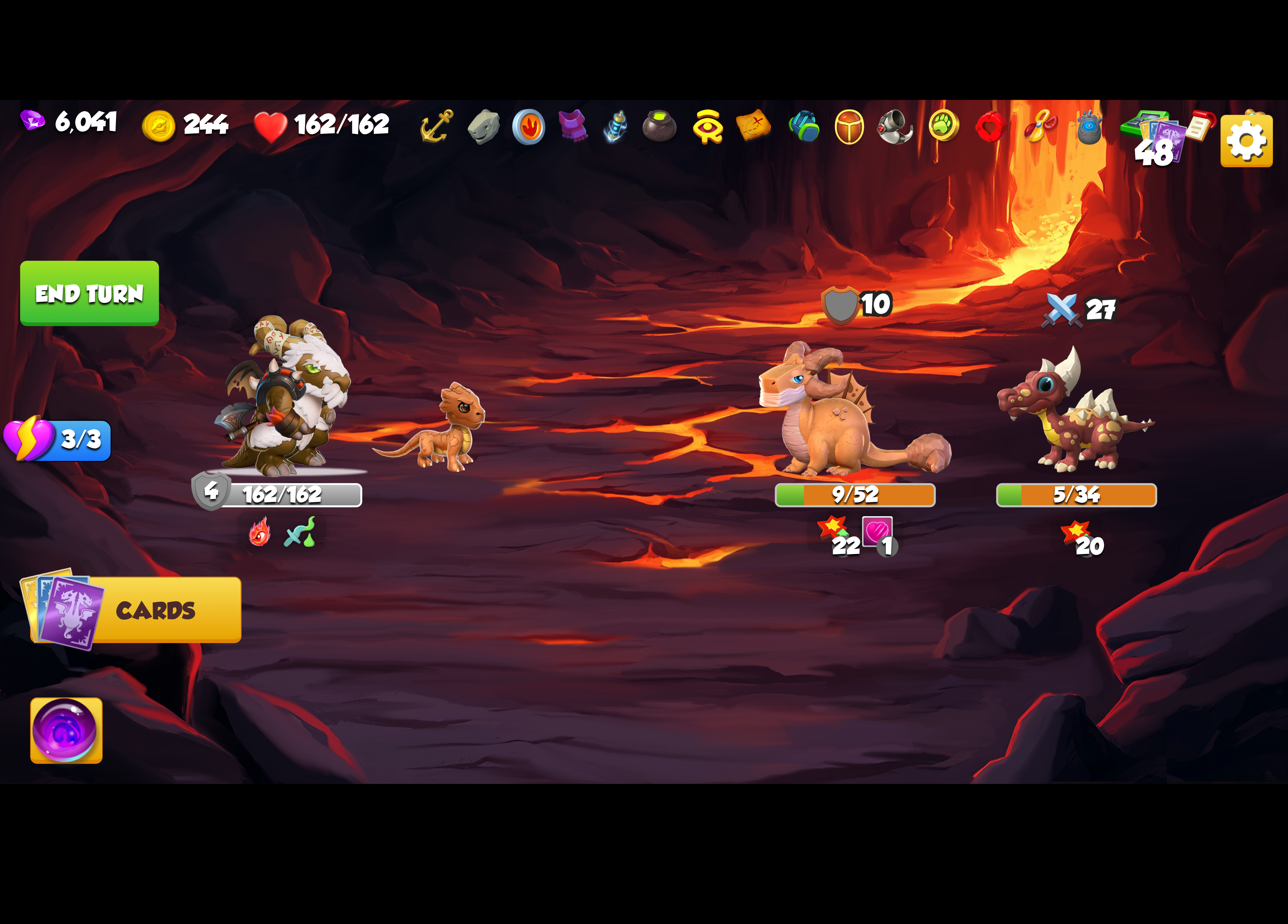
drag, startPoint x: 85, startPoint y: 283, endPoint x: 85, endPoint y: 289, distance: 6.0
click at [85, 286] on button "End turn" at bounding box center [90, 293] width 139 height 65
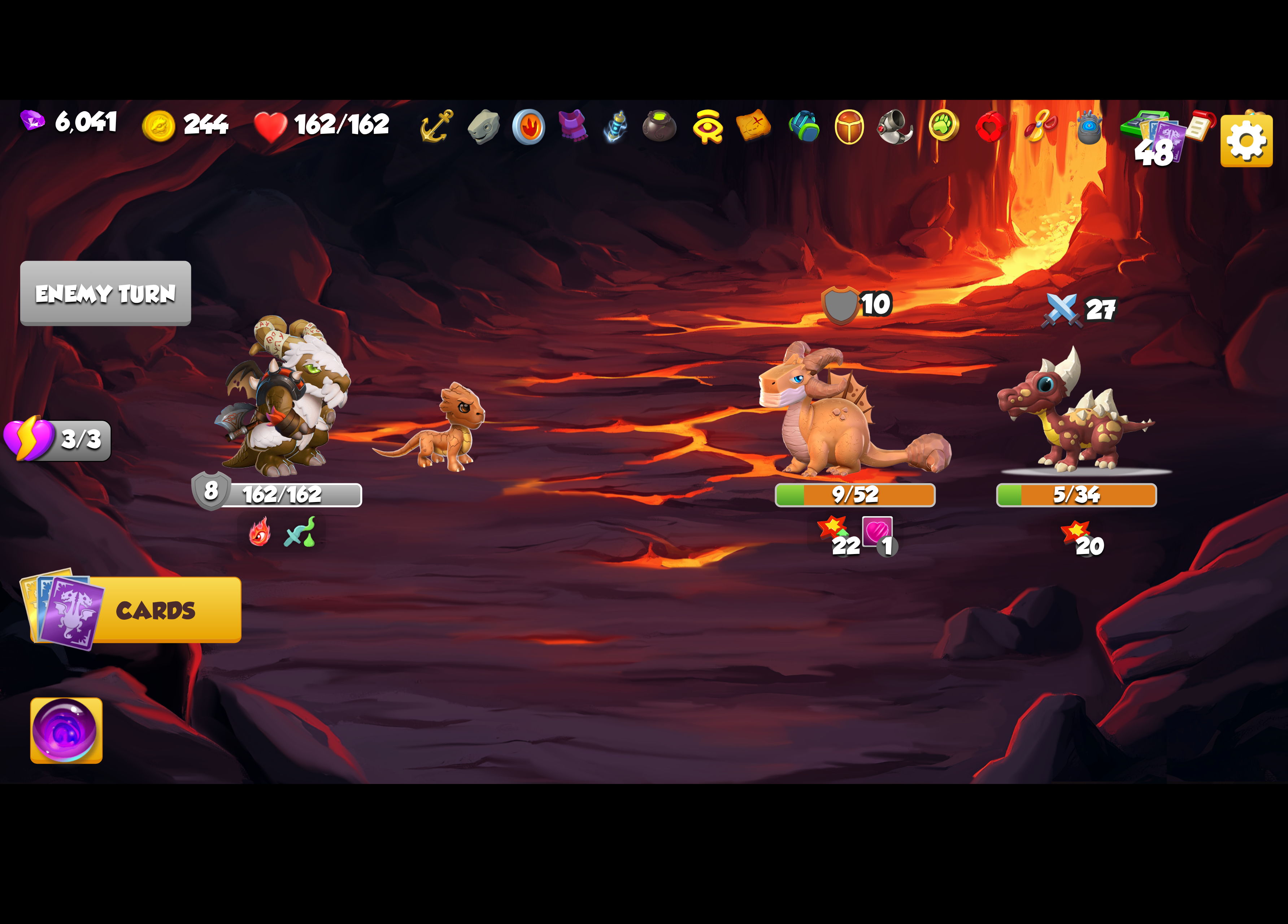
click at [1182, 145] on img at bounding box center [1247, 141] width 52 height 52
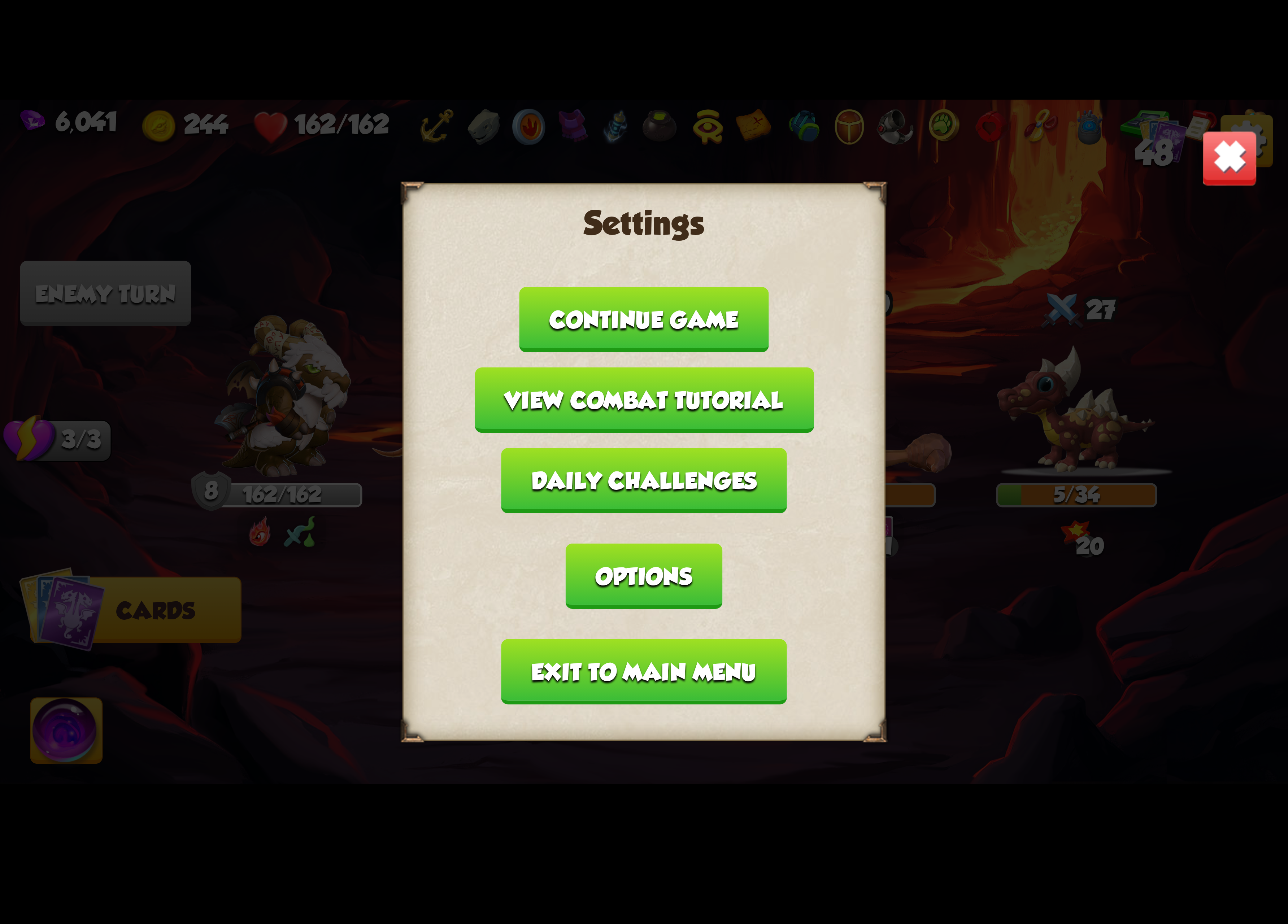
click at [611, 639] on button "Exit to main menu" at bounding box center [644, 671] width 285 height 65
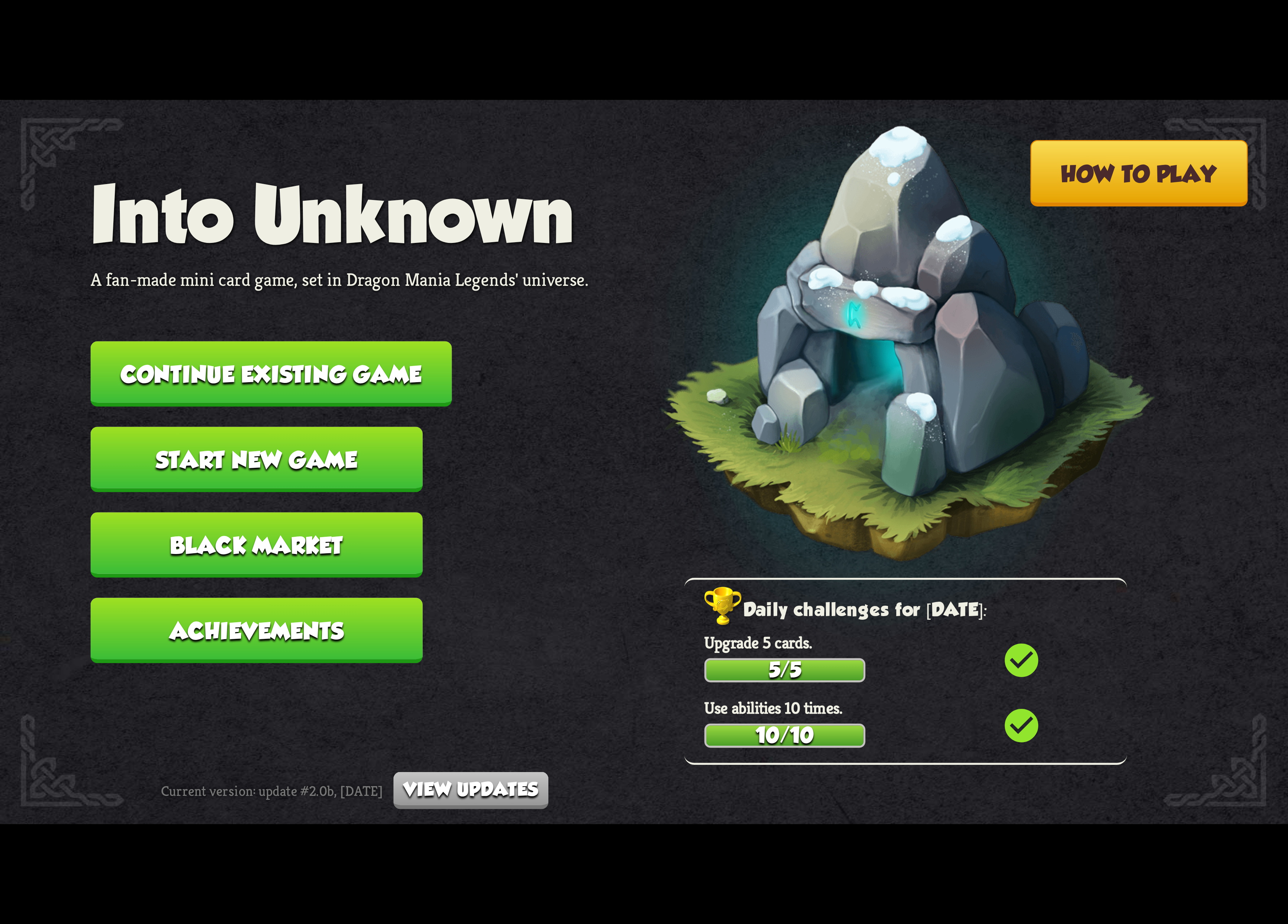
click at [345, 387] on button "Continue existing game" at bounding box center [271, 374] width 361 height 65
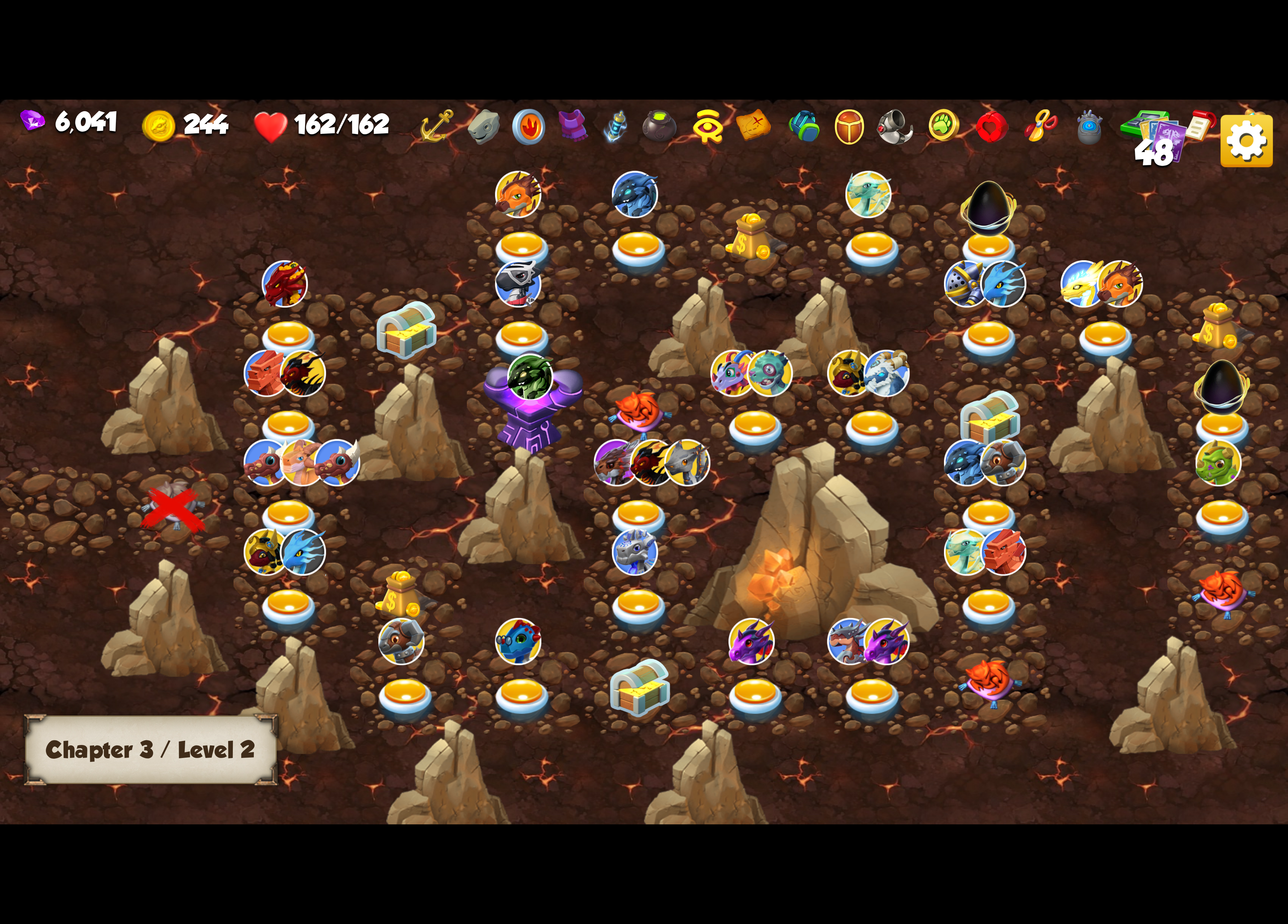
click at [272, 491] on div at bounding box center [292, 511] width 116 height 90
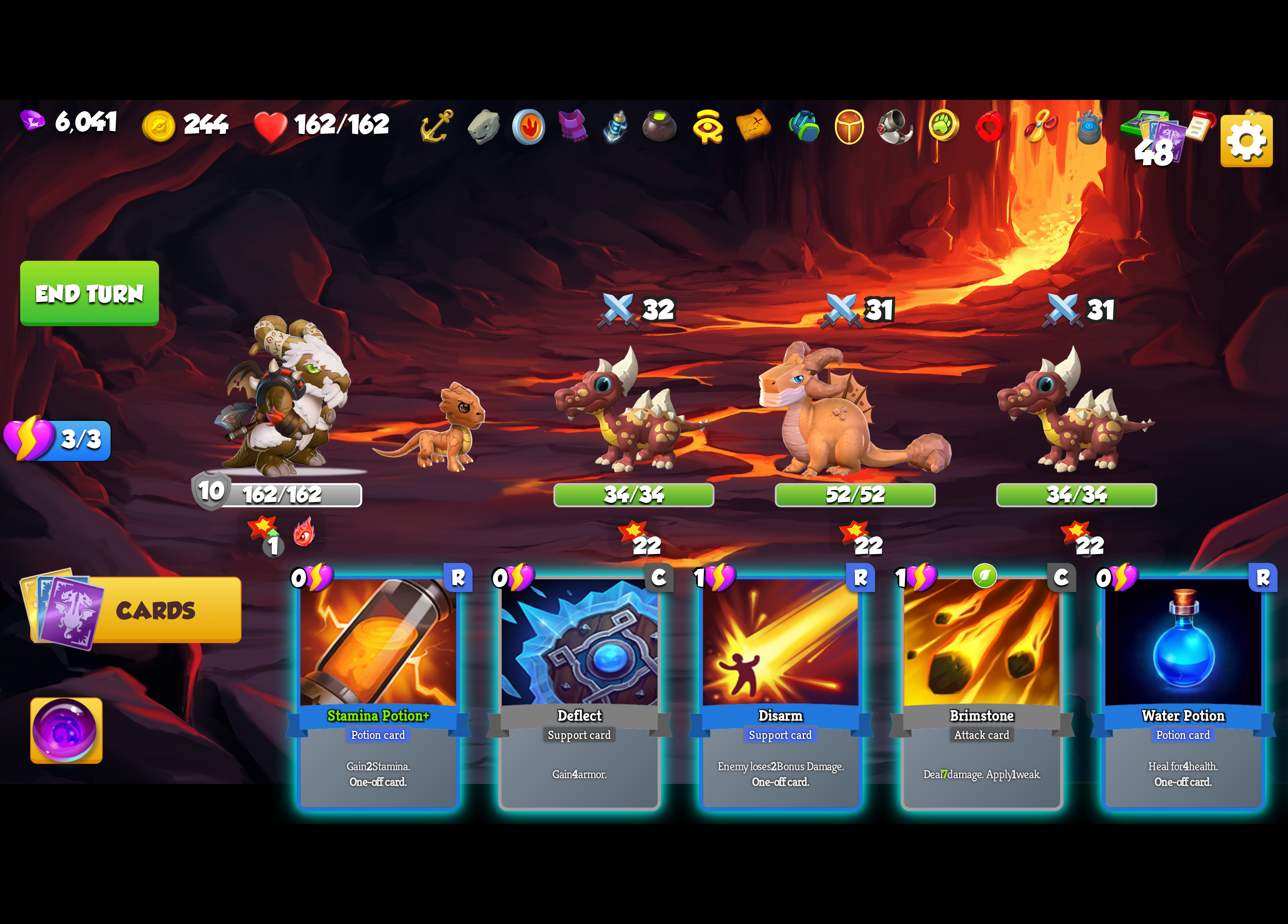
scroll to position [0, 140]
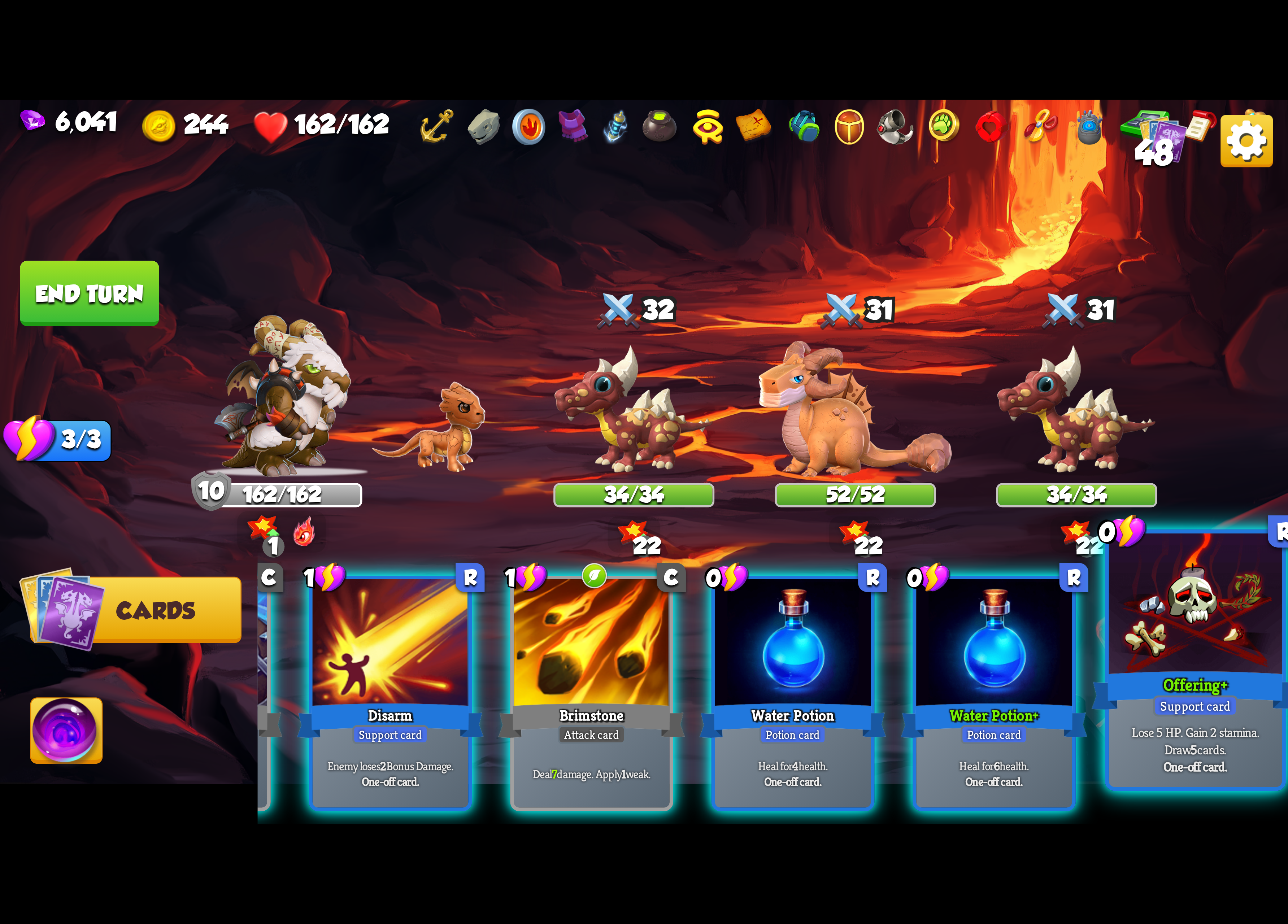
click at [1182, 699] on div "Support card" at bounding box center [1195, 706] width 84 height 21
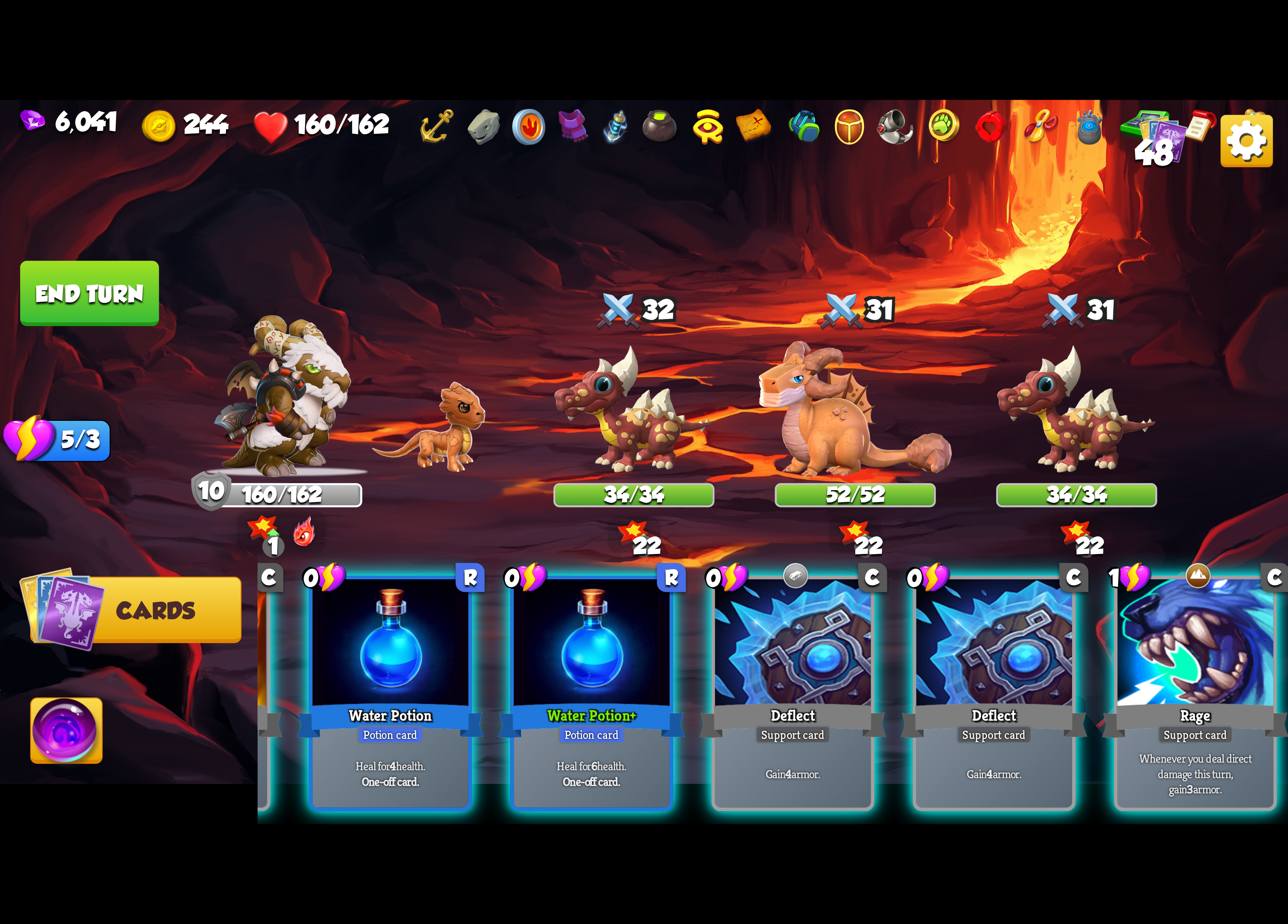
scroll to position [0, 429]
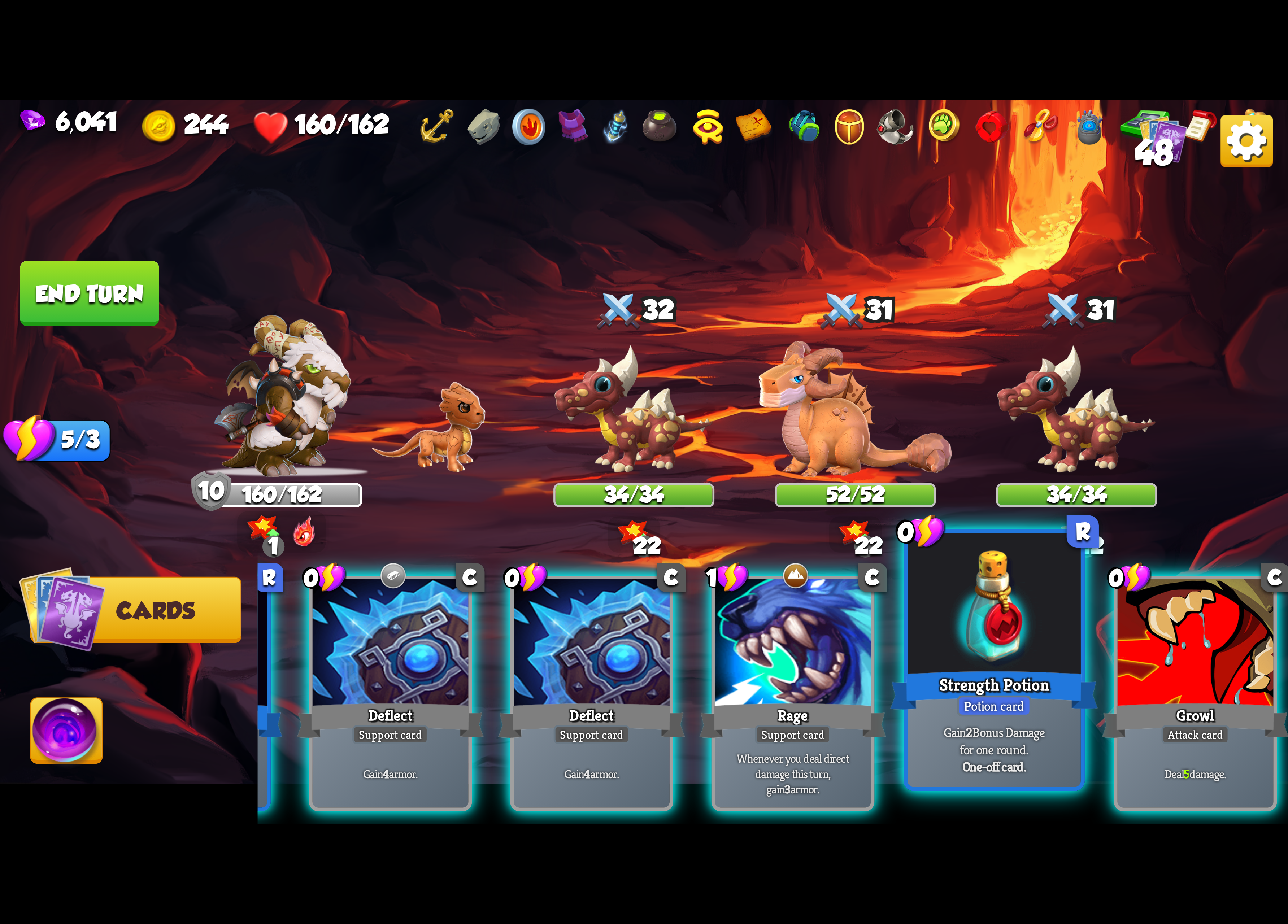
click at [1060, 641] on div at bounding box center [994, 606] width 173 height 145
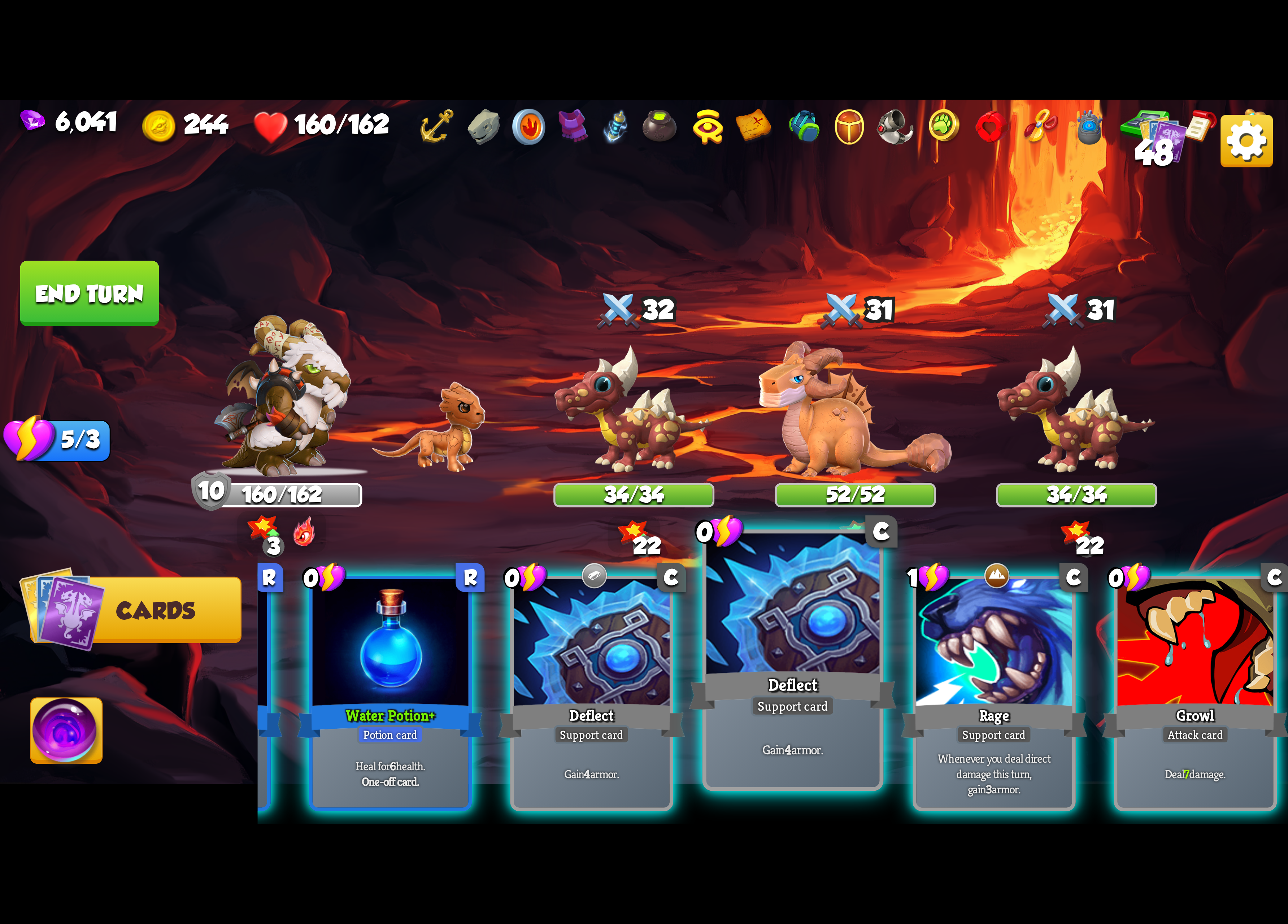
click at [825, 648] on div at bounding box center [793, 606] width 173 height 145
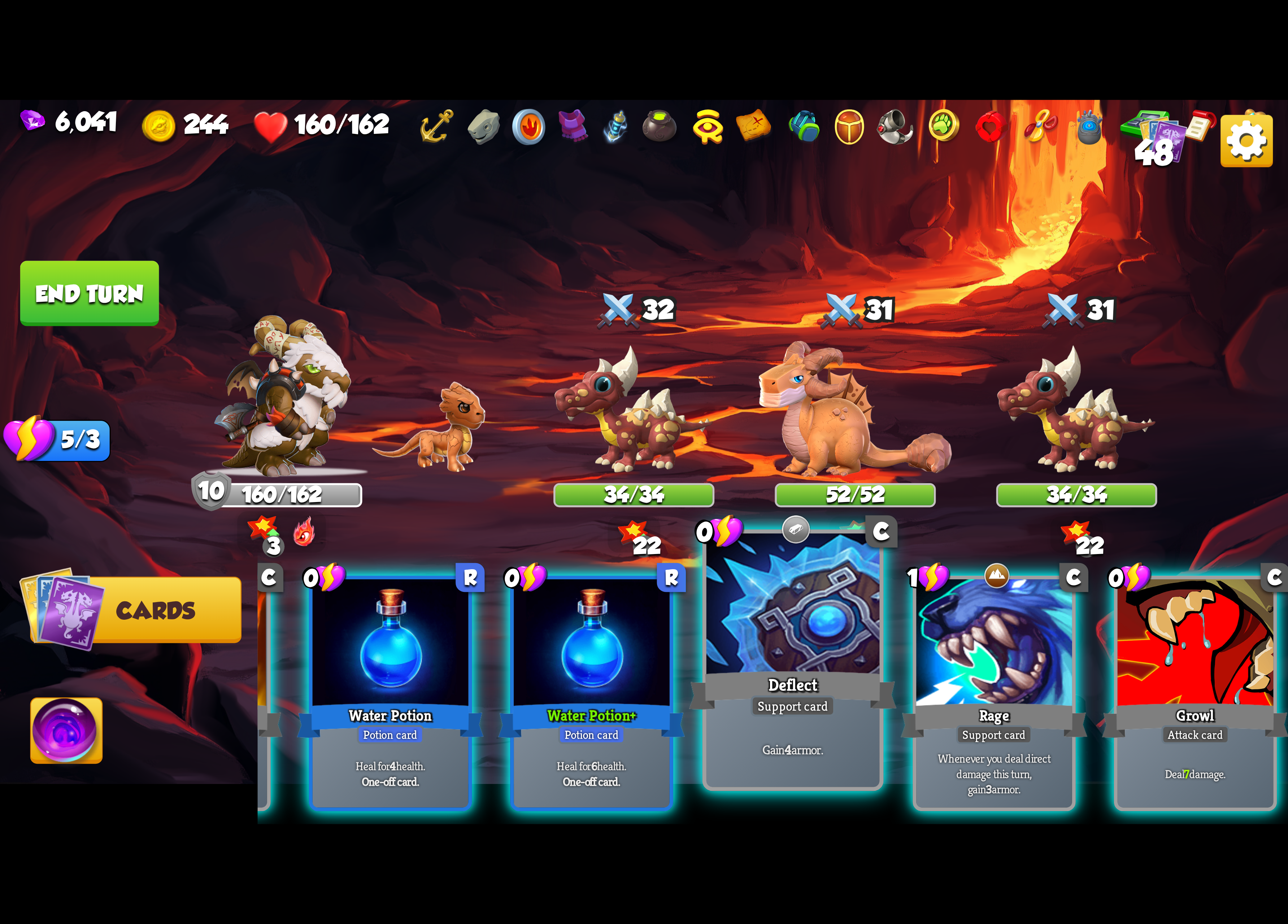
click at [704, 651] on div "0 C Deflect Support card Gain 4 armor." at bounding box center [793, 661] width 181 height 262
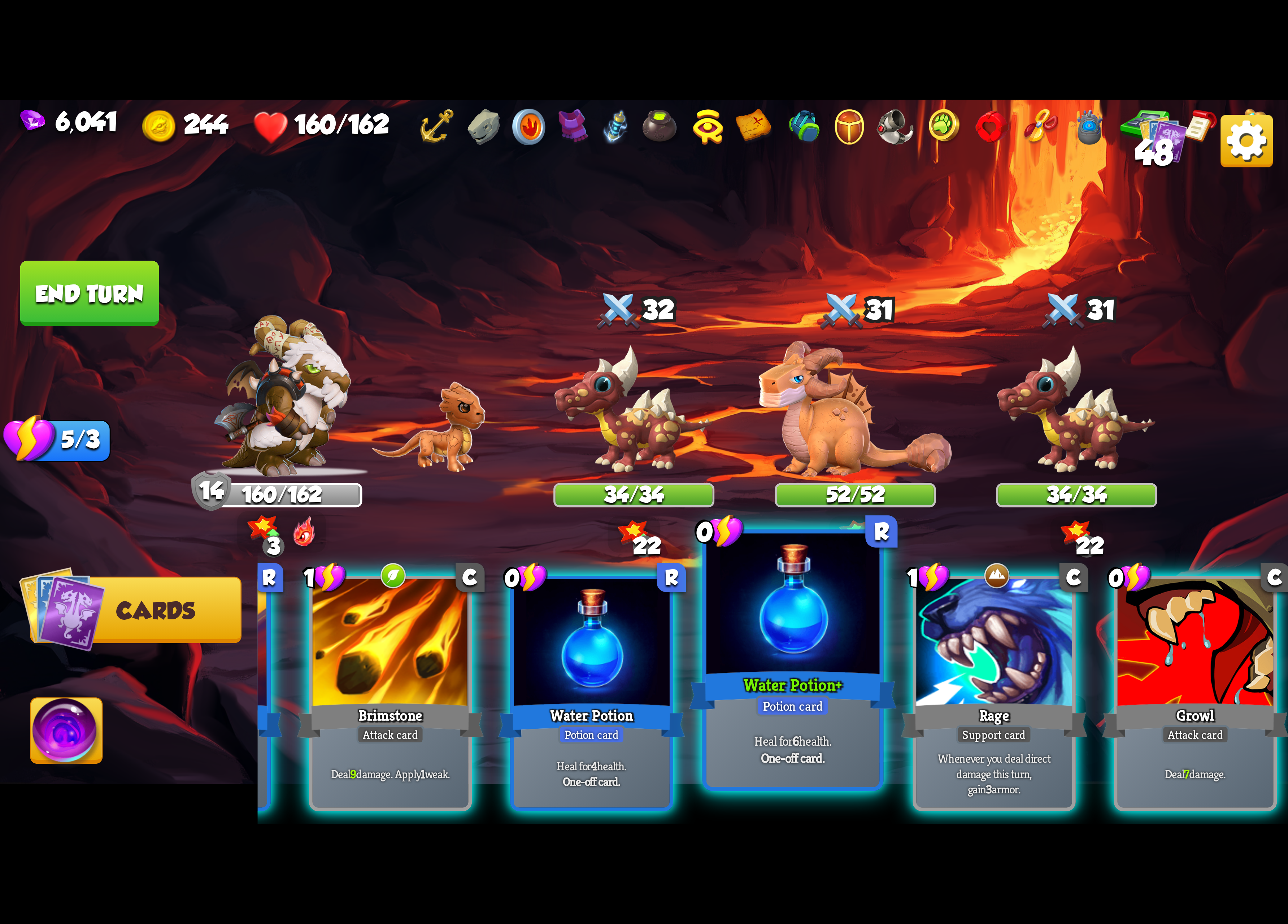
click at [712, 655] on div at bounding box center [793, 606] width 173 height 145
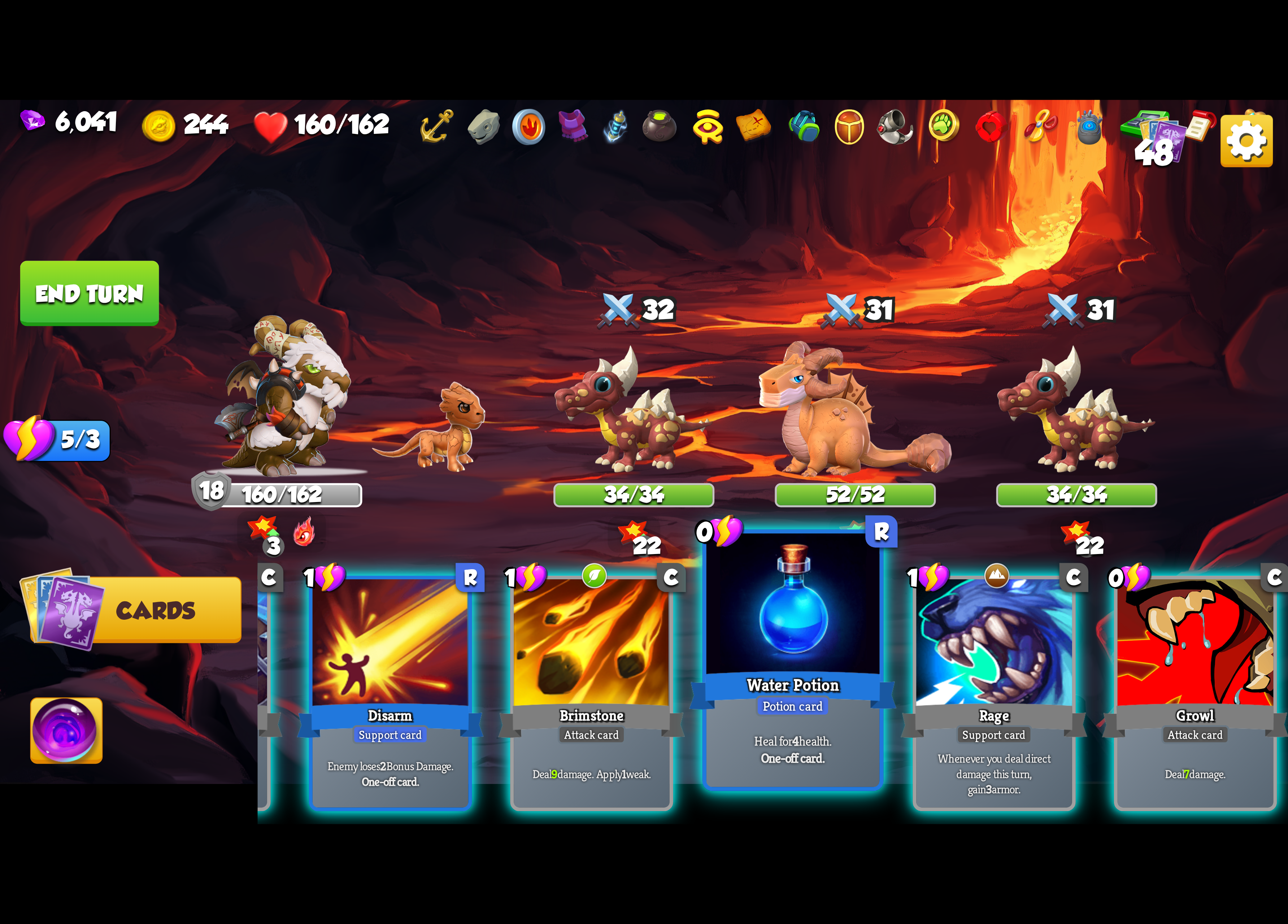
click at [719, 663] on div at bounding box center [793, 606] width 173 height 145
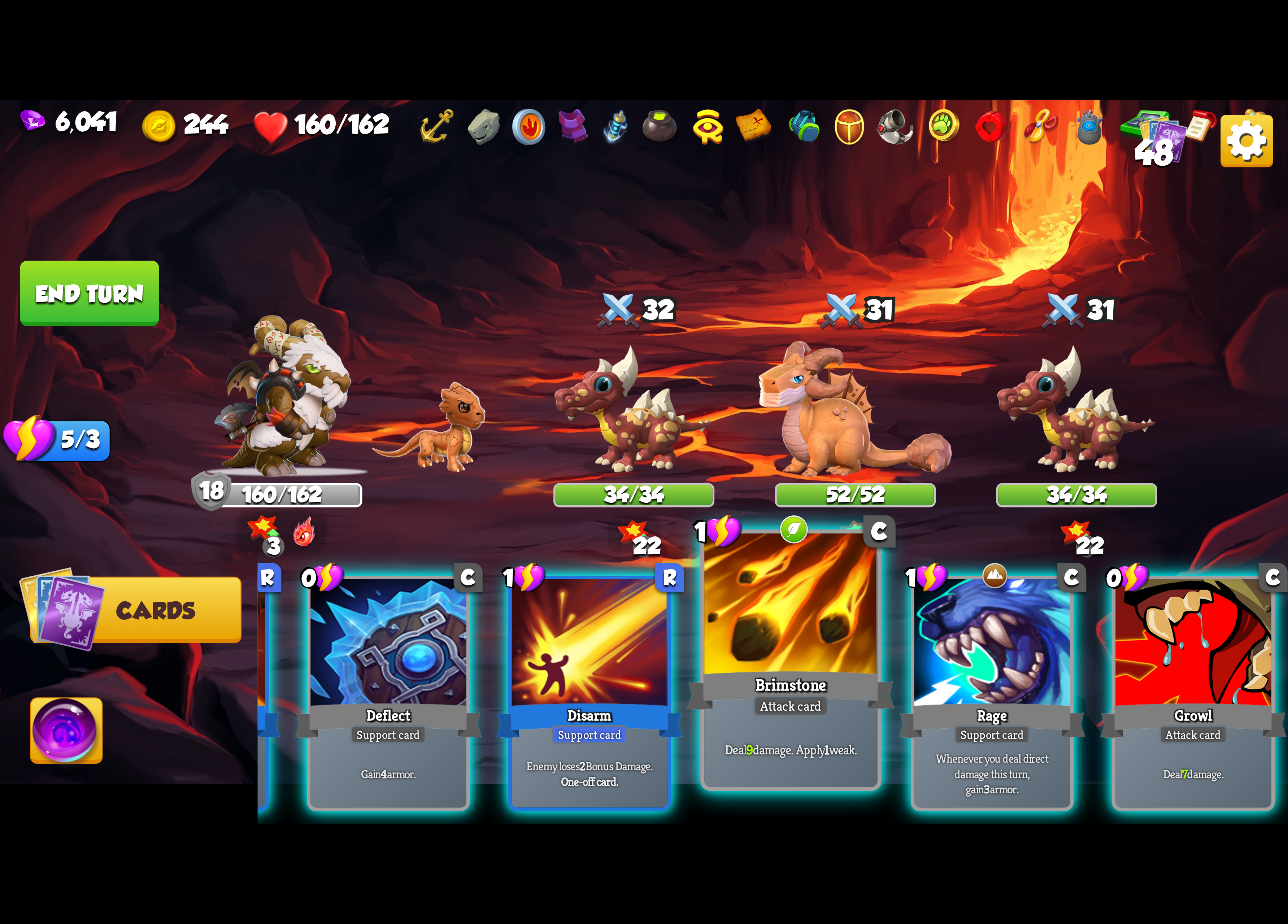
scroll to position [0, 68]
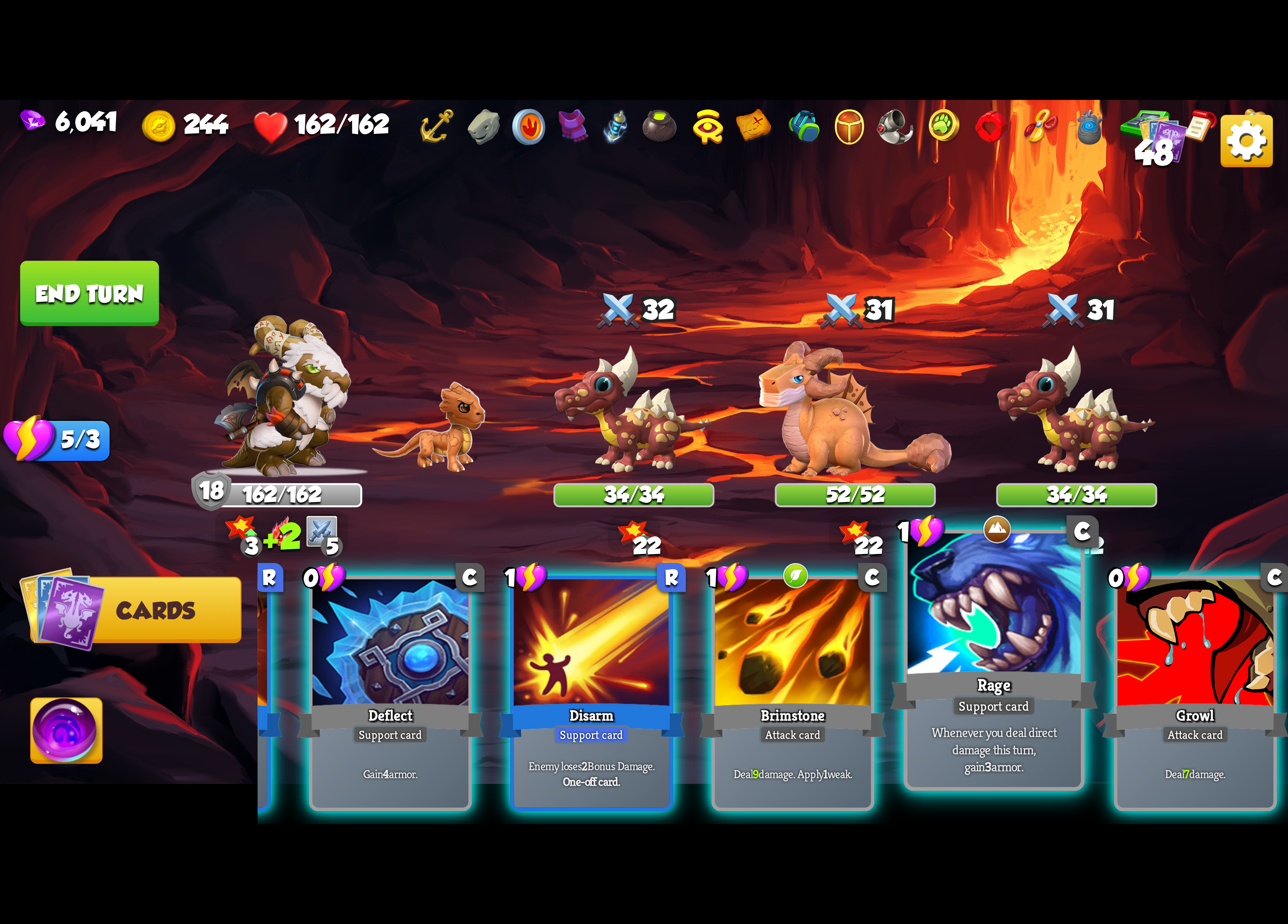
click at [1041, 729] on p "Whenever you deal direct damage this turn, gain 3 armor." at bounding box center [994, 749] width 165 height 51
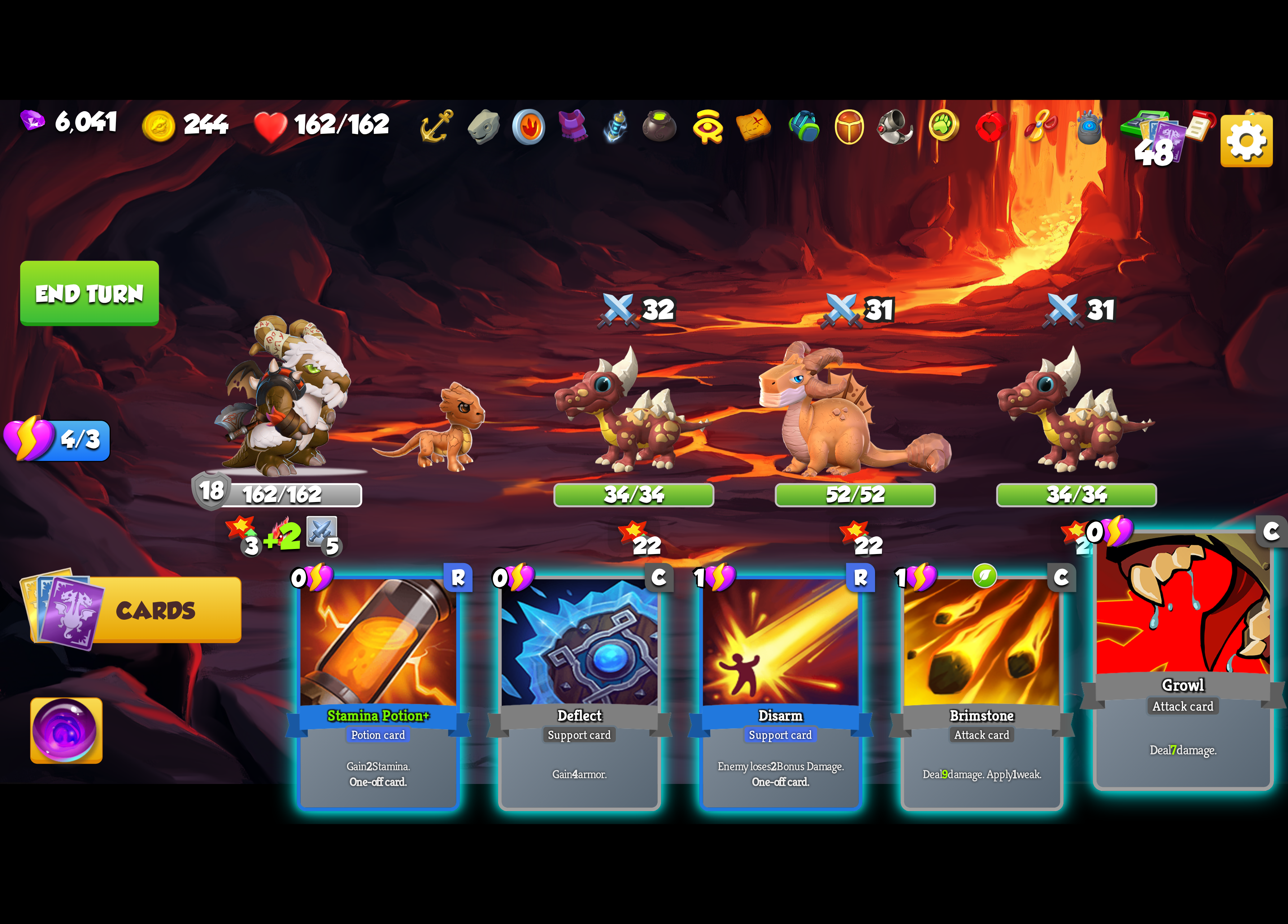
scroll to position [0, 0]
click at [1120, 689] on div "Growl" at bounding box center [1183, 691] width 208 height 46
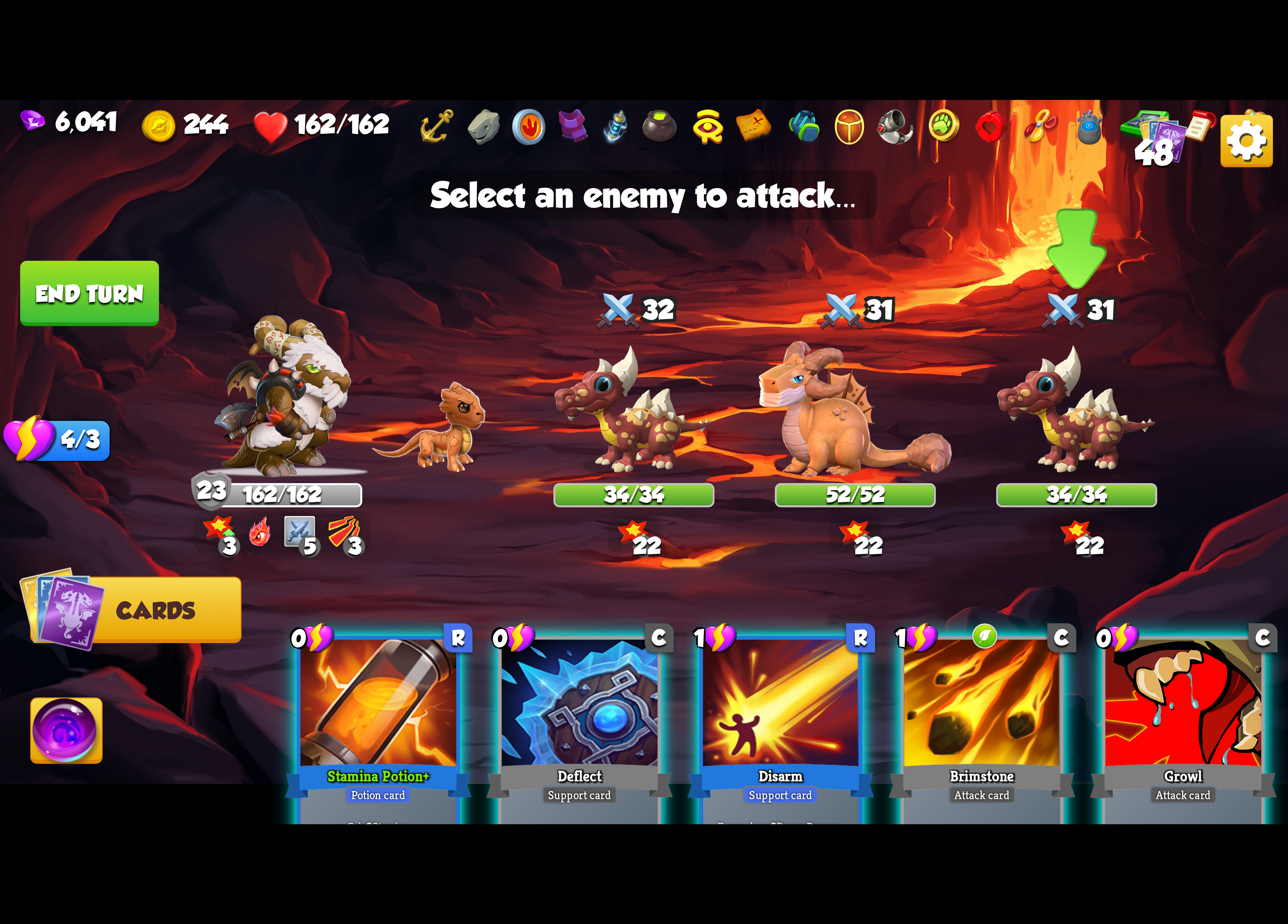
click at [1054, 442] on img at bounding box center [1077, 410] width 161 height 133
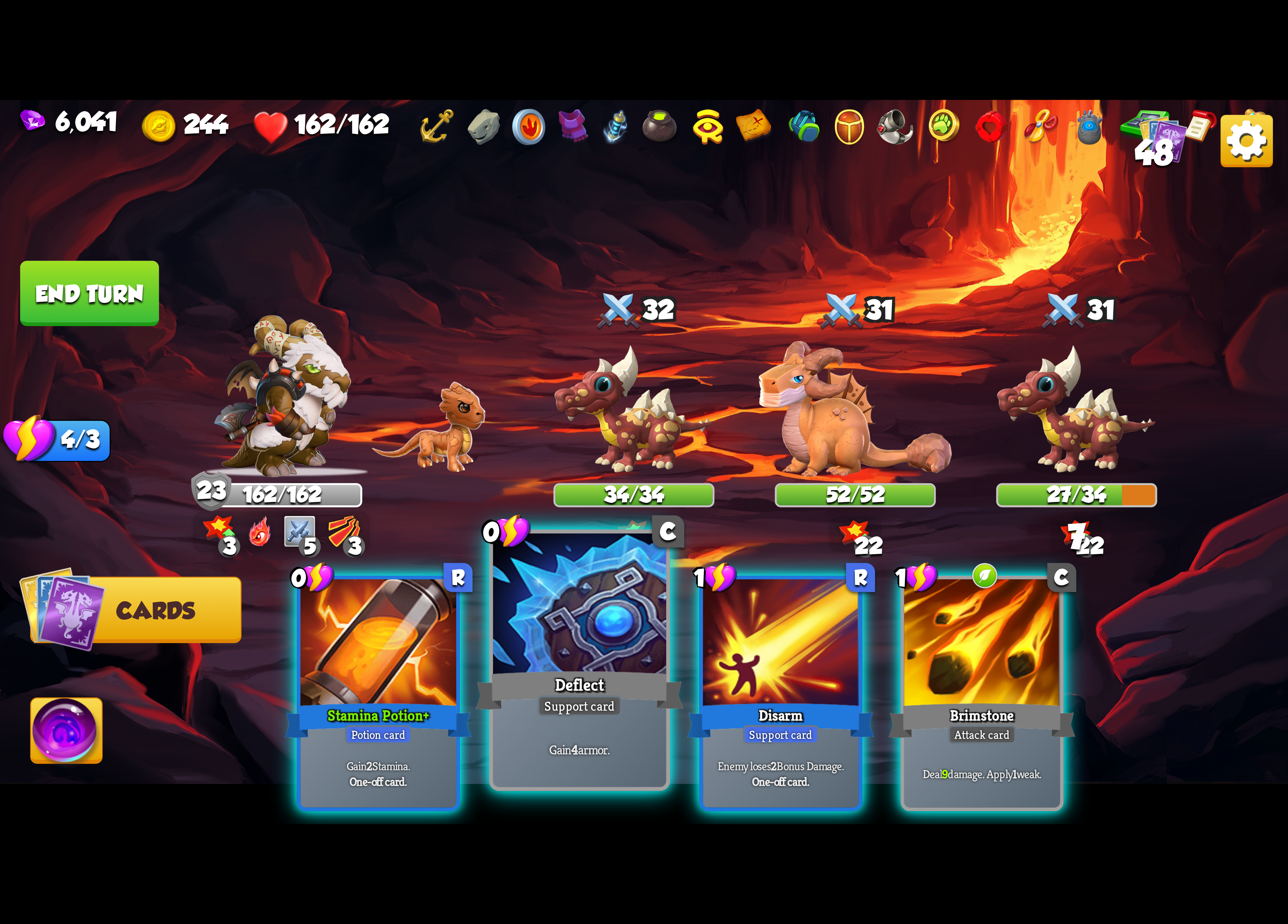
click at [585, 703] on div "Support card" at bounding box center [580, 706] width 84 height 21
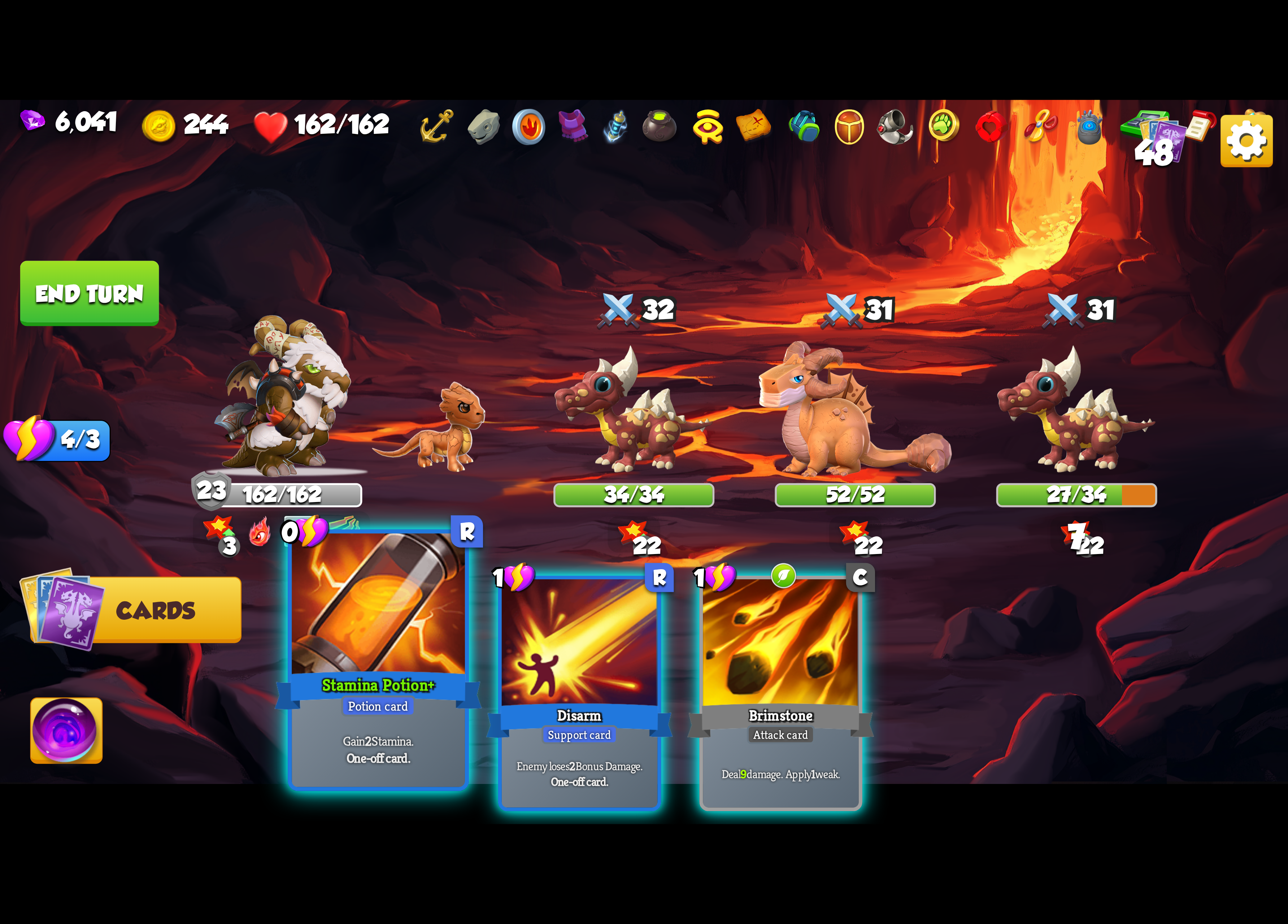
click at [426, 671] on div "Stamina Potion+" at bounding box center [378, 691] width 208 height 46
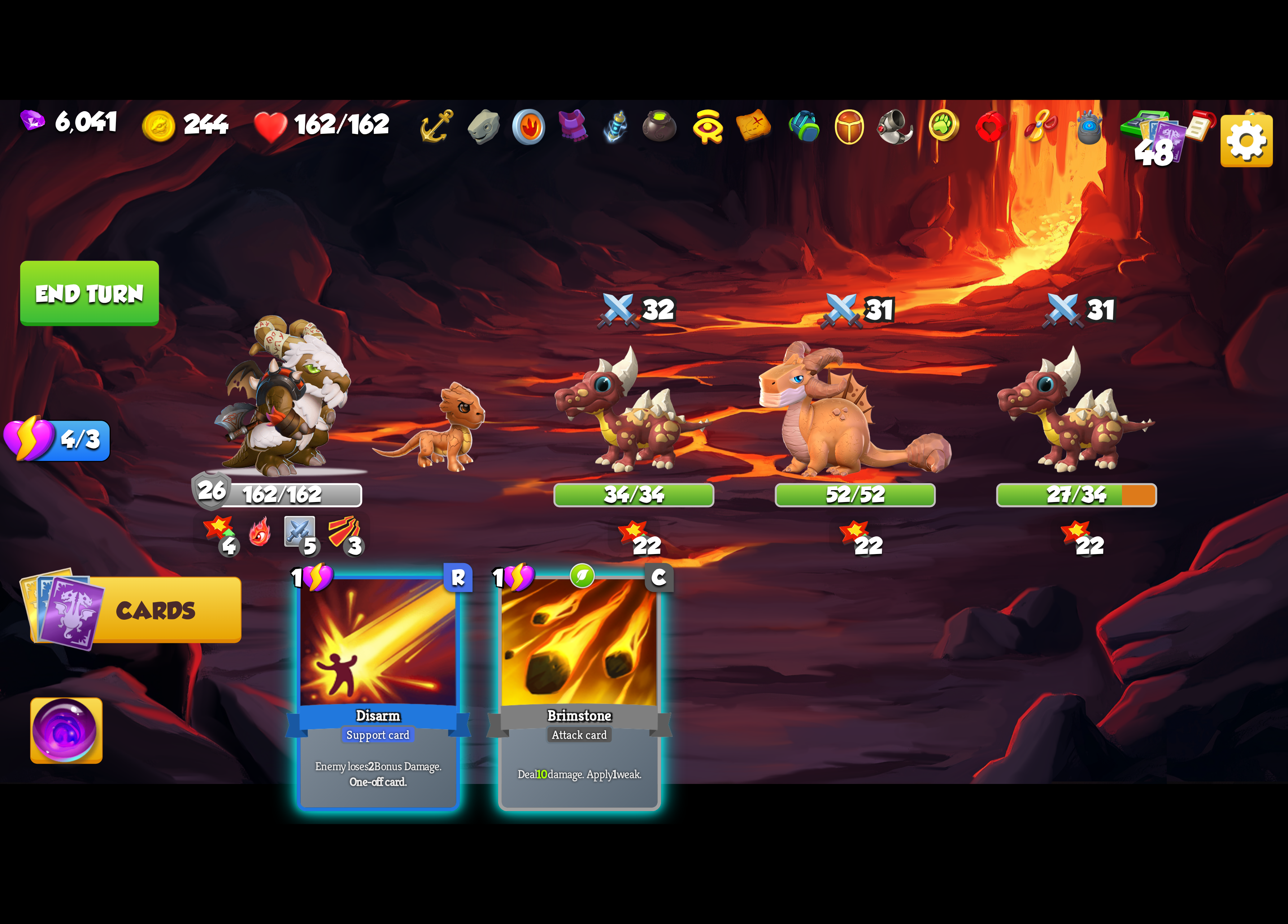
drag, startPoint x: 575, startPoint y: 621, endPoint x: 975, endPoint y: 446, distance: 436.6
click at [600, 611] on div at bounding box center [580, 645] width 156 height 132
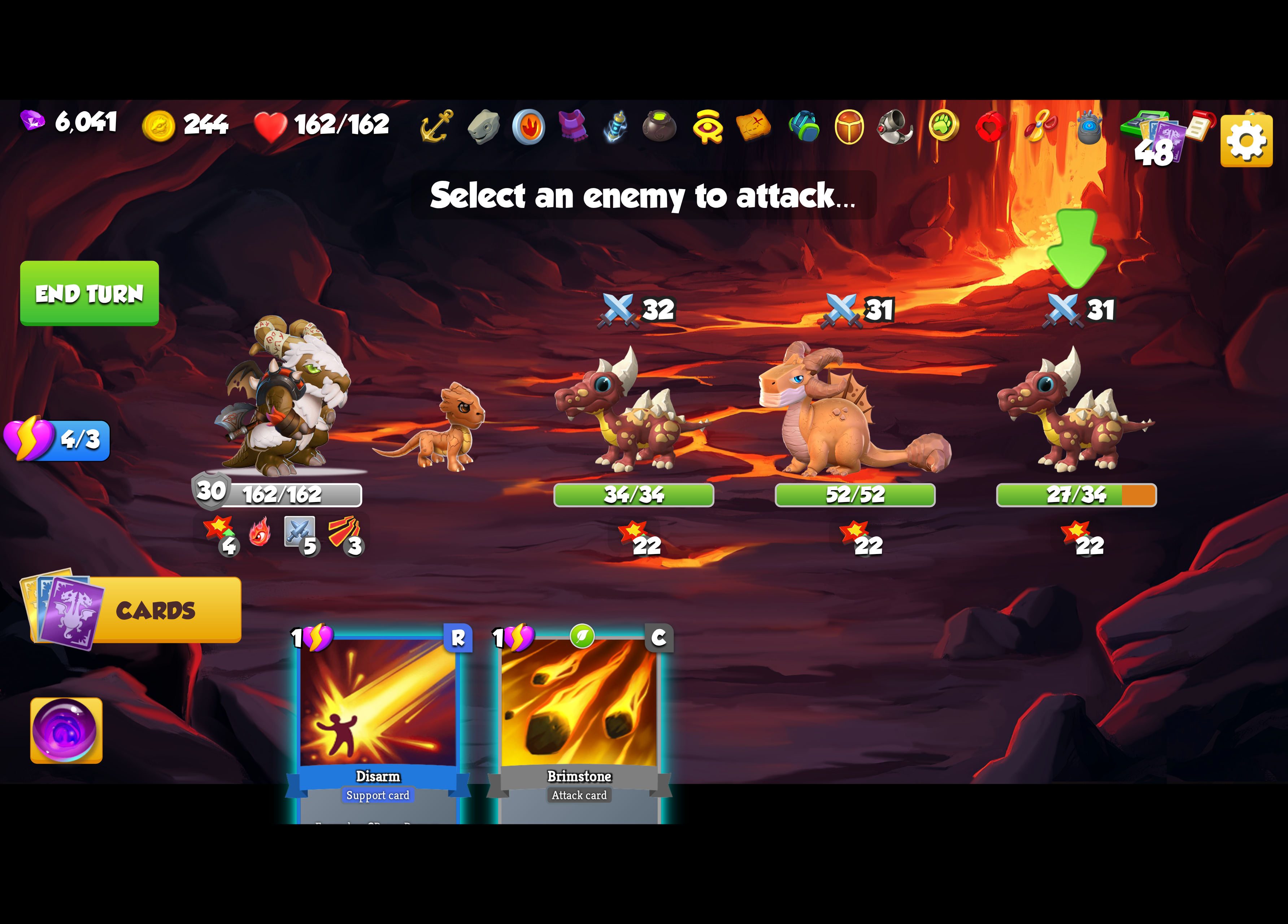
click at [1073, 404] on img at bounding box center [1077, 410] width 161 height 133
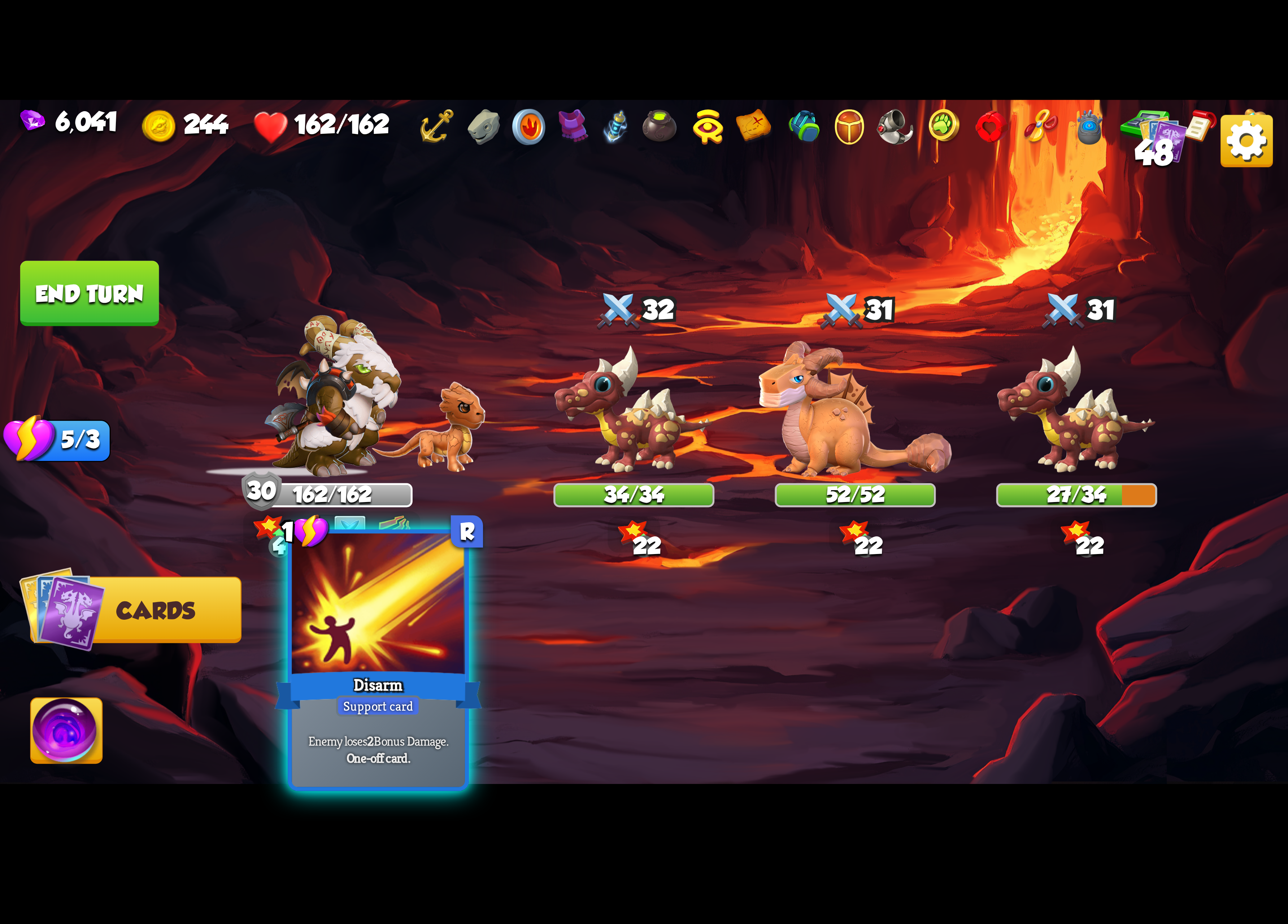
click at [354, 658] on div at bounding box center [378, 606] width 173 height 145
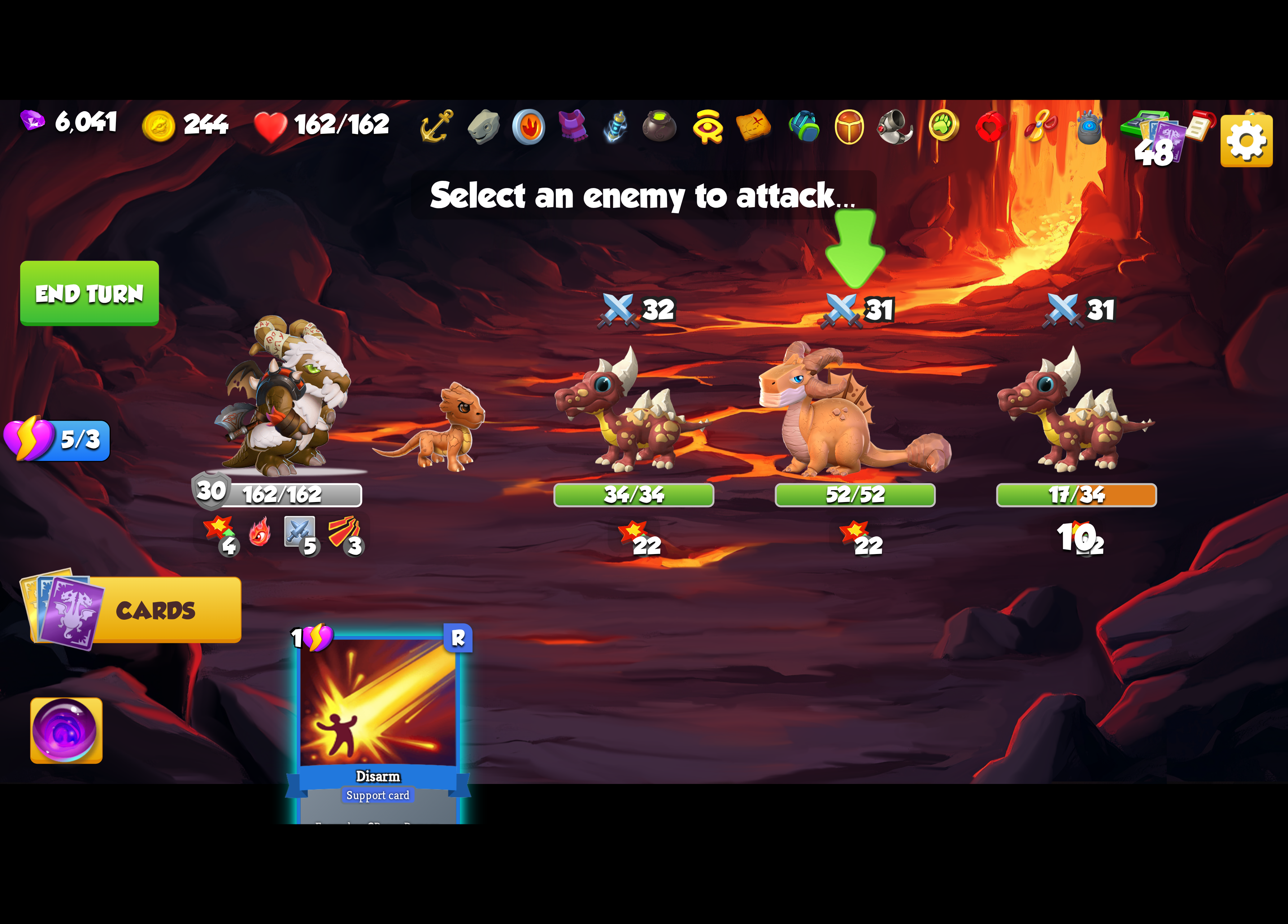
click at [878, 426] on img at bounding box center [855, 410] width 193 height 136
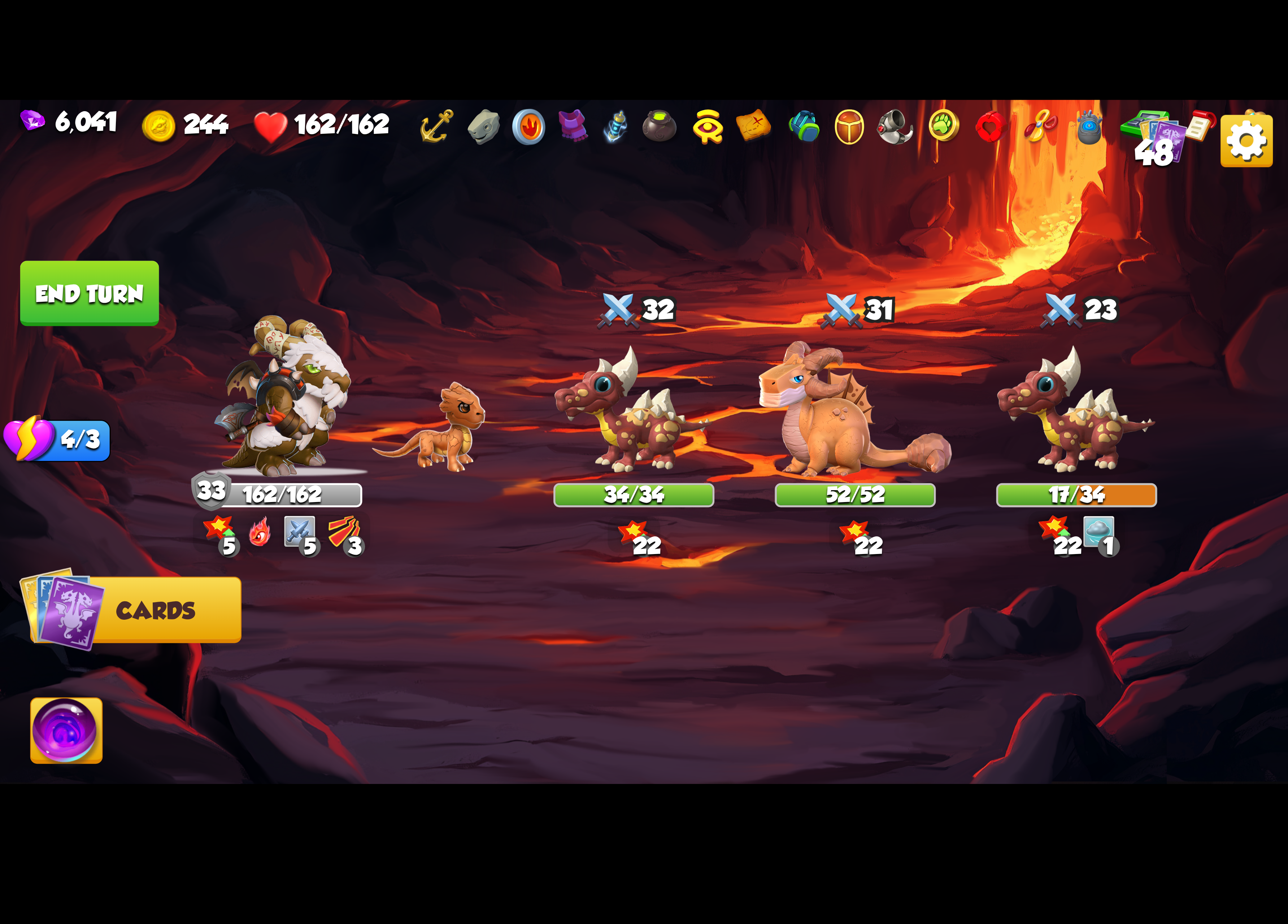
click at [57, 725] on img at bounding box center [67, 734] width 71 height 73
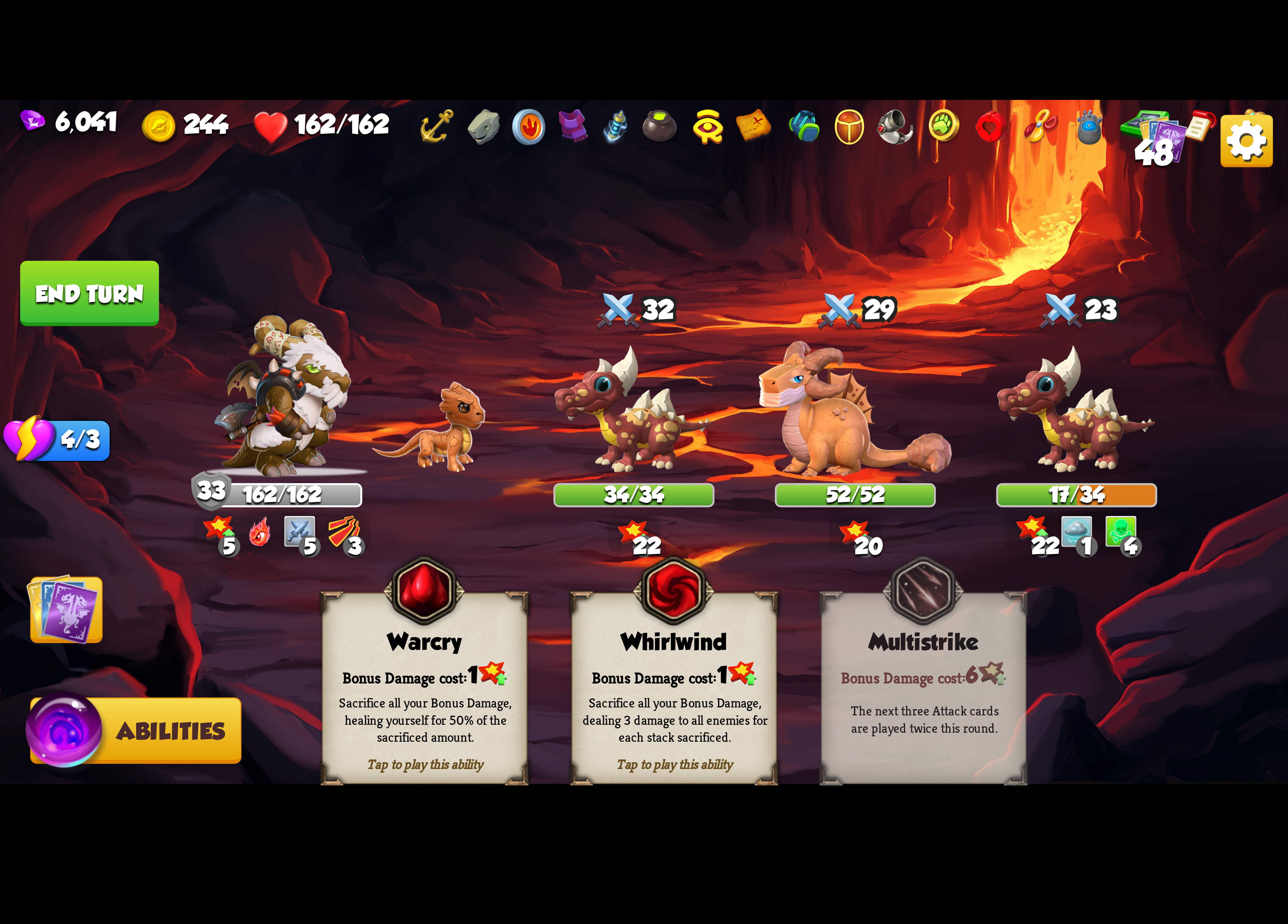
click at [719, 671] on div "Bonus Damage cost: 1" at bounding box center [674, 674] width 203 height 29
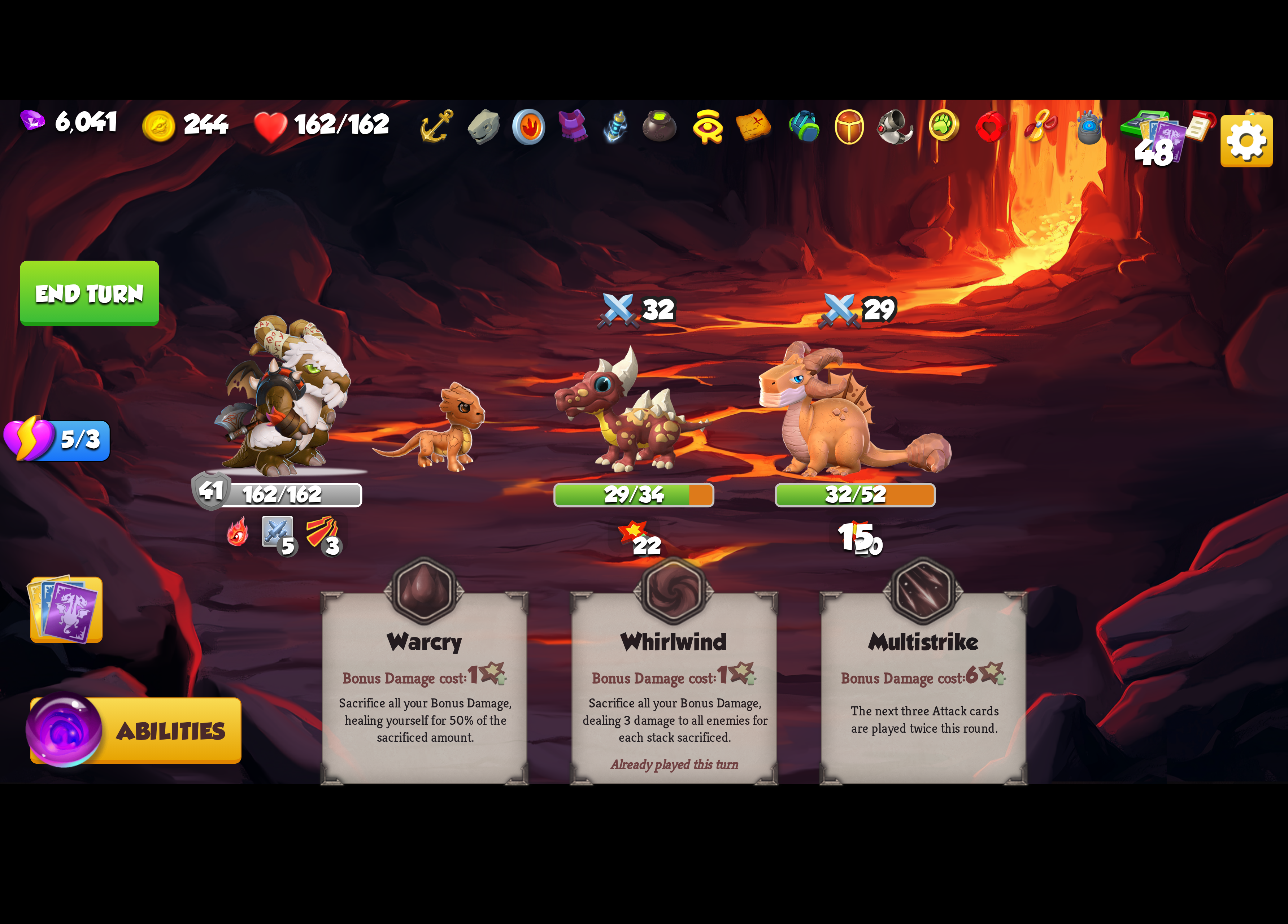
click at [67, 589] on img at bounding box center [62, 609] width 73 height 73
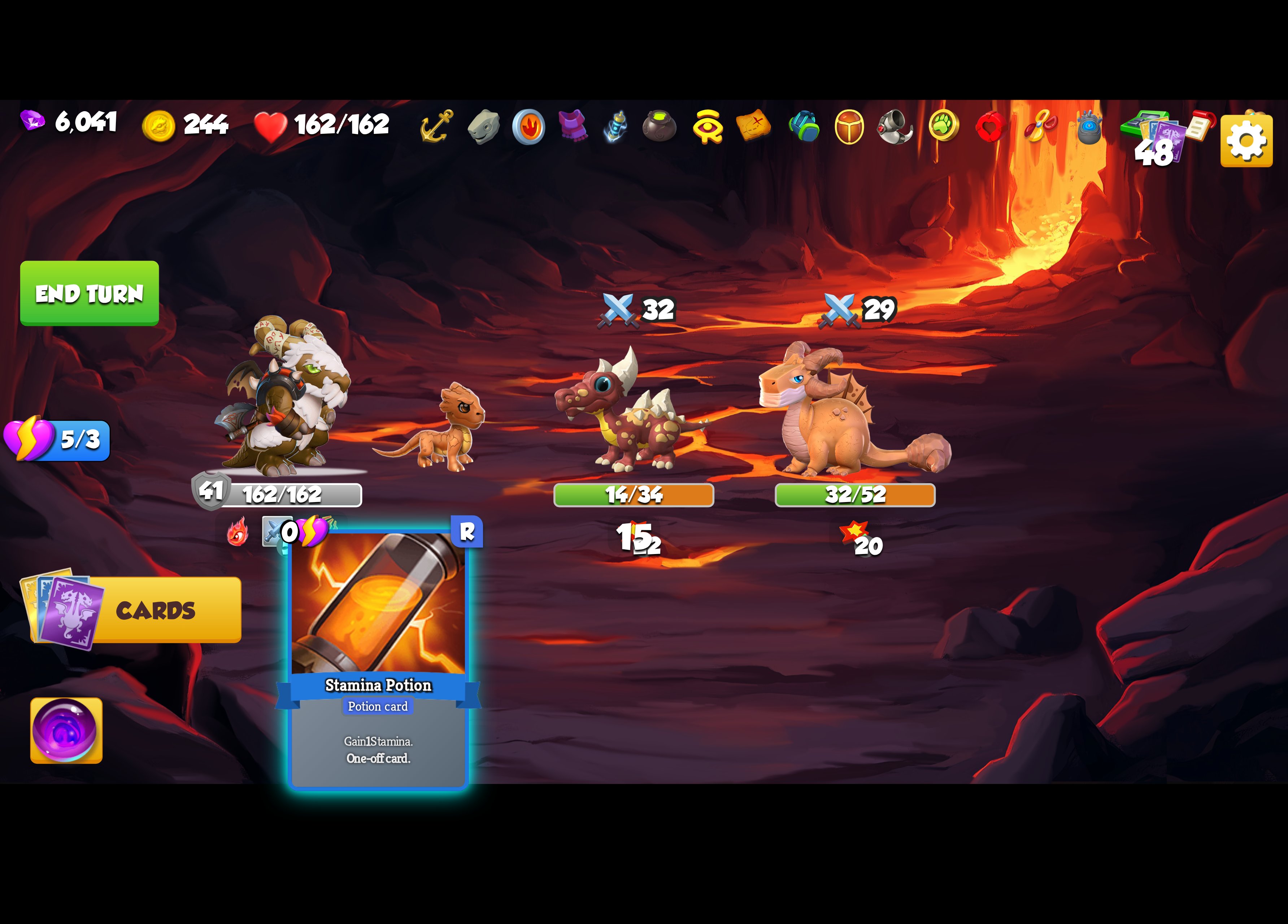
click at [334, 608] on div at bounding box center [378, 606] width 173 height 145
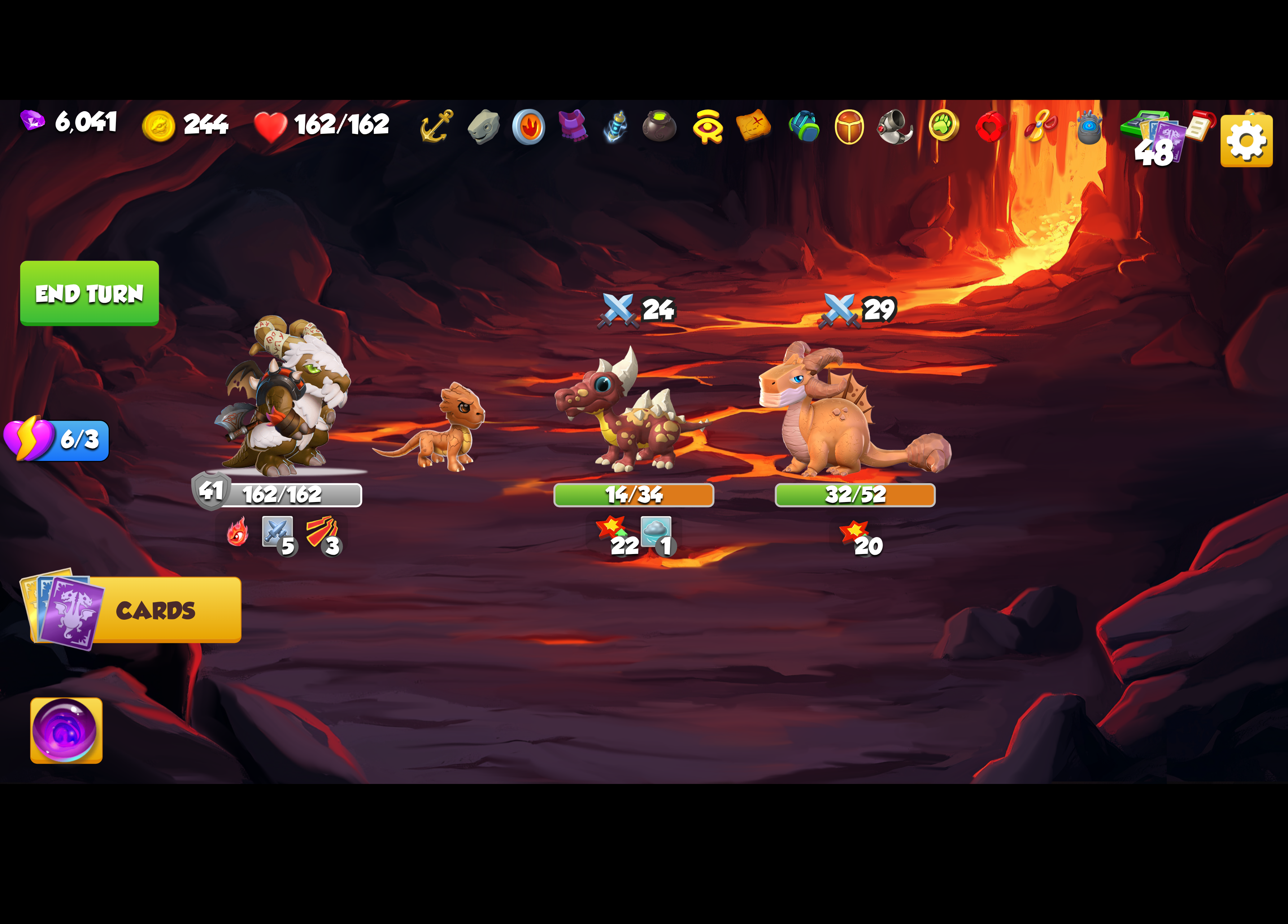
click at [100, 285] on button "End turn" at bounding box center [90, 293] width 139 height 65
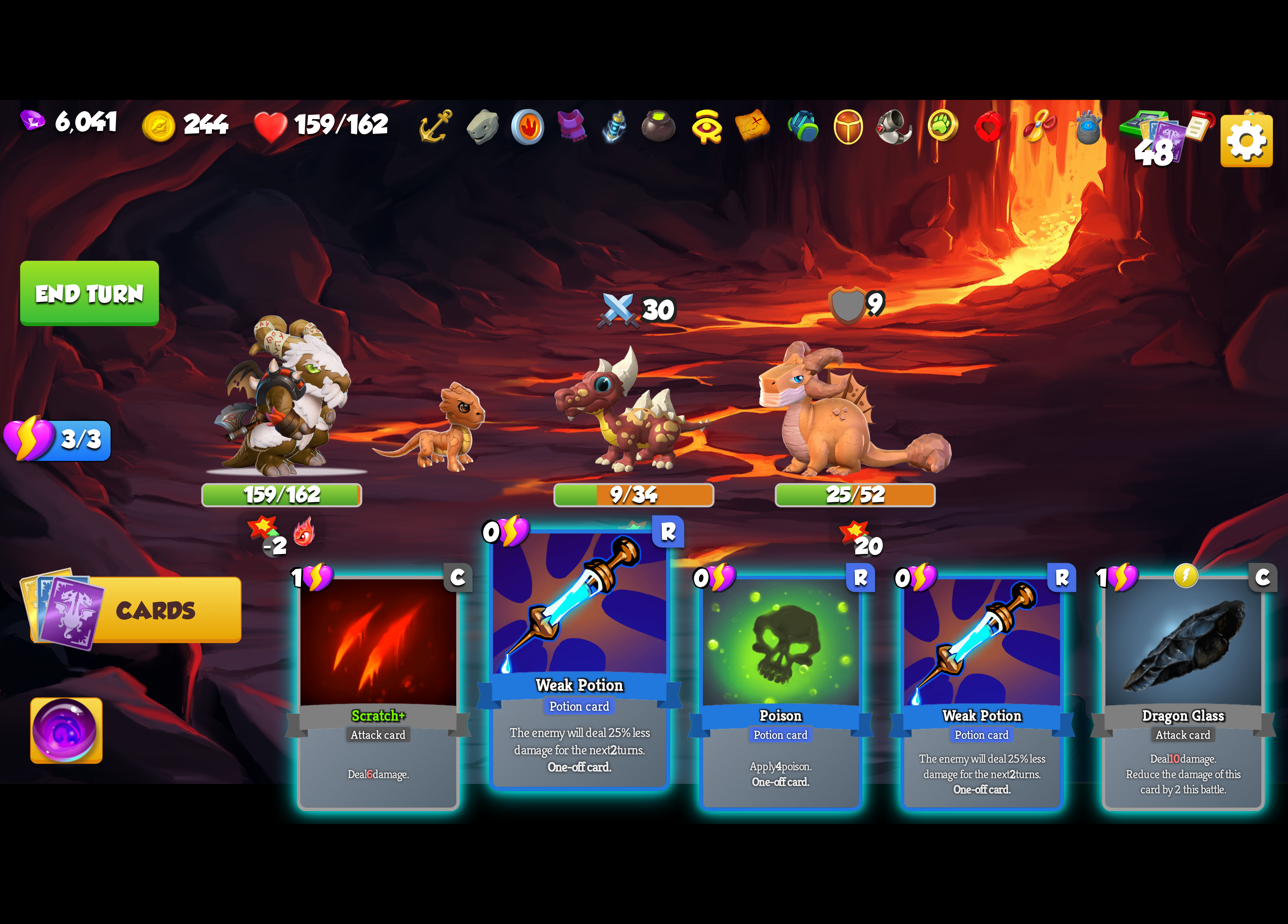
click at [561, 603] on div at bounding box center [580, 606] width 173 height 145
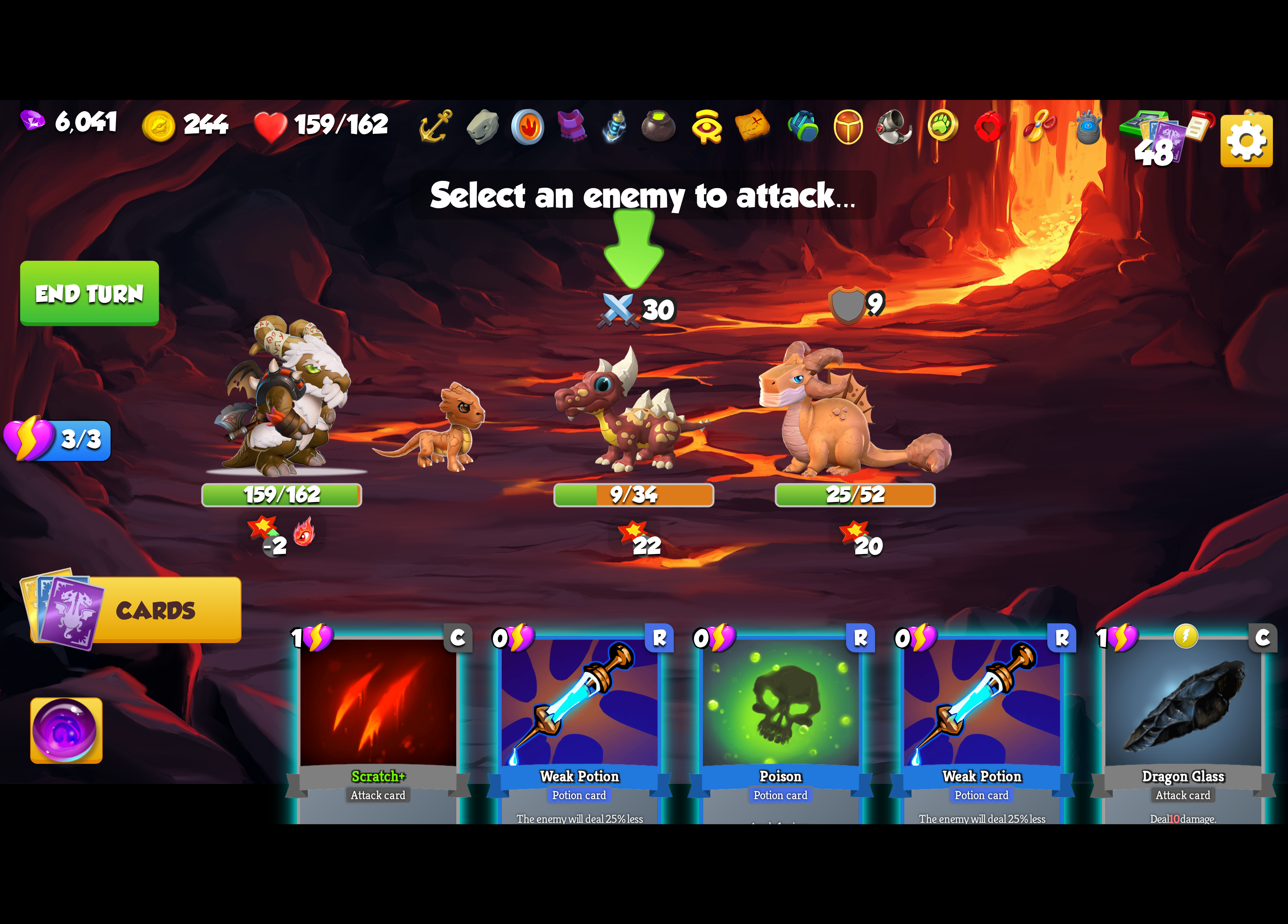
click at [637, 426] on img at bounding box center [634, 410] width 161 height 133
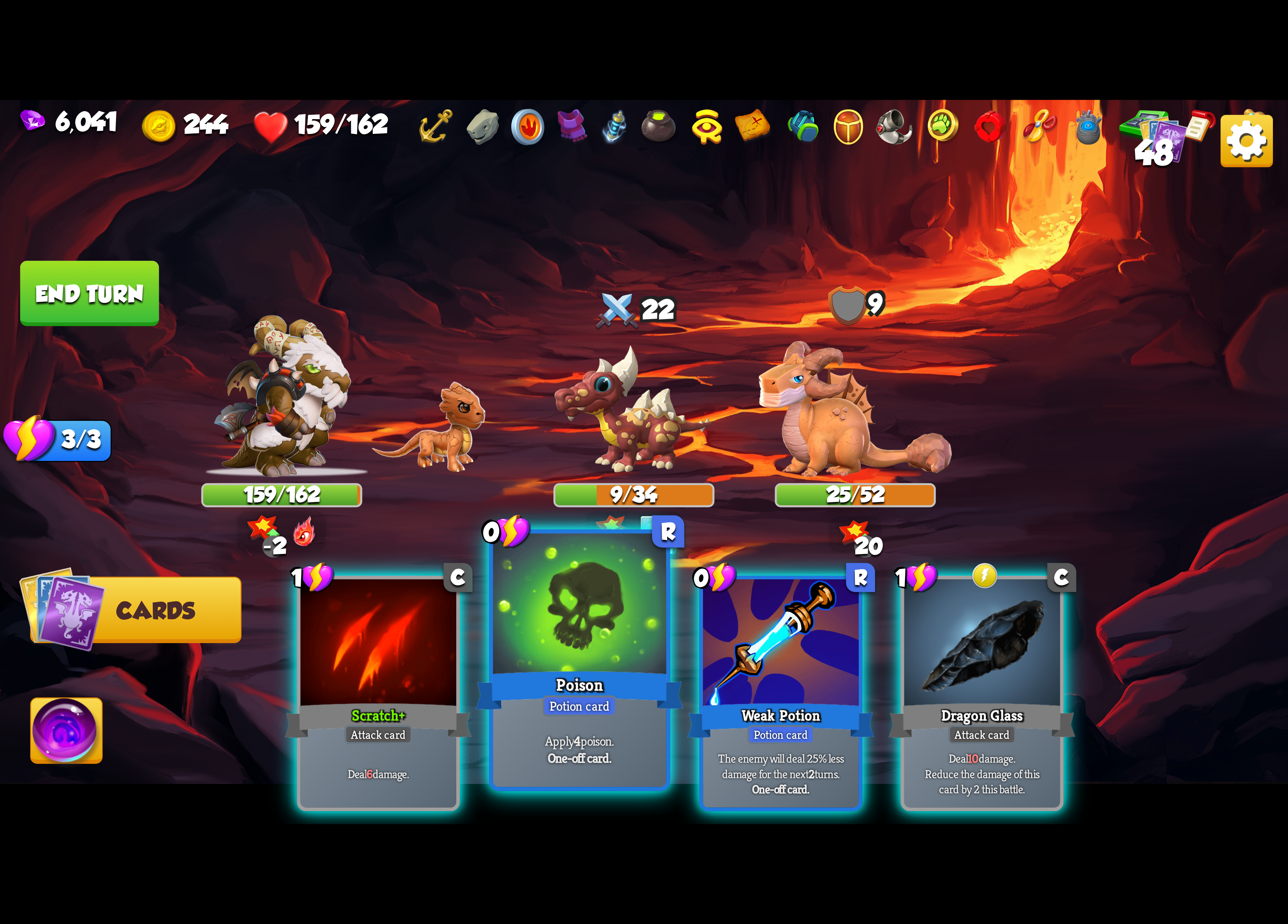
click at [639, 625] on div at bounding box center [580, 606] width 173 height 145
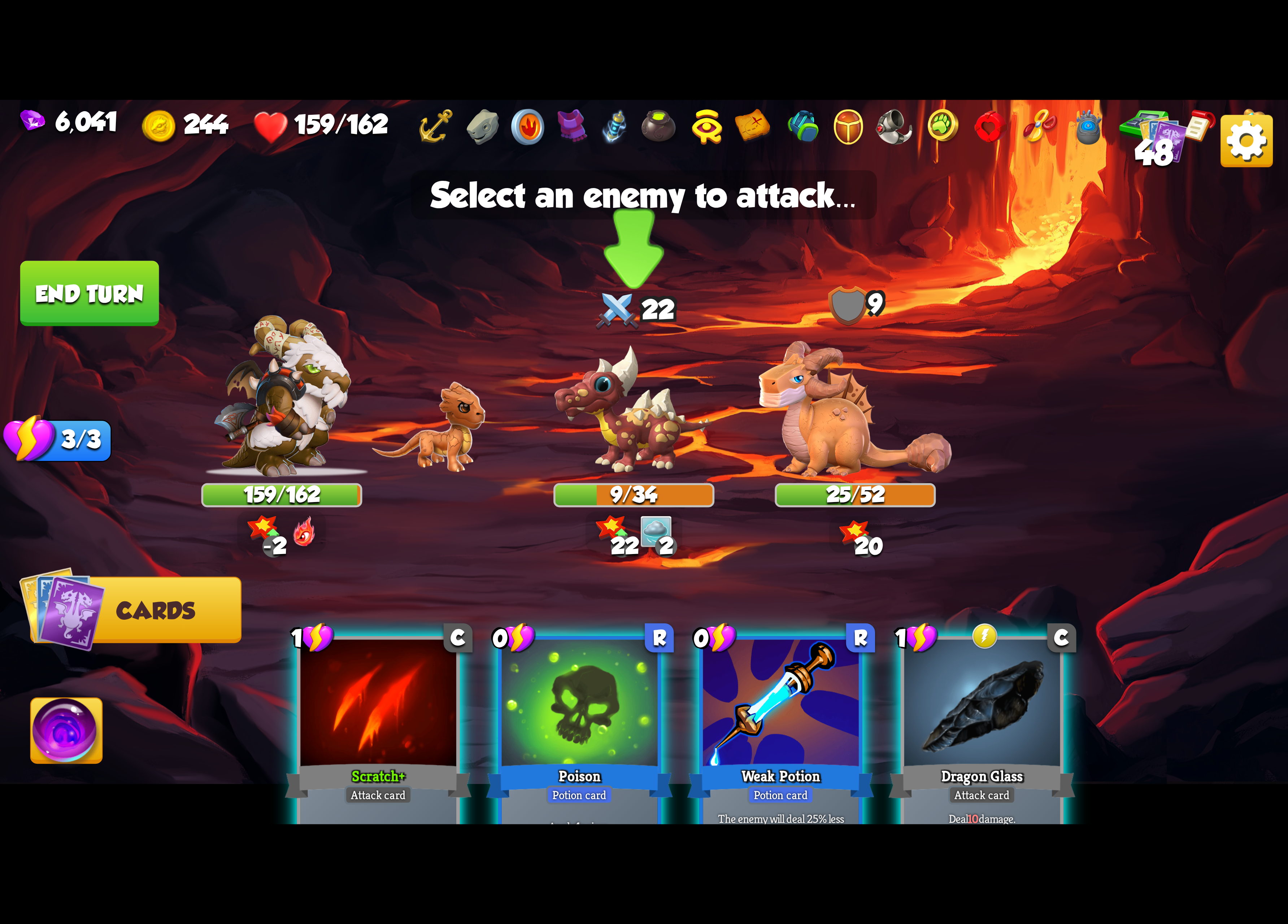
click at [637, 417] on img at bounding box center [634, 410] width 161 height 133
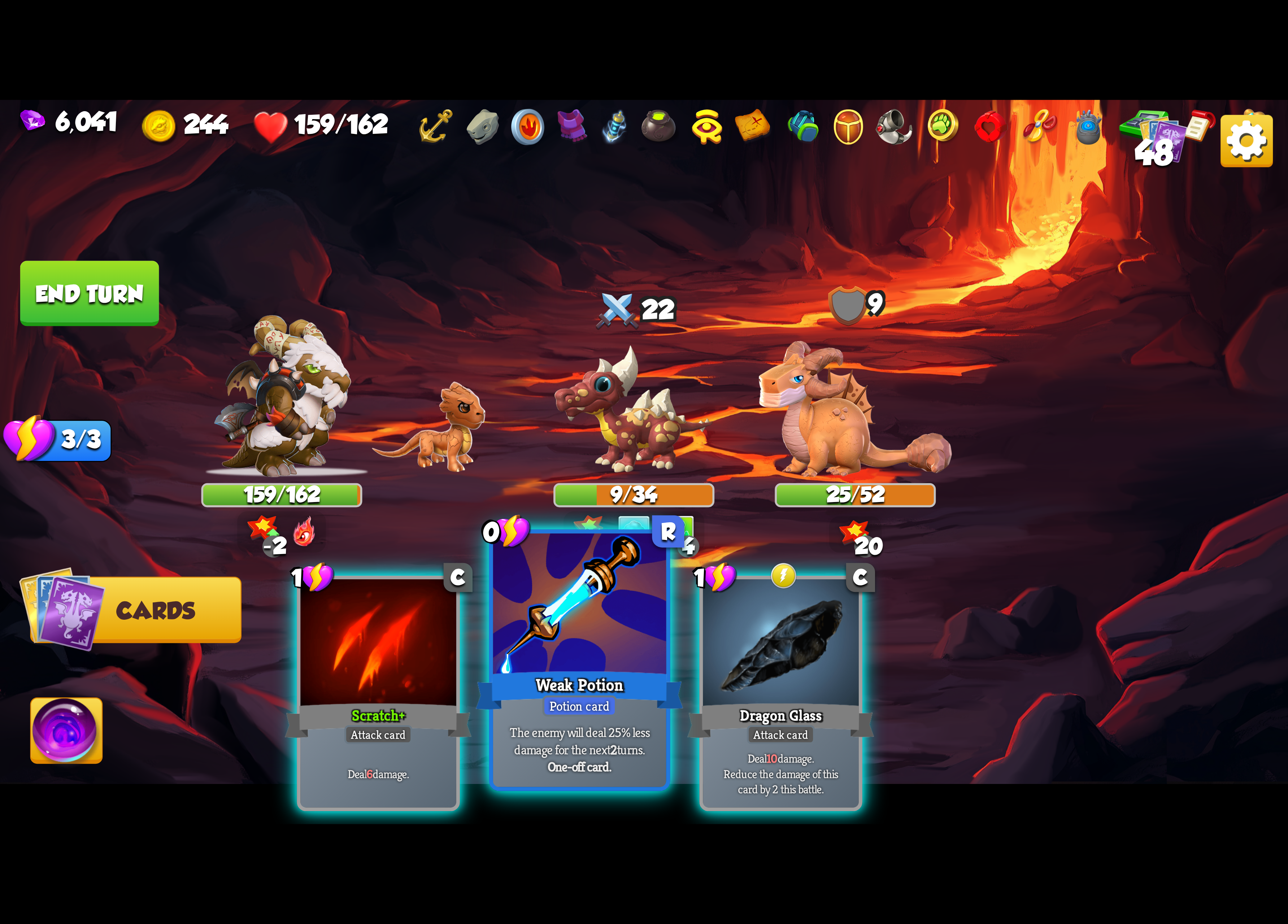
click at [636, 628] on div at bounding box center [580, 606] width 173 height 145
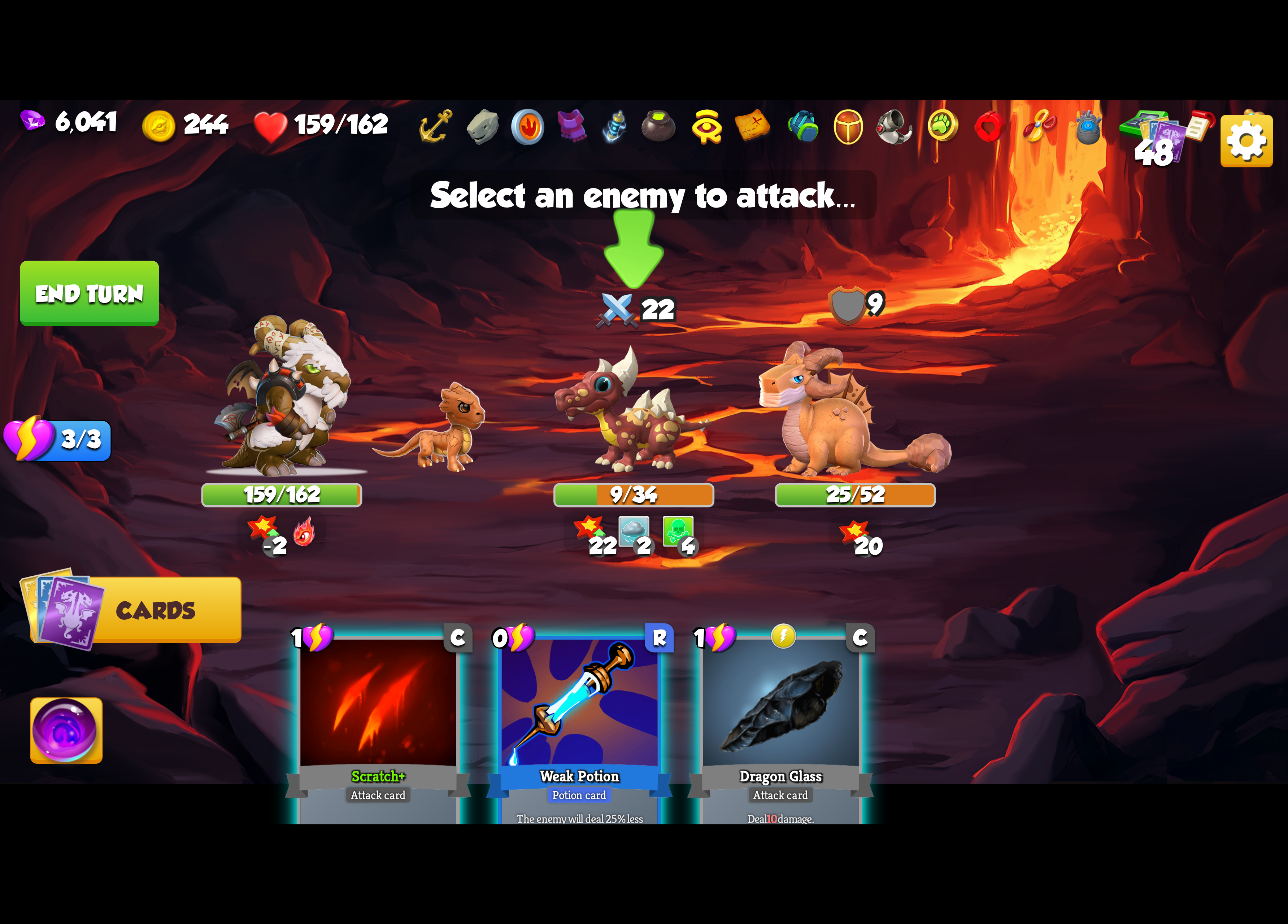
click at [693, 433] on img at bounding box center [634, 410] width 161 height 133
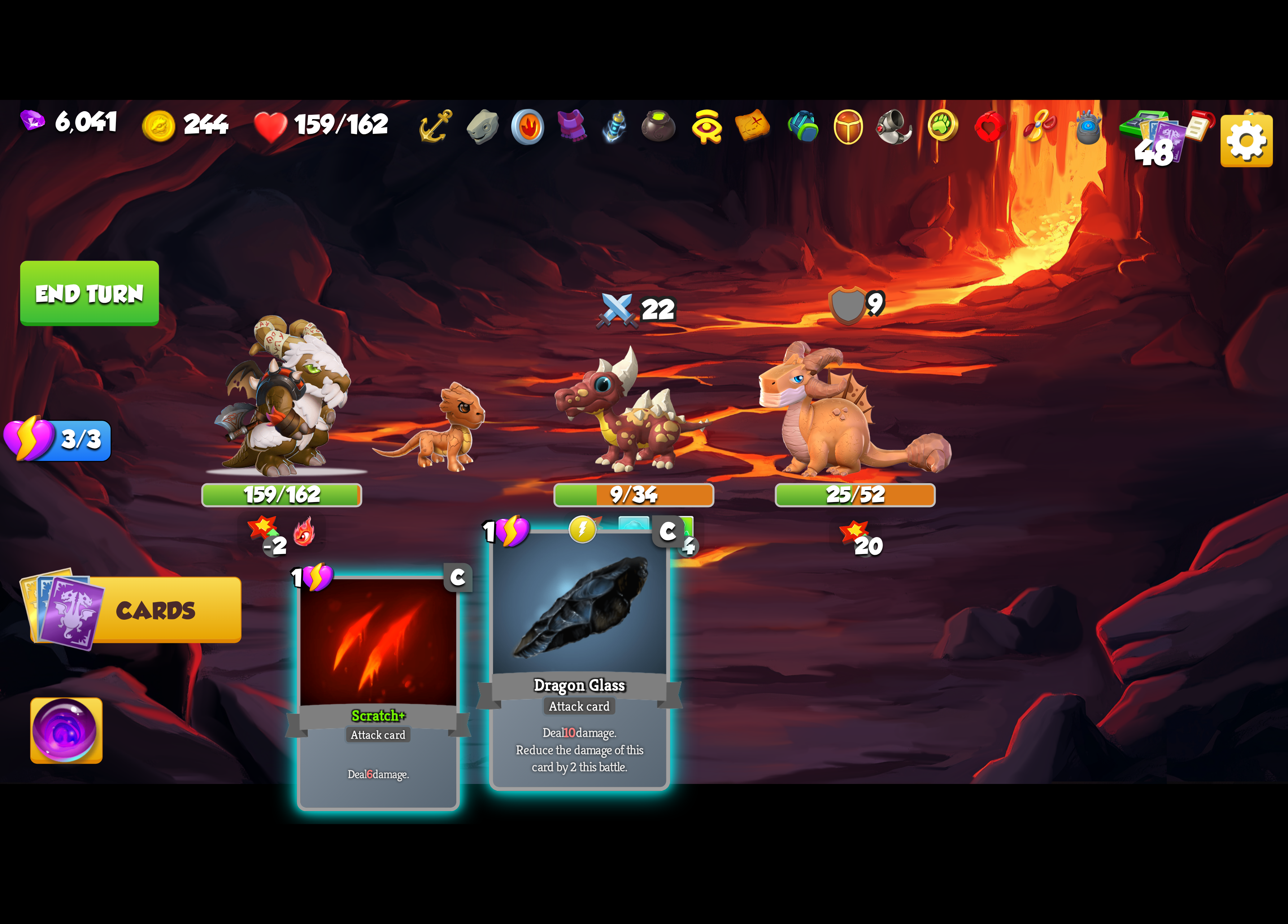
click at [633, 654] on div at bounding box center [580, 606] width 173 height 145
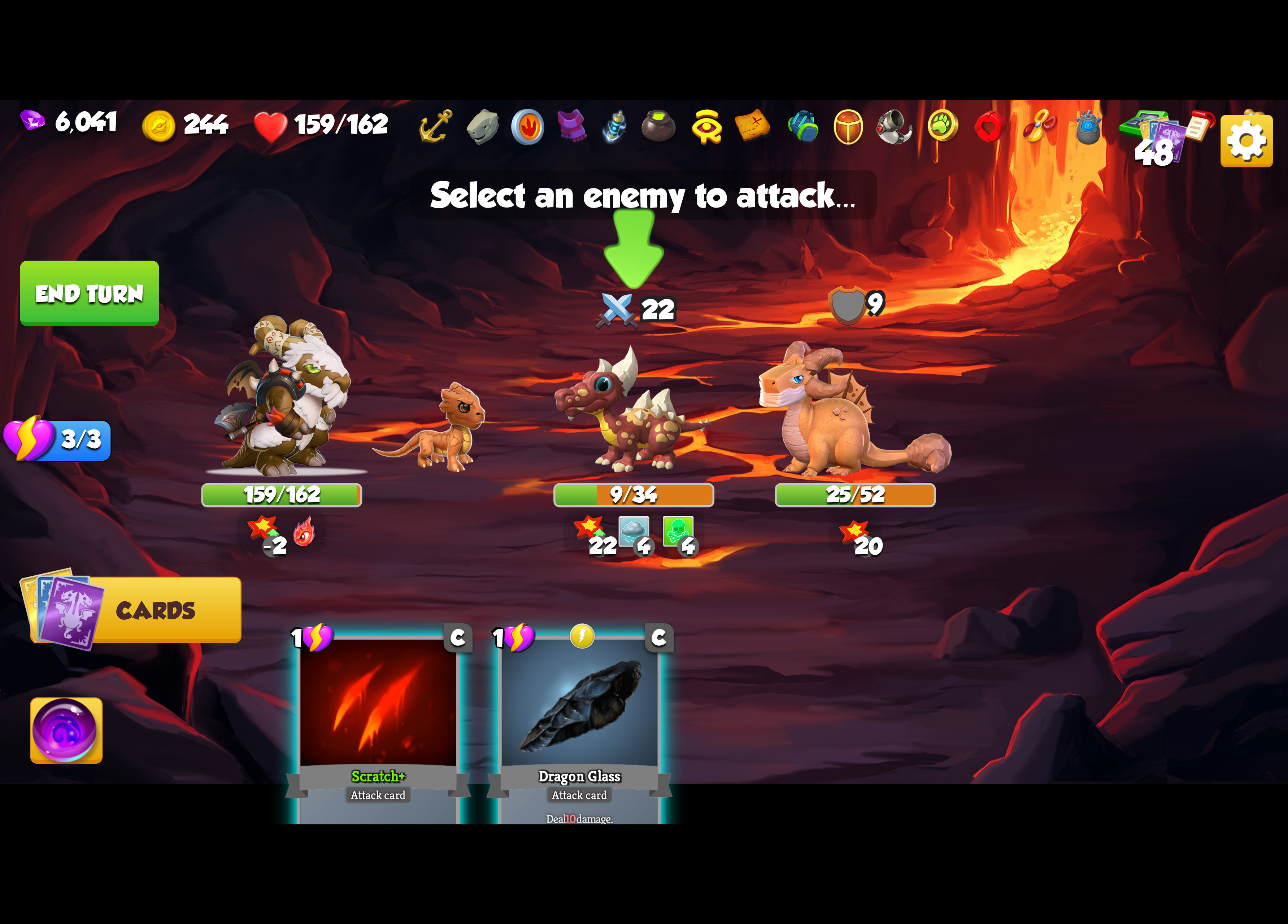
click at [660, 448] on img at bounding box center [634, 410] width 161 height 133
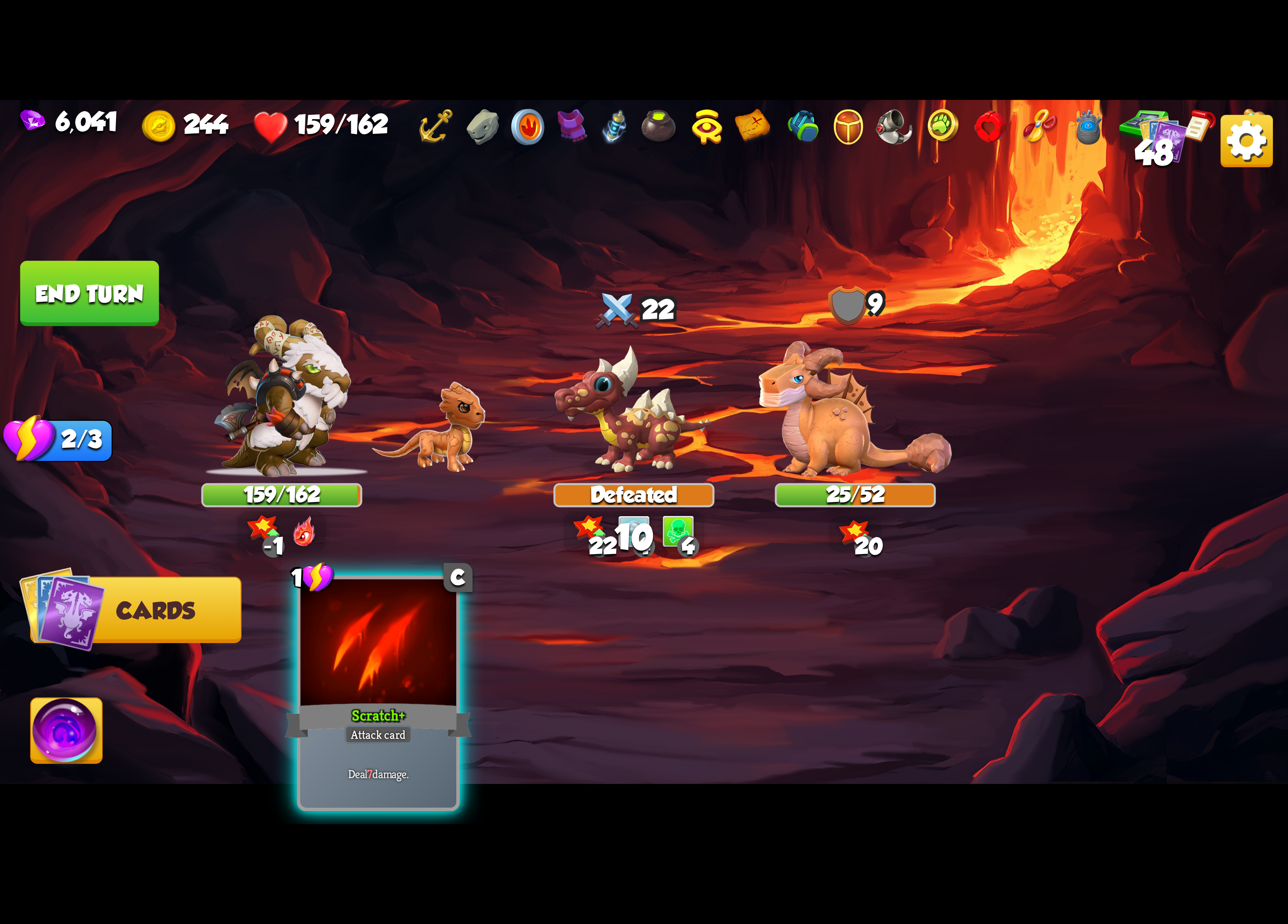
click at [417, 648] on div at bounding box center [378, 645] width 156 height 132
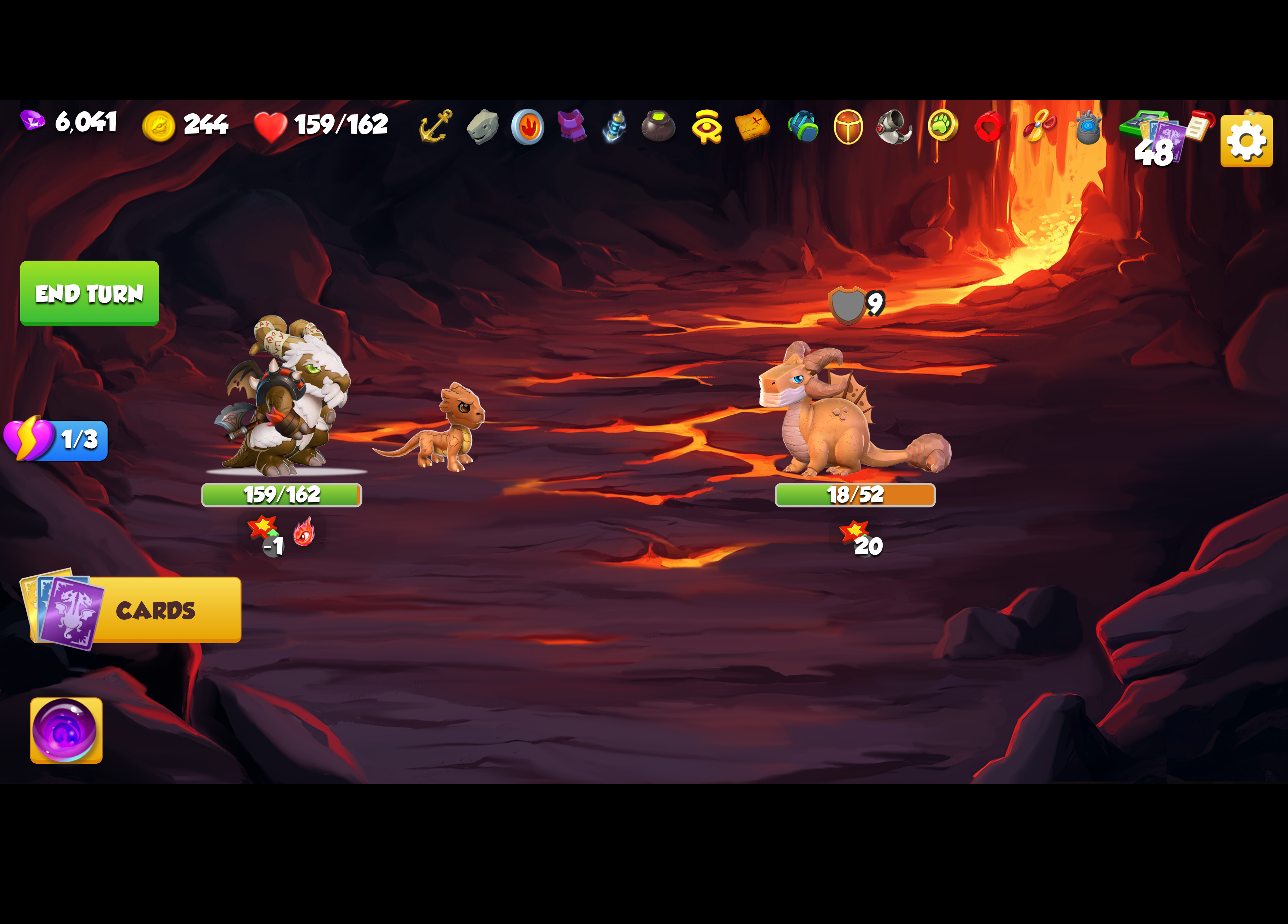
click at [83, 305] on button "End turn" at bounding box center [90, 293] width 139 height 65
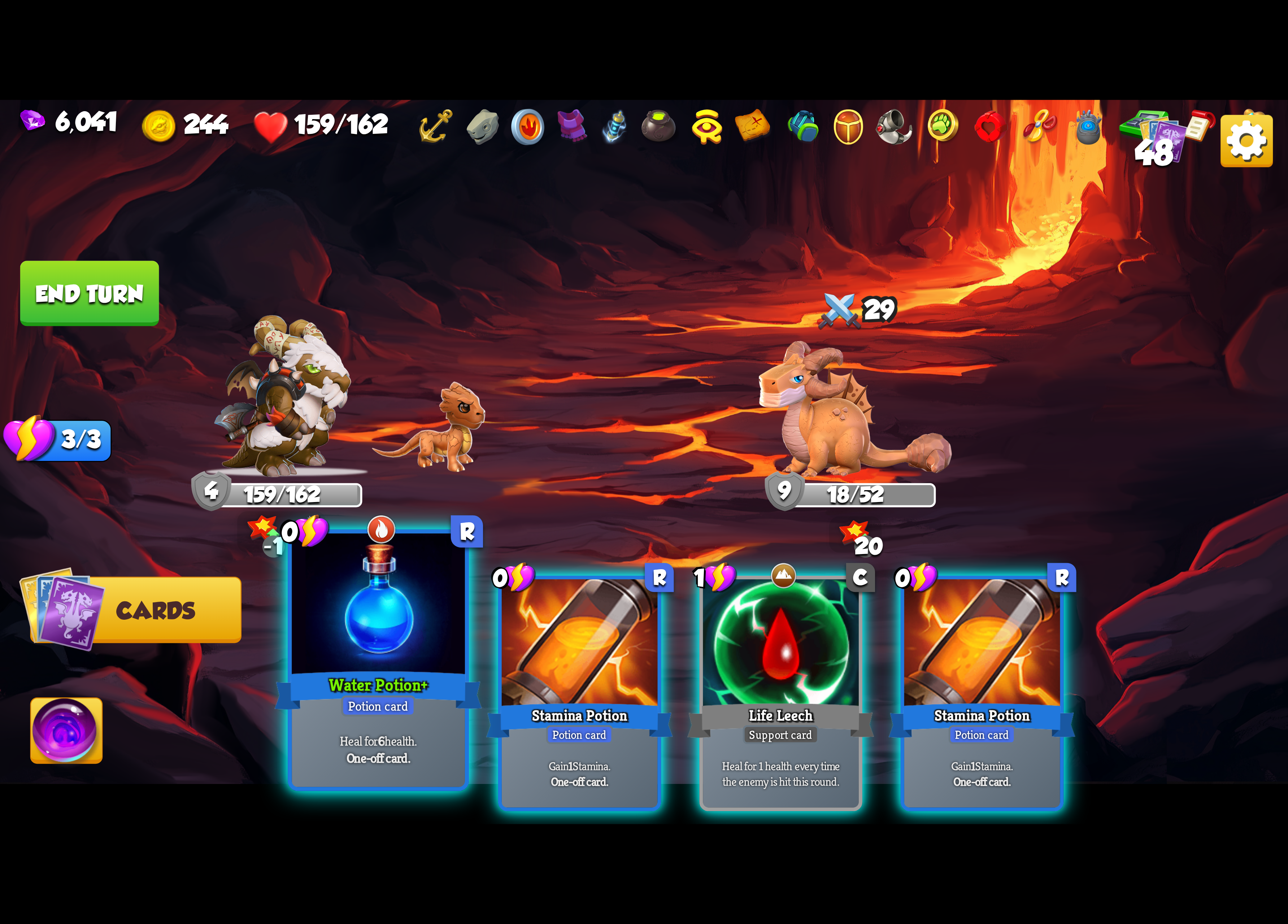
drag, startPoint x: 414, startPoint y: 645, endPoint x: 420, endPoint y: 629, distance: 17.1
click at [416, 641] on div at bounding box center [378, 606] width 173 height 145
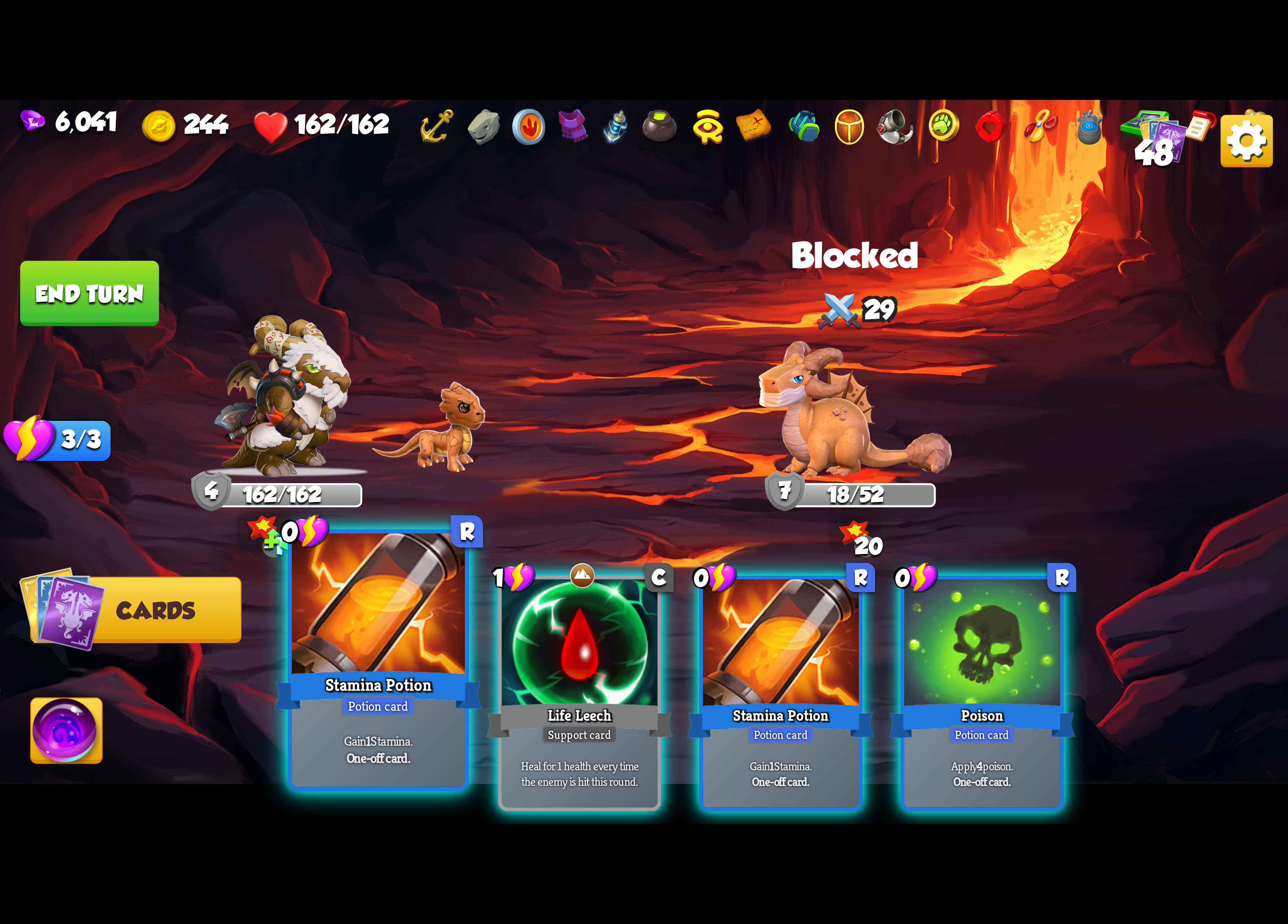
click at [424, 621] on div at bounding box center [378, 606] width 173 height 145
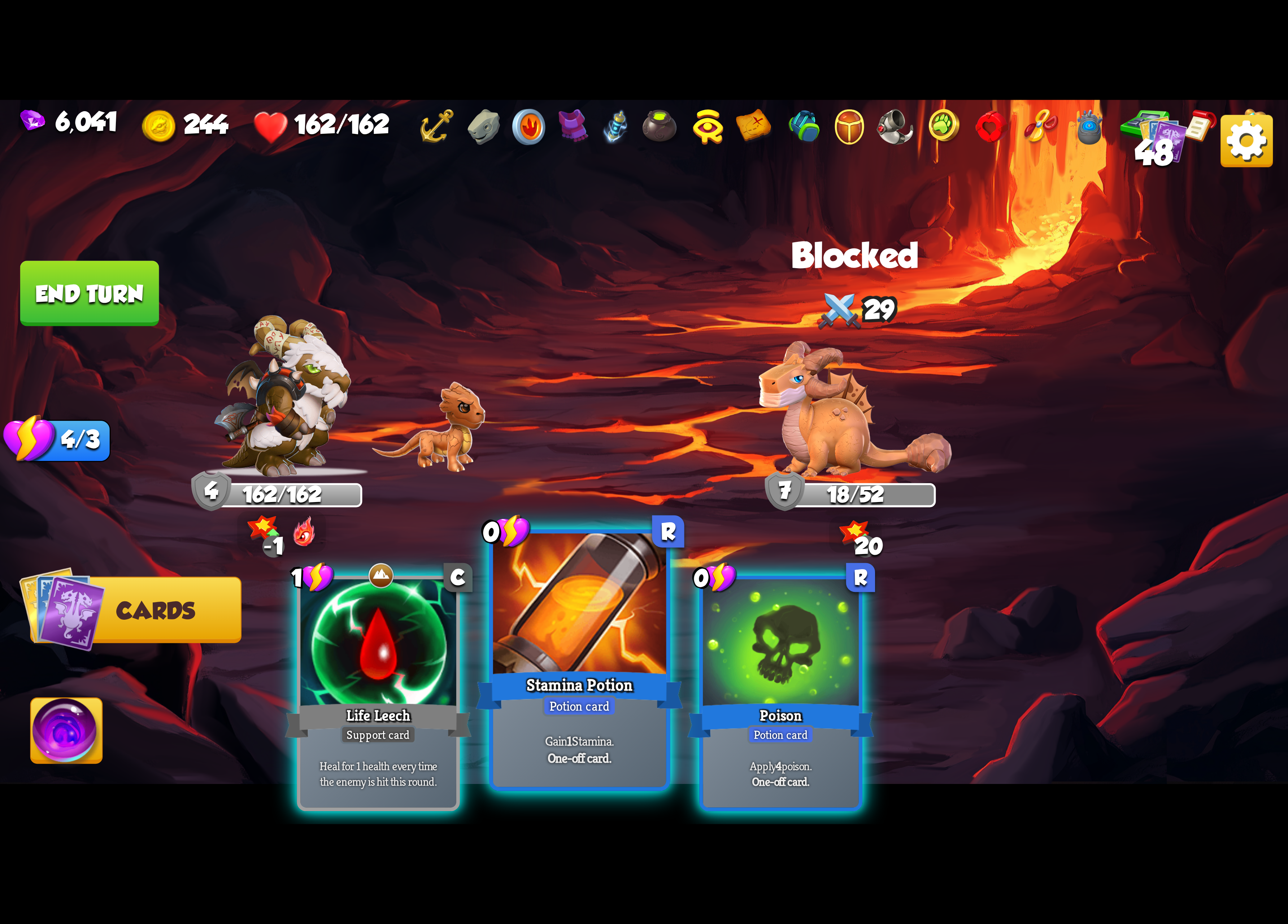
click at [589, 589] on div at bounding box center [580, 606] width 173 height 145
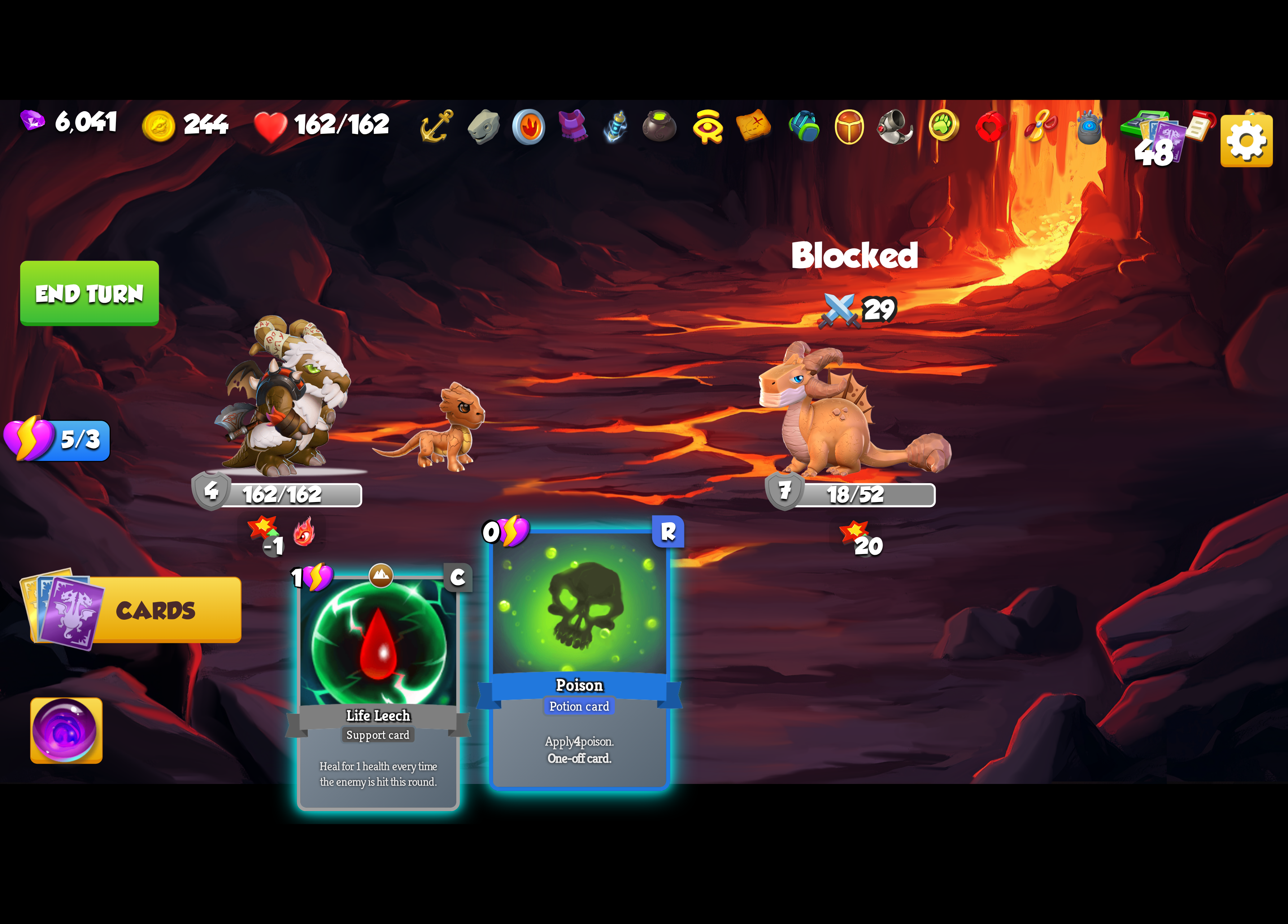
click at [590, 589] on div at bounding box center [580, 606] width 173 height 145
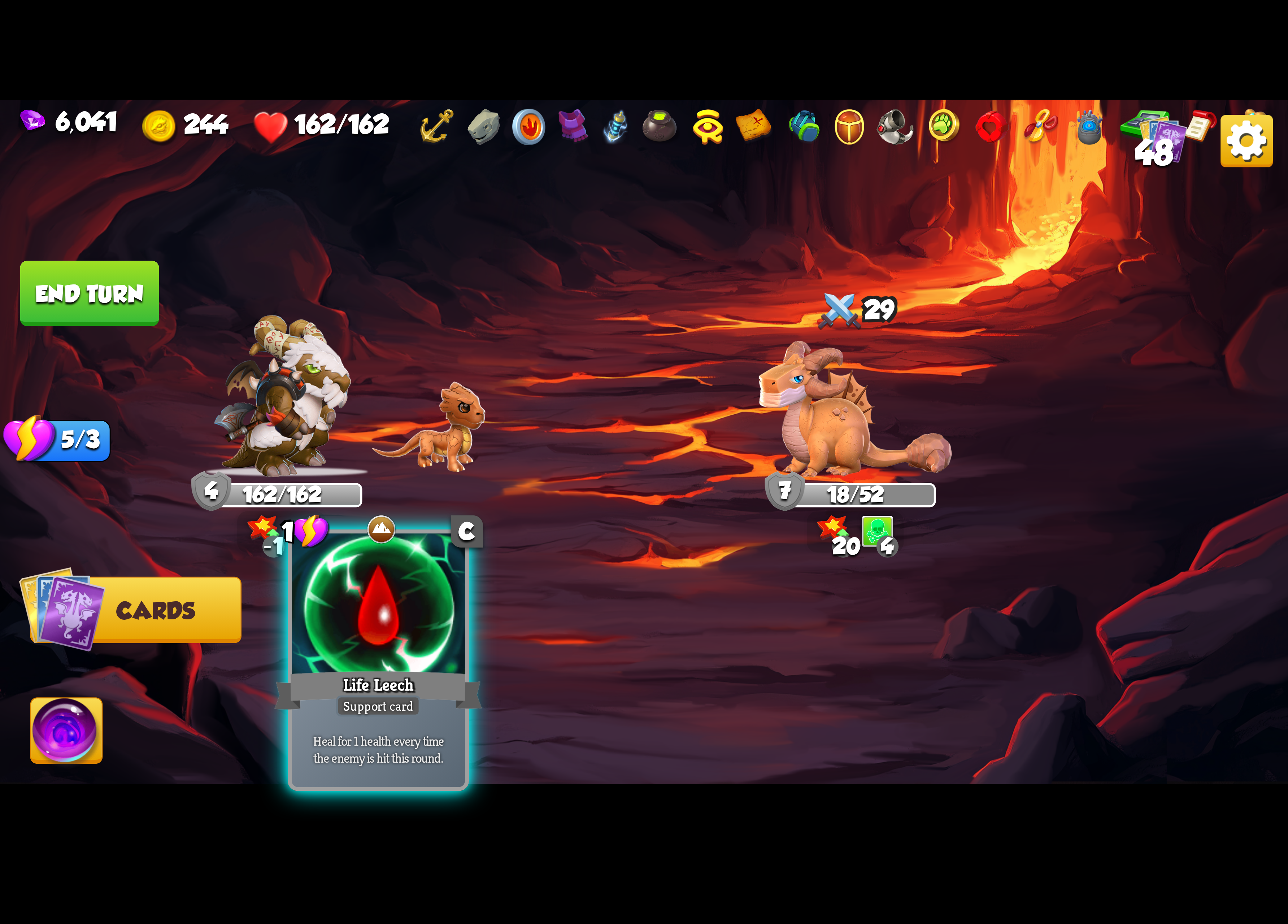
click at [397, 664] on div at bounding box center [378, 606] width 173 height 145
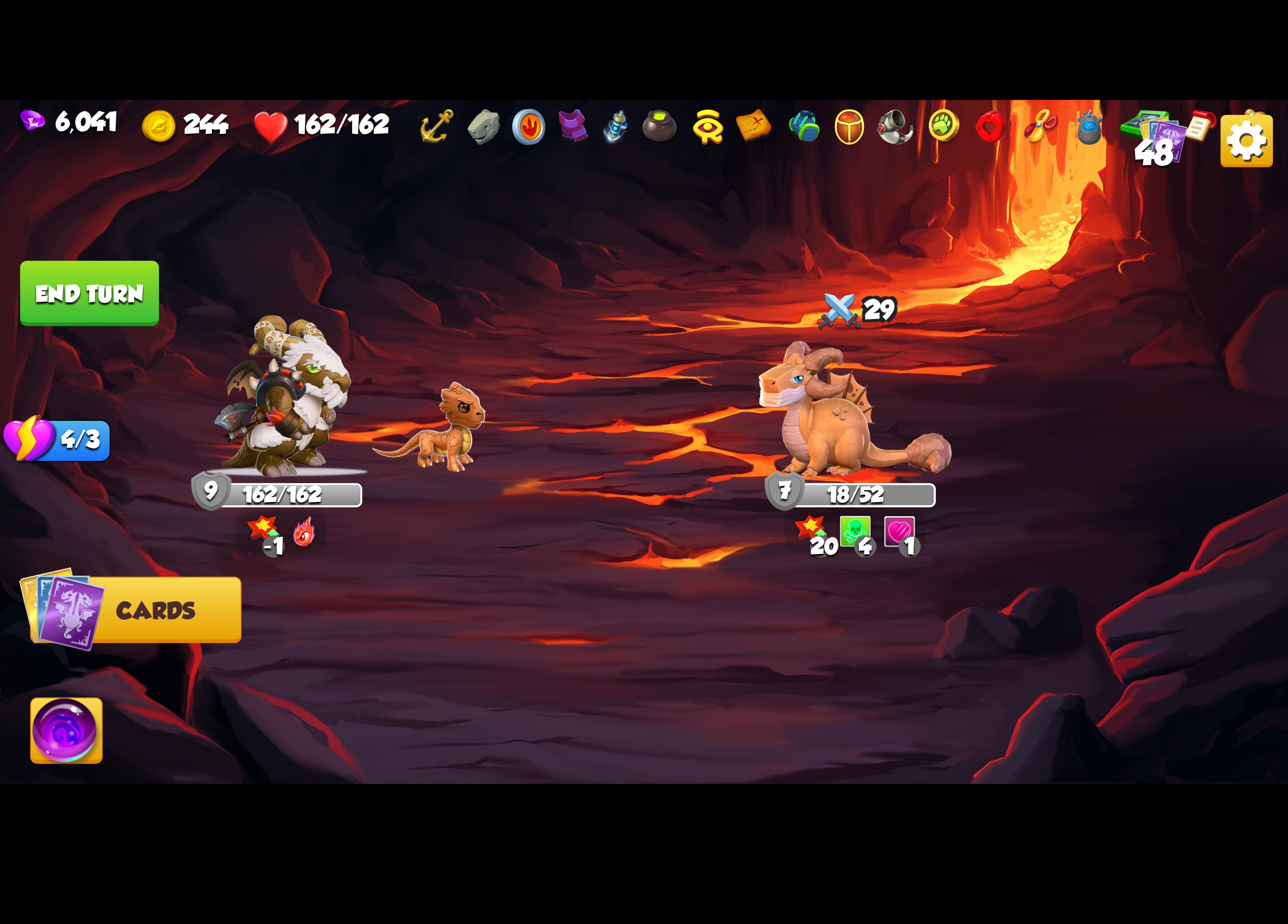
click at [95, 332] on img at bounding box center [644, 462] width 1288 height 724
click at [137, 300] on button "End turn" at bounding box center [90, 293] width 139 height 65
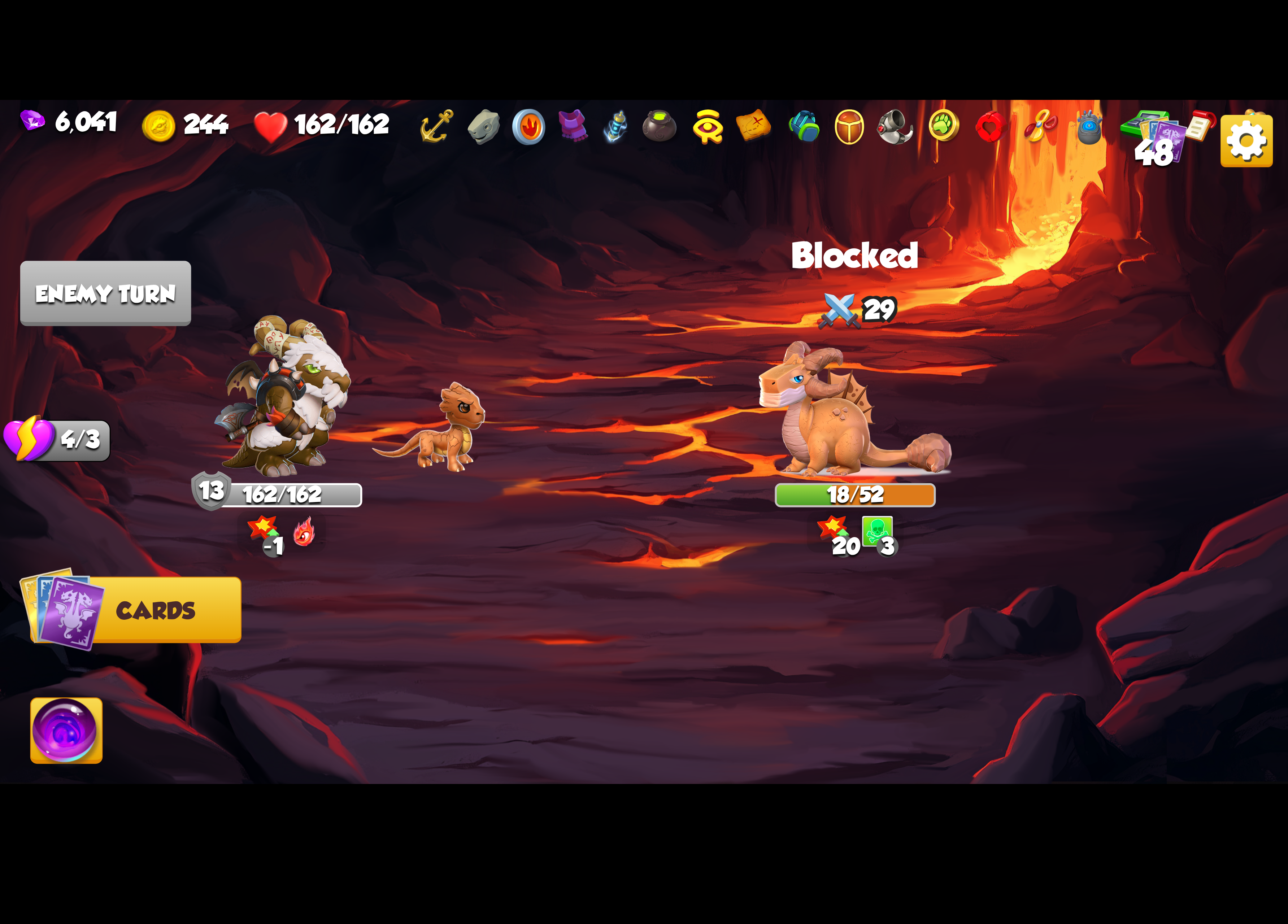
click at [1146, 142] on span "48" at bounding box center [1154, 152] width 38 height 39
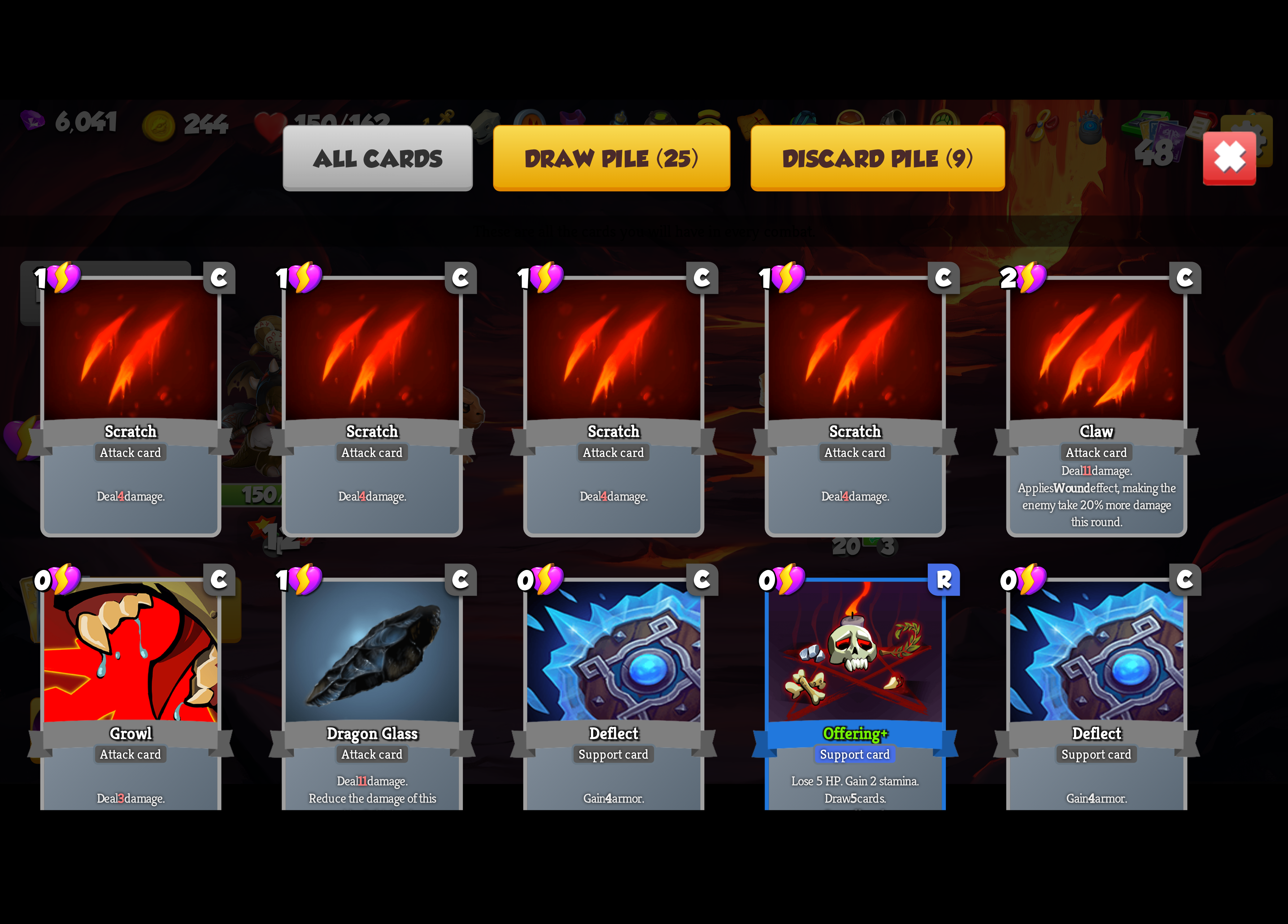
drag, startPoint x: 1205, startPoint y: 145, endPoint x: 1201, endPoint y: 152, distance: 8.1
click at [1182, 147] on img at bounding box center [1230, 158] width 57 height 57
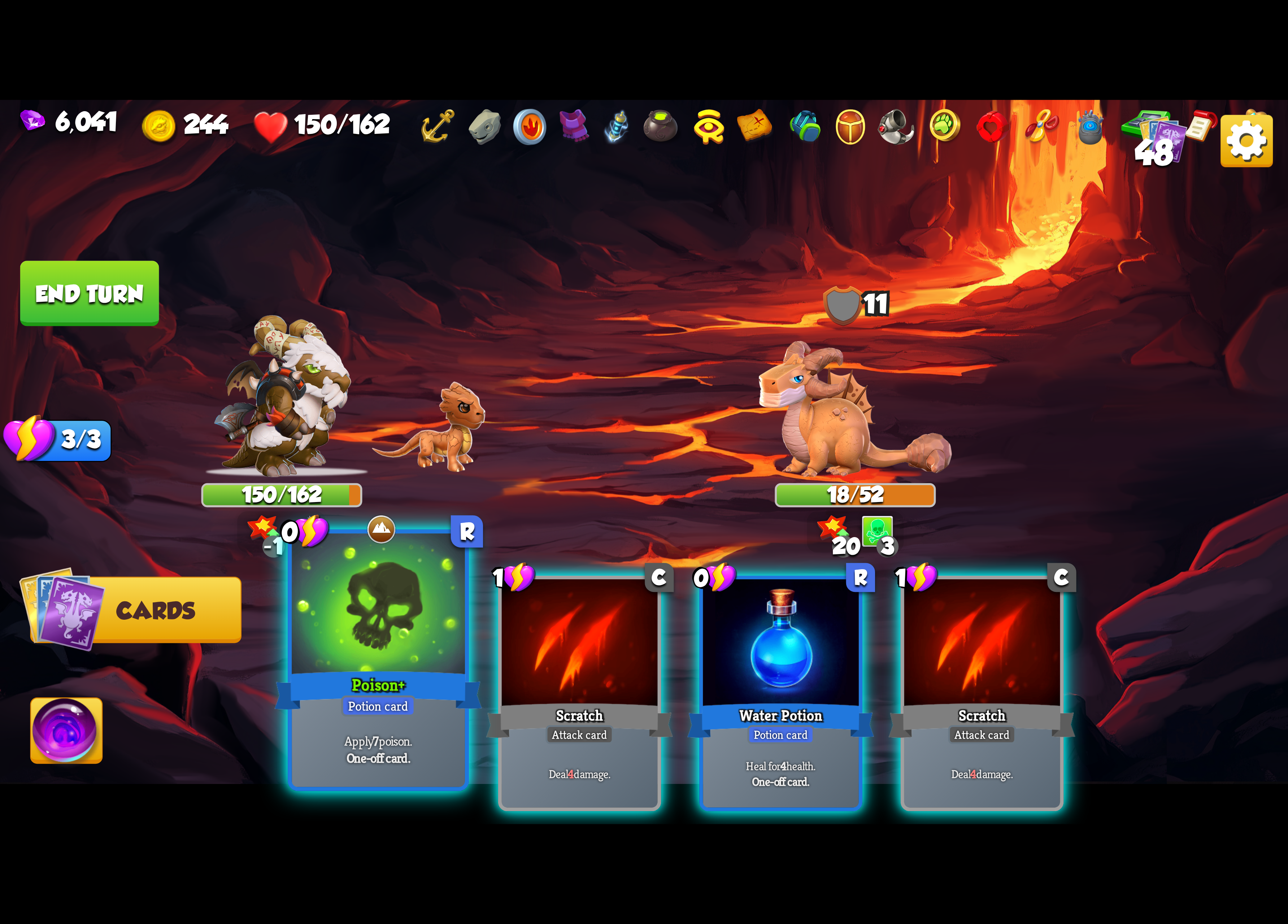
drag, startPoint x: 370, startPoint y: 641, endPoint x: 527, endPoint y: 632, distance: 157.3
click at [371, 641] on div at bounding box center [378, 606] width 173 height 145
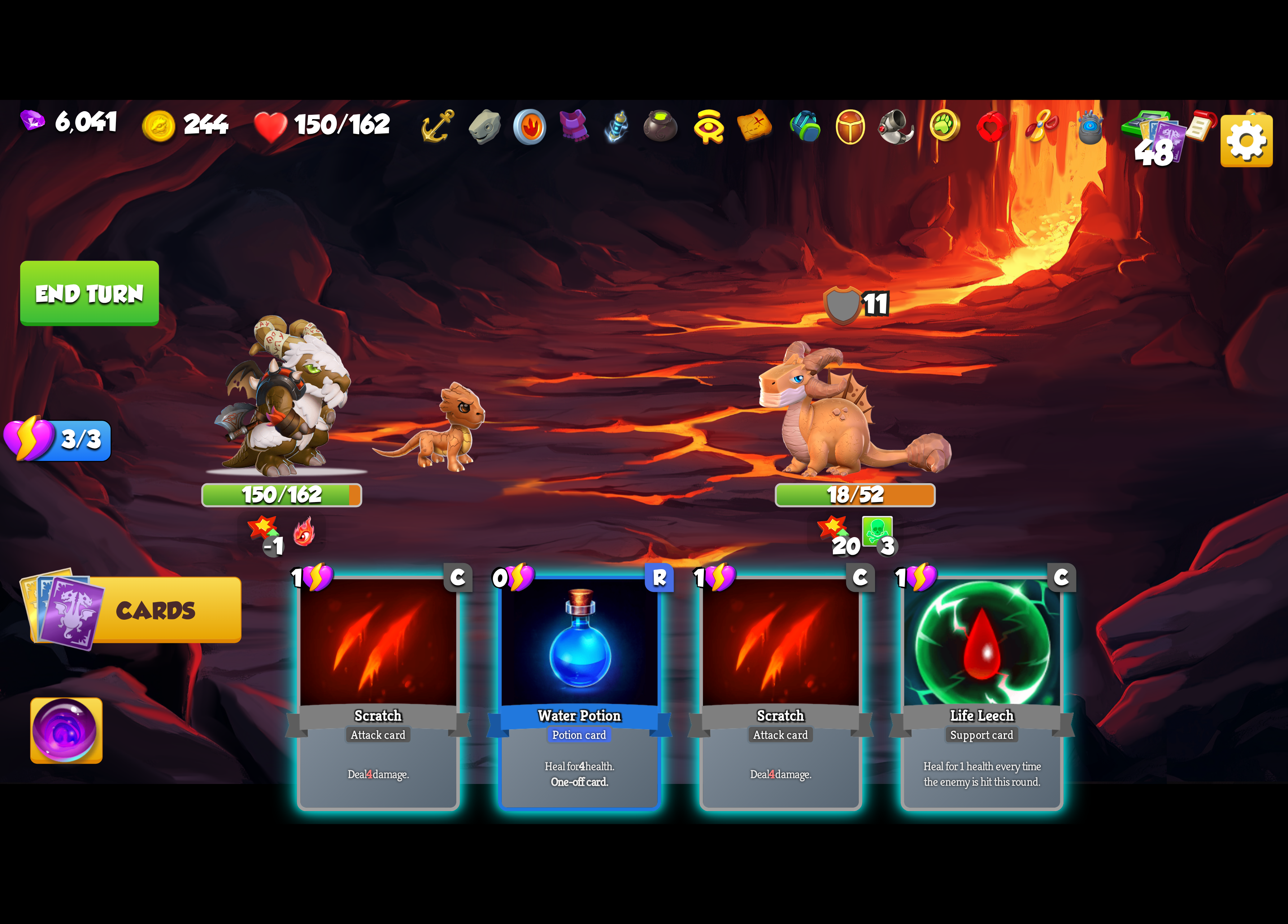
click at [628, 637] on div at bounding box center [580, 645] width 156 height 132
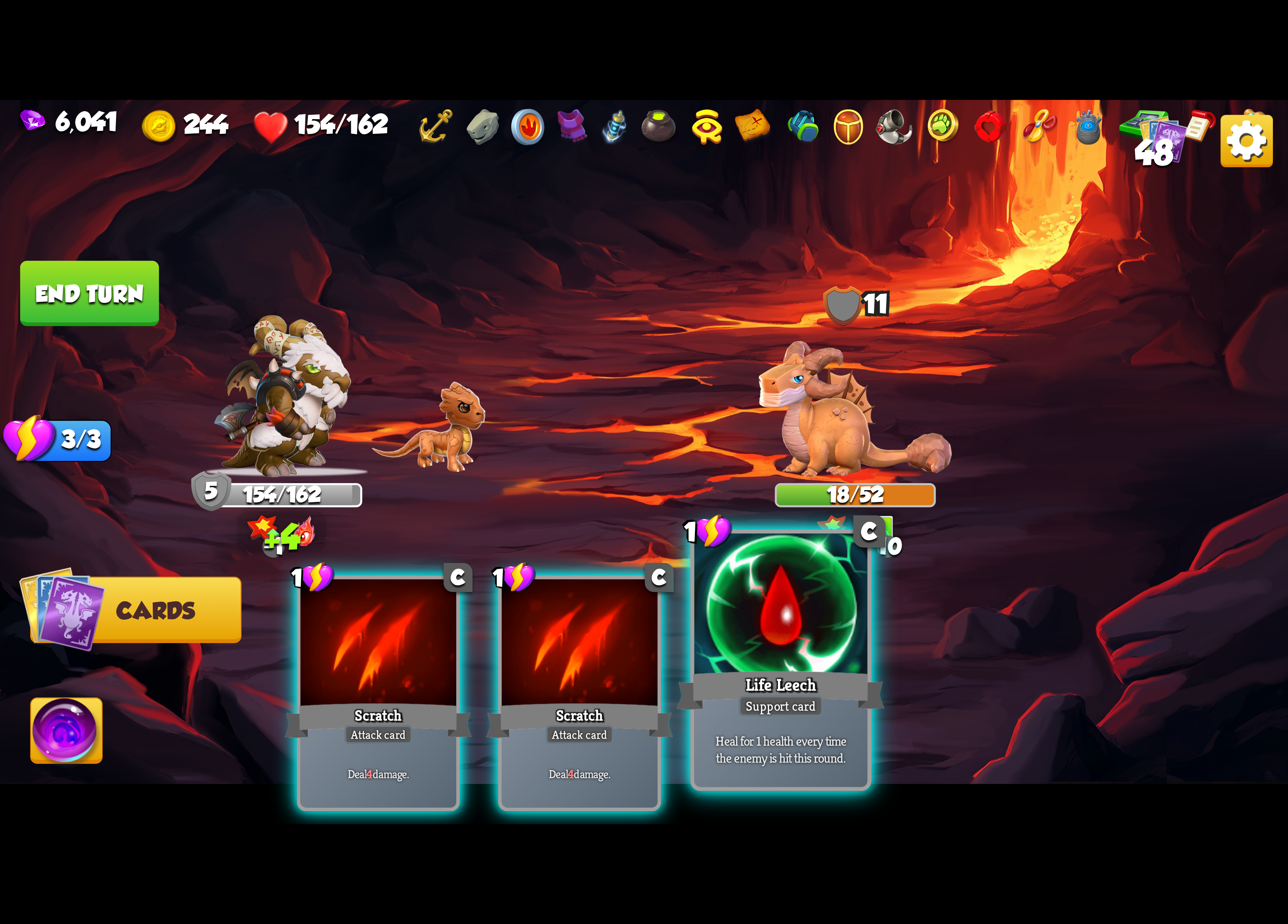
click at [781, 618] on div at bounding box center [781, 606] width 173 height 145
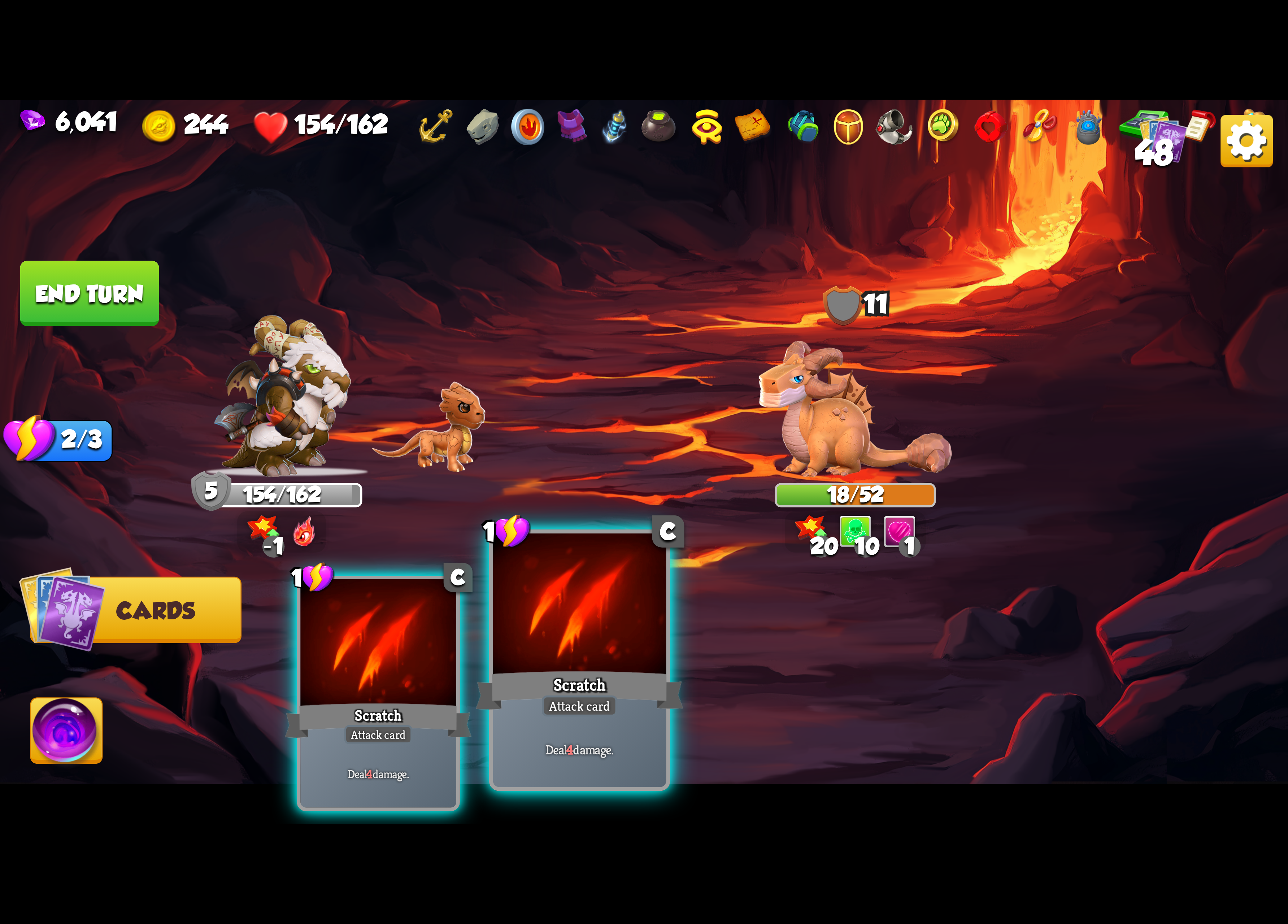
click at [569, 652] on div at bounding box center [580, 606] width 173 height 145
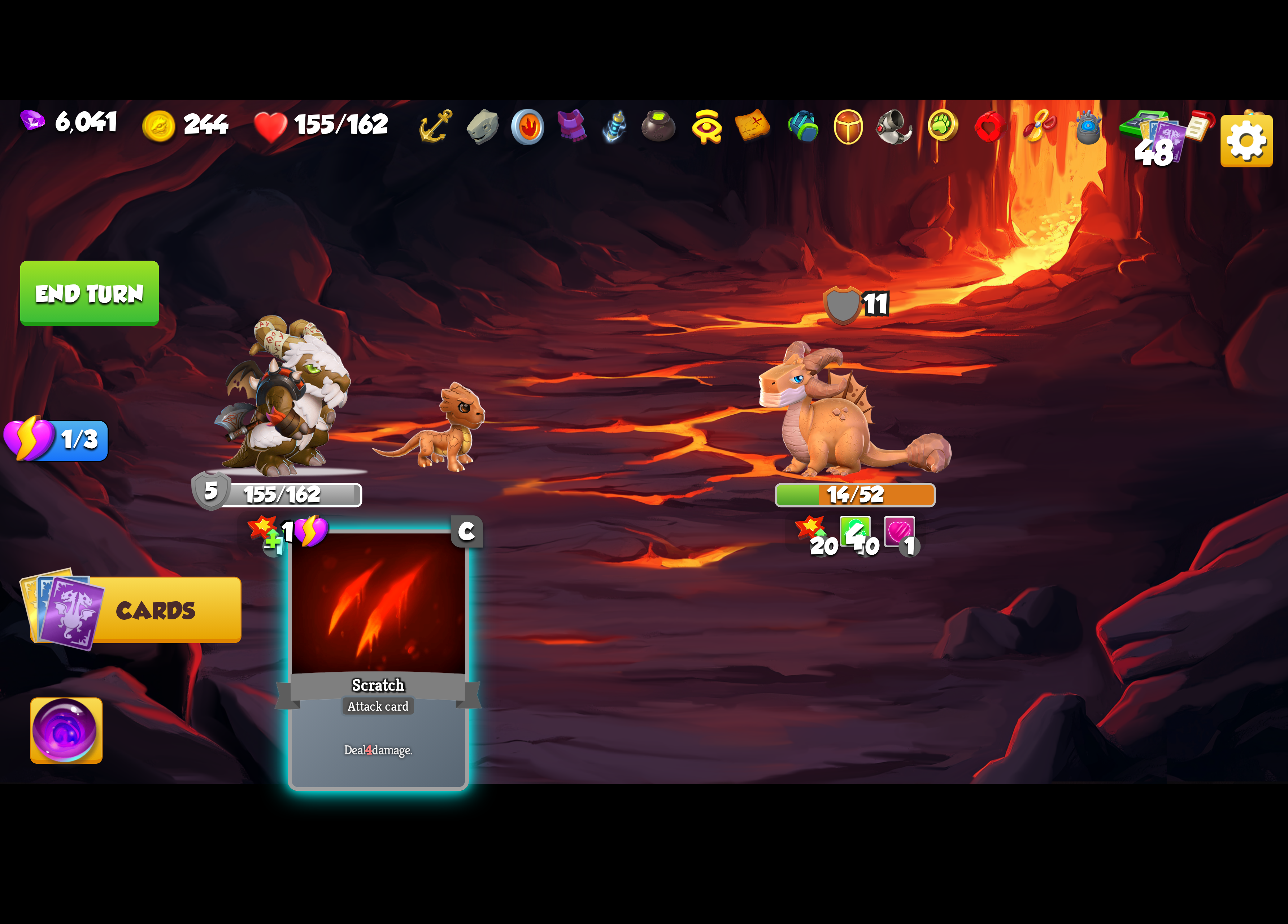
click at [390, 644] on div at bounding box center [378, 606] width 173 height 145
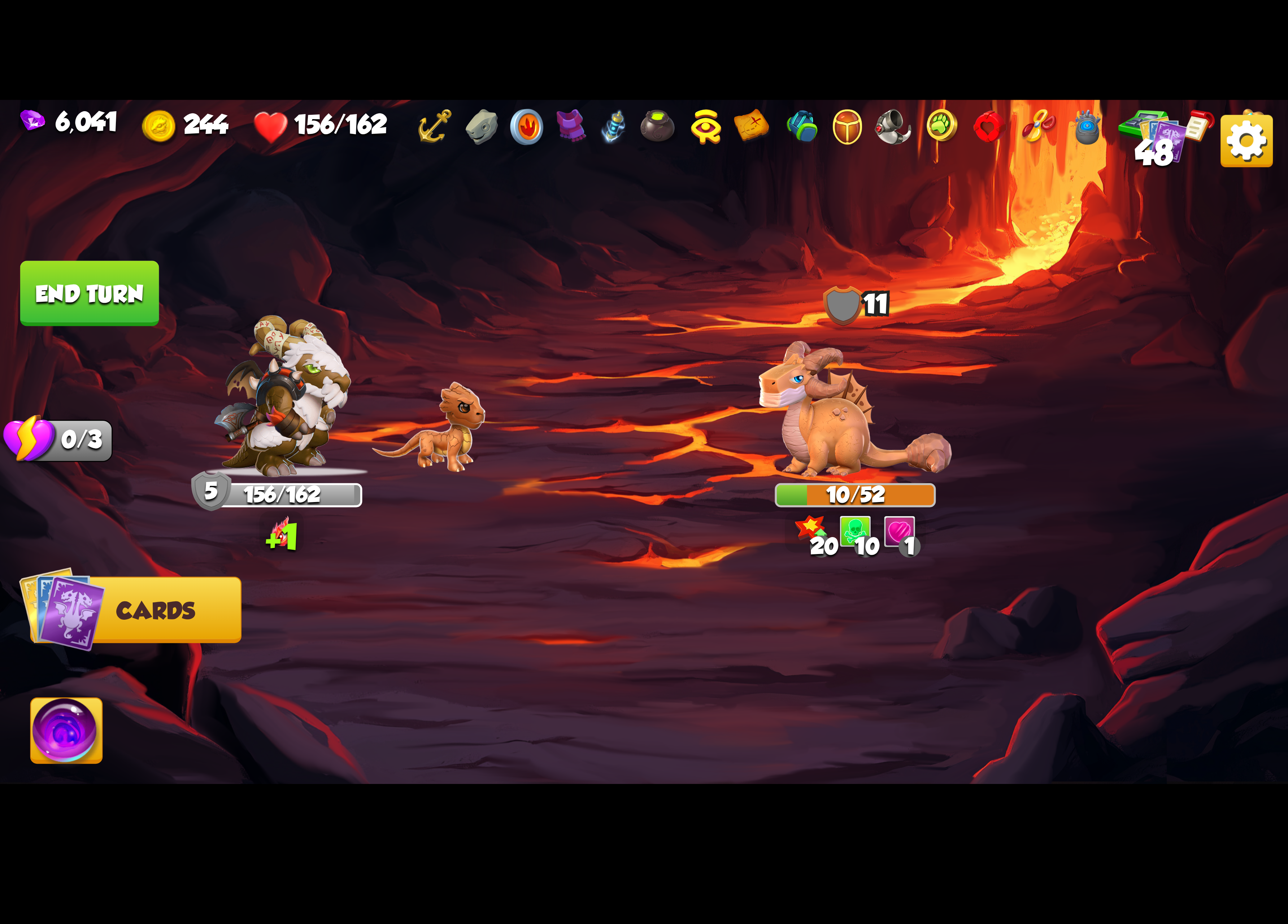
click at [44, 286] on button "End turn" at bounding box center [90, 293] width 139 height 65
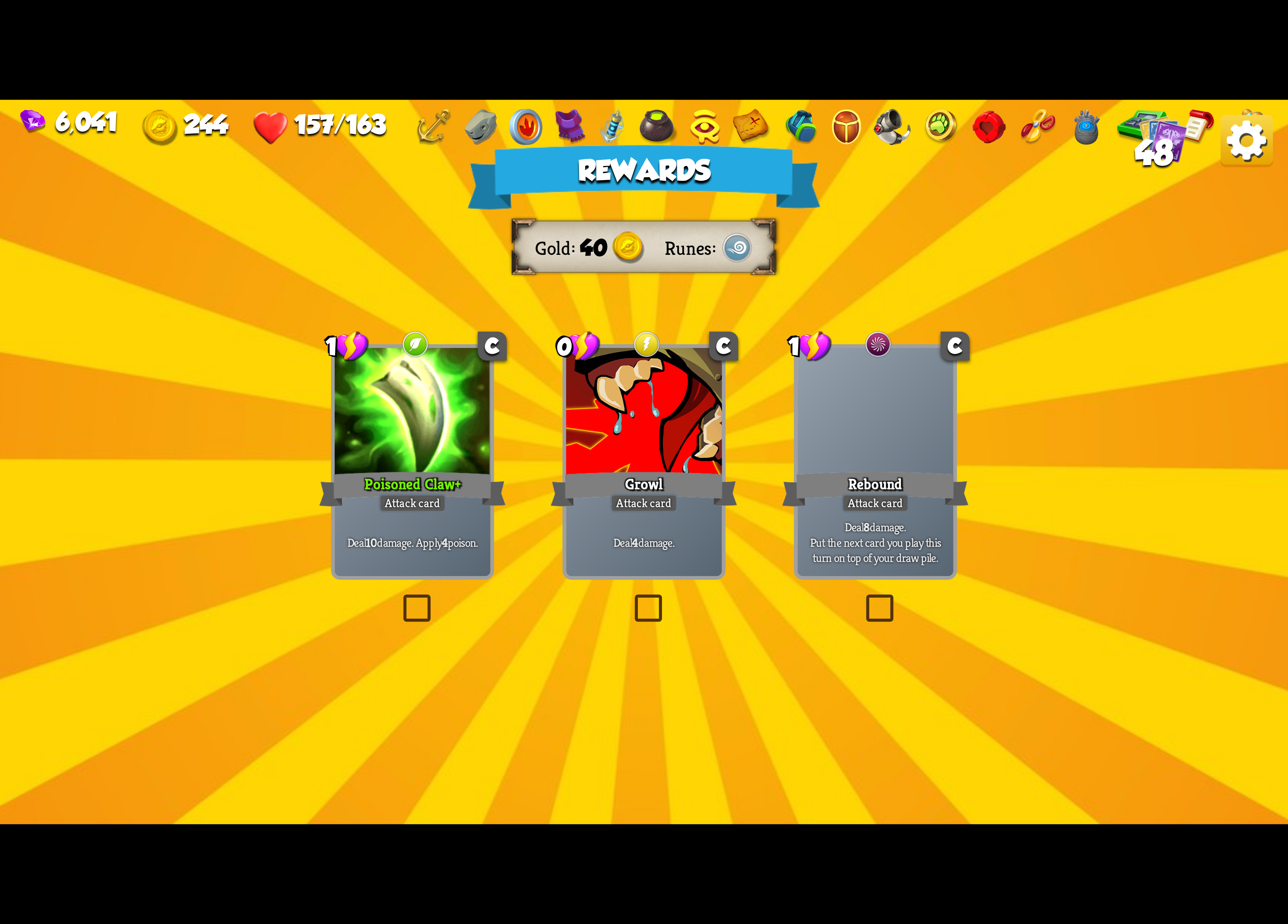
click at [595, 429] on div at bounding box center [644, 413] width 156 height 132
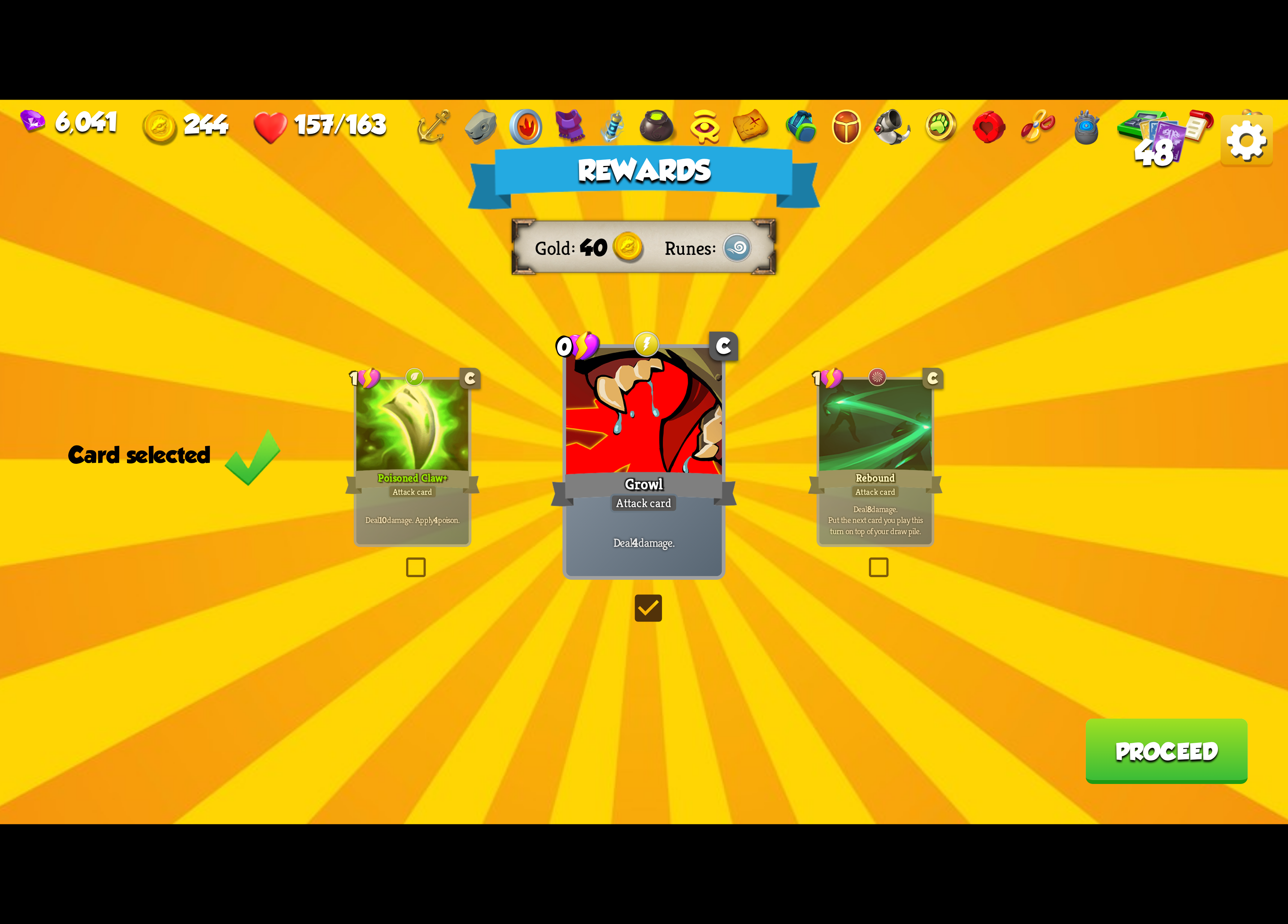
click at [1119, 774] on button "Proceed" at bounding box center [1166, 751] width 162 height 65
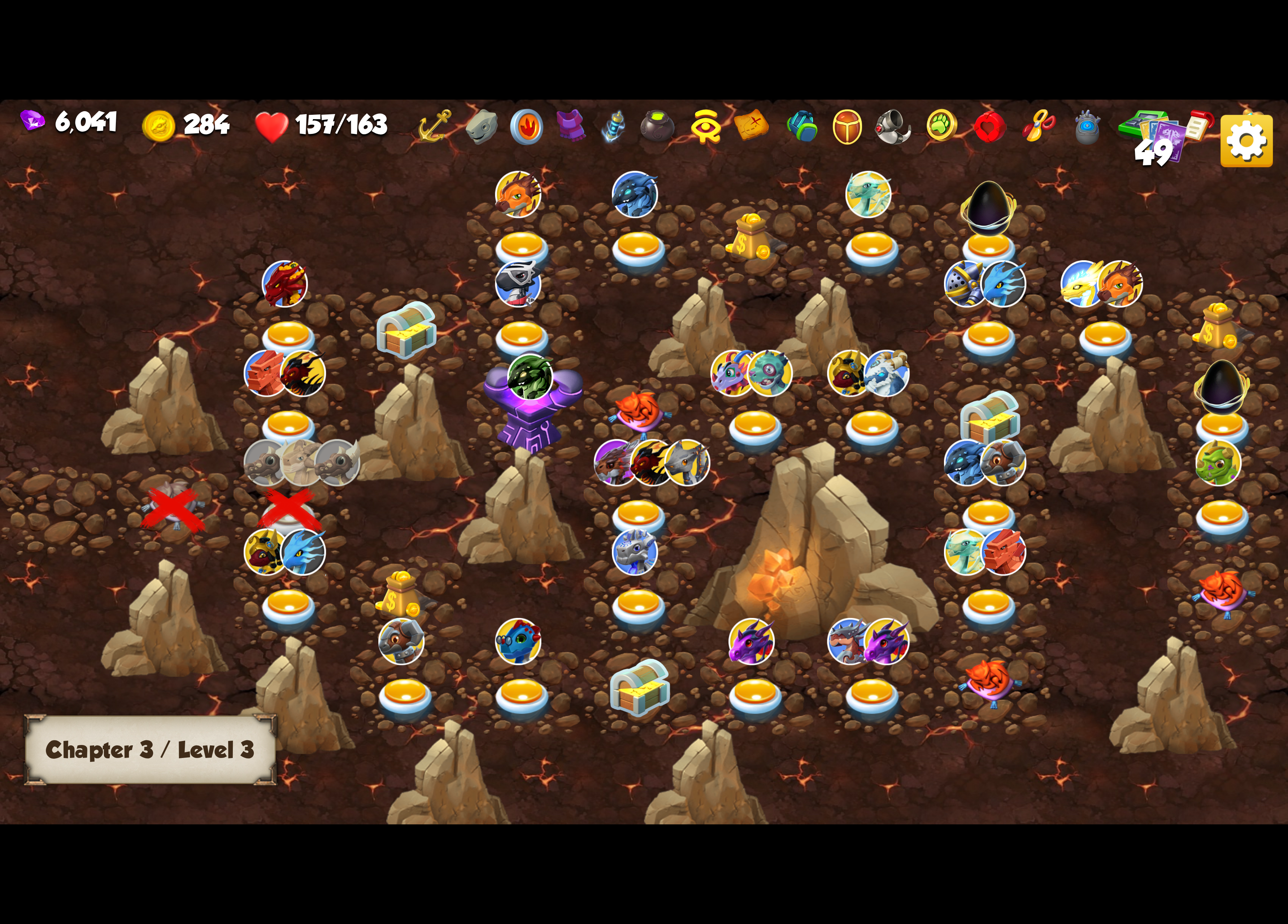
click at [263, 420] on img at bounding box center [290, 434] width 64 height 47
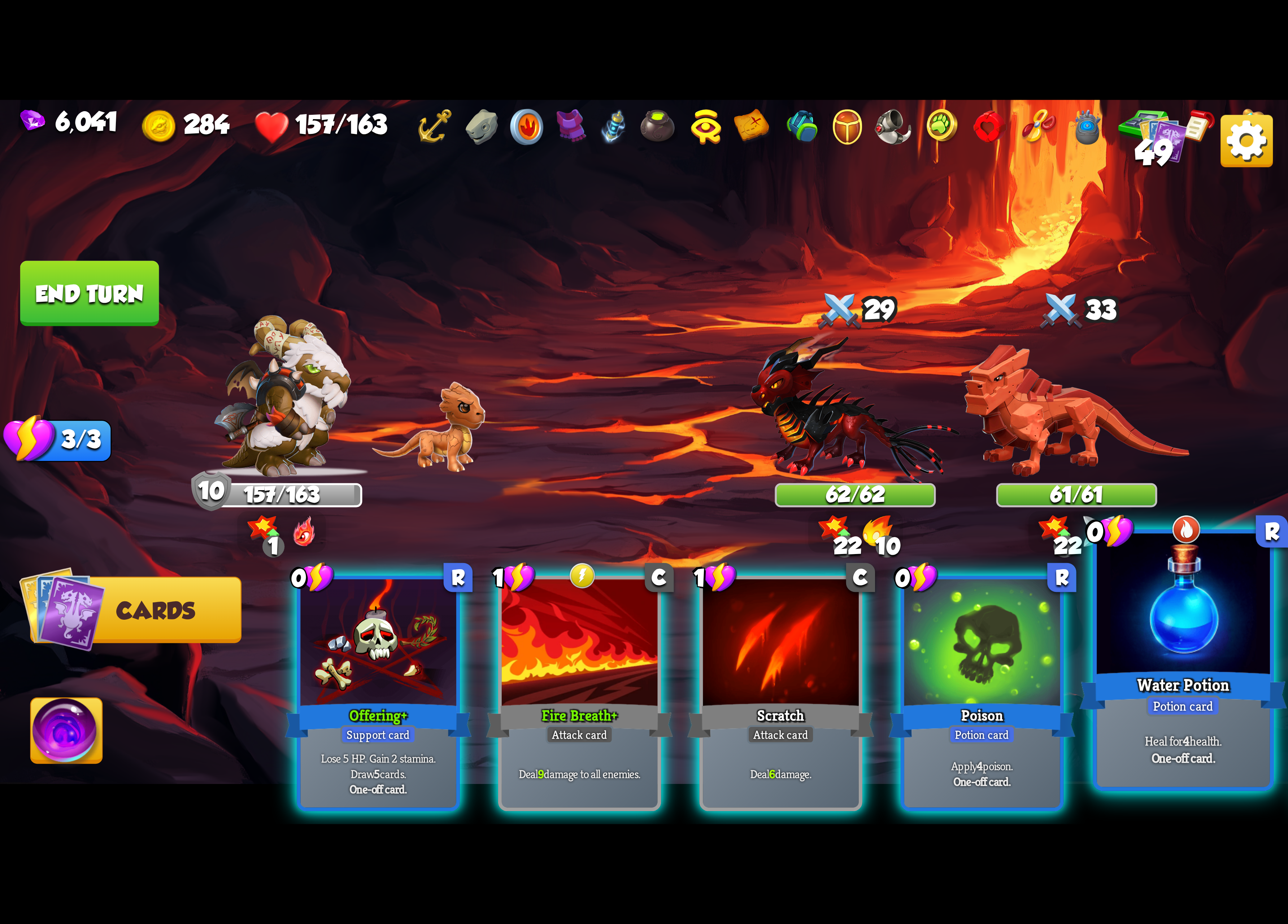
click at [1131, 654] on div at bounding box center [1183, 606] width 173 height 145
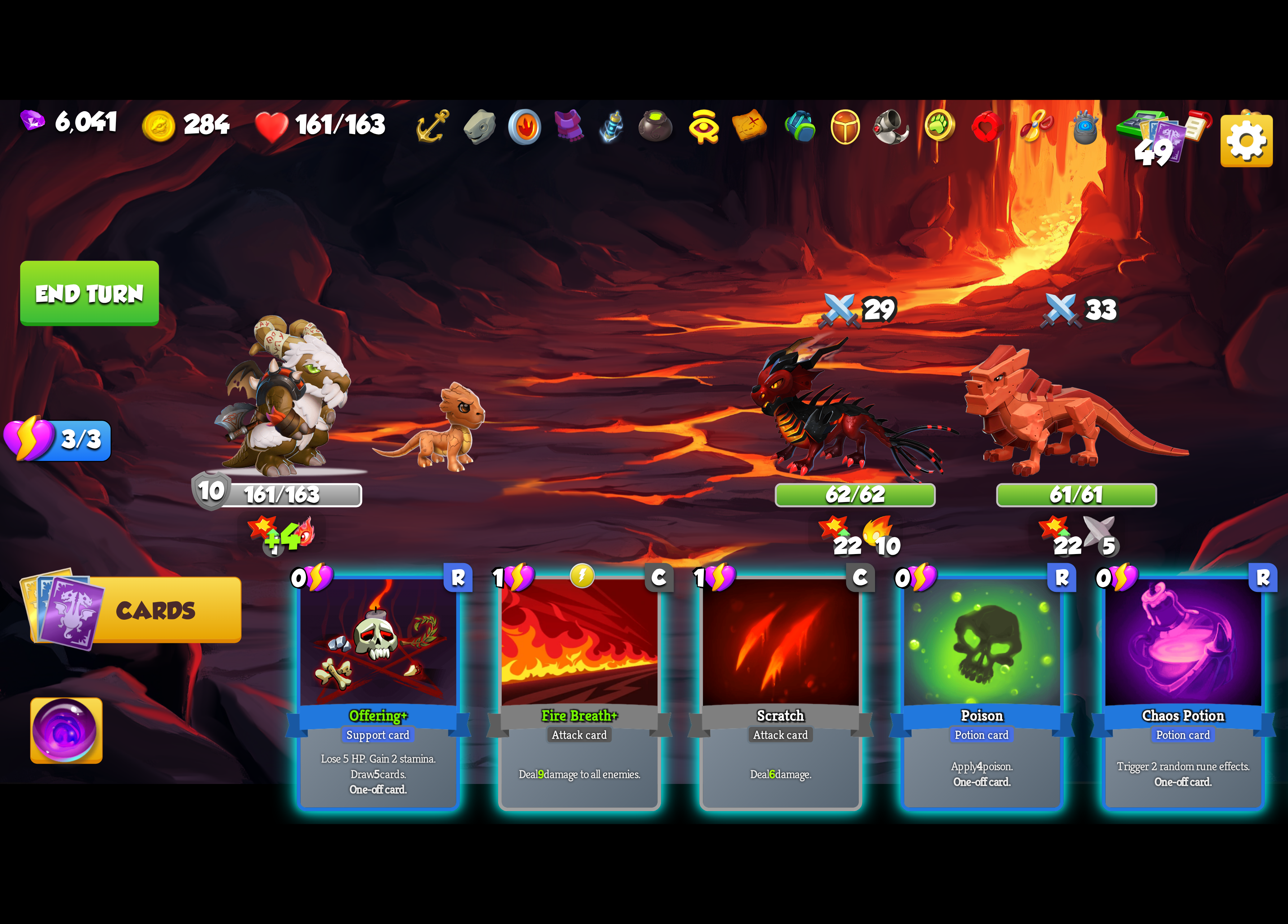
scroll to position [0, 68]
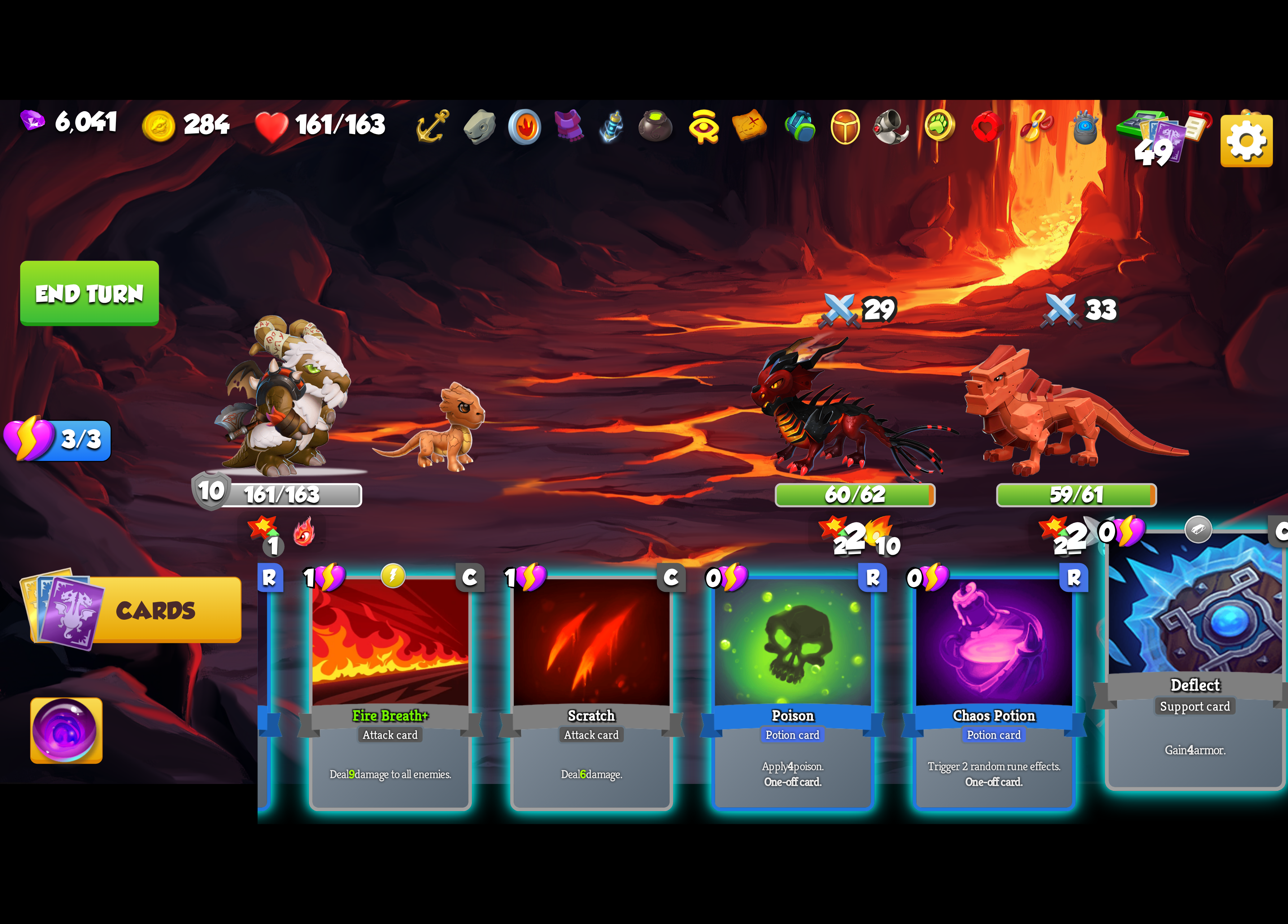
click at [1182, 639] on div at bounding box center [1195, 606] width 173 height 145
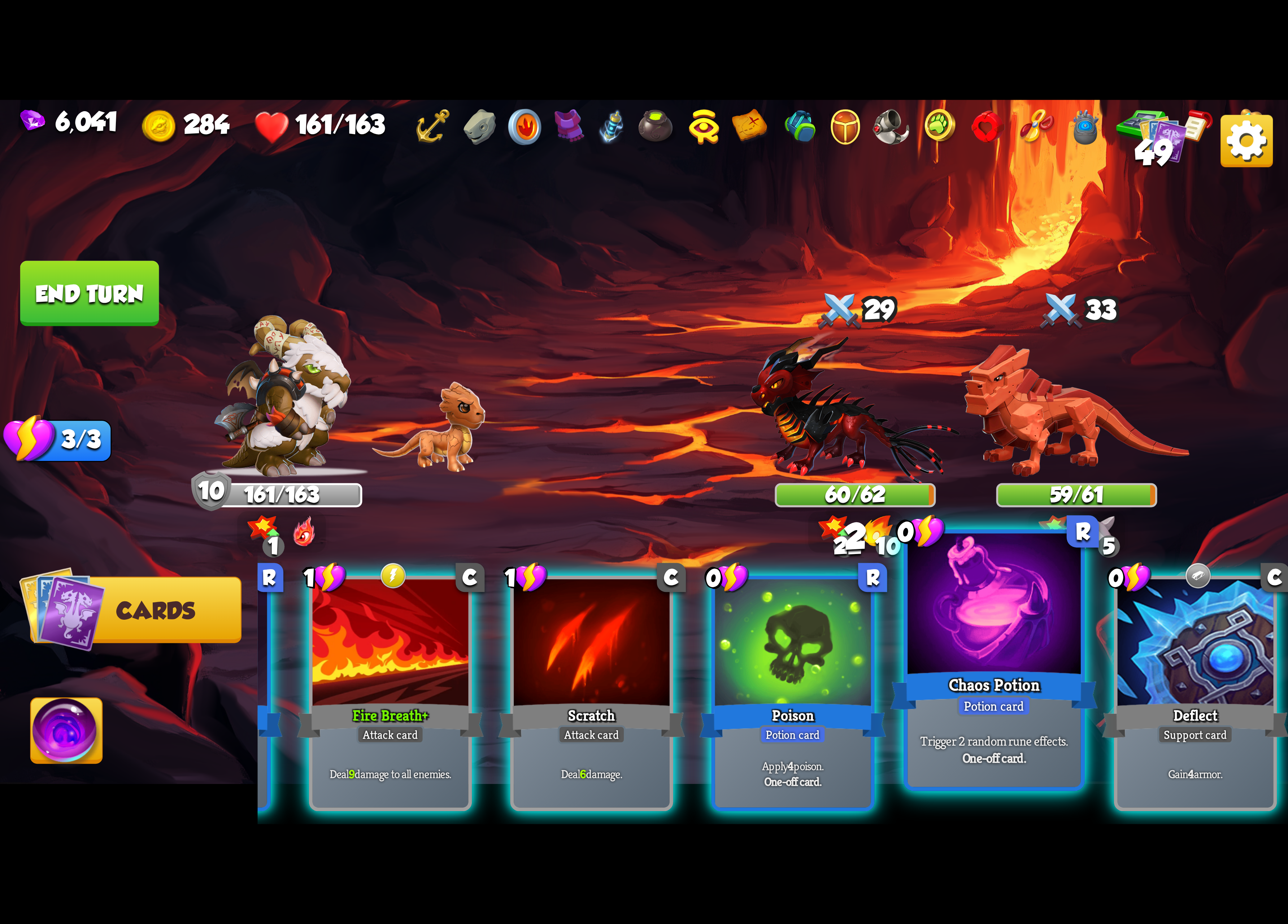
scroll to position [0, 0]
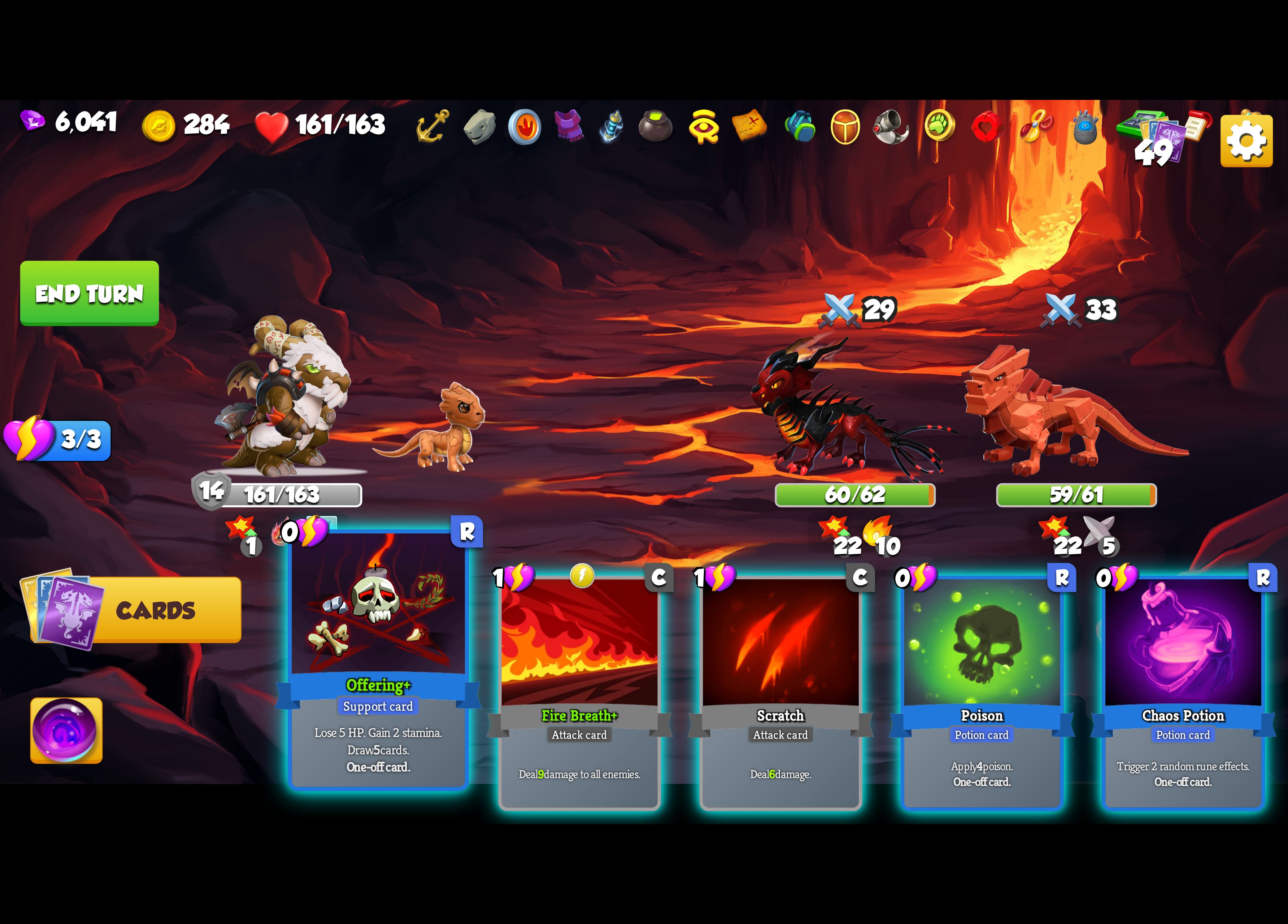
click at [393, 680] on div "Offering+" at bounding box center [378, 691] width 208 height 46
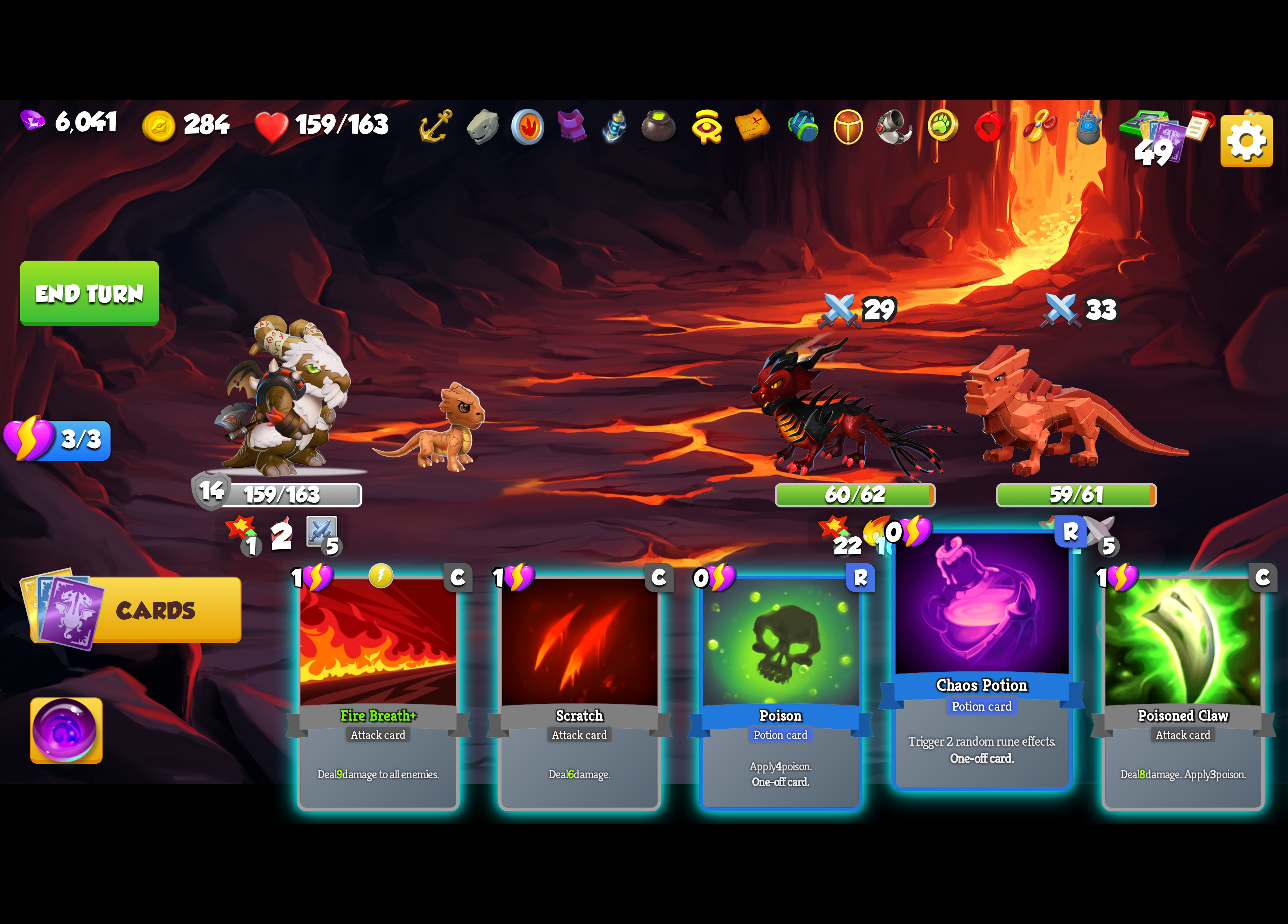
click at [957, 634] on div at bounding box center [982, 606] width 173 height 145
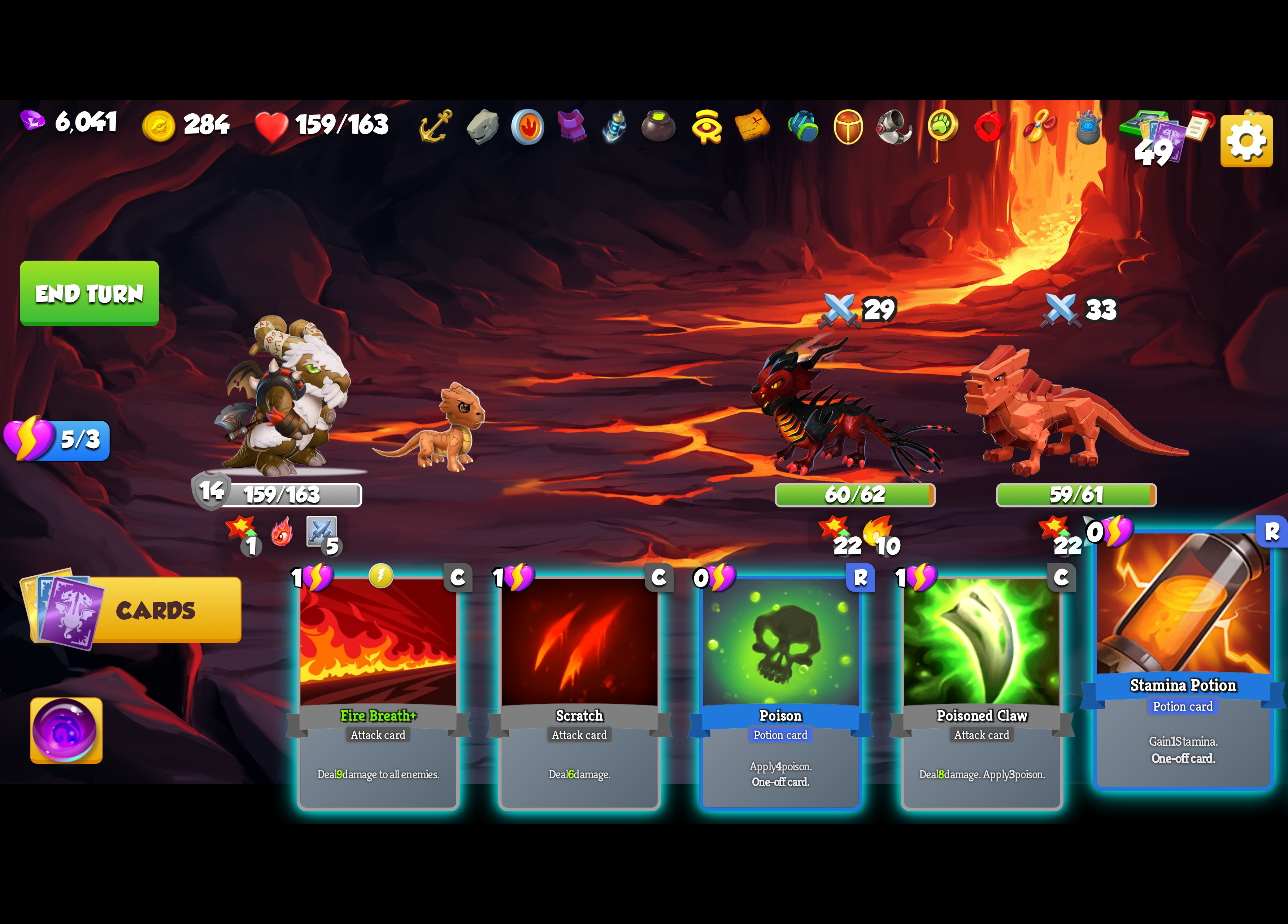
click at [1182, 716] on div "Potion card" at bounding box center [1183, 706] width 74 height 21
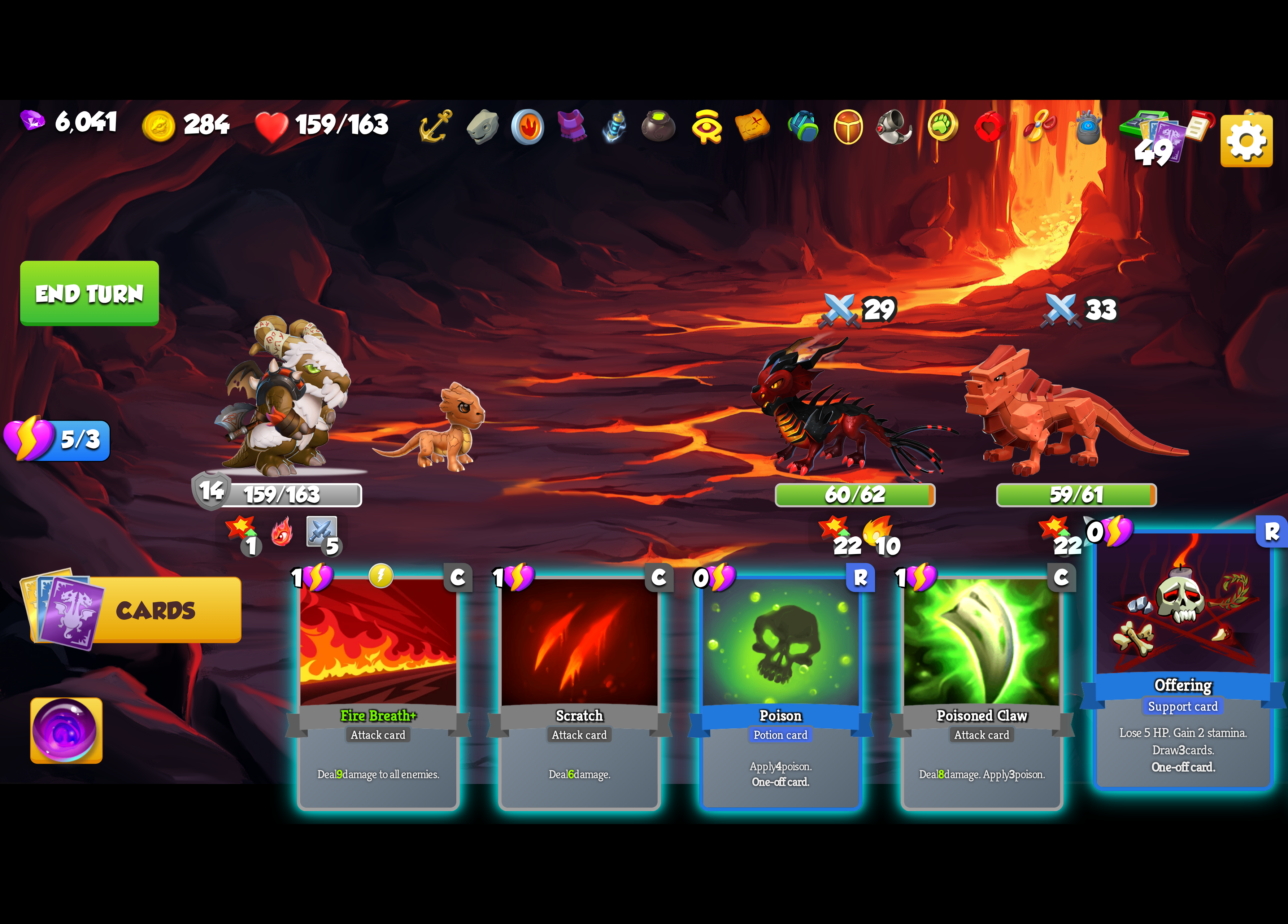
click at [1161, 736] on p "Lose 5 HP. Gain 2 stamina. Draw 3 cards." at bounding box center [1183, 740] width 165 height 34
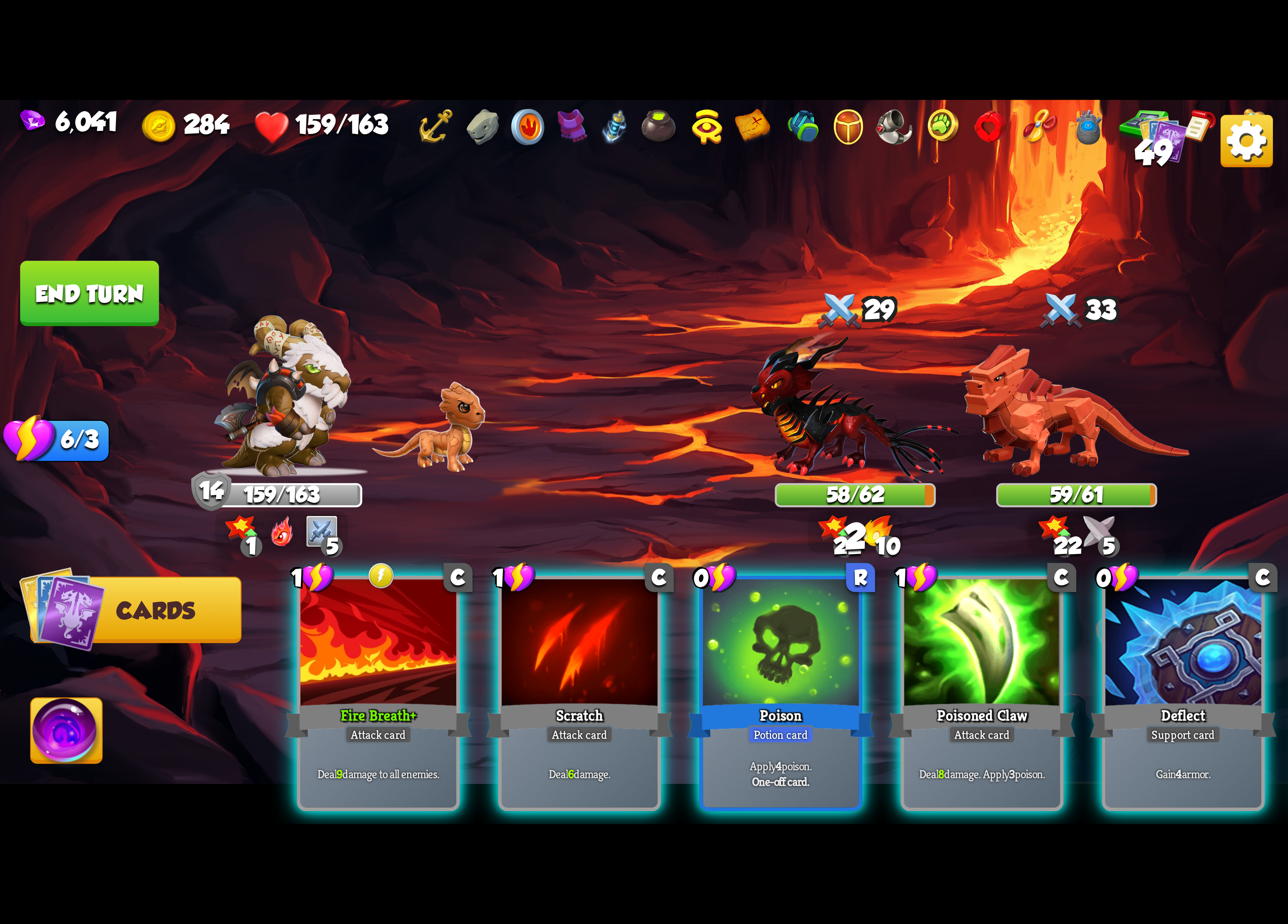
scroll to position [0, 68]
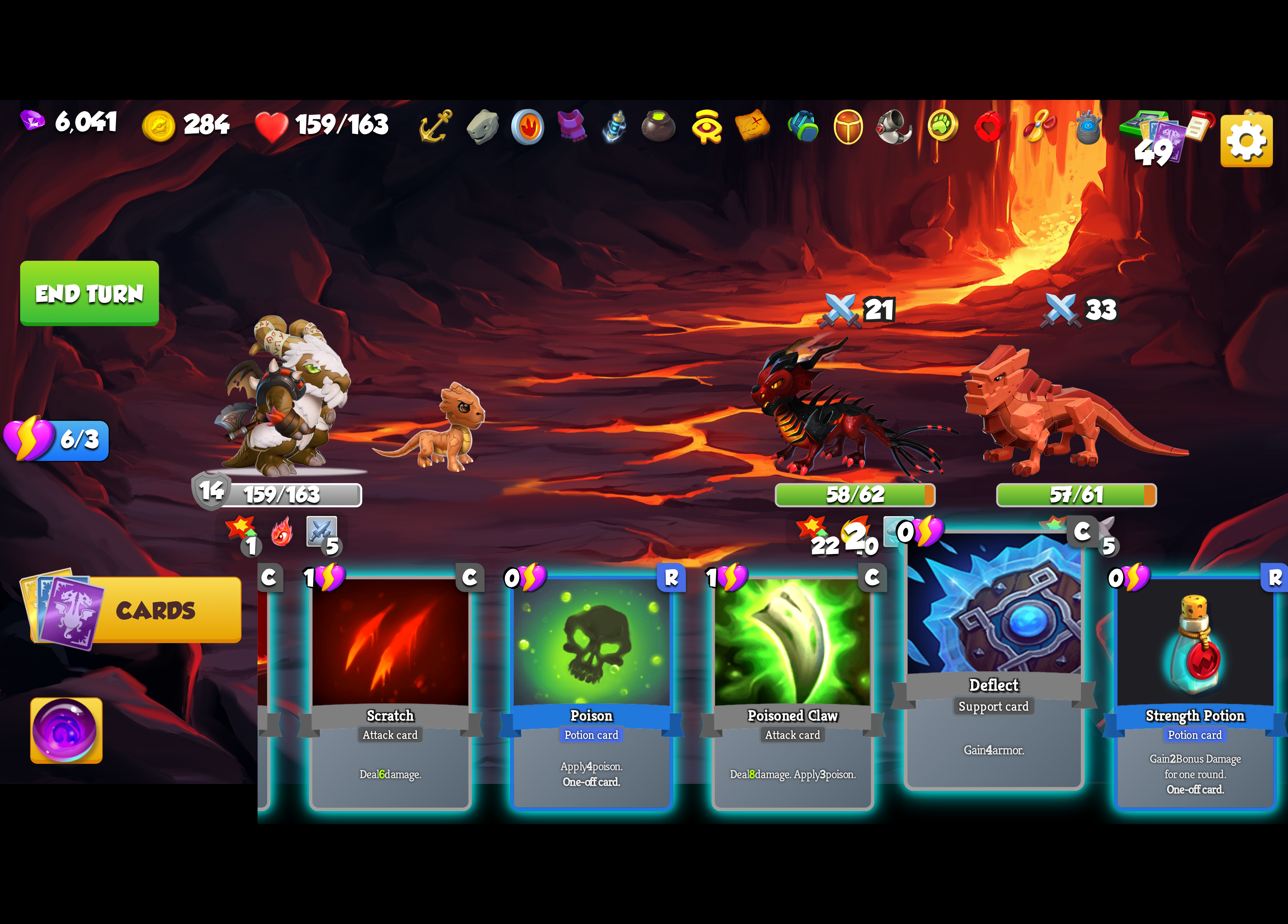
click at [1182, 725] on div "Potion card" at bounding box center [1196, 734] width 67 height 19
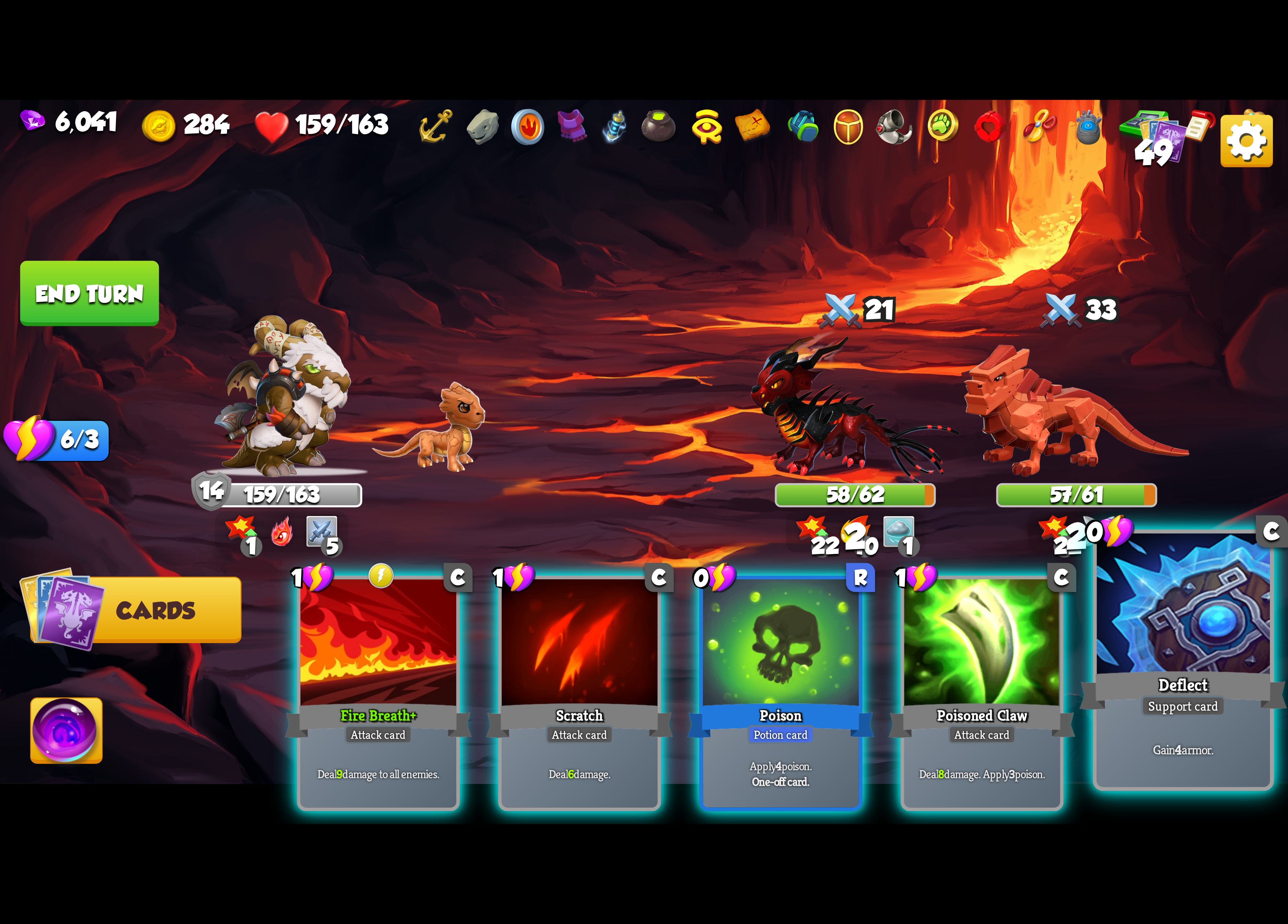
scroll to position [0, 0]
click at [1182, 706] on div "Support card" at bounding box center [1183, 706] width 84 height 21
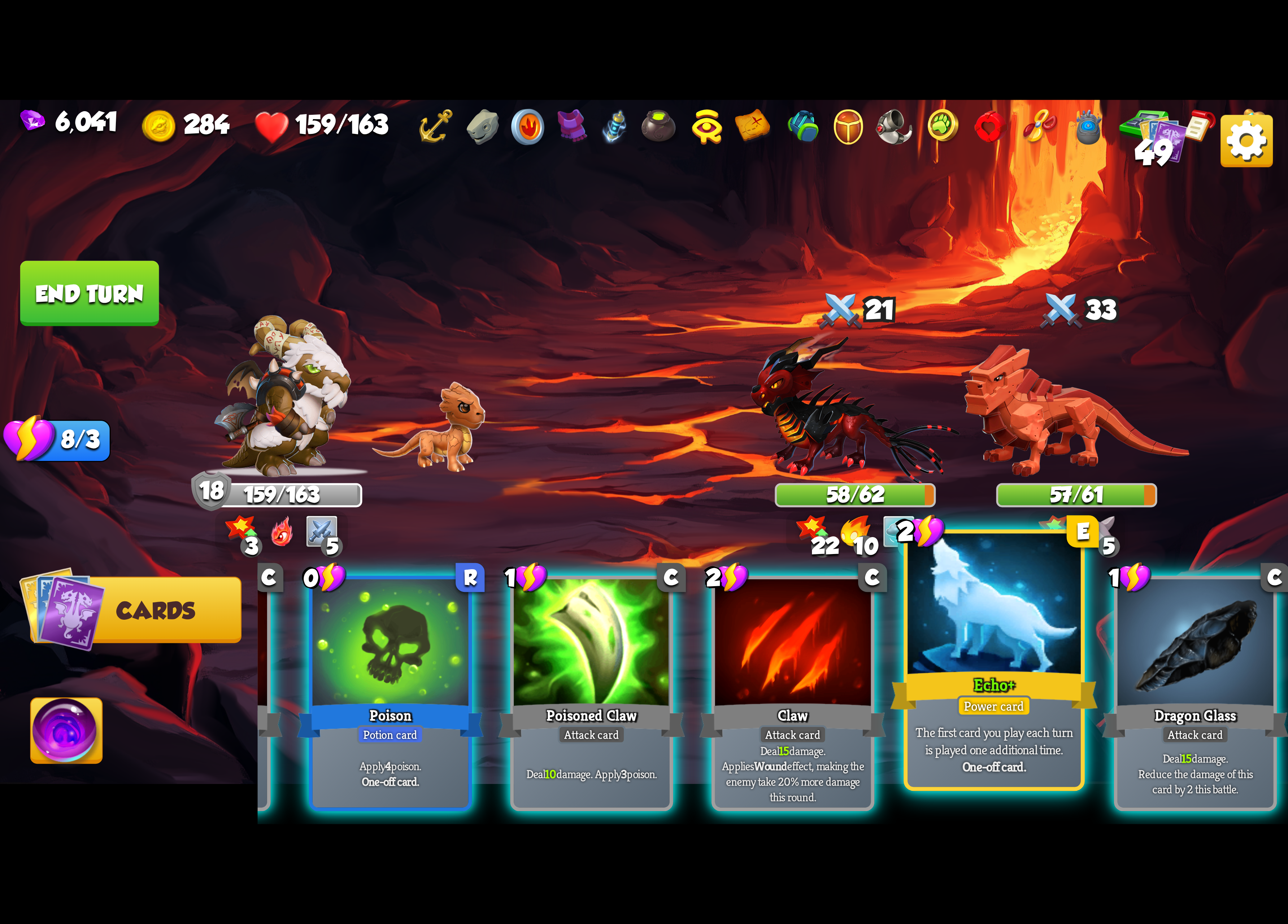
click at [1040, 713] on div "Echo+" at bounding box center [994, 691] width 208 height 46
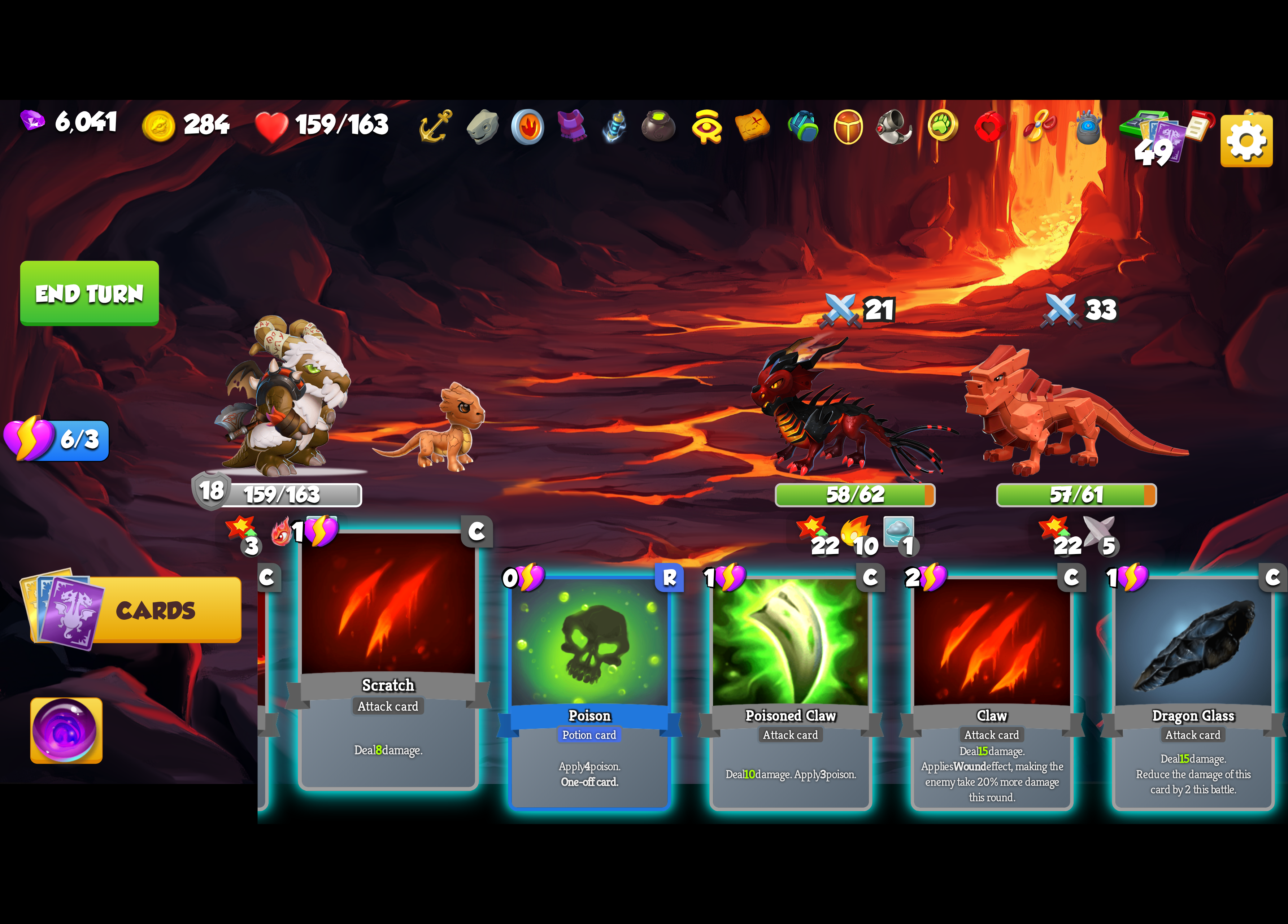
scroll to position [0, 68]
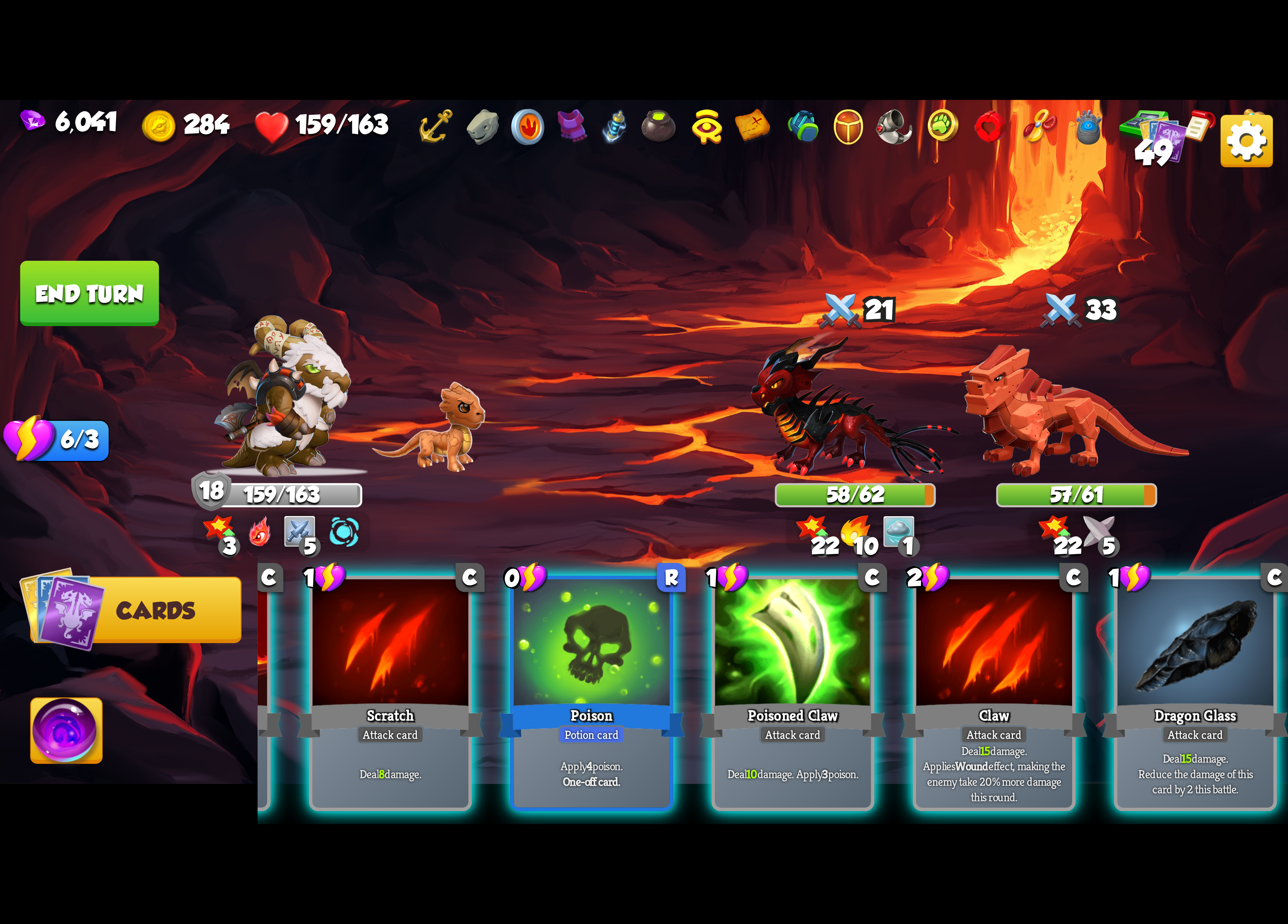
drag, startPoint x: 336, startPoint y: 657, endPoint x: 947, endPoint y: 843, distance: 638.7
click at [947, 843] on div "6,041 284 159/163 49 Select an enemy to attack... You don't have enough stamina…" at bounding box center [644, 462] width 1288 height 924
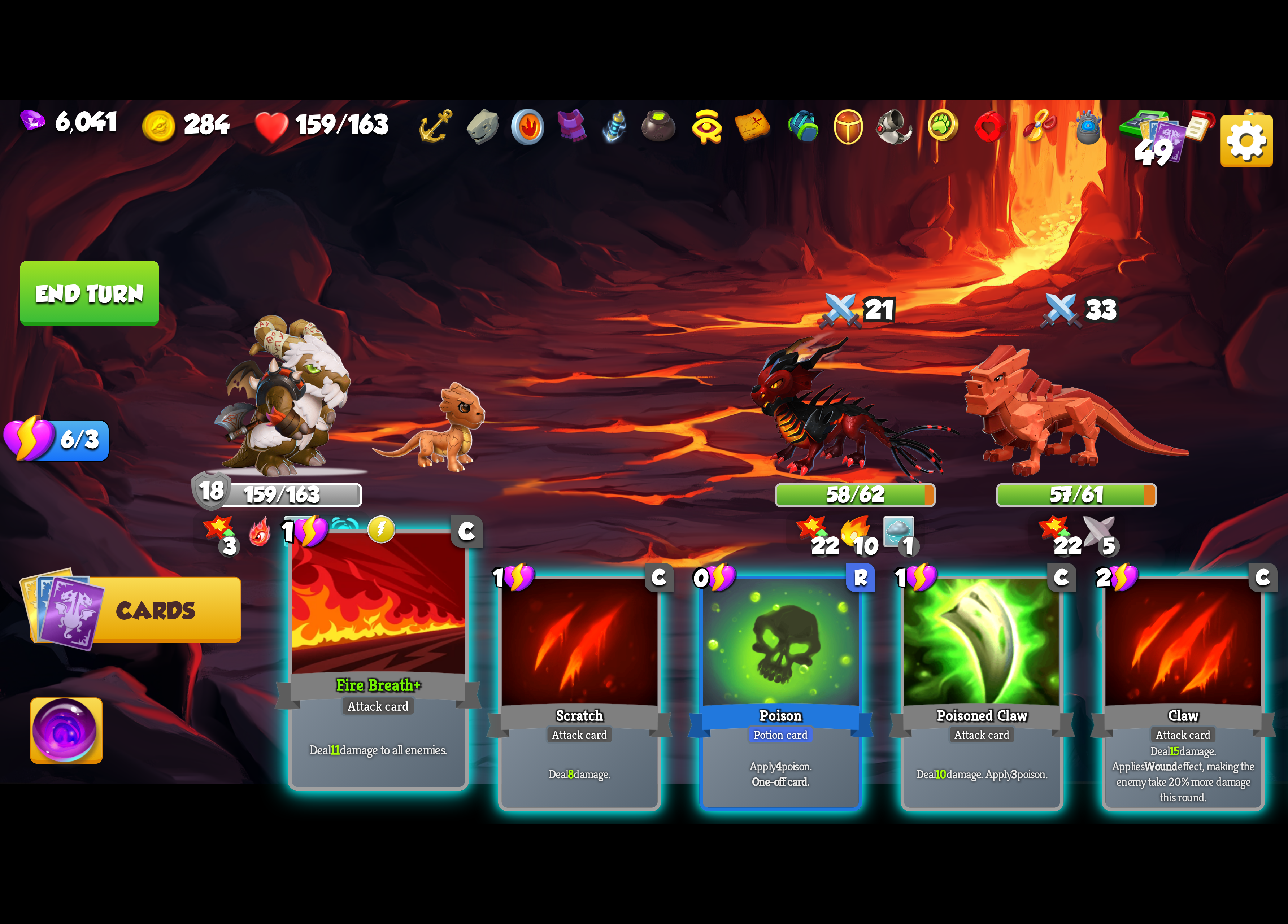
click at [374, 697] on div "Attack card" at bounding box center [378, 706] width 76 height 21
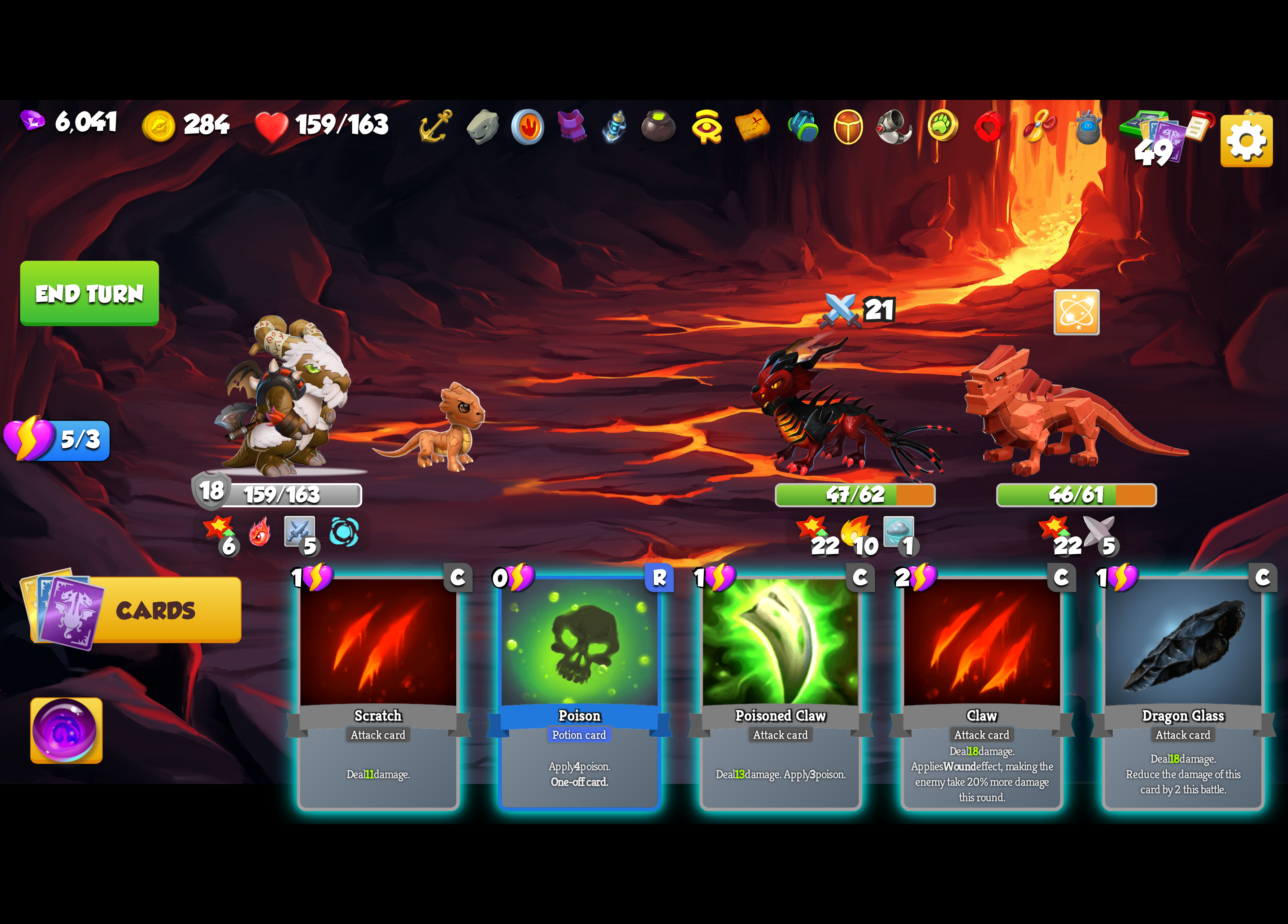
click at [1110, 126] on div at bounding box center [842, 129] width 848 height 41
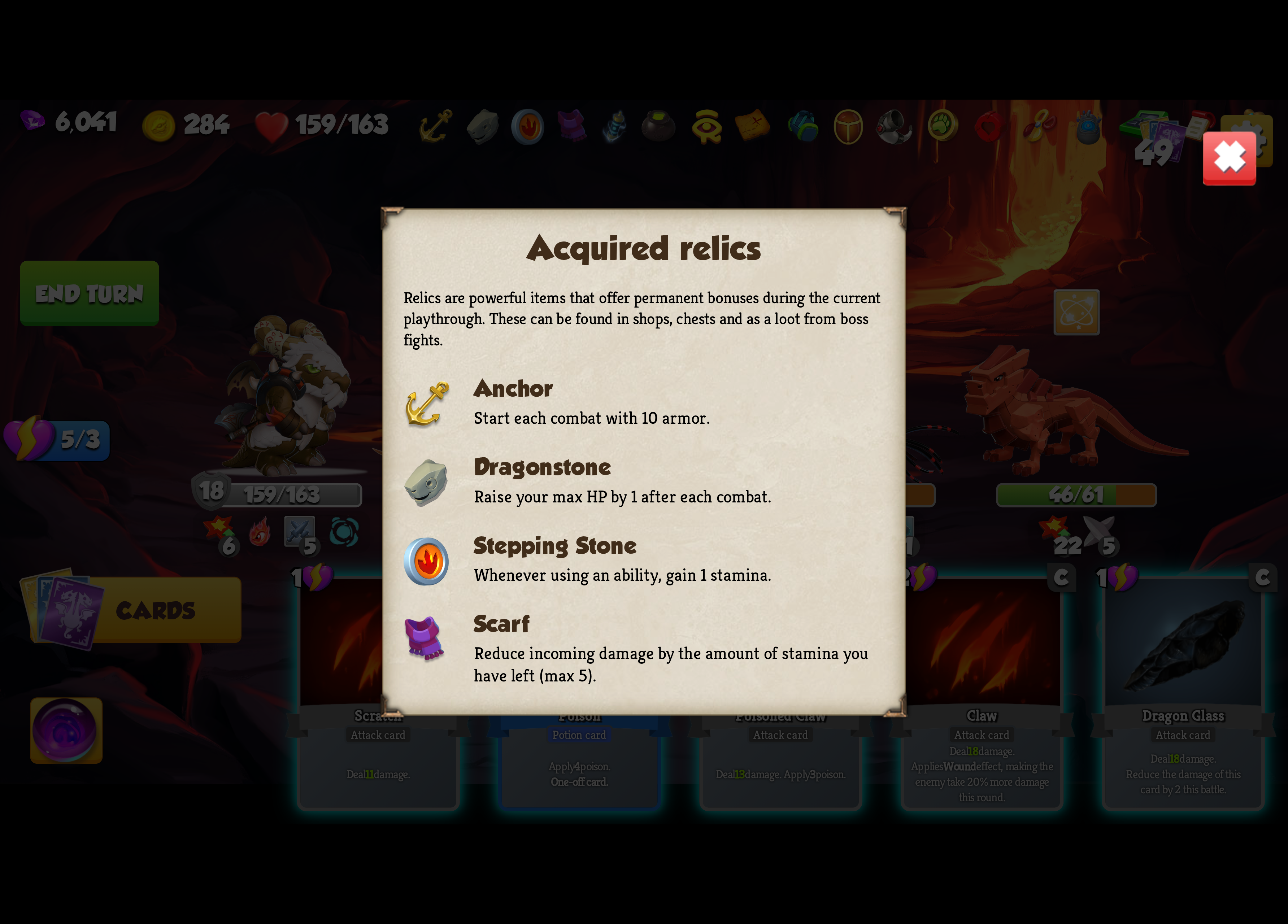
scroll to position [390, 0]
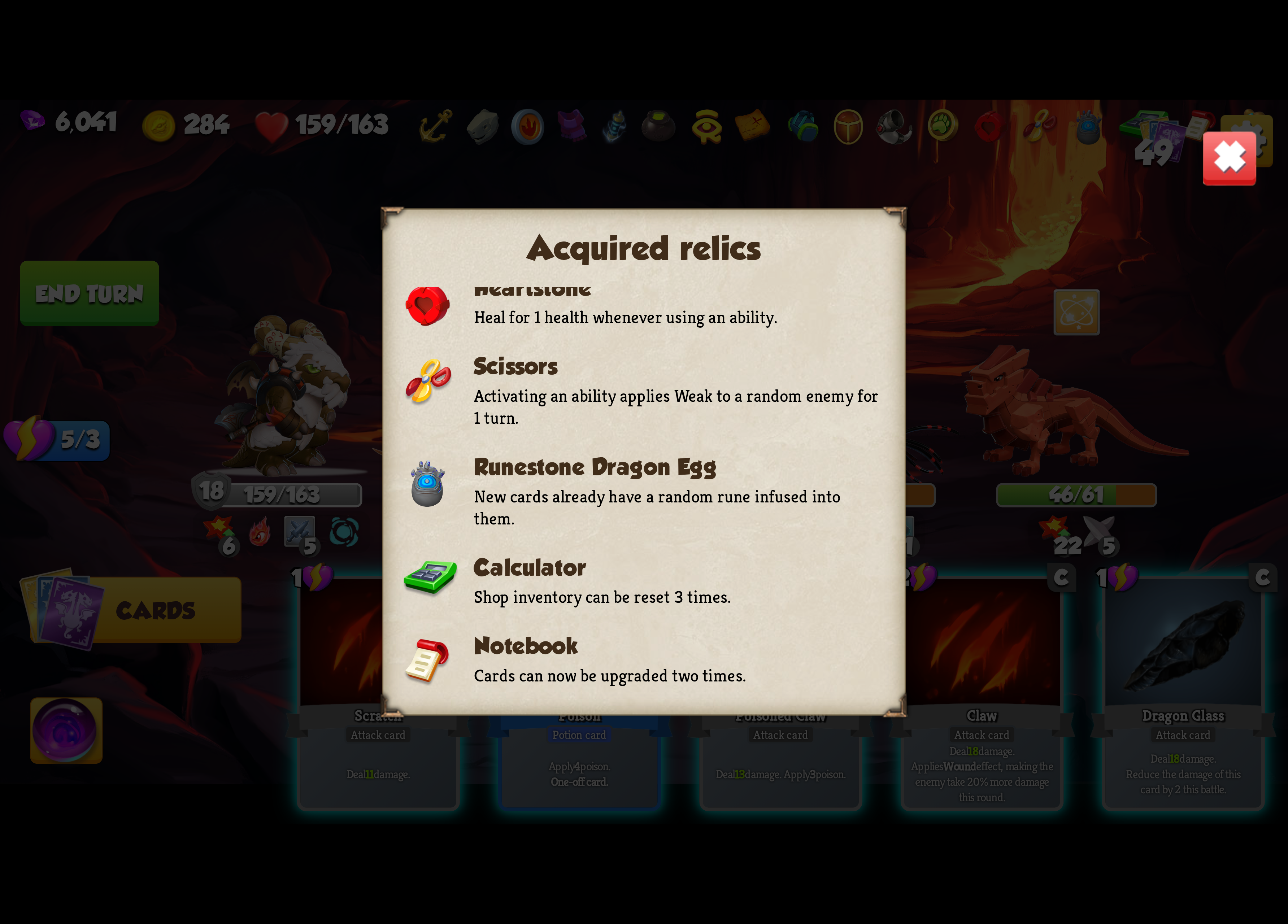
click at [1182, 149] on img at bounding box center [1230, 158] width 57 height 57
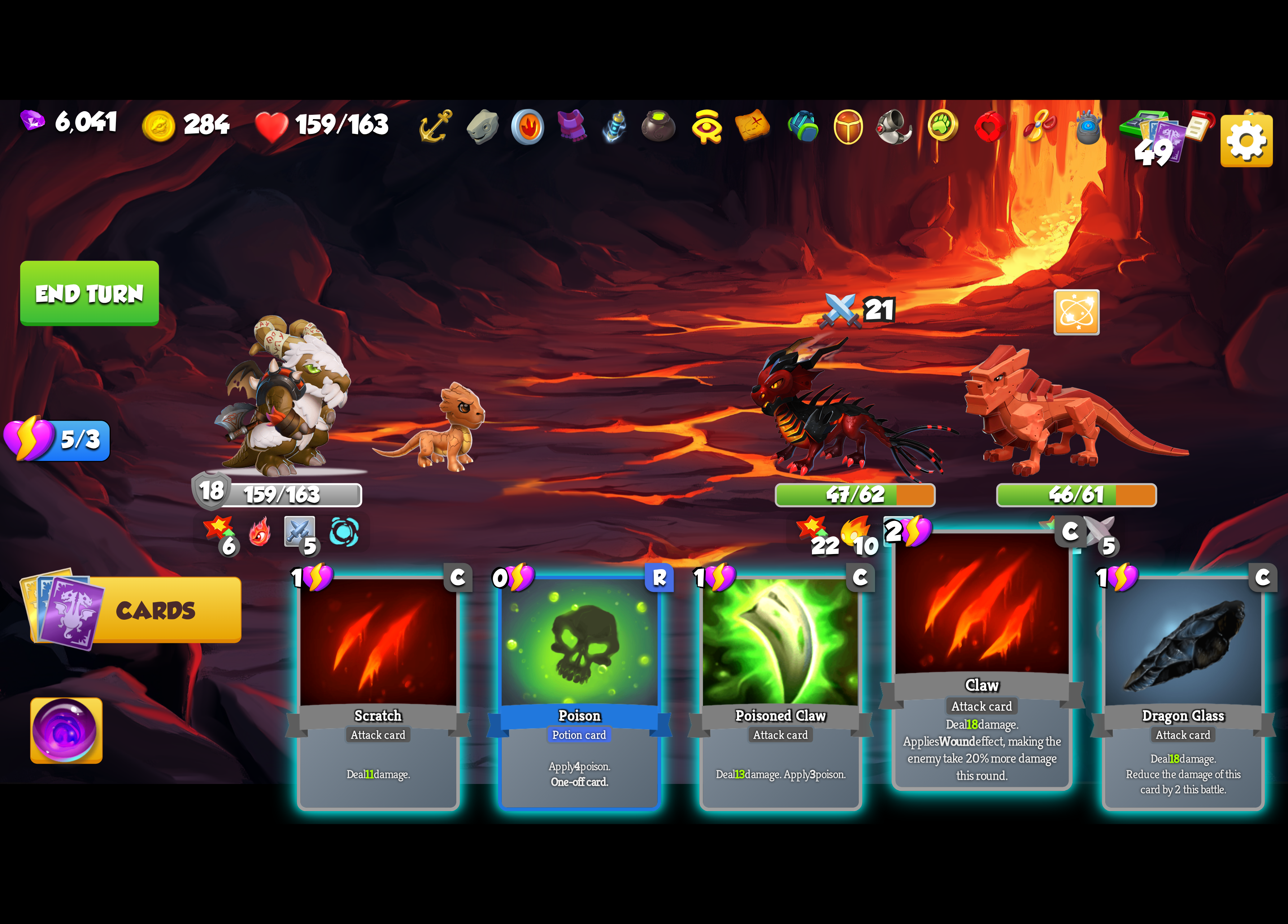
click at [993, 661] on div at bounding box center [982, 606] width 173 height 145
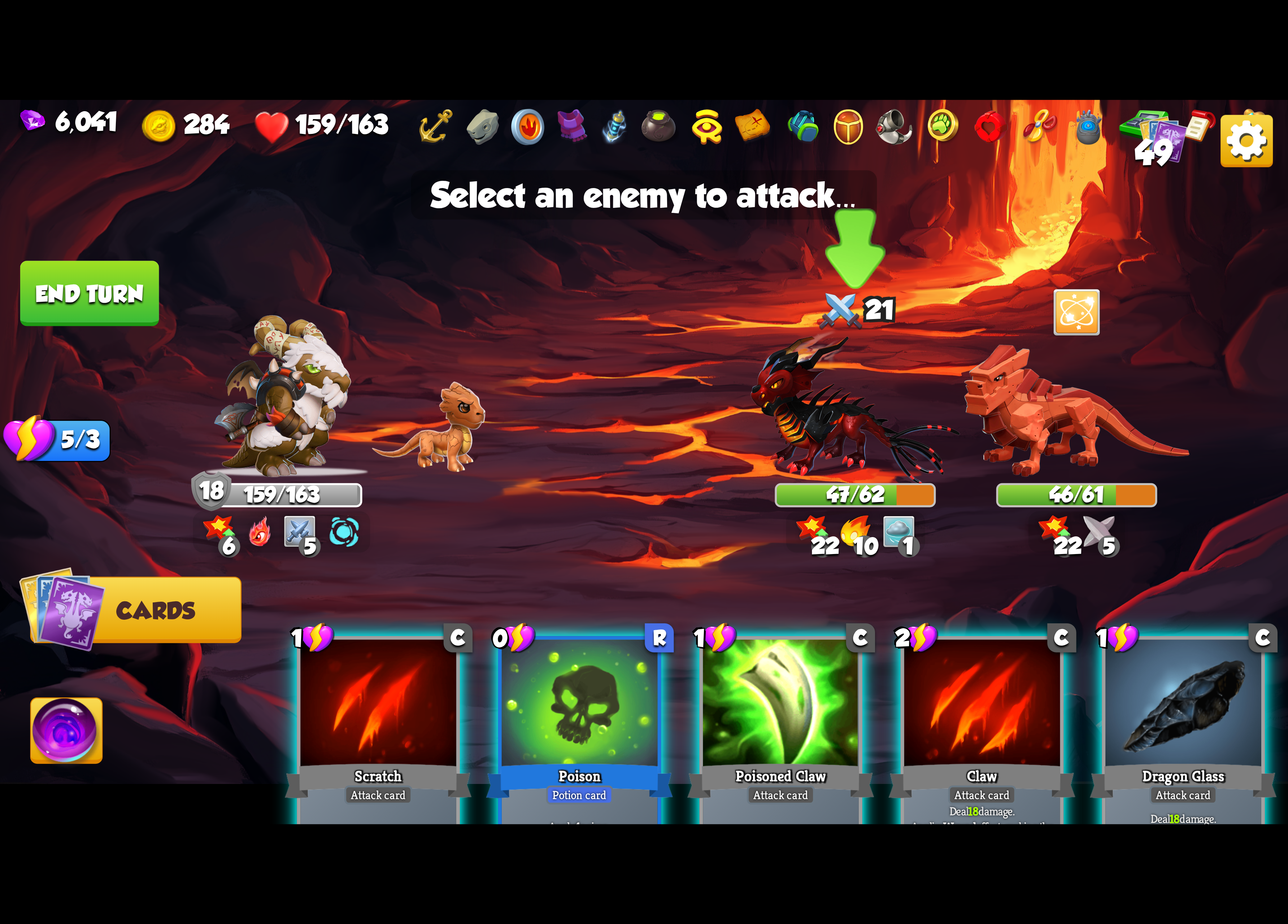
click at [894, 414] on div at bounding box center [855, 406] width 161 height 141
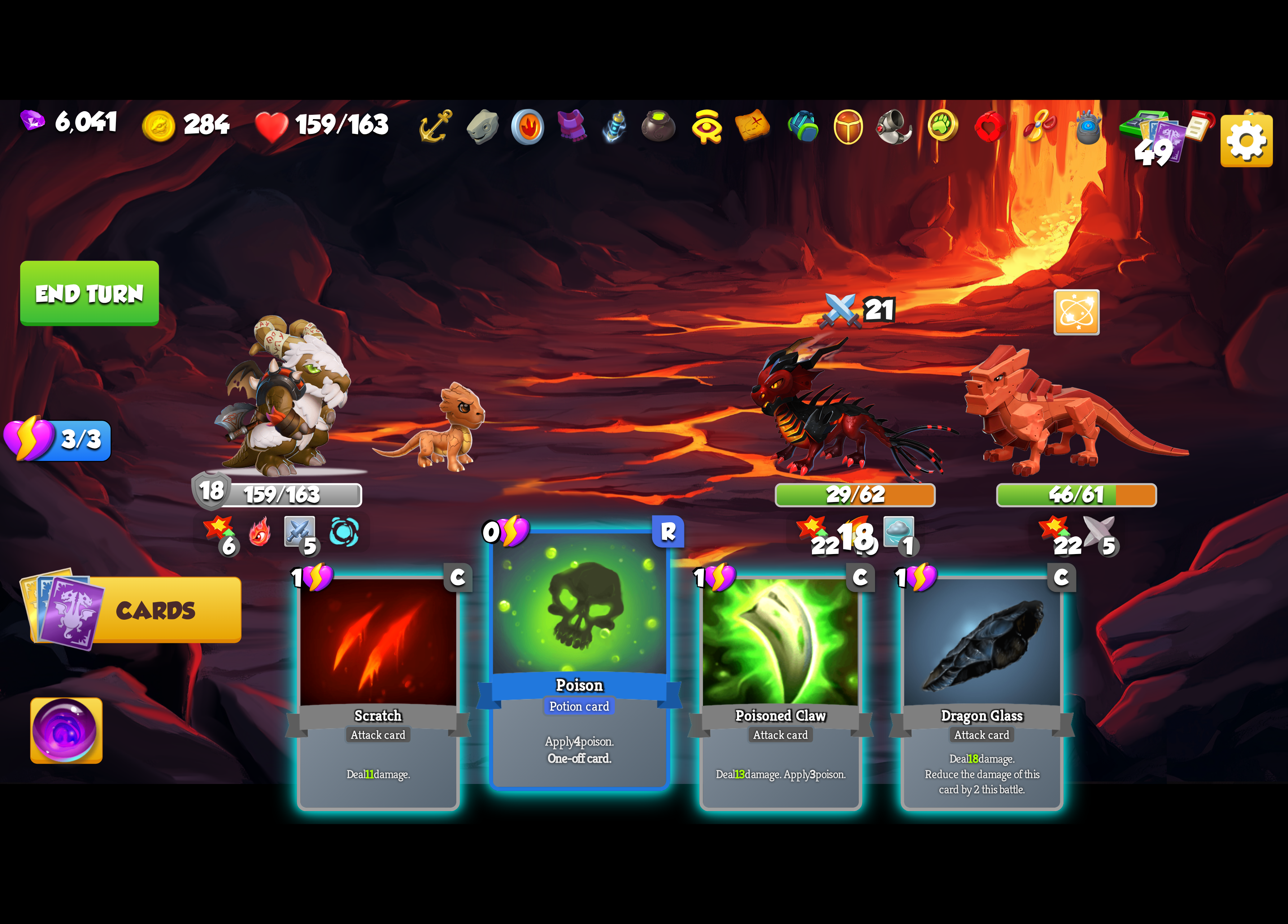
click at [567, 632] on div at bounding box center [580, 606] width 173 height 145
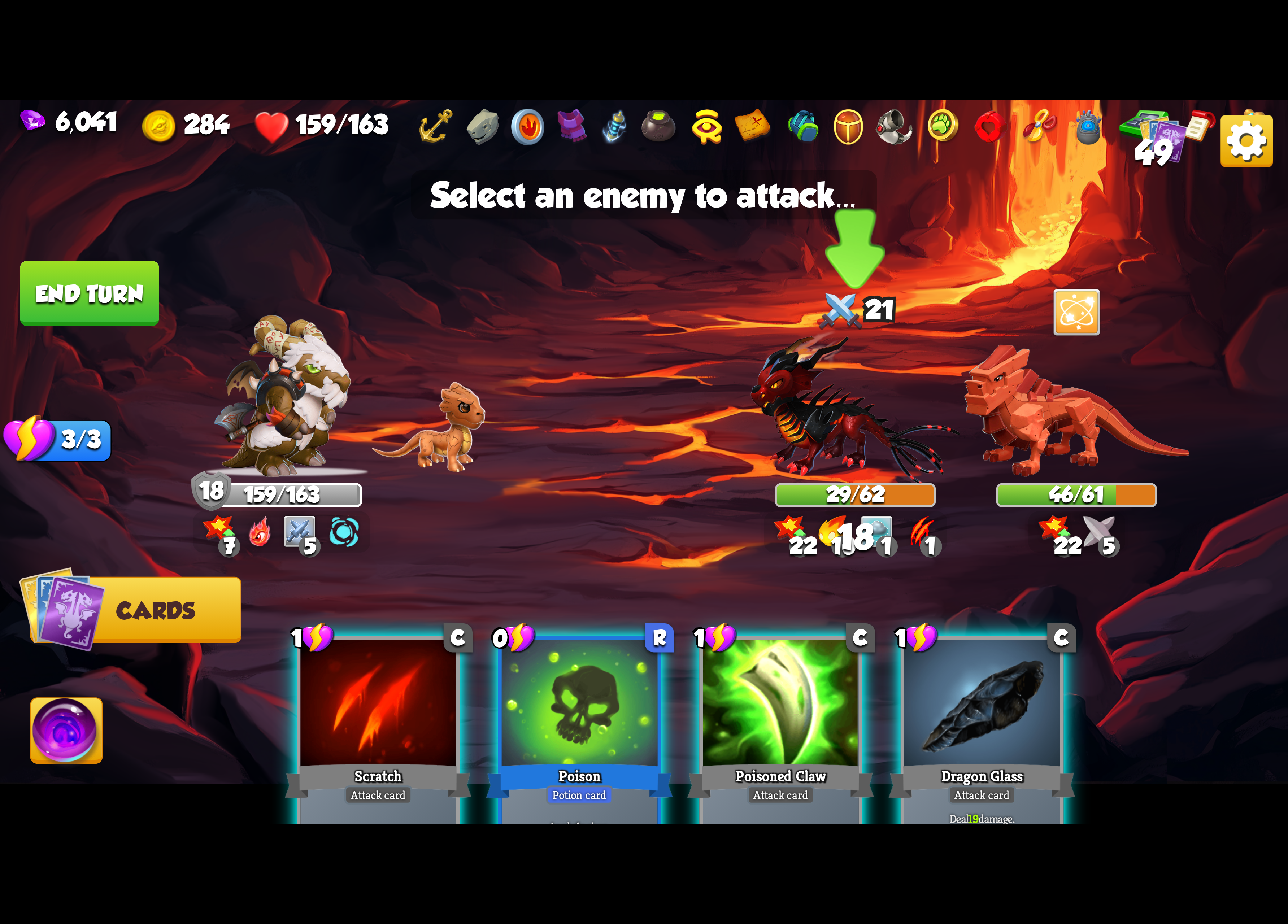
click at [845, 391] on div at bounding box center [855, 406] width 161 height 141
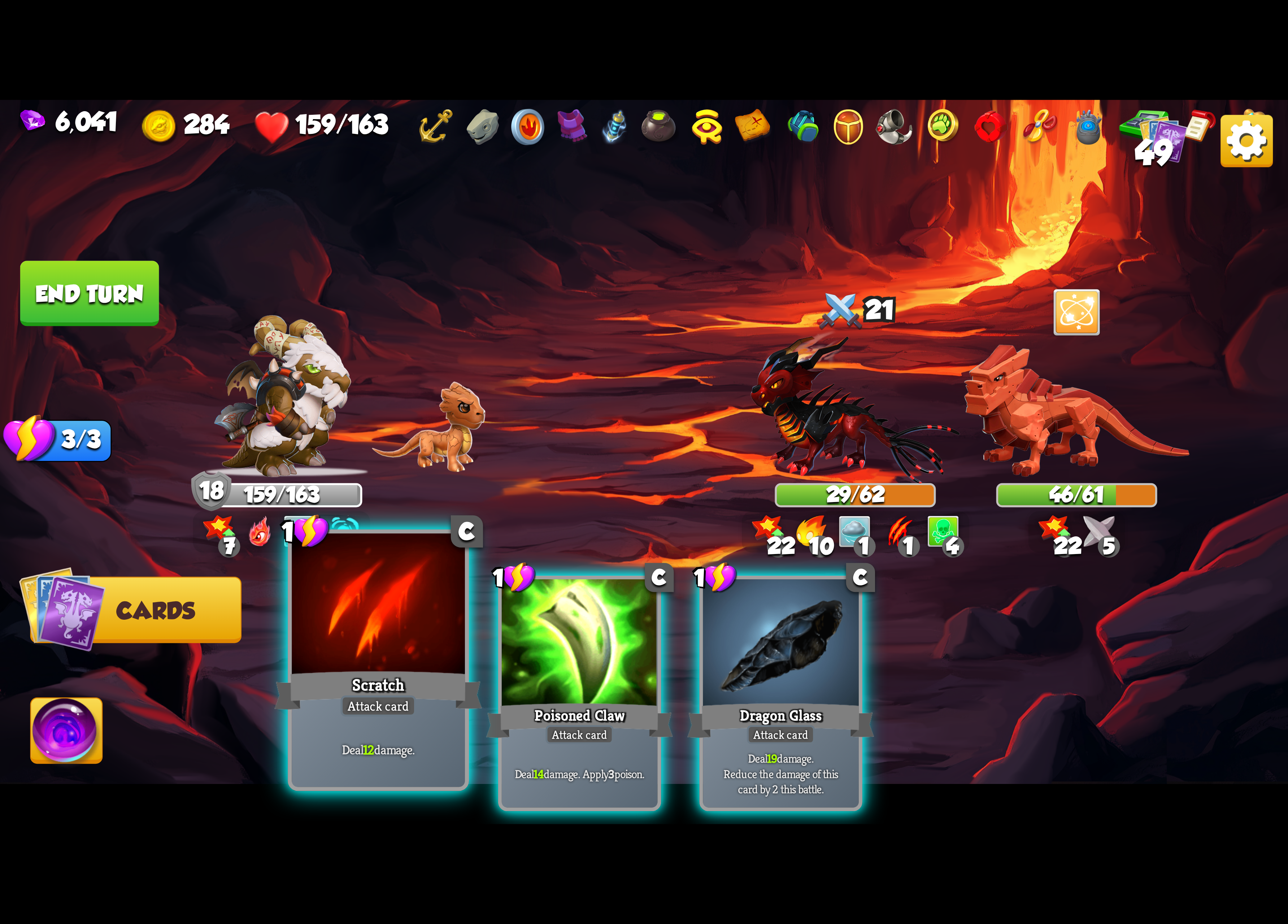
click at [450, 618] on div at bounding box center [378, 606] width 173 height 145
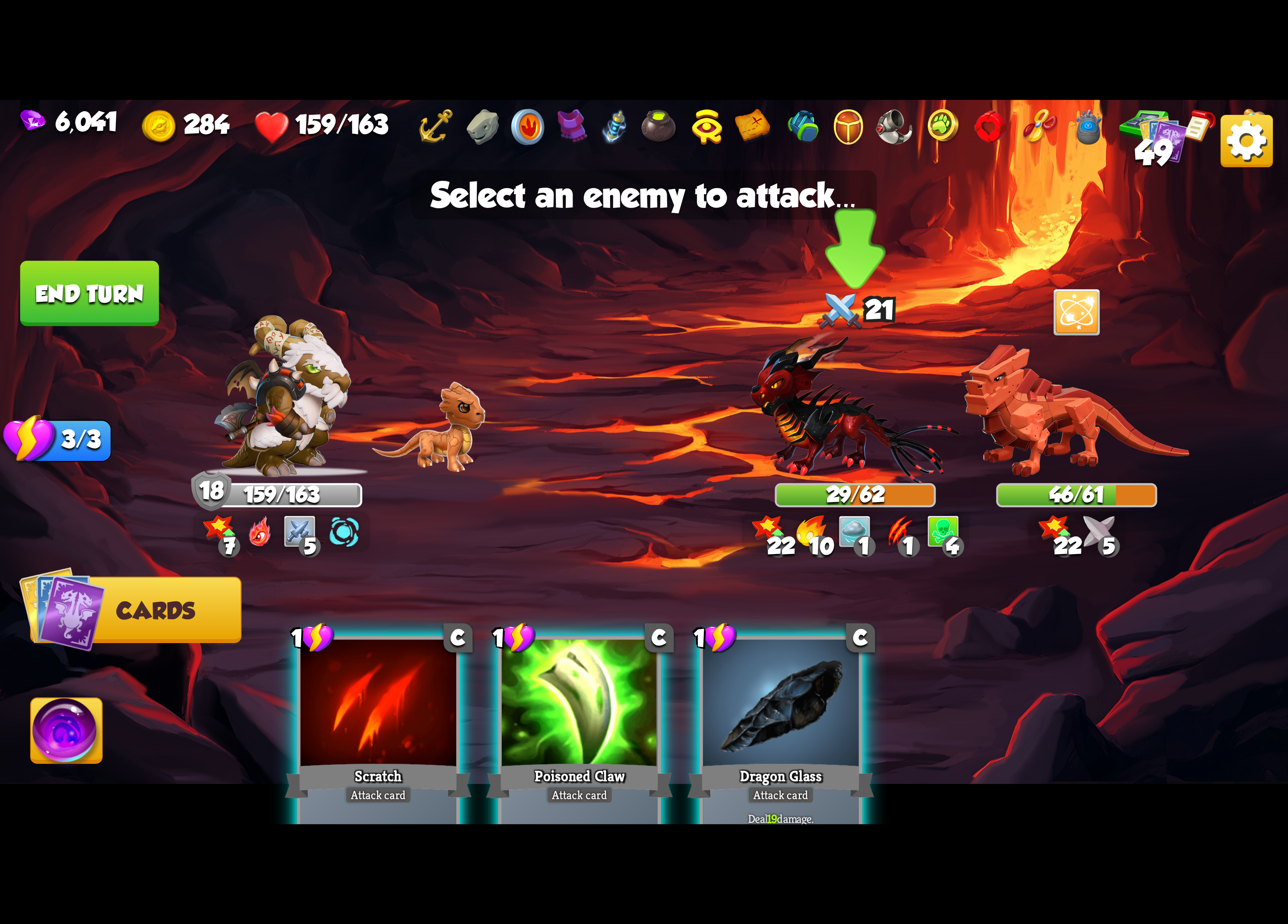
click at [784, 465] on div at bounding box center [855, 406] width 161 height 141
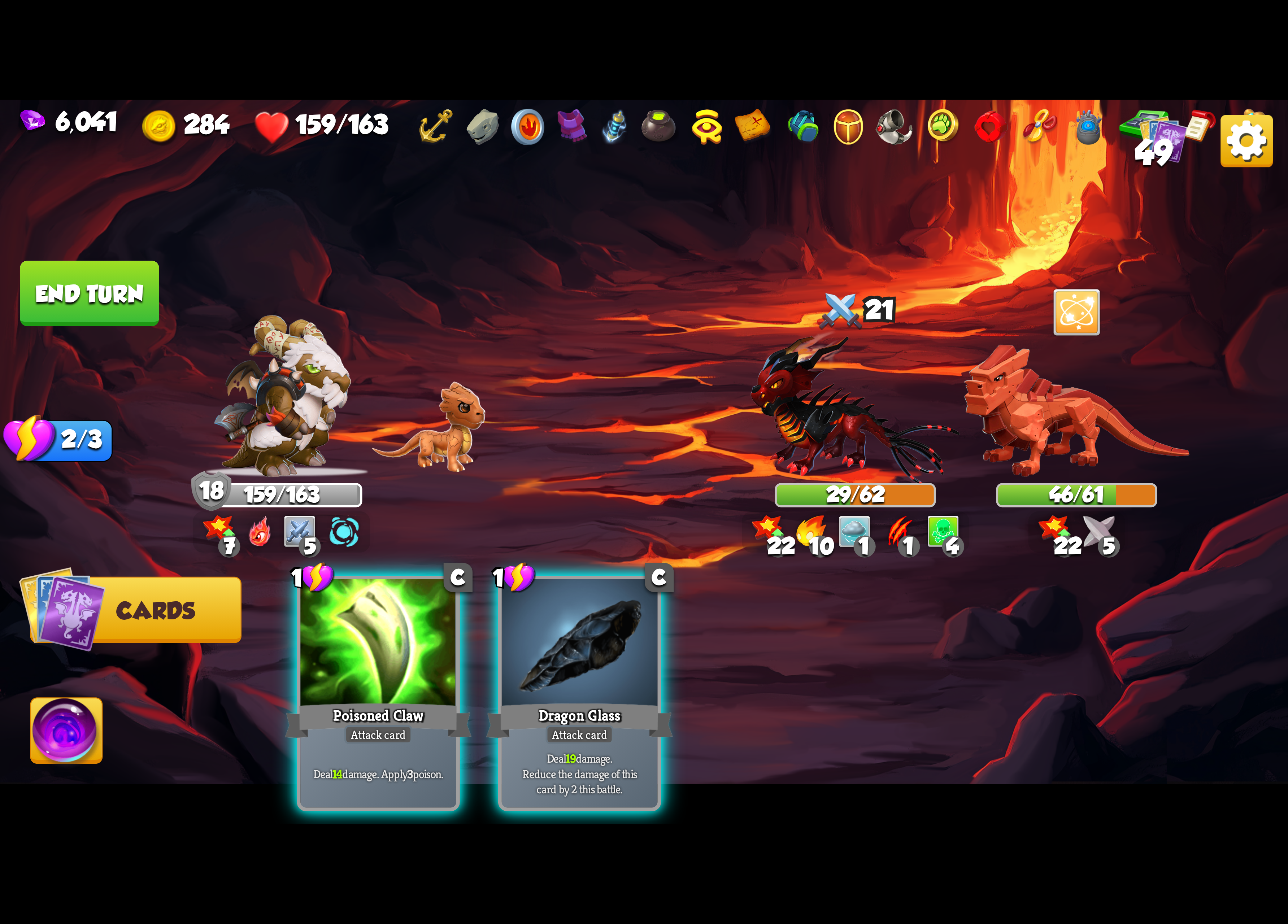
click at [815, 458] on div at bounding box center [855, 406] width 161 height 141
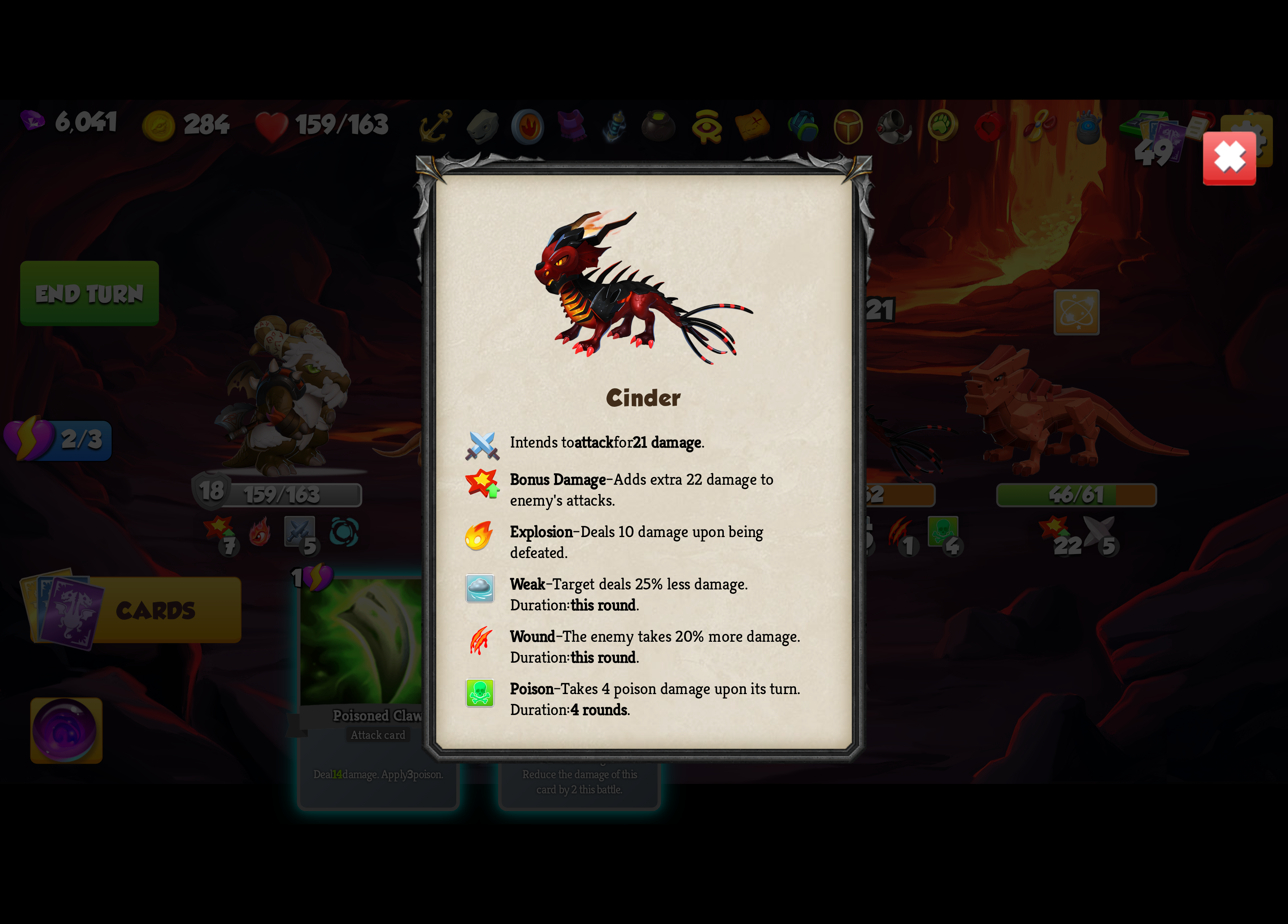
click at [1182, 176] on img at bounding box center [1230, 158] width 57 height 57
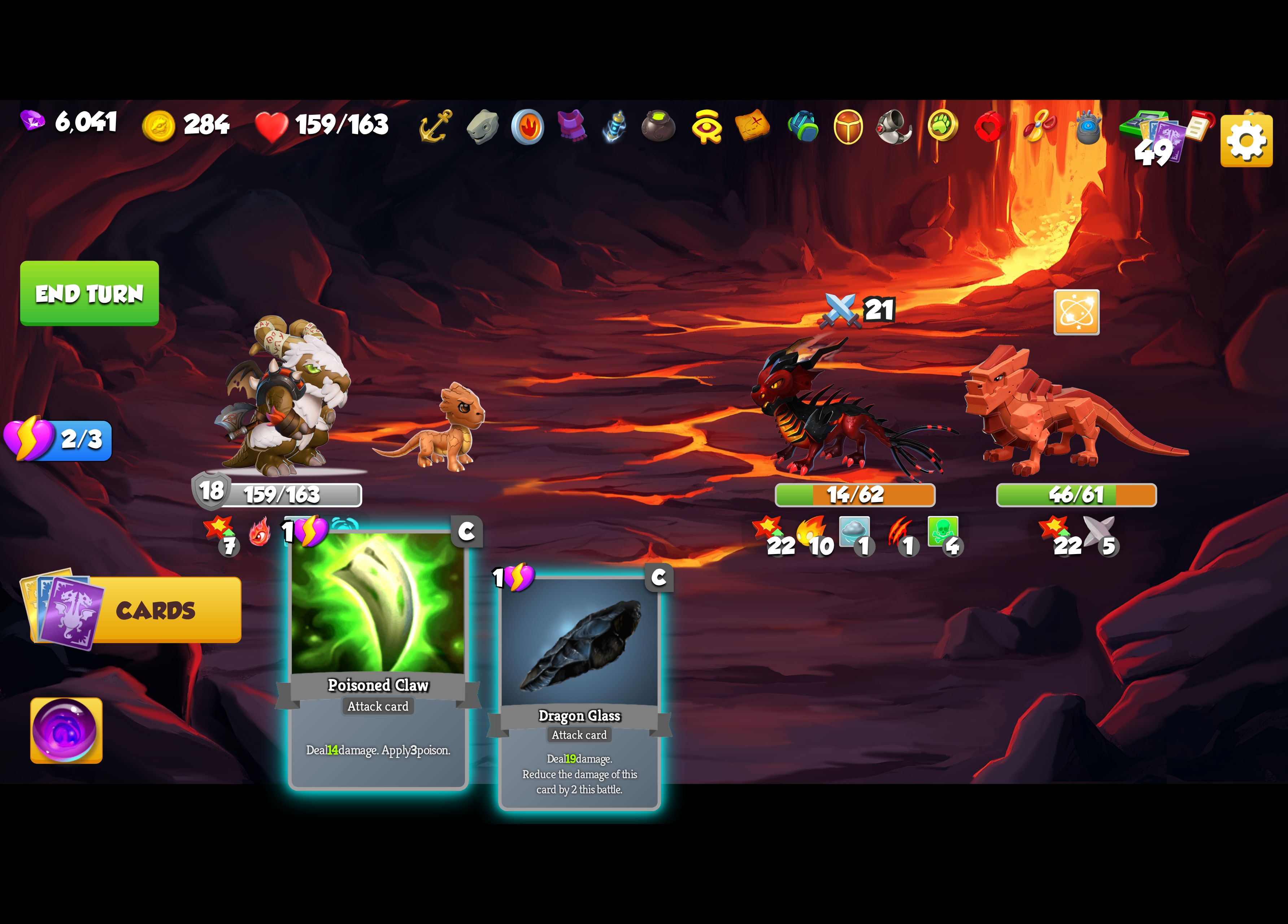
click at [364, 569] on div at bounding box center [378, 606] width 173 height 145
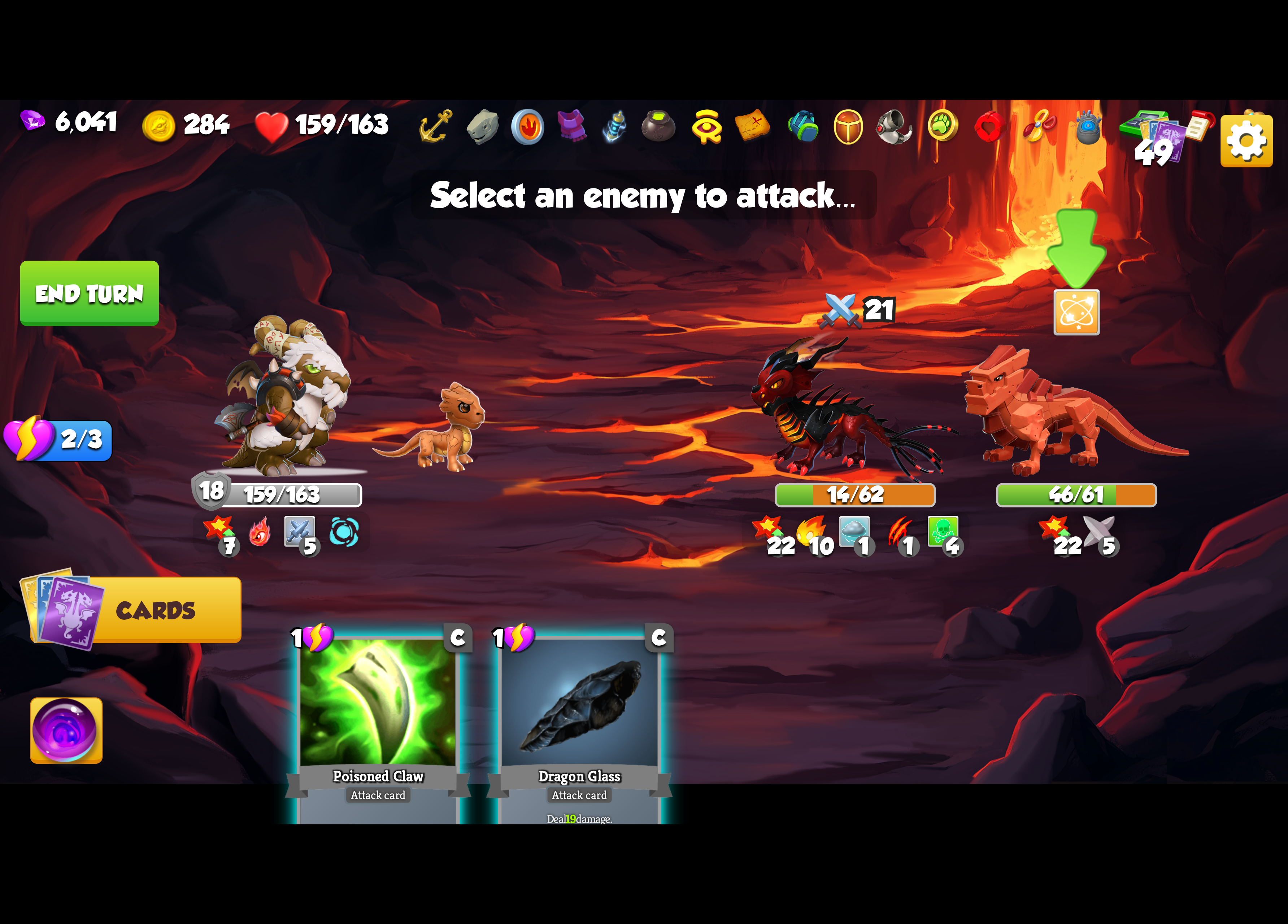
click at [1092, 414] on img at bounding box center [1077, 410] width 225 height 132
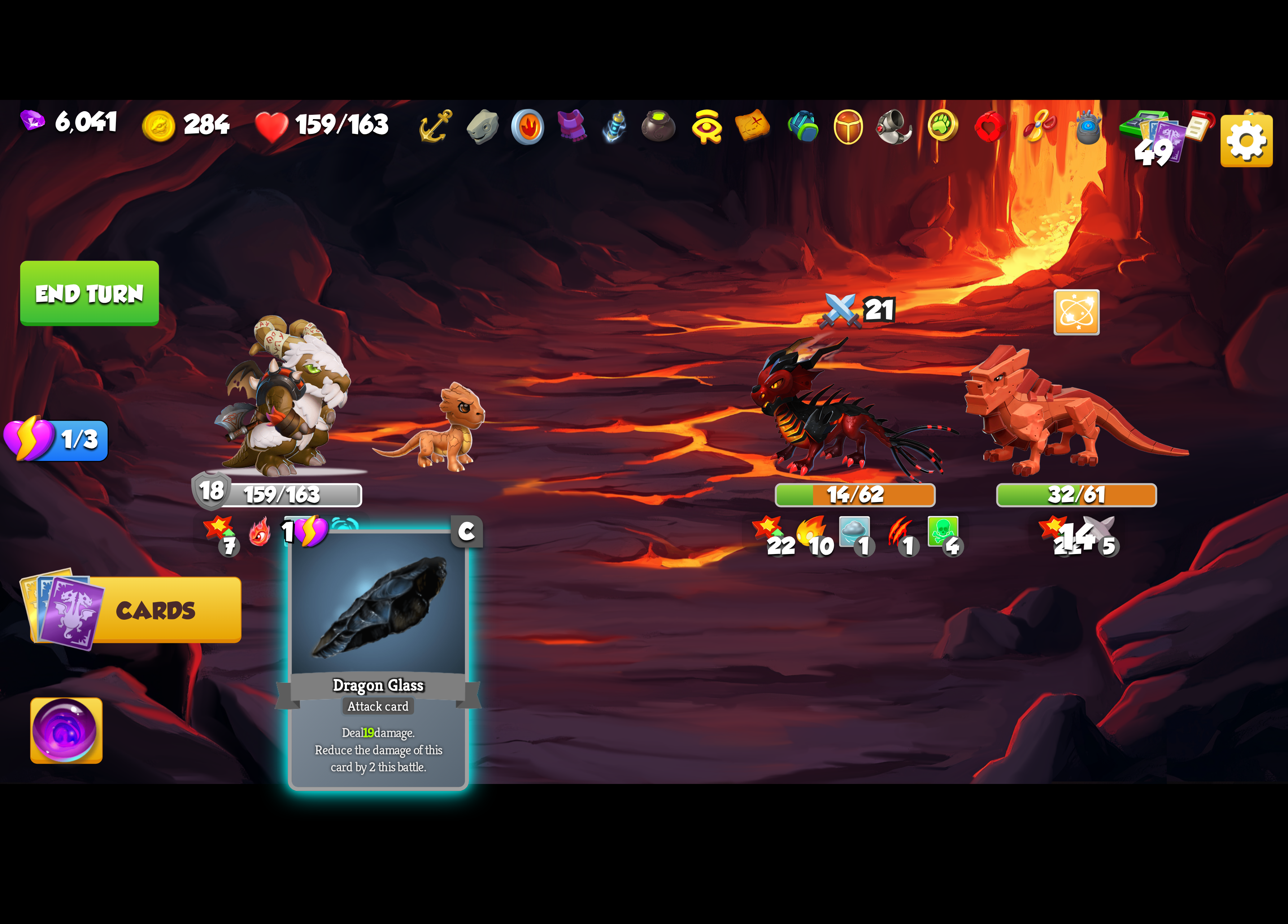
drag, startPoint x: 368, startPoint y: 579, endPoint x: 422, endPoint y: 559, distance: 57.6
click at [373, 577] on div at bounding box center [378, 606] width 173 height 145
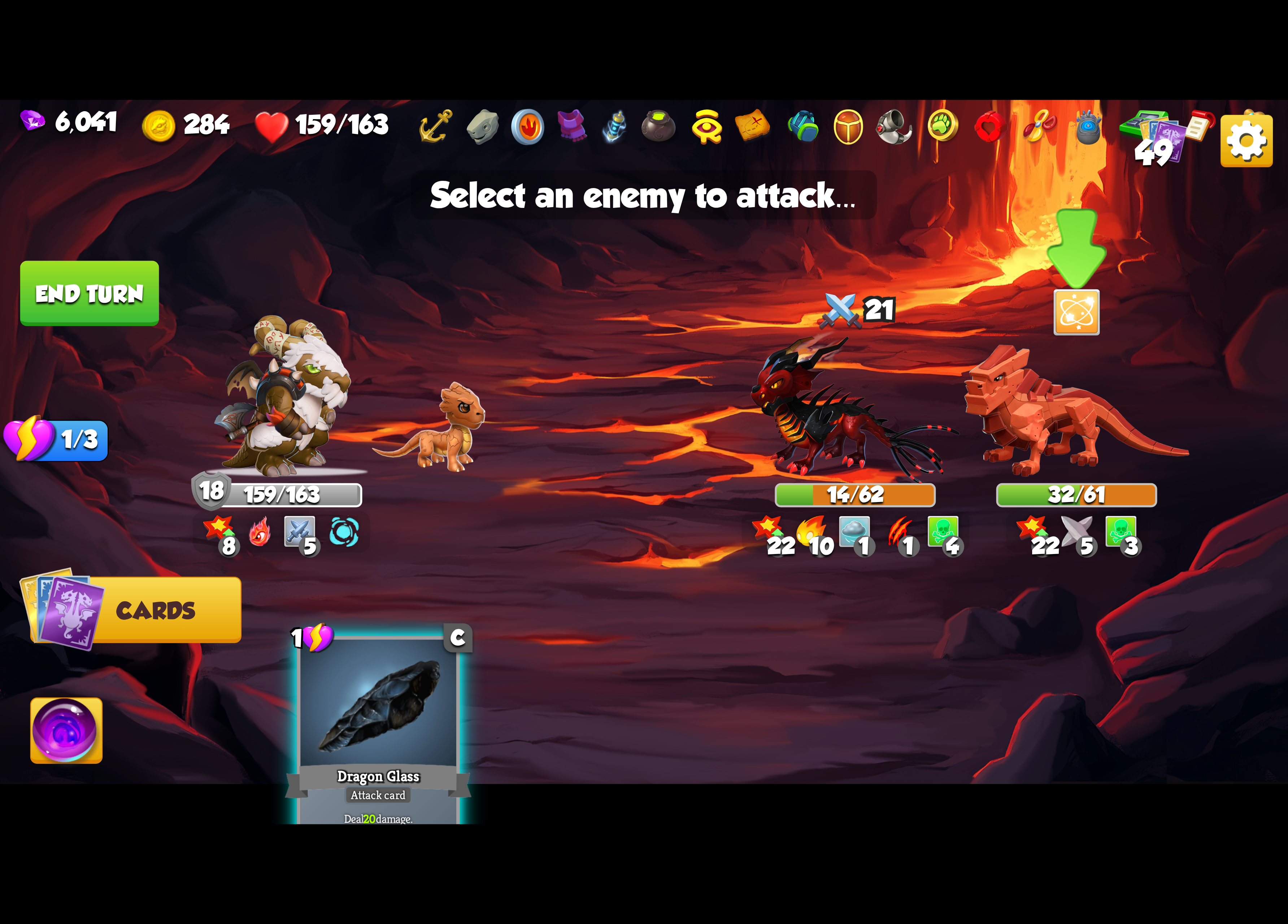
click at [1053, 430] on img at bounding box center [1077, 410] width 225 height 132
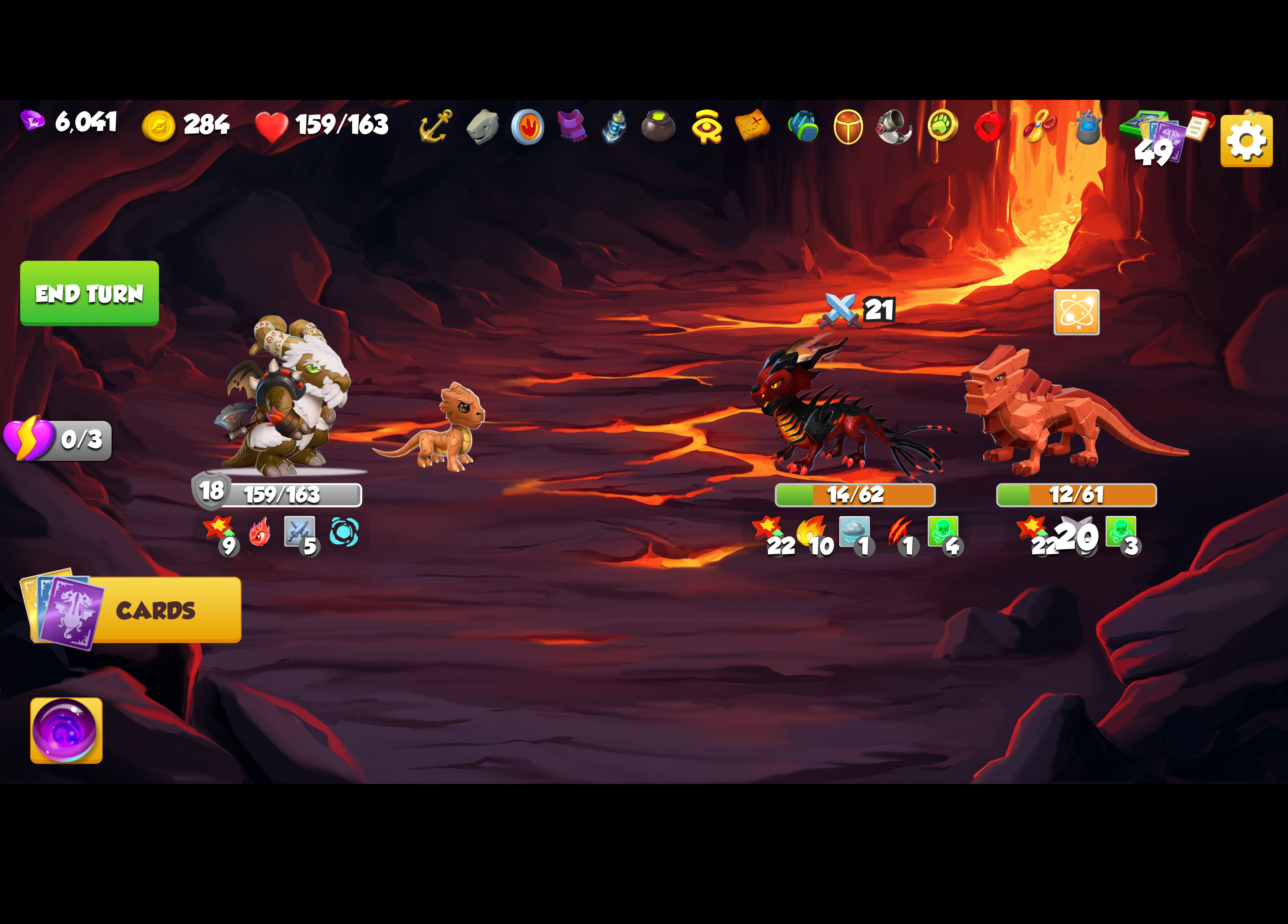
click at [52, 738] on img at bounding box center [67, 734] width 71 height 73
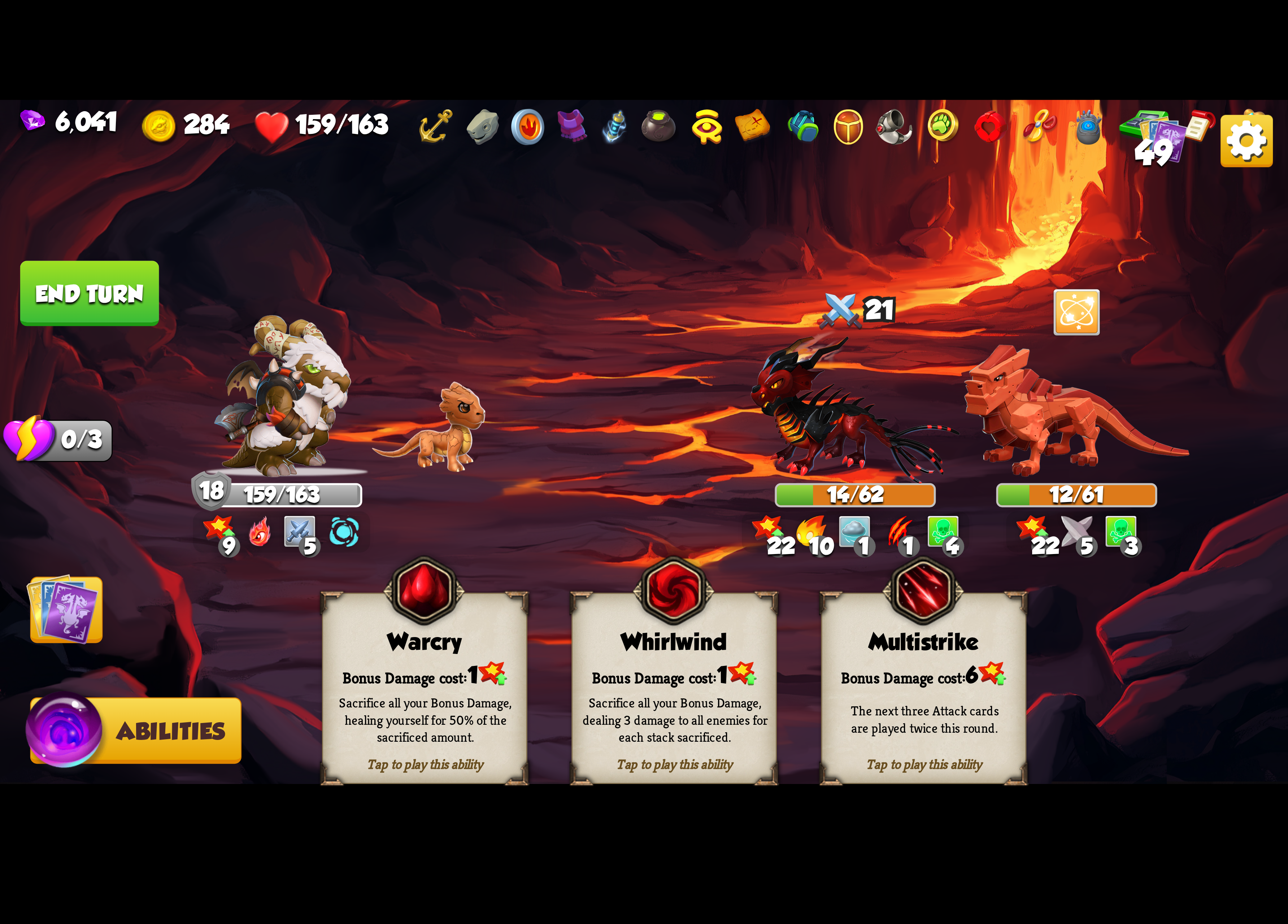
drag, startPoint x: 88, startPoint y: 598, endPoint x: 110, endPoint y: 590, distance: 23.4
click at [88, 596] on img at bounding box center [62, 609] width 73 height 73
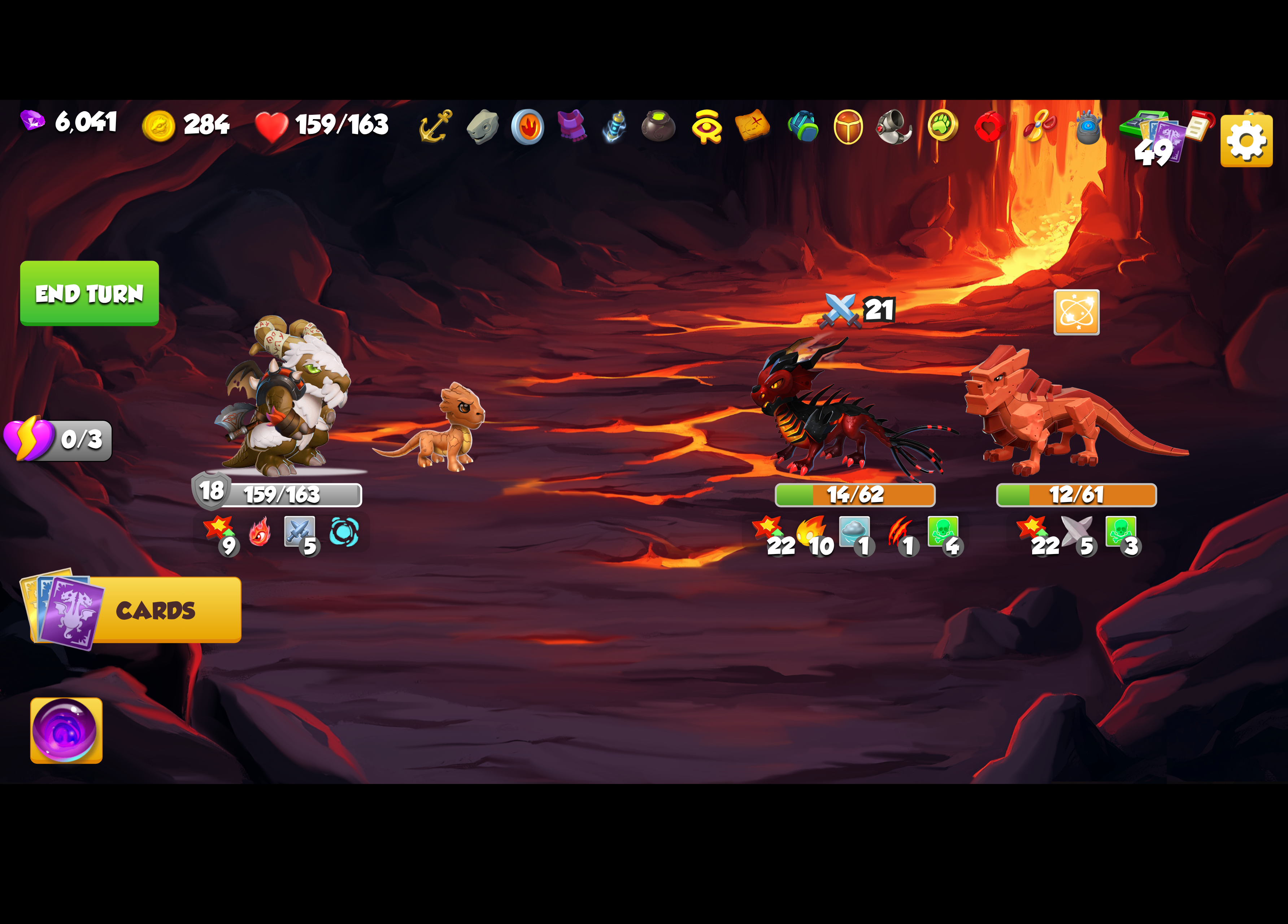
drag, startPoint x: 77, startPoint y: 713, endPoint x: 134, endPoint y: 687, distance: 62.6
click at [78, 712] on img at bounding box center [67, 734] width 71 height 73
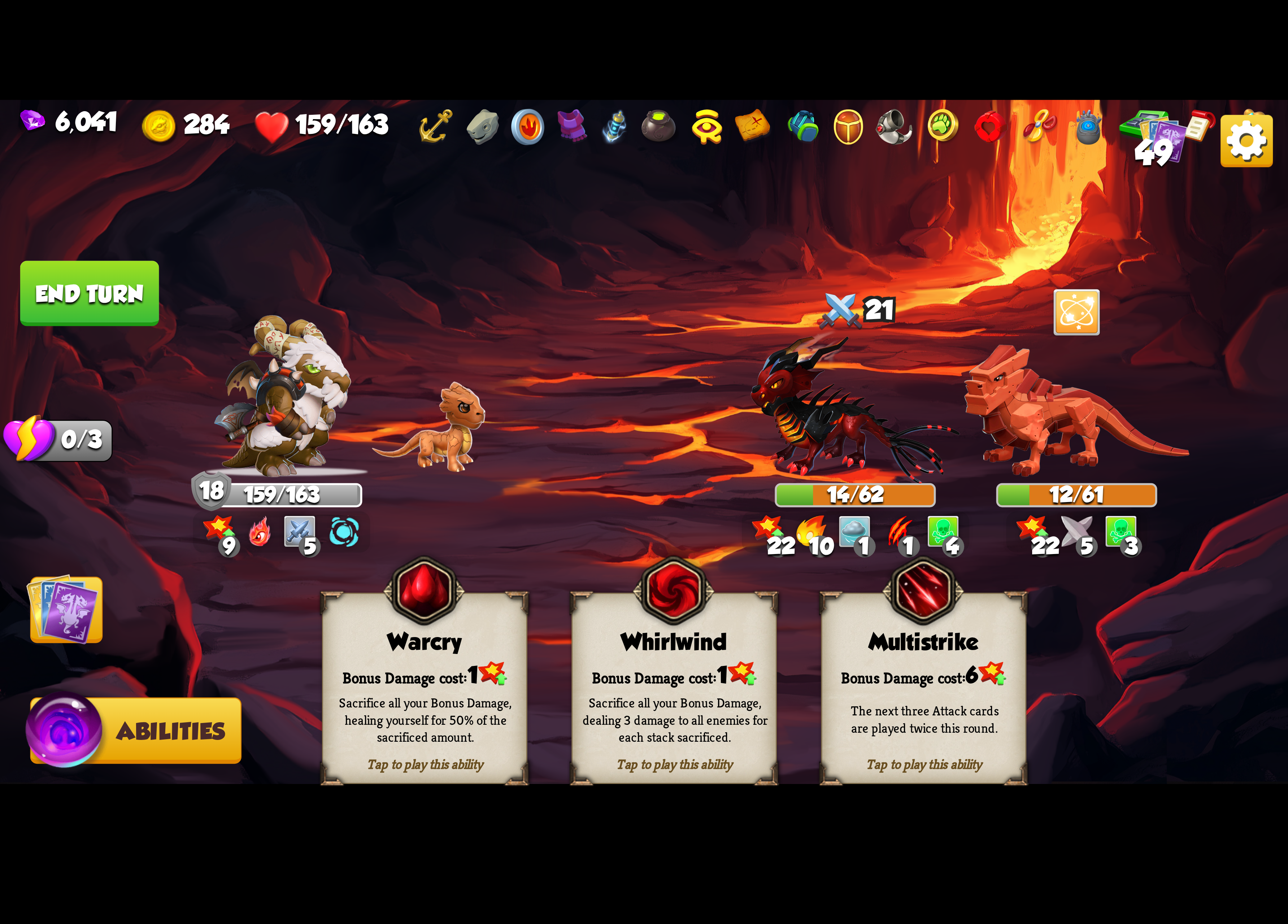
click at [629, 622] on div "Tap to play this ability Whirlwind Bonus Damage cost: 1 Sacrifice all your Bonu…" at bounding box center [674, 688] width 205 height 191
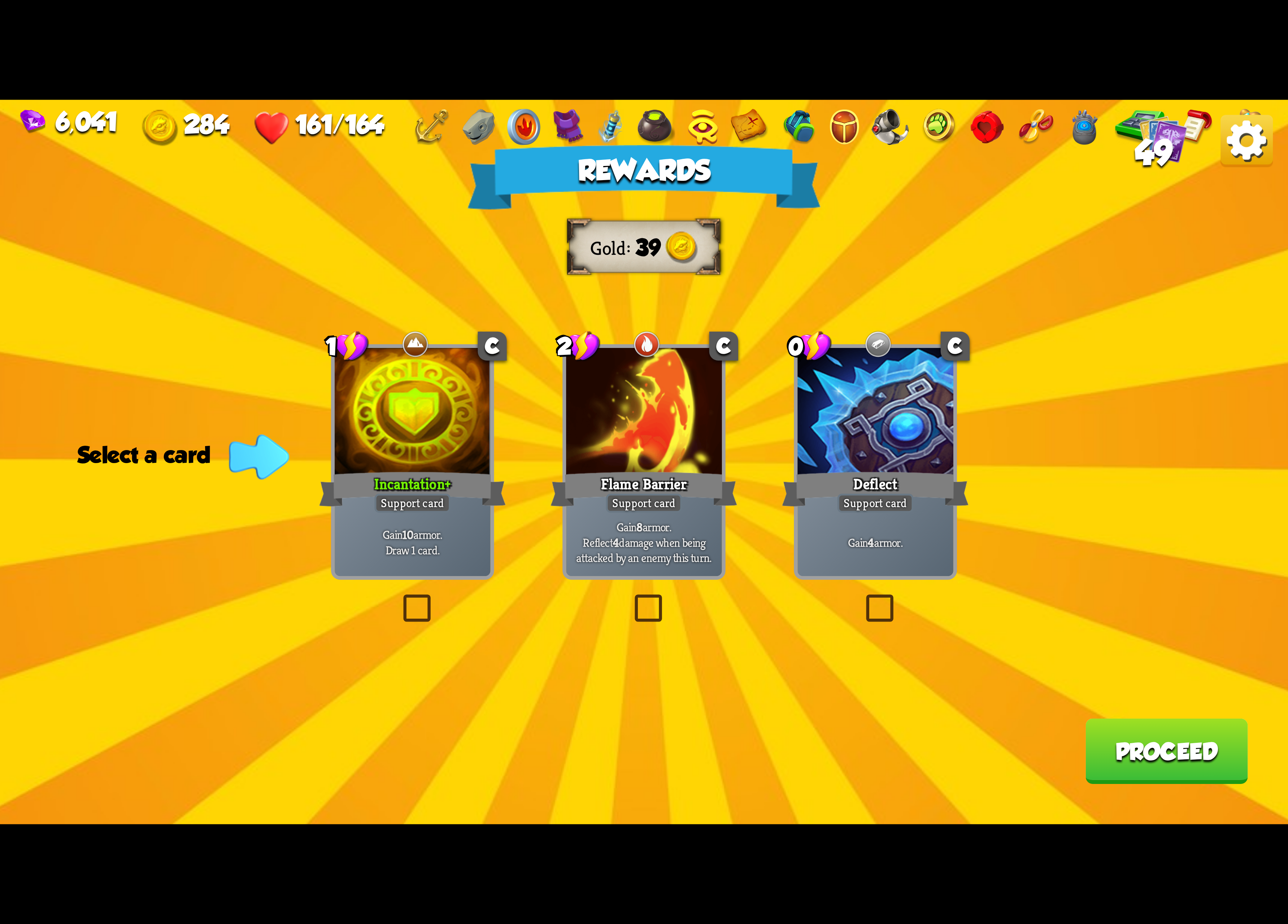
click at [832, 419] on div at bounding box center [875, 413] width 156 height 132
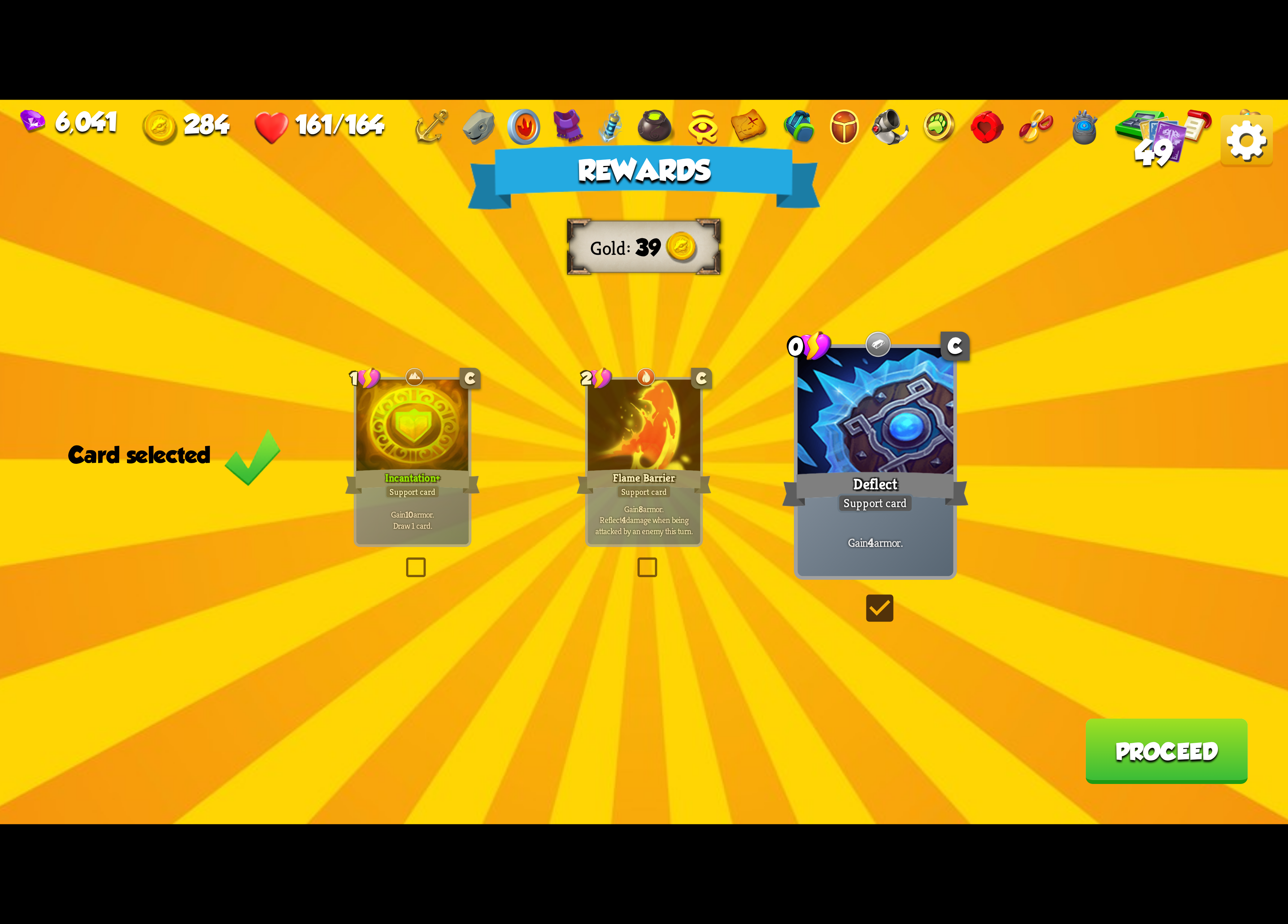
drag, startPoint x: 626, startPoint y: 429, endPoint x: 637, endPoint y: 424, distance: 12.1
click at [626, 427] on div at bounding box center [644, 427] width 113 height 95
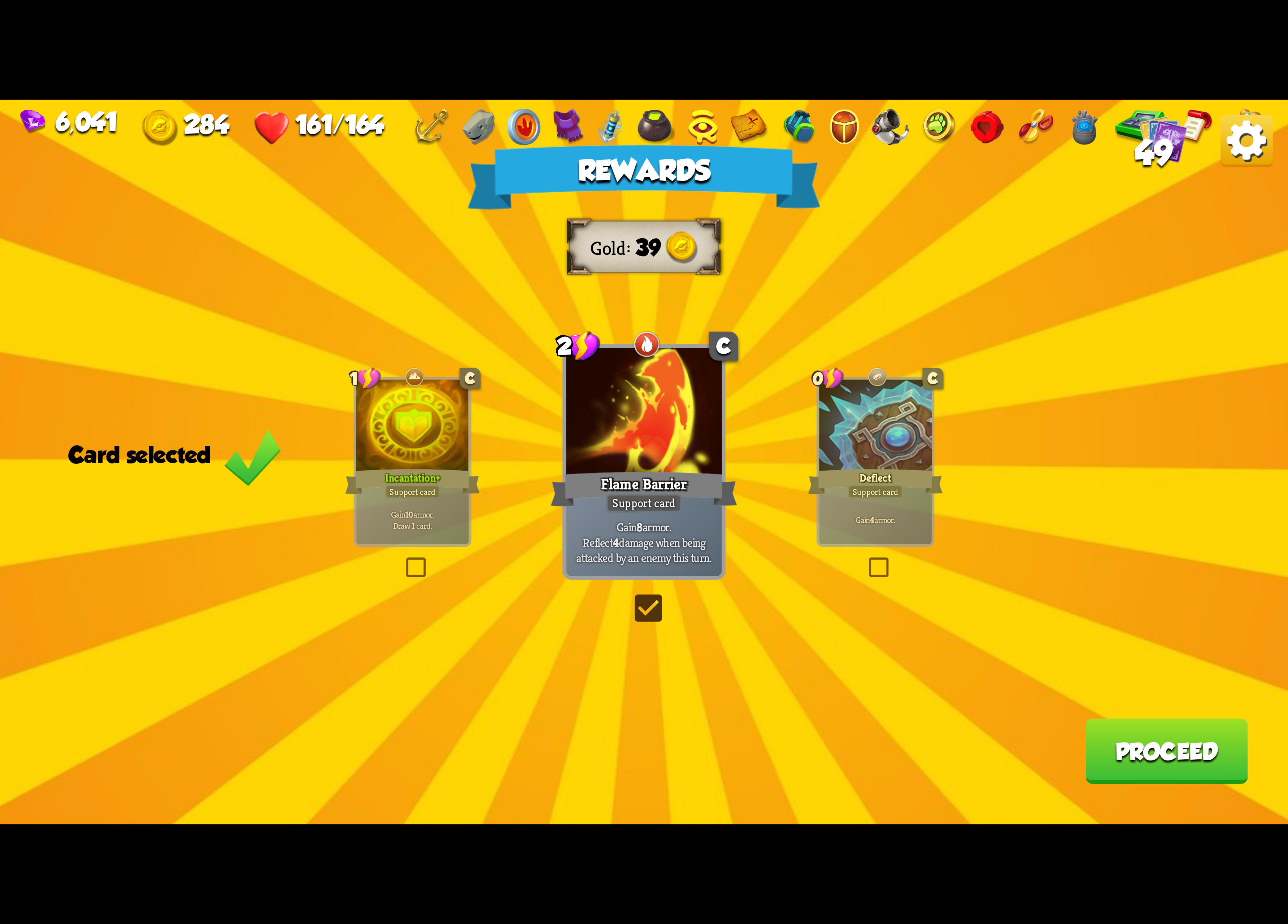
click at [851, 426] on div at bounding box center [875, 427] width 113 height 95
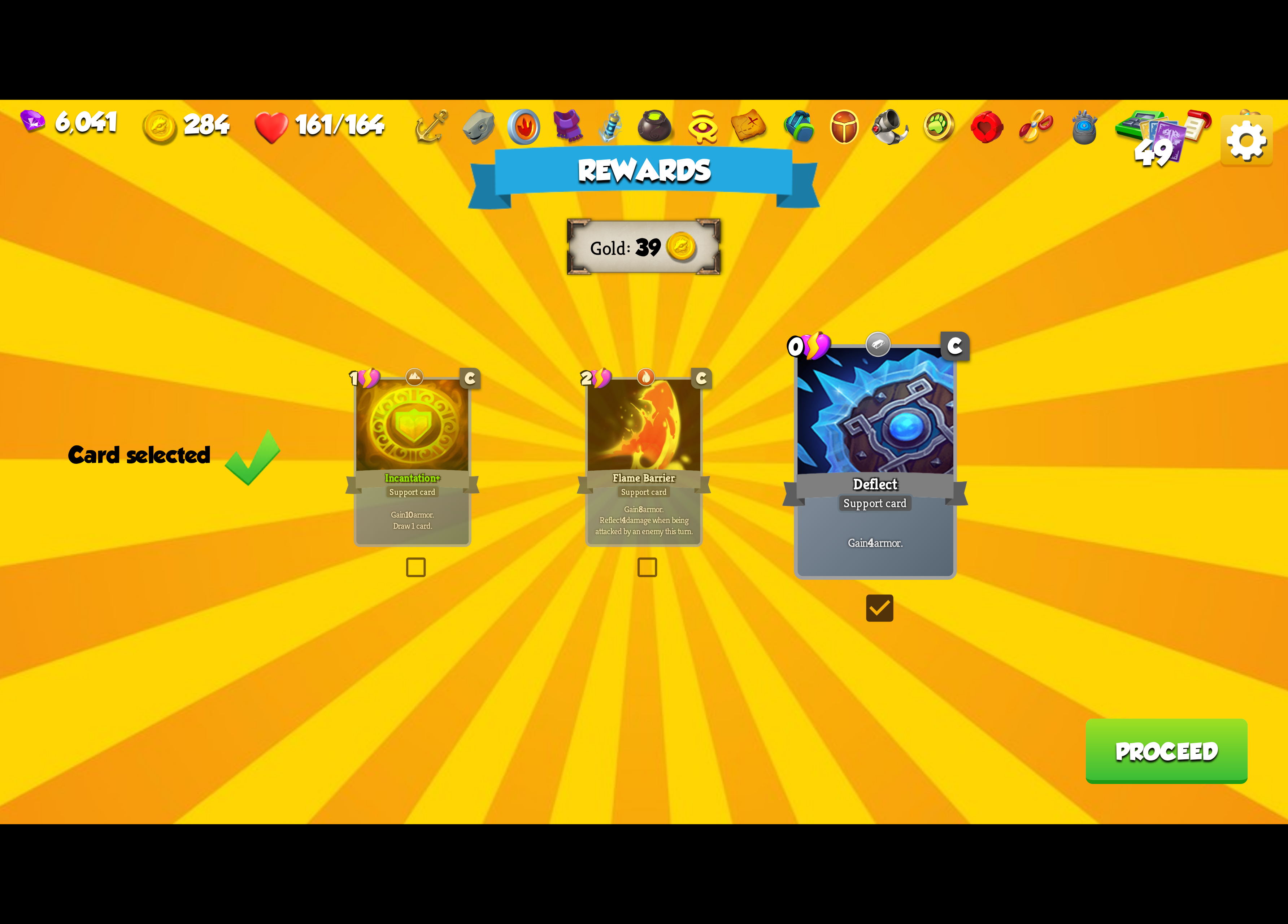
click at [1182, 753] on button "Proceed" at bounding box center [1166, 751] width 162 height 65
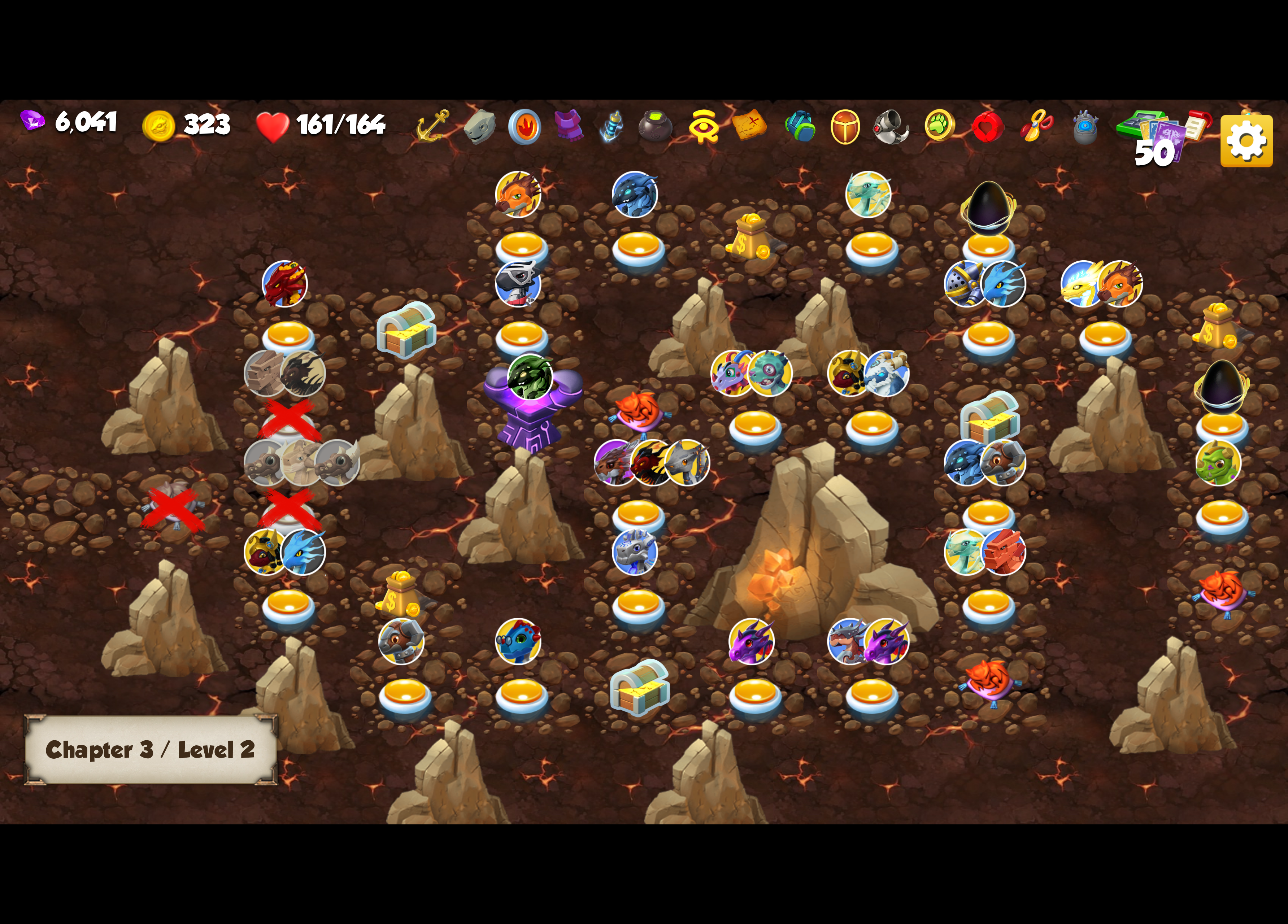
click at [308, 323] on img at bounding box center [290, 344] width 64 height 47
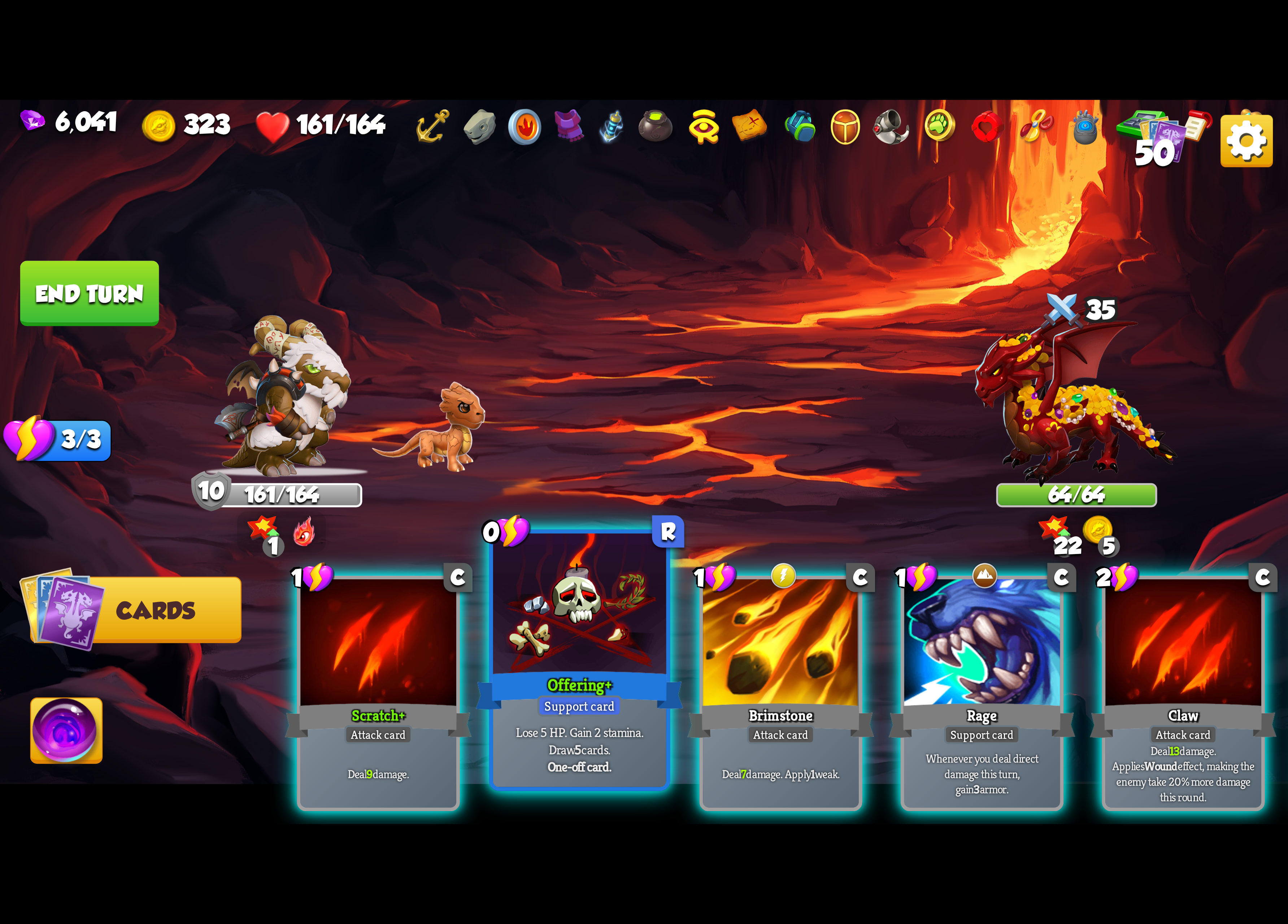
click at [574, 621] on div at bounding box center [580, 606] width 173 height 145
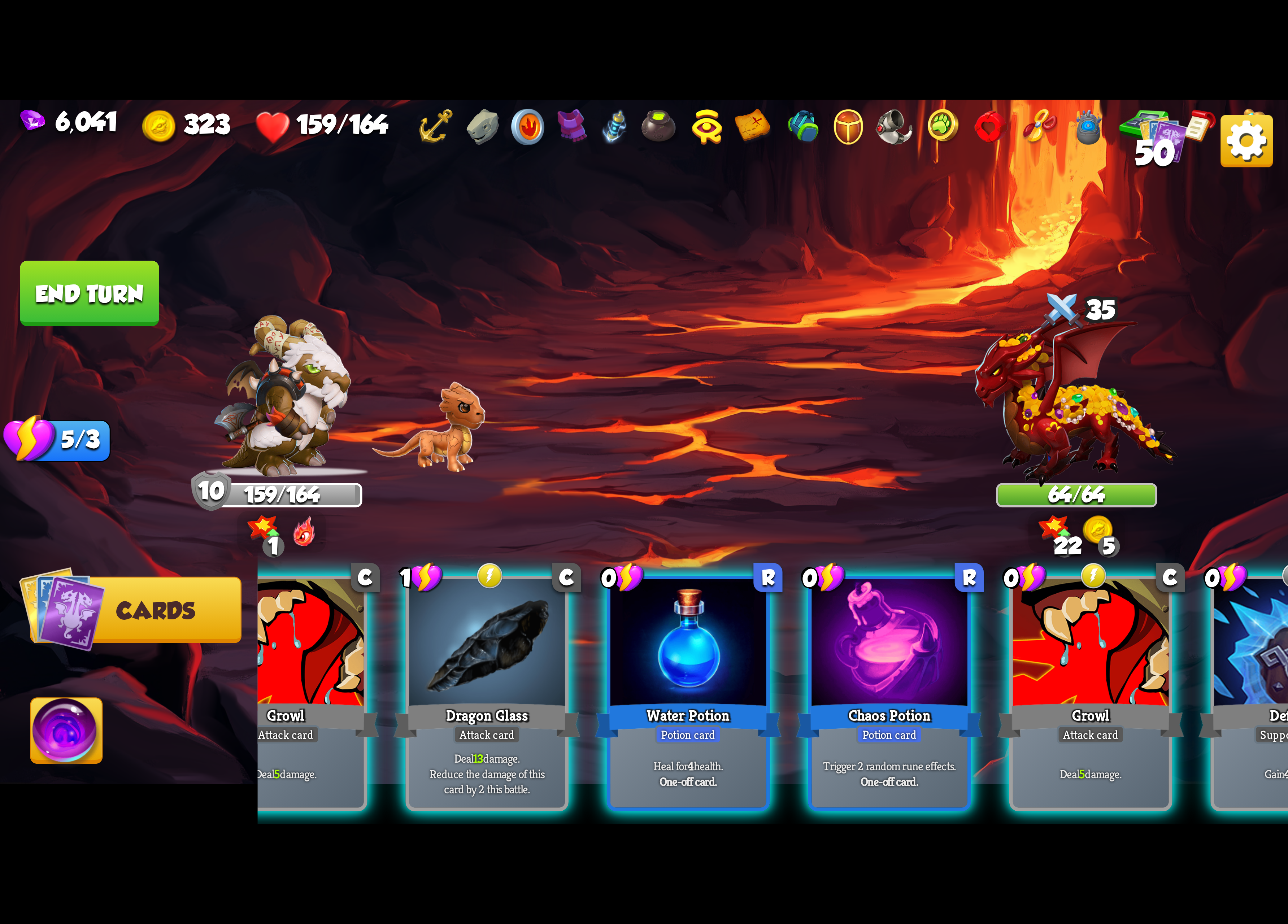
scroll to position [0, 429]
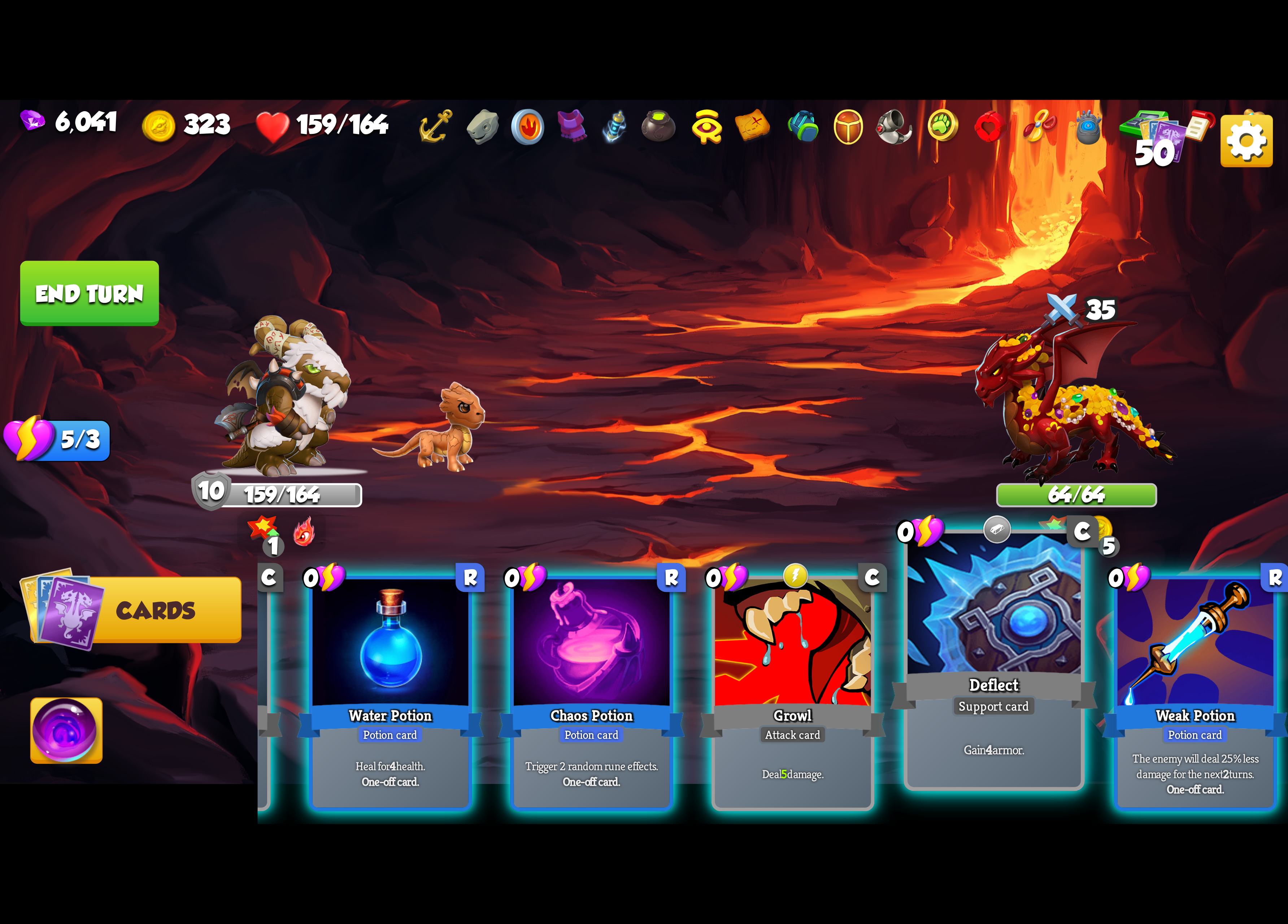
click at [1009, 663] on div at bounding box center [994, 606] width 173 height 145
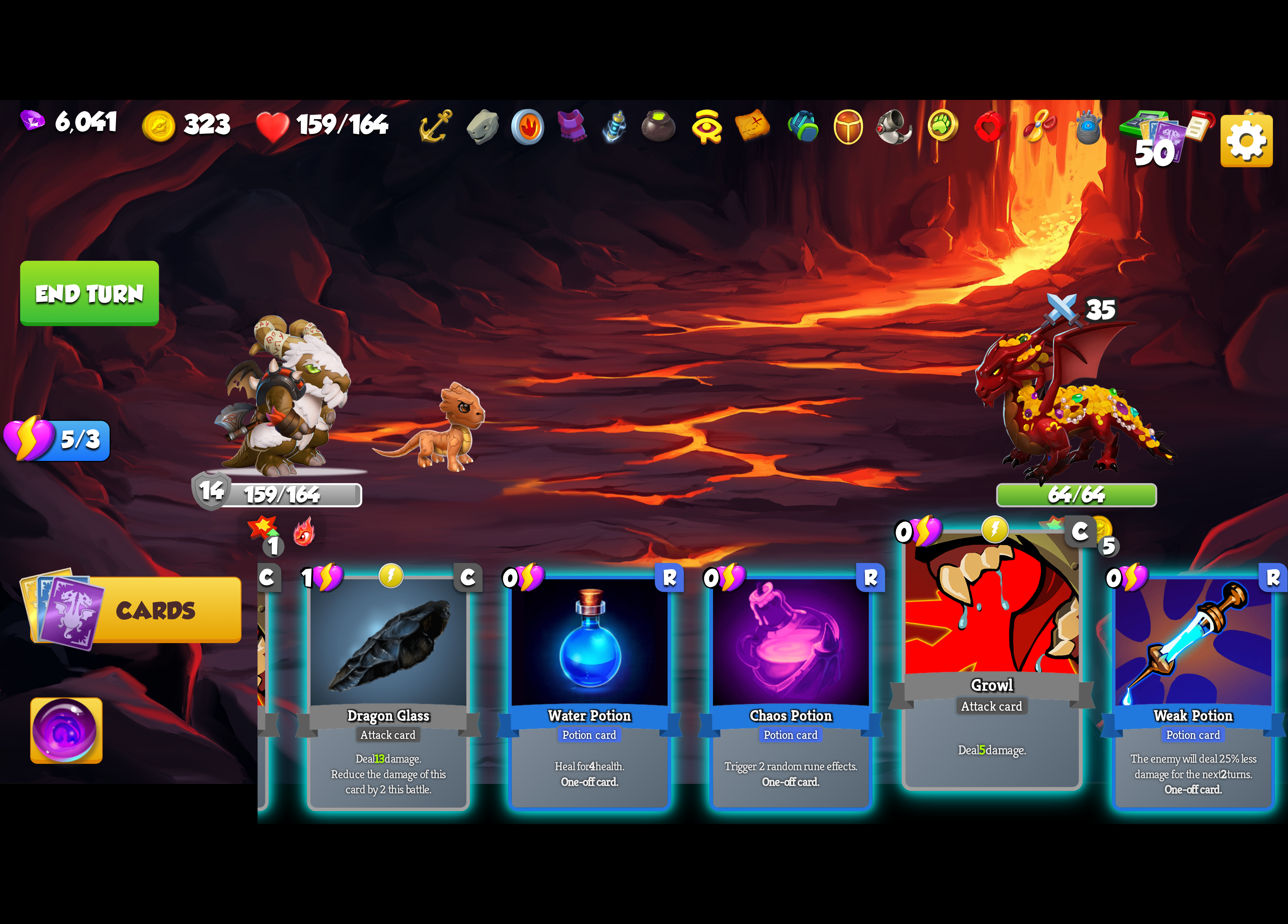
scroll to position [0, 357]
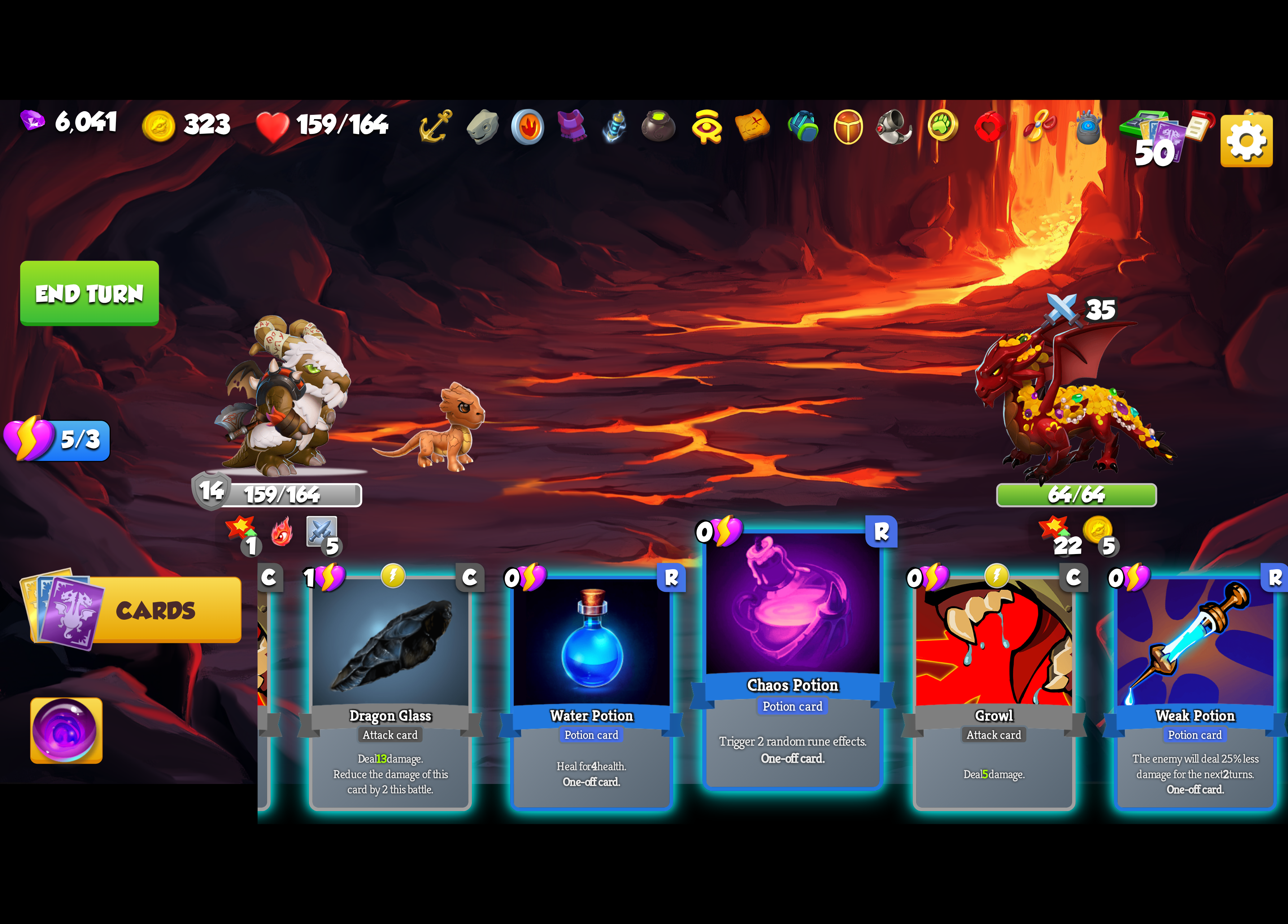
click at [732, 641] on div at bounding box center [793, 606] width 173 height 145
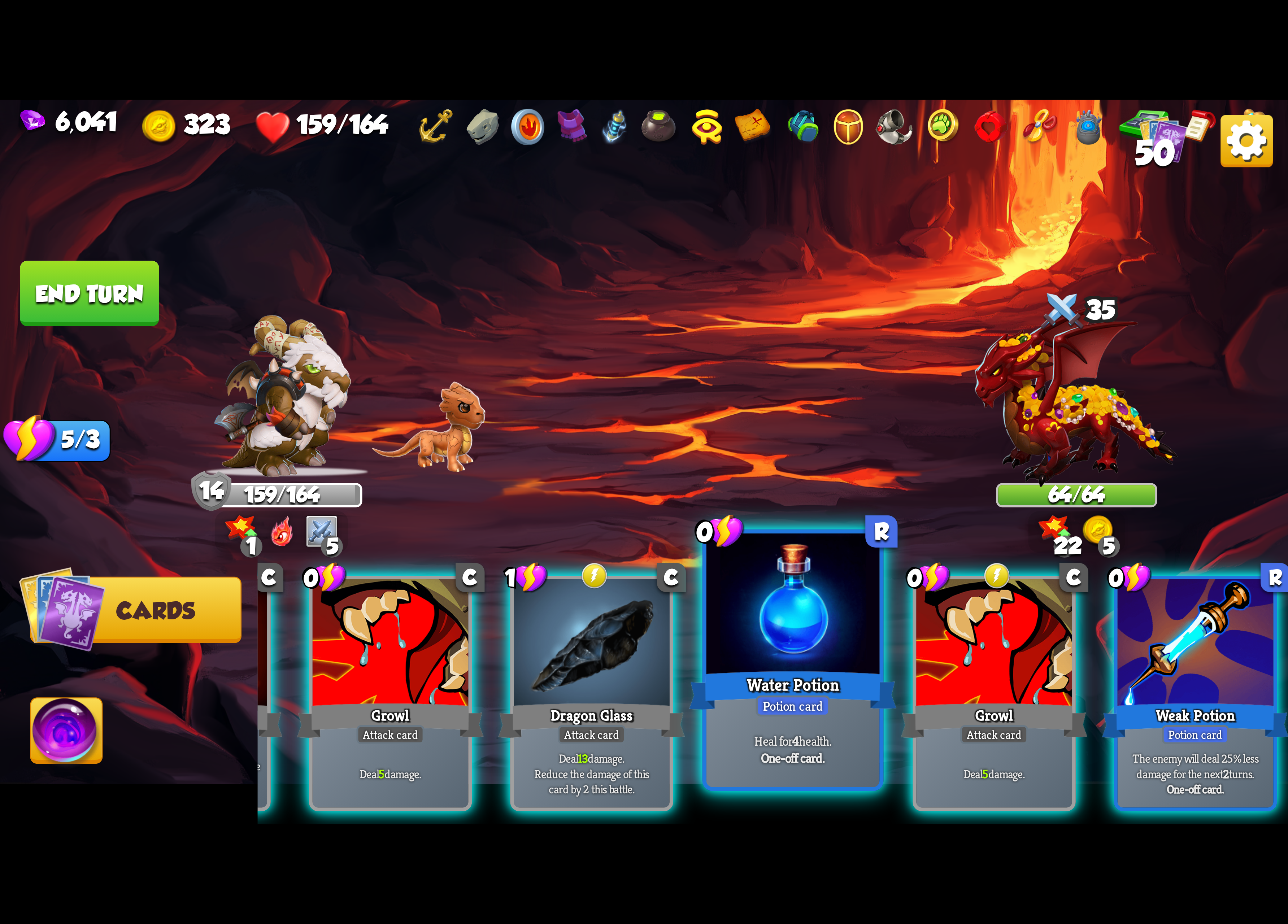
click at [768, 645] on div at bounding box center [793, 606] width 173 height 145
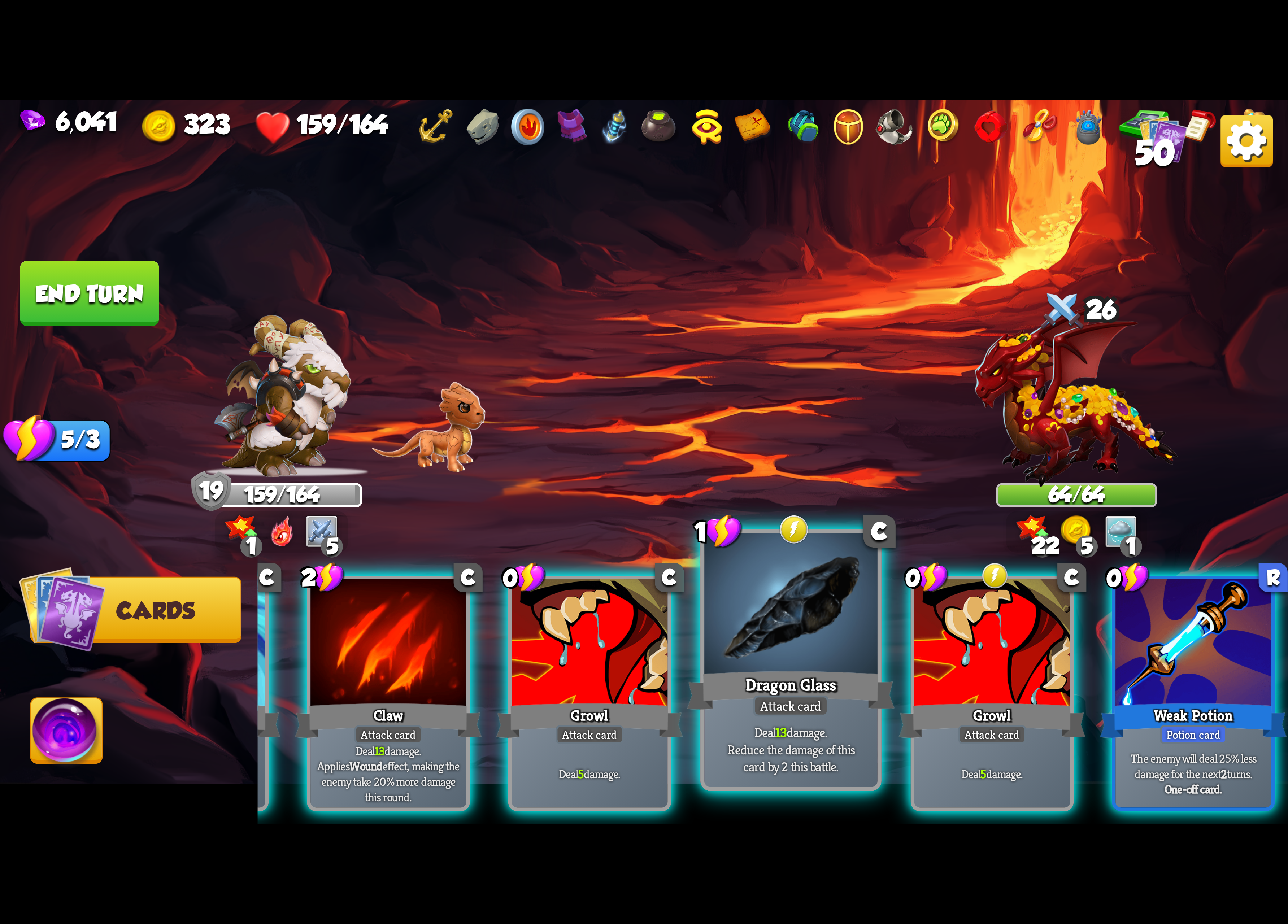
scroll to position [0, 212]
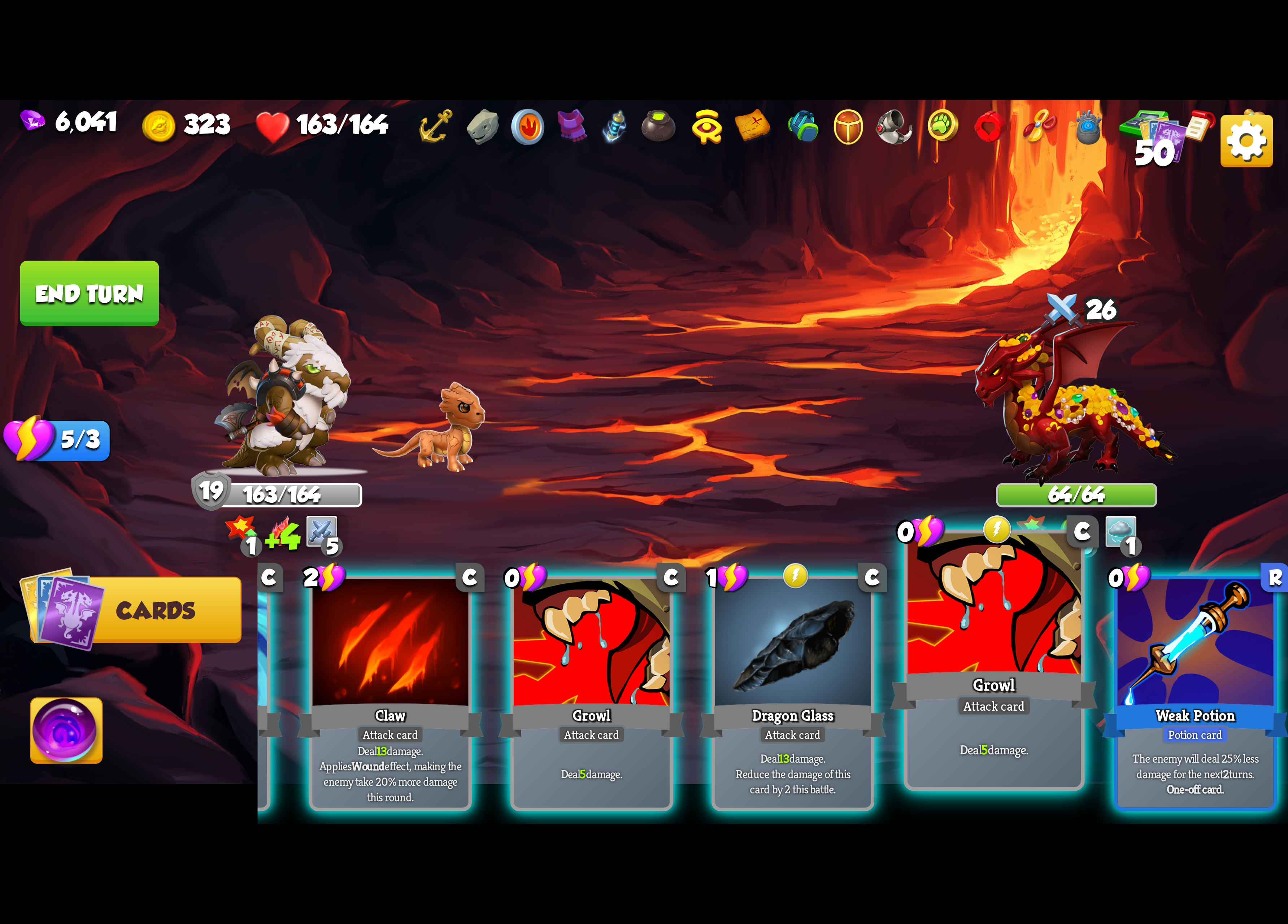
click at [933, 644] on div at bounding box center [994, 606] width 173 height 145
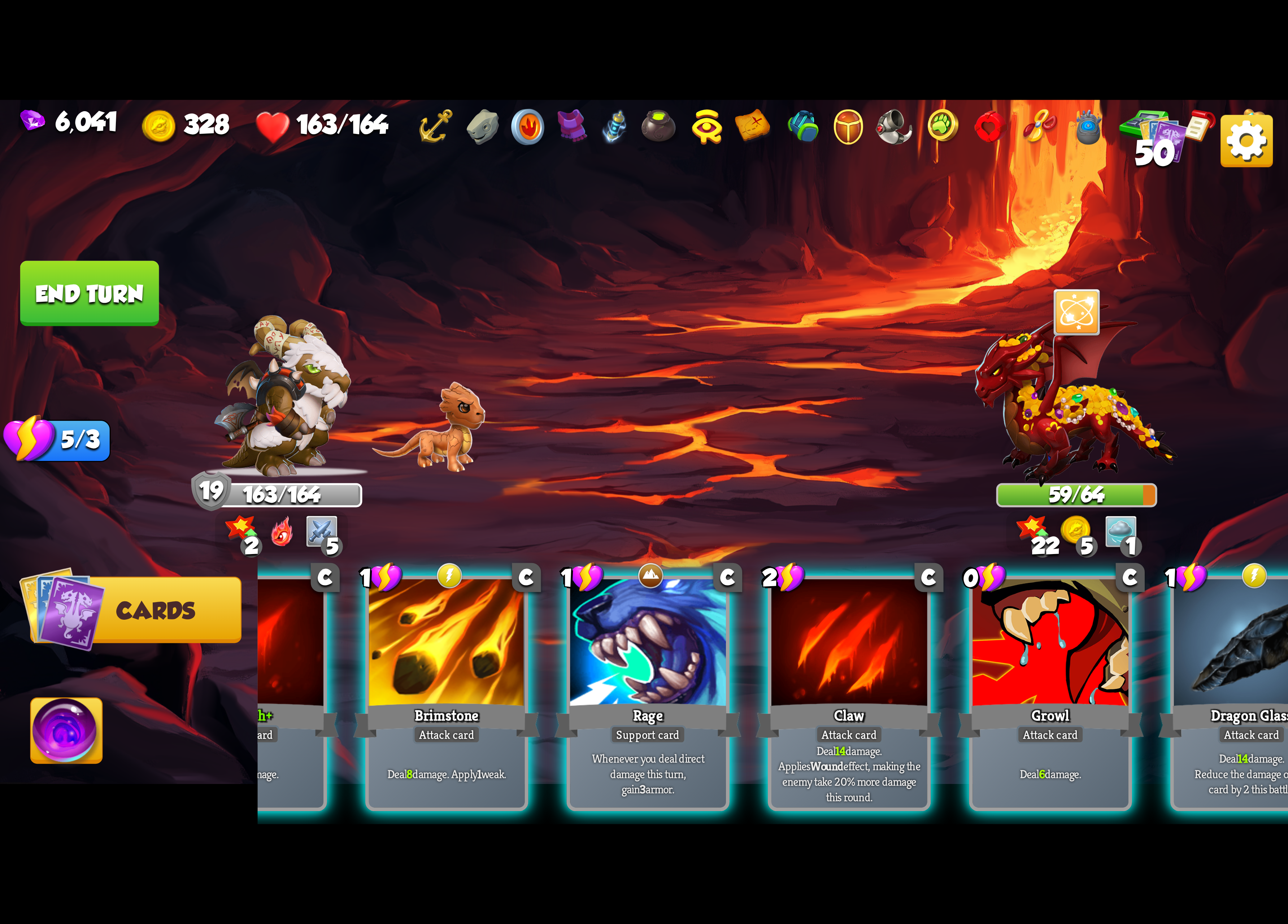
scroll to position [0, 44]
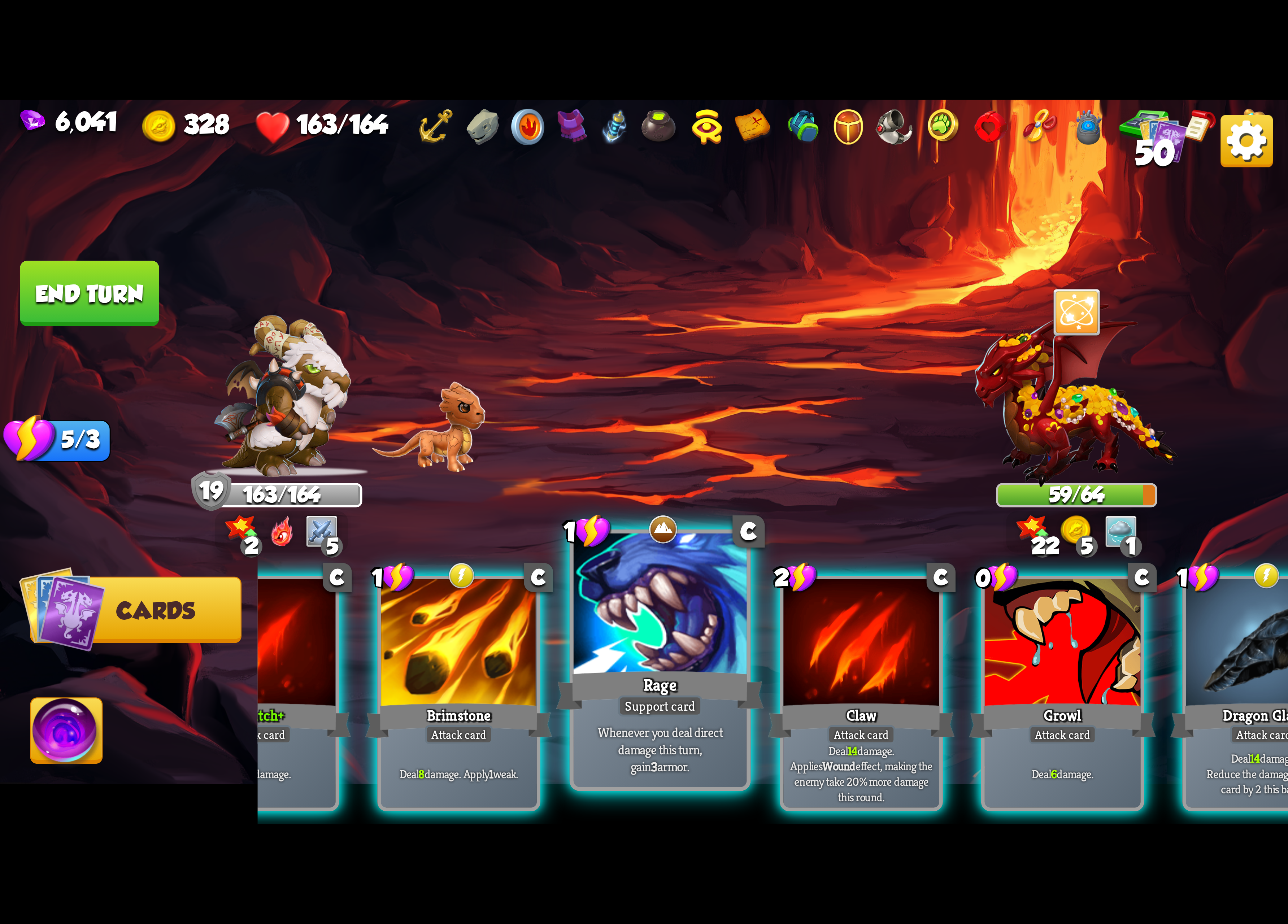
click at [639, 736] on p "Whenever you deal direct damage this turn, gain 3 armor." at bounding box center [660, 749] width 165 height 51
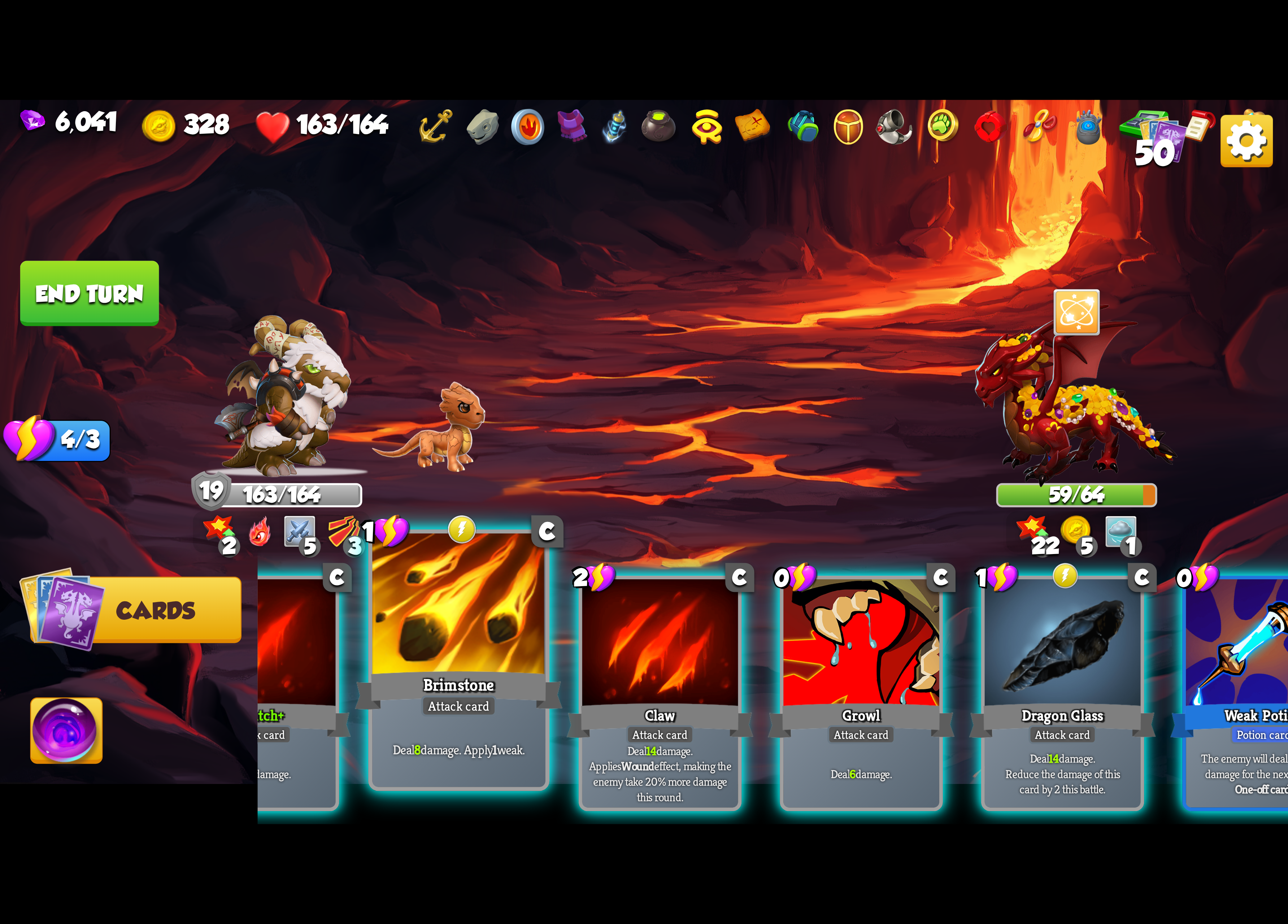
click at [525, 704] on div "Brimstone" at bounding box center [458, 691] width 208 height 46
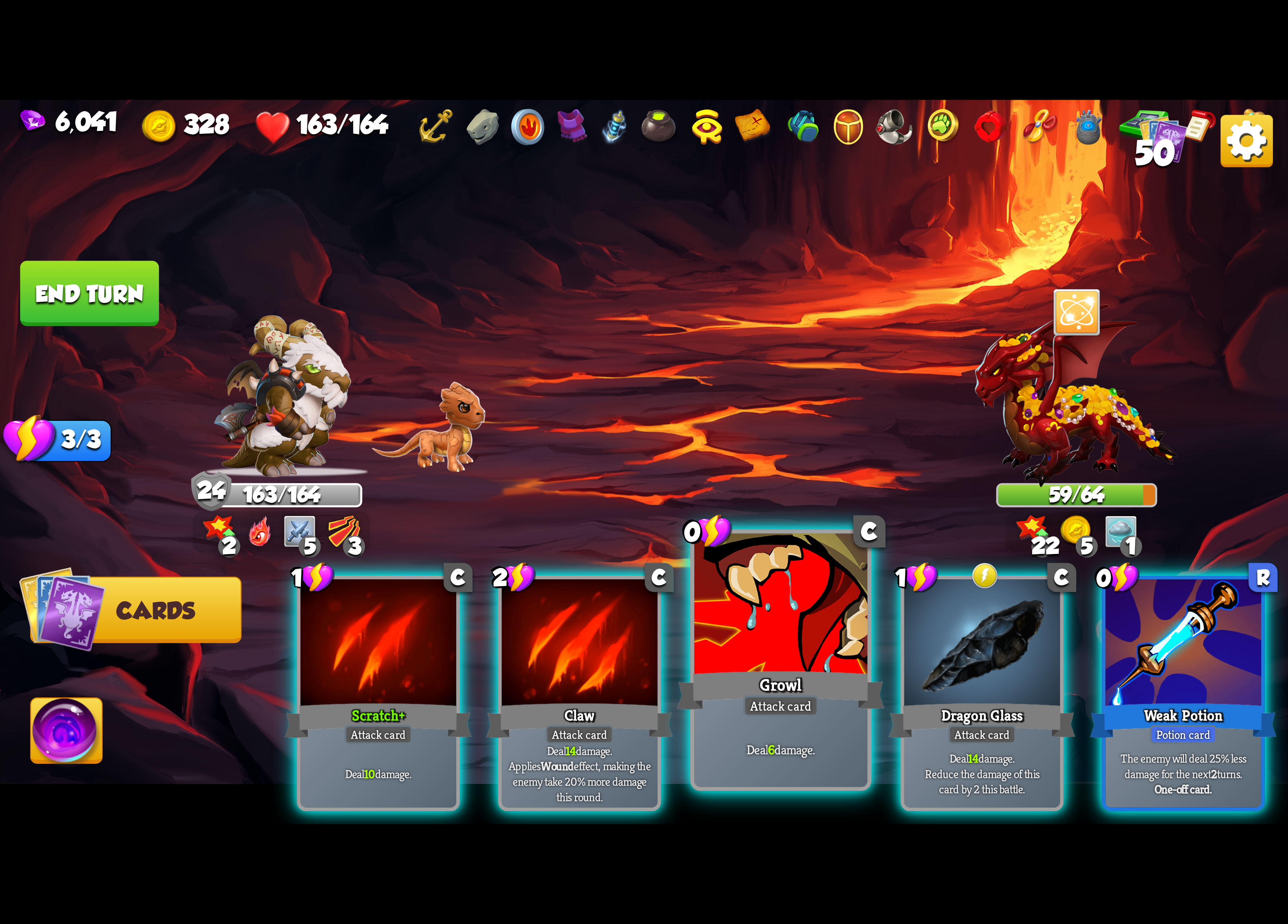
scroll to position [0, 0]
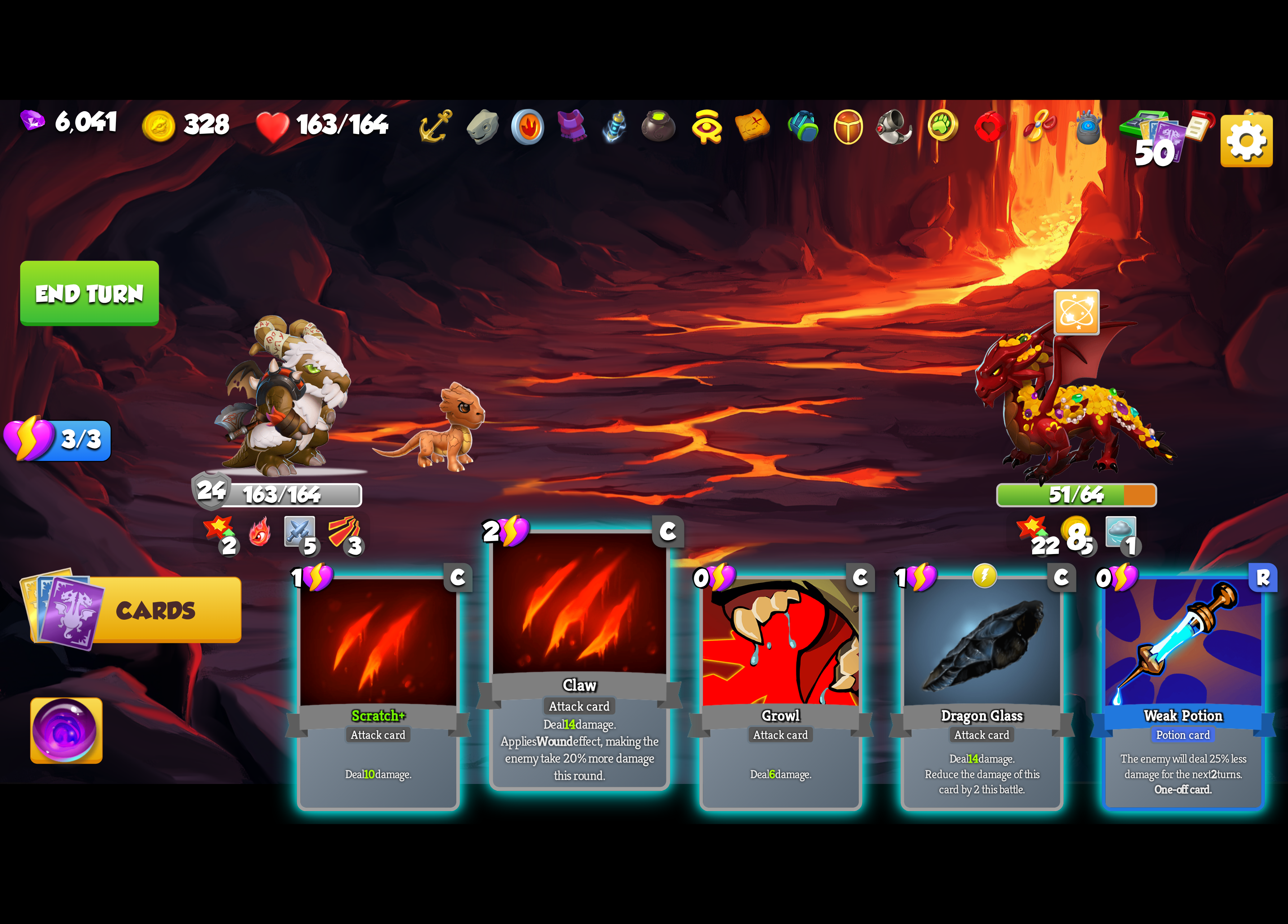
click at [590, 655] on div at bounding box center [580, 606] width 173 height 145
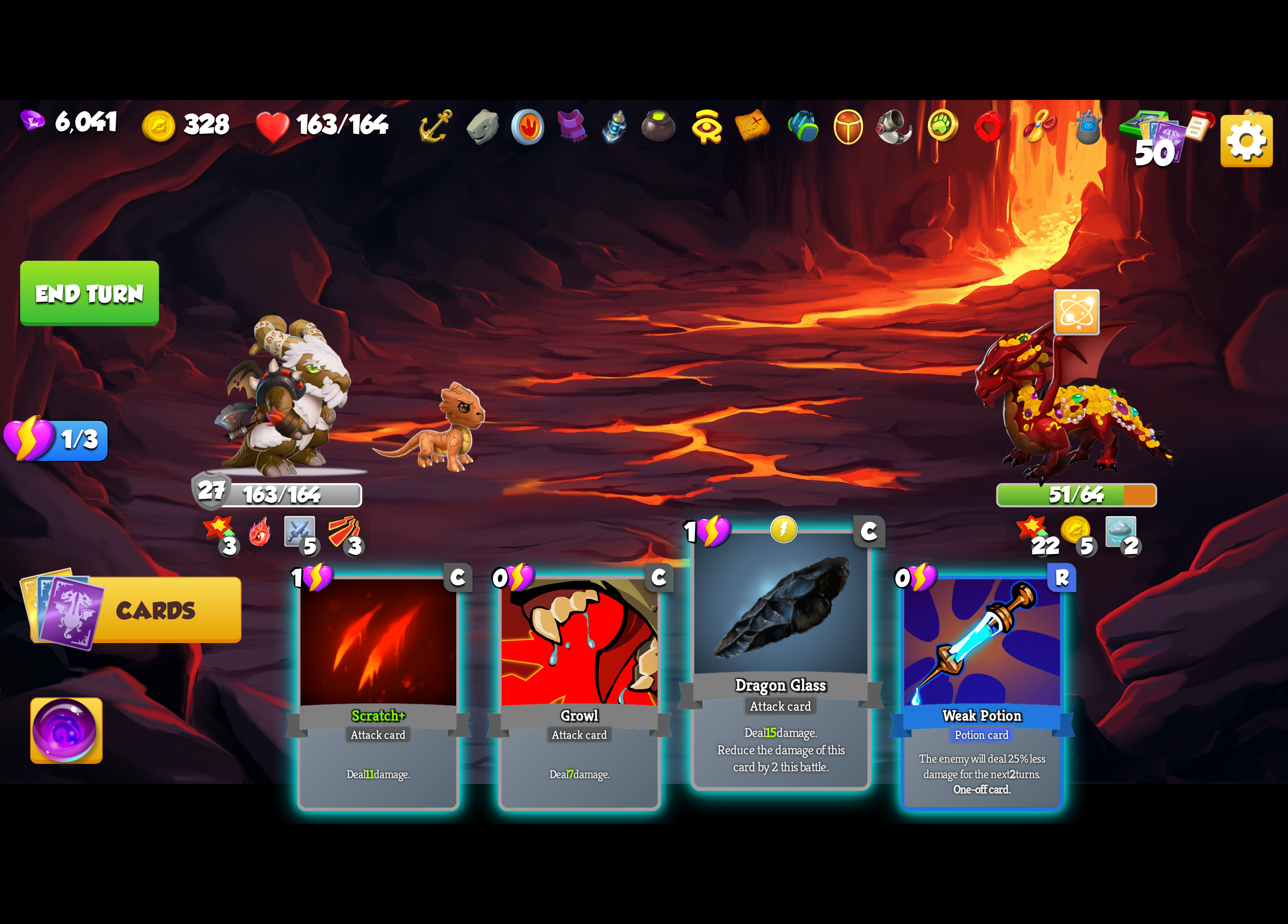
click at [714, 634] on div at bounding box center [781, 606] width 173 height 145
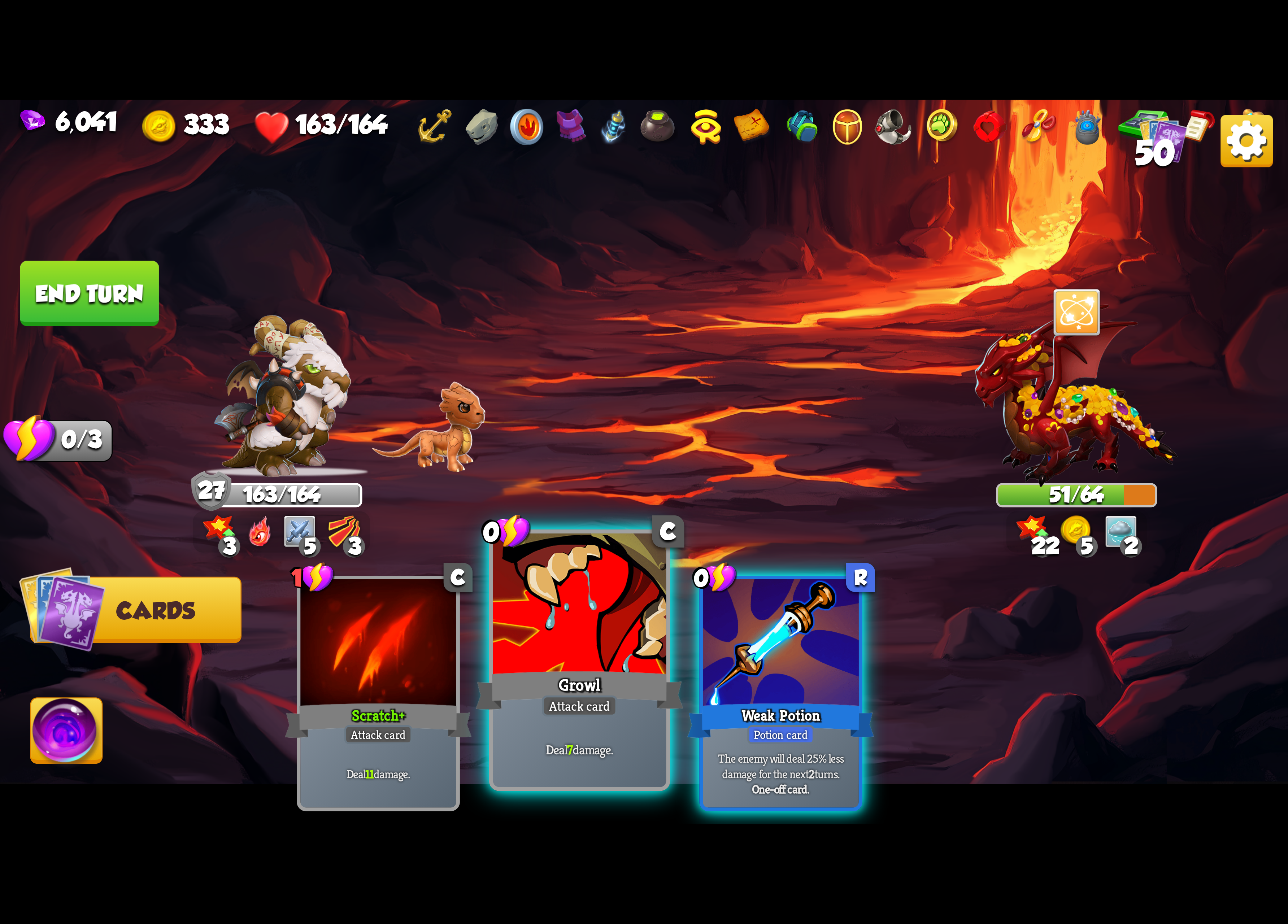
click at [633, 654] on div at bounding box center [580, 606] width 173 height 145
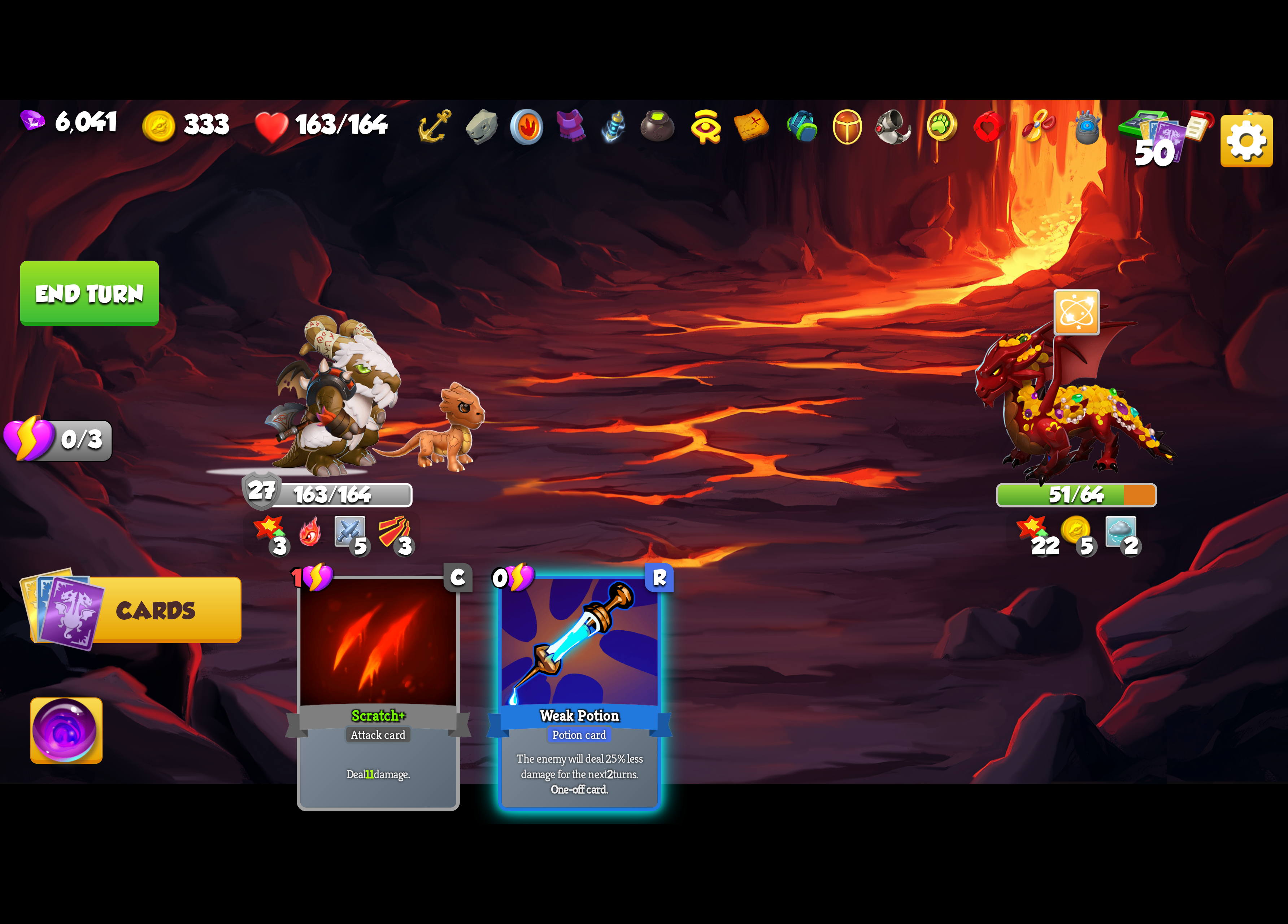
click at [636, 654] on div at bounding box center [580, 645] width 156 height 132
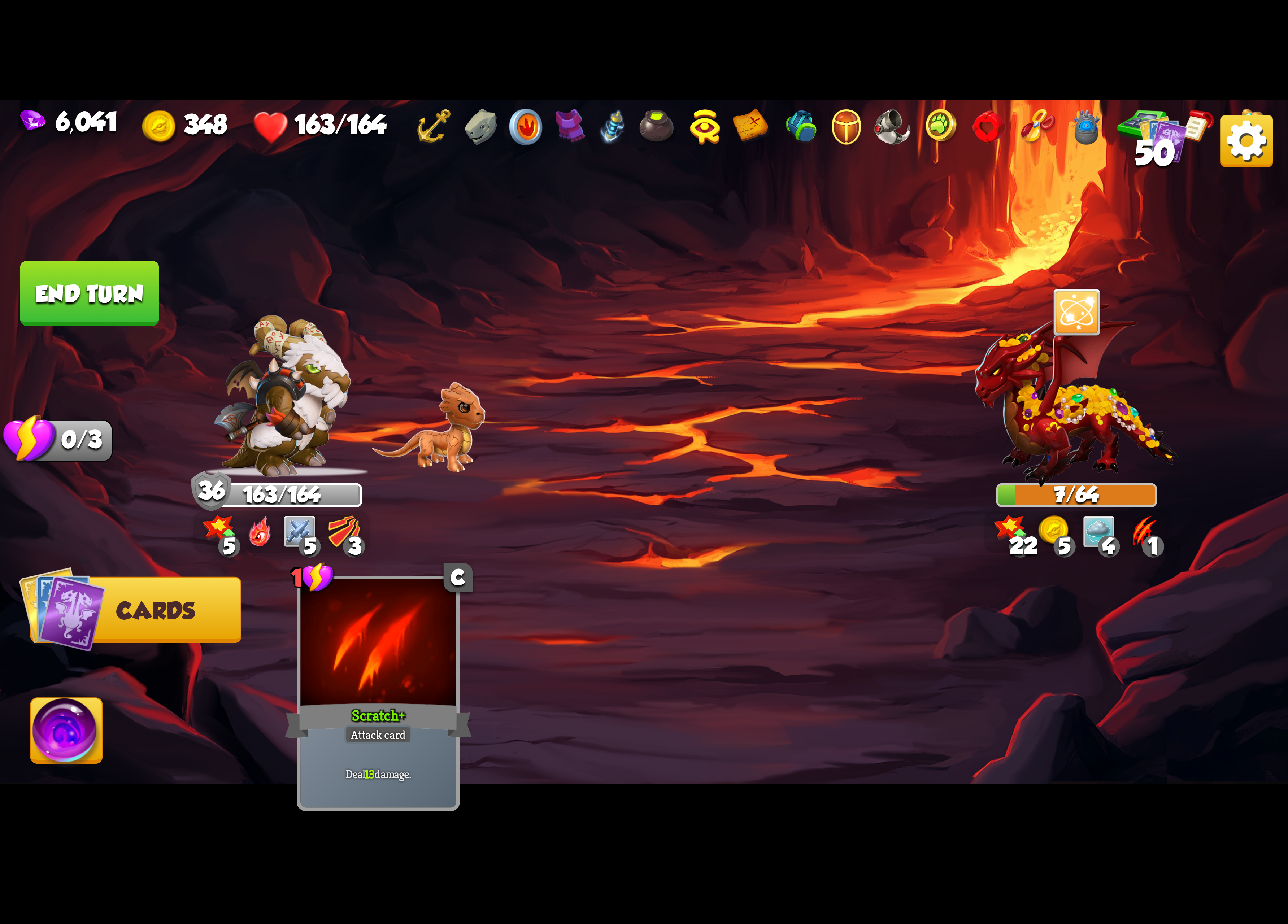
click at [140, 323] on button "End turn" at bounding box center [90, 293] width 139 height 65
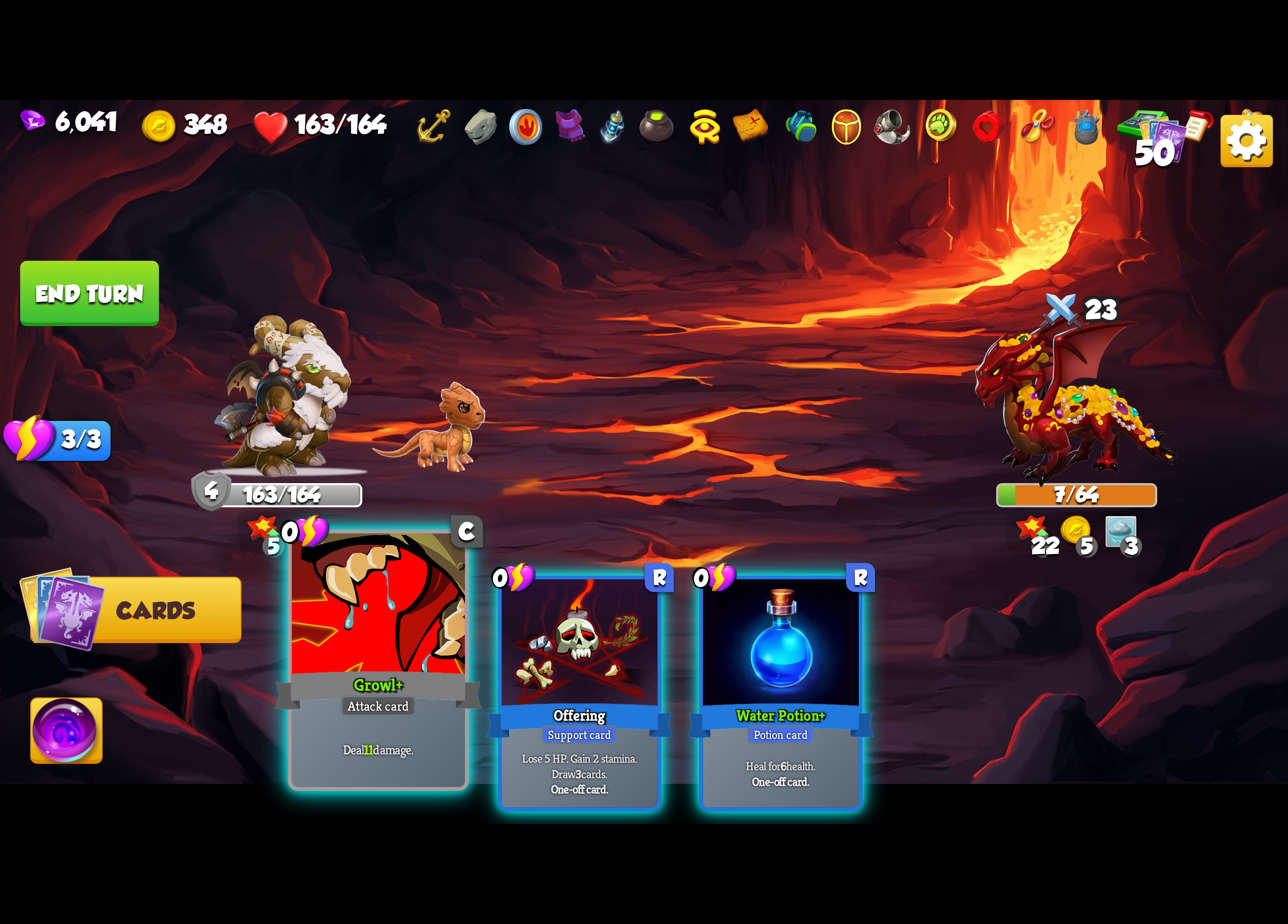
click at [378, 585] on div at bounding box center [378, 606] width 173 height 145
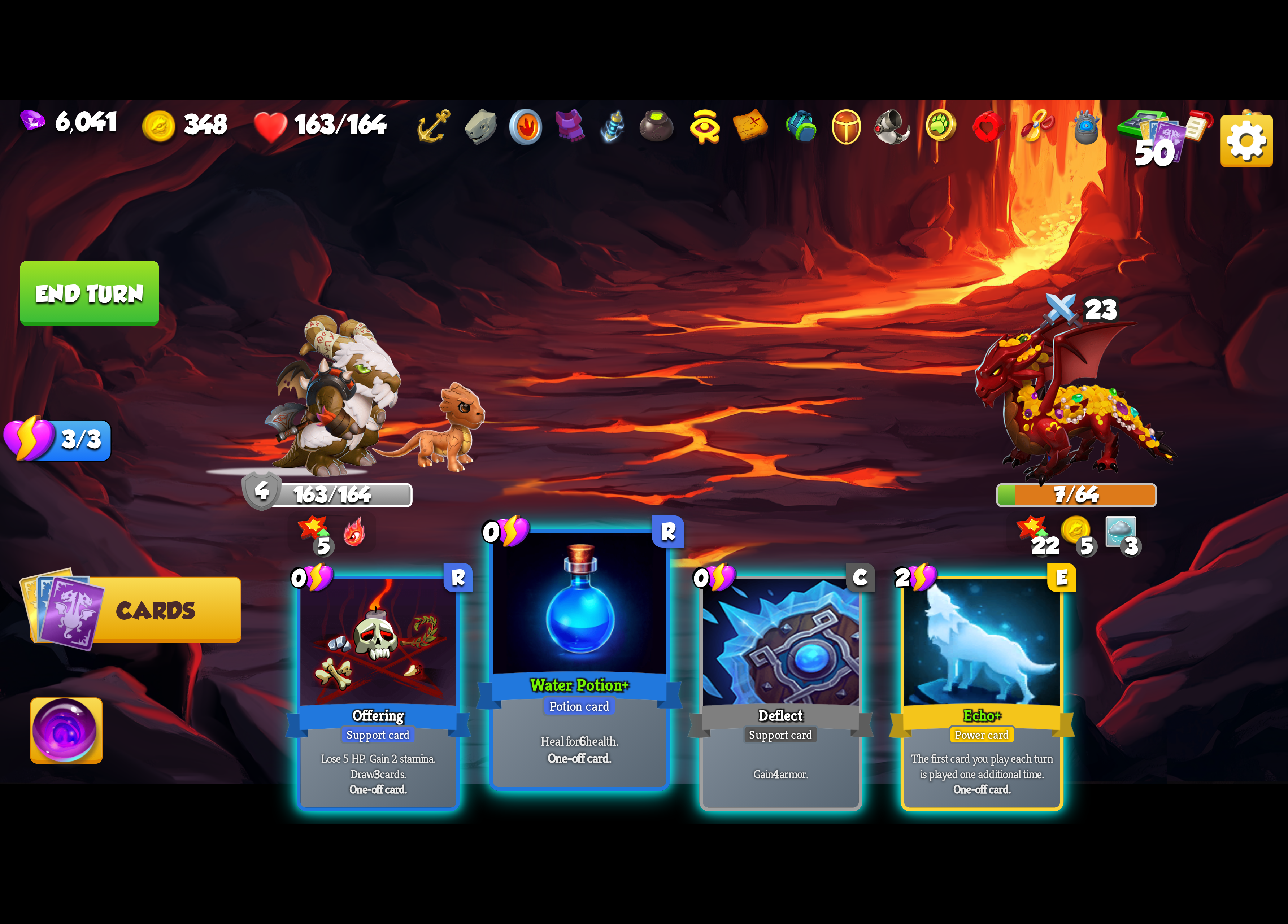
click at [592, 599] on div at bounding box center [580, 606] width 173 height 145
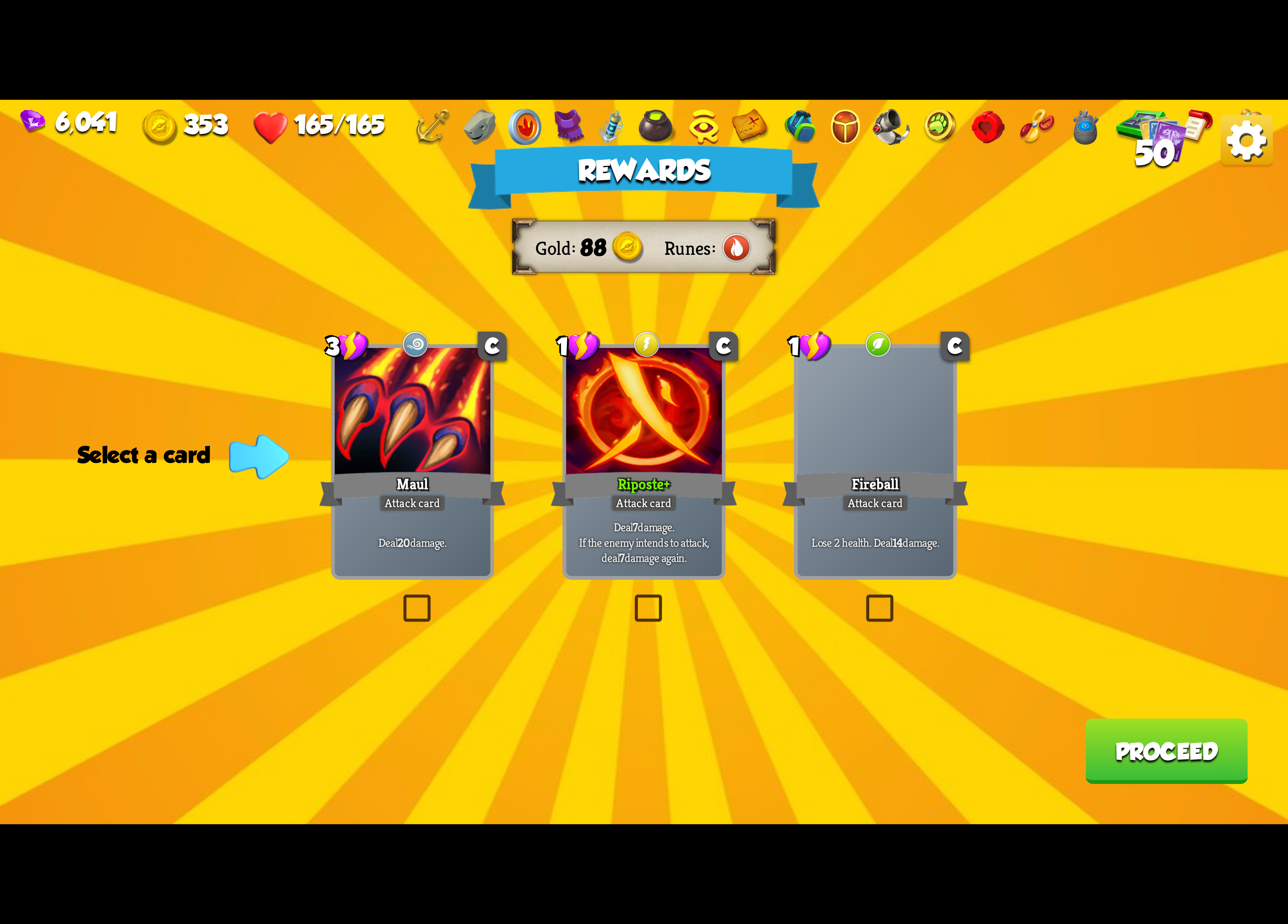
click at [685, 390] on div at bounding box center [644, 413] width 156 height 132
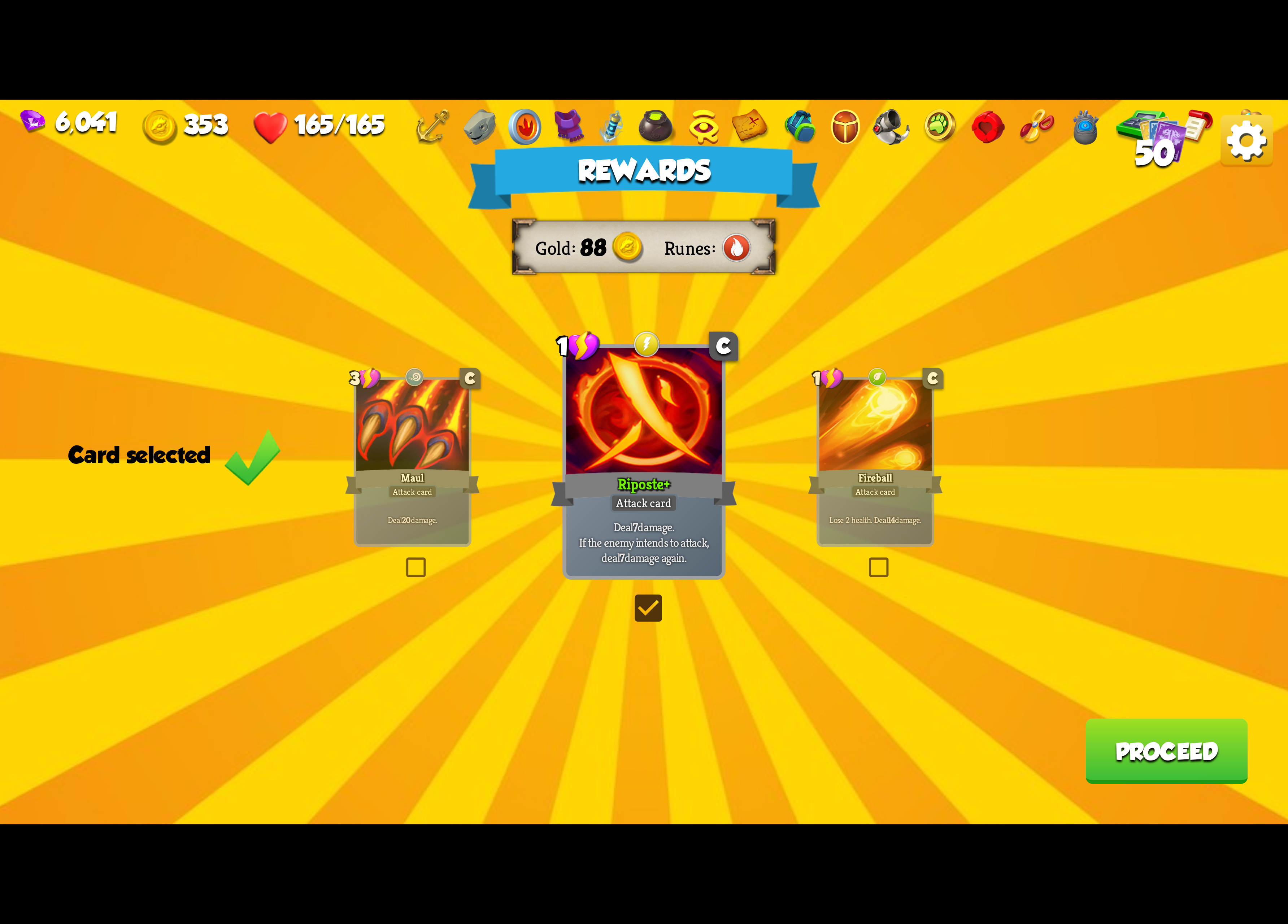
click at [1177, 745] on button "Proceed" at bounding box center [1166, 751] width 162 height 65
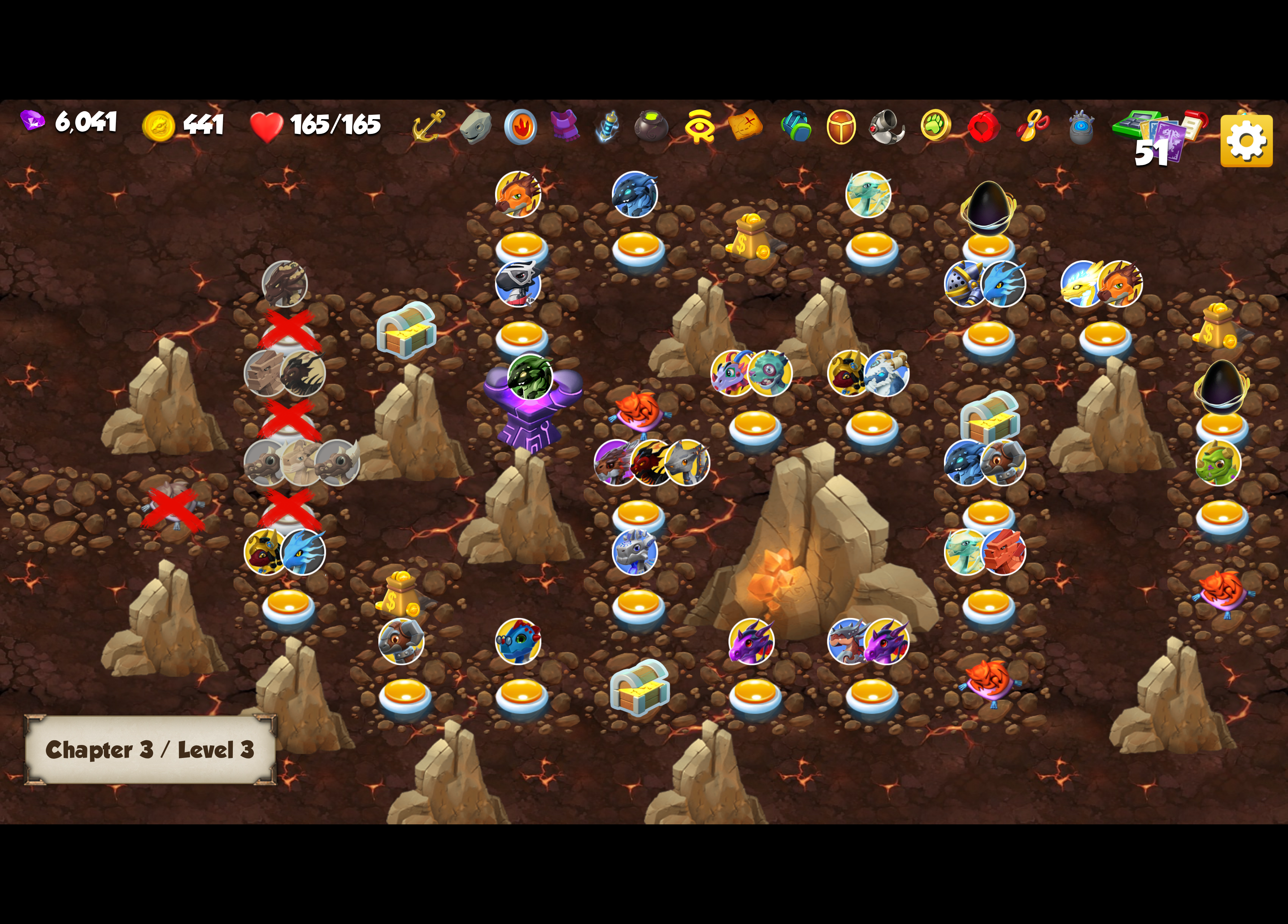
click at [406, 321] on img at bounding box center [407, 330] width 64 height 60
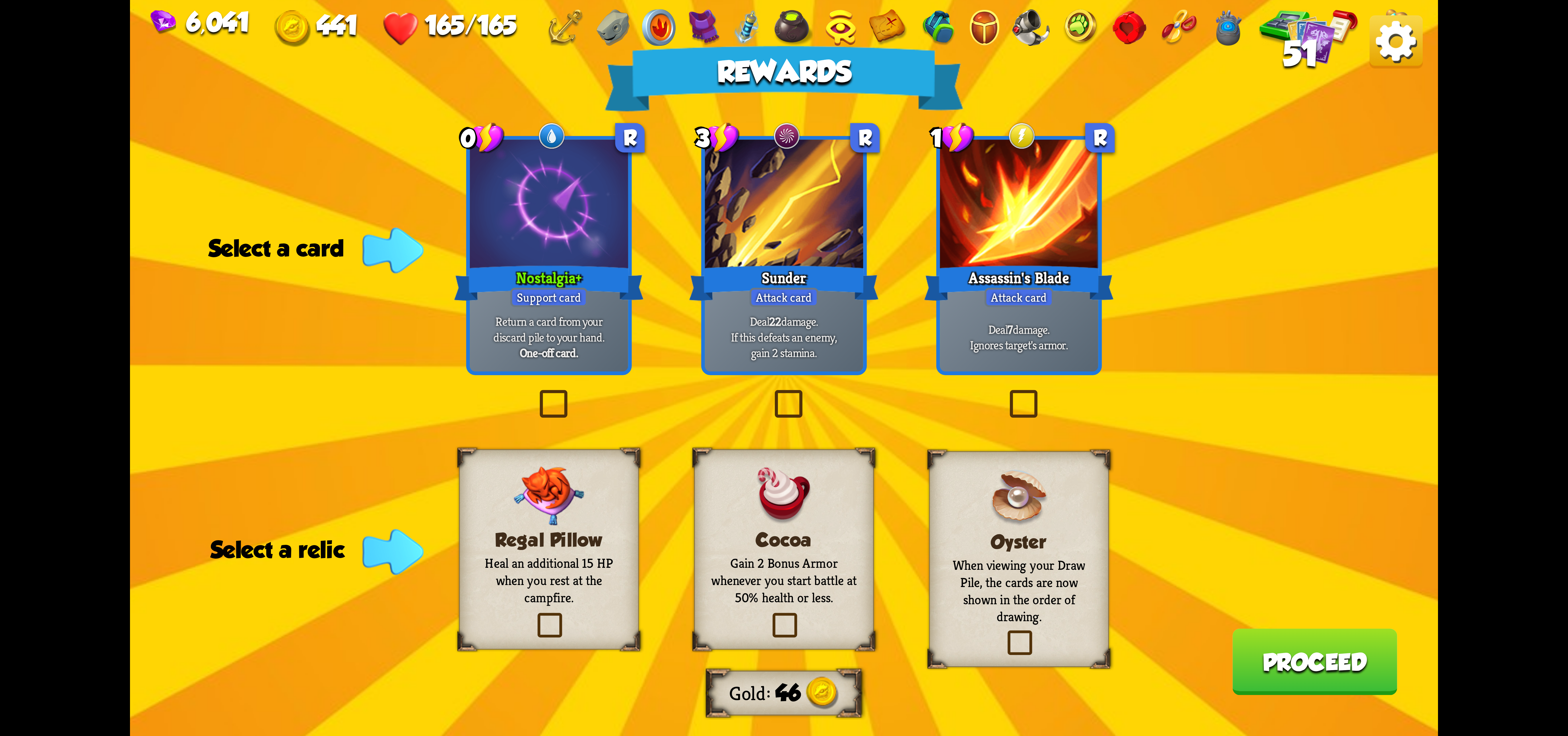
click at [940, 62] on img at bounding box center [1396, 41] width 53 height 53
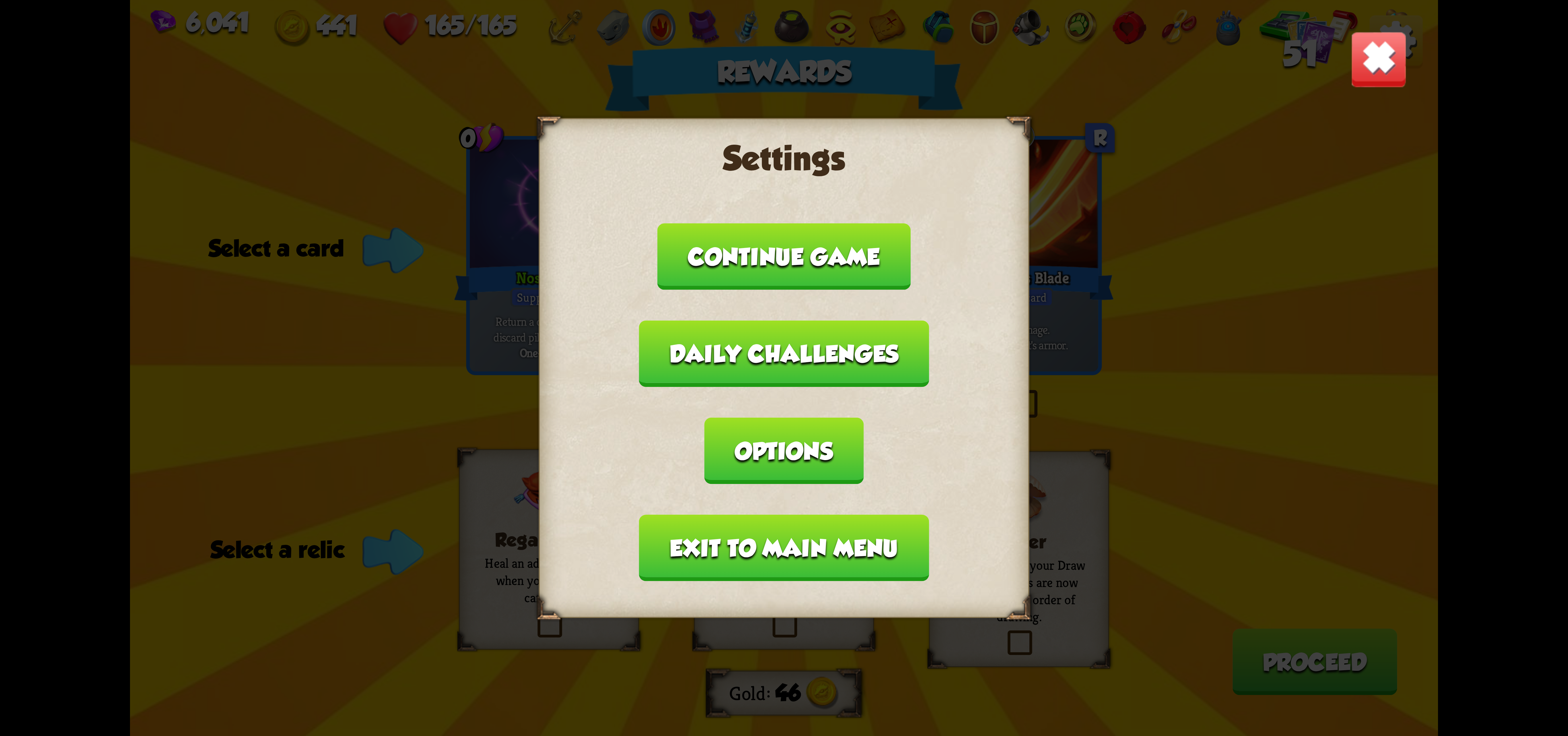
click at [817, 514] on button "Exit to main menu" at bounding box center [784, 547] width 290 height 66
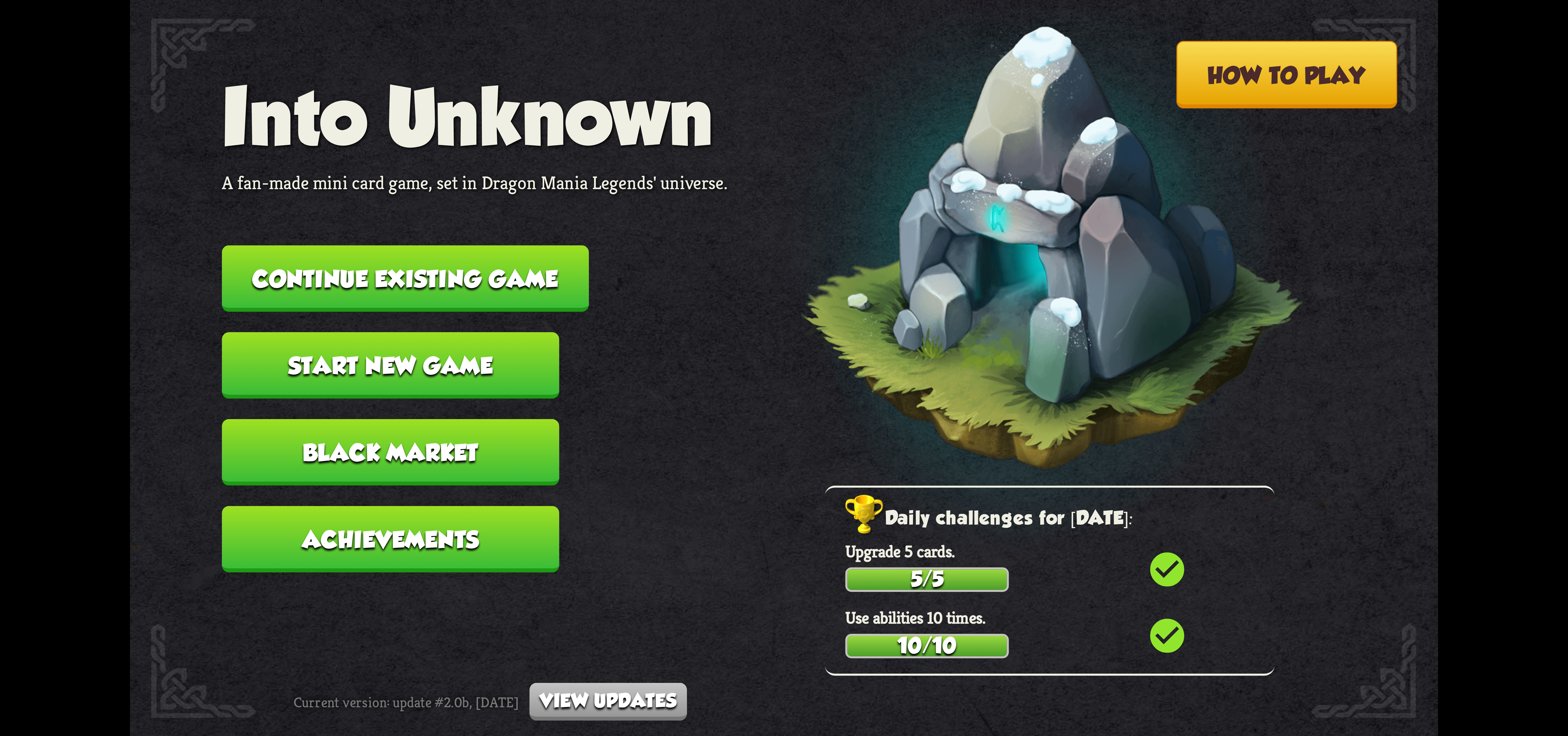
click at [542, 259] on button "Continue existing game" at bounding box center [405, 278] width 367 height 66
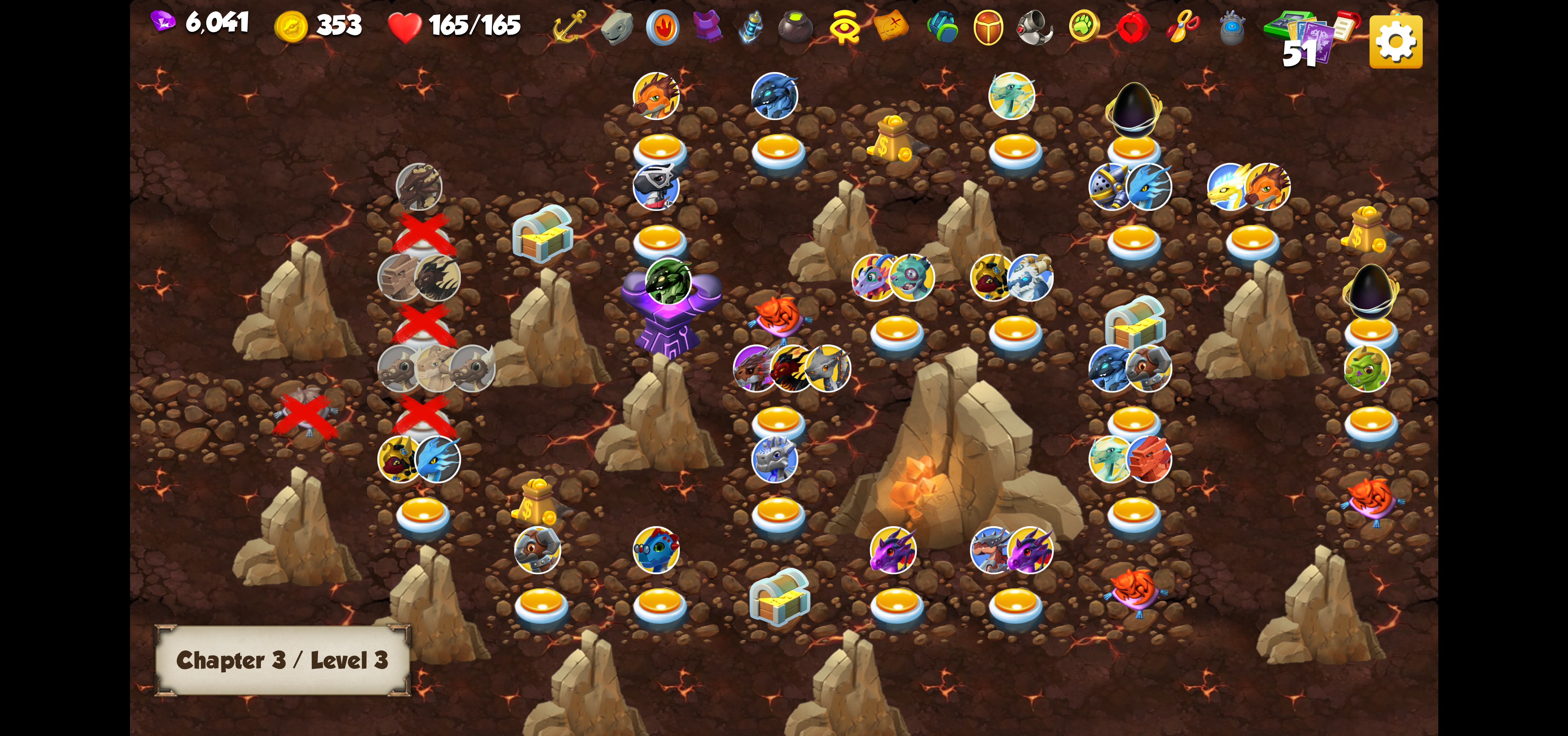
click at [561, 214] on img at bounding box center [542, 234] width 65 height 61
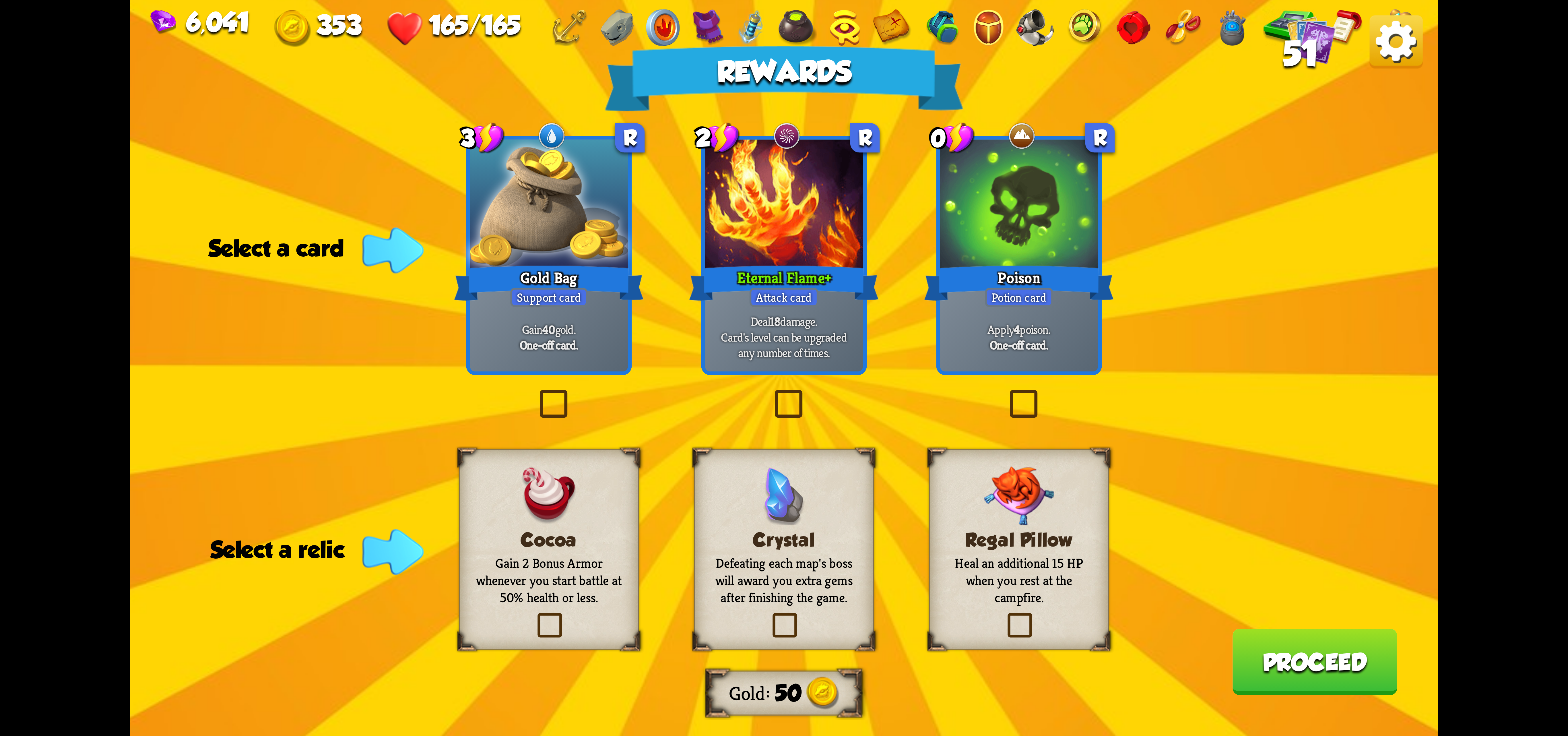
click at [940, 47] on img at bounding box center [1396, 41] width 53 height 53
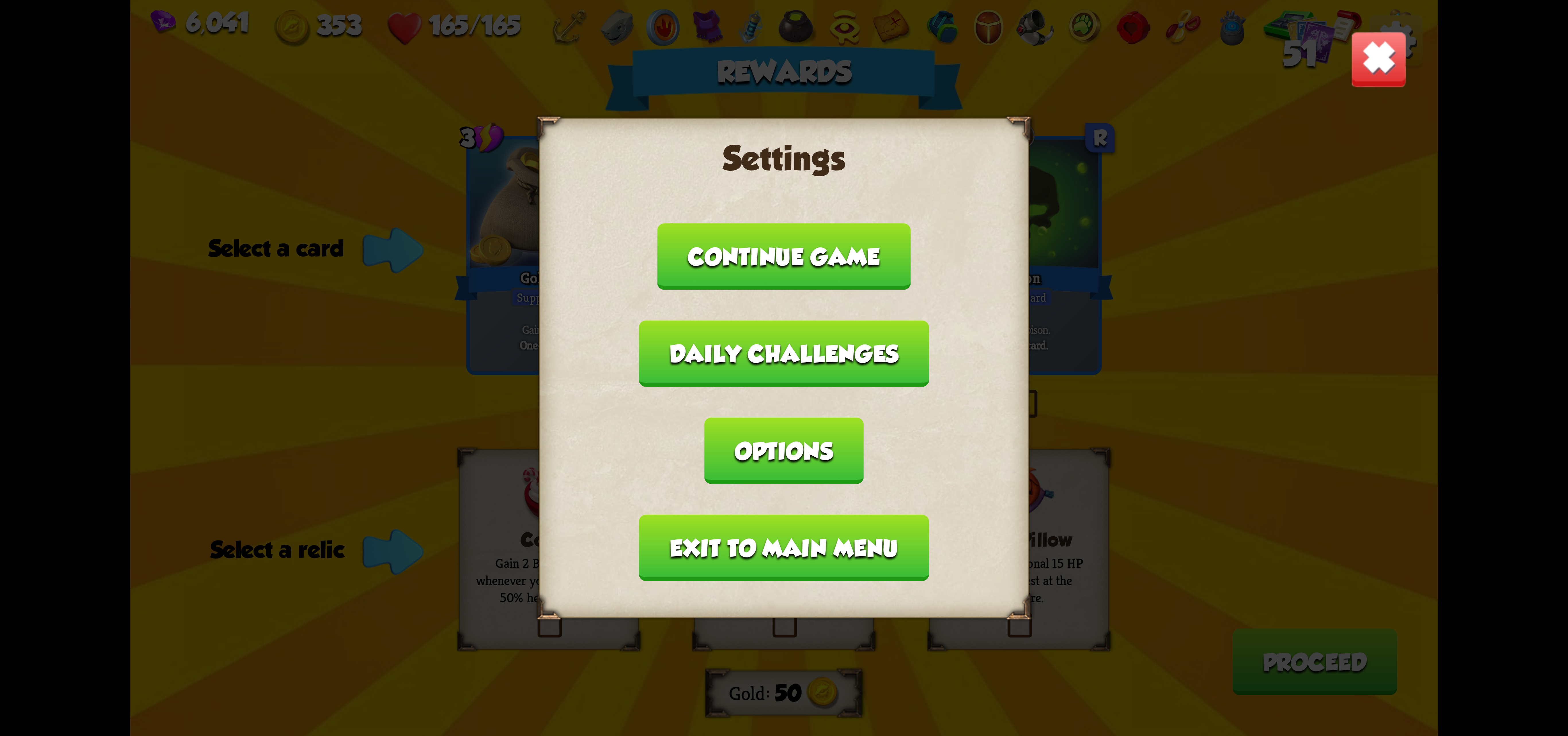
click at [859, 514] on button "Exit to main menu" at bounding box center [784, 547] width 290 height 66
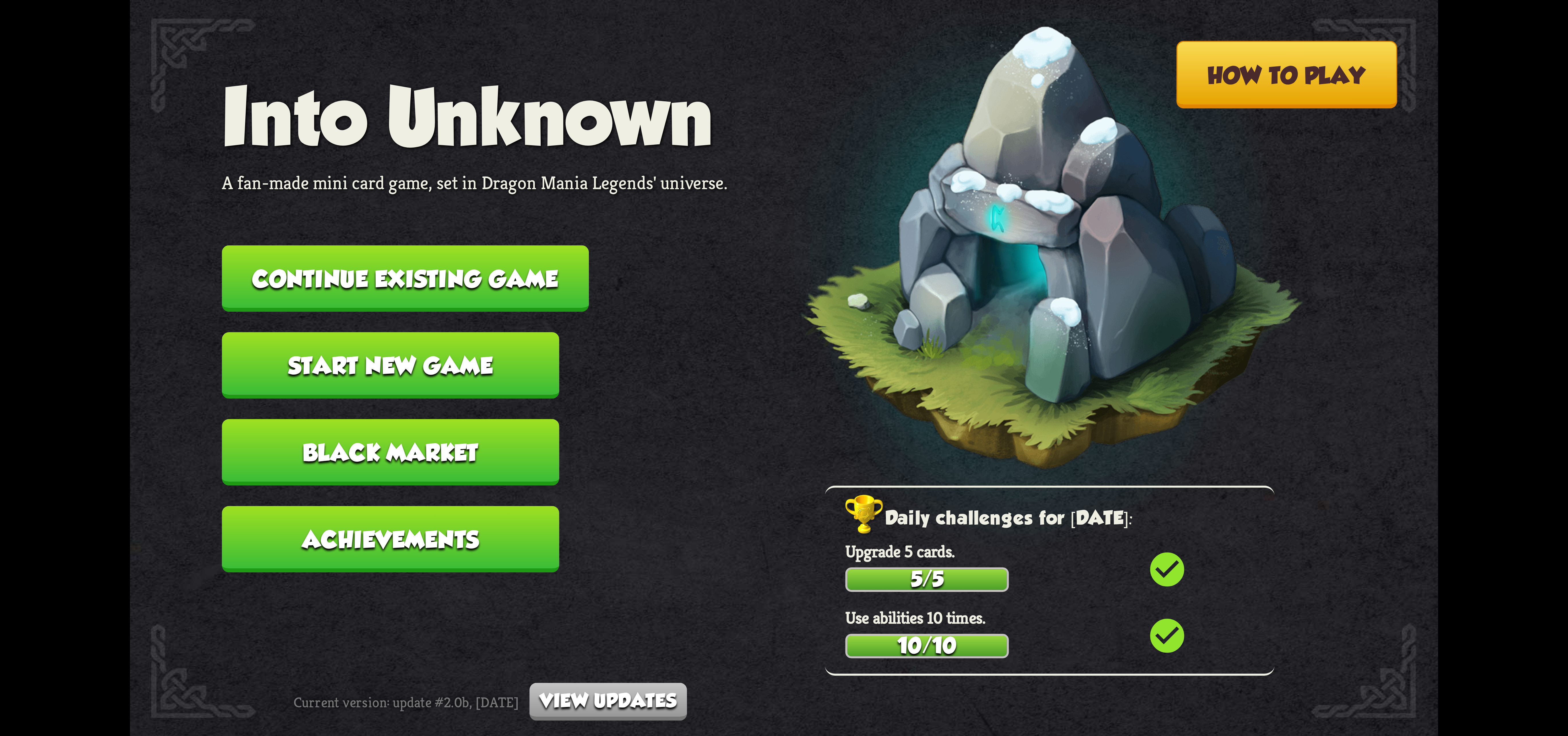
click at [556, 268] on button "Continue existing game" at bounding box center [405, 278] width 367 height 66
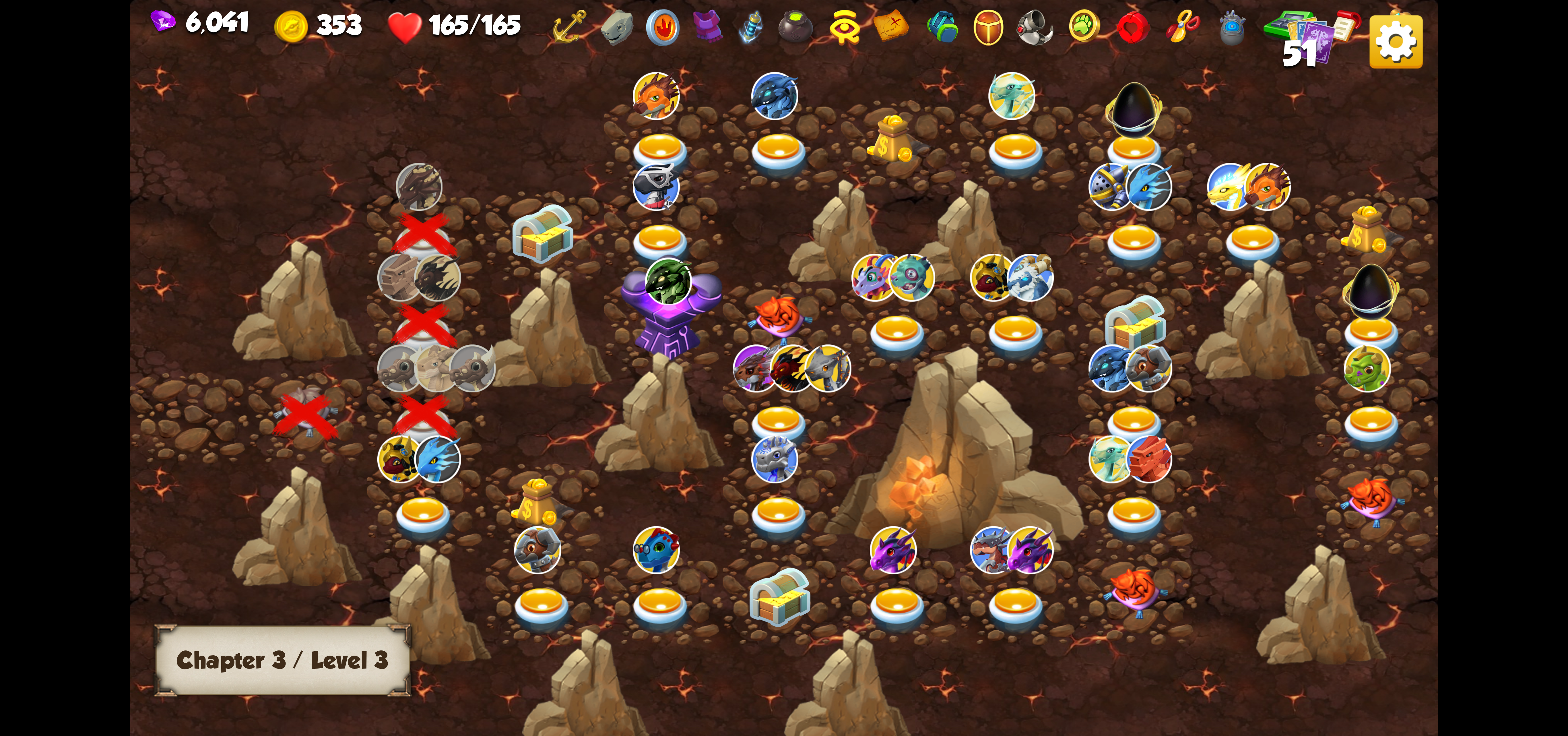
click at [533, 240] on img at bounding box center [542, 234] width 65 height 61
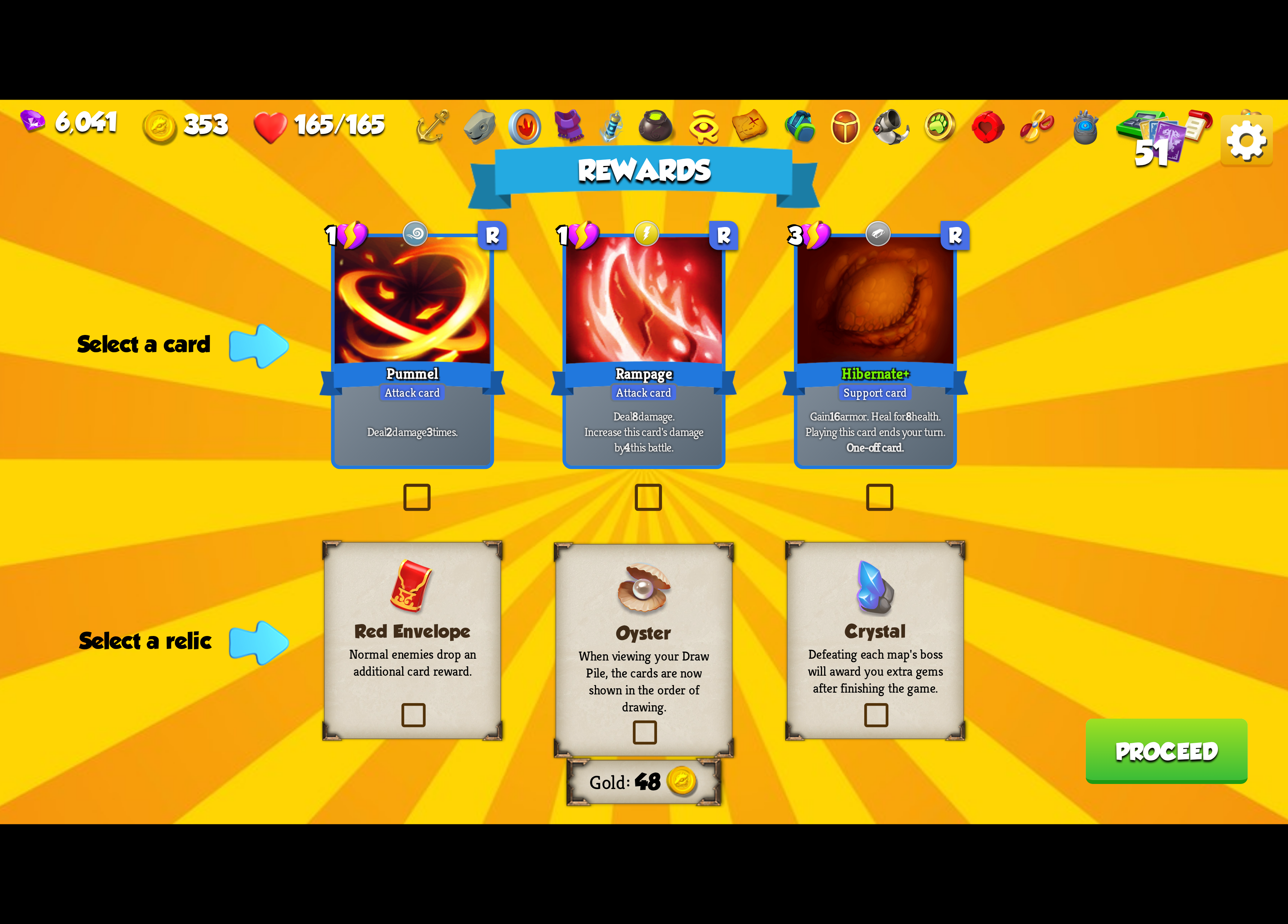
click at [777, 319] on div "Rewards Gold 48 Select a card 1 R Pummel Attack card Deal 2 damage 3 times. 1 R…" at bounding box center [644, 462] width 1288 height 724
click at [1182, 165] on img at bounding box center [1247, 141] width 52 height 52
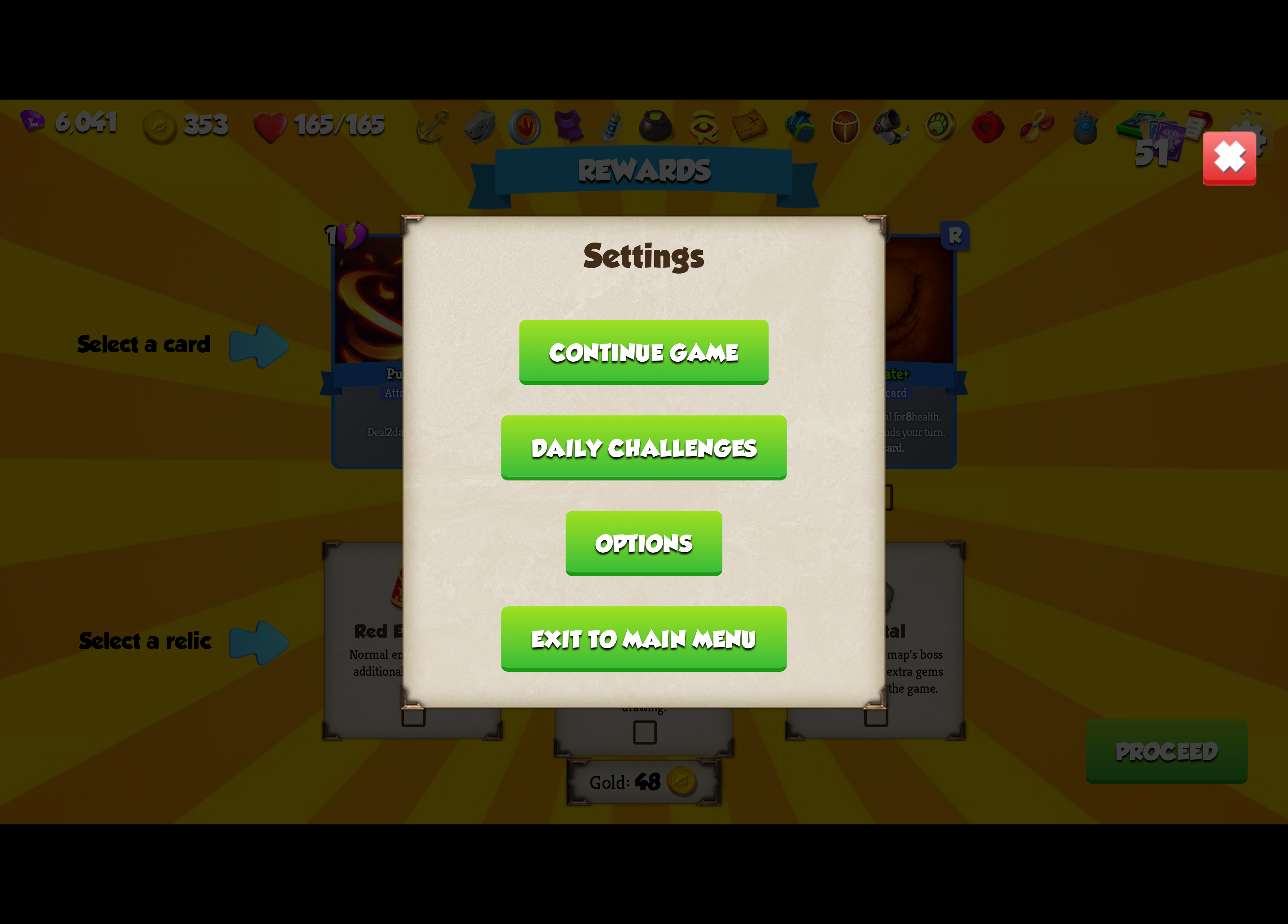
click at [626, 606] on button "Exit to main menu" at bounding box center [644, 638] width 285 height 65
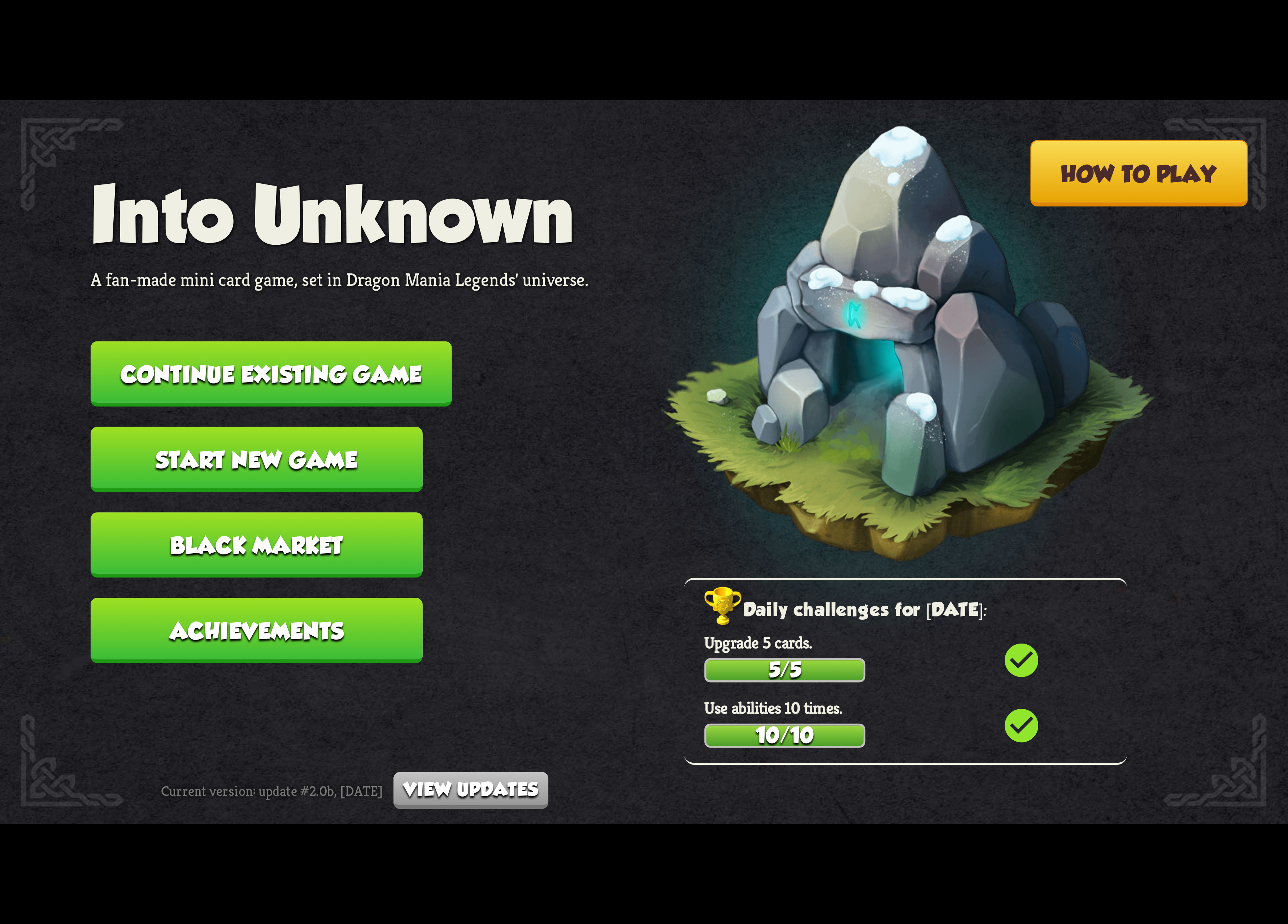
click at [290, 377] on button "Continue existing game" at bounding box center [271, 374] width 361 height 65
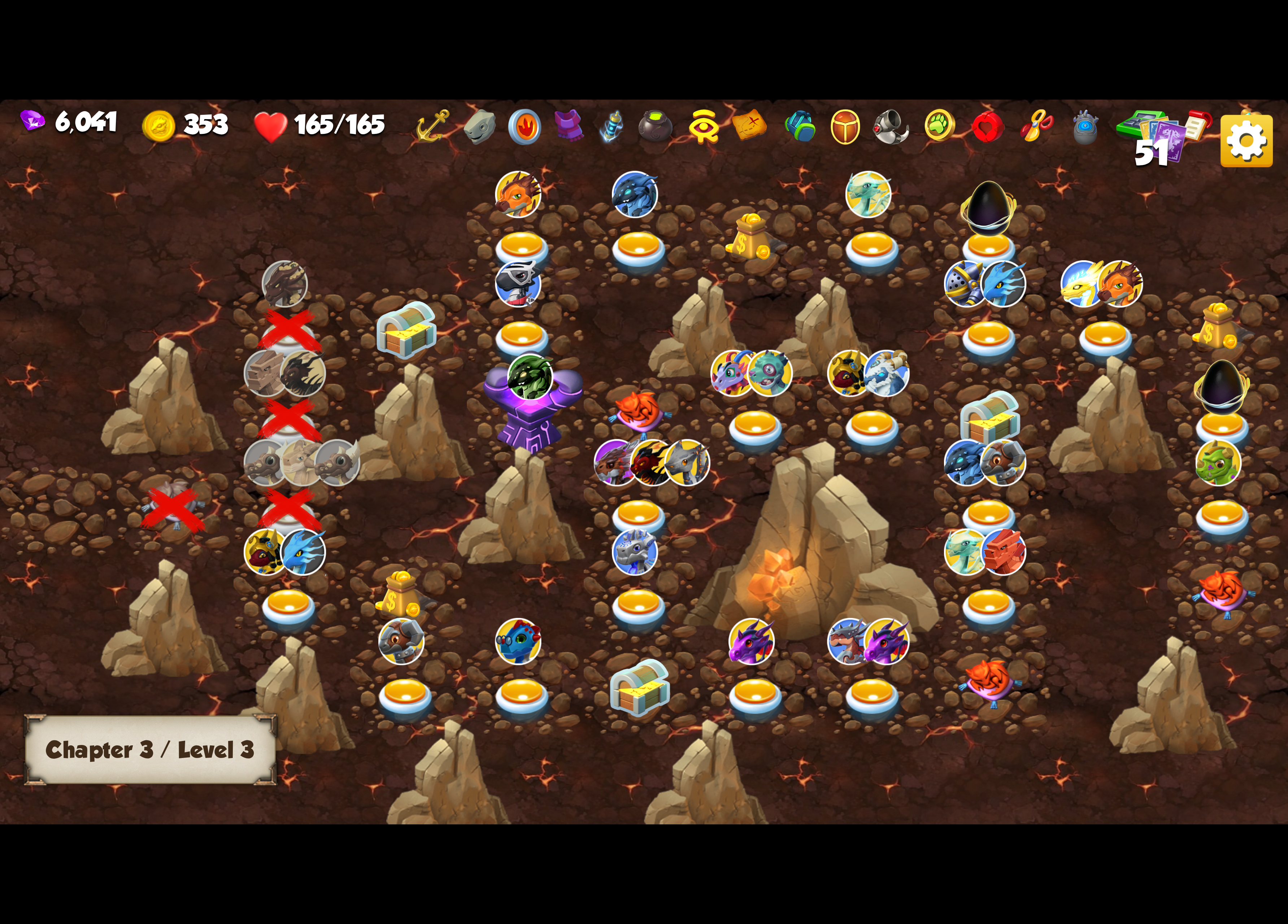
click at [429, 310] on img at bounding box center [407, 330] width 64 height 60
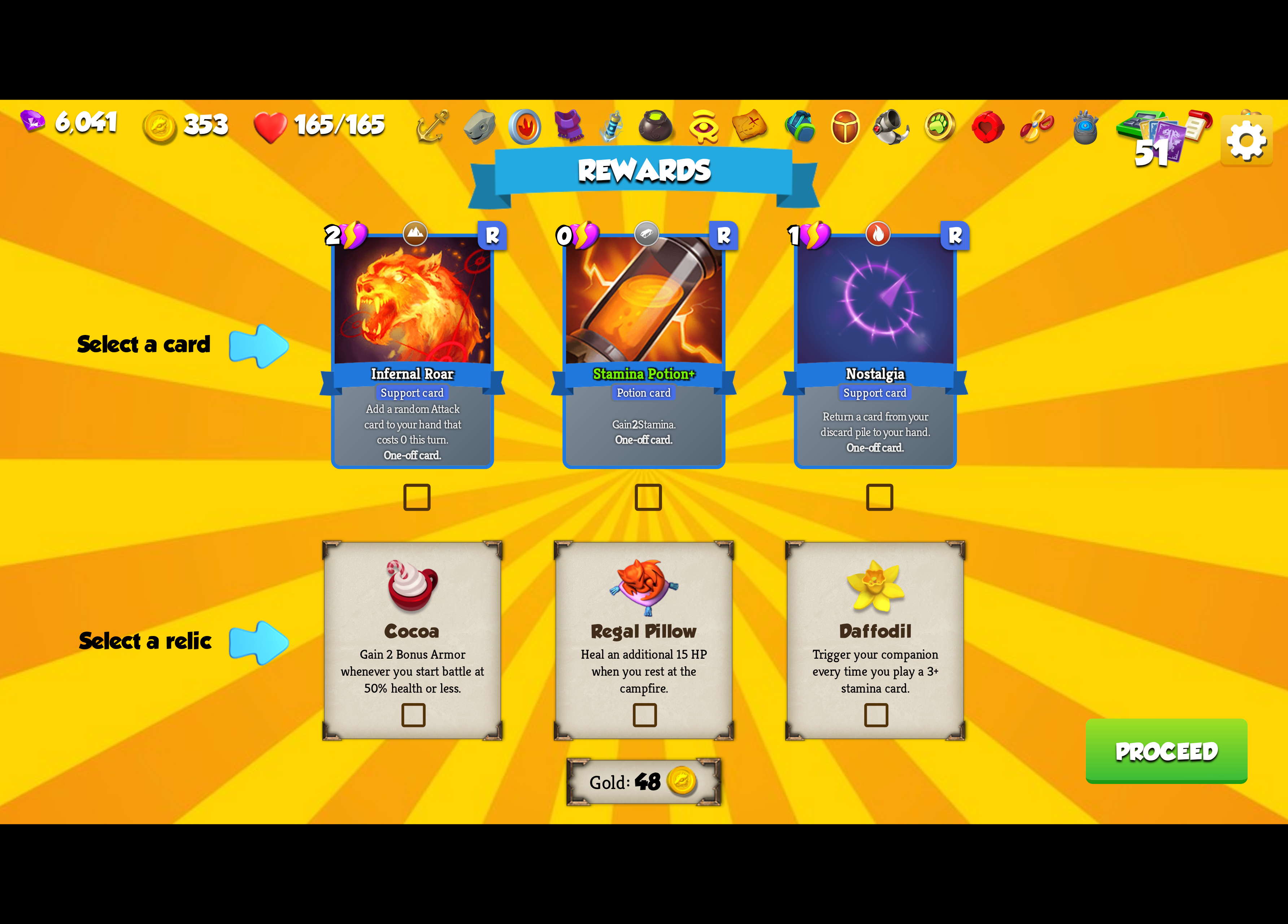
drag, startPoint x: 678, startPoint y: 334, endPoint x: 672, endPoint y: 326, distance: 10.0
click at [673, 326] on div at bounding box center [644, 303] width 156 height 132
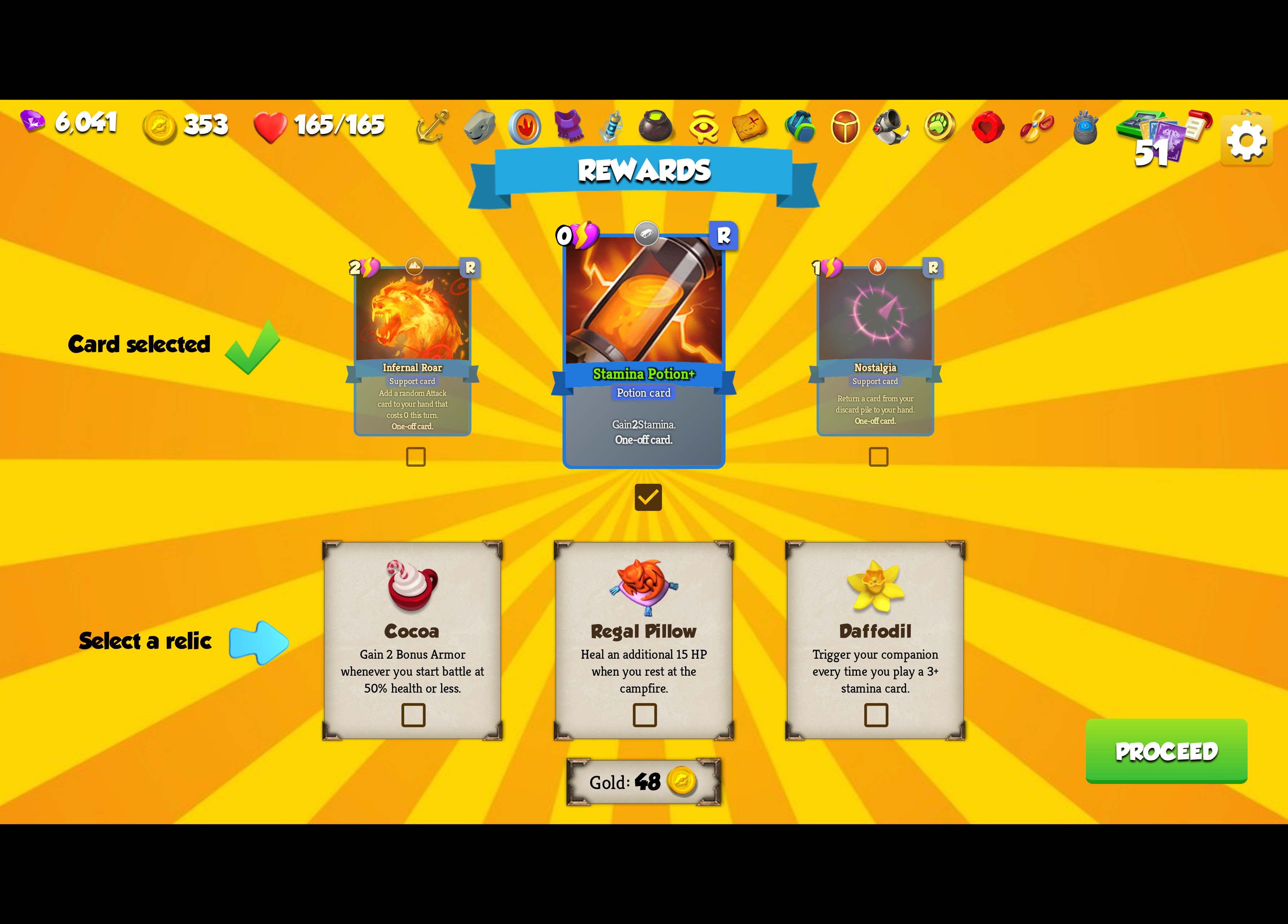
click at [432, 647] on p "Gain 2 Bonus Armor whenever you start battle at 50% health or less." at bounding box center [412, 671] width 143 height 51
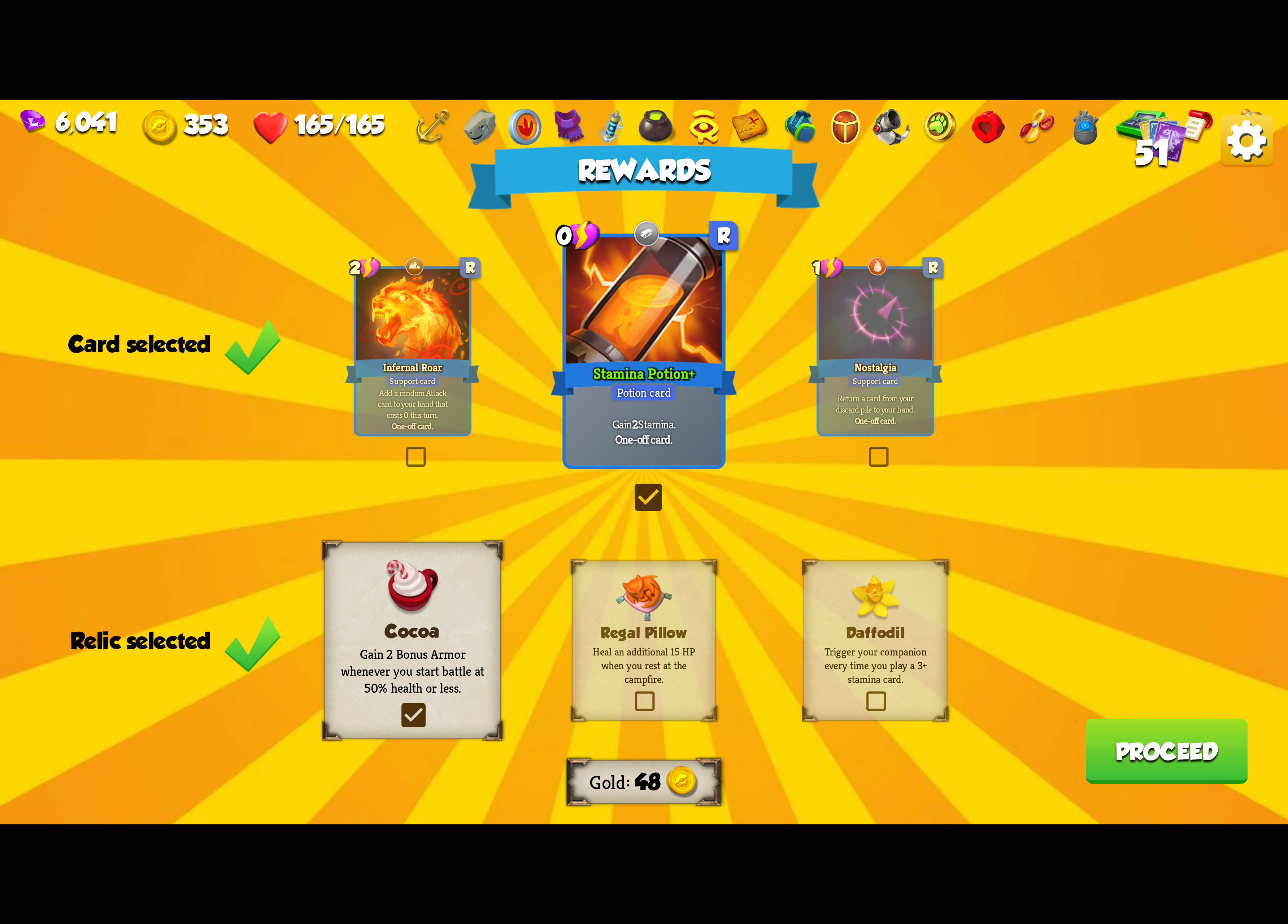
click at [1138, 774] on button "Proceed" at bounding box center [1166, 751] width 162 height 65
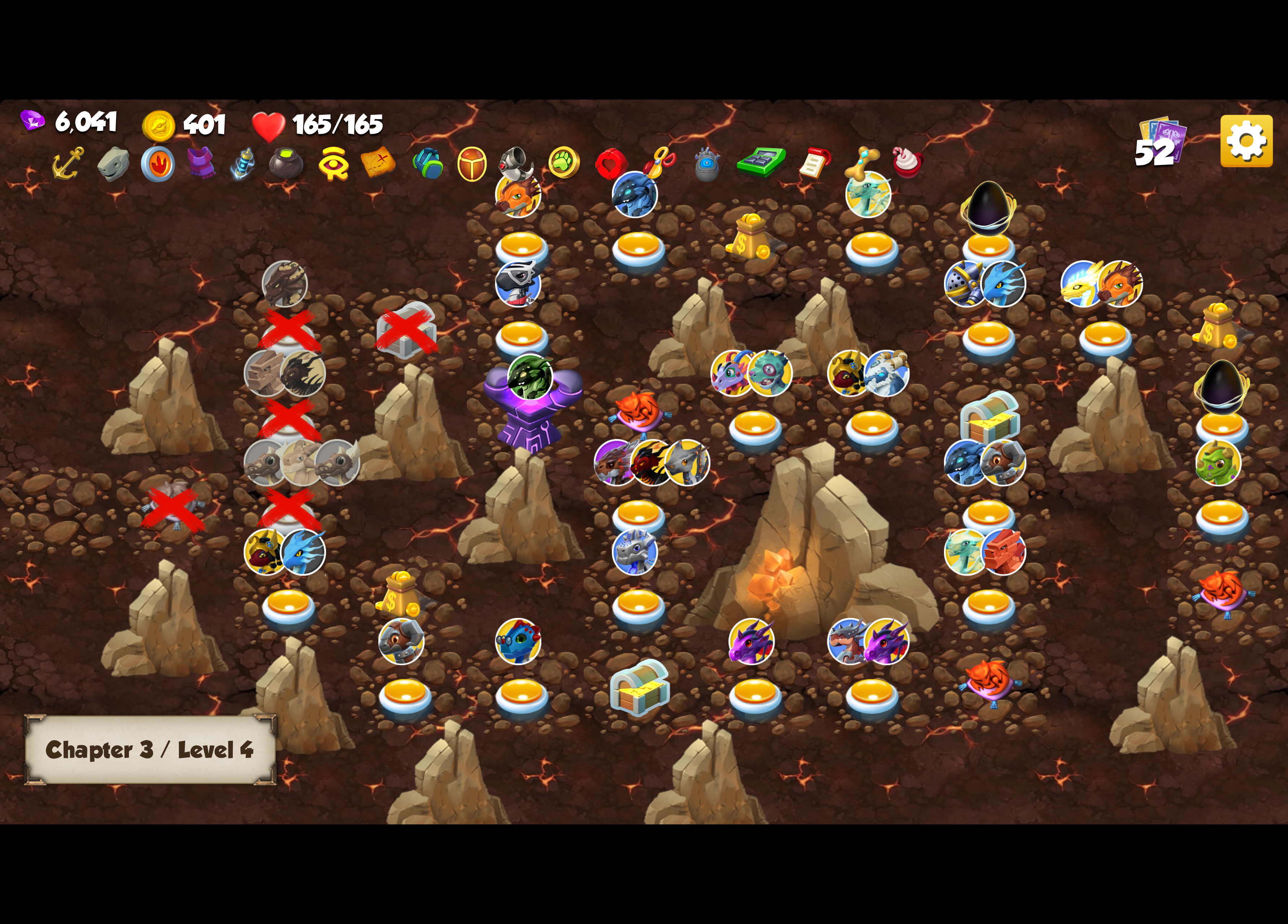
click at [523, 308] on div at bounding box center [525, 332] width 116 height 90
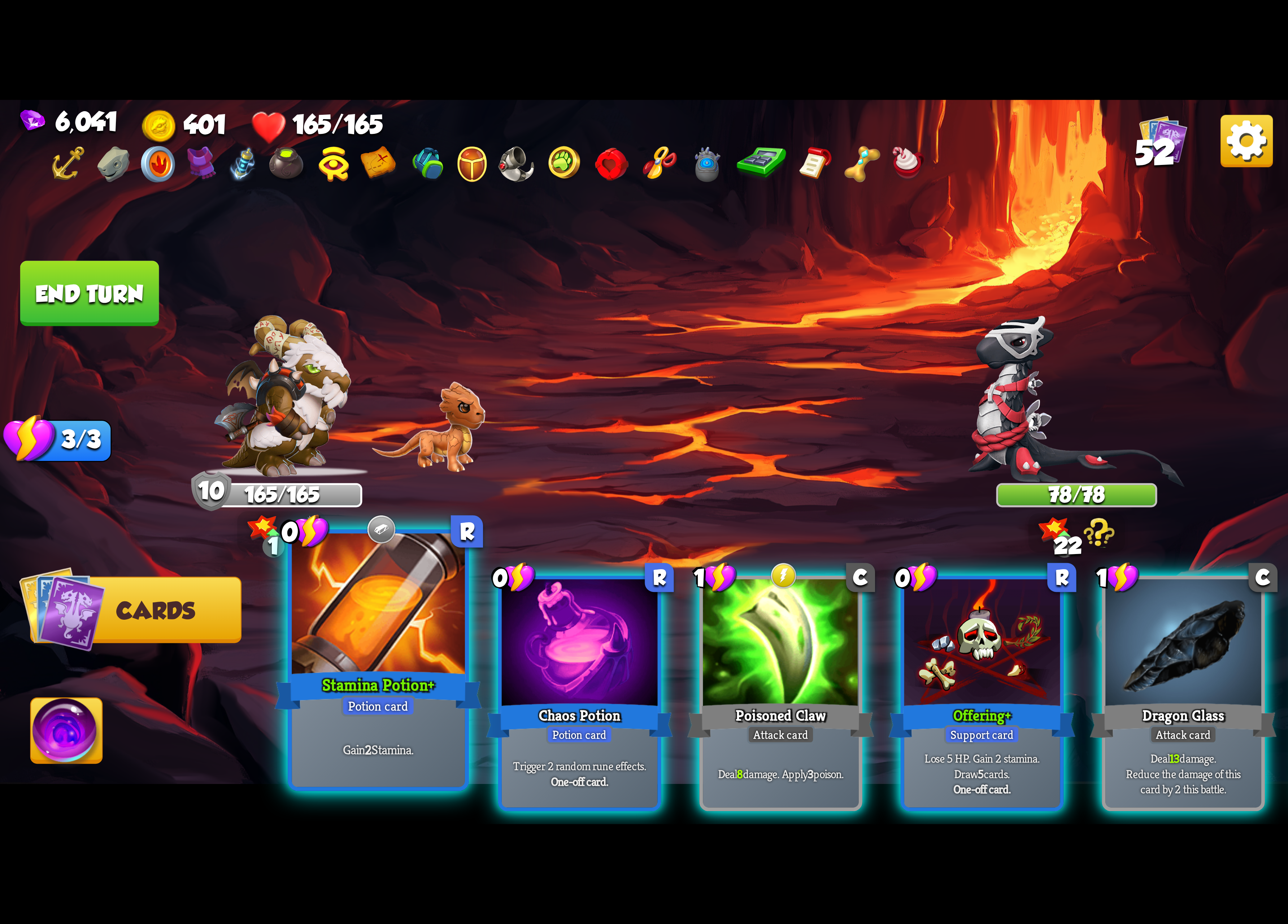
click at [338, 629] on div at bounding box center [378, 606] width 173 height 145
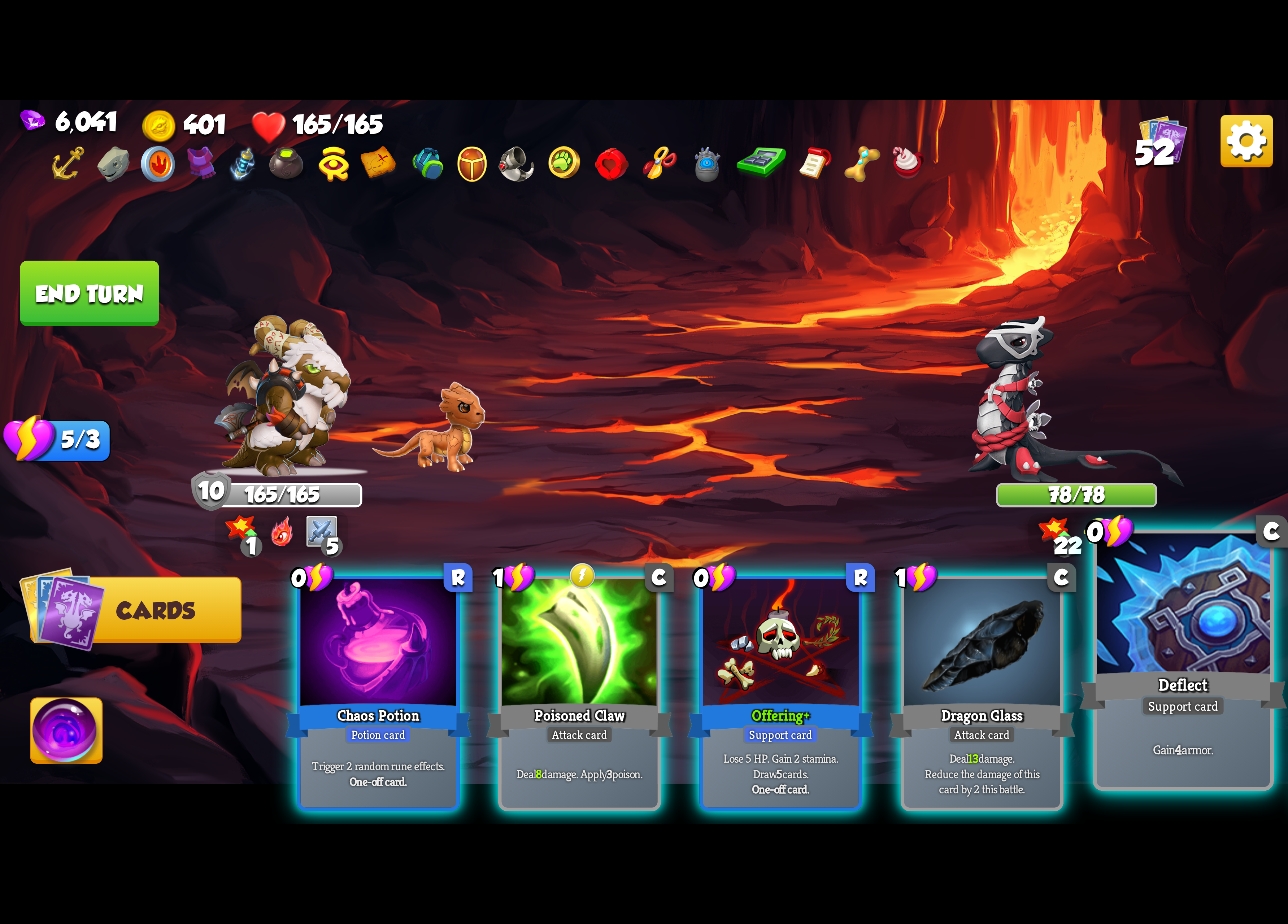
drag, startPoint x: 1164, startPoint y: 648, endPoint x: 1073, endPoint y: 660, distance: 91.8
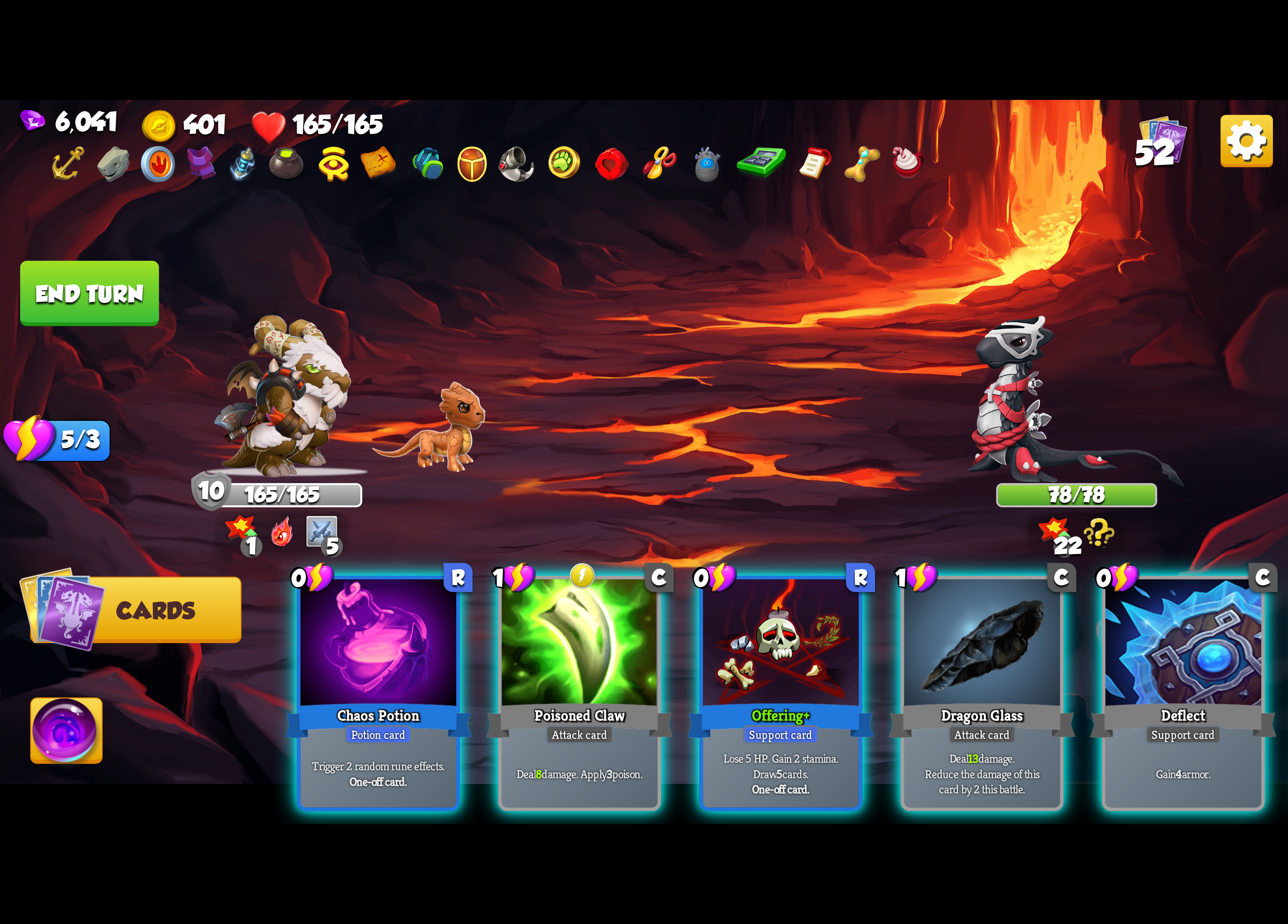
click at [1162, 650] on div at bounding box center [1184, 645] width 156 height 132
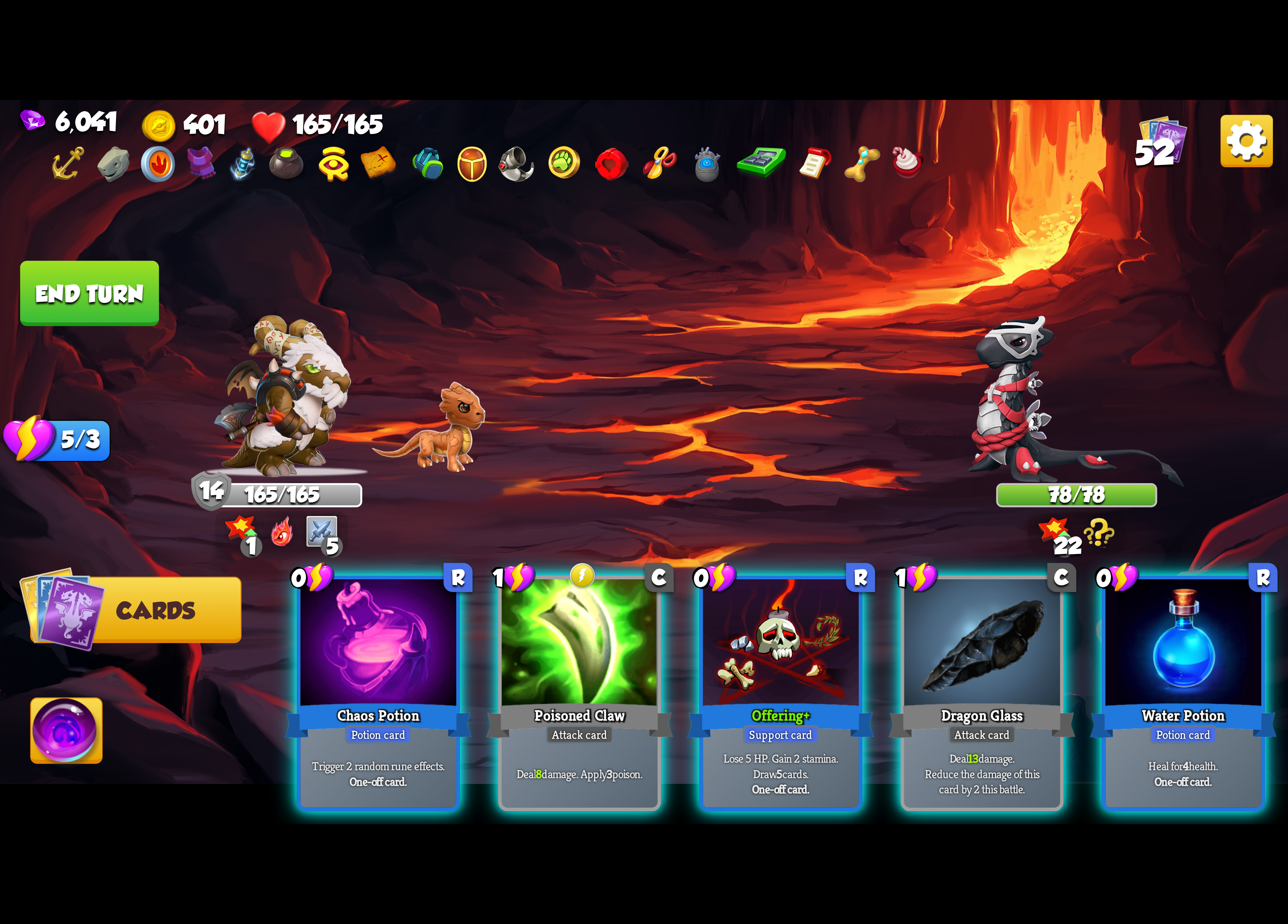
click at [774, 637] on div at bounding box center [781, 645] width 156 height 132
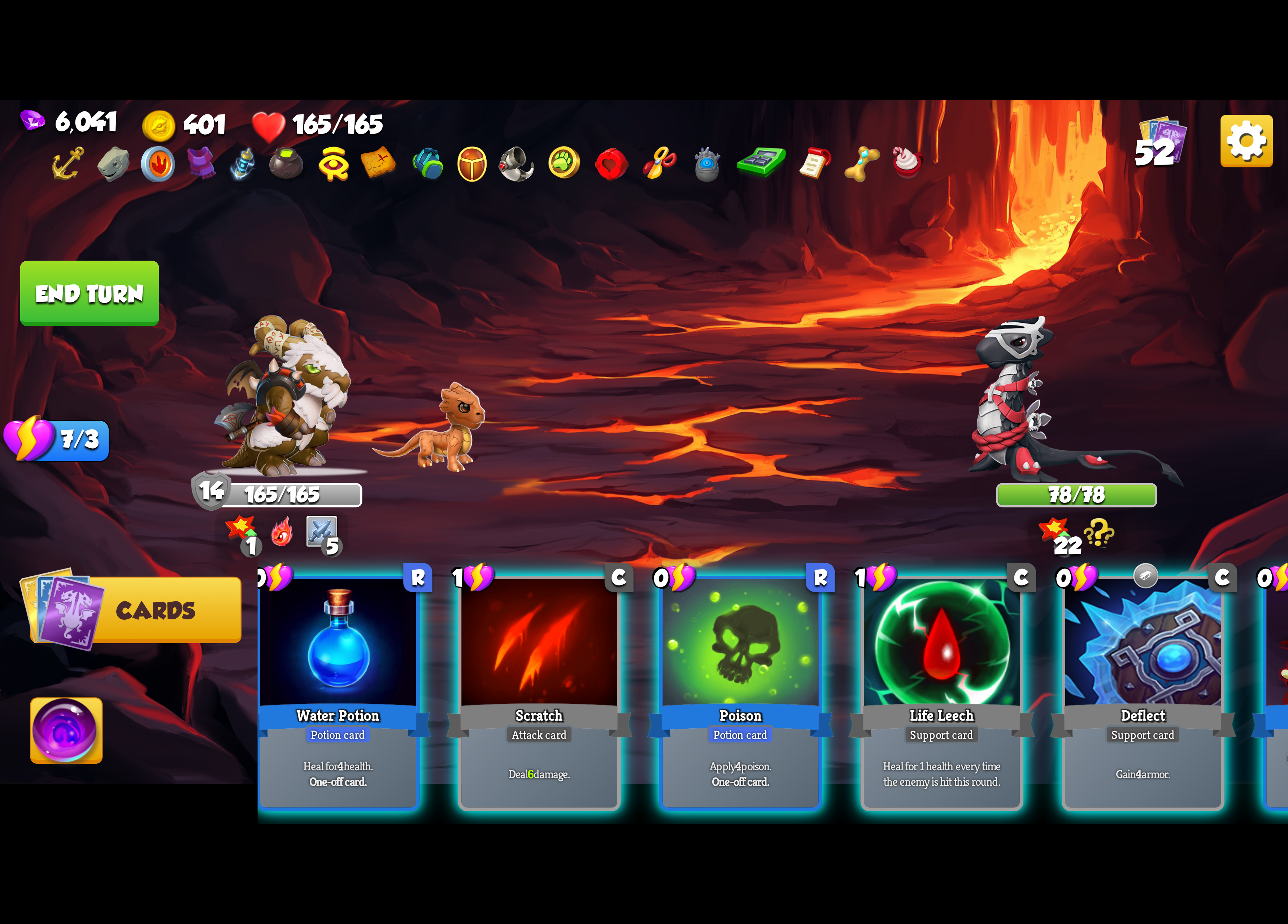
scroll to position [0, 285]
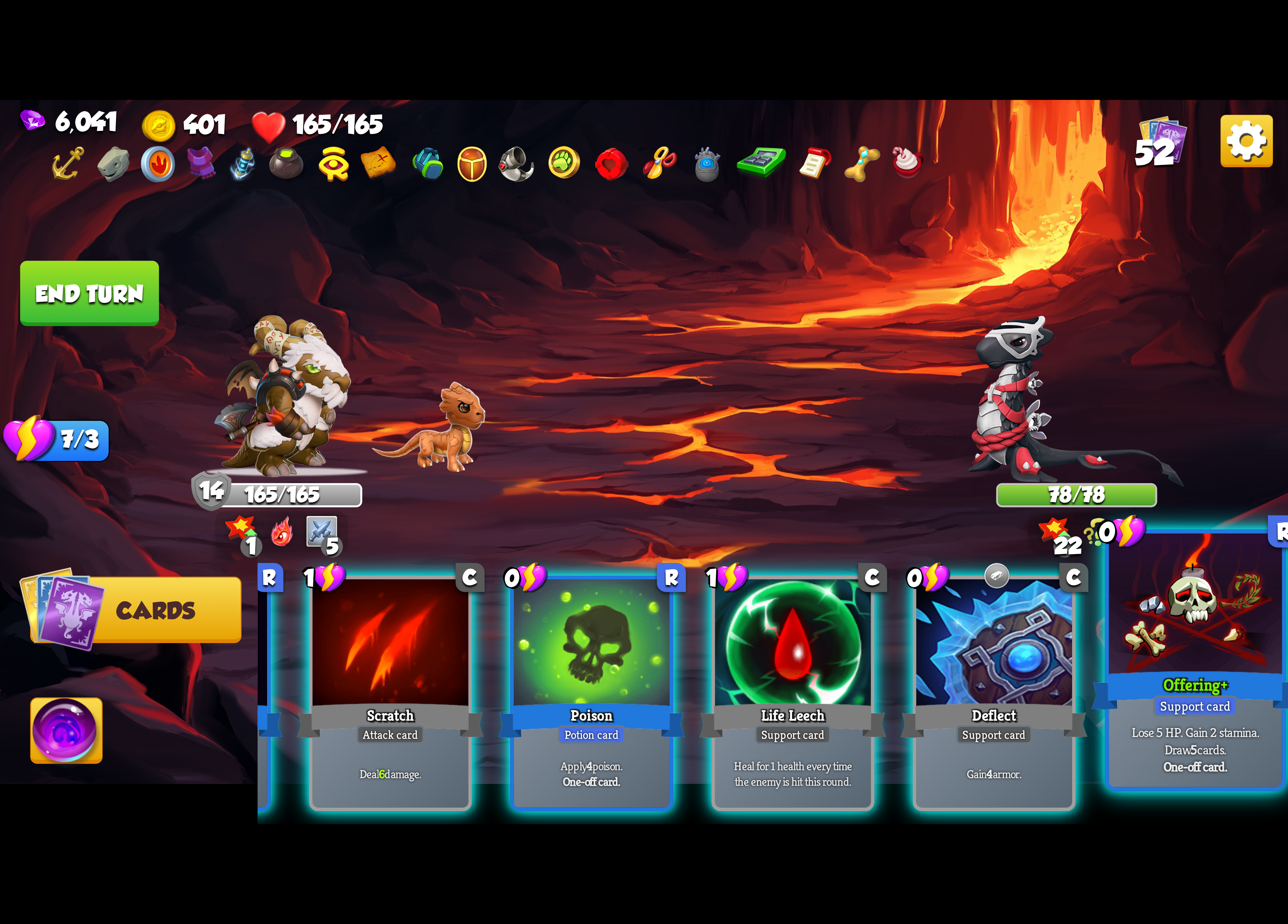
click at [1169, 664] on div at bounding box center [1195, 606] width 173 height 145
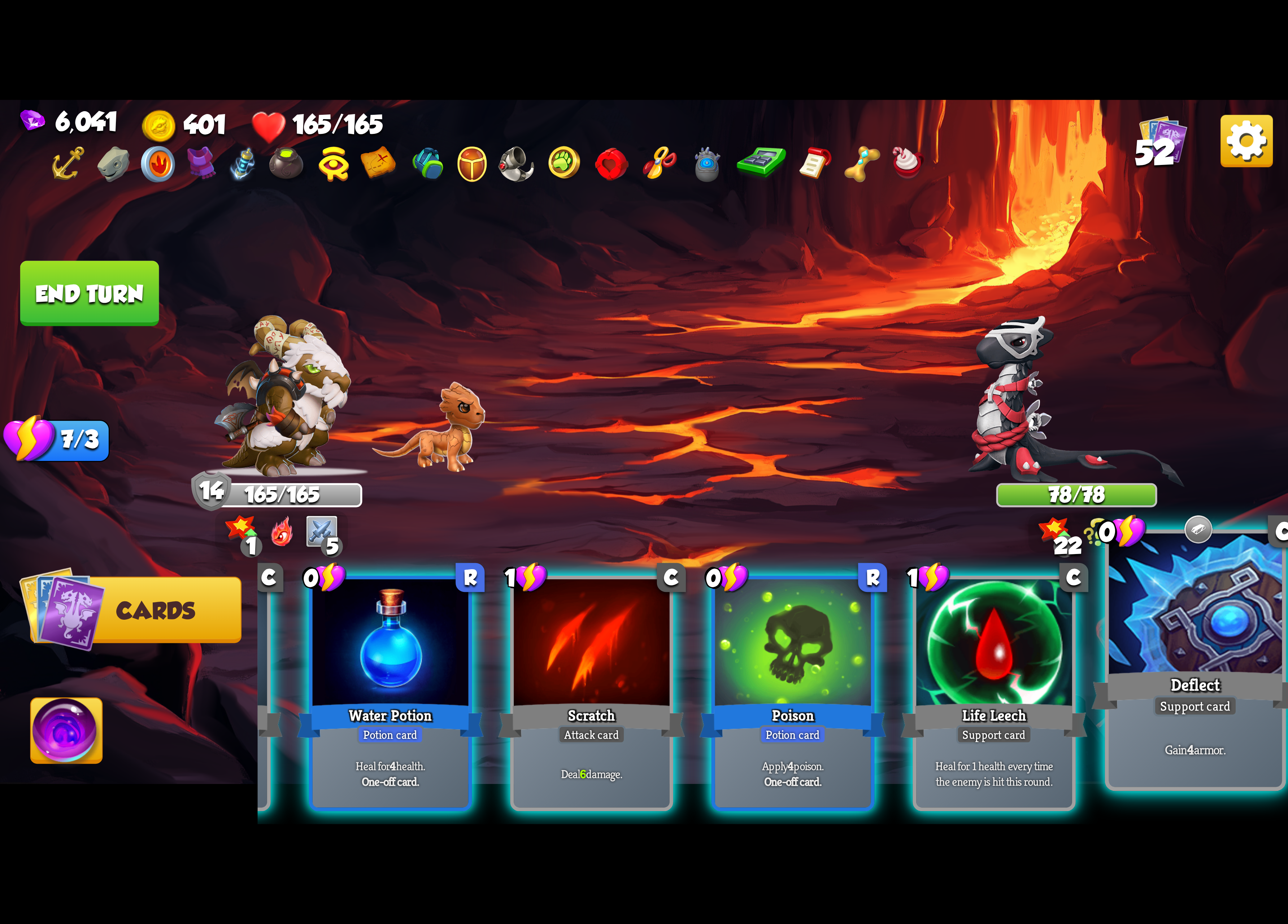
click at [1180, 661] on div at bounding box center [1195, 606] width 173 height 145
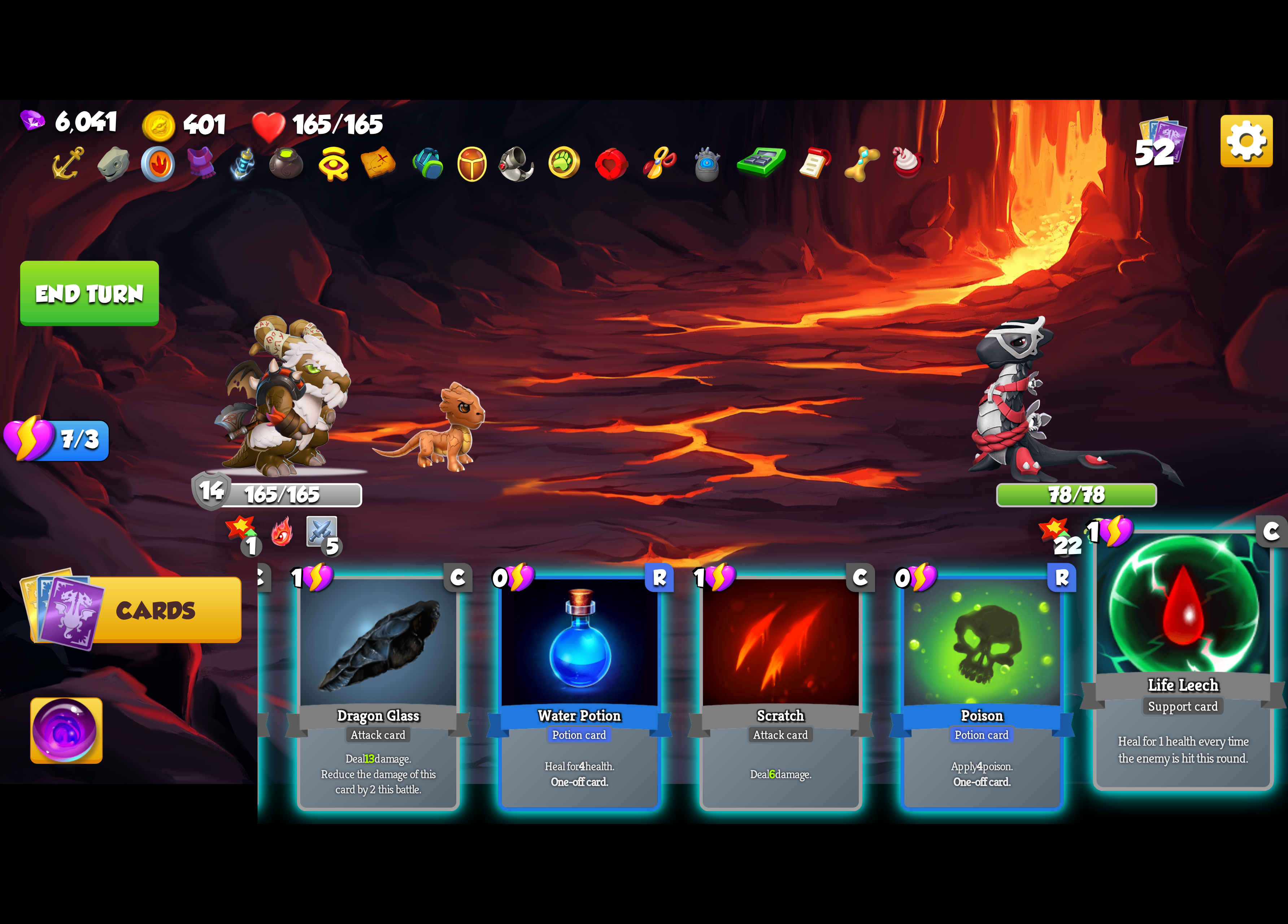
scroll to position [0, 140]
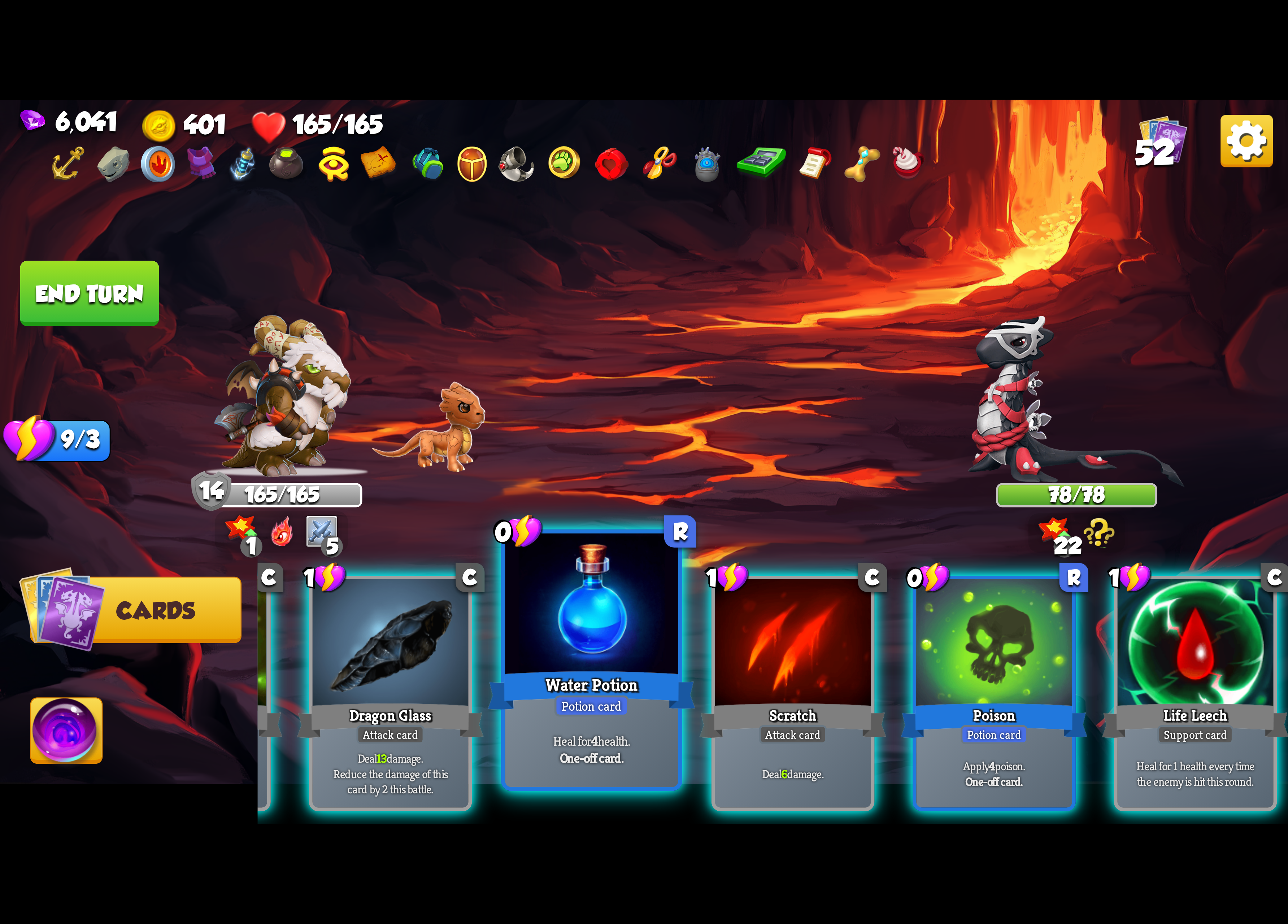
click at [639, 671] on div "Water Potion" at bounding box center [591, 691] width 208 height 46
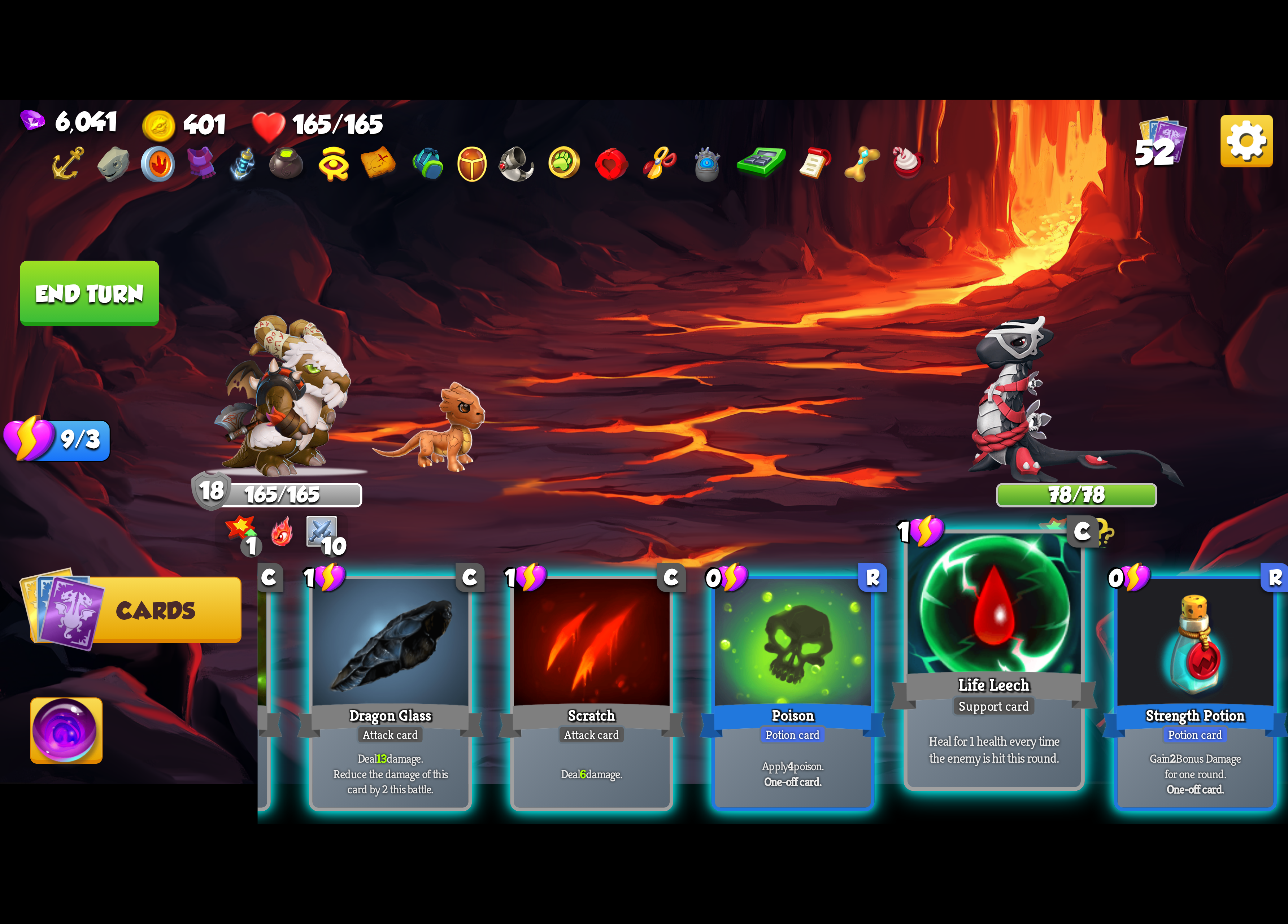
drag, startPoint x: 1177, startPoint y: 670, endPoint x: 1068, endPoint y: 689, distance: 110.6
click at [1169, 700] on div "Strength Potion" at bounding box center [1195, 720] width 187 height 41
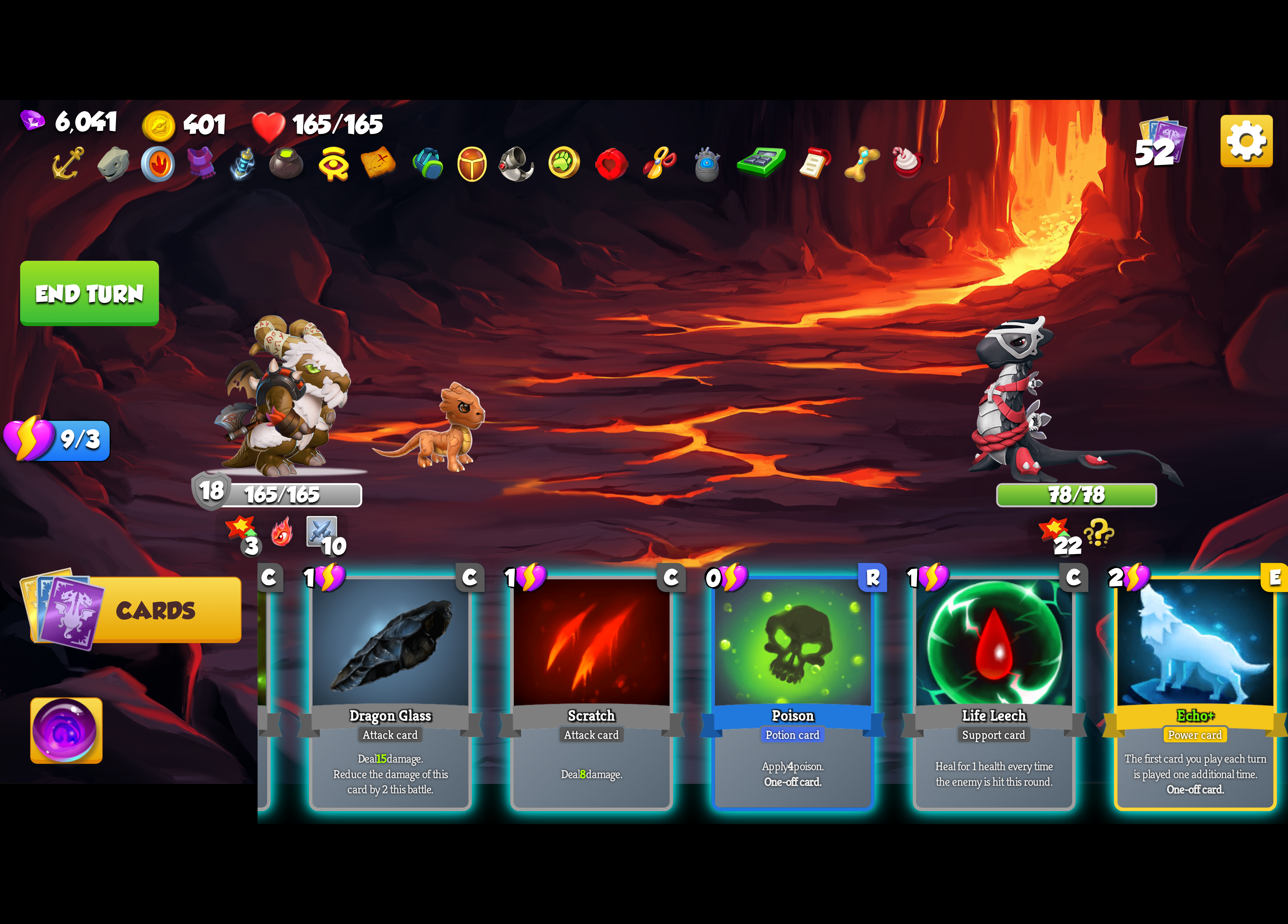
scroll to position [0, 357]
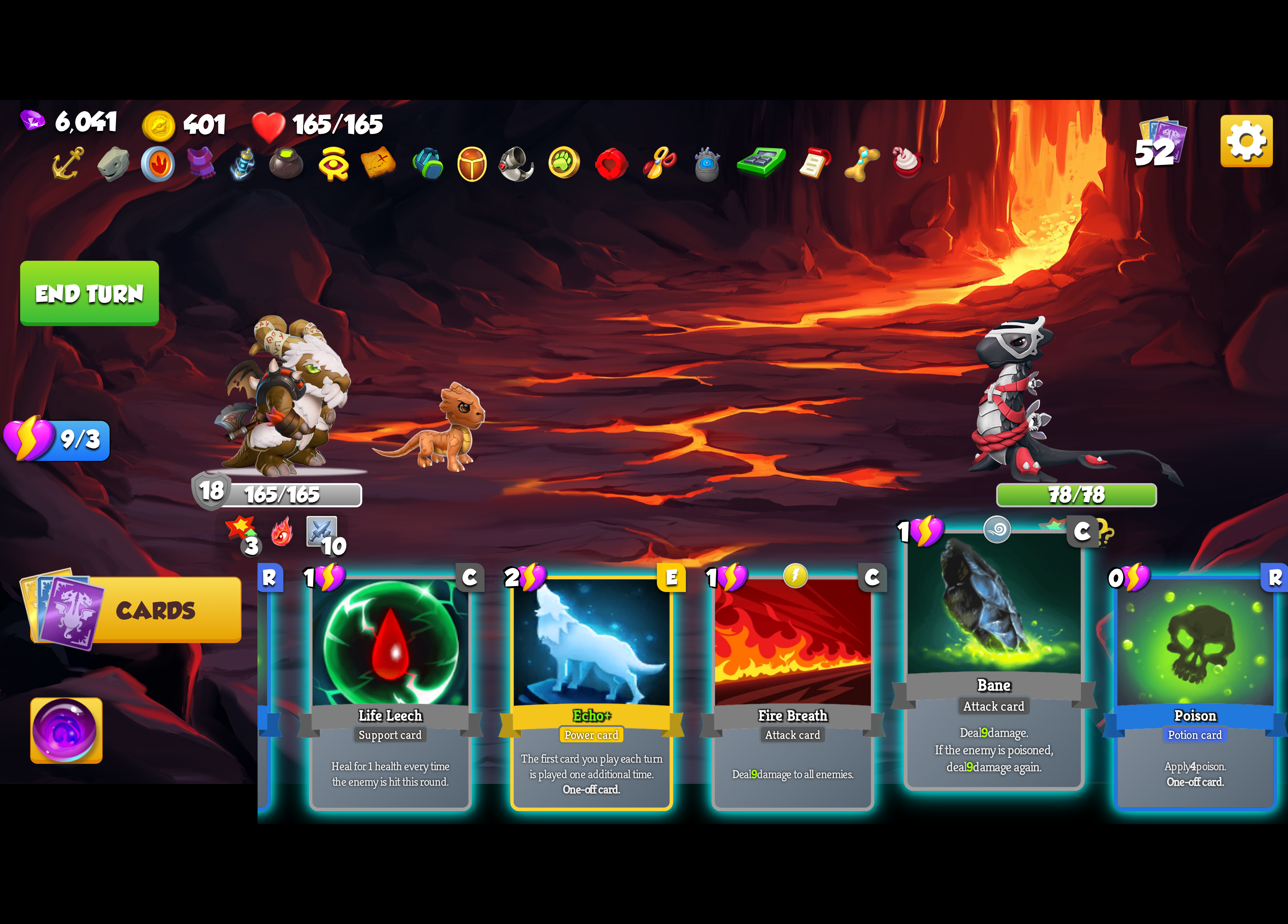
drag, startPoint x: 1174, startPoint y: 661, endPoint x: 1131, endPoint y: 677, distance: 45.9
click at [1174, 665] on div at bounding box center [1196, 645] width 156 height 132
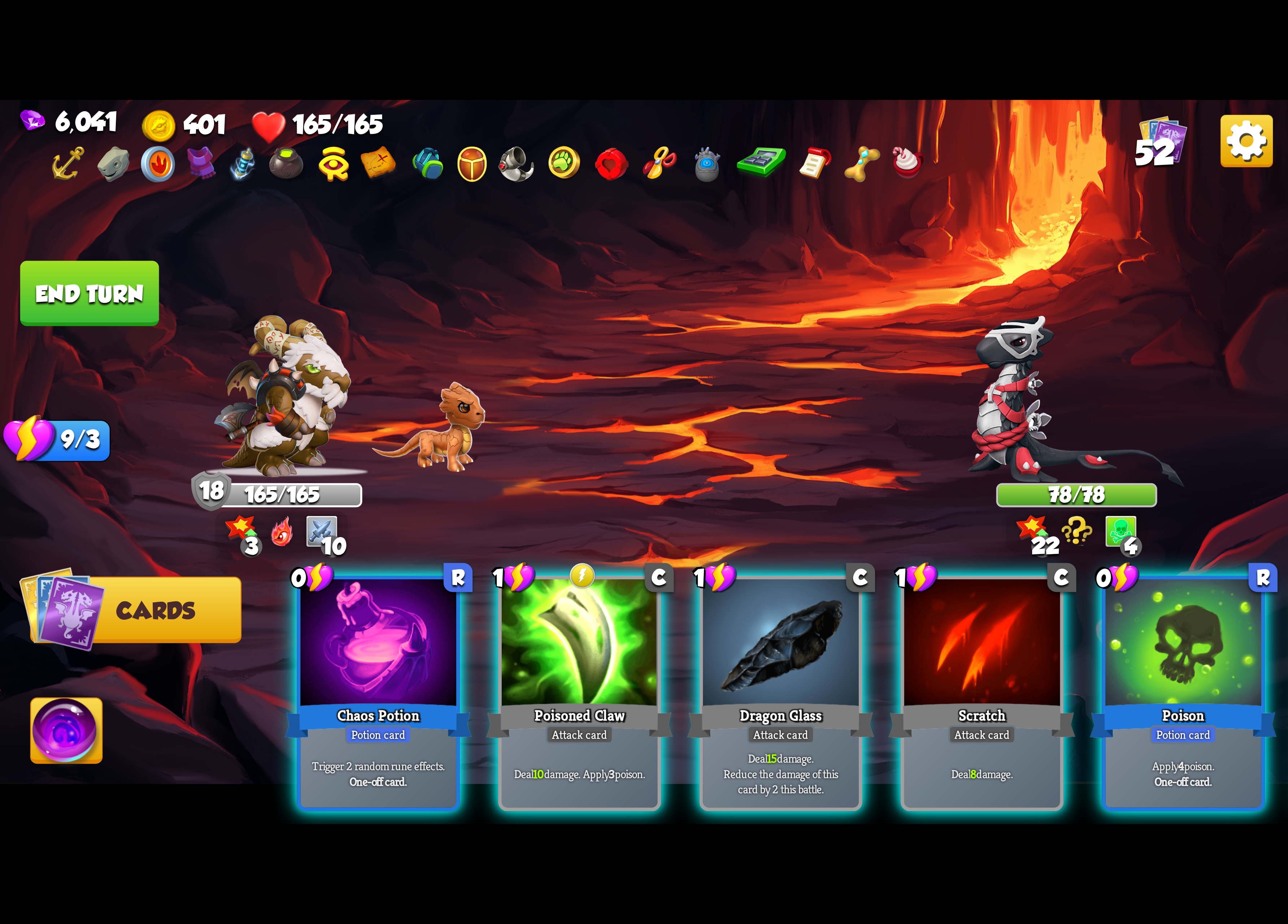
scroll to position [0, 285]
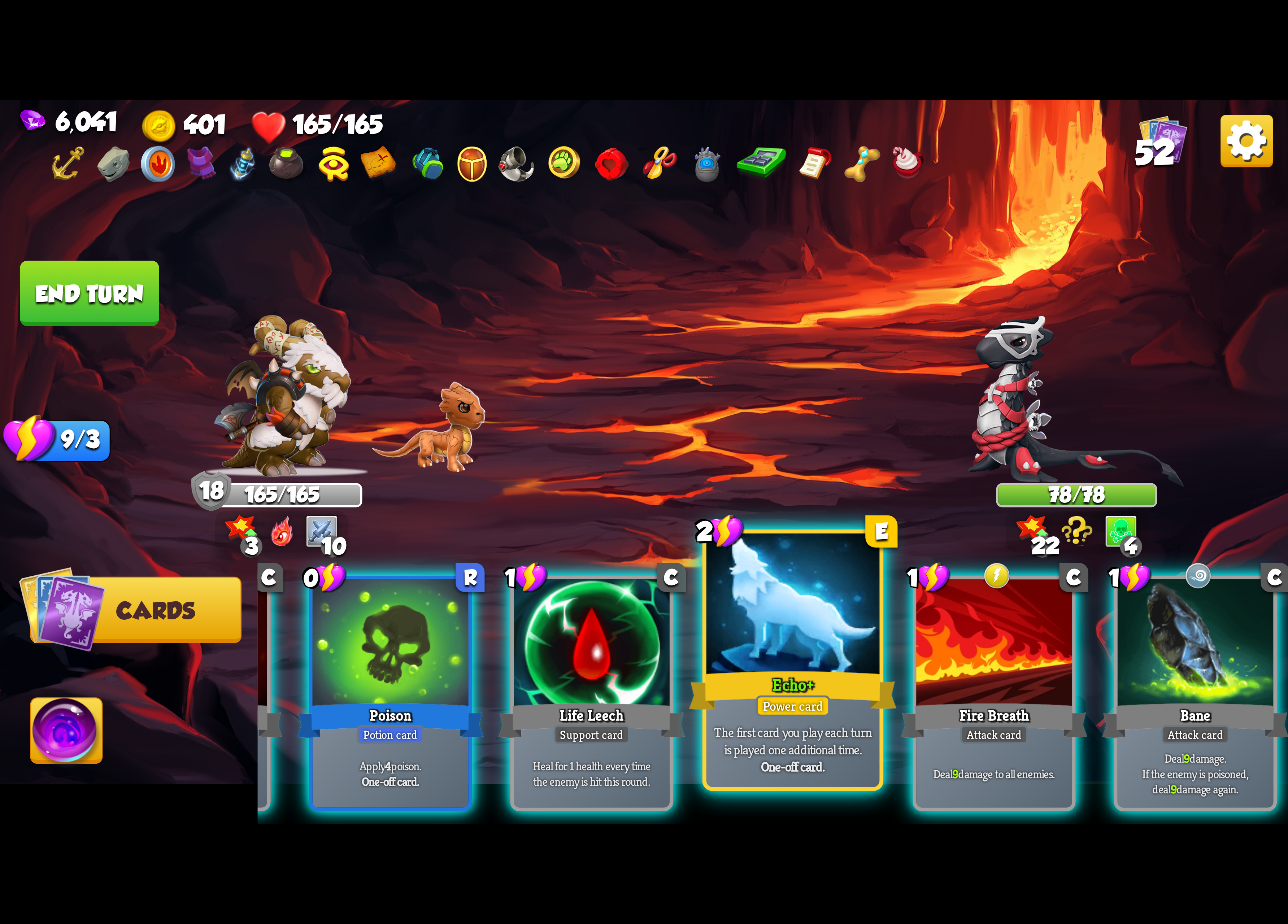
click at [812, 668] on div "Echo+" at bounding box center [793, 691] width 208 height 46
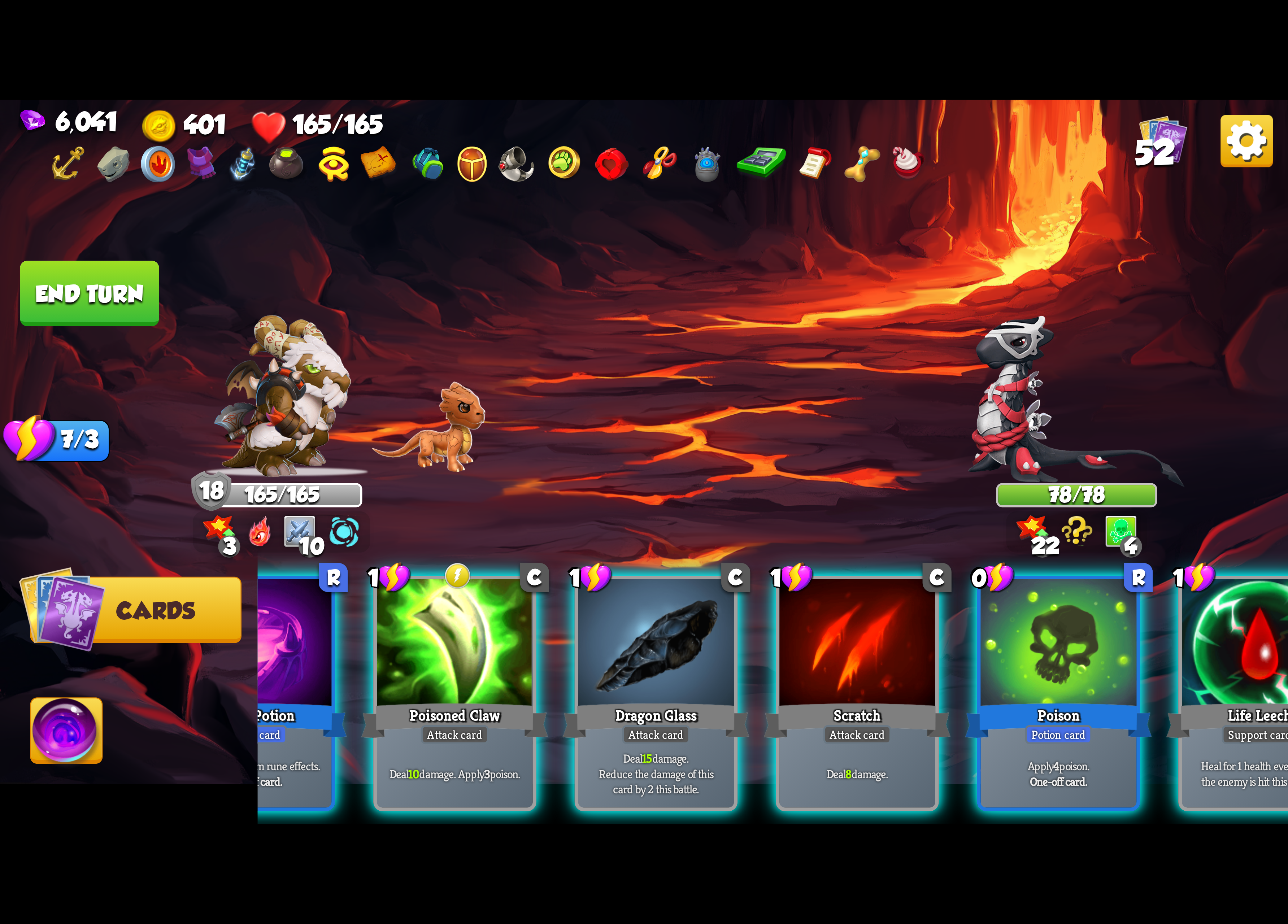
scroll to position [0, 0]
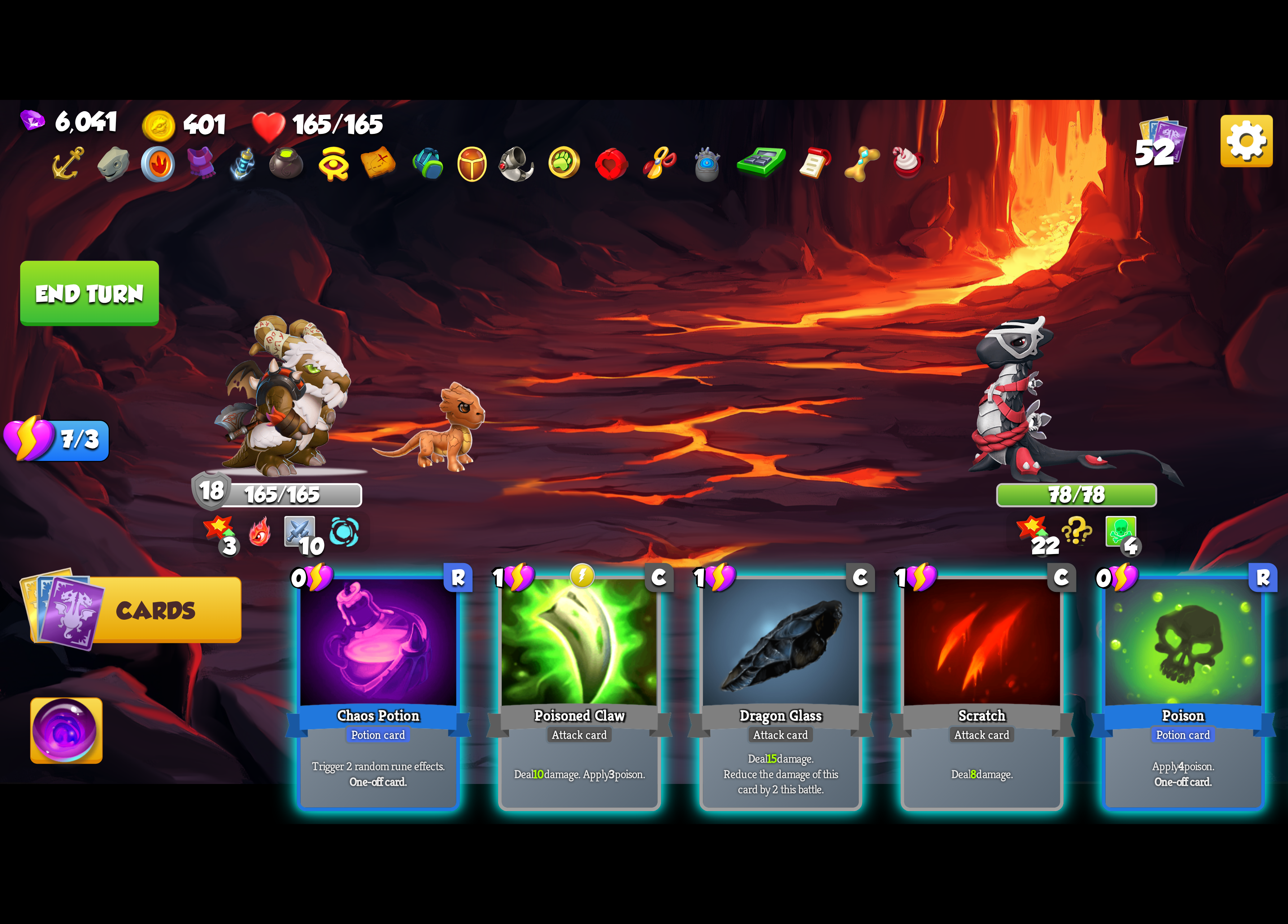
drag, startPoint x: 562, startPoint y: 683, endPoint x: 567, endPoint y: 683, distance: 5.0
click at [567, 700] on div "Poisoned Claw" at bounding box center [580, 720] width 187 height 41
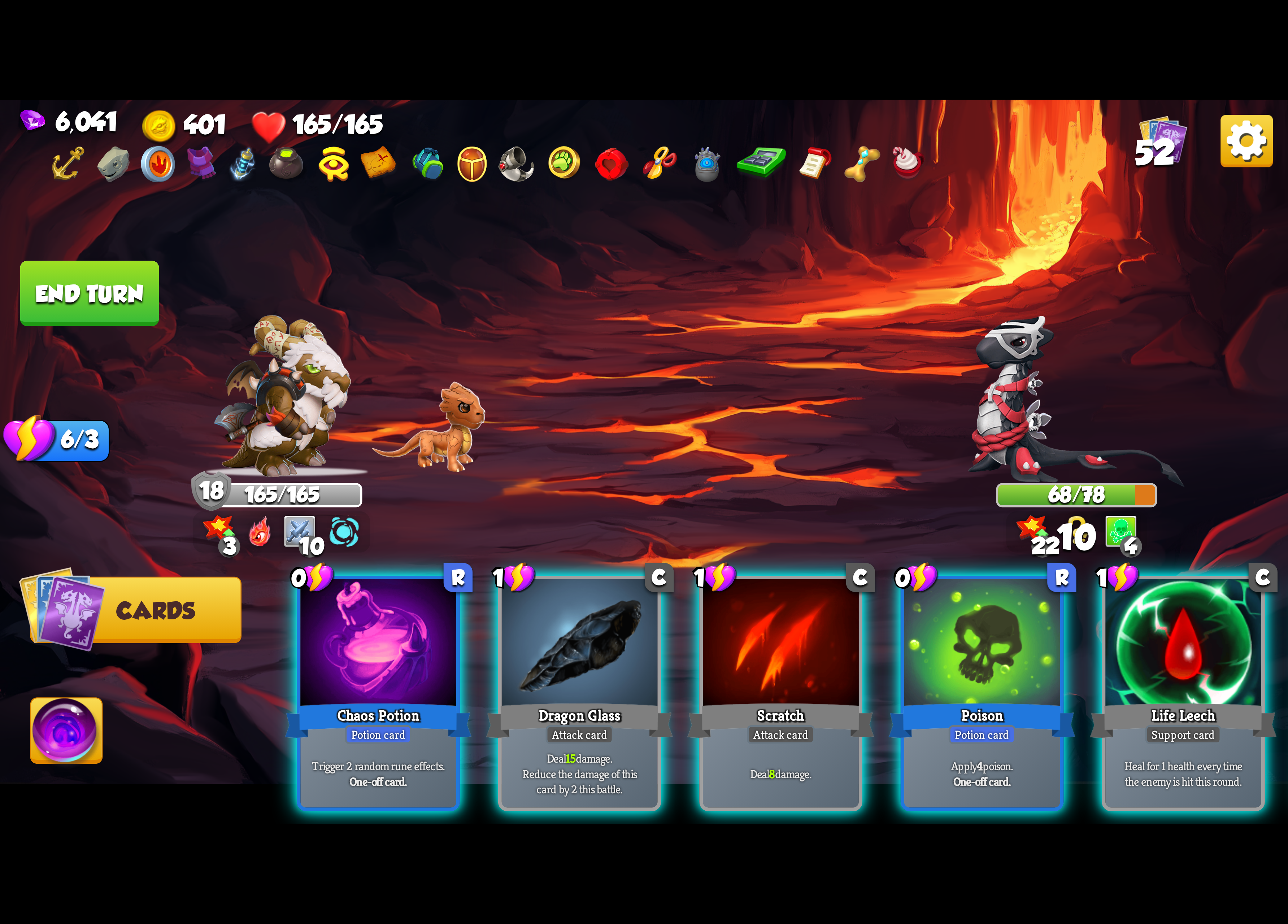
scroll to position [0, 140]
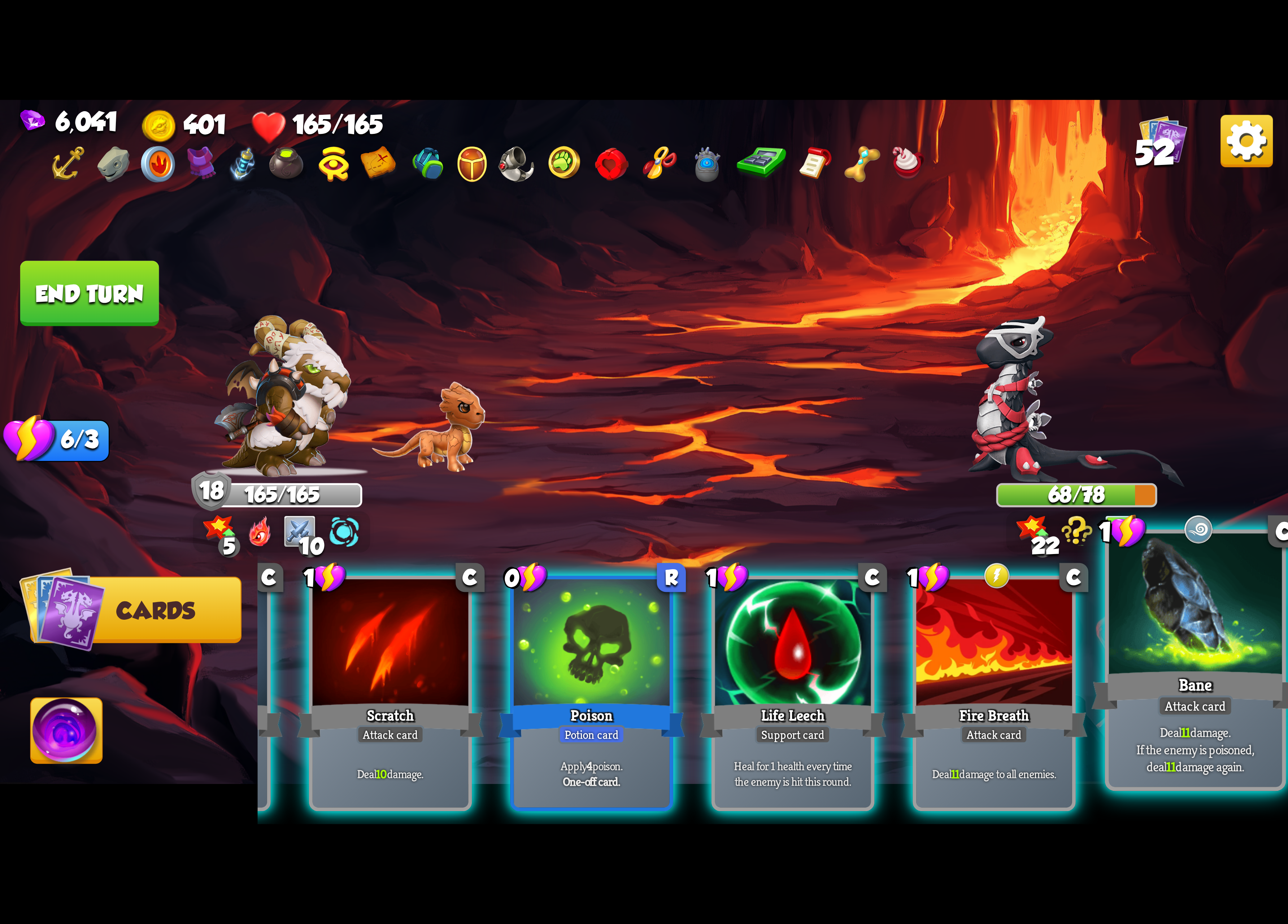
click at [1161, 655] on div at bounding box center [1195, 606] width 173 height 145
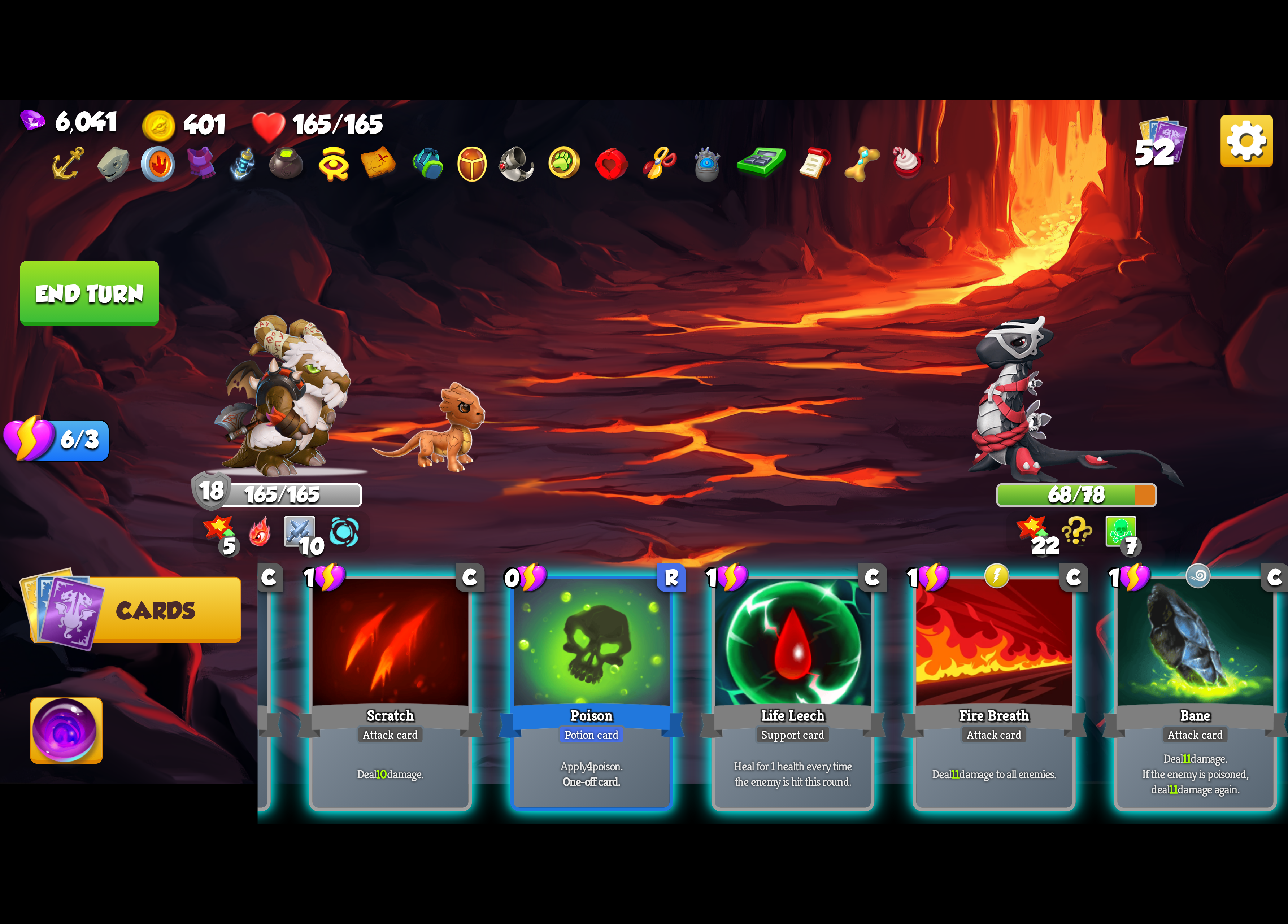
scroll to position [0, 68]
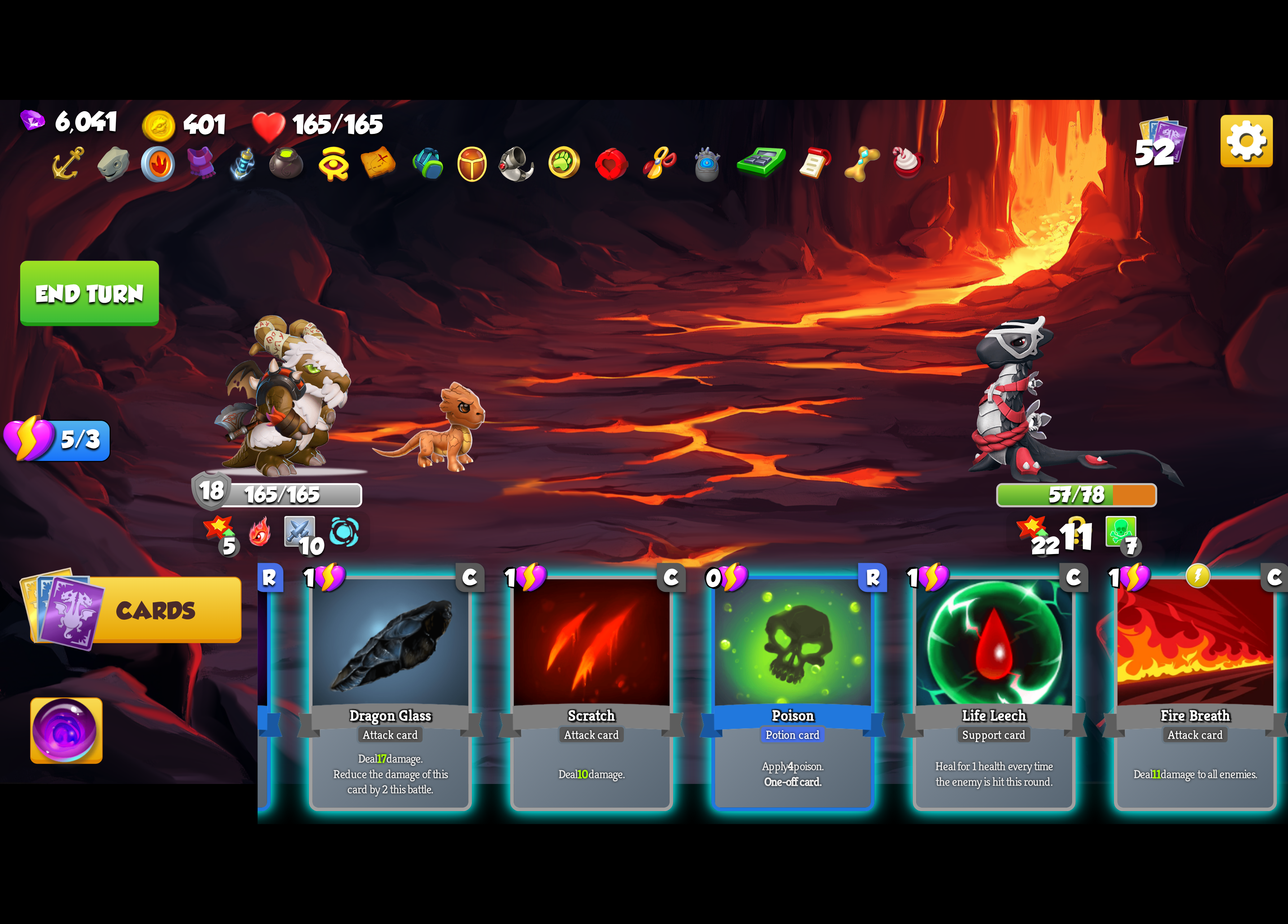
drag, startPoint x: 1080, startPoint y: 650, endPoint x: 1119, endPoint y: 505, distance: 150.2
click at [1177, 488] on div "Select an enemy to attack... You don't have enough stamina to play that card...…" at bounding box center [644, 462] width 1288 height 724
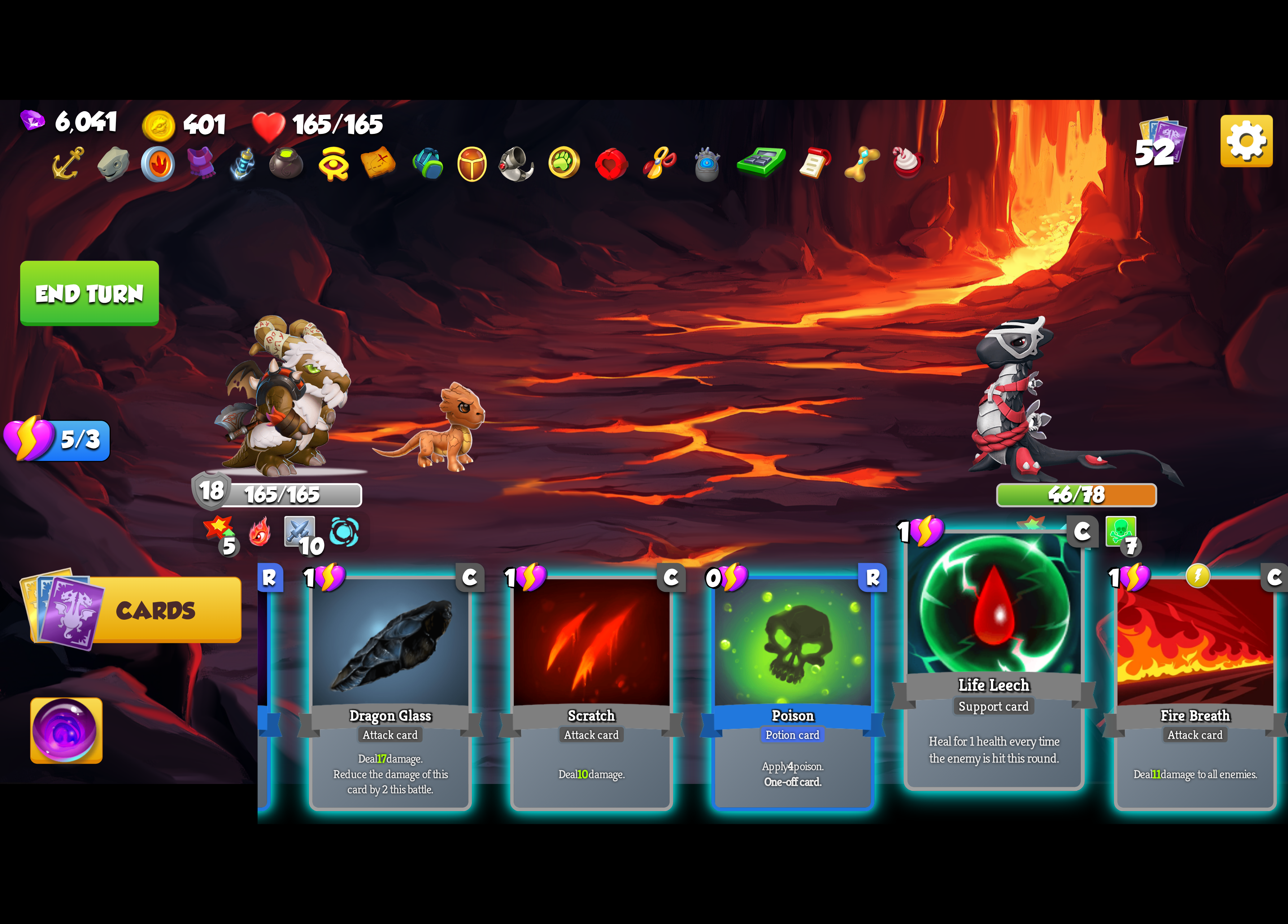
click at [1014, 625] on div at bounding box center [994, 606] width 173 height 145
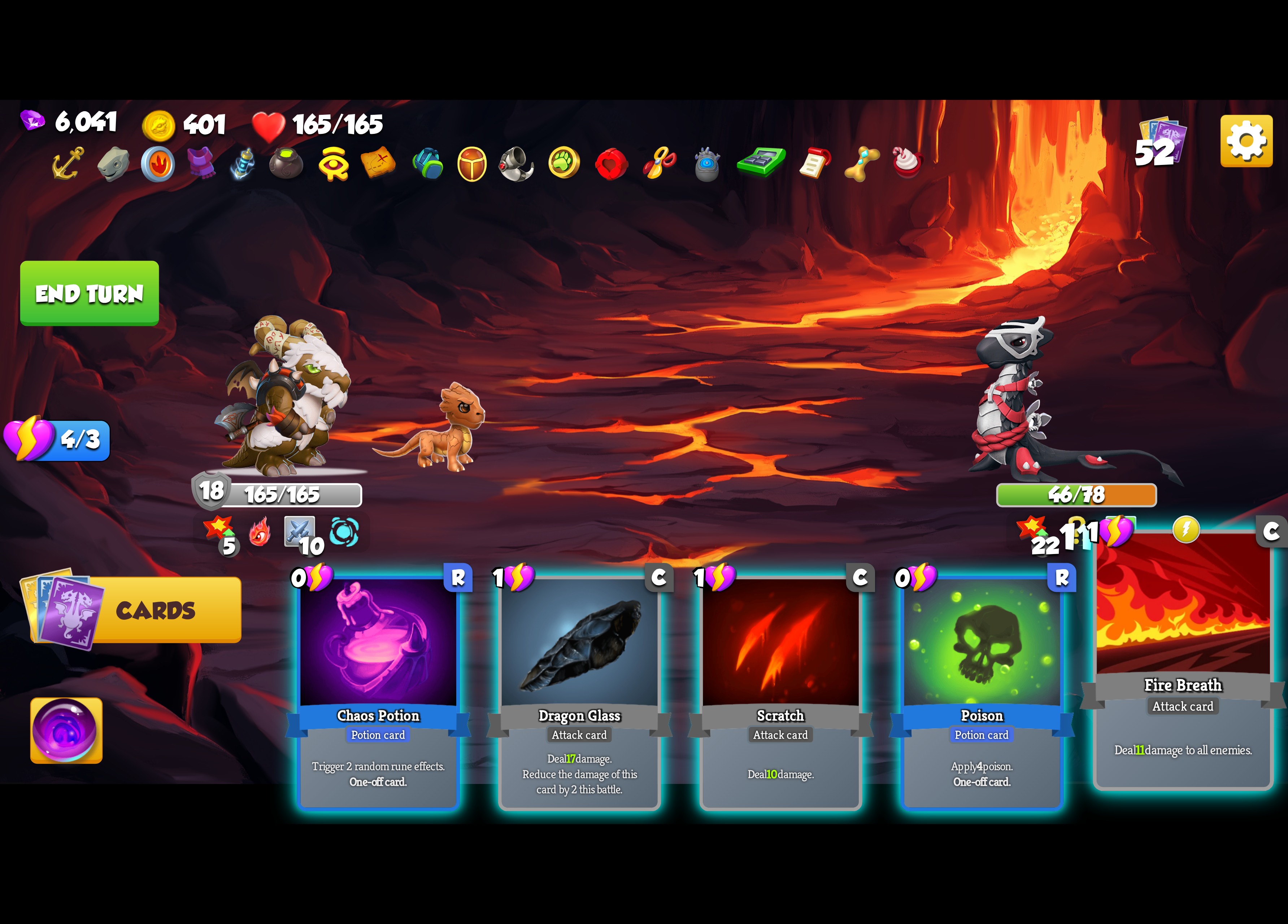
scroll to position [0, 0]
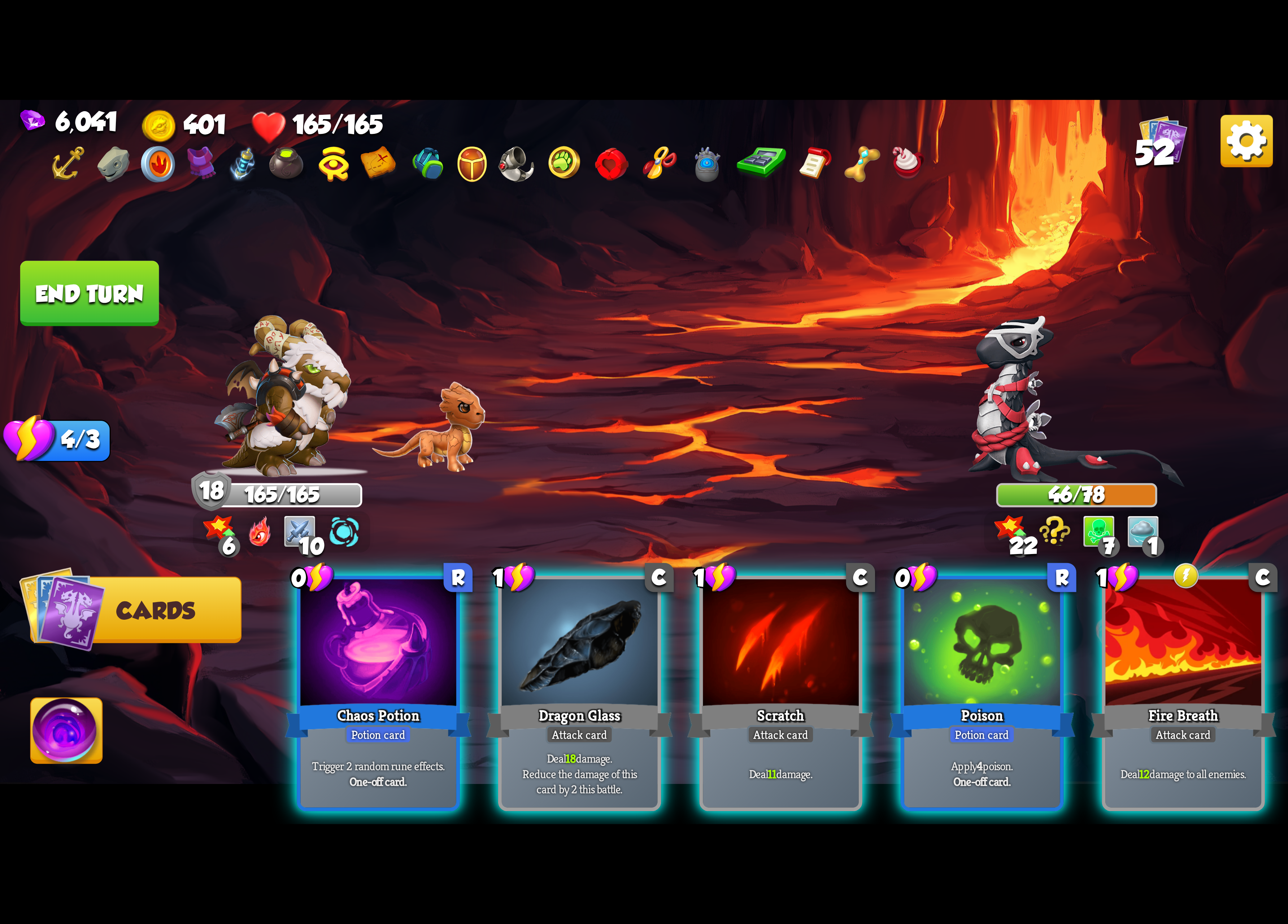
drag, startPoint x: 1162, startPoint y: 645, endPoint x: 846, endPoint y: 448, distance: 372.4
click at [1045, 407] on div "Select an enemy to attack... You don't have enough stamina to play that card...…" at bounding box center [644, 462] width 1288 height 724
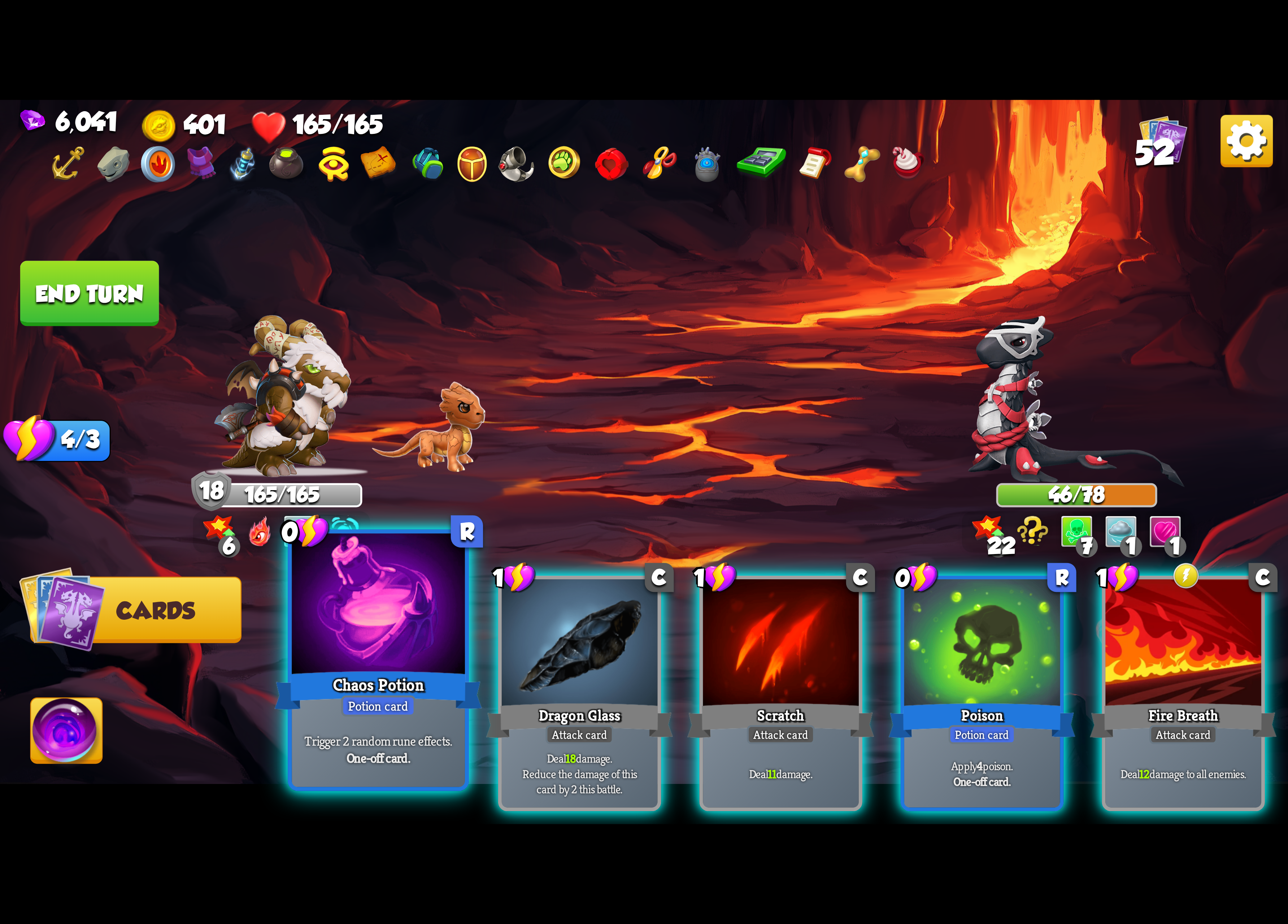
click at [384, 657] on div at bounding box center [378, 606] width 173 height 145
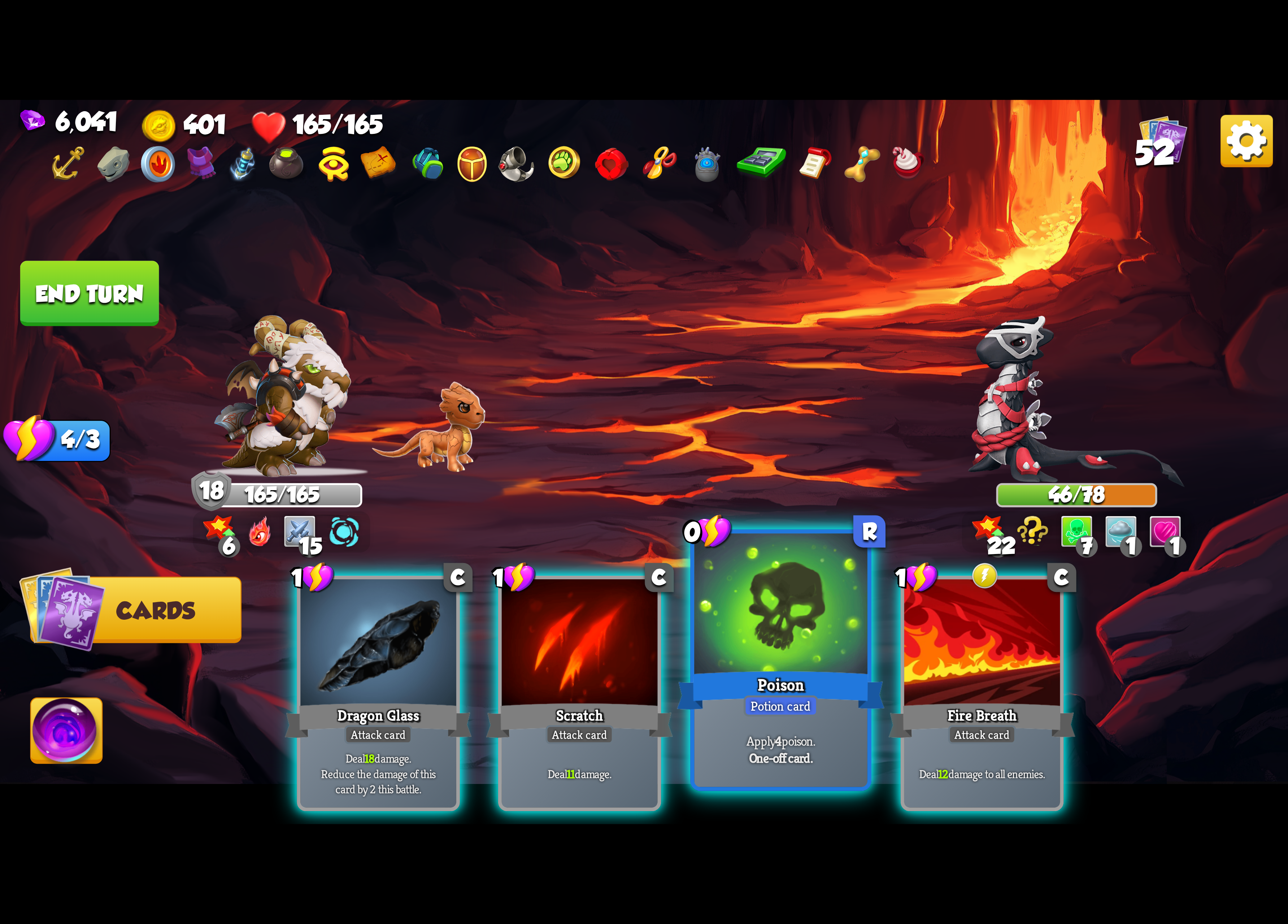
click at [781, 642] on div at bounding box center [781, 606] width 173 height 145
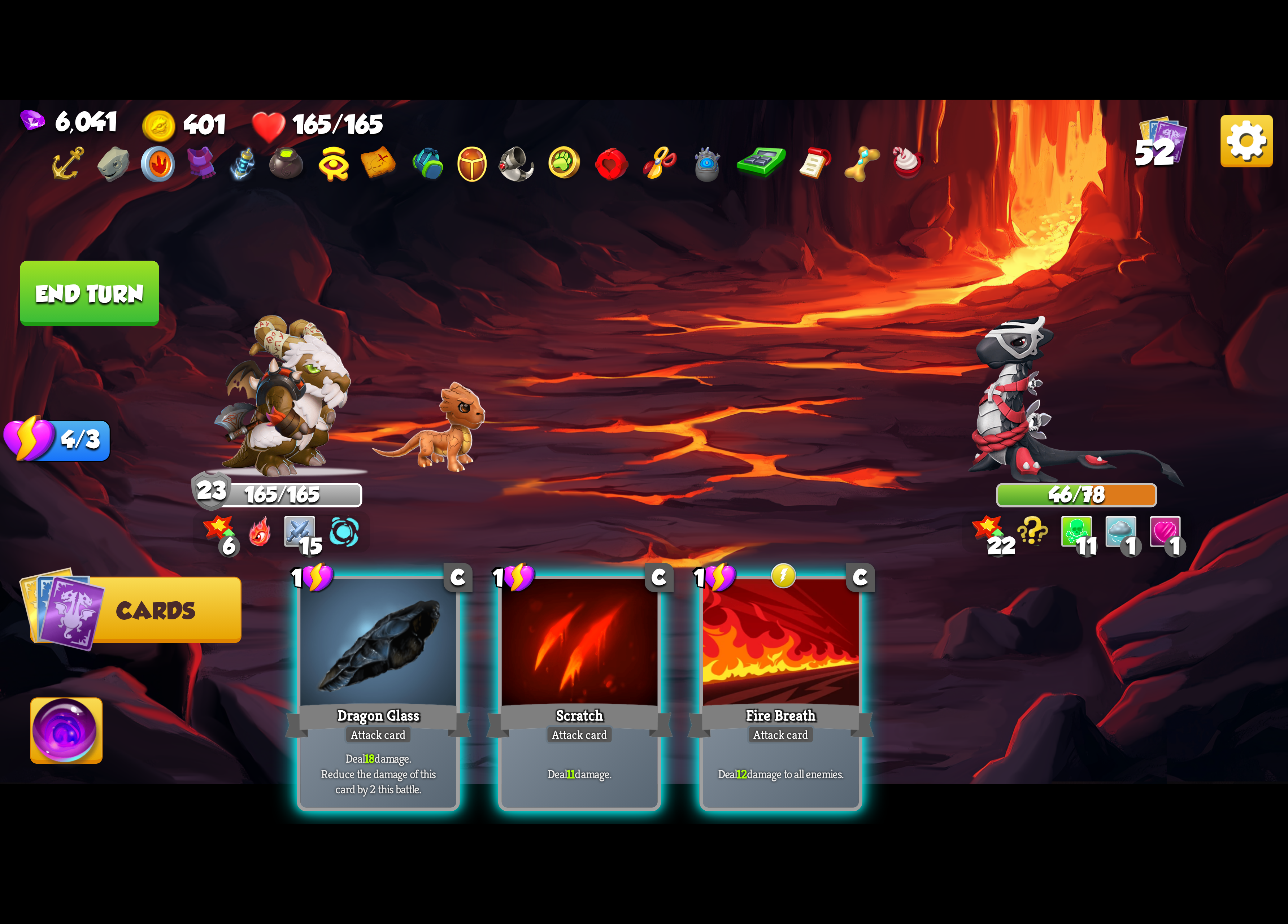
click at [557, 628] on div at bounding box center [580, 645] width 156 height 132
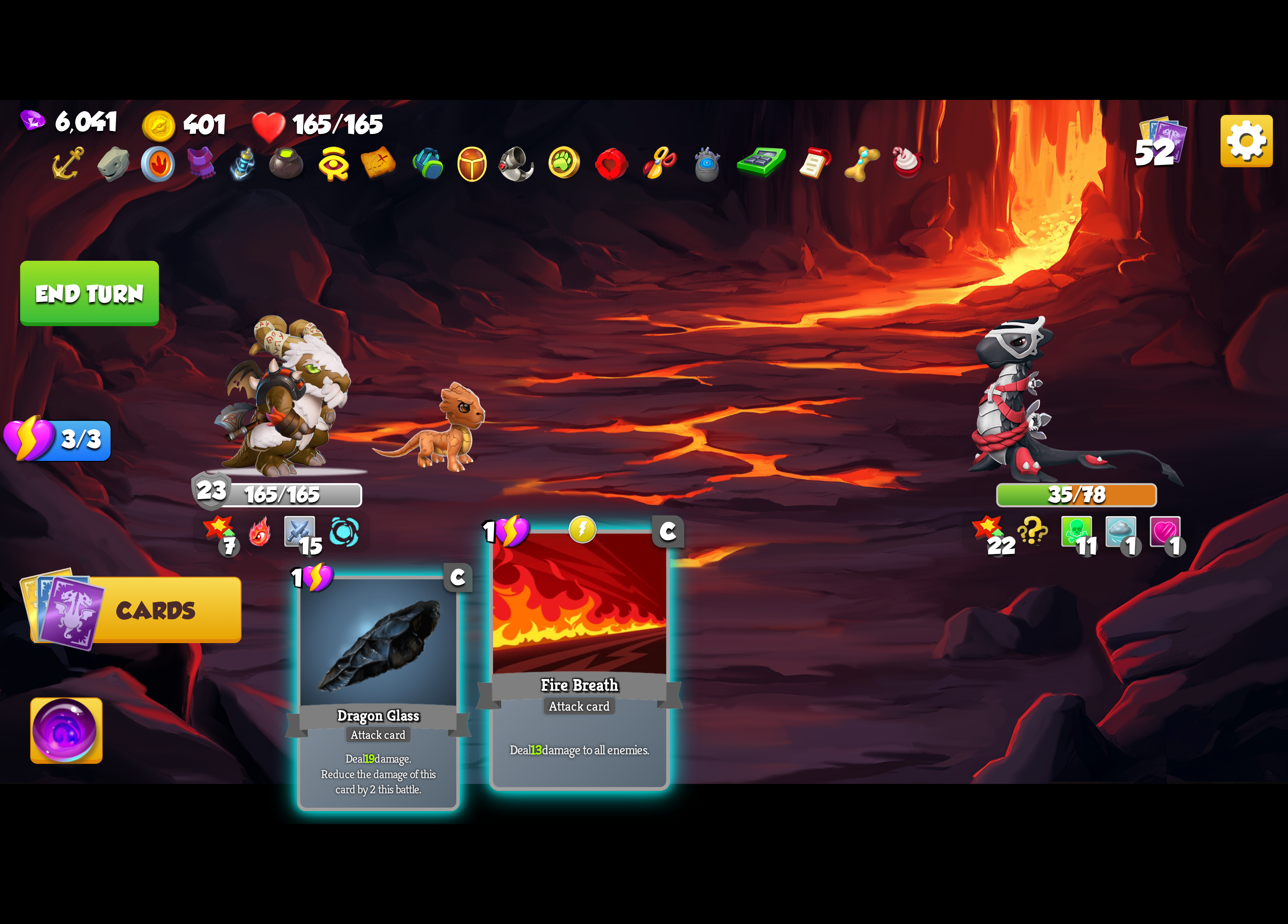
click at [550, 583] on div at bounding box center [580, 606] width 173 height 145
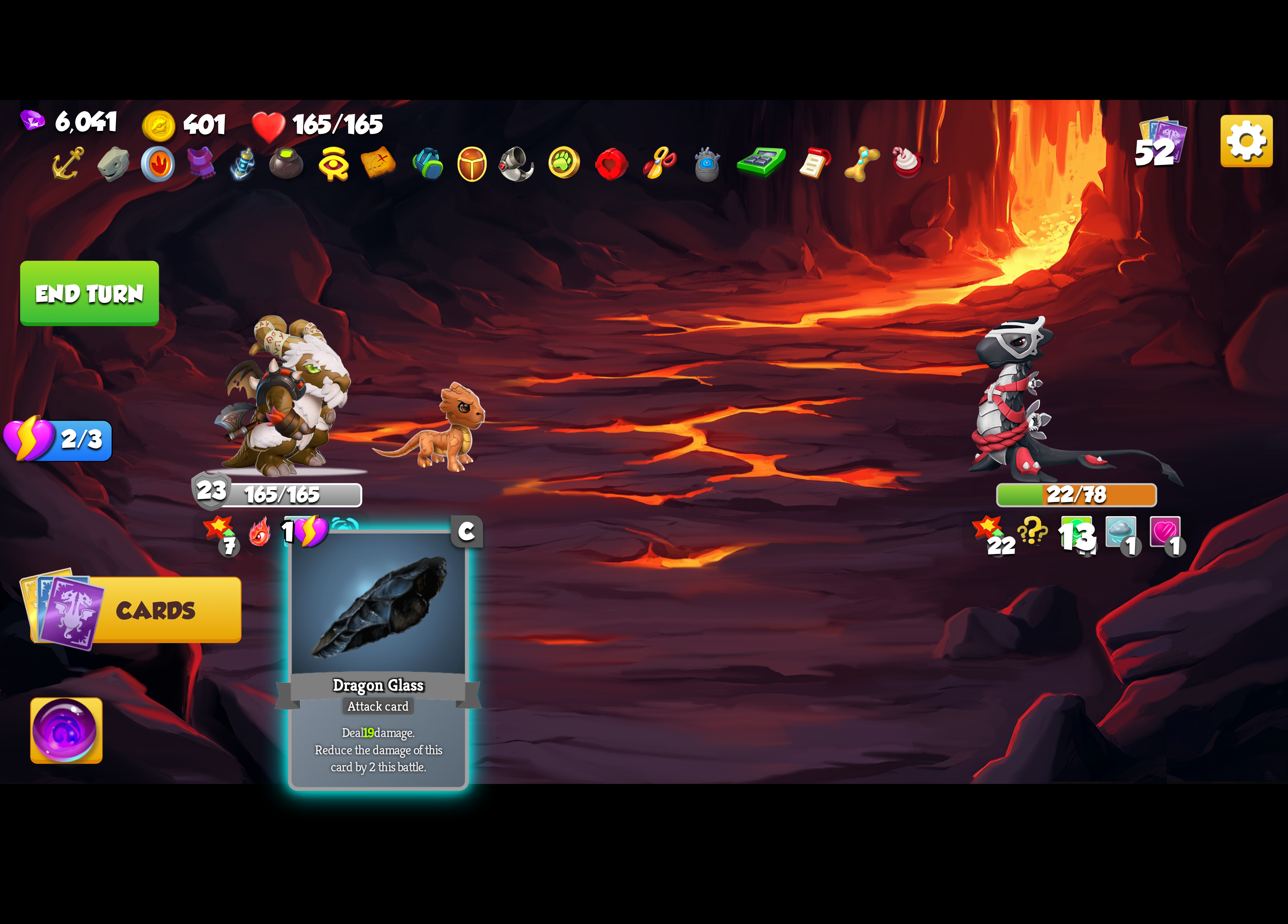
click at [394, 600] on div at bounding box center [378, 606] width 173 height 145
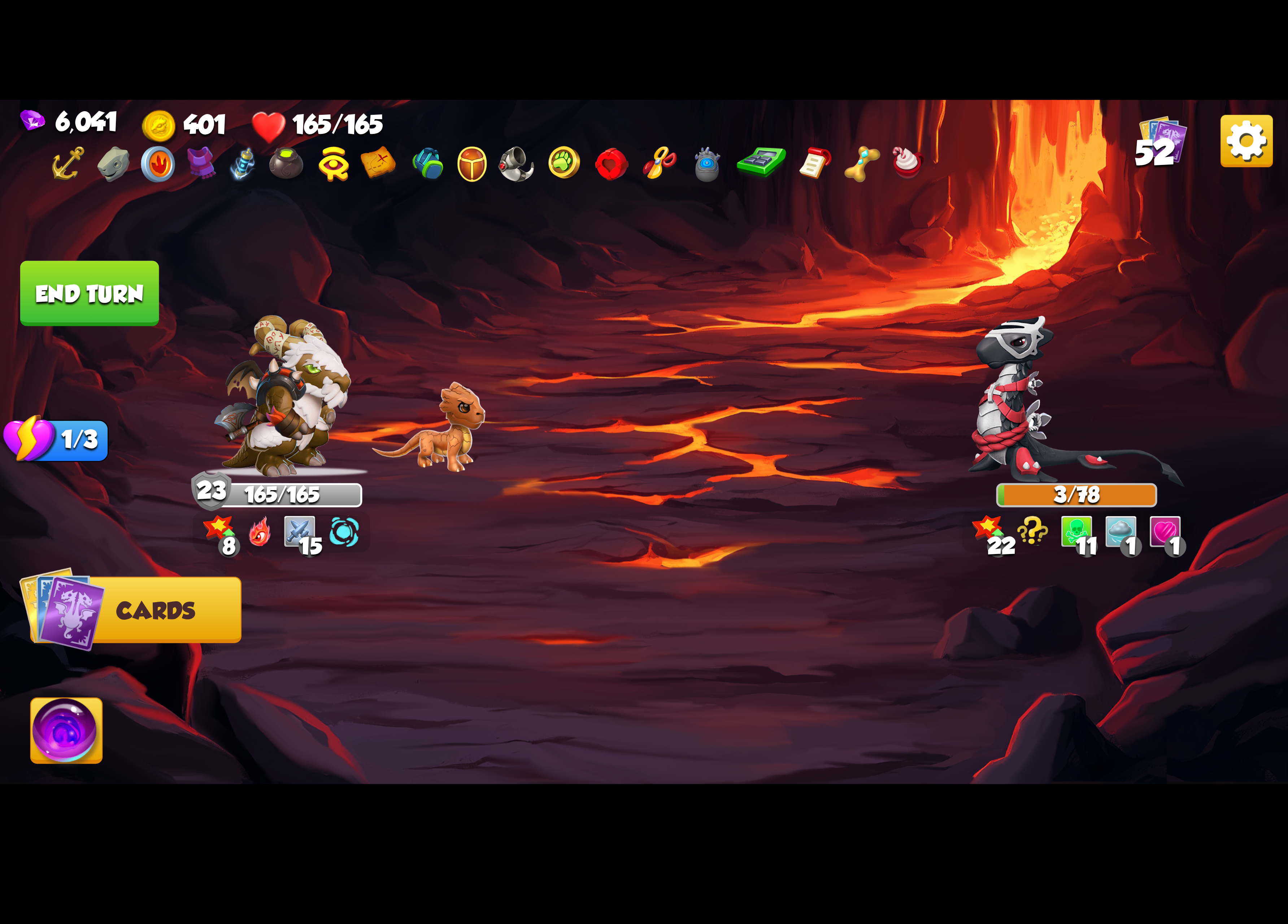
drag, startPoint x: 72, startPoint y: 305, endPoint x: 132, endPoint y: 318, distance: 61.4
click at [132, 318] on button "End turn" at bounding box center [90, 293] width 139 height 65
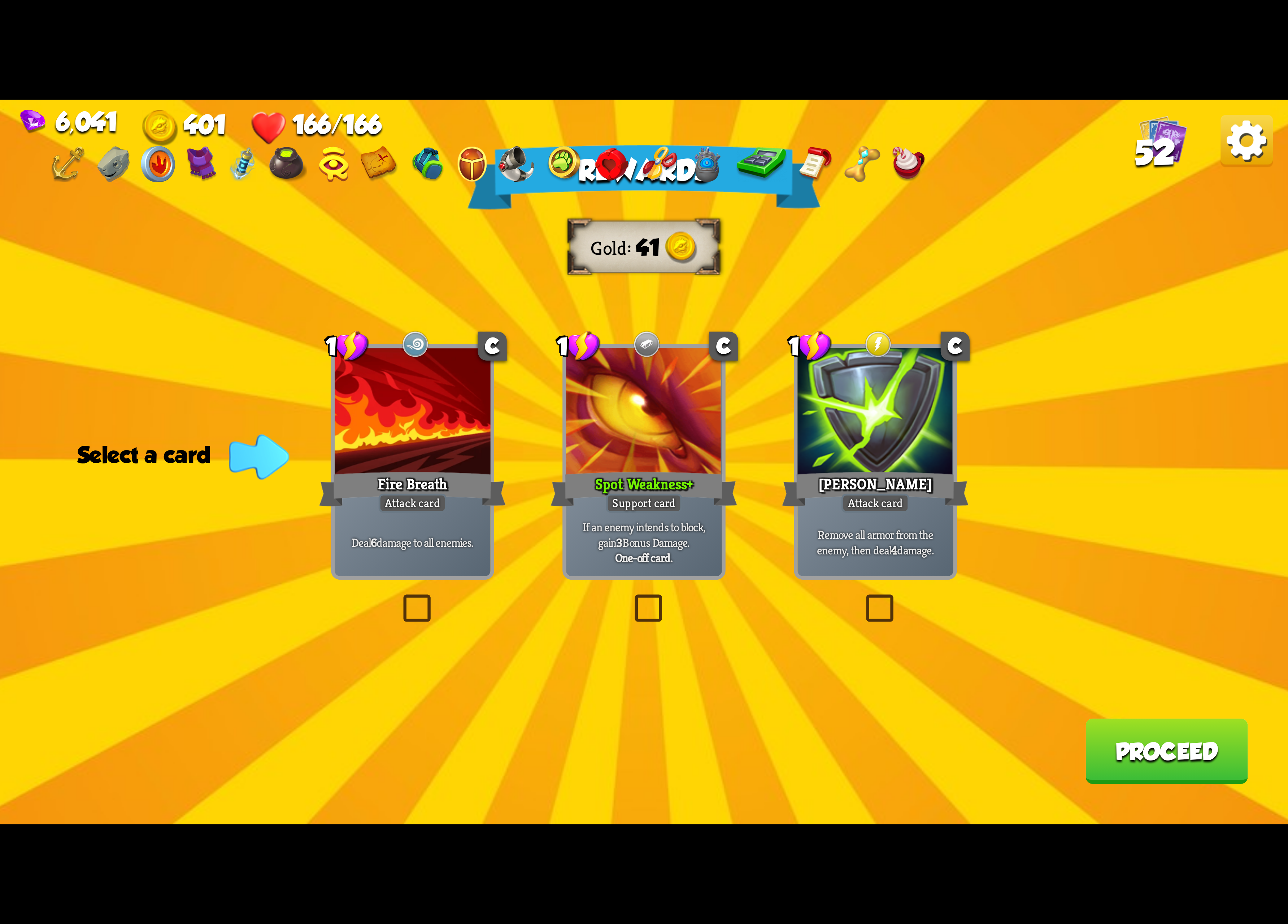
click at [914, 468] on div at bounding box center [875, 413] width 156 height 132
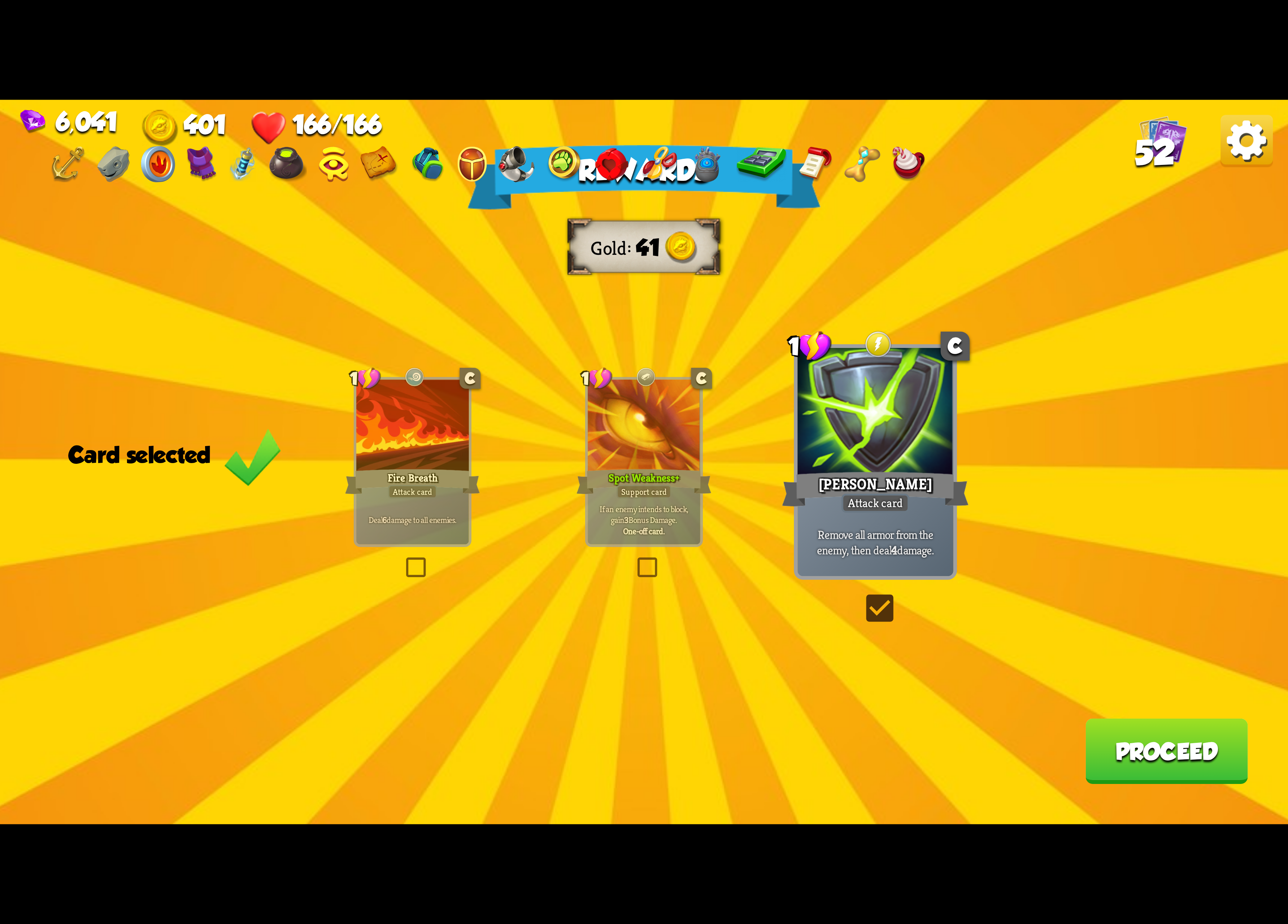
click at [1086, 764] on button "Proceed" at bounding box center [1166, 751] width 162 height 65
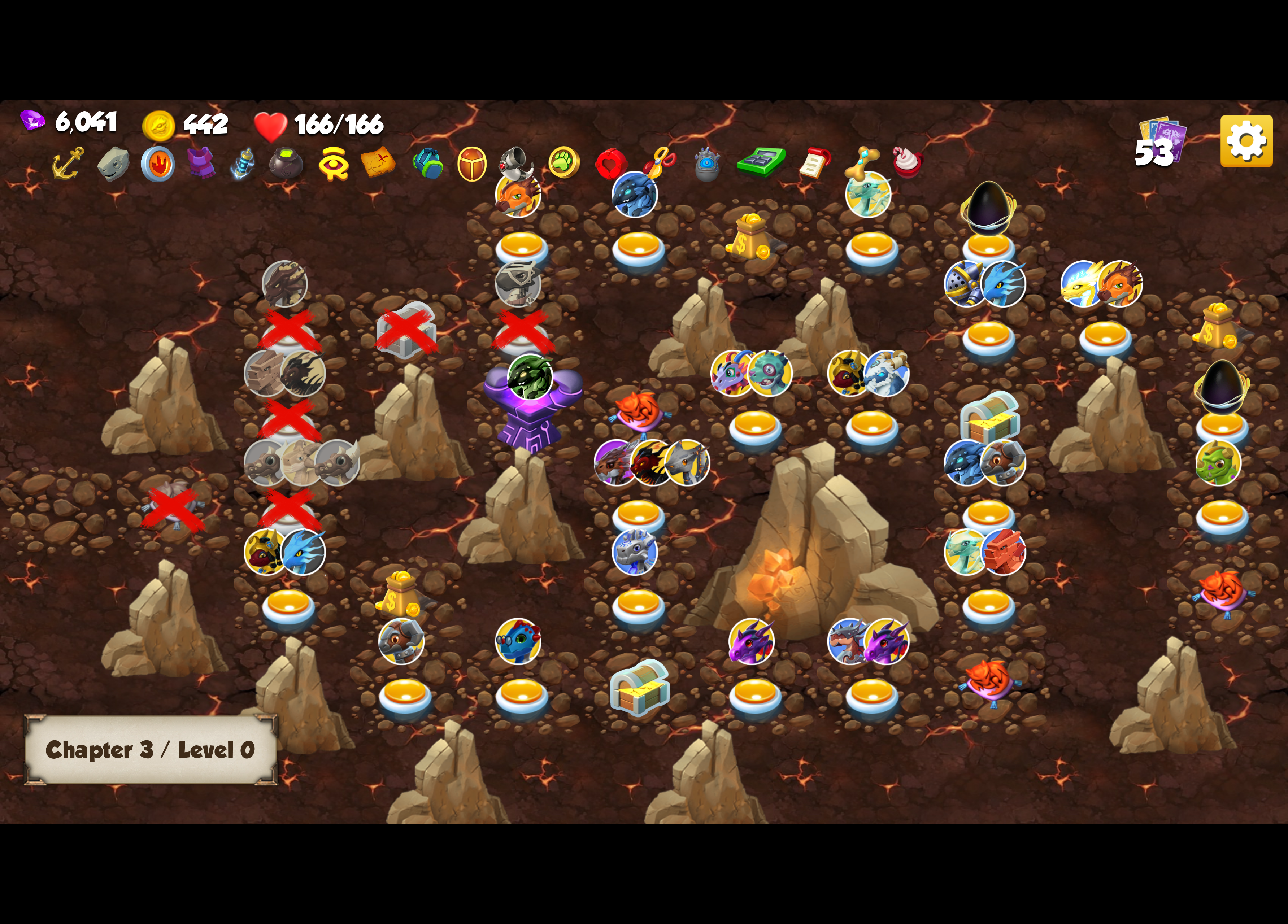
click at [523, 222] on div at bounding box center [525, 243] width 116 height 90
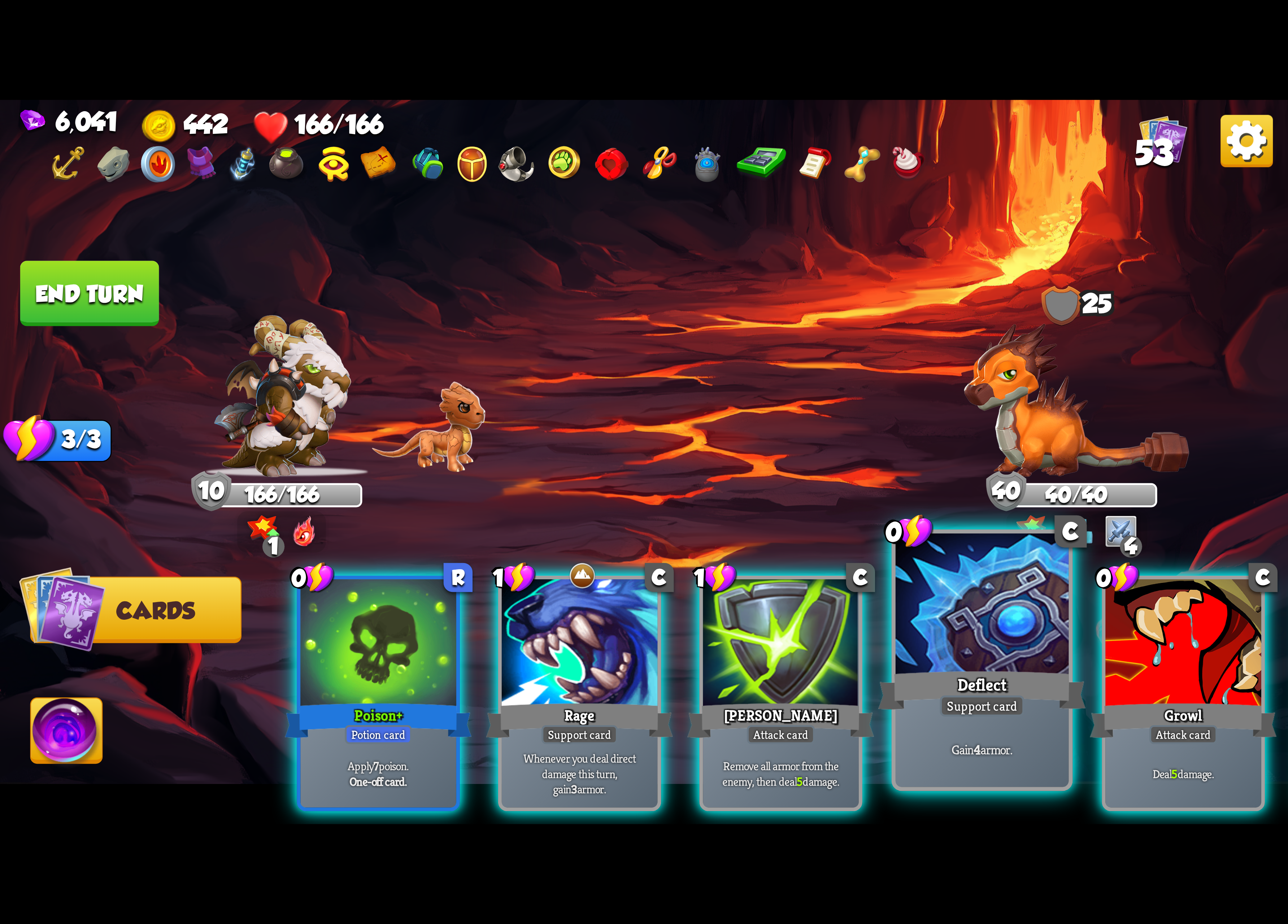
drag, startPoint x: 998, startPoint y: 670, endPoint x: 995, endPoint y: 696, distance: 26.2
click at [998, 671] on div "Deflect" at bounding box center [982, 691] width 208 height 46
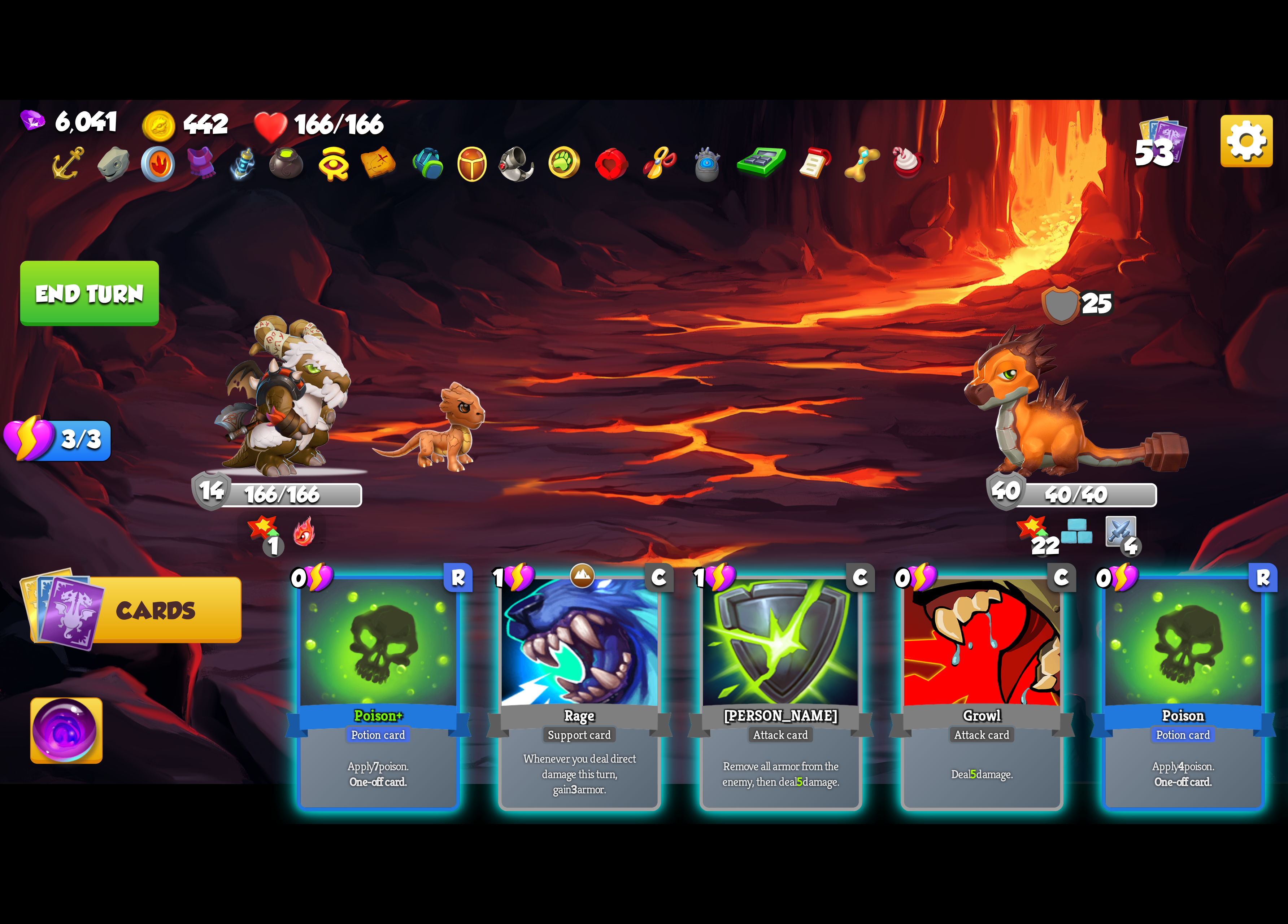
scroll to position [0, 68]
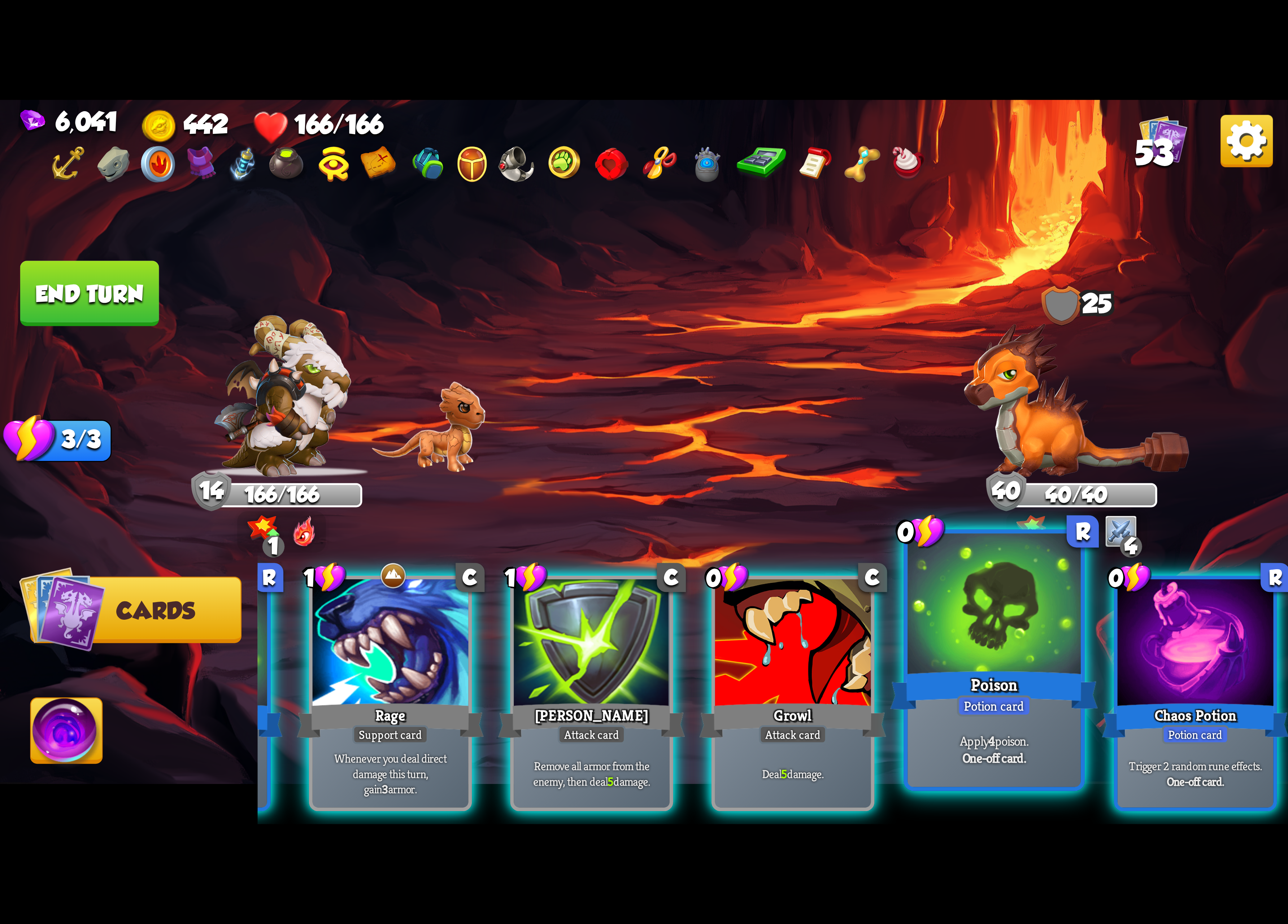
drag, startPoint x: 1192, startPoint y: 684, endPoint x: 1096, endPoint y: 673, distance: 96.6
click at [1172, 700] on div "Chaos Potion" at bounding box center [1195, 720] width 187 height 41
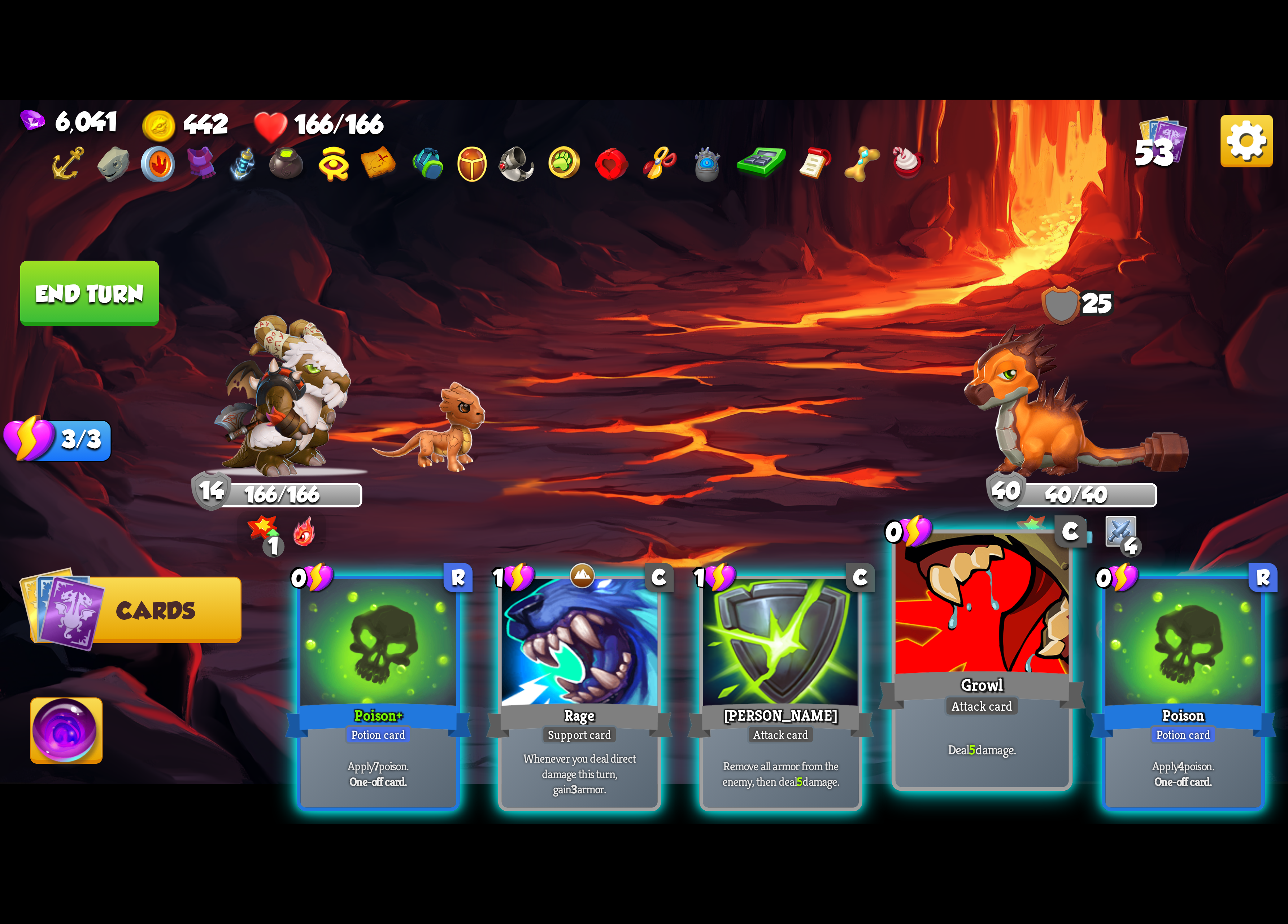
scroll to position [0, 0]
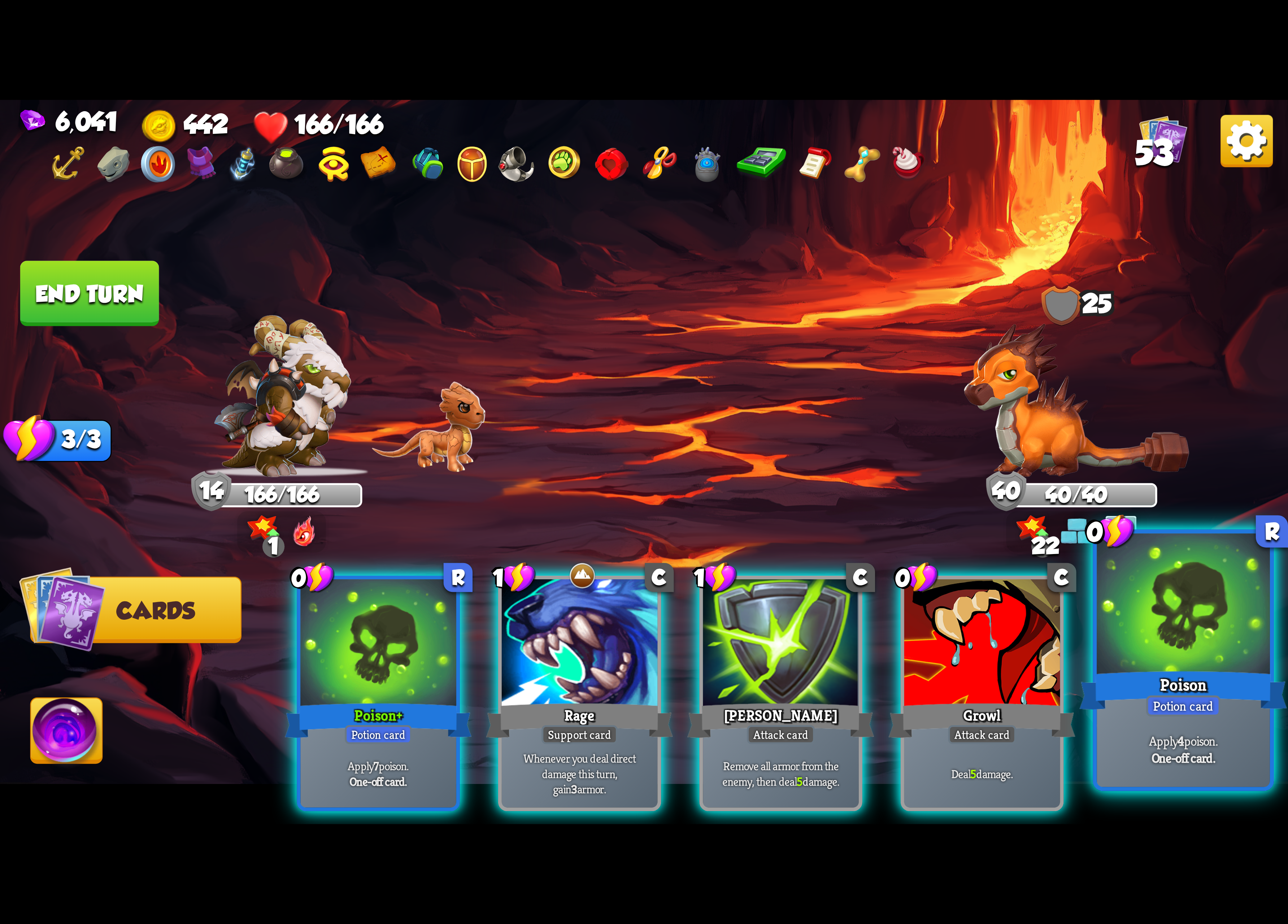
drag, startPoint x: 950, startPoint y: 652, endPoint x: 1120, endPoint y: 651, distance: 170.0
click at [956, 654] on div at bounding box center [982, 645] width 156 height 132
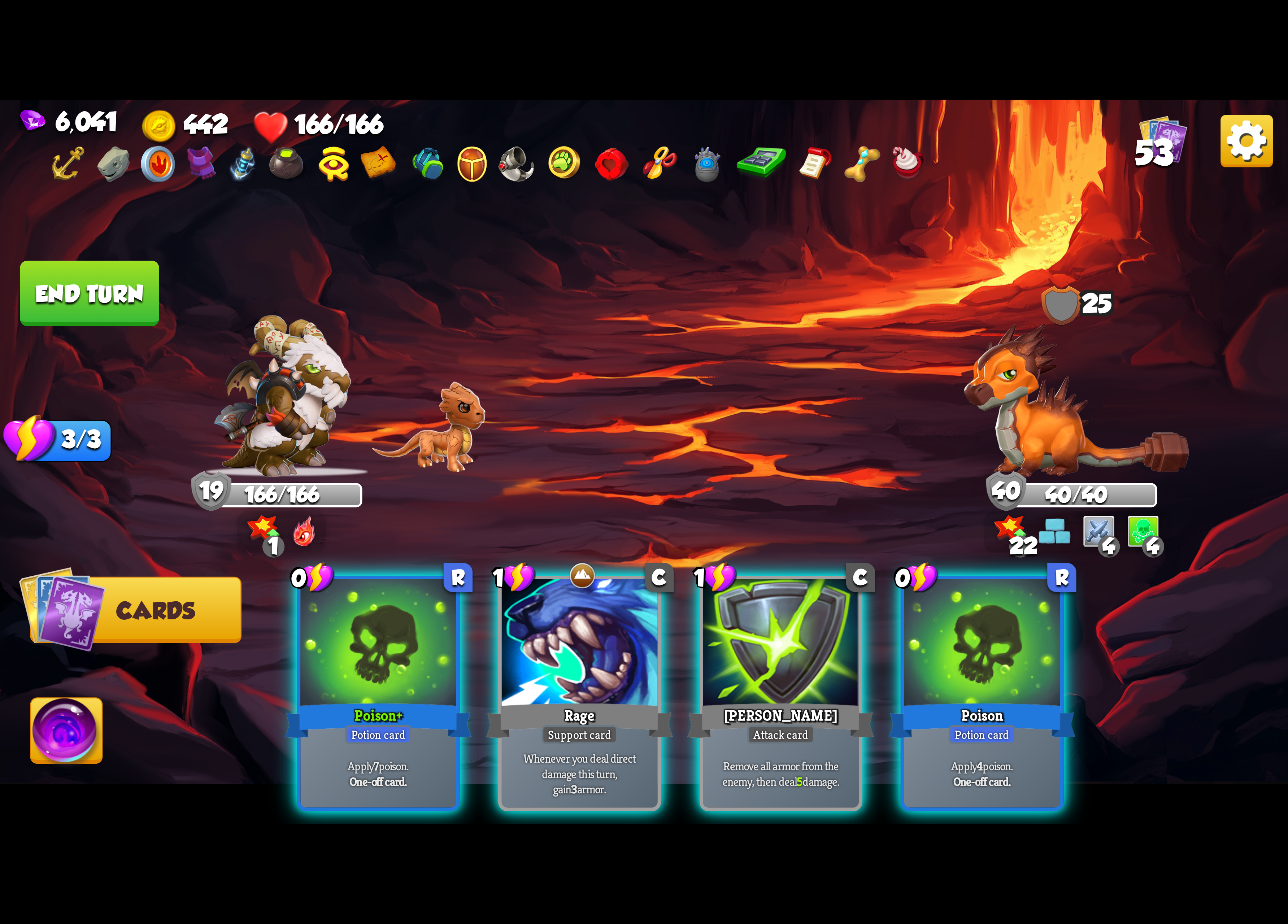
click at [1182, 140] on img at bounding box center [1247, 141] width 52 height 52
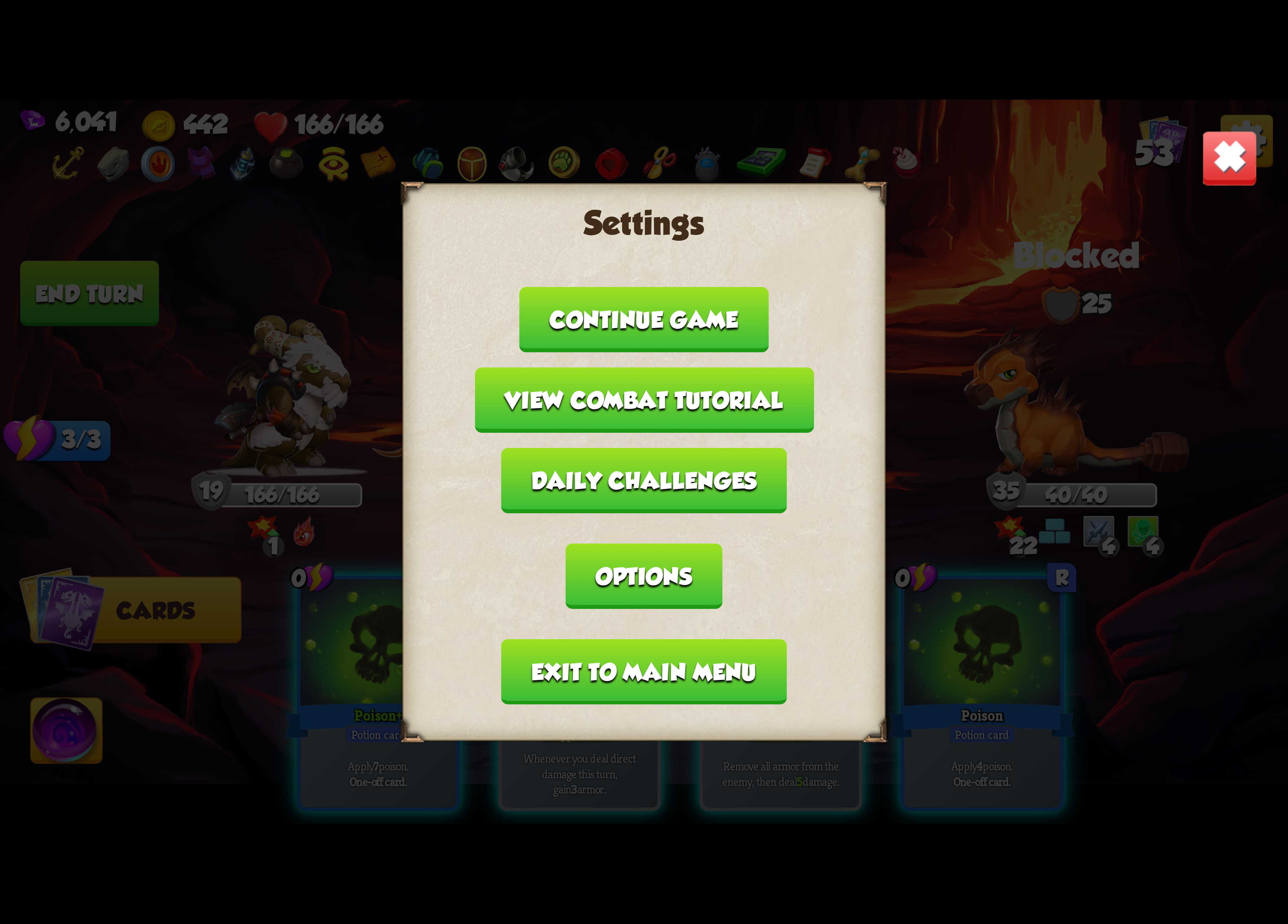
click at [678, 639] on button "Exit to main menu" at bounding box center [644, 671] width 285 height 65
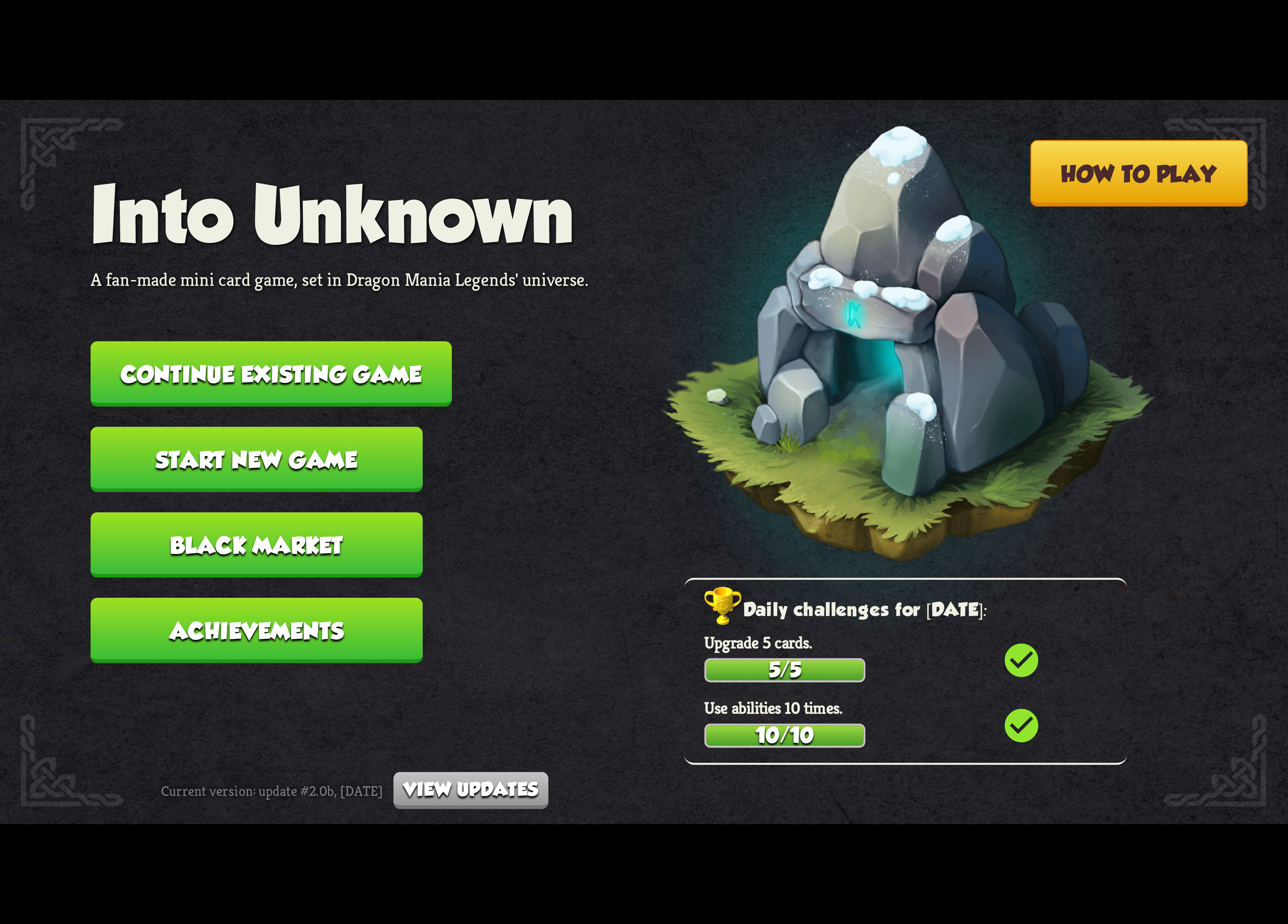
click at [388, 368] on button "Continue existing game" at bounding box center [271, 374] width 361 height 65
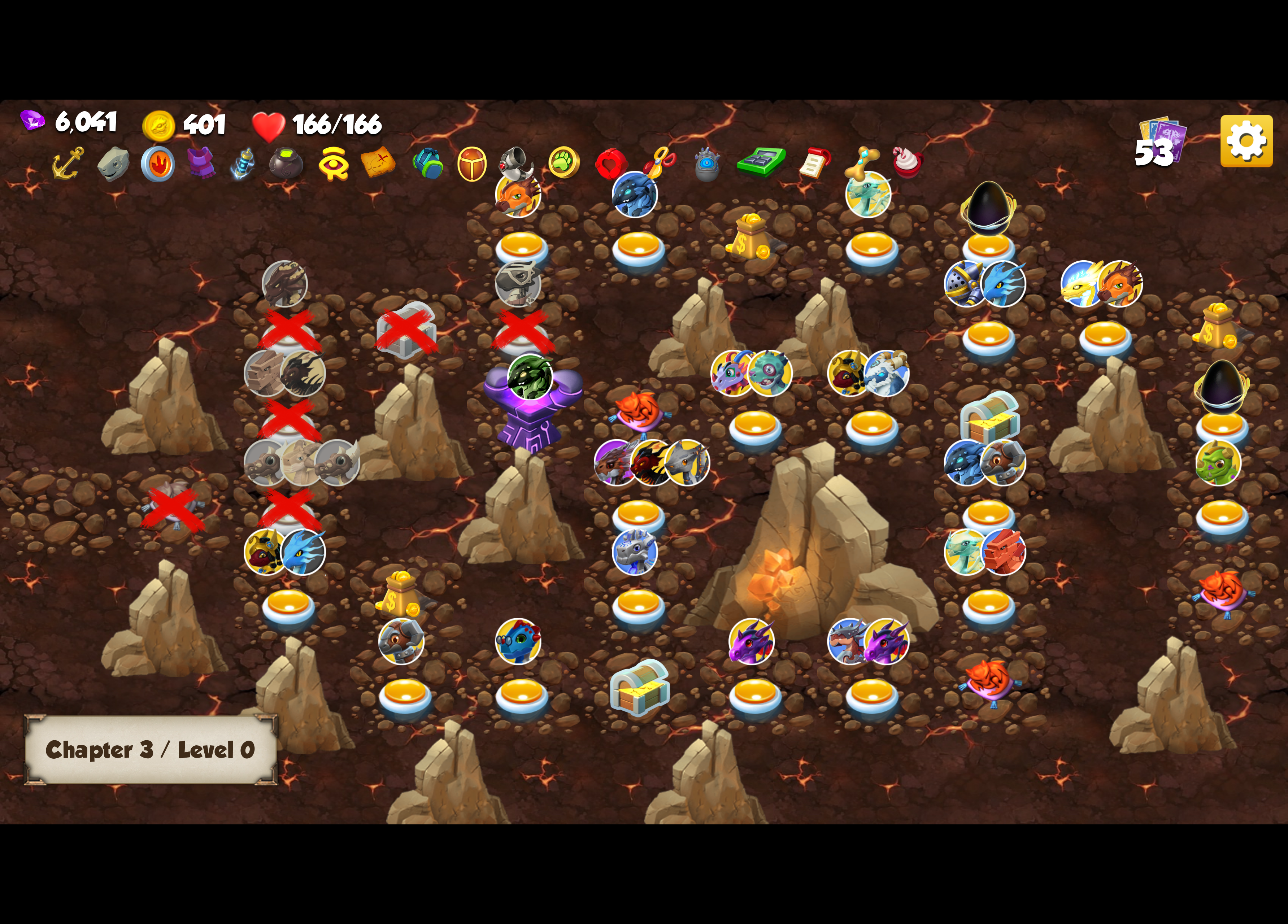
click at [531, 231] on img at bounding box center [523, 255] width 64 height 47
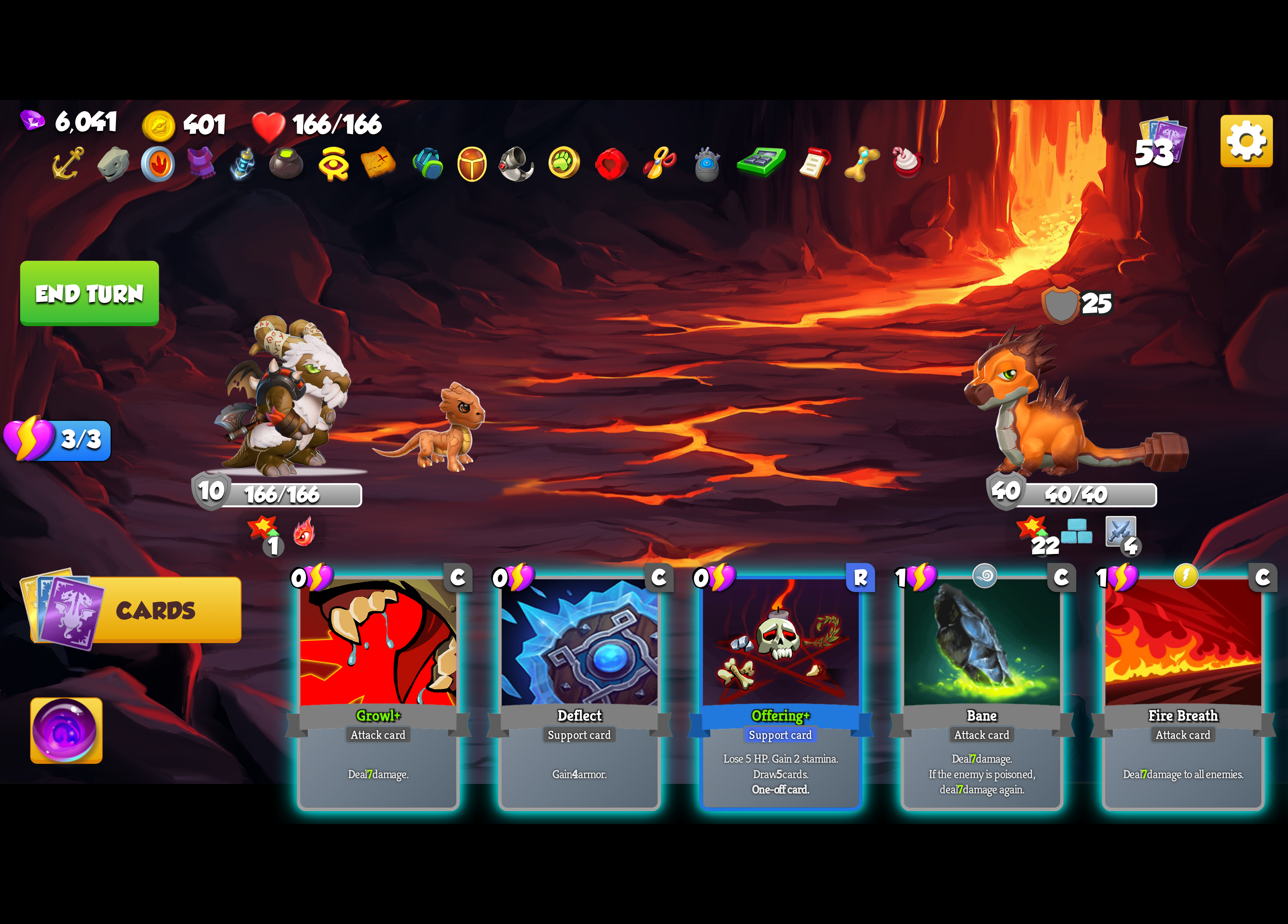
scroll to position [0, 140]
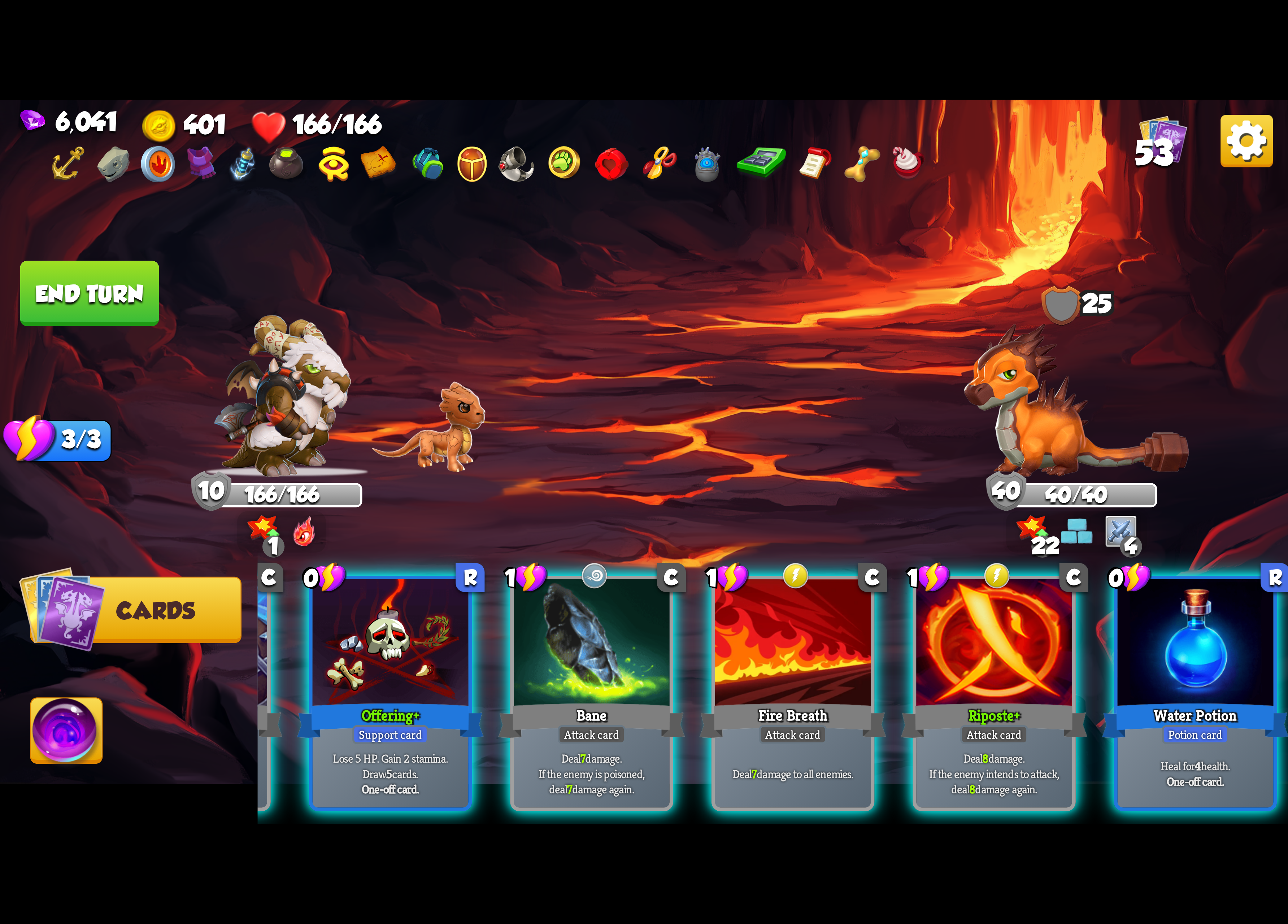
click at [1182, 126] on div "6,041 401 166/166 53" at bounding box center [644, 144] width 1288 height 87
click at [1182, 139] on div "6,041 401 166/166 53" at bounding box center [644, 144] width 1288 height 87
click at [1182, 145] on img at bounding box center [1247, 141] width 52 height 52
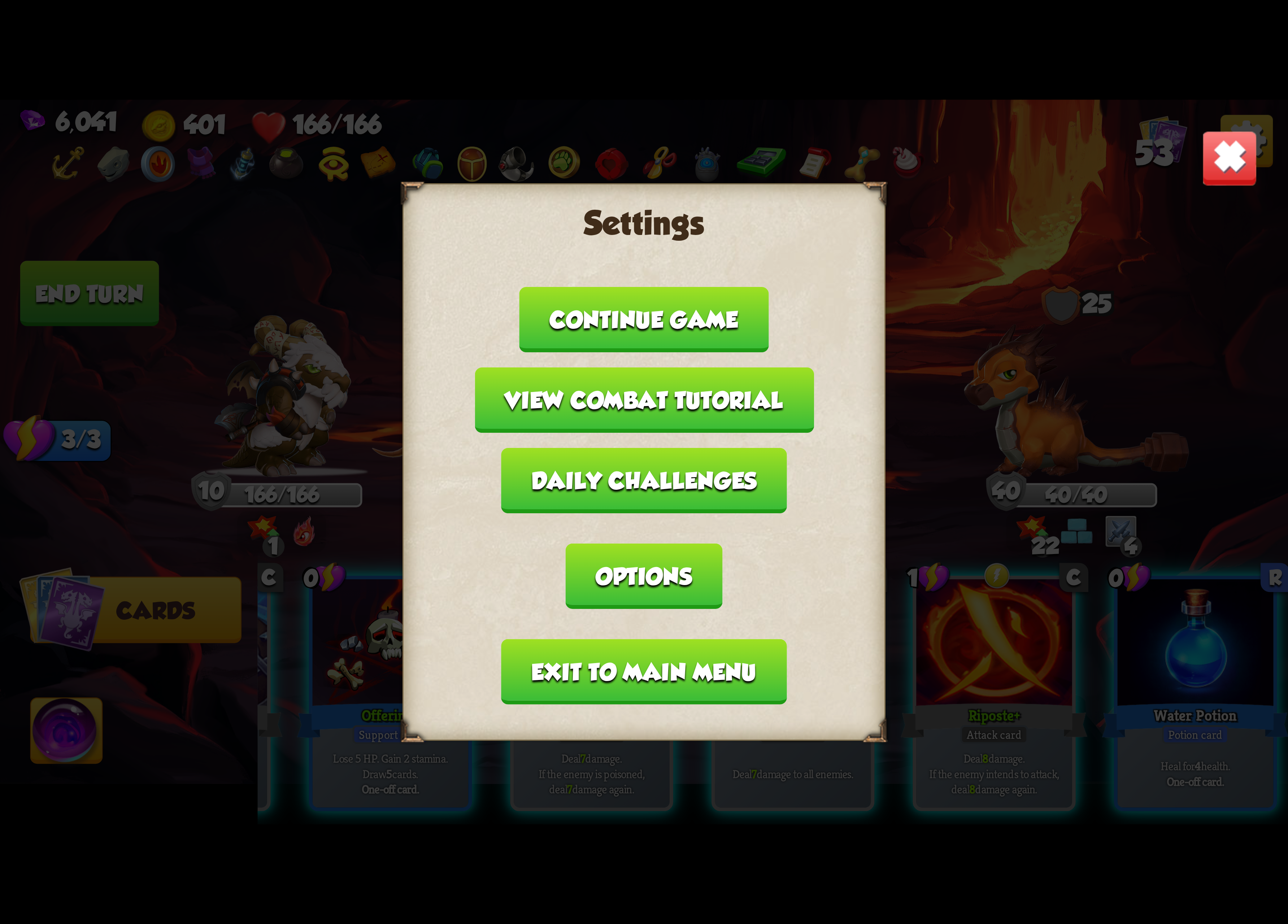
click at [696, 639] on button "Exit to main menu" at bounding box center [644, 671] width 285 height 65
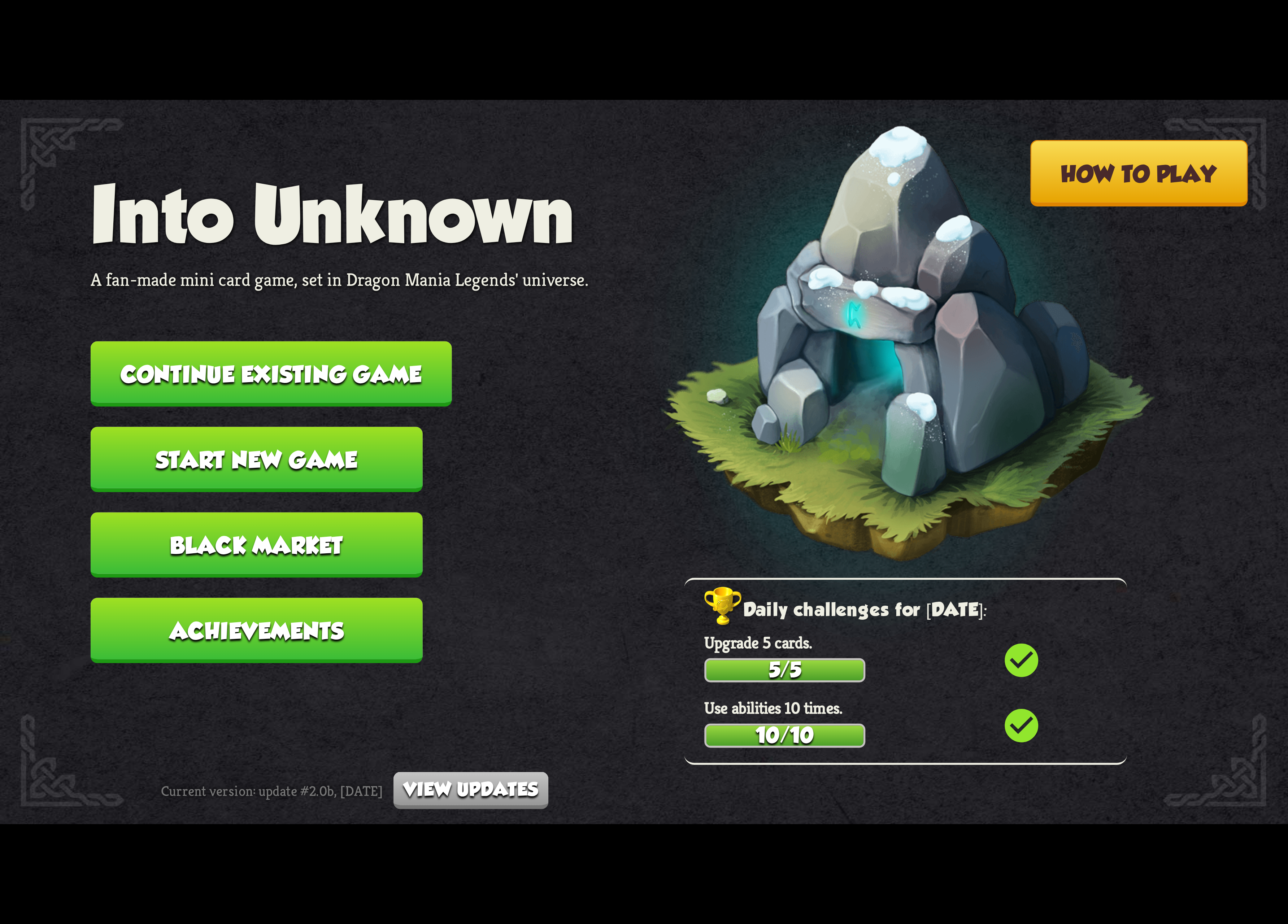
click at [400, 357] on button "Continue existing game" at bounding box center [271, 374] width 361 height 65
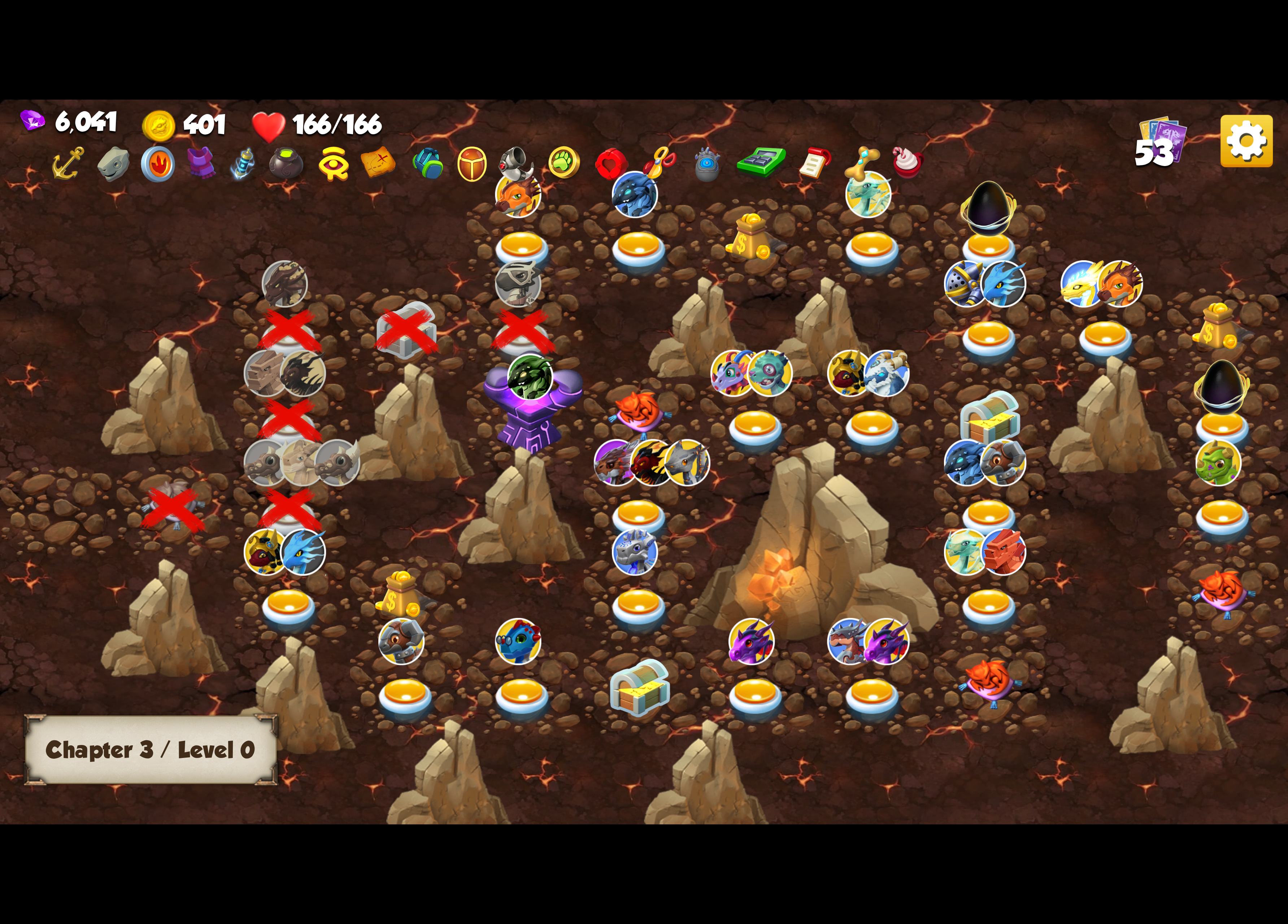
click at [525, 224] on div at bounding box center [525, 243] width 116 height 90
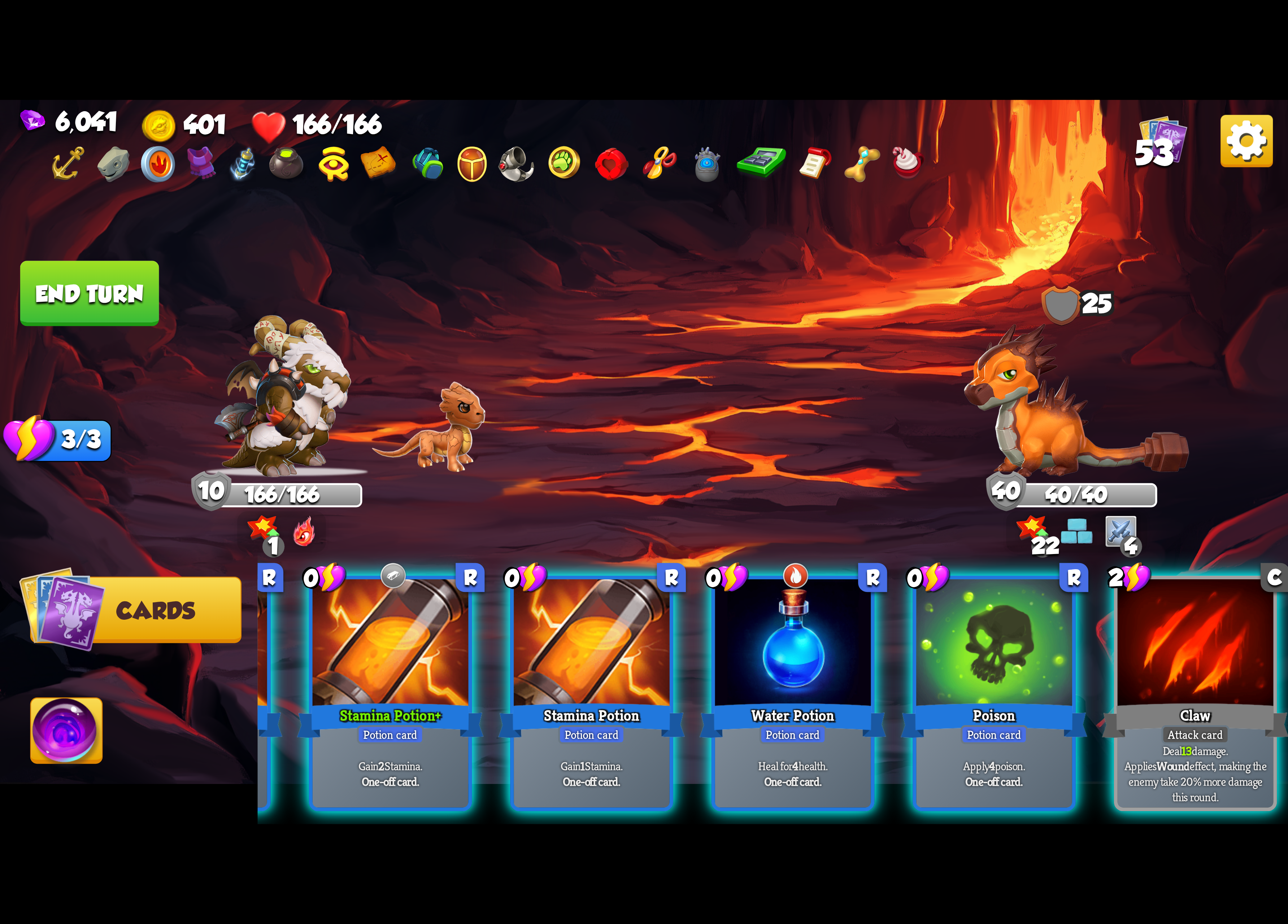
click at [1182, 140] on img at bounding box center [1247, 141] width 52 height 52
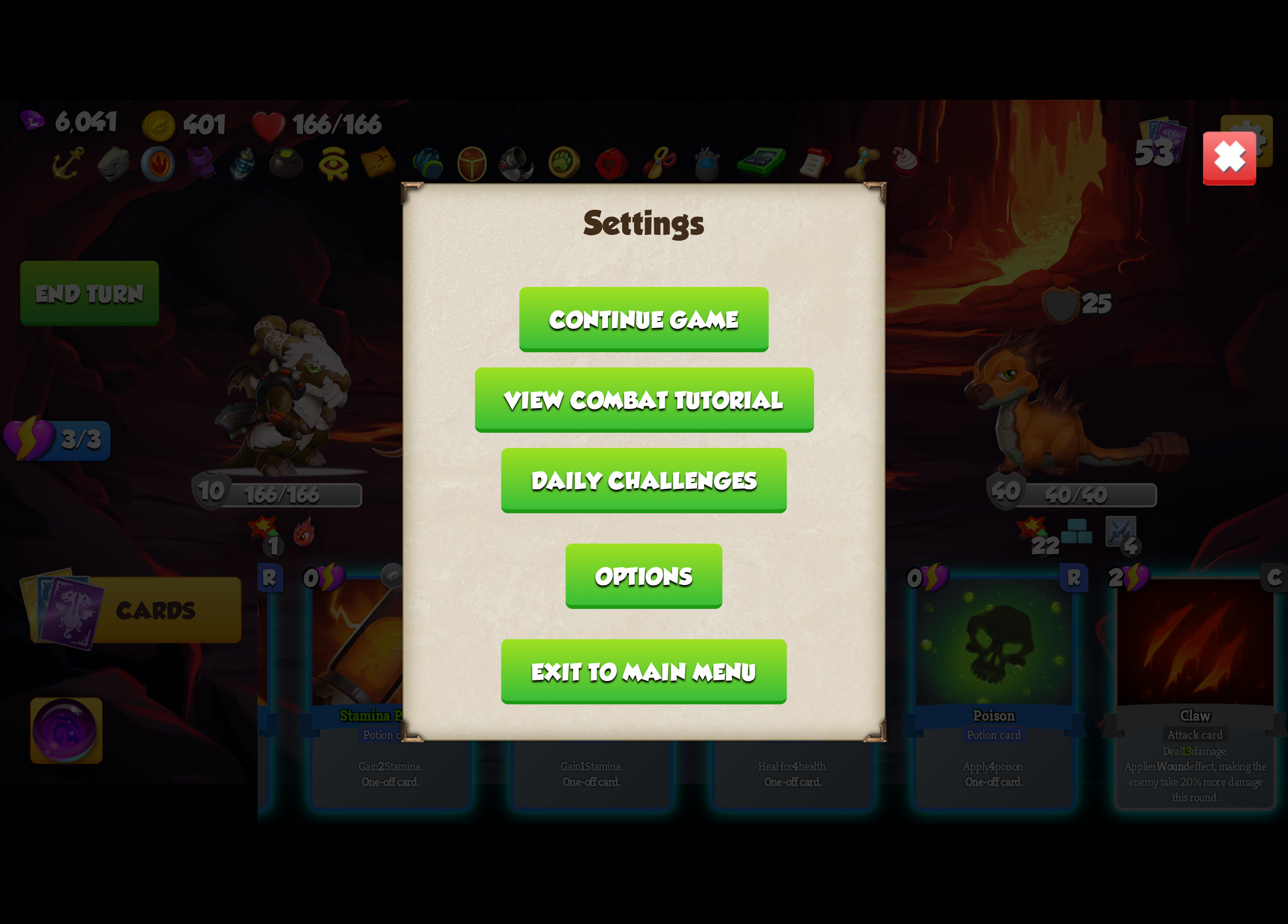
click at [634, 639] on button "Exit to main menu" at bounding box center [644, 671] width 285 height 65
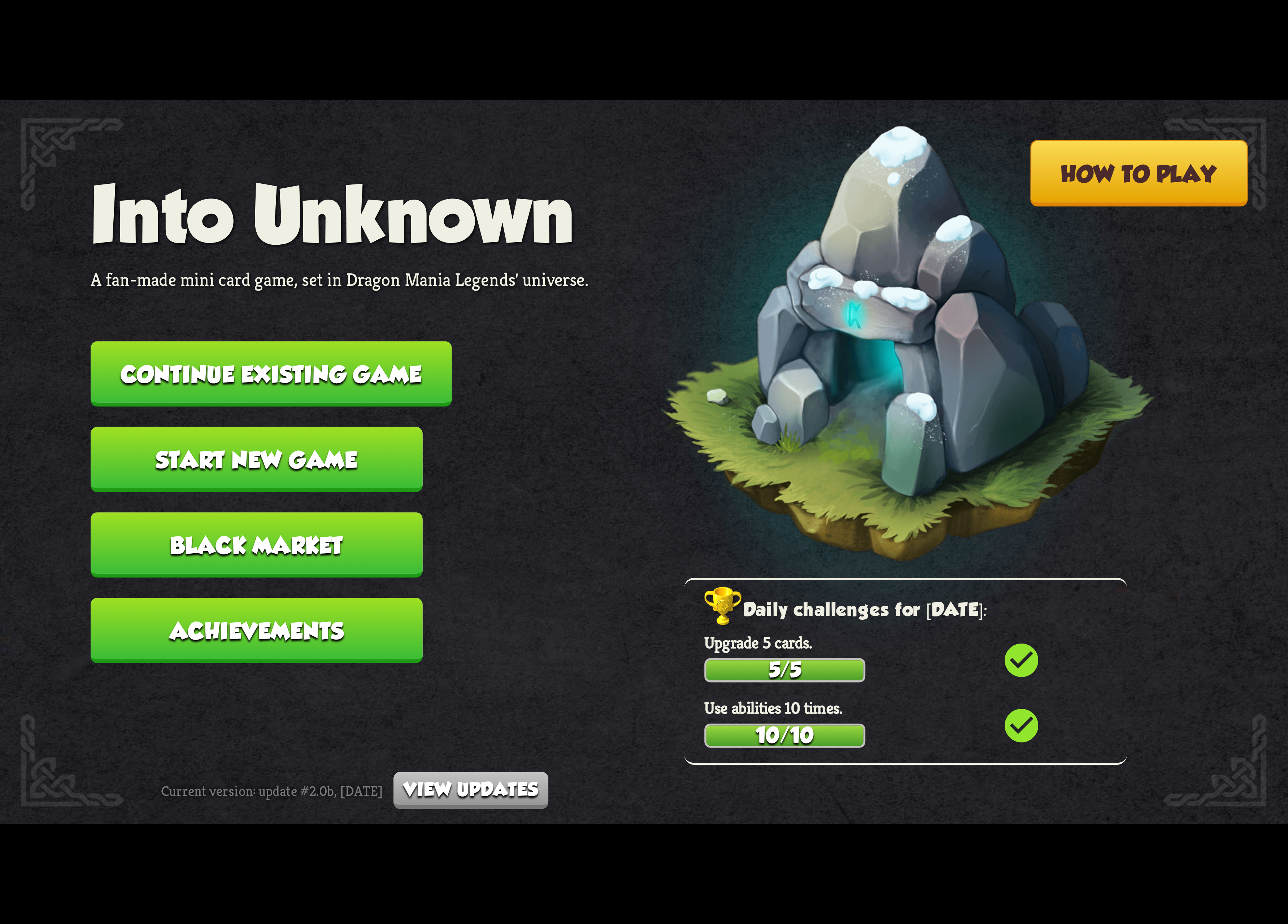
click at [316, 326] on nav "Into Unknown A fan-made mini card game, set in Dragon Mania Legends' universe. …" at bounding box center [339, 427] width 499 height 513
click at [326, 360] on button "Continue existing game" at bounding box center [271, 374] width 361 height 65
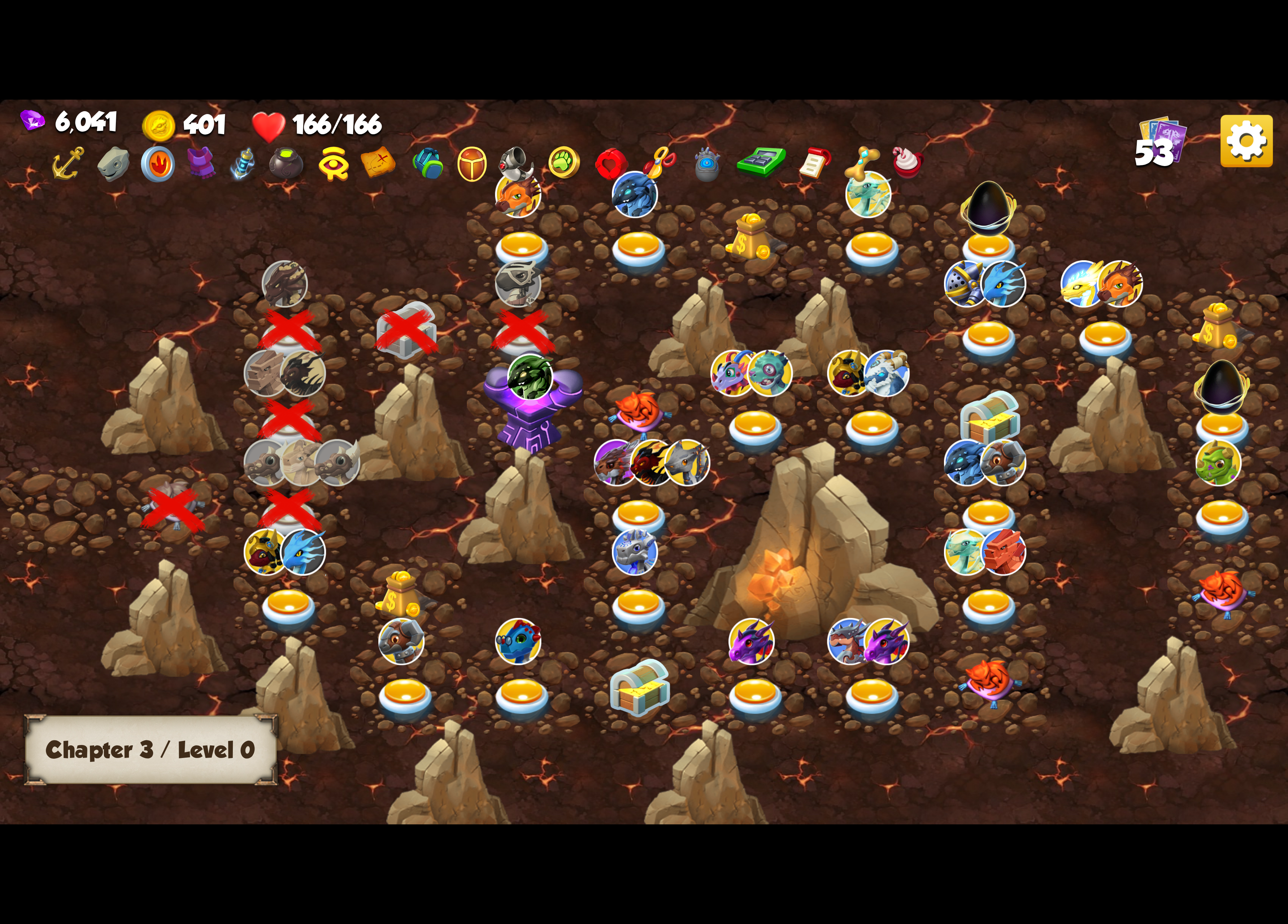
click at [525, 251] on img at bounding box center [523, 255] width 64 height 47
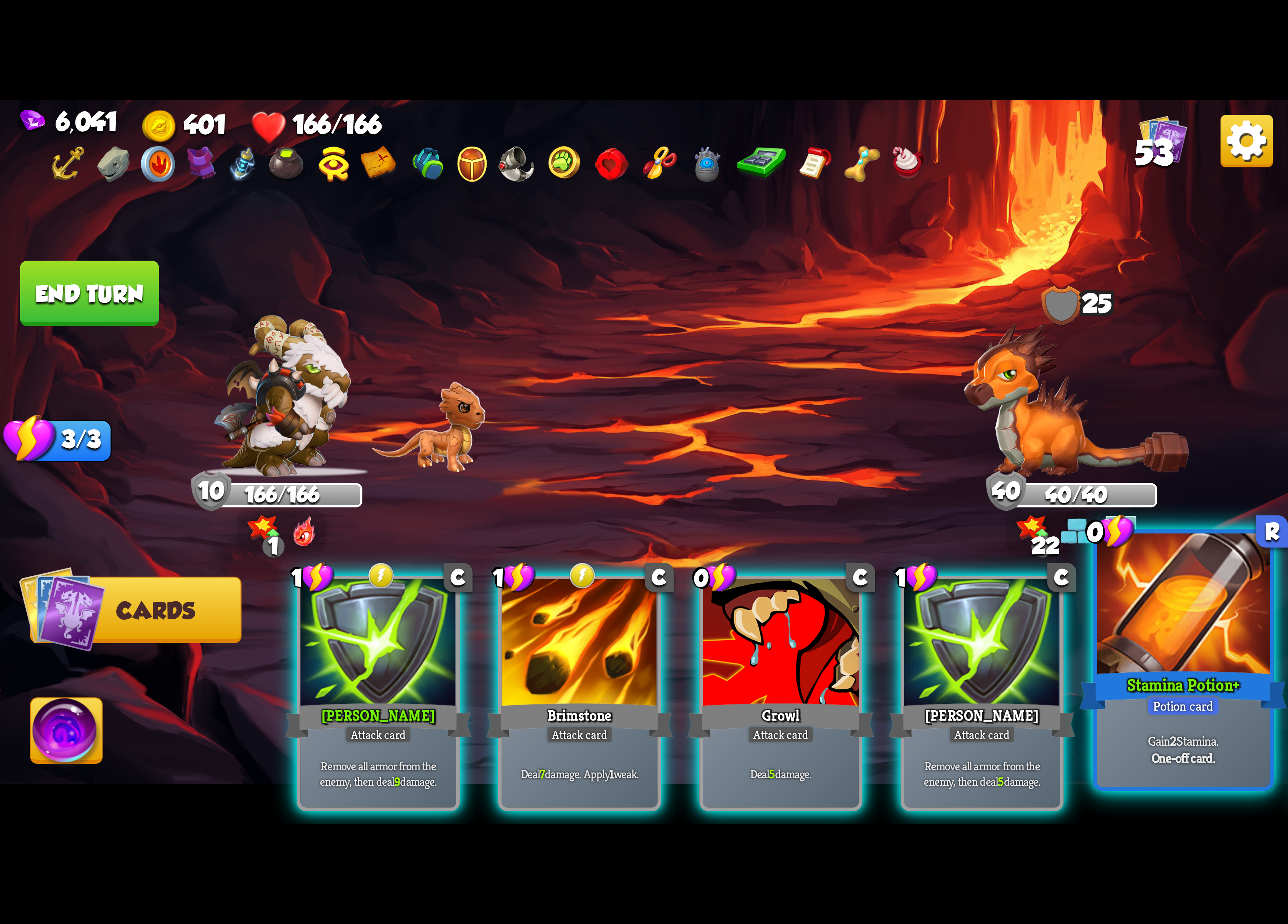
click at [1131, 657] on div at bounding box center [1183, 606] width 173 height 145
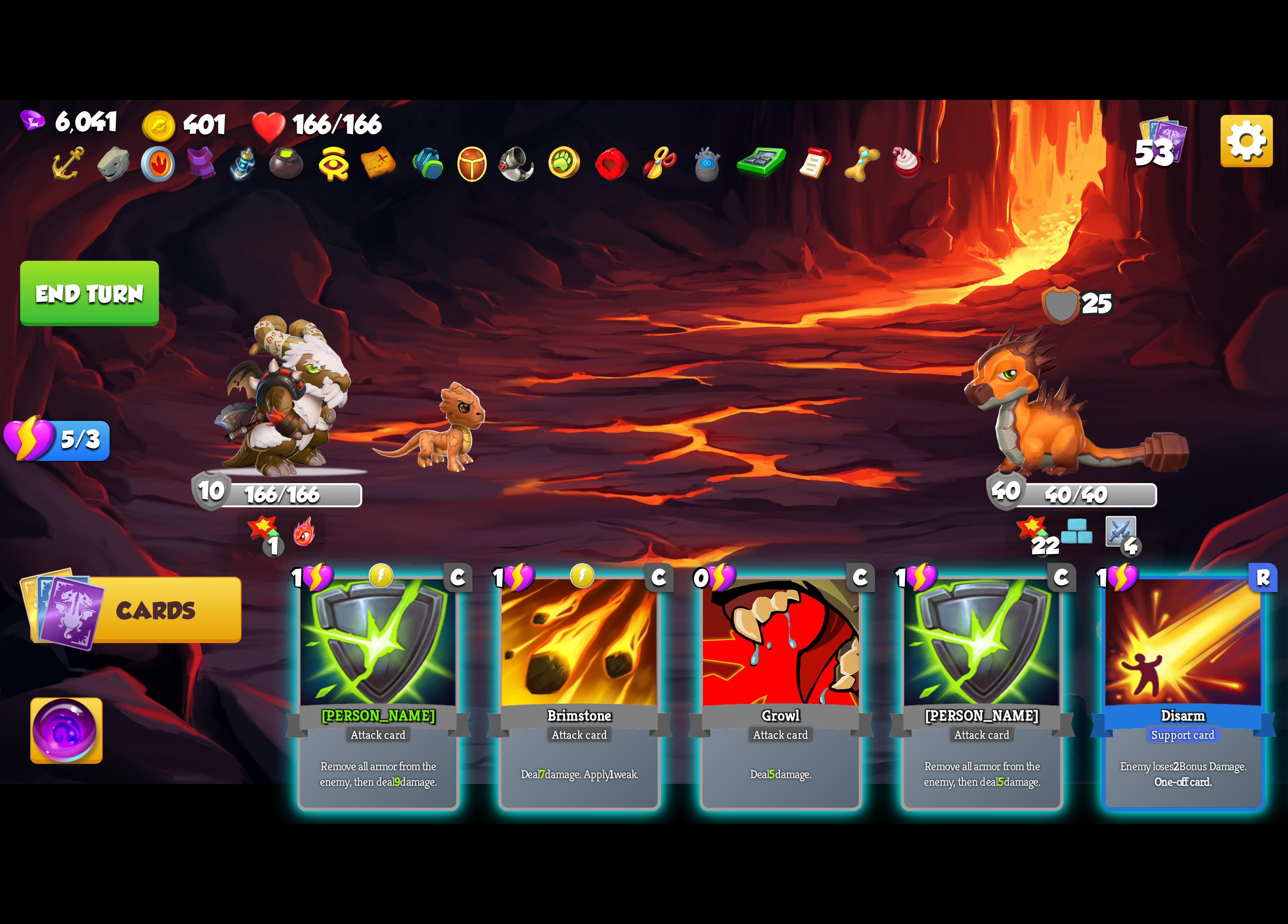
scroll to position [0, 68]
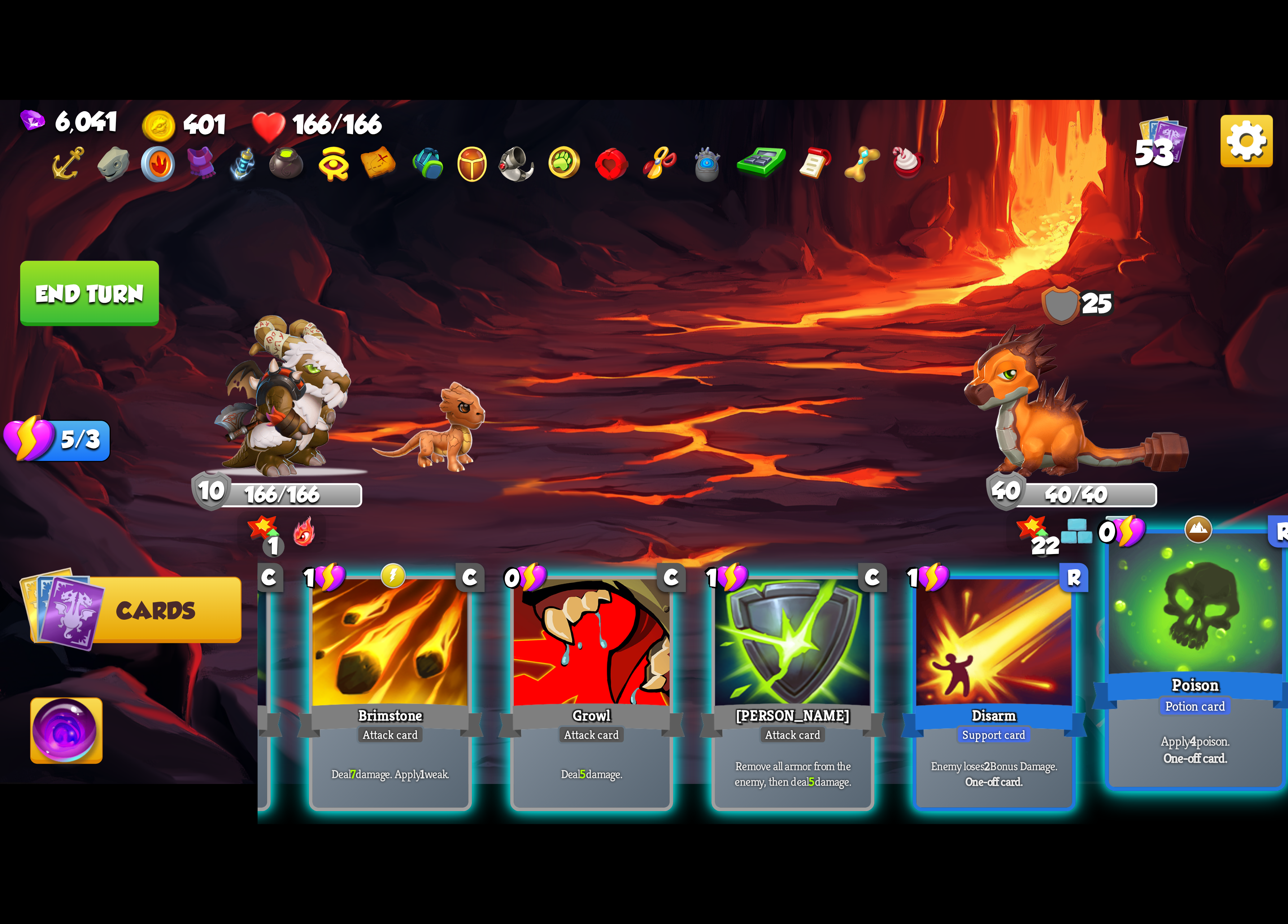
click at [1182, 699] on div "Potion card" at bounding box center [1195, 706] width 74 height 21
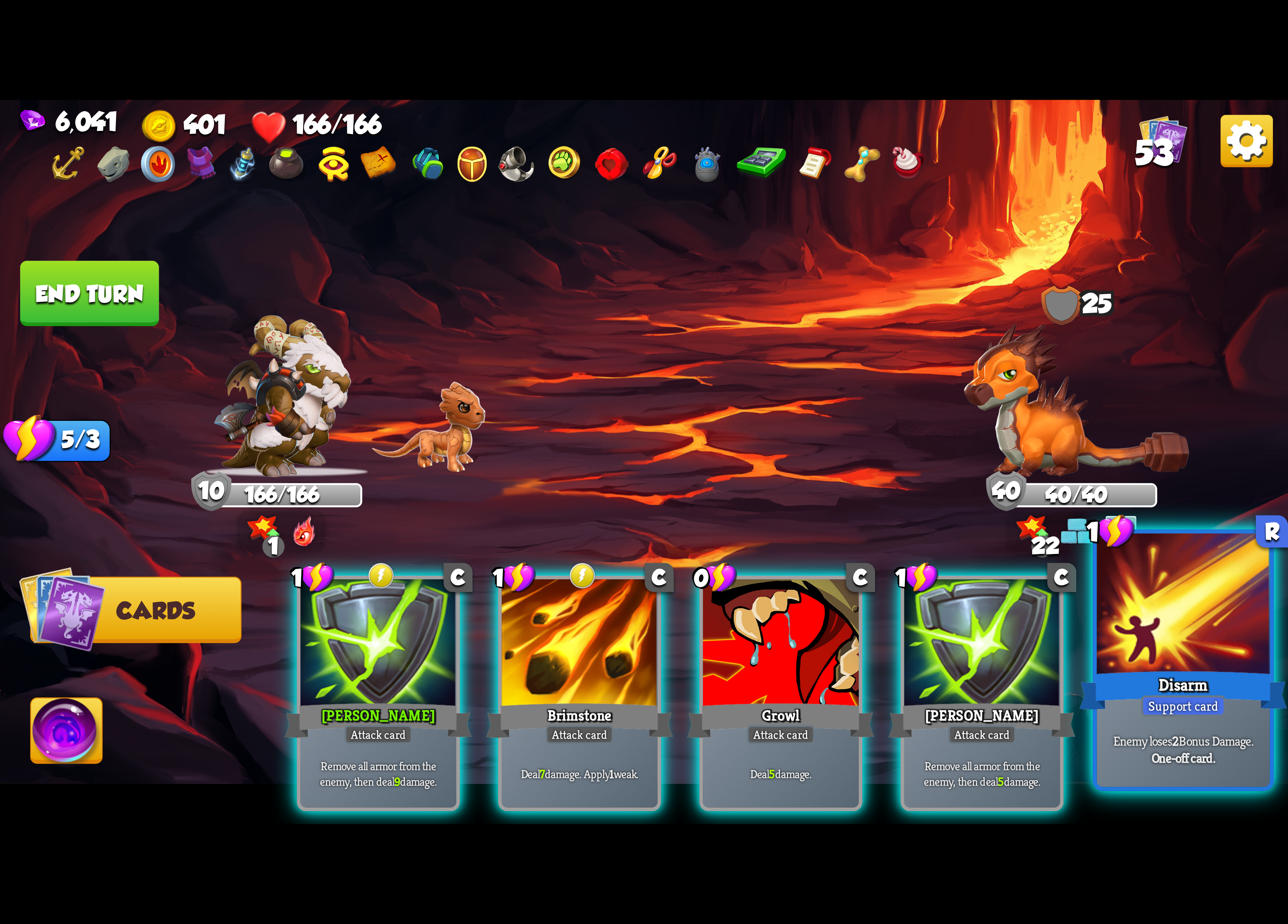
scroll to position [0, 0]
click at [1157, 661] on div at bounding box center [1183, 606] width 173 height 145
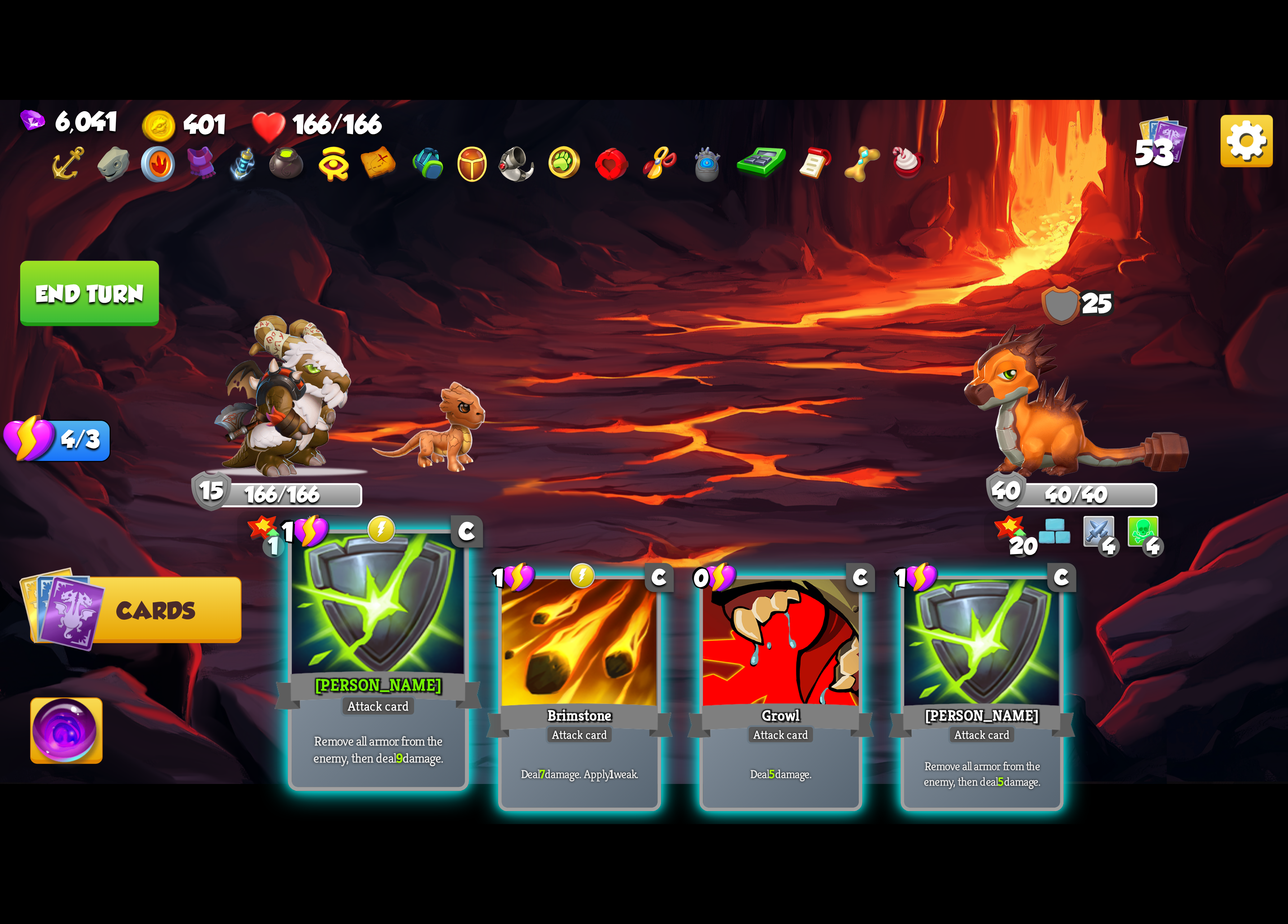
click at [422, 674] on div "[PERSON_NAME]" at bounding box center [378, 691] width 208 height 46
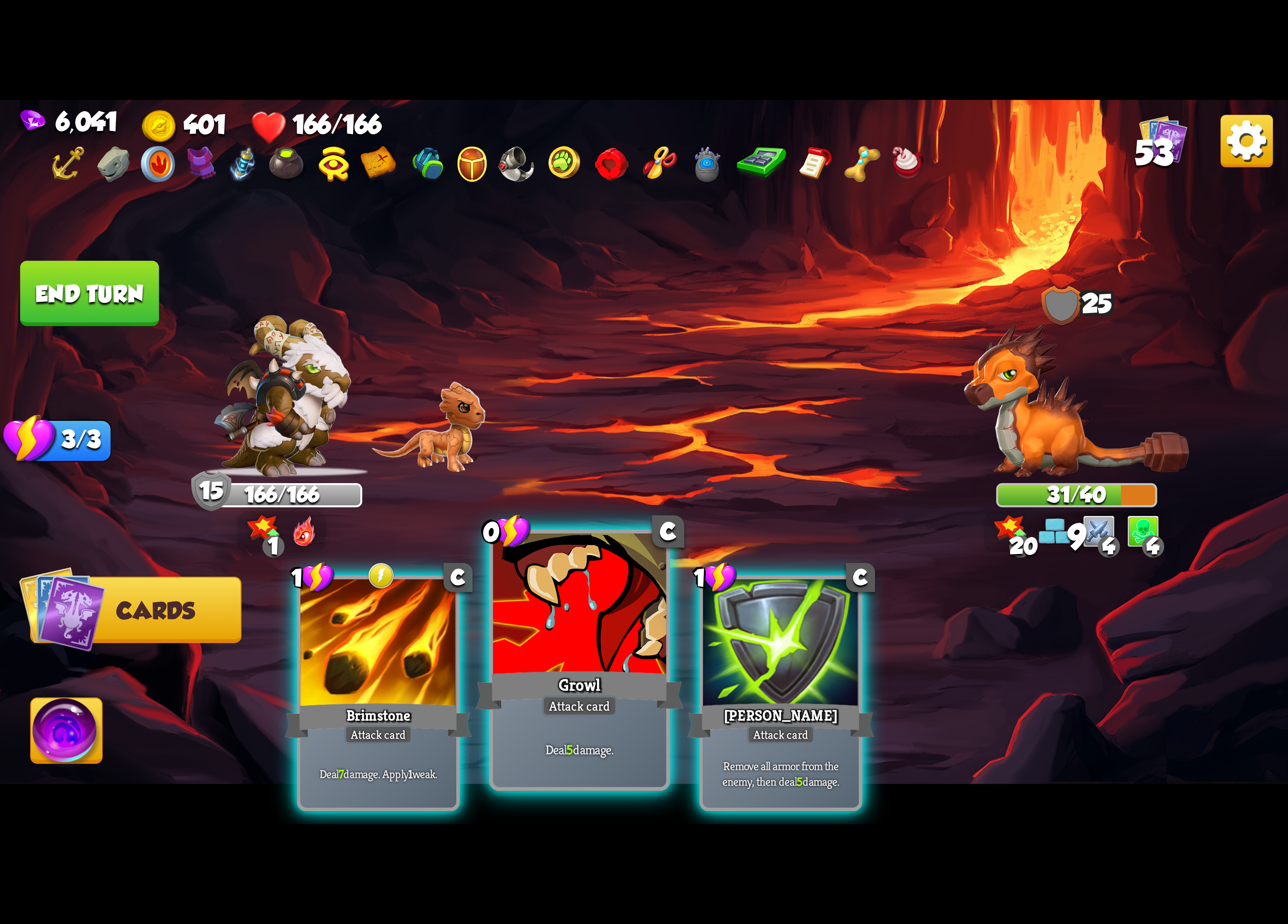
click at [533, 670] on div "Growl" at bounding box center [579, 691] width 208 height 46
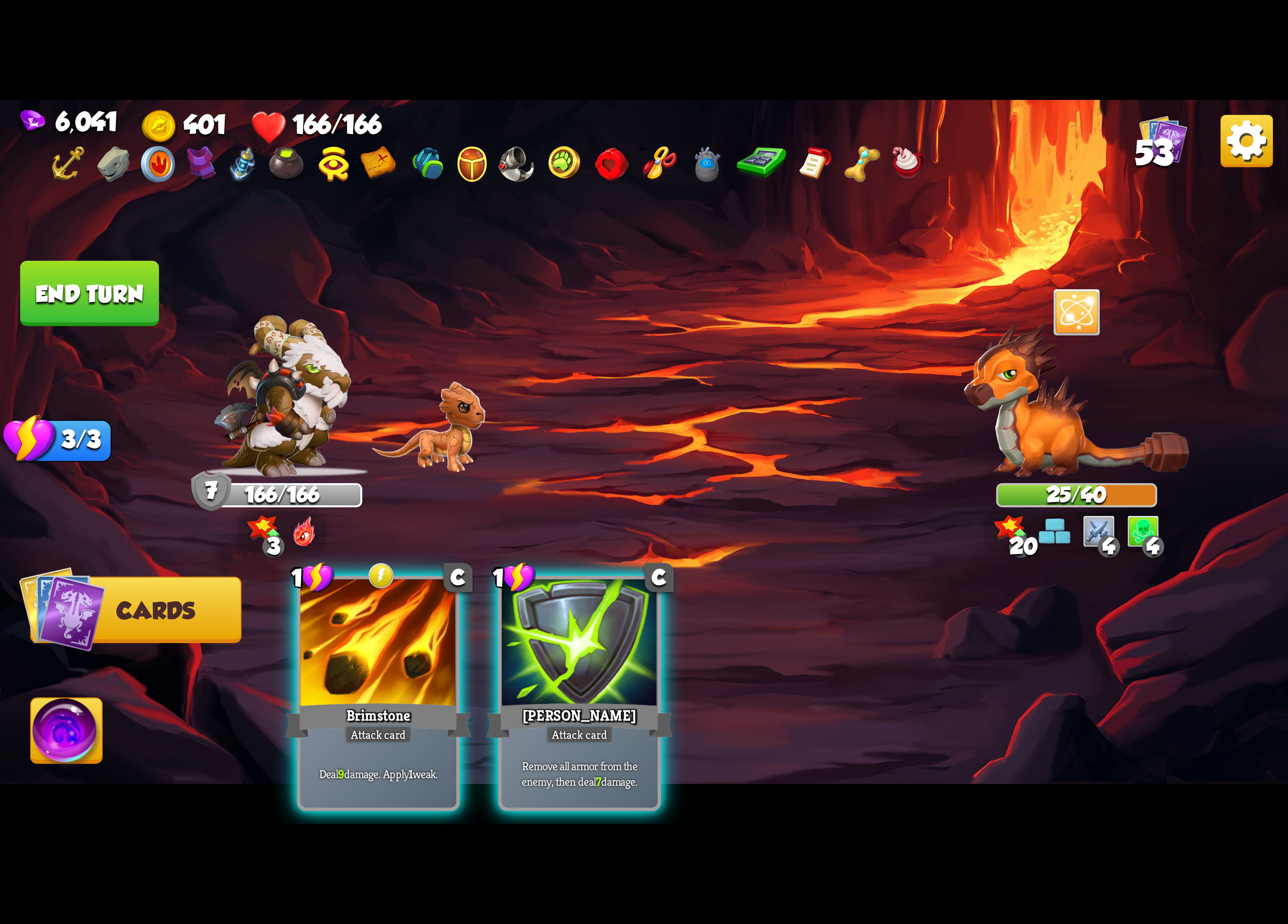
click at [606, 651] on div at bounding box center [580, 645] width 156 height 132
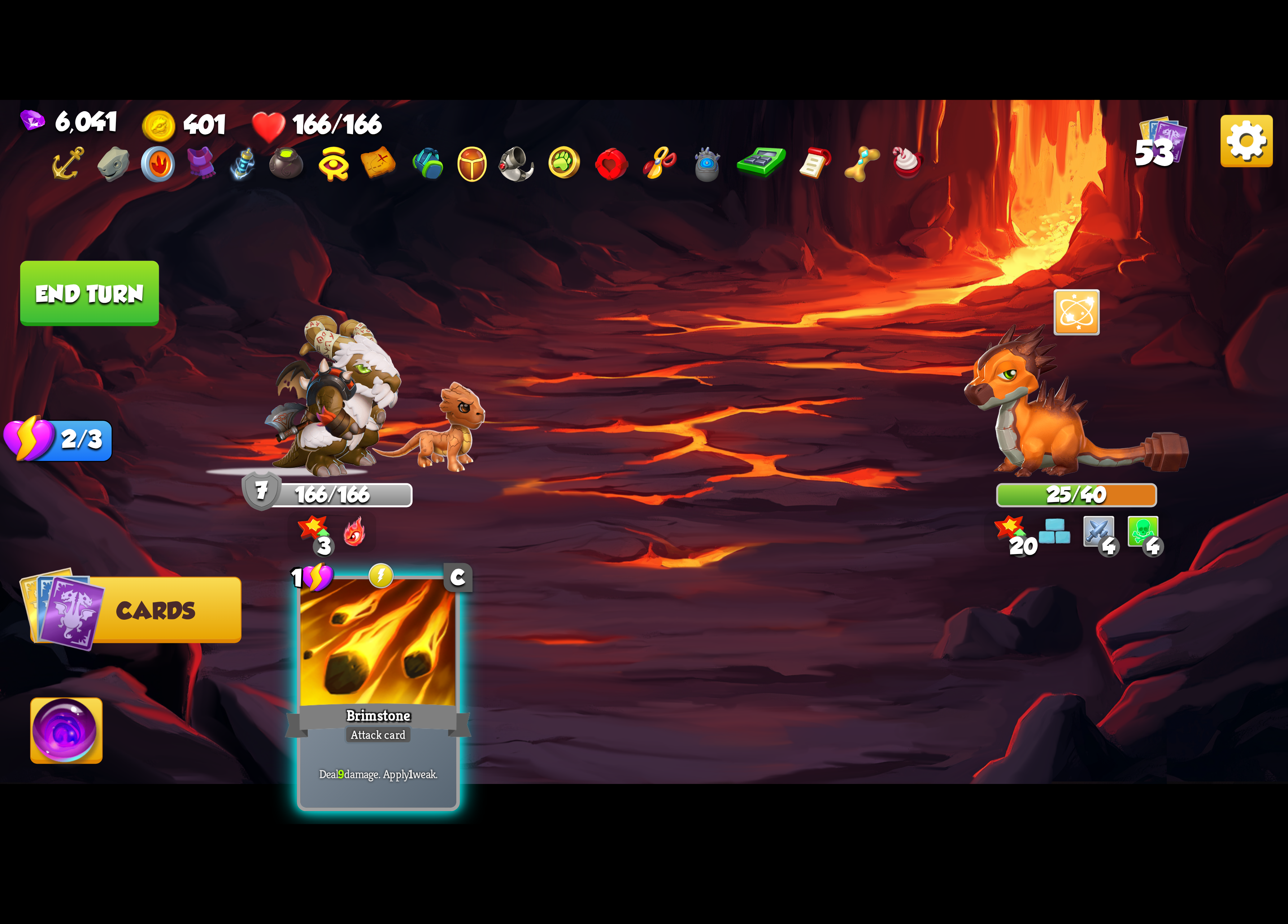
click at [610, 647] on div "1 C Brimstone Attack card Deal 9 damage. Apply 1 weak." at bounding box center [773, 663] width 1031 height 322
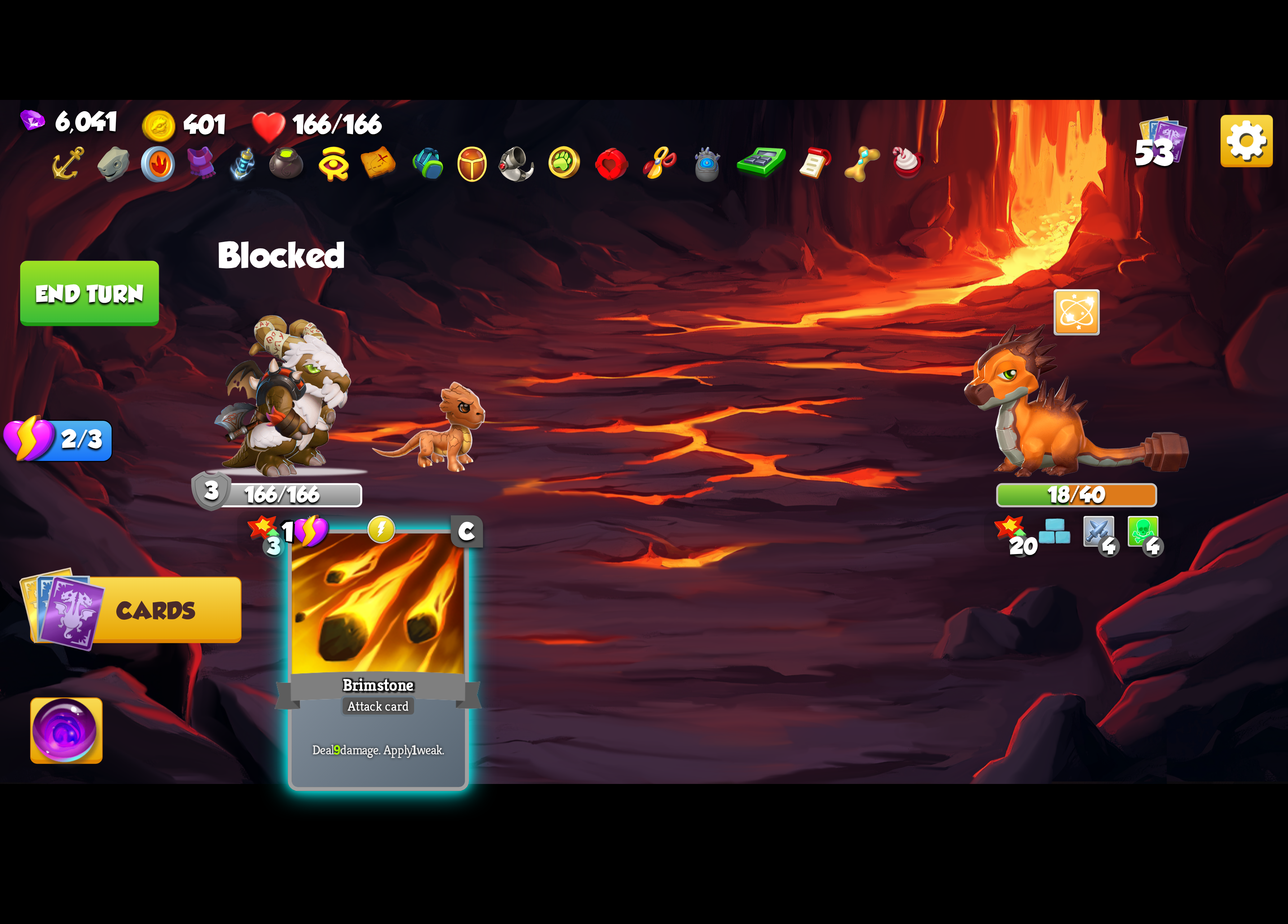
click at [413, 661] on div at bounding box center [378, 606] width 173 height 145
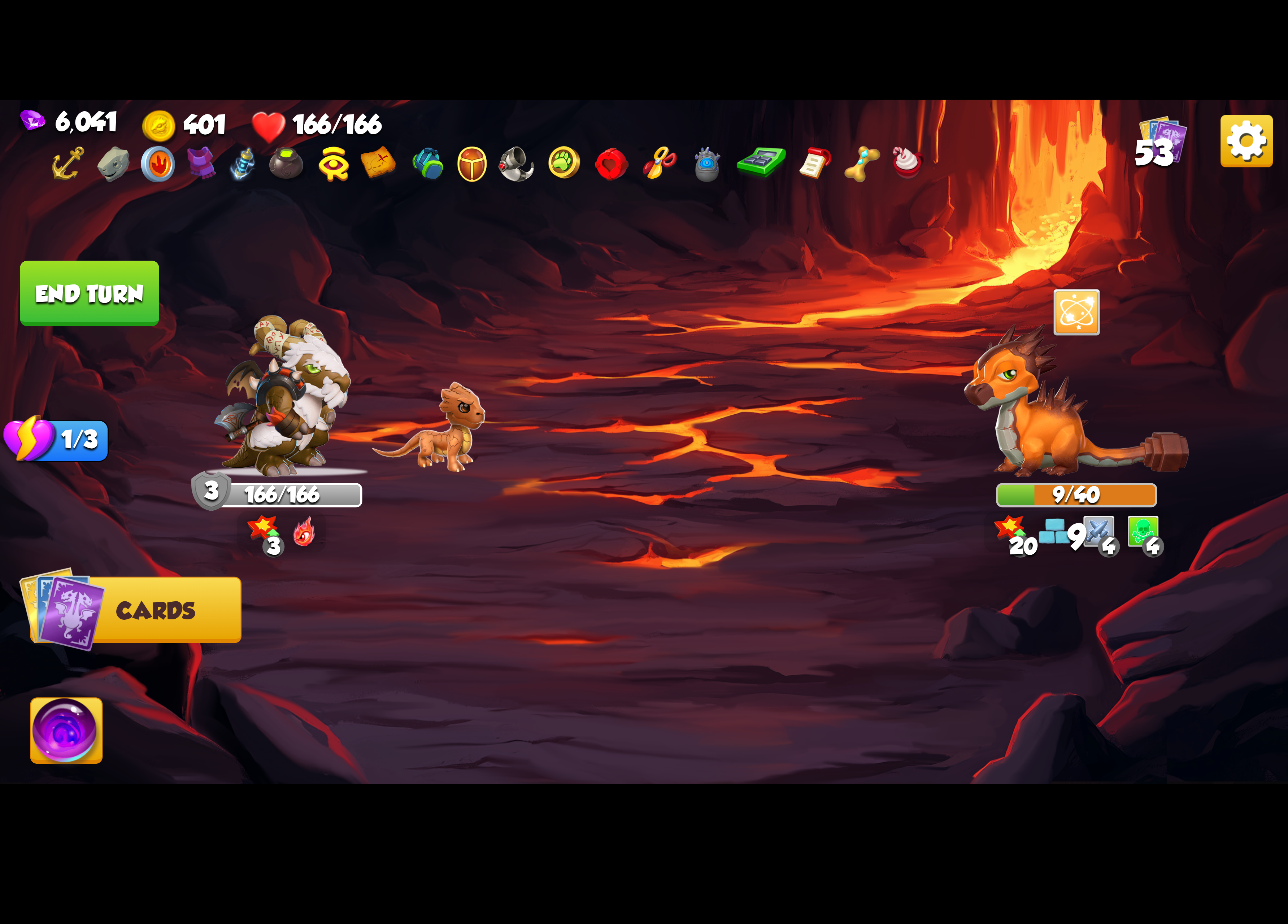
click at [82, 707] on img at bounding box center [67, 734] width 71 height 73
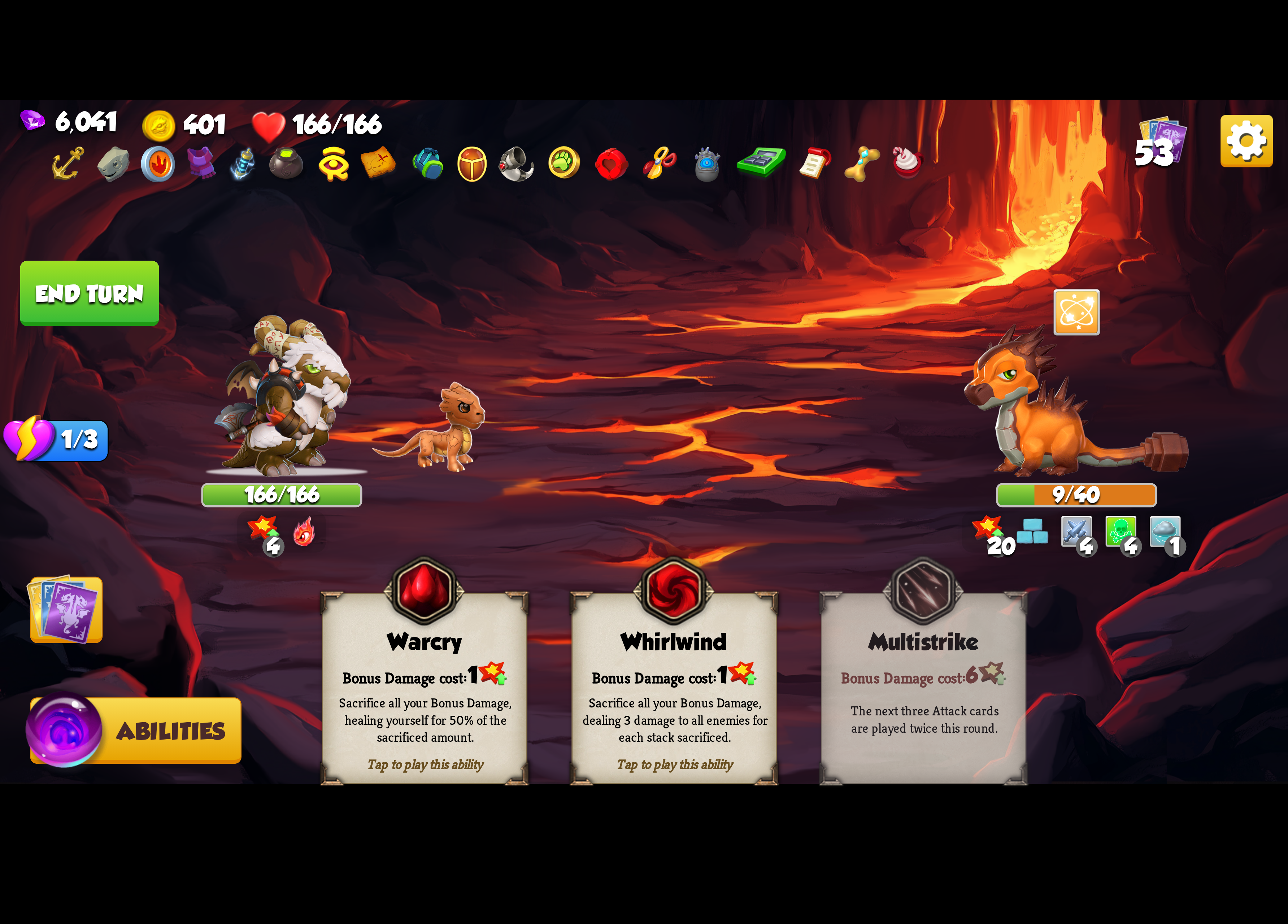
click at [57, 609] on img at bounding box center [62, 609] width 73 height 73
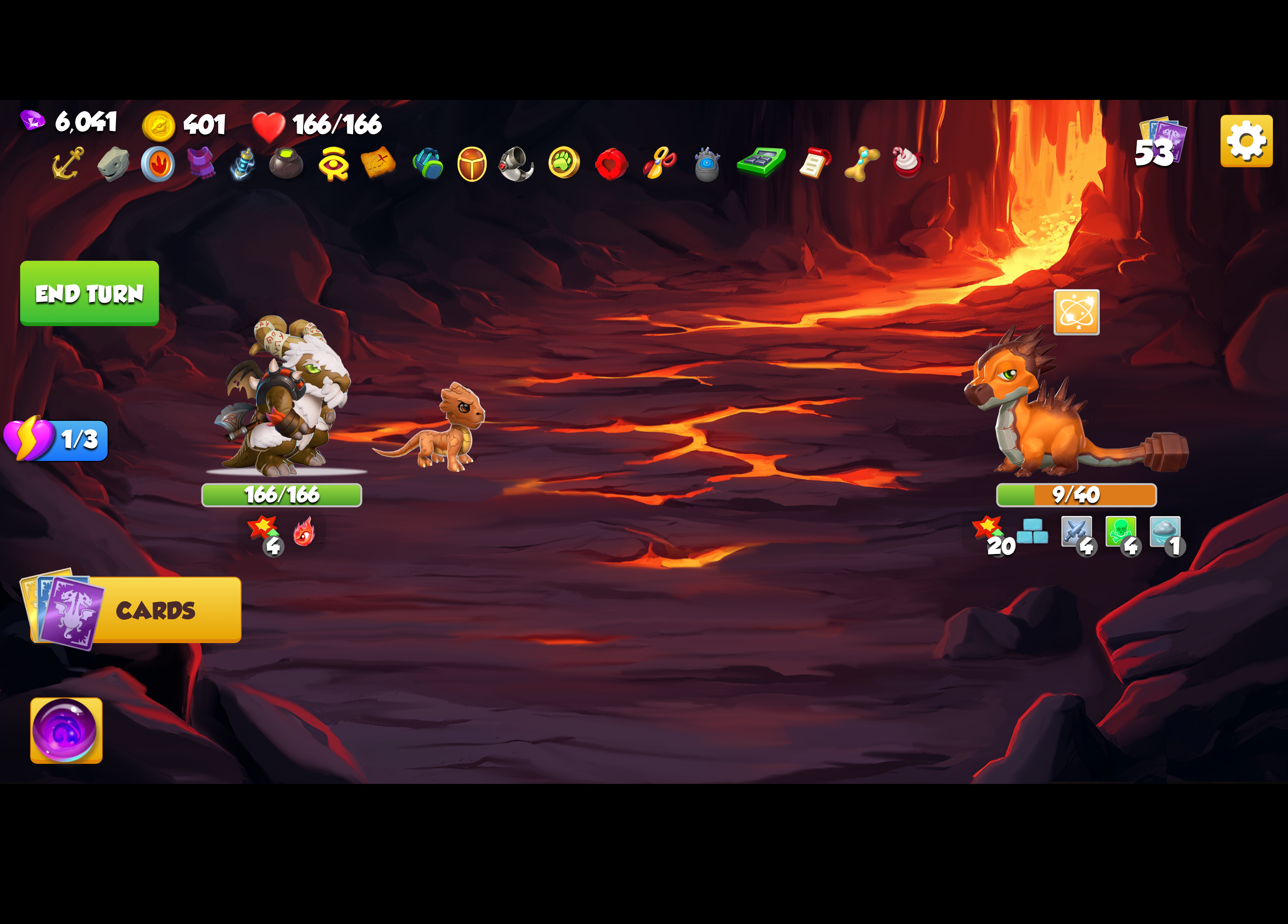
click at [81, 300] on button "End turn" at bounding box center [90, 293] width 139 height 65
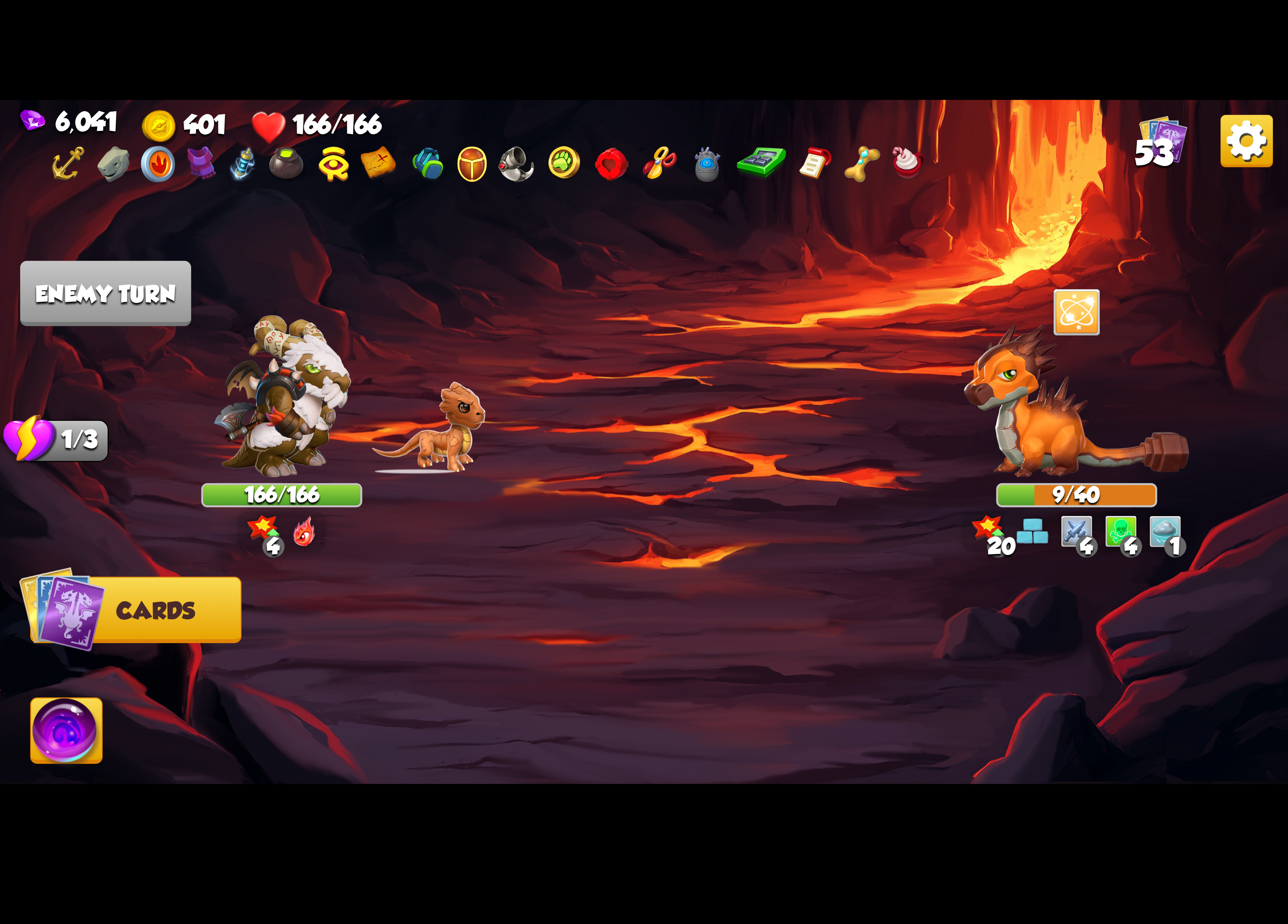
click at [1090, 466] on div at bounding box center [1077, 406] width 161 height 141
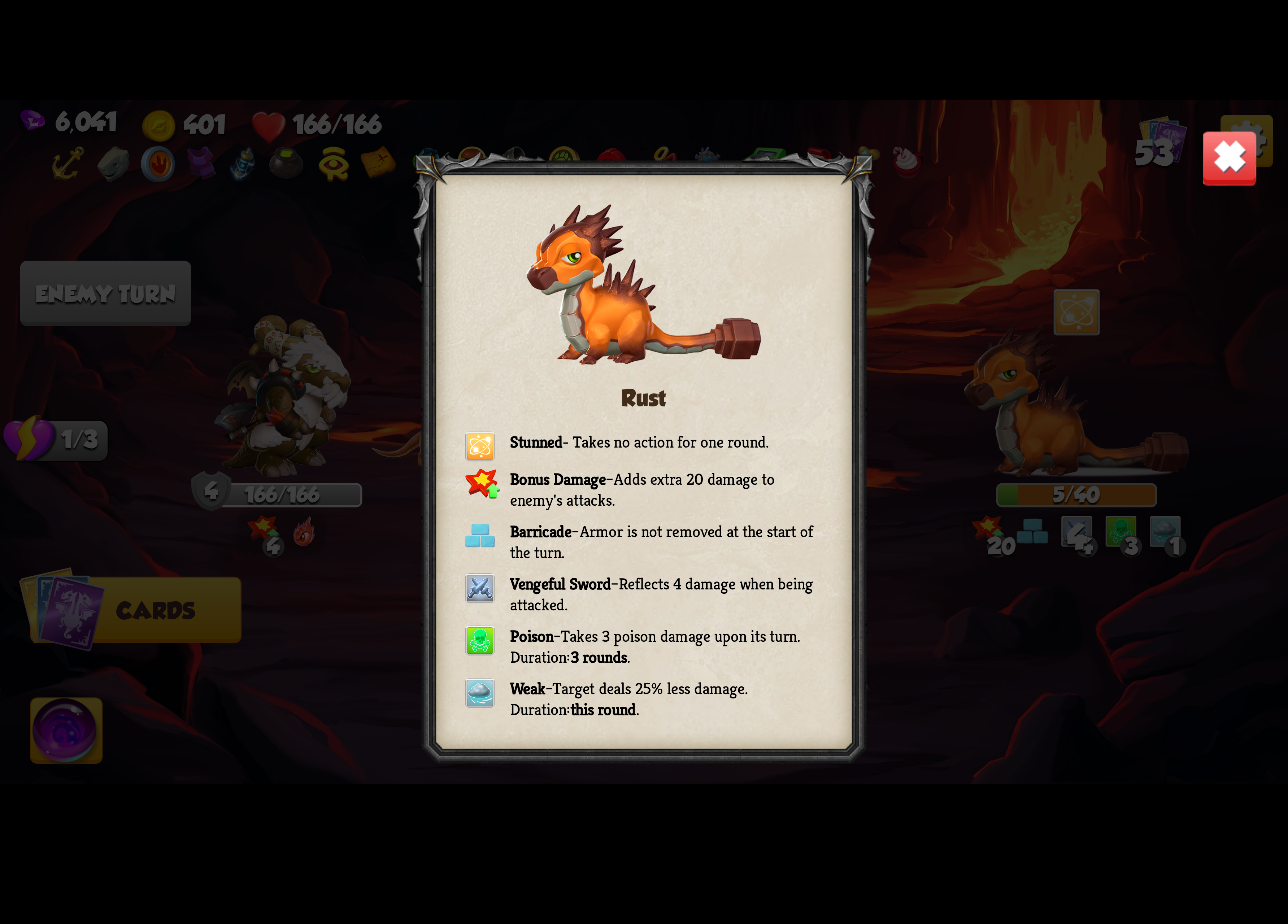
drag, startPoint x: 1221, startPoint y: 178, endPoint x: 1210, endPoint y: 182, distance: 11.7
click at [1182, 179] on img at bounding box center [1230, 158] width 57 height 57
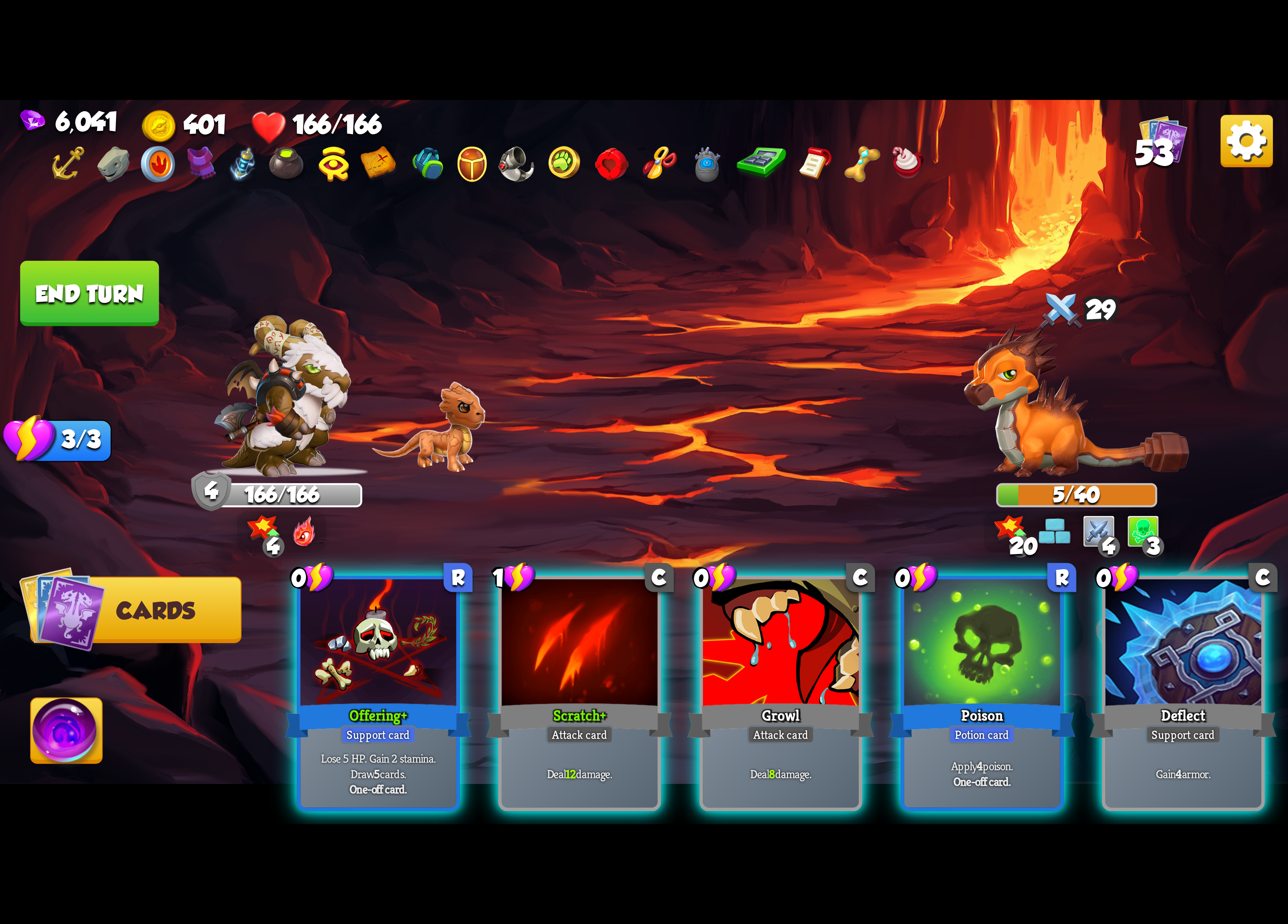
drag, startPoint x: 708, startPoint y: 592, endPoint x: 774, endPoint y: 544, distance: 81.6
click at [776, 487] on div "Select an enemy to attack... You don't have enough stamina to play that card...…" at bounding box center [644, 462] width 1288 height 724
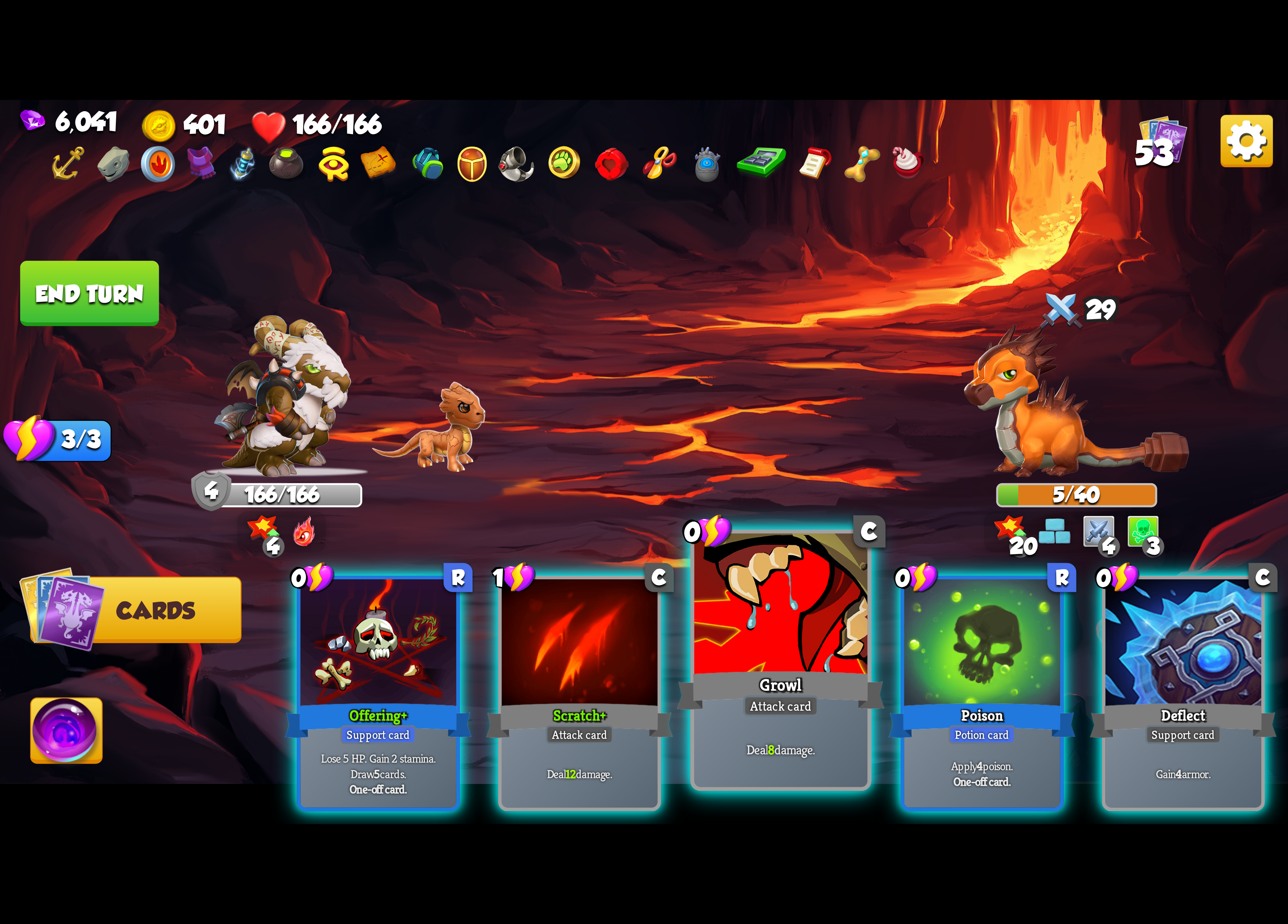
click at [771, 592] on div at bounding box center [781, 606] width 173 height 145
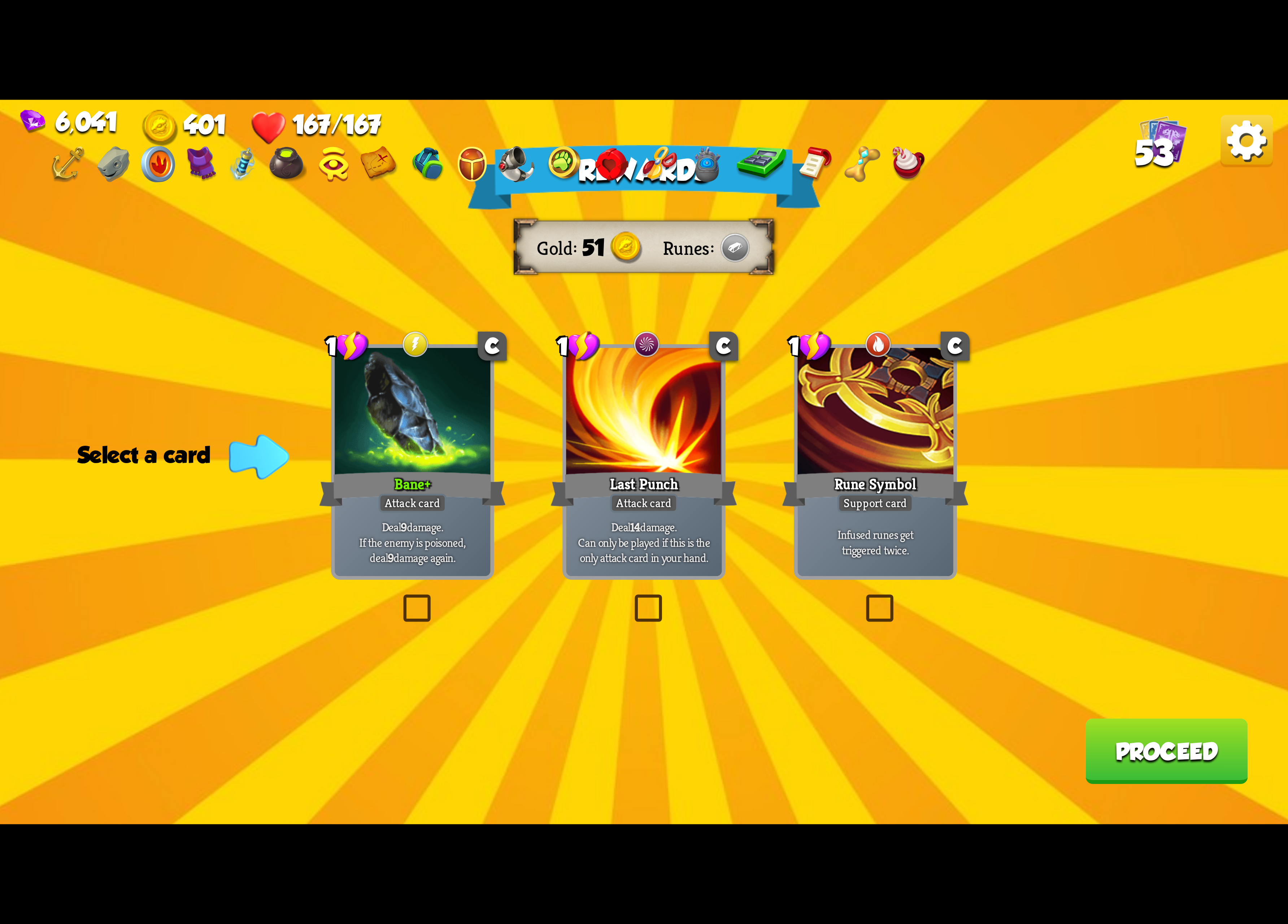
click at [400, 423] on div at bounding box center [413, 413] width 156 height 132
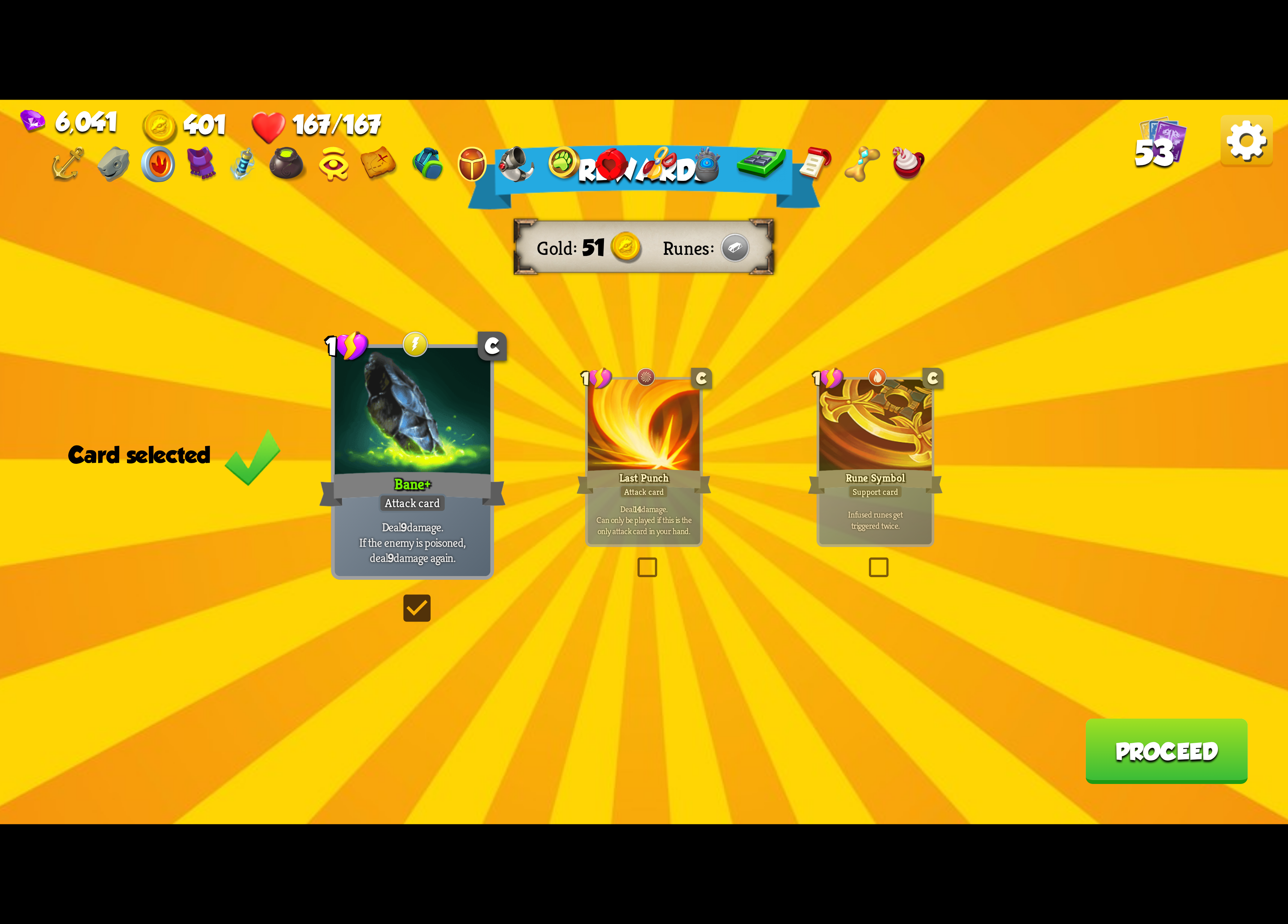
click at [641, 430] on div at bounding box center [644, 427] width 113 height 95
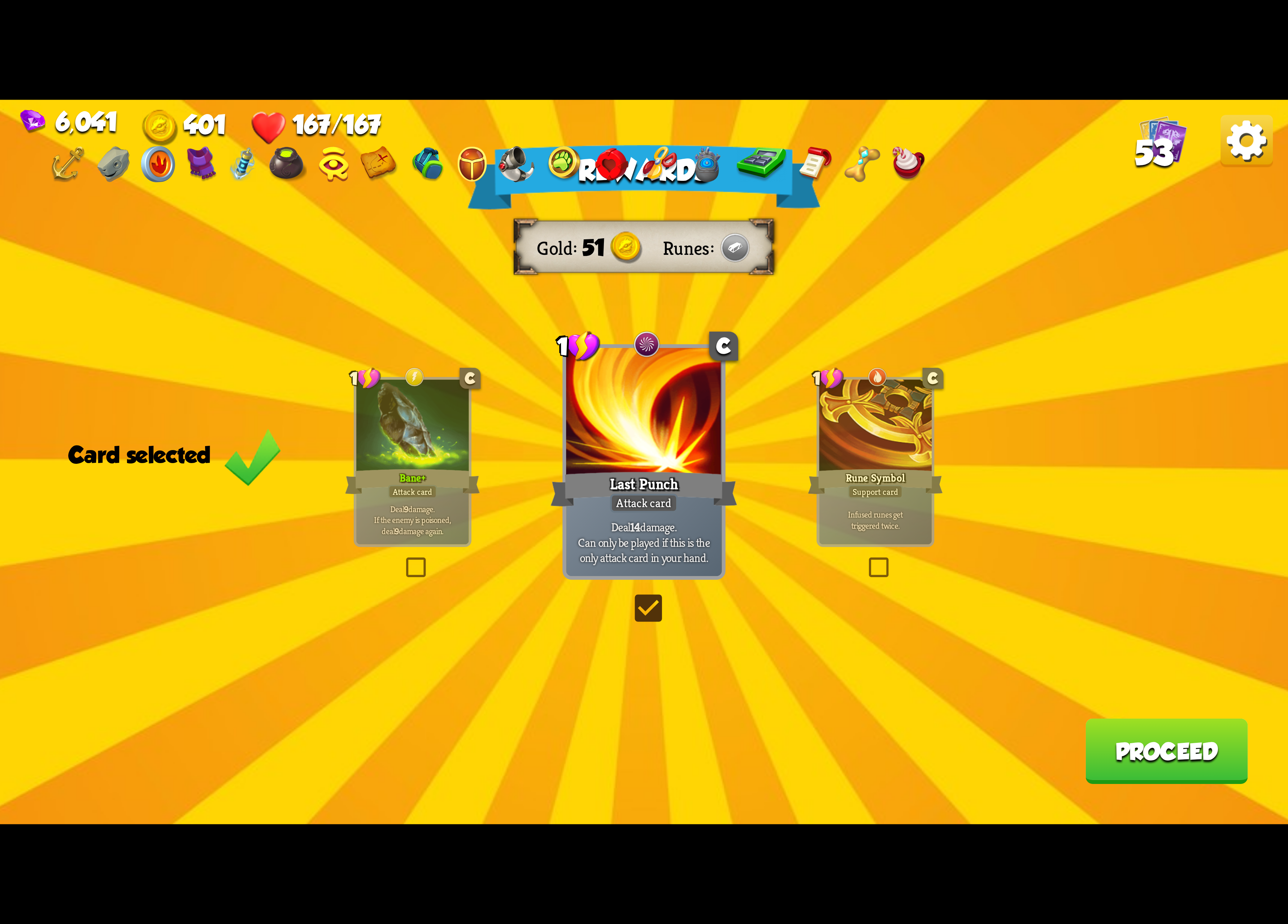
drag, startPoint x: 427, startPoint y: 422, endPoint x: 830, endPoint y: 540, distance: 419.9
click at [435, 423] on div at bounding box center [412, 427] width 113 height 95
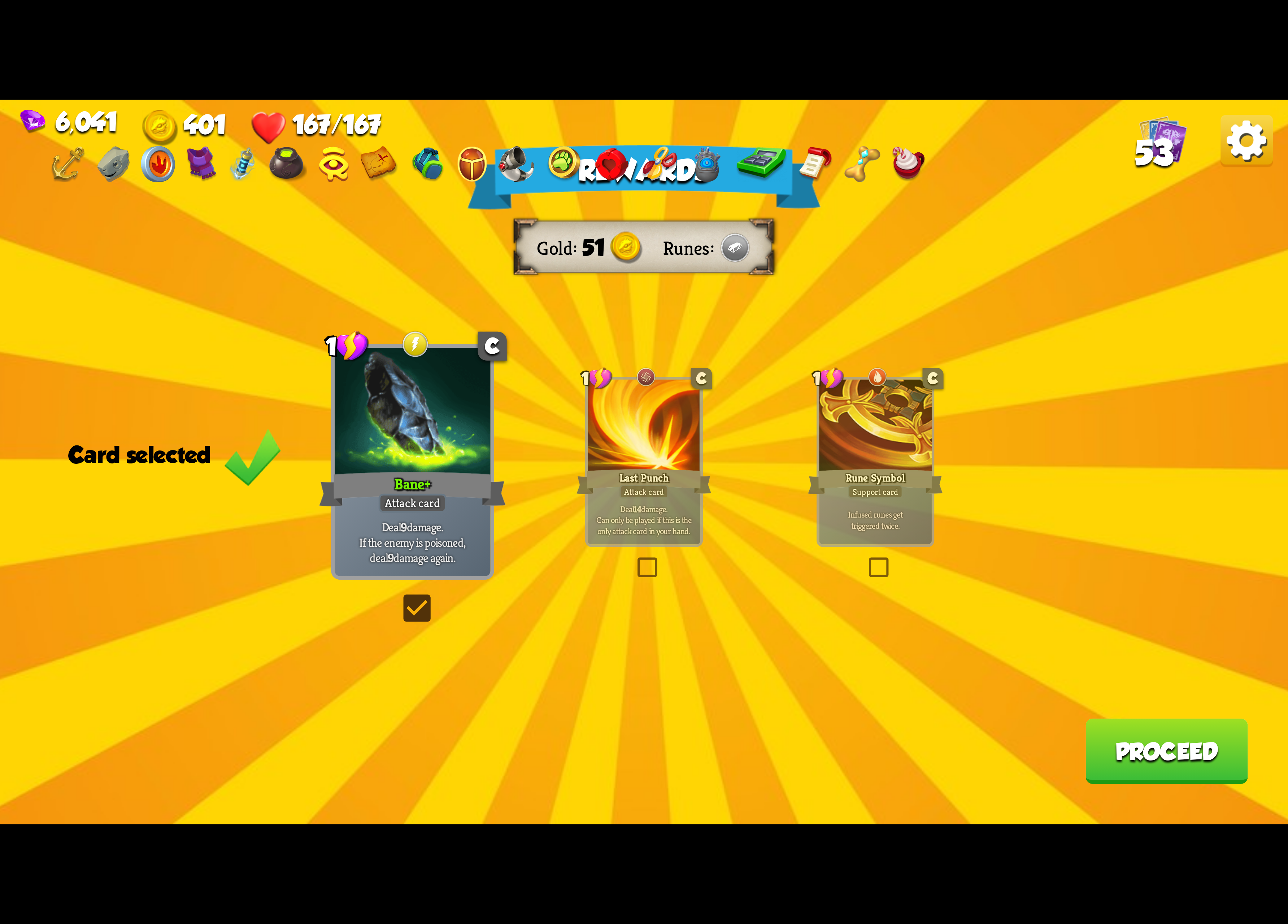
click at [1109, 753] on button "Proceed" at bounding box center [1166, 751] width 162 height 65
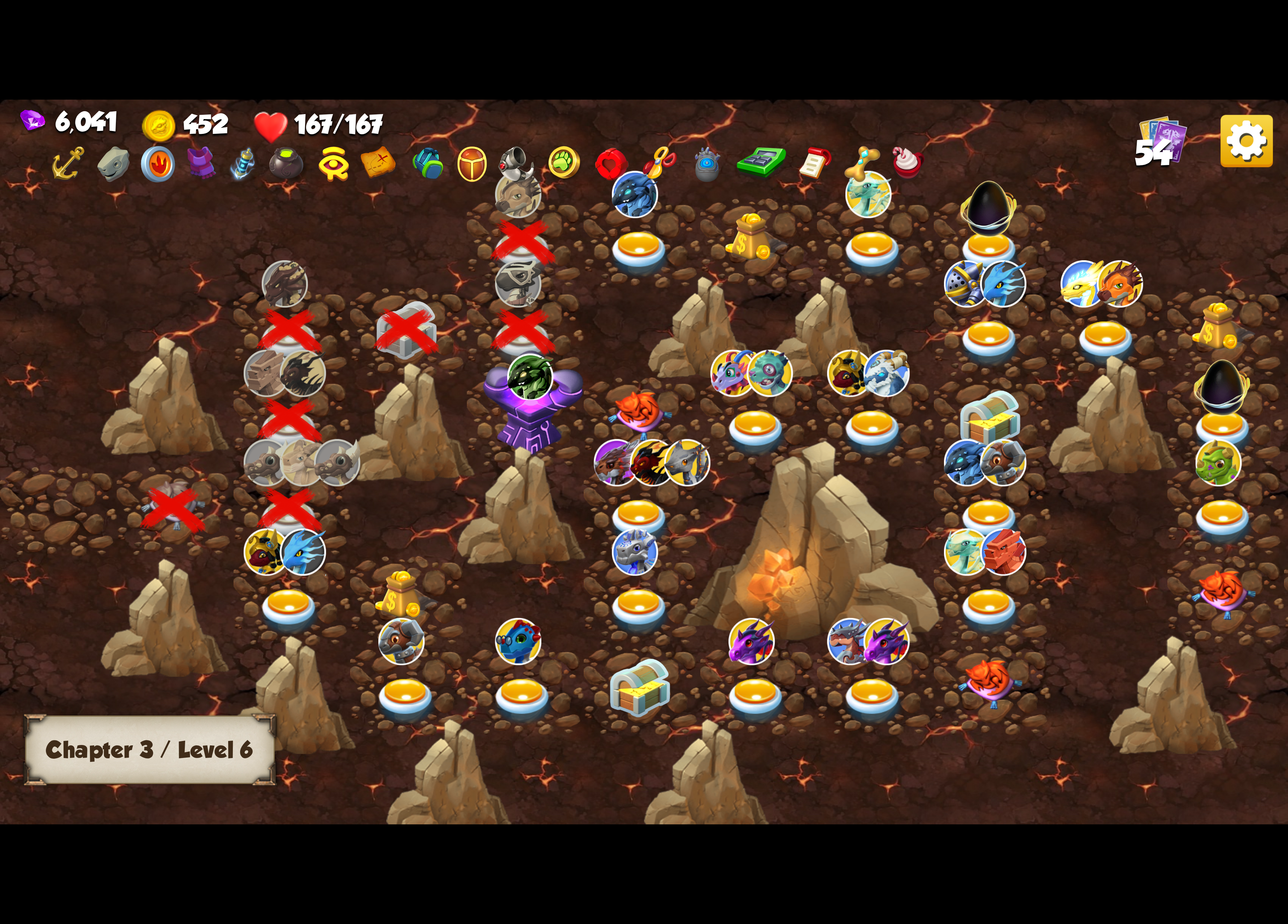
click at [642, 259] on img at bounding box center [640, 255] width 64 height 47
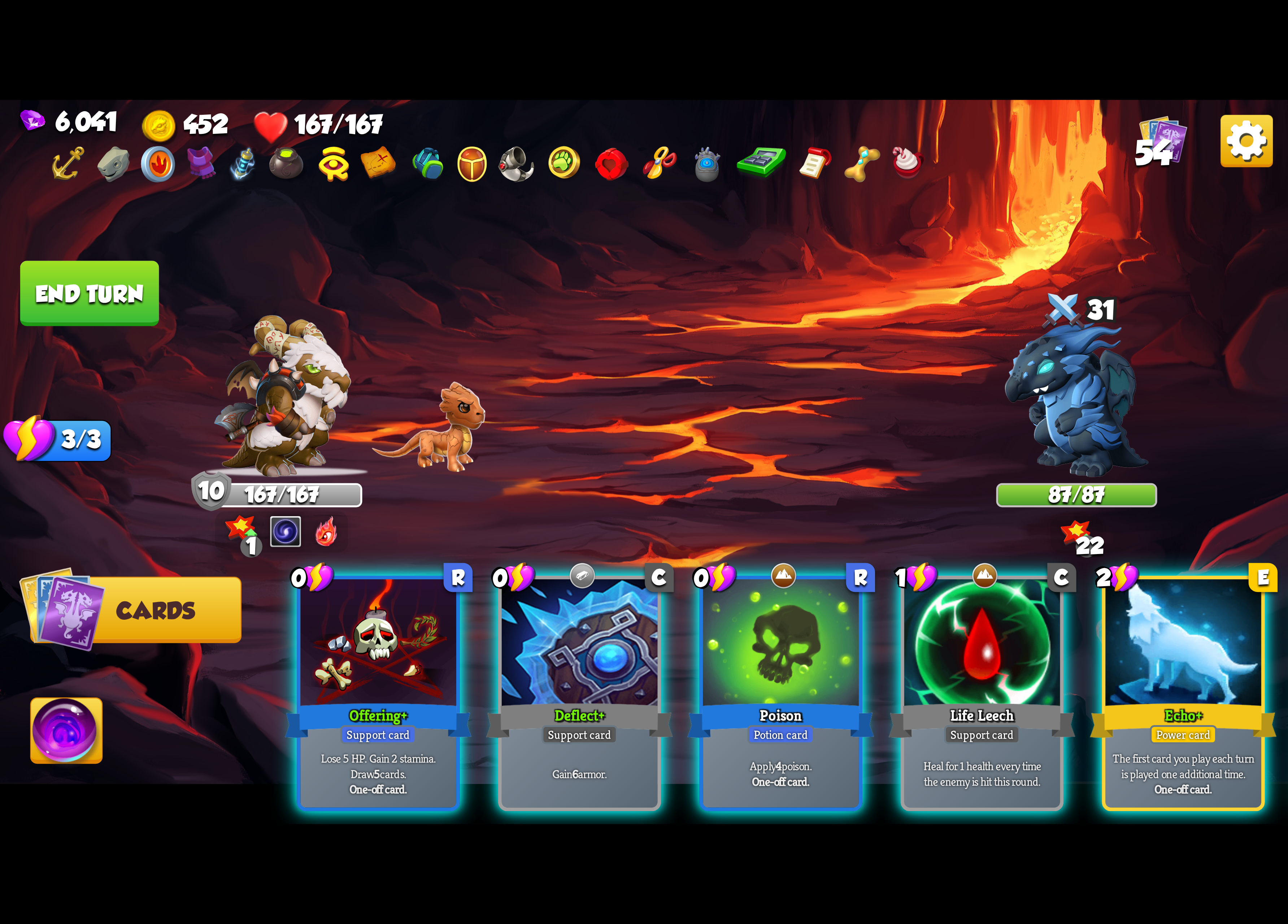
drag, startPoint x: 541, startPoint y: 621, endPoint x: 683, endPoint y: 495, distance: 189.8
click at [680, 495] on div "Select an enemy to attack... You don't have enough stamina to play that card...…" at bounding box center [644, 462] width 1288 height 724
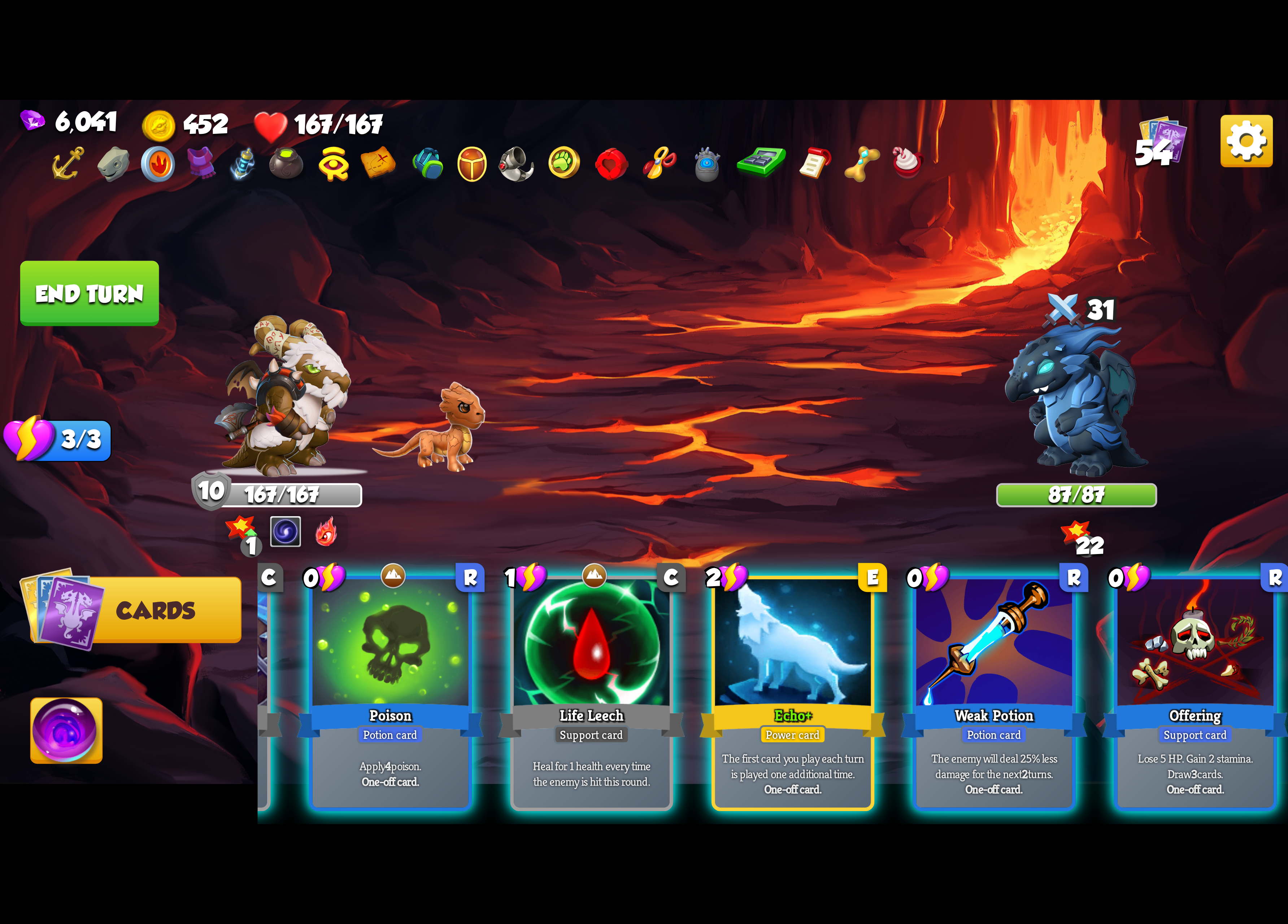
click at [975, 619] on div at bounding box center [995, 645] width 156 height 132
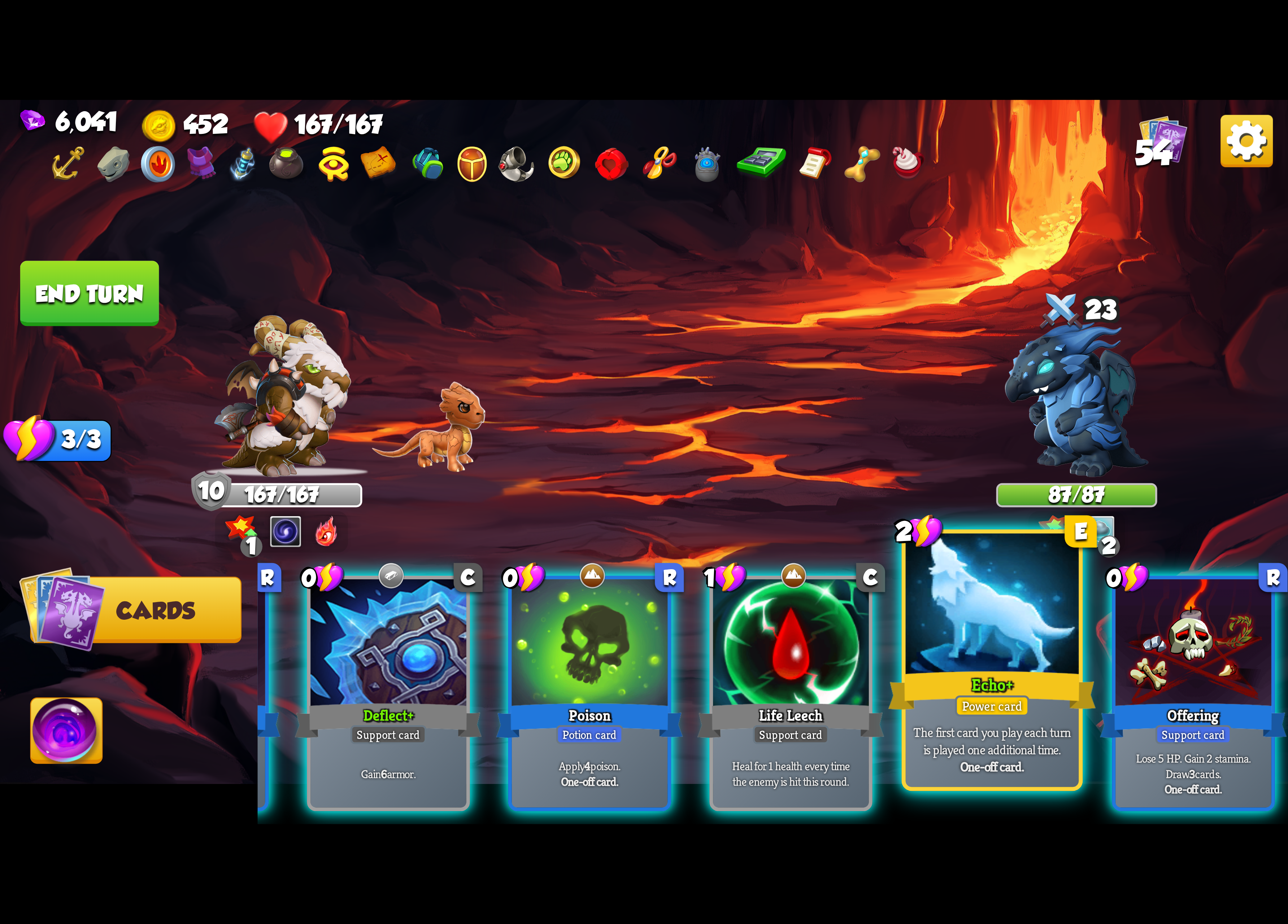
scroll to position [0, 68]
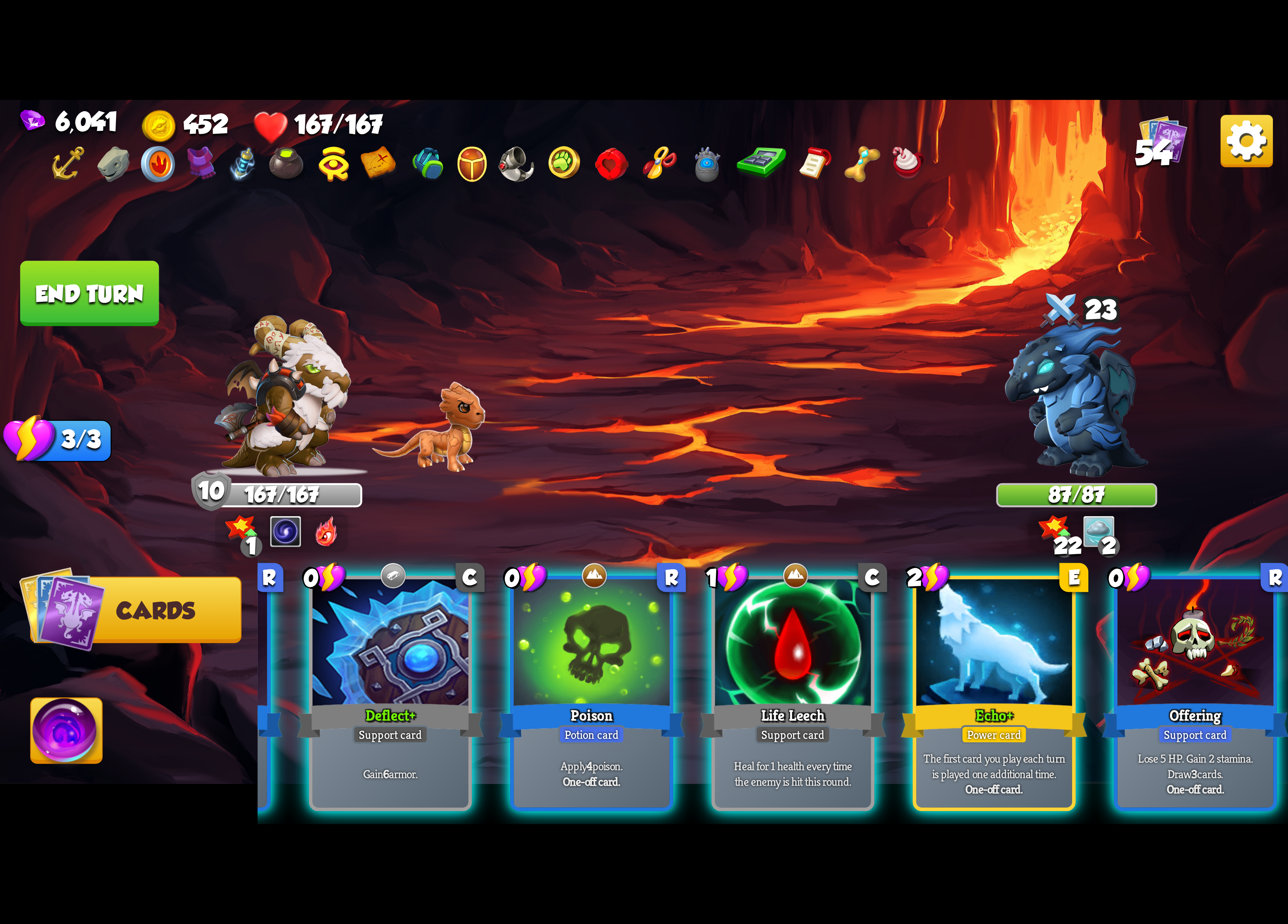
drag, startPoint x: 1001, startPoint y: 676, endPoint x: 1030, endPoint y: 492, distance: 186.3
click at [1022, 466] on div "Select an enemy to attack... You don't have enough stamina to play that card...…" at bounding box center [644, 462] width 1288 height 724
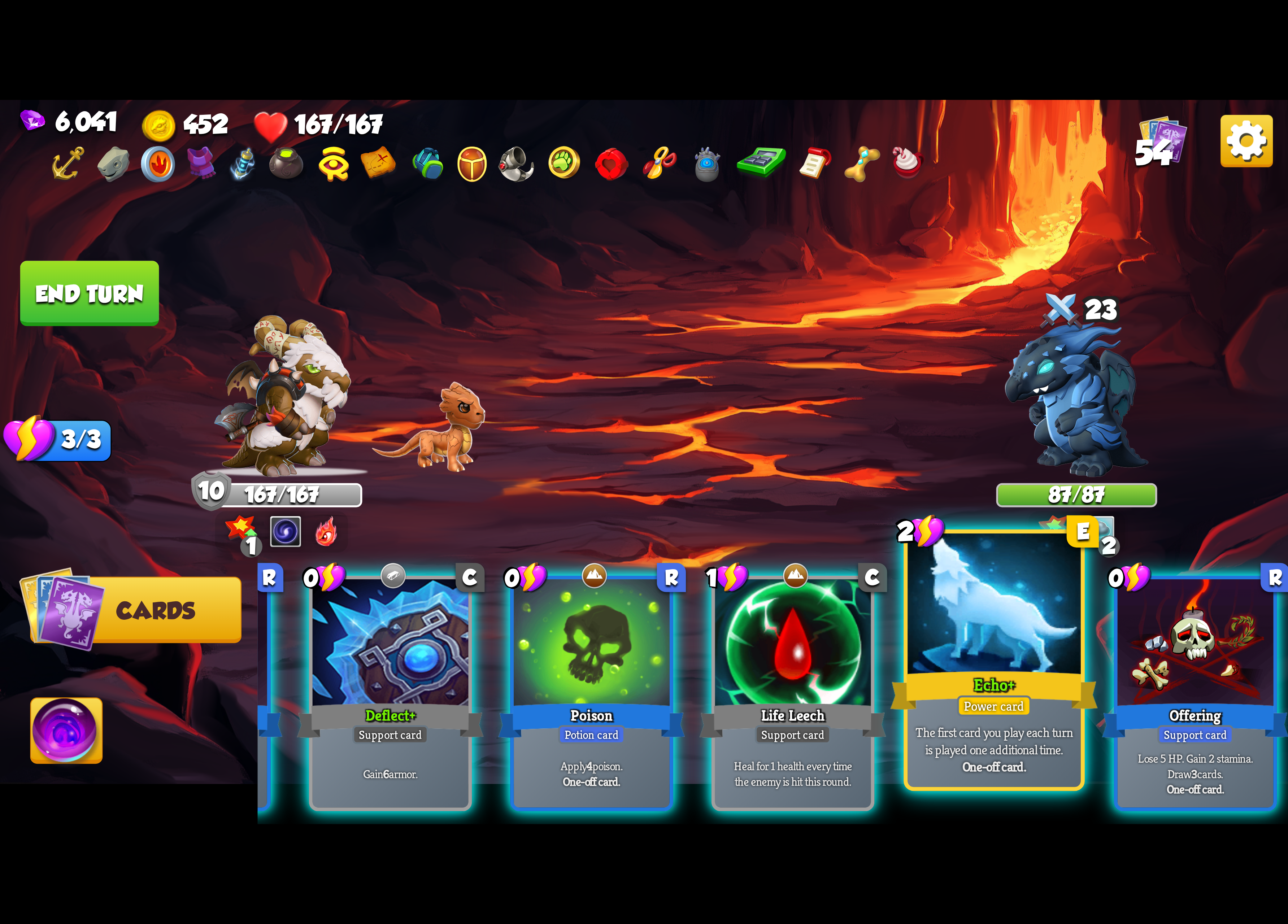
click at [1006, 644] on div at bounding box center [994, 606] width 173 height 145
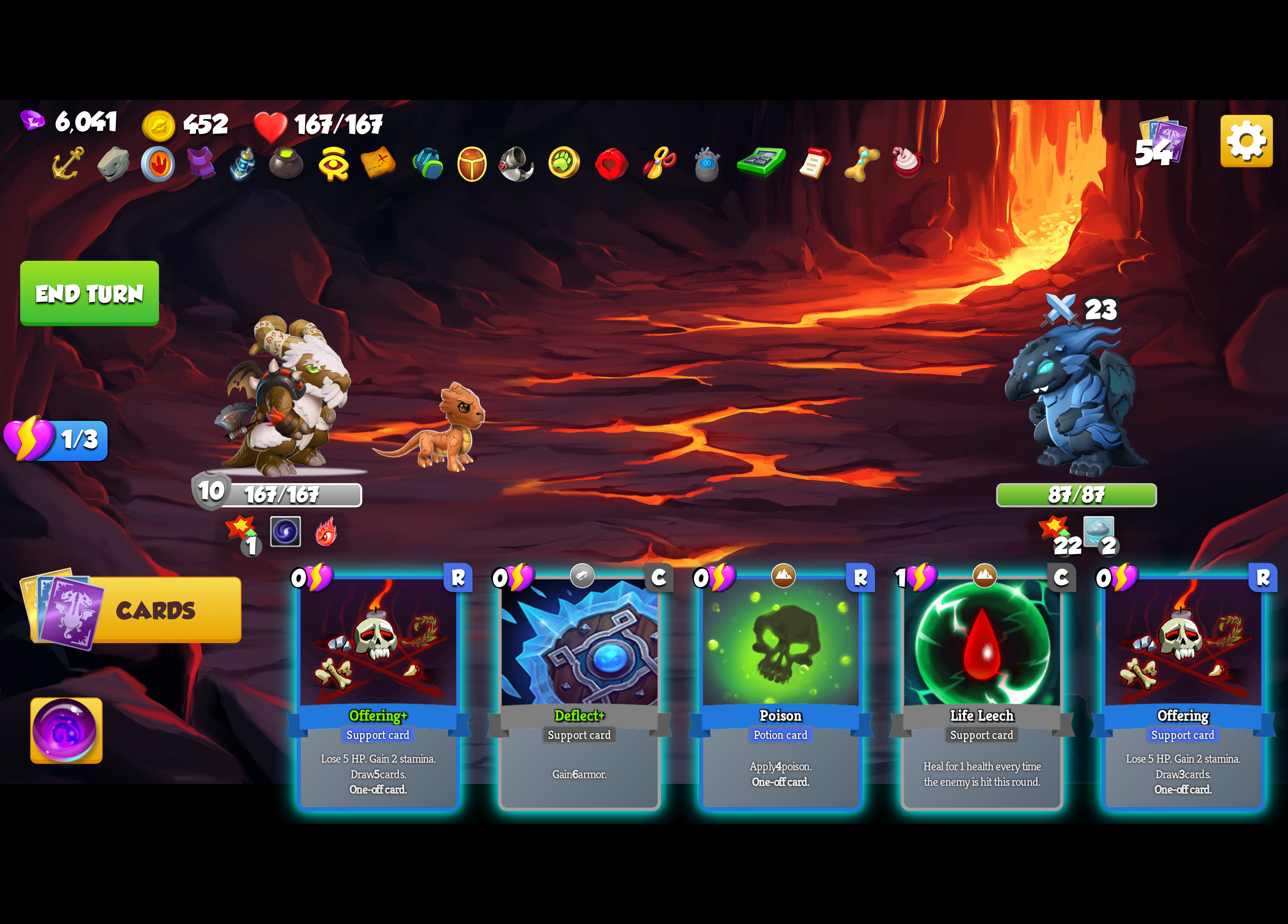
scroll to position [0, 0]
drag, startPoint x: 1185, startPoint y: 651, endPoint x: 1180, endPoint y: 652, distance: 5.1
click at [1182, 654] on div at bounding box center [1184, 645] width 156 height 132
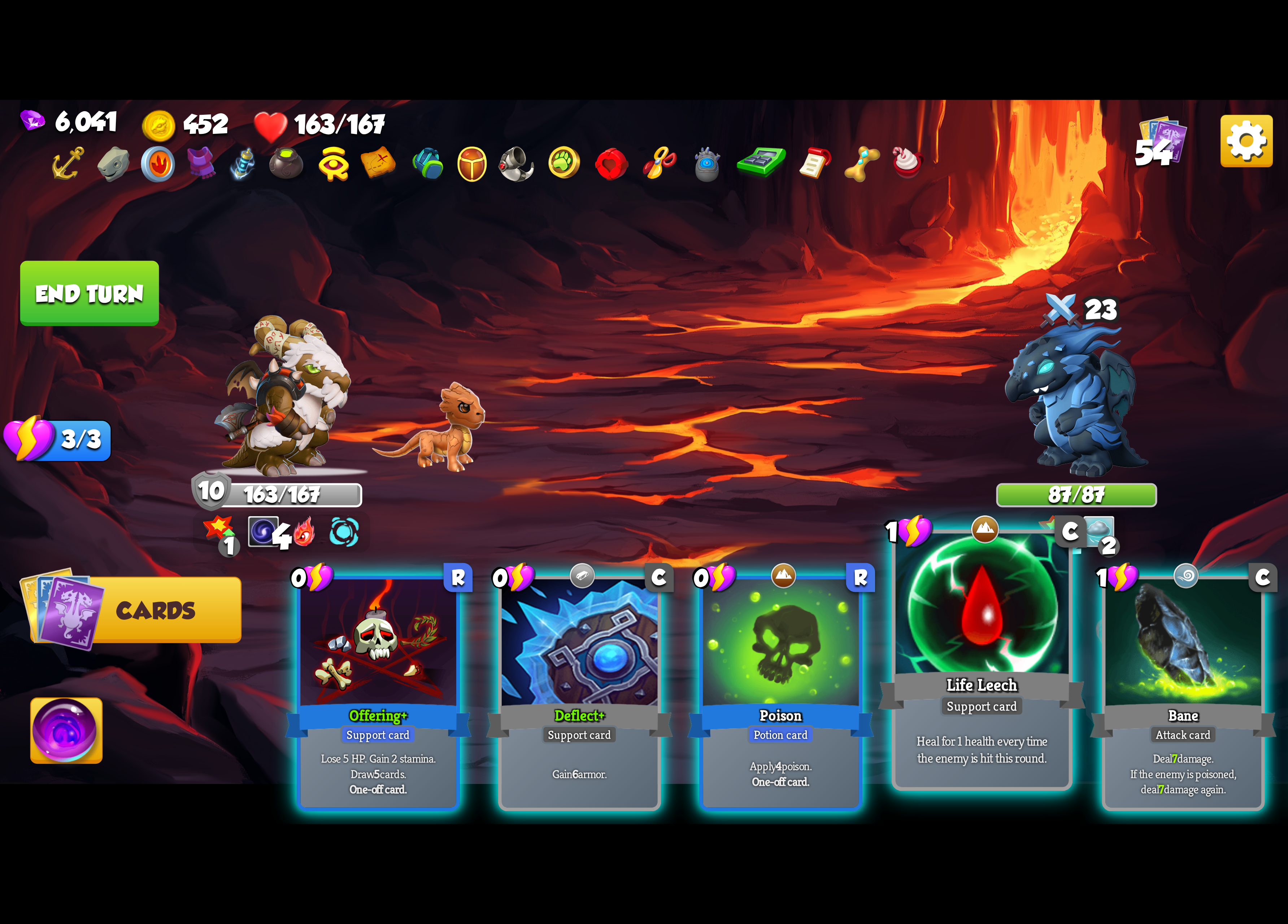
click at [986, 690] on div "Life Leech" at bounding box center [982, 691] width 208 height 46
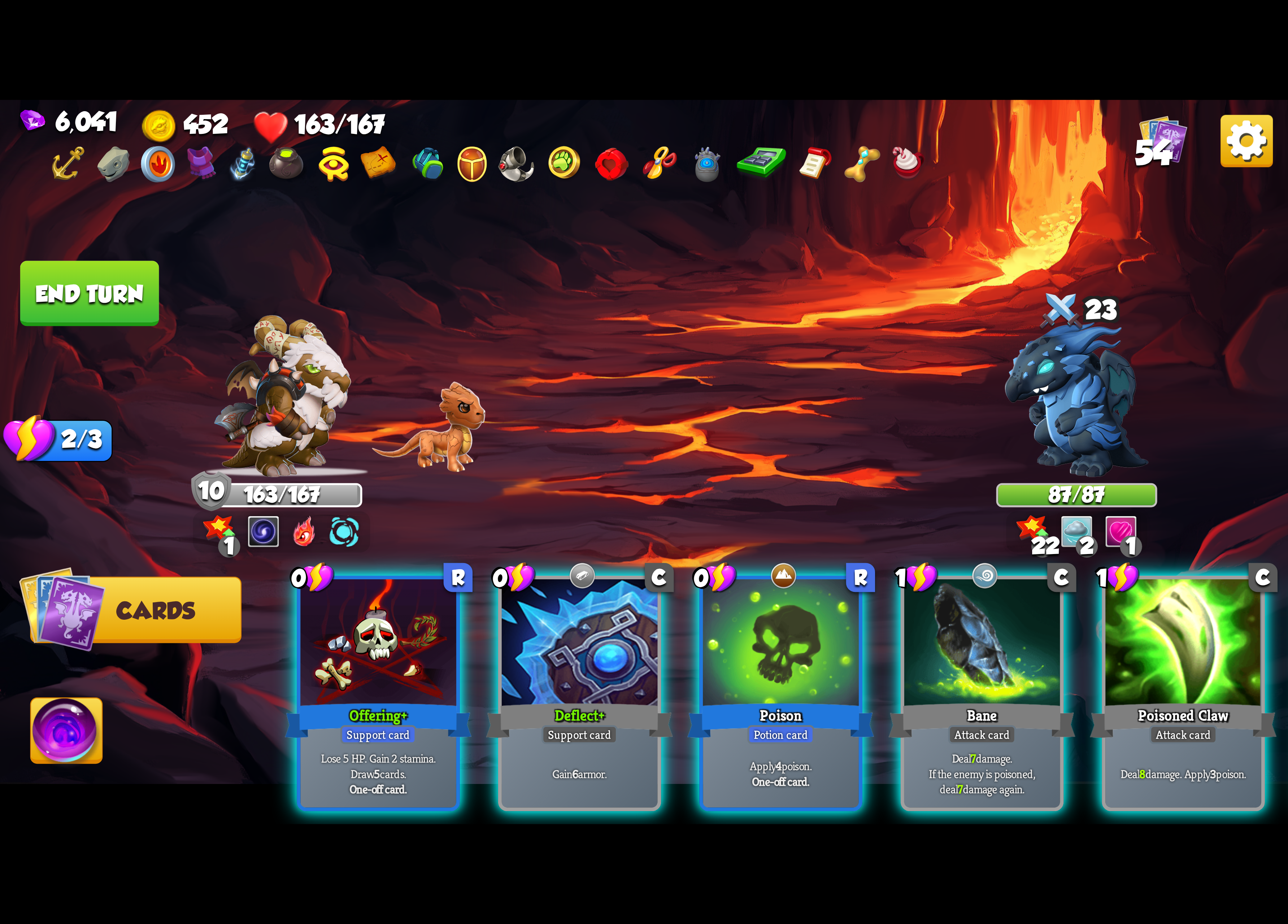
scroll to position [0, 68]
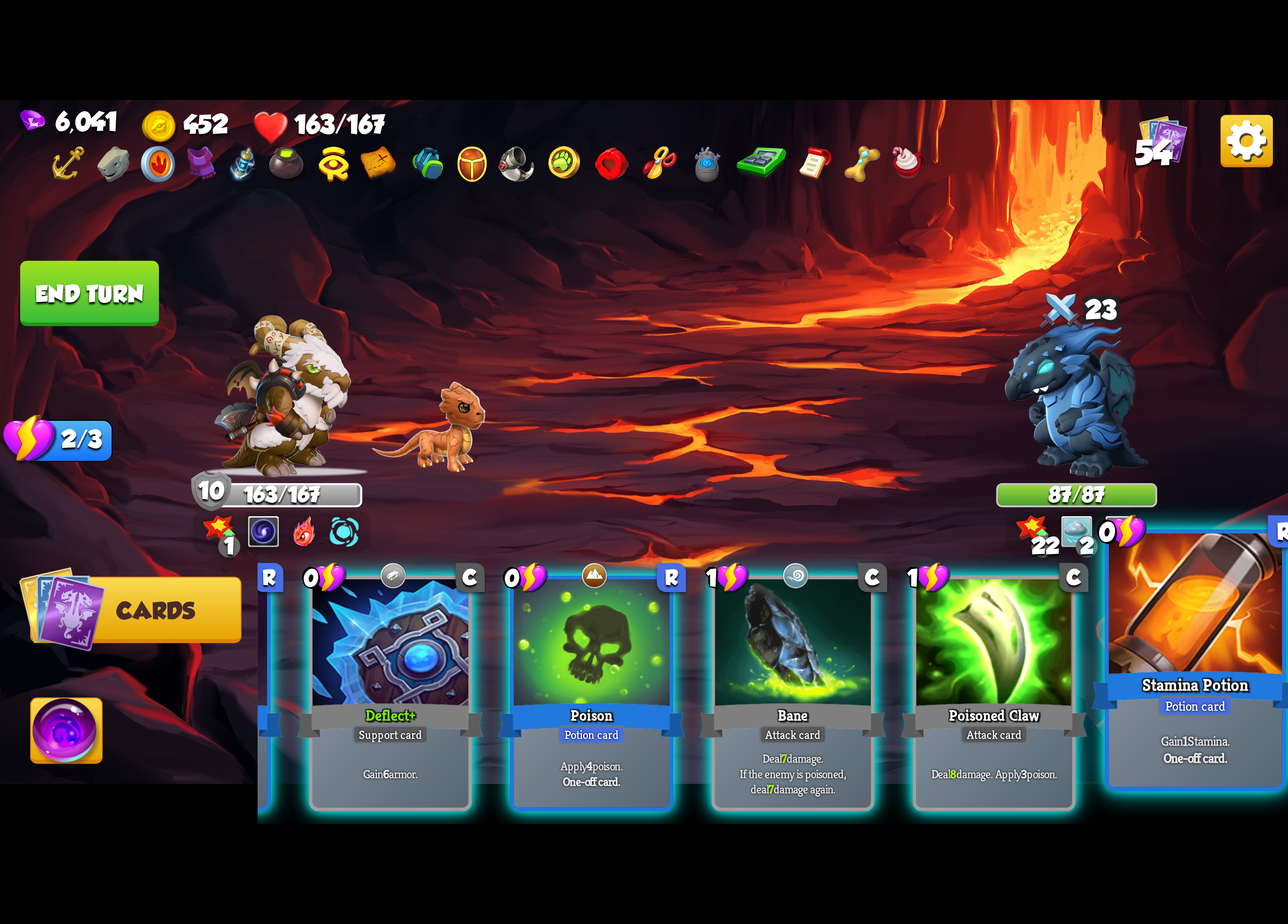
click at [1115, 677] on div "Stamina Potion" at bounding box center [1195, 691] width 208 height 46
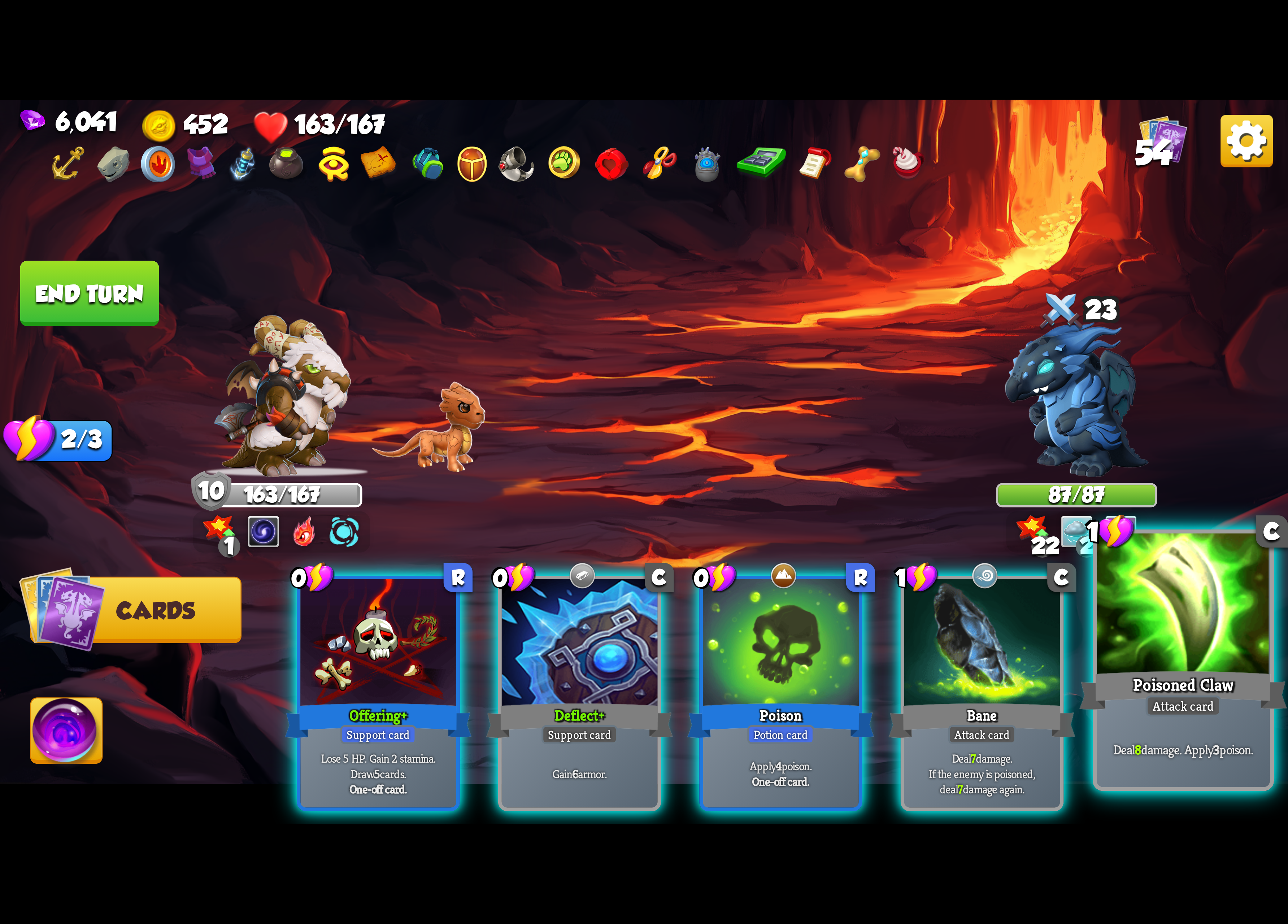
scroll to position [0, 0]
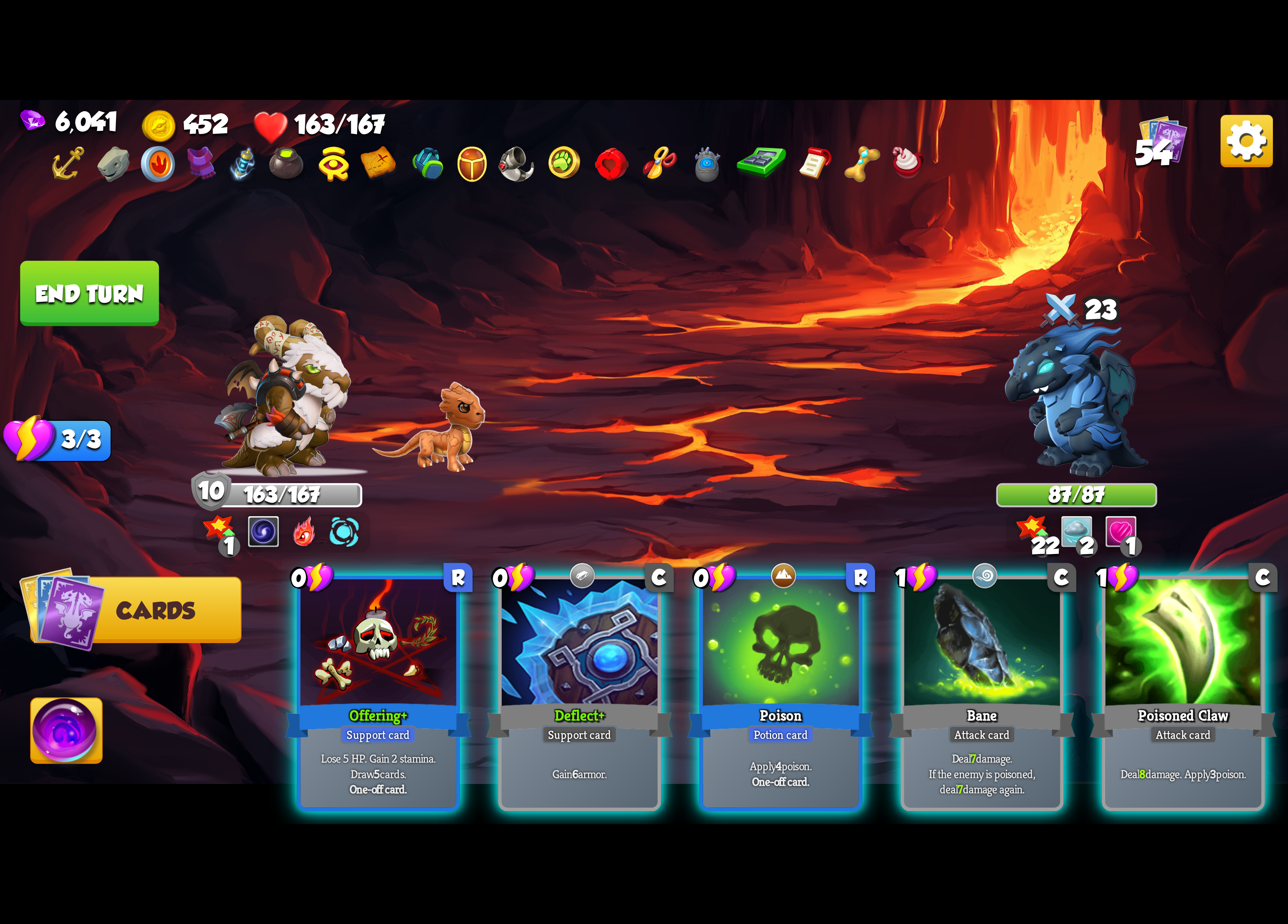
drag, startPoint x: 360, startPoint y: 651, endPoint x: 387, endPoint y: 650, distance: 27.0
click at [367, 650] on div at bounding box center [378, 645] width 156 height 132
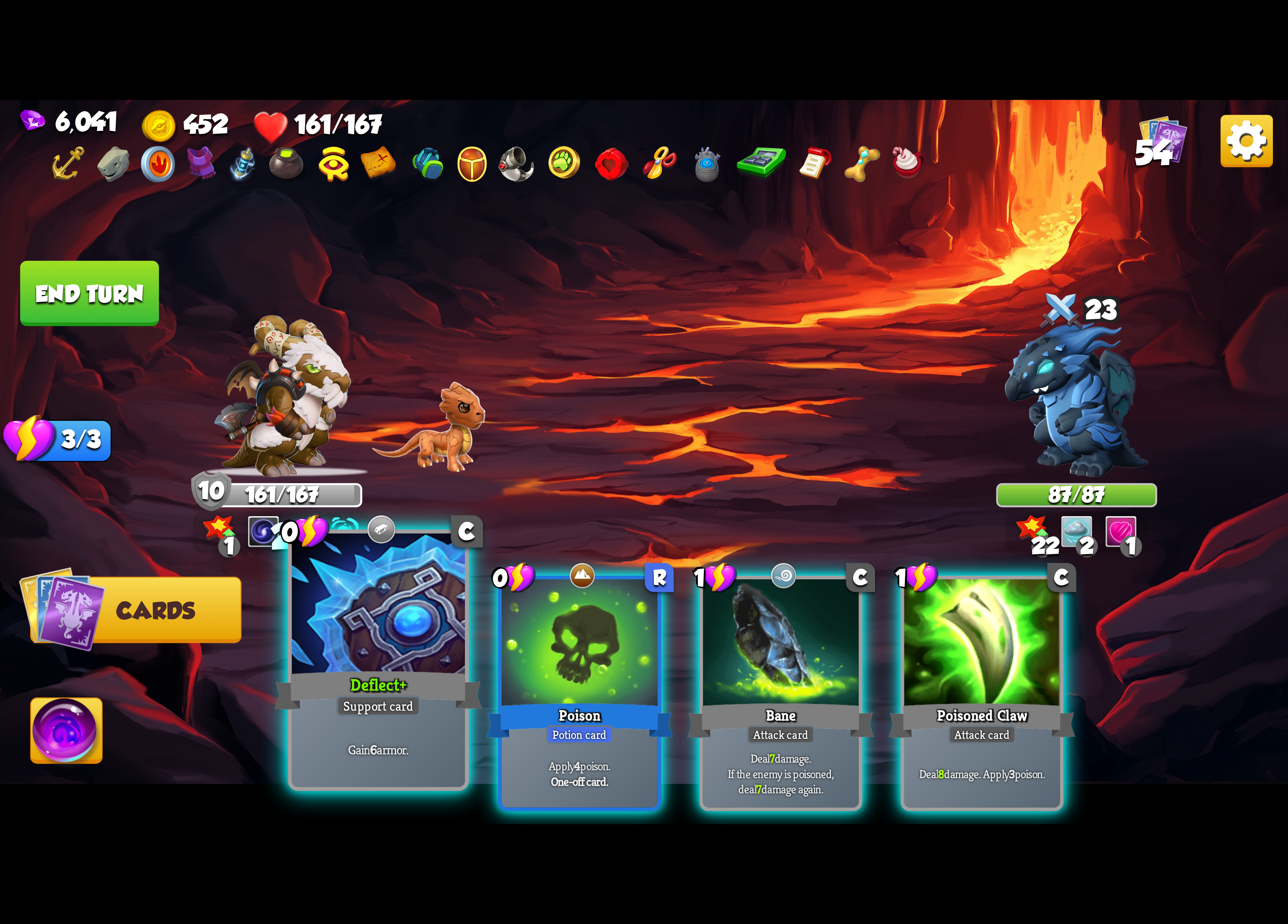
click at [391, 654] on div at bounding box center [378, 606] width 173 height 145
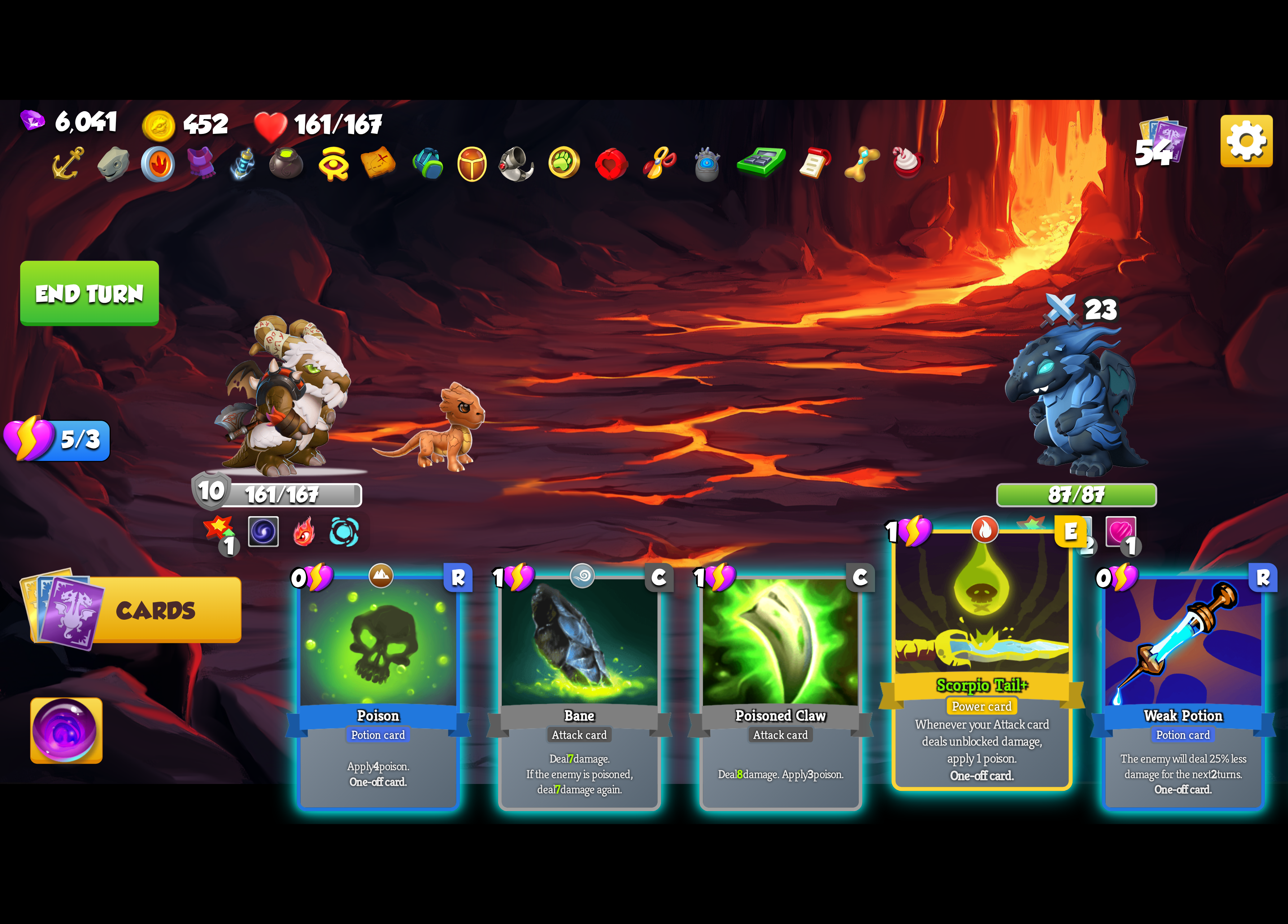
click at [1019, 704] on div "Scorpio Tail+" at bounding box center [982, 691] width 208 height 46
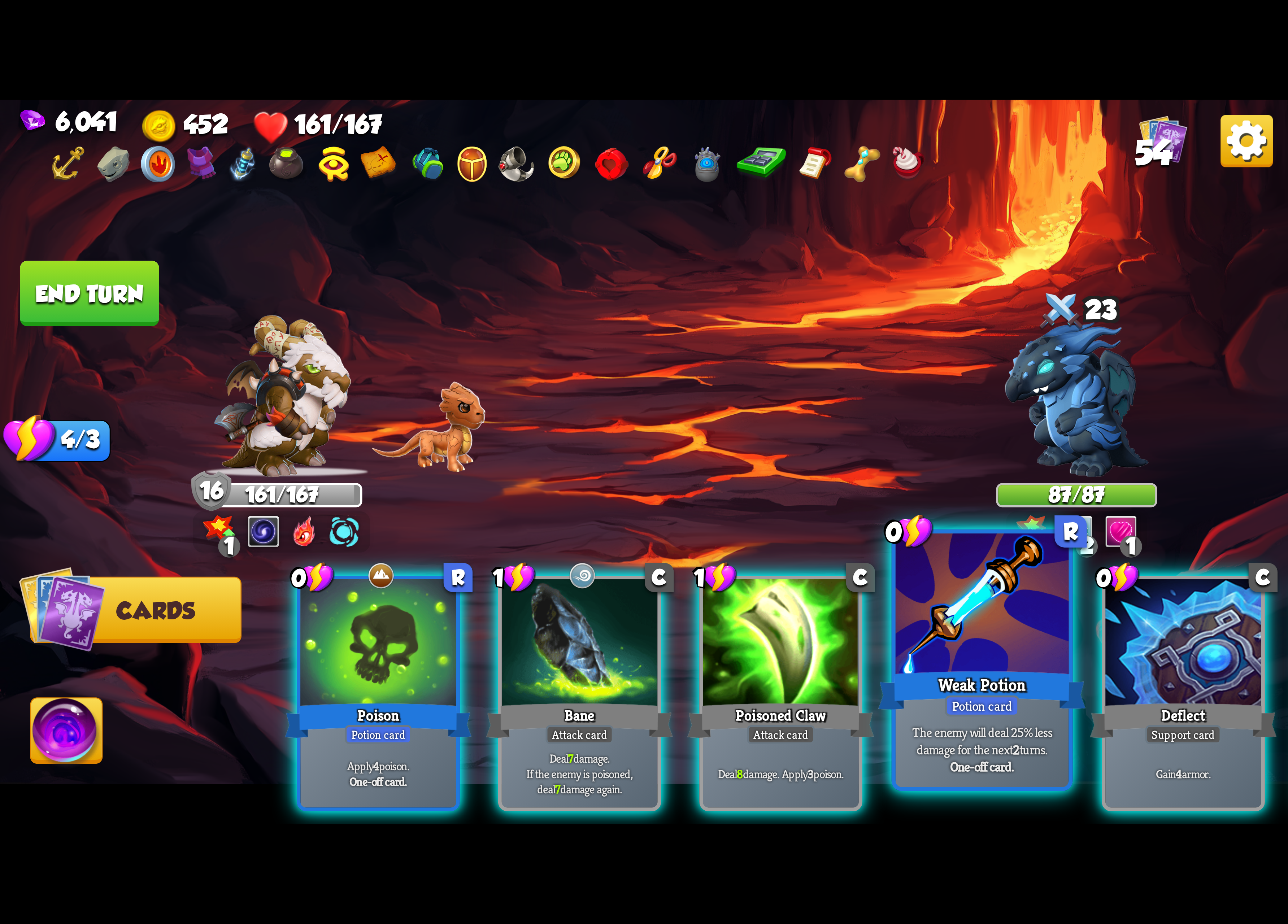
click at [1071, 696] on div "Weak Potion" at bounding box center [982, 691] width 208 height 46
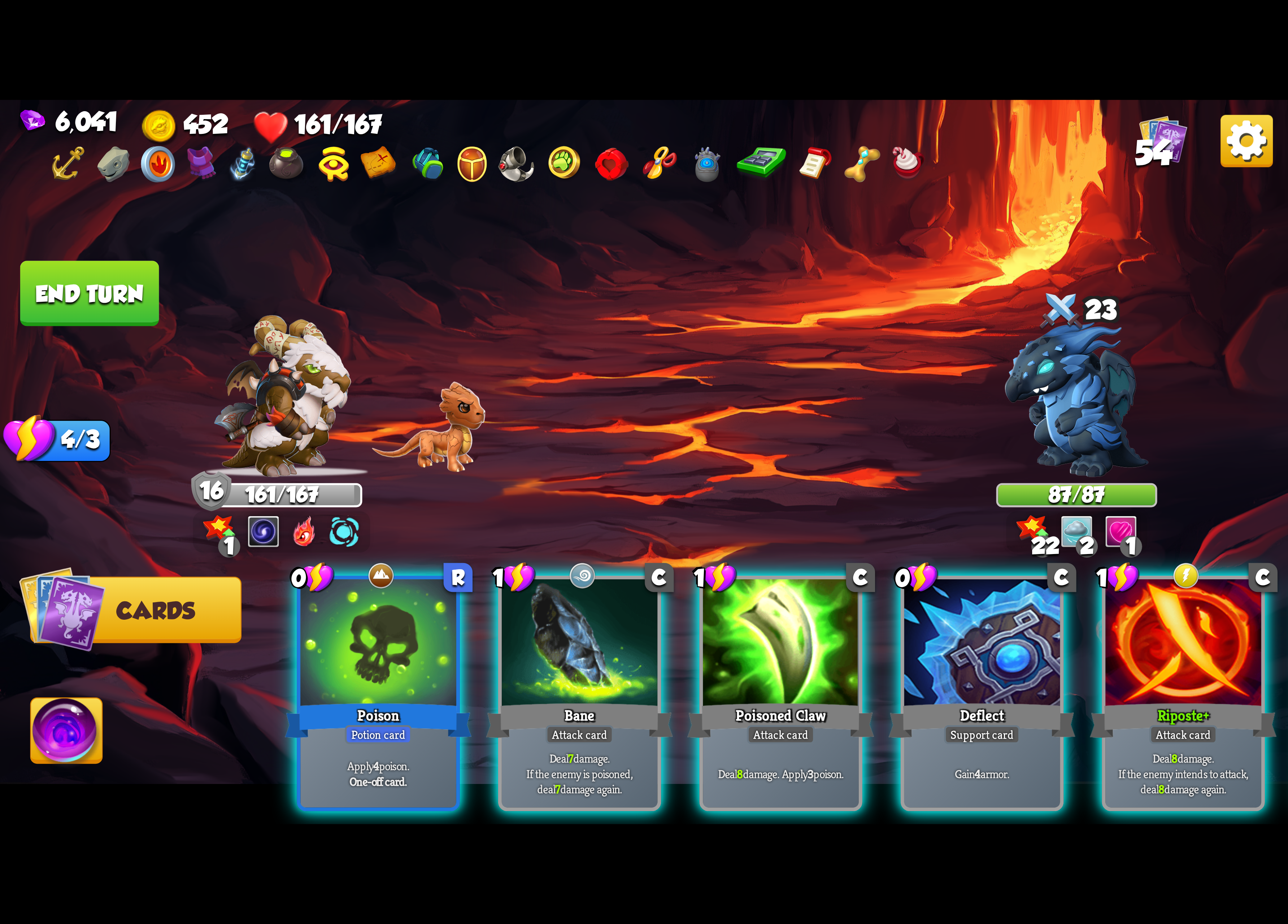
drag, startPoint x: 1115, startPoint y: 693, endPoint x: 1136, endPoint y: 697, distance: 21.4
click at [1133, 700] on div "Riposte+" at bounding box center [1183, 720] width 187 height 41
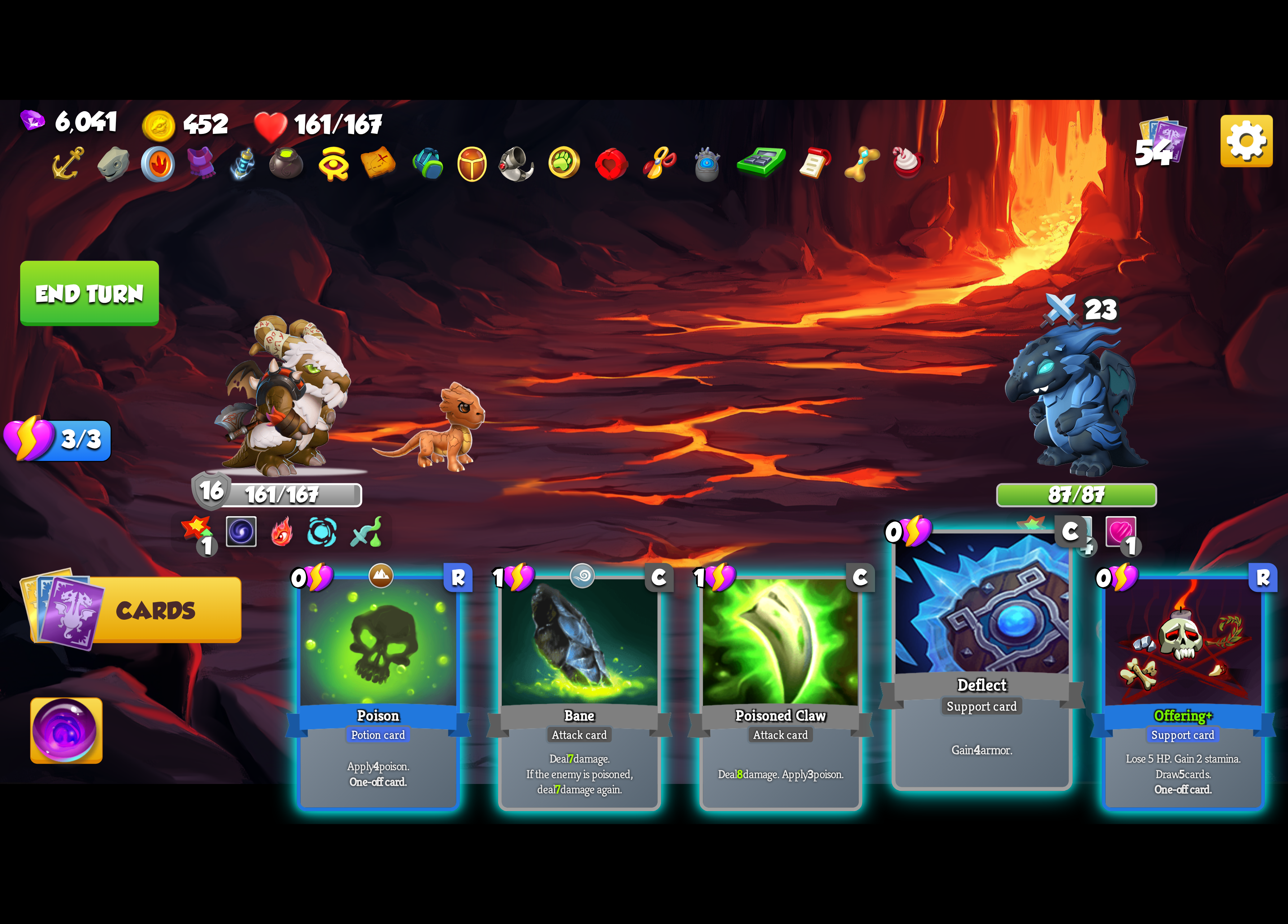
click at [1038, 693] on div "Deflect" at bounding box center [982, 691] width 208 height 46
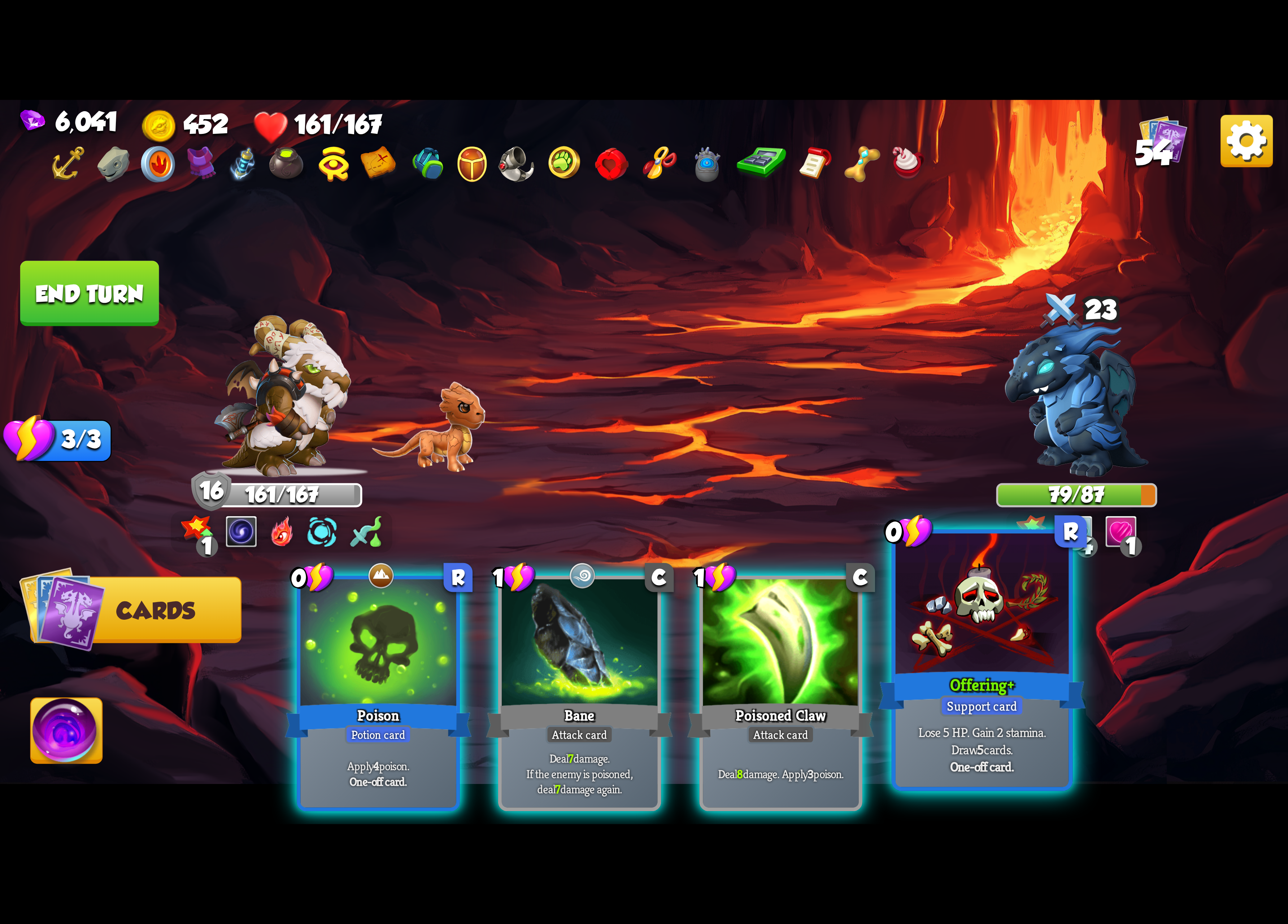
click at [985, 668] on div "Offering+" at bounding box center [982, 691] width 208 height 46
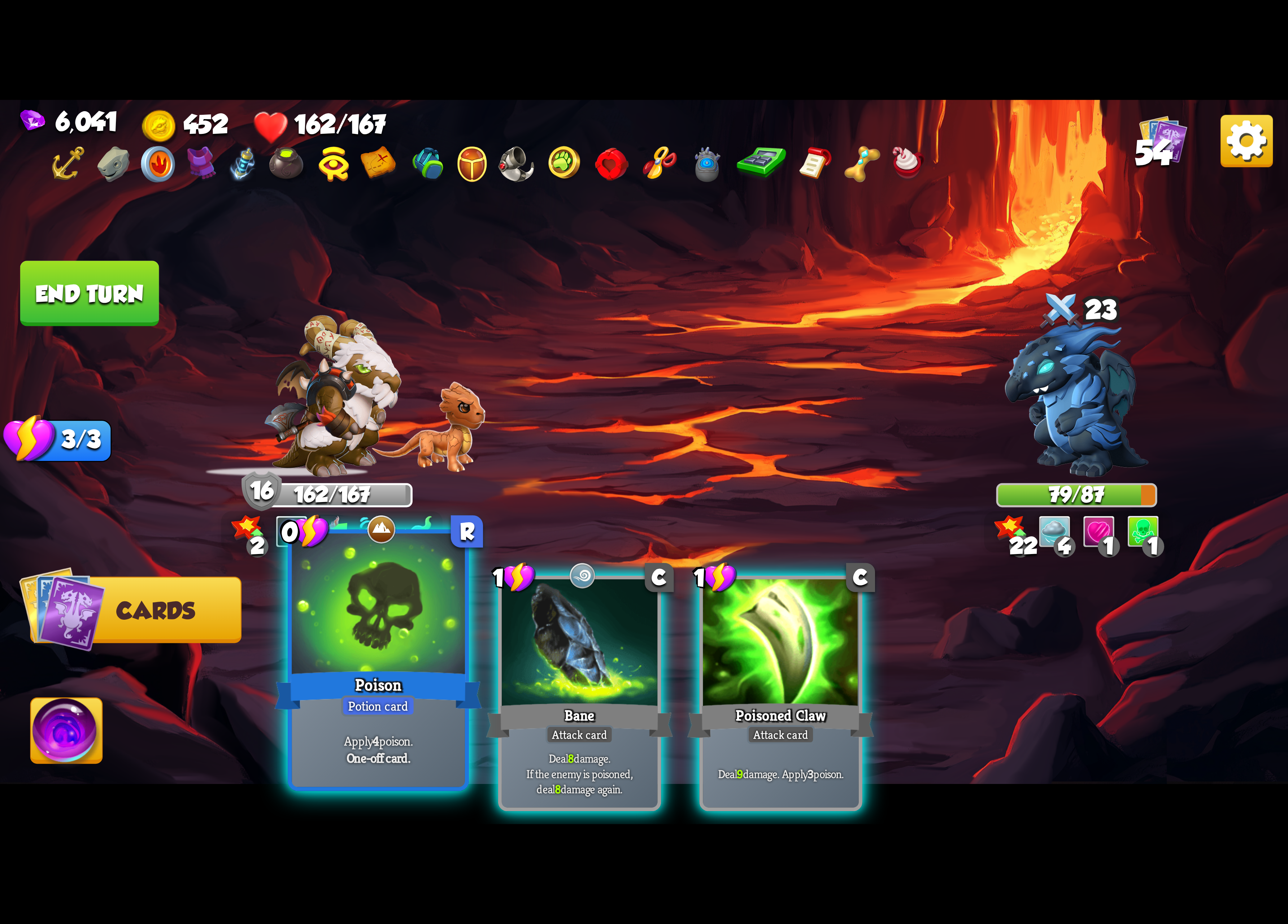
click at [383, 645] on div at bounding box center [378, 606] width 173 height 145
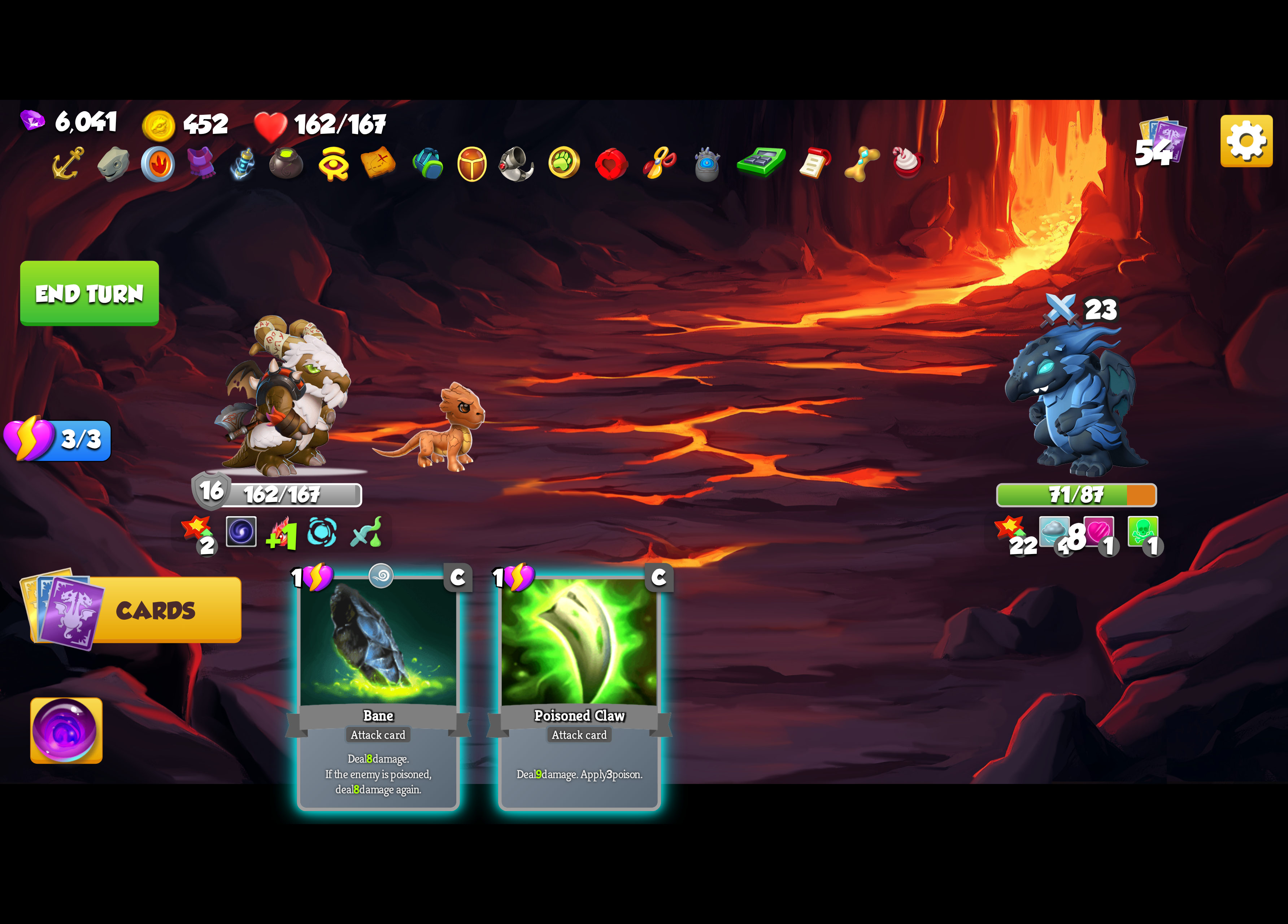
click at [383, 645] on div at bounding box center [378, 645] width 156 height 132
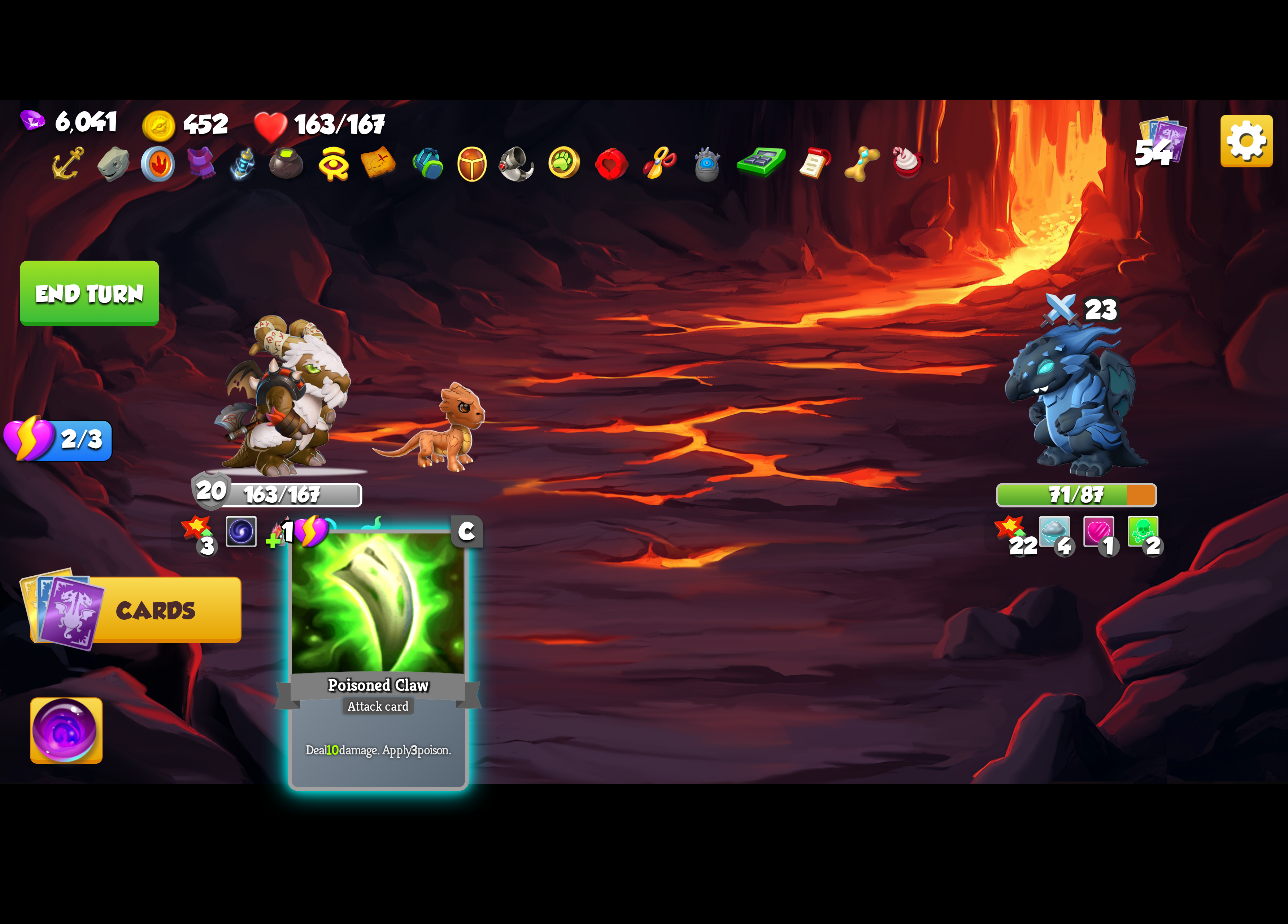
click at [381, 645] on div at bounding box center [378, 606] width 173 height 145
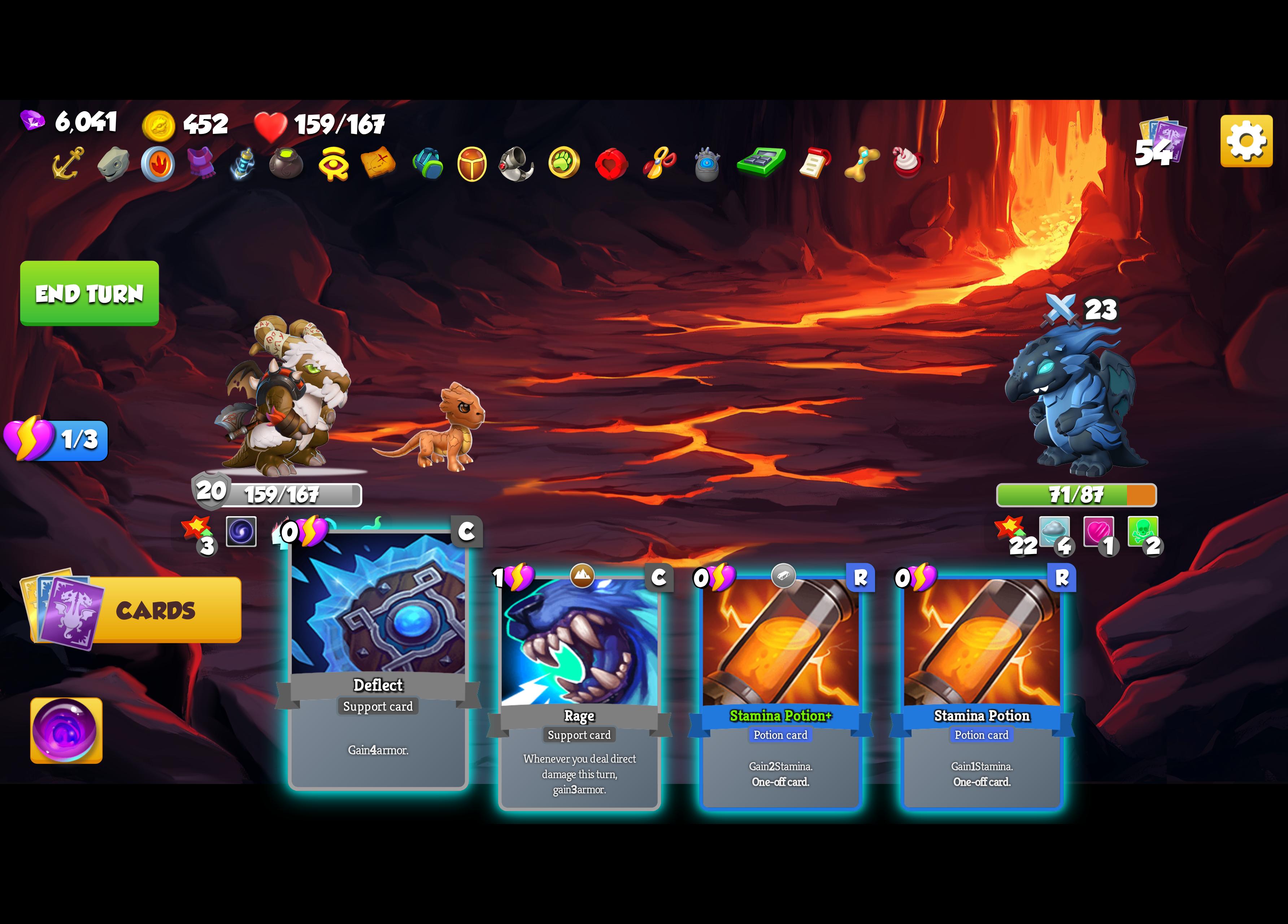
drag, startPoint x: 394, startPoint y: 639, endPoint x: 626, endPoint y: 635, distance: 232.0
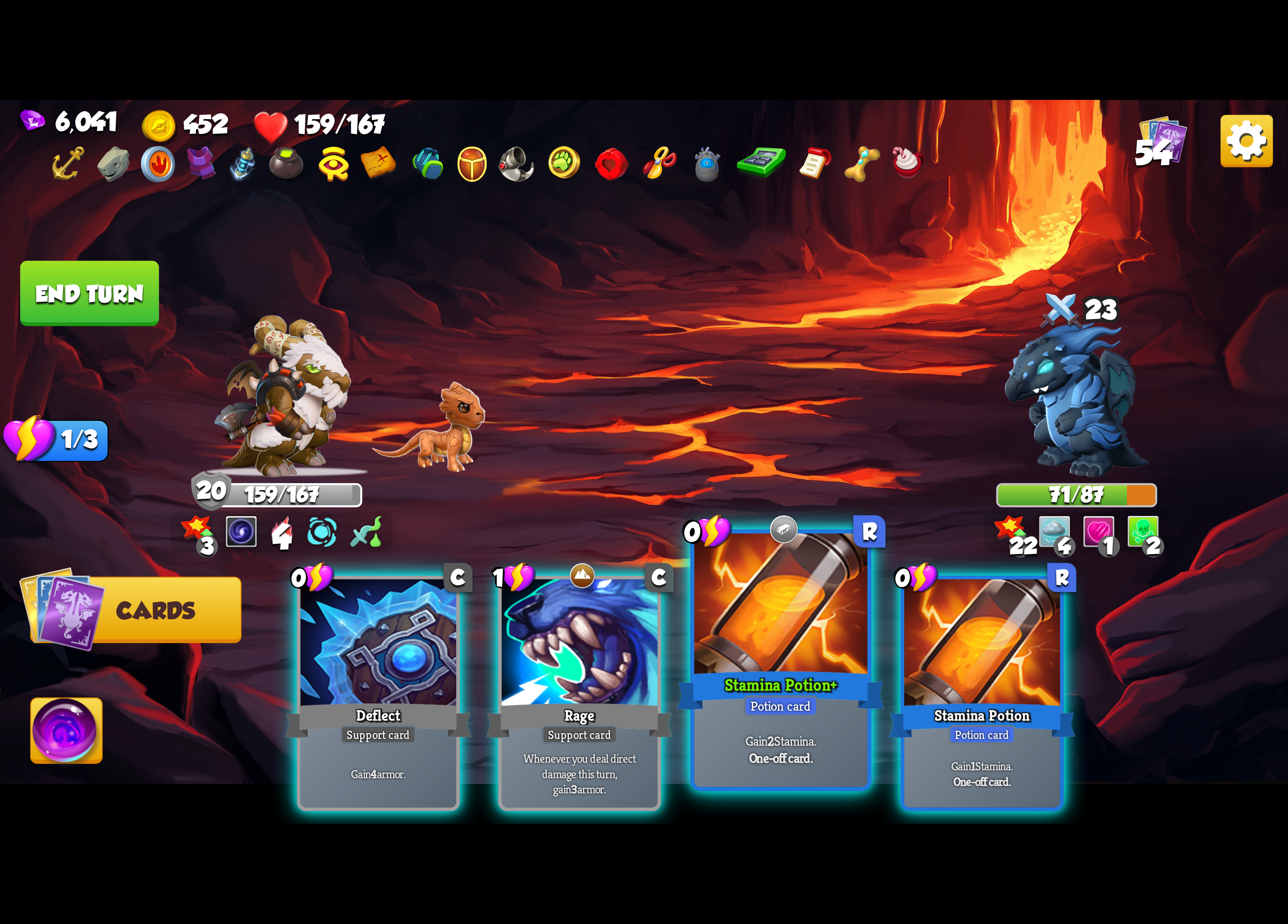
click at [397, 639] on div at bounding box center [378, 645] width 156 height 132
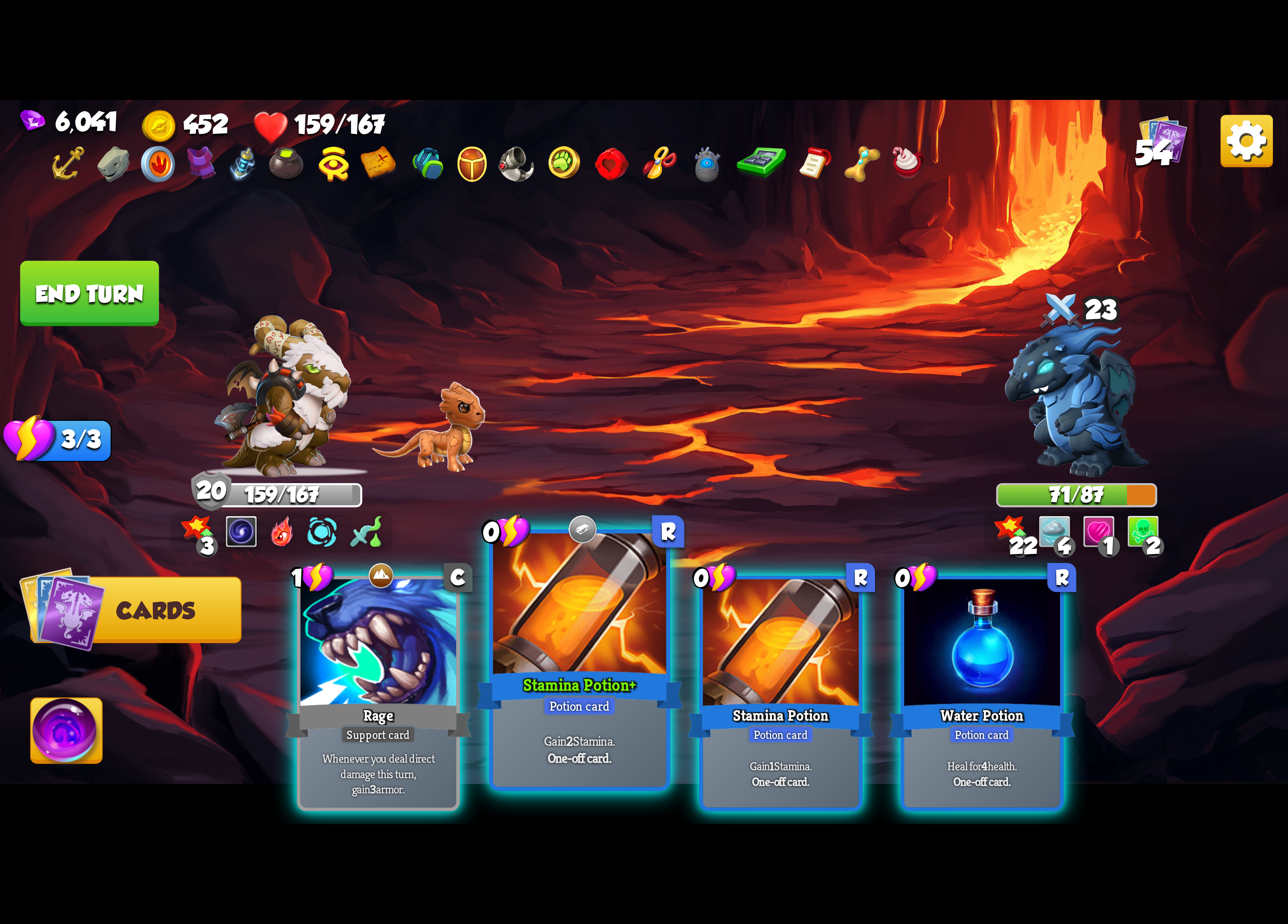
click at [649, 629] on div at bounding box center [580, 606] width 173 height 145
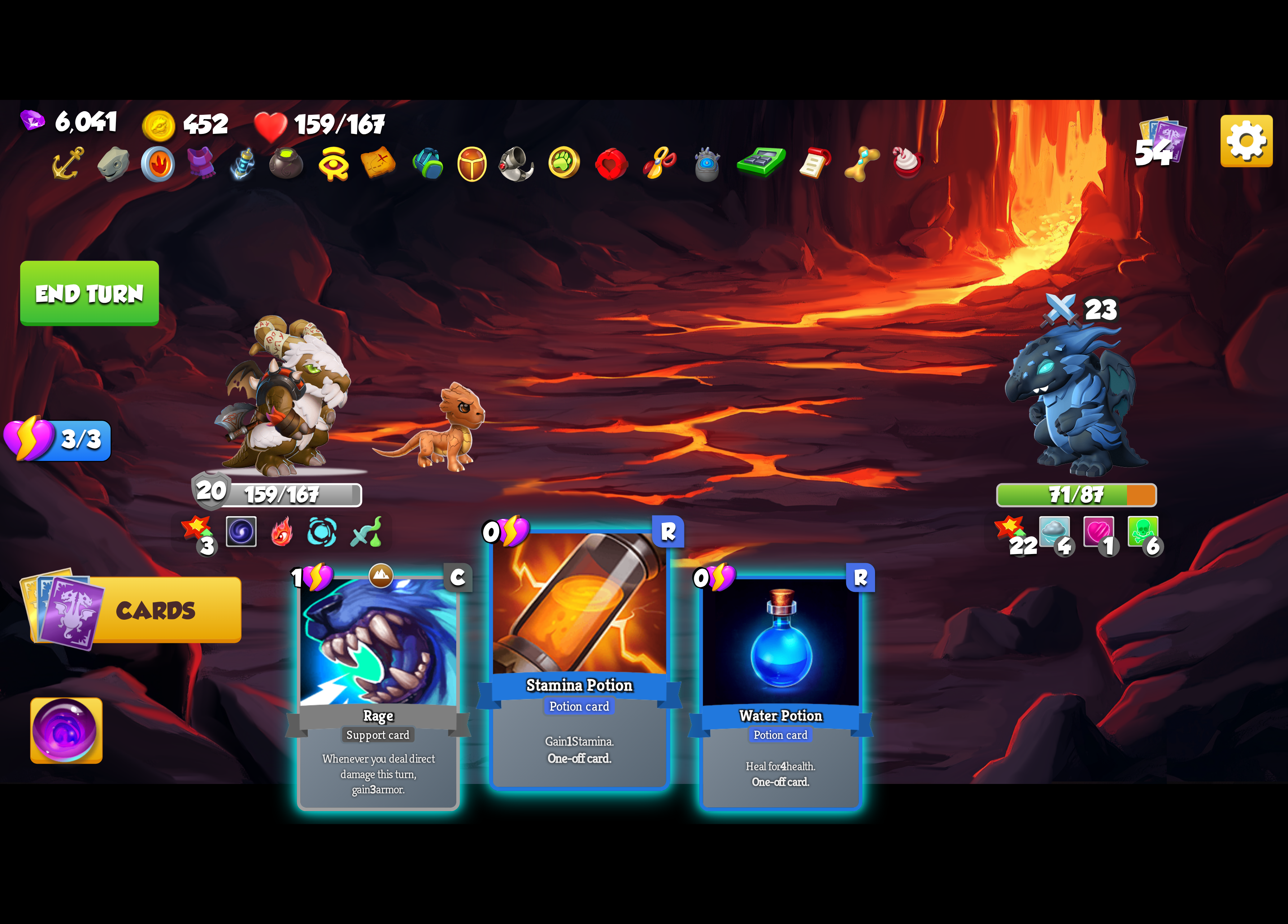
click at [650, 629] on div at bounding box center [580, 606] width 173 height 145
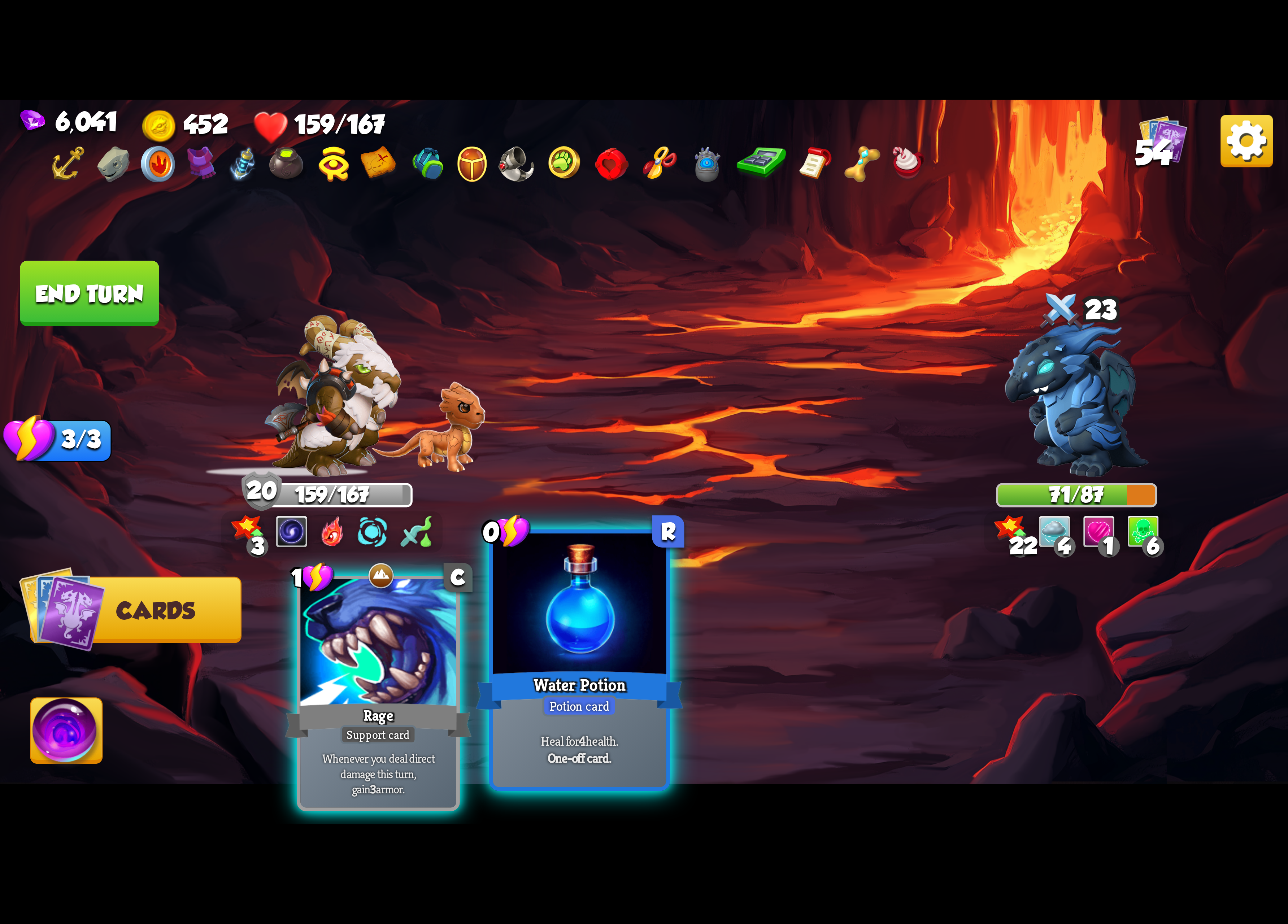
click at [652, 629] on div at bounding box center [580, 606] width 173 height 145
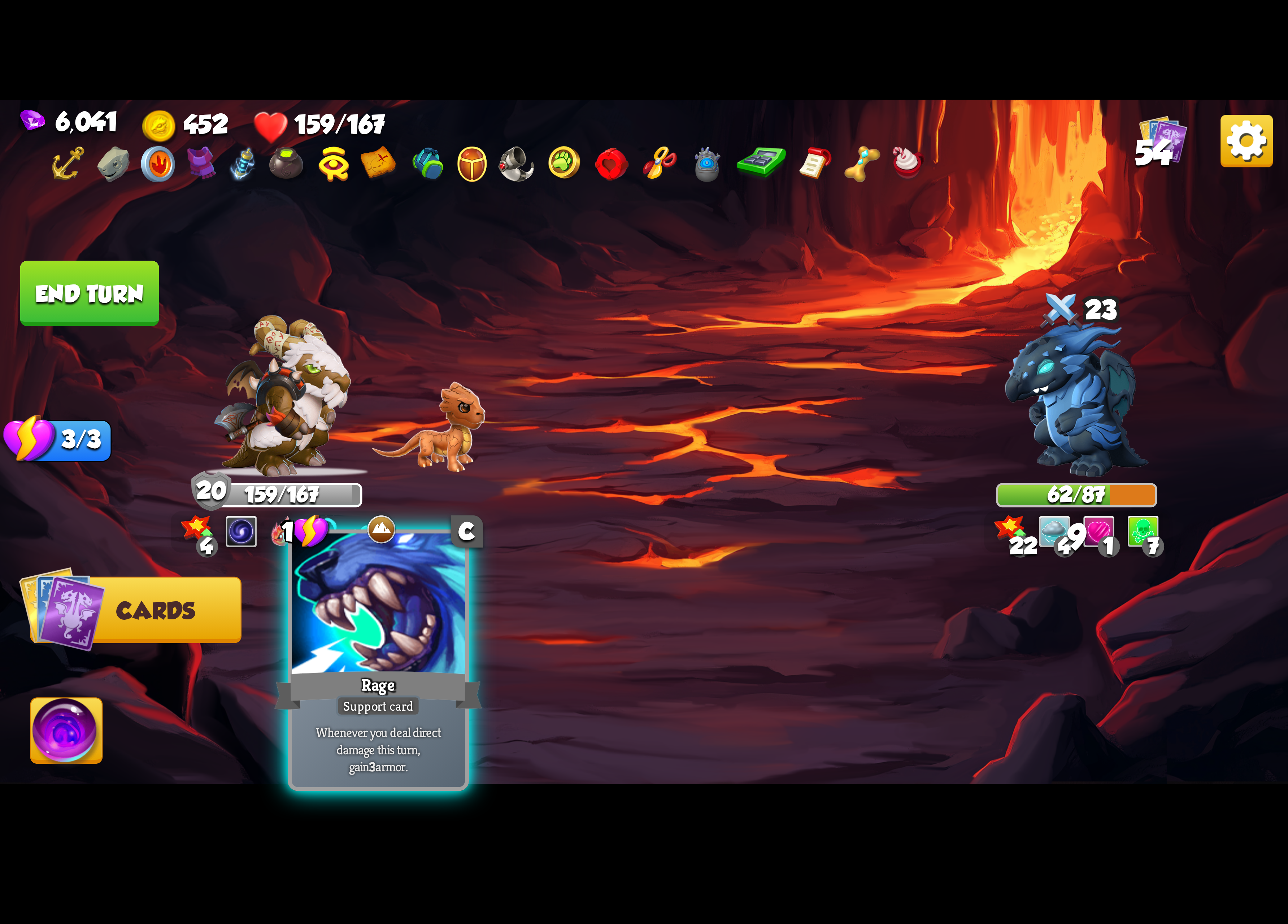
click at [448, 664] on div at bounding box center [378, 606] width 173 height 145
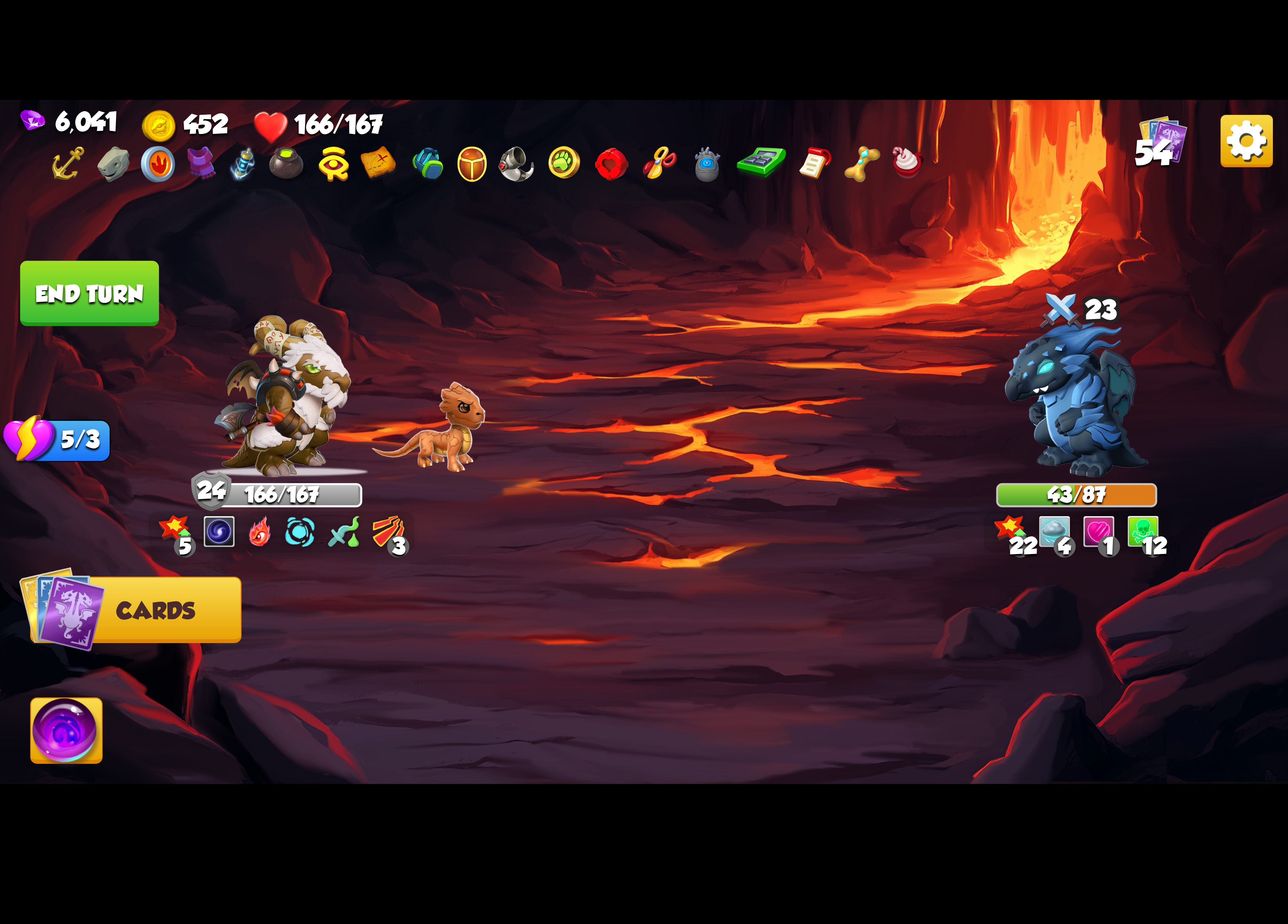
click at [74, 733] on img at bounding box center [67, 734] width 71 height 73
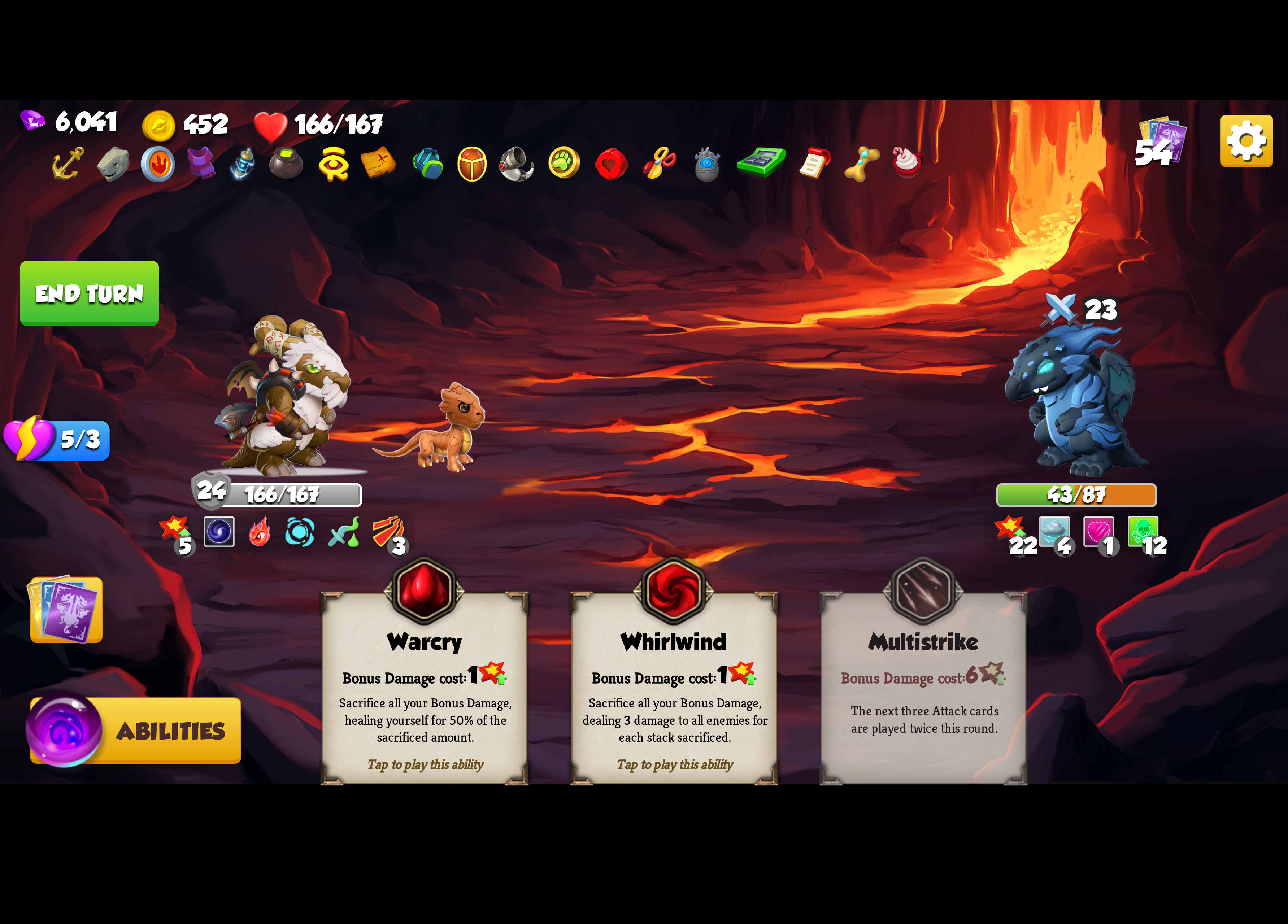
click at [94, 619] on img at bounding box center [62, 609] width 73 height 73
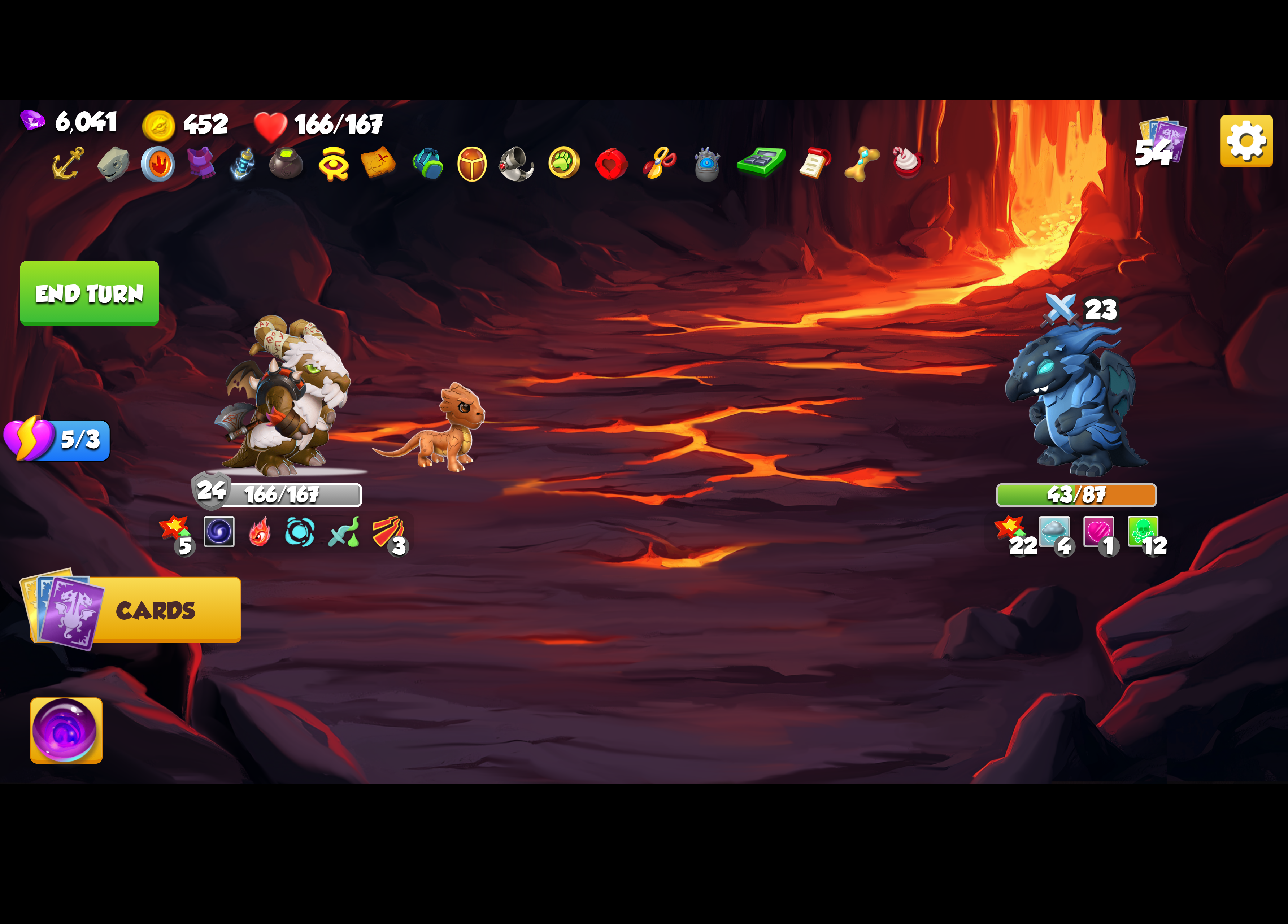
click at [132, 305] on button "End turn" at bounding box center [90, 293] width 139 height 65
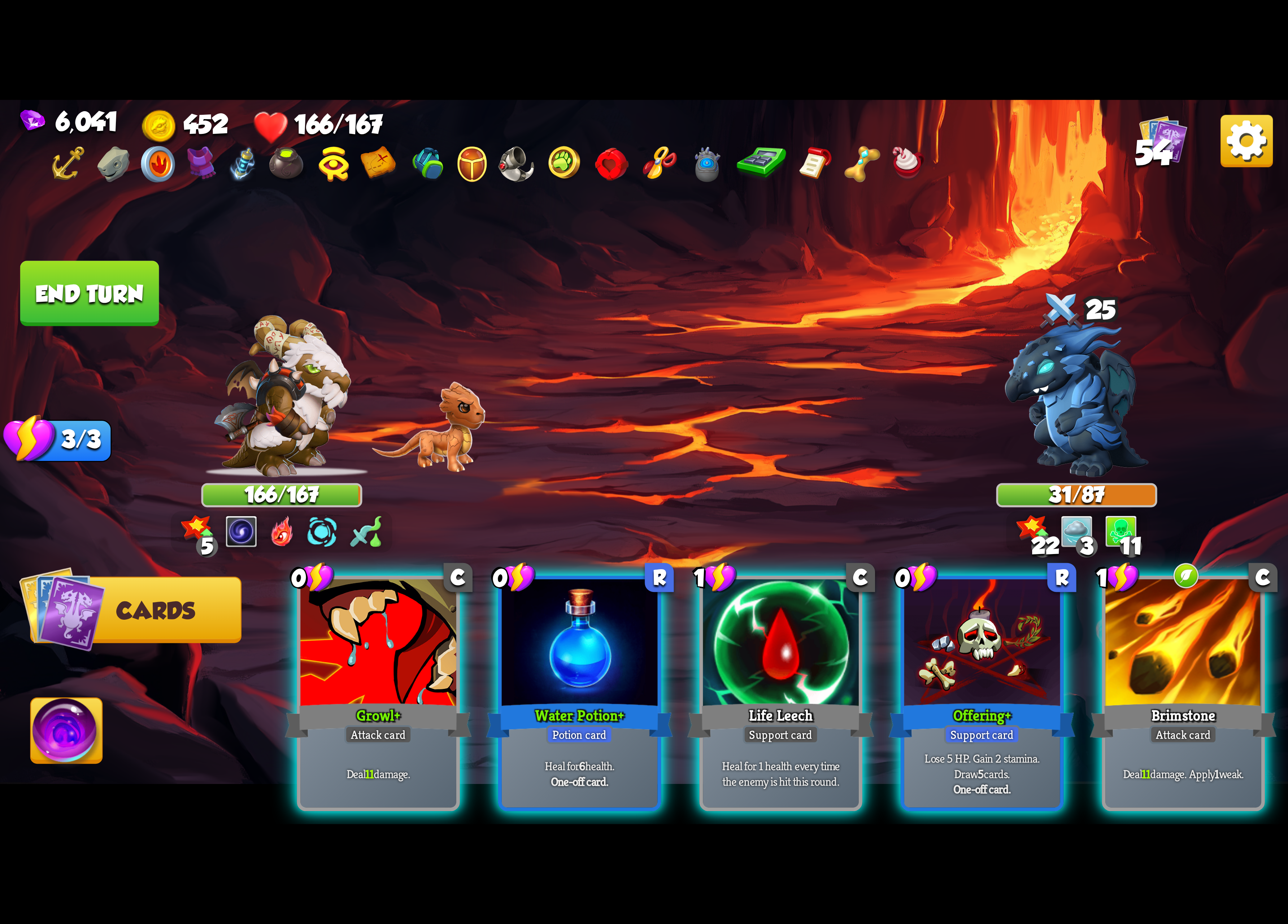
drag, startPoint x: 538, startPoint y: 625, endPoint x: 750, endPoint y: 377, distance: 326.3
click at [750, 377] on div "Select an enemy to attack... You don't have enough stamina to play that card...…" at bounding box center [644, 462] width 1288 height 724
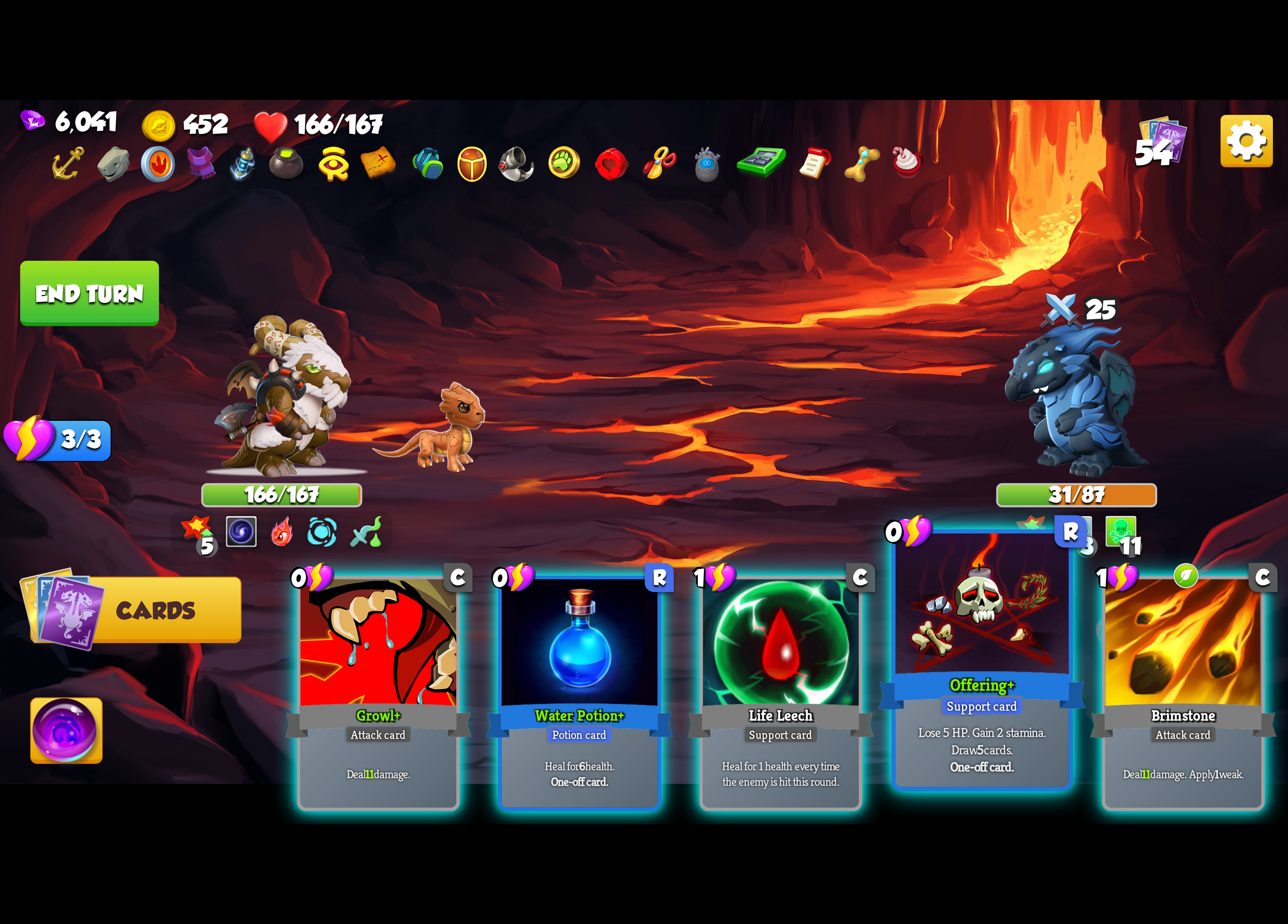
click at [970, 637] on div at bounding box center [982, 606] width 173 height 145
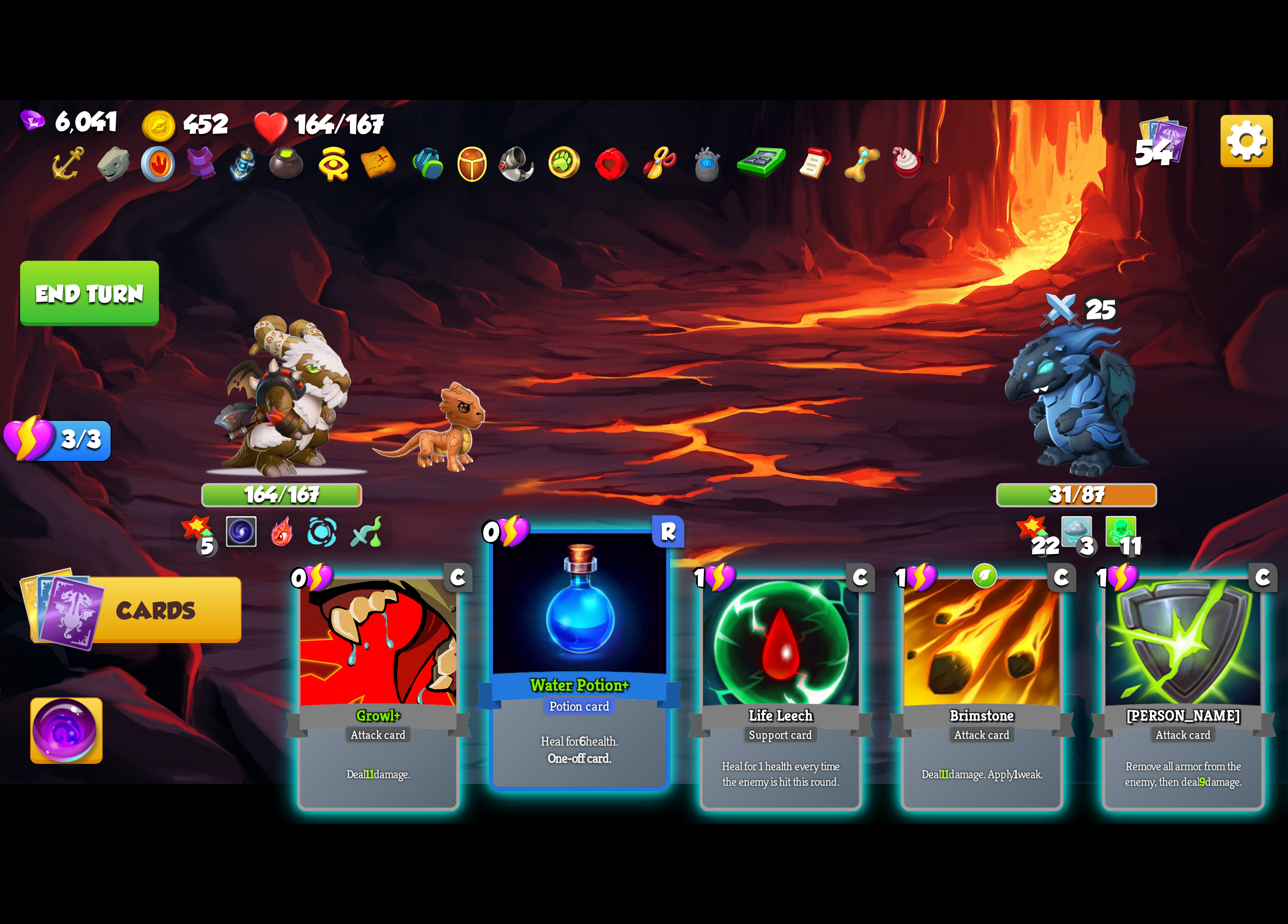
click at [597, 652] on div at bounding box center [580, 606] width 173 height 145
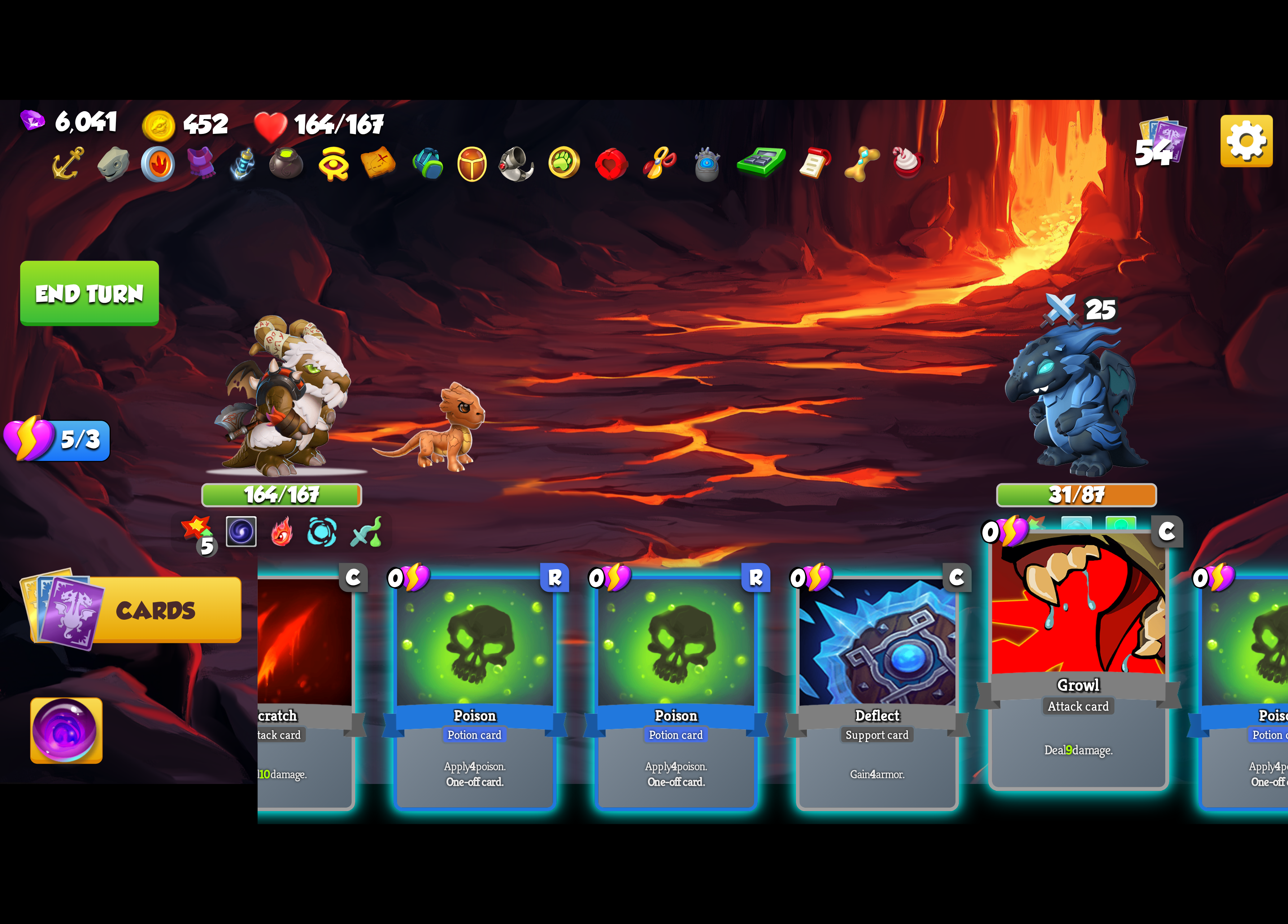
scroll to position [0, 316]
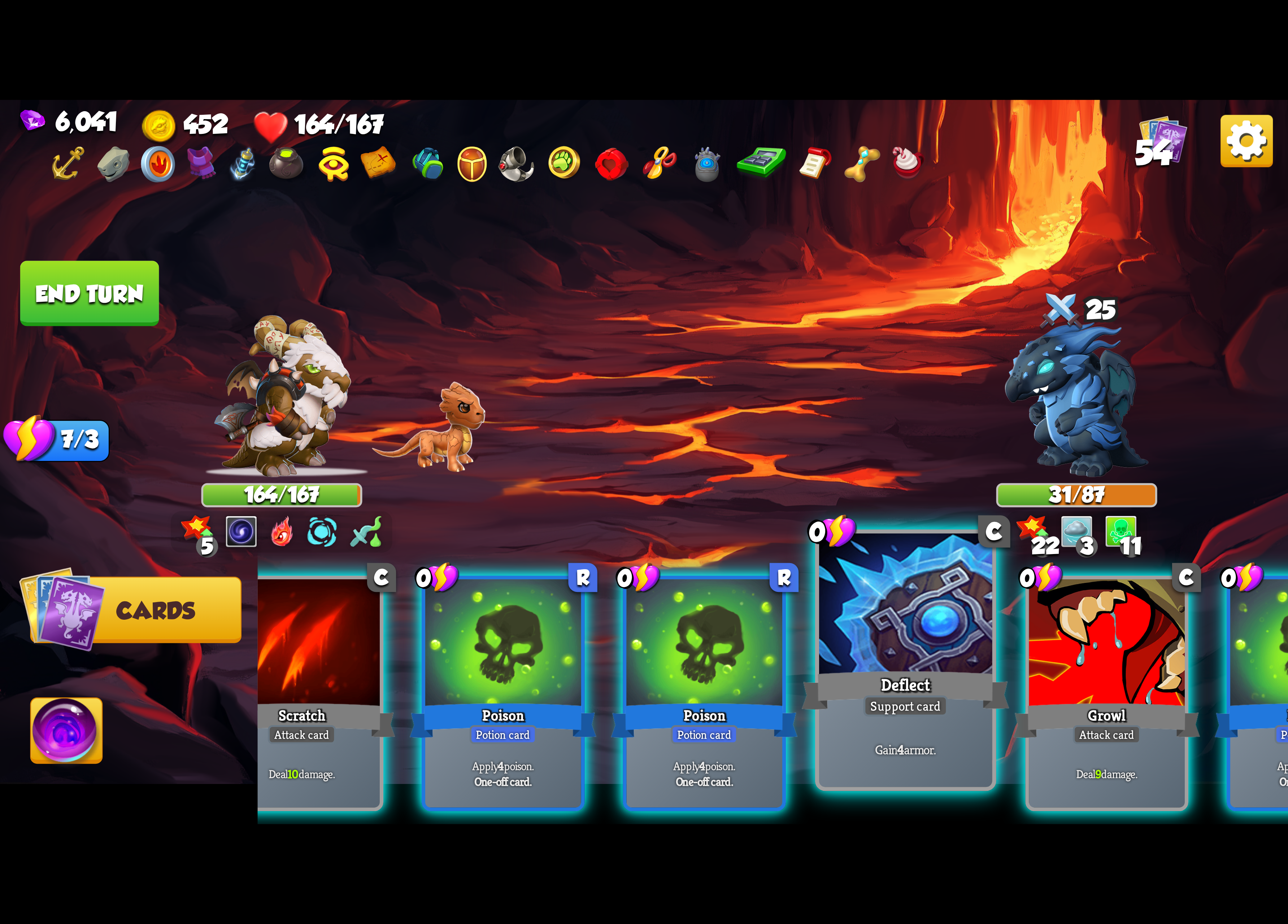
click at [947, 658] on div at bounding box center [906, 606] width 173 height 145
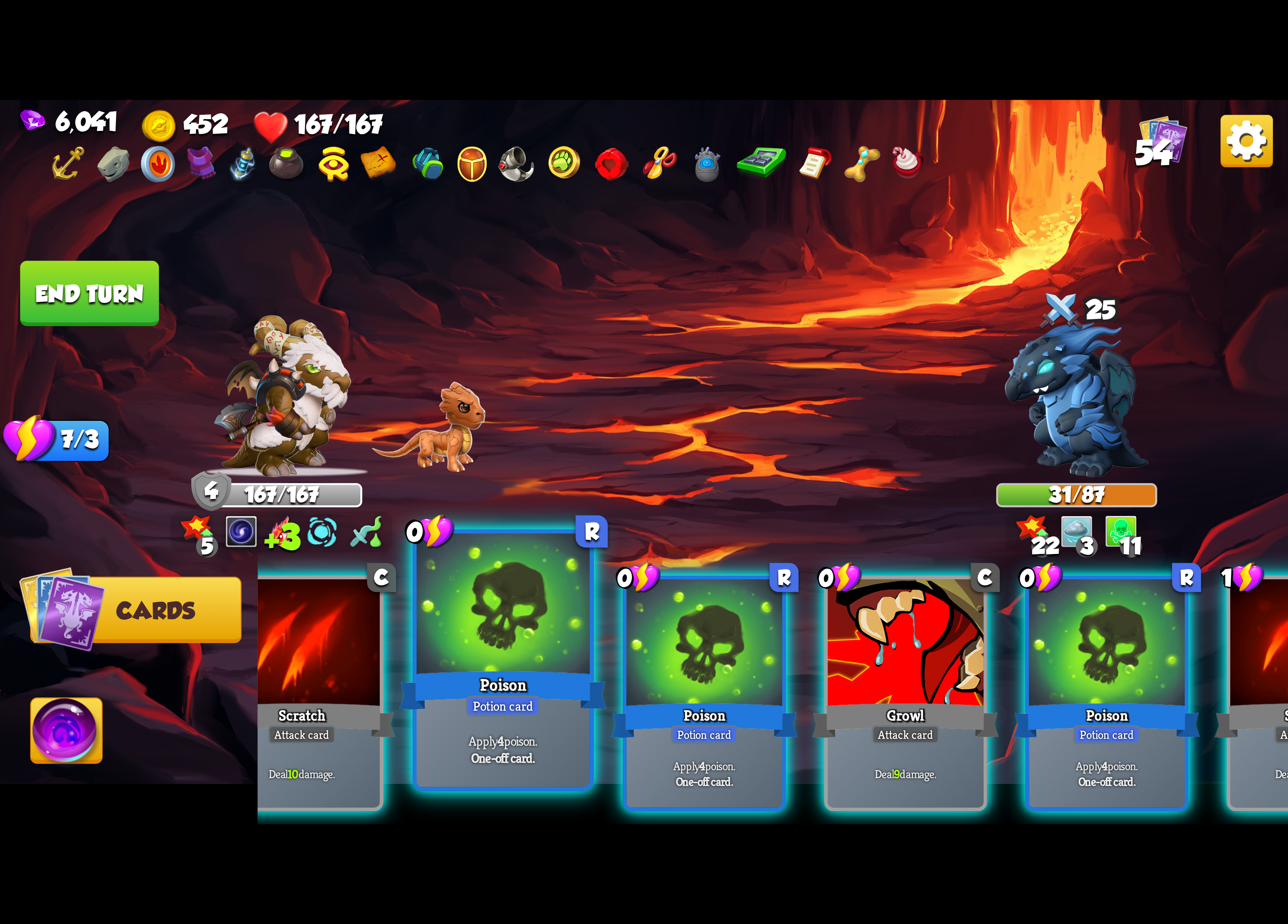
drag, startPoint x: 667, startPoint y: 655, endPoint x: 561, endPoint y: 661, distance: 106.2
click at [659, 658] on div at bounding box center [704, 645] width 156 height 132
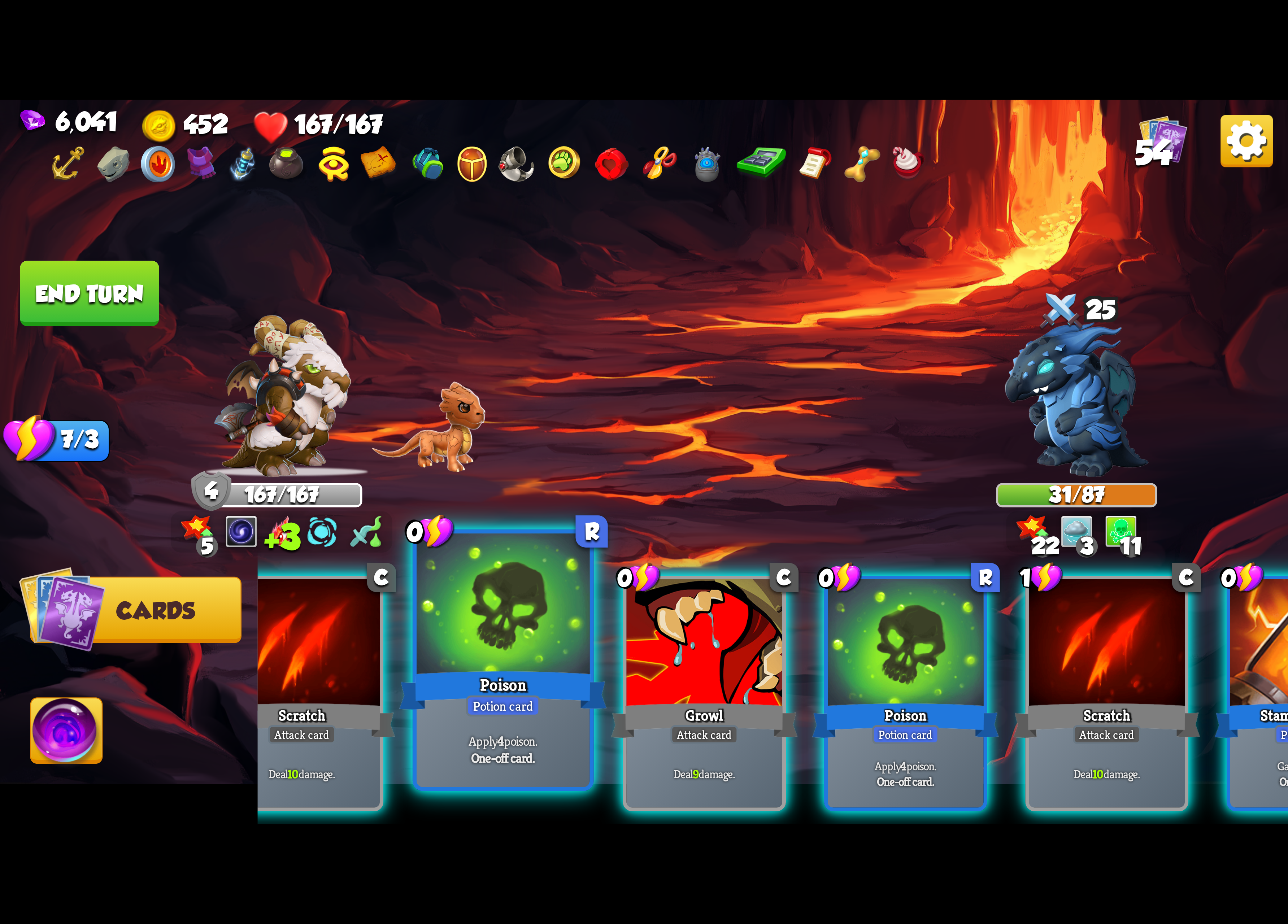
click at [540, 661] on div at bounding box center [503, 606] width 173 height 145
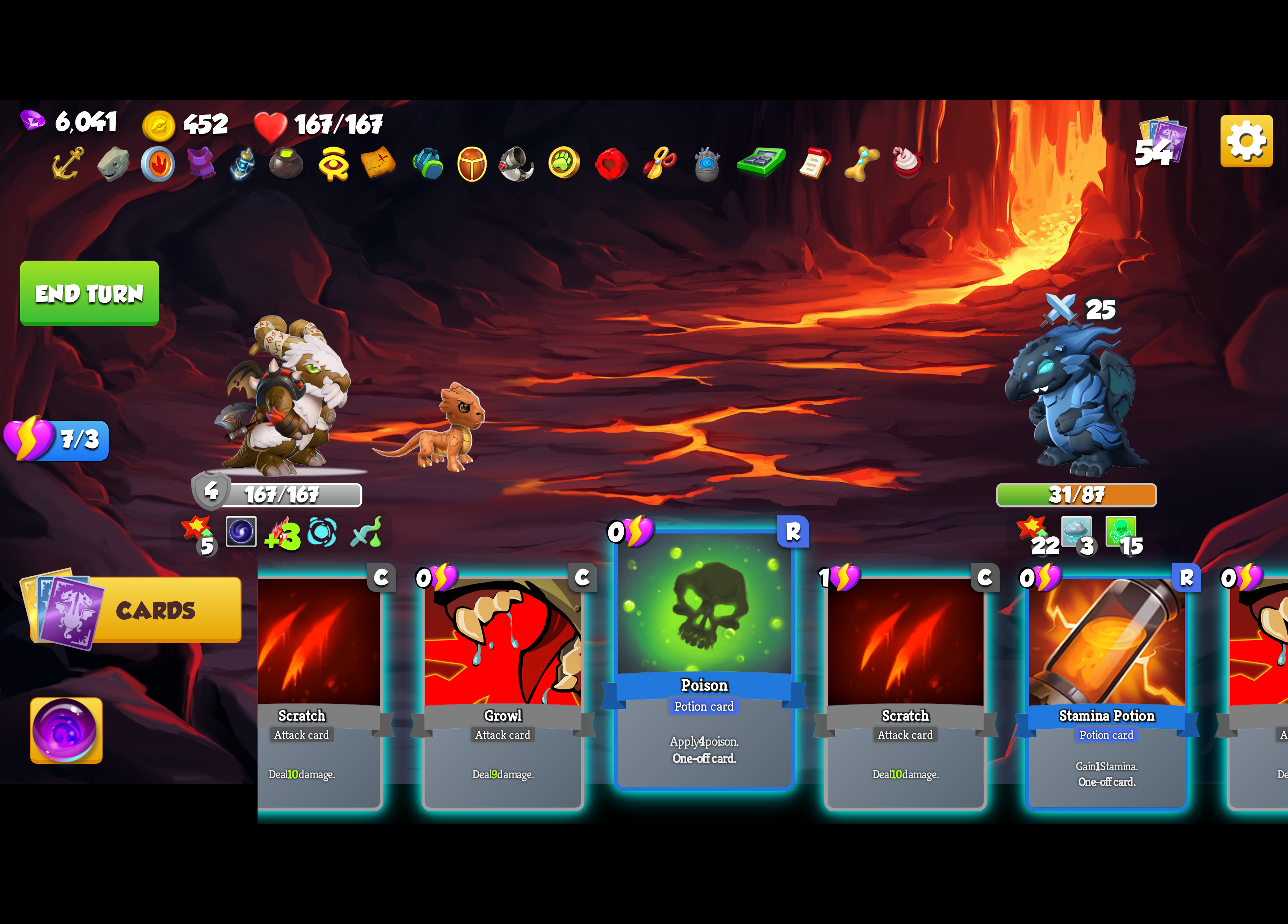
click at [685, 644] on div at bounding box center [704, 606] width 173 height 145
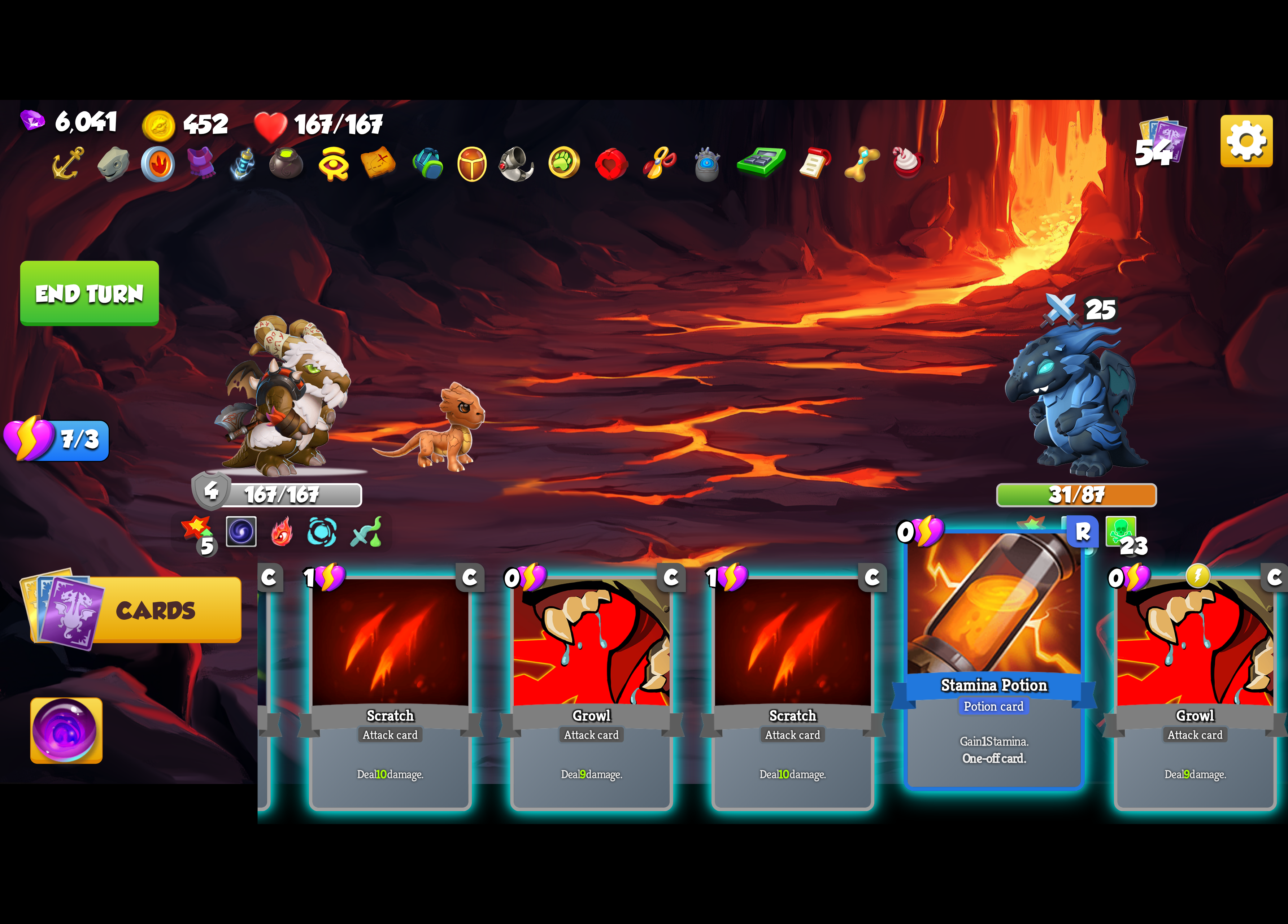
click at [931, 628] on div at bounding box center [994, 606] width 173 height 145
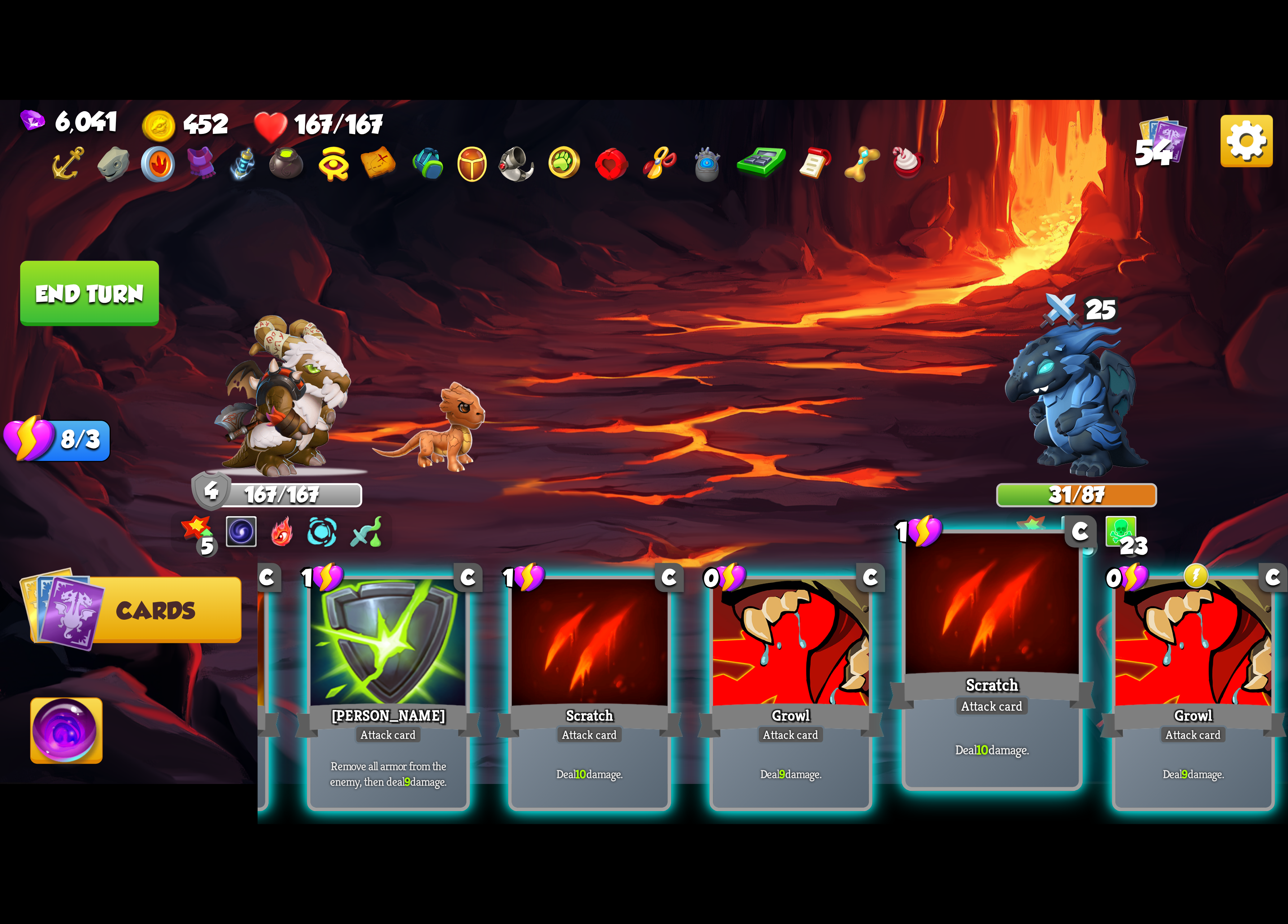
scroll to position [0, 212]
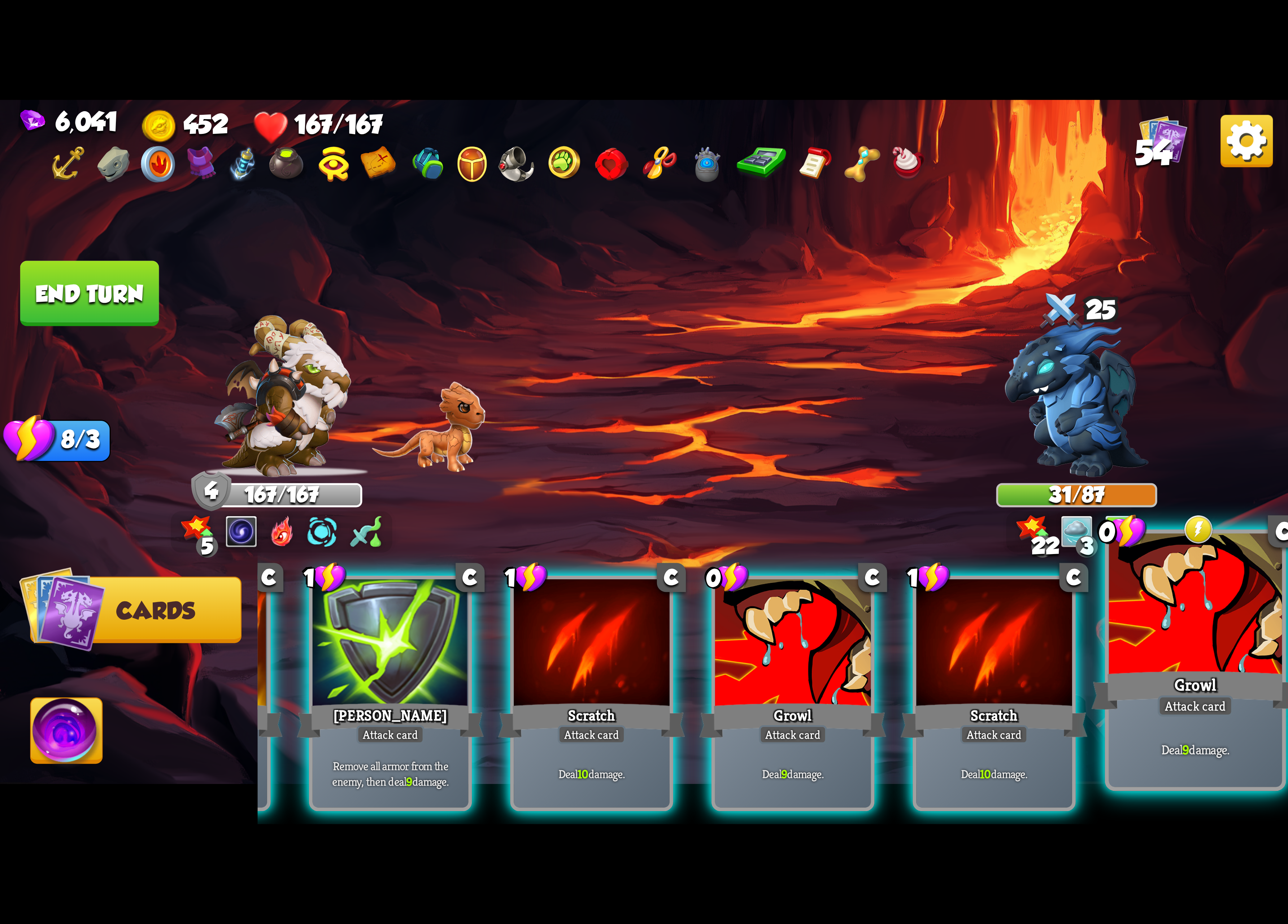
click at [1129, 635] on div at bounding box center [1195, 606] width 173 height 145
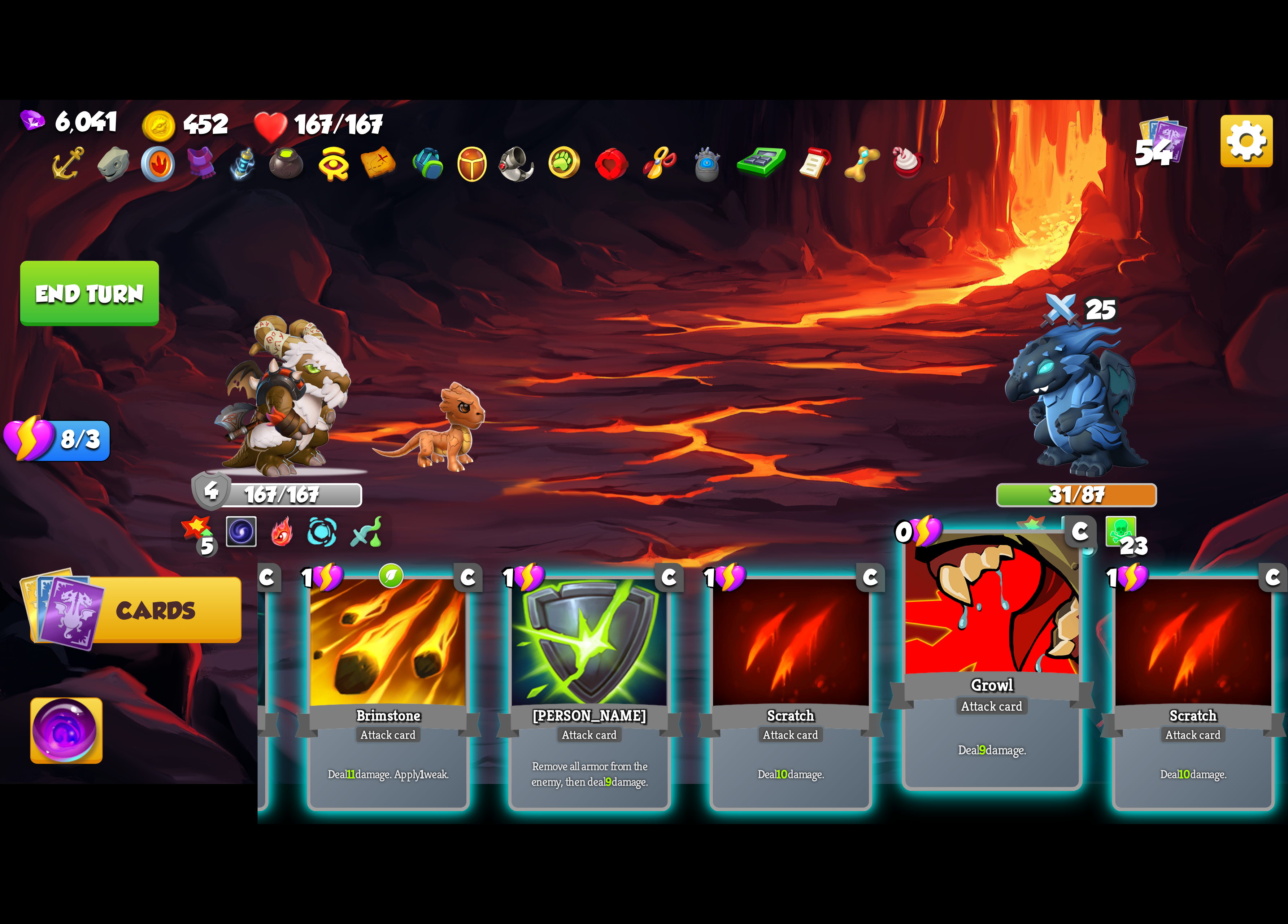
scroll to position [0, 140]
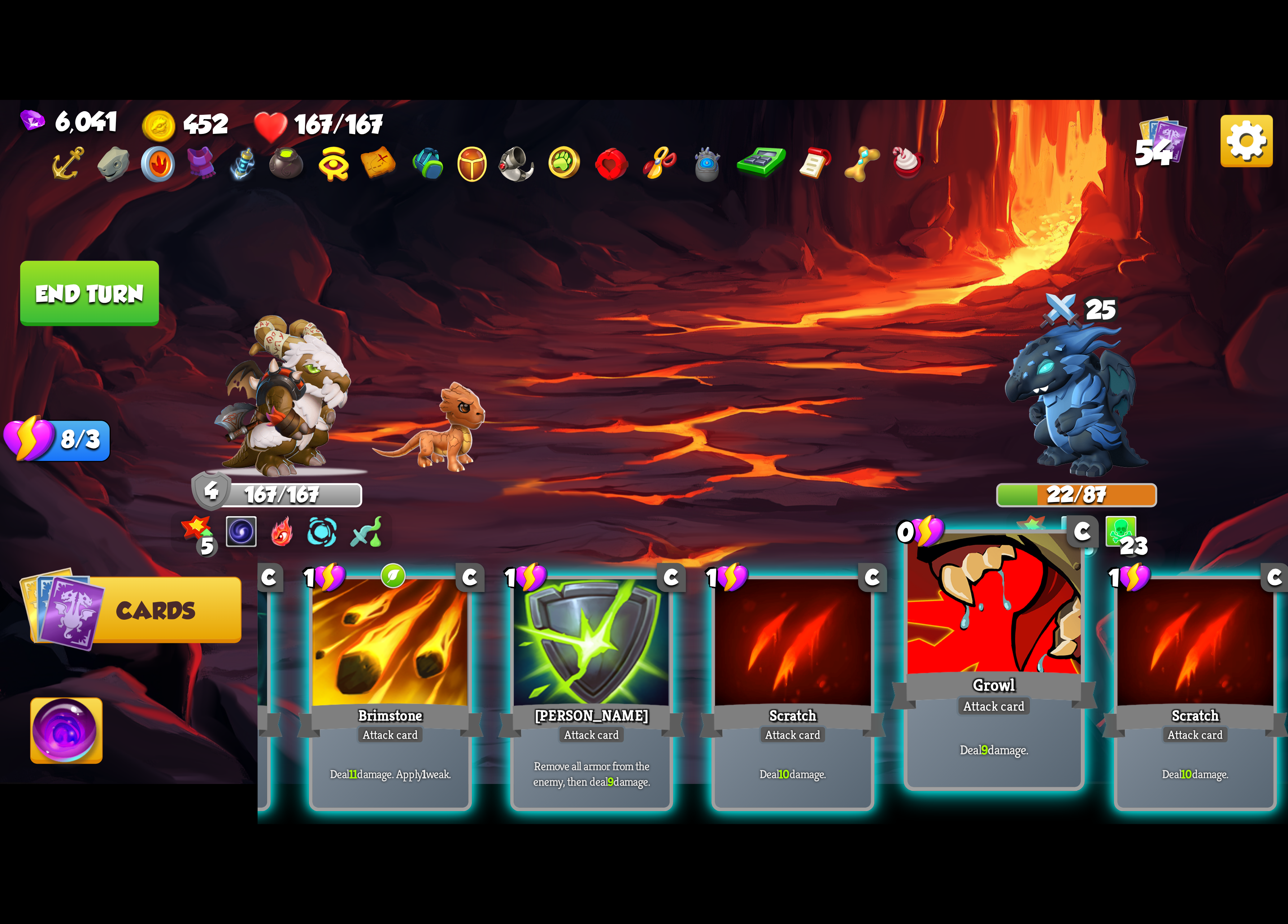
click at [950, 621] on div at bounding box center [994, 606] width 173 height 145
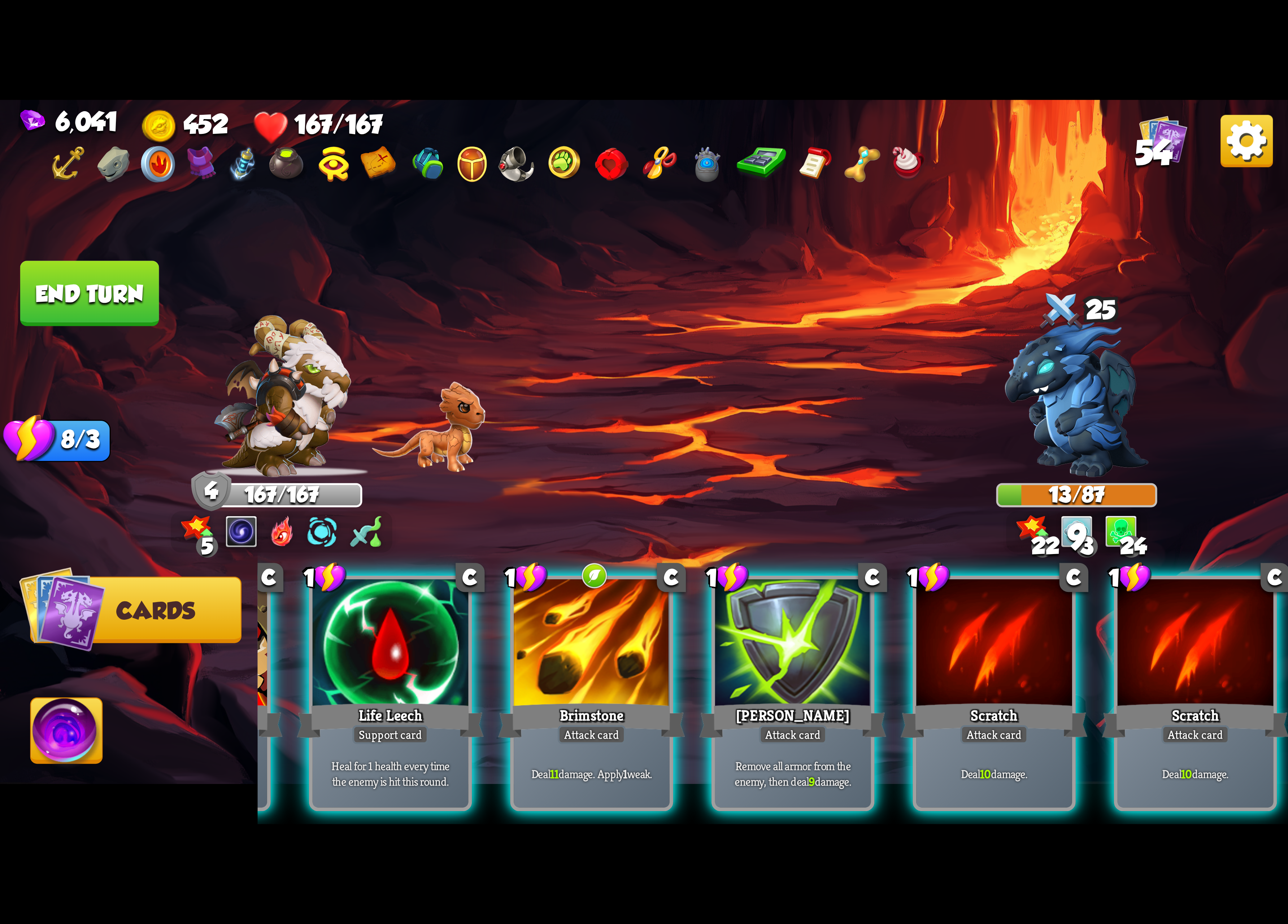
scroll to position [0, 0]
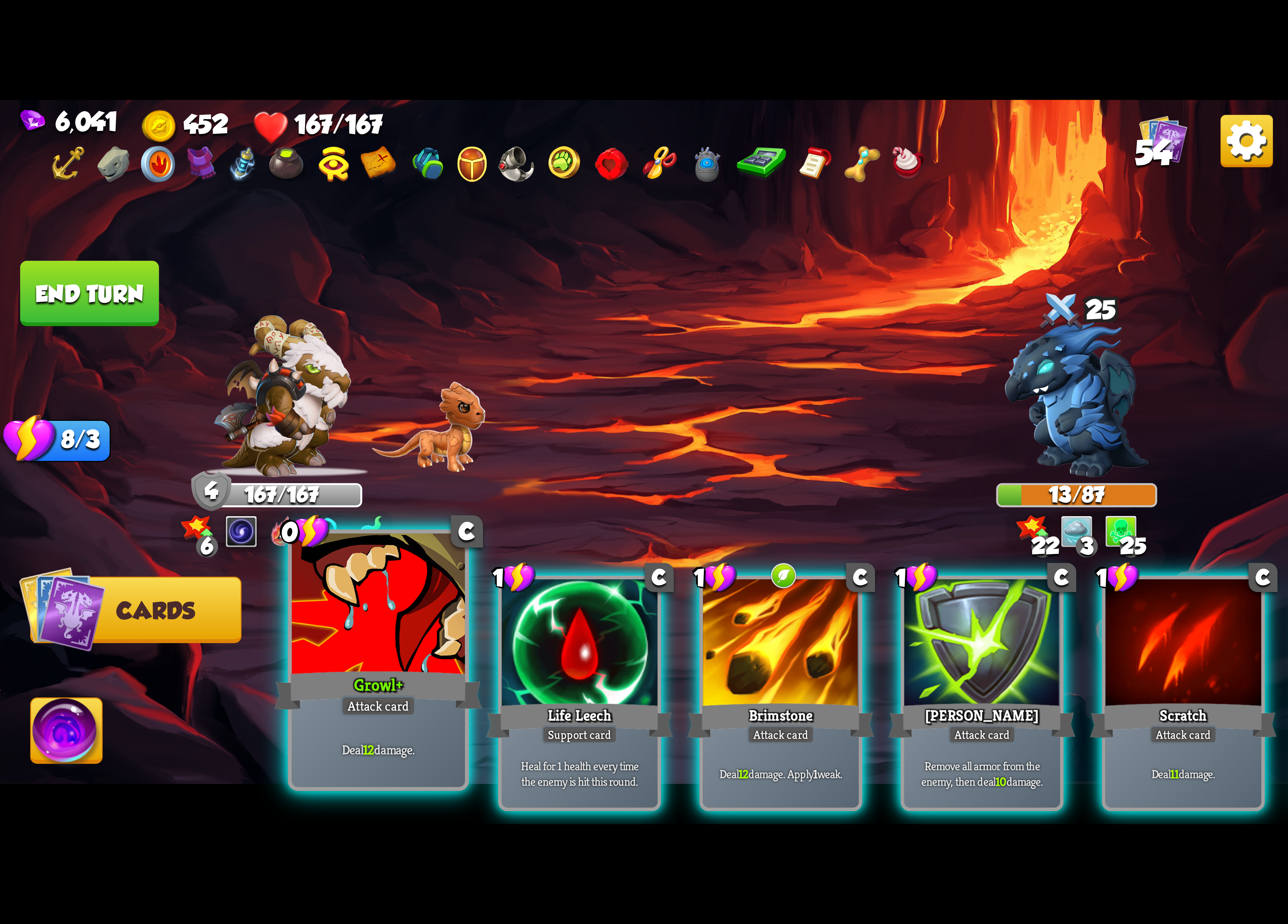
click at [352, 714] on div "Attack card" at bounding box center [378, 706] width 76 height 21
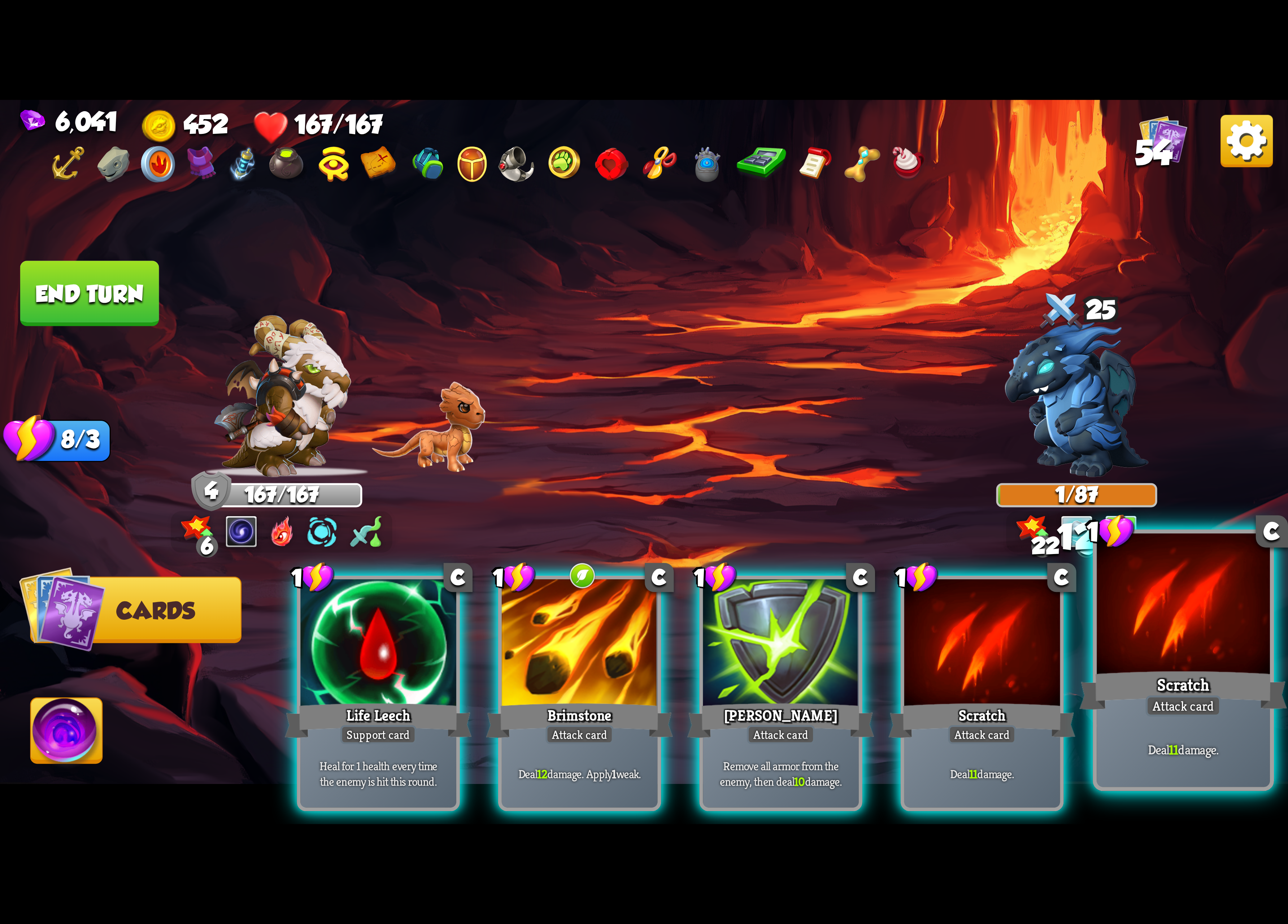
drag, startPoint x: 1119, startPoint y: 616, endPoint x: 998, endPoint y: 622, distance: 121.1
click at [1118, 616] on div at bounding box center [1183, 606] width 173 height 145
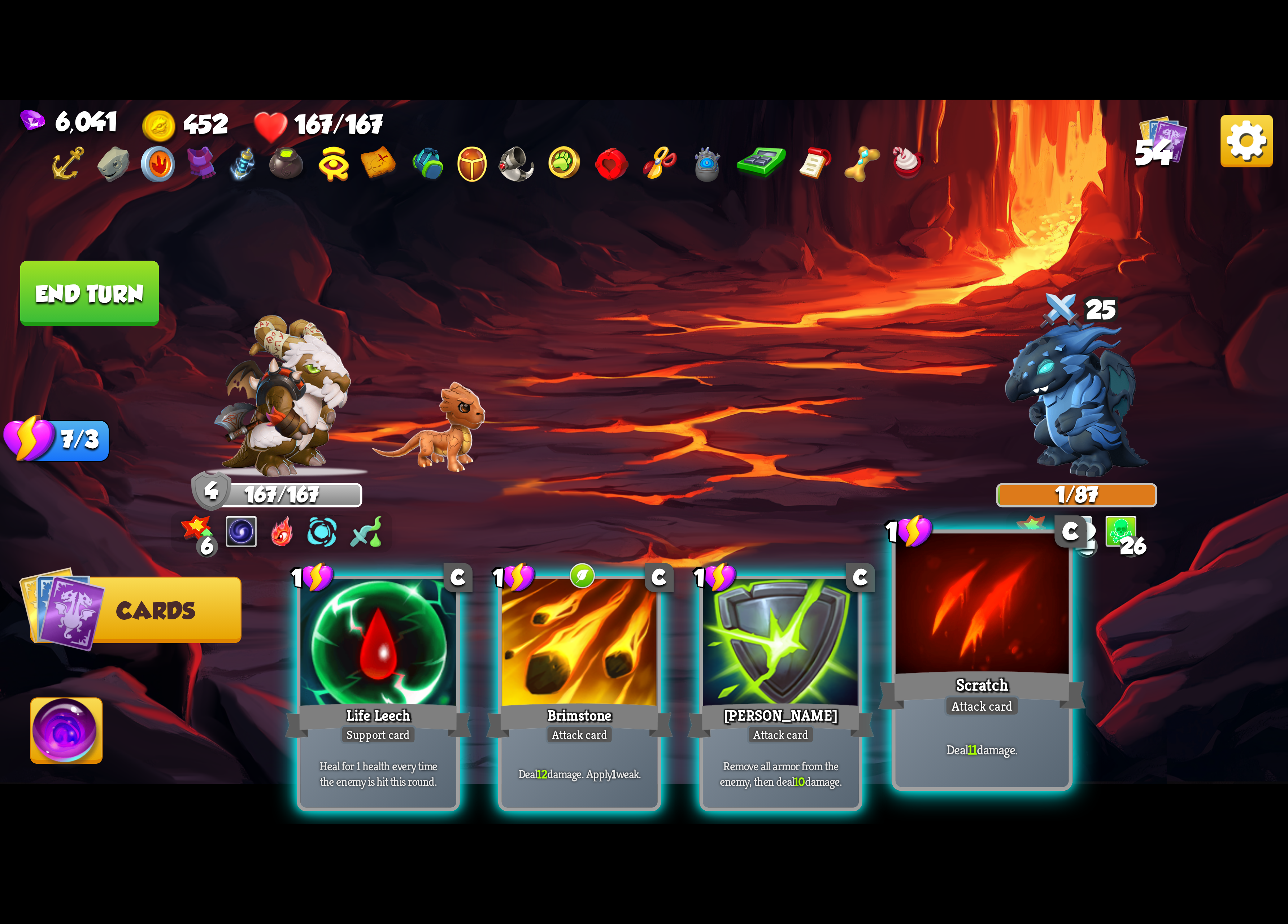
click at [996, 622] on div at bounding box center [982, 606] width 173 height 145
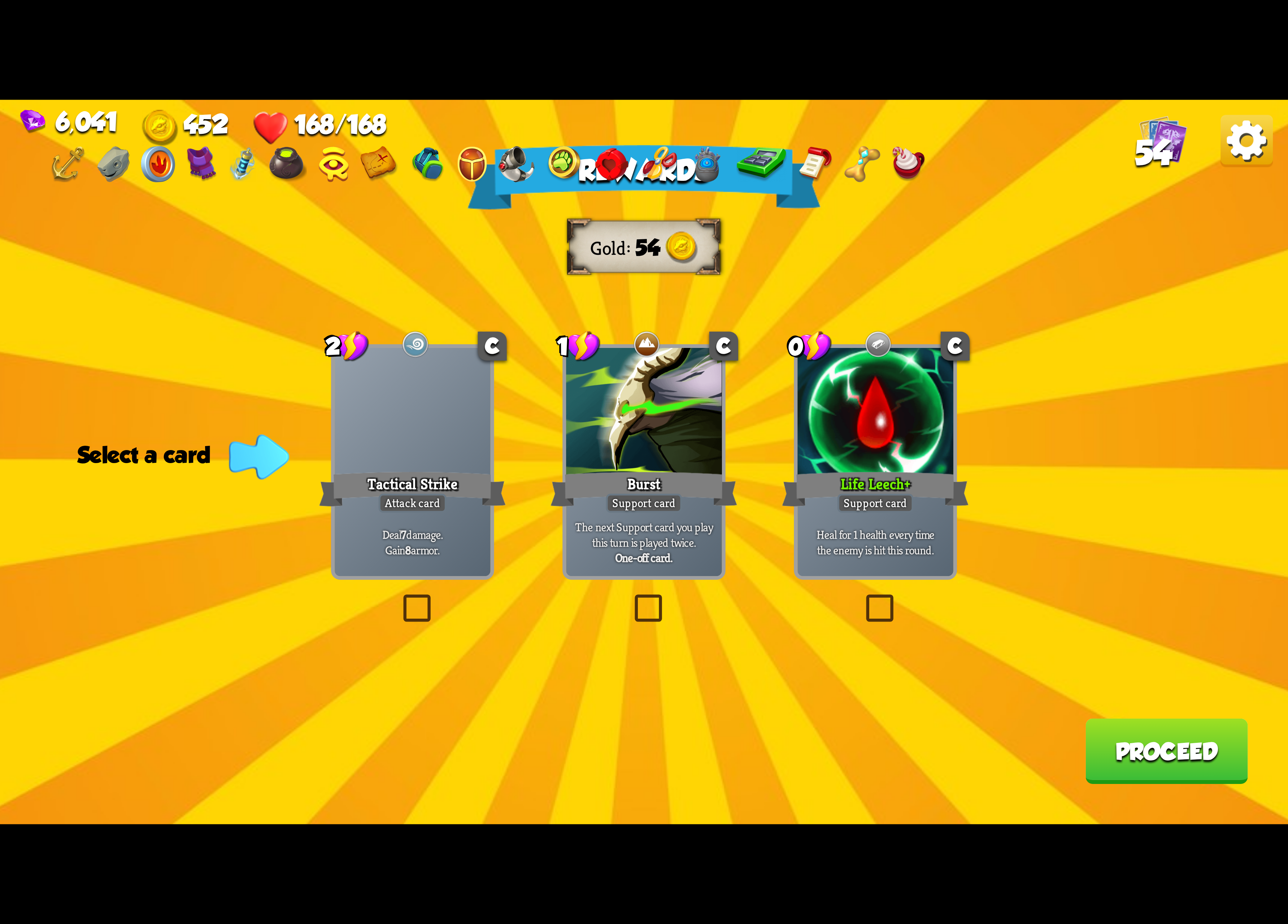
drag, startPoint x: 859, startPoint y: 504, endPoint x: 895, endPoint y: 520, distance: 39.4
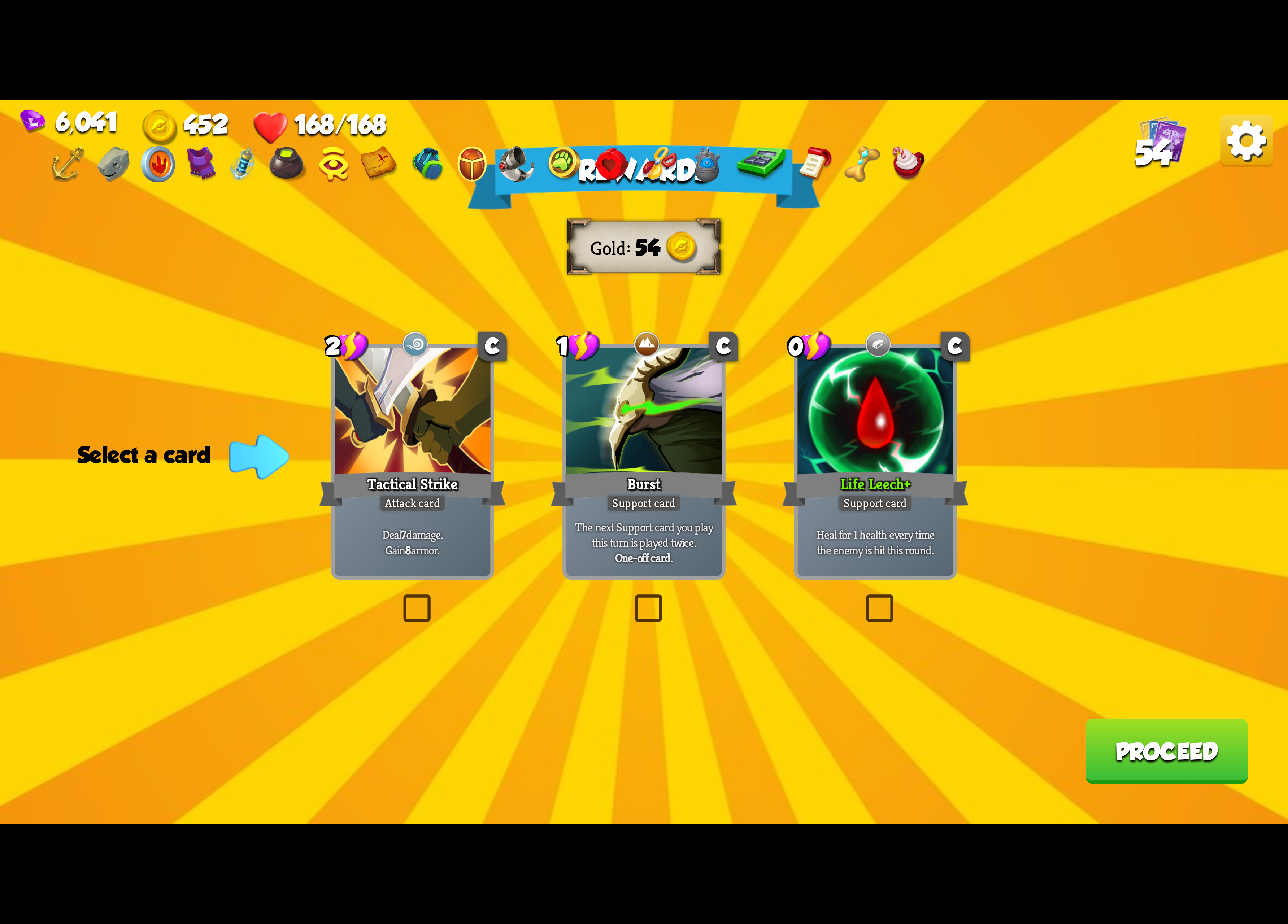
click at [861, 504] on div "Support card" at bounding box center [875, 503] width 76 height 19
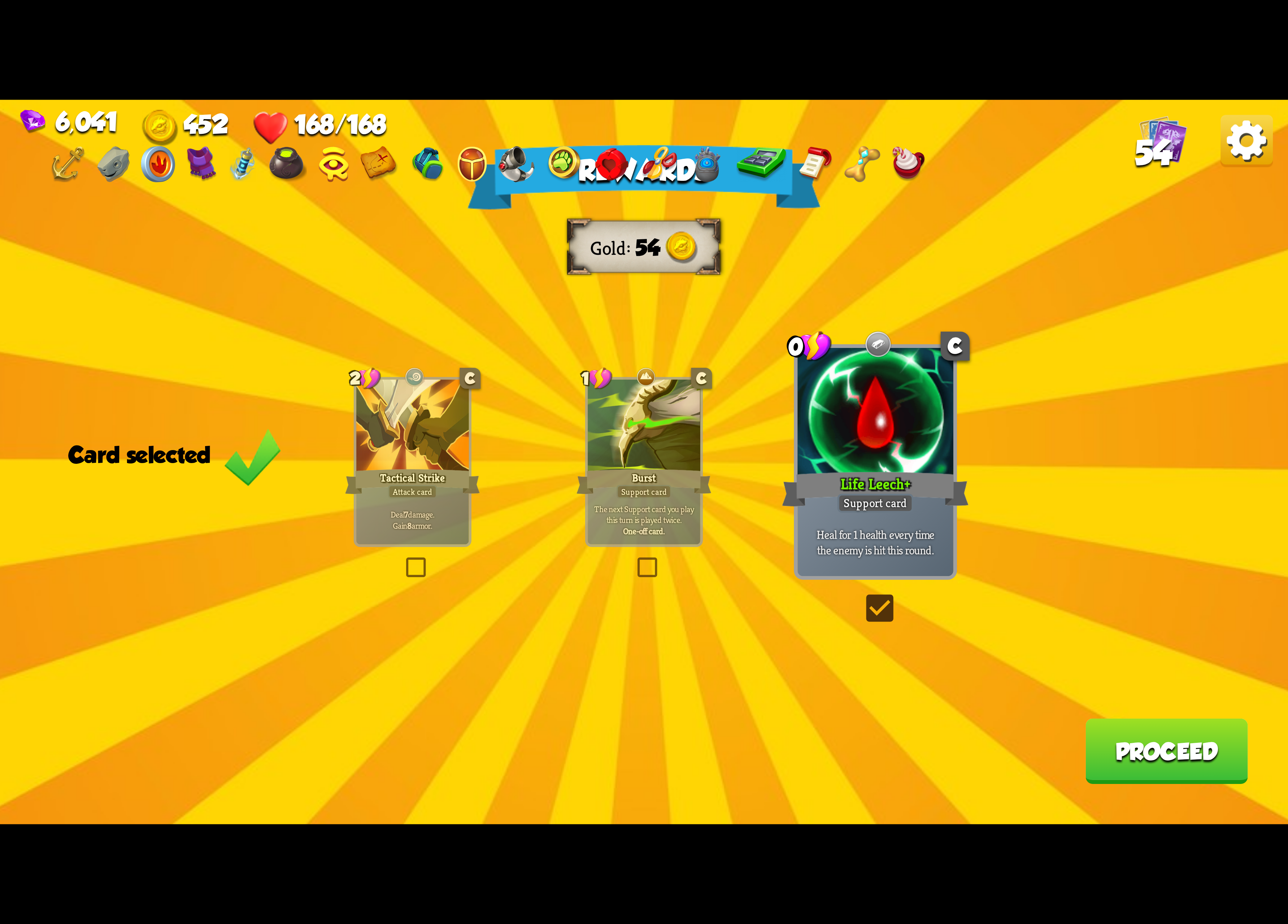
click at [1116, 727] on button "Proceed" at bounding box center [1166, 751] width 162 height 65
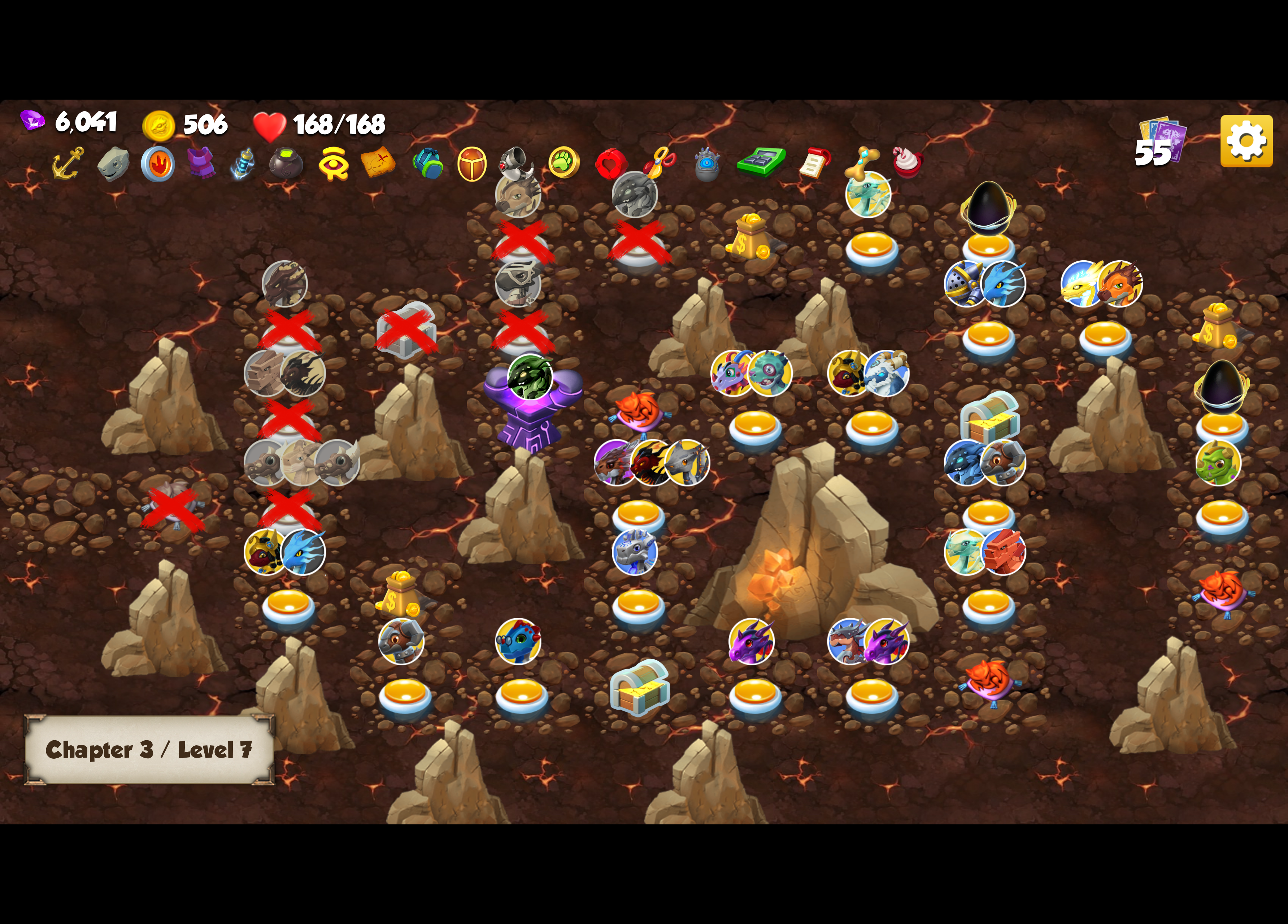
click at [771, 233] on img at bounding box center [757, 237] width 64 height 49
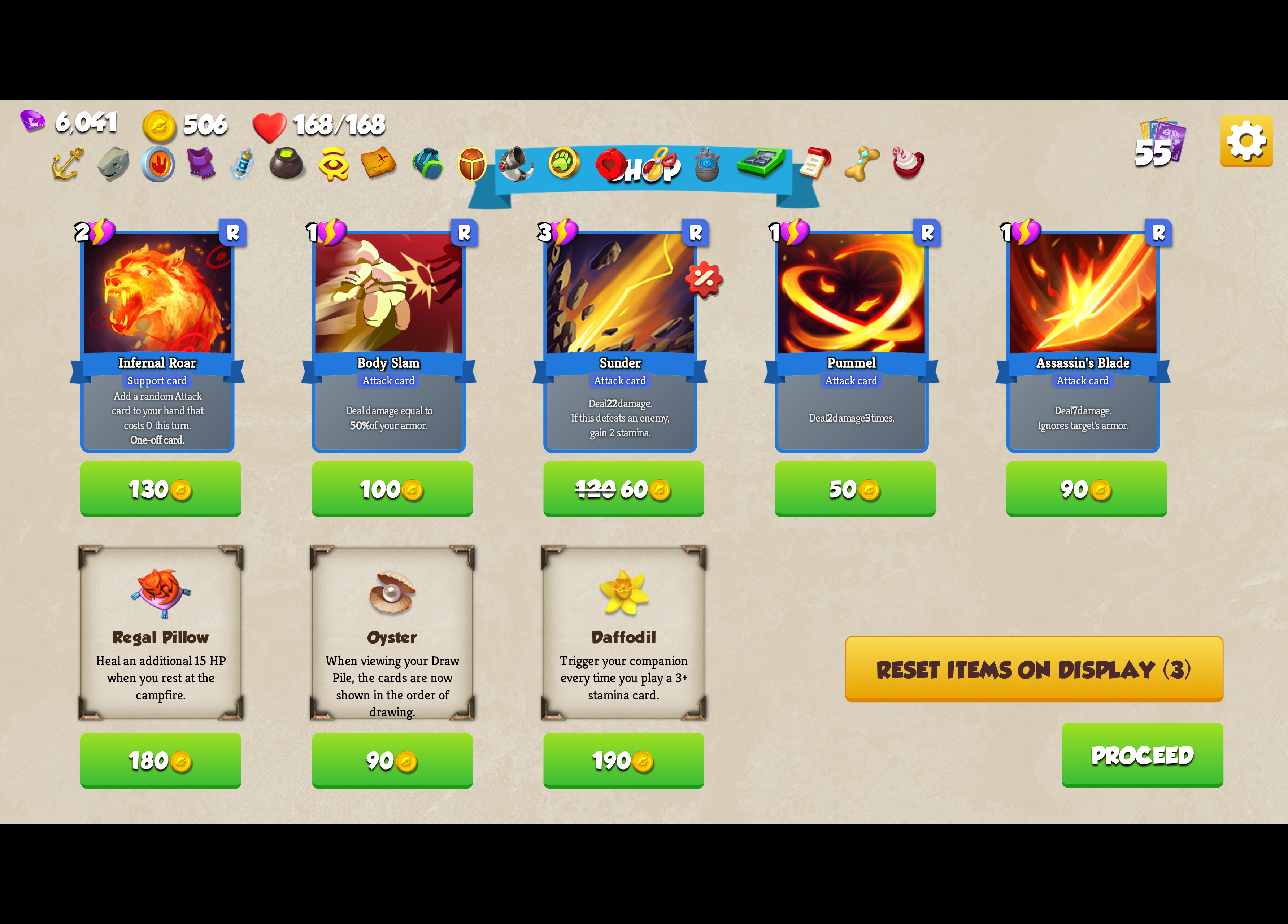
click at [1004, 665] on button "Reset items on display (3)" at bounding box center [1035, 669] width 378 height 67
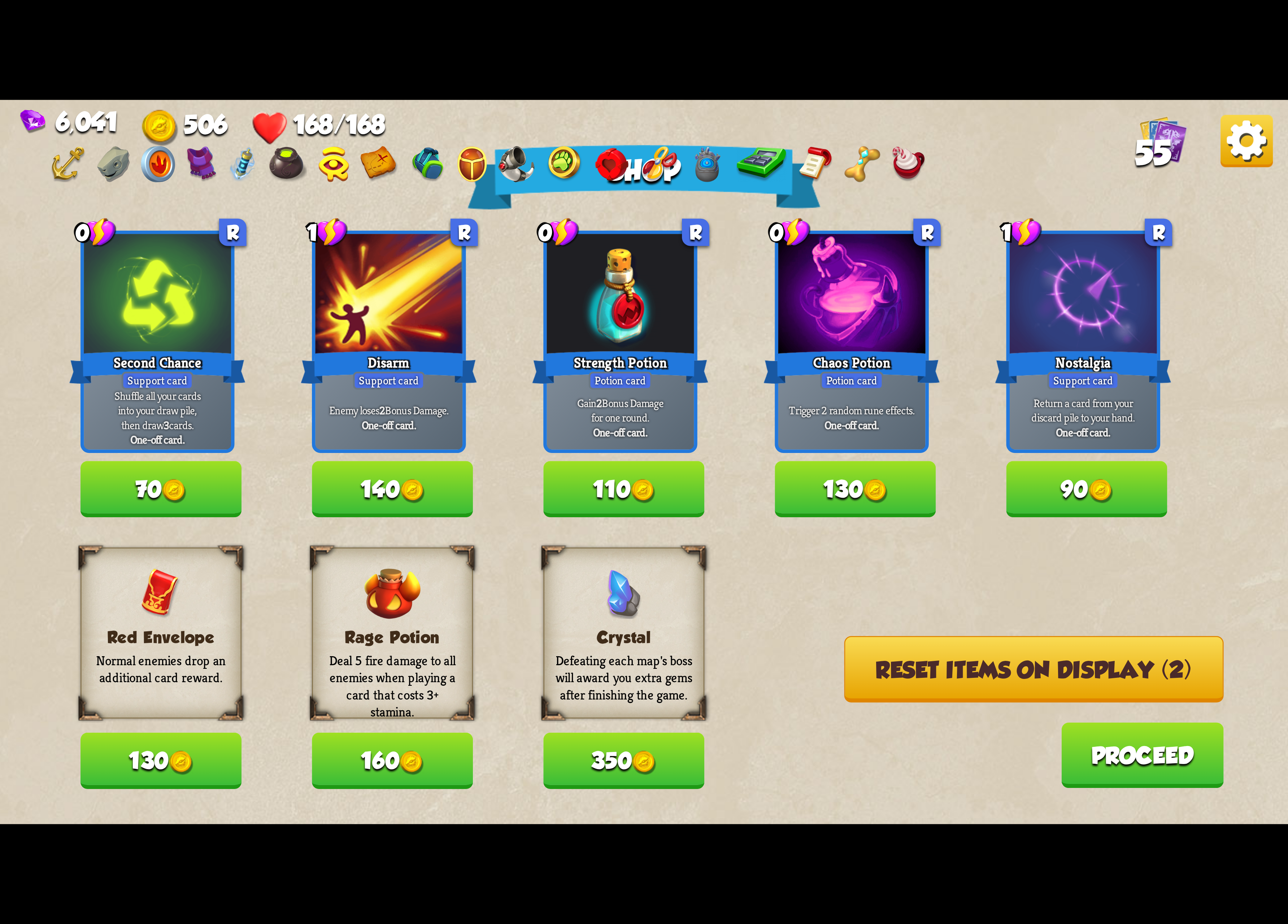
click at [663, 505] on button "110" at bounding box center [624, 489] width 161 height 56
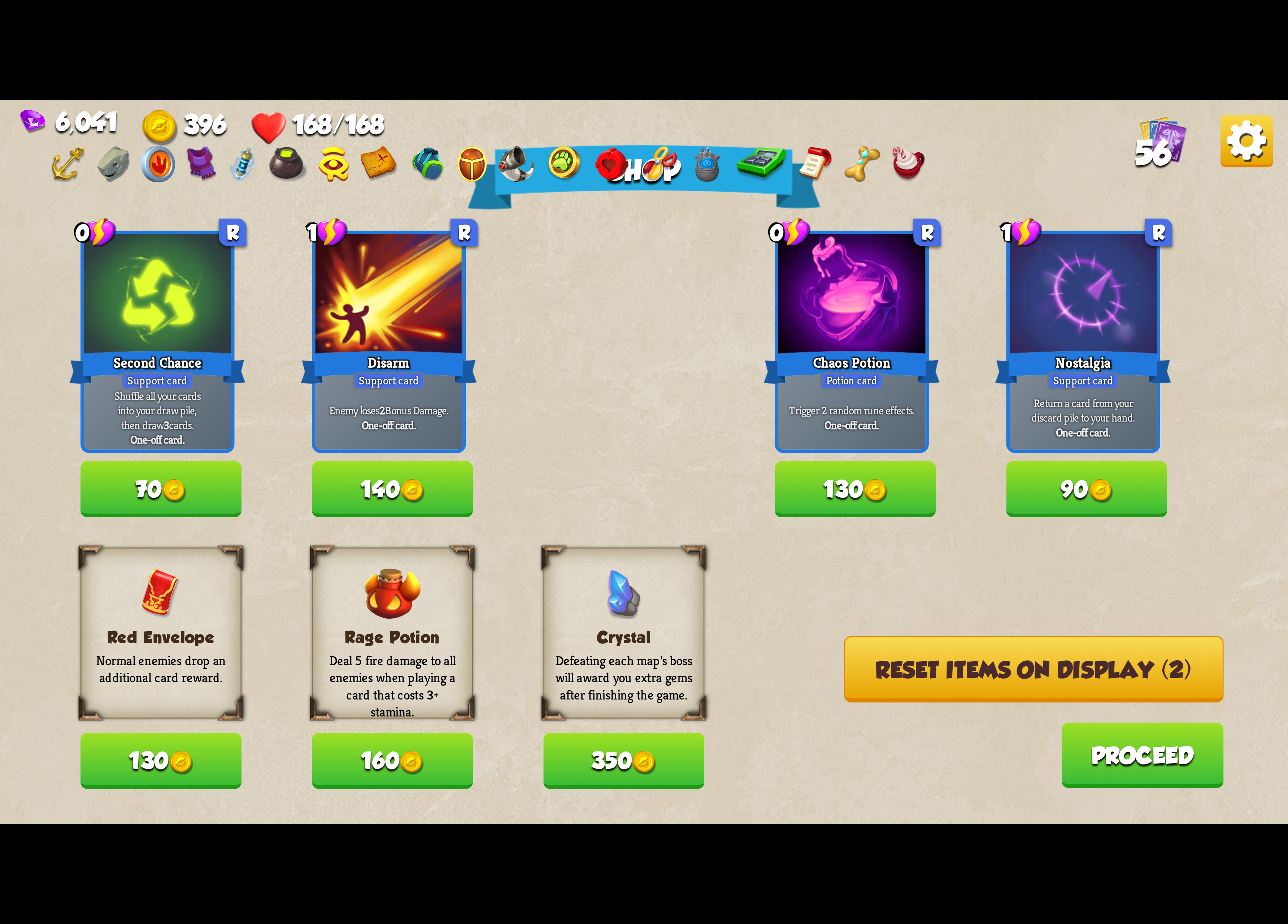
click at [976, 671] on button "Reset items on display (2)" at bounding box center [1034, 669] width 379 height 67
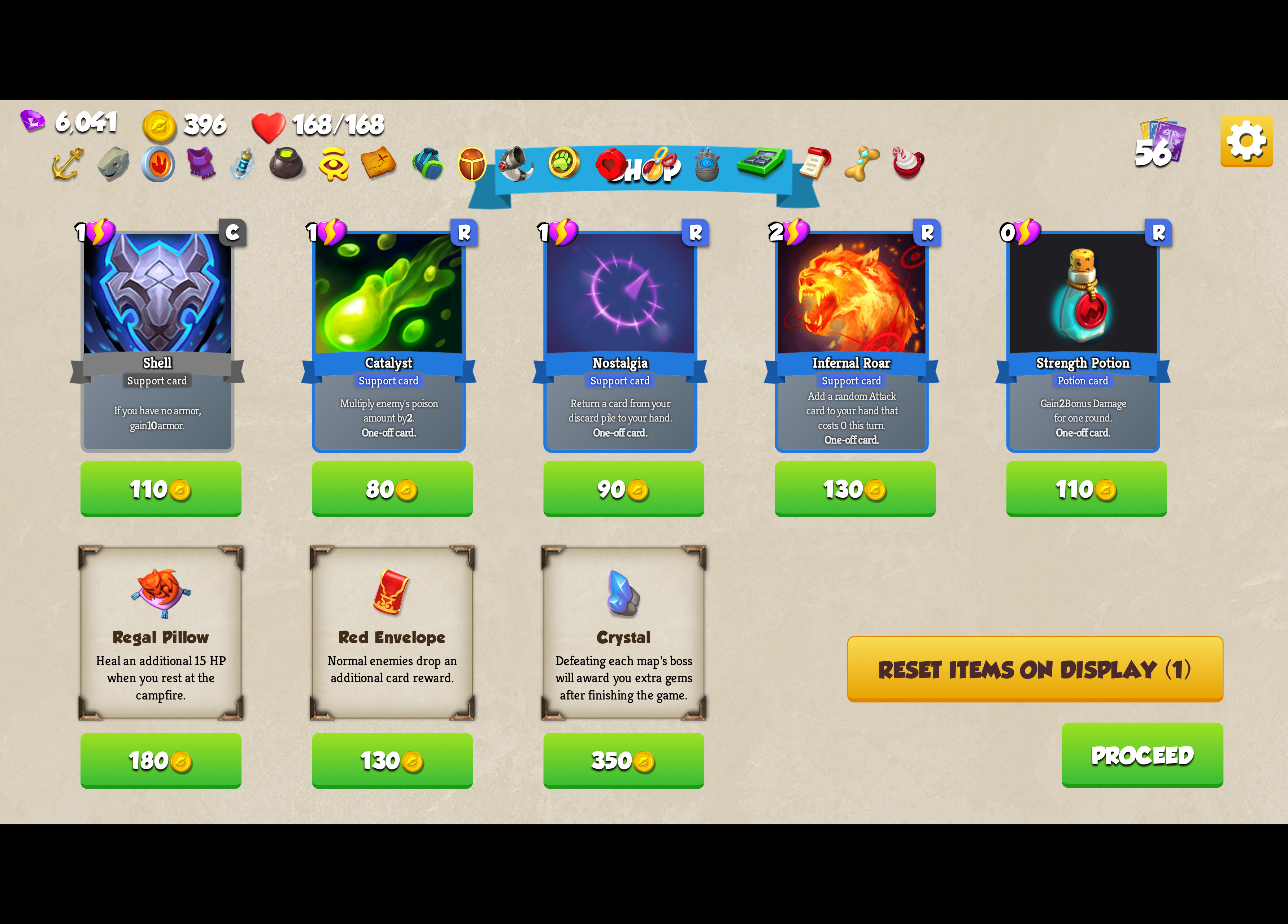
click at [1092, 495] on button "110" at bounding box center [1087, 489] width 161 height 56
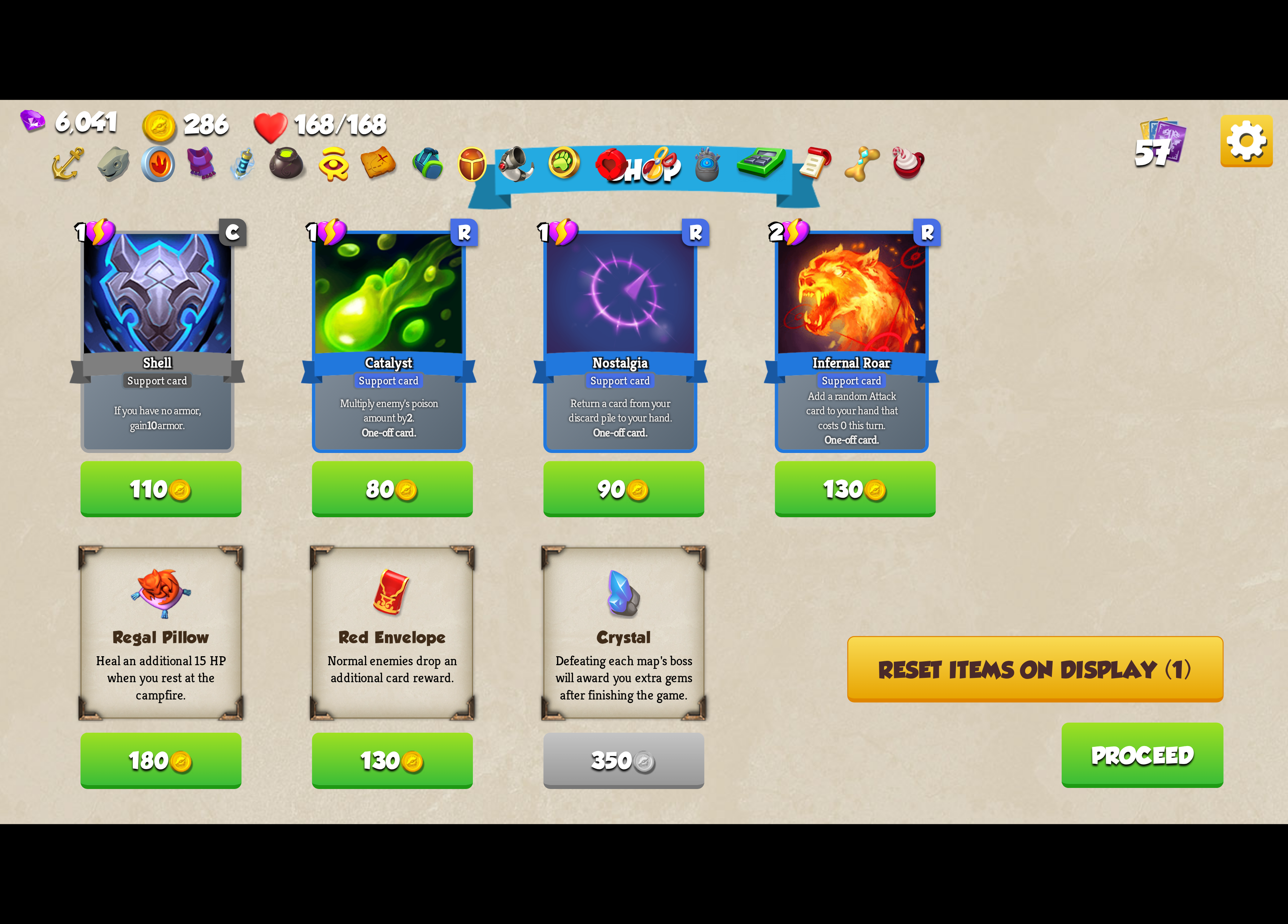
click at [970, 684] on button "Reset items on display (1)" at bounding box center [1035, 669] width 377 height 67
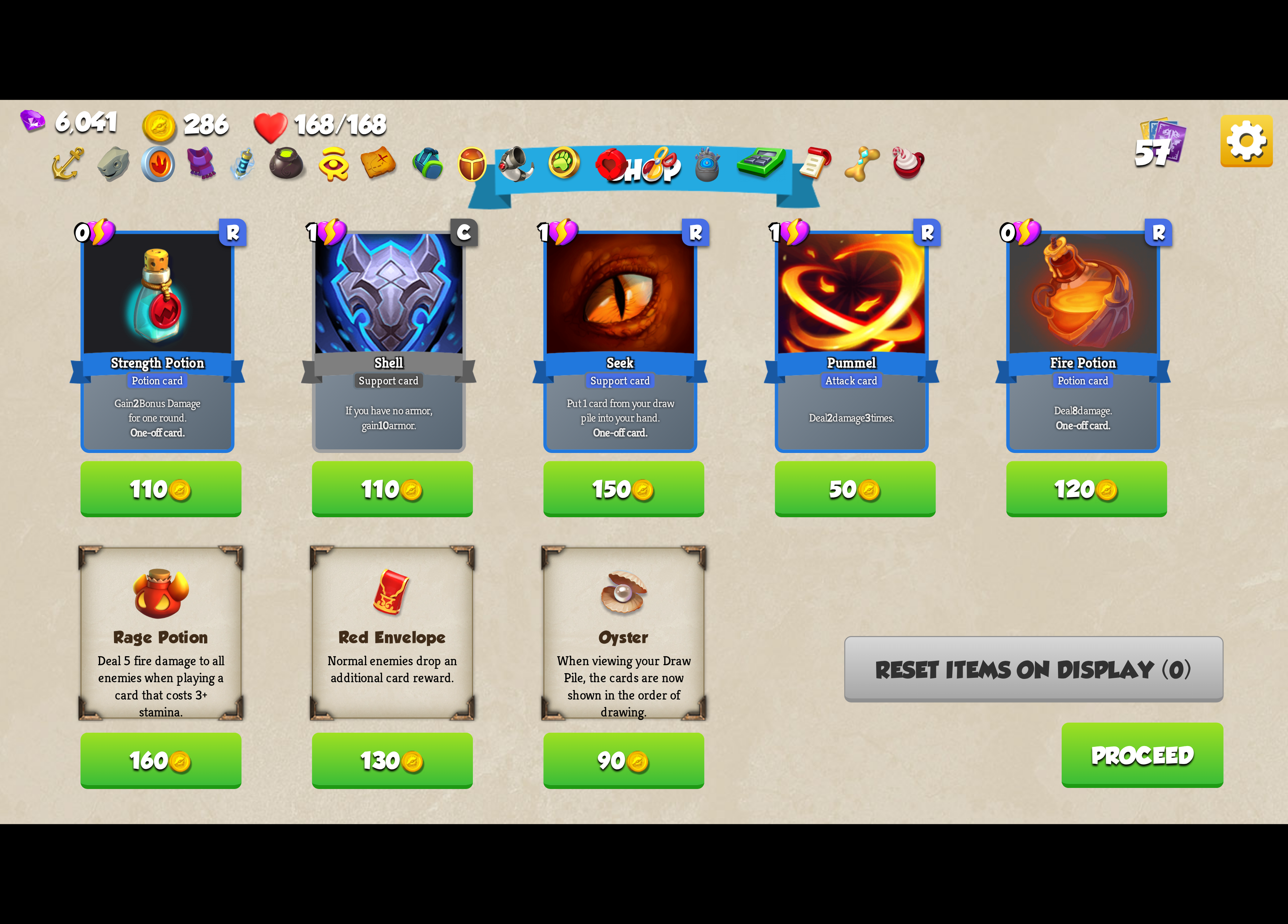
click at [172, 474] on button "110" at bounding box center [161, 489] width 161 height 56
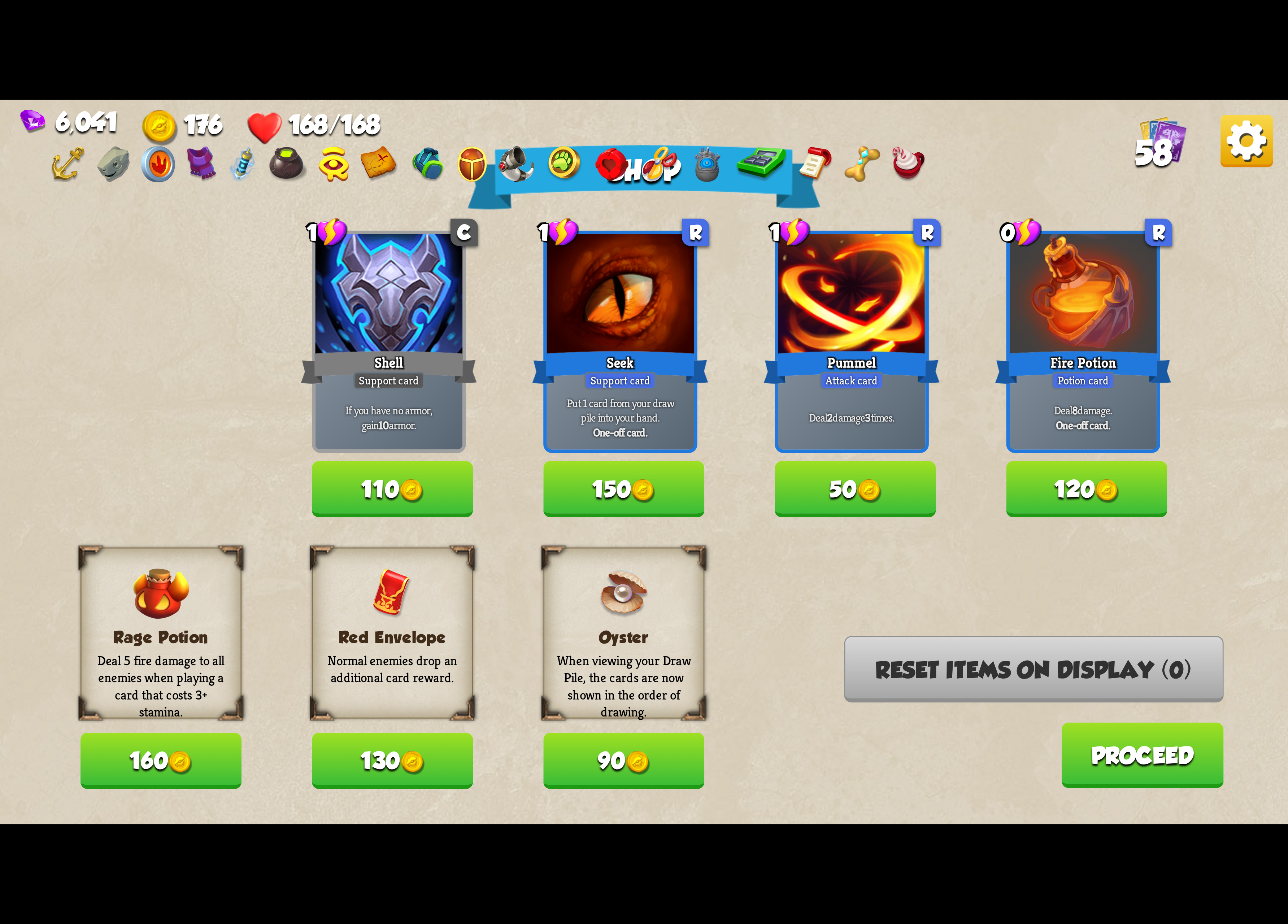
click at [1089, 471] on button "120" at bounding box center [1087, 489] width 161 height 56
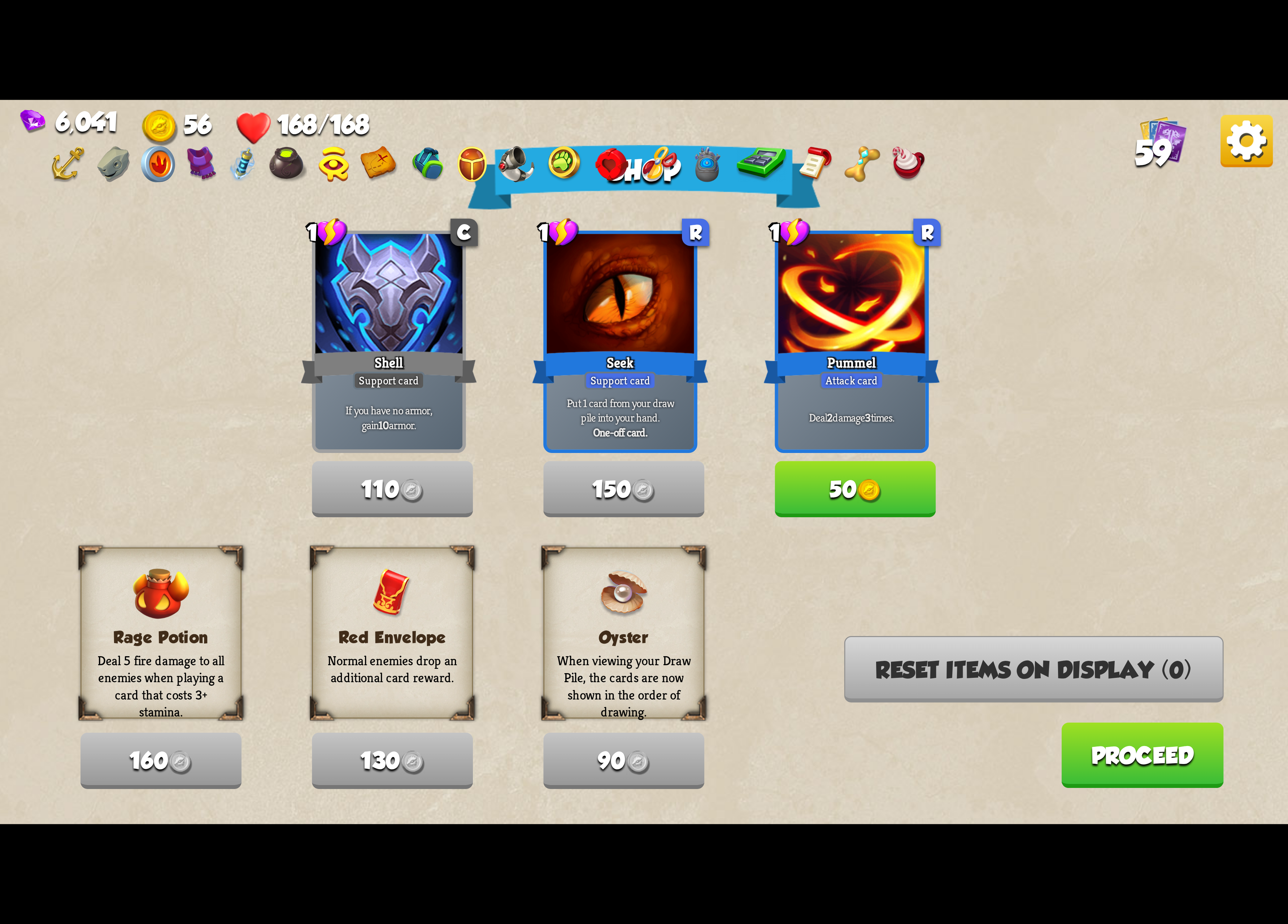
click at [1110, 778] on button "Proceed" at bounding box center [1143, 755] width 162 height 65
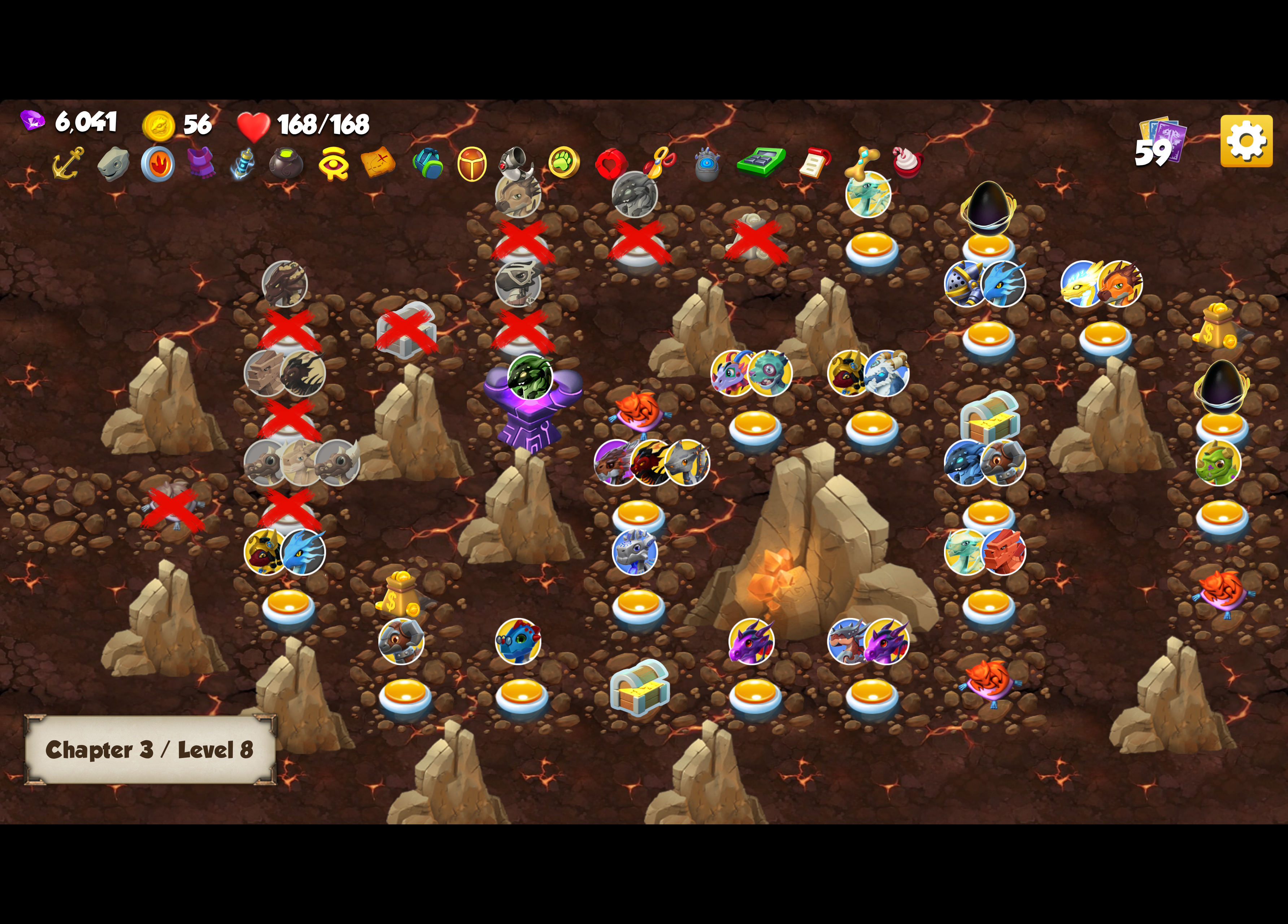
click at [877, 235] on img at bounding box center [873, 255] width 64 height 47
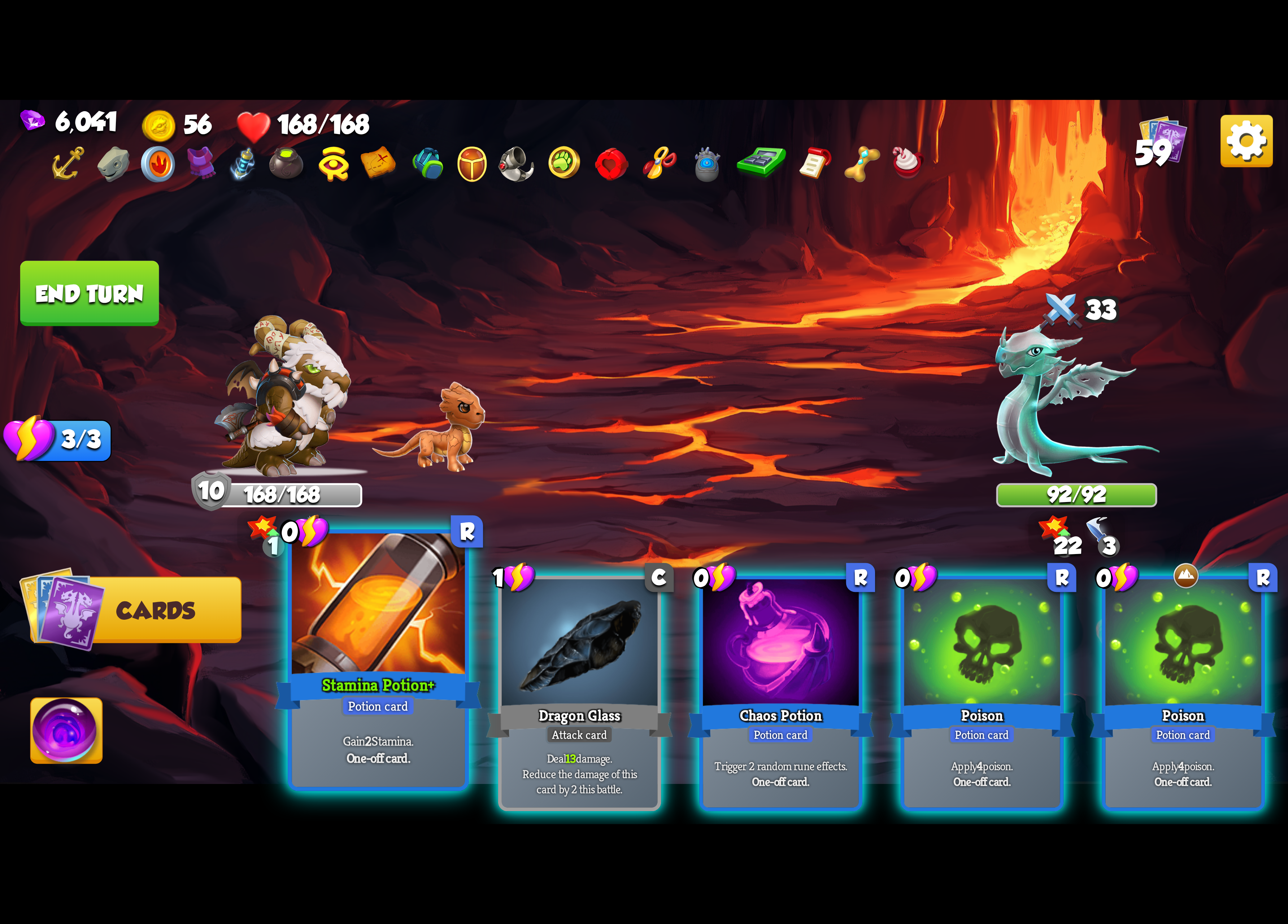
click at [413, 634] on div at bounding box center [378, 606] width 173 height 145
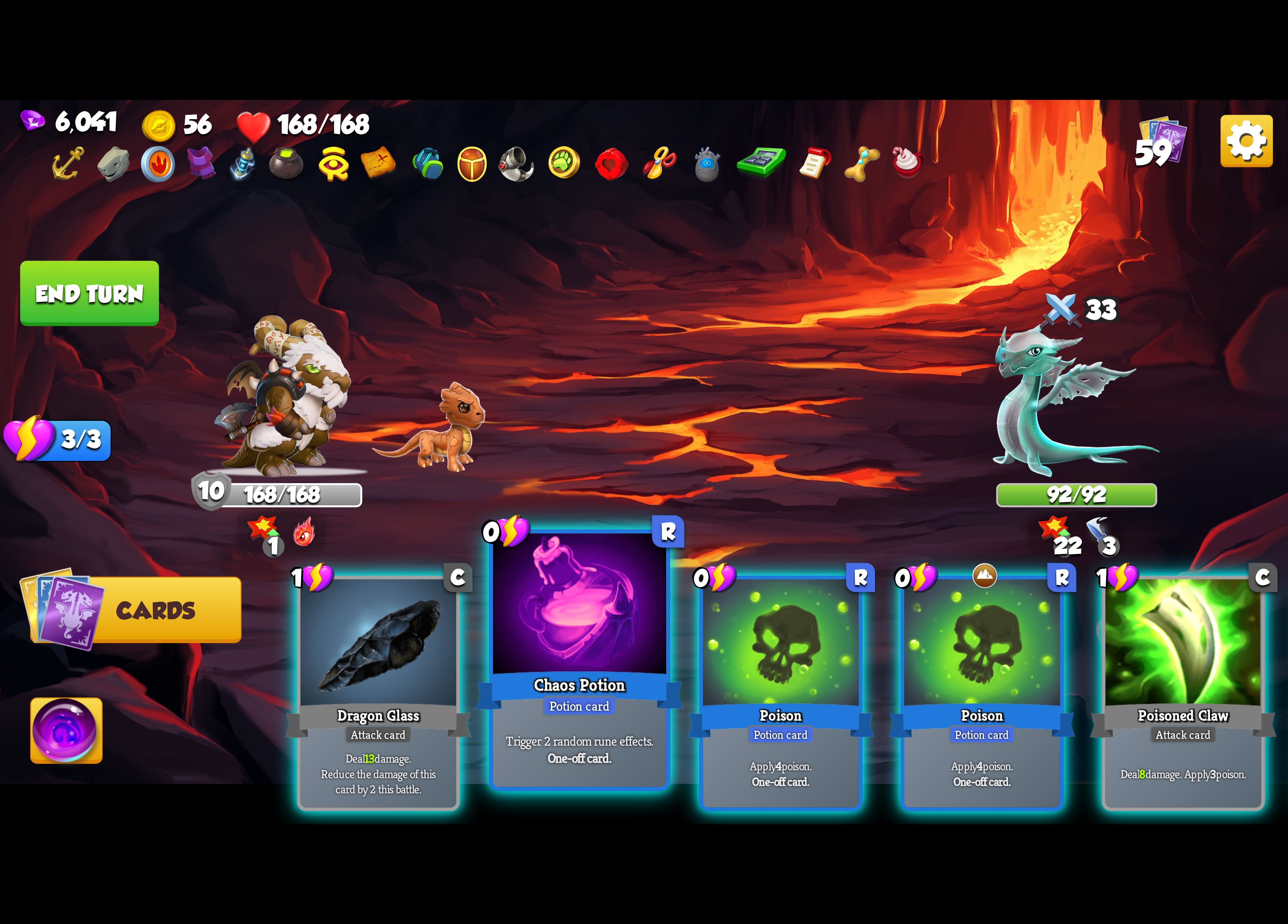
click at [567, 626] on div at bounding box center [580, 606] width 173 height 145
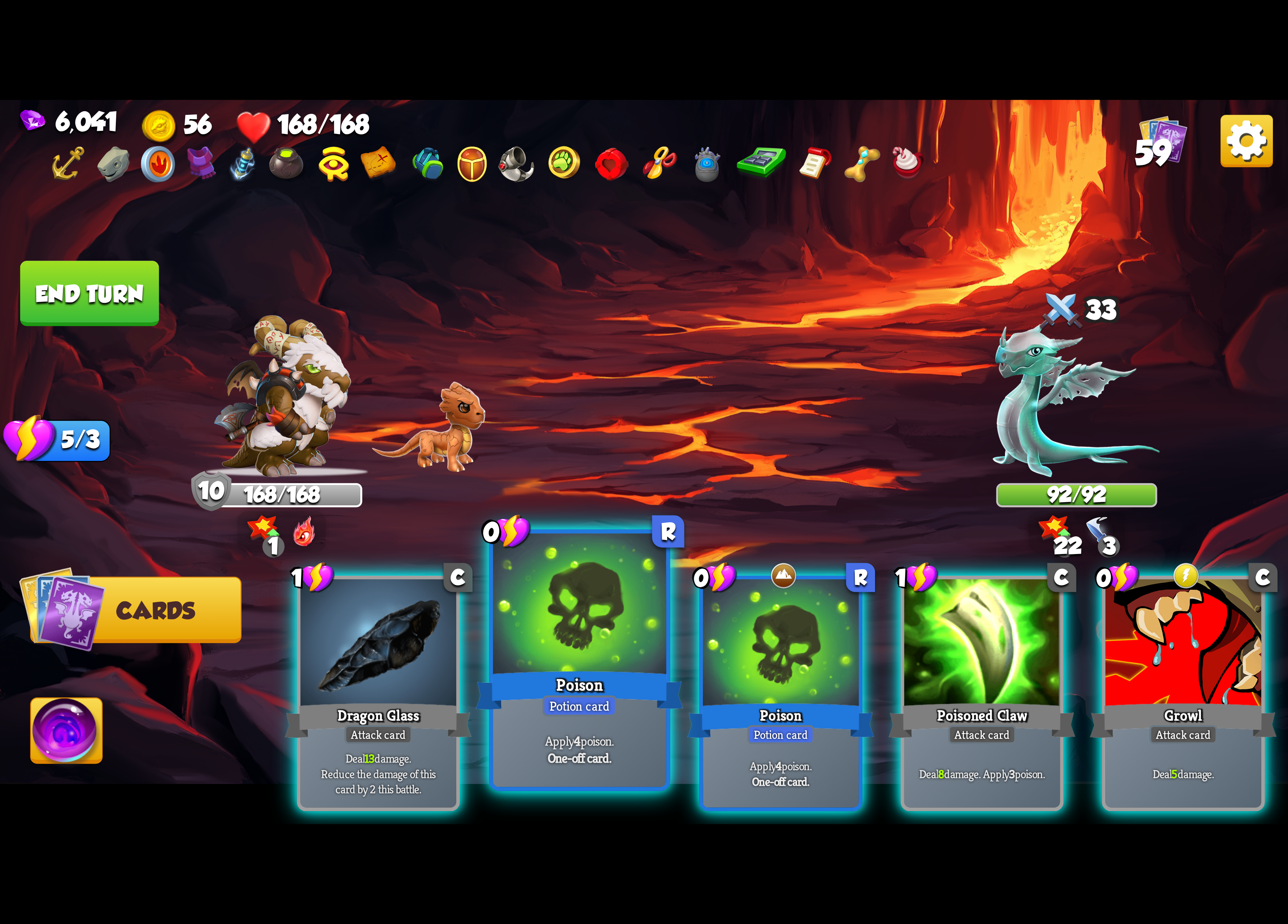
click at [574, 628] on div at bounding box center [580, 606] width 173 height 145
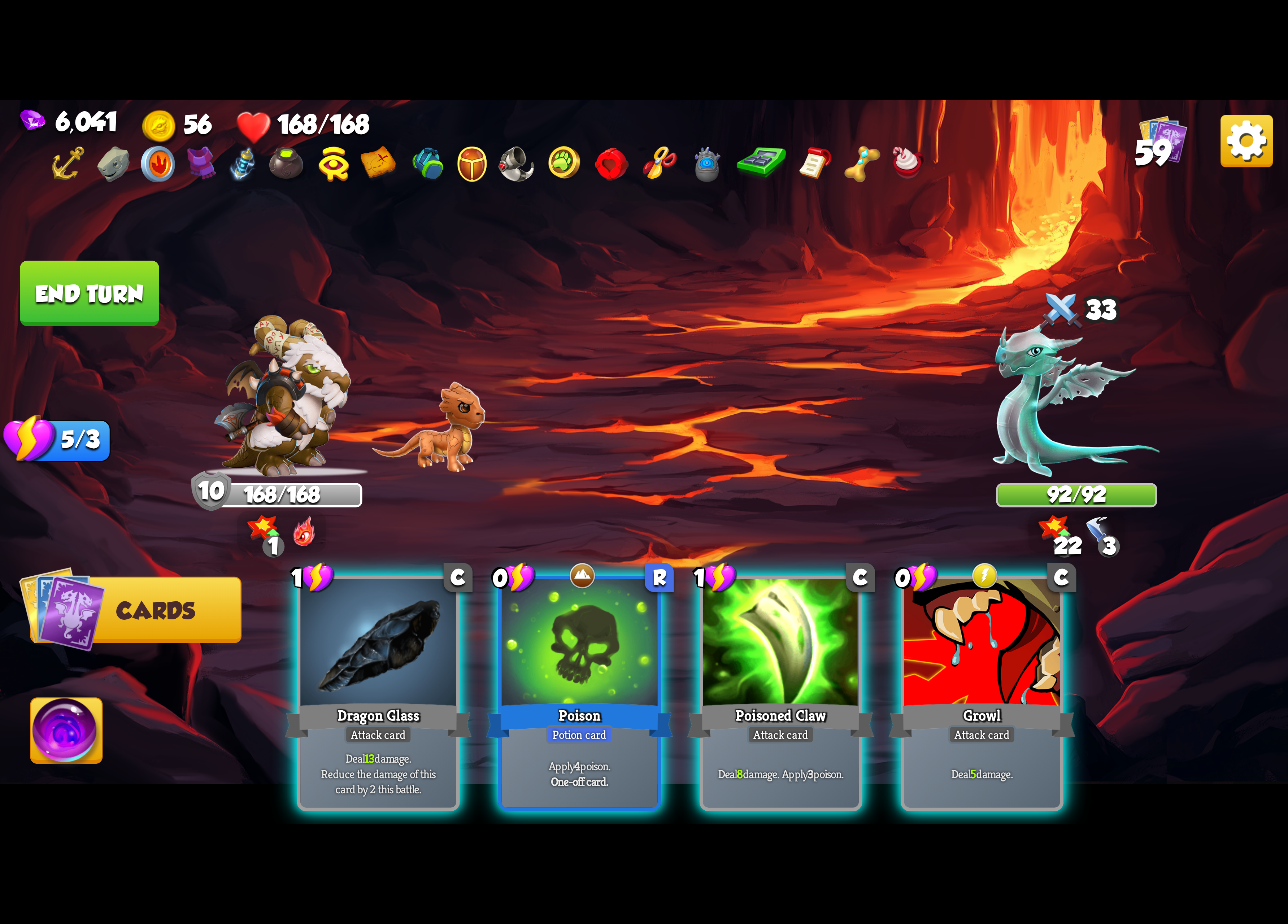
click at [574, 628] on div at bounding box center [580, 645] width 156 height 132
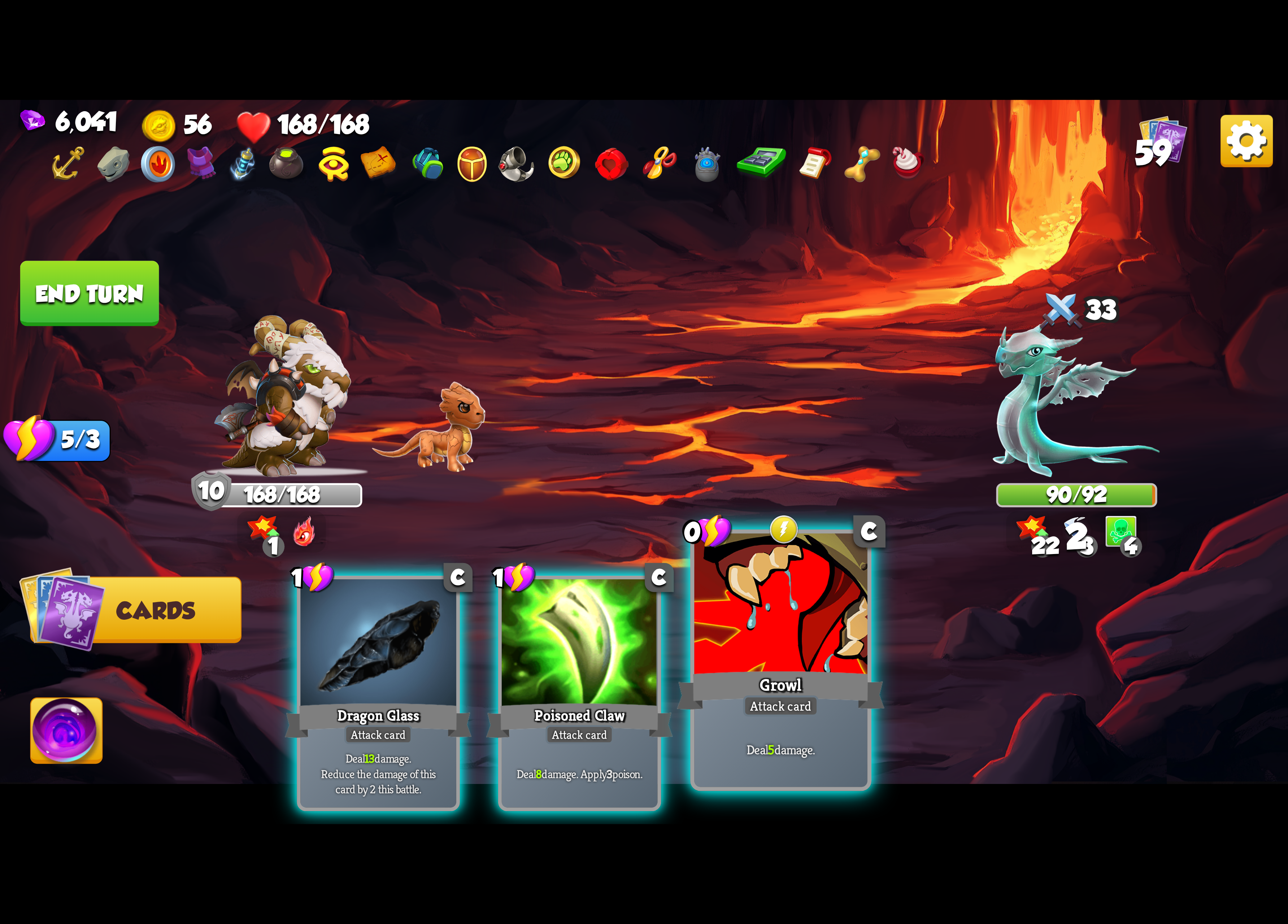
click at [751, 629] on div at bounding box center [781, 606] width 173 height 145
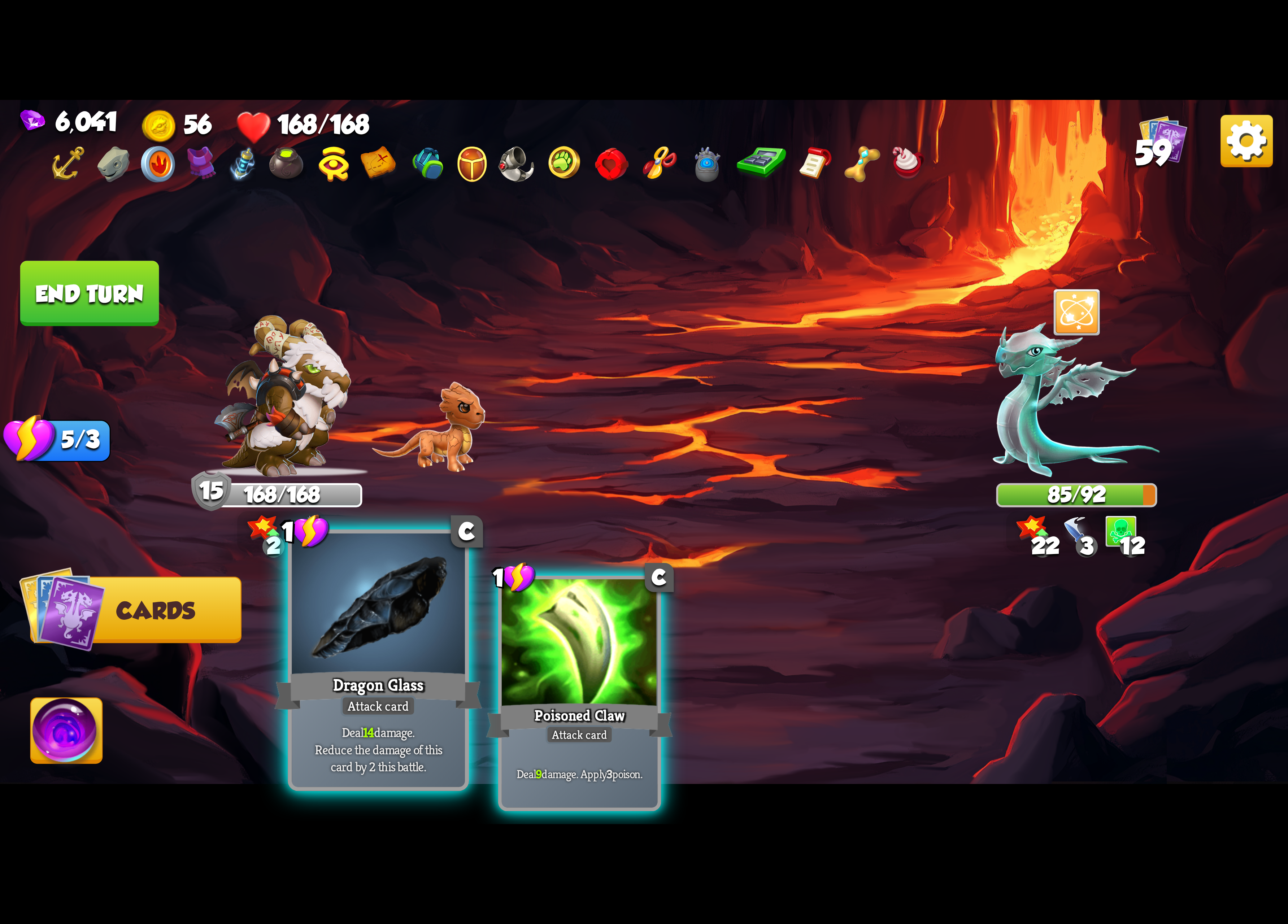
click at [368, 608] on div at bounding box center [378, 606] width 173 height 145
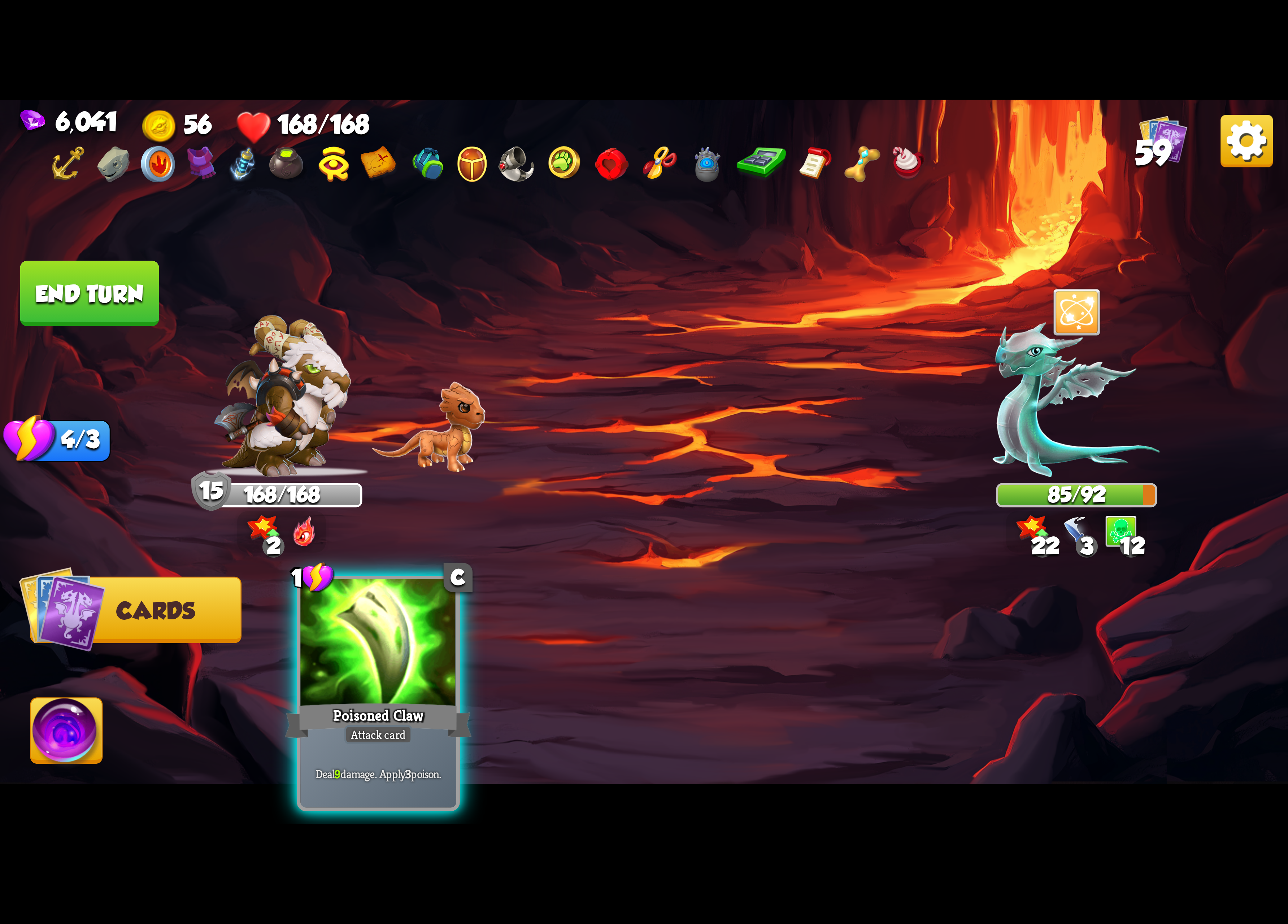
click at [368, 608] on div at bounding box center [378, 645] width 156 height 132
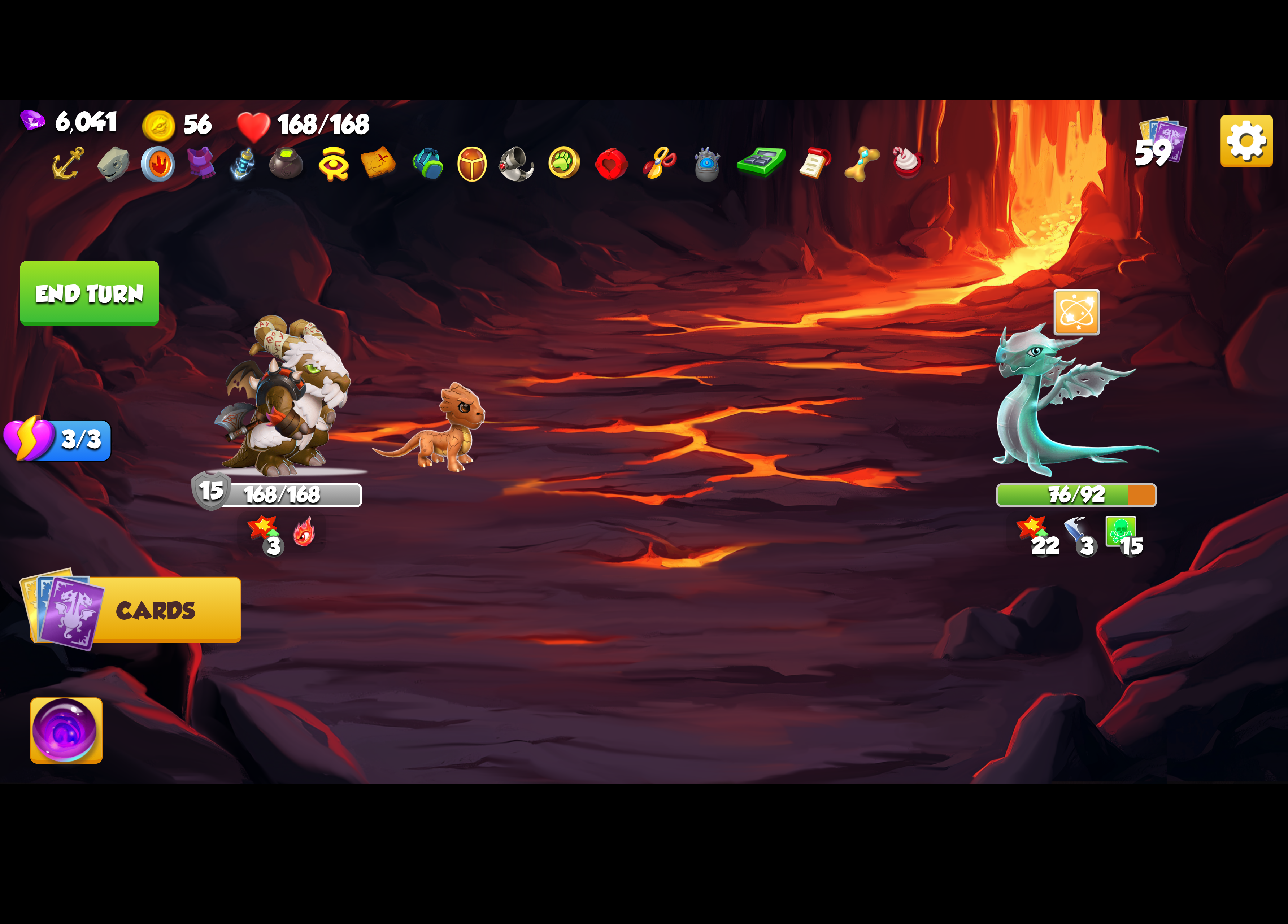
click at [72, 310] on button "End turn" at bounding box center [90, 293] width 139 height 65
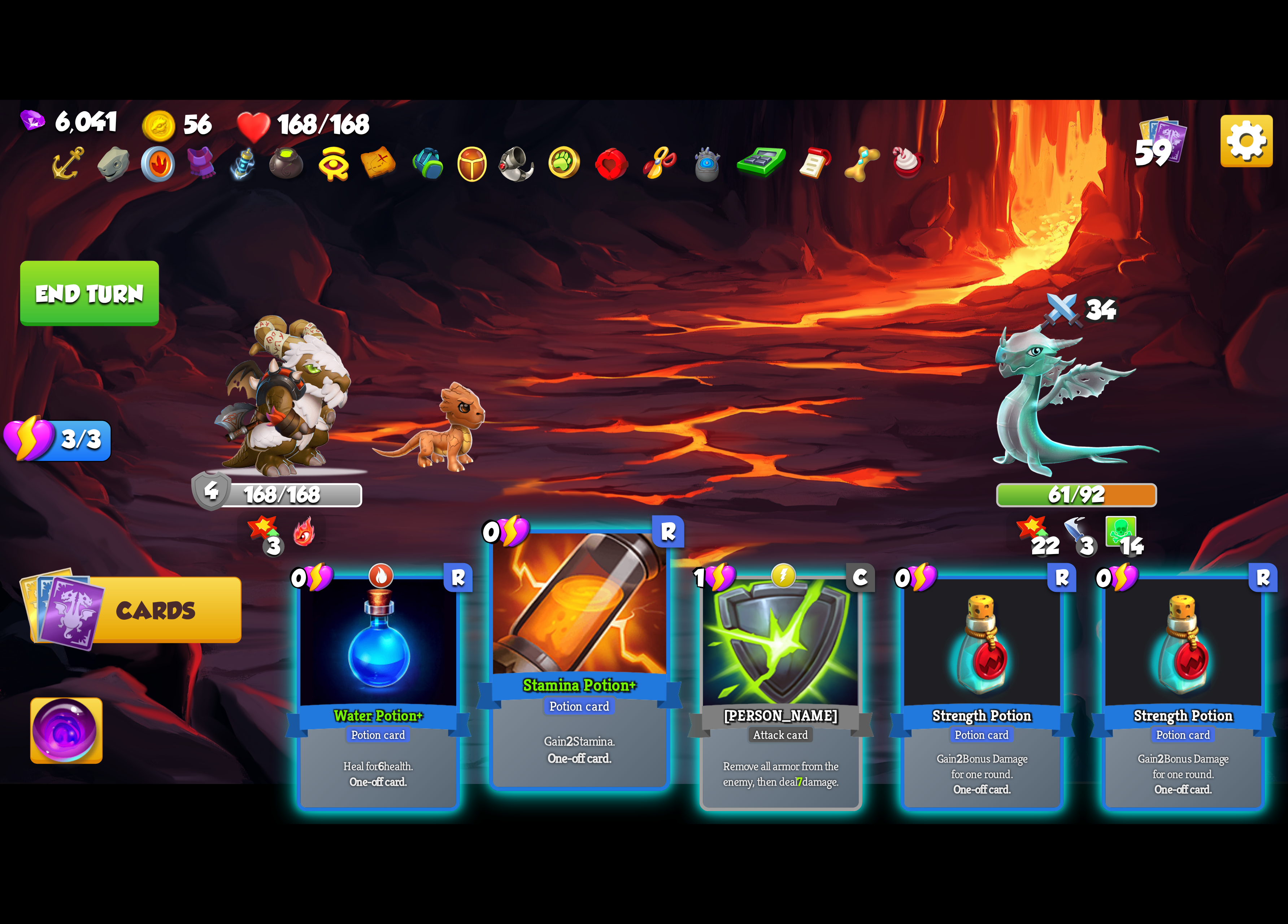
click at [576, 599] on div at bounding box center [580, 606] width 173 height 145
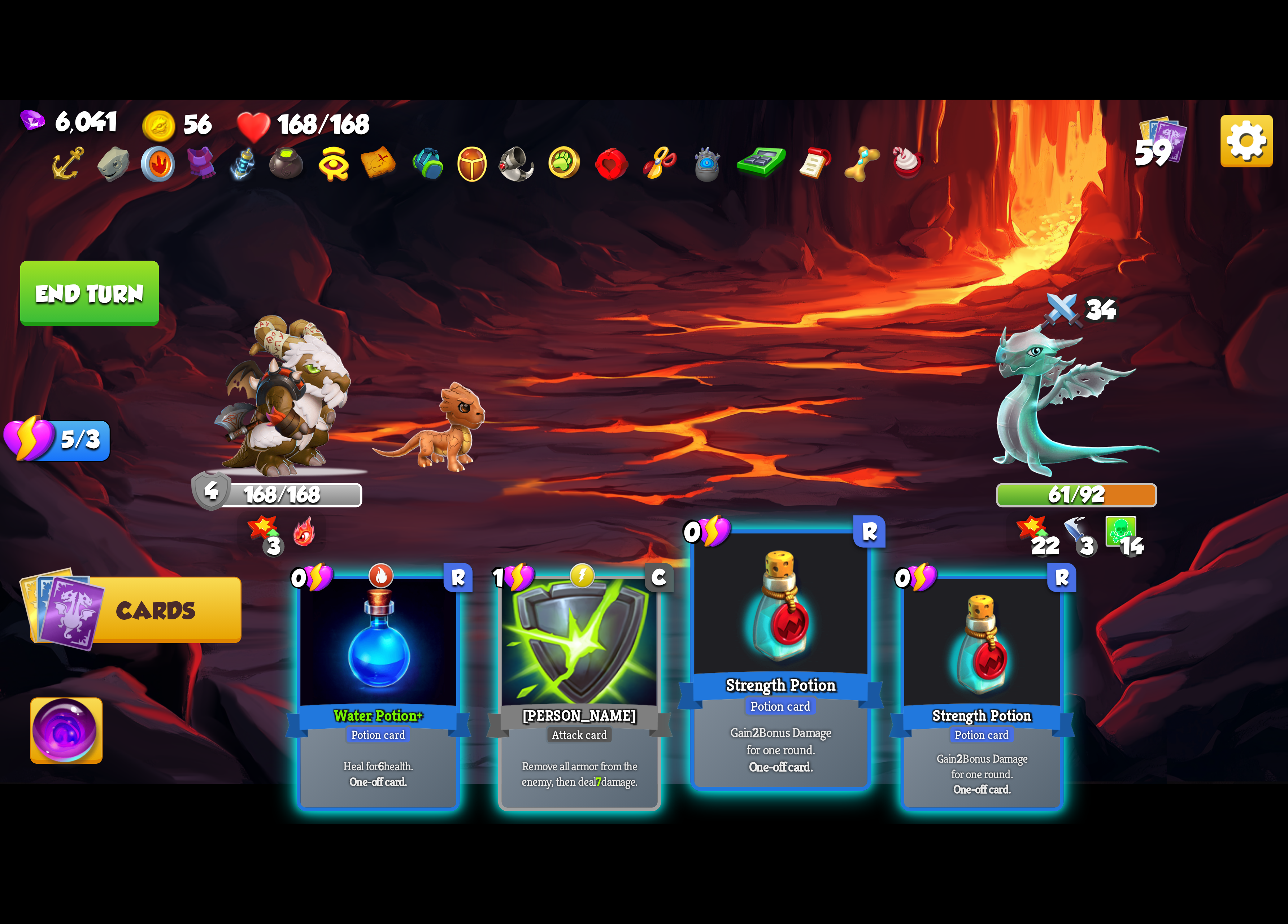
click at [719, 595] on div at bounding box center [781, 606] width 173 height 145
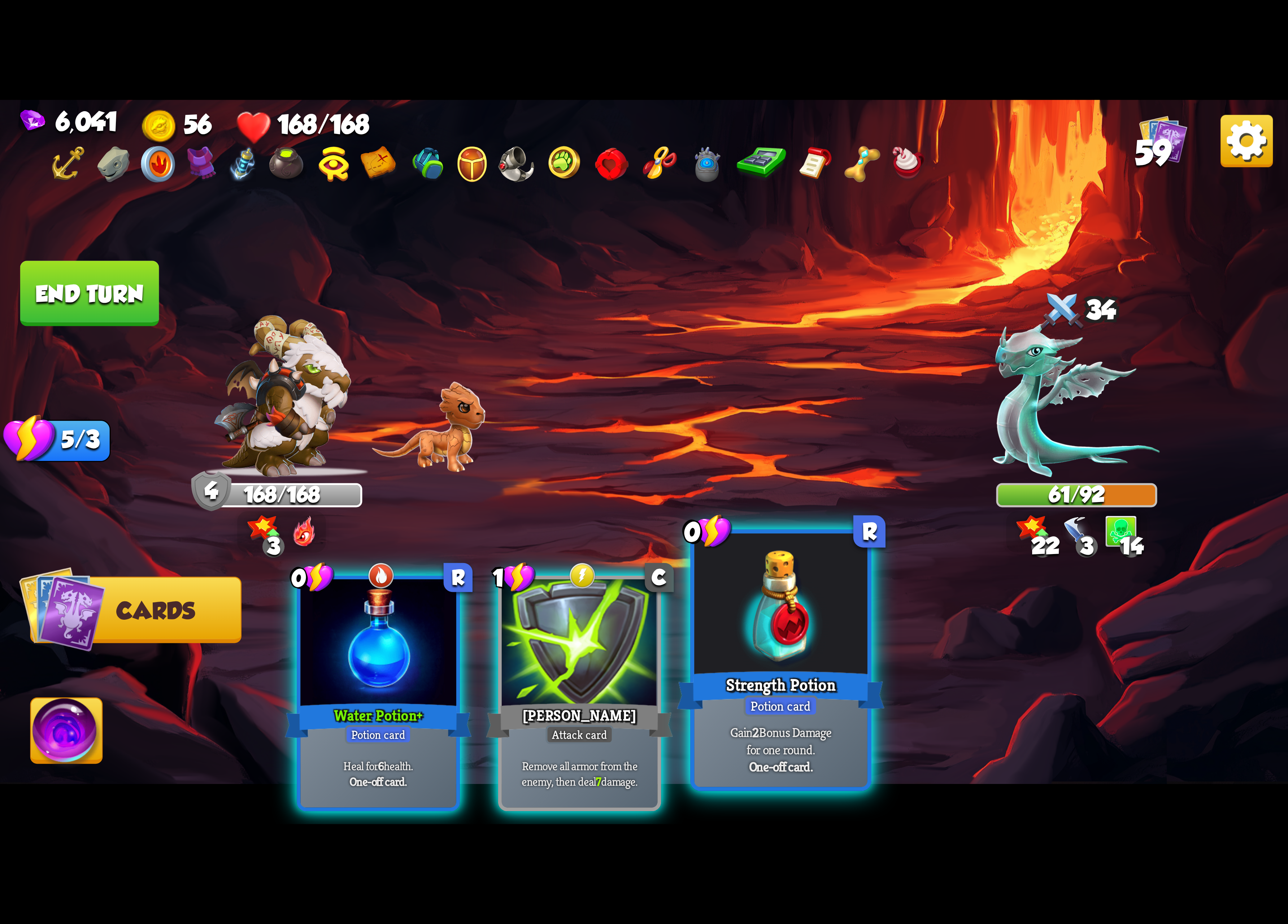
click at [731, 595] on div at bounding box center [781, 606] width 173 height 145
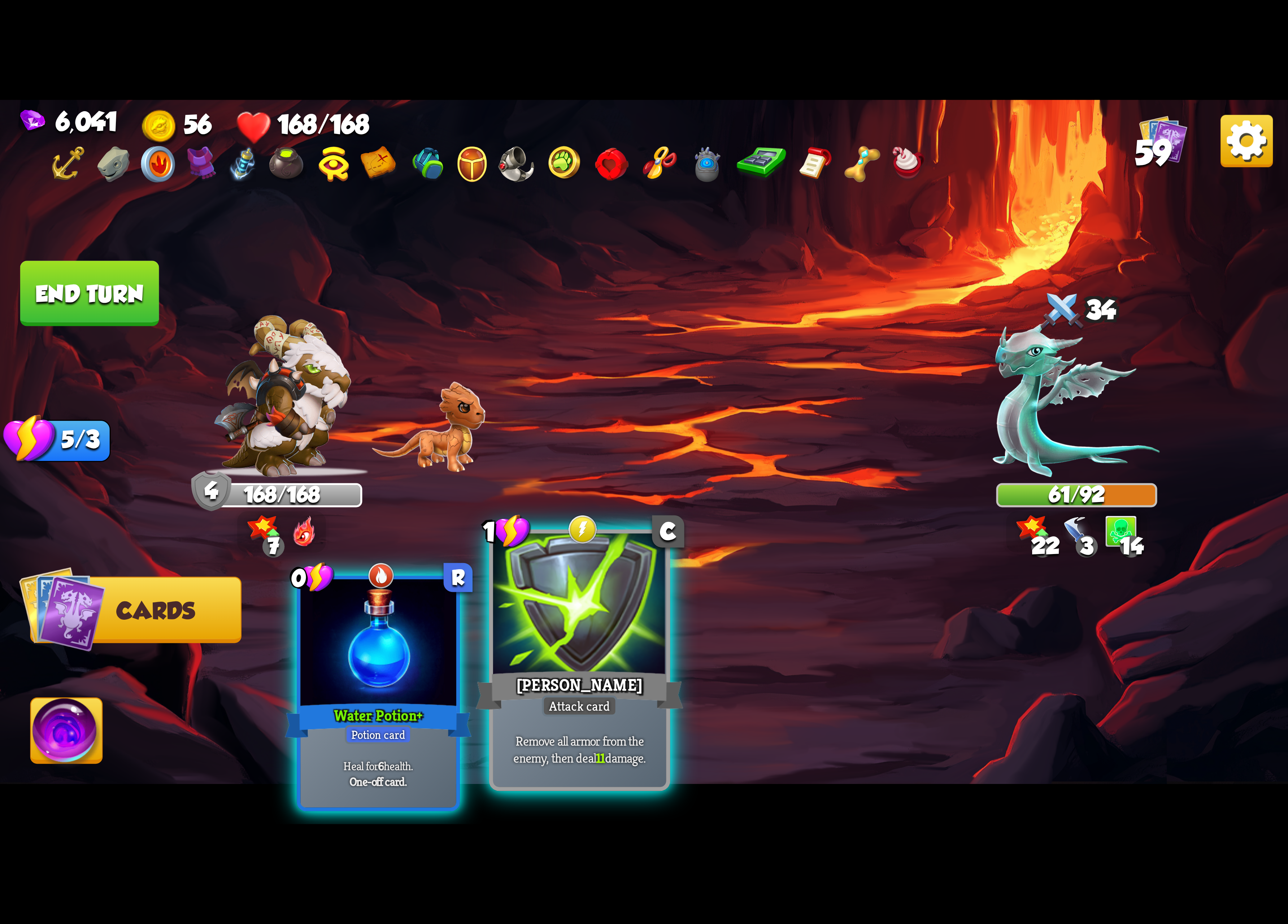
click at [582, 599] on div at bounding box center [580, 606] width 173 height 145
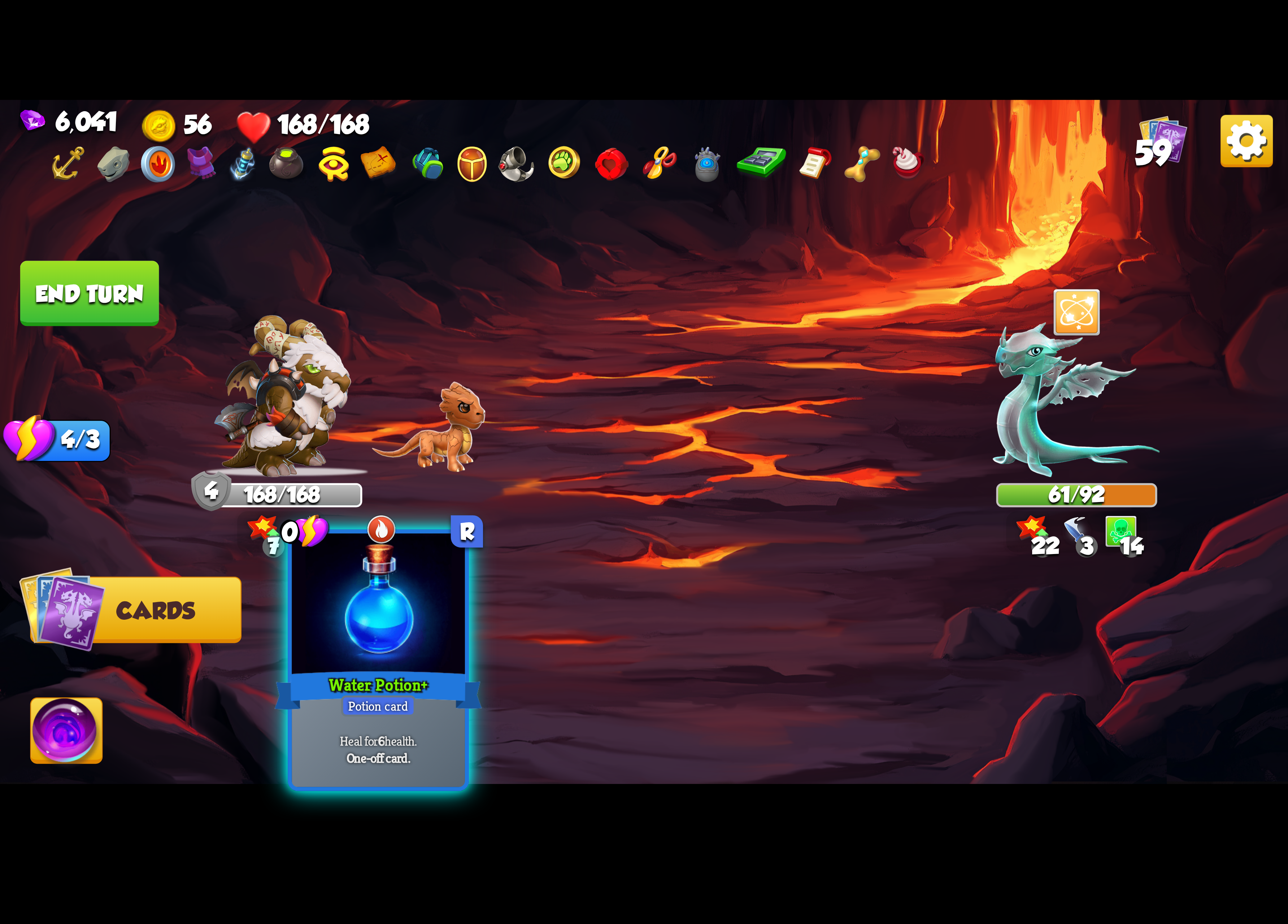
click at [351, 613] on div at bounding box center [378, 606] width 173 height 145
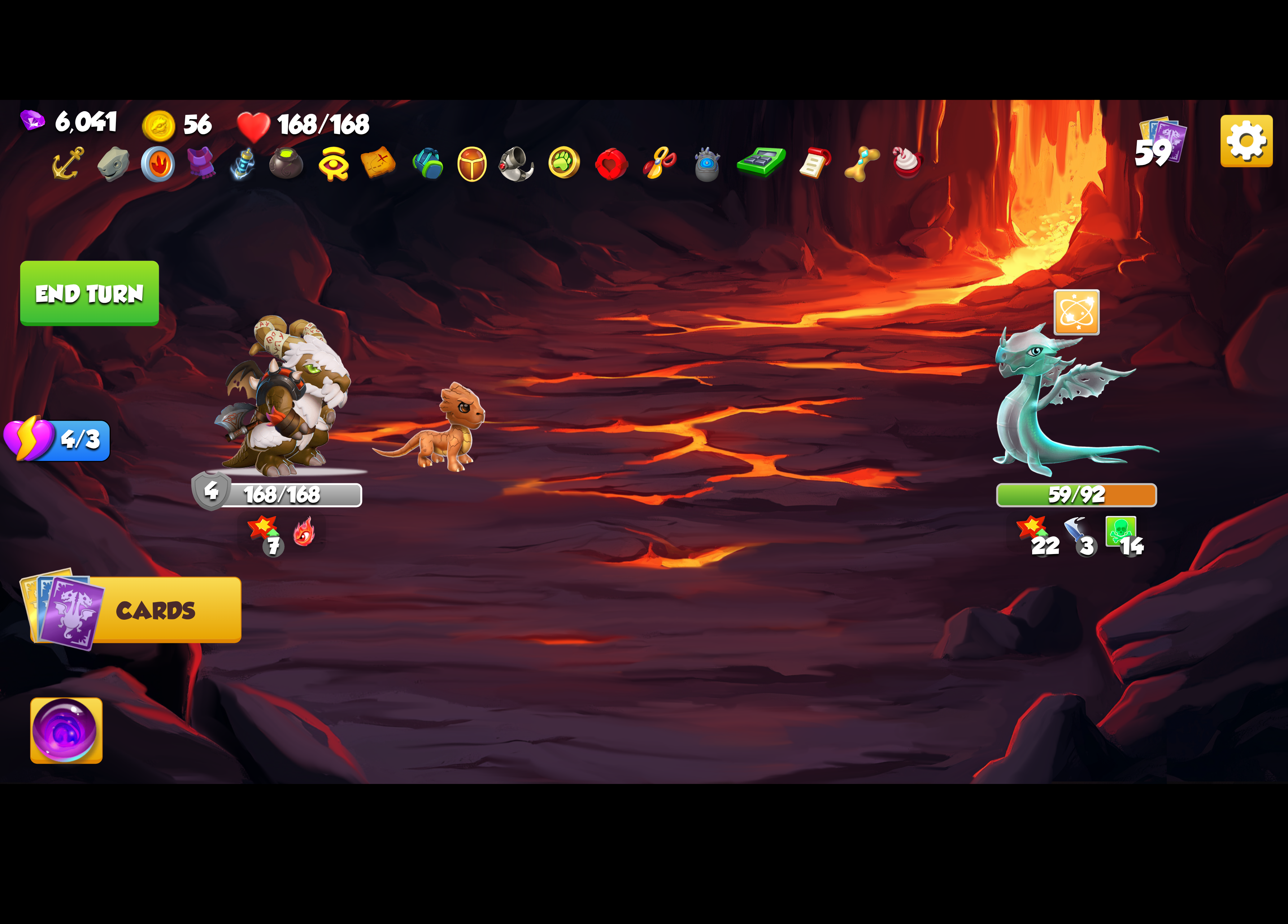
click at [70, 308] on button "End turn" at bounding box center [90, 293] width 139 height 65
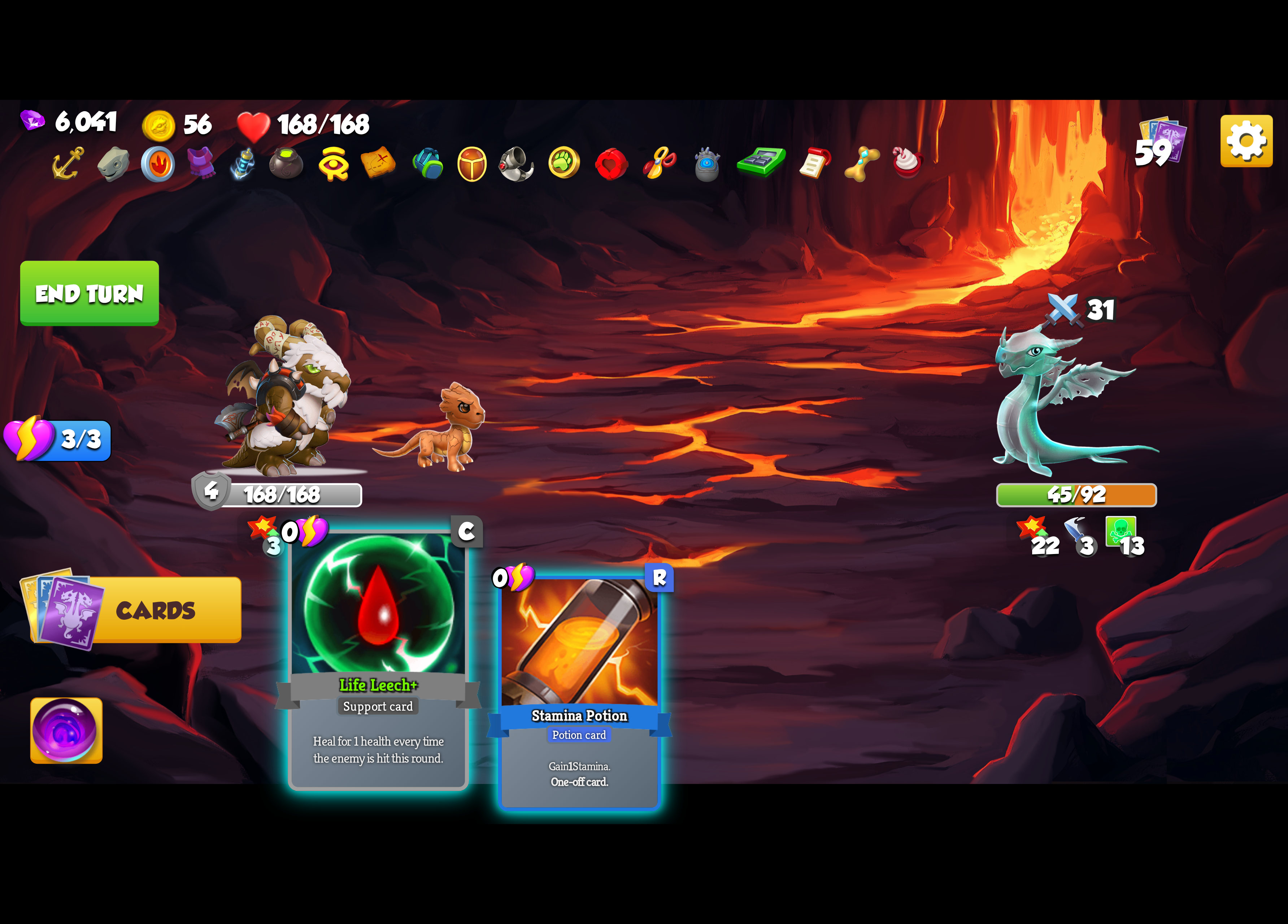
click at [406, 632] on div at bounding box center [378, 606] width 173 height 145
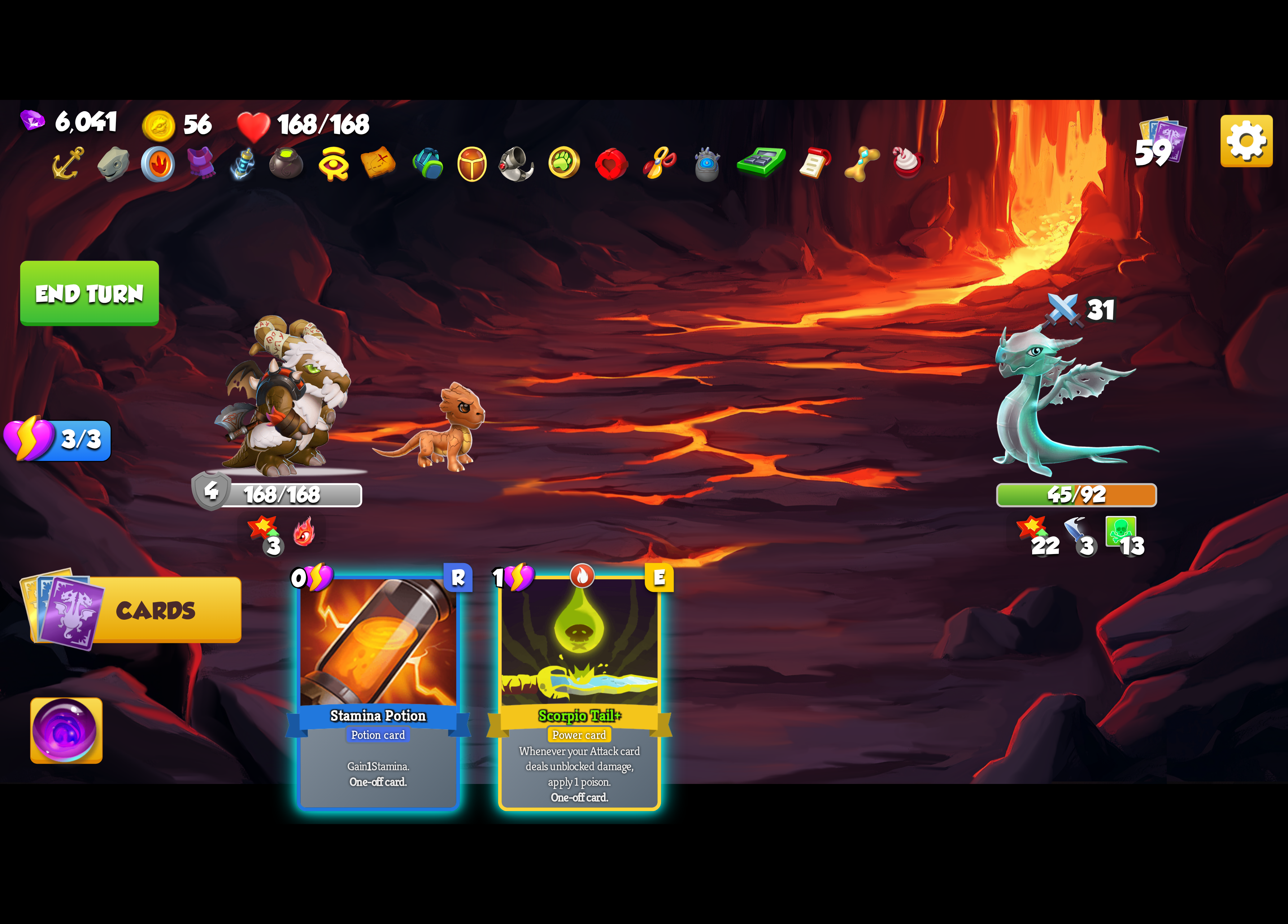
click at [430, 632] on div at bounding box center [378, 645] width 156 height 132
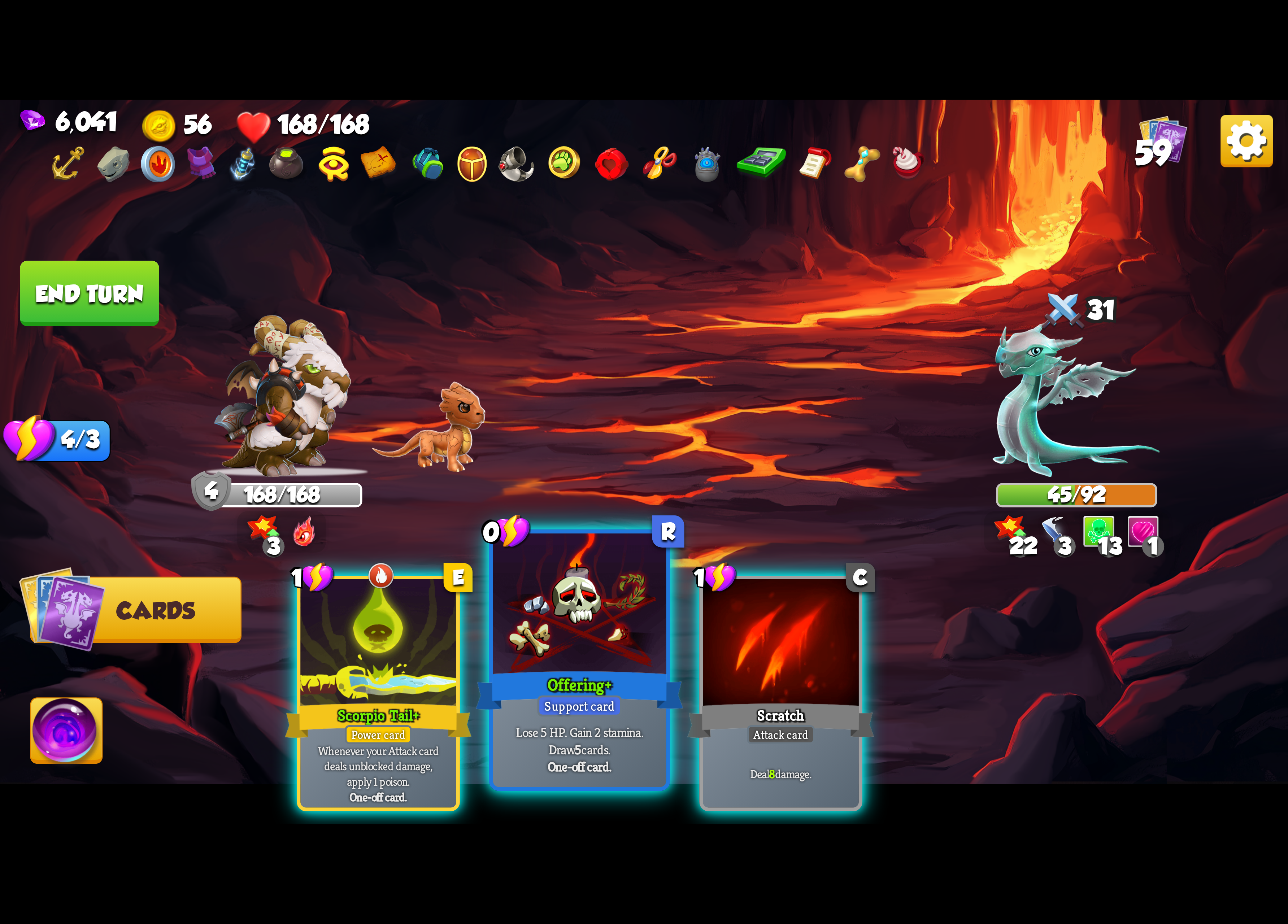
click at [577, 626] on div at bounding box center [580, 606] width 173 height 145
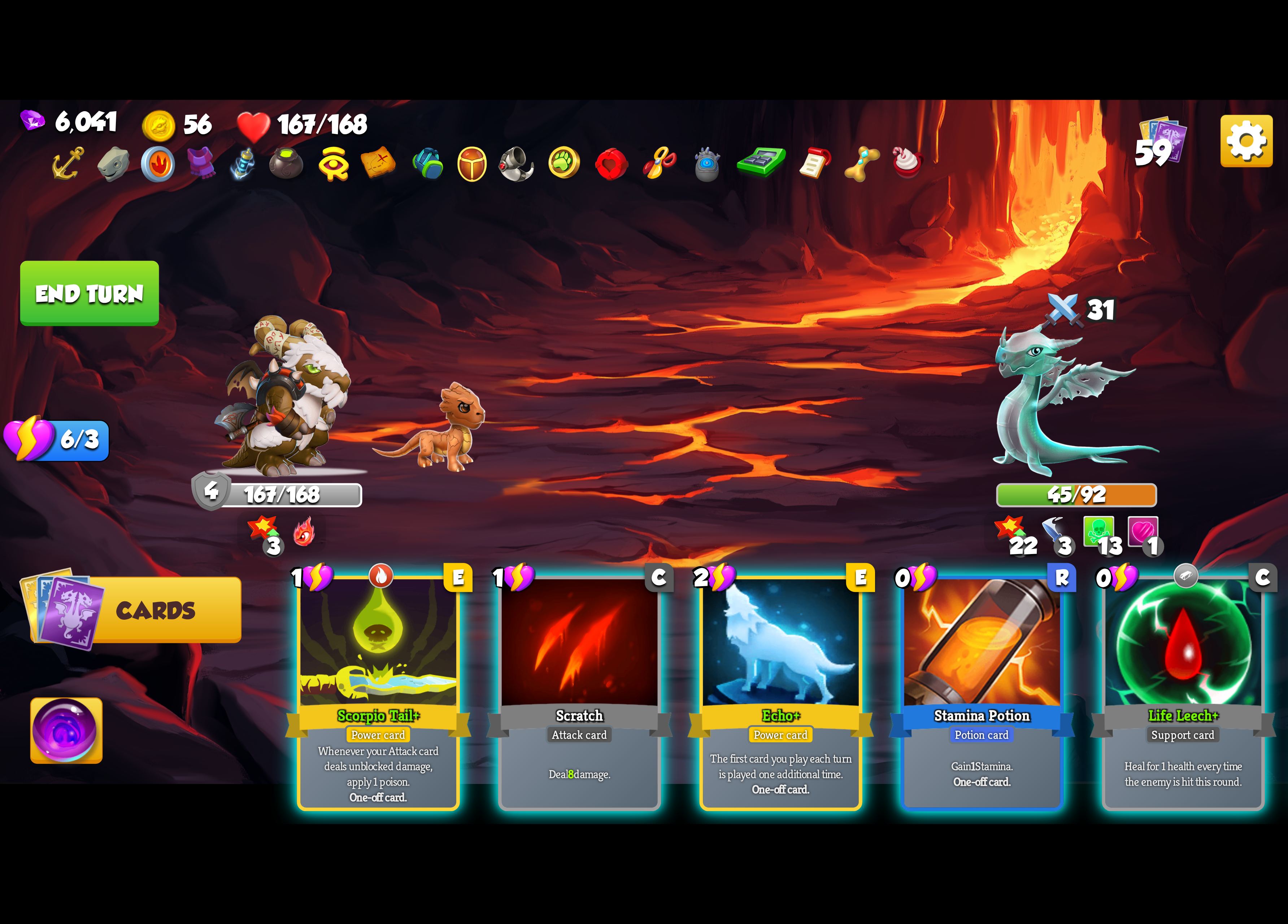
drag, startPoint x: 955, startPoint y: 647, endPoint x: 888, endPoint y: 463, distance: 195.8
click at [885, 456] on div "Select an enemy to attack... You don't have enough stamina to play that card...…" at bounding box center [644, 462] width 1288 height 724
drag, startPoint x: 778, startPoint y: 658, endPoint x: 791, endPoint y: 654, distance: 13.6
click at [786, 657] on div at bounding box center [781, 645] width 156 height 132
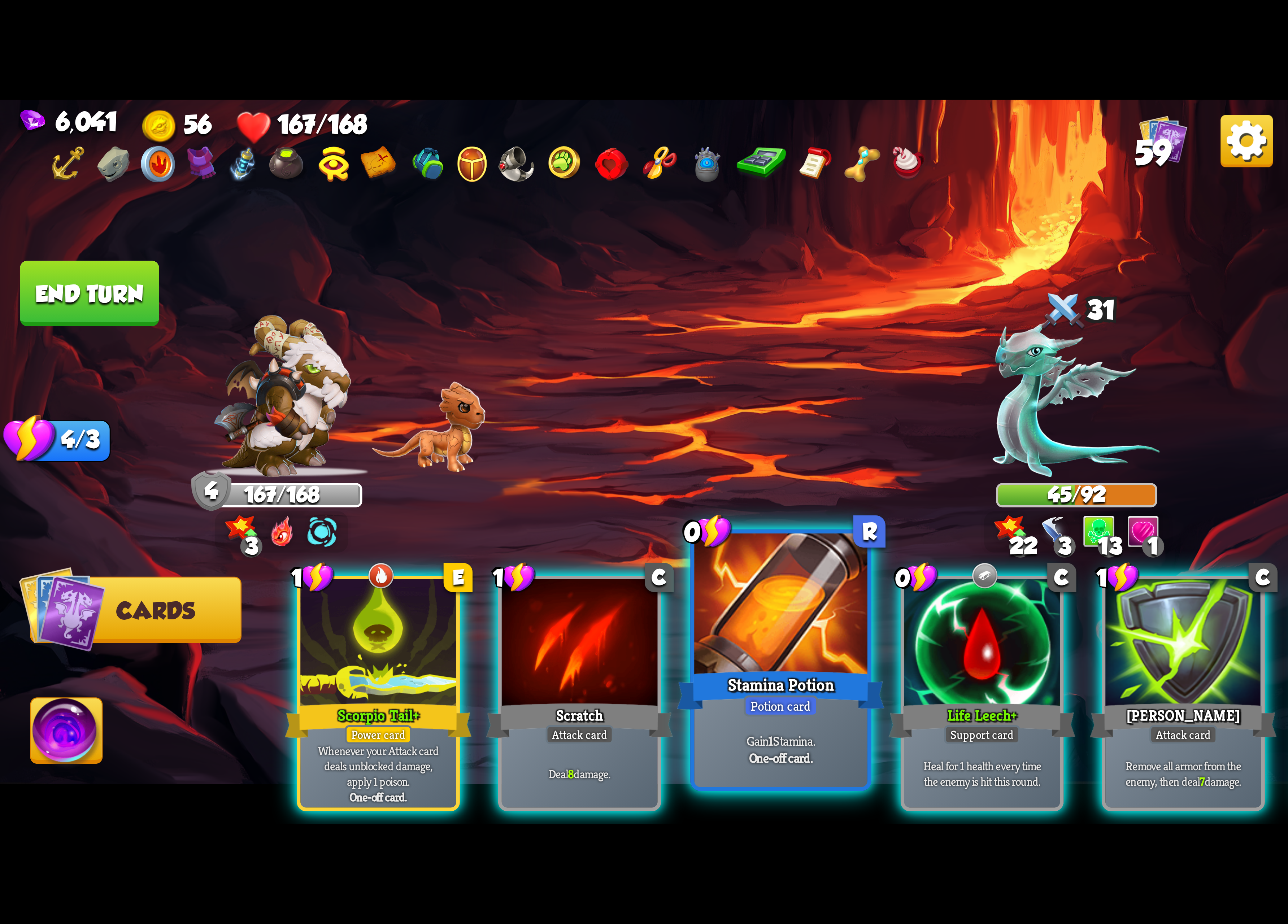
click at [822, 650] on div at bounding box center [781, 606] width 173 height 145
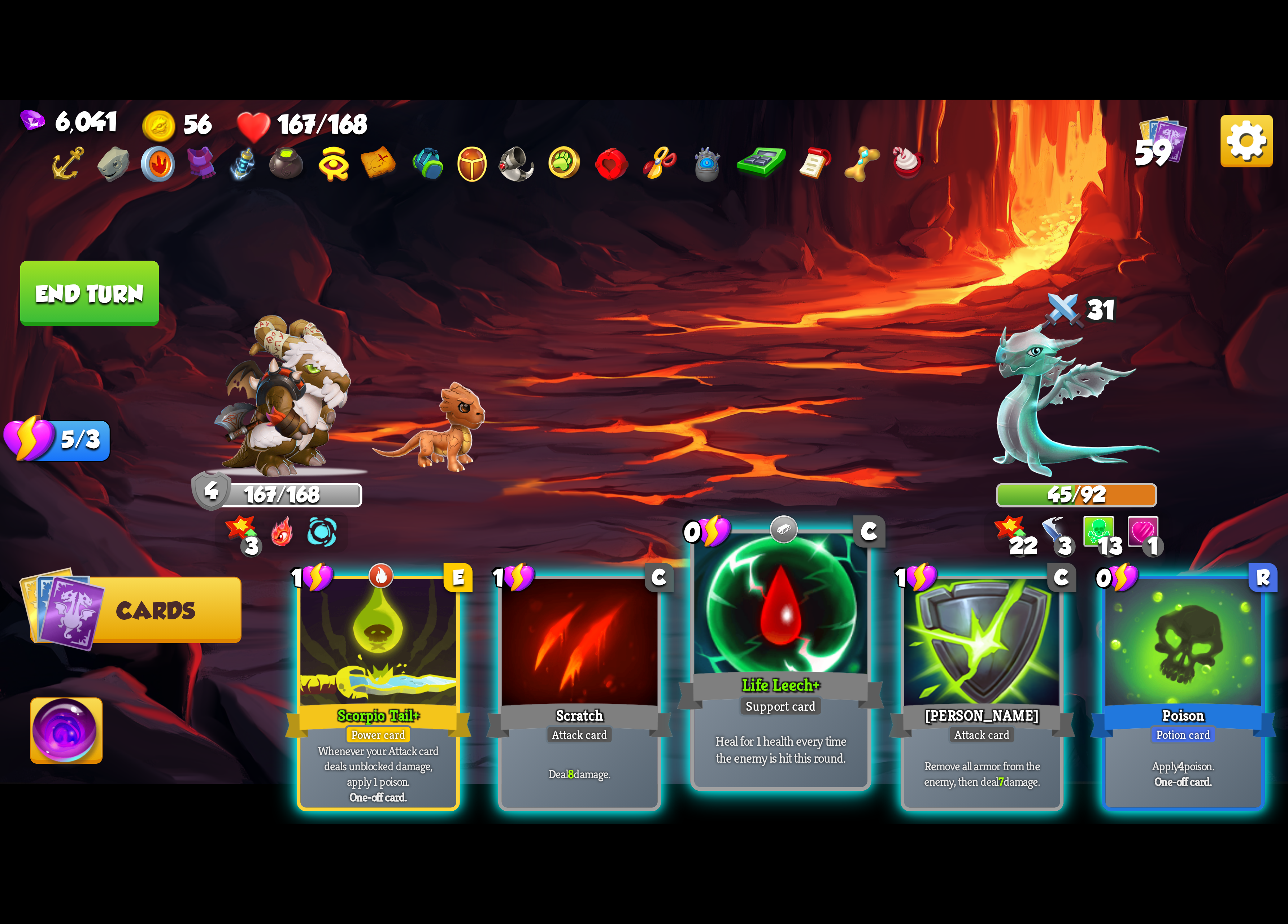
click at [823, 650] on div at bounding box center [781, 606] width 173 height 145
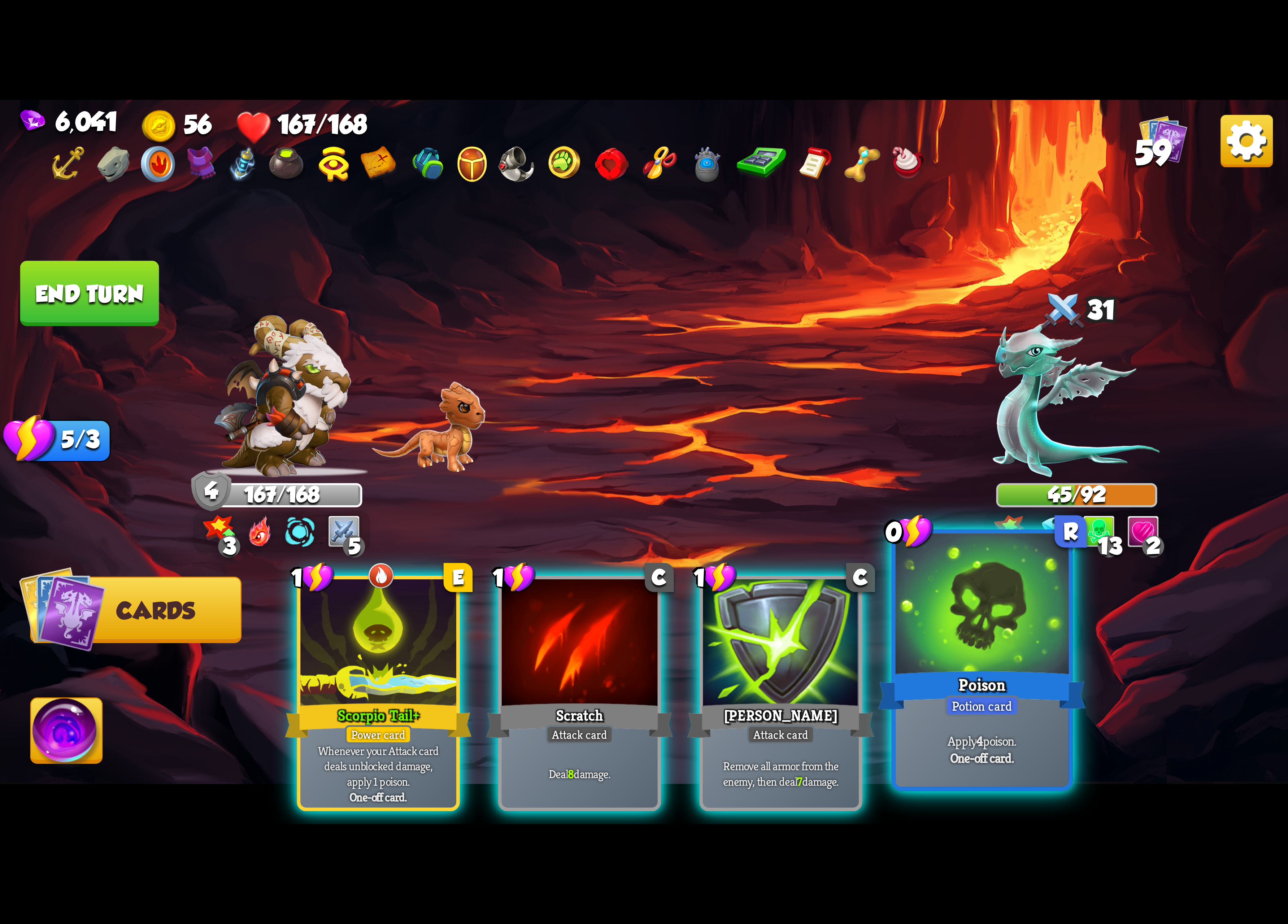
click at [965, 657] on div at bounding box center [982, 606] width 173 height 145
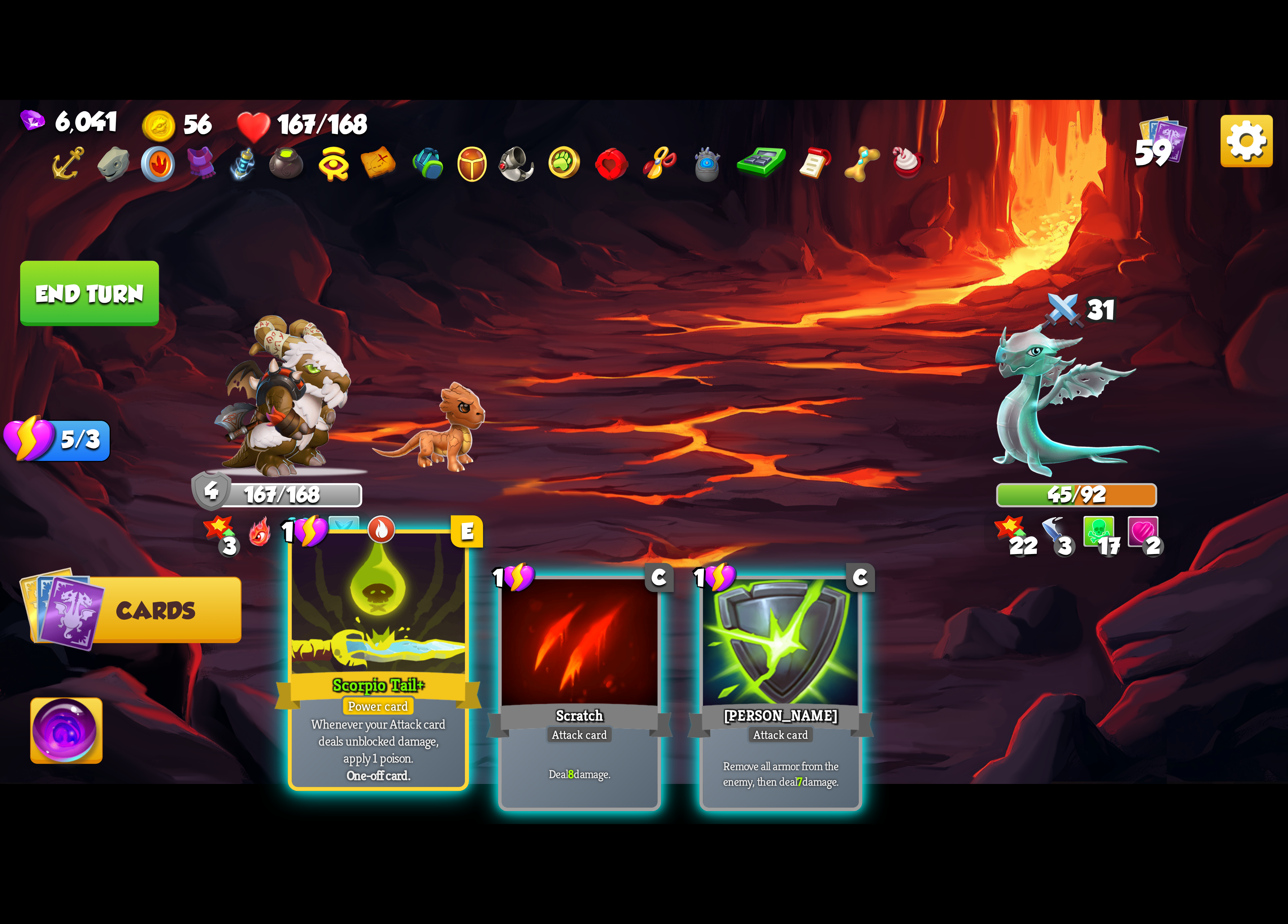
click at [430, 638] on div at bounding box center [378, 606] width 173 height 145
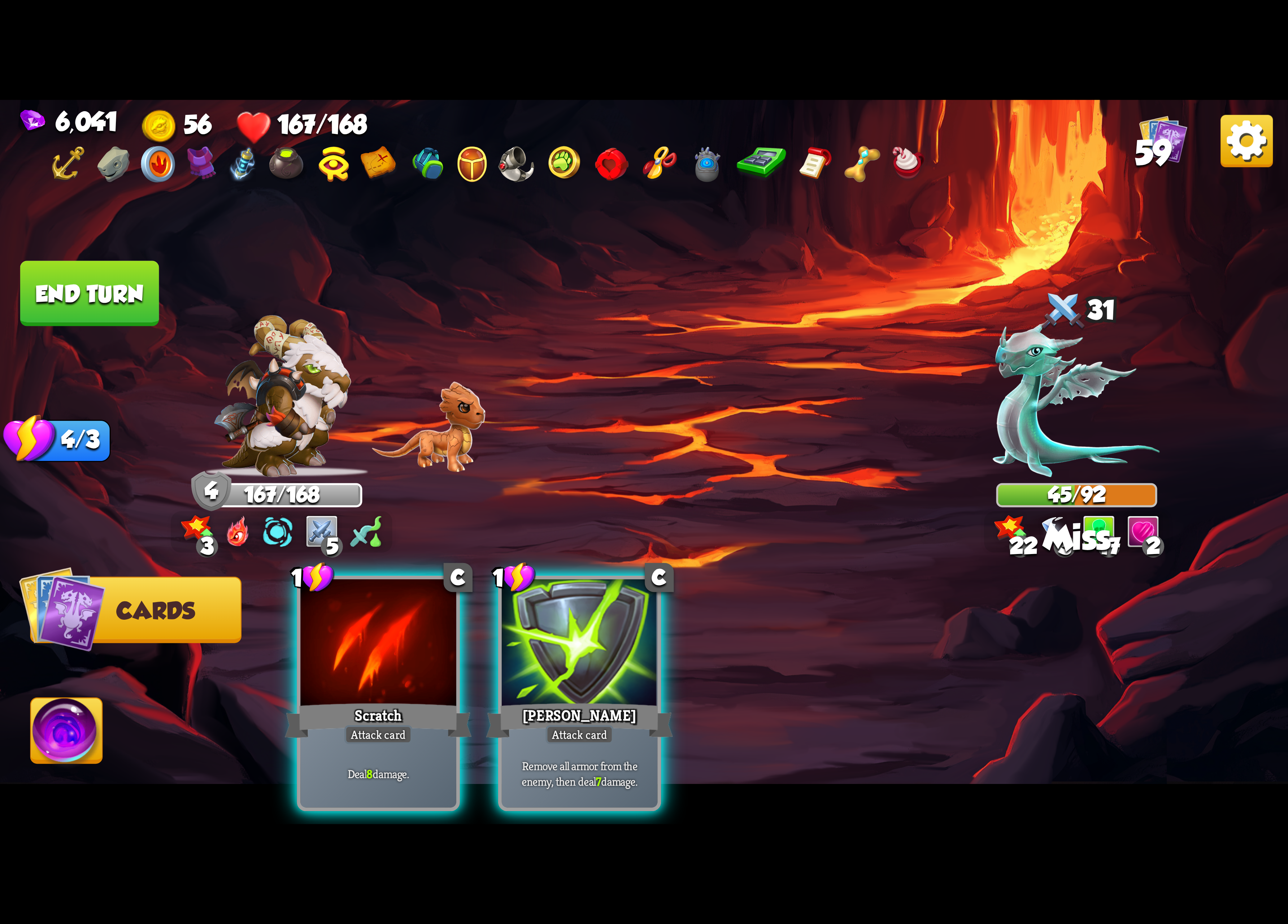
drag, startPoint x: 563, startPoint y: 637, endPoint x: 598, endPoint y: 485, distance: 156.0
click at [598, 485] on div "Select an enemy to attack... You don't have enough stamina to play that card...…" at bounding box center [644, 462] width 1288 height 724
click at [675, 622] on div "1 C Scratch Attack card Deal 8 damage. 1 C [PERSON_NAME] Attack card Remove all…" at bounding box center [773, 663] width 1031 height 322
click at [605, 634] on div at bounding box center [580, 645] width 156 height 132
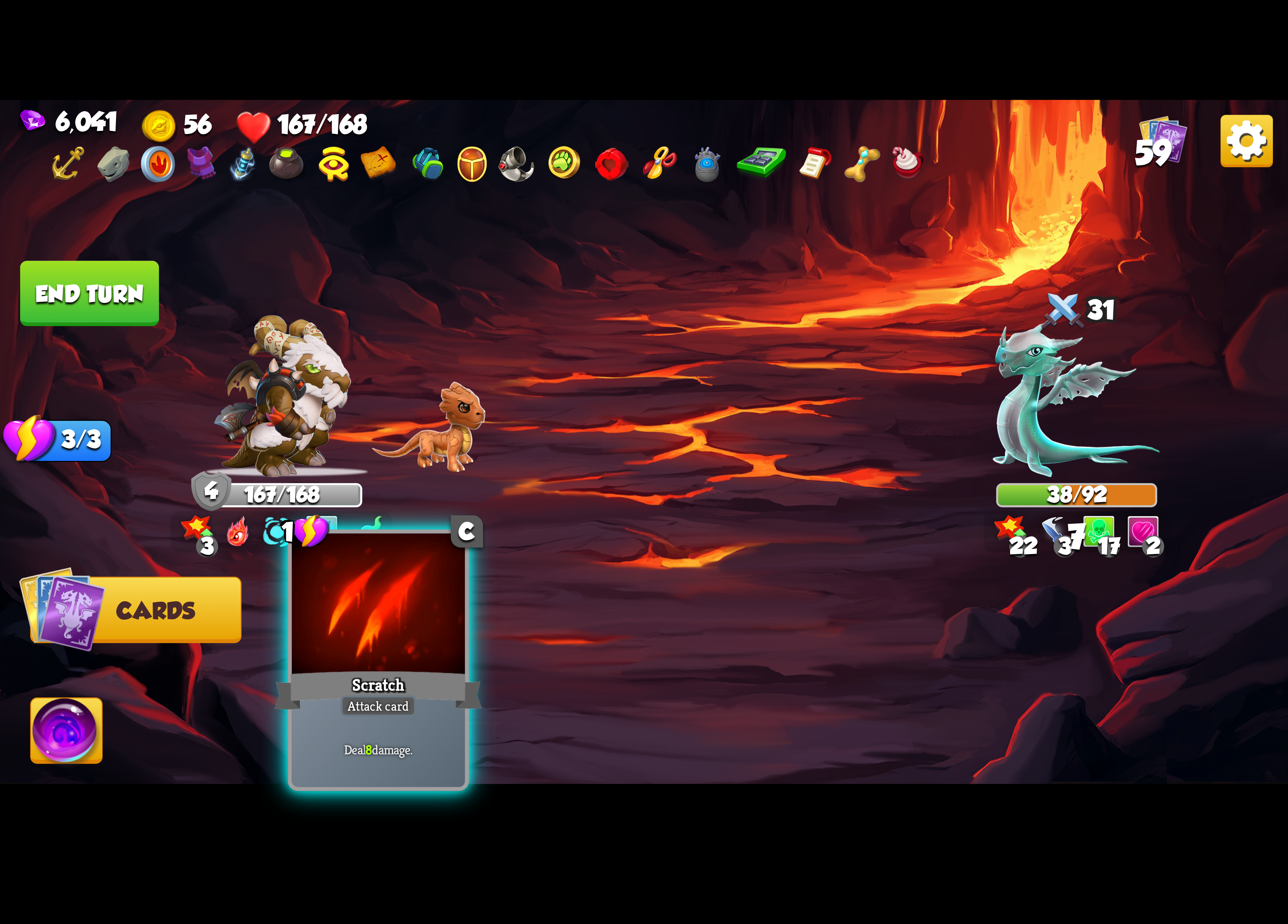
click at [404, 631] on div at bounding box center [378, 606] width 173 height 145
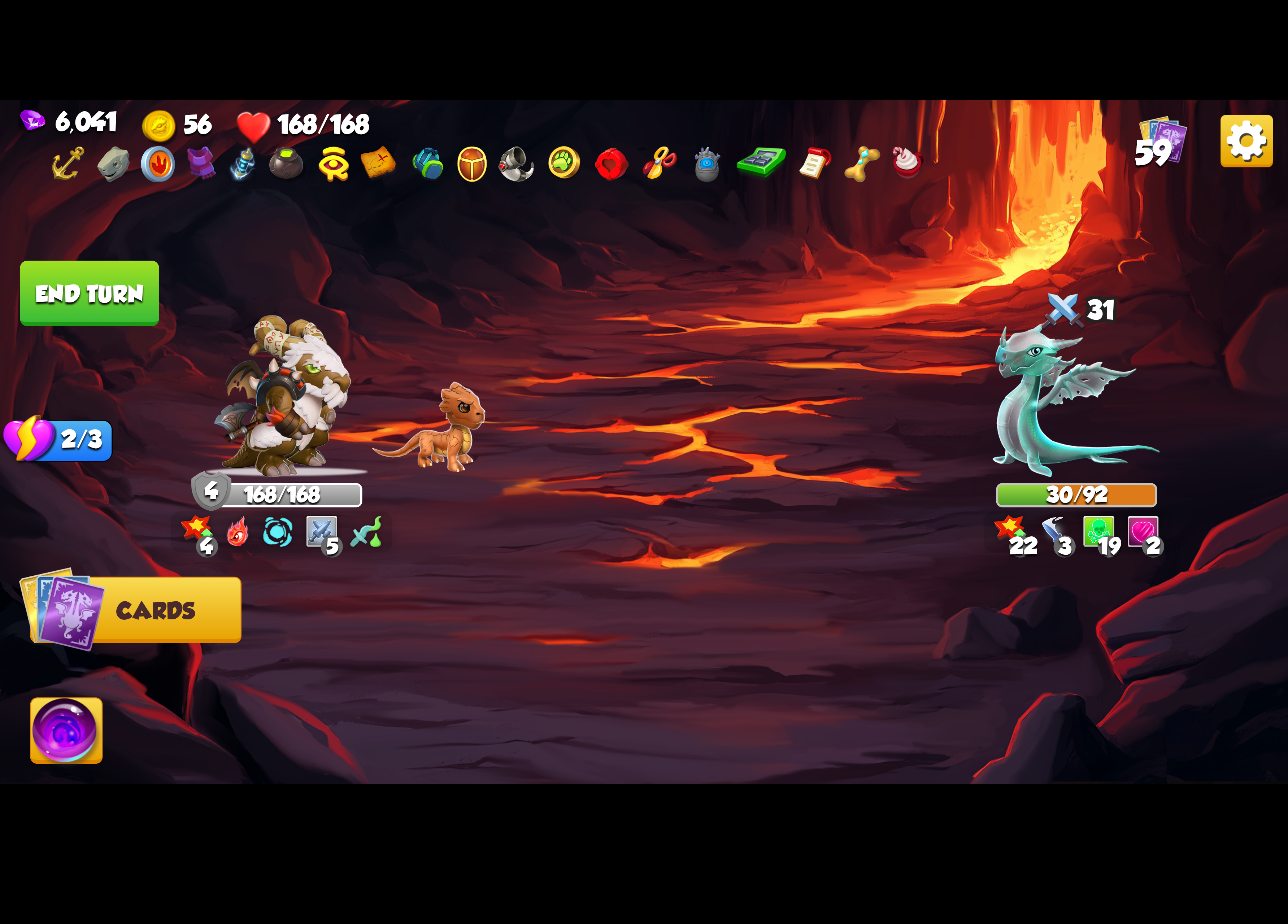
click at [88, 726] on img at bounding box center [67, 734] width 71 height 73
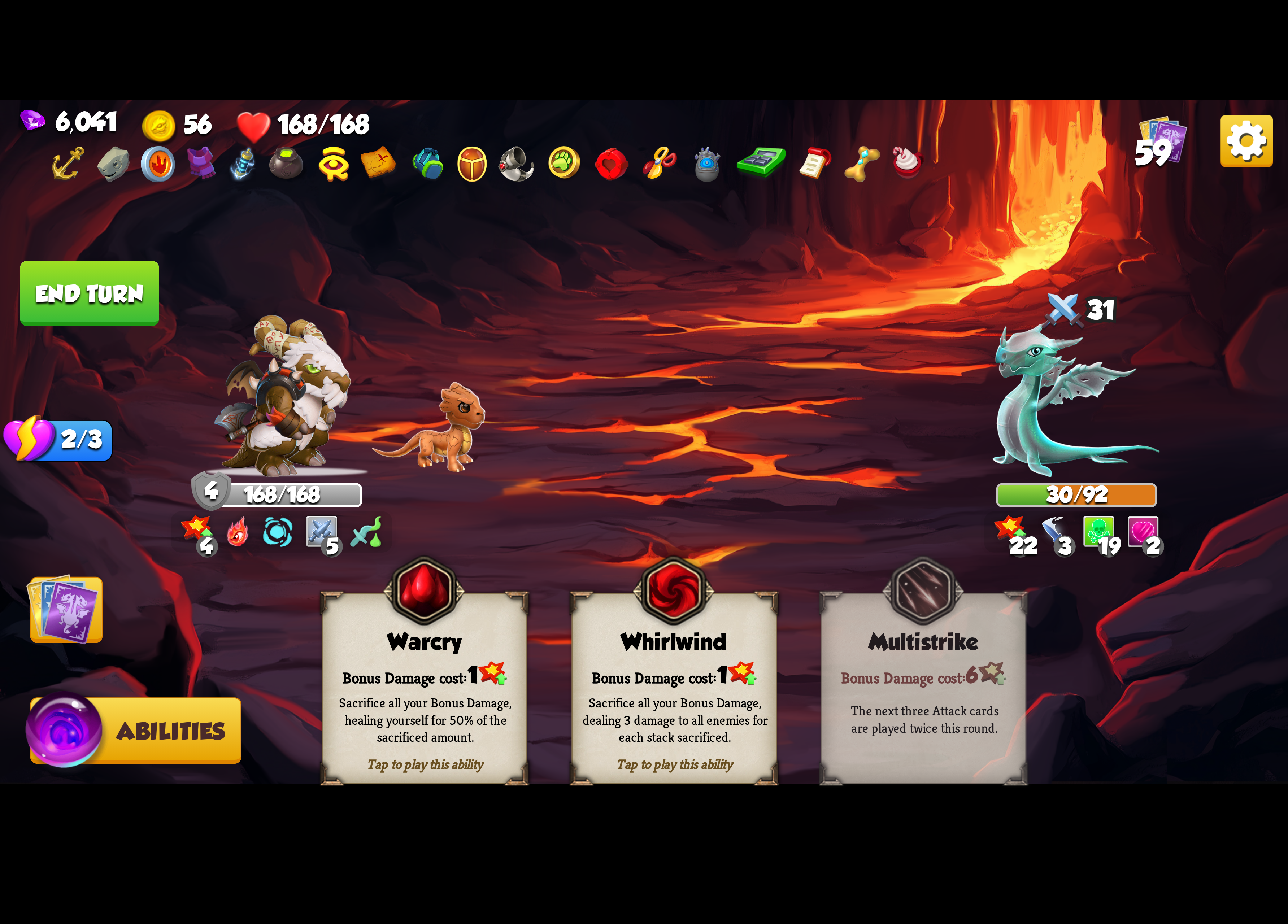
drag, startPoint x: 77, startPoint y: 598, endPoint x: 114, endPoint y: 409, distance: 192.6
click at [77, 596] on img at bounding box center [62, 609] width 73 height 73
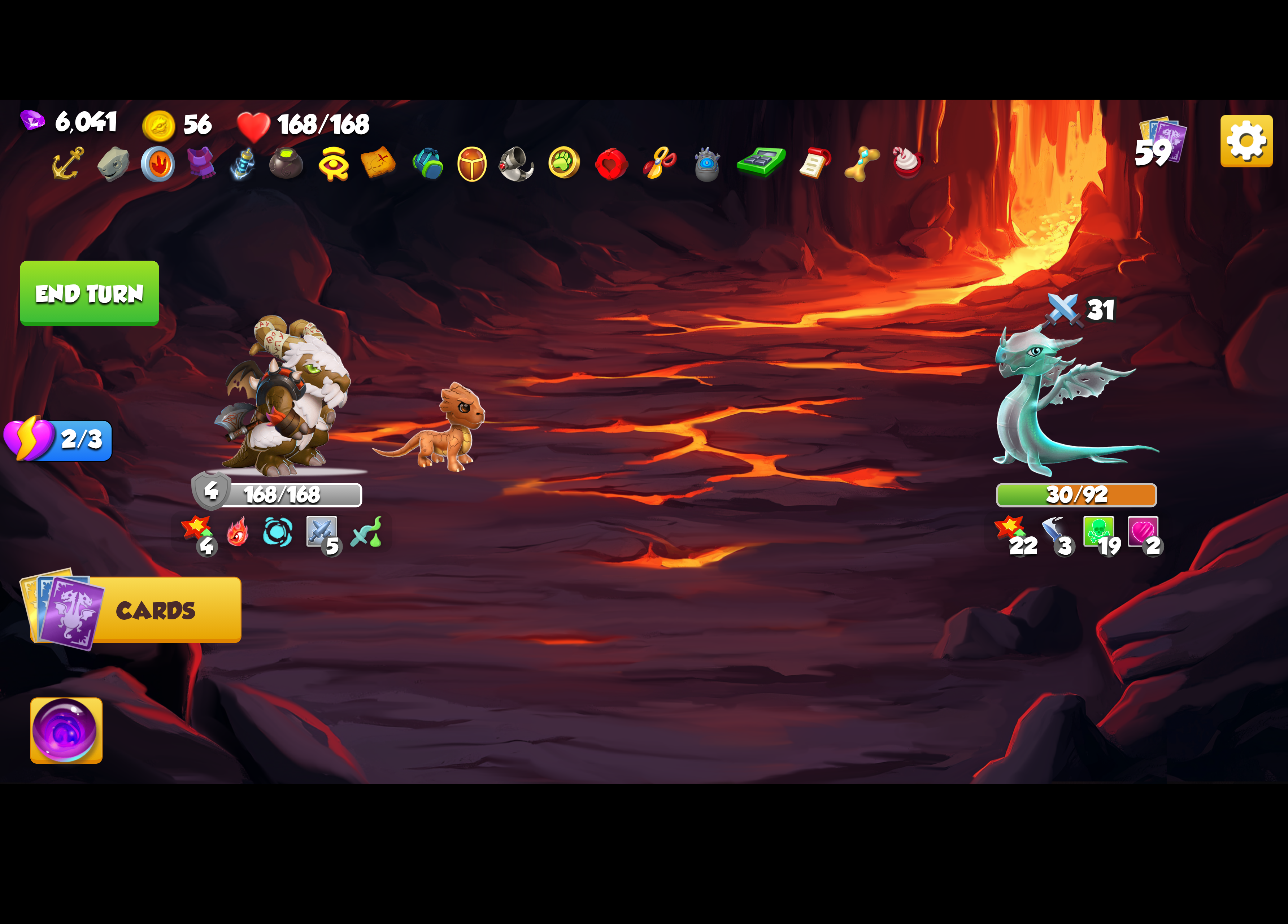
click at [81, 736] on img at bounding box center [67, 734] width 71 height 73
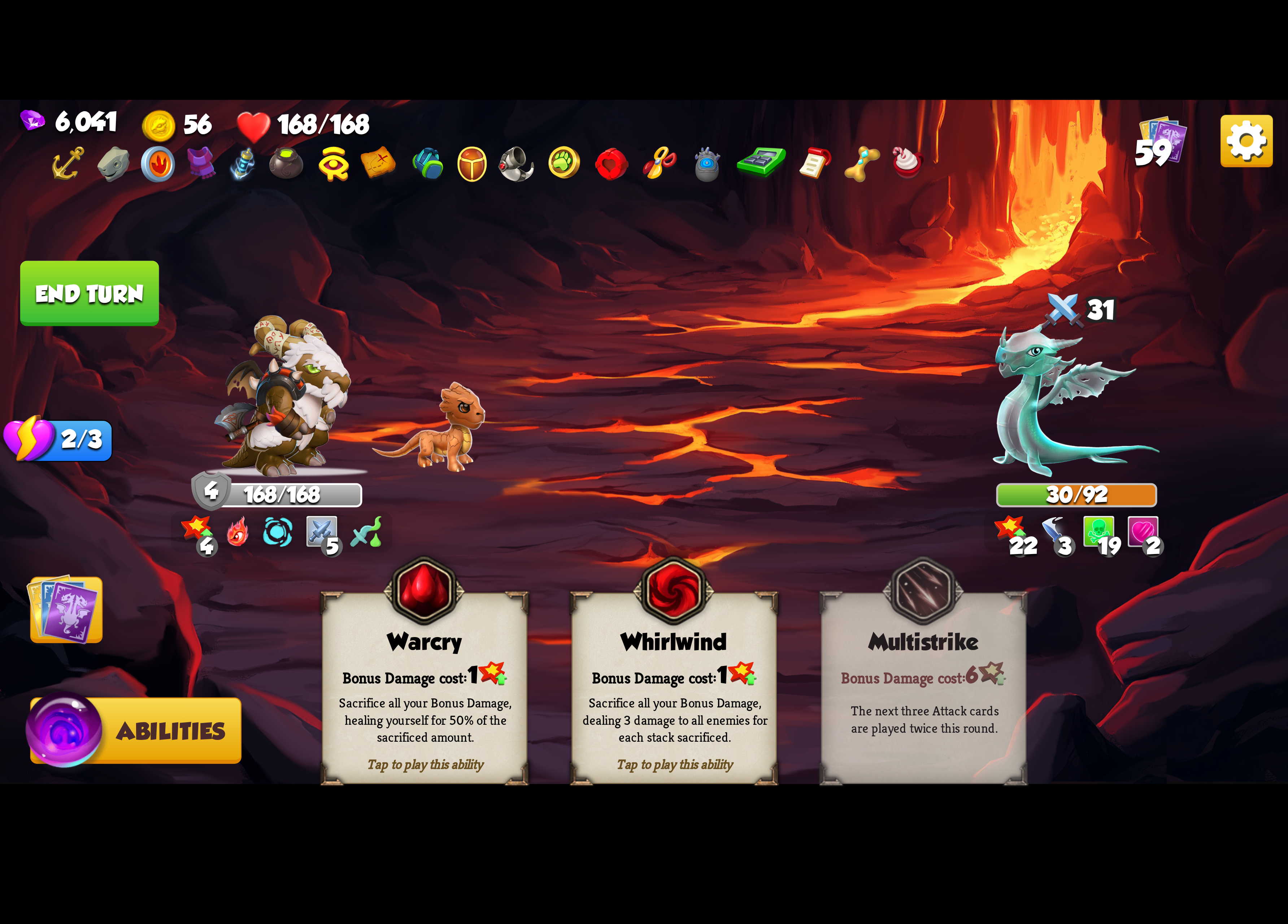
click at [585, 650] on div "Whirlwind" at bounding box center [674, 642] width 203 height 26
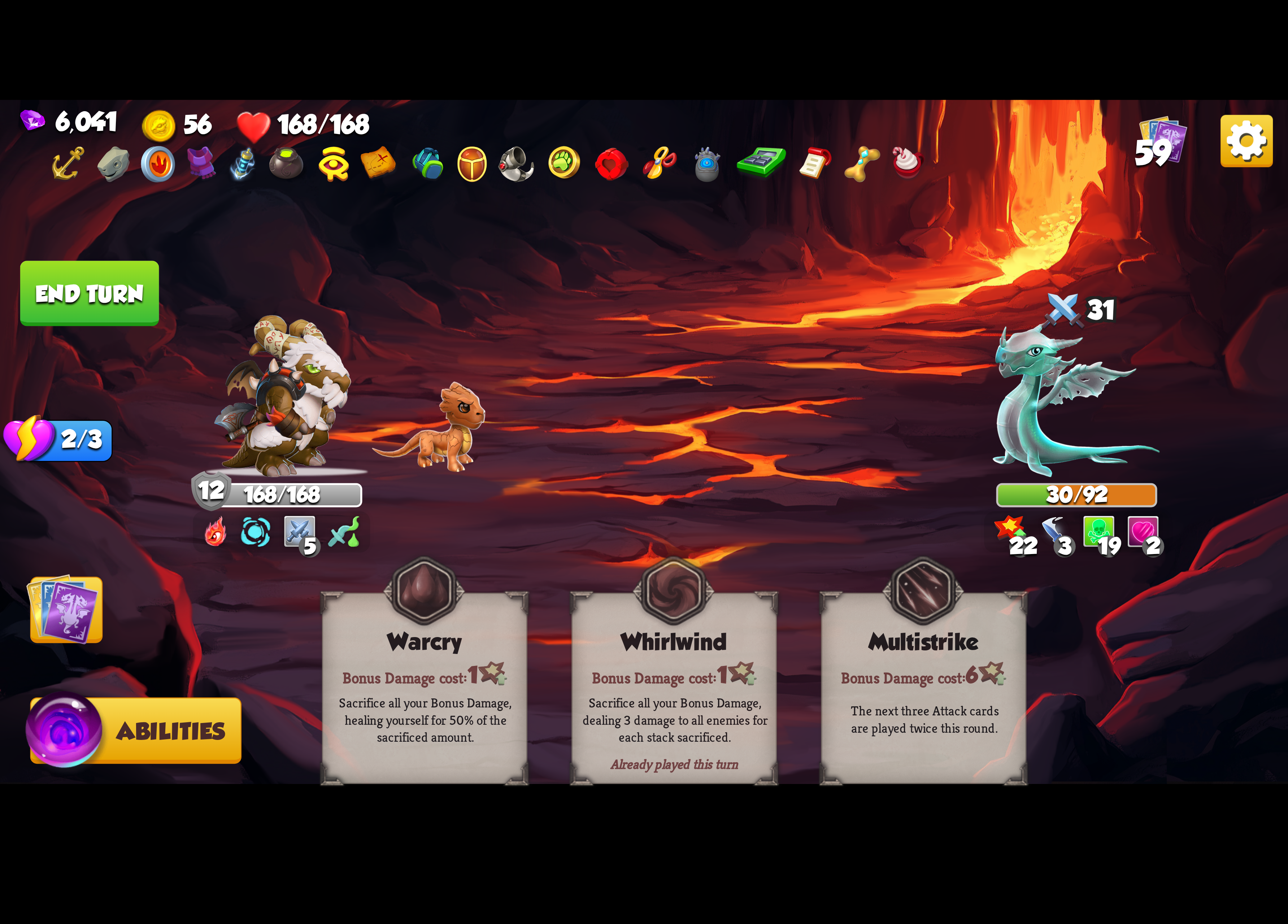
click at [44, 603] on img at bounding box center [62, 609] width 73 height 73
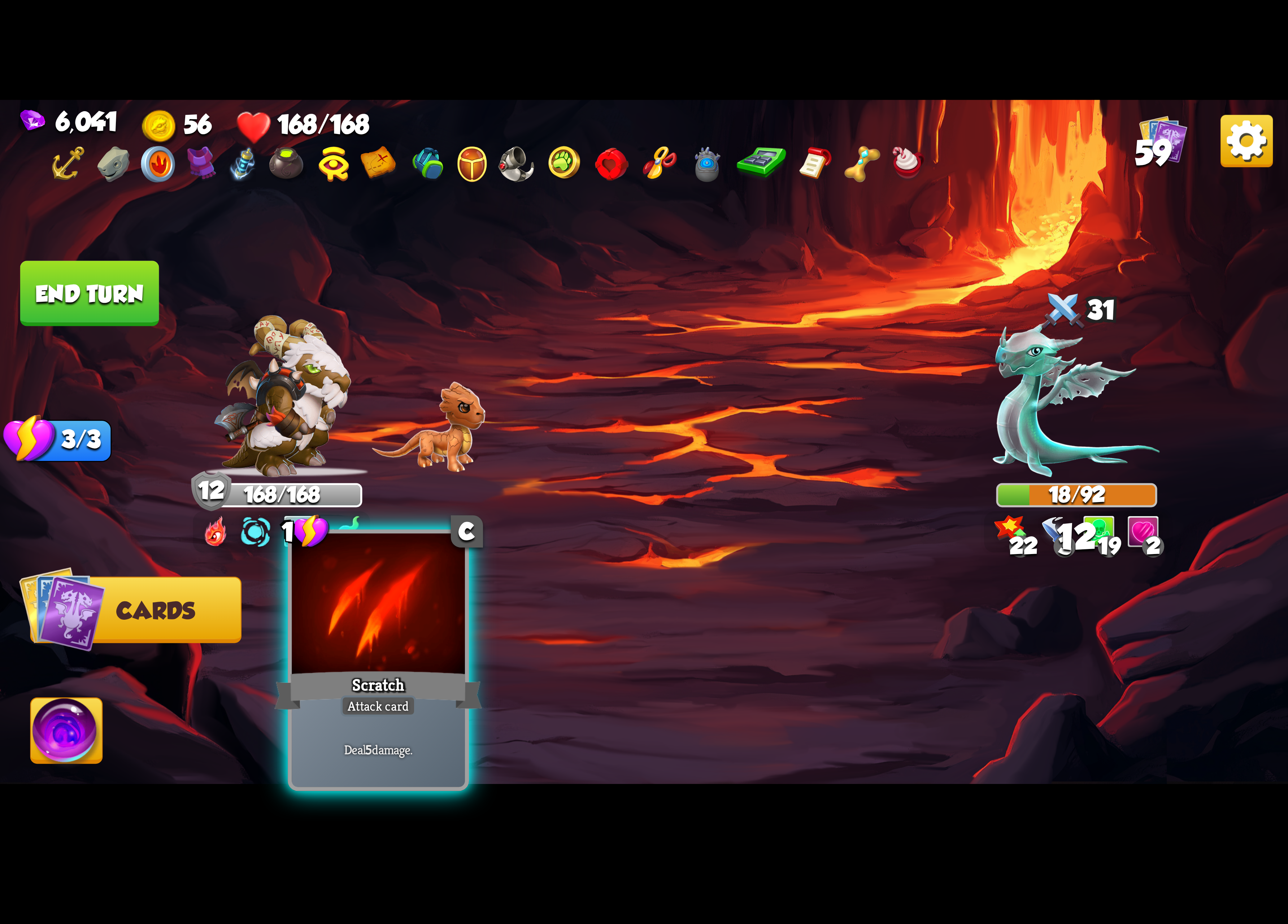
click at [414, 647] on div at bounding box center [378, 606] width 173 height 145
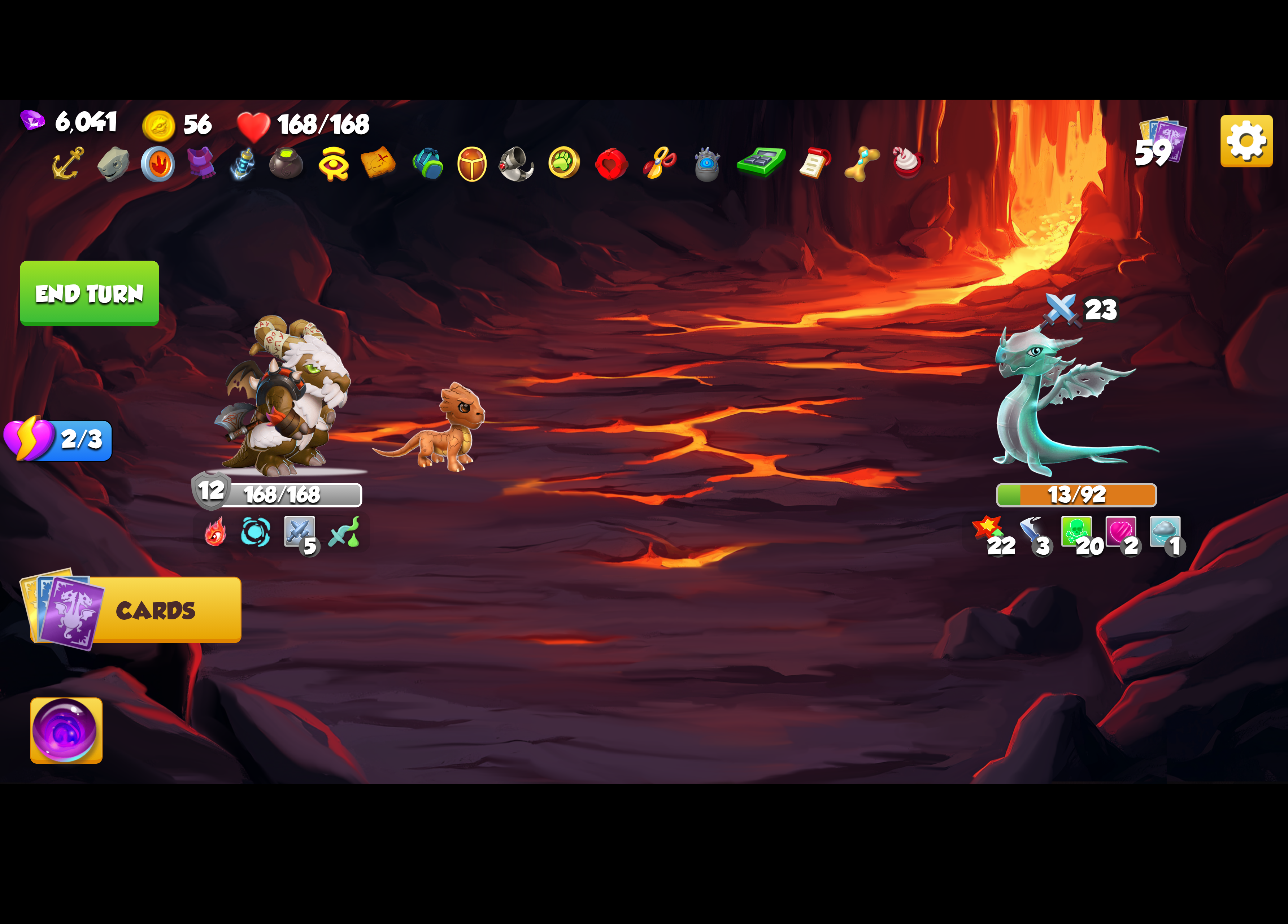
click at [83, 753] on img at bounding box center [67, 734] width 71 height 73
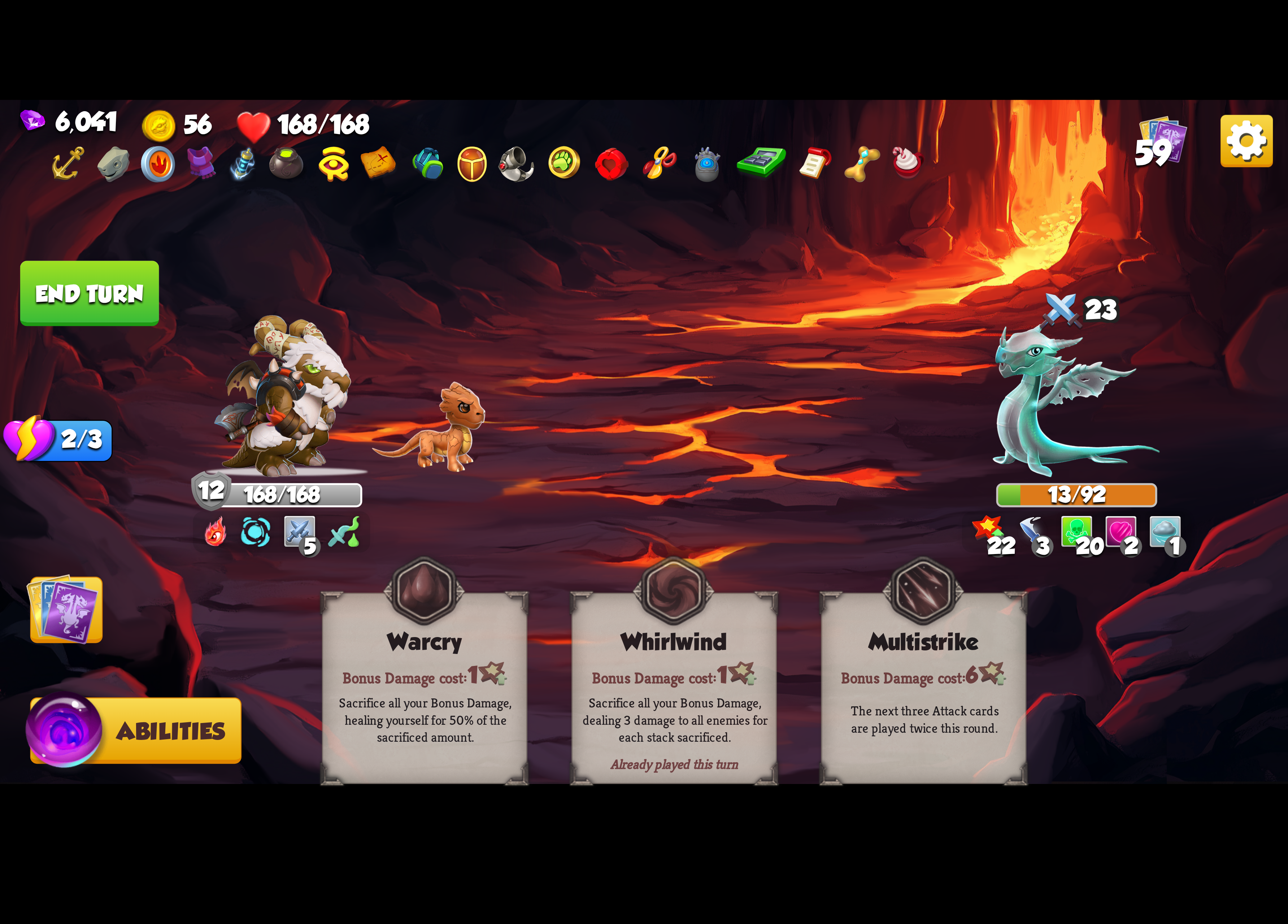
click at [77, 328] on img at bounding box center [644, 462] width 1288 height 724
click at [110, 305] on button "End turn" at bounding box center [90, 293] width 139 height 65
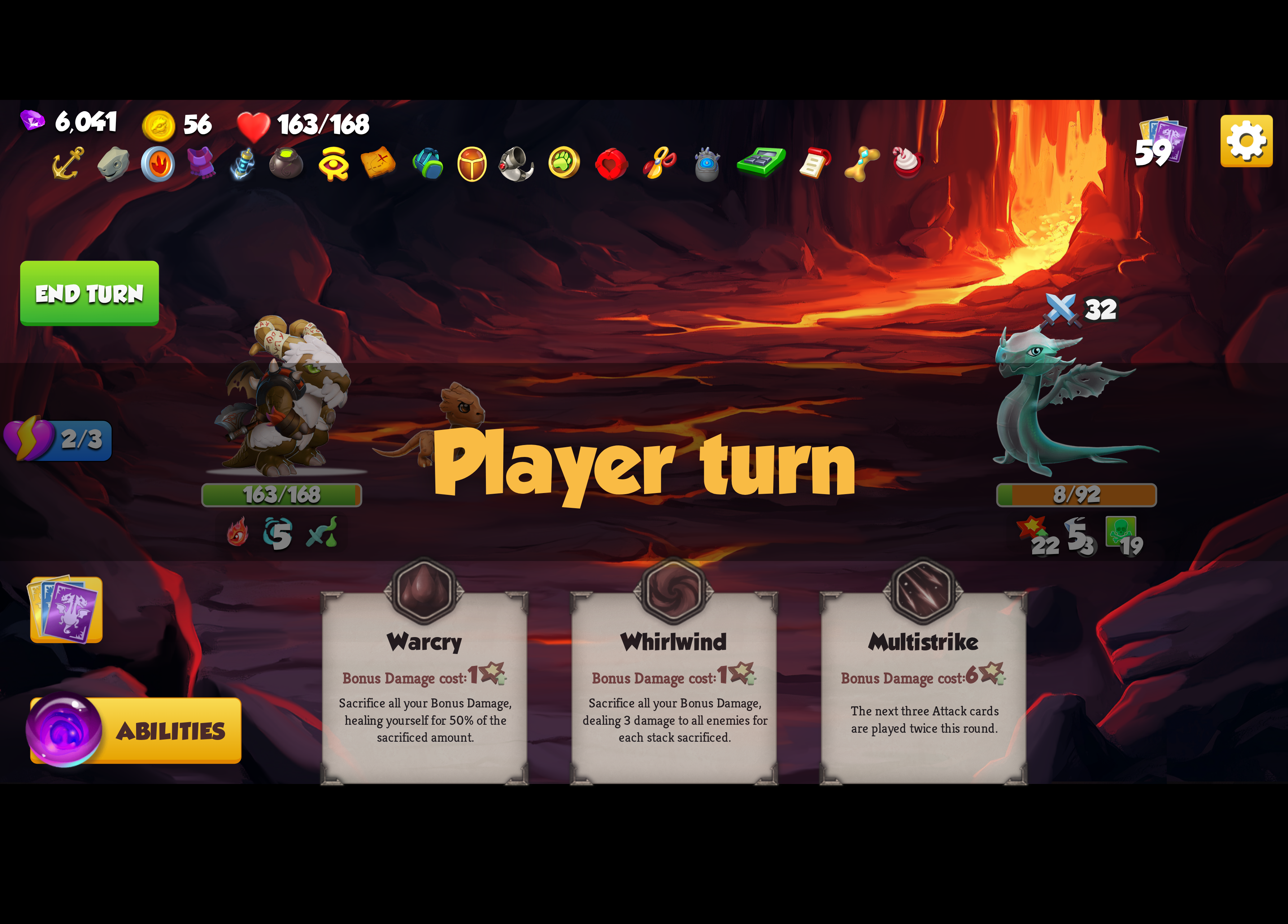
click at [65, 599] on img at bounding box center [62, 609] width 73 height 73
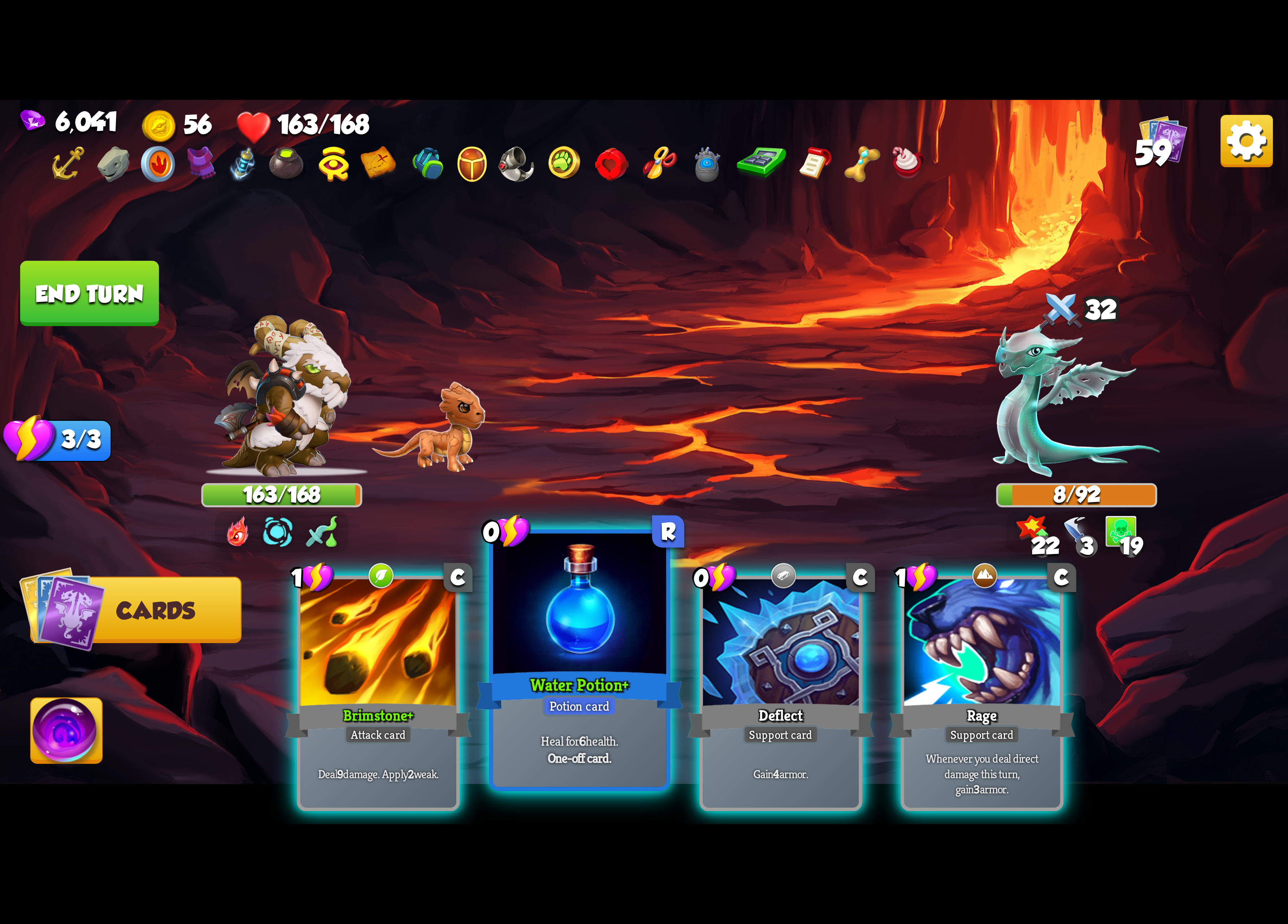
click at [533, 622] on div at bounding box center [580, 606] width 173 height 145
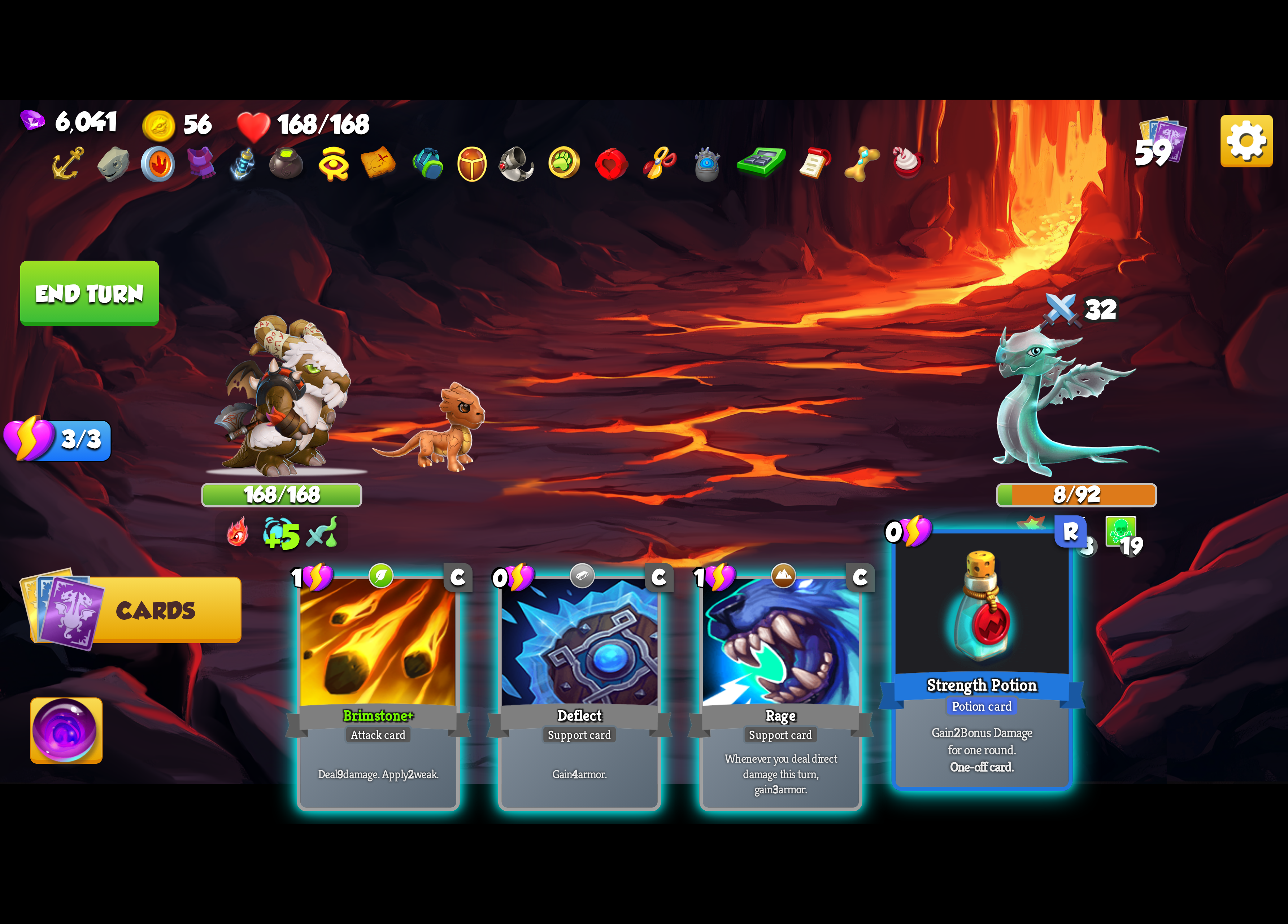
click at [957, 634] on div at bounding box center [982, 606] width 173 height 145
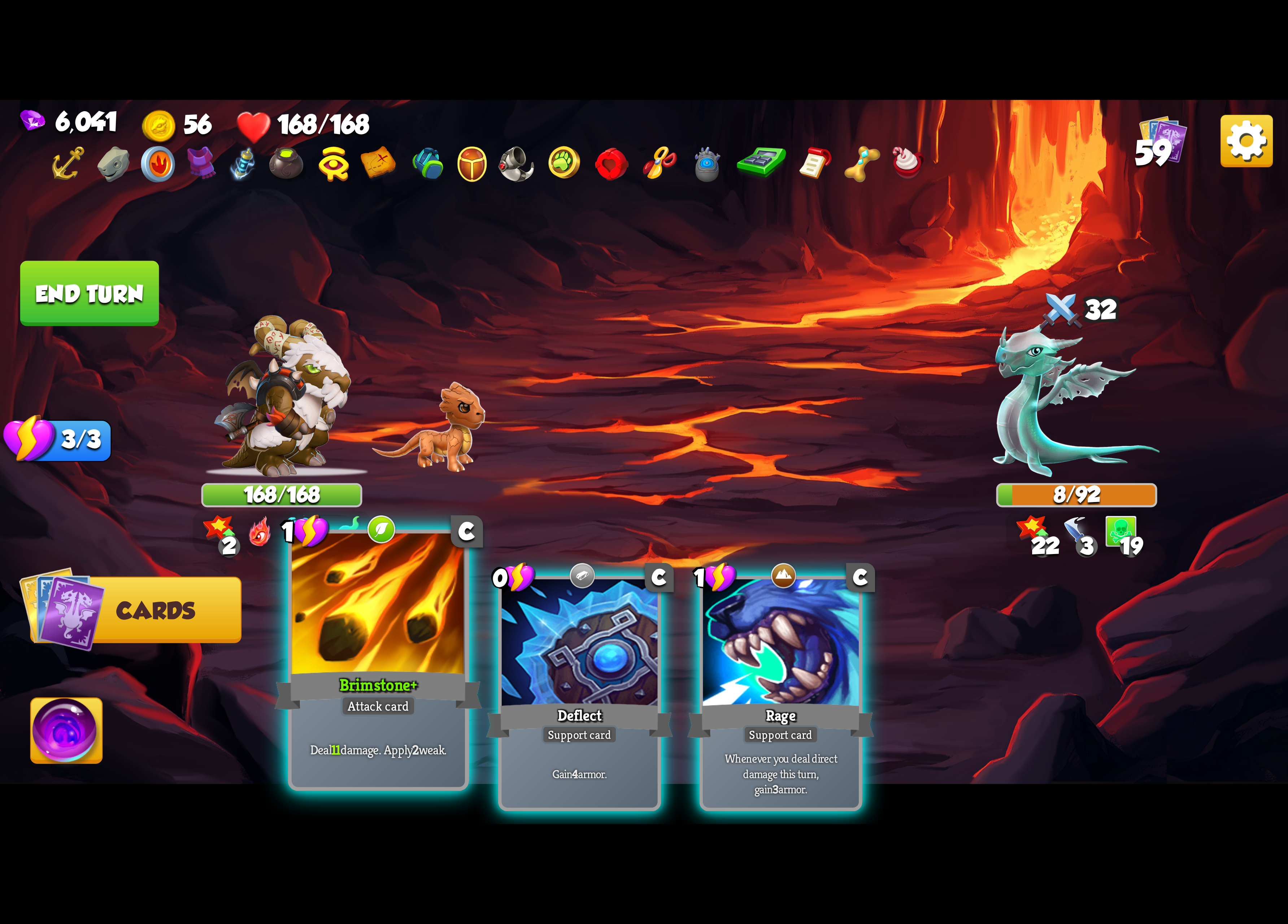
click at [440, 613] on div at bounding box center [378, 606] width 173 height 145
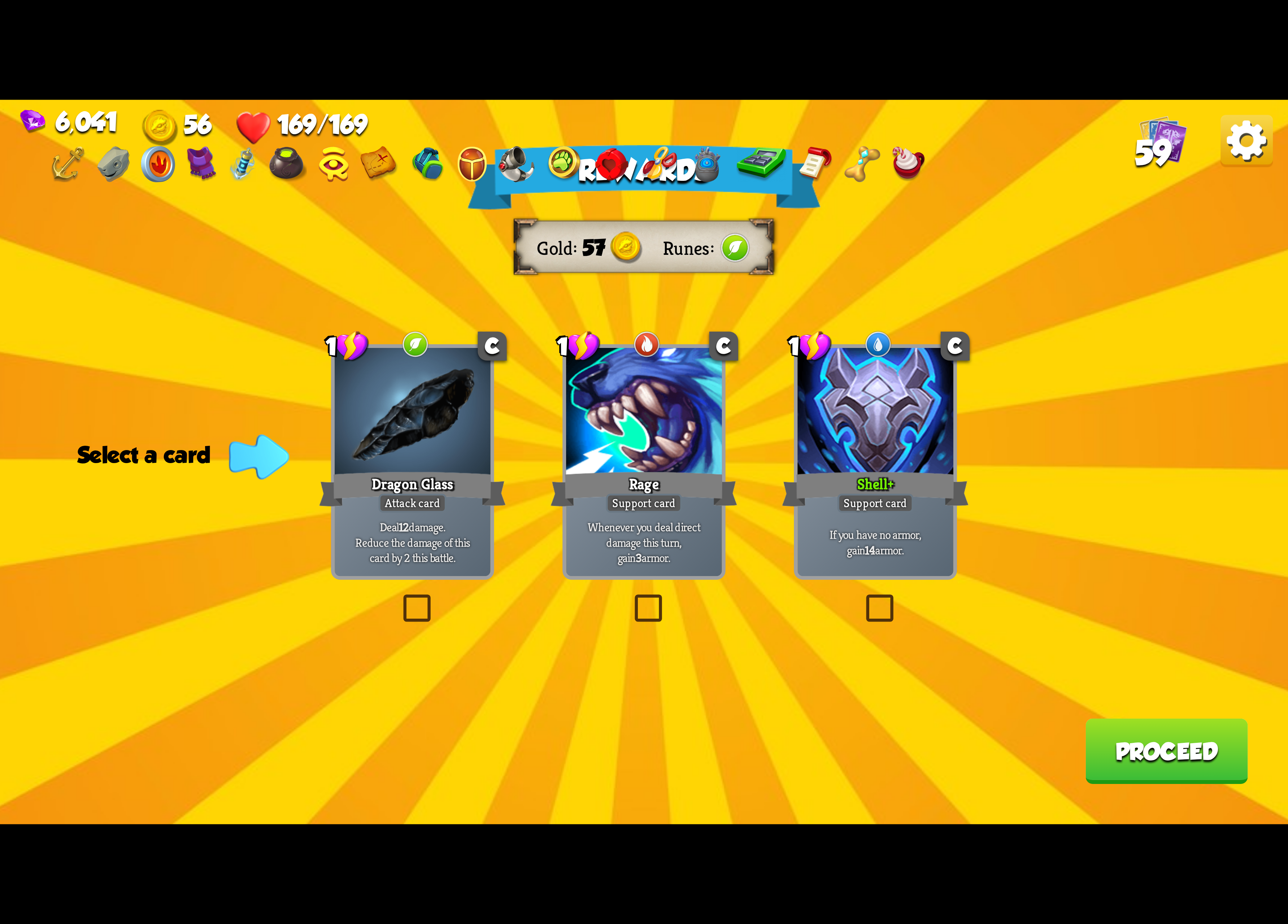
click at [422, 453] on div at bounding box center [413, 413] width 156 height 132
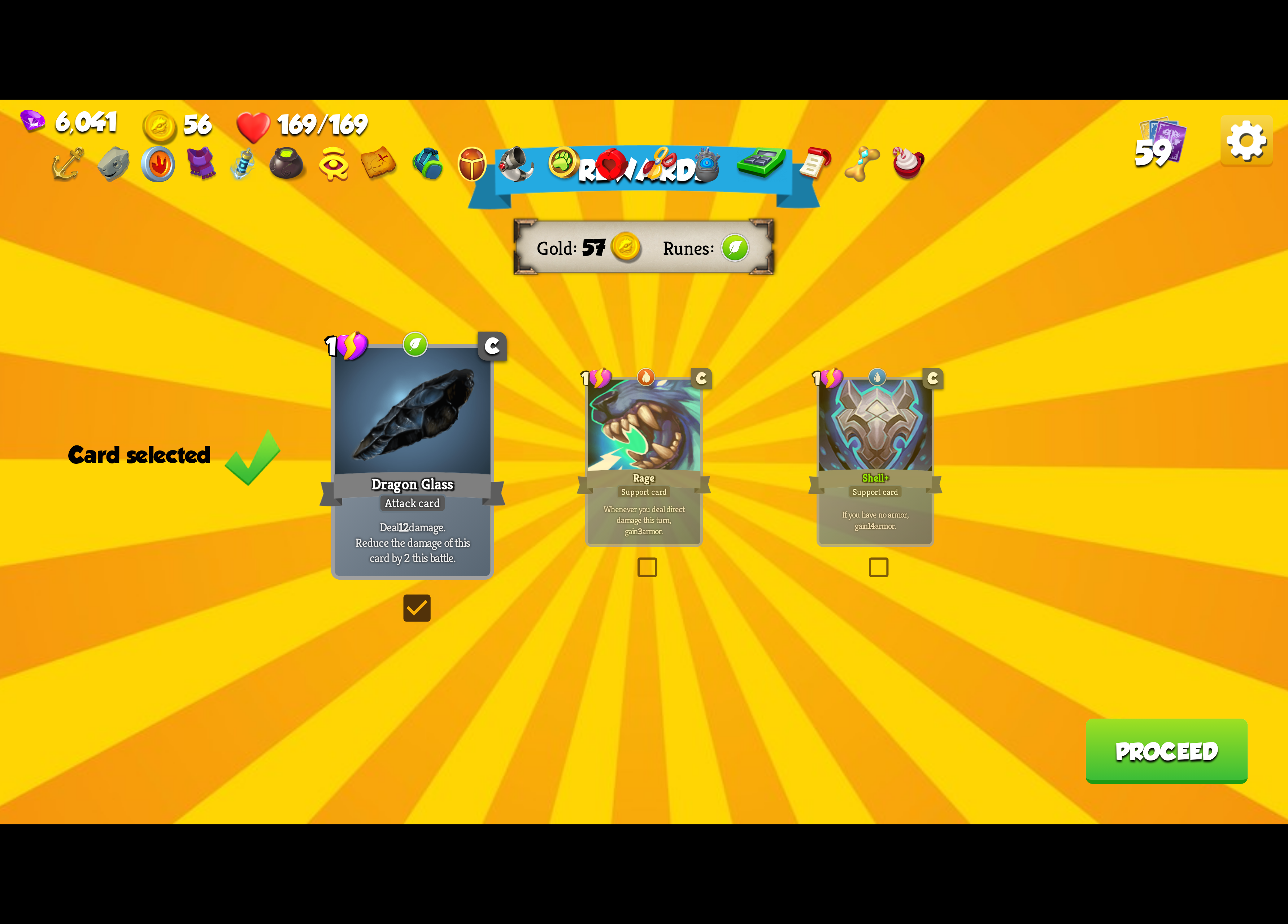
click at [1141, 745] on button "Proceed" at bounding box center [1166, 751] width 162 height 65
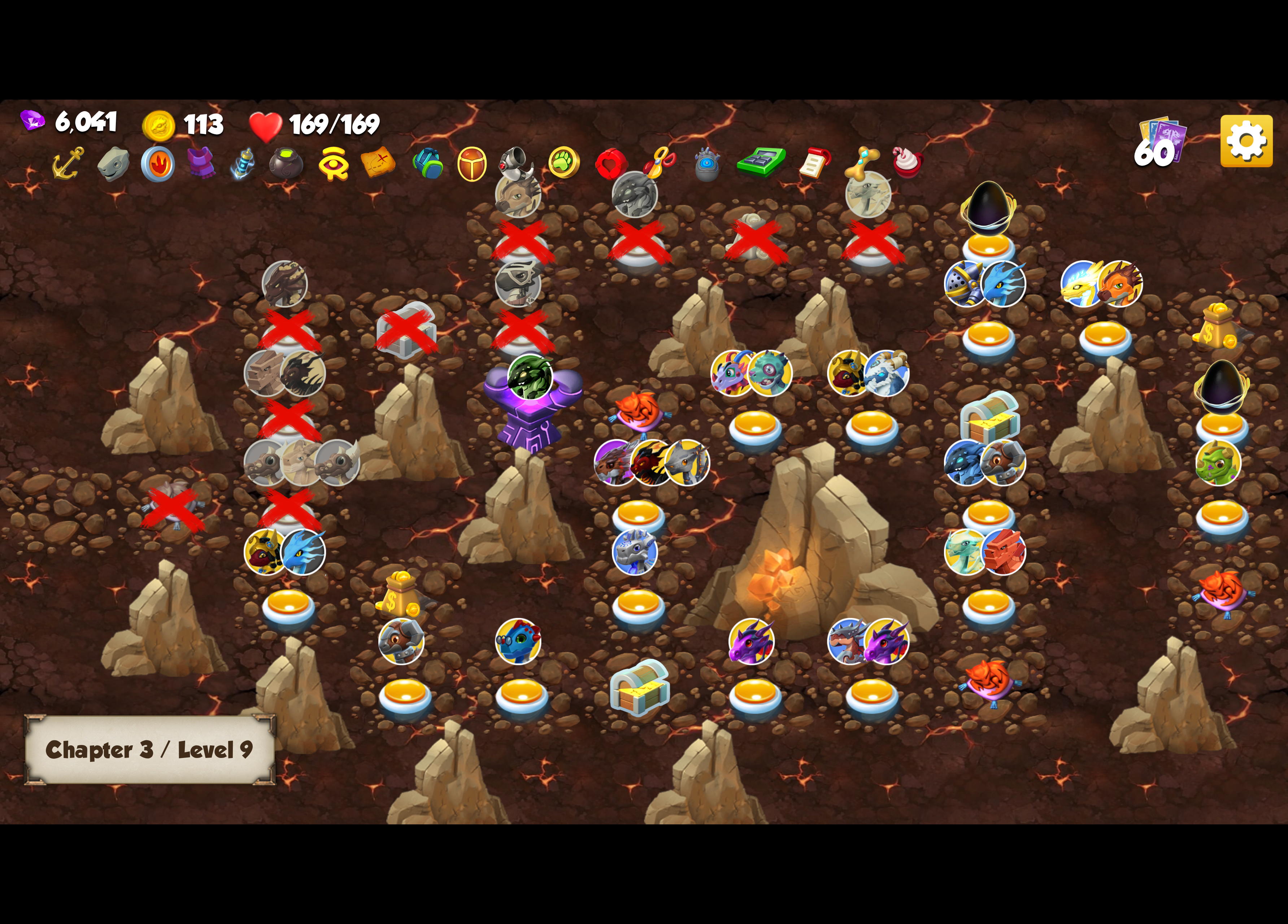
click at [989, 233] on img at bounding box center [990, 255] width 64 height 47
